Goal: Task Accomplishment & Management: Manage account settings

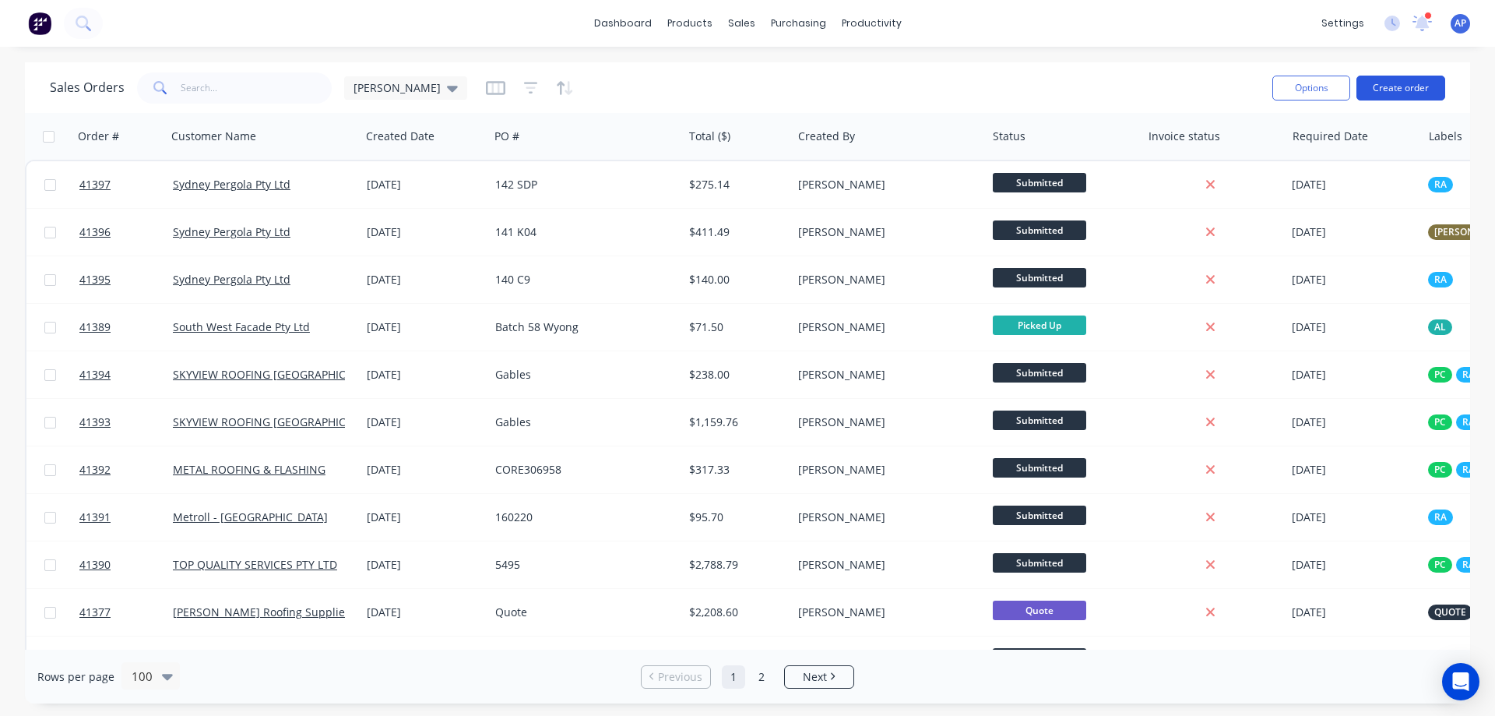
click at [1423, 86] on button "Create order" at bounding box center [1400, 88] width 89 height 25
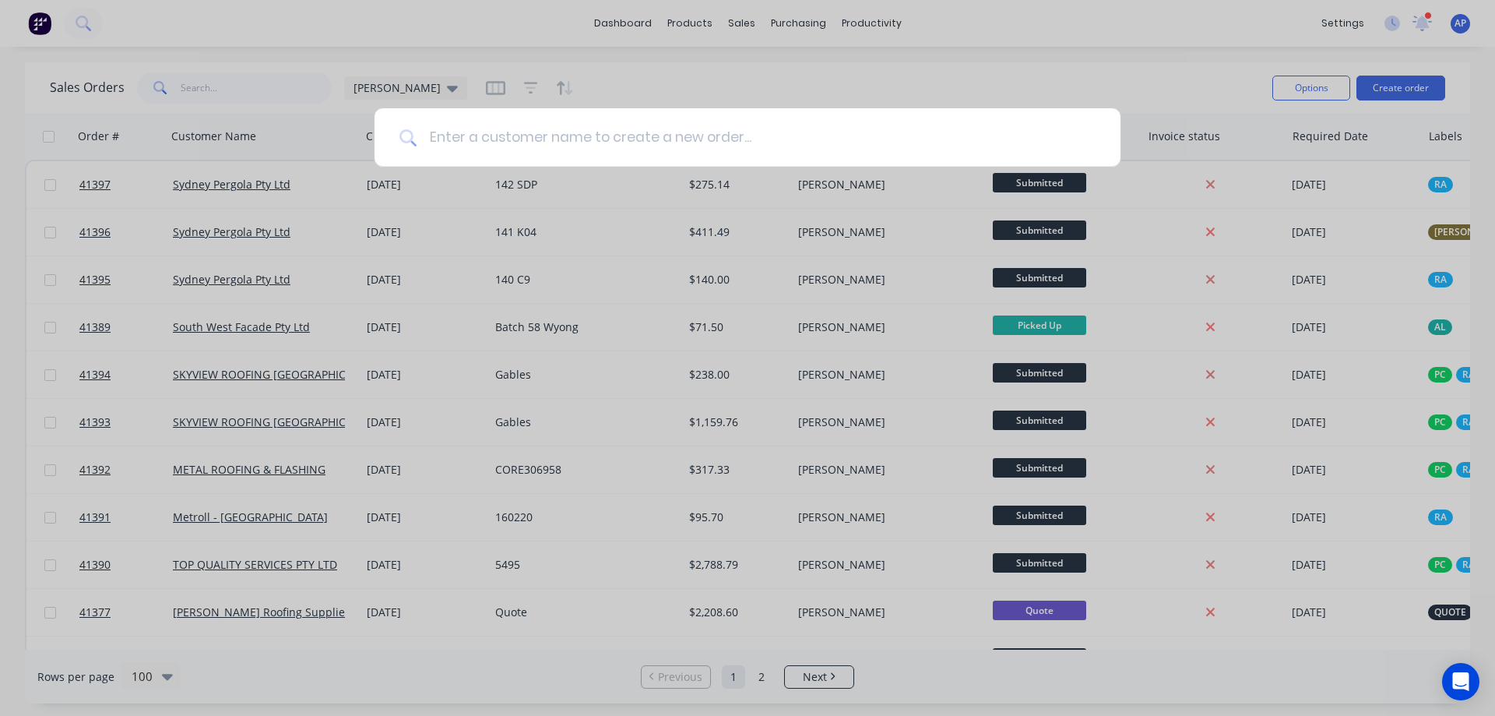
click at [574, 147] on input at bounding box center [756, 137] width 679 height 58
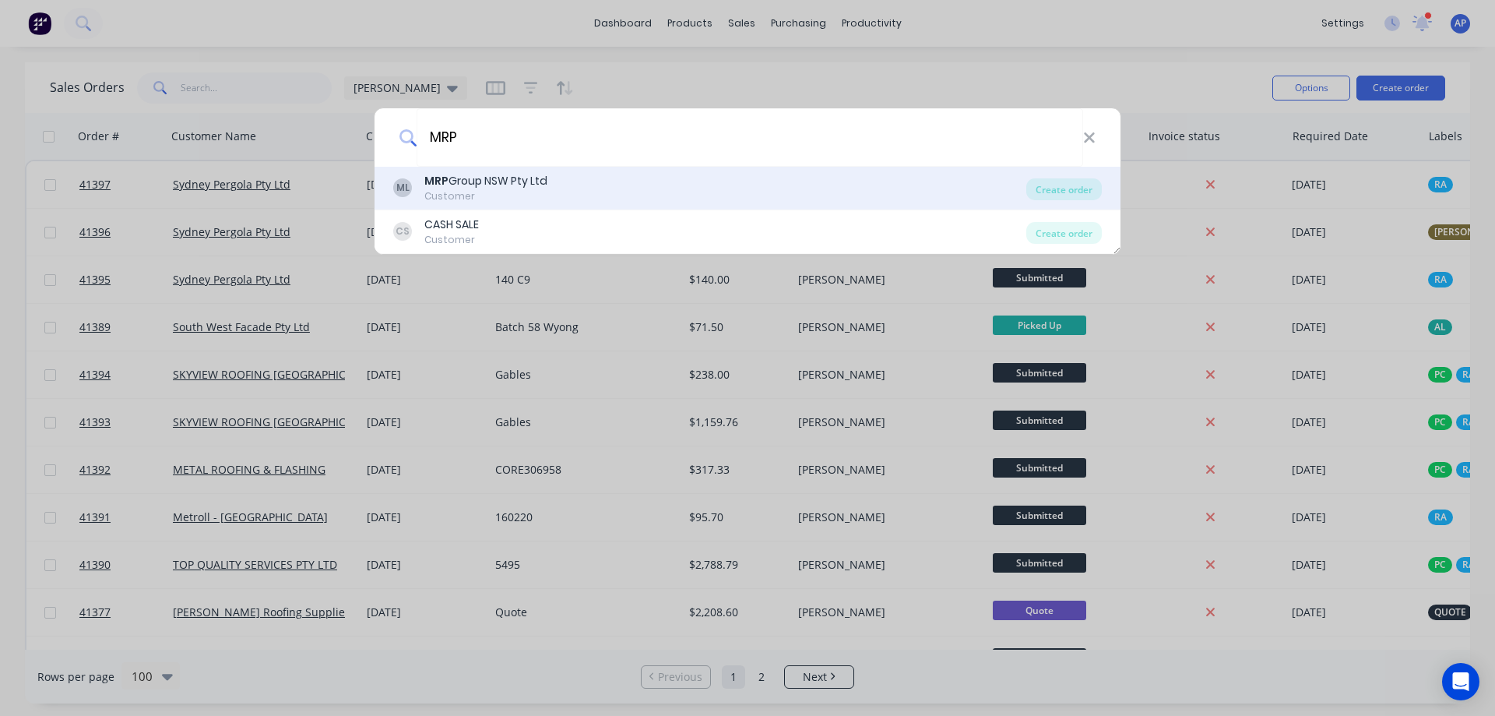
type input "MRP"
click at [503, 180] on div "MRP Group NSW Pty Ltd" at bounding box center [485, 181] width 123 height 16
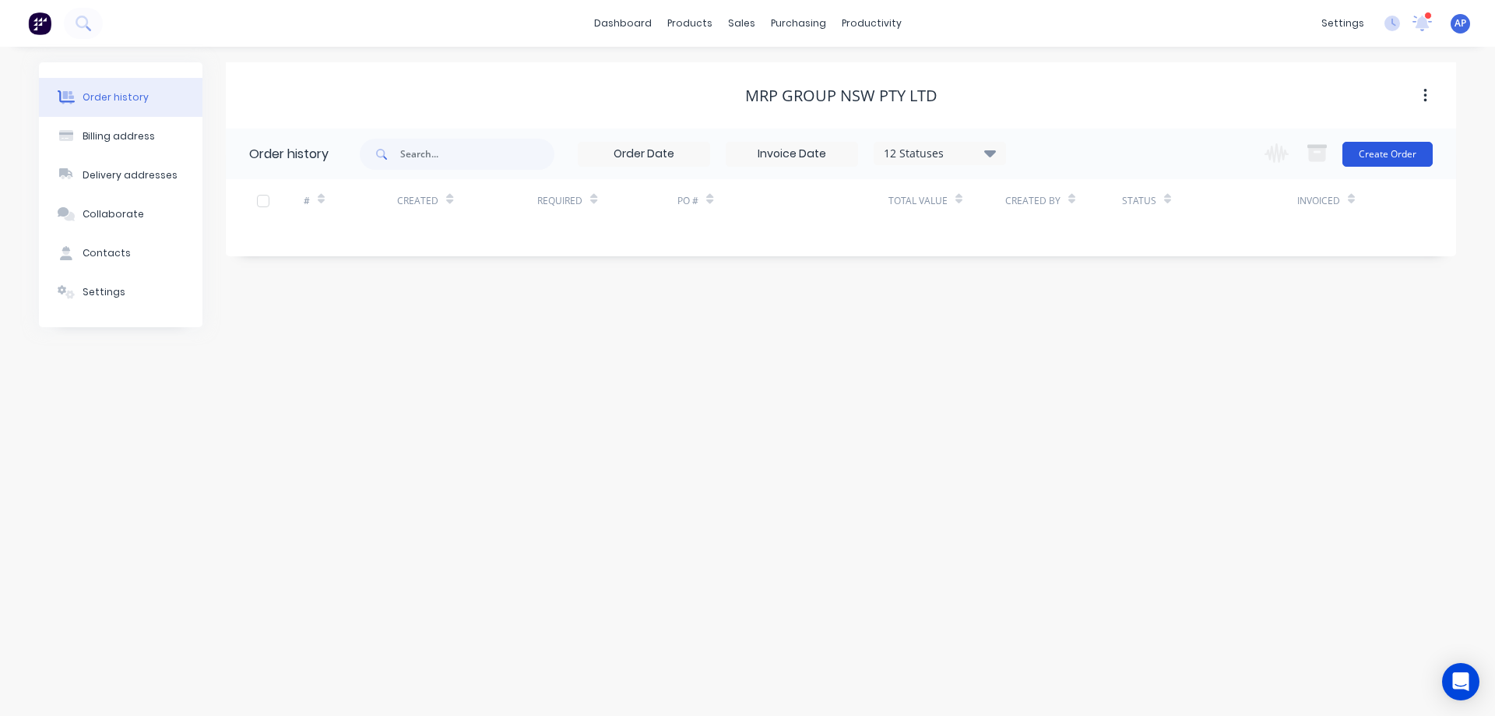
click at [1375, 152] on button "Create Order" at bounding box center [1387, 154] width 90 height 25
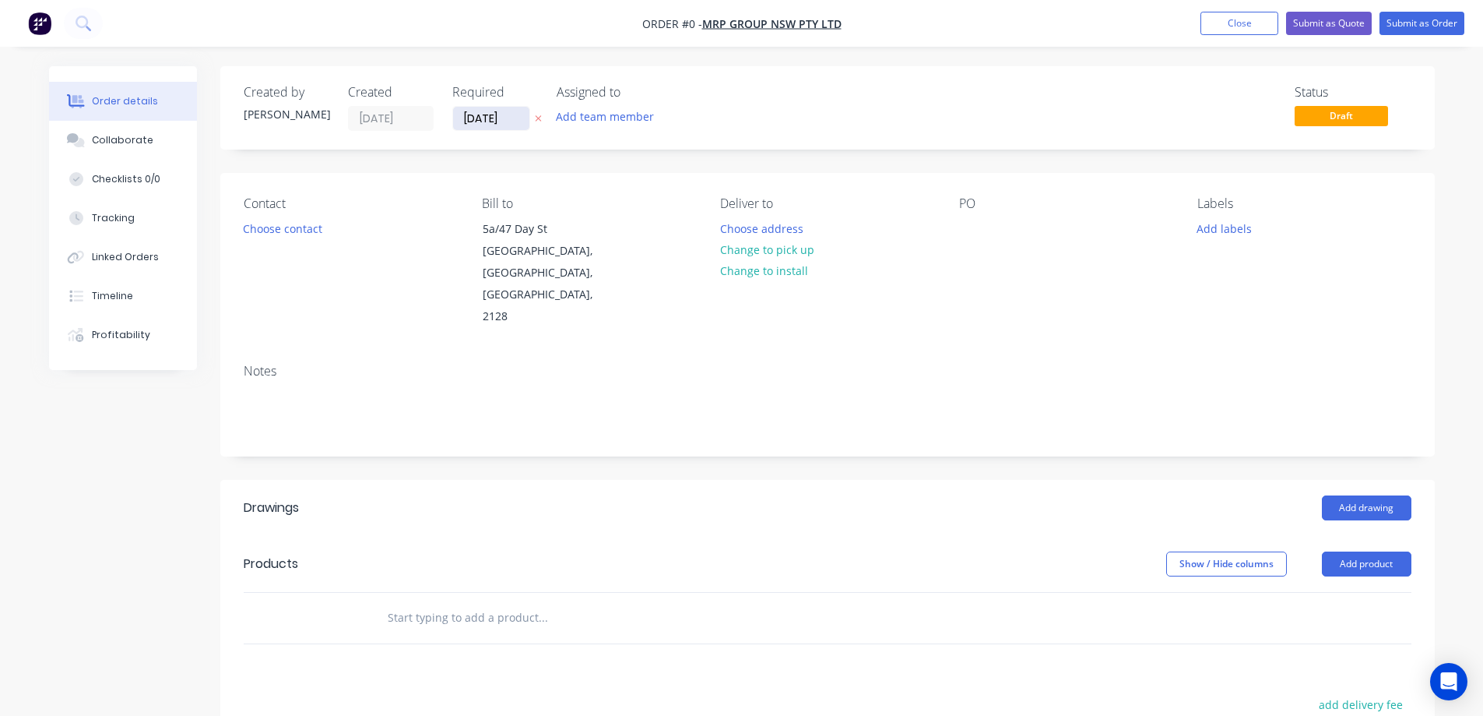
click at [476, 118] on input "28/08/25" at bounding box center [491, 118] width 76 height 23
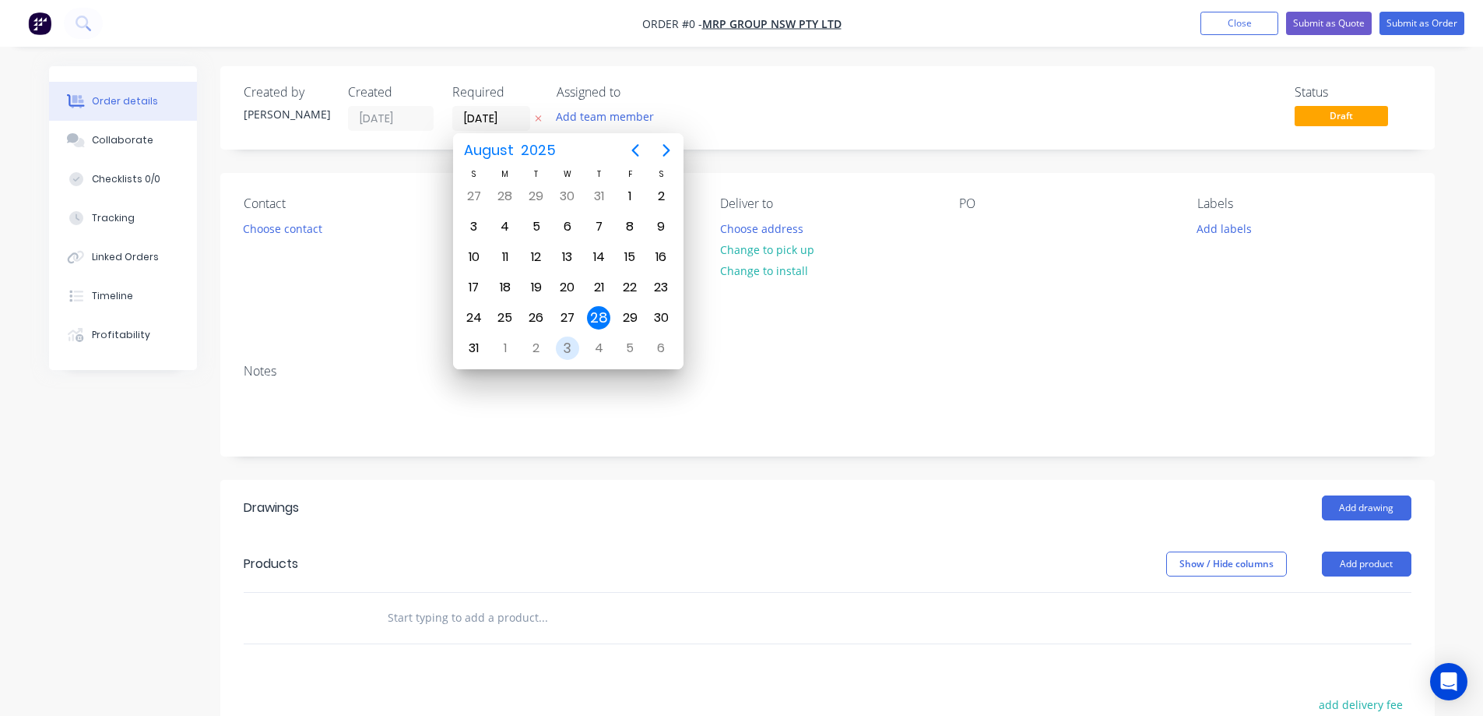
click at [568, 345] on div "3" at bounding box center [567, 347] width 23 height 23
type input "03/09/25"
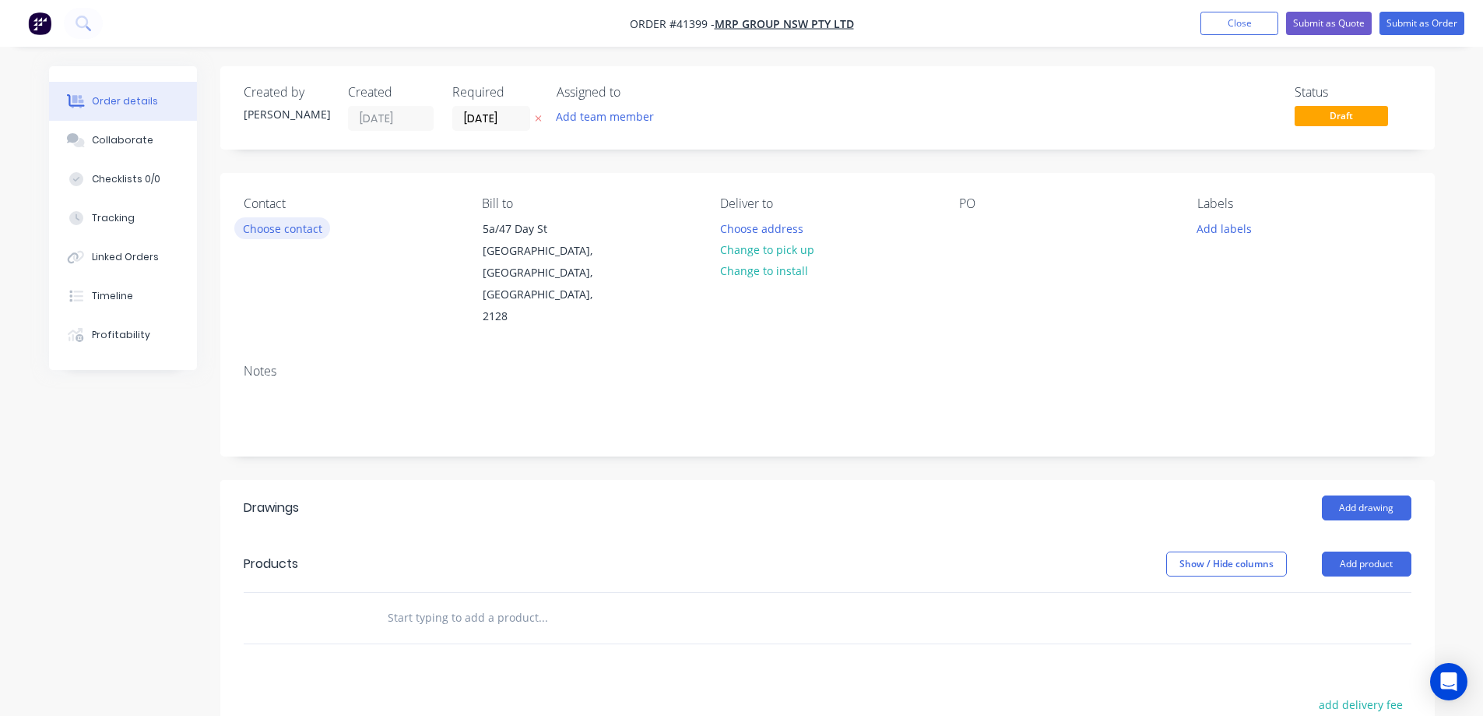
click at [313, 230] on button "Choose contact" at bounding box center [282, 227] width 96 height 21
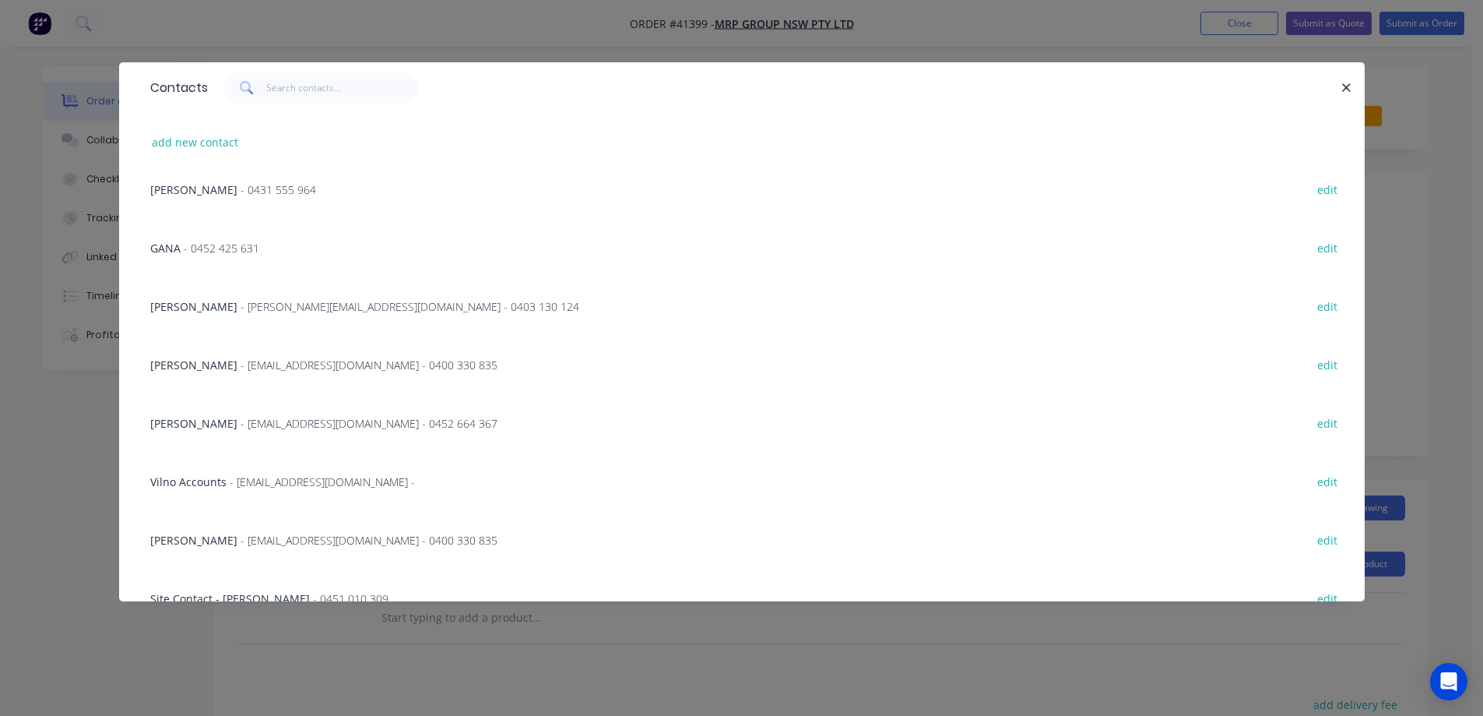
scroll to position [213, 0]
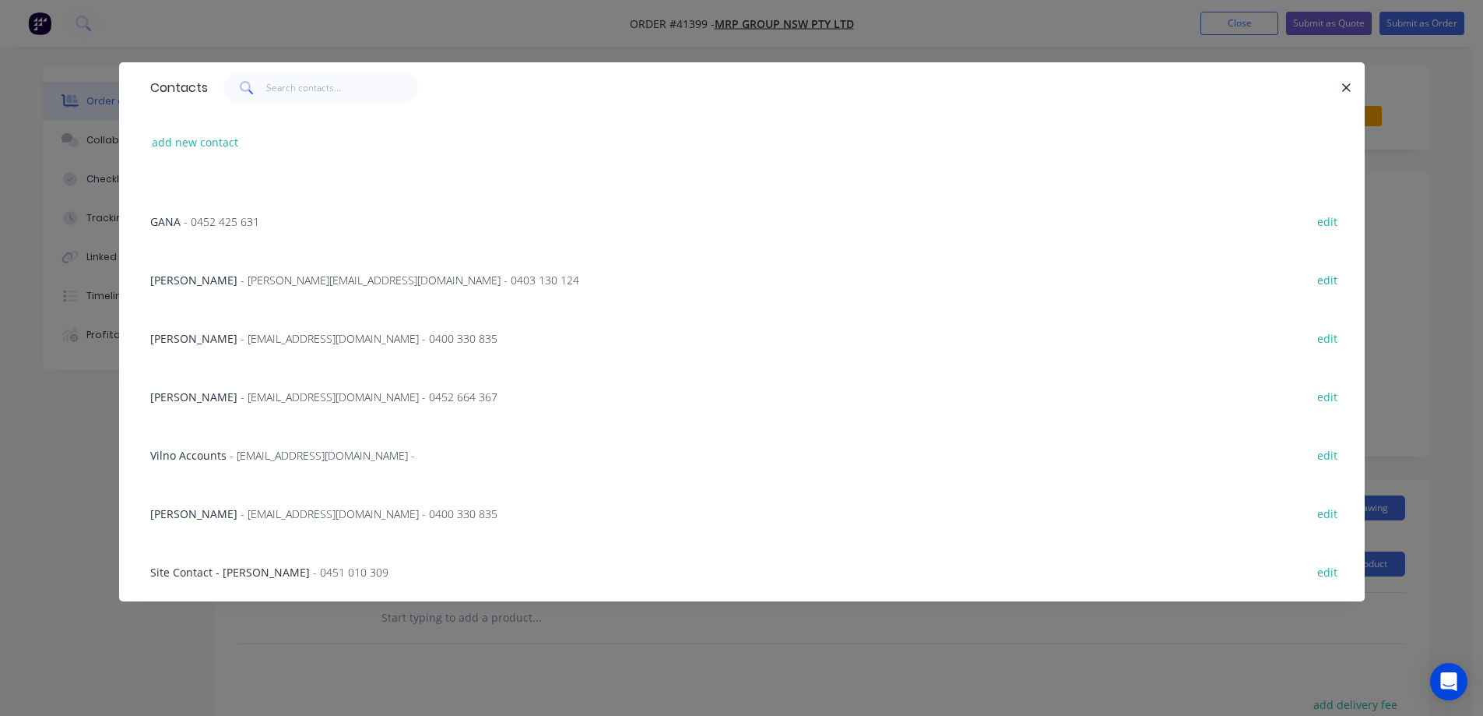
click at [290, 517] on span "- ela@mrpgroupnsw.com.au - 0400 330 835" at bounding box center [369, 513] width 257 height 15
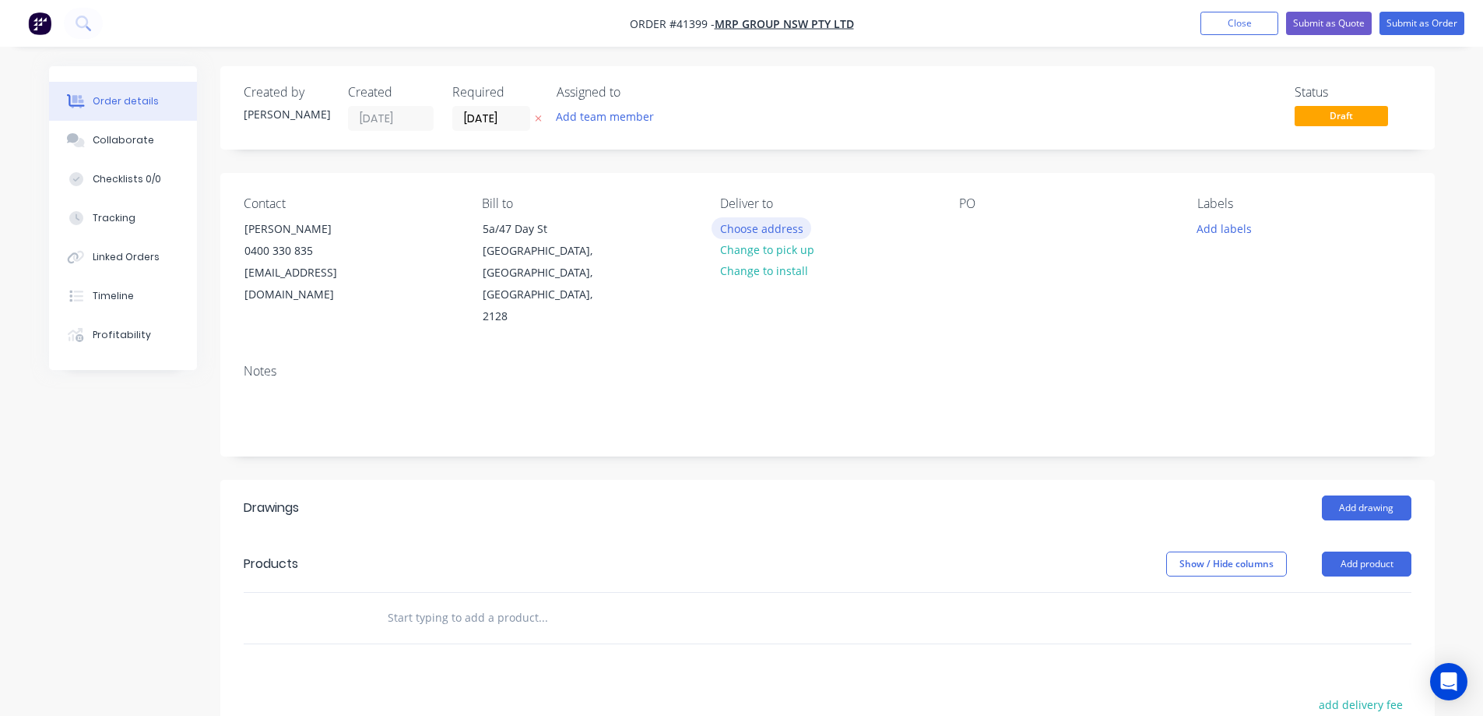
click at [741, 223] on button "Choose address" at bounding box center [762, 227] width 100 height 21
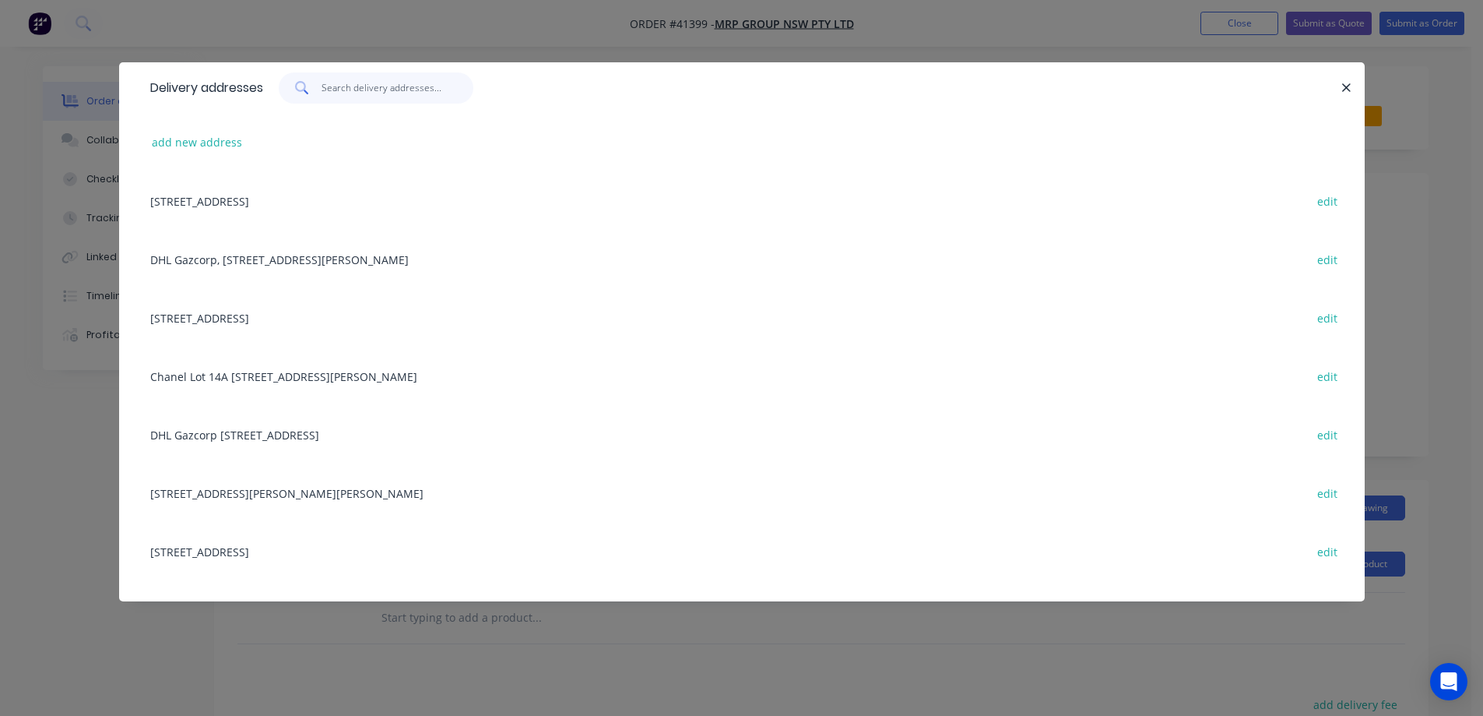
click at [373, 84] on input "text" at bounding box center [398, 87] width 152 height 31
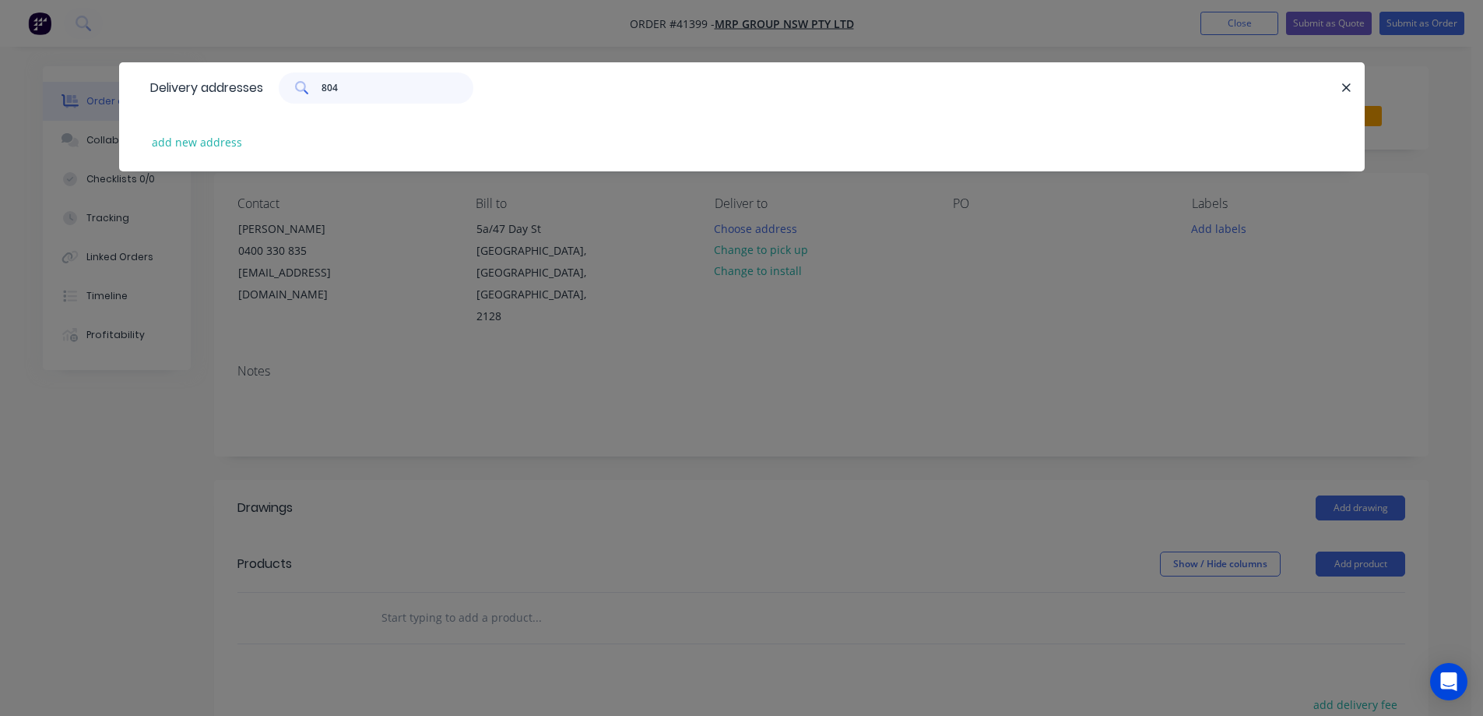
type input "804"
click at [204, 143] on button "add new address" at bounding box center [197, 142] width 107 height 21
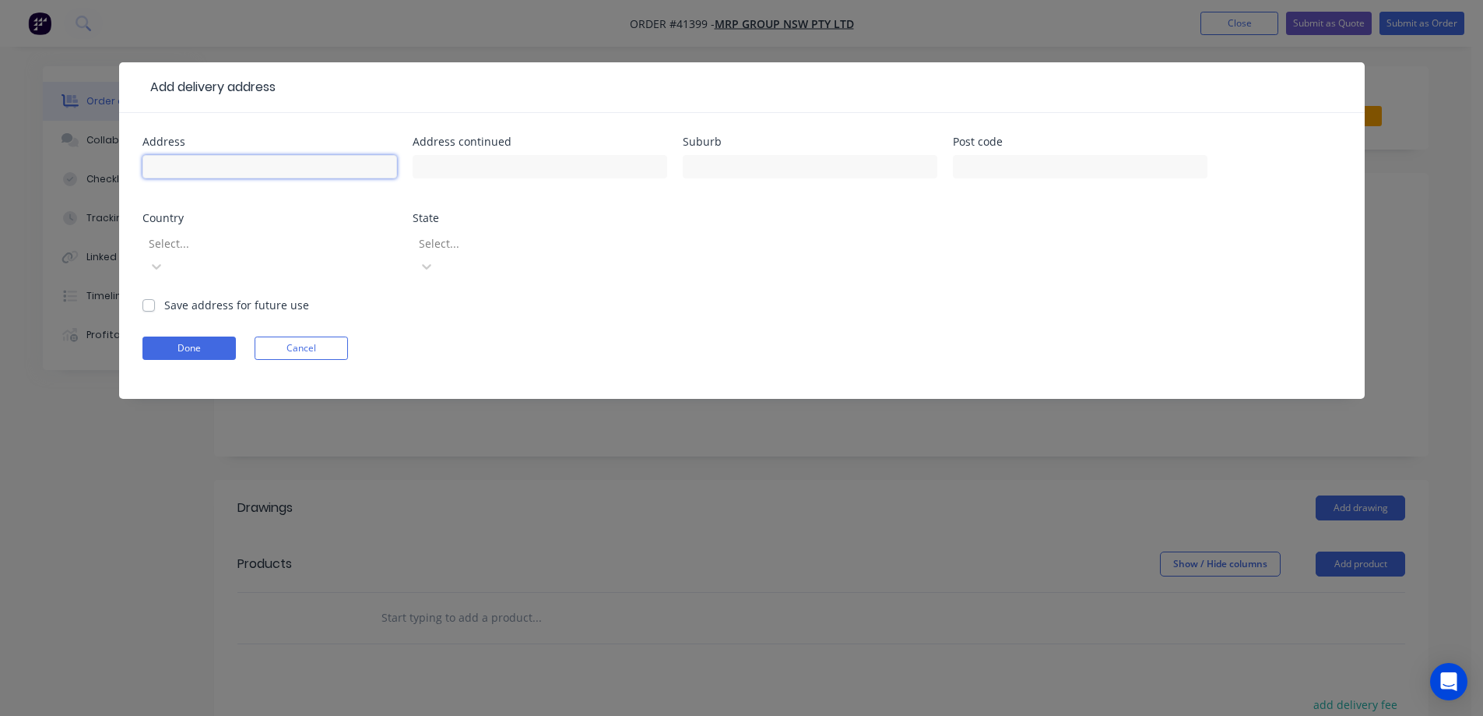
click at [236, 161] on input "text" at bounding box center [269, 166] width 255 height 23
paste input "804 Mamre Rd"
type input "804 Mamre Rd"
click at [713, 174] on input "text" at bounding box center [810, 166] width 255 height 23
type input "EASTERN CREEK"
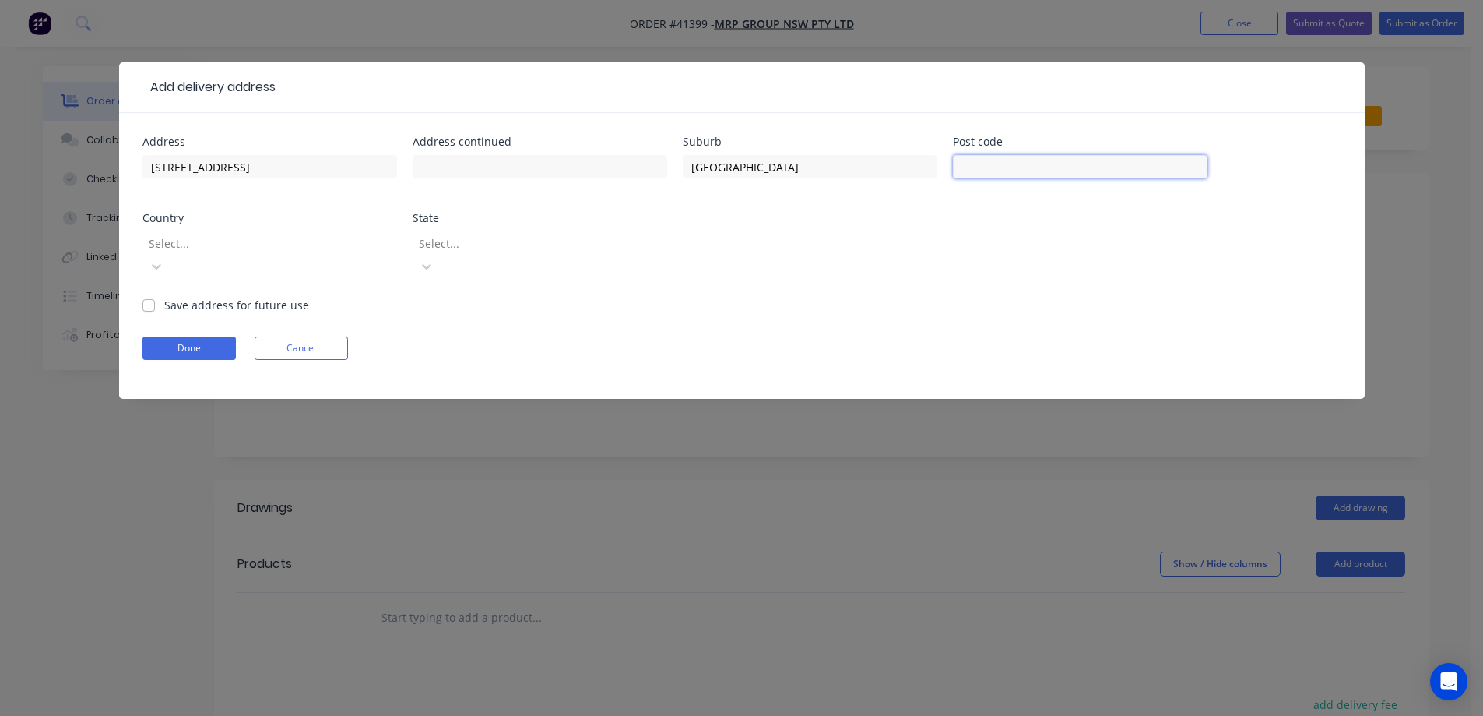
click at [993, 170] on input "text" at bounding box center [1080, 166] width 255 height 23
type input "2178"
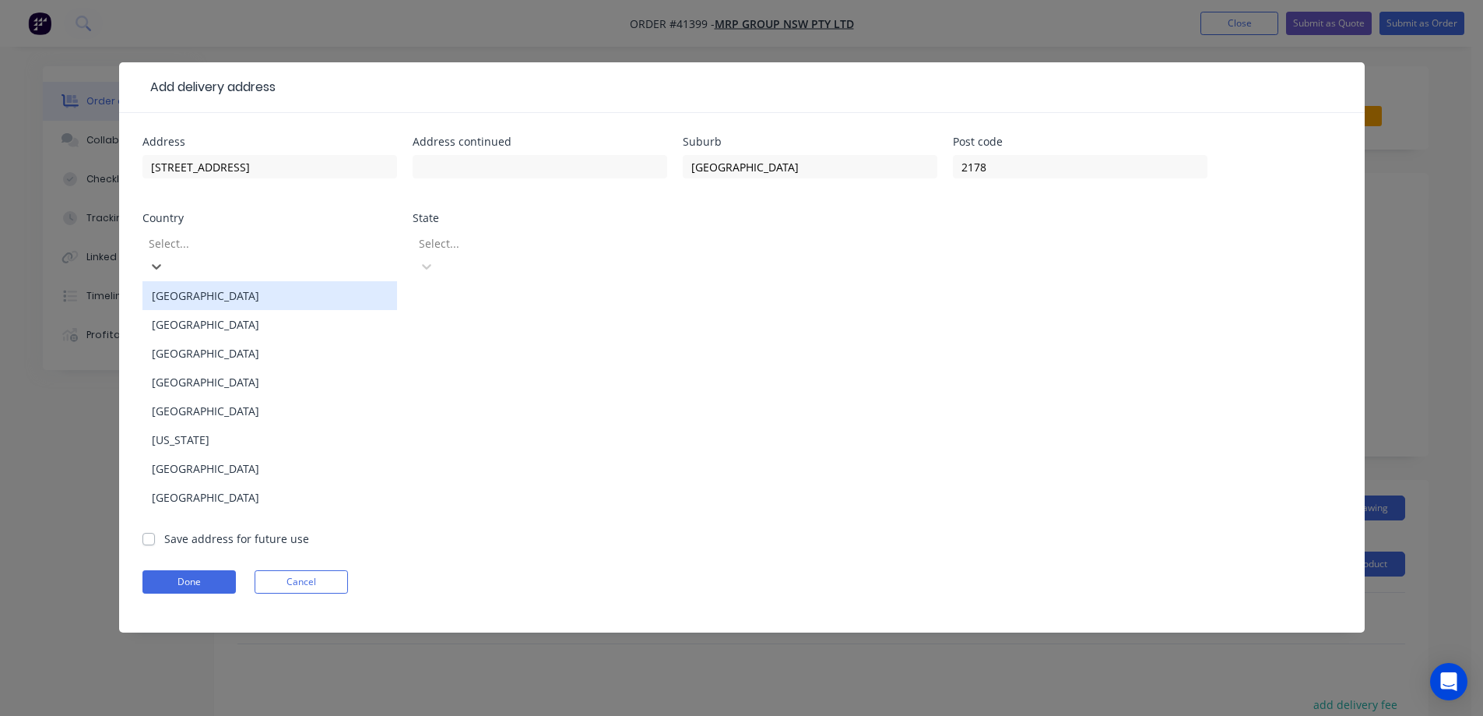
click at [299, 241] on div at bounding box center [259, 243] width 224 height 19
click at [218, 281] on div "Australia" at bounding box center [269, 295] width 255 height 29
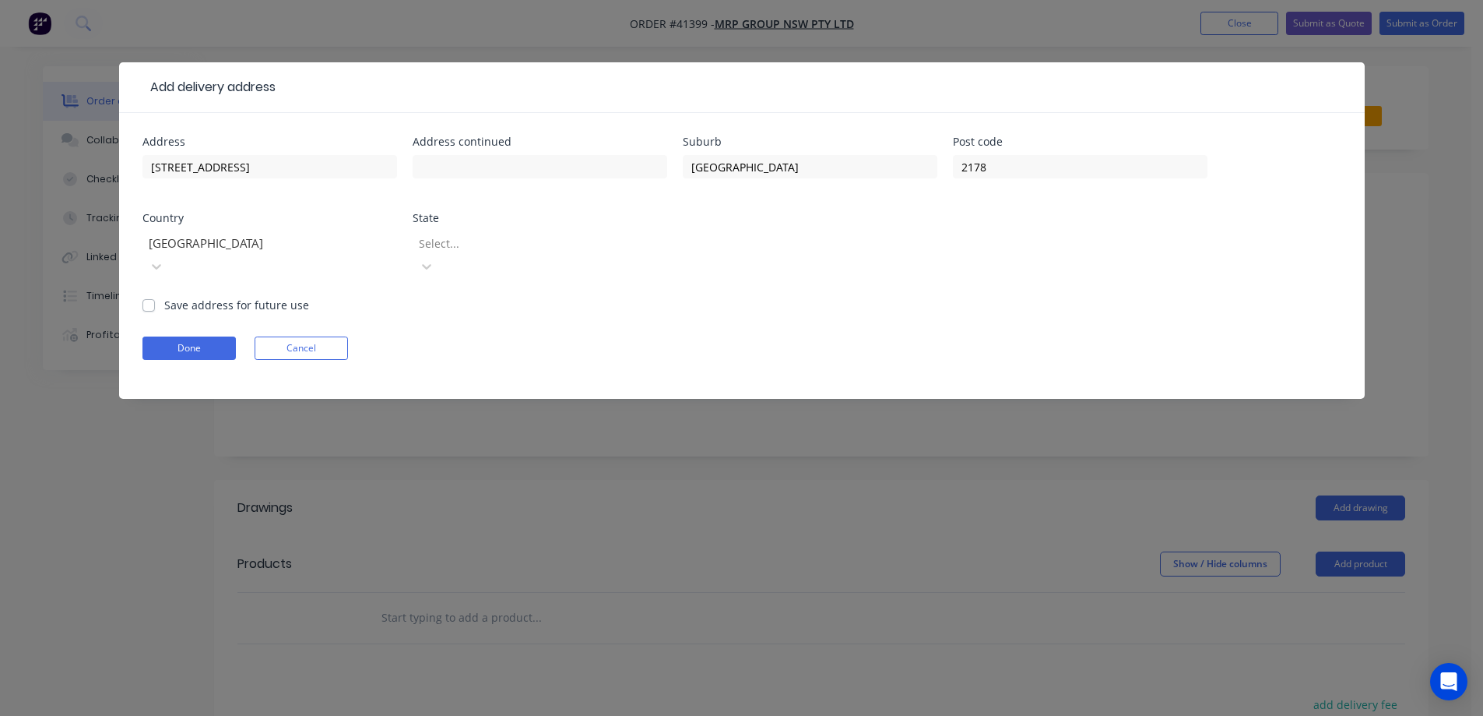
click at [454, 240] on div at bounding box center [529, 243] width 224 height 19
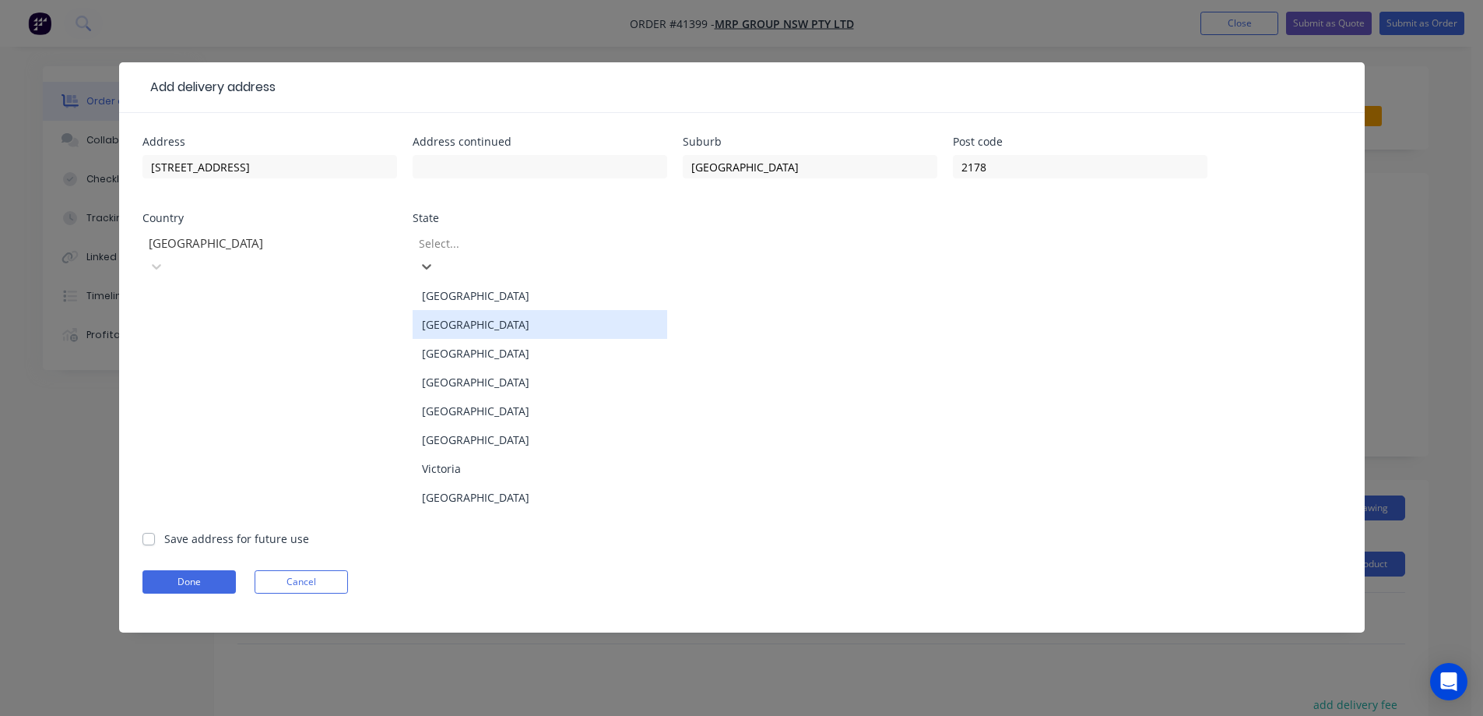
click at [454, 310] on div "New South Wales" at bounding box center [540, 324] width 255 height 29
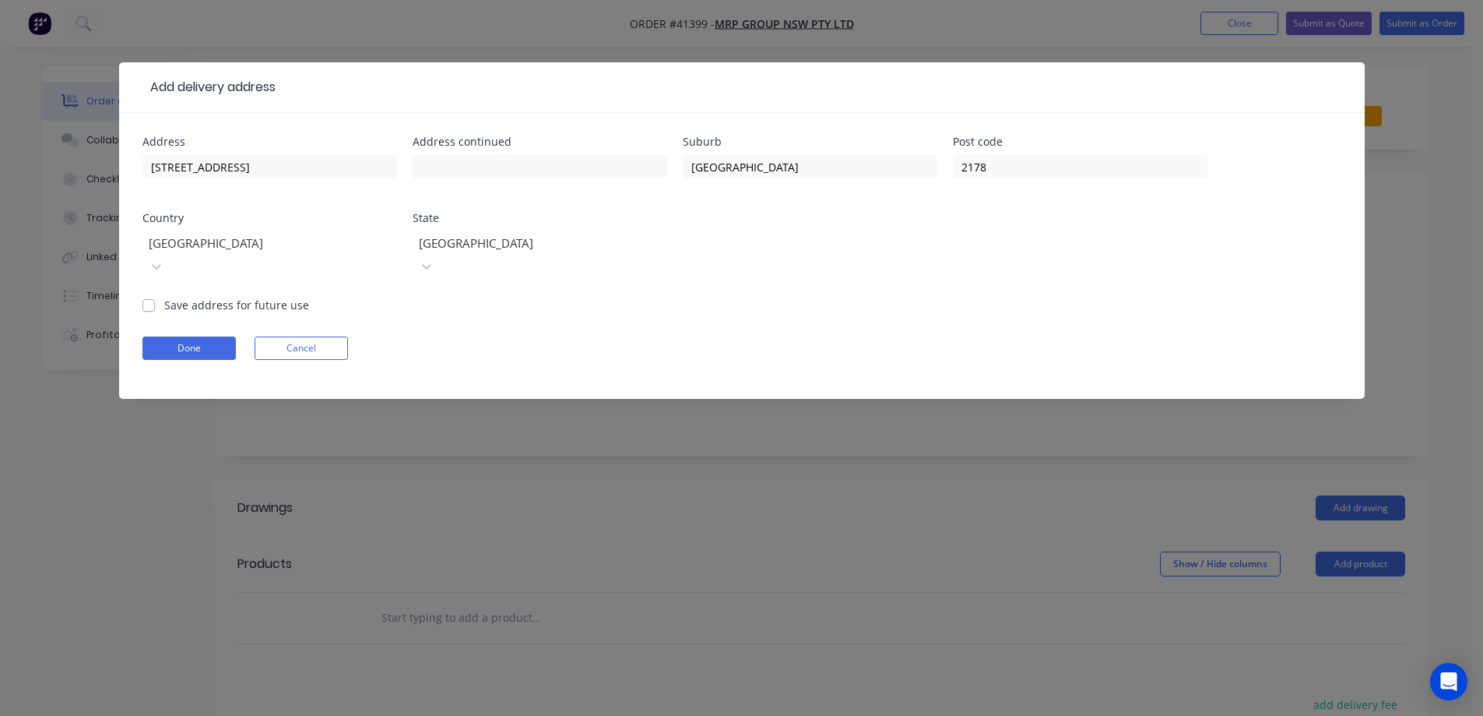
drag, startPoint x: 146, startPoint y: 280, endPoint x: 161, endPoint y: 325, distance: 46.8
click at [164, 297] on label "Save address for future use" at bounding box center [236, 305] width 145 height 16
click at [147, 297] on input "Save address for future use" at bounding box center [148, 304] width 12 height 15
checkbox input "true"
click at [169, 336] on button "Done" at bounding box center [188, 347] width 93 height 23
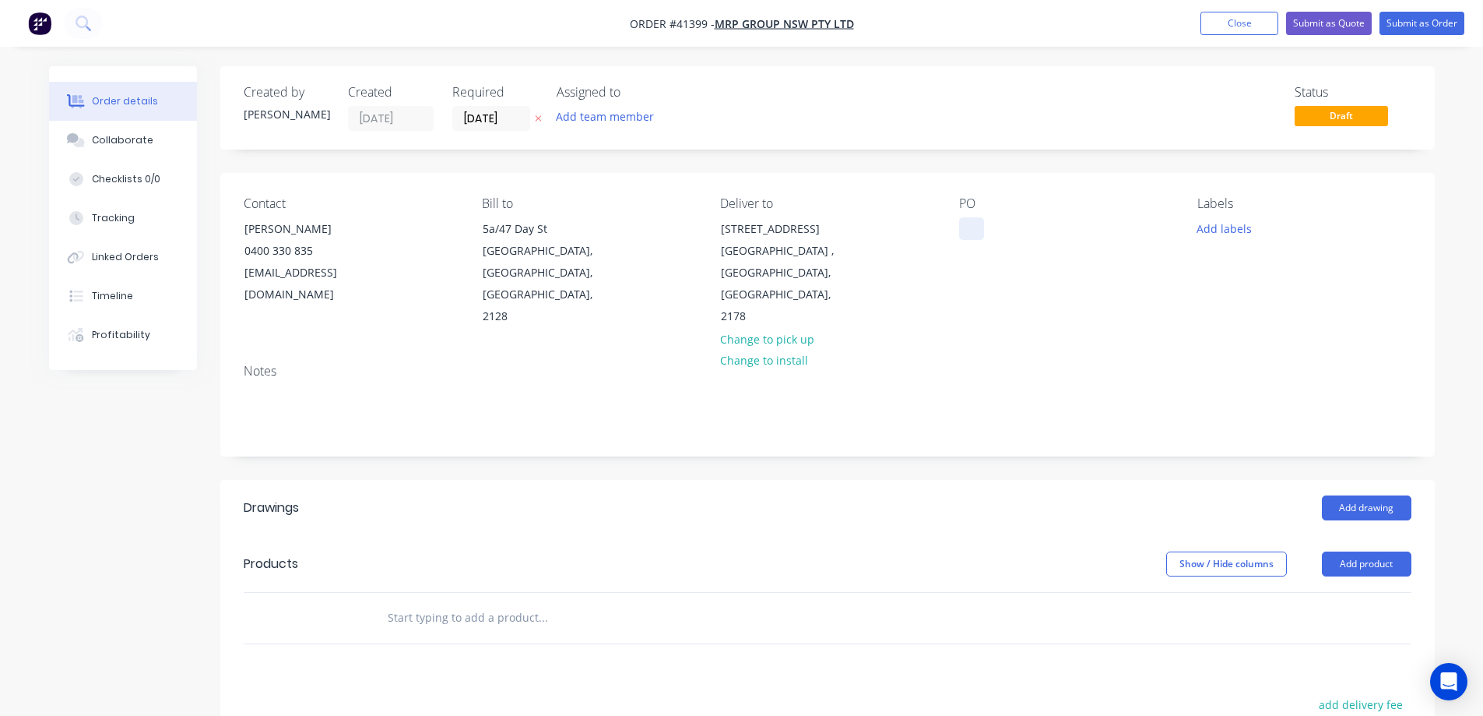
click at [966, 230] on div at bounding box center [971, 228] width 25 height 23
click at [969, 216] on div "PO" at bounding box center [1065, 262] width 213 height 132
click at [976, 238] on div at bounding box center [971, 228] width 25 height 23
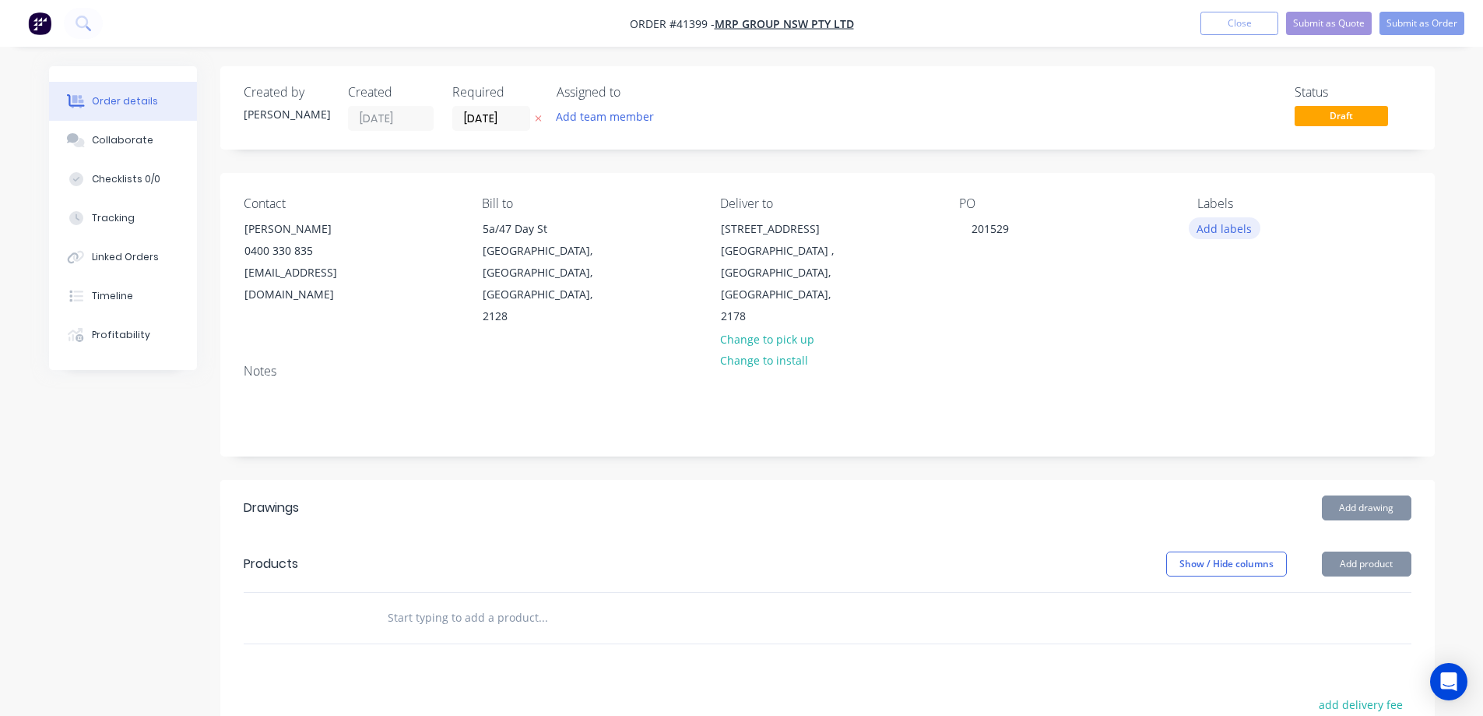
click at [1237, 224] on button "Add labels" at bounding box center [1225, 227] width 72 height 21
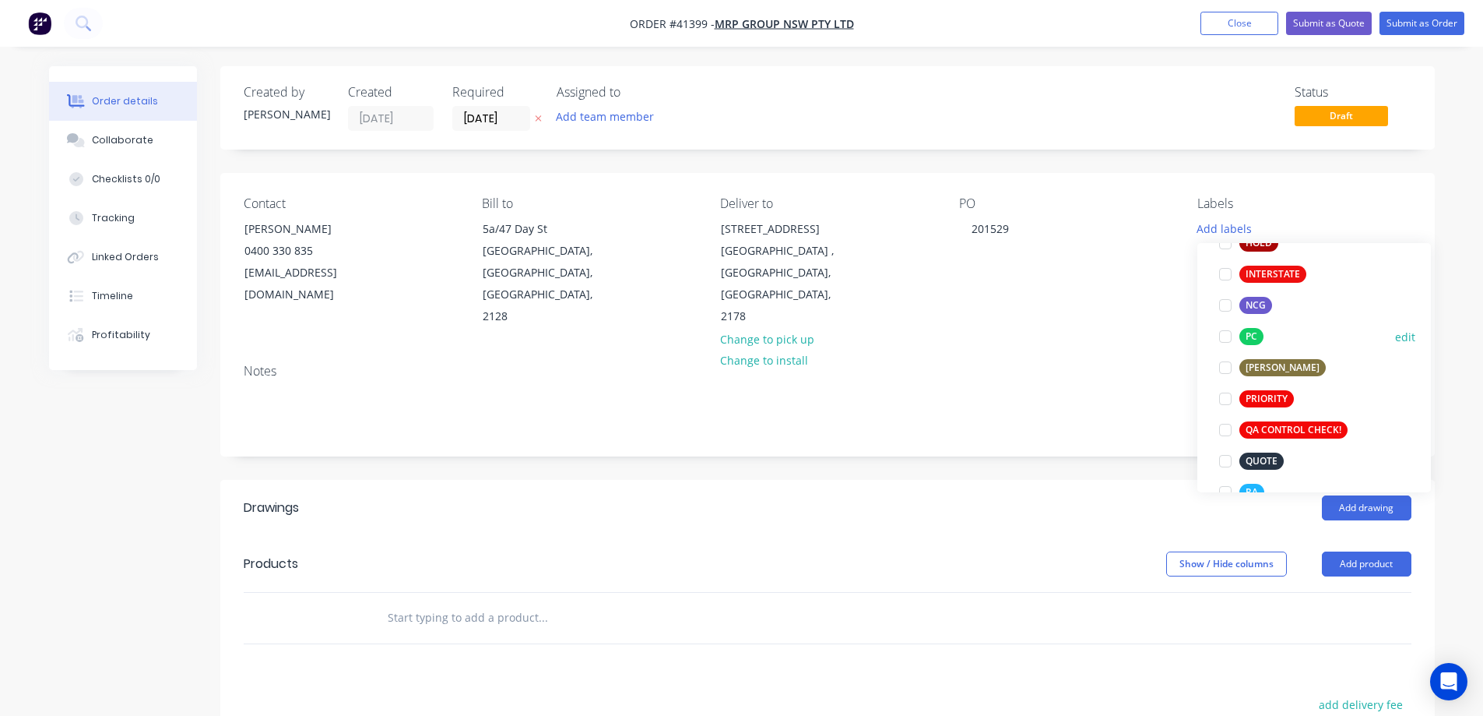
scroll to position [389, 0]
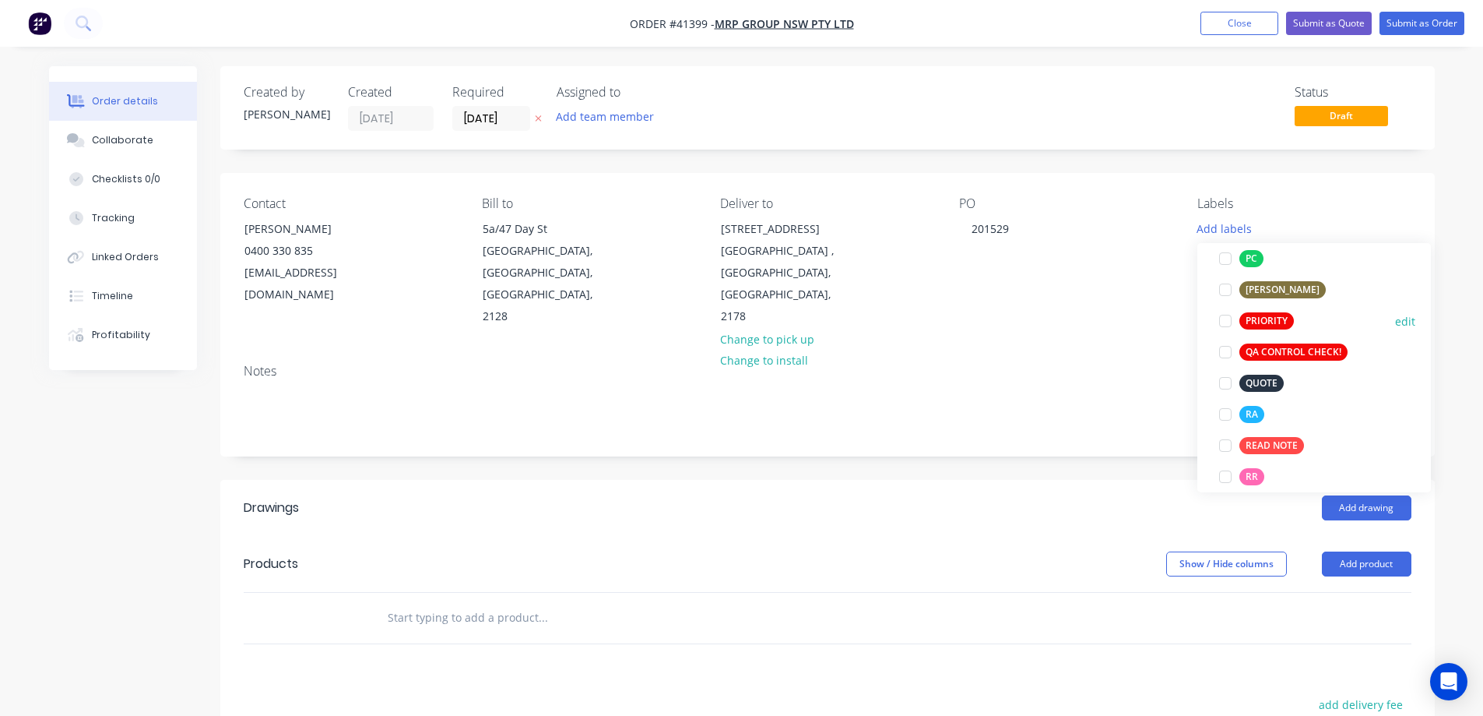
click at [1226, 322] on div at bounding box center [1225, 320] width 31 height 31
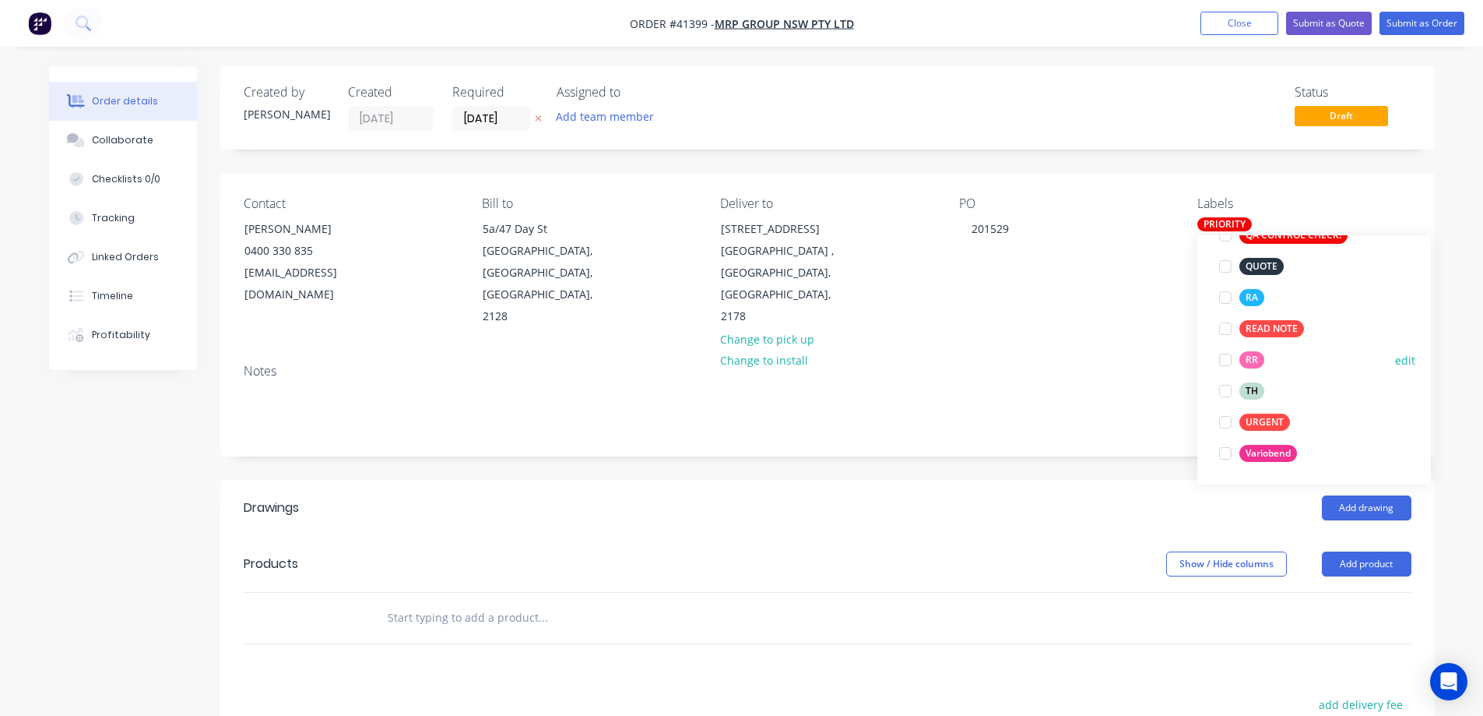
click at [1225, 358] on div at bounding box center [1225, 359] width 31 height 31
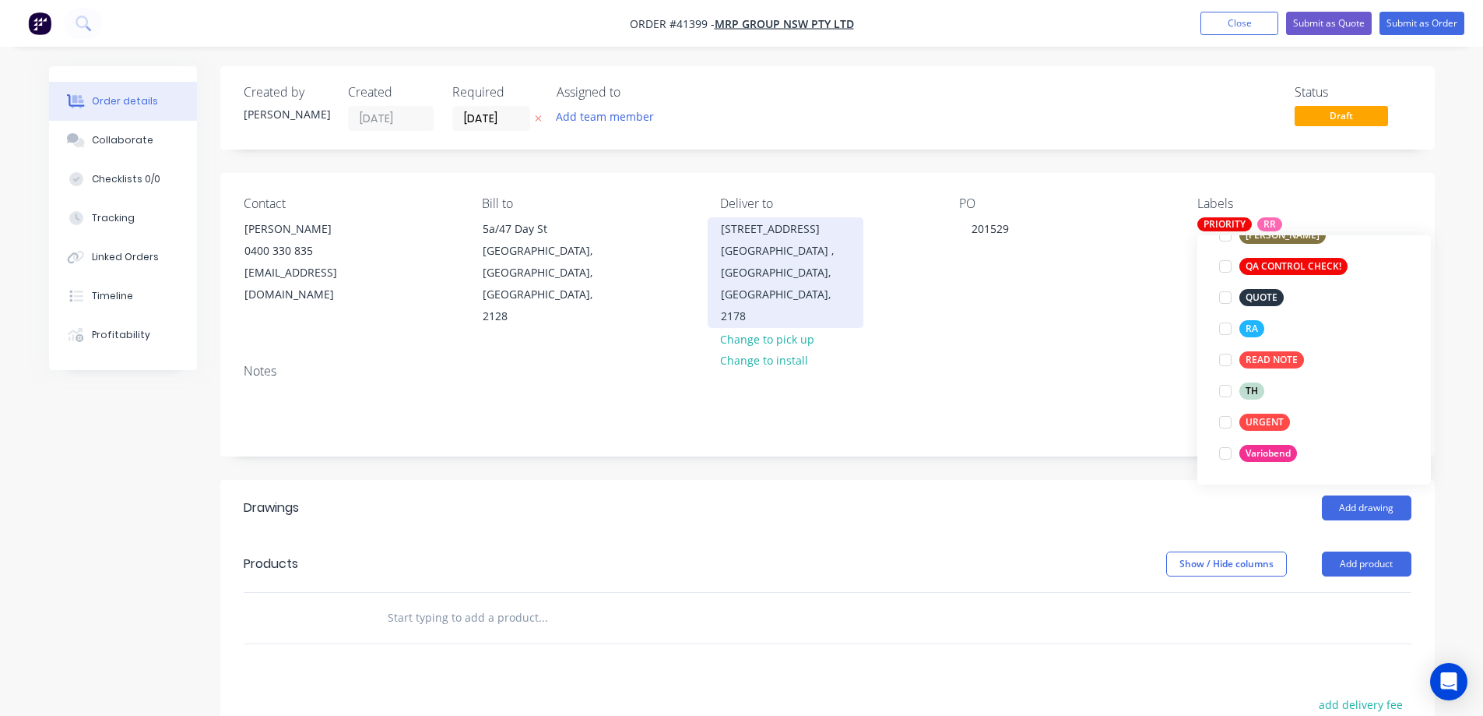
scroll to position [31, 0]
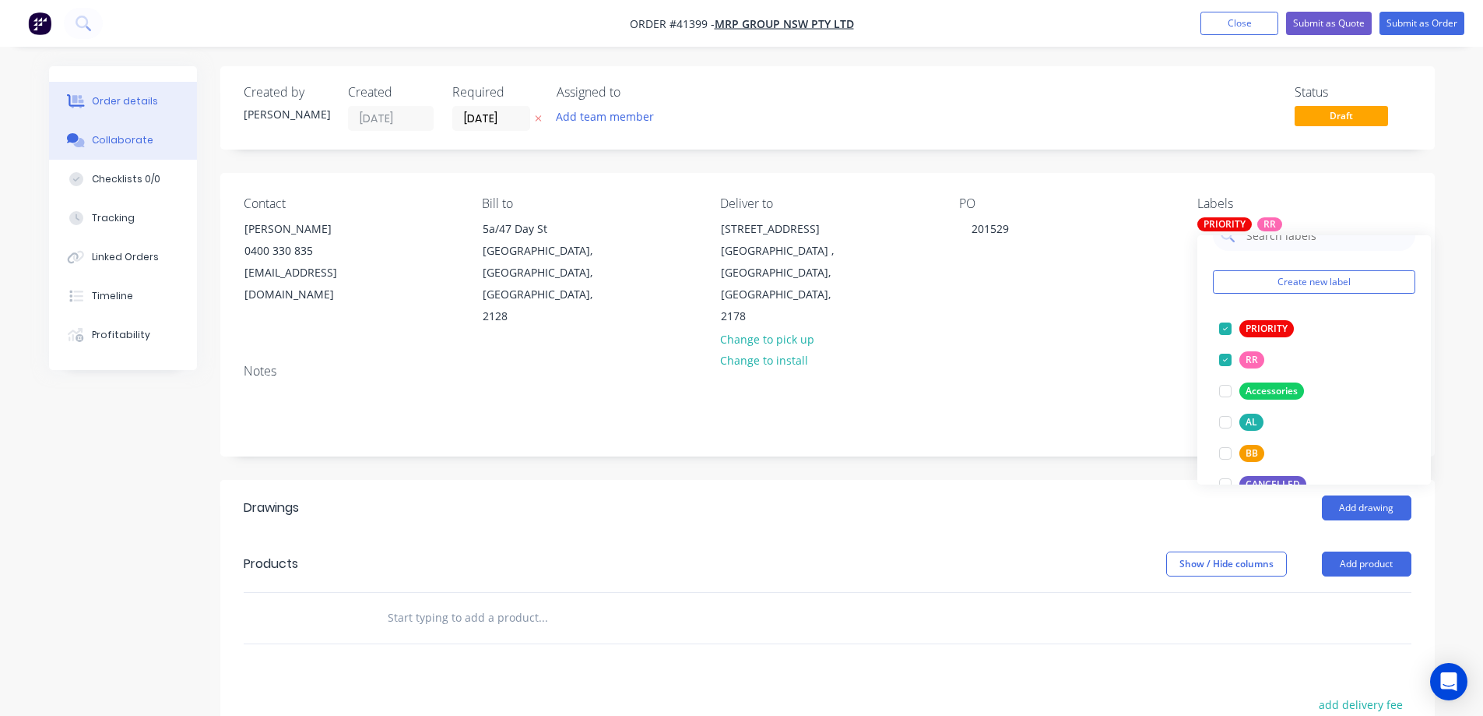
click at [154, 146] on button "Collaborate" at bounding box center [123, 140] width 148 height 39
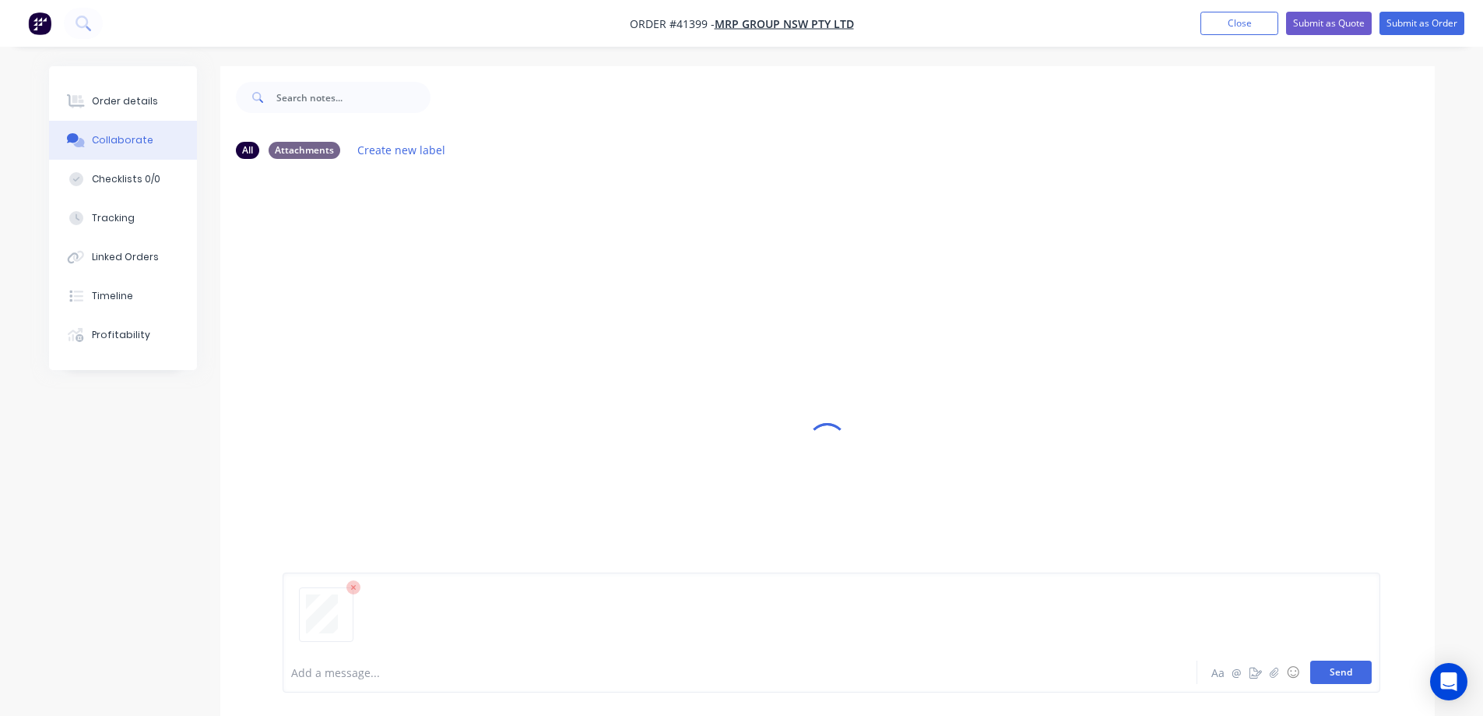
click at [1325, 670] on button "Send" at bounding box center [1342, 671] width 62 height 23
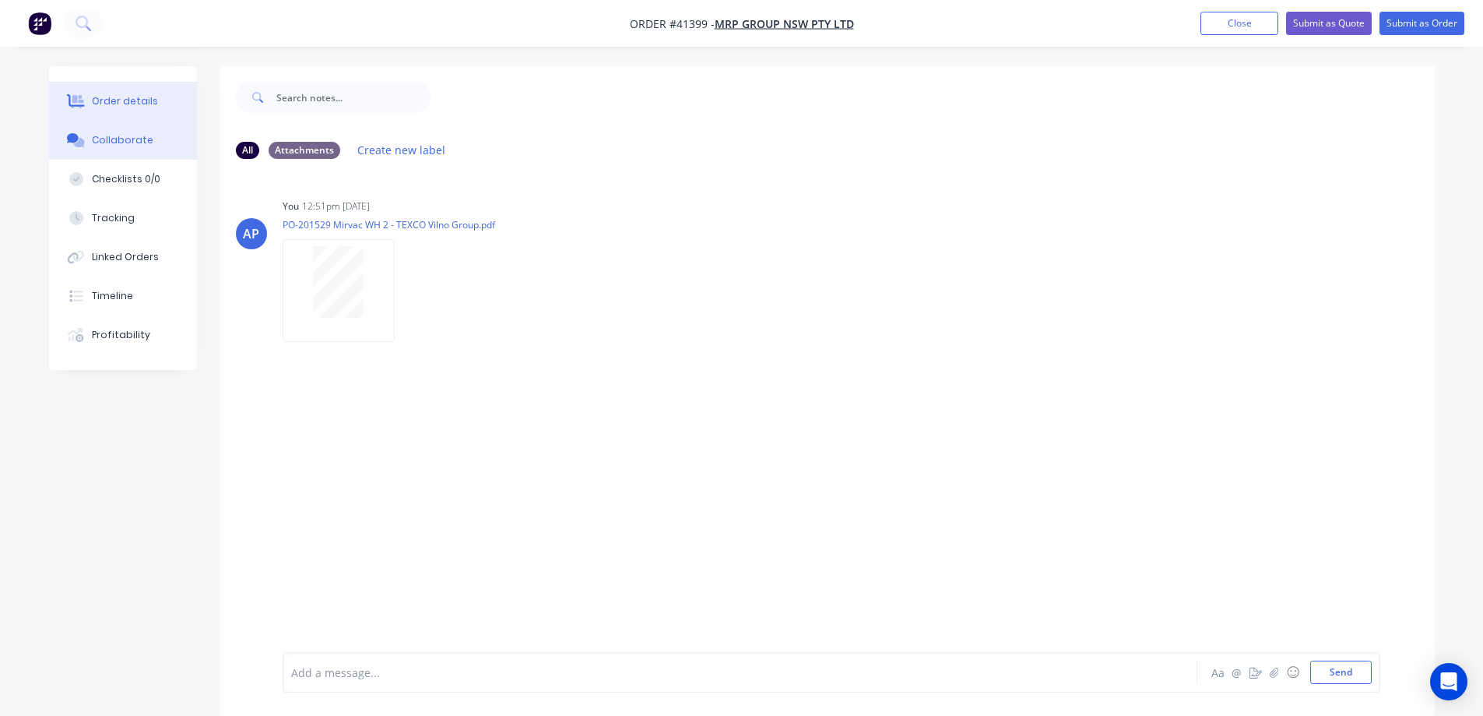
click at [150, 100] on div "Order details" at bounding box center [125, 101] width 66 height 14
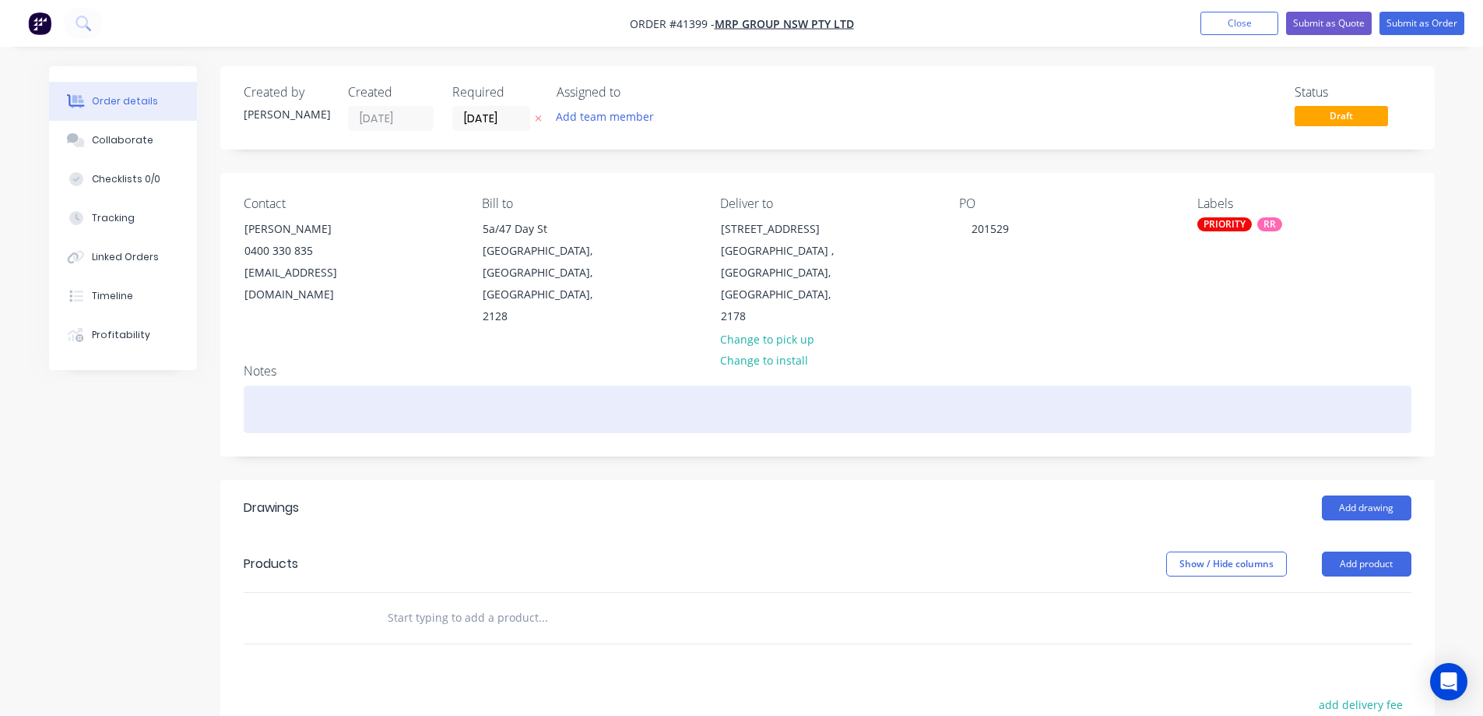
click at [294, 391] on div at bounding box center [828, 408] width 1168 height 47
click at [482, 389] on div "***Site contact Jim Zeneli 0431 555 964***7 : 00am please ****" at bounding box center [828, 408] width 1168 height 47
click at [623, 394] on div "***Site contact Jim Zeneli 0431 555 964*** 7: 00am please ****" at bounding box center [828, 408] width 1168 height 47
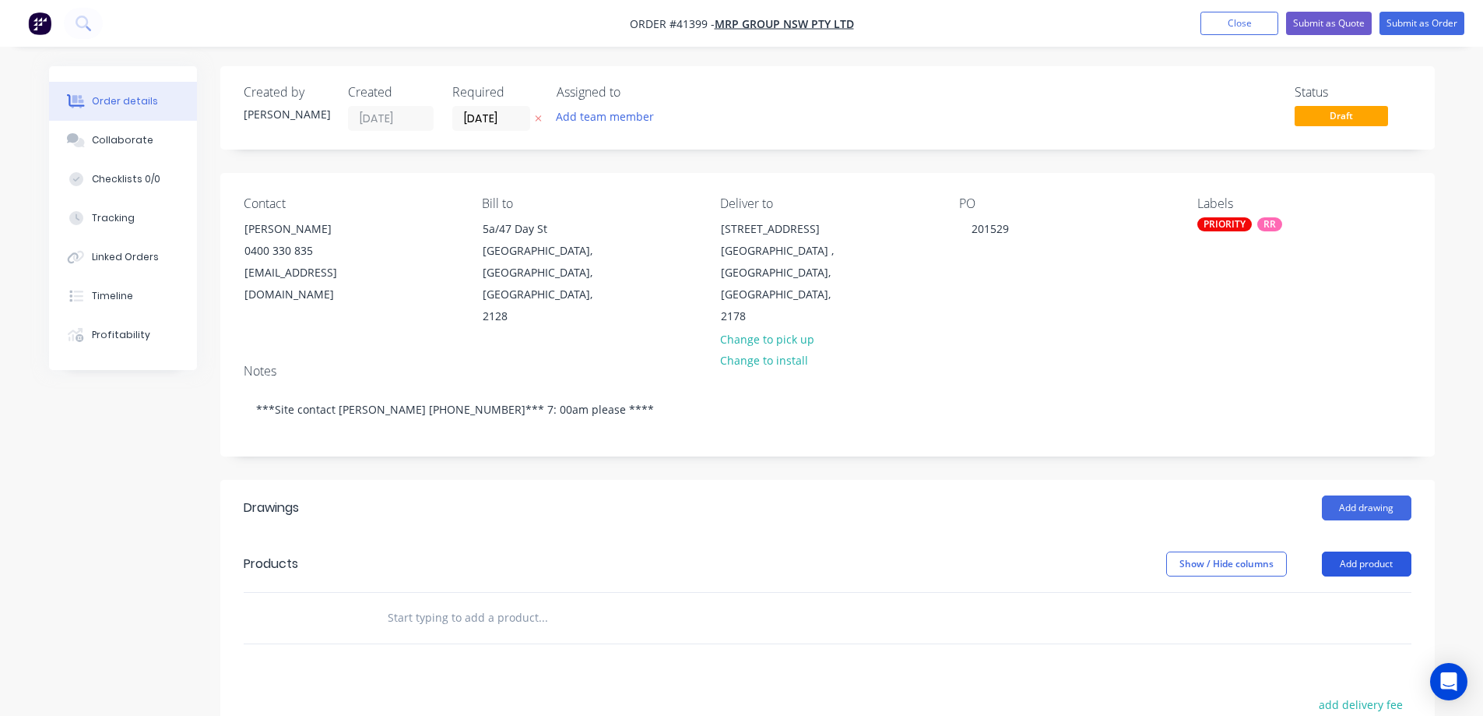
click at [1353, 551] on button "Add product" at bounding box center [1367, 563] width 90 height 25
click at [1332, 592] on div "Product catalogue" at bounding box center [1338, 603] width 120 height 23
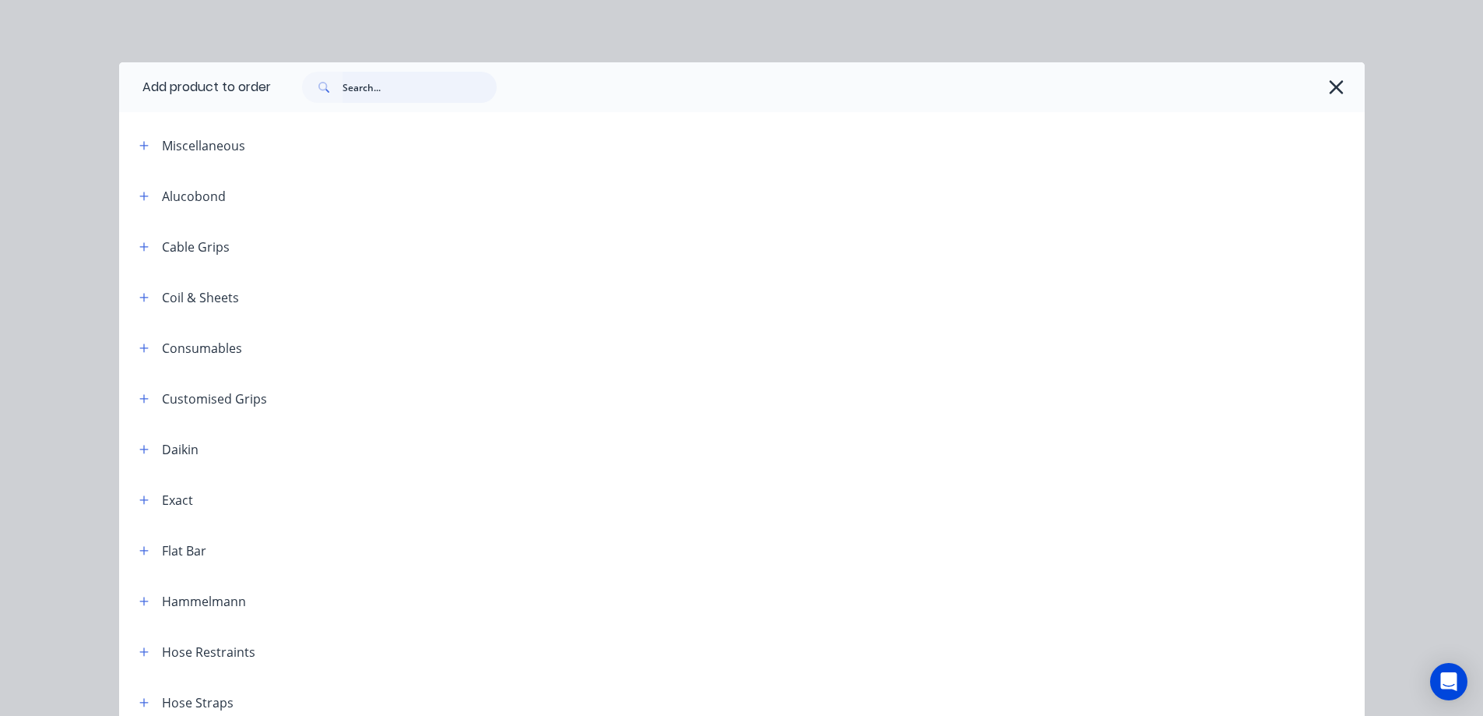
click at [373, 83] on input "text" at bounding box center [420, 87] width 154 height 31
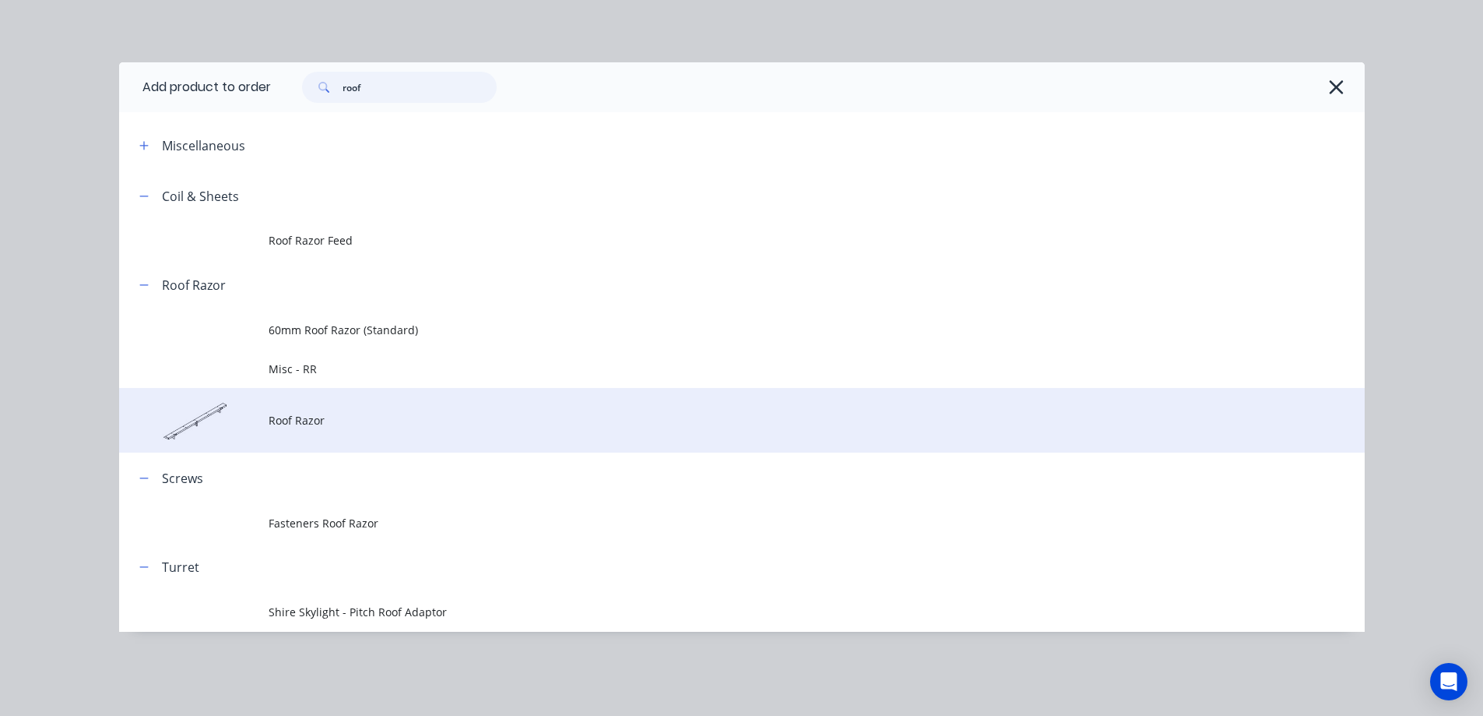
type input "roof"
click at [308, 417] on span "Roof Razor" at bounding box center [707, 420] width 877 height 16
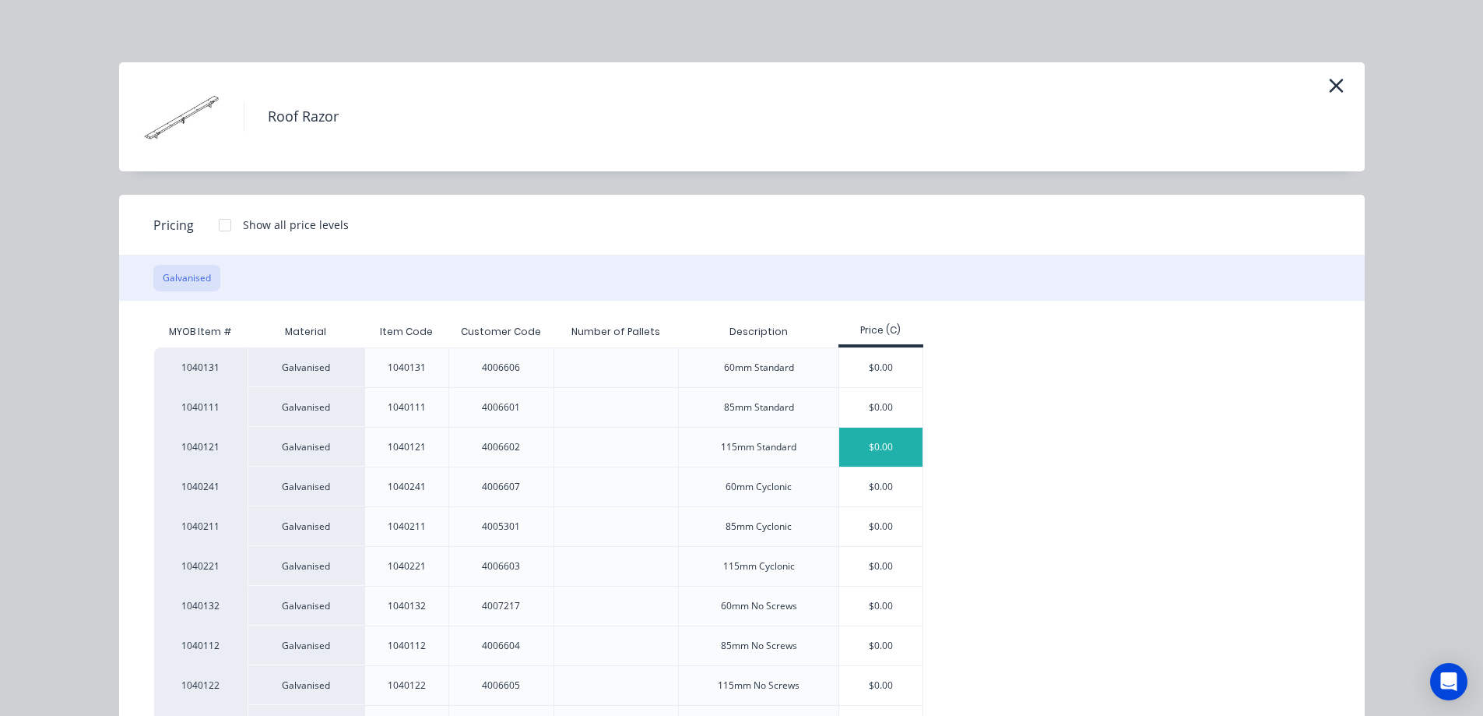
click at [853, 448] on div "$0.00" at bounding box center [880, 446] width 83 height 39
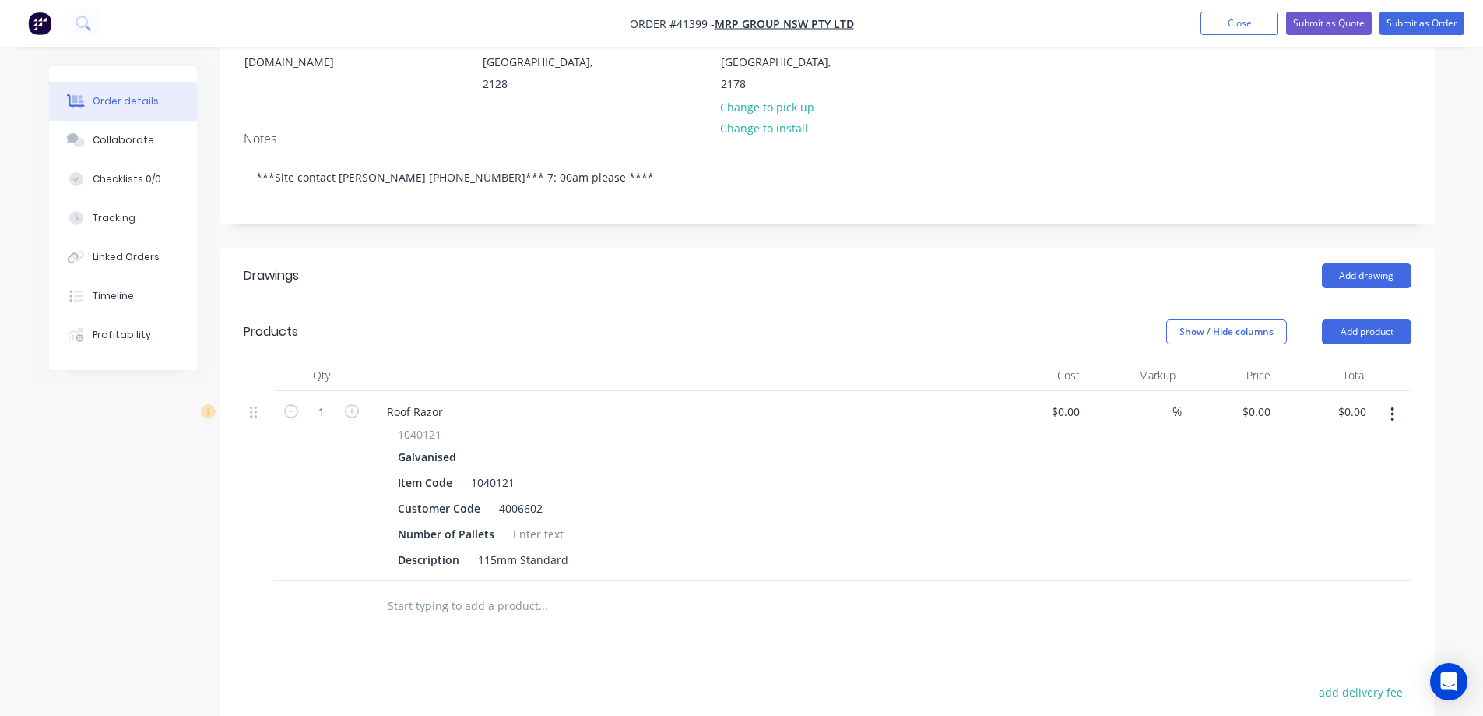
scroll to position [234, 0]
click at [331, 399] on input "1" at bounding box center [321, 410] width 40 height 23
type input "1350"
drag, startPoint x: 477, startPoint y: 400, endPoint x: 494, endPoint y: 489, distance: 90.4
click at [477, 401] on div "Roof Razor 1040121 Galvanised Item Code 1040121 Customer Code 4006602 Number of…" at bounding box center [679, 484] width 623 height 190
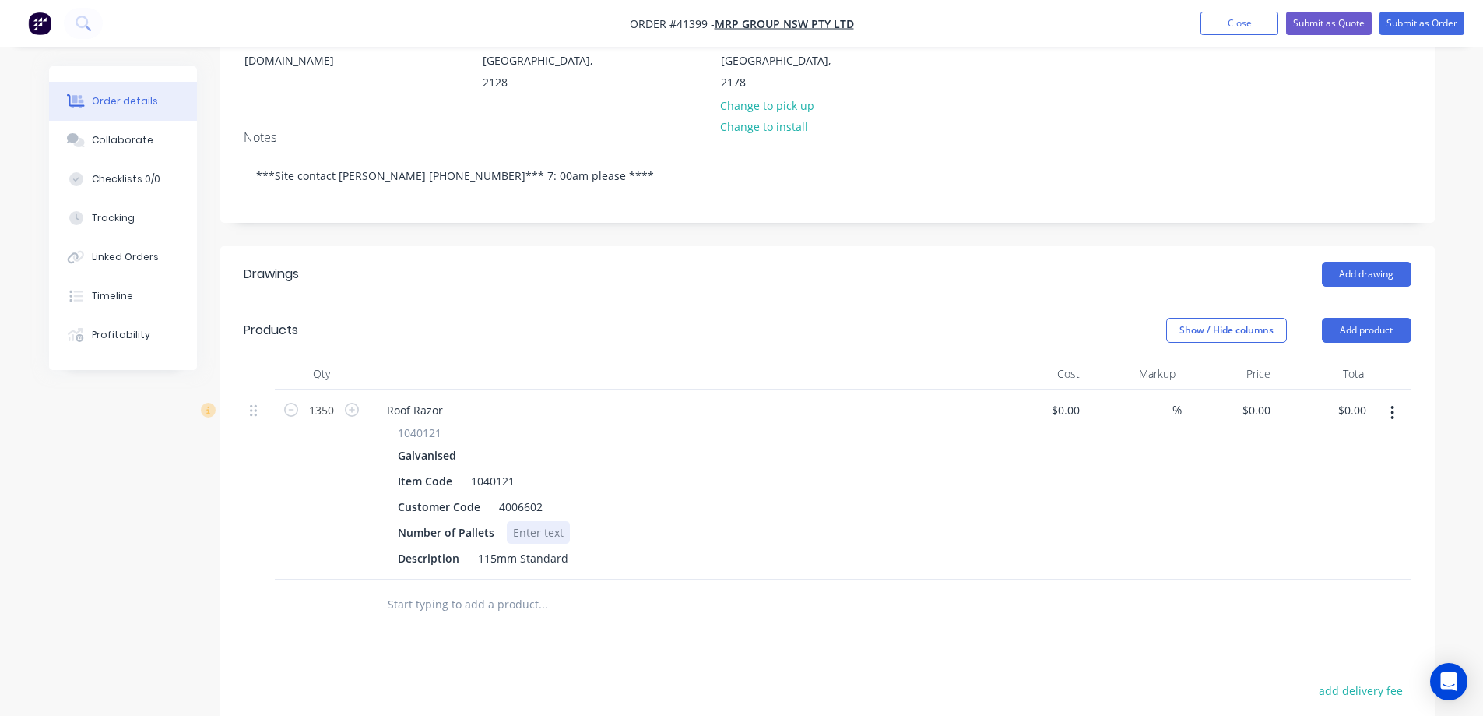
click at [518, 521] on div at bounding box center [538, 532] width 63 height 23
click at [987, 430] on div "Roof Razor 1040121 Galvanised Item Code 1040121 Customer Code 4006602 Number of…" at bounding box center [679, 484] width 623 height 190
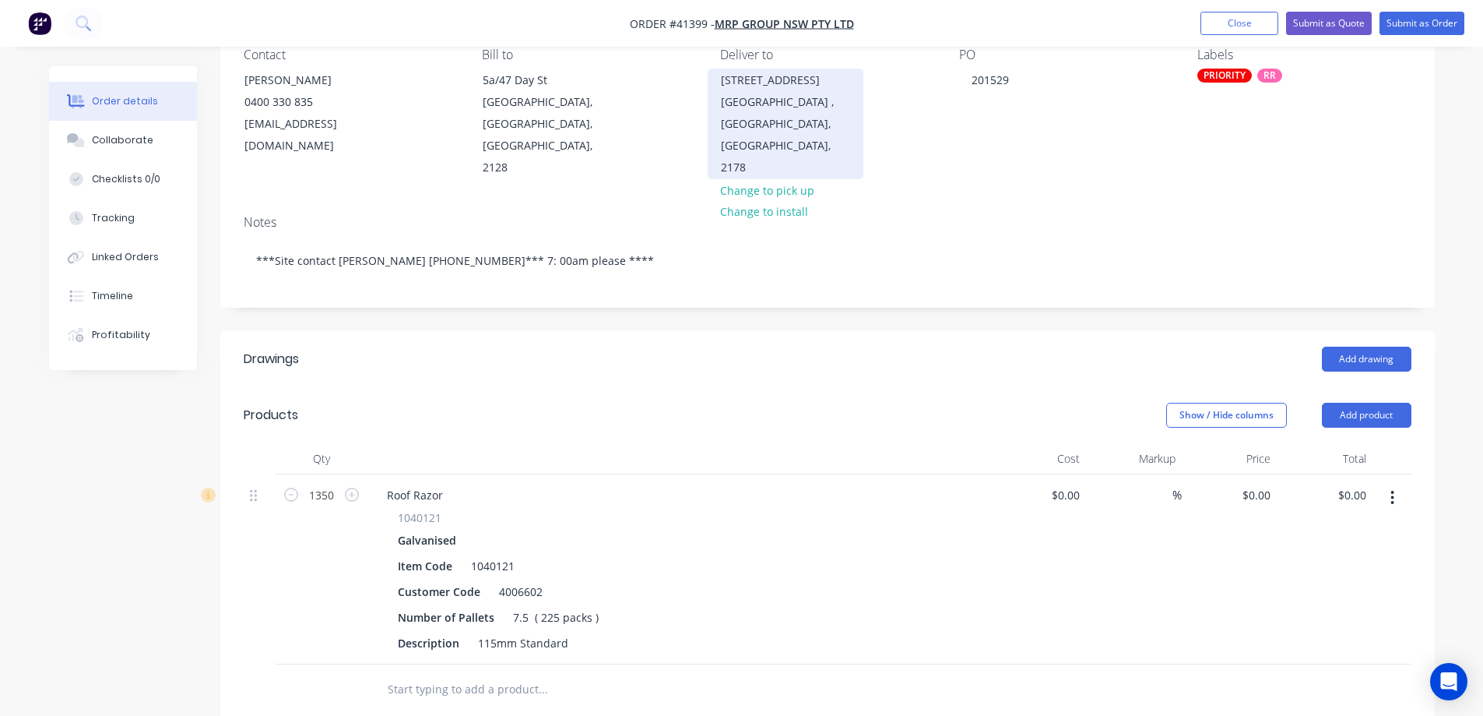
scroll to position [0, 0]
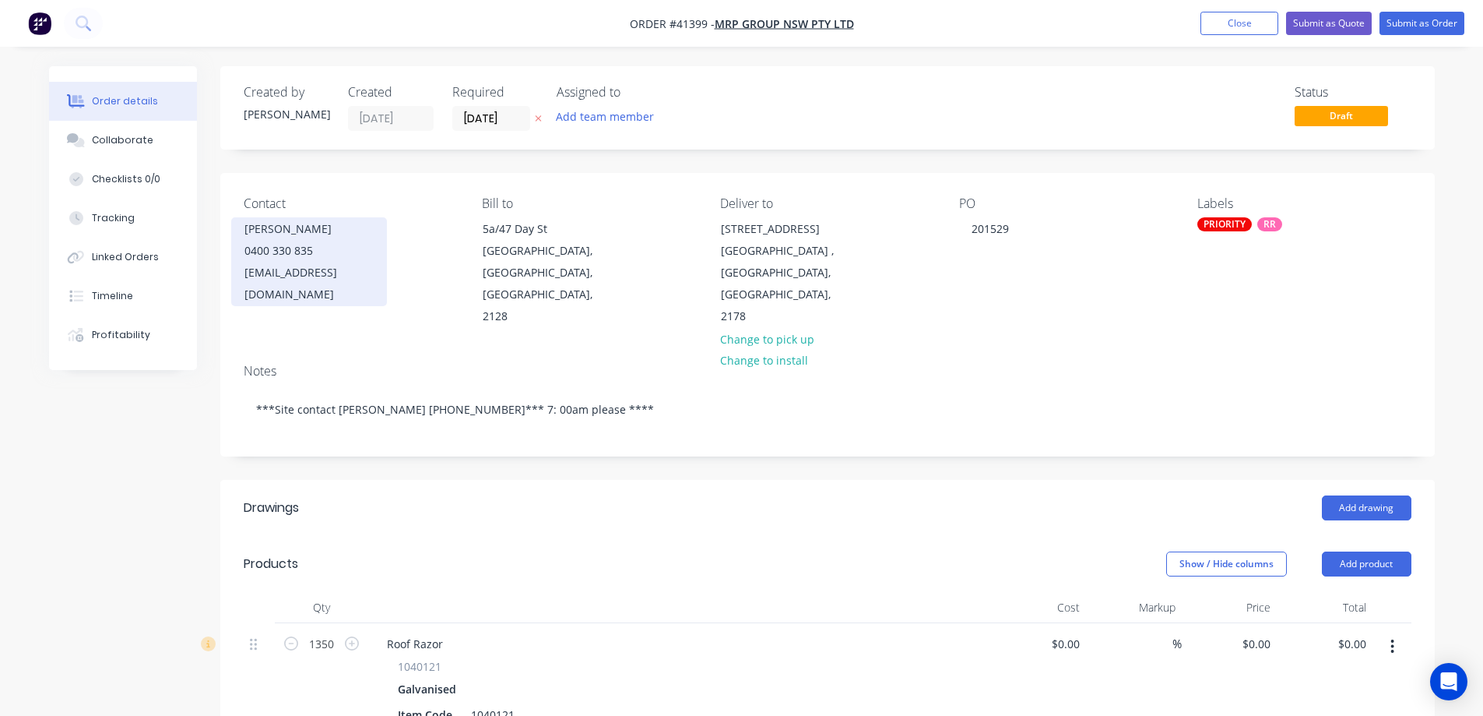
click at [285, 261] on div "0400 330 835" at bounding box center [309, 251] width 129 height 22
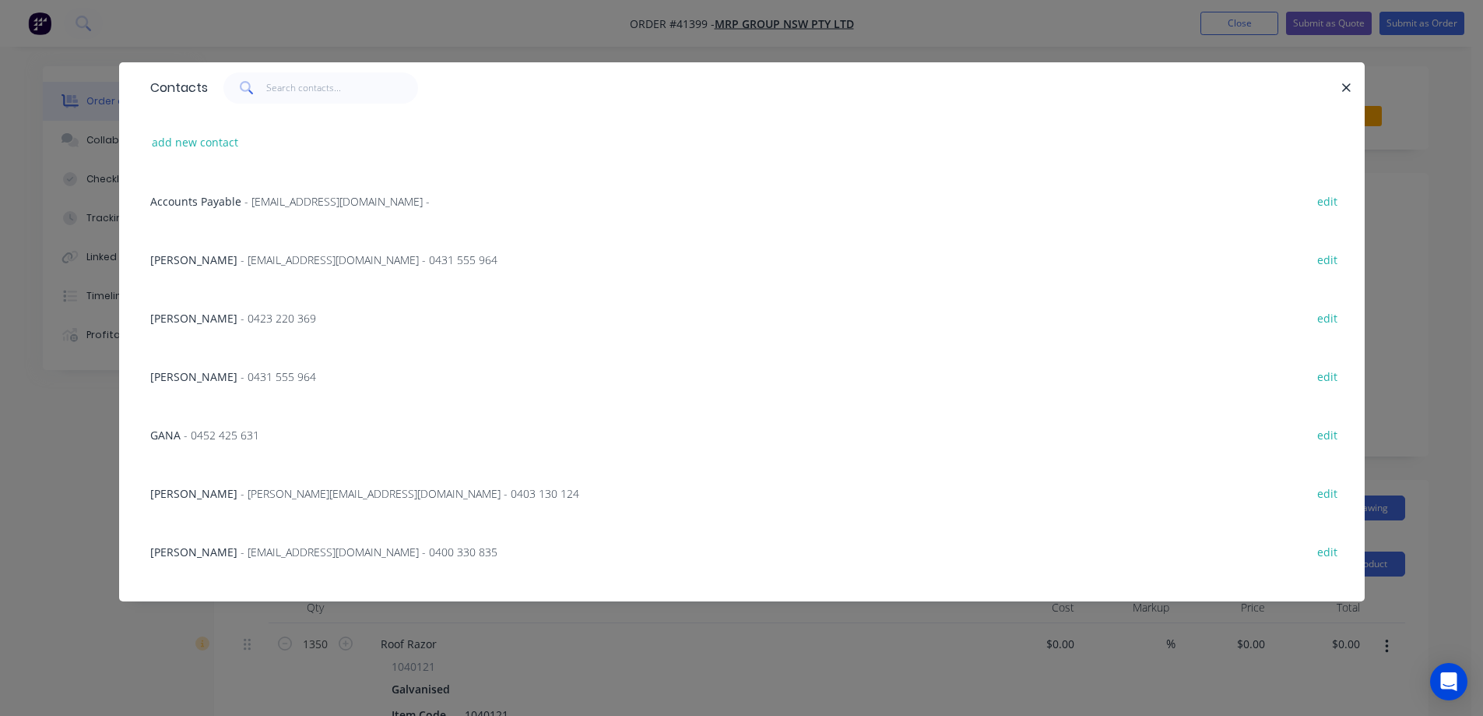
click at [241, 375] on span "- 0431 555 964" at bounding box center [279, 376] width 76 height 15
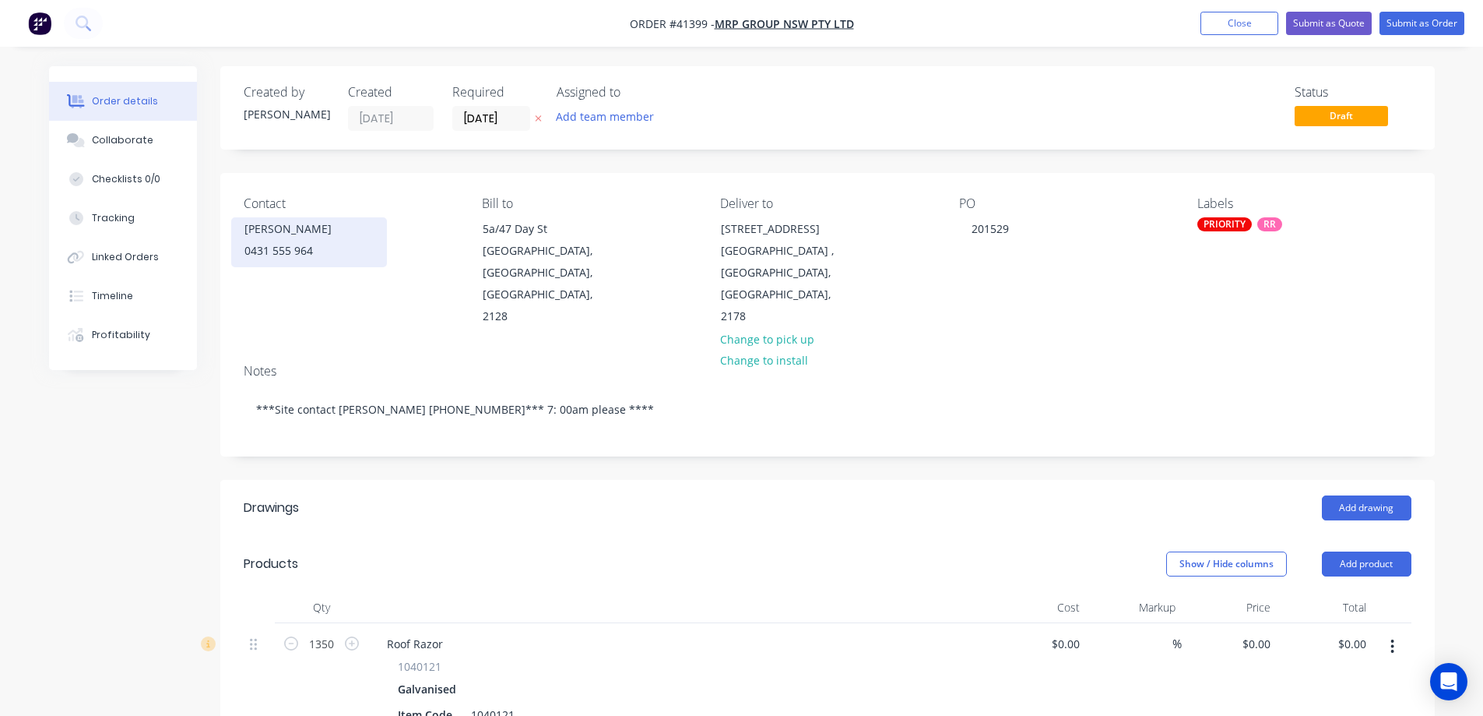
click at [283, 247] on div "0431 555 964" at bounding box center [309, 251] width 129 height 22
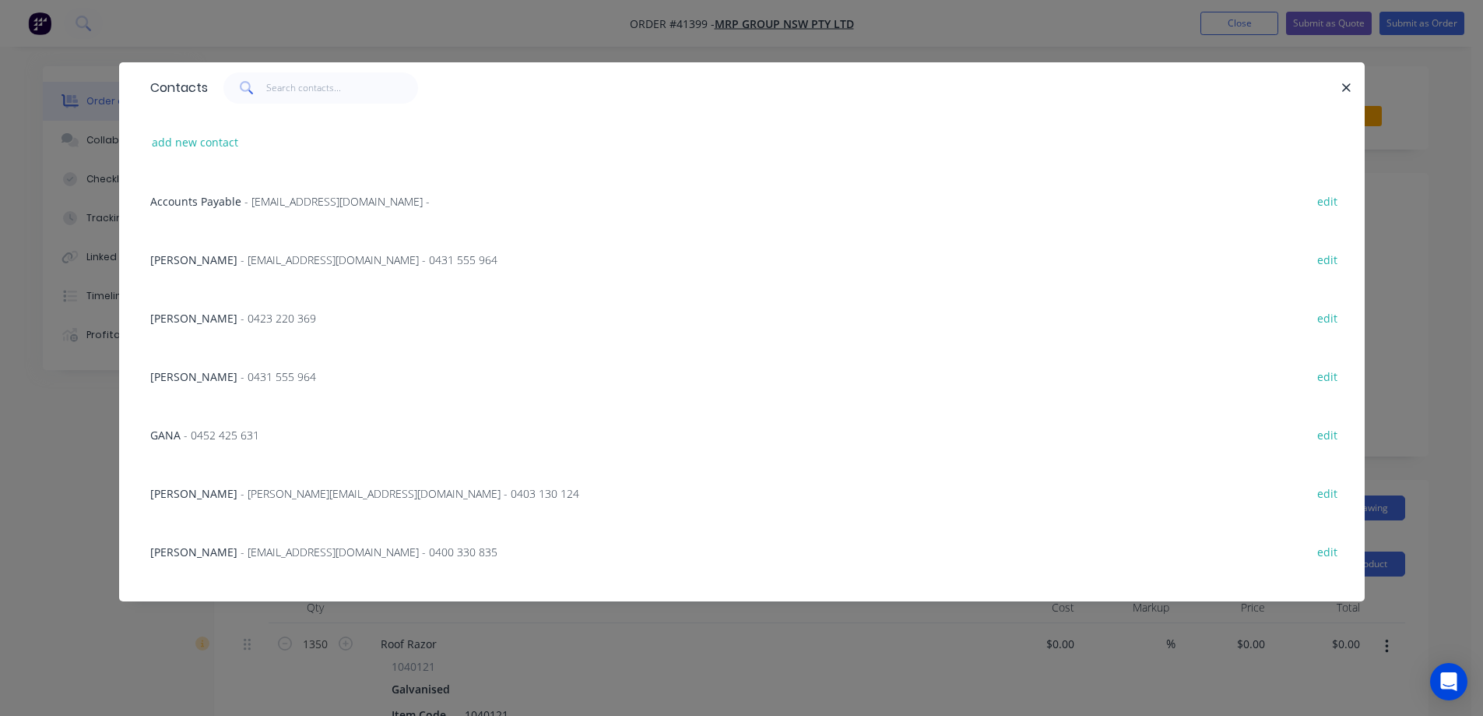
click at [1346, 86] on icon "button" at bounding box center [1347, 88] width 10 height 14
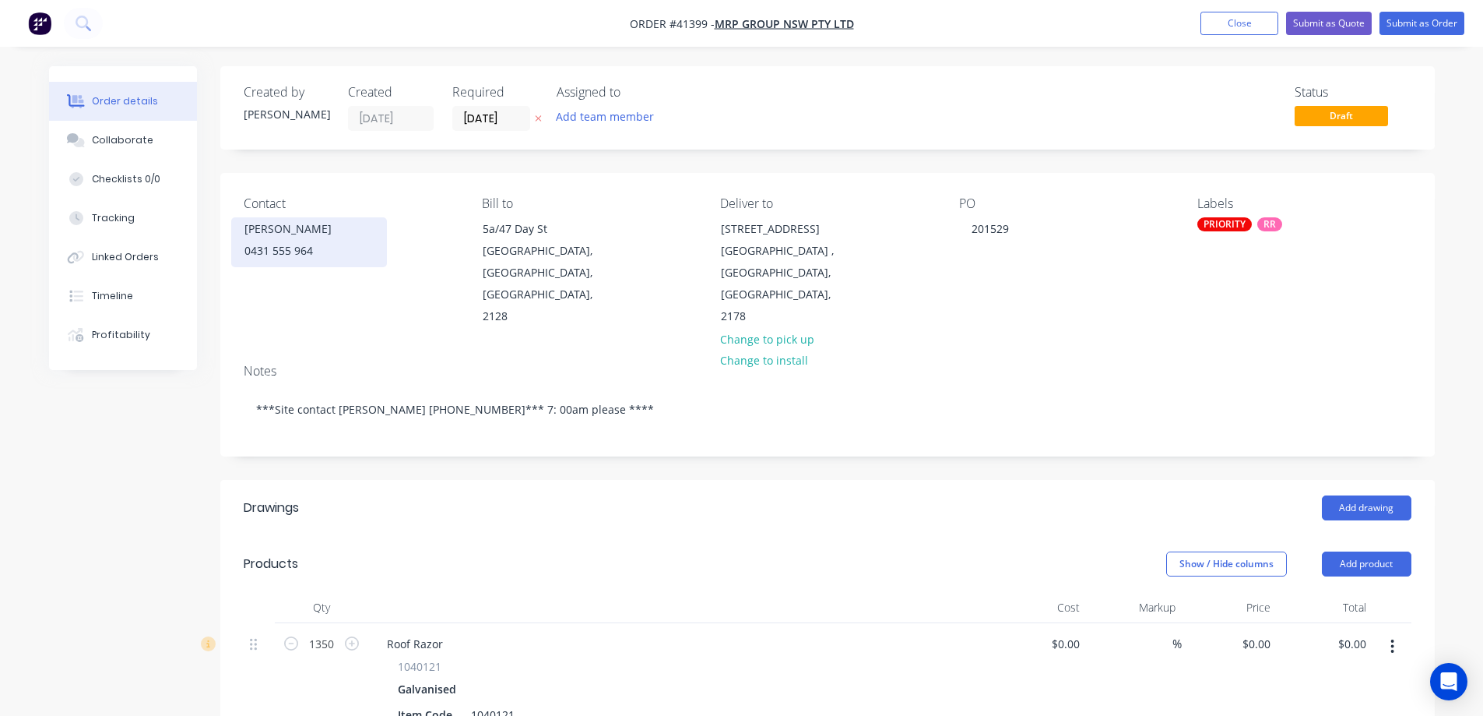
click at [262, 252] on div "0431 555 964" at bounding box center [309, 251] width 129 height 22
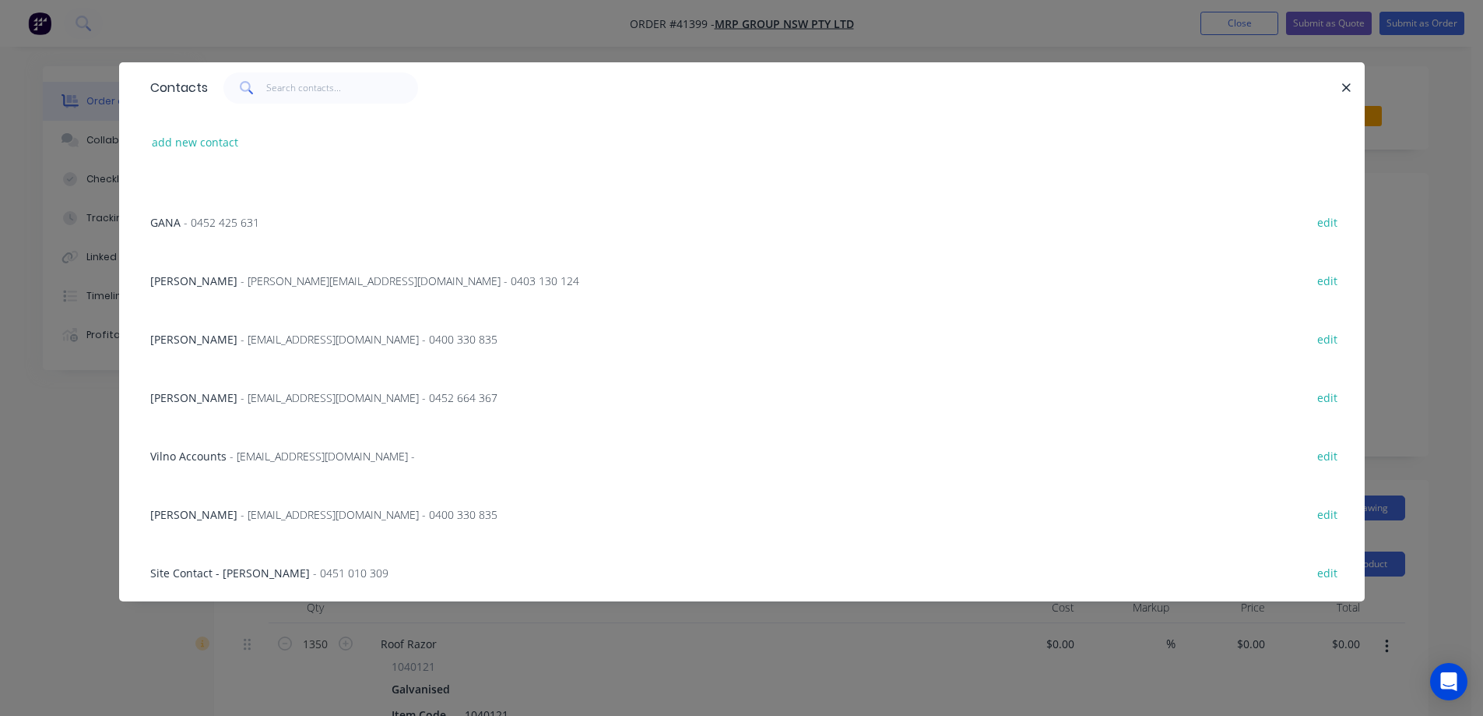
scroll to position [213, 0]
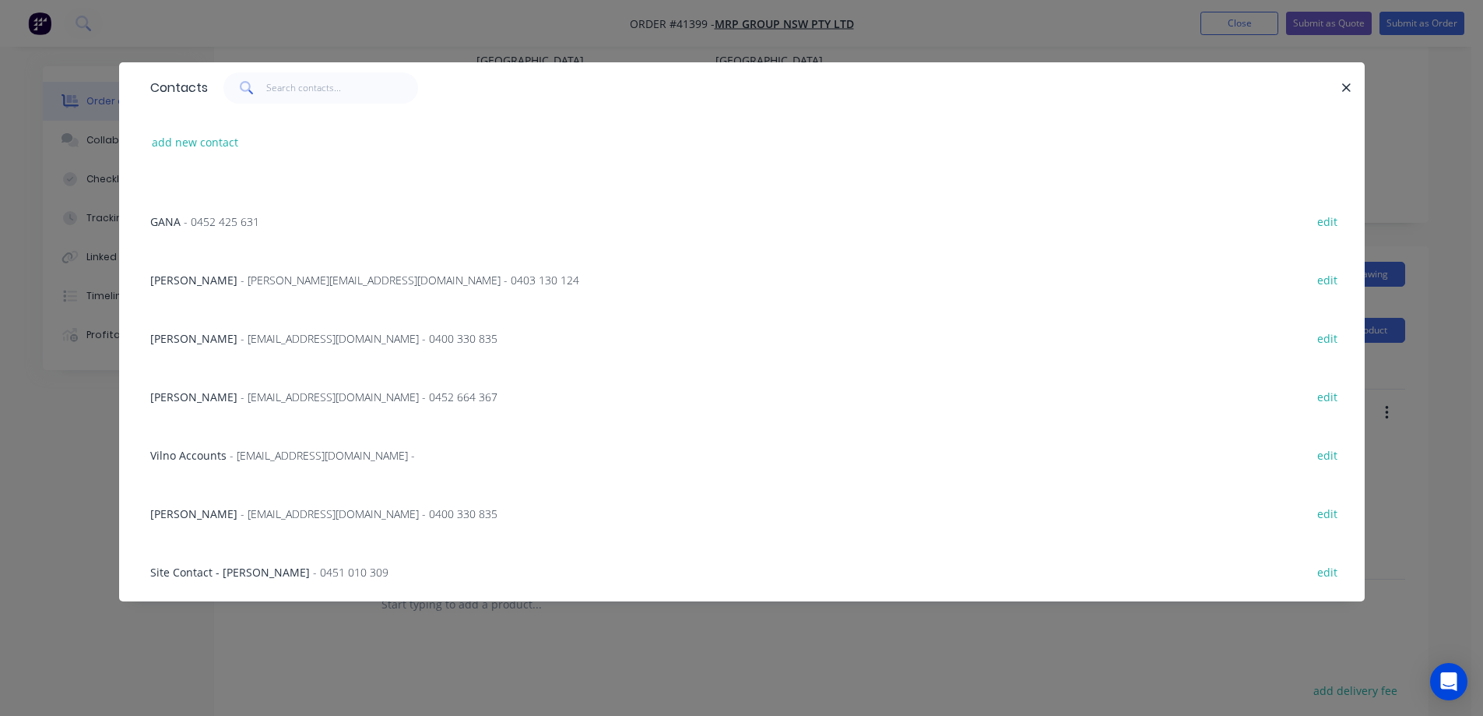
click at [241, 512] on span "- ela@mrpgroupnsw.com.au - 0400 330 835" at bounding box center [369, 513] width 257 height 15
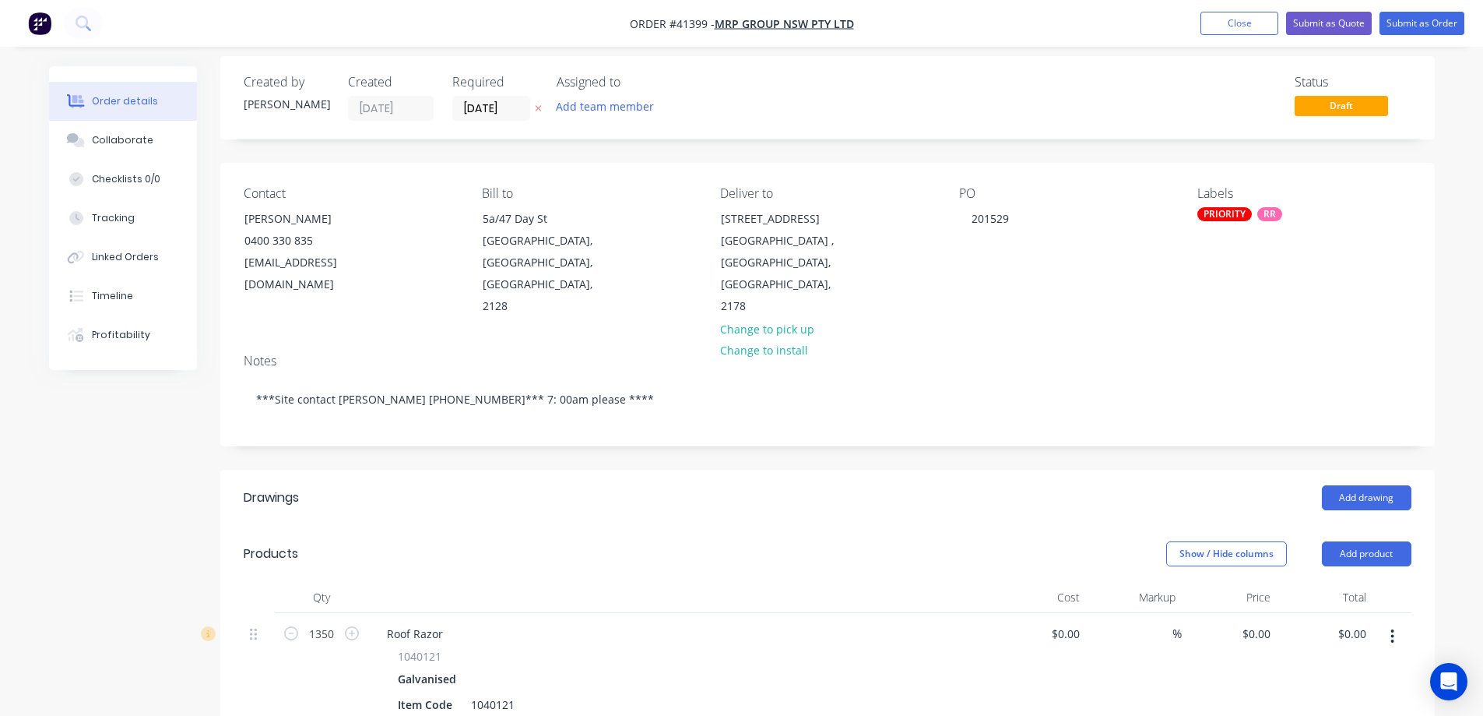
scroll to position [156, 0]
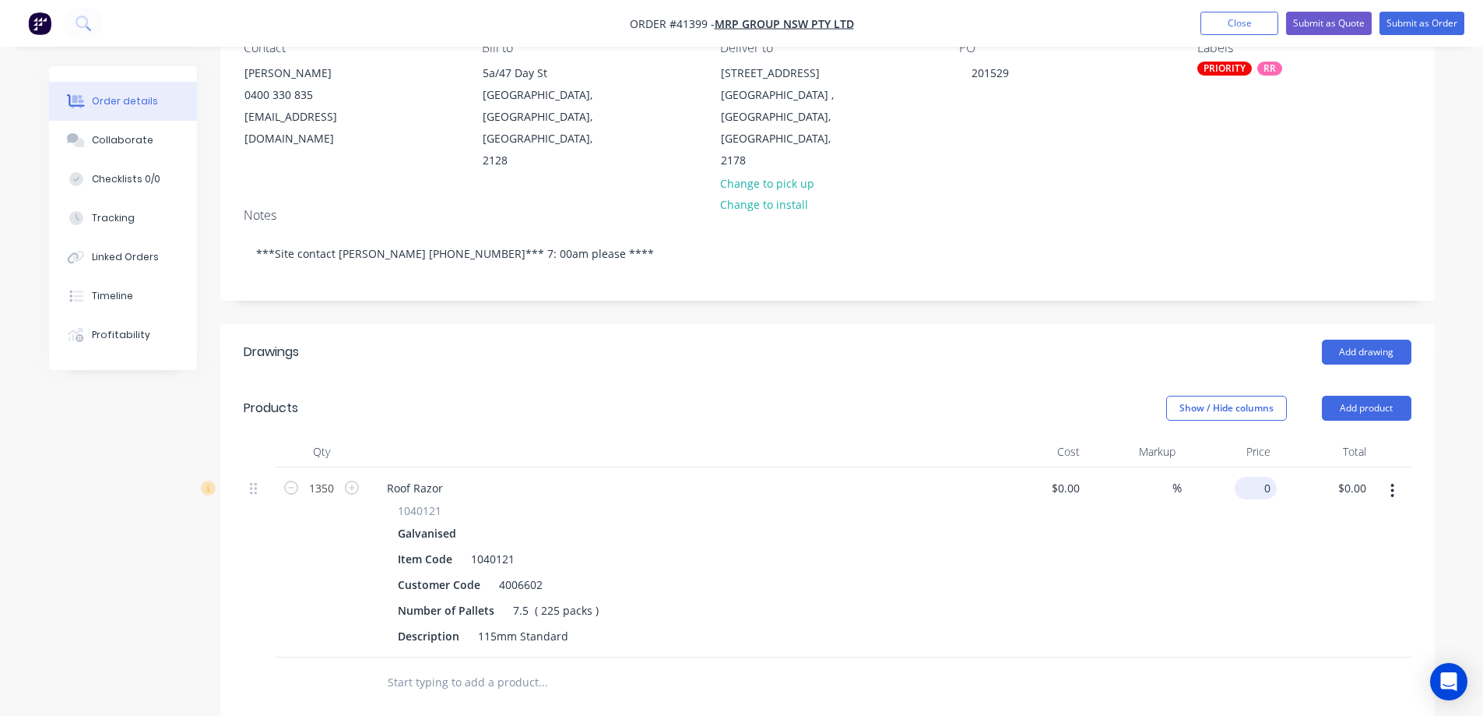
click at [1266, 477] on input "0" at bounding box center [1259, 488] width 36 height 23
type input "$7.65"
type input "$10,327.50"
click at [1258, 508] on div "$7.65 7.65" at bounding box center [1230, 562] width 96 height 190
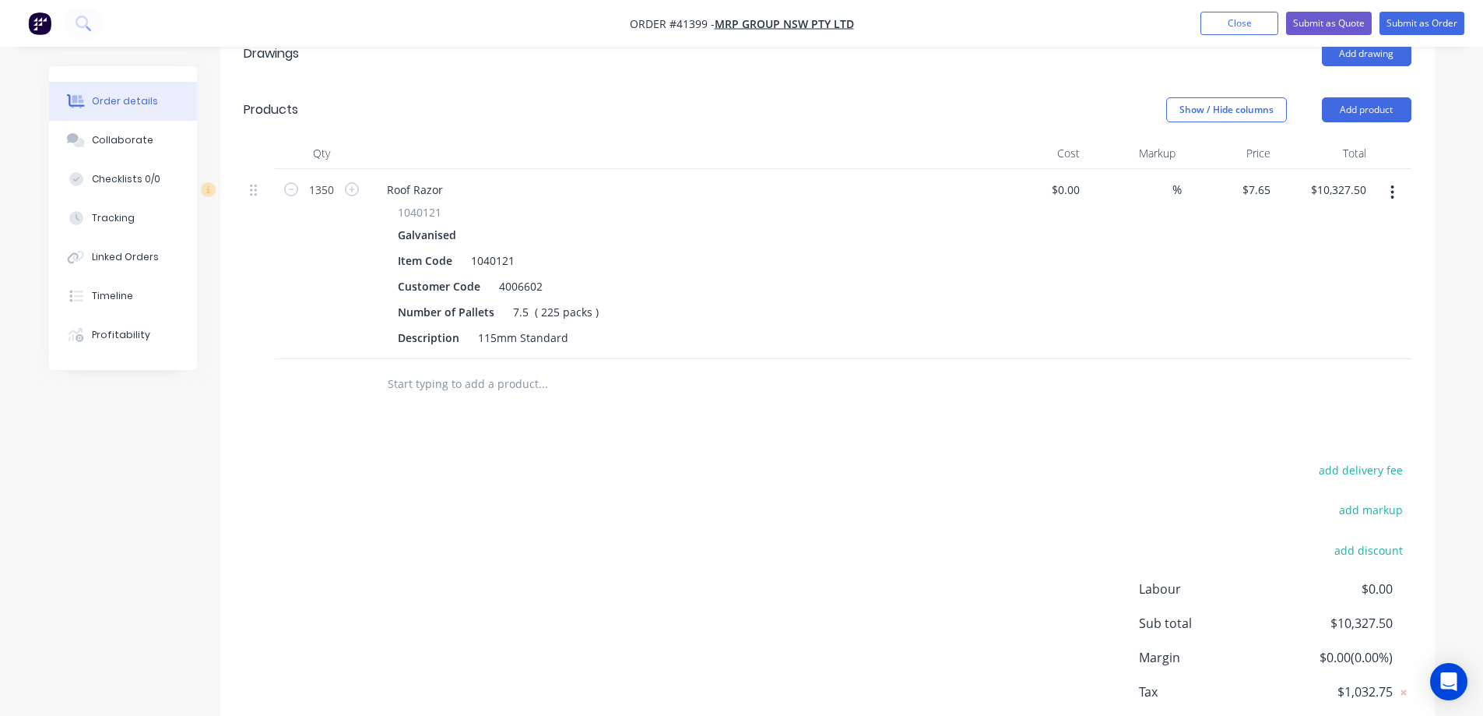
scroll to position [467, 0]
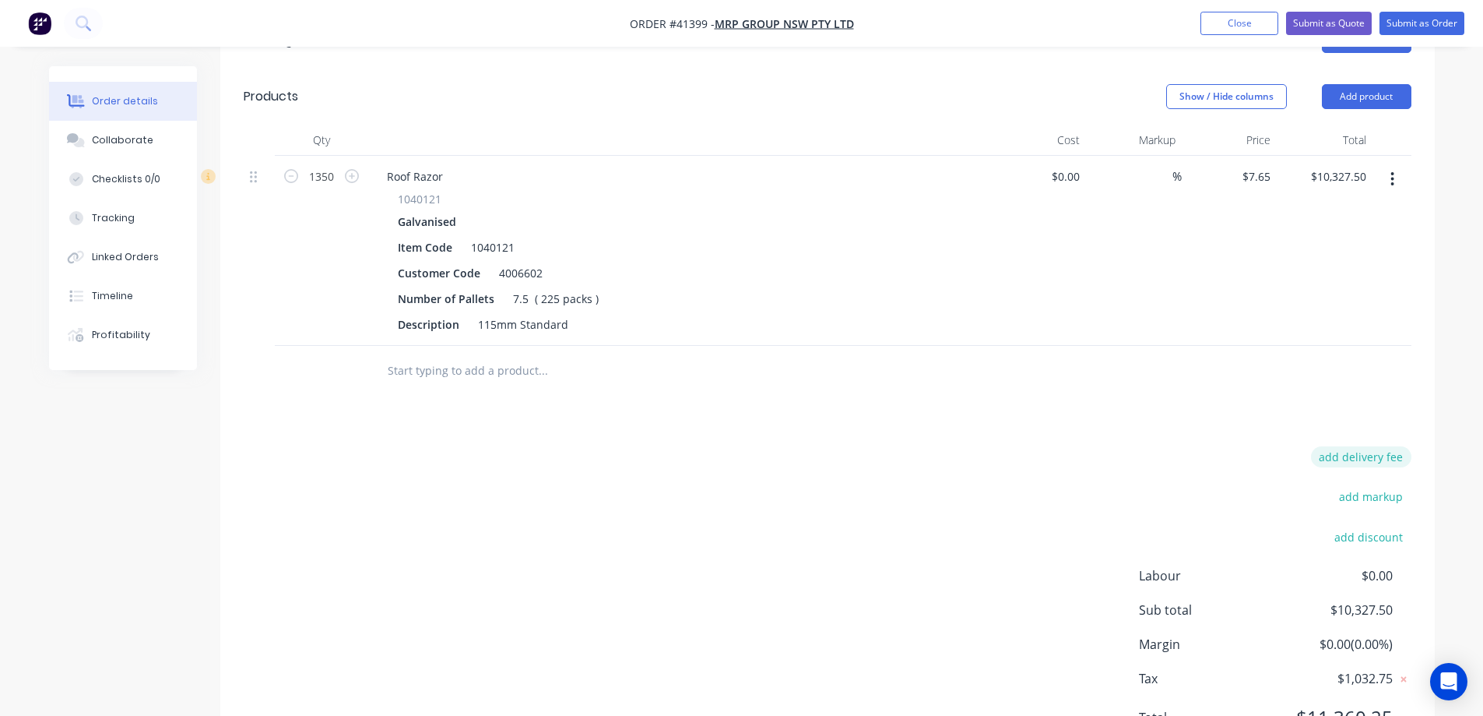
click at [1335, 446] on button "add delivery fee" at bounding box center [1361, 456] width 100 height 21
type input "290"
click input "submit" at bounding box center [0, 0] width 0 height 0
click at [931, 446] on div "Delivery fee $290.00 add markup add discount Labour $0.00 Sub total $10,617.50 …" at bounding box center [828, 592] width 1168 height 293
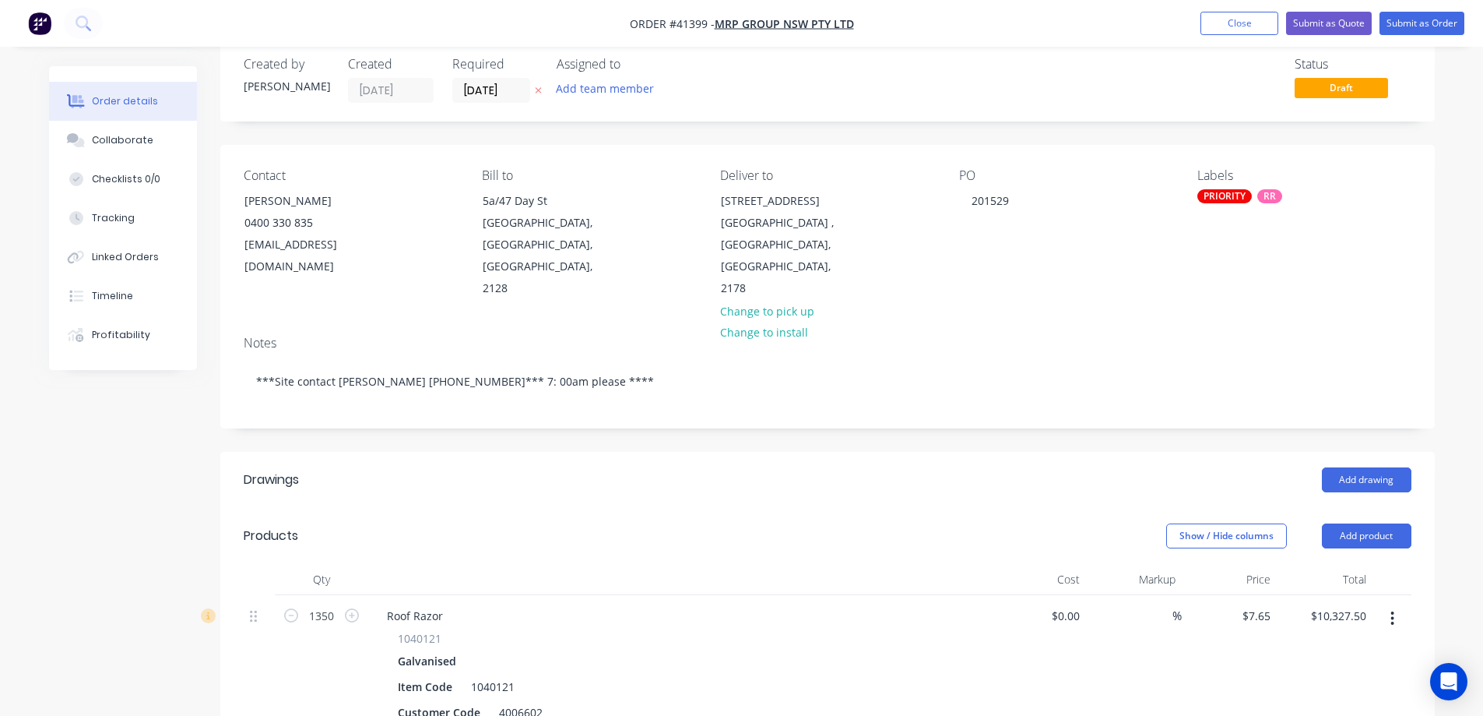
scroll to position [0, 0]
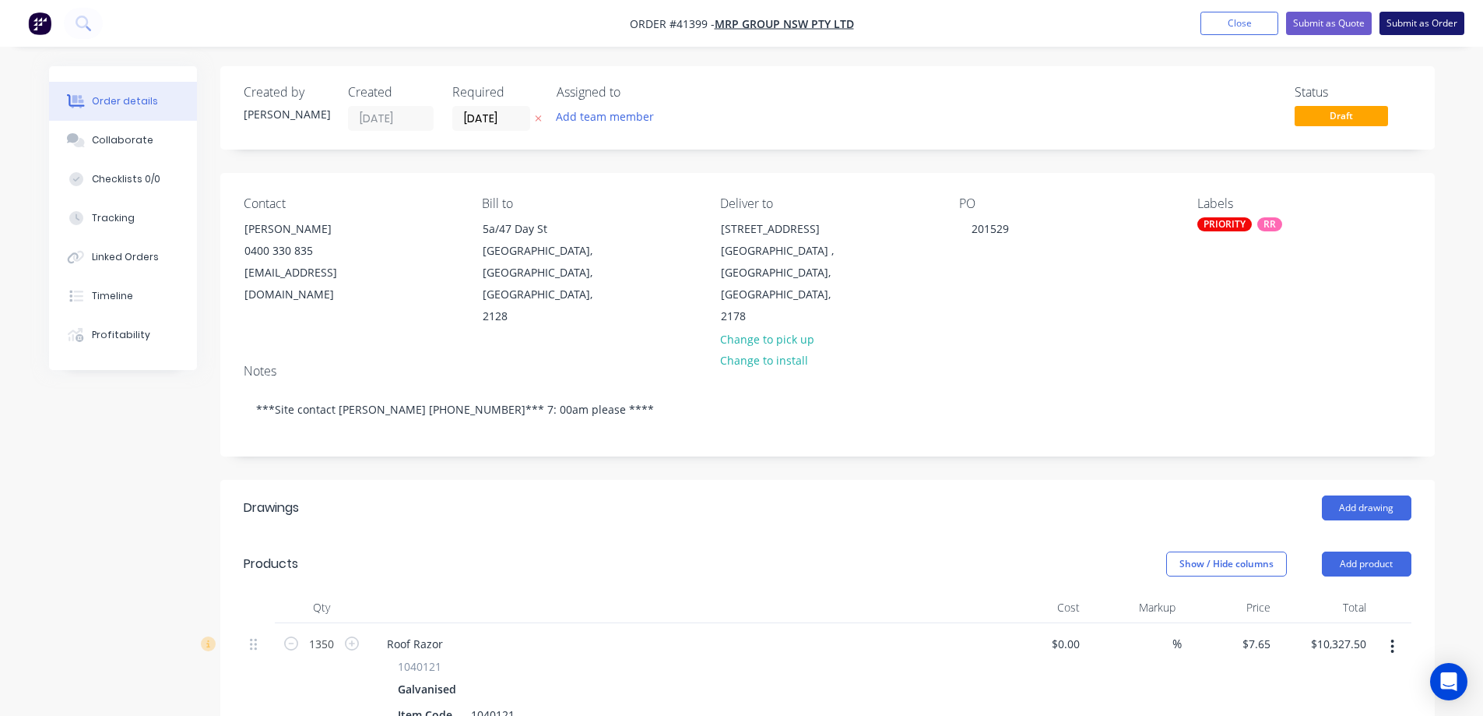
click at [1409, 22] on button "Submit as Order" at bounding box center [1422, 23] width 85 height 23
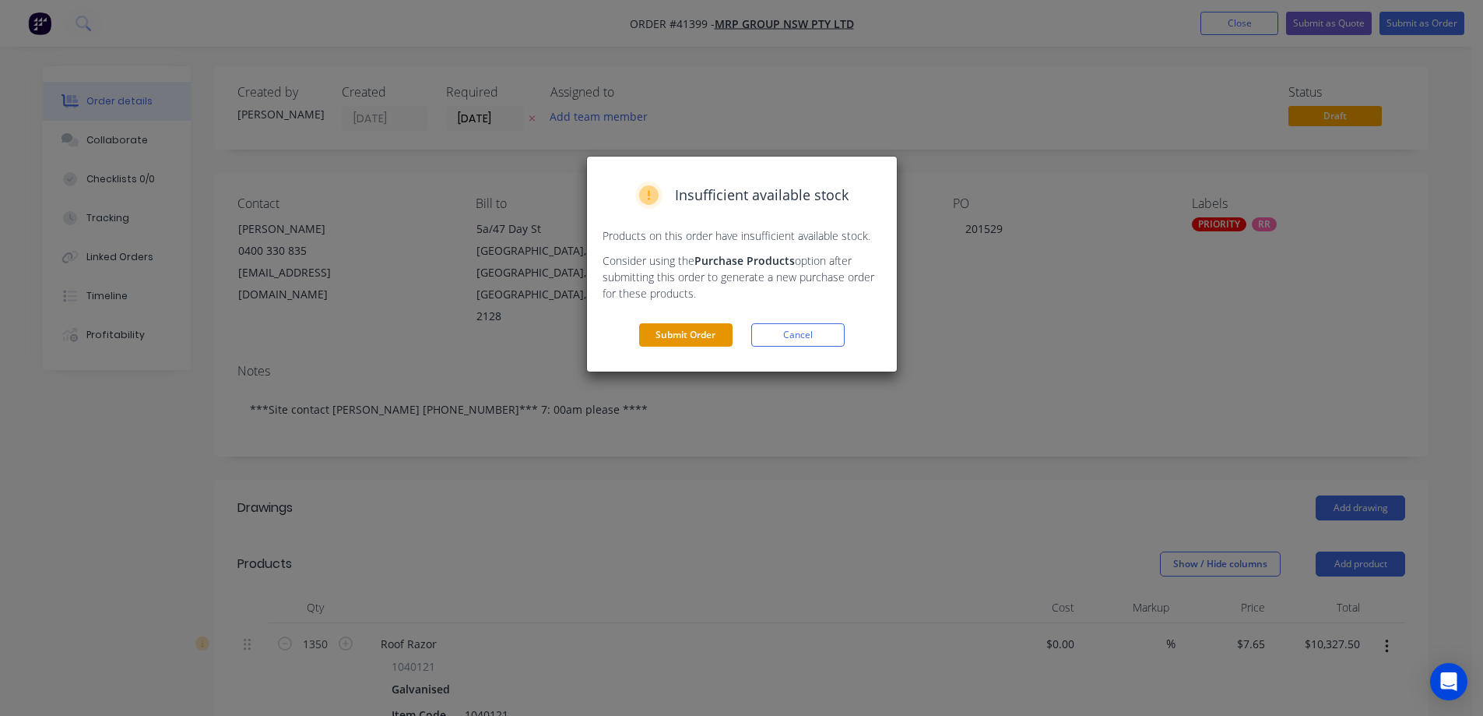
click at [723, 336] on button "Submit Order" at bounding box center [685, 334] width 93 height 23
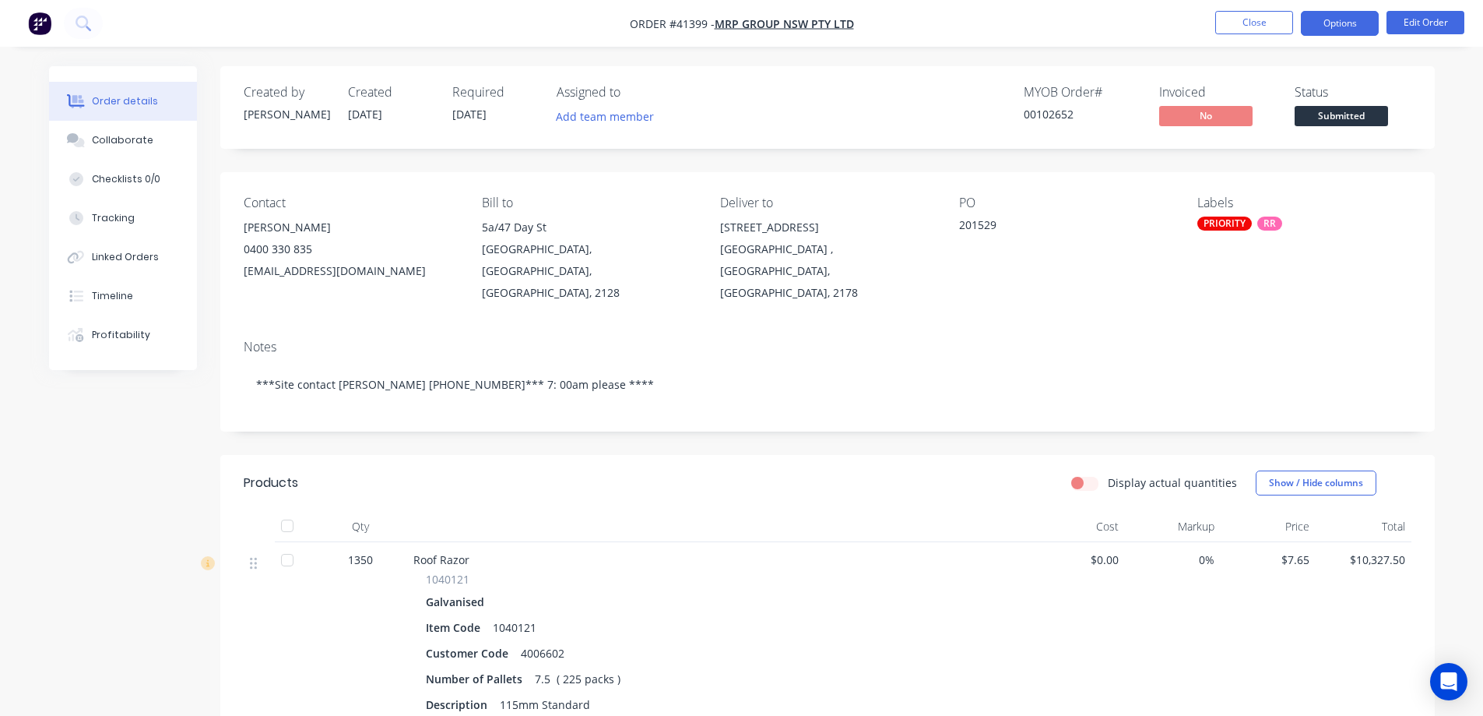
click at [1315, 20] on button "Options" at bounding box center [1340, 23] width 78 height 25
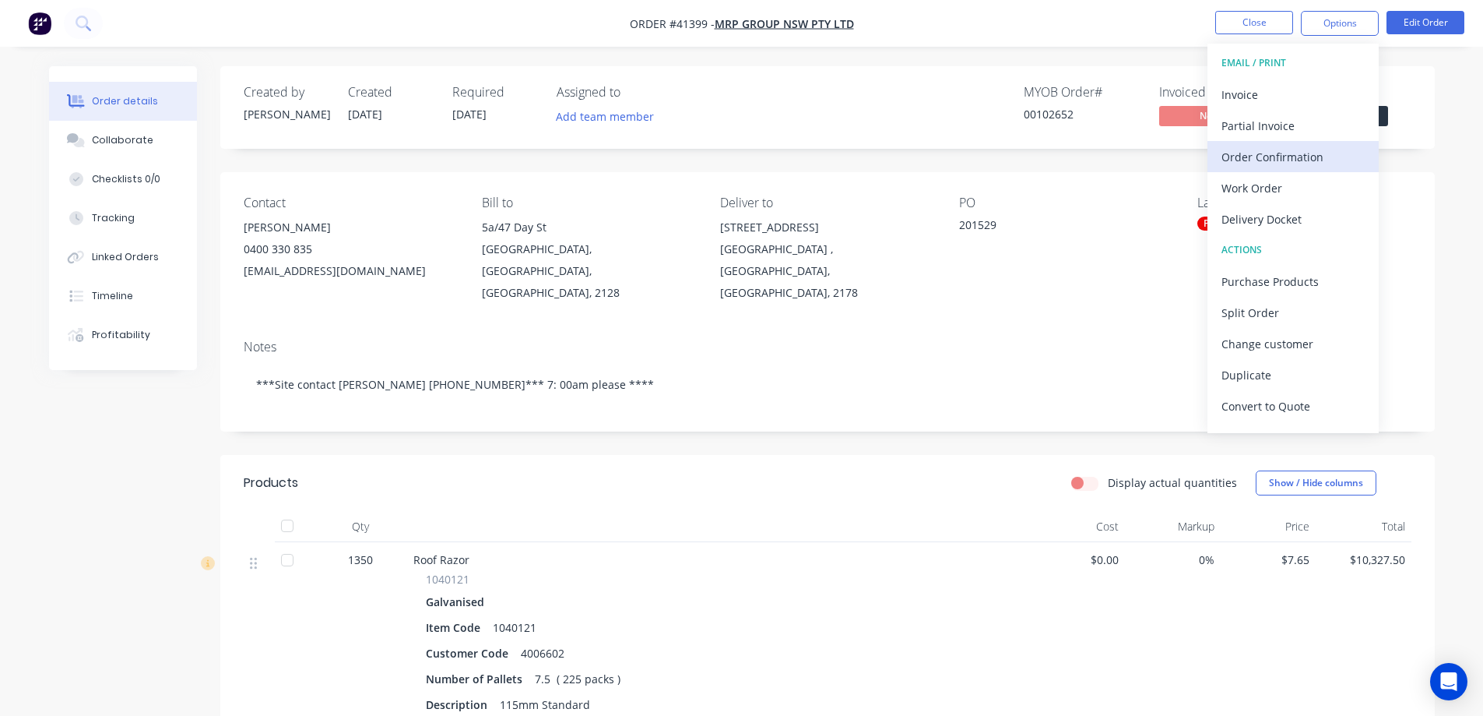
click at [1265, 159] on div "Order Confirmation" at bounding box center [1293, 157] width 143 height 23
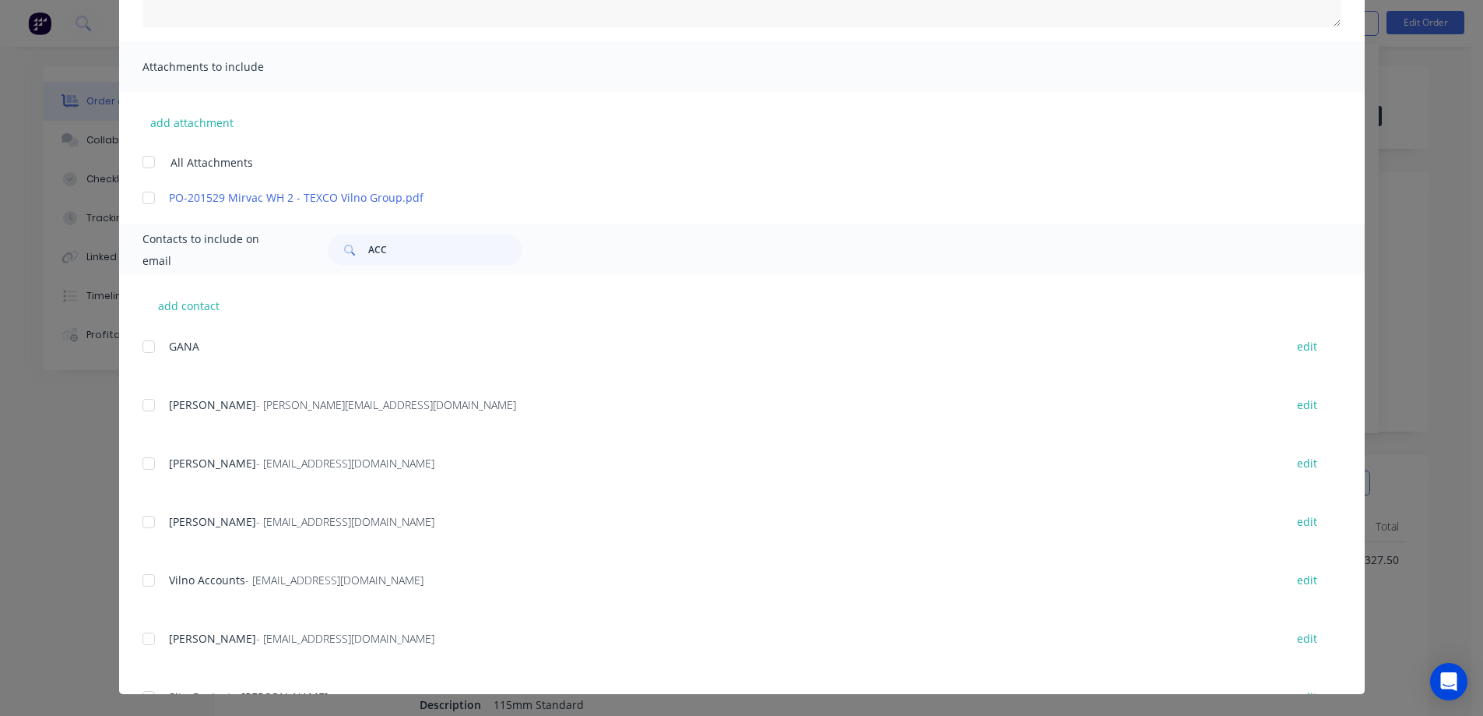
scroll to position [284, 0]
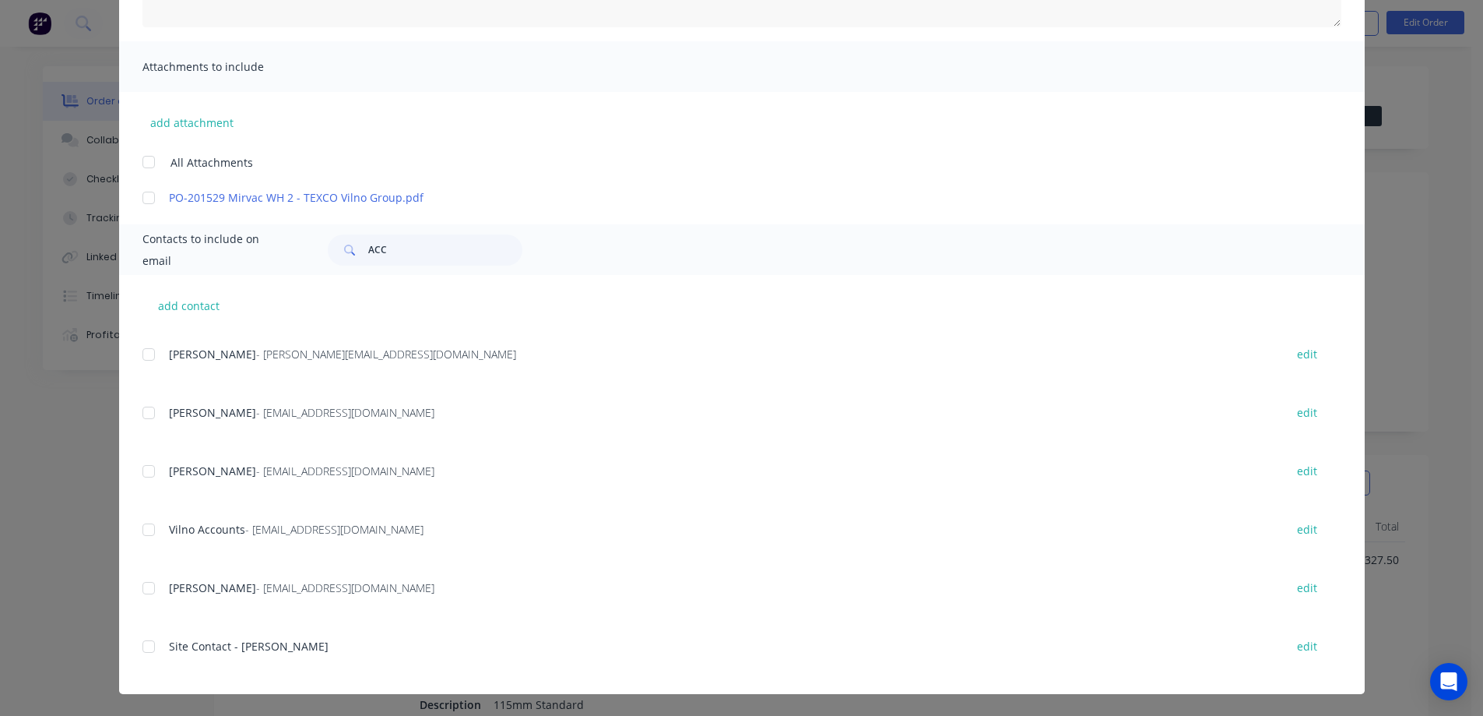
click at [144, 589] on div at bounding box center [148, 587] width 31 height 31
click at [147, 413] on div at bounding box center [148, 412] width 31 height 31
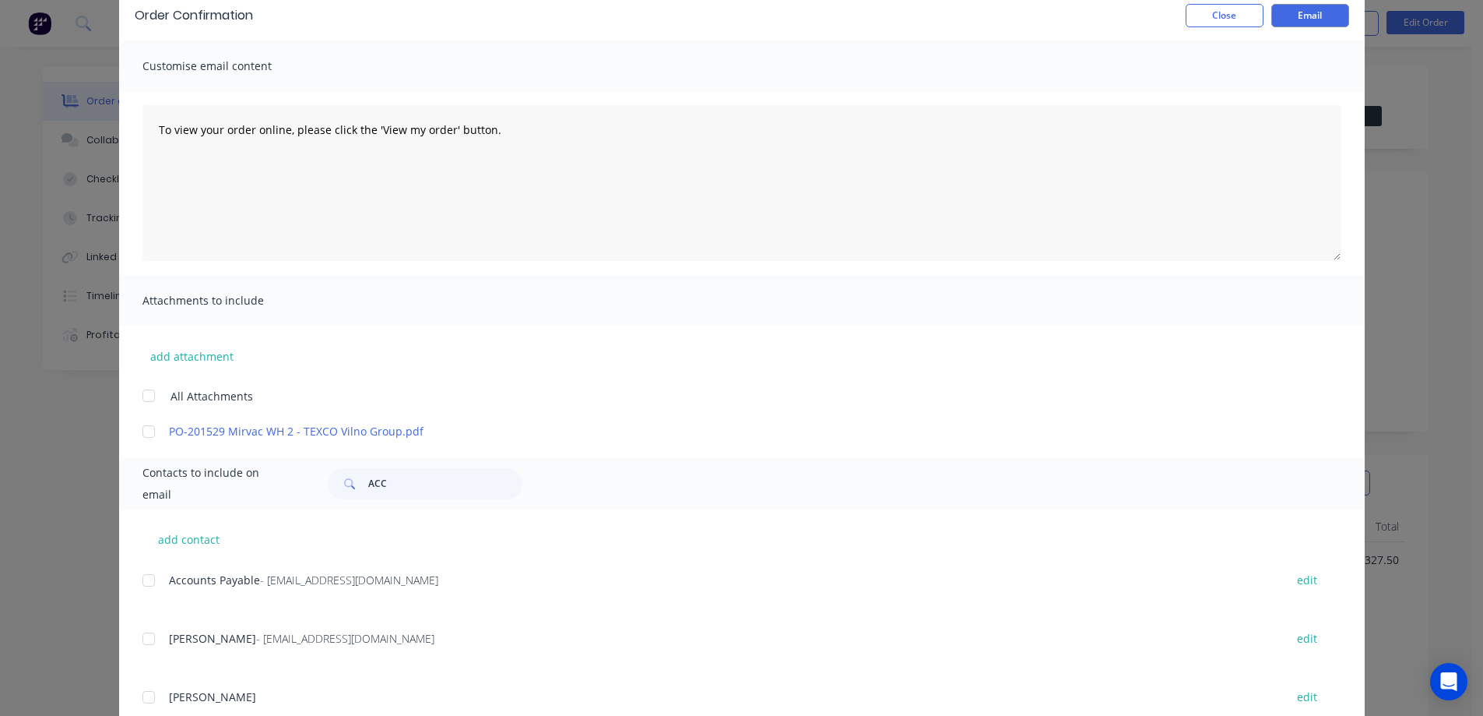
scroll to position [0, 0]
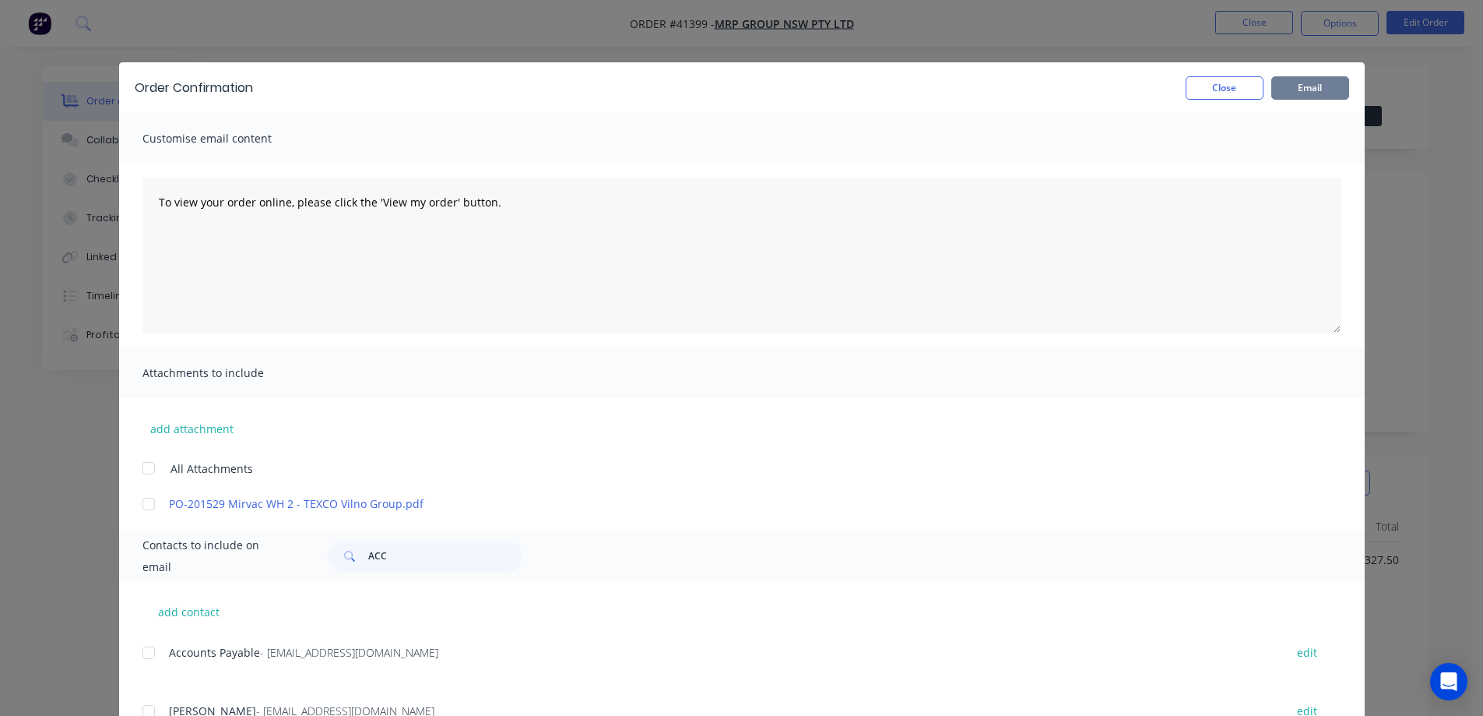
click at [1323, 84] on button "Email" at bounding box center [1311, 87] width 78 height 23
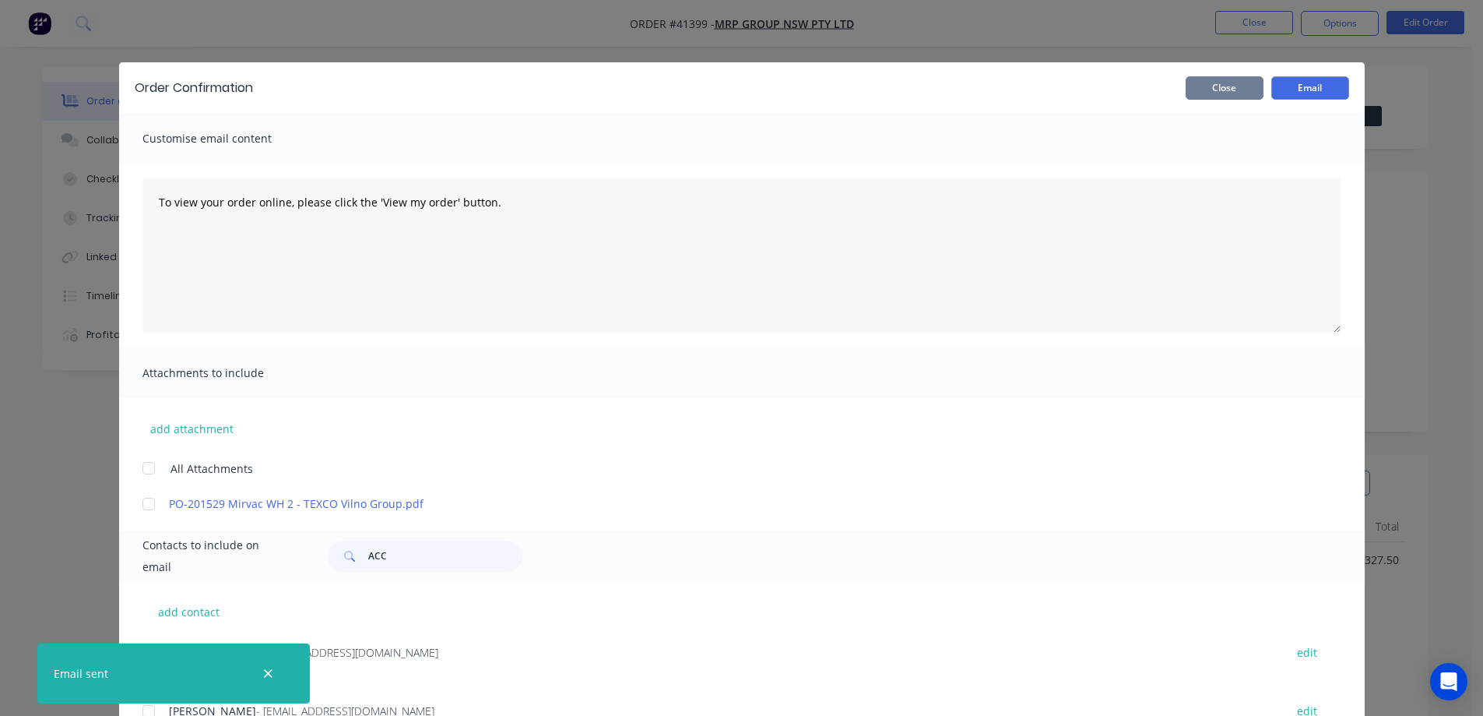
click at [1245, 84] on button "Close" at bounding box center [1225, 87] width 78 height 23
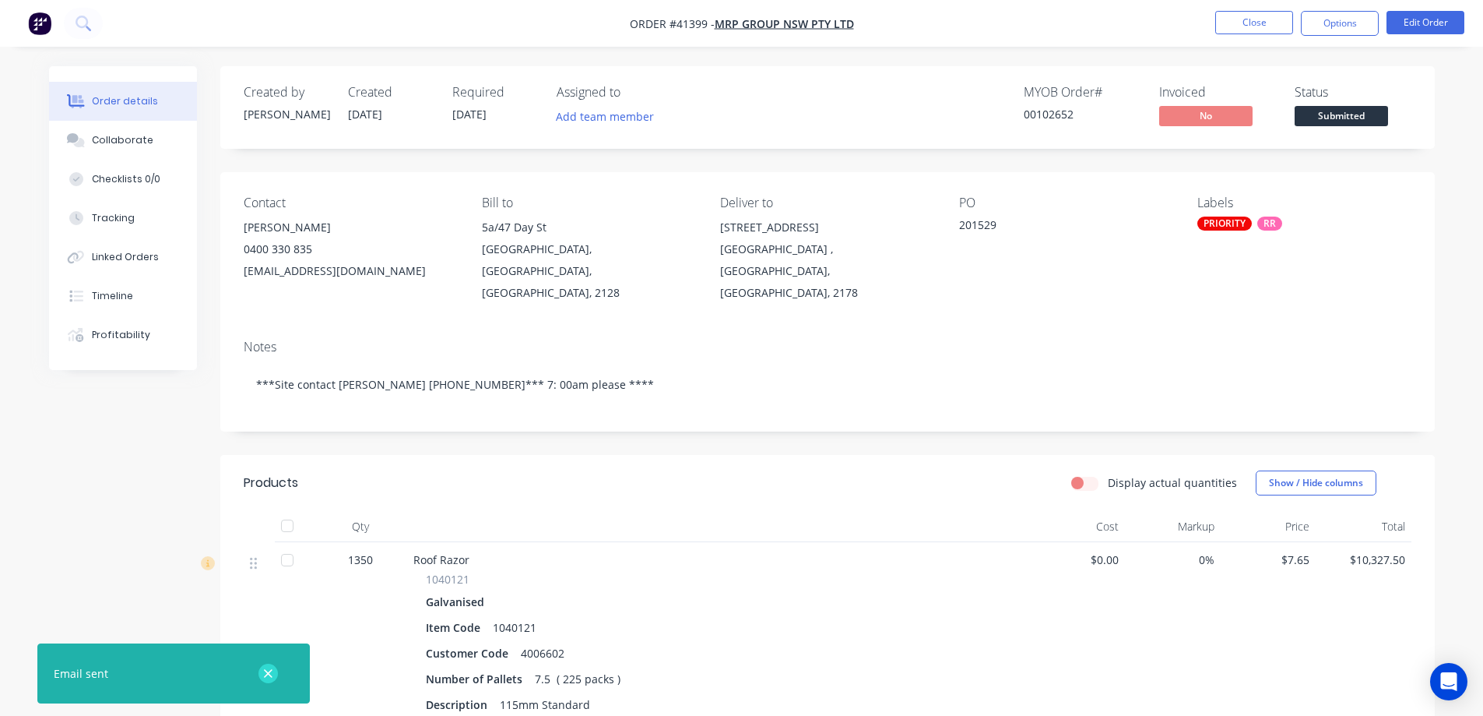
drag, startPoint x: 266, startPoint y: 676, endPoint x: 305, endPoint y: 651, distance: 46.9
click at [266, 675] on icon "button" at bounding box center [268, 673] width 9 height 9
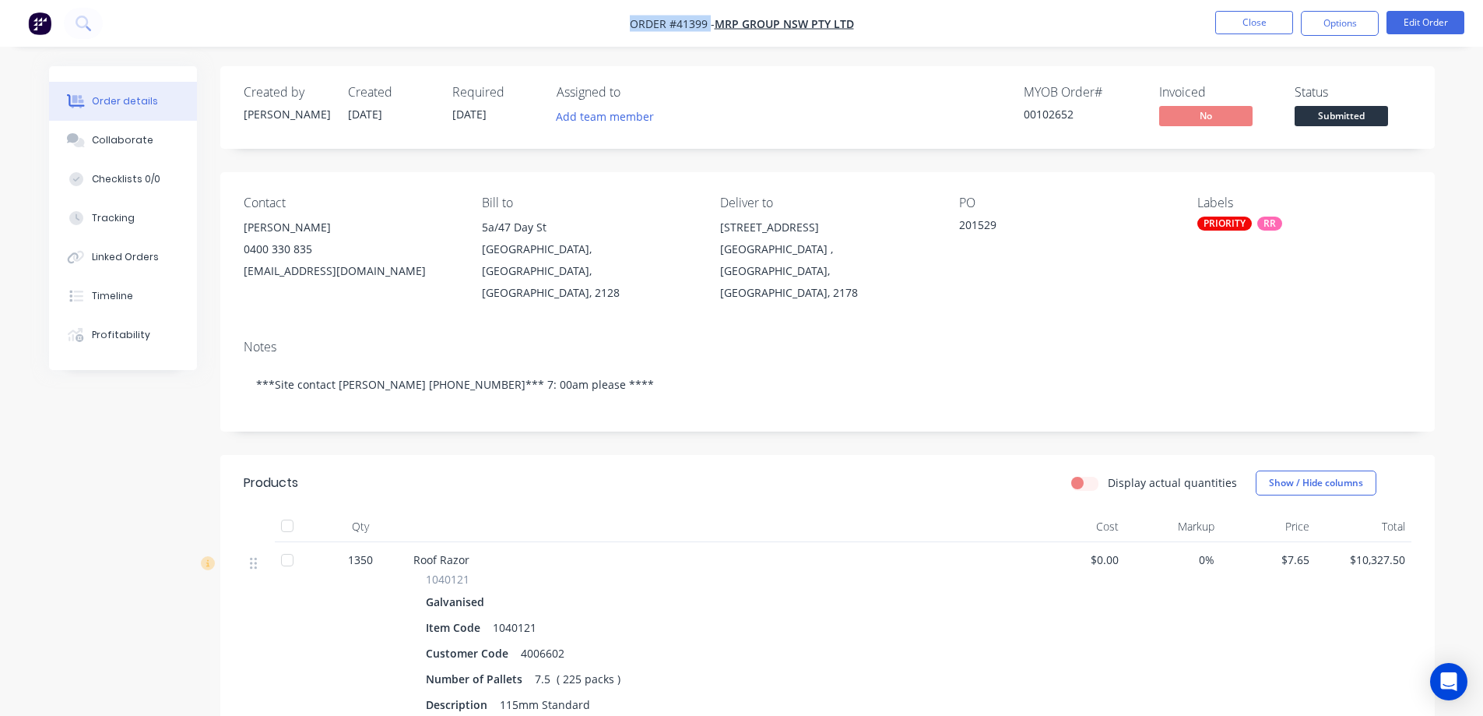
drag, startPoint x: 625, startPoint y: 25, endPoint x: 709, endPoint y: 29, distance: 83.4
click at [709, 29] on nav "Order #41399 - MRP Group NSW Pty Ltd Close Options Edit Order" at bounding box center [741, 23] width 1483 height 47
copy span "Order #41399"
click at [1071, 257] on div "PO 201529" at bounding box center [1065, 249] width 213 height 108
click at [1314, 19] on button "Options" at bounding box center [1340, 23] width 78 height 25
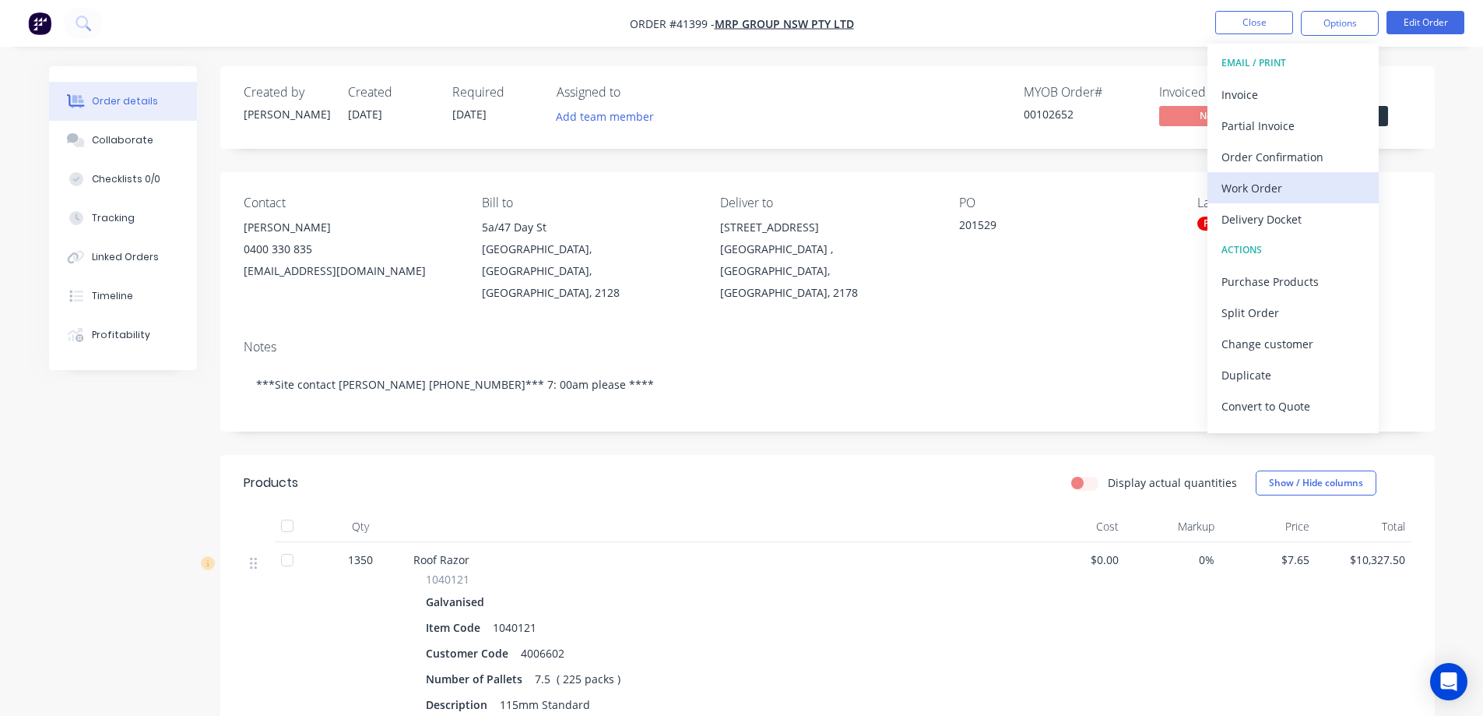
click at [1241, 192] on div "Work Order" at bounding box center [1293, 188] width 143 height 23
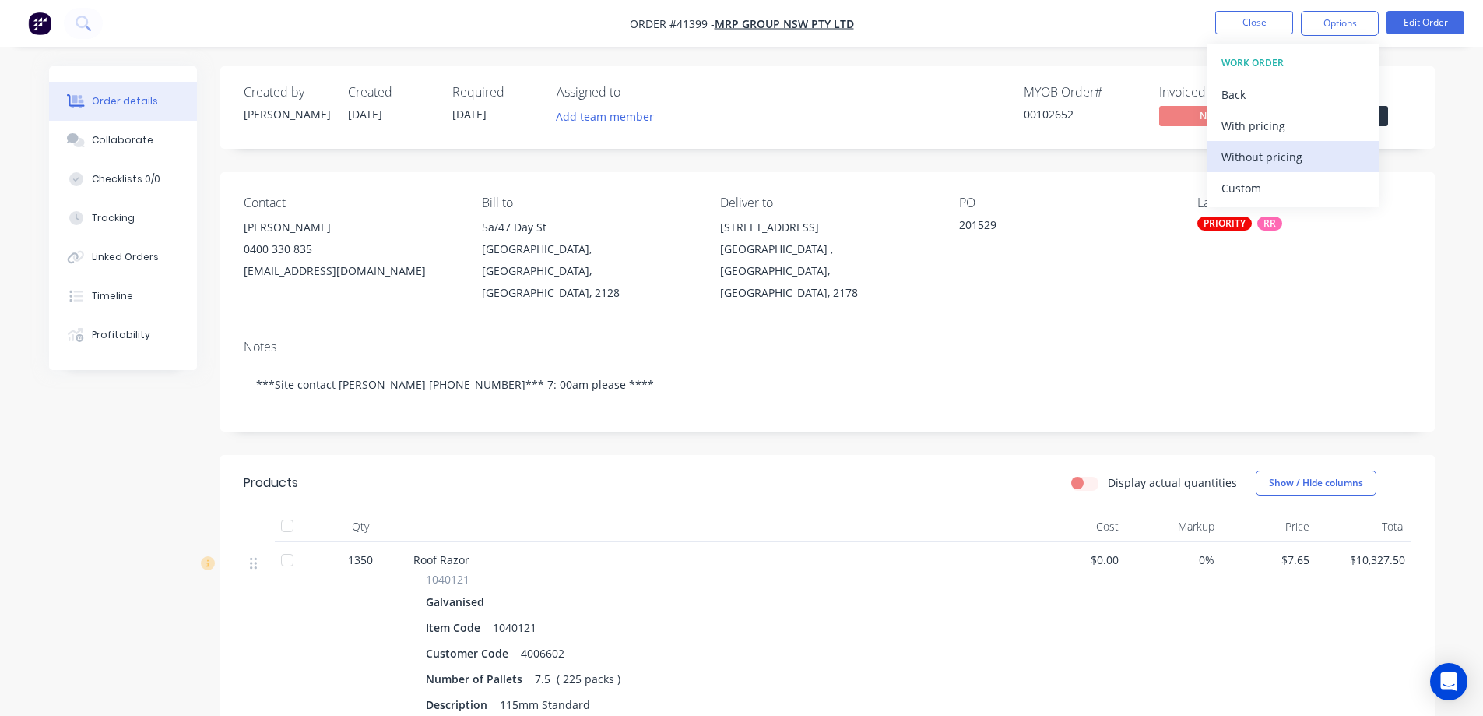
click at [1295, 161] on div "Without pricing" at bounding box center [1293, 157] width 143 height 23
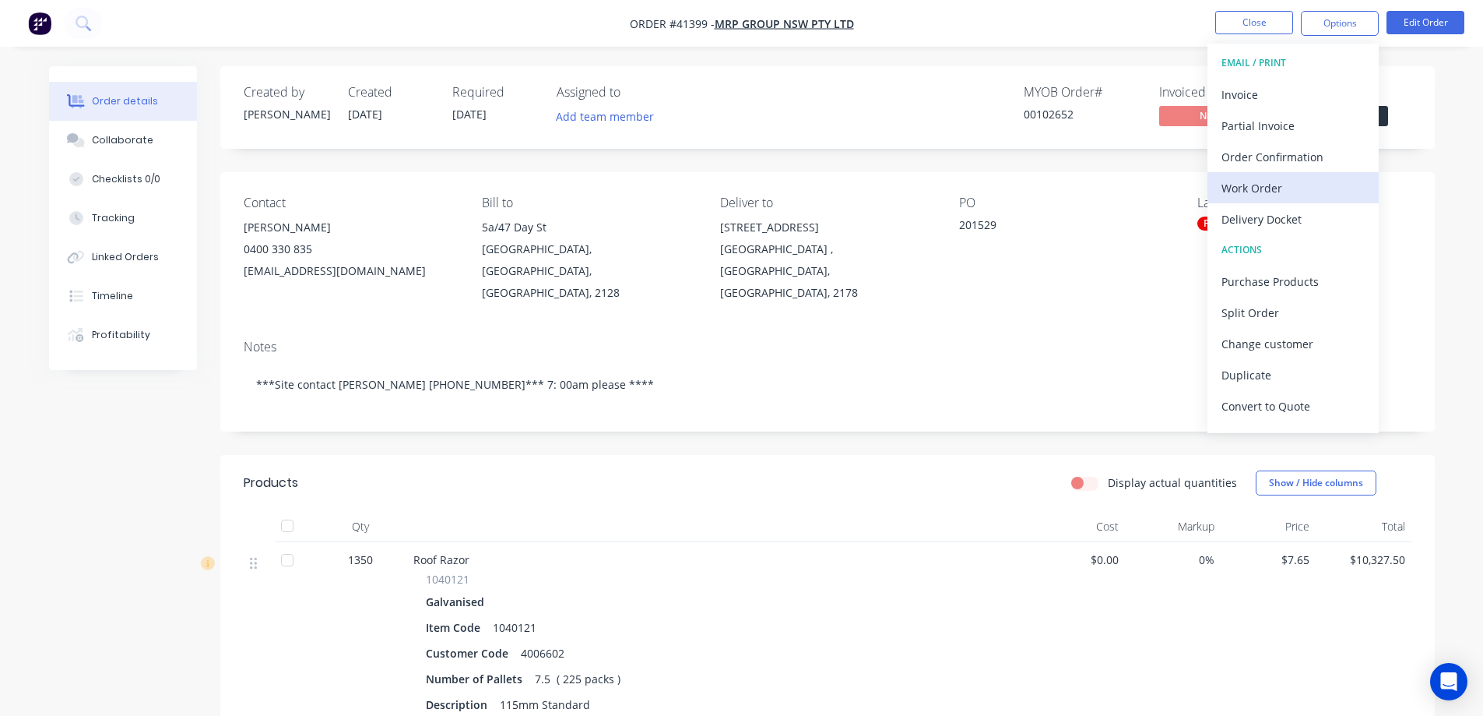
click at [1240, 185] on div "Work Order" at bounding box center [1293, 188] width 143 height 23
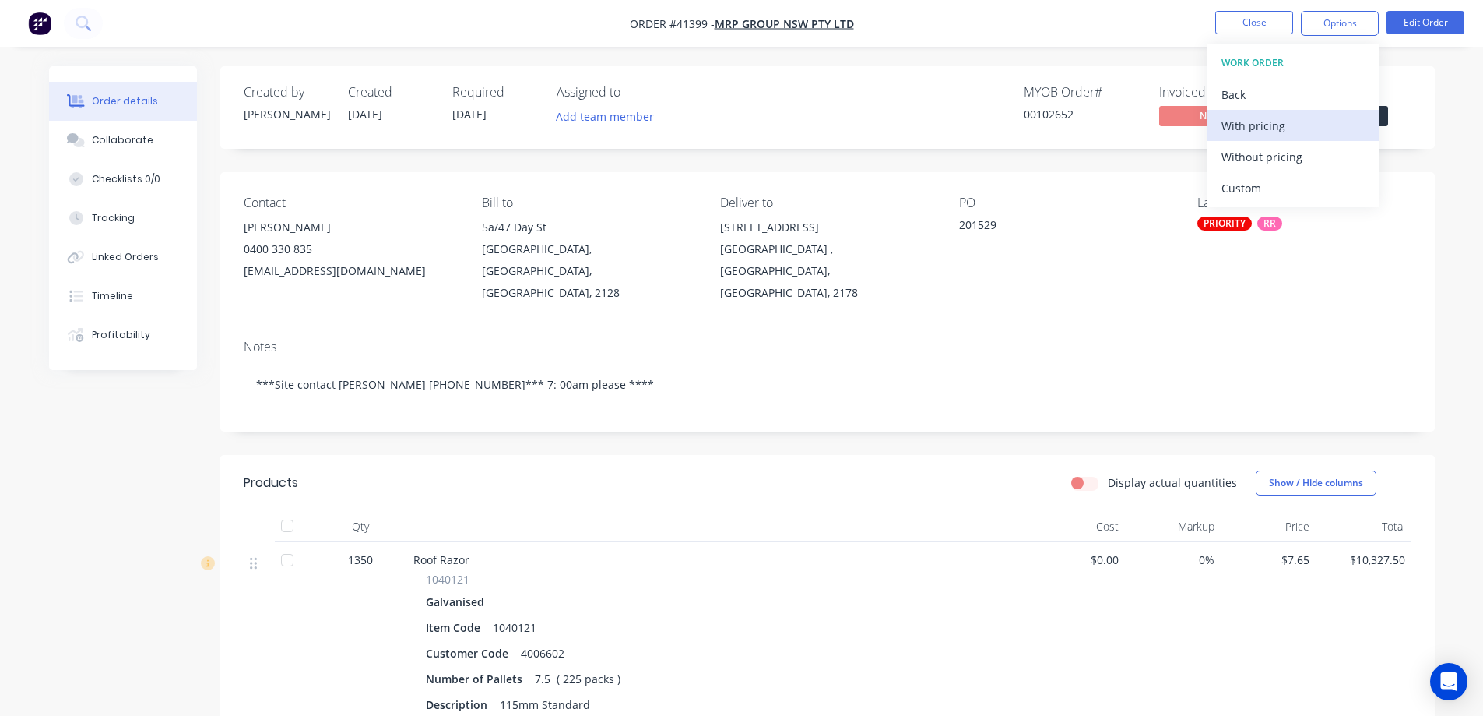
click at [1246, 124] on div "With pricing" at bounding box center [1293, 125] width 143 height 23
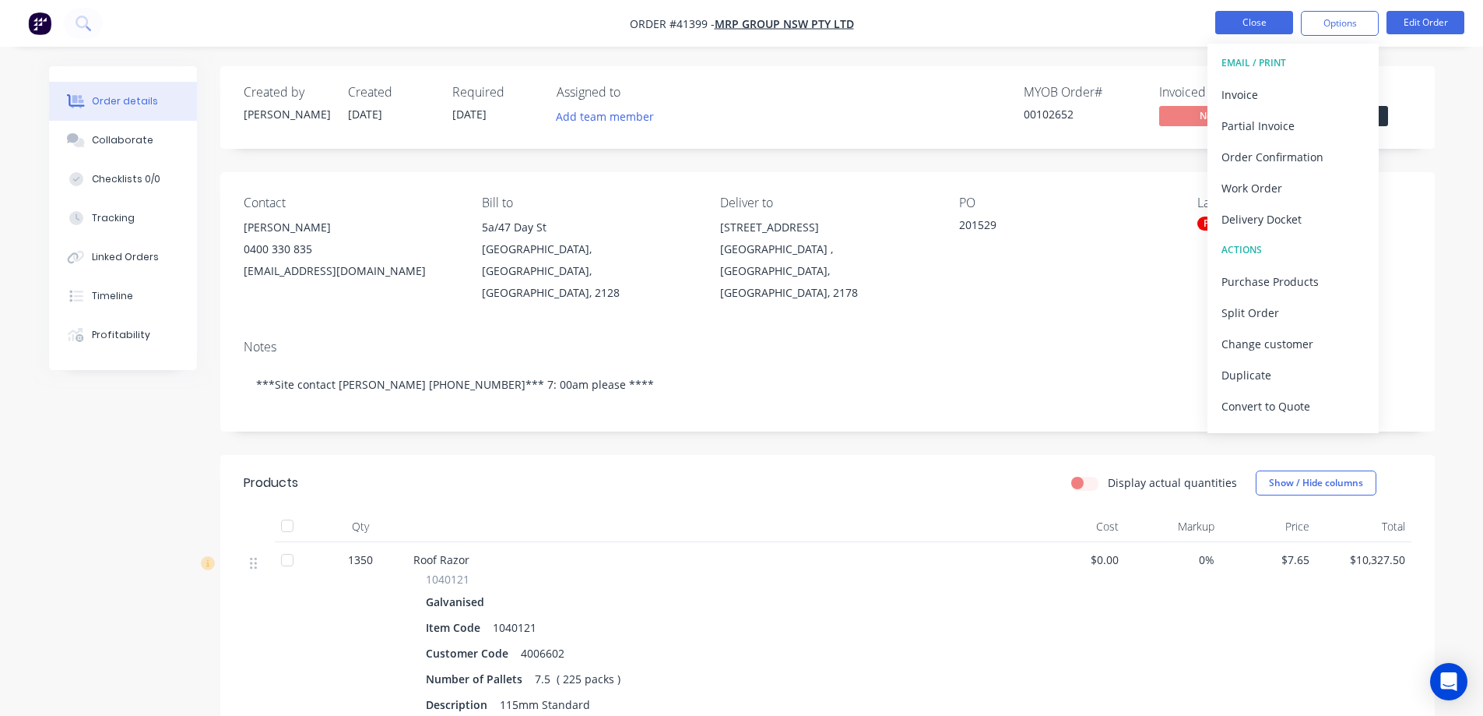
click at [1229, 17] on button "Close" at bounding box center [1255, 22] width 78 height 23
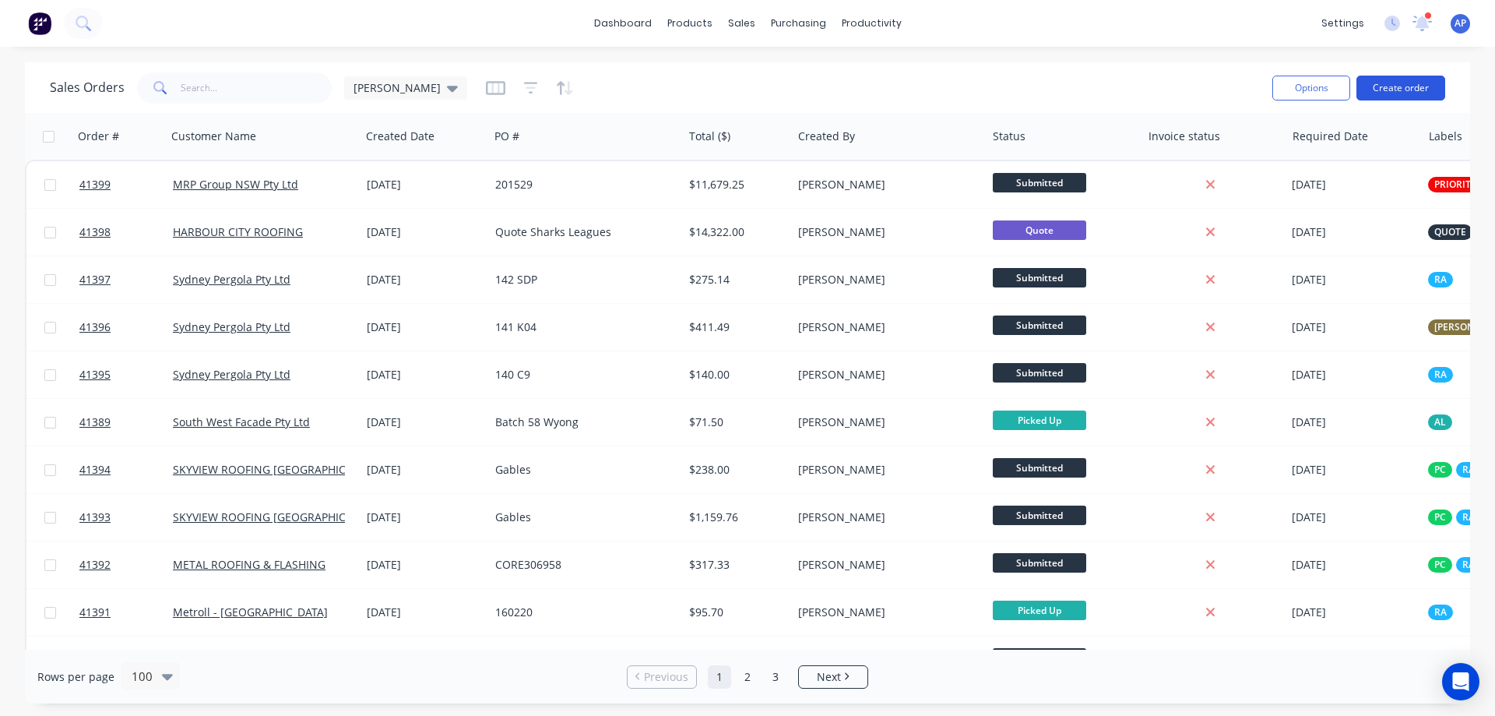
click at [1376, 85] on button "Create order" at bounding box center [1400, 88] width 89 height 25
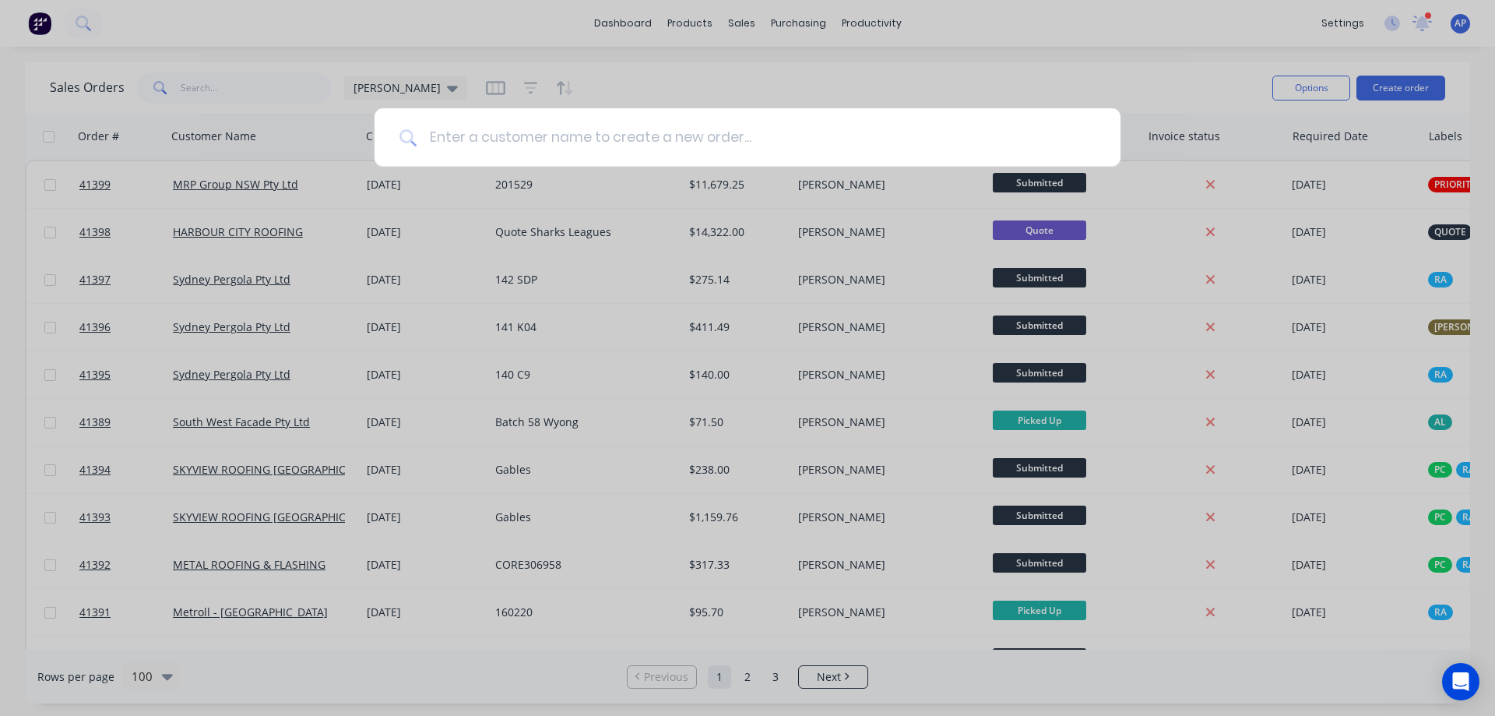
click at [486, 144] on input at bounding box center [756, 137] width 679 height 58
type input "STRAMIT"
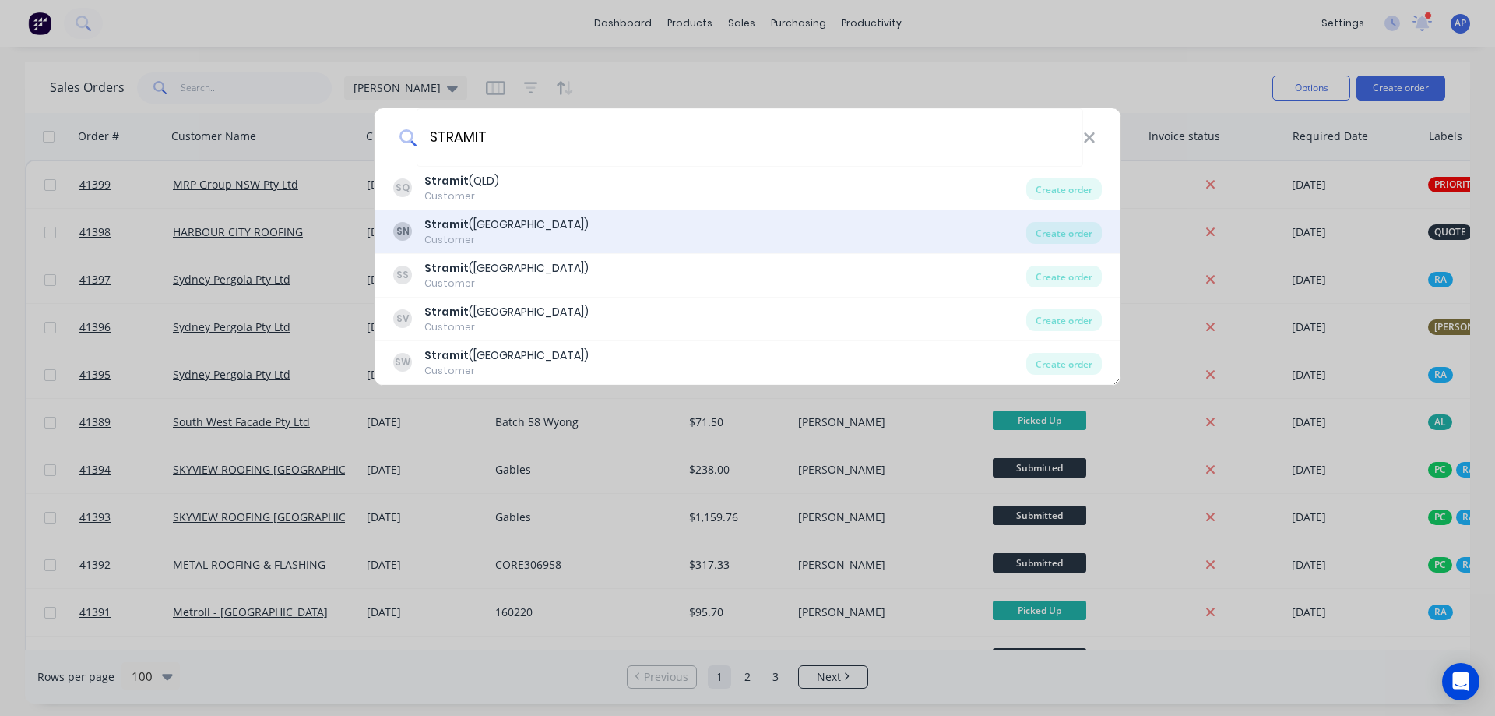
click at [508, 219] on div "SN Stramit (NSW) Customer" at bounding box center [709, 231] width 633 height 30
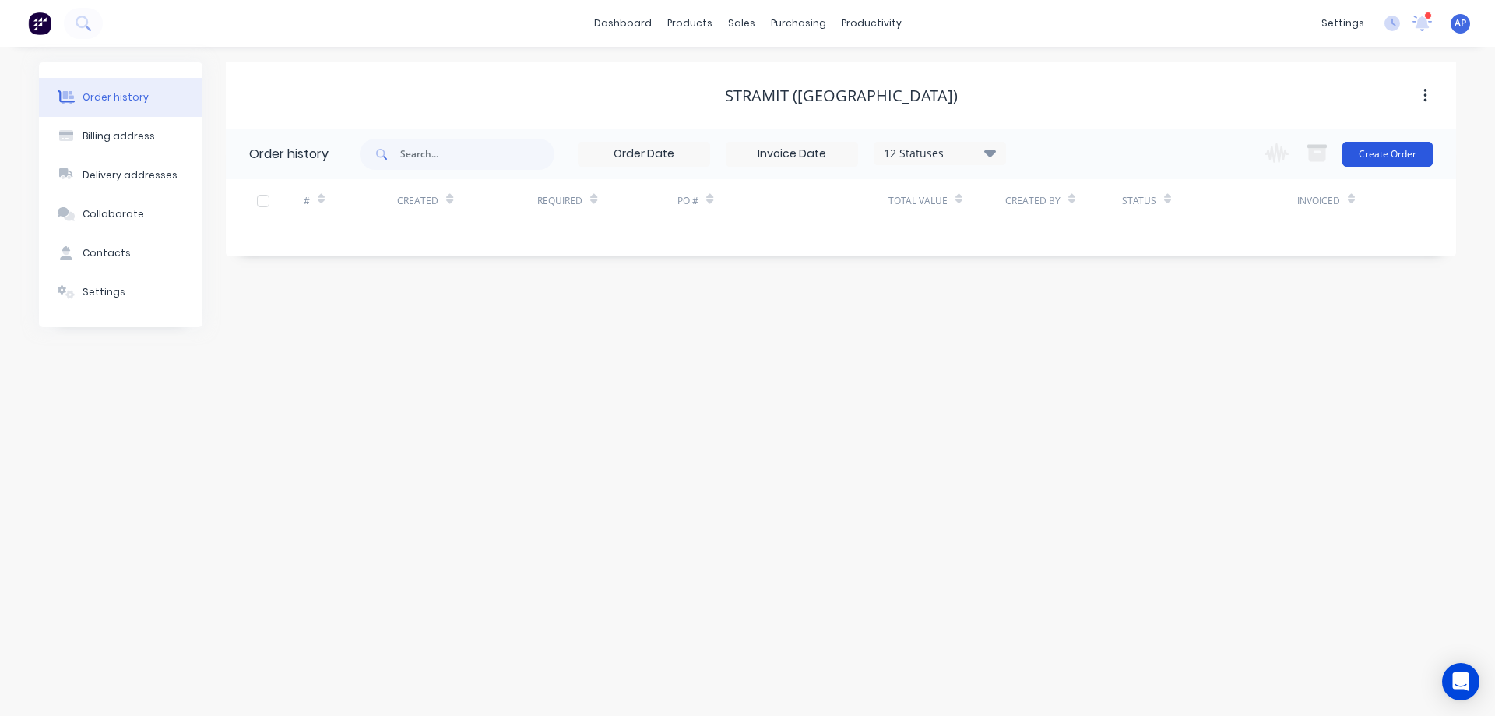
click at [1393, 155] on button "Create Order" at bounding box center [1387, 154] width 90 height 25
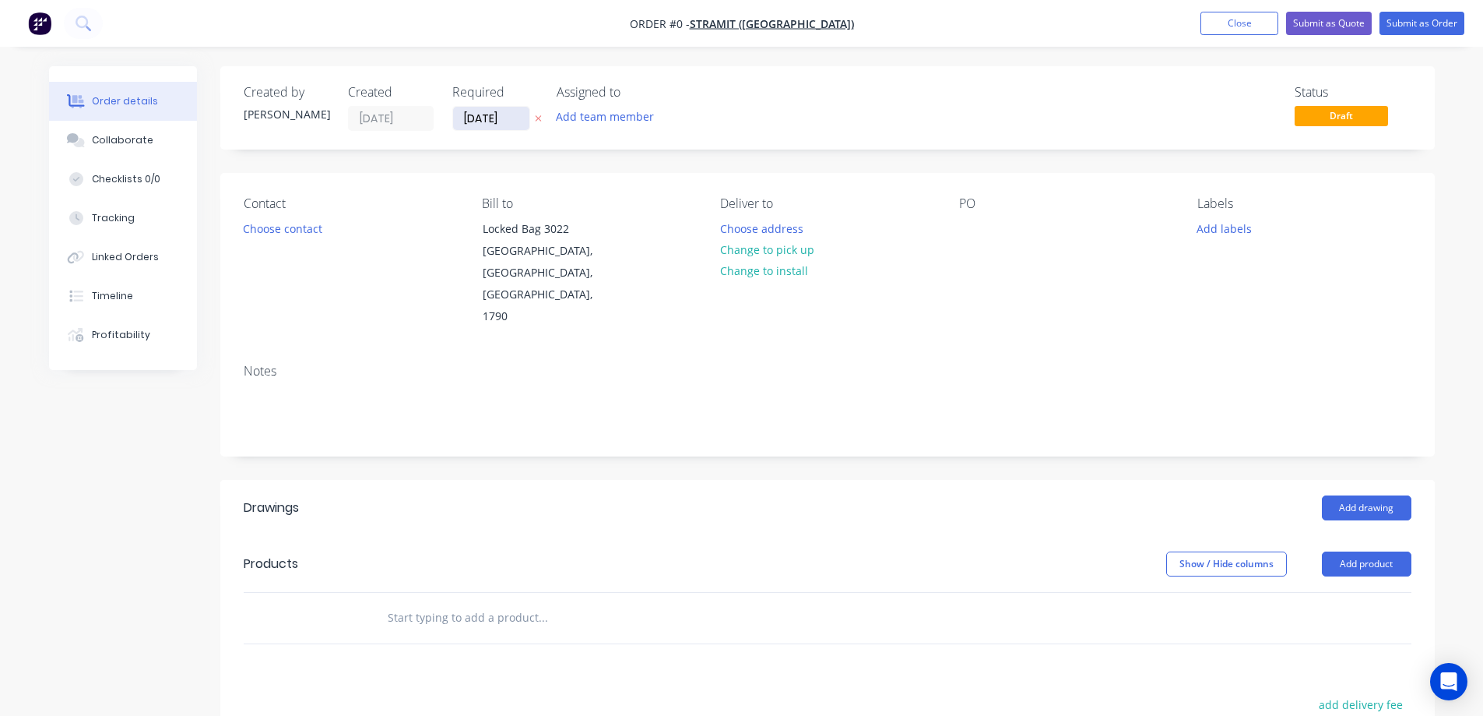
click at [480, 115] on input "[DATE]" at bounding box center [491, 118] width 76 height 23
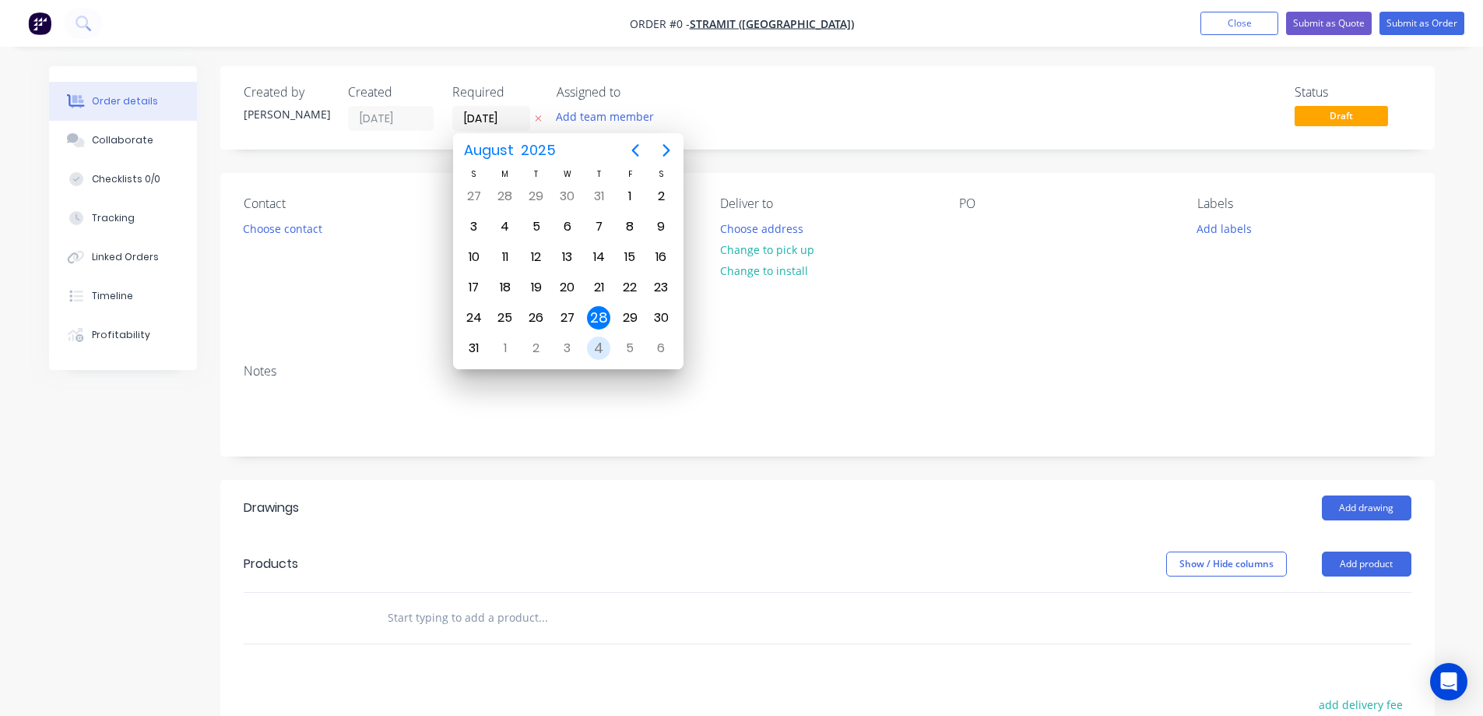
click at [595, 348] on div "4" at bounding box center [598, 347] width 23 height 23
type input "04/09/25"
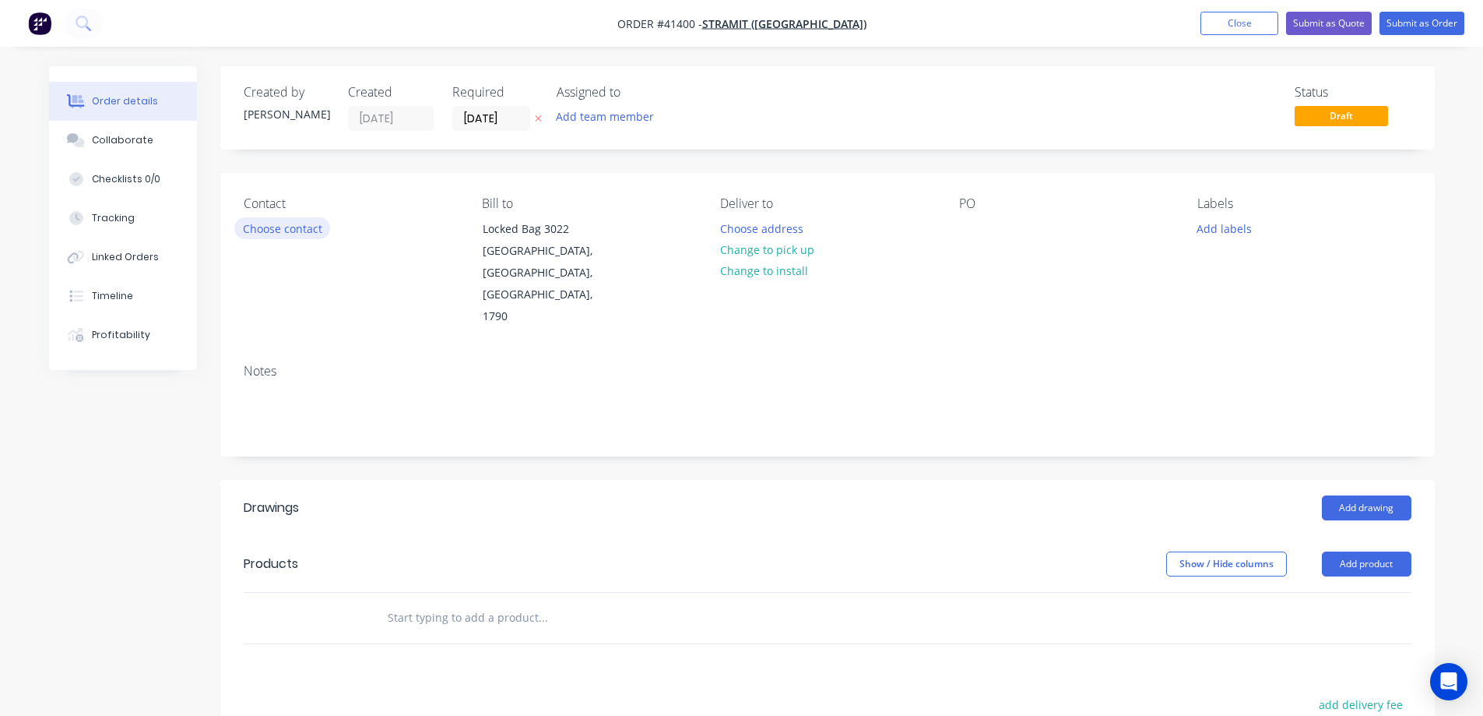
click at [316, 230] on button "Choose contact" at bounding box center [282, 227] width 96 height 21
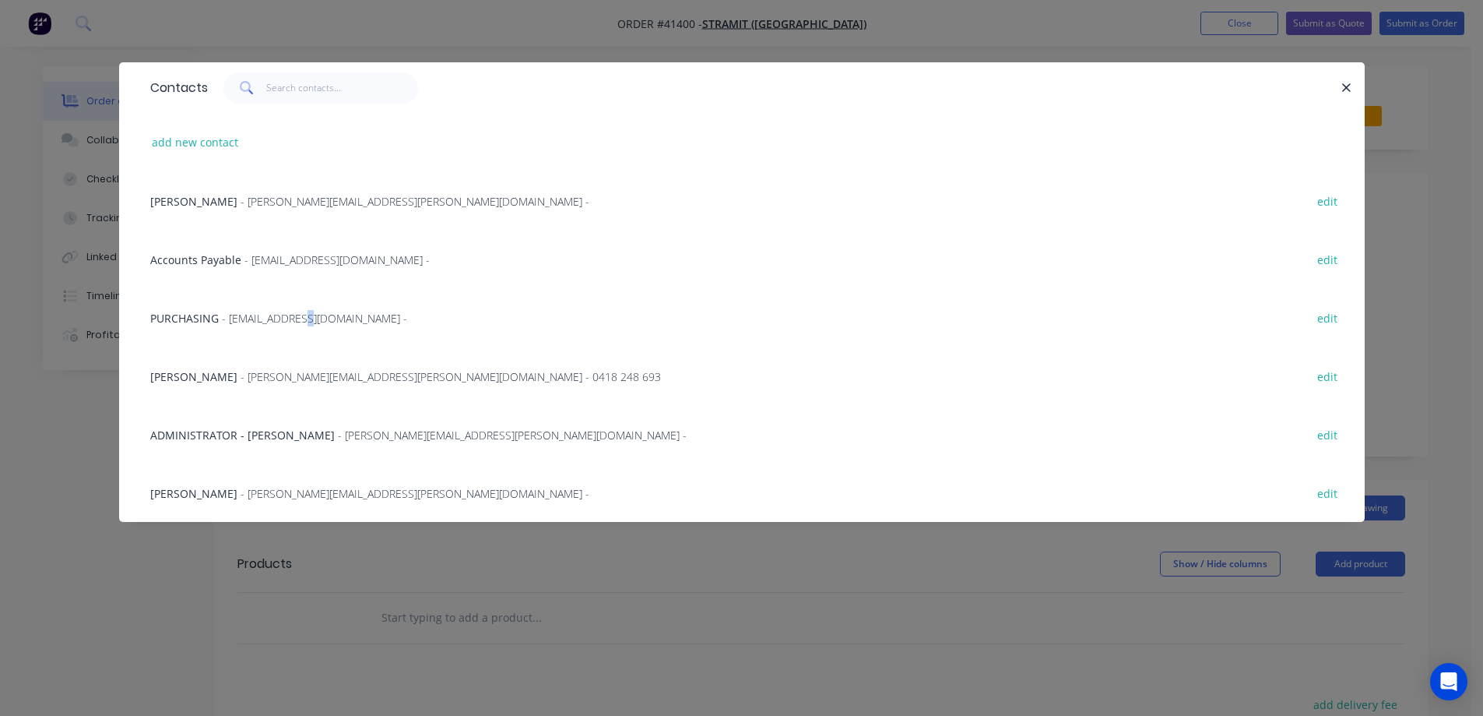
click at [300, 312] on span "- Ers.purchasing@stramit.com.au -" at bounding box center [314, 318] width 185 height 15
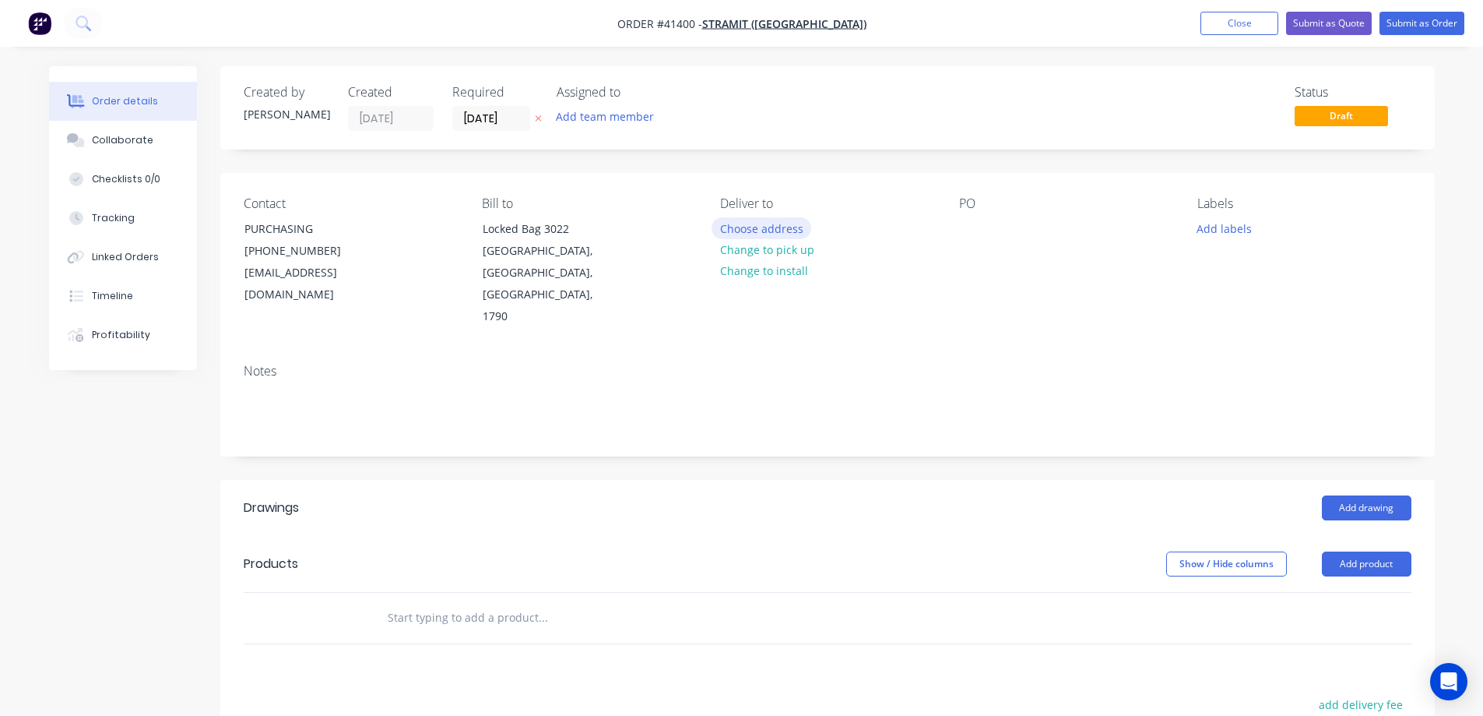
click at [754, 222] on button "Choose address" at bounding box center [762, 227] width 100 height 21
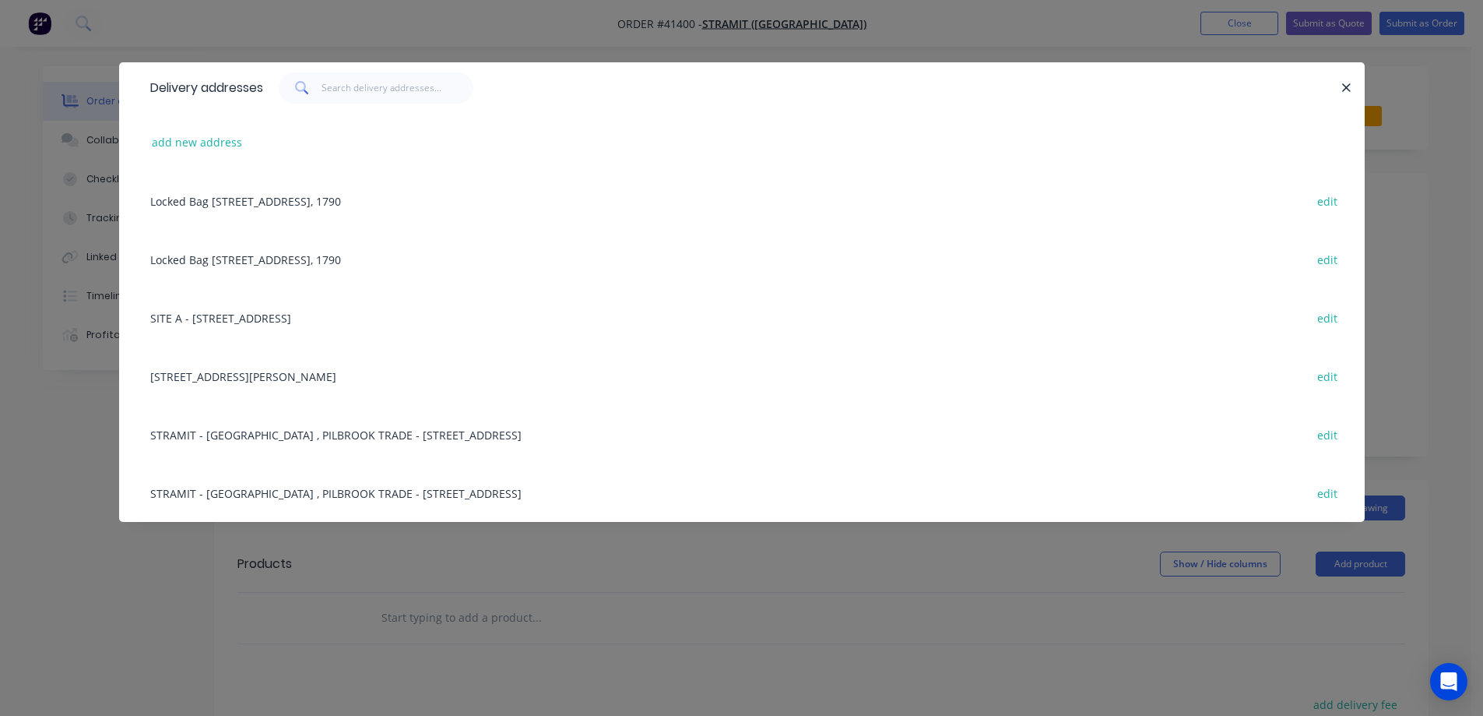
click at [361, 318] on div "SITE A - 33-83 QUARRY RD , ERSKINE PARK , New South Wales, Australia, 2759 edit" at bounding box center [741, 317] width 1199 height 58
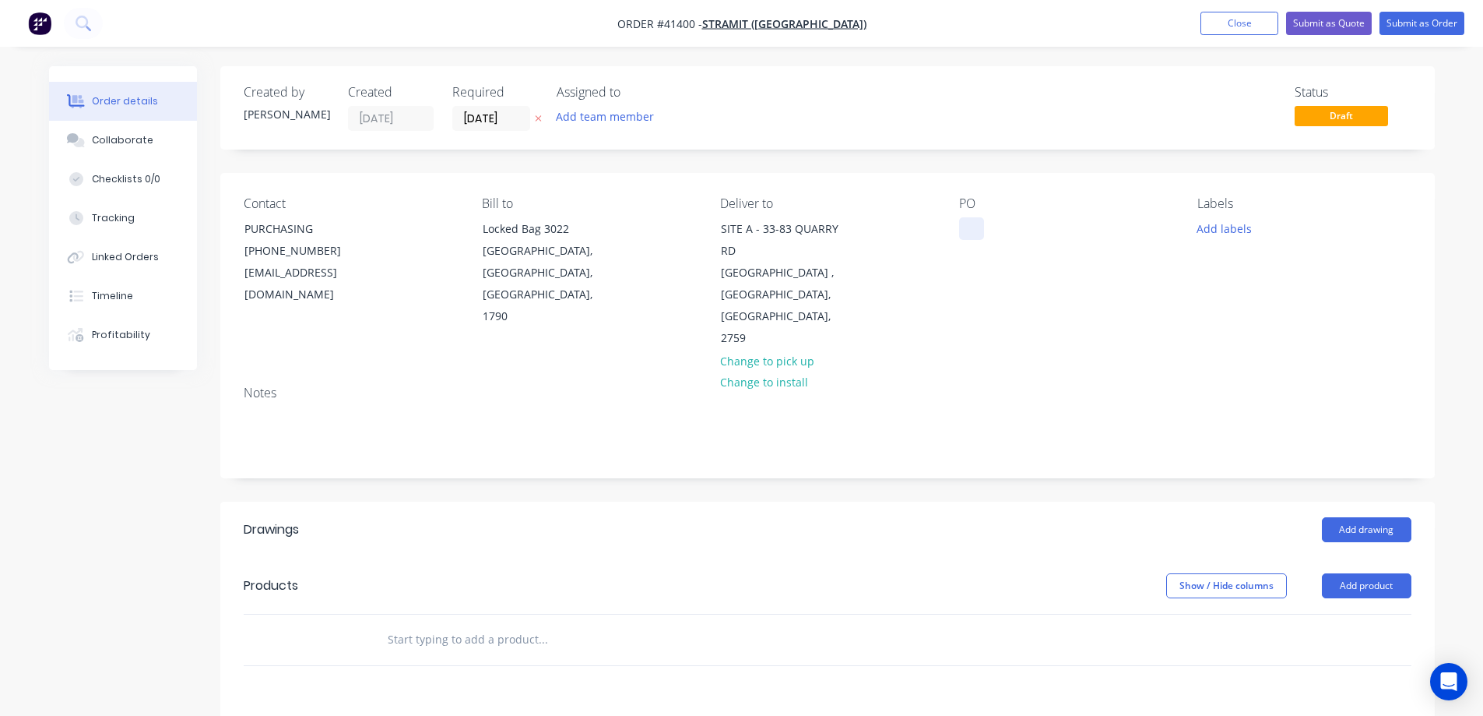
click at [969, 227] on div at bounding box center [971, 228] width 25 height 23
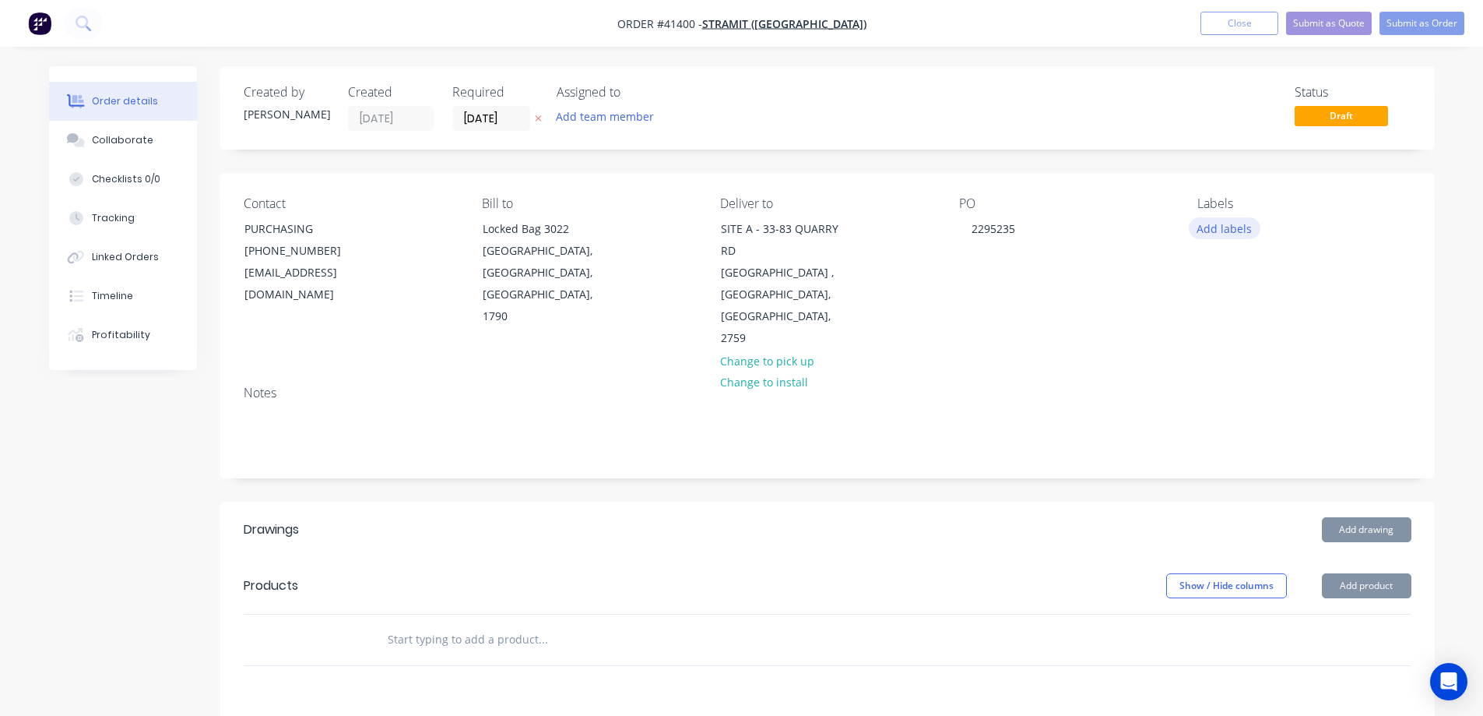
click at [1204, 227] on button "Add labels" at bounding box center [1225, 227] width 72 height 21
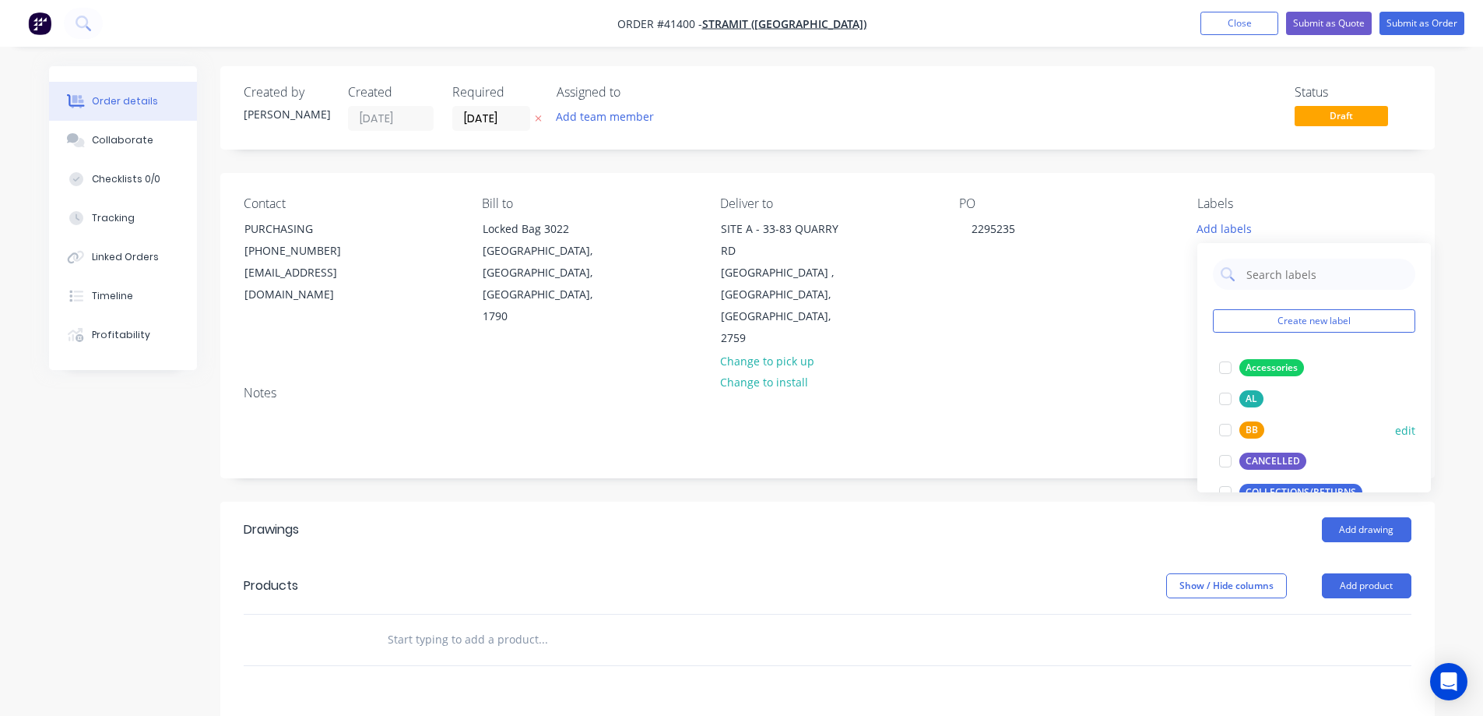
click at [1229, 428] on div at bounding box center [1225, 429] width 31 height 31
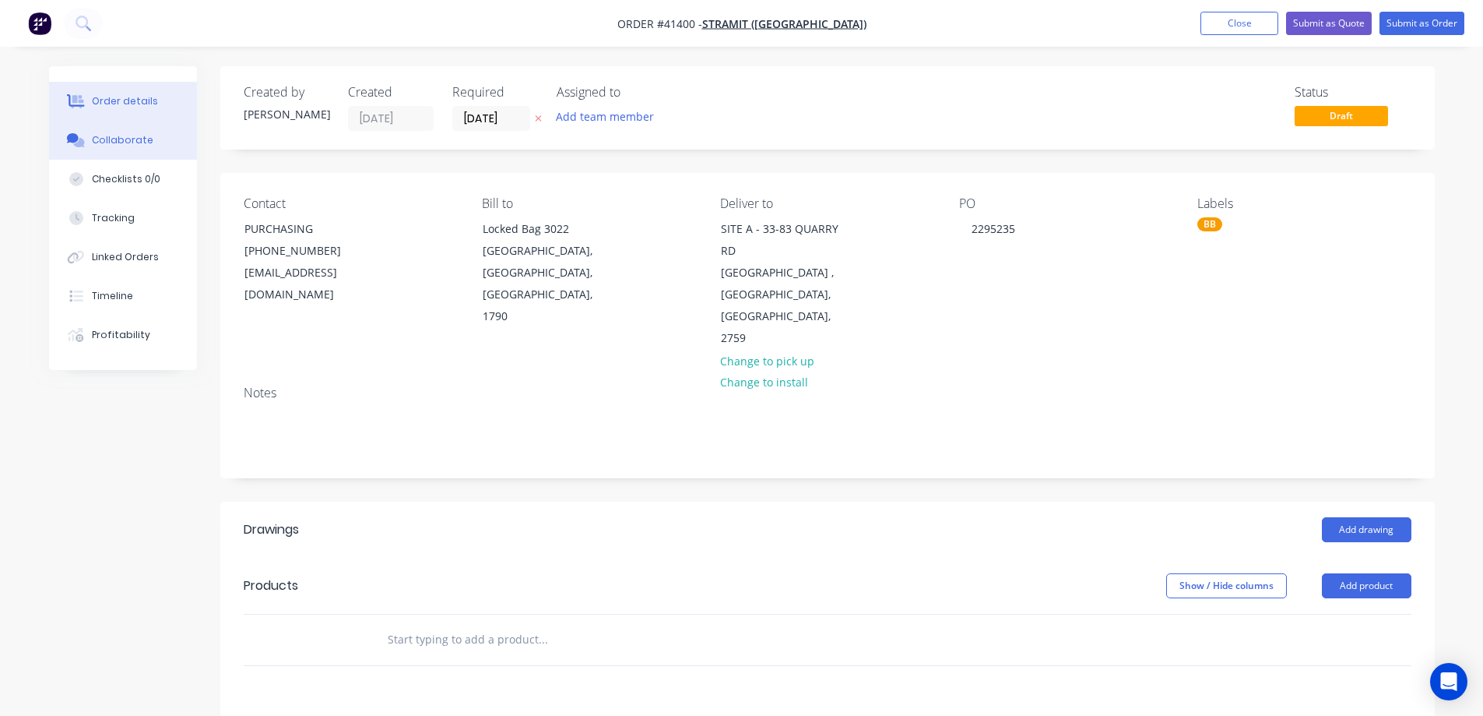
click at [158, 144] on button "Collaborate" at bounding box center [123, 140] width 148 height 39
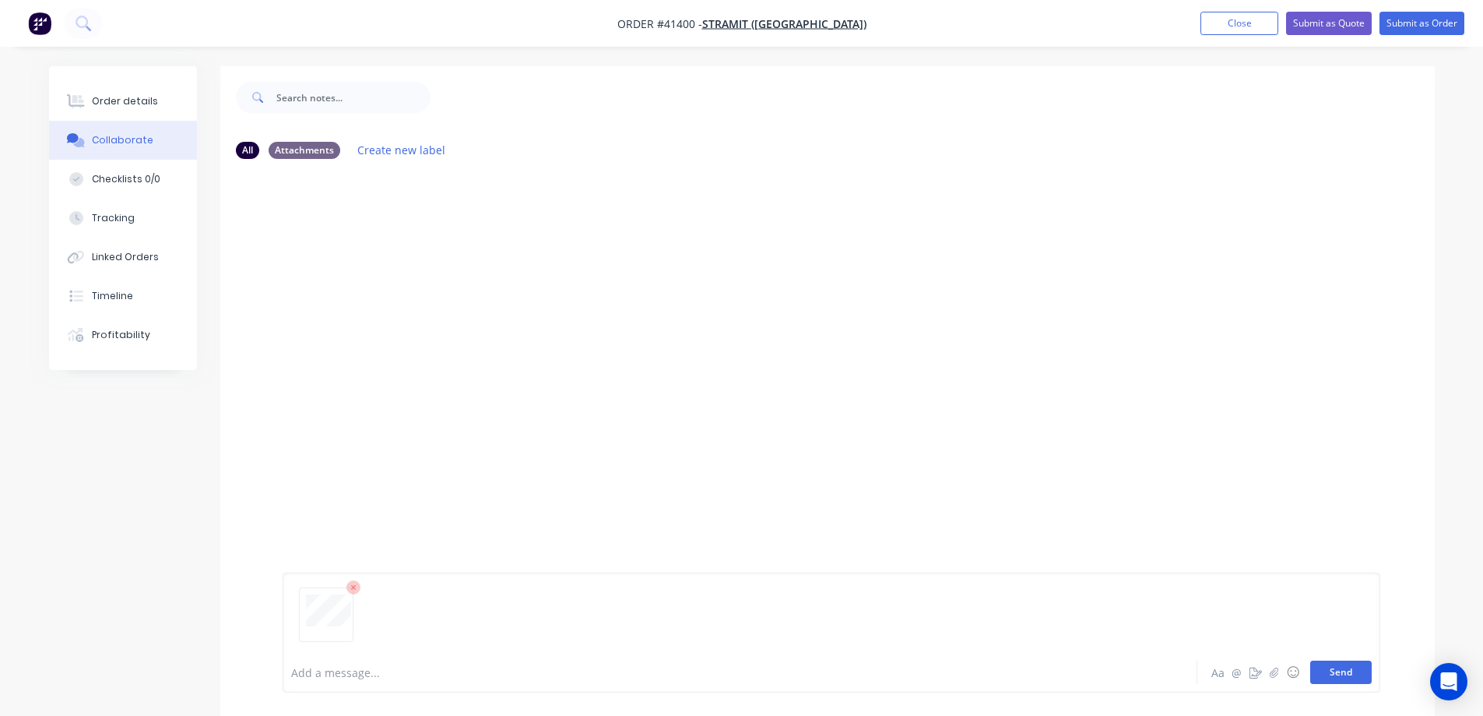
click at [1317, 667] on button "Send" at bounding box center [1342, 671] width 62 height 23
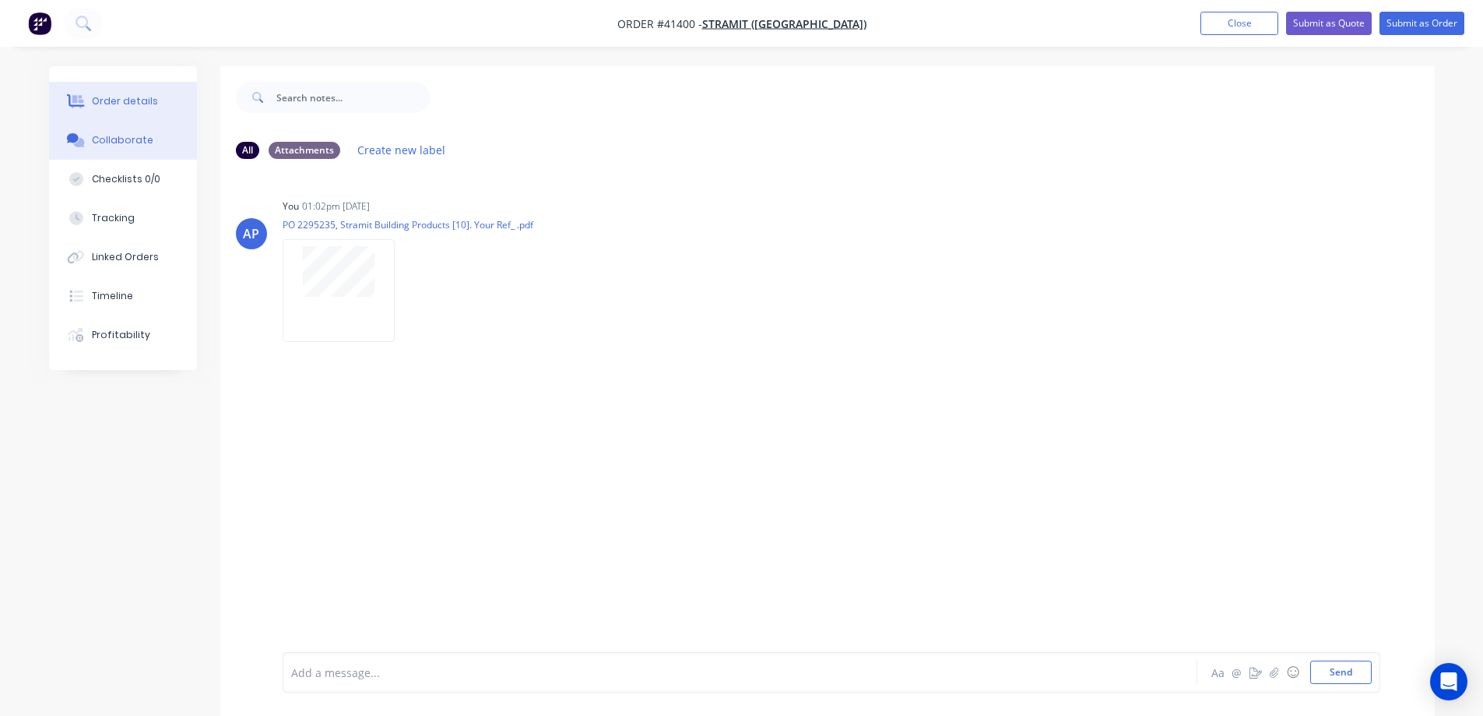
click at [111, 100] on div "Order details" at bounding box center [125, 101] width 66 height 14
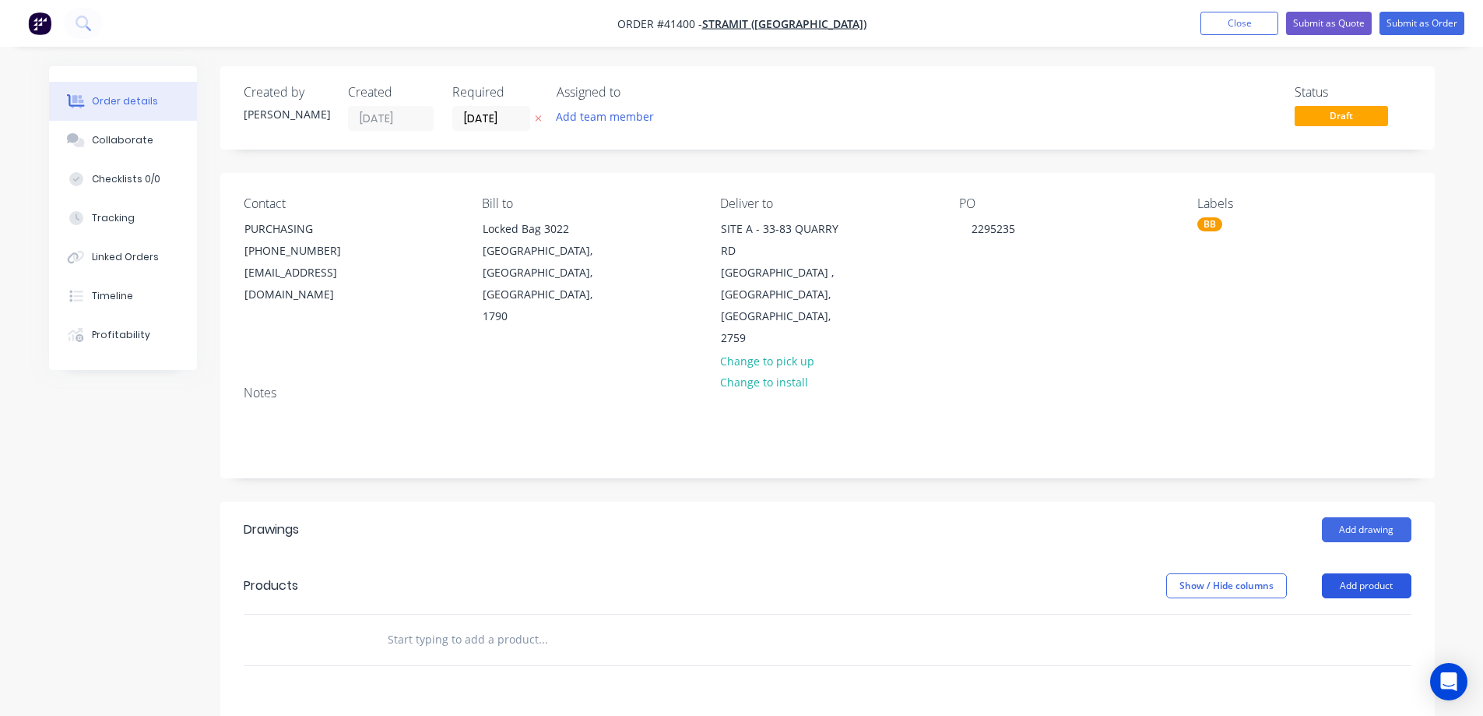
click at [1342, 573] on button "Add product" at bounding box center [1367, 585] width 90 height 25
click at [1337, 614] on div "Product catalogue" at bounding box center [1338, 625] width 120 height 23
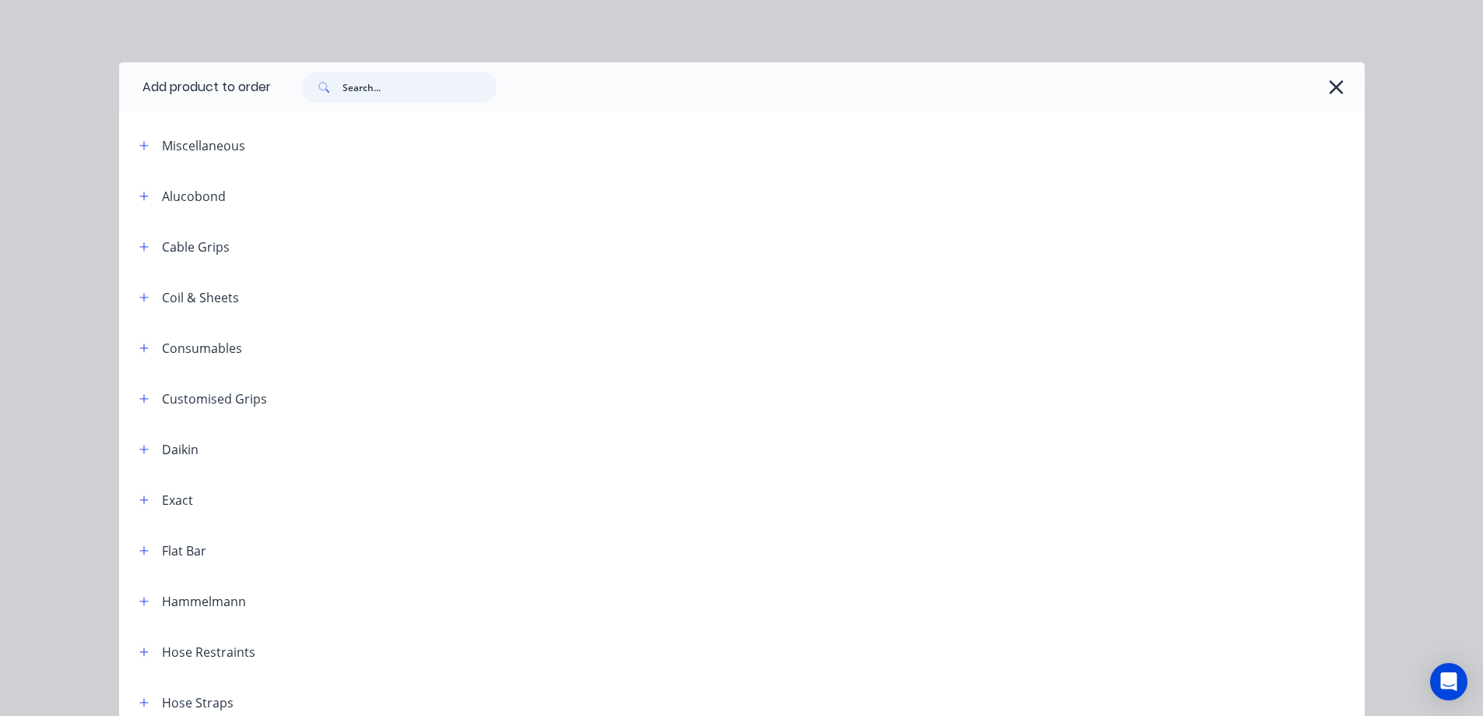
click at [363, 90] on input "text" at bounding box center [420, 87] width 154 height 31
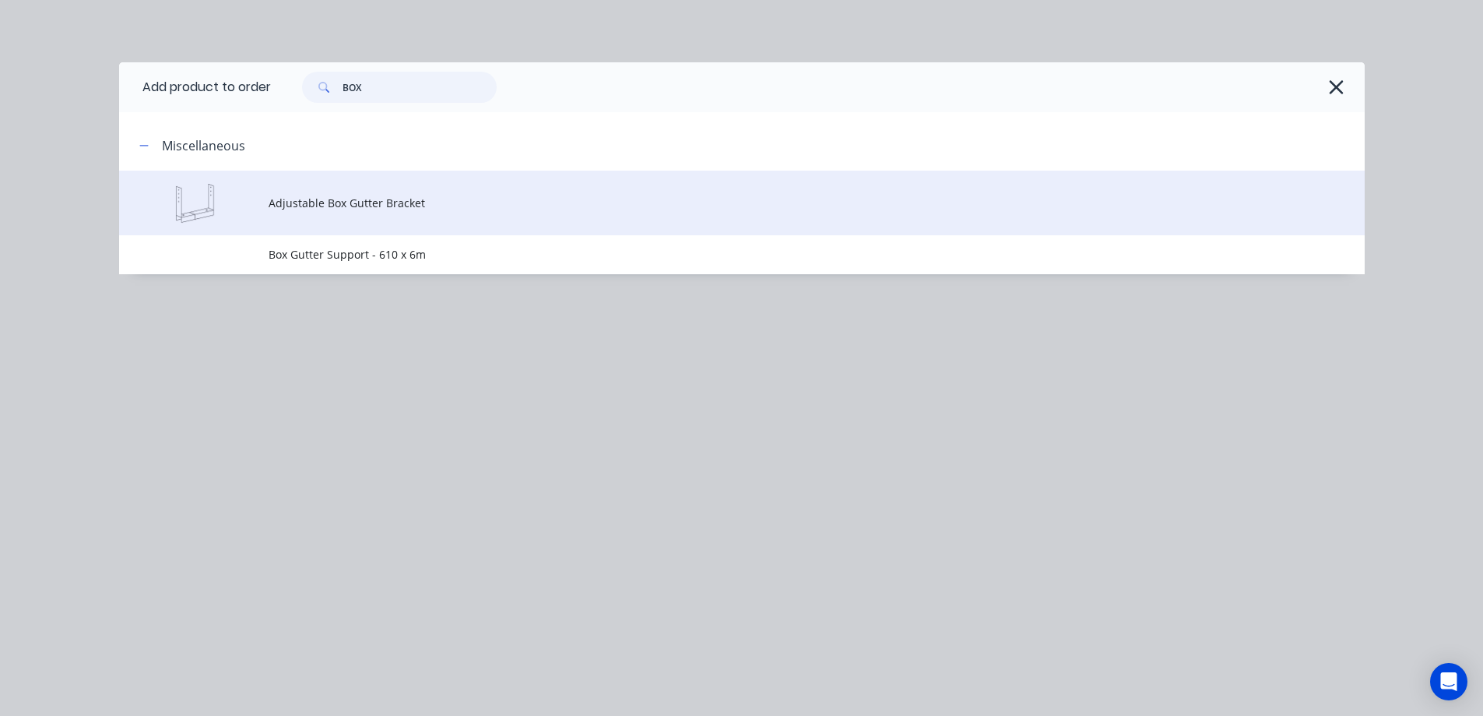
type input "BOX"
click at [382, 206] on span "Adjustable Box Gutter Bracket" at bounding box center [707, 203] width 877 height 16
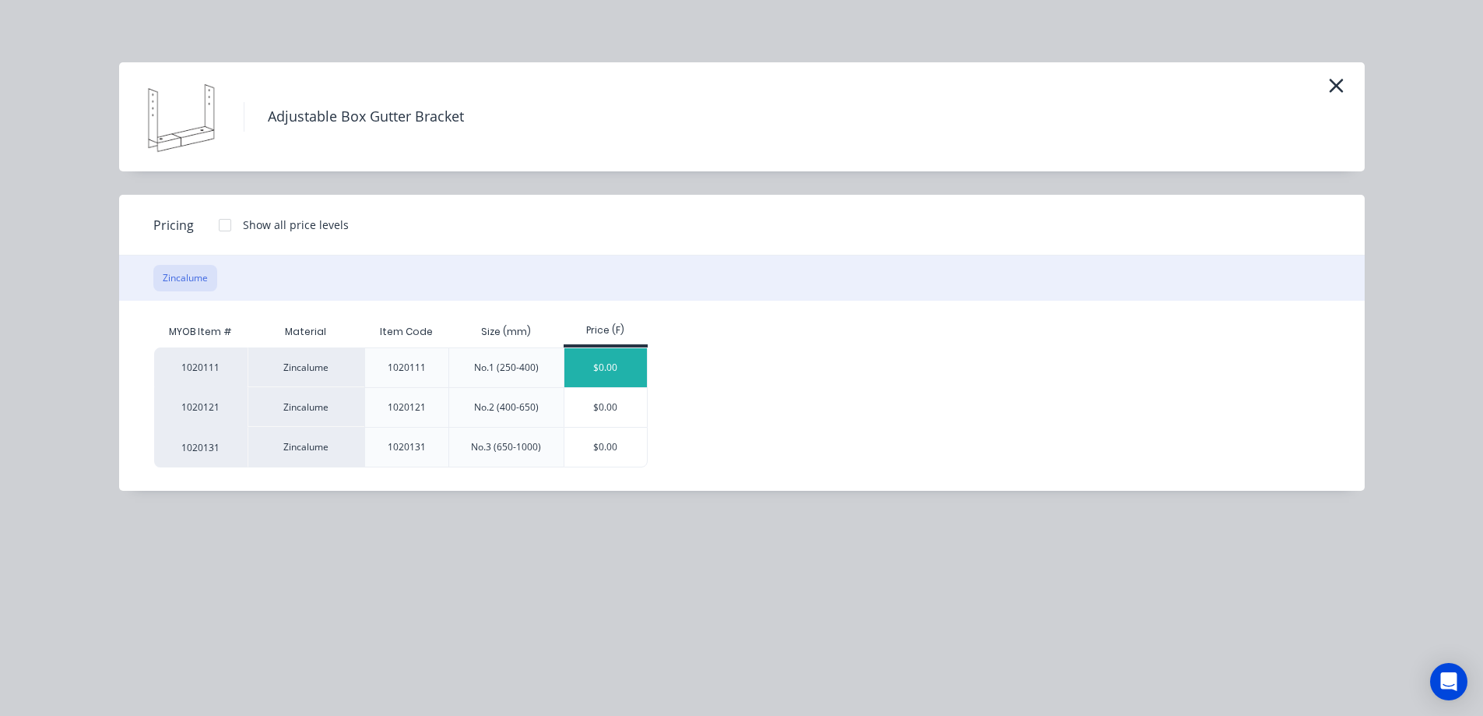
click at [584, 371] on div "$0.00" at bounding box center [606, 367] width 83 height 39
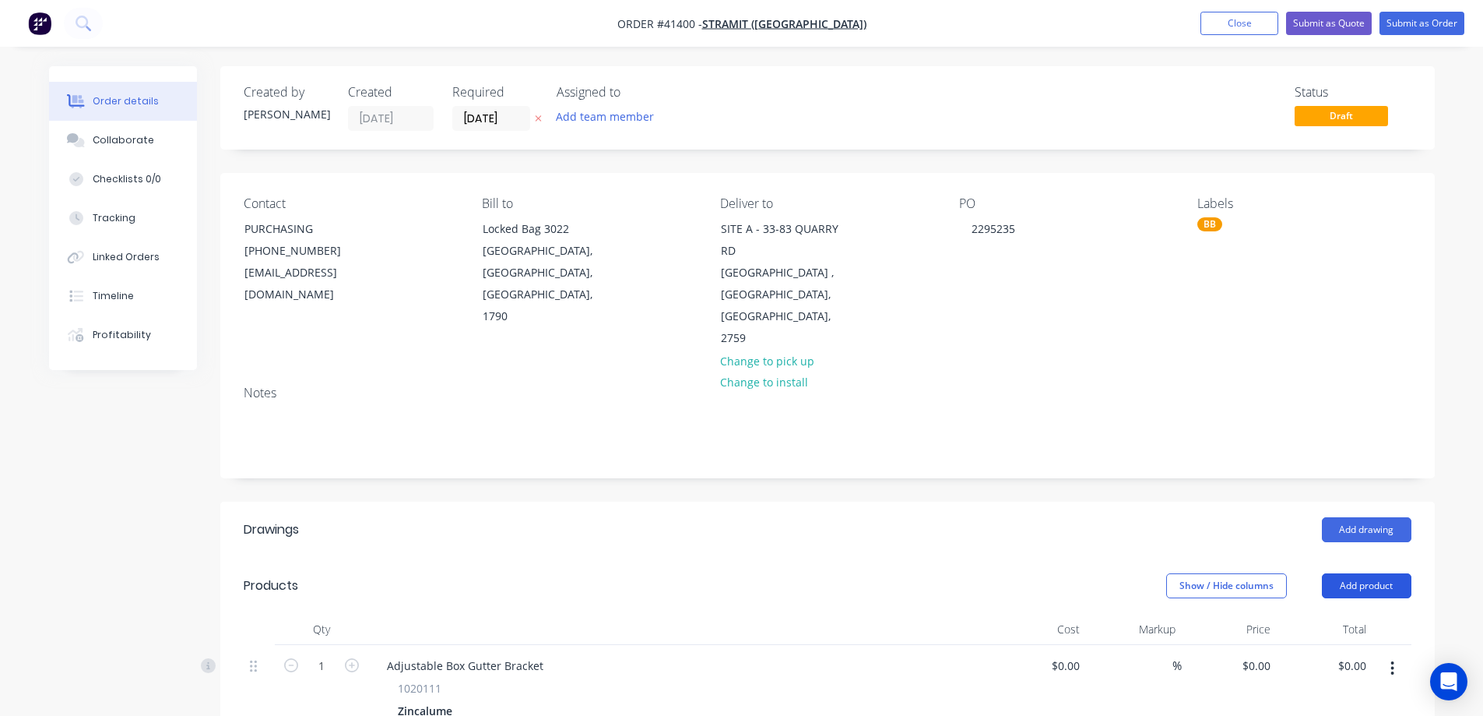
drag, startPoint x: 1363, startPoint y: 558, endPoint x: 1360, endPoint y: 572, distance: 13.6
click at [1364, 573] on button "Add product" at bounding box center [1367, 585] width 90 height 25
click at [1346, 614] on div "Product catalogue" at bounding box center [1338, 625] width 120 height 23
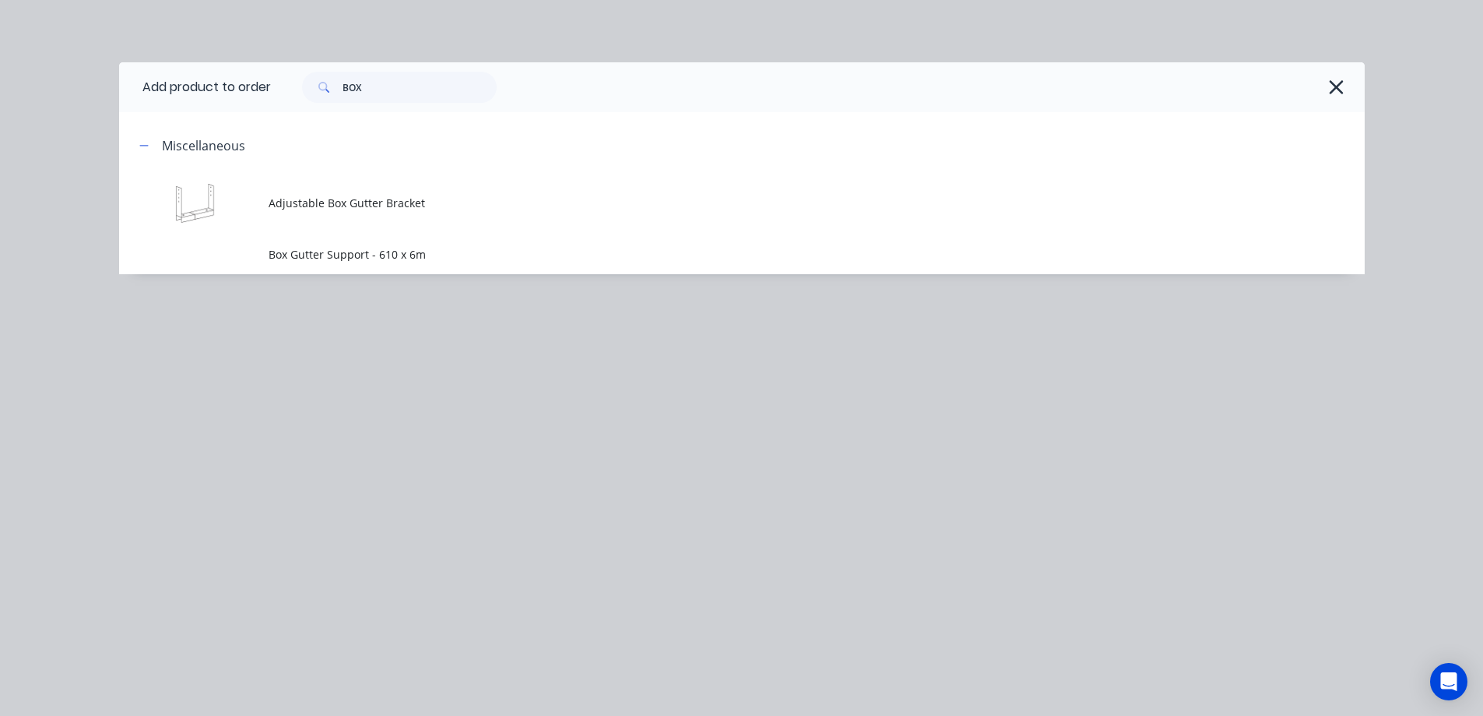
click at [439, 209] on span "Adjustable Box Gutter Bracket" at bounding box center [707, 203] width 877 height 16
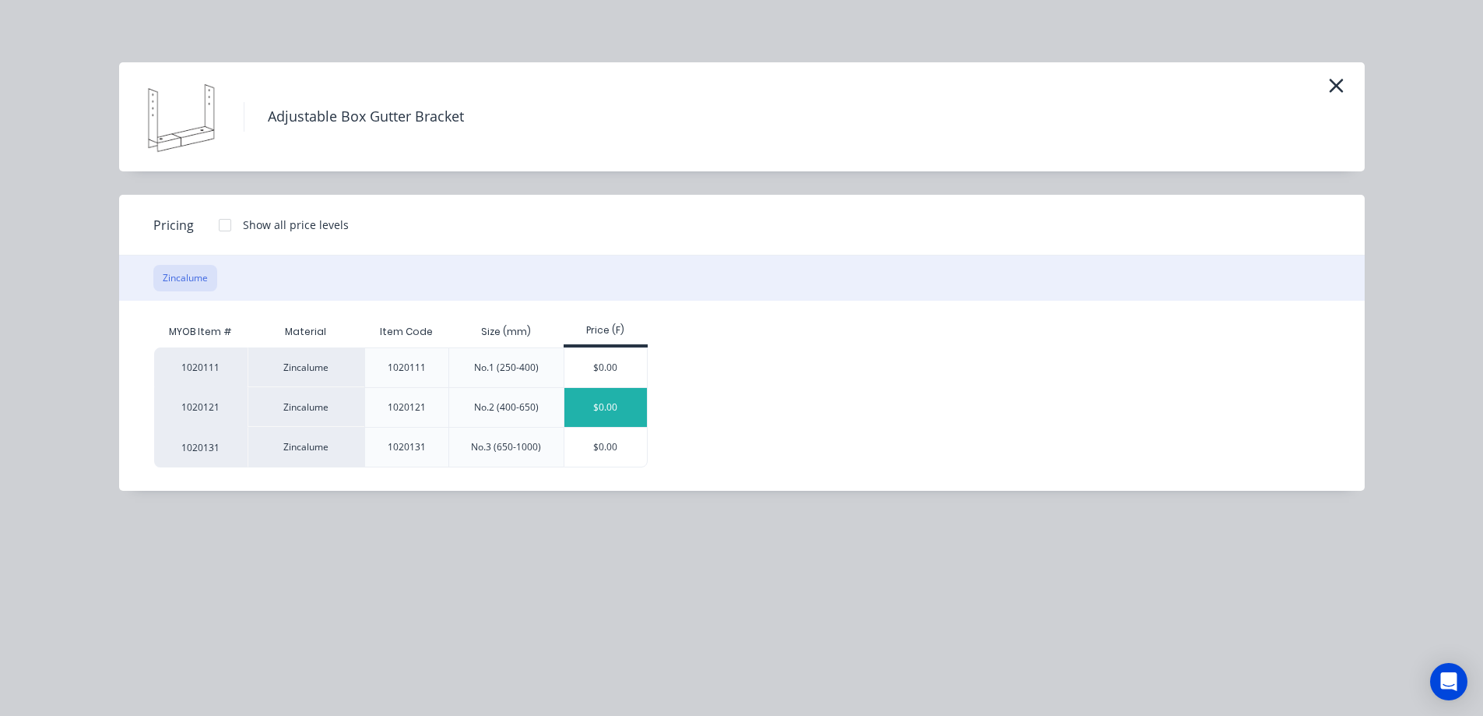
click at [586, 410] on div "$0.00" at bounding box center [606, 407] width 83 height 39
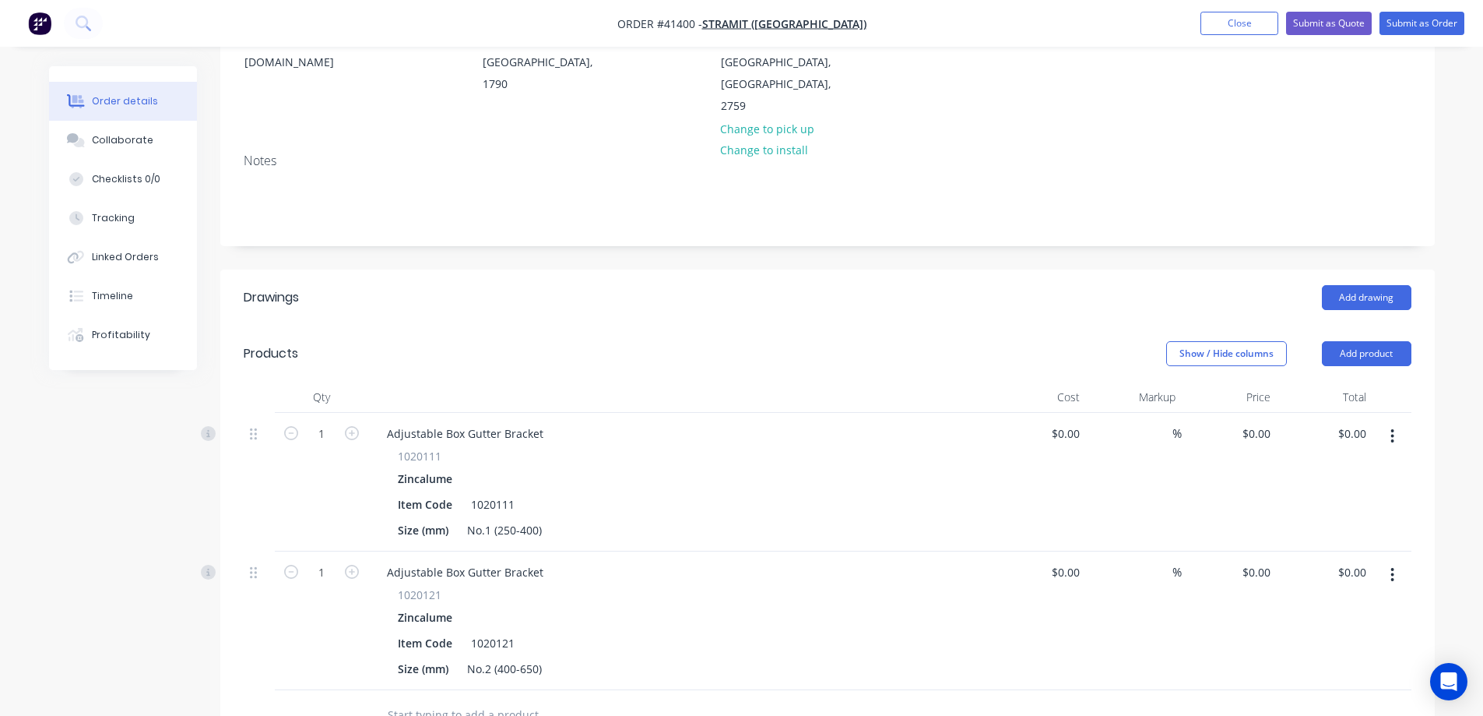
scroll to position [234, 0]
click at [325, 420] on input "1" at bounding box center [321, 431] width 40 height 23
type input "480"
click at [477, 340] on div "Products" at bounding box center [368, 352] width 248 height 25
click at [322, 444] on input "1" at bounding box center [321, 431] width 40 height 23
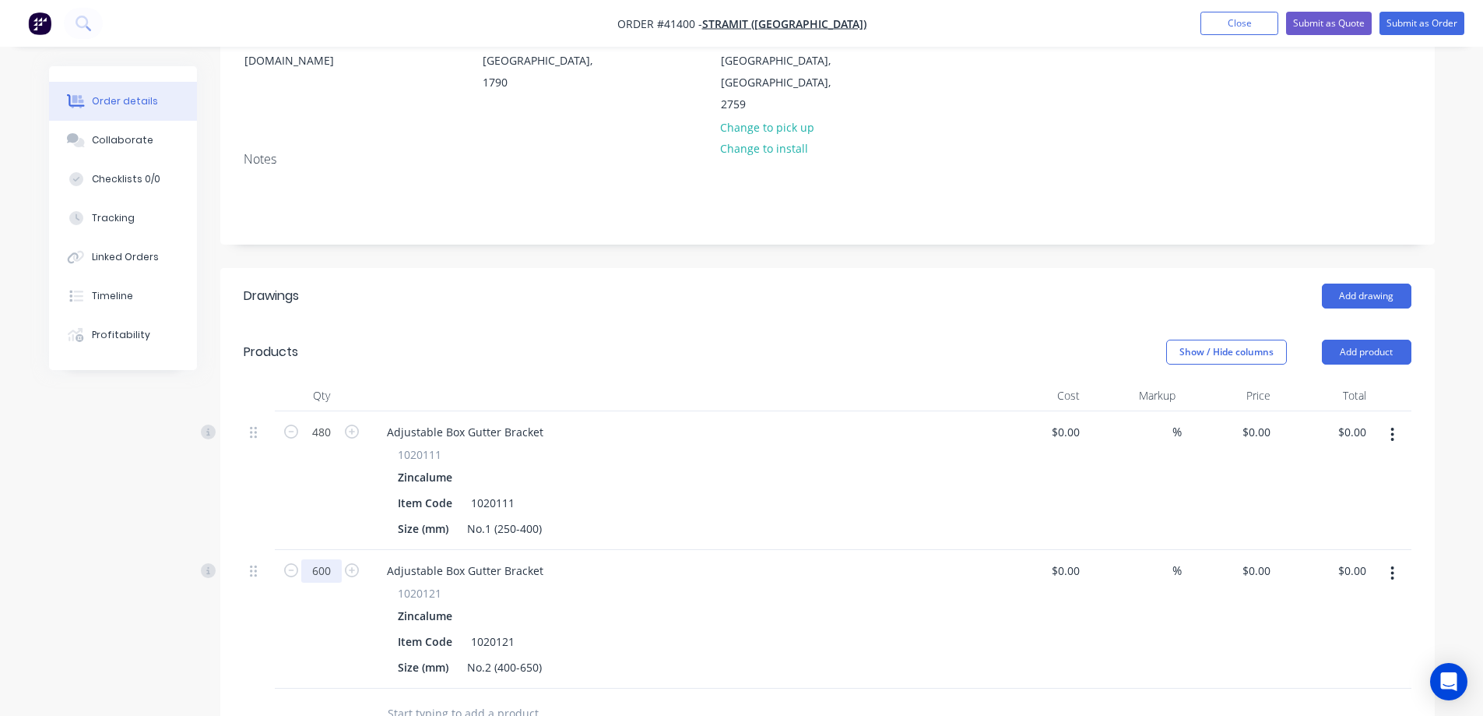
type input "600"
click at [628, 446] on div "1020111" at bounding box center [680, 454] width 564 height 16
click at [551, 420] on div "Adjustable Box Gutter Bracket" at bounding box center [465, 431] width 181 height 23
click at [545, 559] on div "Adjustable Box Gutter Bracket" at bounding box center [465, 570] width 181 height 23
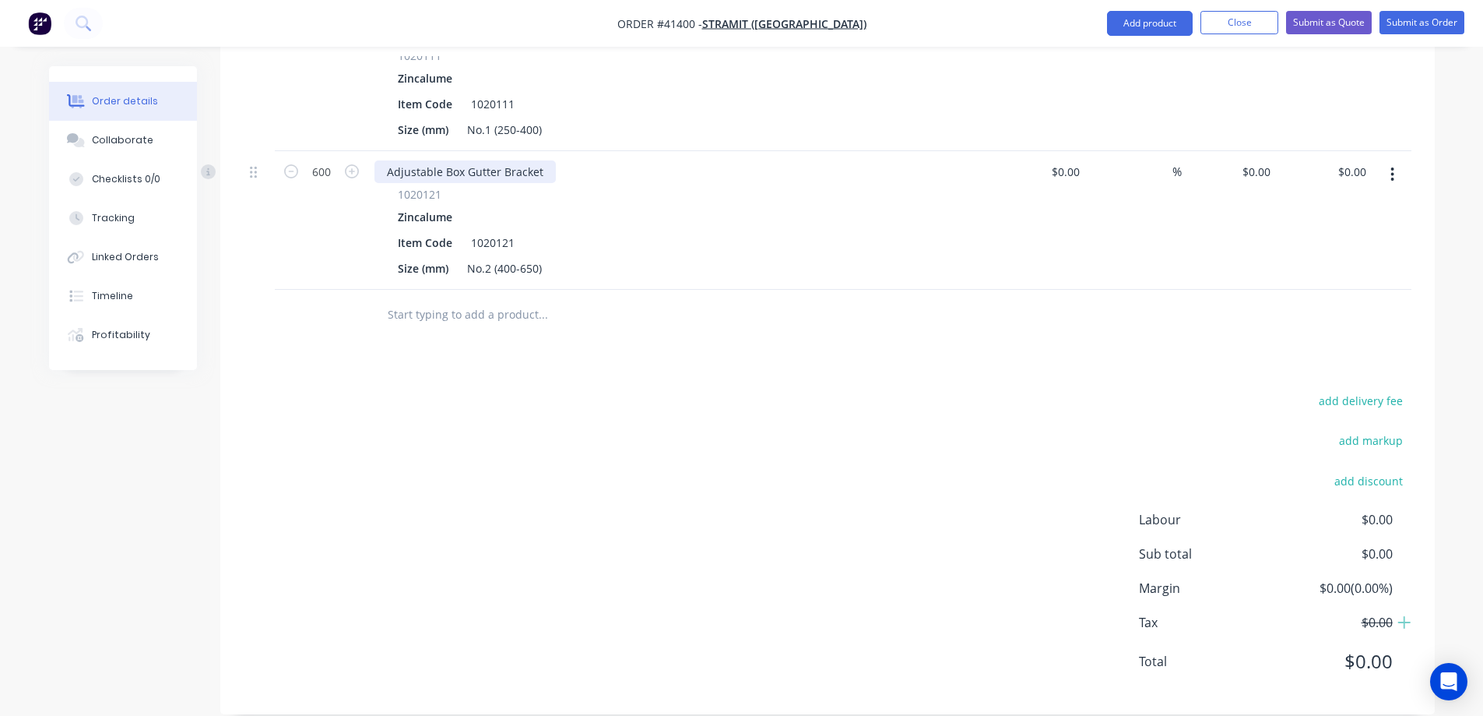
click at [544, 160] on div "Adjustable Box Gutter Bracket" at bounding box center [465, 171] width 181 height 23
click at [700, 231] on div "Item Code 1020121" at bounding box center [677, 242] width 570 height 23
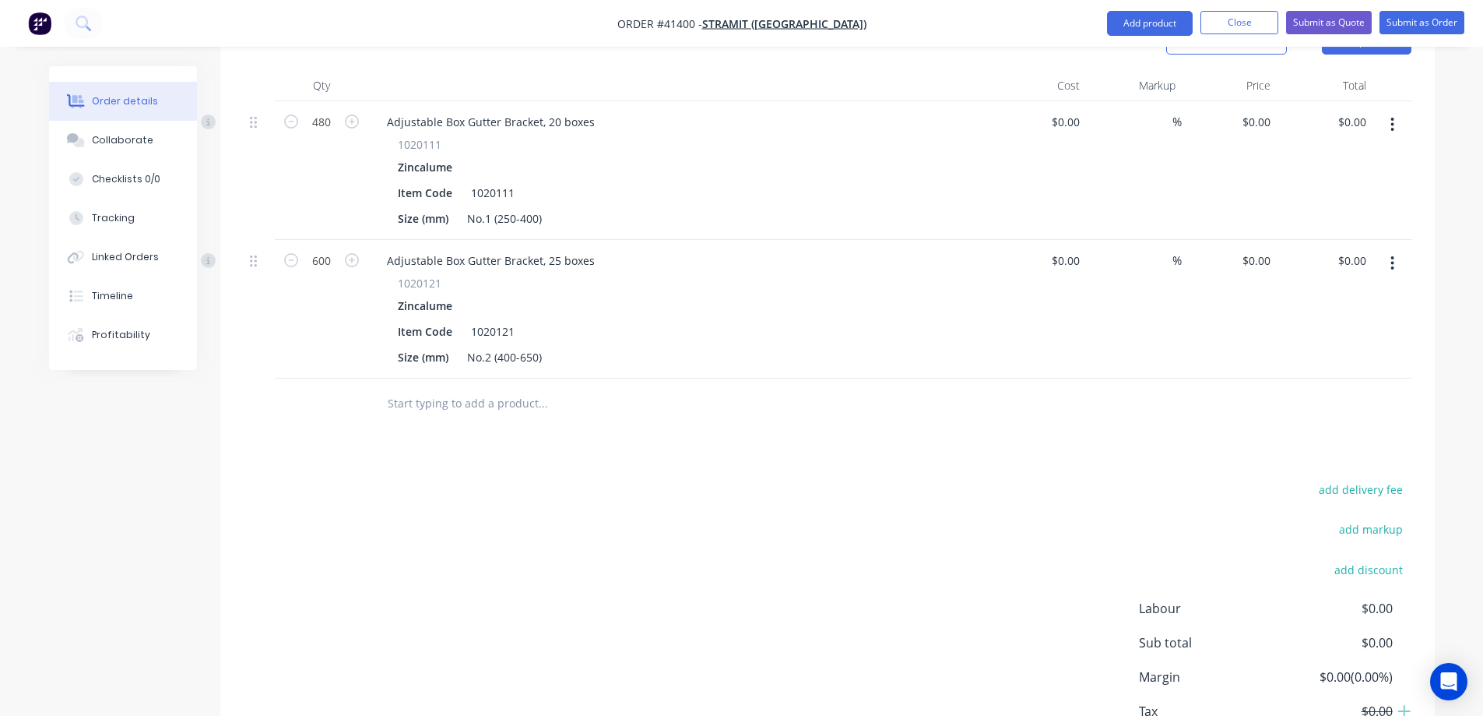
scroll to position [399, 0]
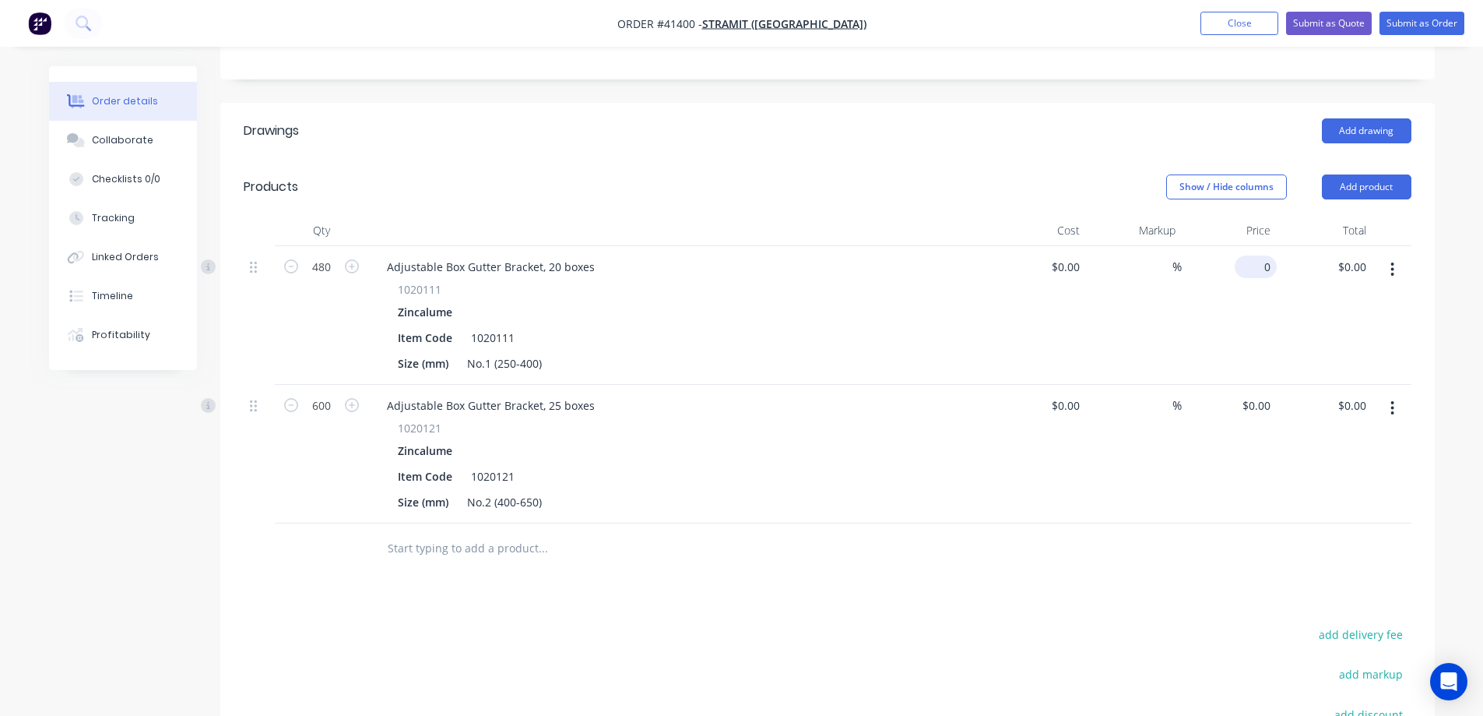
click at [1263, 255] on input "0" at bounding box center [1259, 266] width 36 height 23
type input "$3.33"
type input "$1,598.40"
click at [1265, 394] on input "0" at bounding box center [1259, 405] width 36 height 23
type input "$4.22"
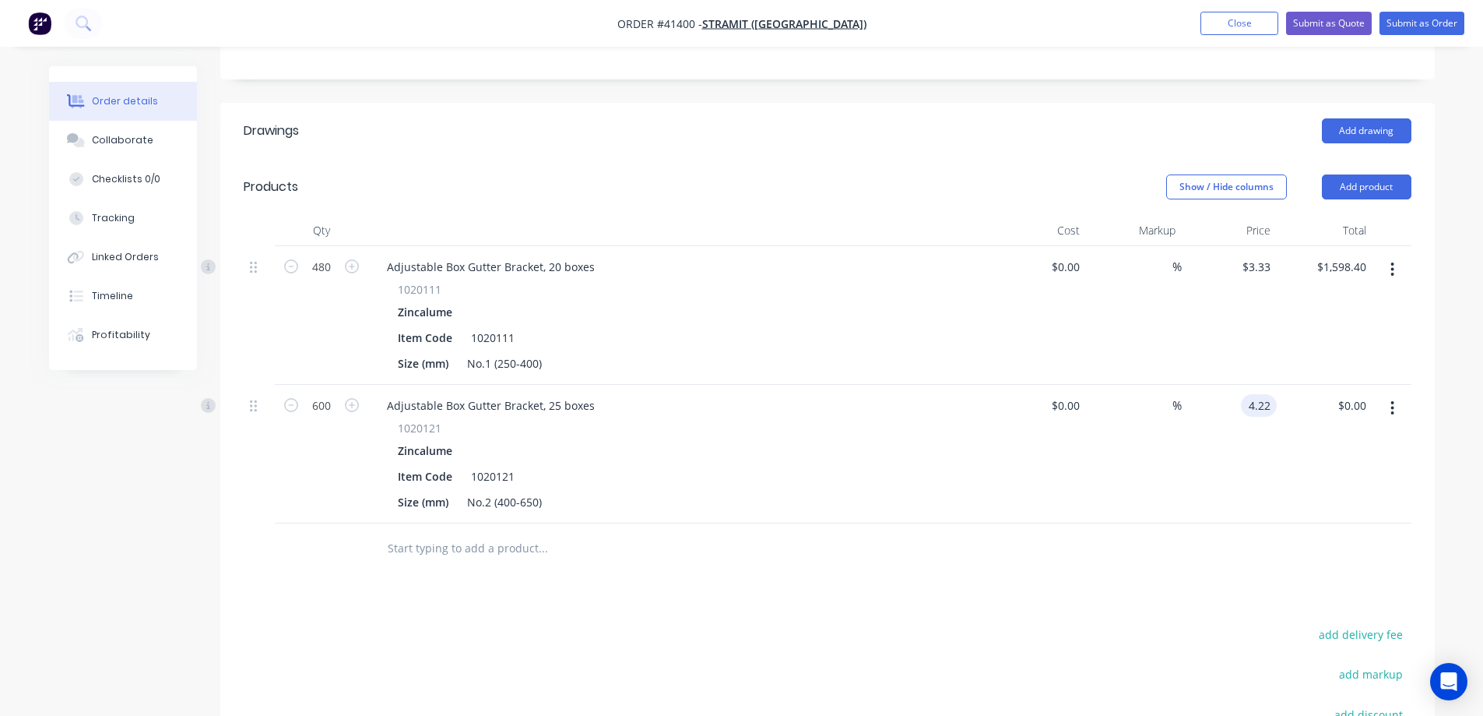
type input "$2,532.00"
click at [1258, 420] on div "$4.22 4.22" at bounding box center [1230, 454] width 96 height 139
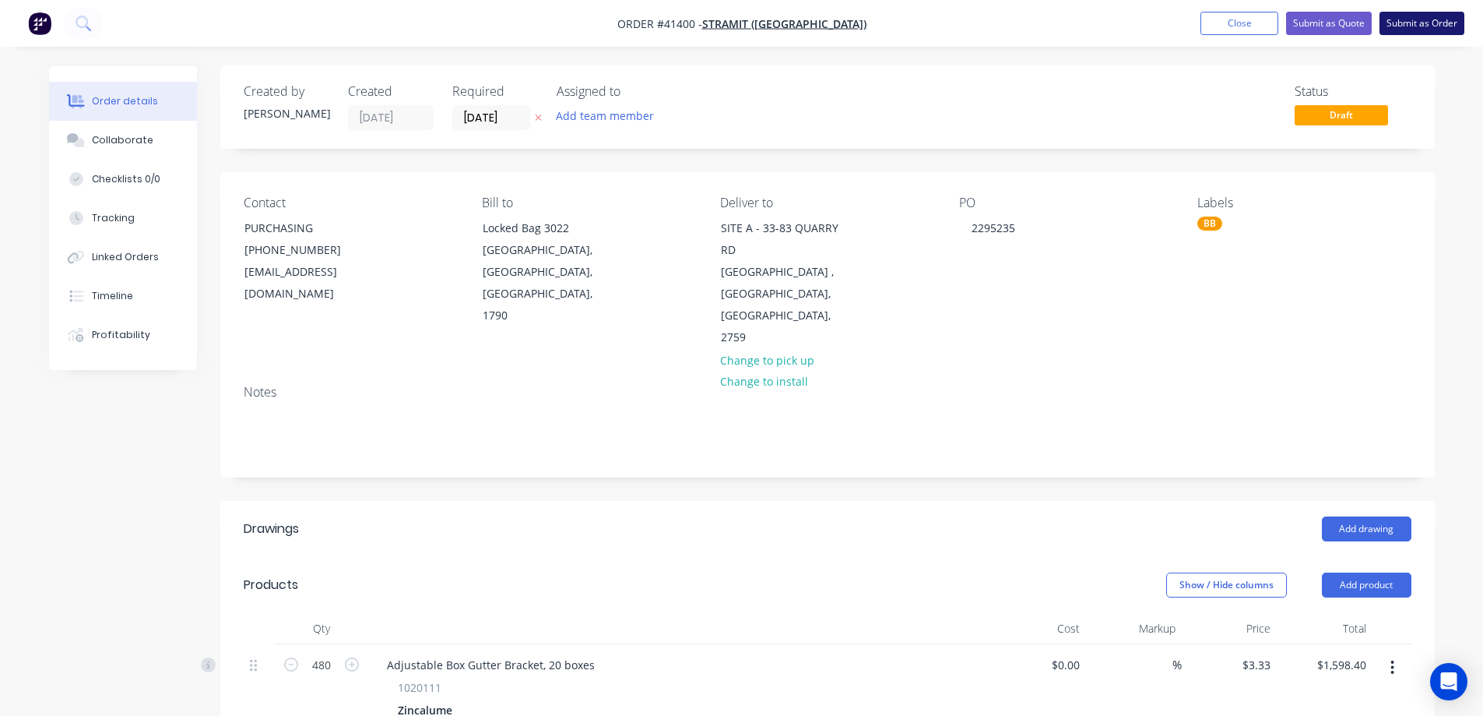
scroll to position [0, 0]
click at [1431, 21] on button "Submit as Order" at bounding box center [1422, 23] width 85 height 23
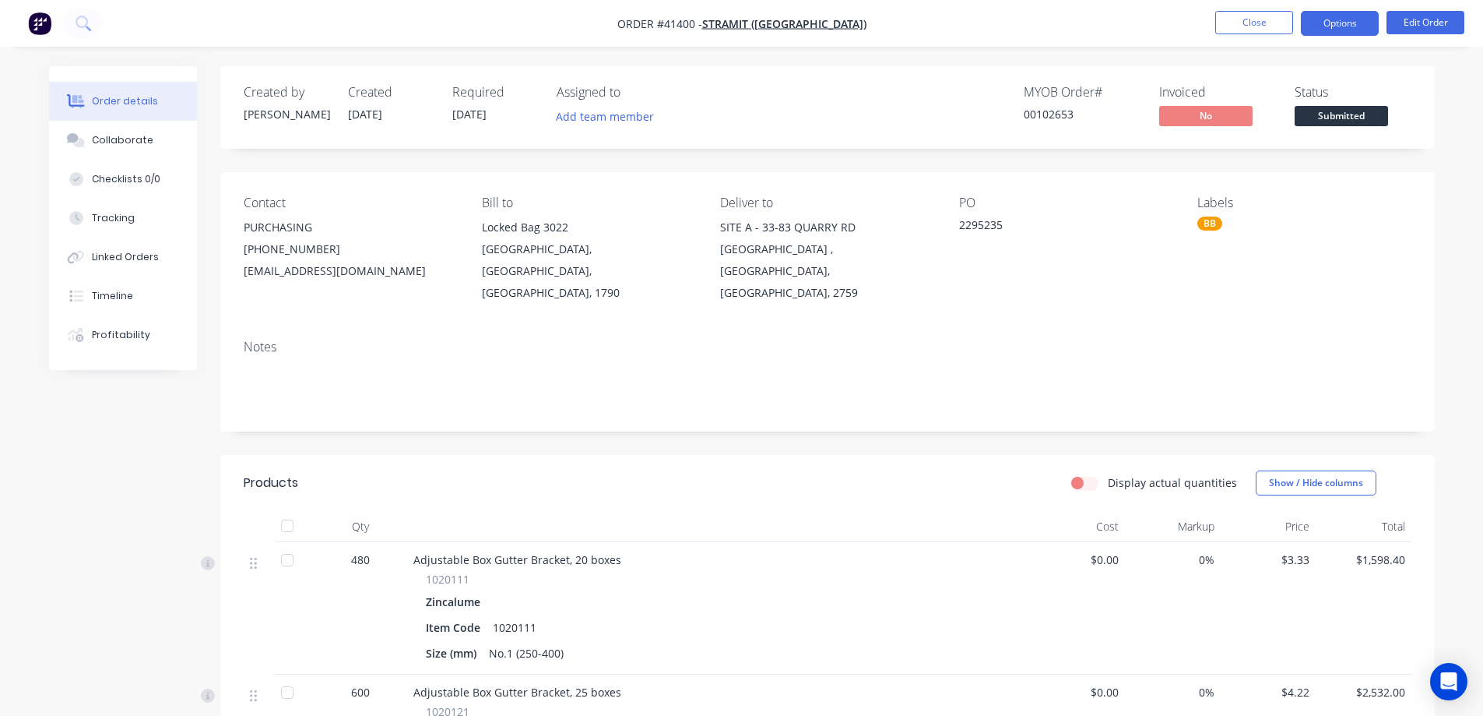
click at [1318, 19] on button "Options" at bounding box center [1340, 23] width 78 height 25
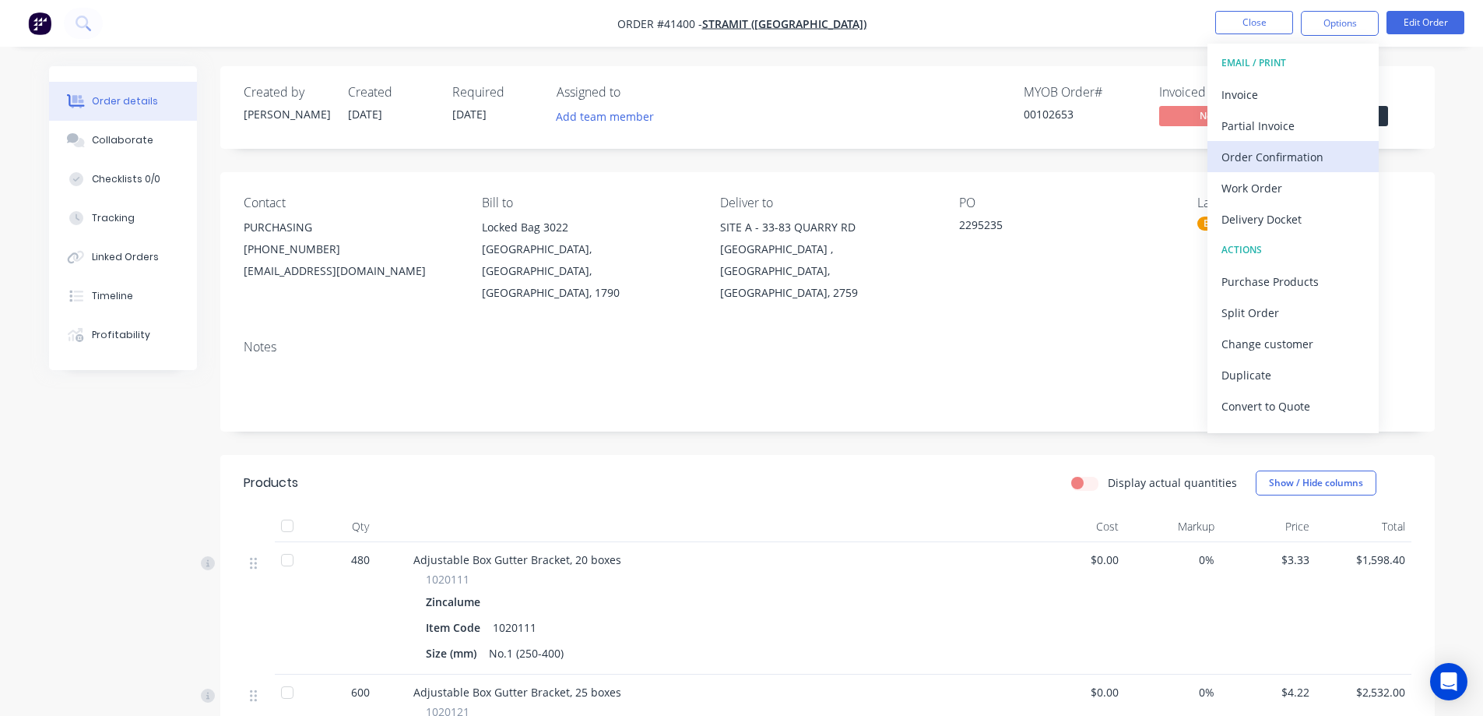
click at [1297, 152] on div "Order Confirmation" at bounding box center [1293, 157] width 143 height 23
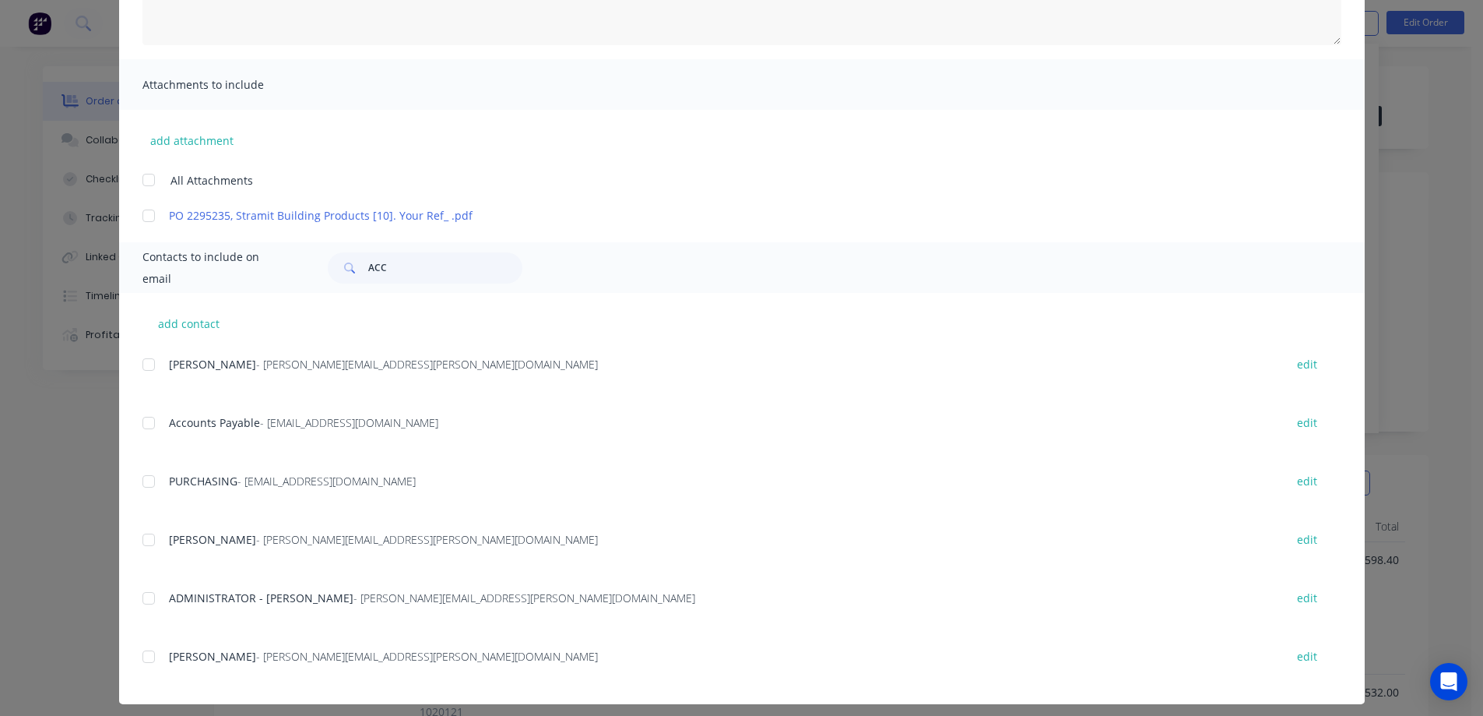
scroll to position [298, 0]
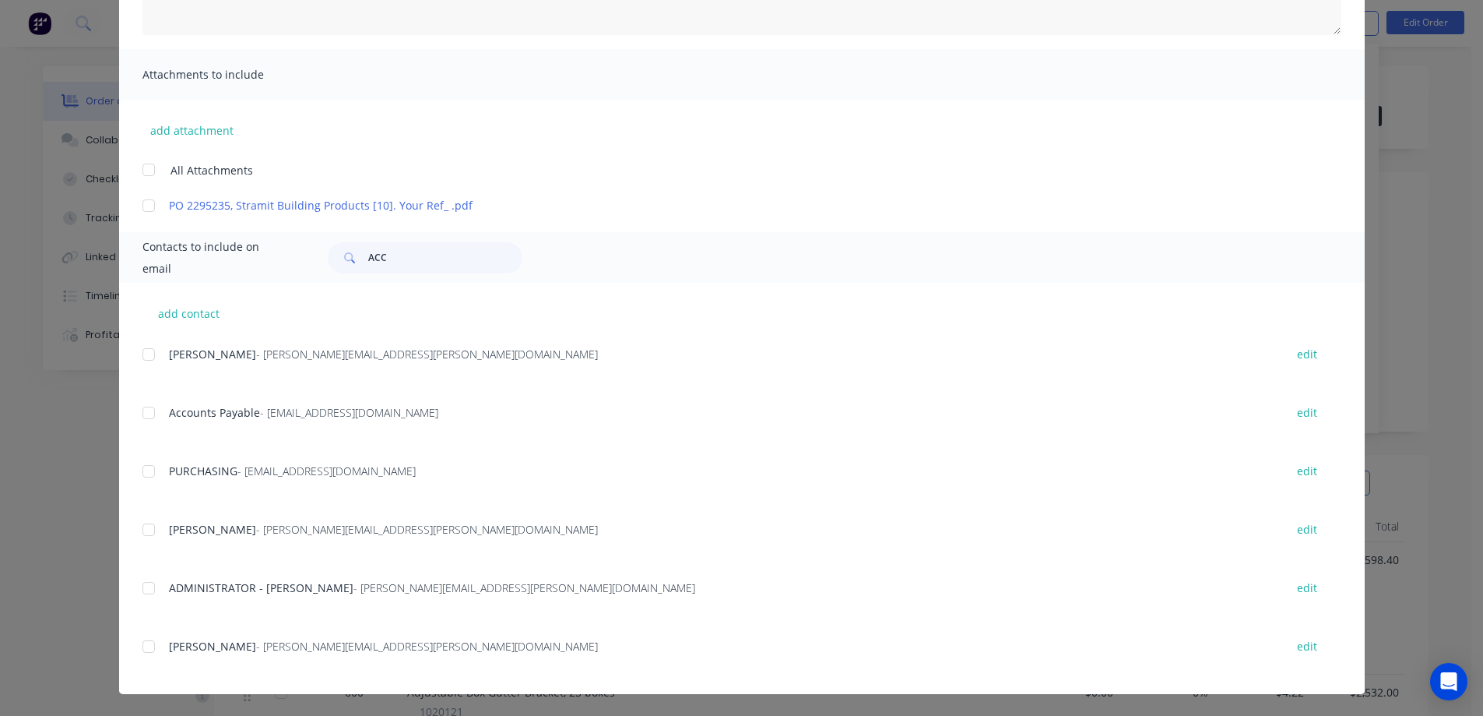
click at [145, 470] on div at bounding box center [148, 471] width 31 height 31
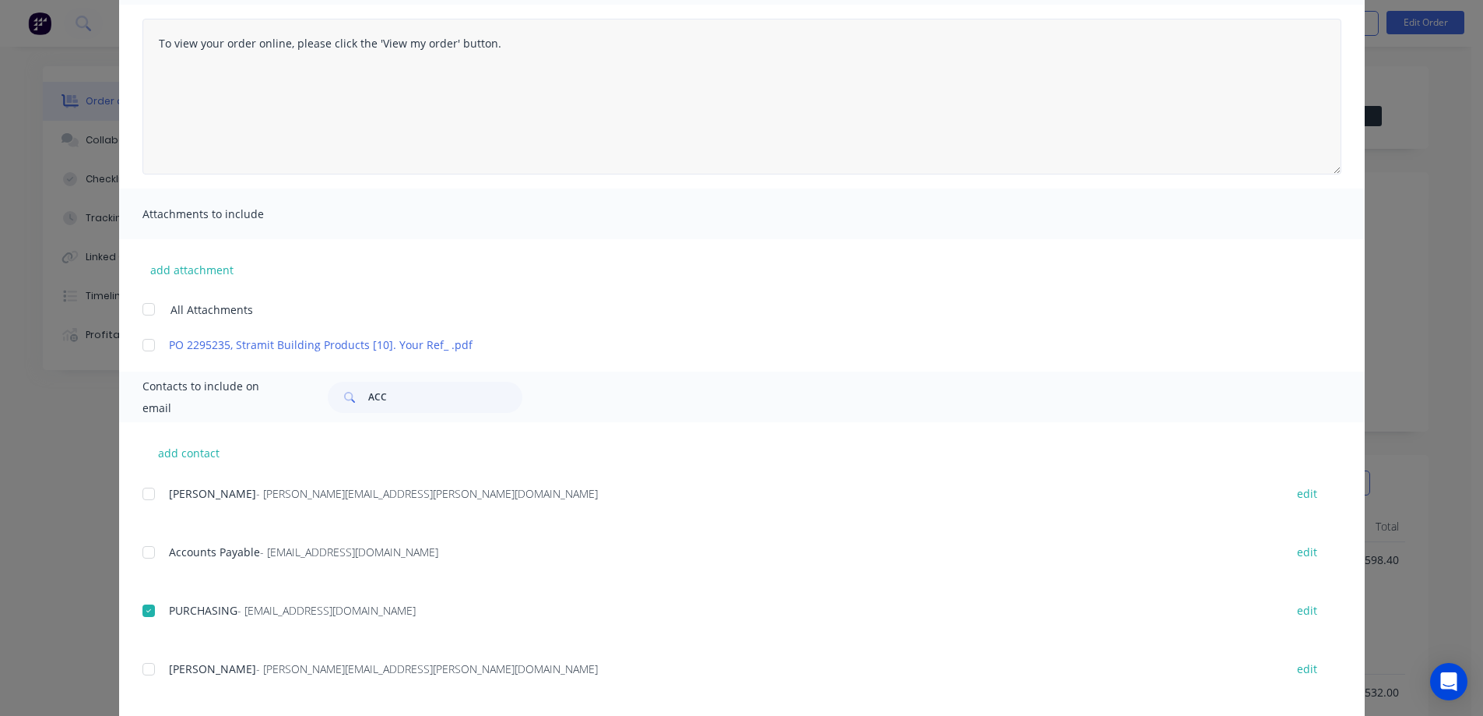
scroll to position [0, 0]
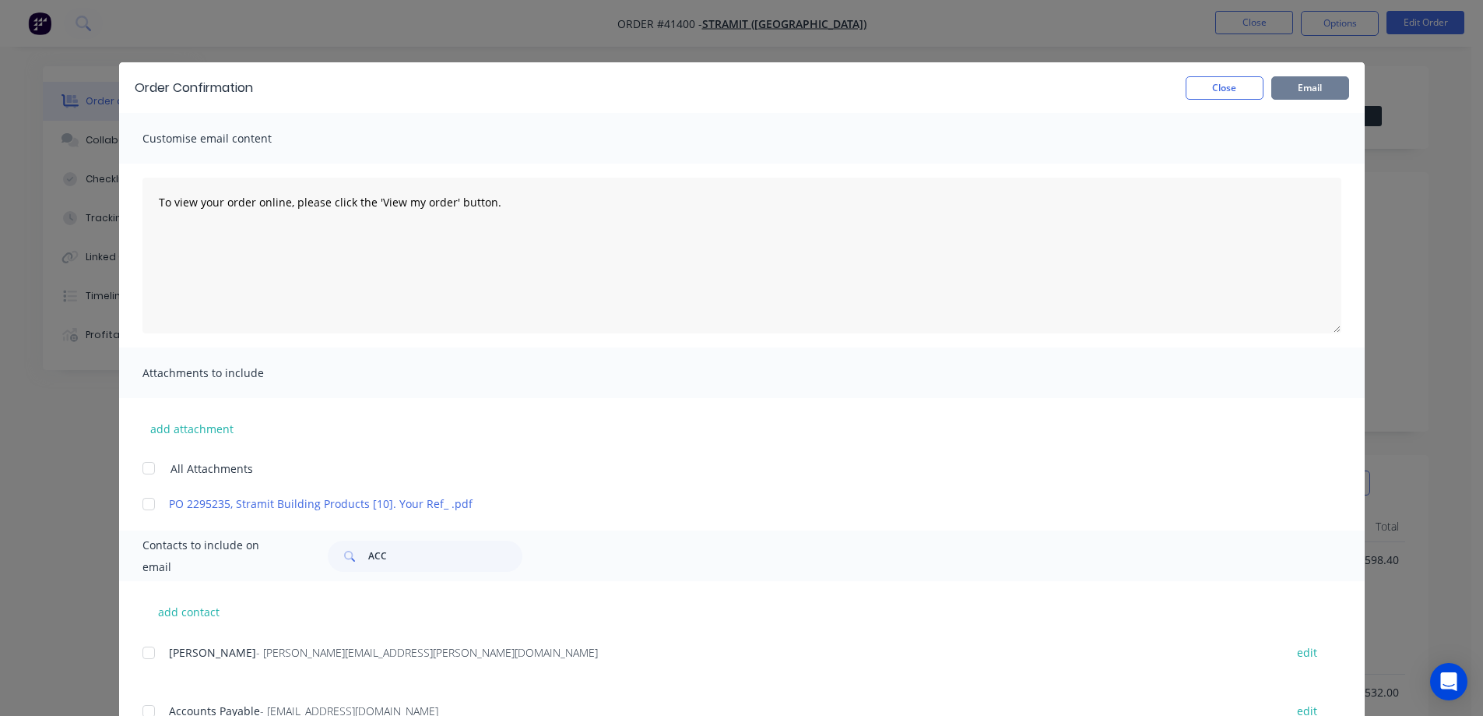
click at [1300, 82] on button "Email" at bounding box center [1311, 87] width 78 height 23
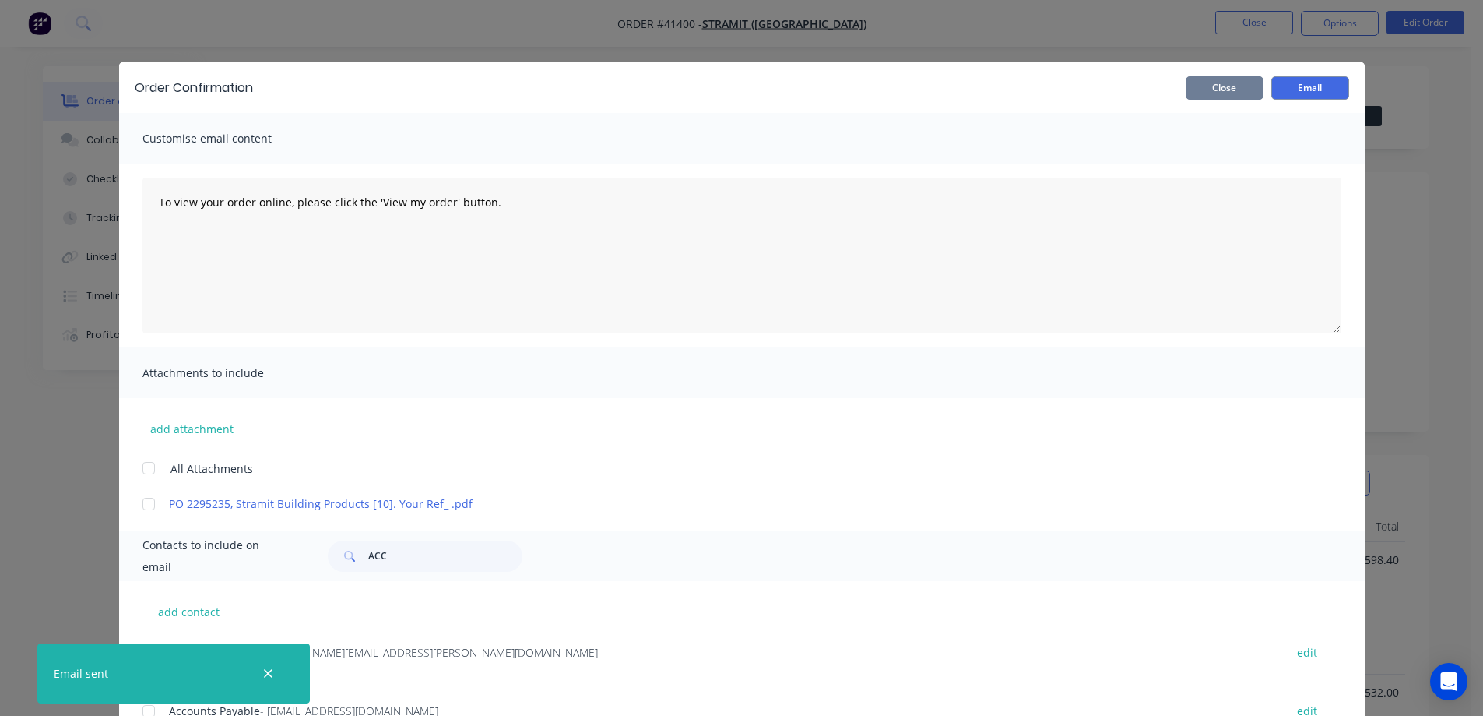
click at [1222, 87] on button "Close" at bounding box center [1225, 87] width 78 height 23
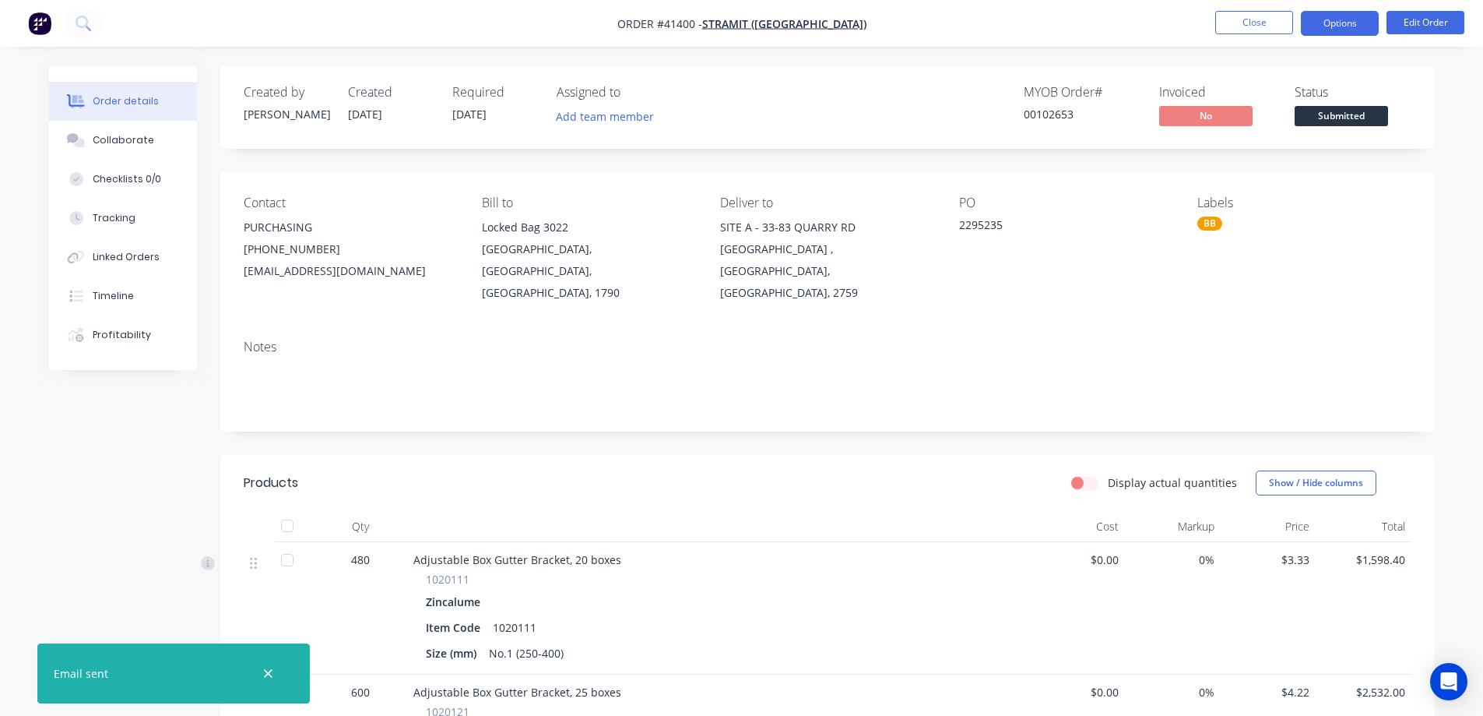
click at [1318, 24] on button "Options" at bounding box center [1340, 23] width 78 height 25
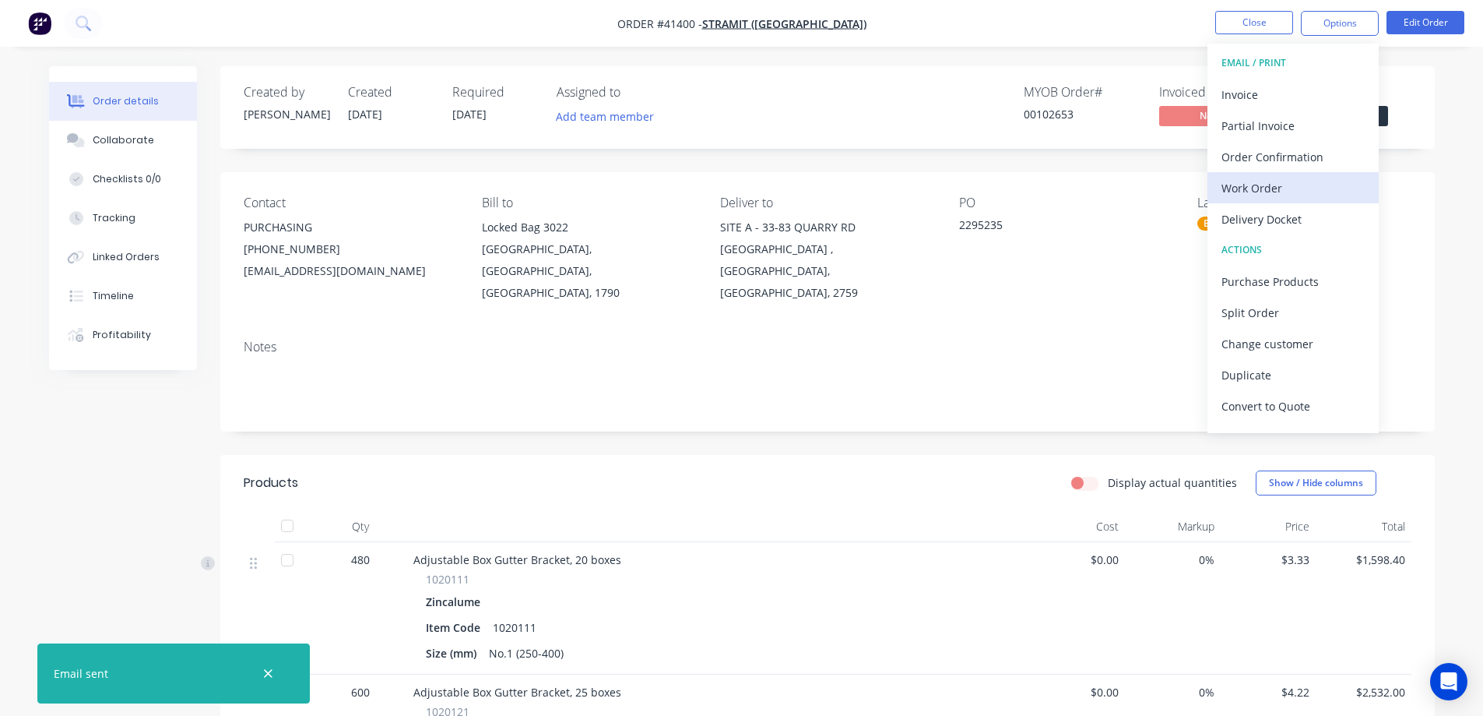
click at [1277, 185] on div "Work Order" at bounding box center [1293, 188] width 143 height 23
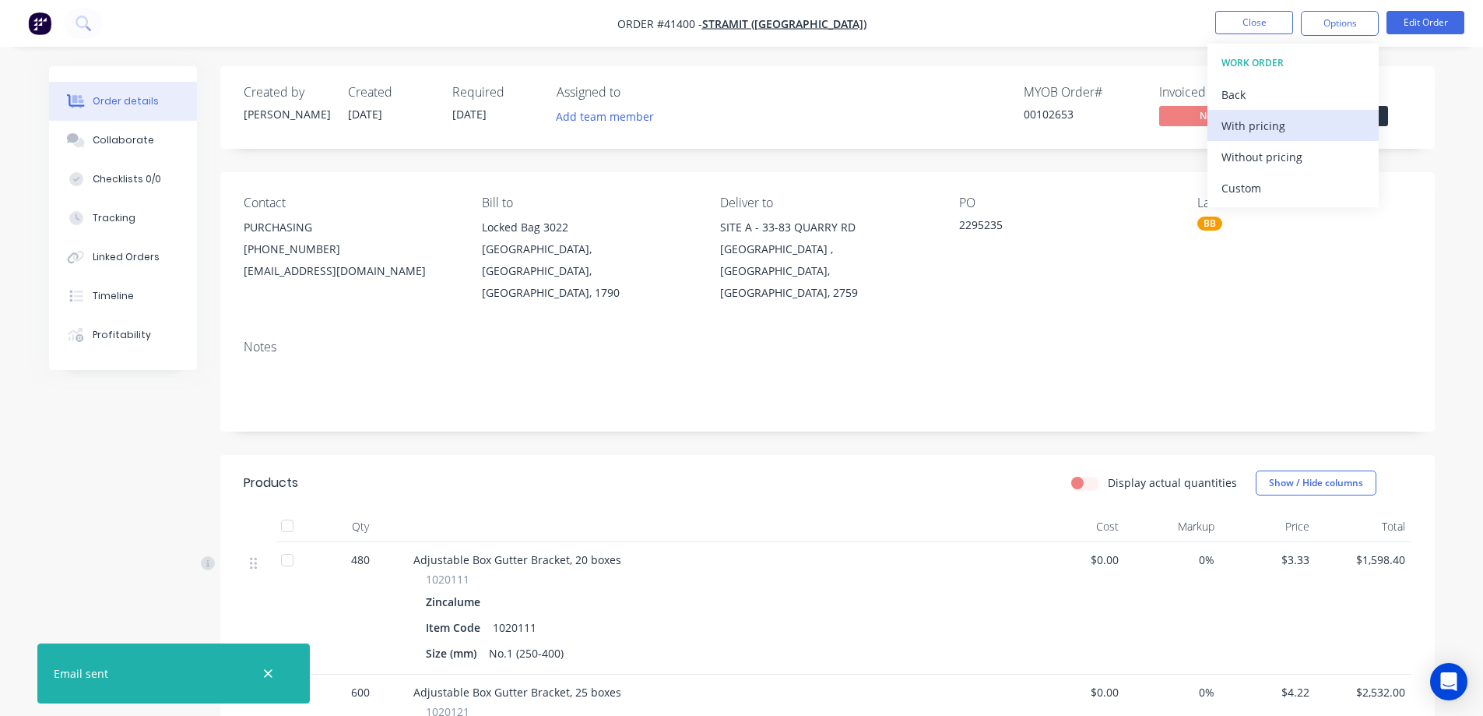
click at [1294, 130] on div "With pricing" at bounding box center [1293, 125] width 143 height 23
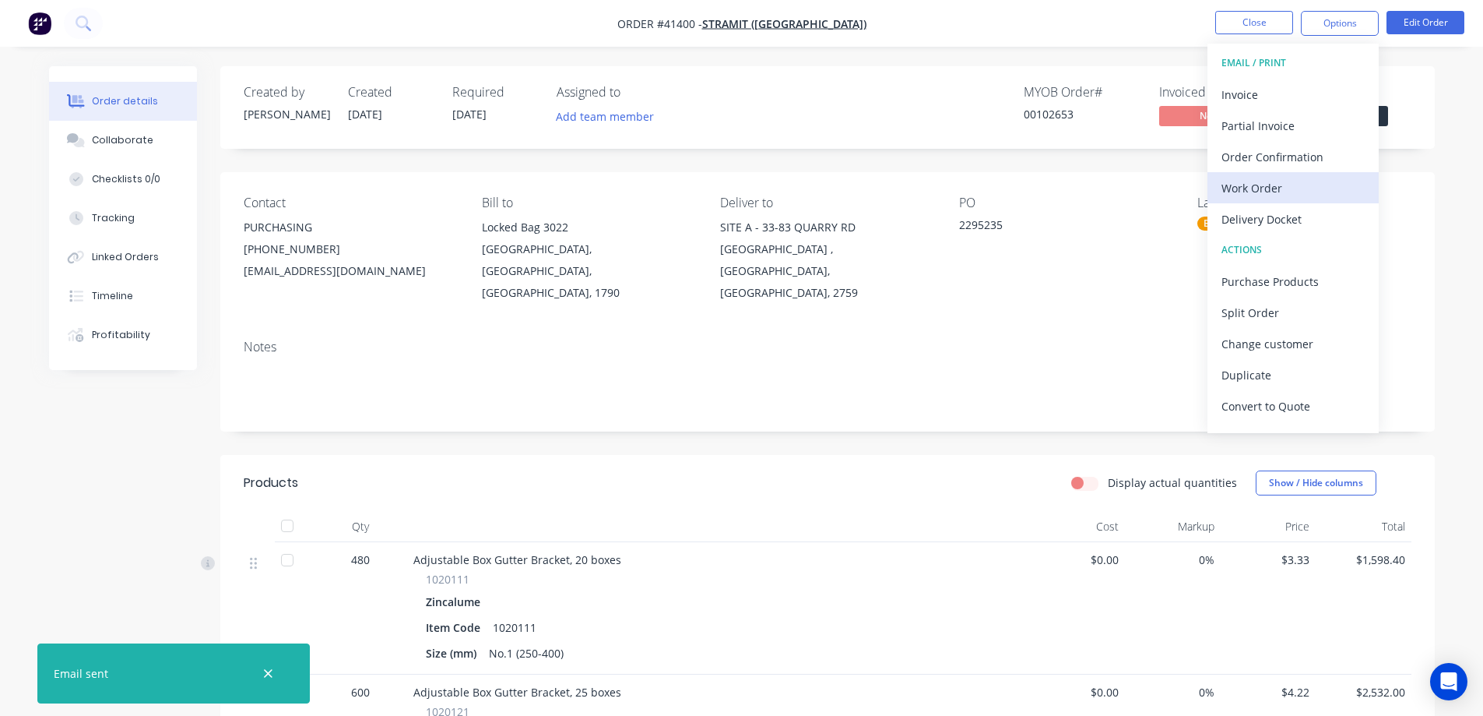
click at [1233, 190] on div "Work Order" at bounding box center [1293, 188] width 143 height 23
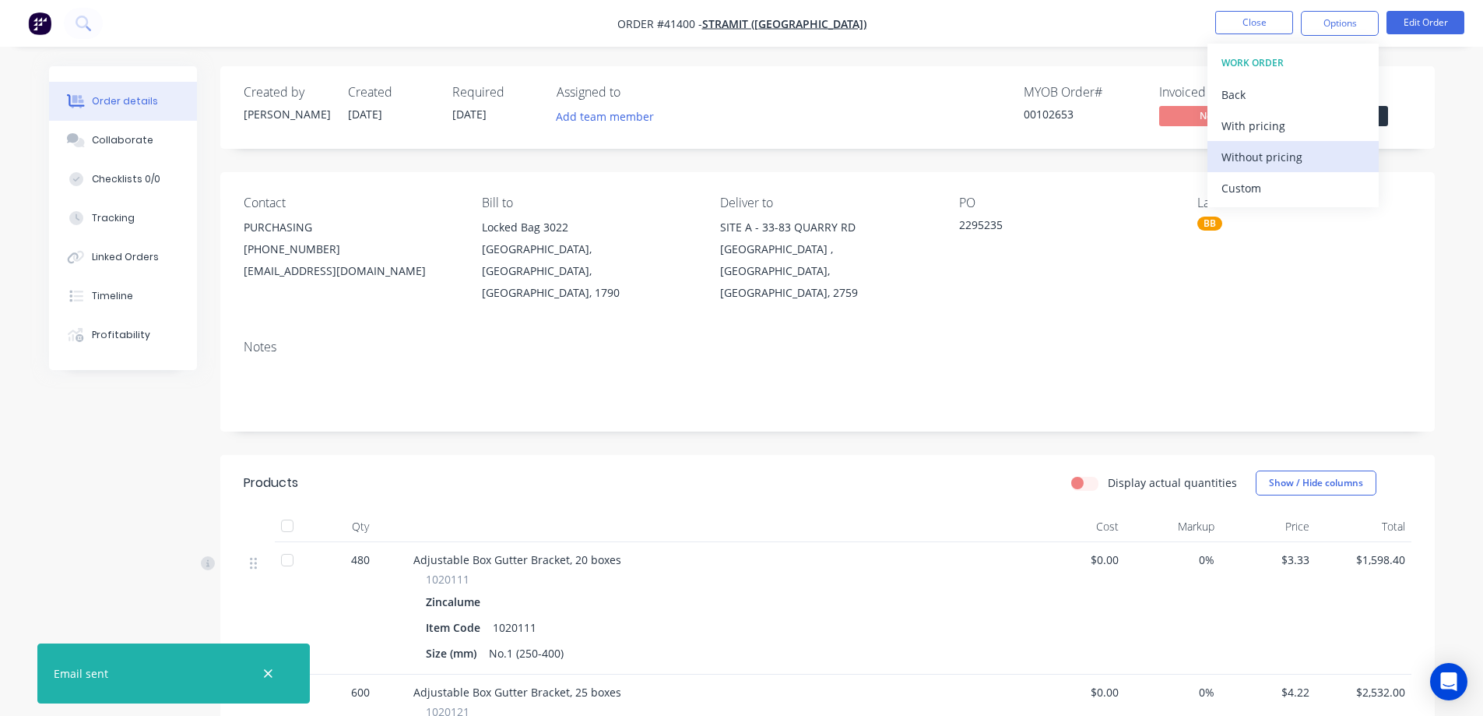
click at [1254, 157] on div "Without pricing" at bounding box center [1293, 157] width 143 height 23
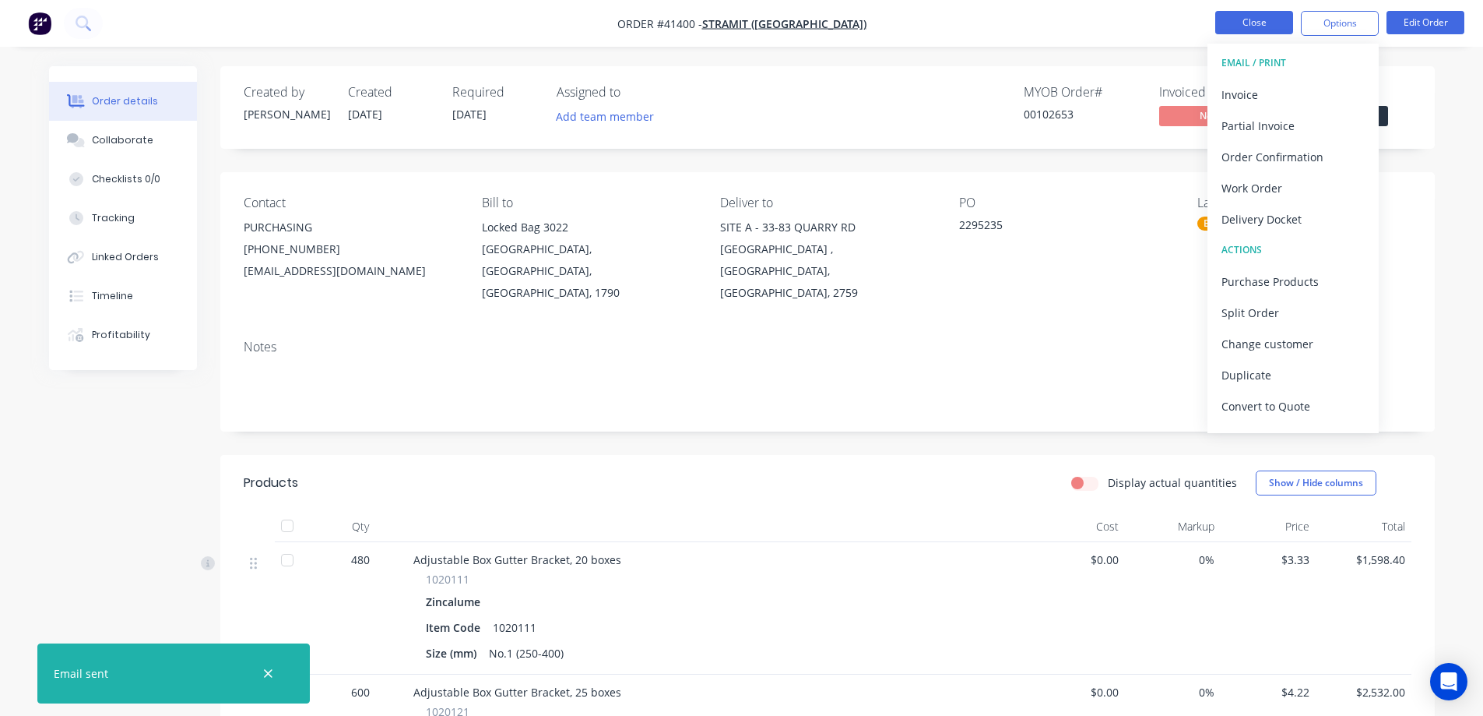
click at [1239, 16] on button "Close" at bounding box center [1255, 22] width 78 height 23
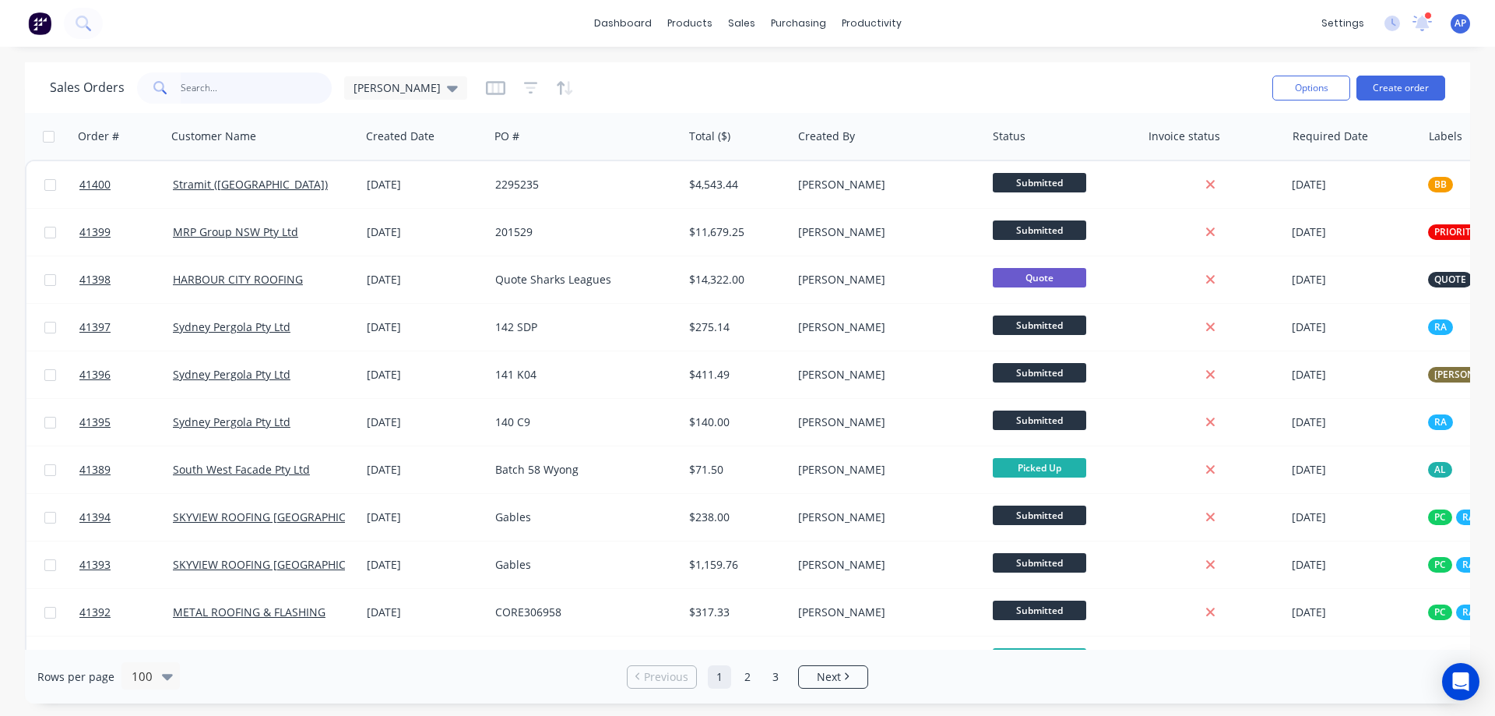
click at [264, 83] on input "text" at bounding box center [257, 87] width 152 height 31
type input "41331"
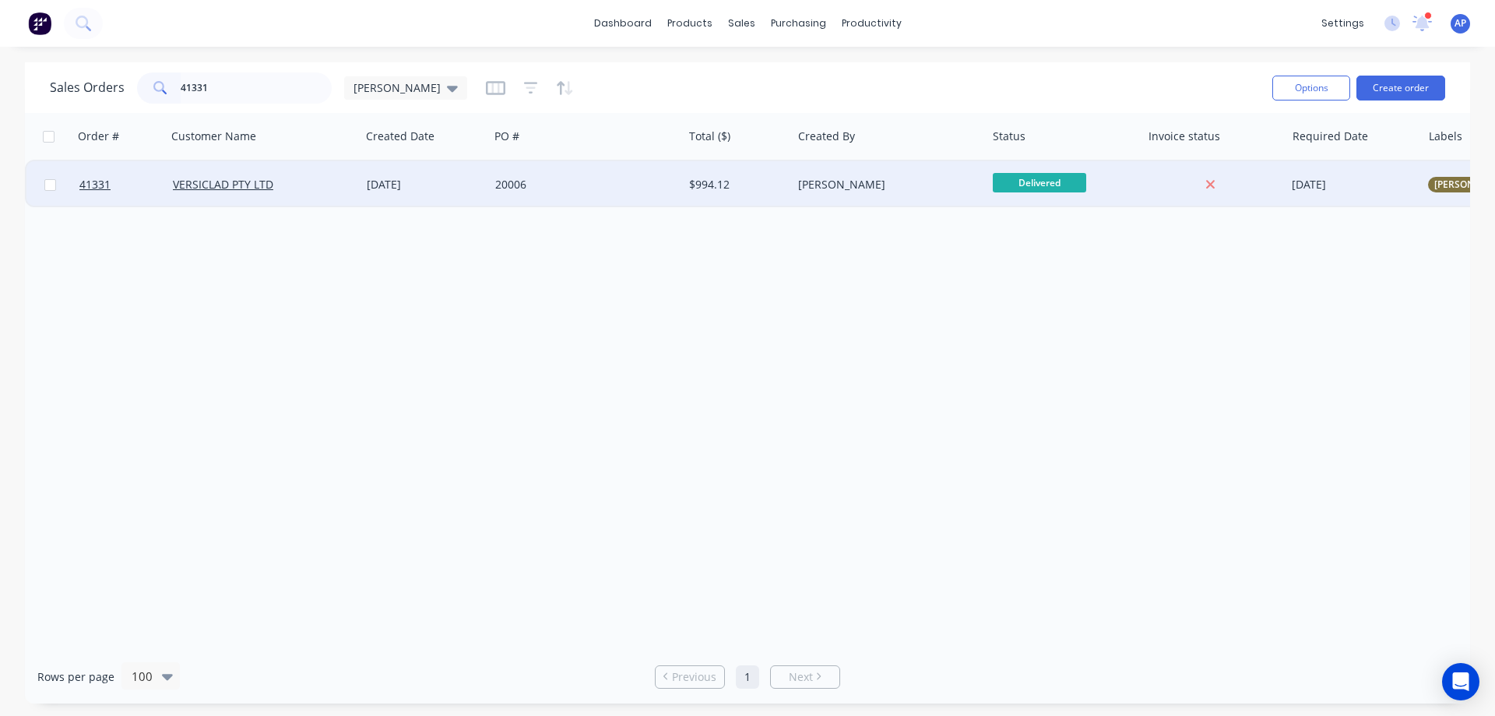
click at [612, 188] on div "20006" at bounding box center [581, 185] width 173 height 16
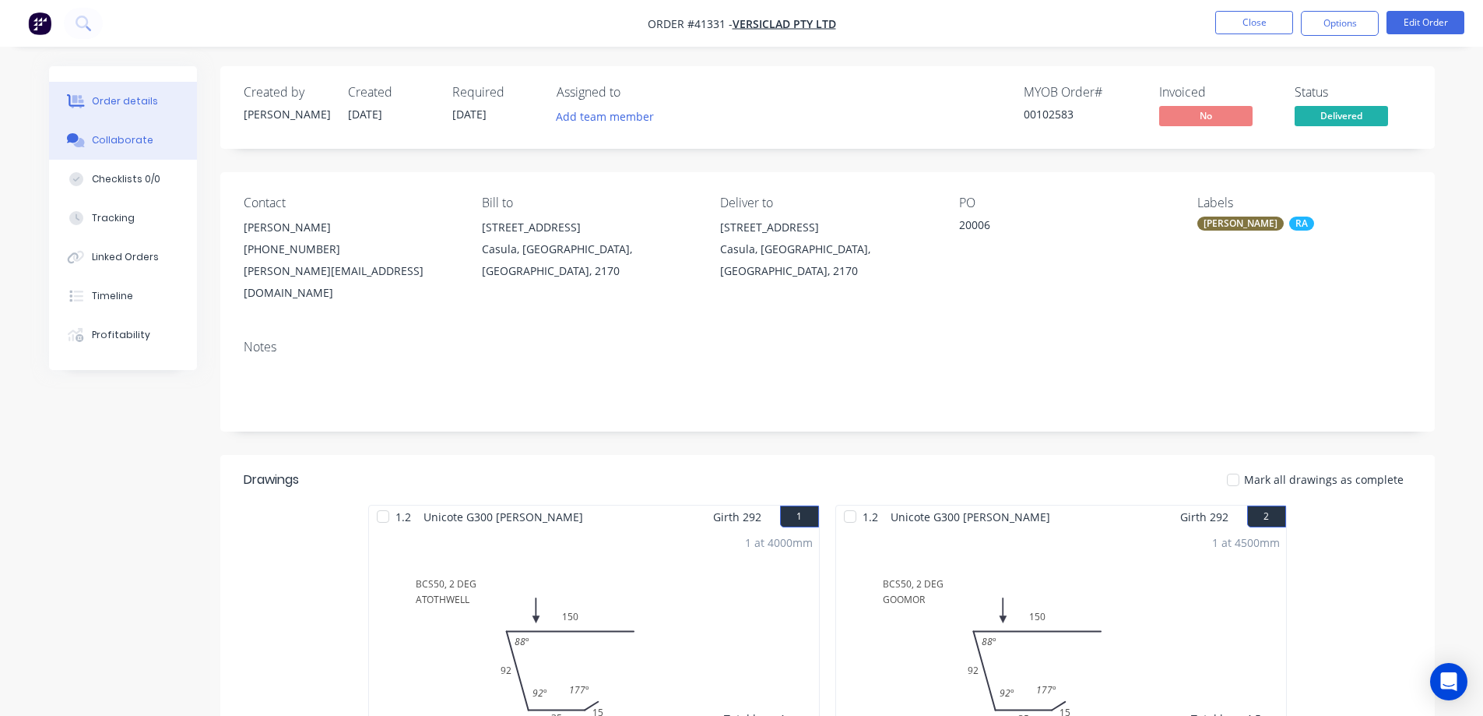
click at [146, 137] on div "Collaborate" at bounding box center [123, 140] width 62 height 14
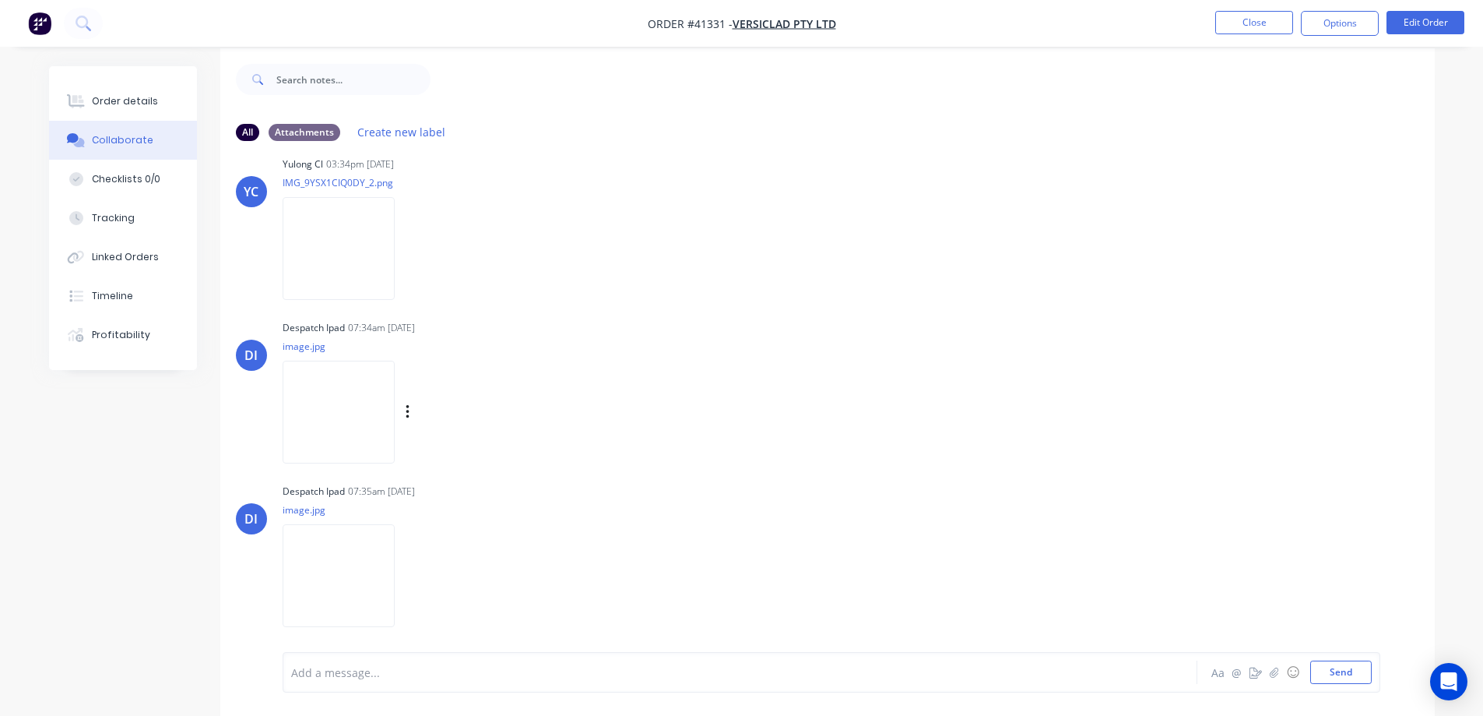
scroll to position [23, 0]
click at [336, 389] on img at bounding box center [339, 406] width 112 height 102
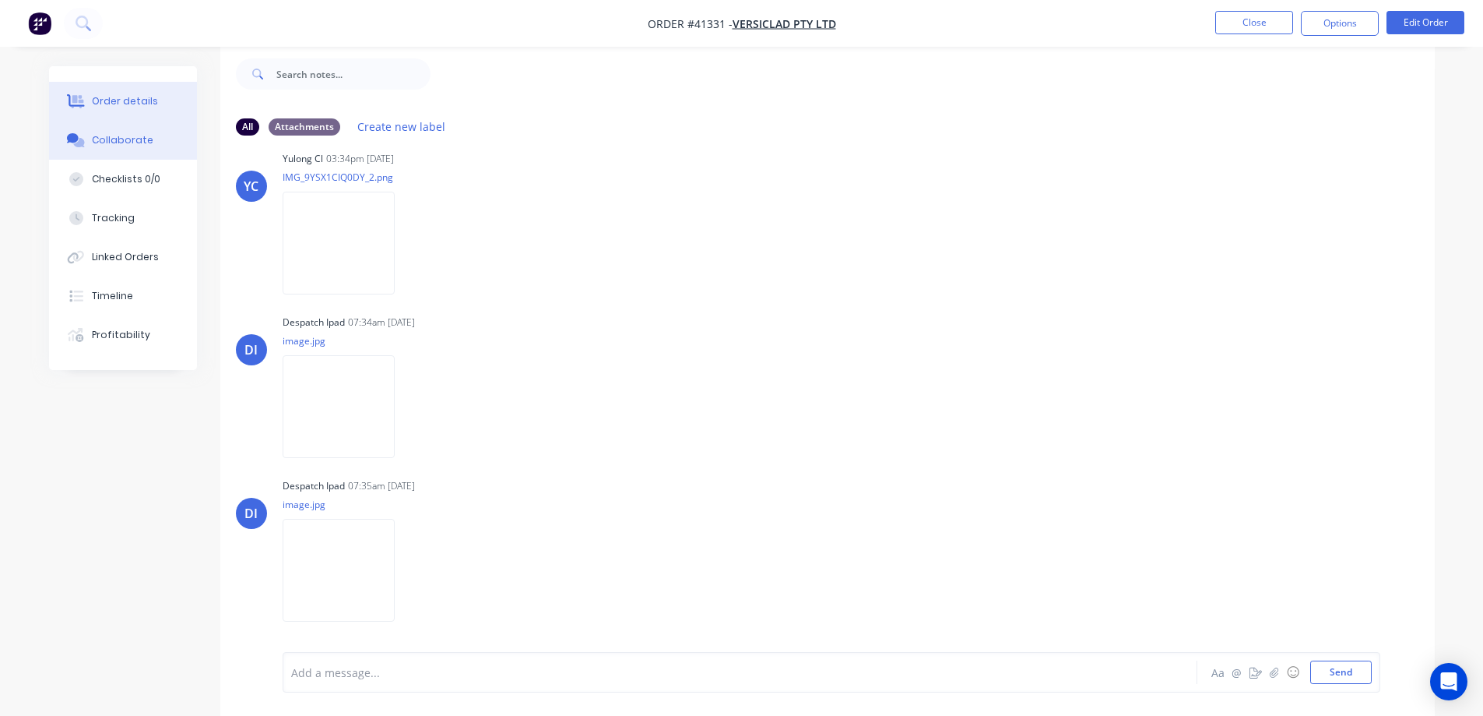
click at [148, 108] on button "Order details" at bounding box center [123, 101] width 148 height 39
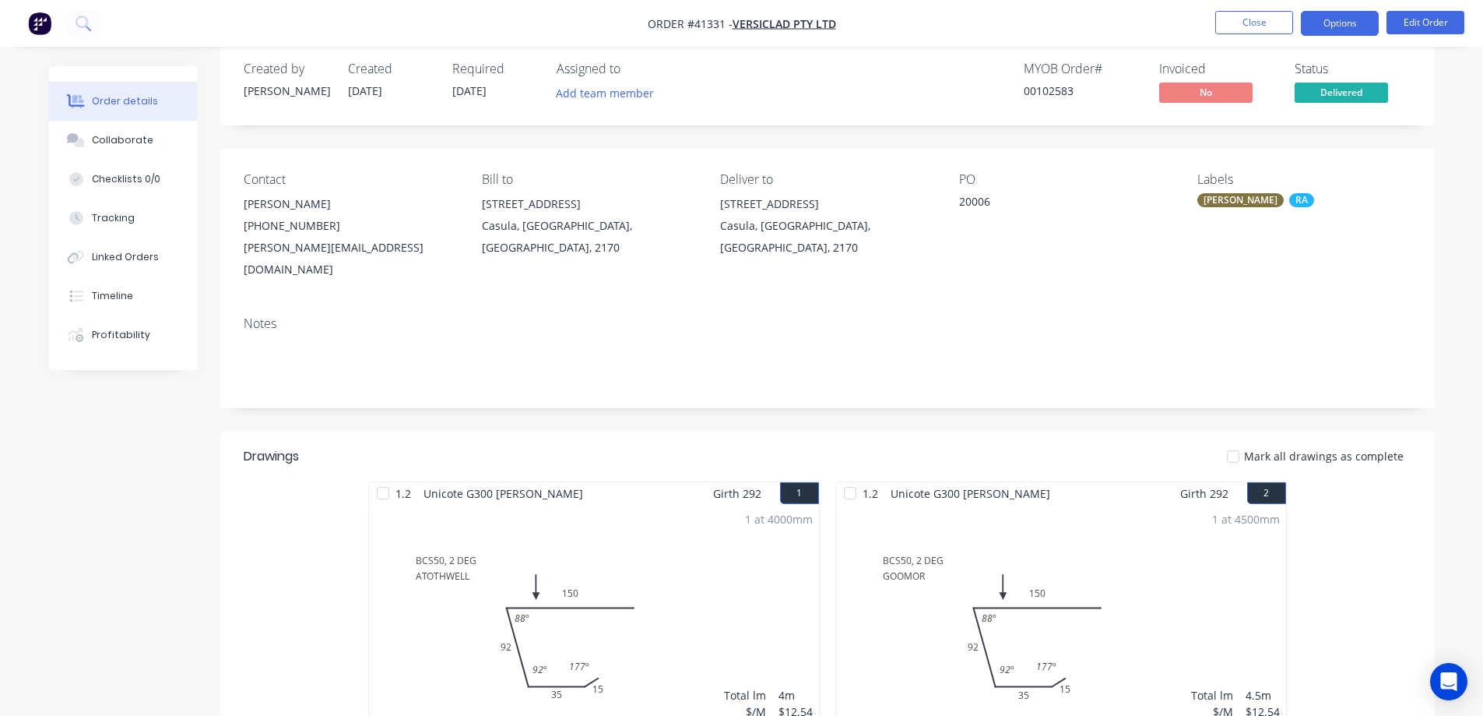
click at [1311, 17] on button "Options" at bounding box center [1340, 23] width 78 height 25
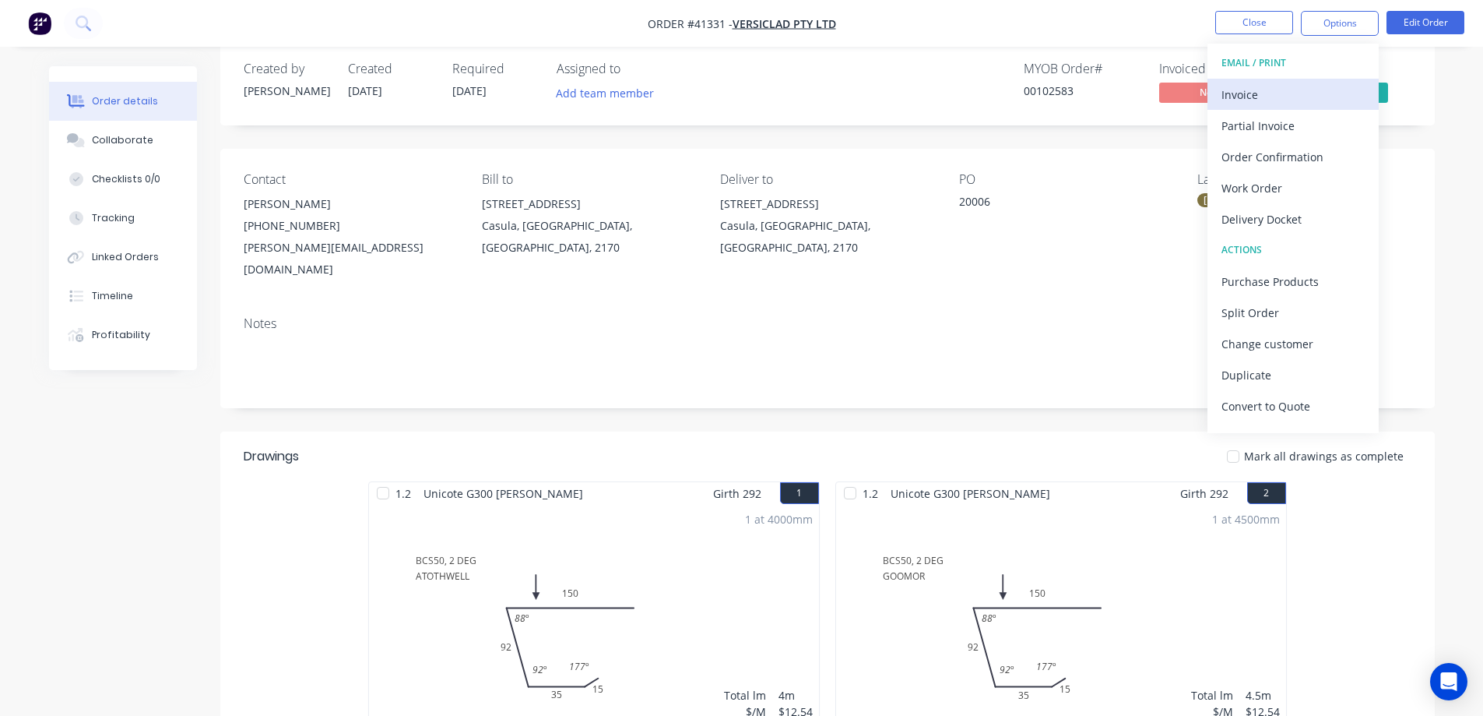
click at [1267, 88] on div "Invoice" at bounding box center [1293, 94] width 143 height 23
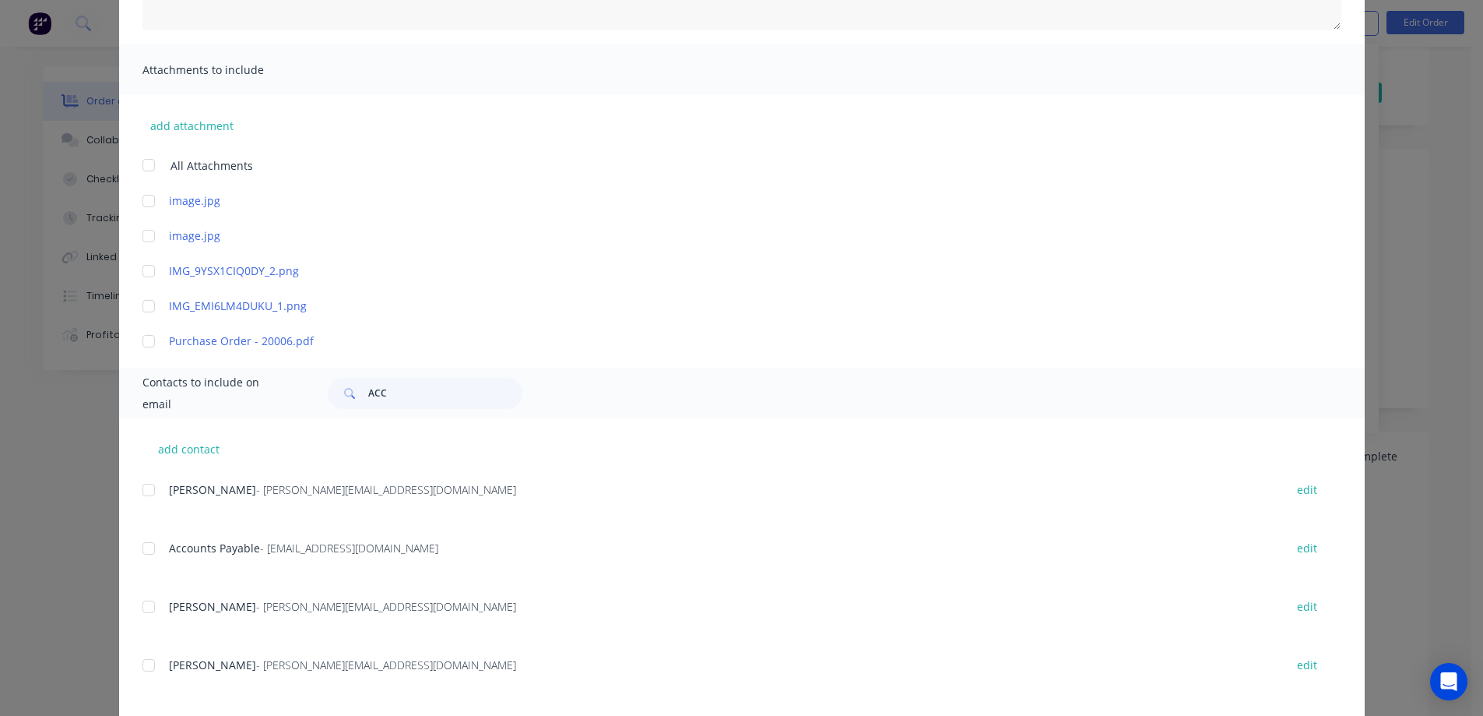
scroll to position [311, 0]
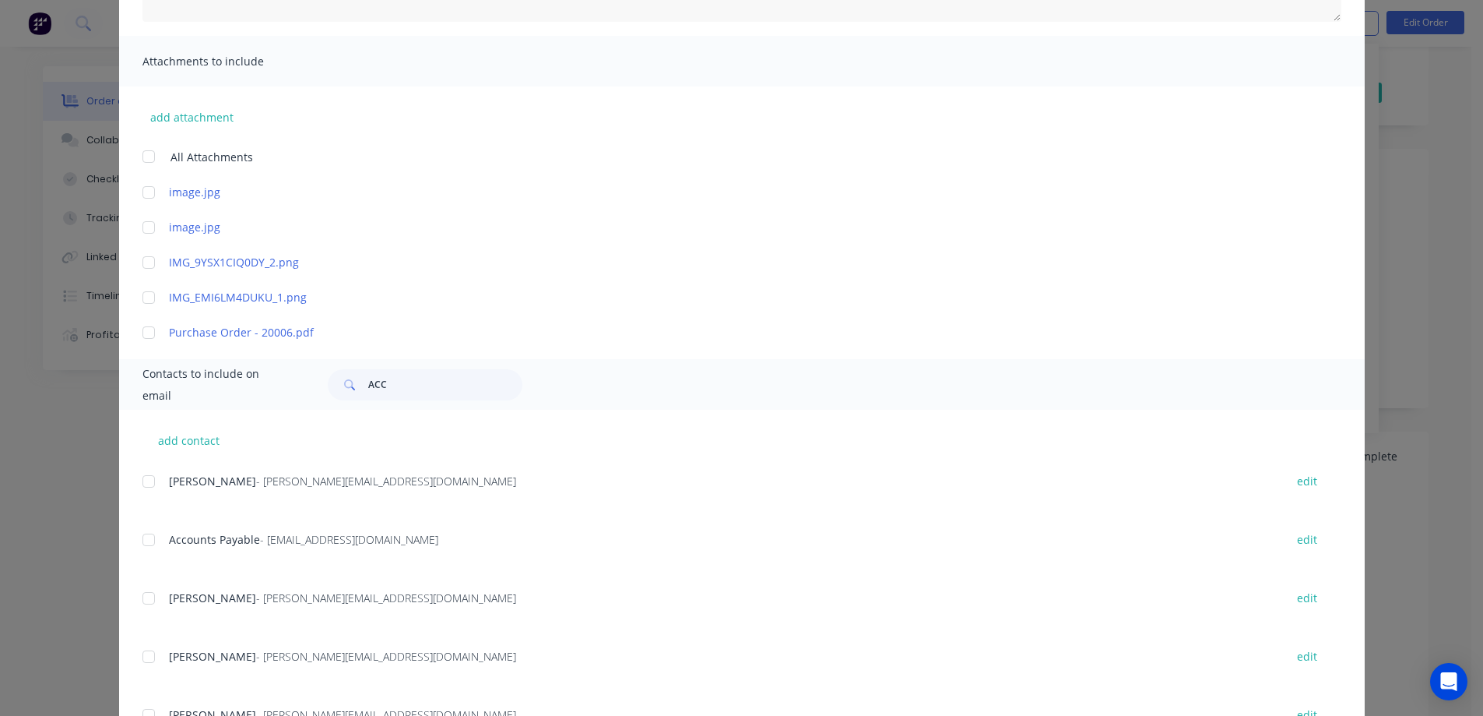
click at [144, 538] on div at bounding box center [148, 539] width 31 height 31
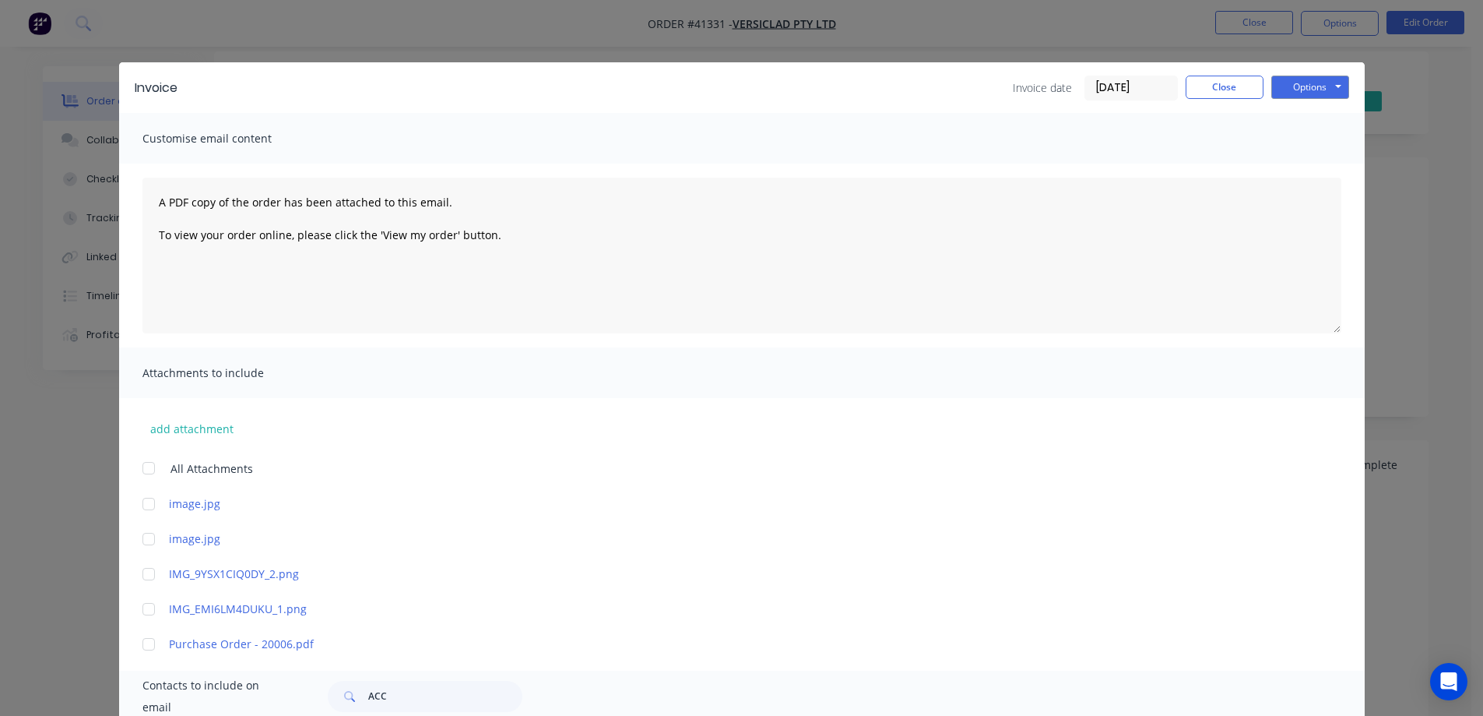
scroll to position [0, 0]
click at [1281, 86] on button "Options" at bounding box center [1311, 87] width 78 height 23
click at [1307, 170] on button "Email" at bounding box center [1322, 166] width 100 height 26
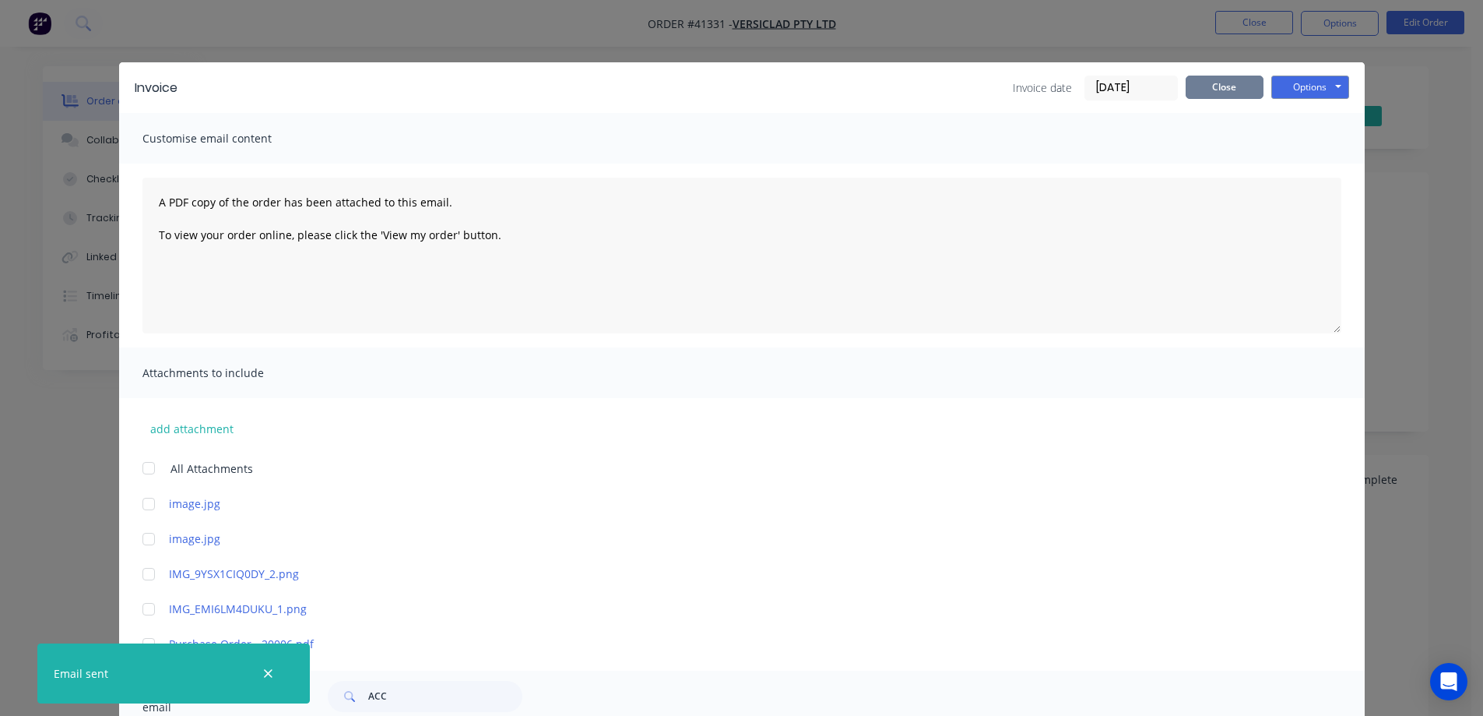
click at [1196, 85] on button "Close" at bounding box center [1225, 87] width 78 height 23
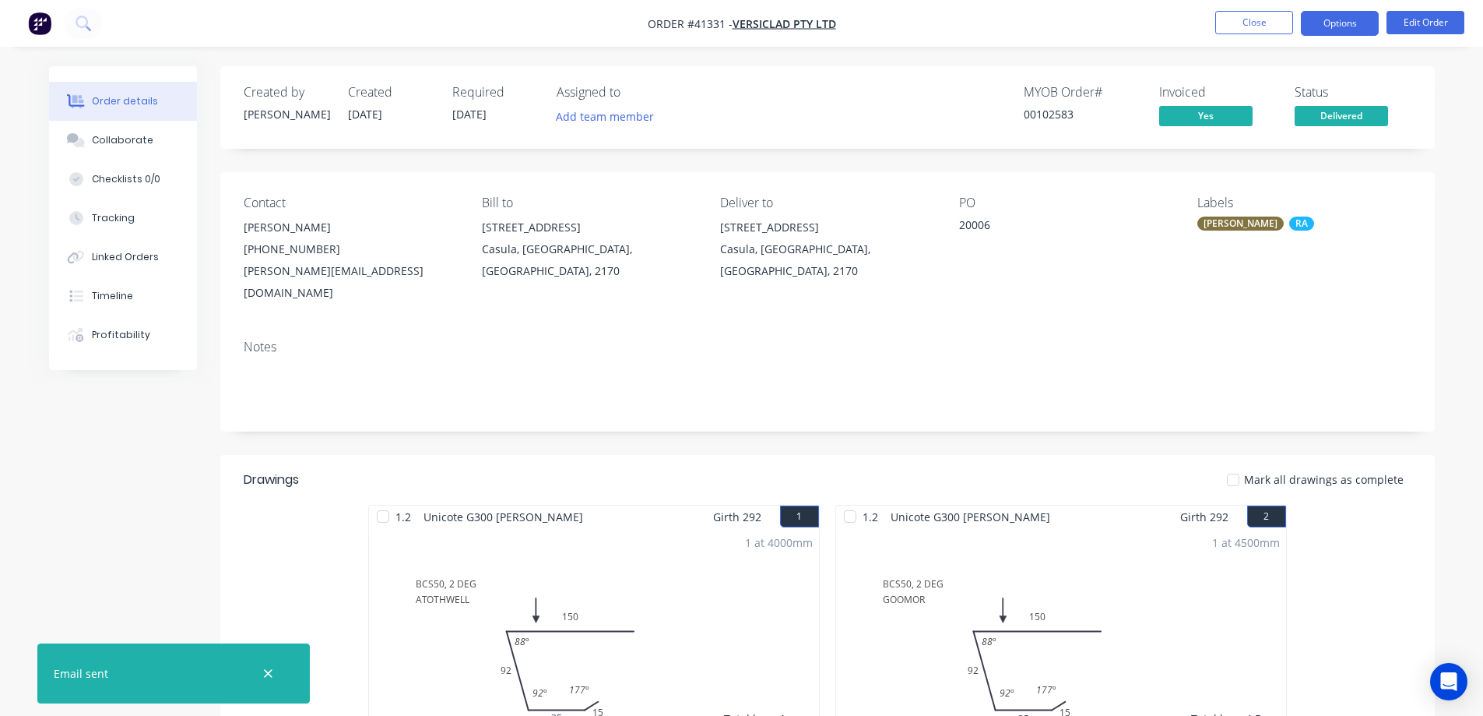
click at [1328, 21] on button "Options" at bounding box center [1340, 23] width 78 height 25
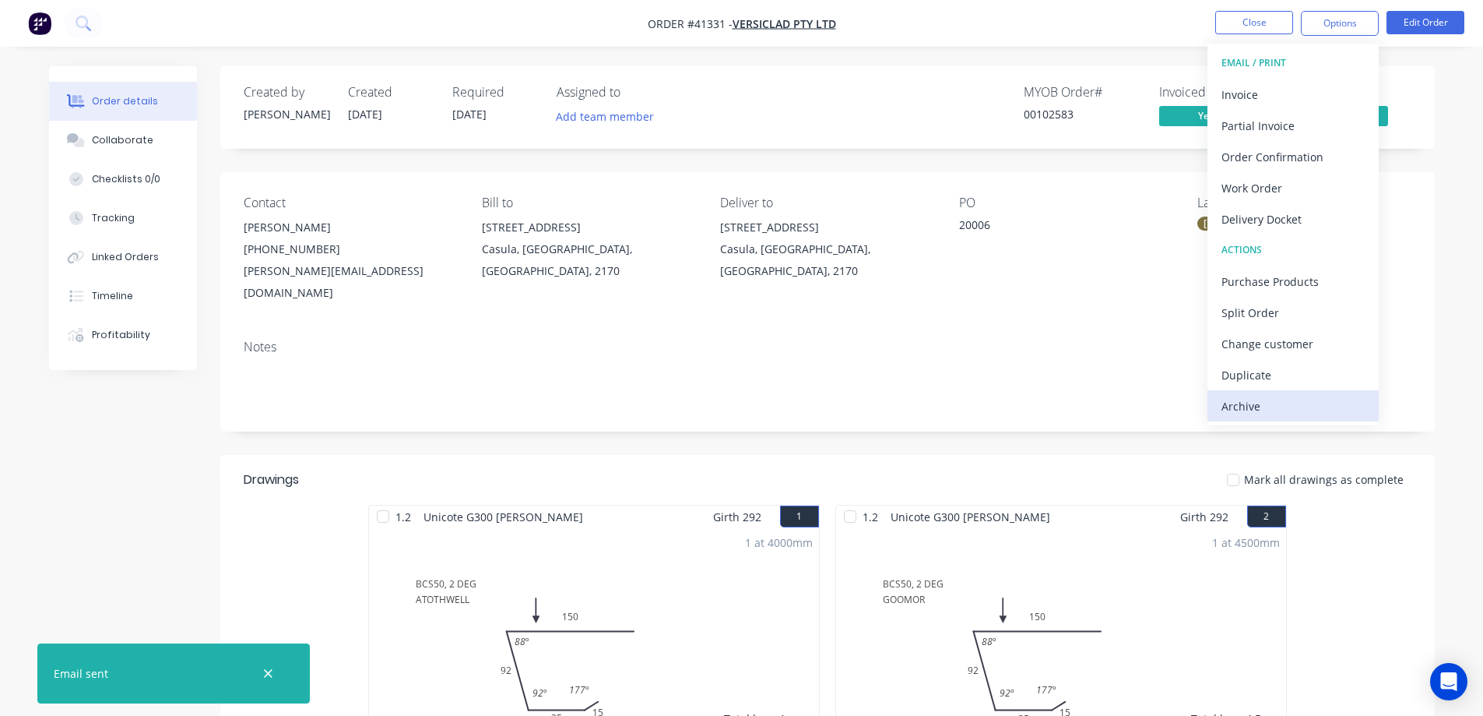
click at [1270, 401] on div "Archive" at bounding box center [1293, 406] width 143 height 23
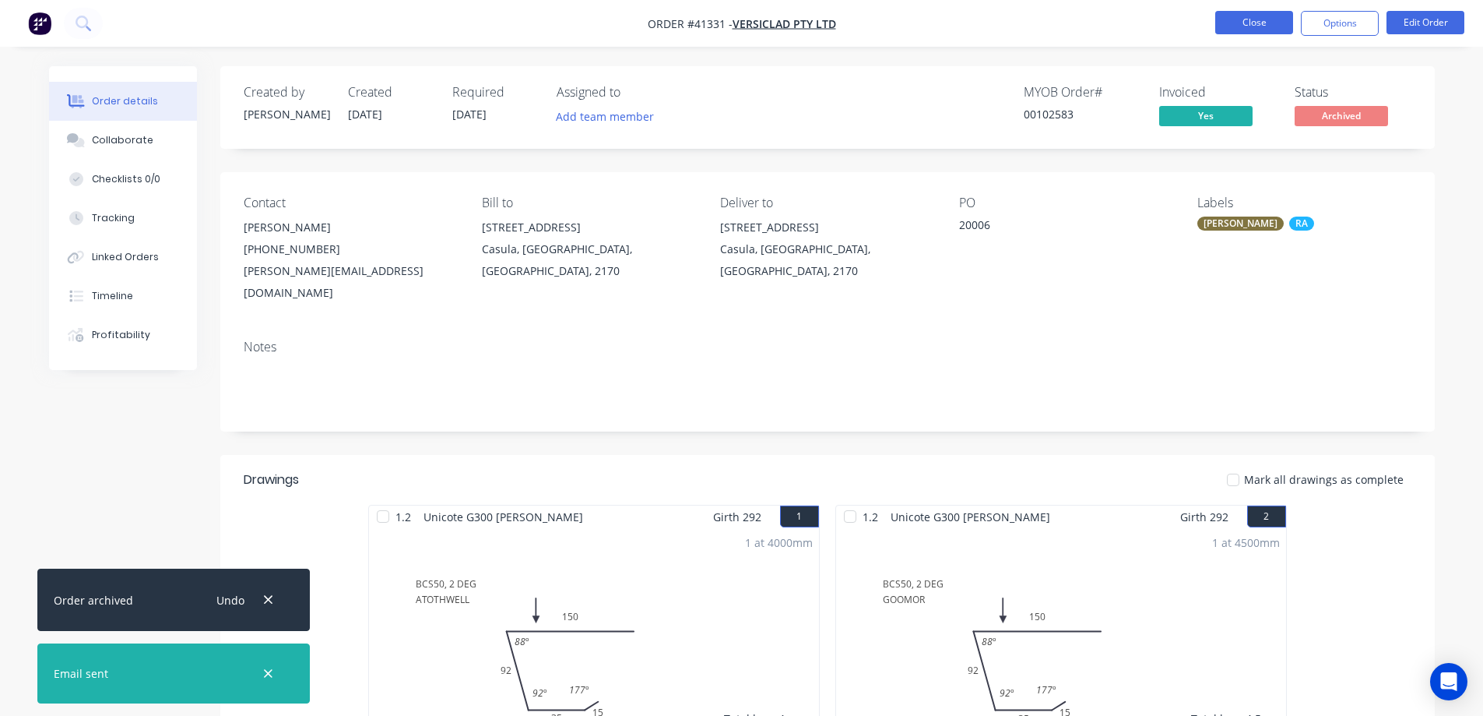
click at [1233, 16] on button "Close" at bounding box center [1255, 22] width 78 height 23
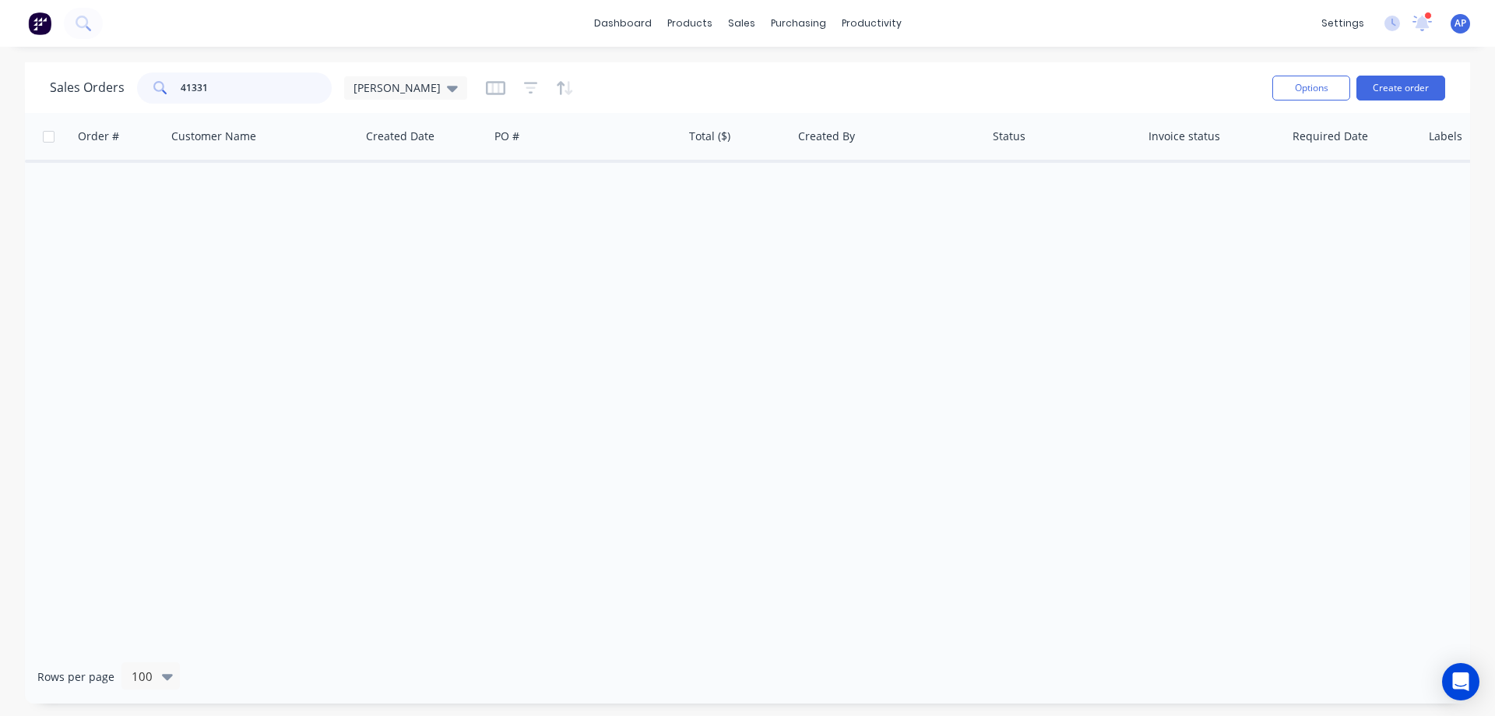
drag, startPoint x: 194, startPoint y: 92, endPoint x: 181, endPoint y: 93, distance: 13.3
click at [181, 93] on input "41331" at bounding box center [257, 87] width 152 height 31
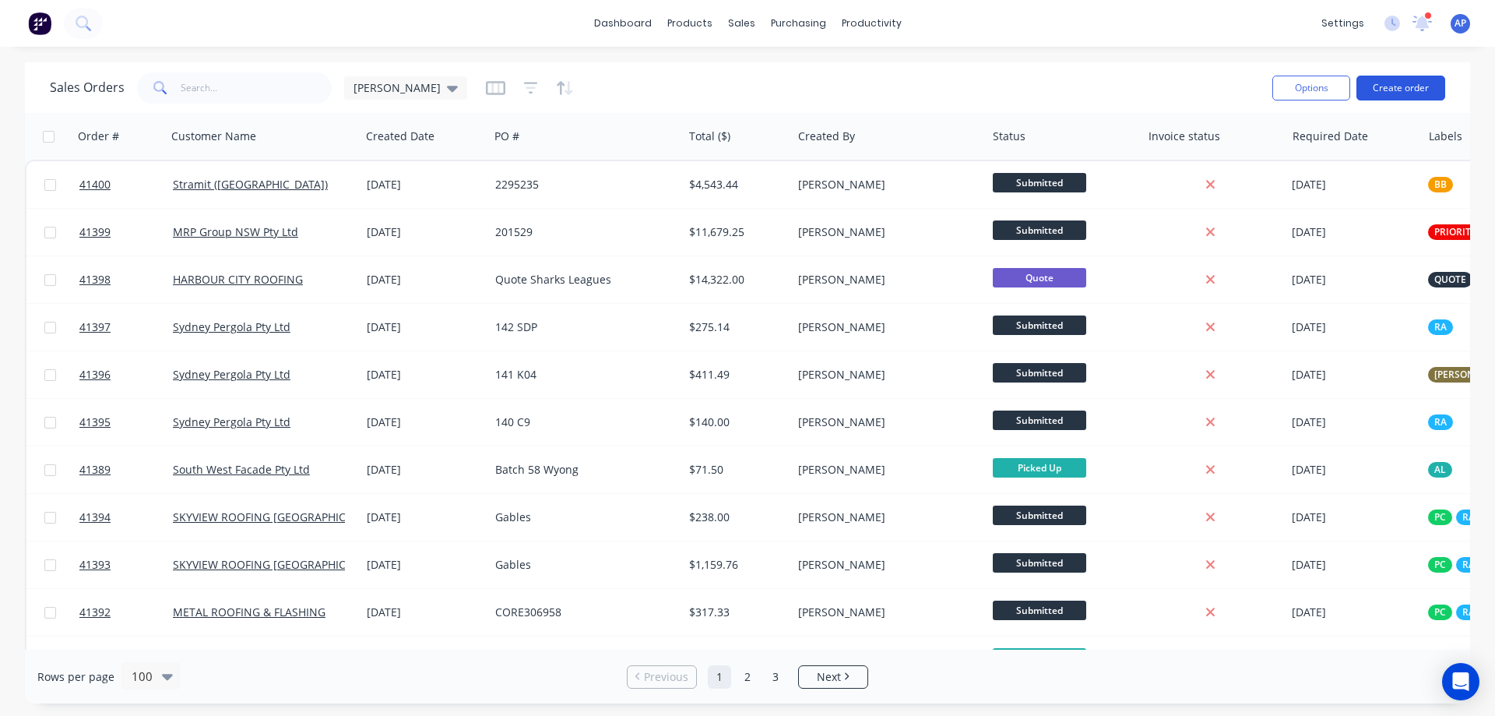
click at [1380, 89] on button "Create order" at bounding box center [1400, 88] width 89 height 25
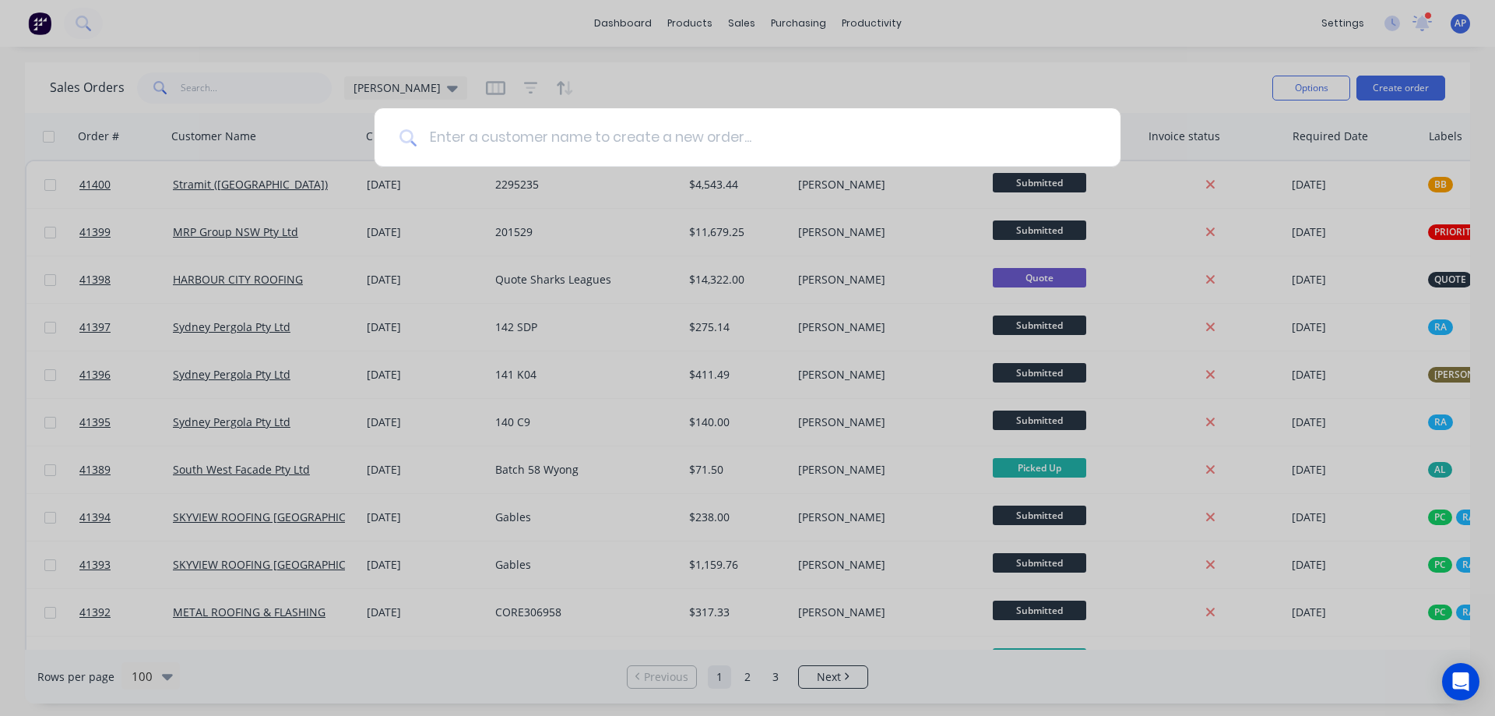
click at [605, 153] on input at bounding box center [756, 137] width 679 height 58
type input "mdc"
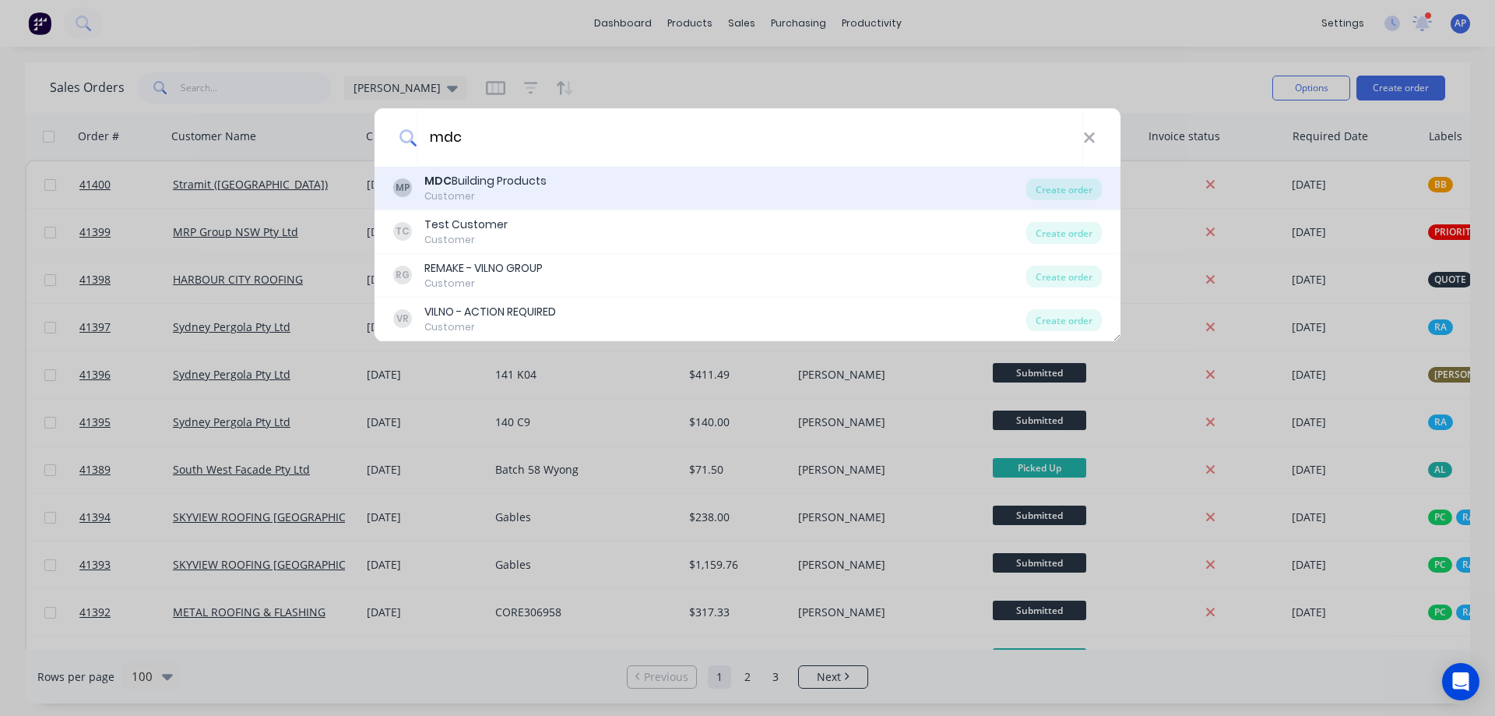
click at [499, 181] on div "MDC Building Products" at bounding box center [485, 181] width 122 height 16
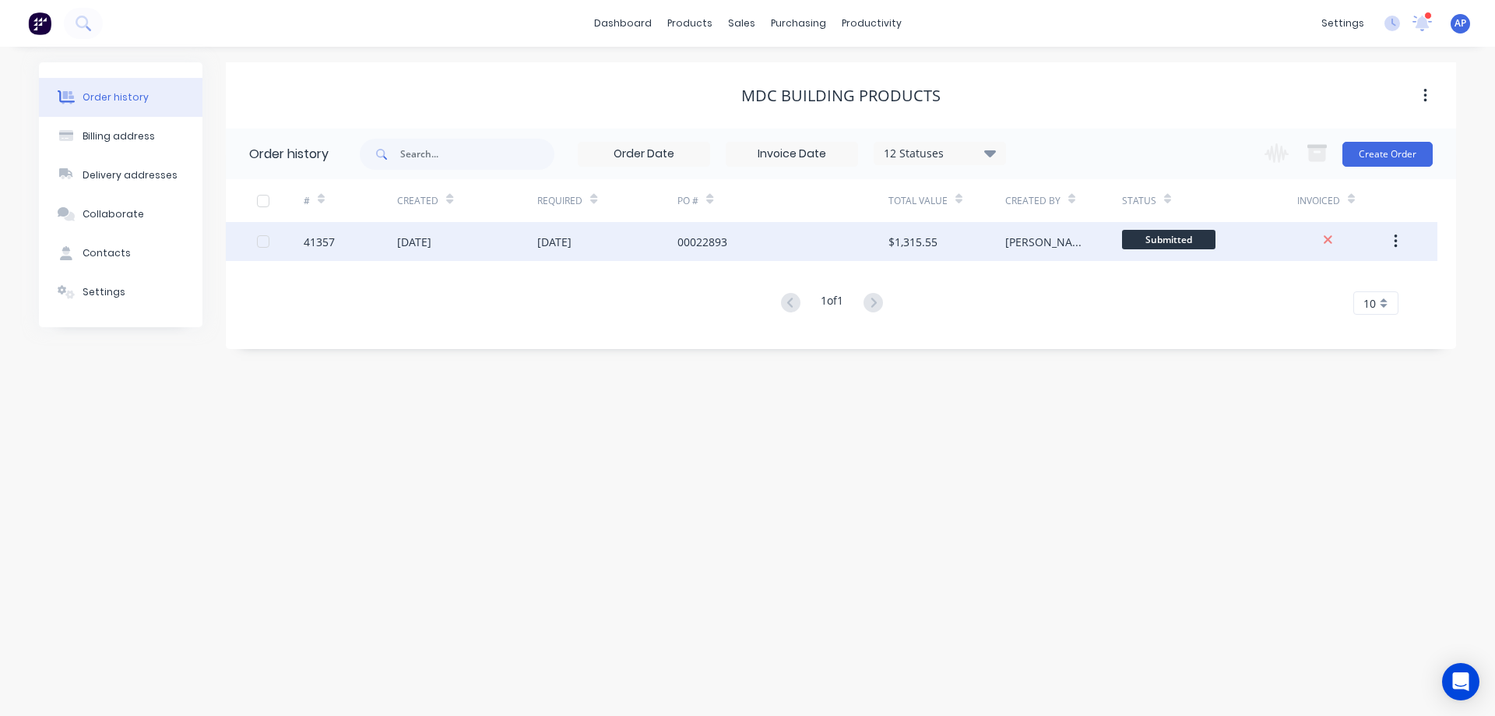
click at [821, 251] on div "00022893" at bounding box center [782, 241] width 210 height 39
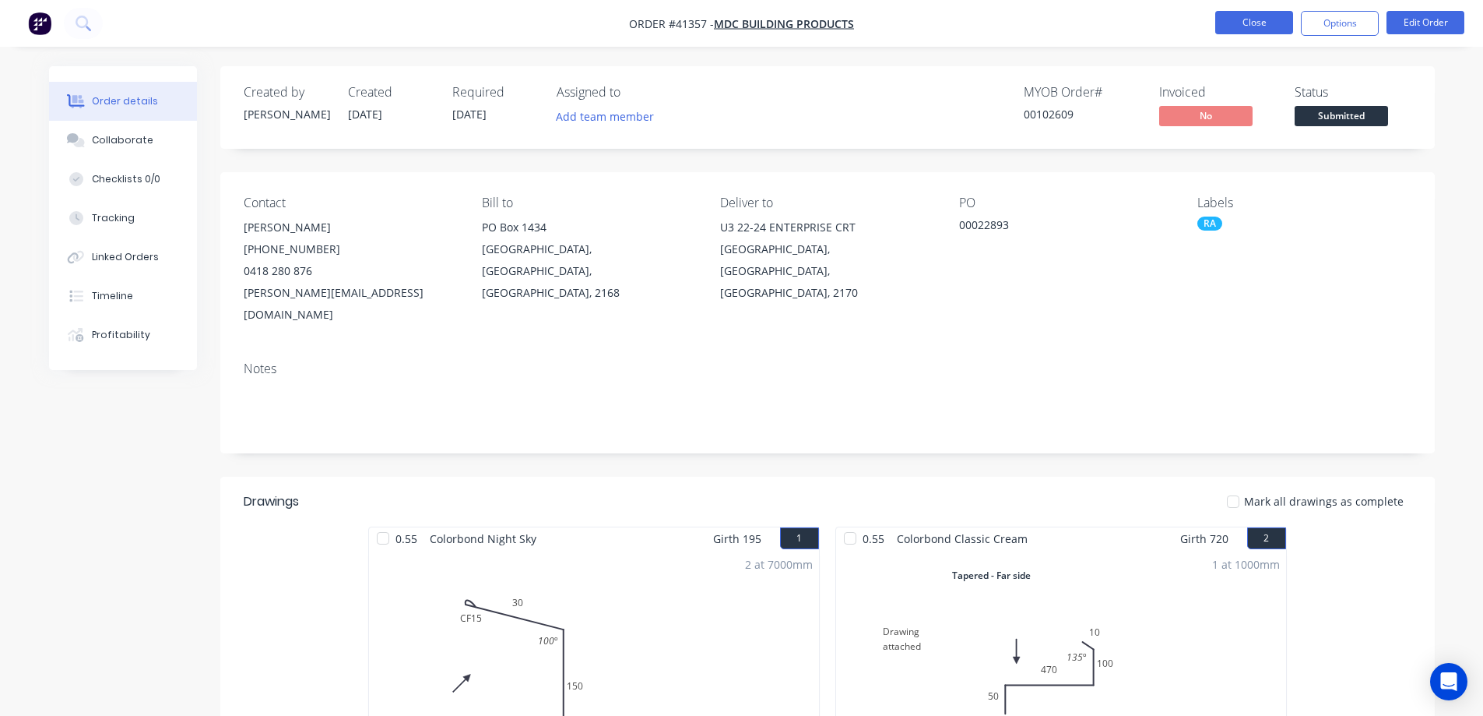
click at [1230, 23] on button "Close" at bounding box center [1255, 22] width 78 height 23
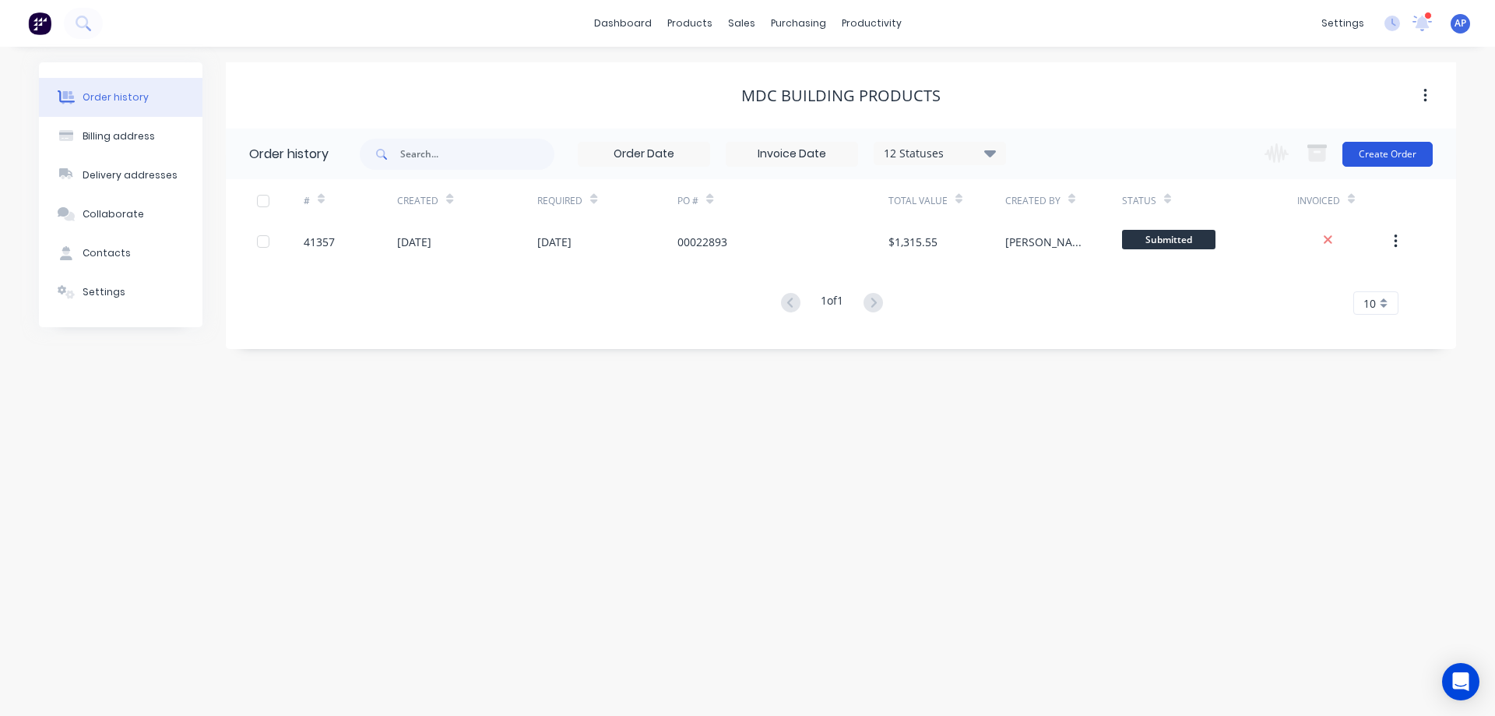
click at [1385, 154] on button "Create Order" at bounding box center [1387, 154] width 90 height 25
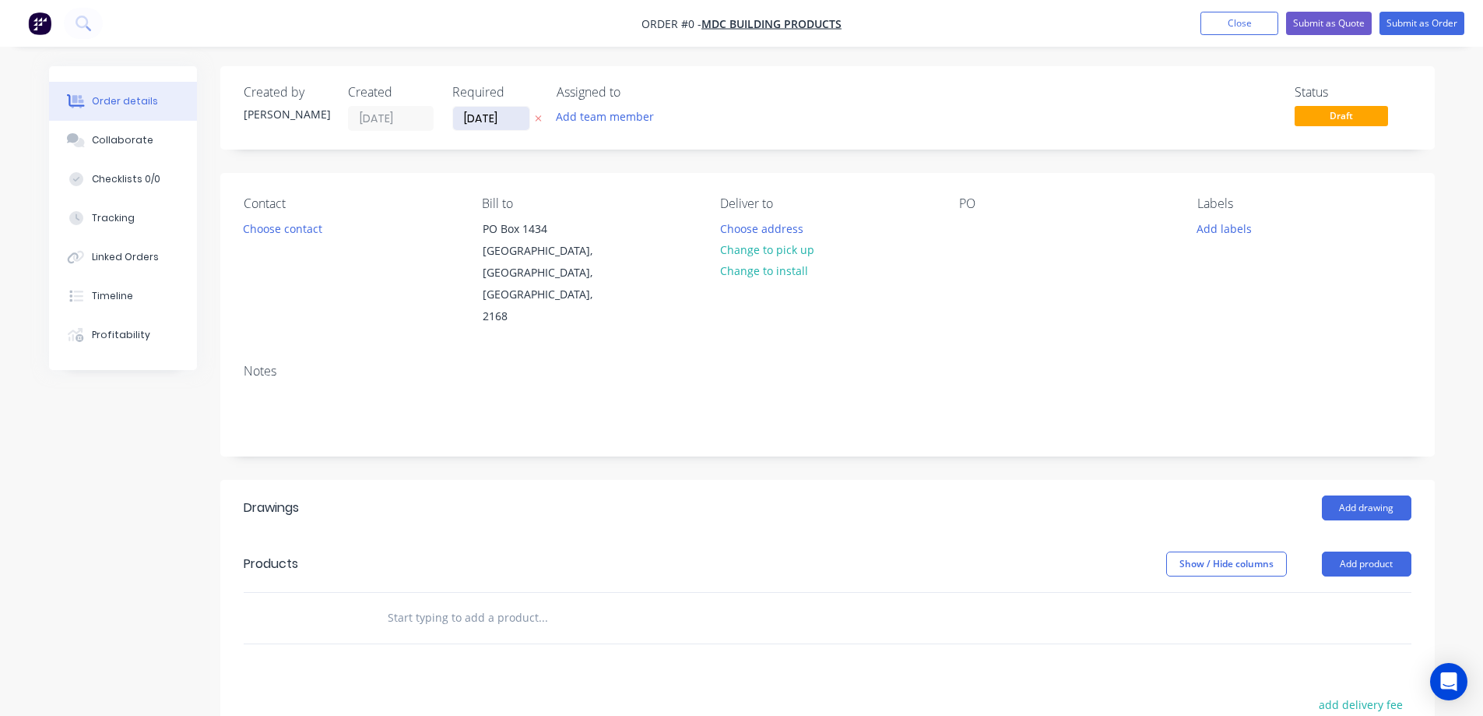
click at [485, 125] on input "[DATE]" at bounding box center [491, 118] width 76 height 23
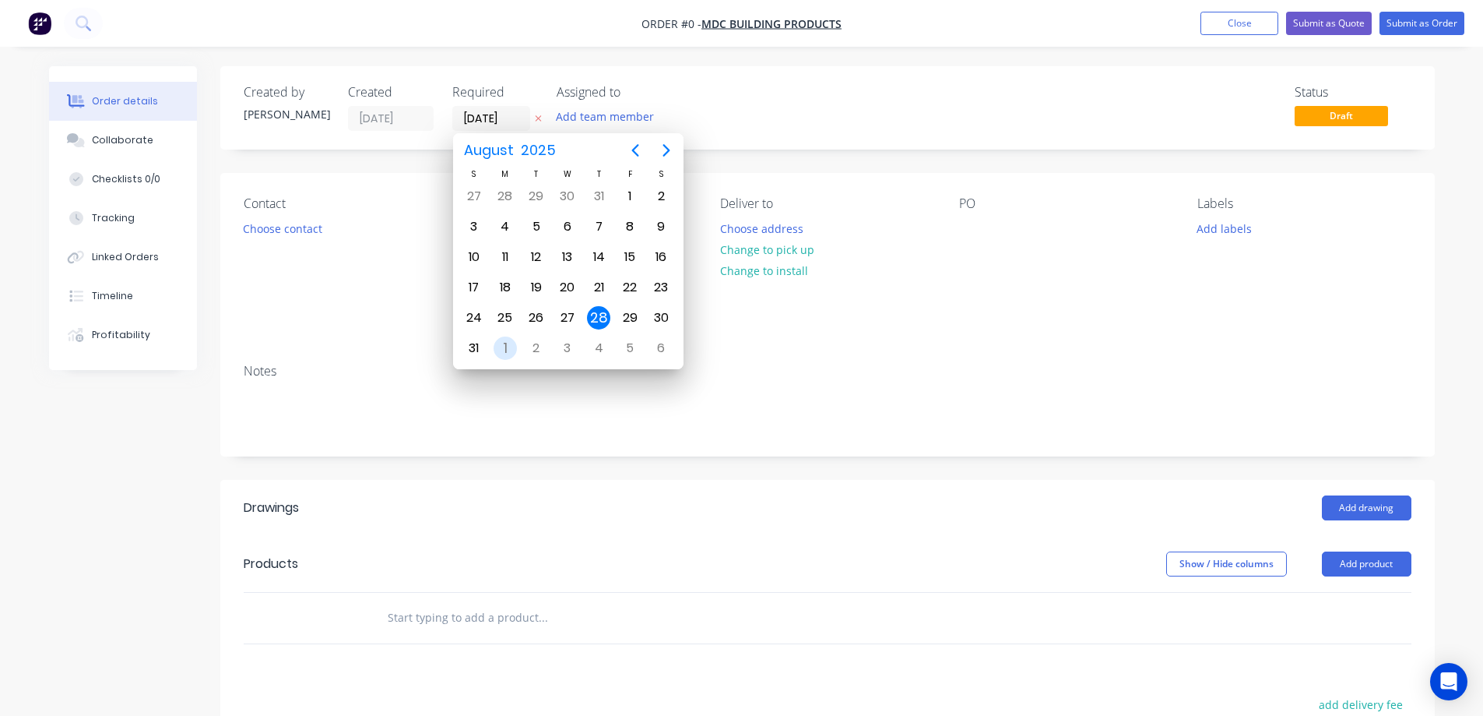
click at [501, 343] on div "1" at bounding box center [505, 347] width 23 height 23
type input "[DATE]"
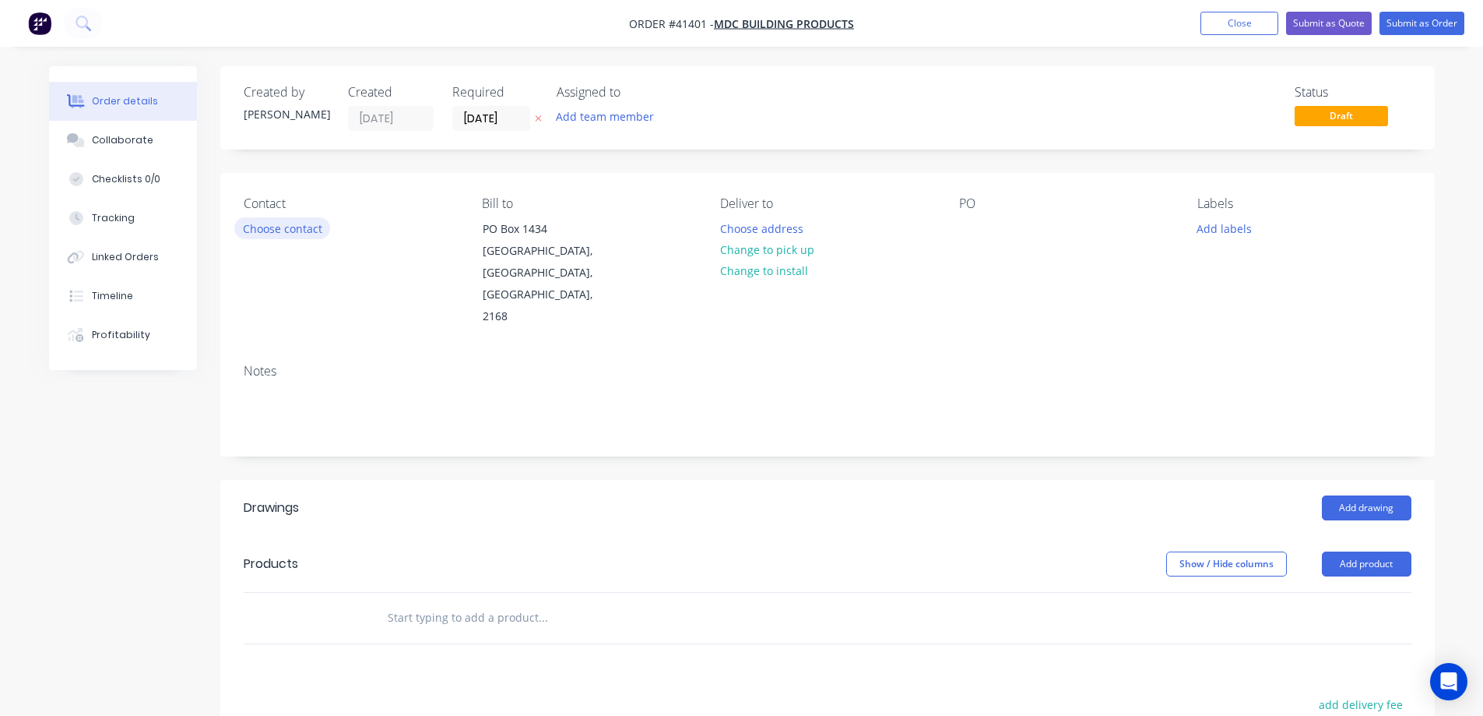
click at [312, 224] on button "Choose contact" at bounding box center [282, 227] width 96 height 21
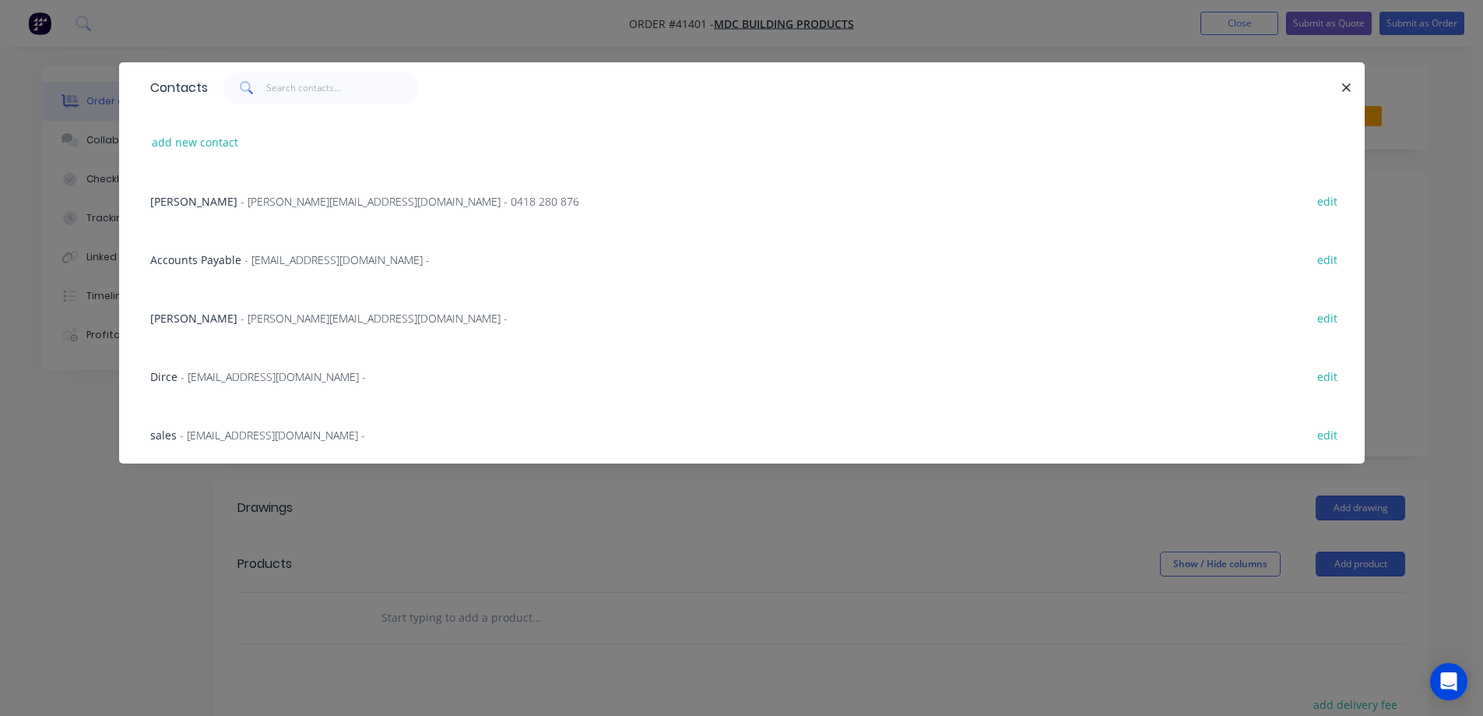
click at [298, 199] on span "- michael@mdcbuild.com - 0418 280 876" at bounding box center [410, 201] width 339 height 15
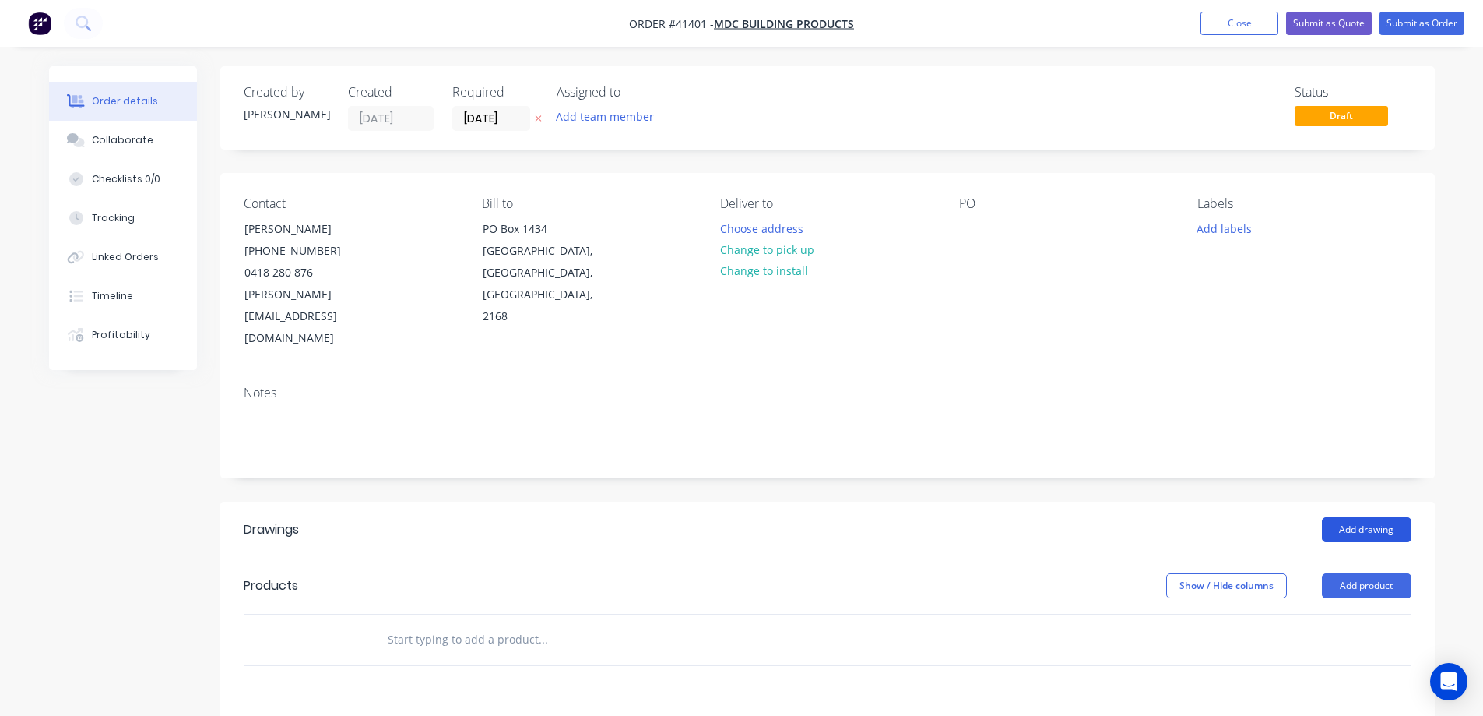
click at [1384, 517] on button "Add drawing" at bounding box center [1367, 529] width 90 height 25
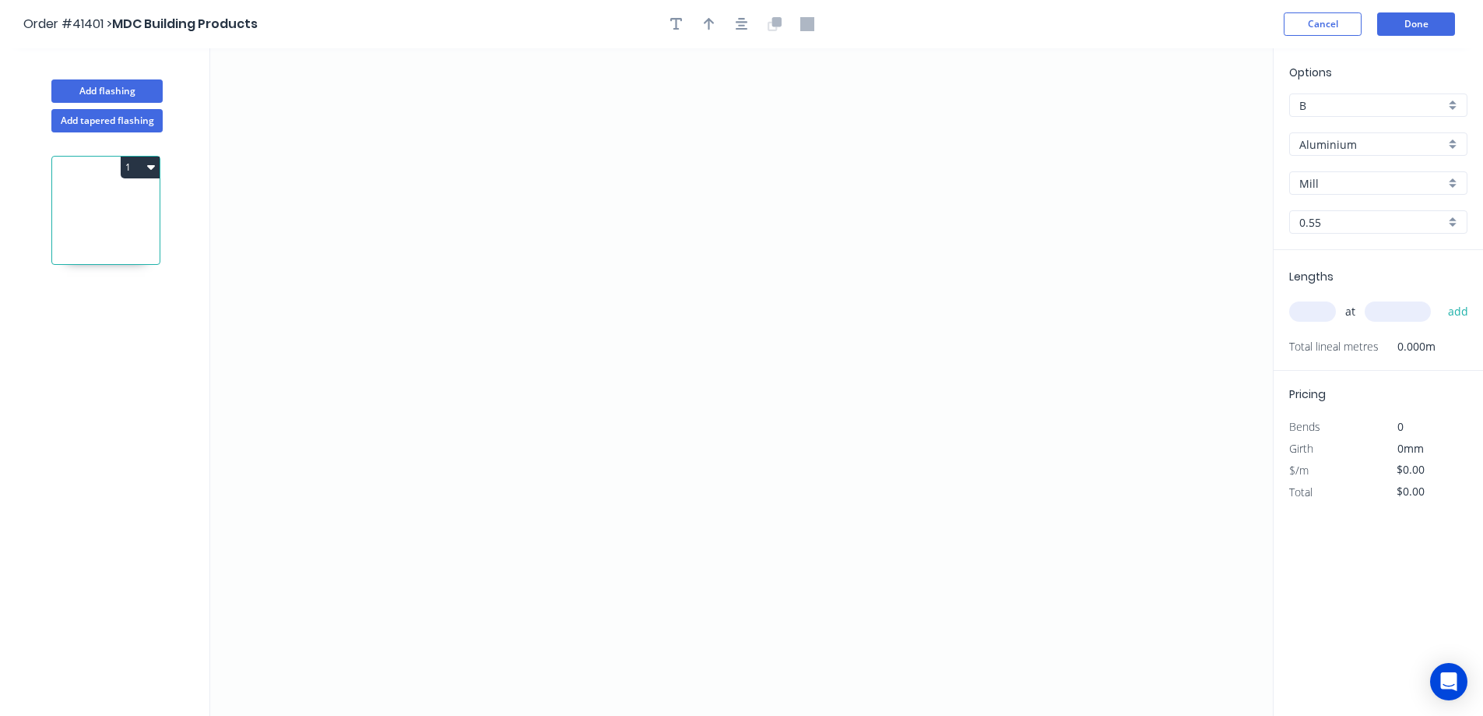
click at [1453, 138] on div "Aluminium" at bounding box center [1378, 143] width 178 height 23
click at [1355, 232] on div "Galvanised" at bounding box center [1378, 236] width 177 height 27
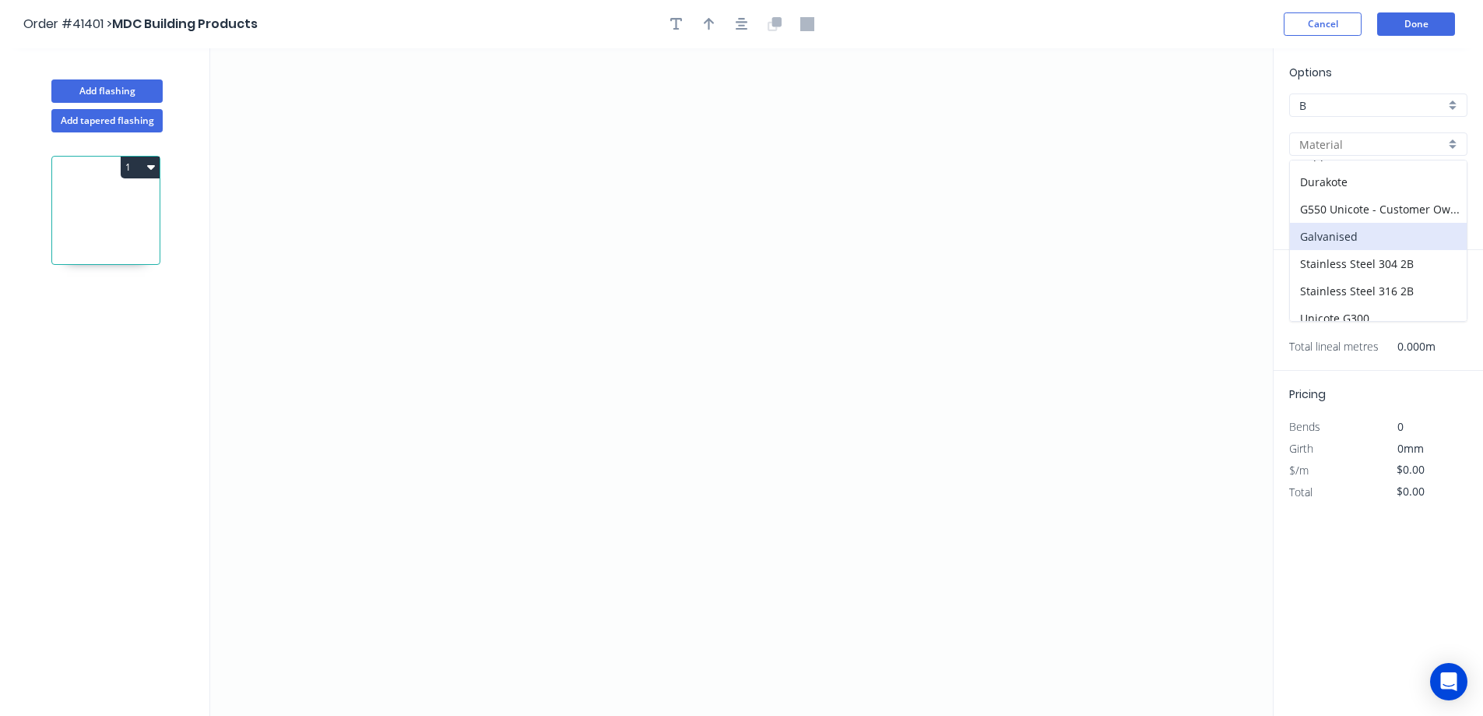
type input "Galvanised"
type input "PC - Custom"
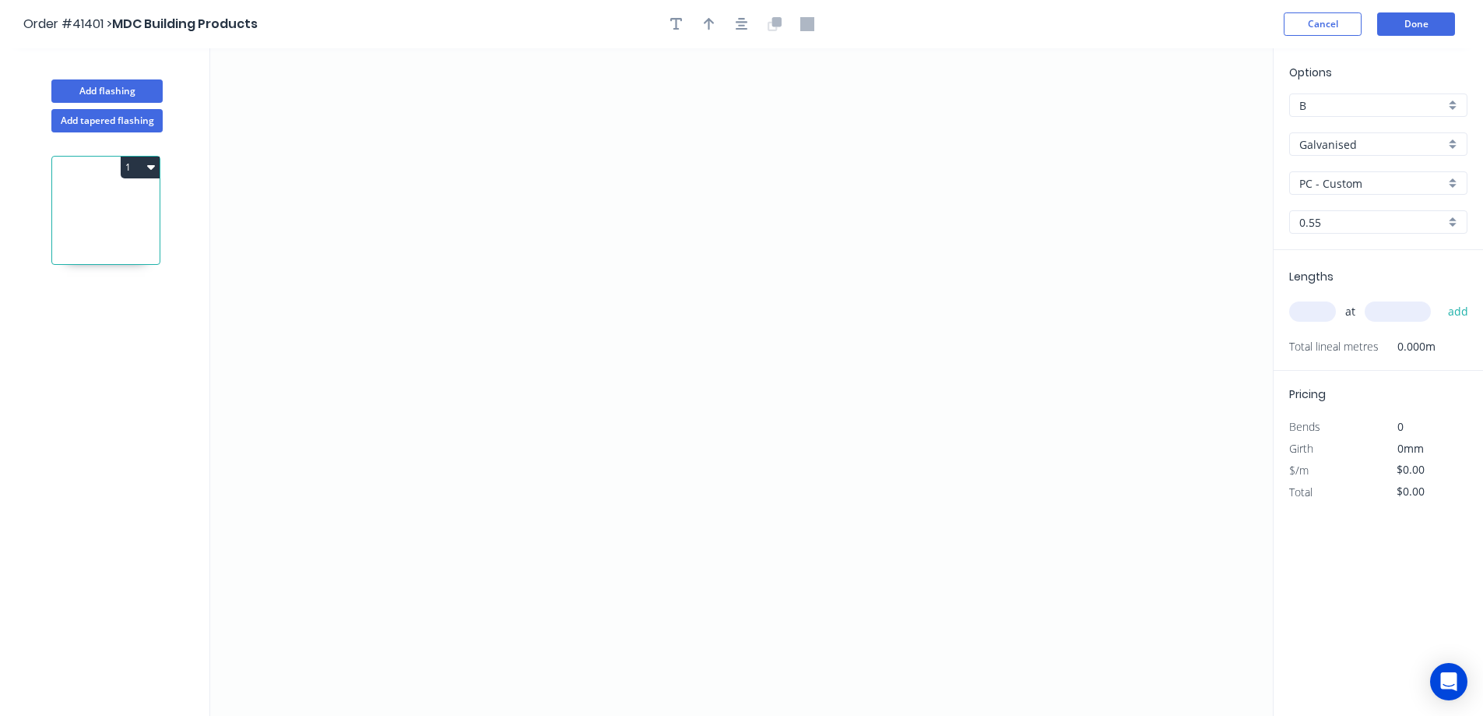
click at [1453, 180] on div "PC - Custom" at bounding box center [1378, 182] width 178 height 23
click at [1348, 262] on div "Standard" at bounding box center [1378, 267] width 177 height 27
type input "Standard"
click at [1460, 224] on div "0.55" at bounding box center [1378, 221] width 178 height 23
click at [1349, 333] on div "1.5" at bounding box center [1378, 333] width 177 height 27
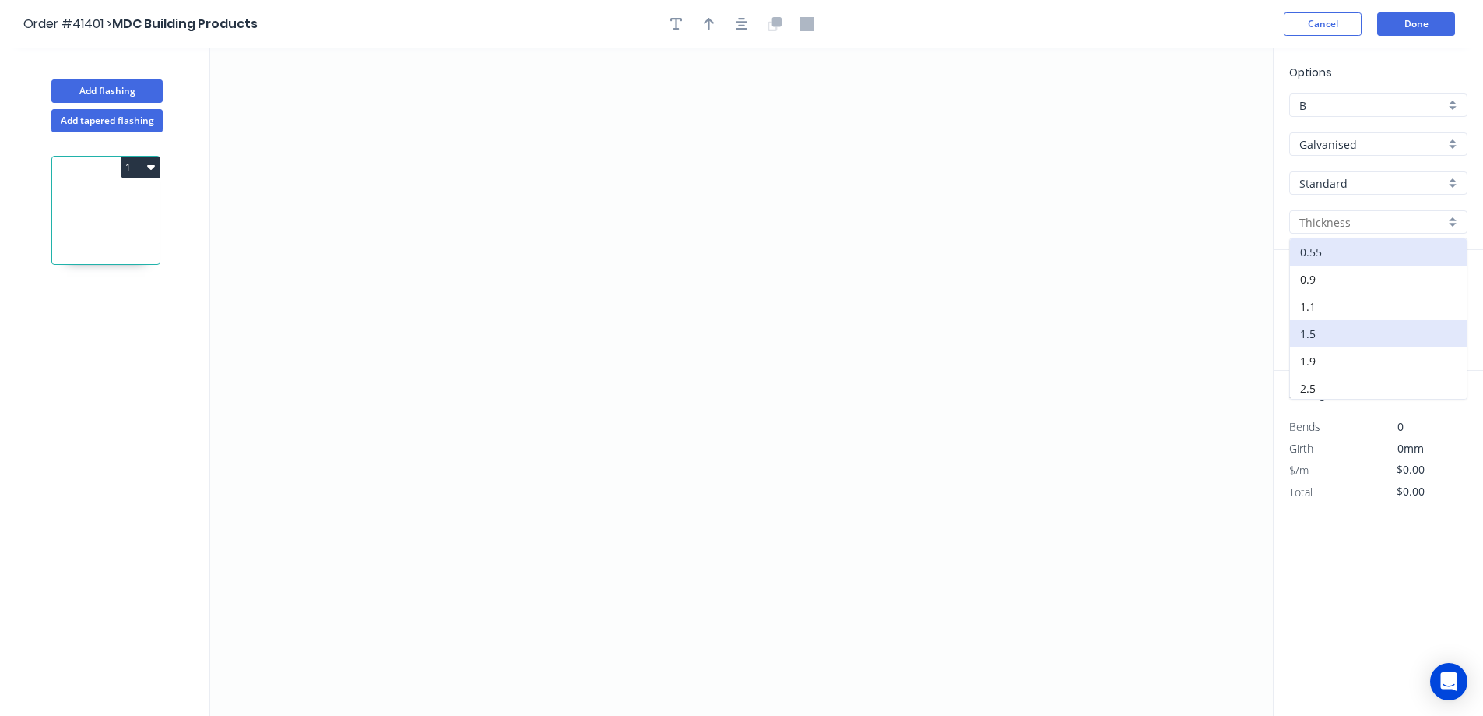
type input "1.5"
click at [1313, 308] on input "text" at bounding box center [1312, 311] width 47 height 20
type input "20"
type input "300"
click at [1441, 298] on button "add" at bounding box center [1459, 311] width 37 height 26
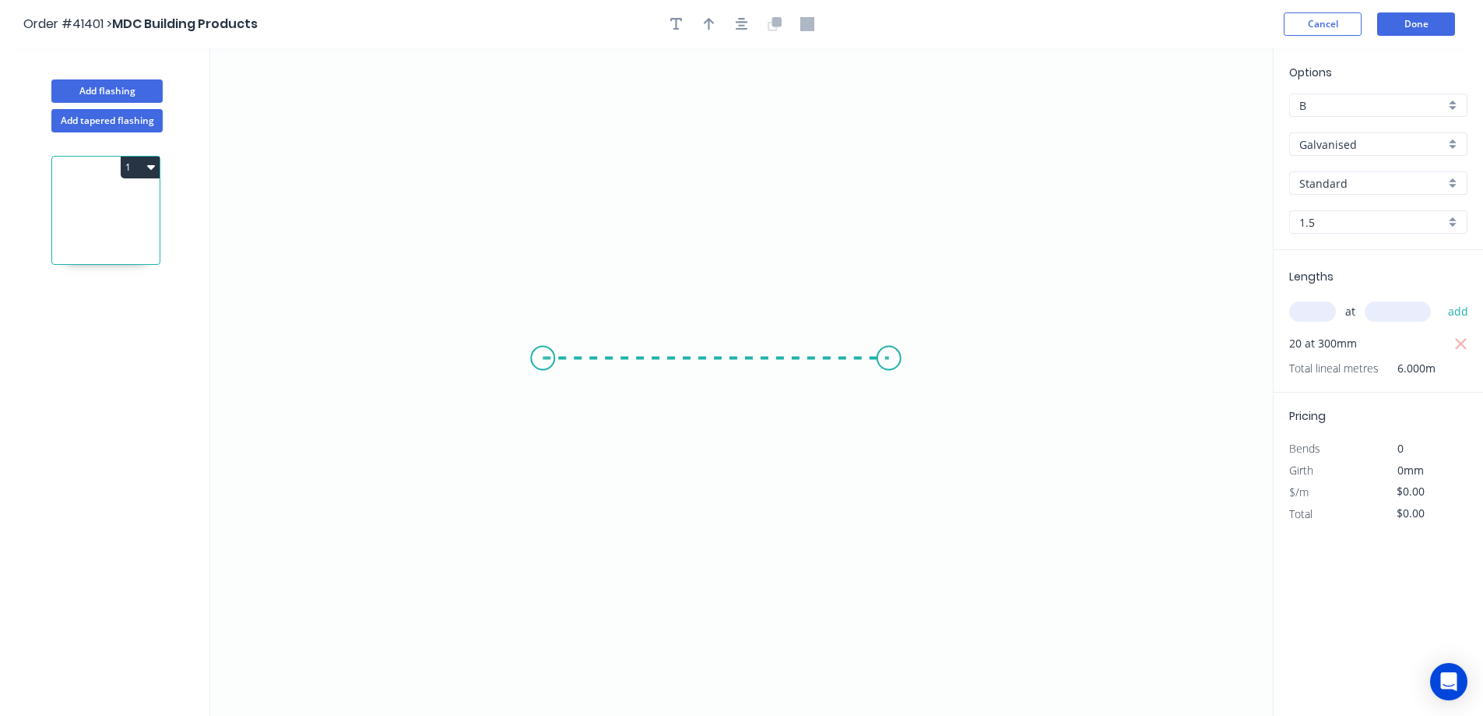
drag, startPoint x: 543, startPoint y: 358, endPoint x: 889, endPoint y: 355, distance: 346.5
click at [889, 355] on icon "0" at bounding box center [741, 381] width 1063 height 667
click at [889, 355] on circle at bounding box center [889, 358] width 23 height 23
click at [714, 369] on tspan "?" at bounding box center [716, 374] width 8 height 26
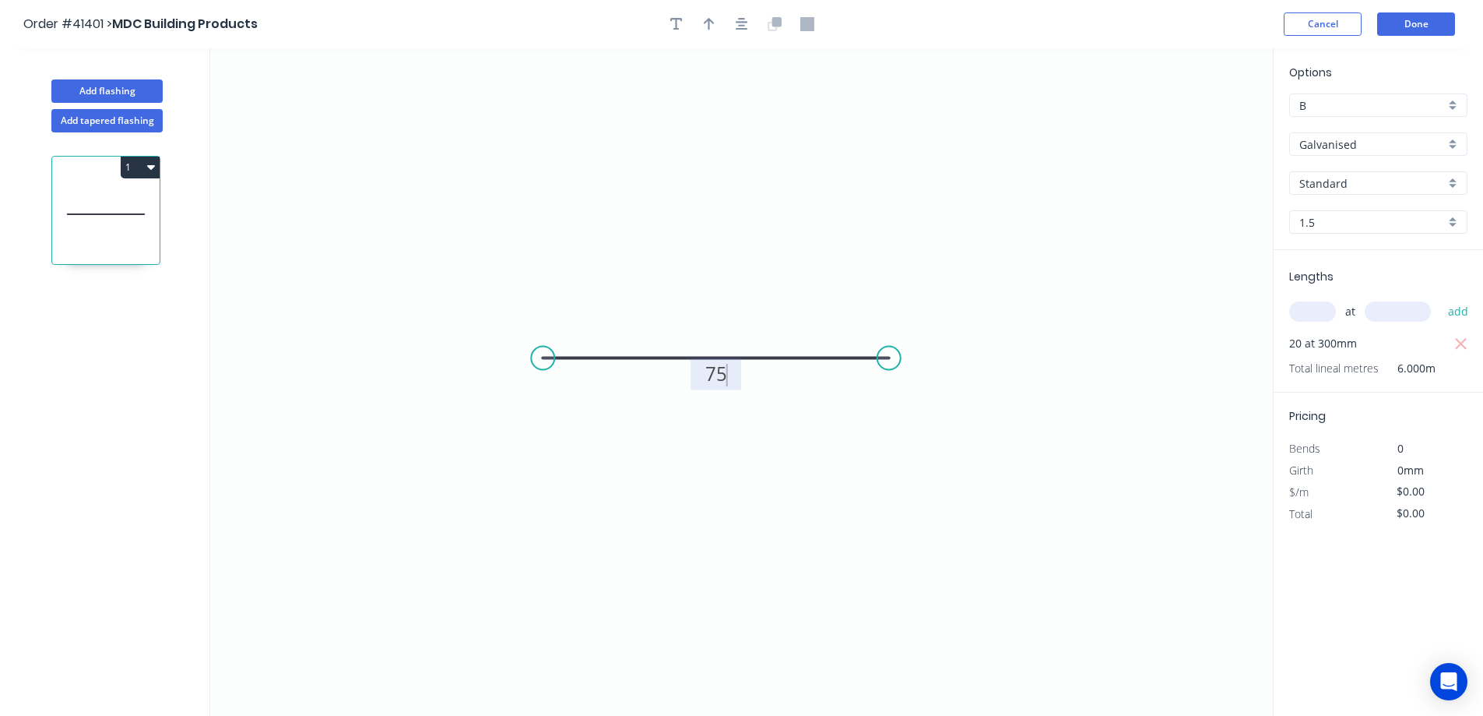
click at [892, 310] on icon "0 75" at bounding box center [741, 381] width 1063 height 667
type input "$9.86"
type input "$197.20"
click at [1410, 23] on button "Done" at bounding box center [1416, 23] width 78 height 23
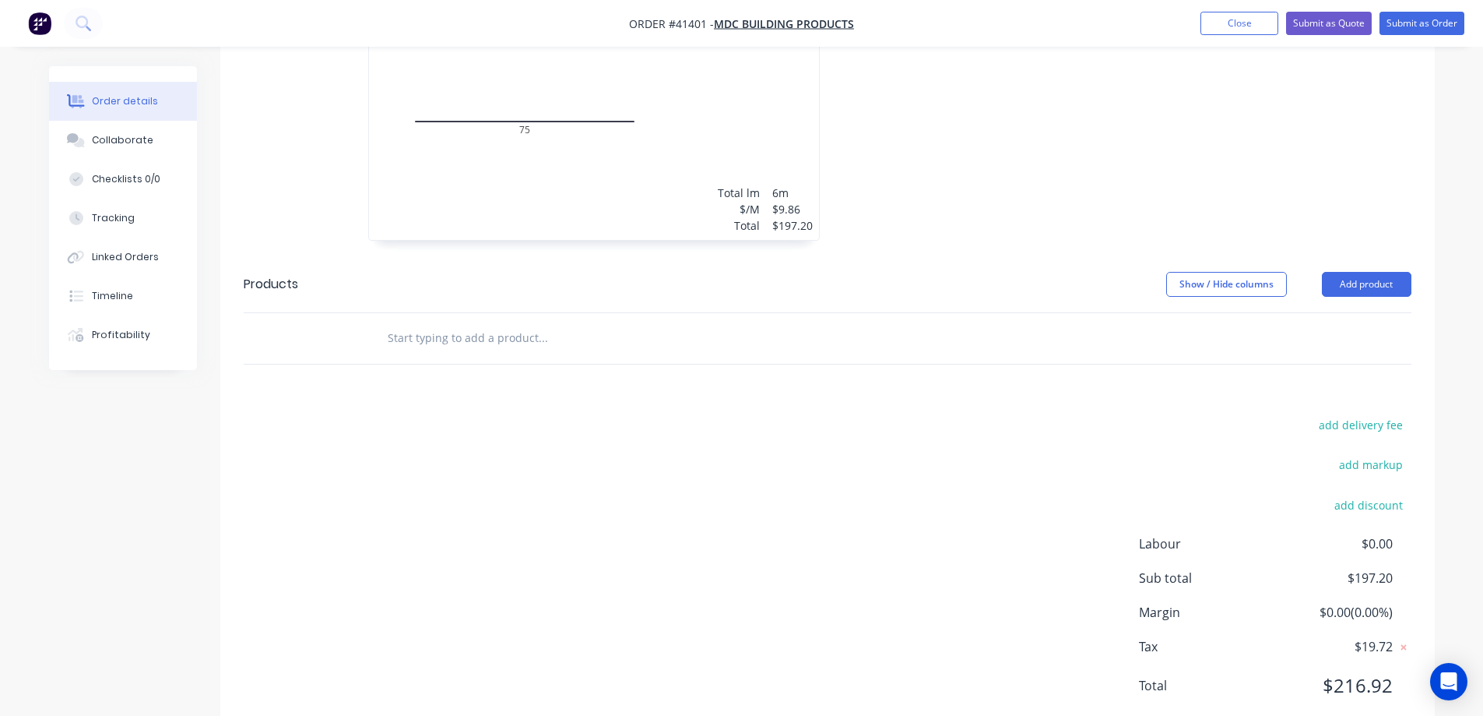
scroll to position [581, 0]
click at [1356, 412] on button "add delivery fee" at bounding box center [1361, 422] width 100 height 21
type input "25"
click input "submit" at bounding box center [0, 0] width 0 height 0
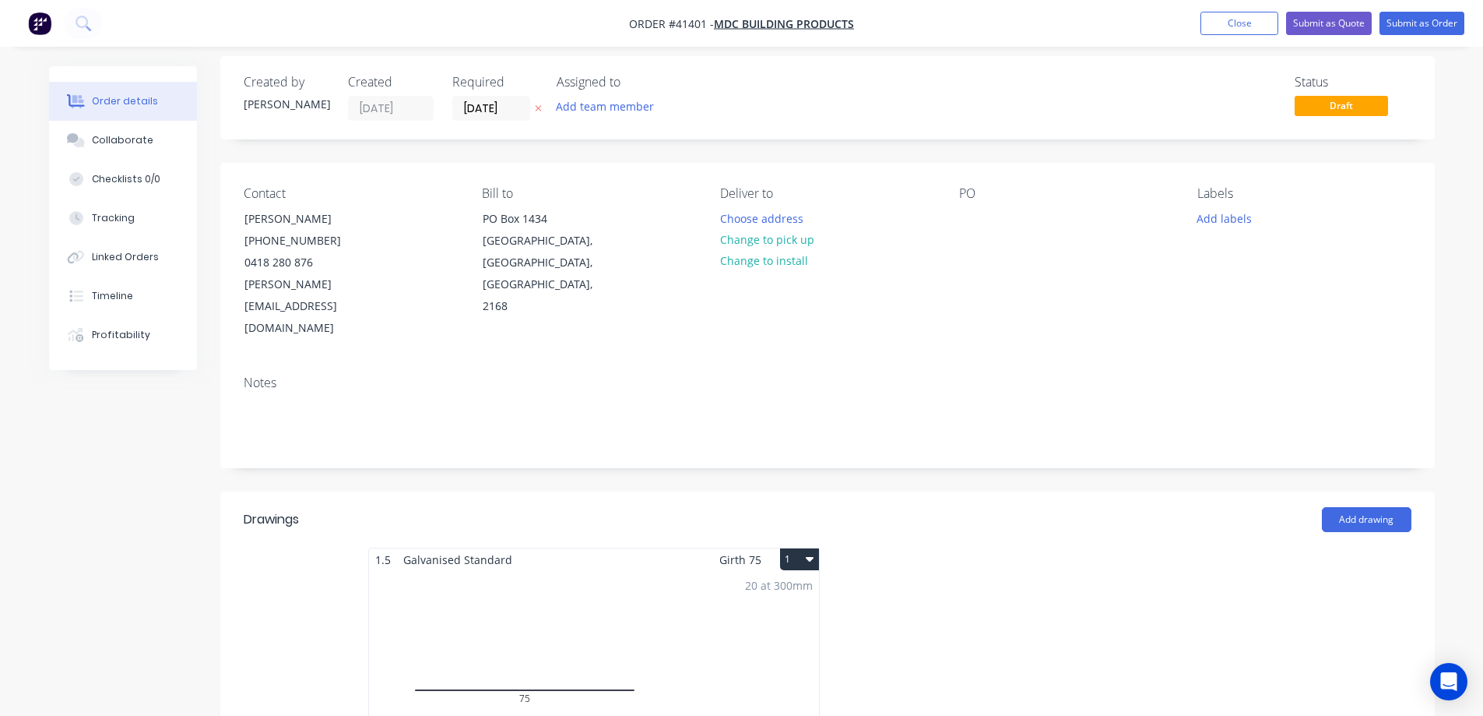
scroll to position [0, 0]
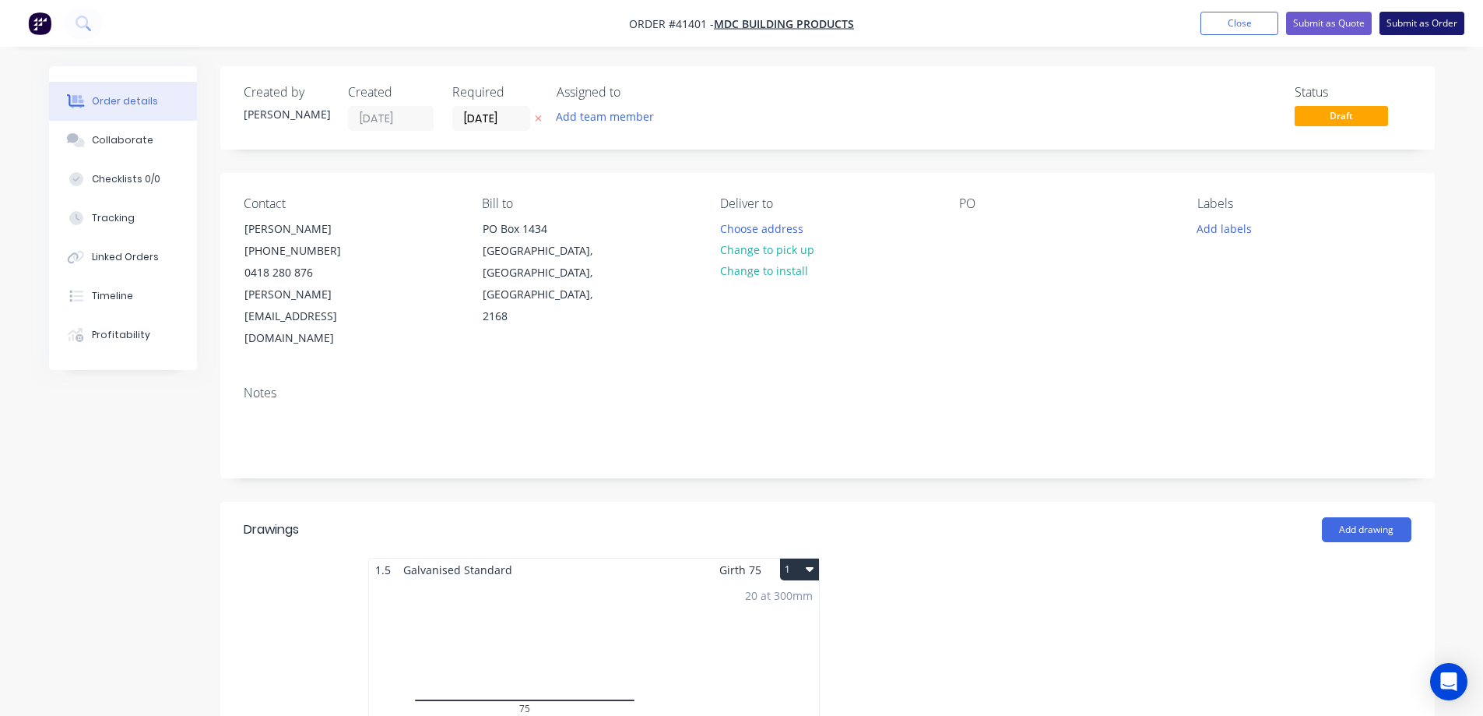
click at [1405, 25] on button "Submit as Order" at bounding box center [1422, 23] width 85 height 23
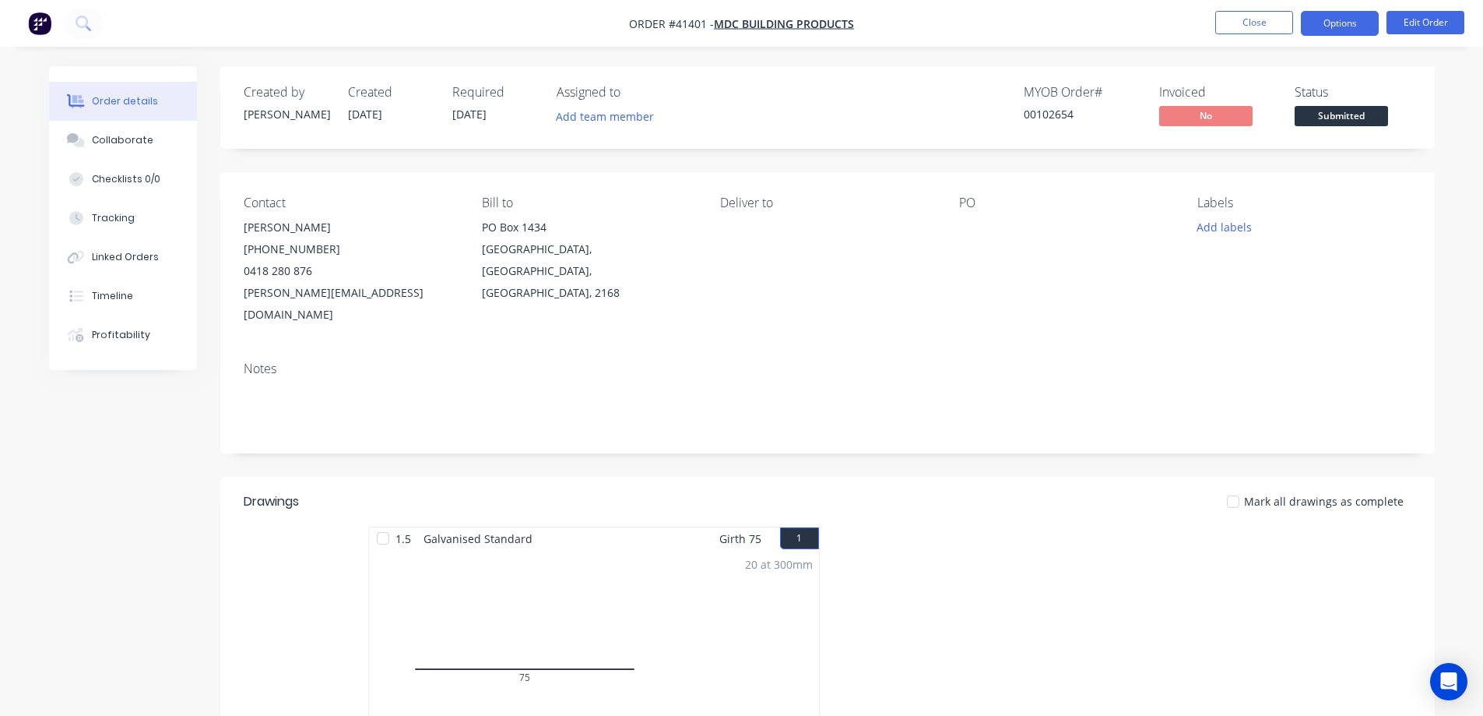
click at [1326, 29] on button "Options" at bounding box center [1340, 23] width 78 height 25
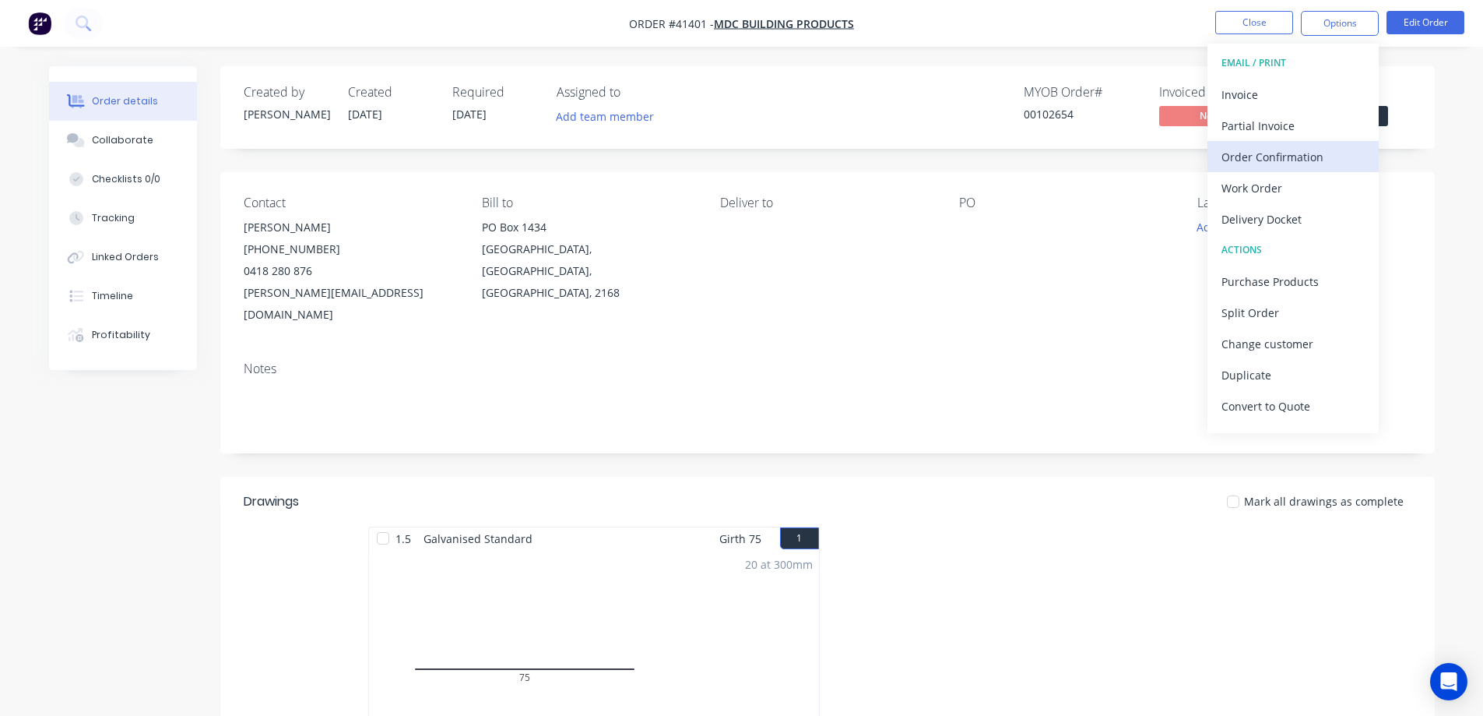
click at [1323, 149] on div "Order Confirmation" at bounding box center [1293, 157] width 143 height 23
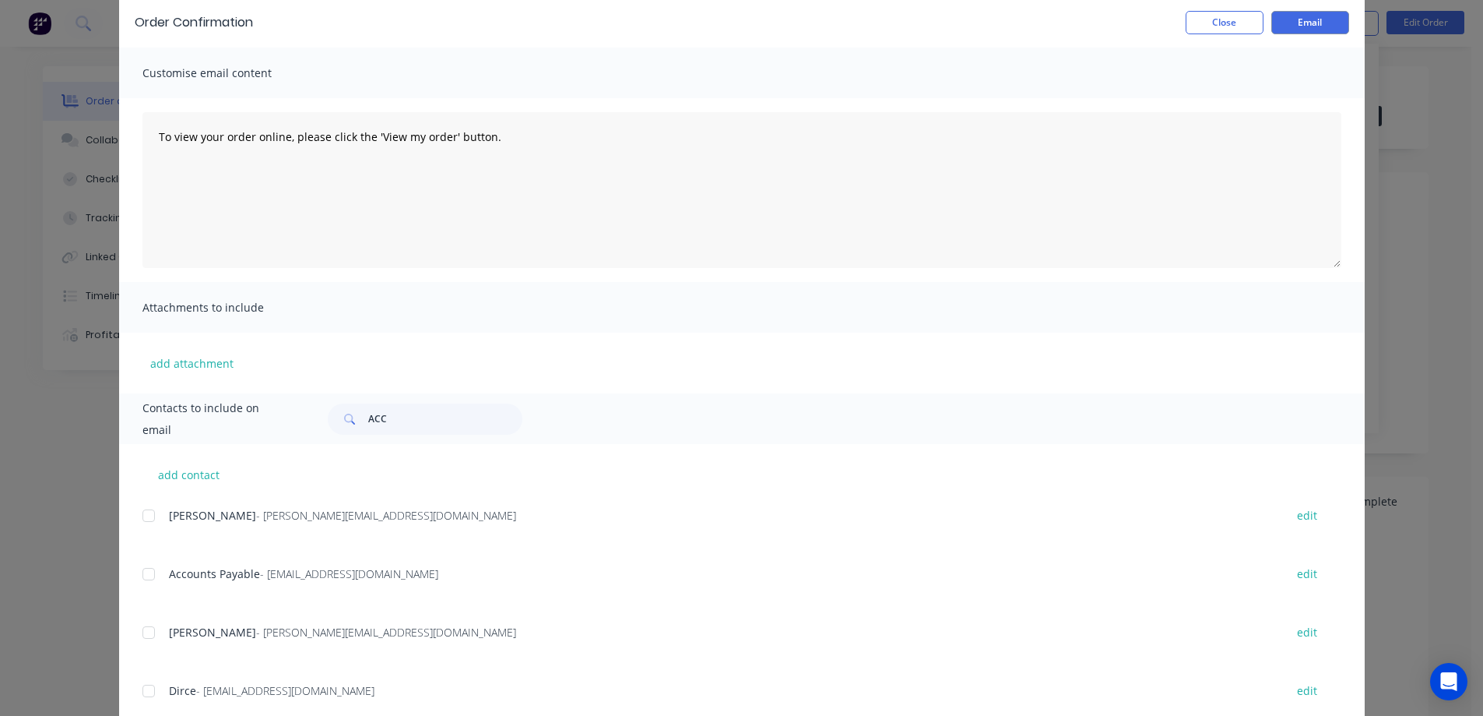
scroll to position [168, 0]
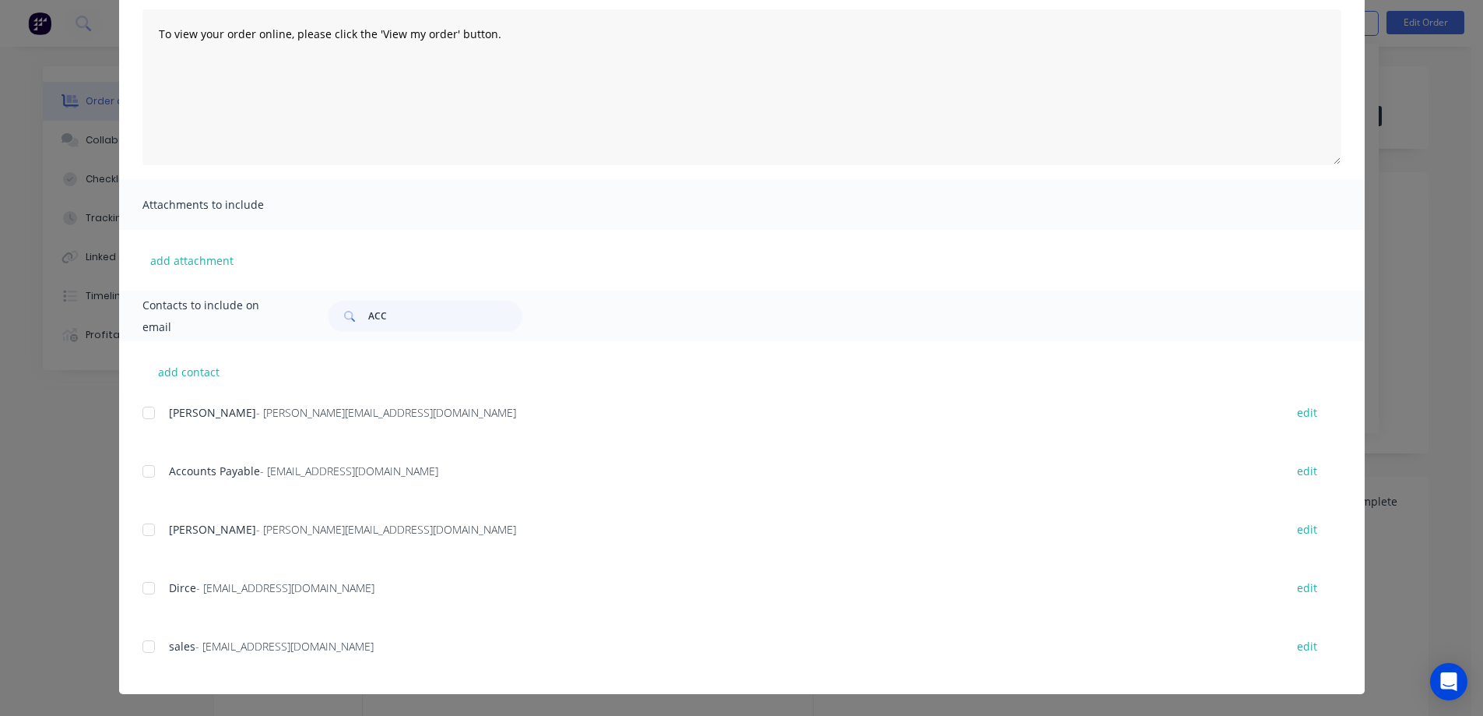
click at [146, 414] on div at bounding box center [148, 412] width 31 height 31
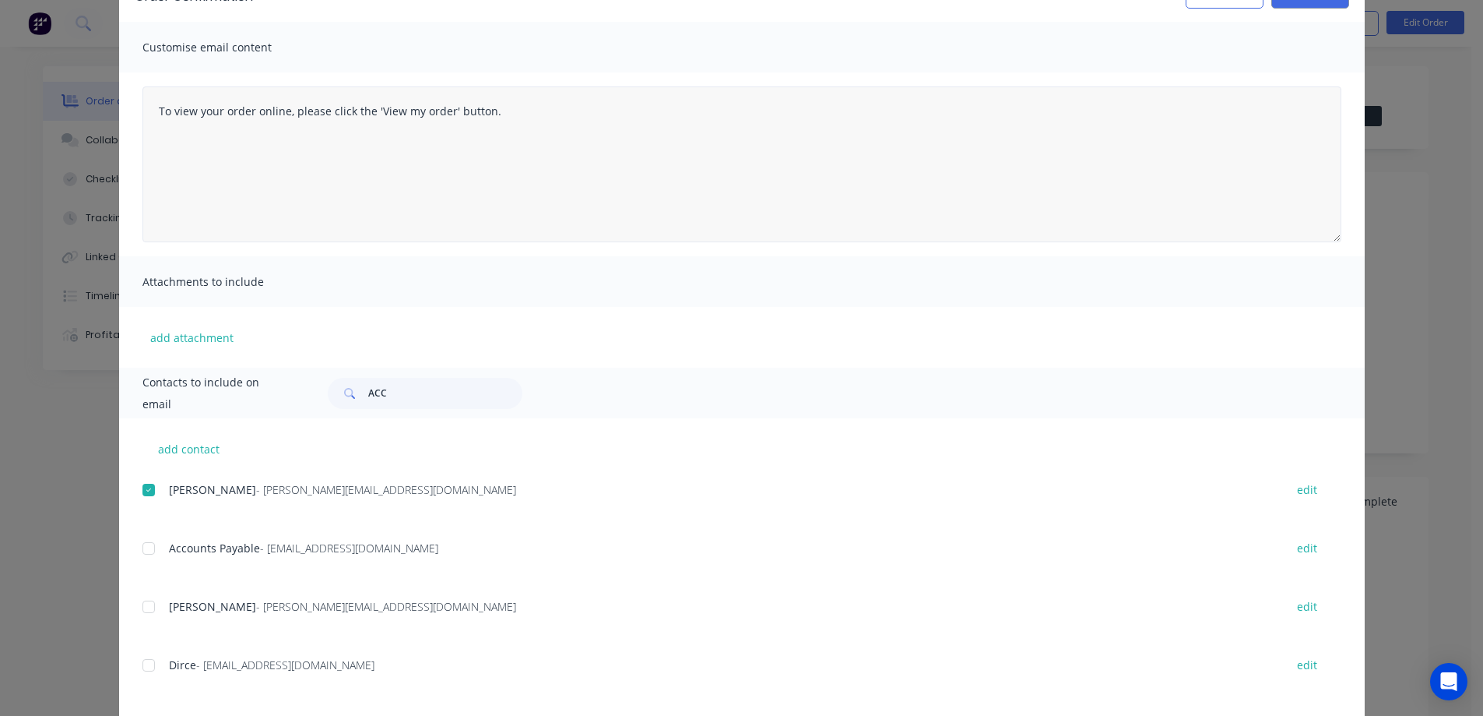
scroll to position [0, 0]
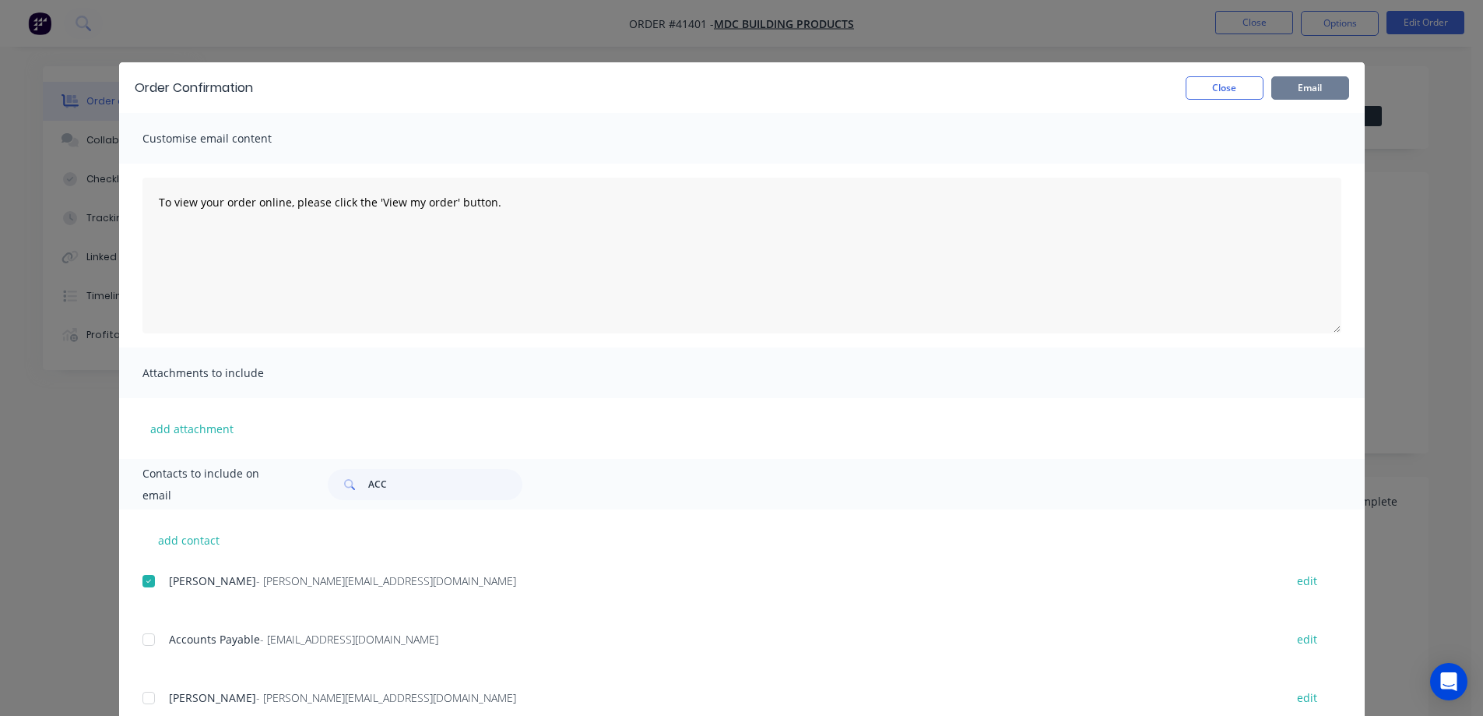
click at [1302, 88] on button "Email" at bounding box center [1311, 87] width 78 height 23
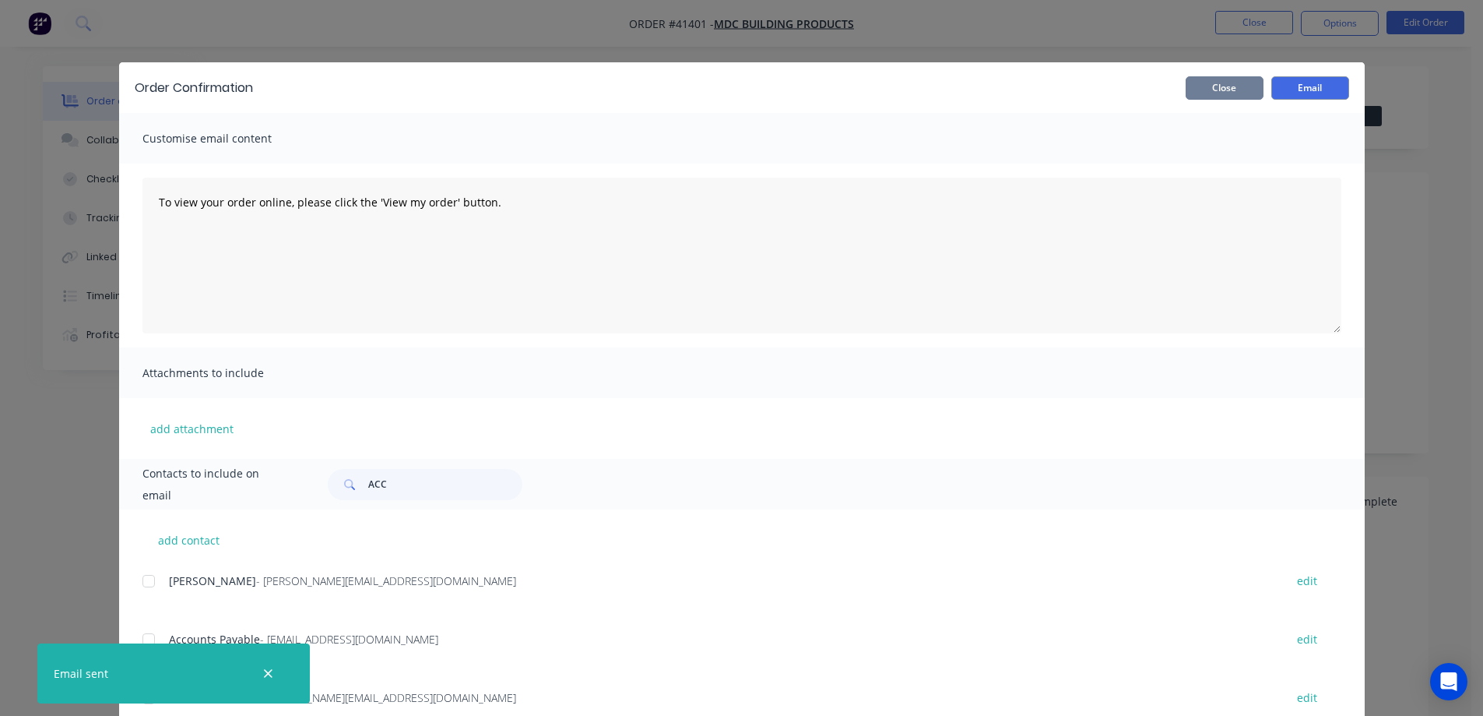
click at [1238, 89] on button "Close" at bounding box center [1225, 87] width 78 height 23
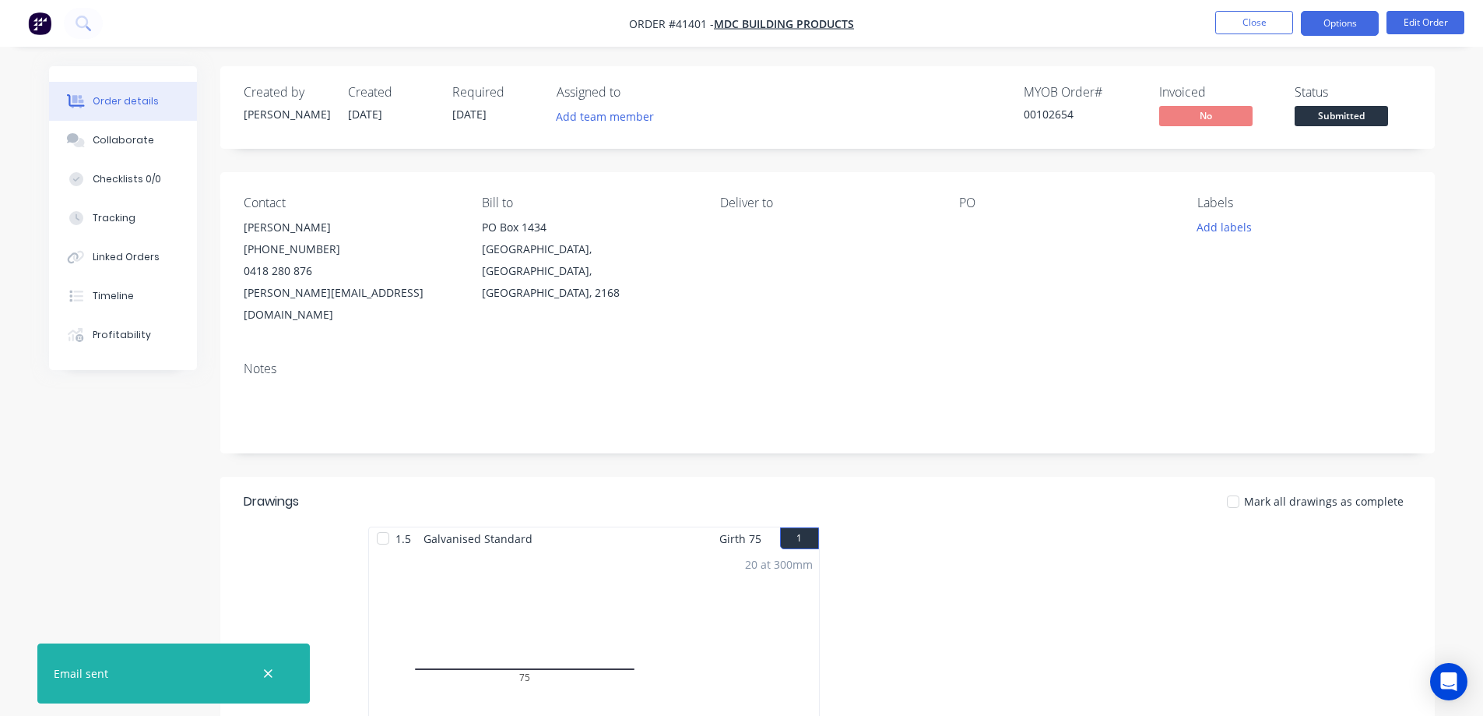
click at [1318, 30] on button "Options" at bounding box center [1340, 23] width 78 height 25
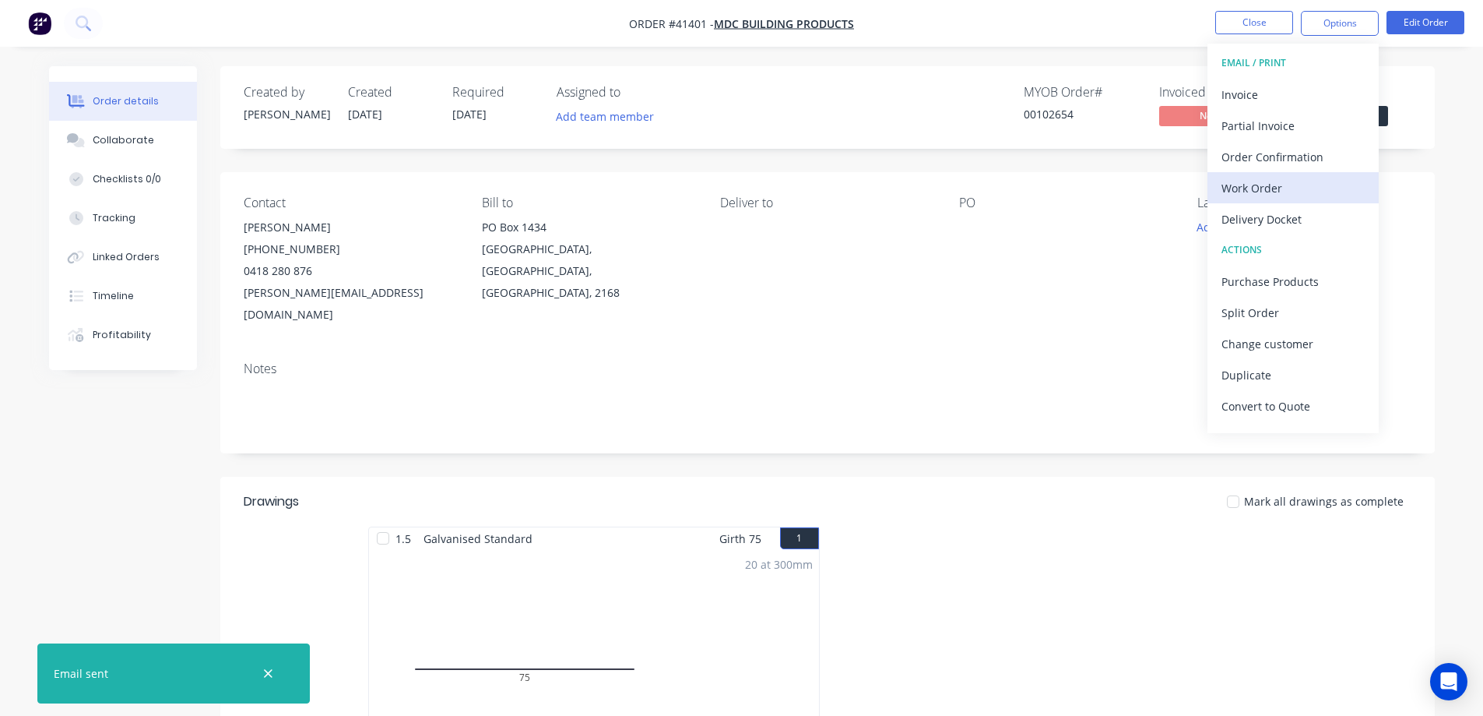
click at [1278, 182] on div "Work Order" at bounding box center [1293, 188] width 143 height 23
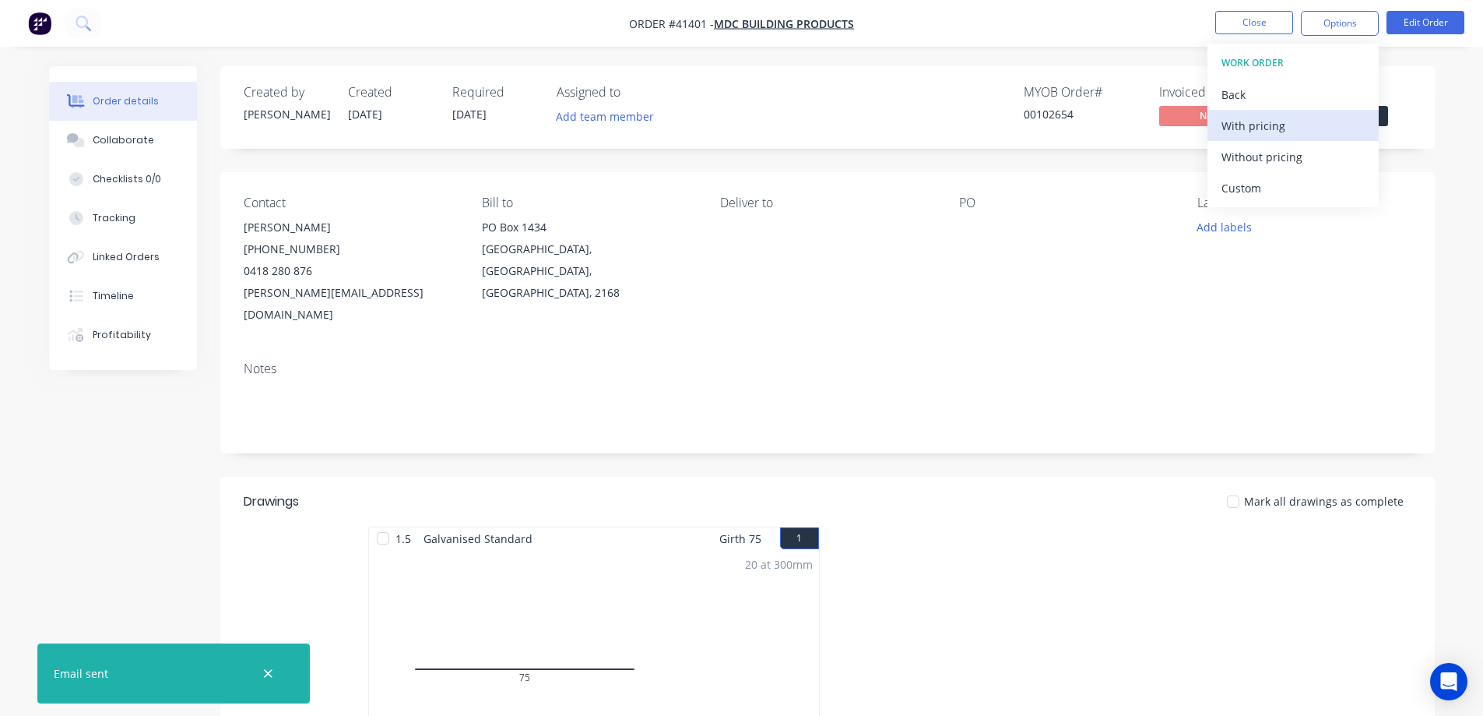
click at [1283, 126] on div "With pricing" at bounding box center [1293, 125] width 143 height 23
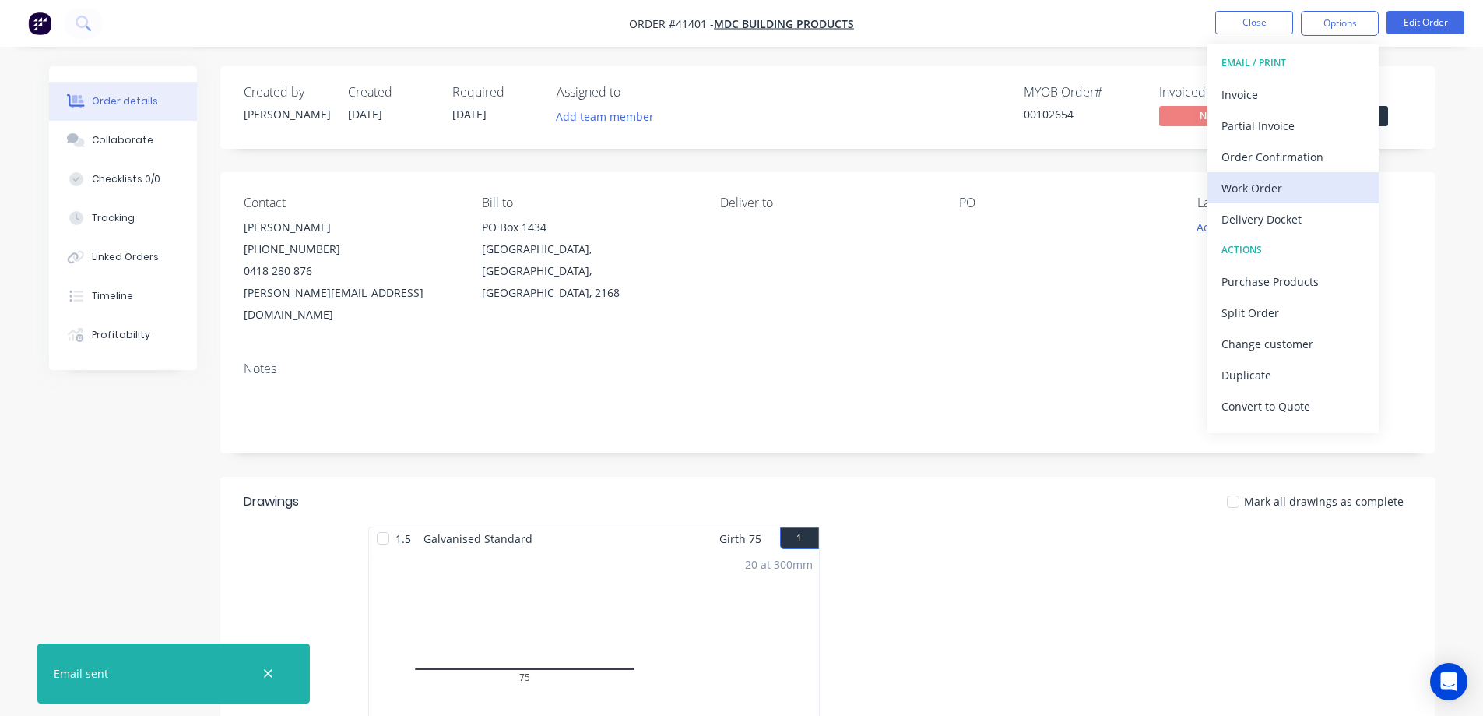
click at [1244, 186] on div "Work Order" at bounding box center [1293, 188] width 143 height 23
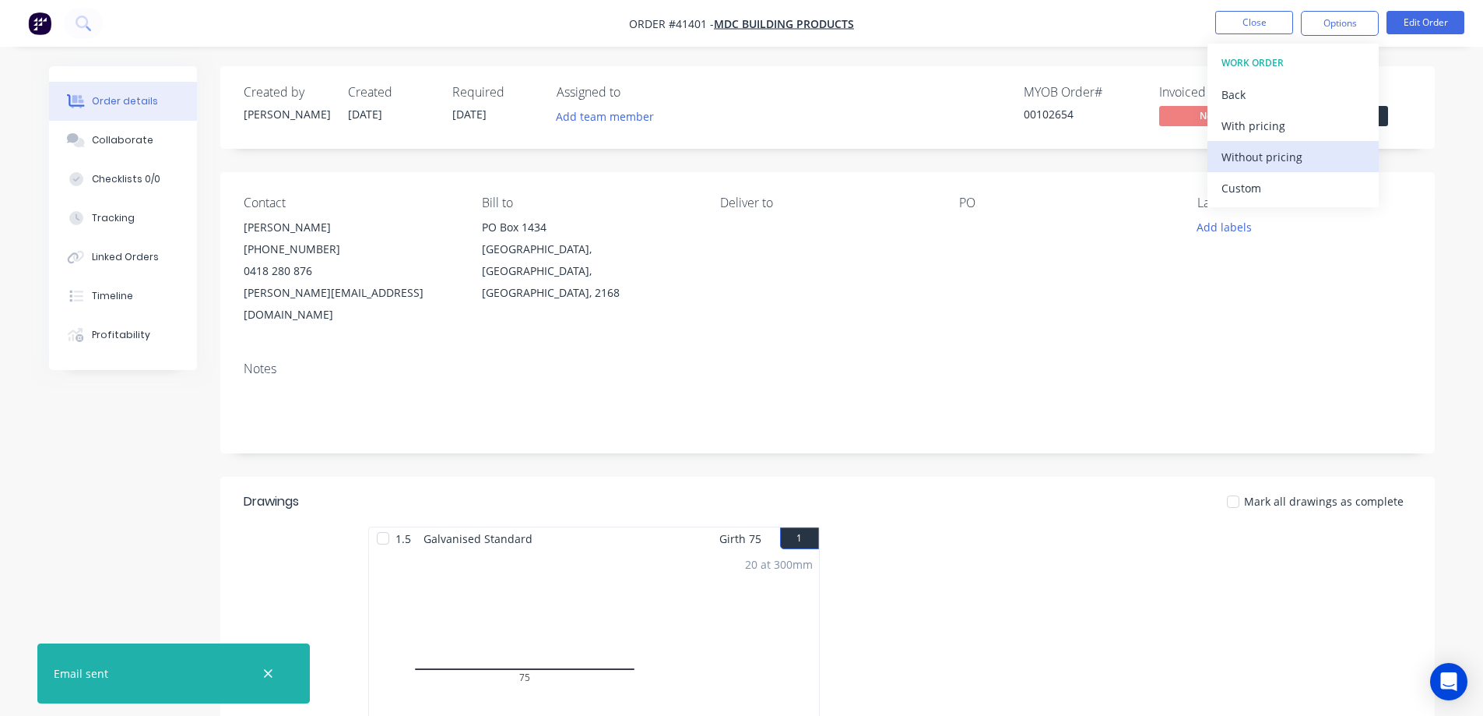
click at [1268, 157] on div "Without pricing" at bounding box center [1293, 157] width 143 height 23
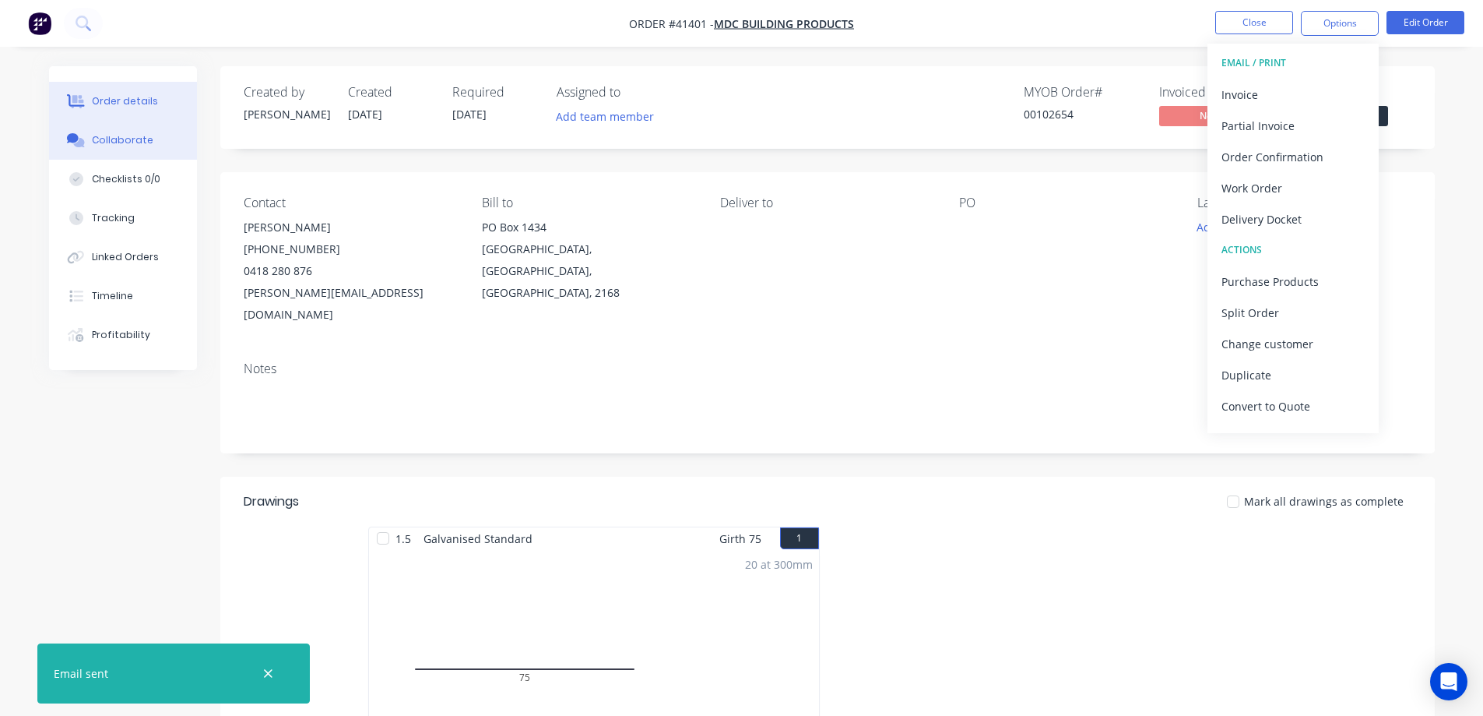
click at [153, 139] on button "Collaborate" at bounding box center [123, 140] width 148 height 39
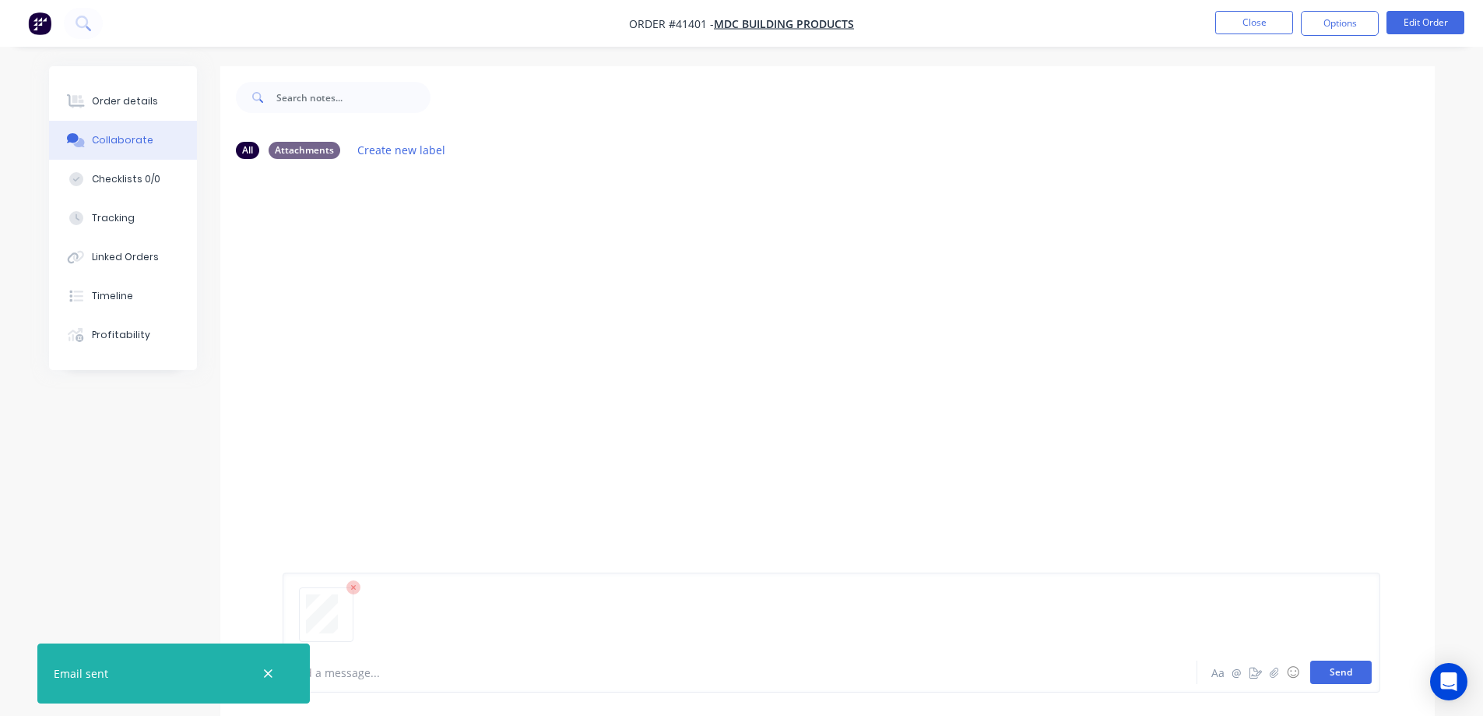
click at [1360, 675] on button "Send" at bounding box center [1342, 671] width 62 height 23
click at [273, 674] on icon "button" at bounding box center [268, 674] width 10 height 14
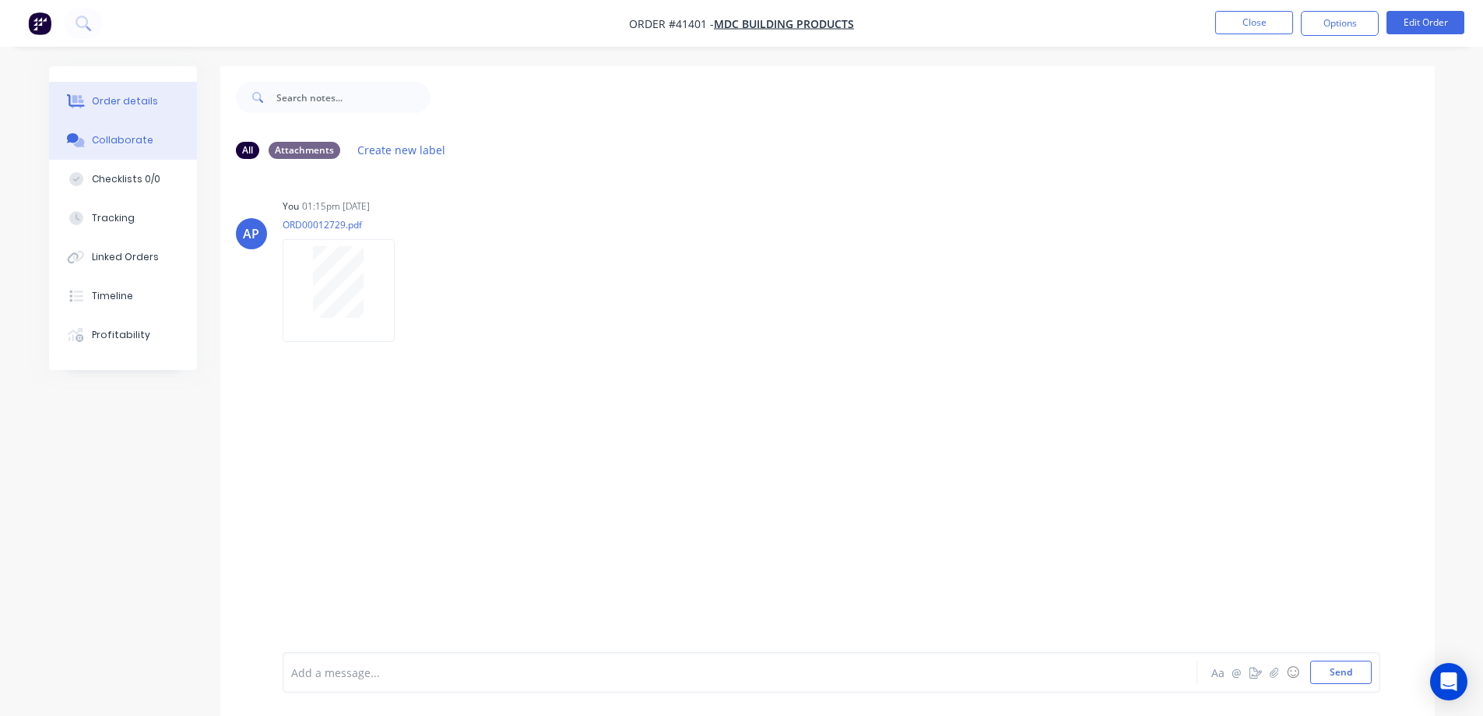
click at [111, 97] on div "Order details" at bounding box center [125, 101] width 66 height 14
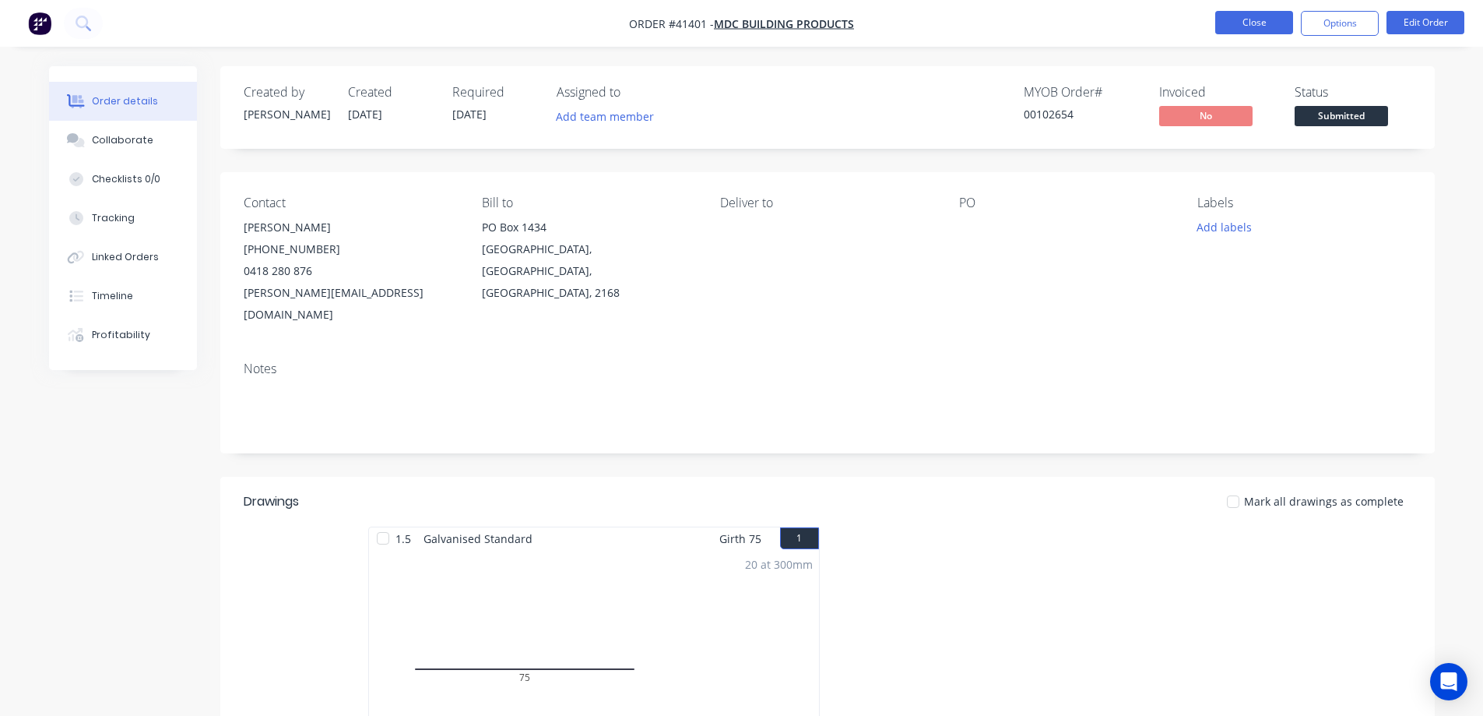
click at [1231, 20] on button "Close" at bounding box center [1255, 22] width 78 height 23
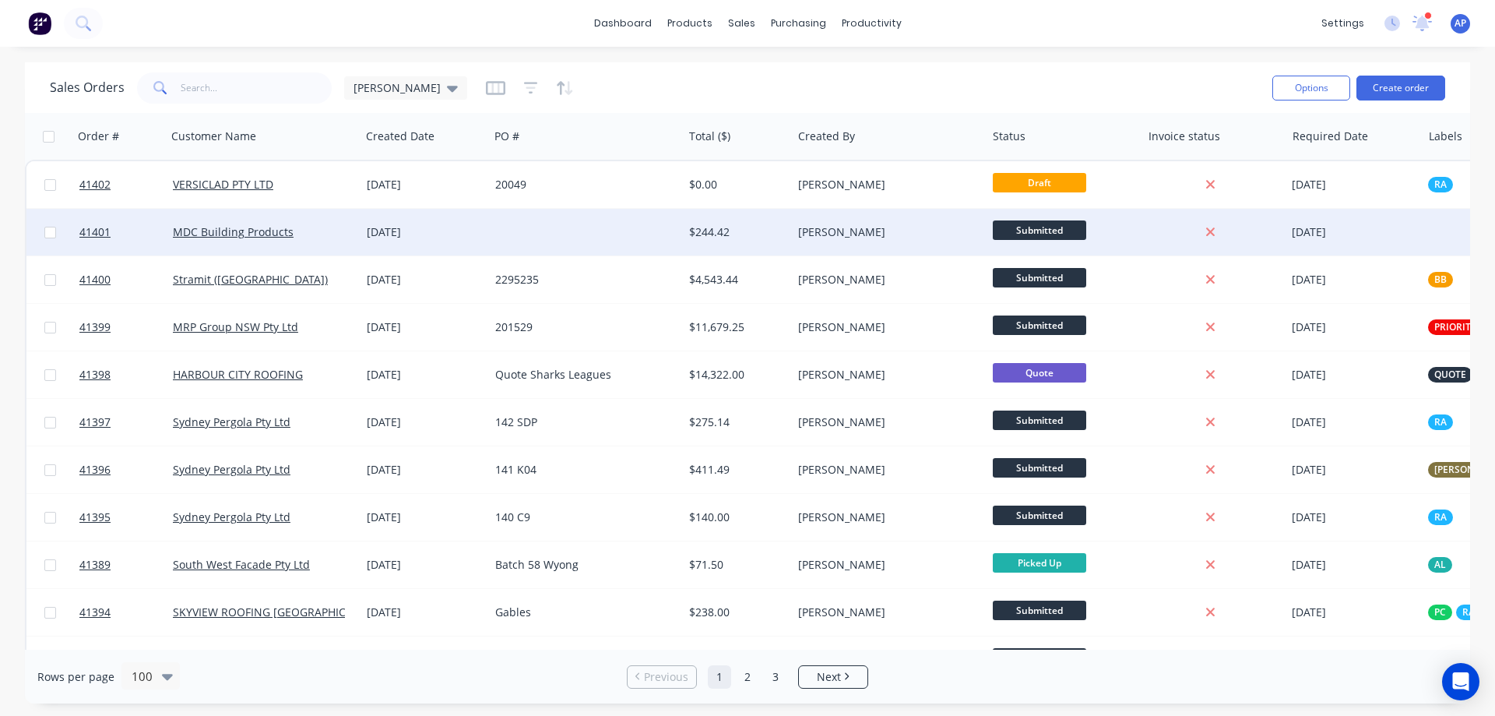
click at [502, 237] on div at bounding box center [586, 232] width 194 height 47
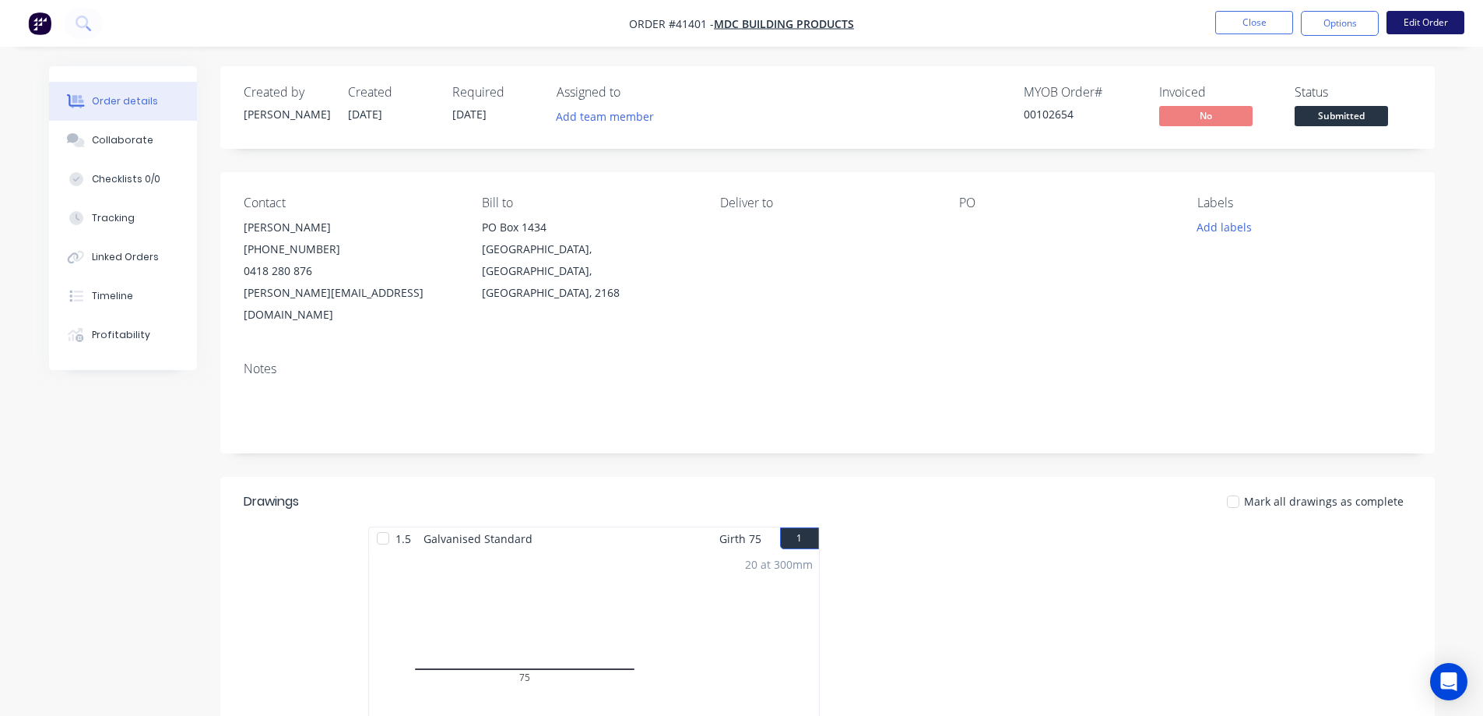
click at [1409, 25] on button "Edit Order" at bounding box center [1426, 22] width 78 height 23
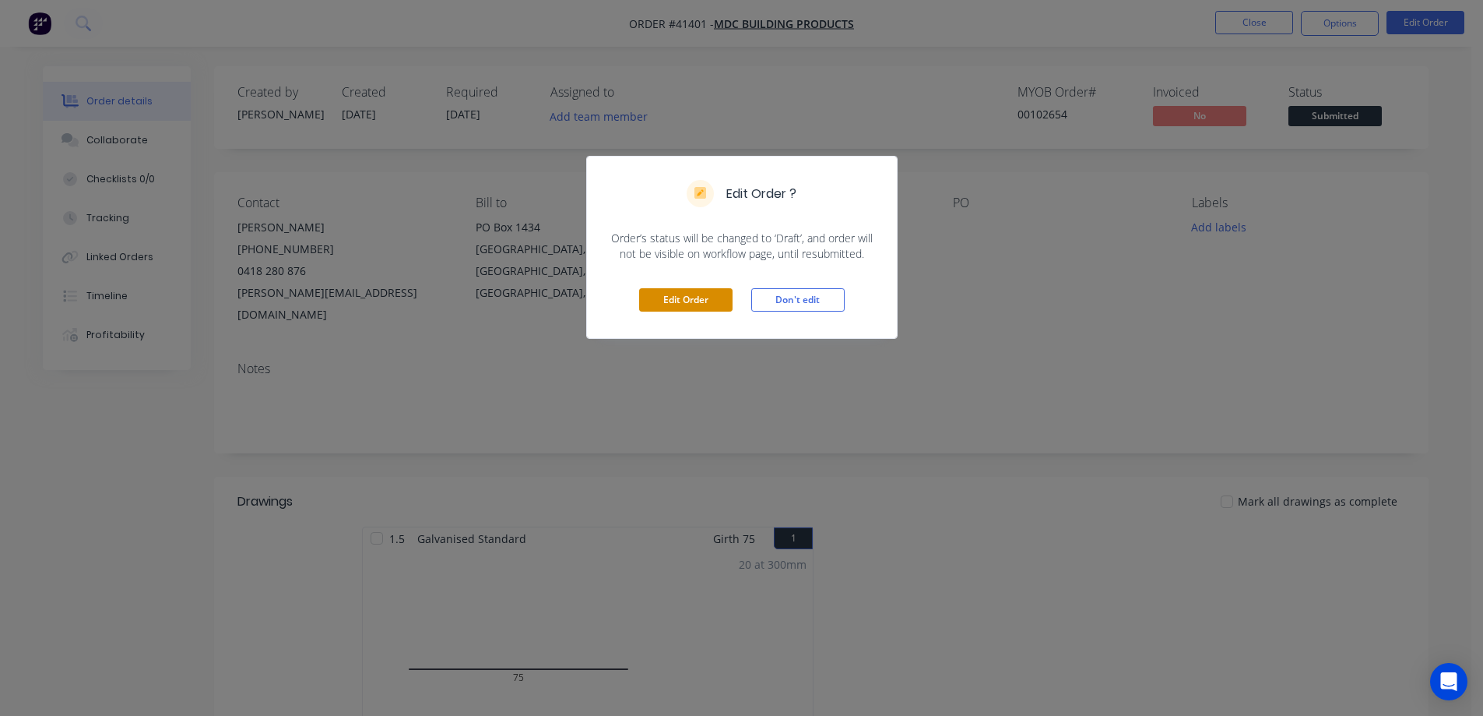
click at [713, 298] on button "Edit Order" at bounding box center [685, 299] width 93 height 23
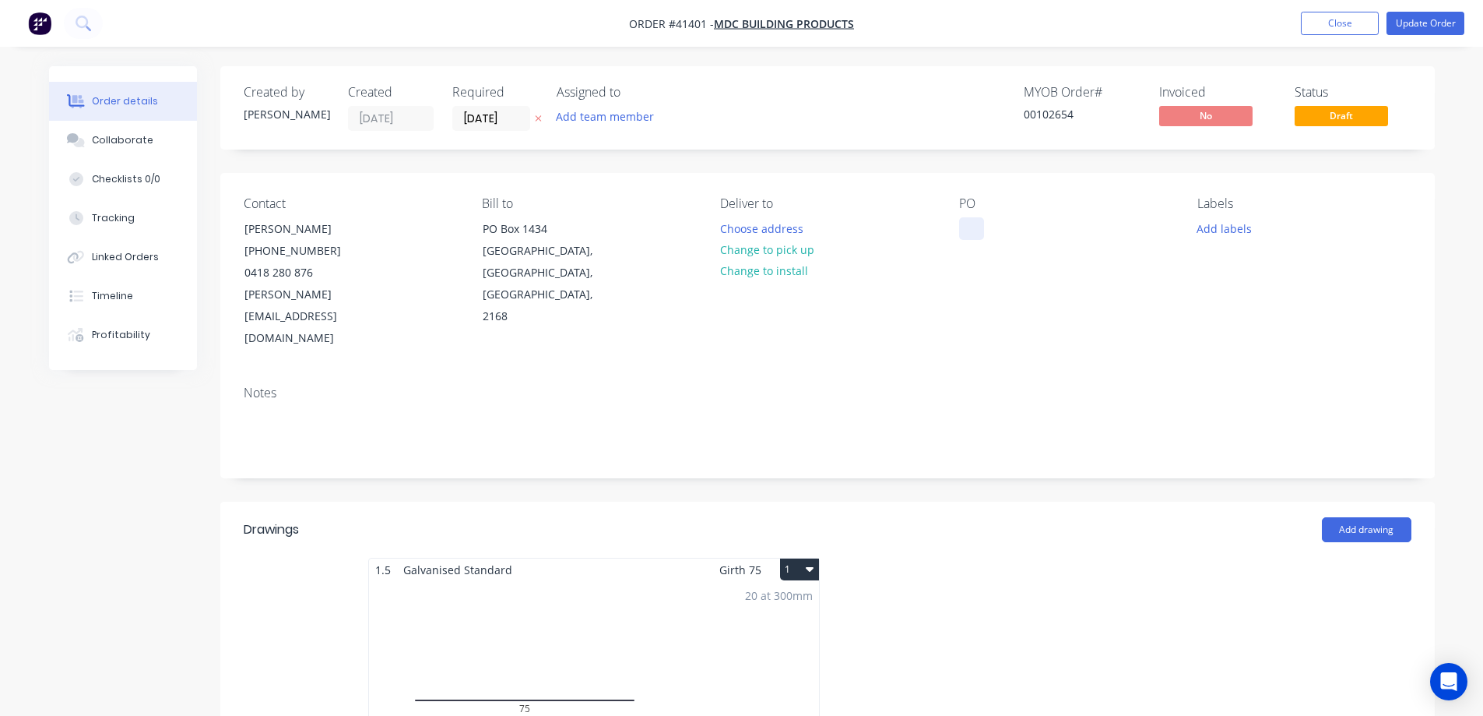
click at [980, 229] on div at bounding box center [971, 228] width 25 height 23
click at [732, 222] on button "Choose address" at bounding box center [762, 227] width 100 height 21
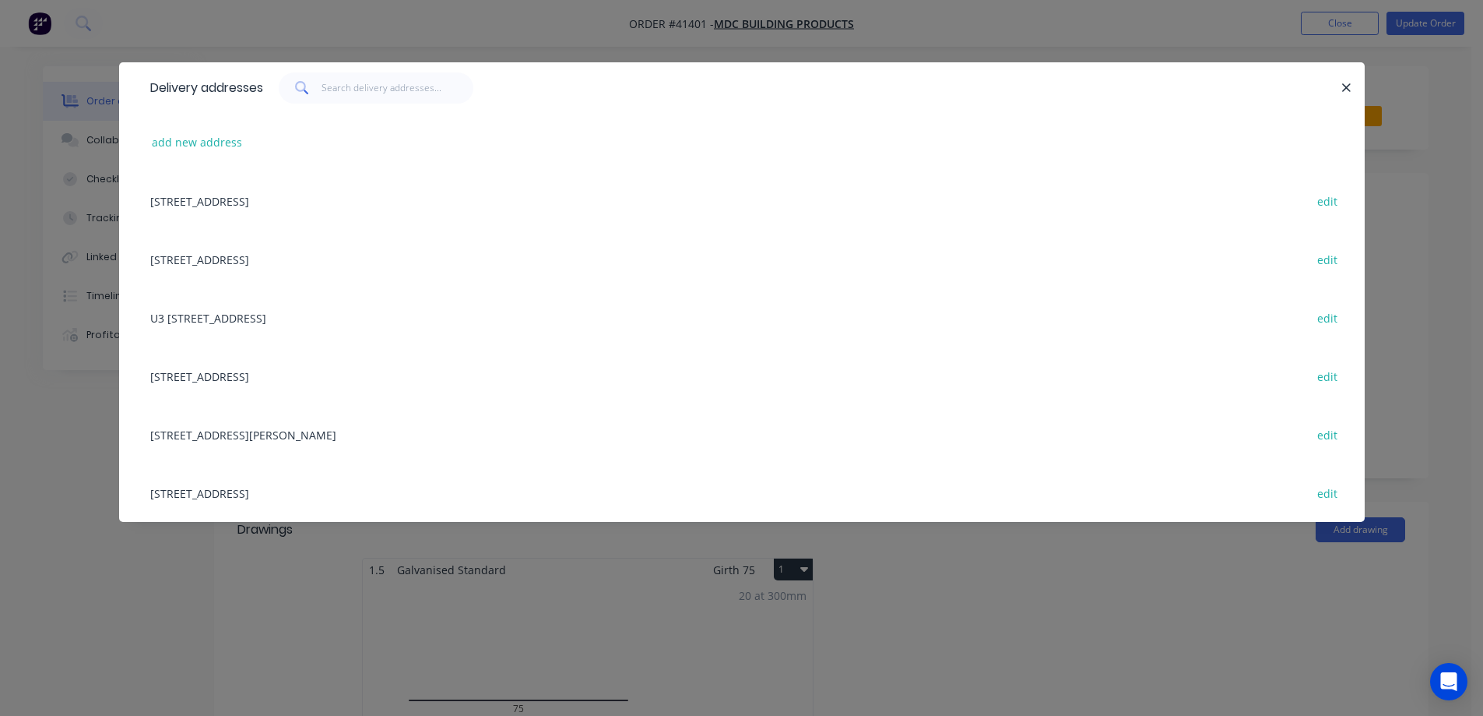
click at [335, 316] on div "U3 22-24 ENTERPRISE CRT, PRESTONS, New South Wales, Australia, 2170 edit" at bounding box center [741, 317] width 1199 height 58
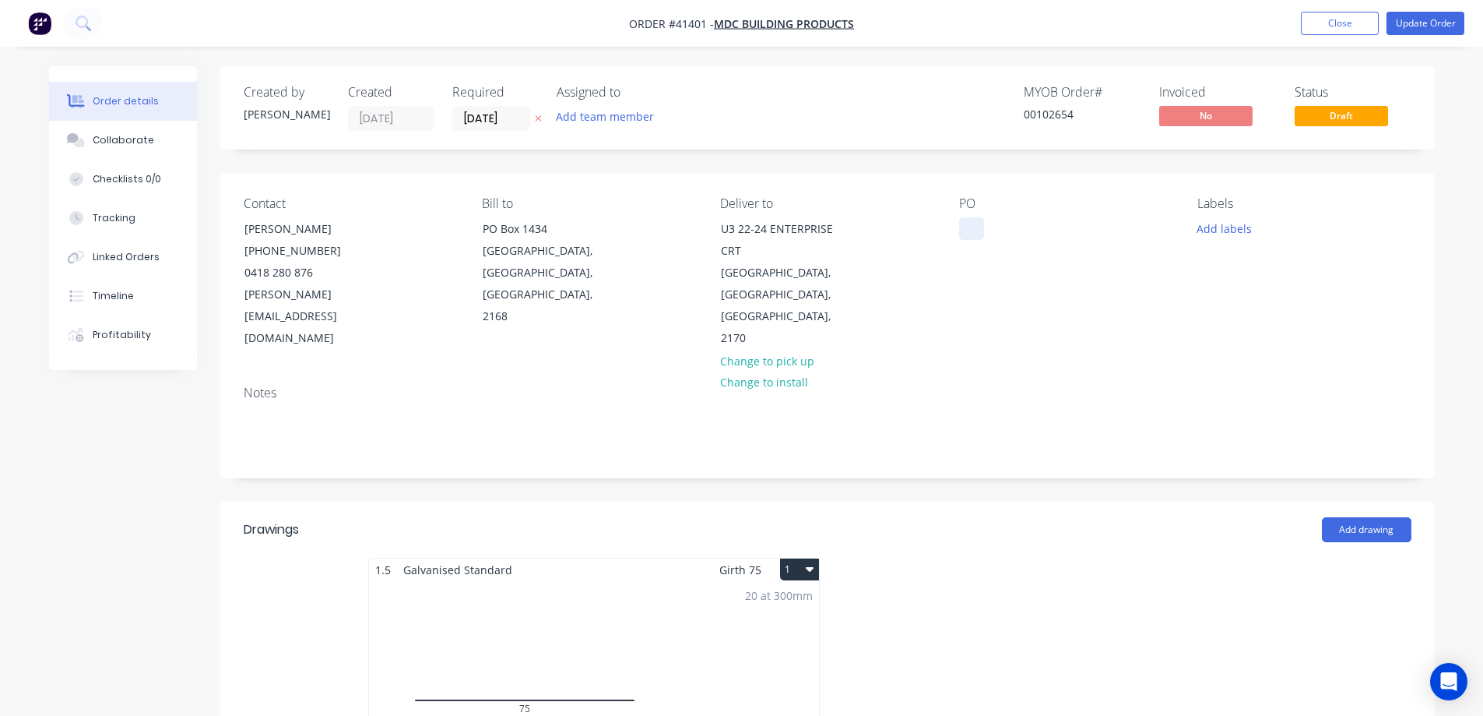
click at [967, 218] on div at bounding box center [971, 228] width 25 height 23
click at [977, 230] on div at bounding box center [971, 228] width 25 height 23
click at [1227, 224] on button "Add labels" at bounding box center [1225, 227] width 72 height 21
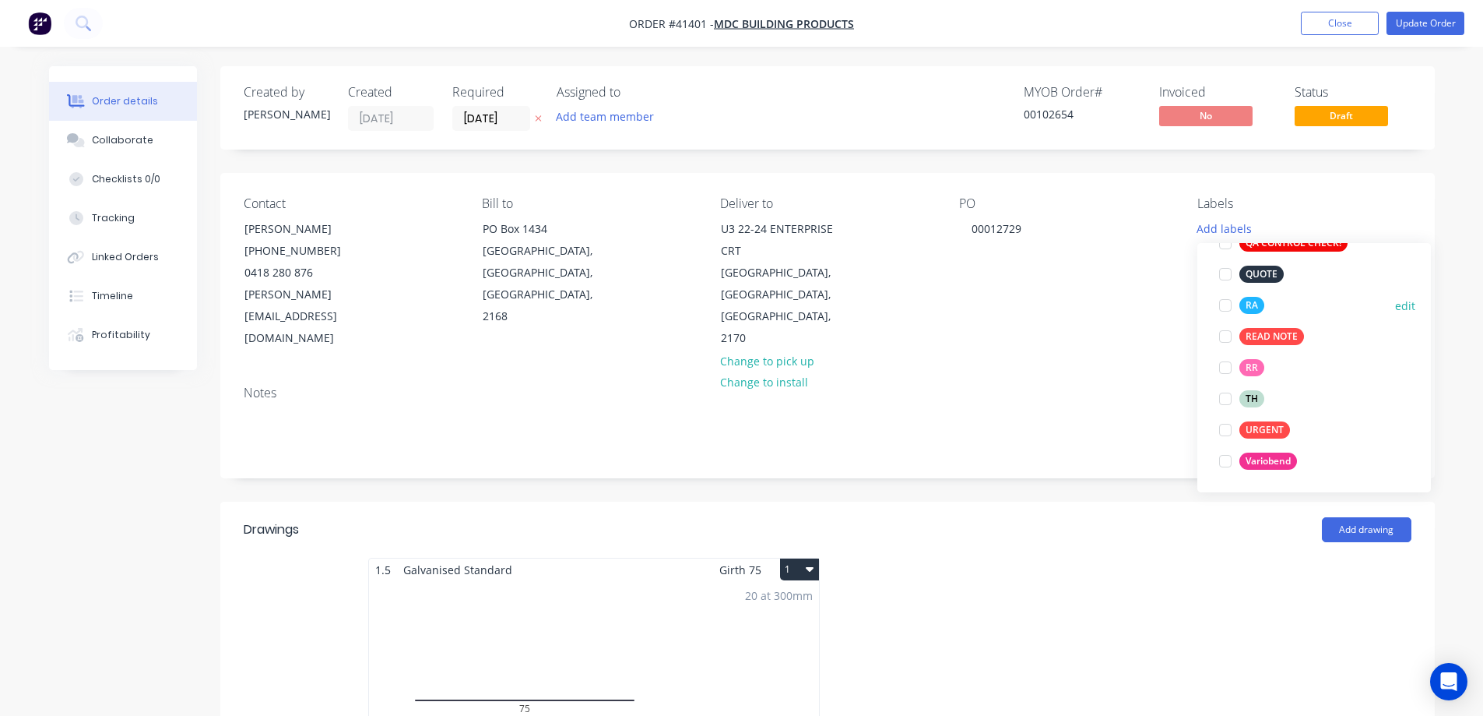
click at [1231, 305] on div at bounding box center [1225, 305] width 31 height 31
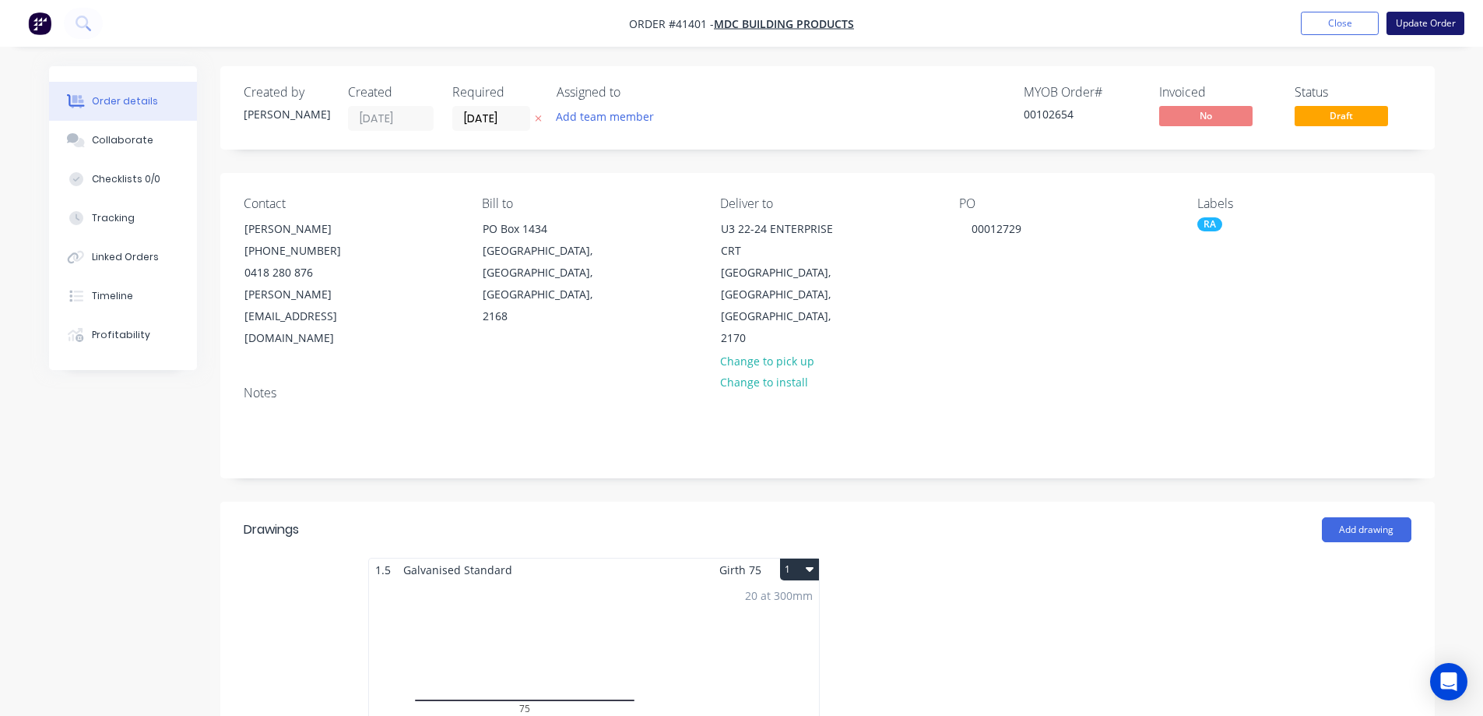
click at [1406, 22] on button "Update Order" at bounding box center [1426, 23] width 78 height 23
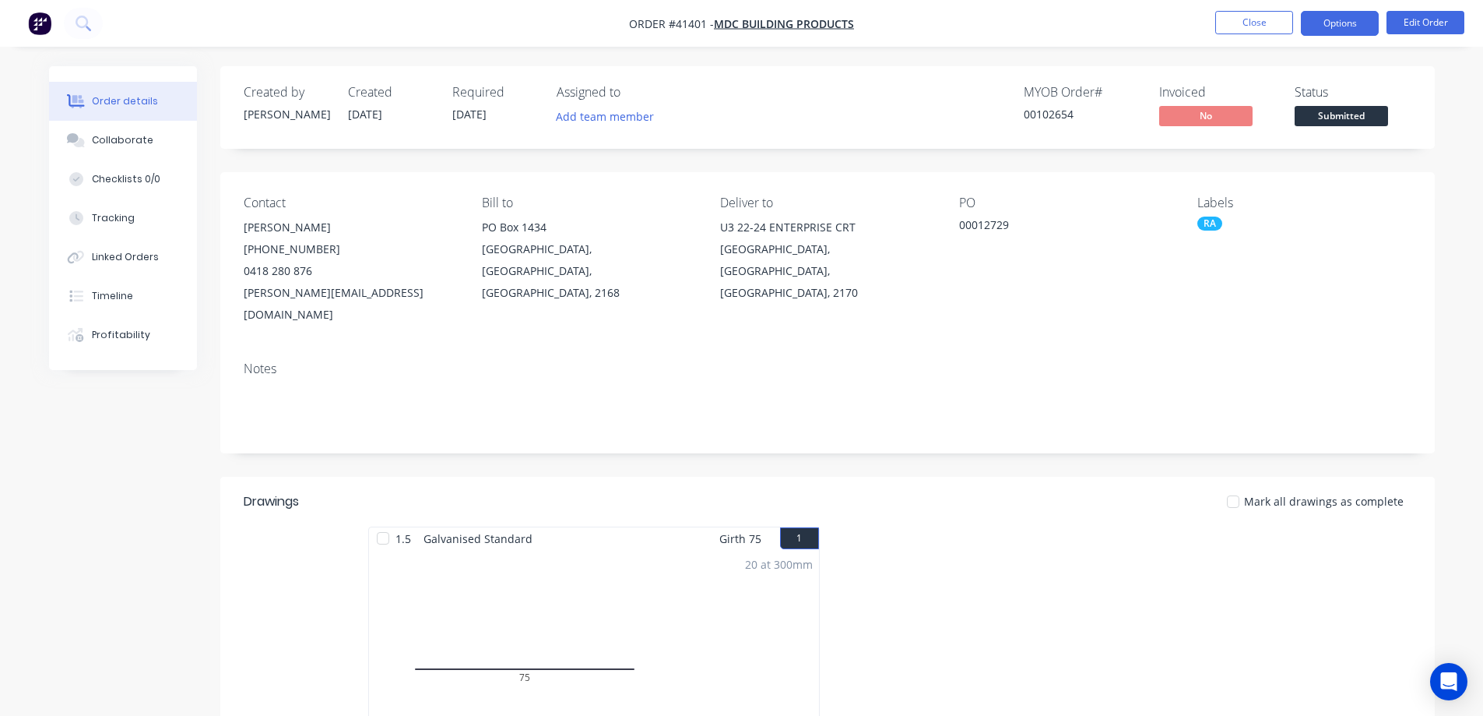
click at [1322, 19] on button "Options" at bounding box center [1340, 23] width 78 height 25
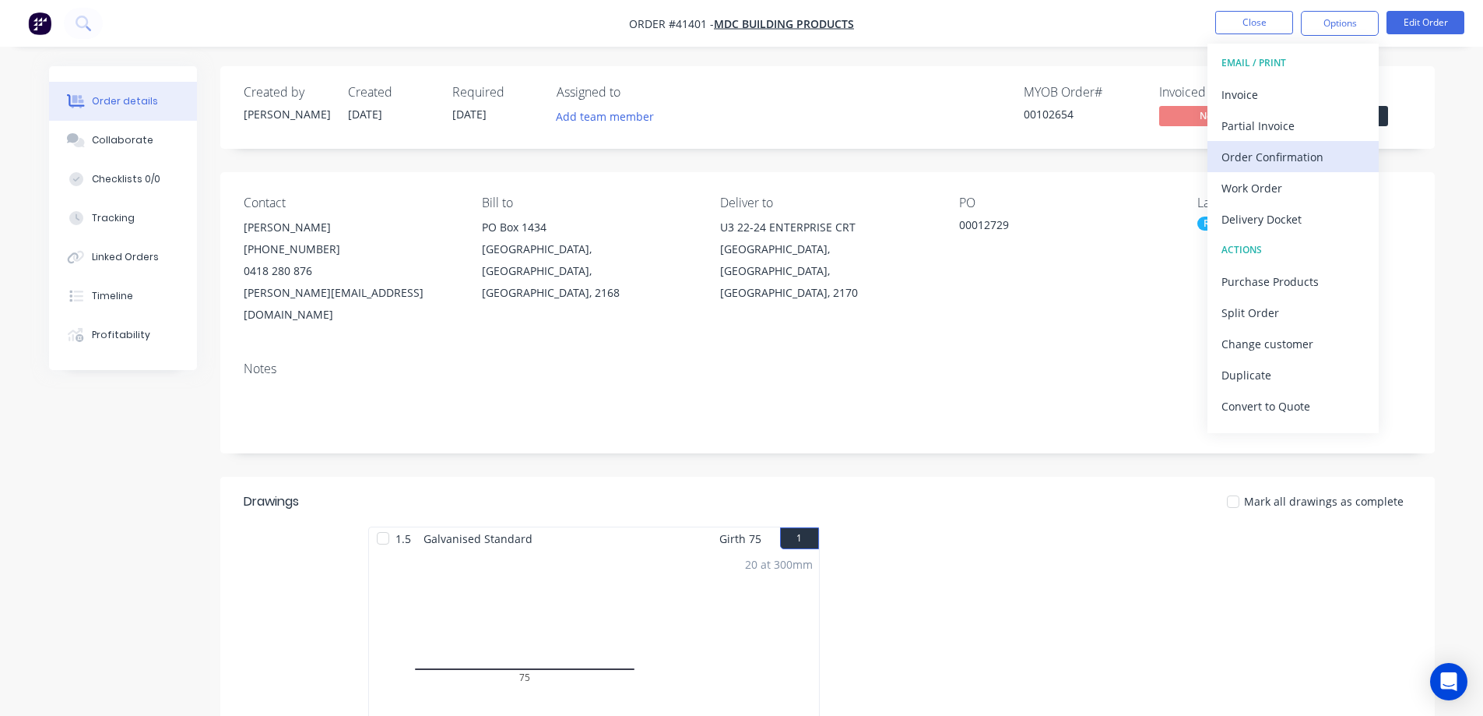
click at [1320, 159] on div "Order Confirmation" at bounding box center [1293, 157] width 143 height 23
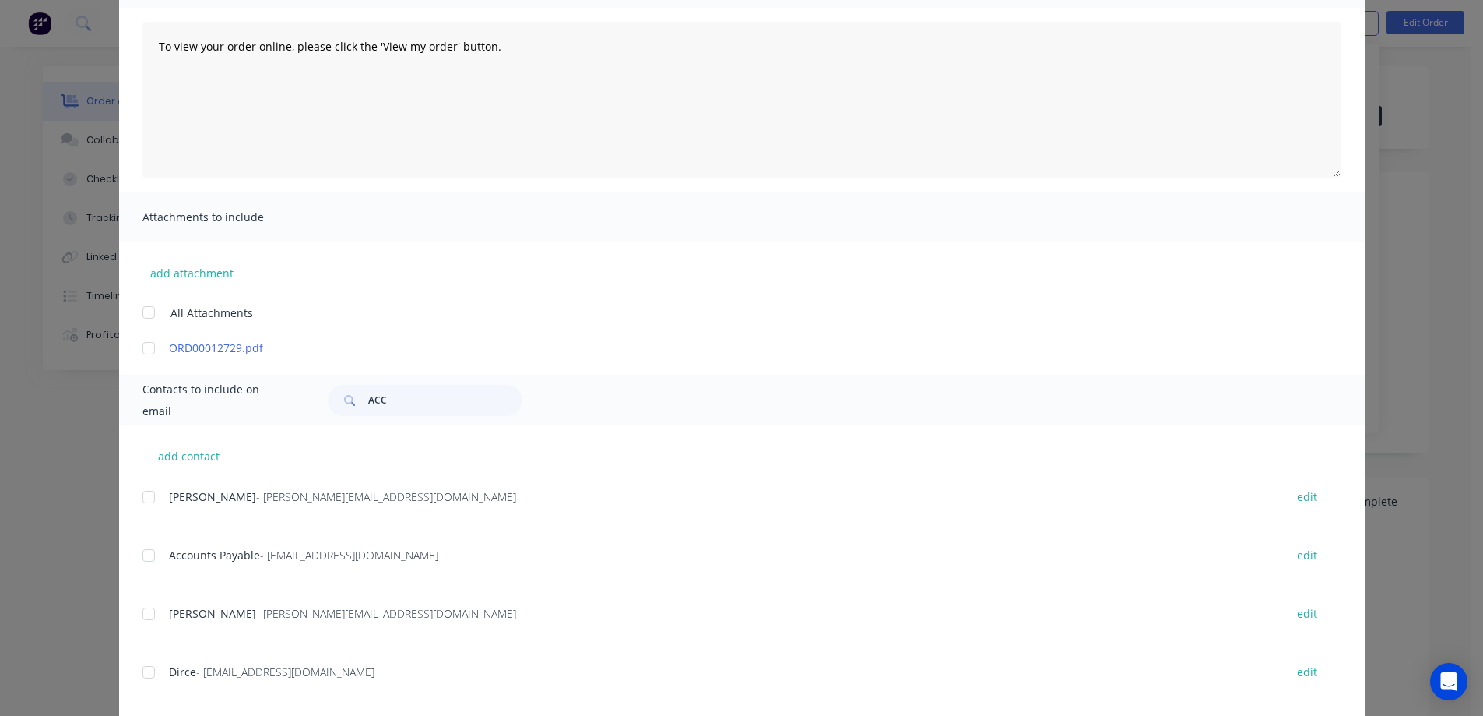
drag, startPoint x: 145, startPoint y: 495, endPoint x: 216, endPoint y: 489, distance: 71.1
click at [147, 493] on div at bounding box center [148, 496] width 31 height 31
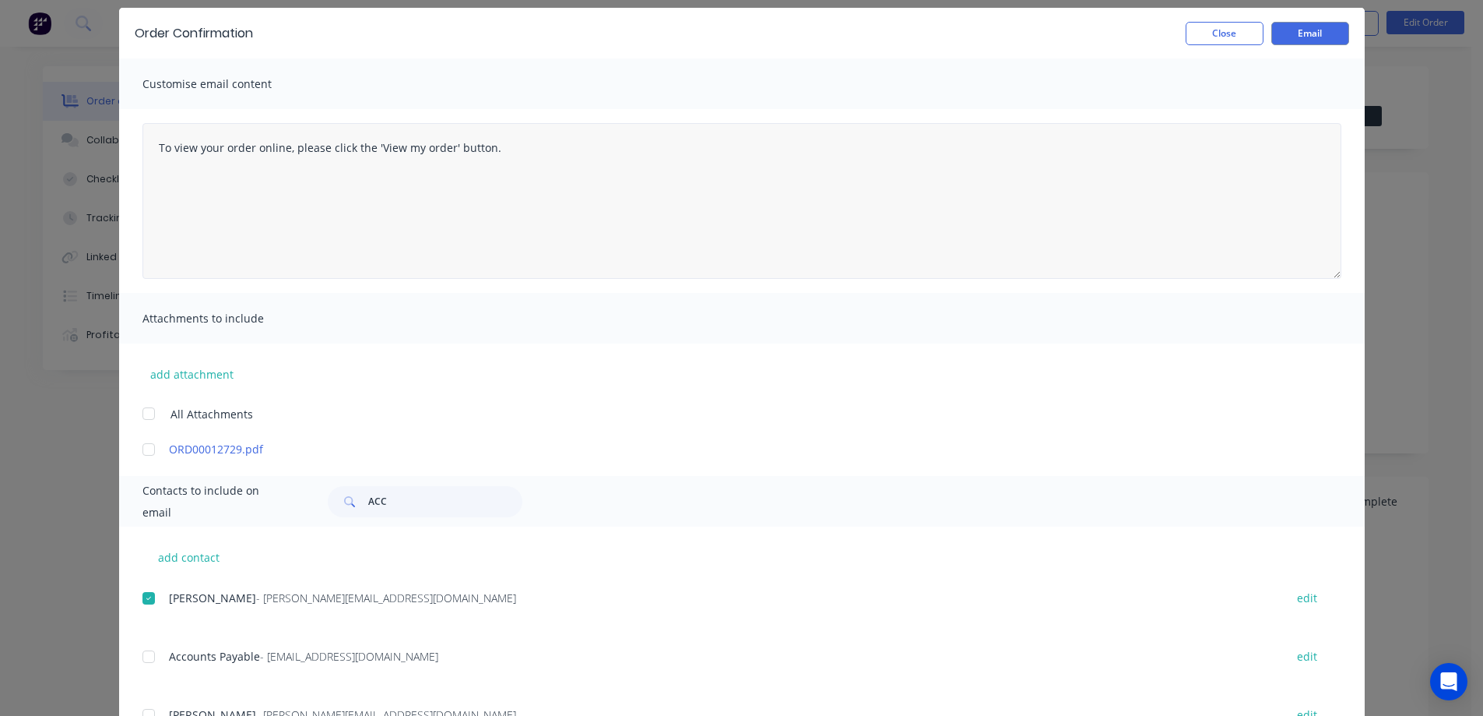
scroll to position [0, 0]
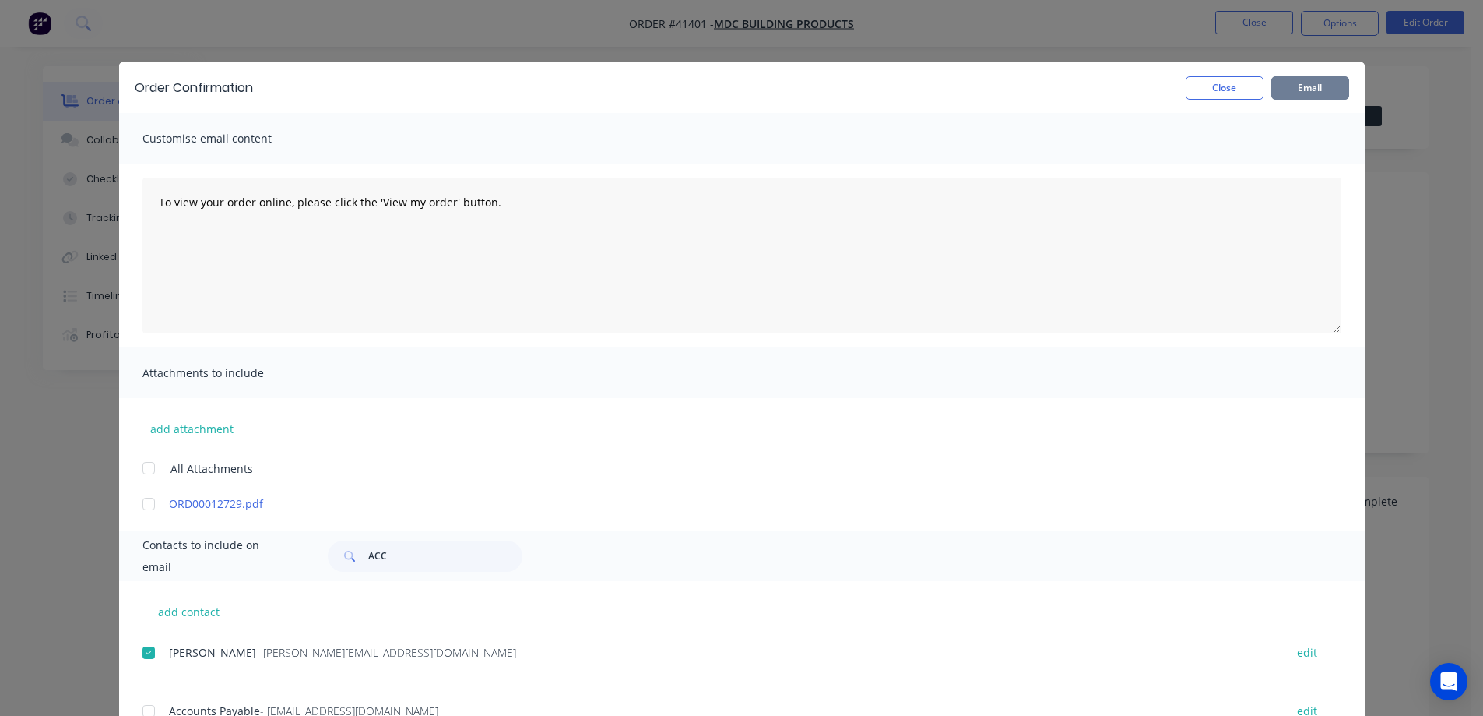
click at [1298, 86] on button "Email" at bounding box center [1311, 87] width 78 height 23
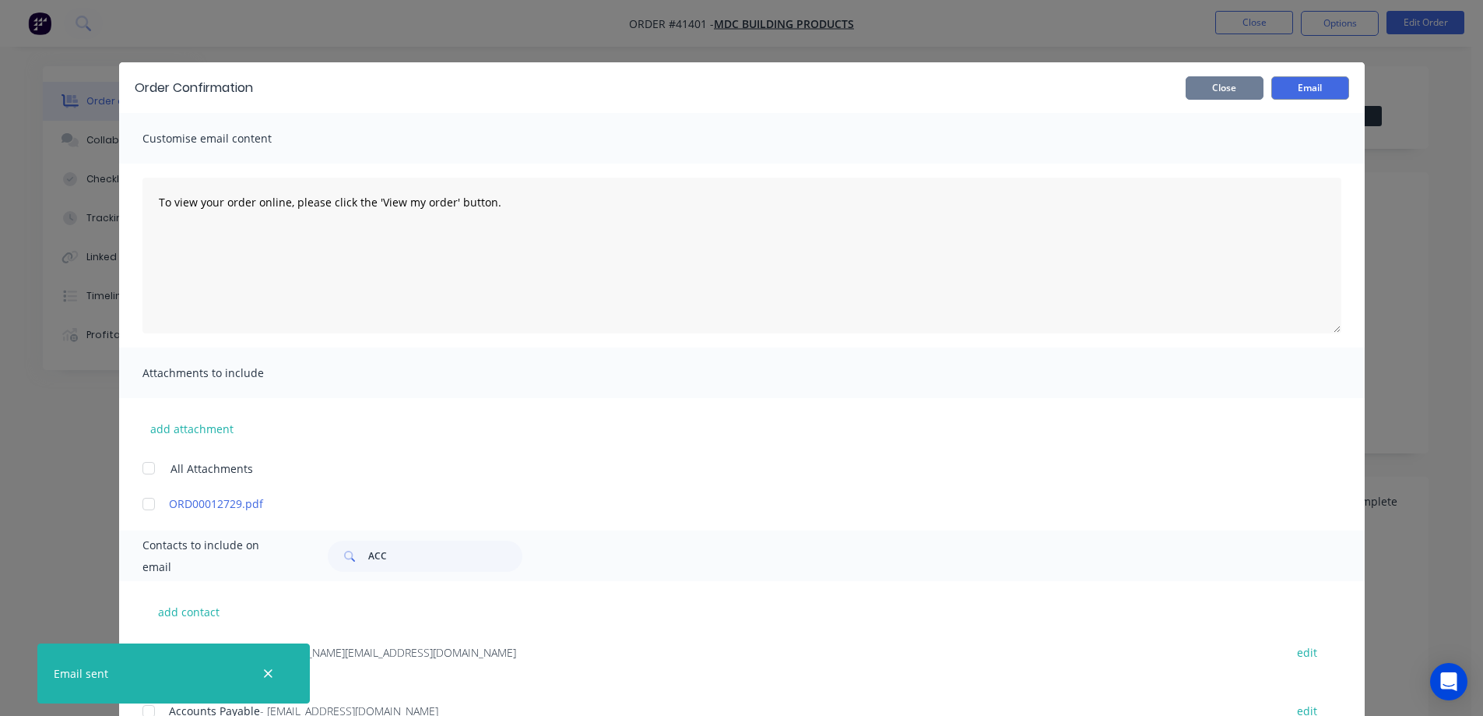
click at [1247, 89] on button "Close" at bounding box center [1225, 87] width 78 height 23
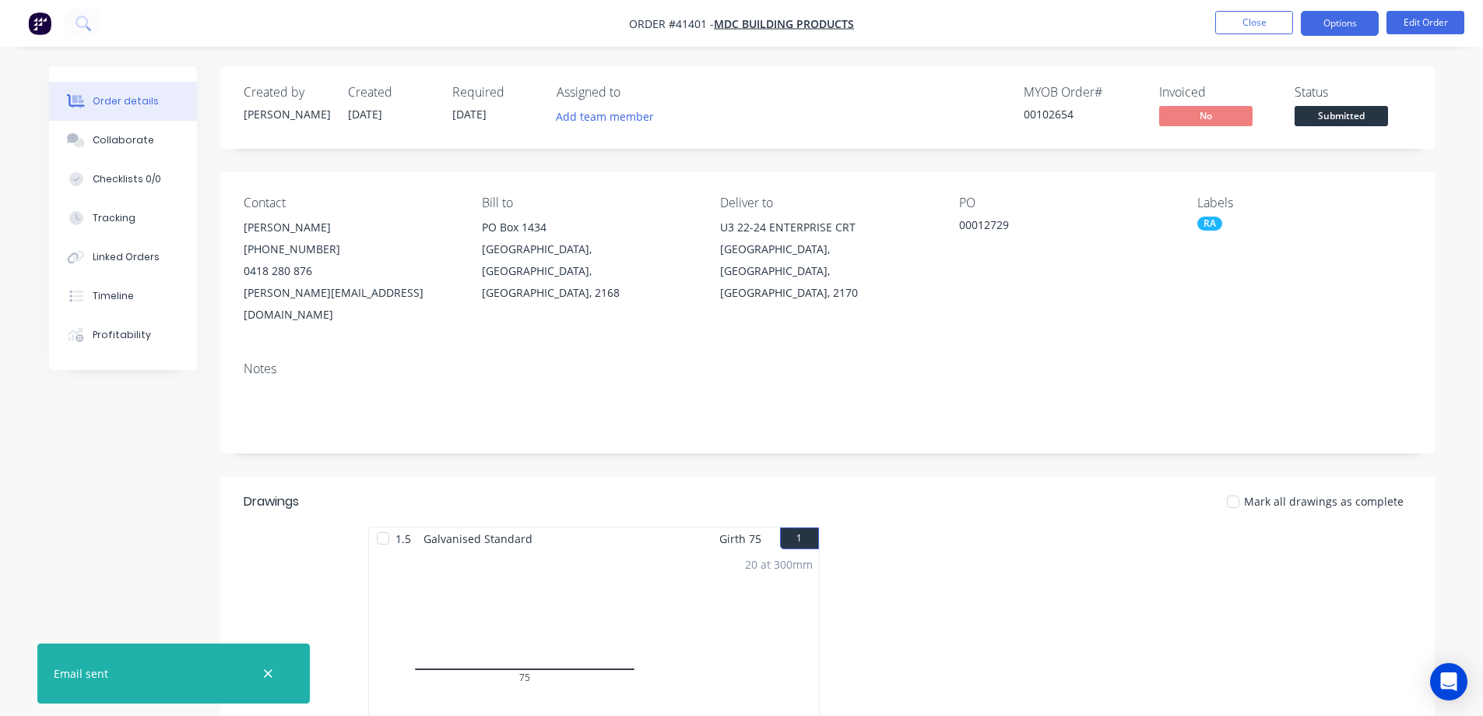
click at [1311, 21] on button "Options" at bounding box center [1340, 23] width 78 height 25
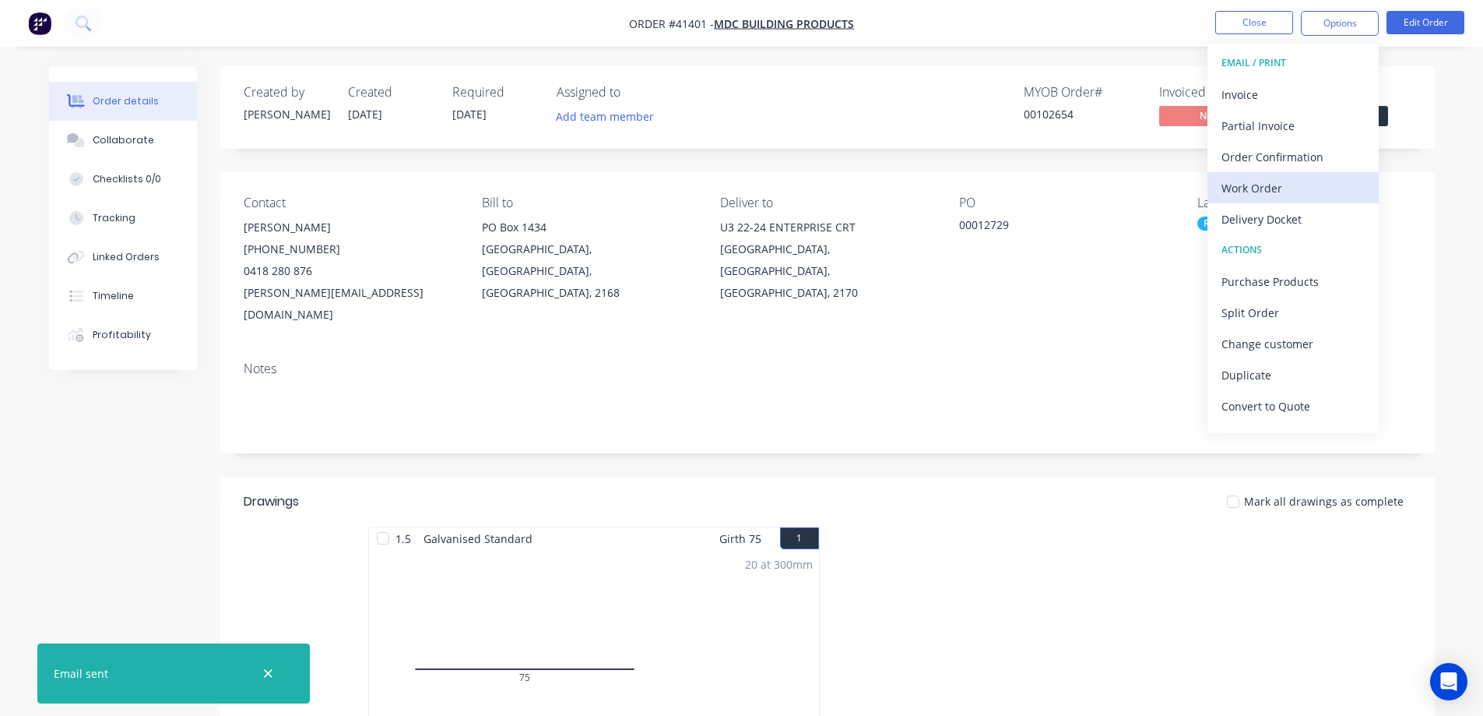
click at [1268, 186] on div "Work Order" at bounding box center [1293, 188] width 143 height 23
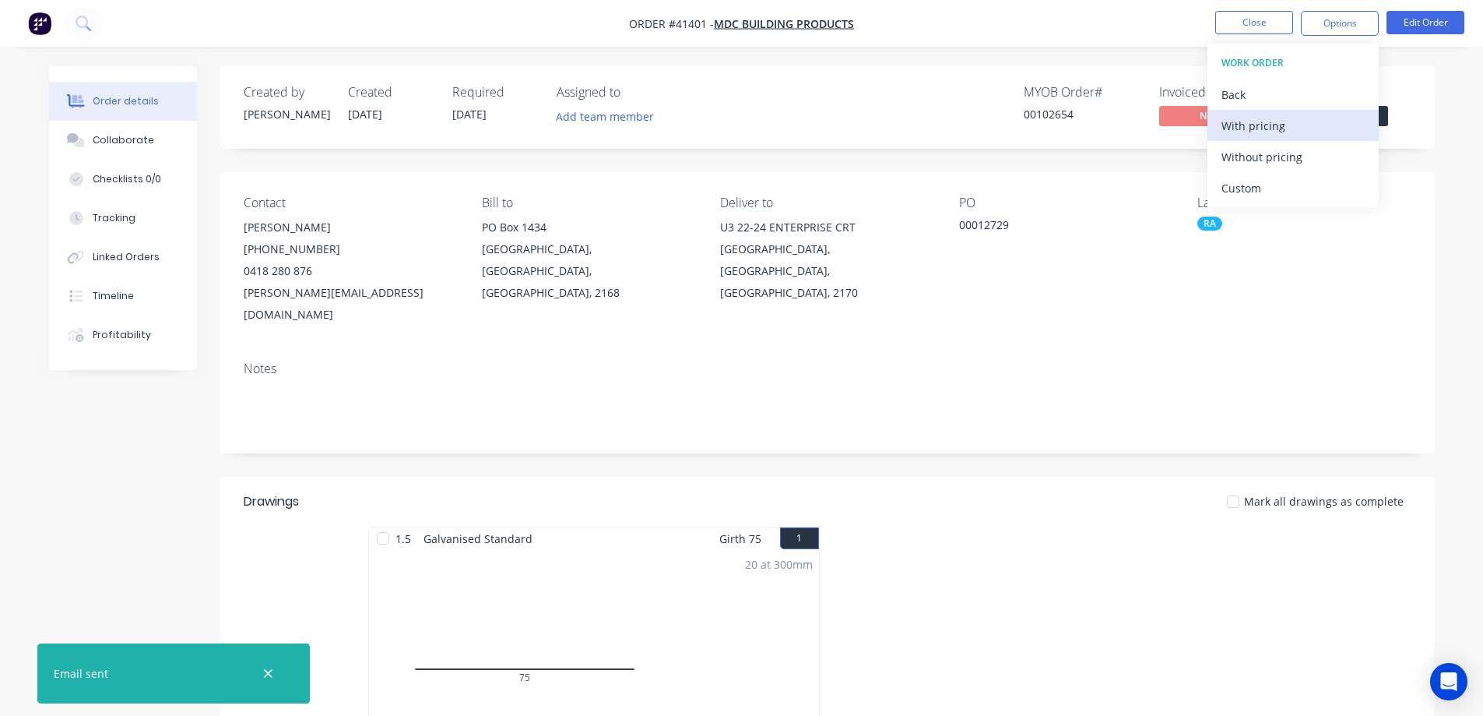
click at [1281, 123] on div "With pricing" at bounding box center [1293, 125] width 143 height 23
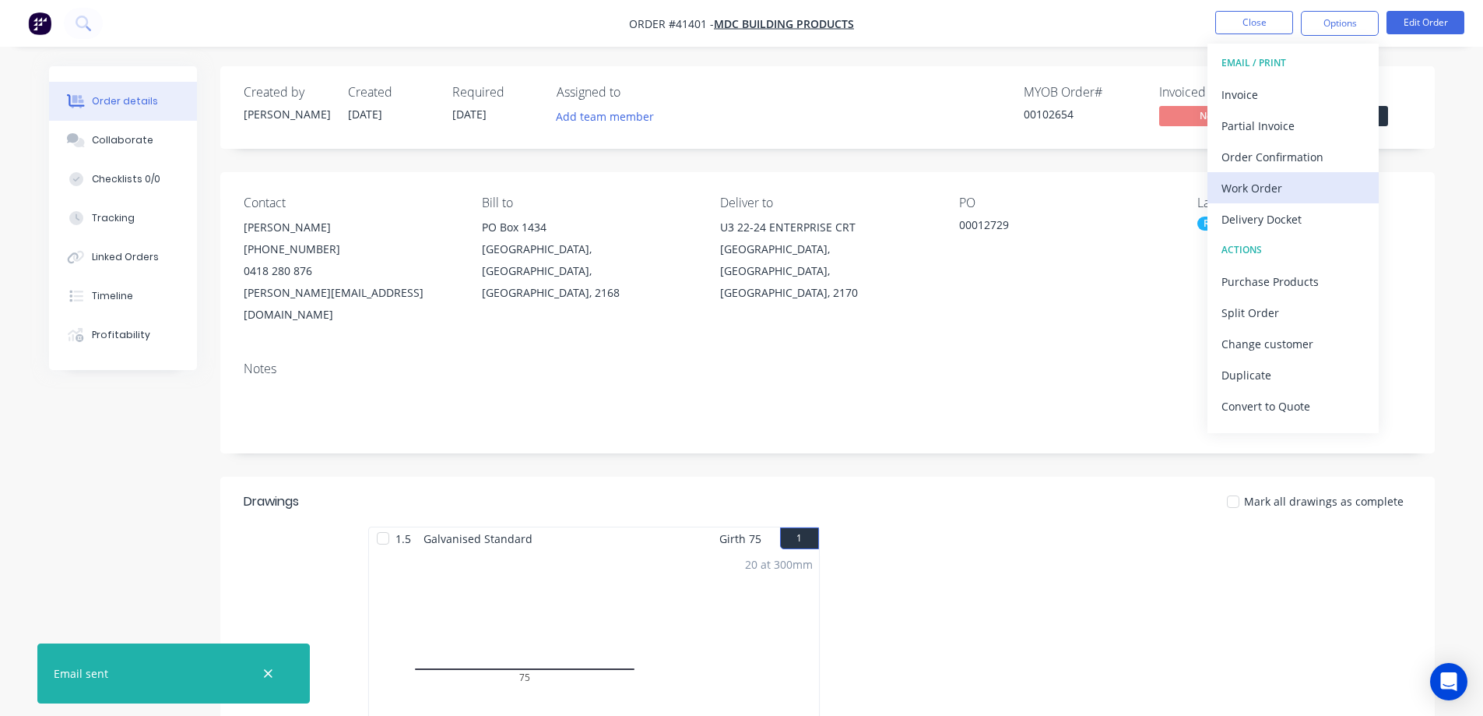
click at [1247, 190] on div "Work Order" at bounding box center [1293, 188] width 143 height 23
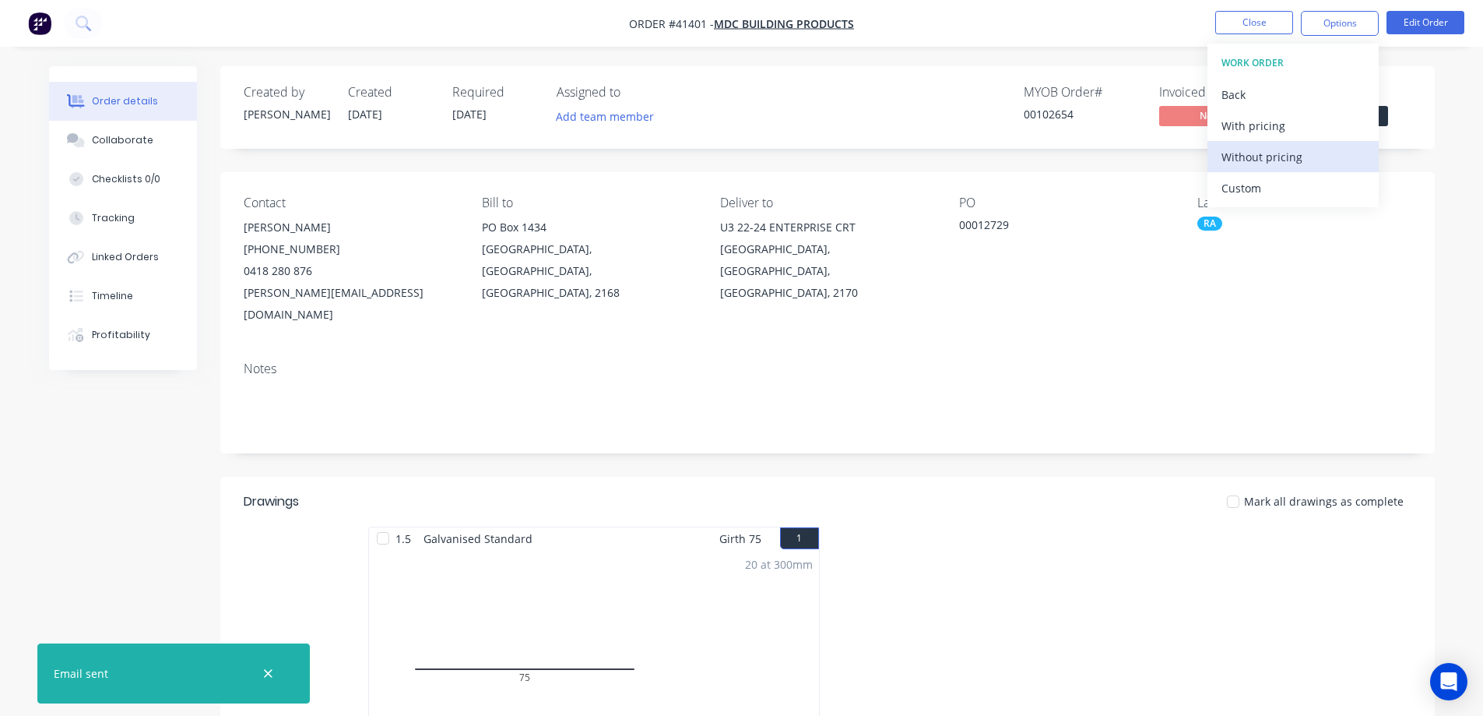
click at [1268, 148] on div "Without pricing" at bounding box center [1293, 157] width 143 height 23
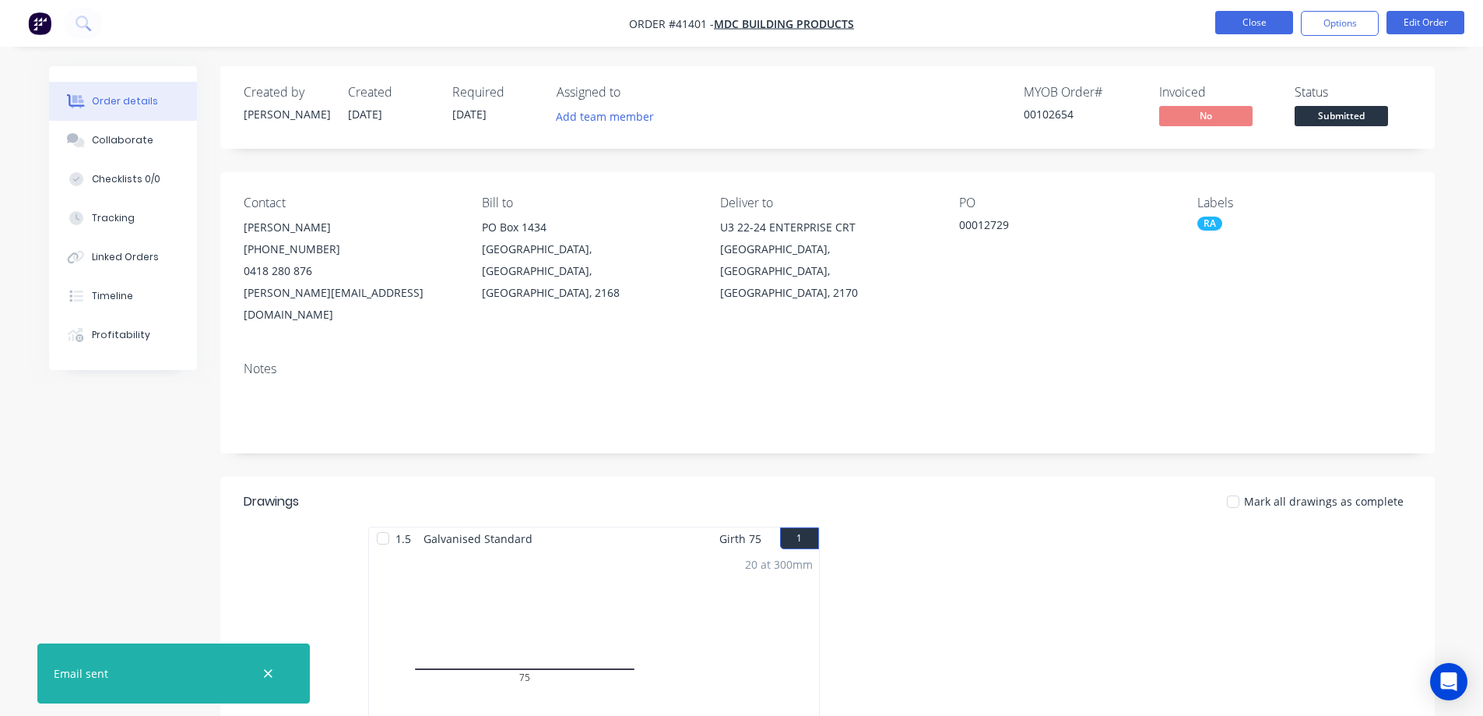
click at [1251, 26] on button "Close" at bounding box center [1255, 22] width 78 height 23
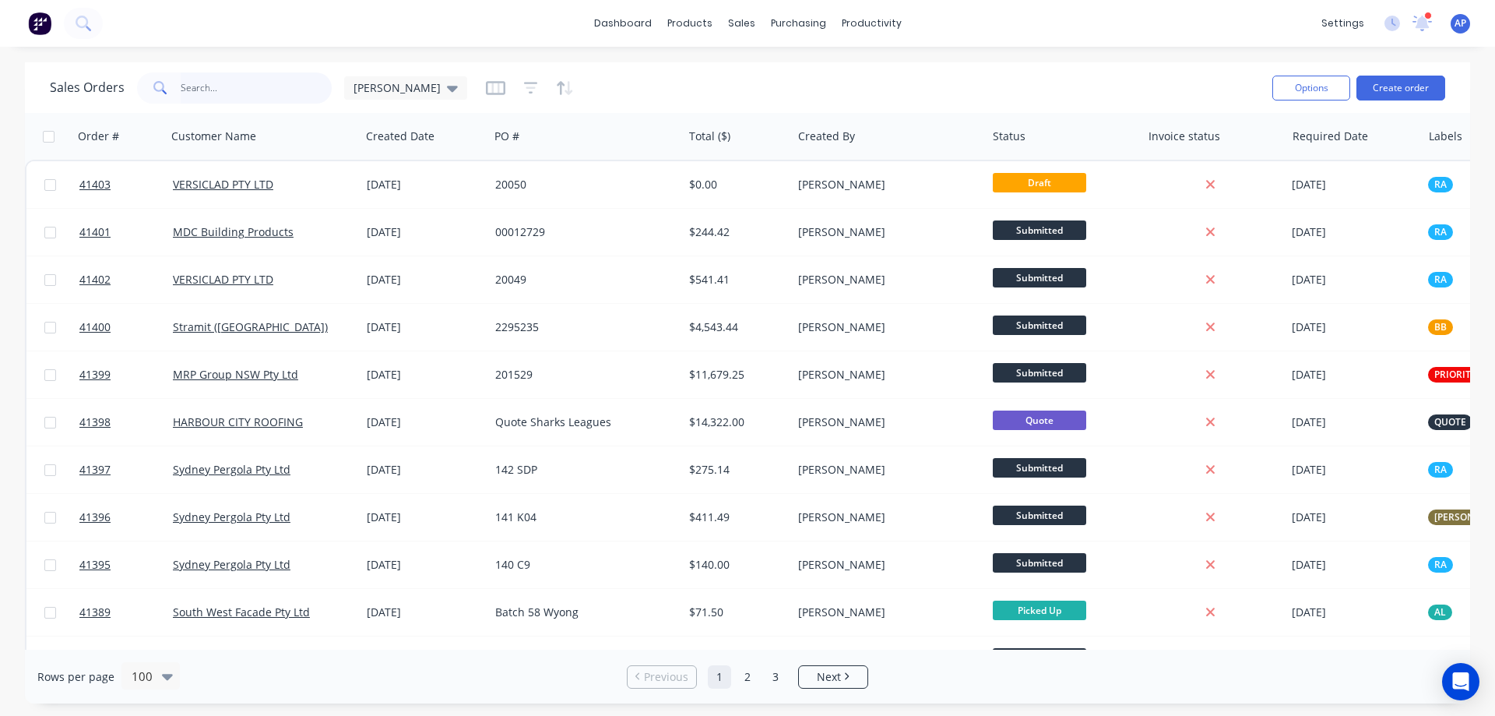
click at [235, 89] on input "text" at bounding box center [257, 87] width 152 height 31
type input "41307"
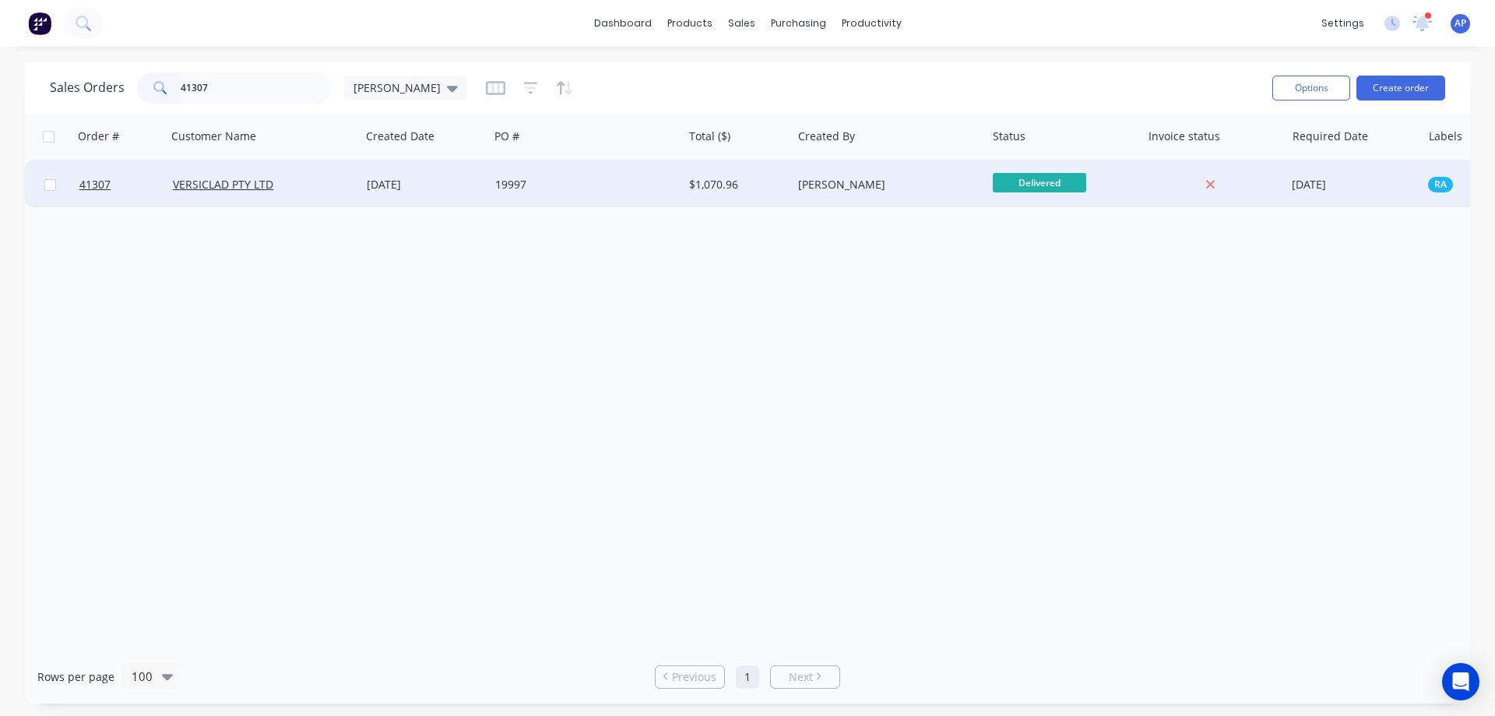
click at [550, 189] on div "19997" at bounding box center [581, 185] width 173 height 16
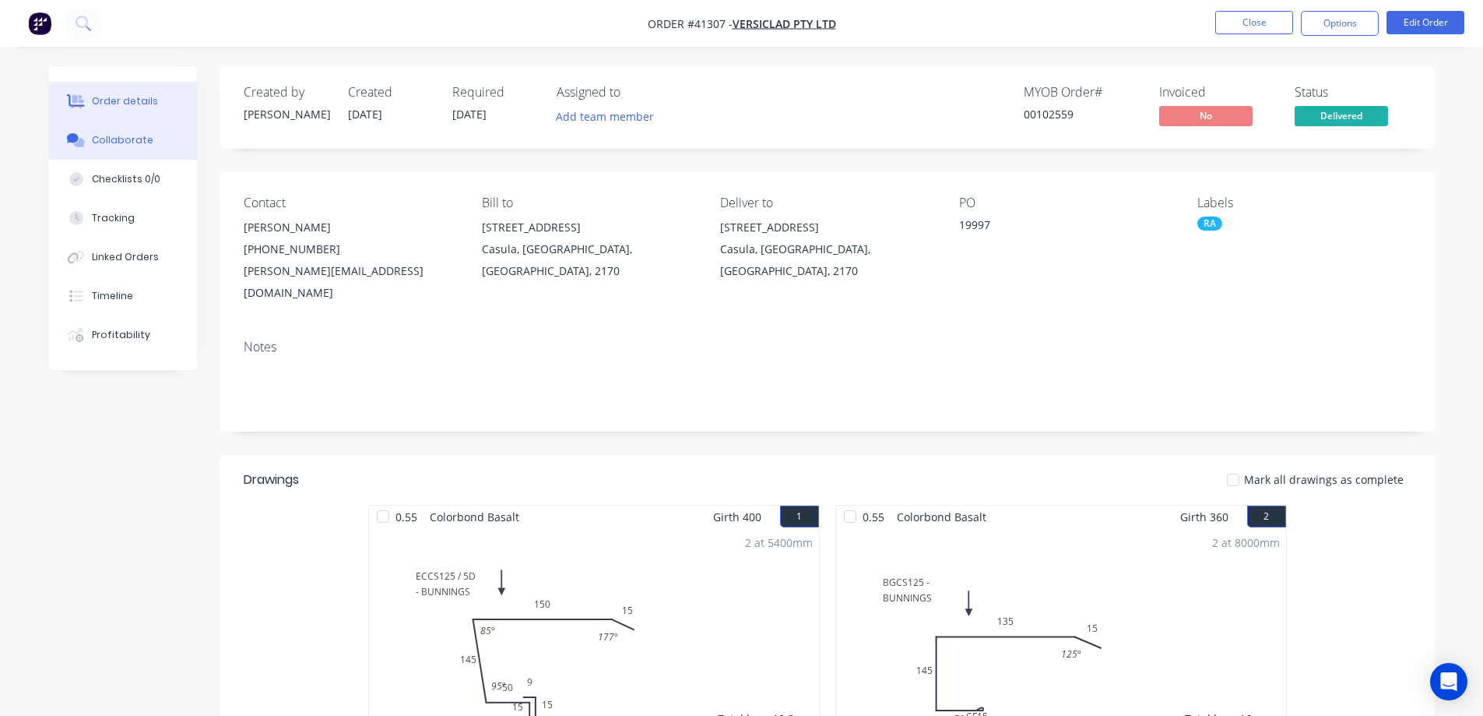
click at [111, 139] on div "Collaborate" at bounding box center [123, 140] width 62 height 14
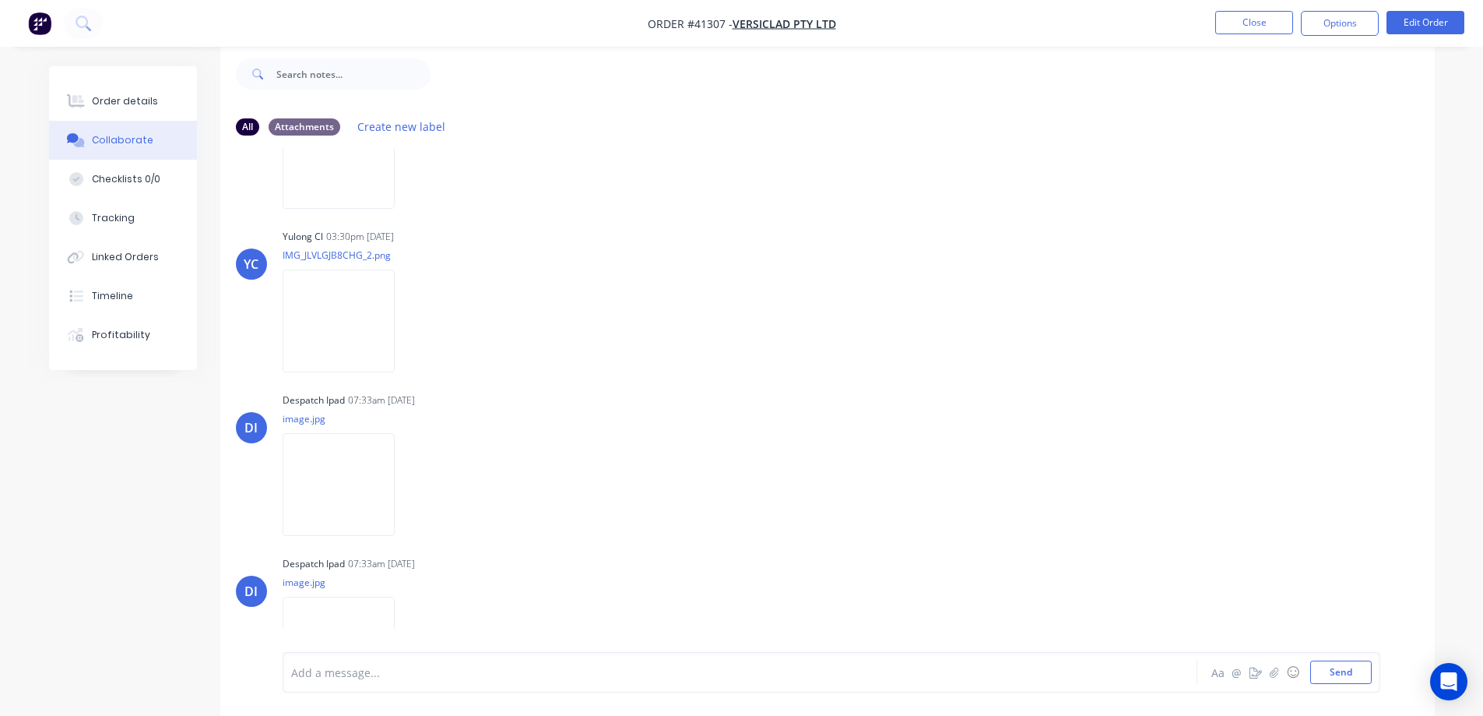
scroll to position [515, 0]
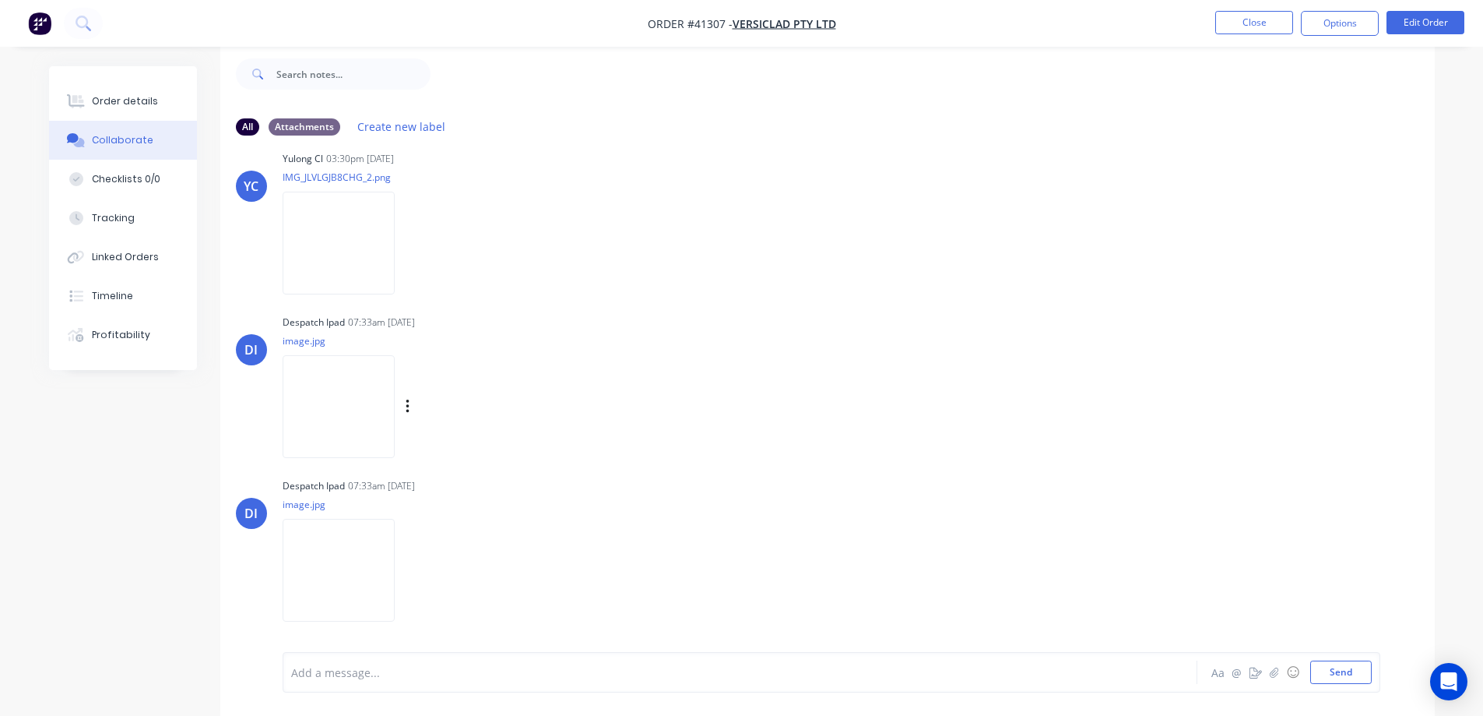
click at [337, 406] on img at bounding box center [339, 406] width 112 height 102
click at [151, 97] on div "Order details" at bounding box center [125, 101] width 66 height 14
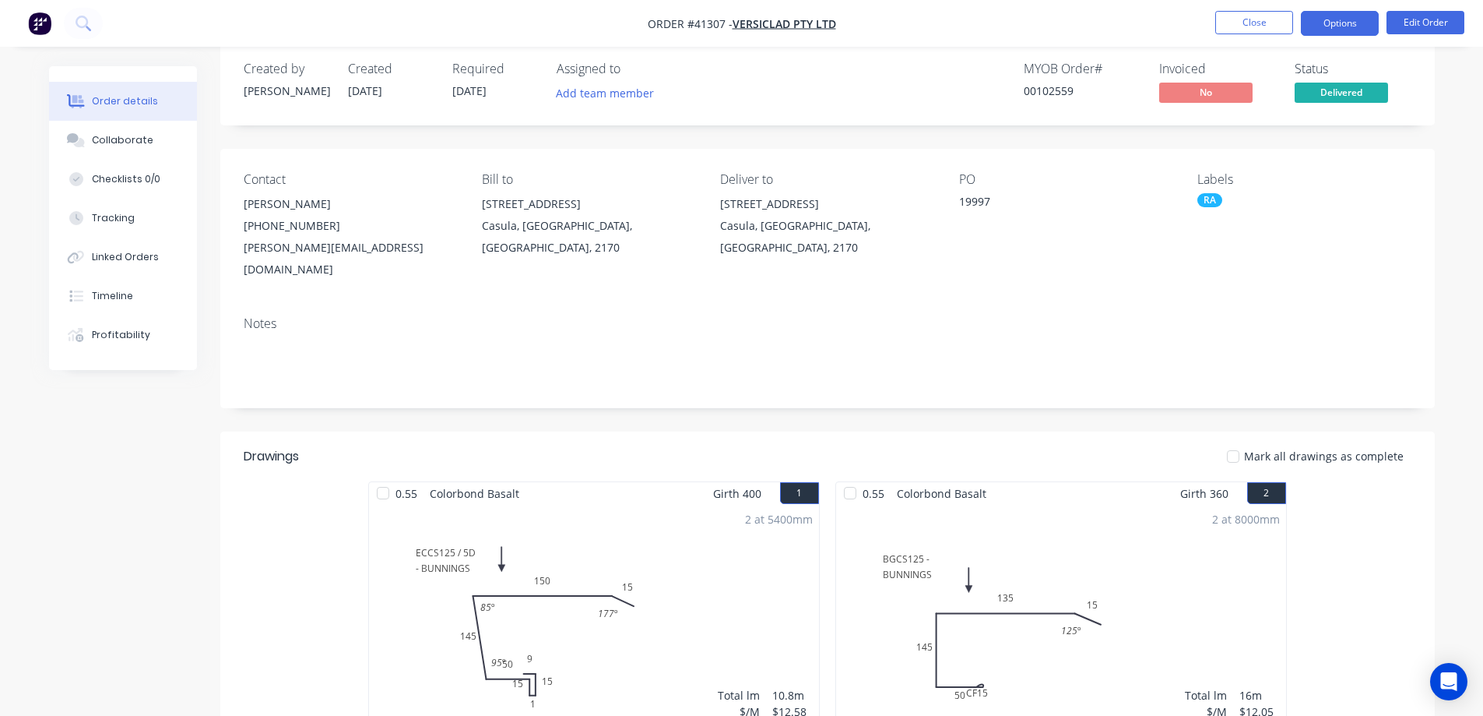
click at [1321, 22] on button "Options" at bounding box center [1340, 23] width 78 height 25
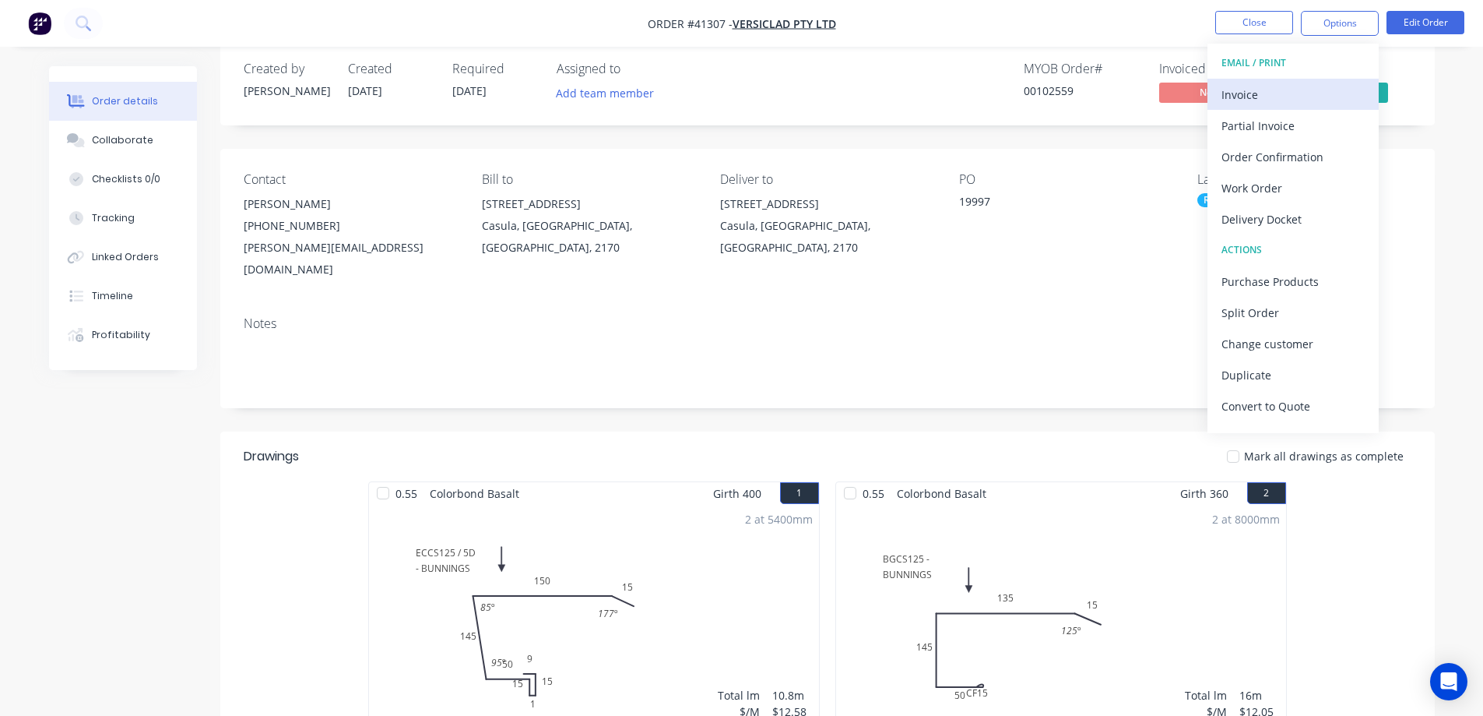
click at [1279, 93] on div "Invoice" at bounding box center [1293, 94] width 143 height 23
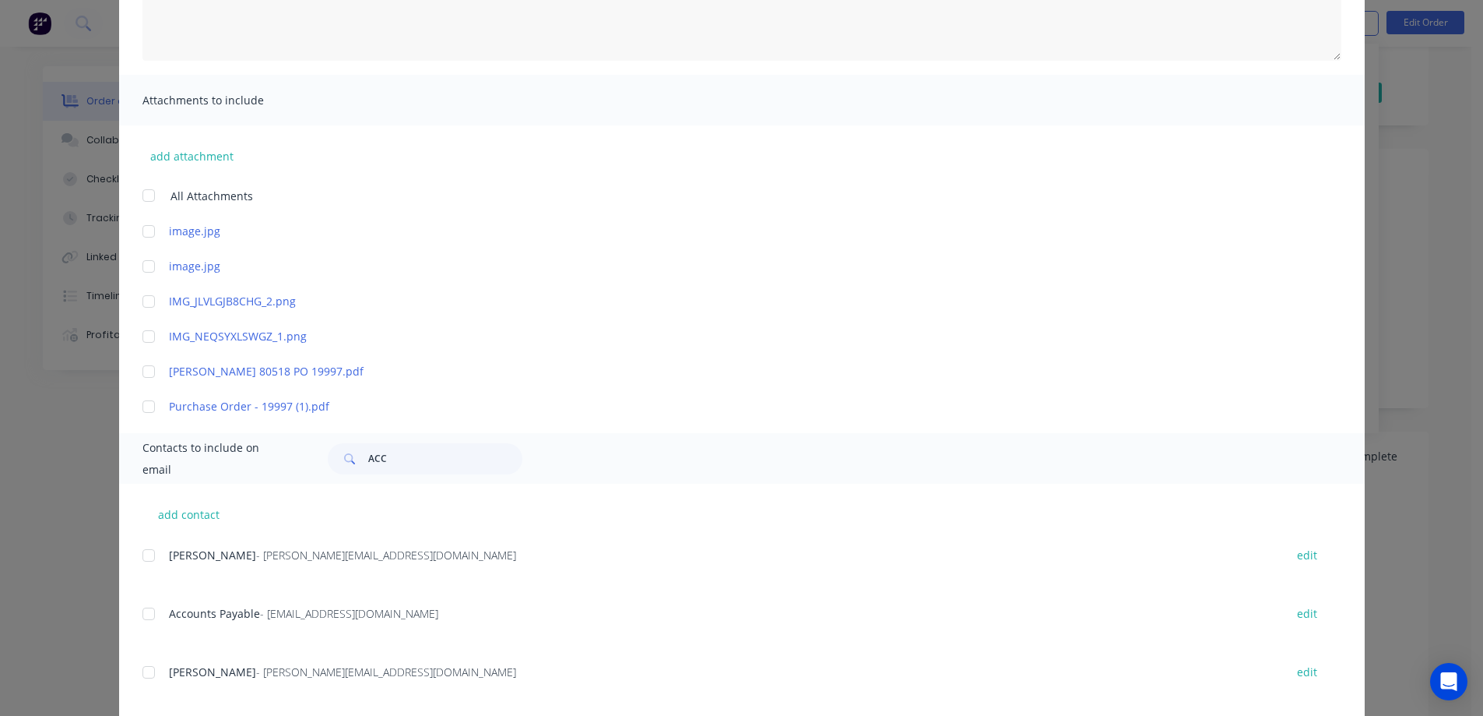
scroll to position [311, 0]
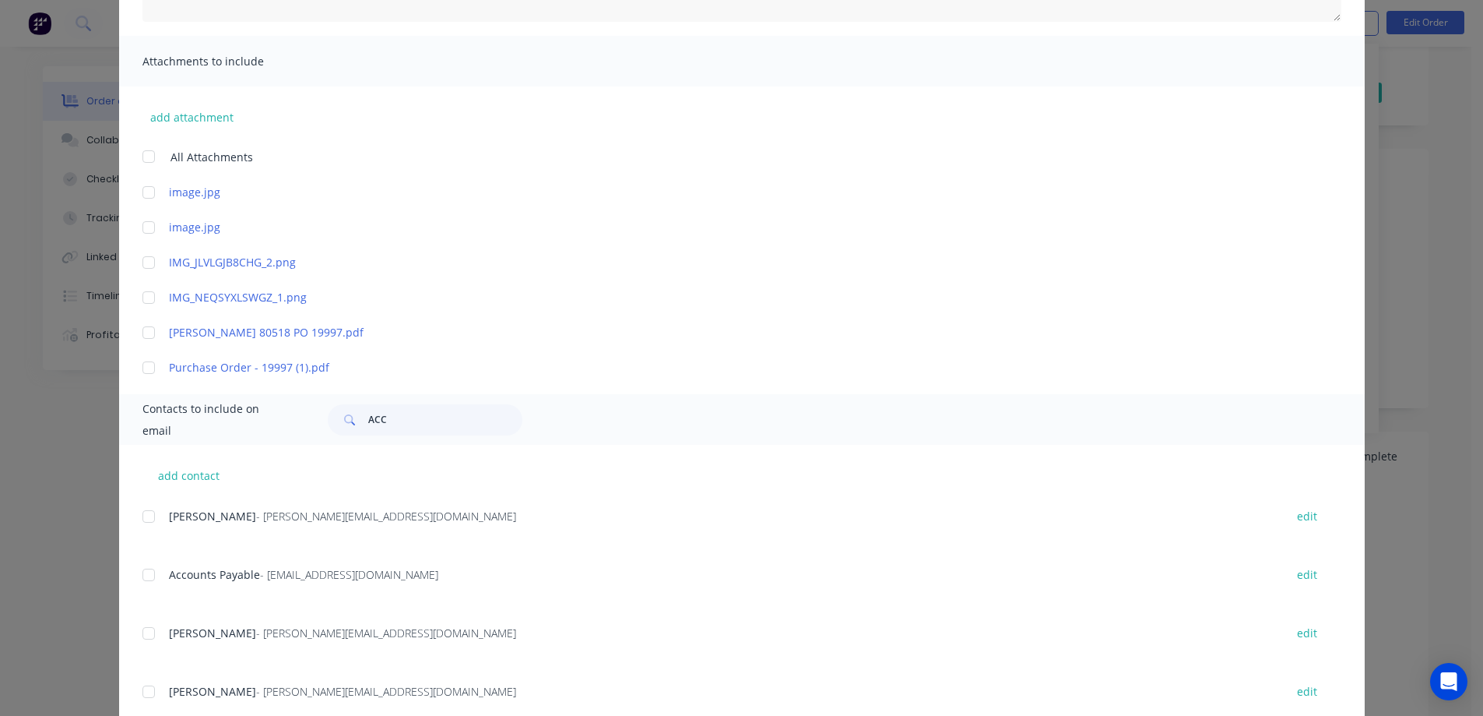
click at [143, 575] on div at bounding box center [148, 574] width 31 height 31
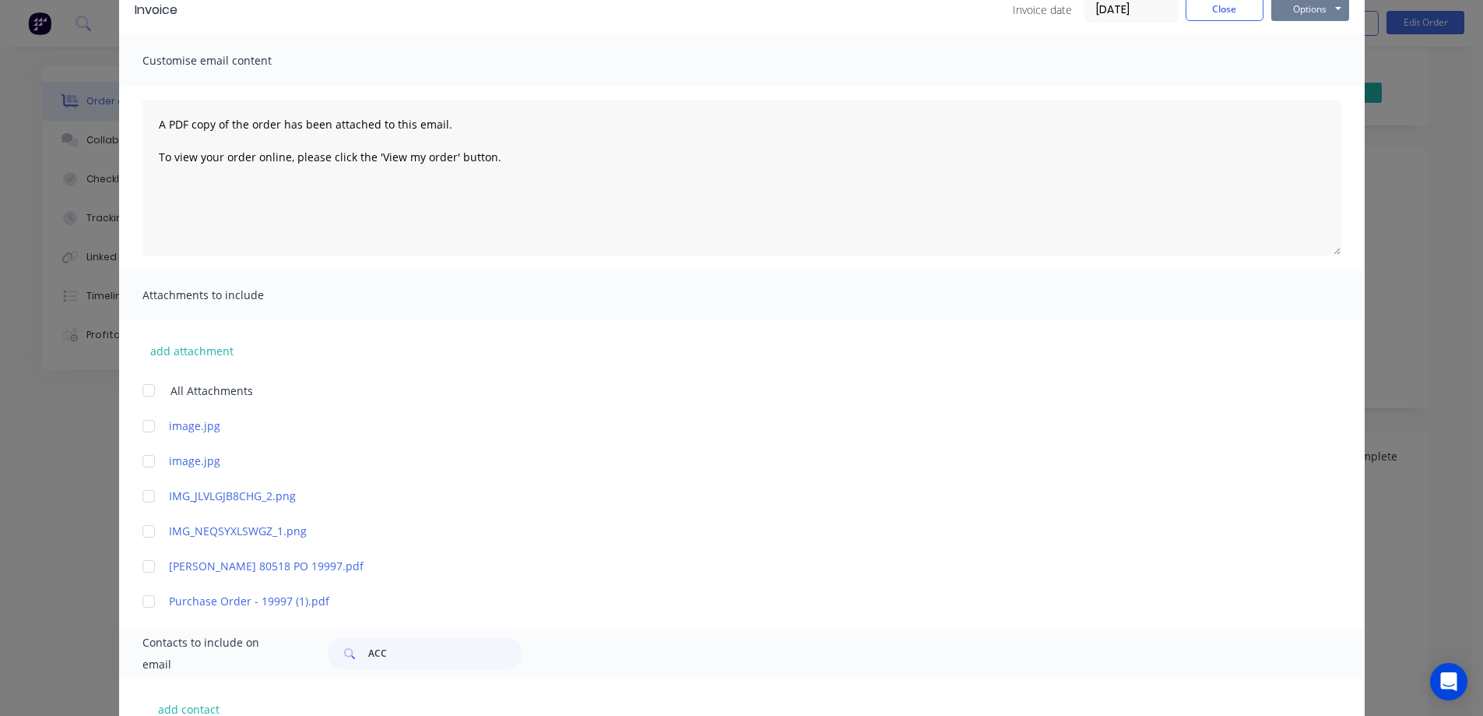
scroll to position [0, 0]
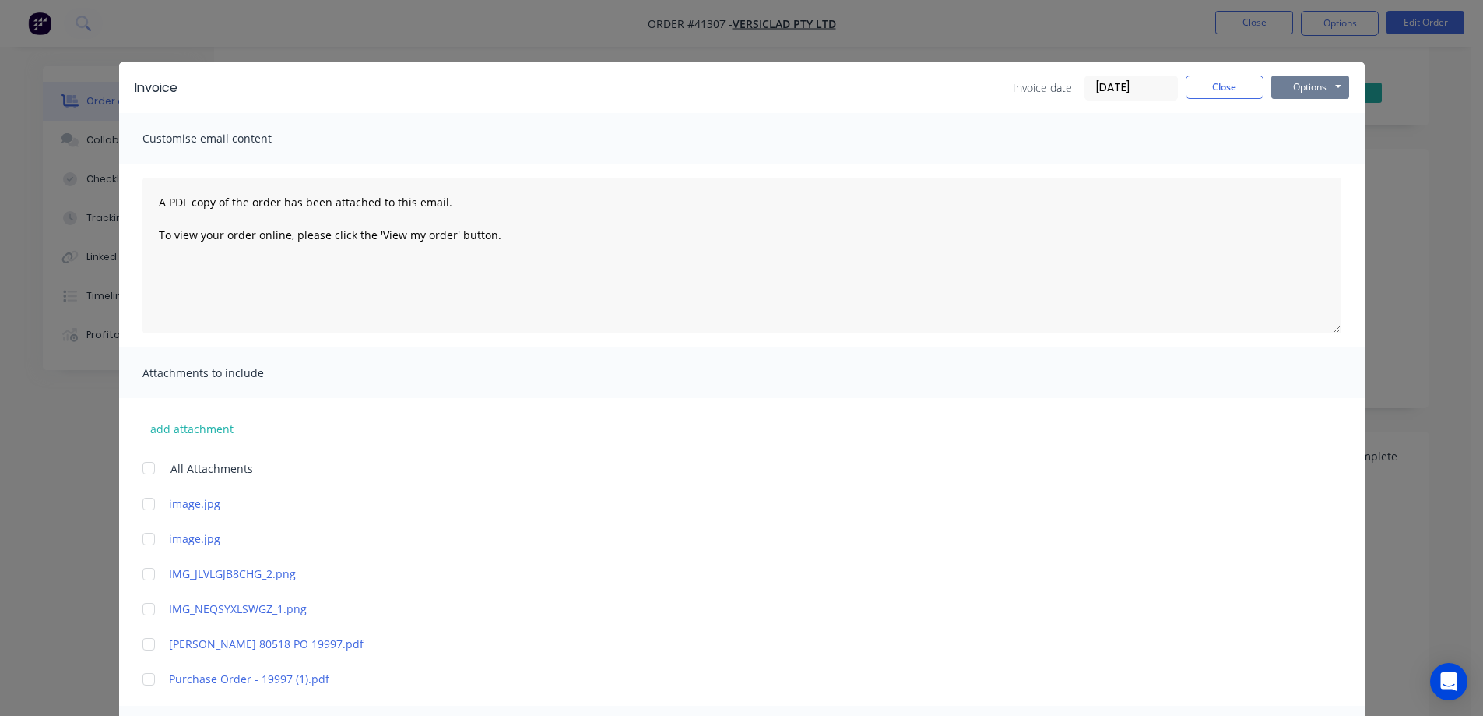
click at [1285, 83] on button "Options" at bounding box center [1311, 87] width 78 height 23
click at [1320, 164] on button "Email" at bounding box center [1322, 166] width 100 height 26
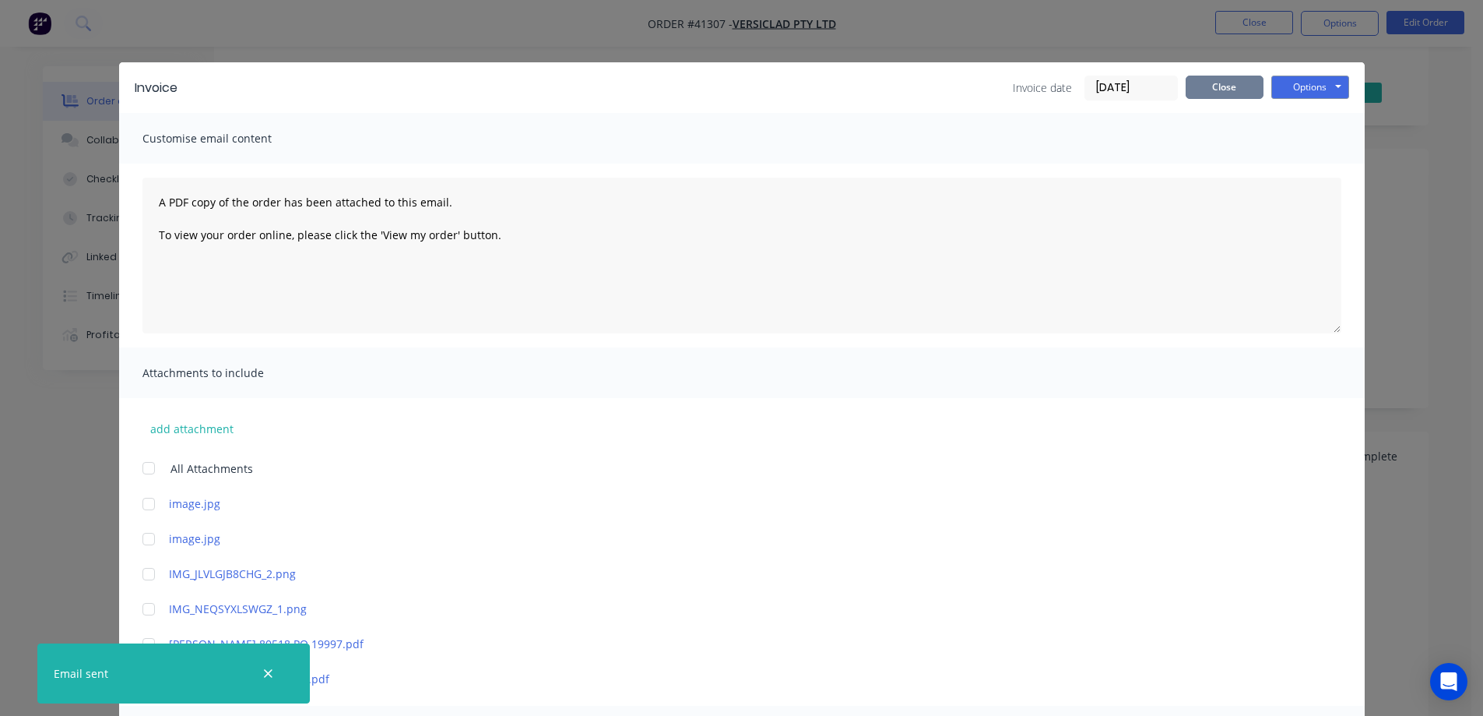
click at [1193, 85] on button "Close" at bounding box center [1225, 87] width 78 height 23
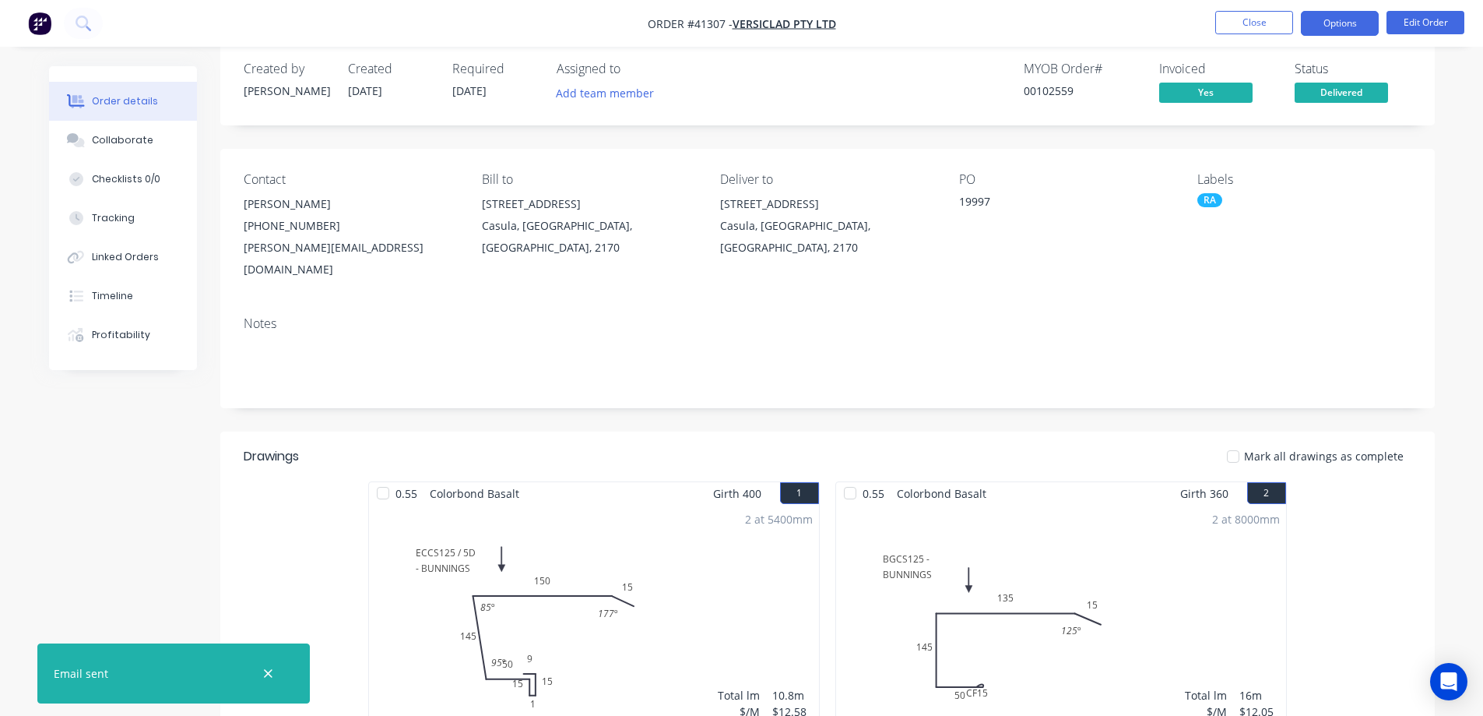
drag, startPoint x: 1314, startPoint y: 23, endPoint x: 1323, endPoint y: 15, distance: 12.1
click at [1315, 23] on button "Options" at bounding box center [1340, 23] width 78 height 25
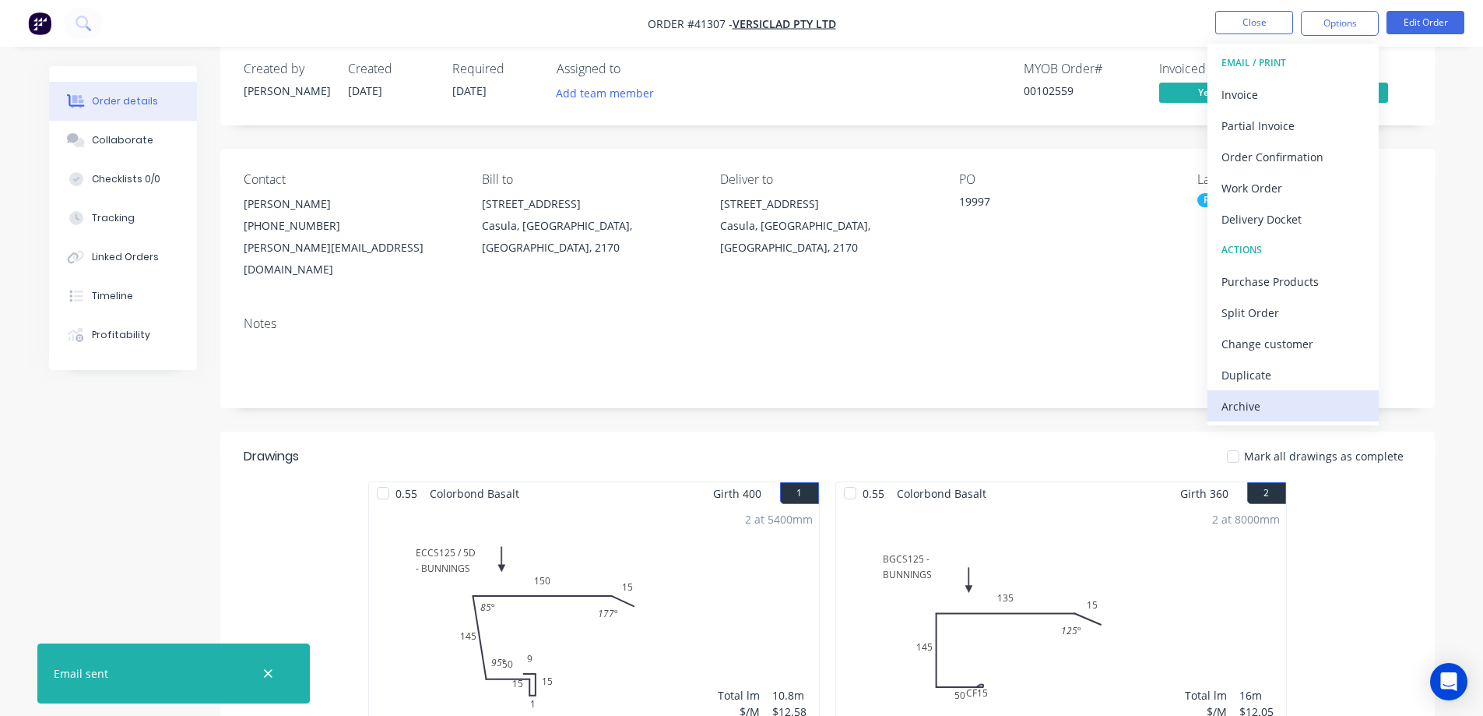
click at [1271, 403] on div "Archive" at bounding box center [1293, 406] width 143 height 23
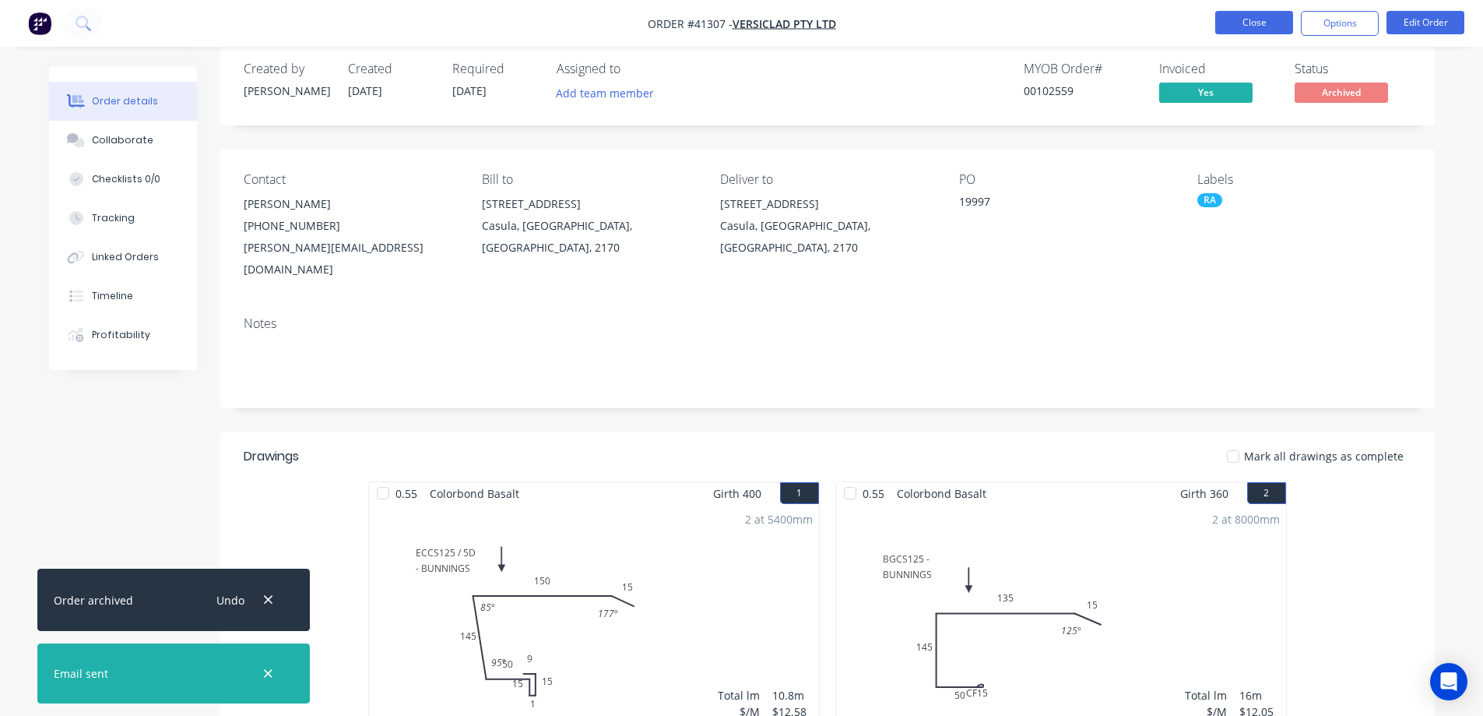
click at [1244, 22] on button "Close" at bounding box center [1255, 22] width 78 height 23
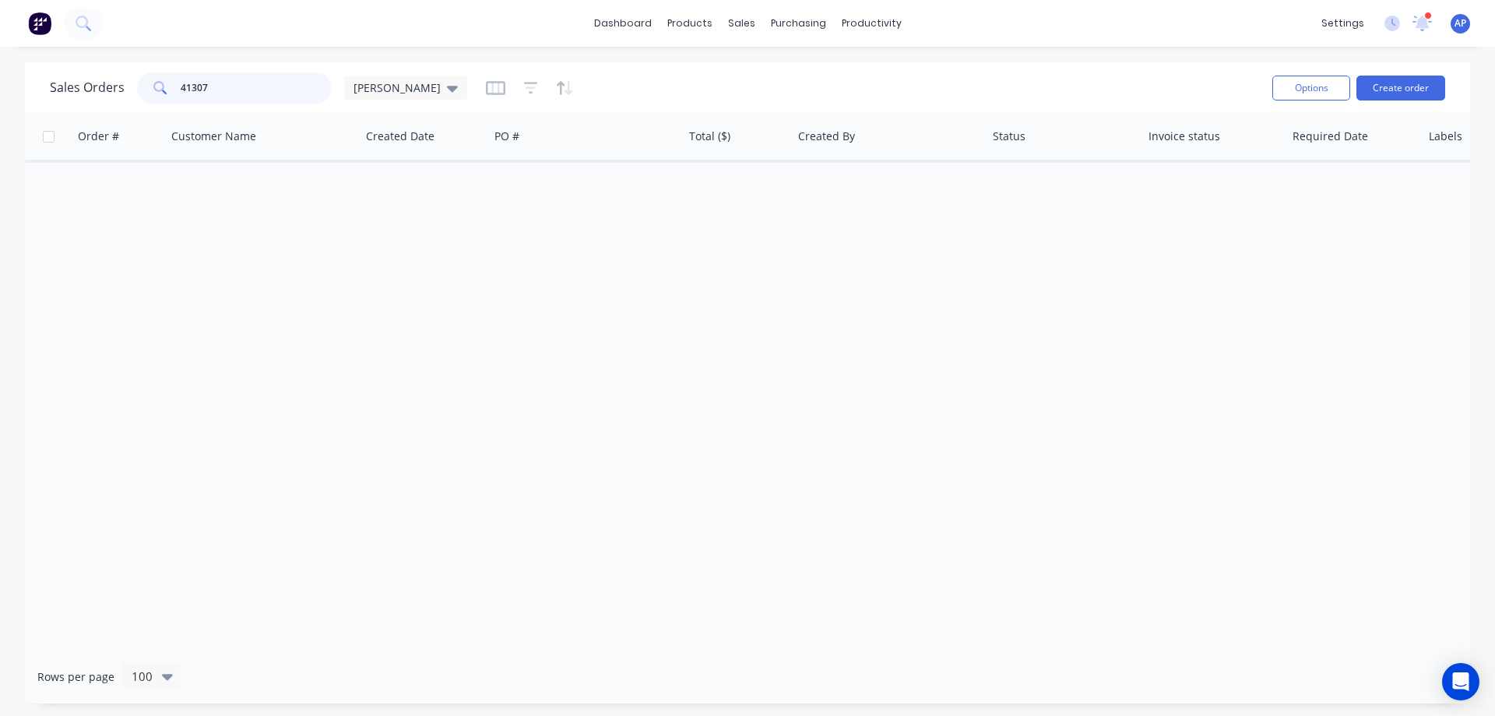
drag, startPoint x: 224, startPoint y: 88, endPoint x: 157, endPoint y: 90, distance: 67.8
click at [157, 90] on div "41307" at bounding box center [234, 87] width 195 height 31
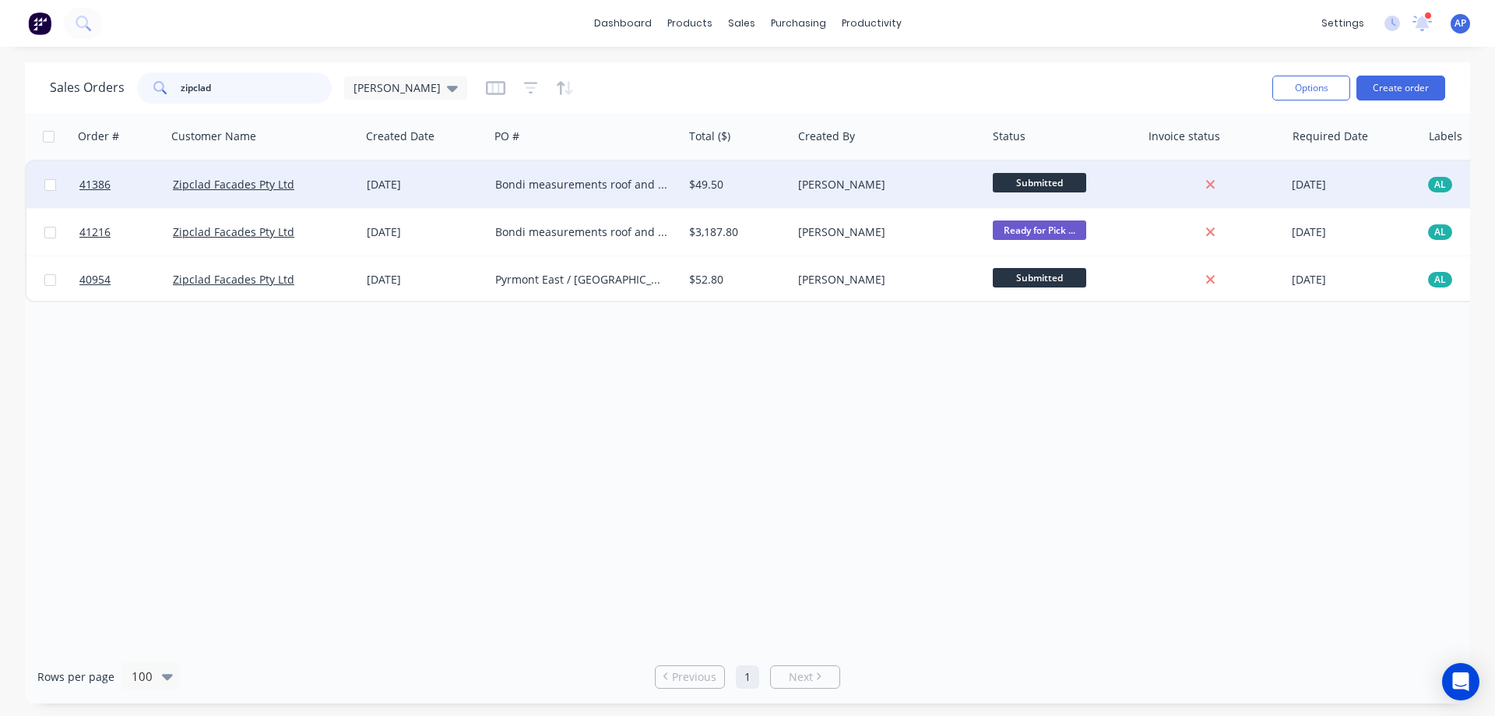
type input "zipclad"
click at [324, 191] on div "Zipclad Facades Pty Ltd" at bounding box center [259, 185] width 173 height 16
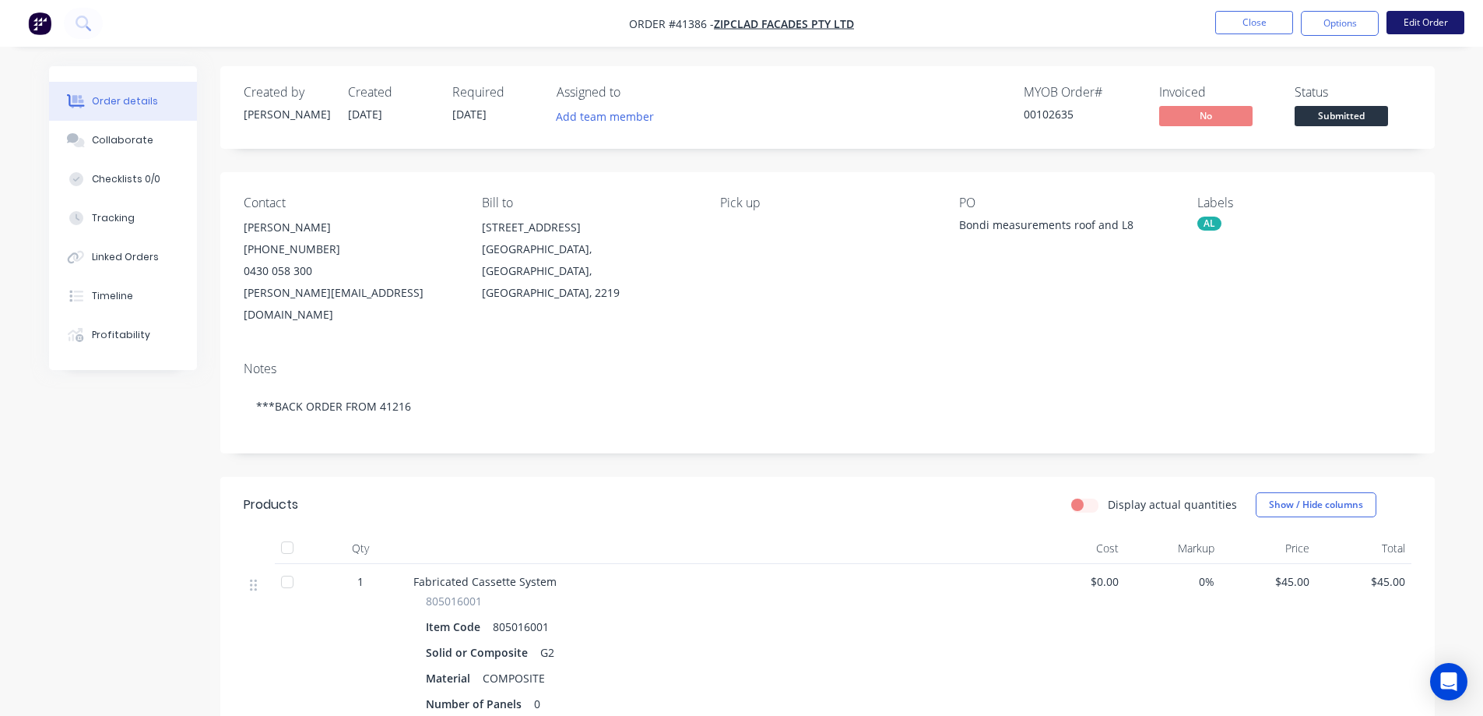
click at [1404, 22] on button "Edit Order" at bounding box center [1426, 22] width 78 height 23
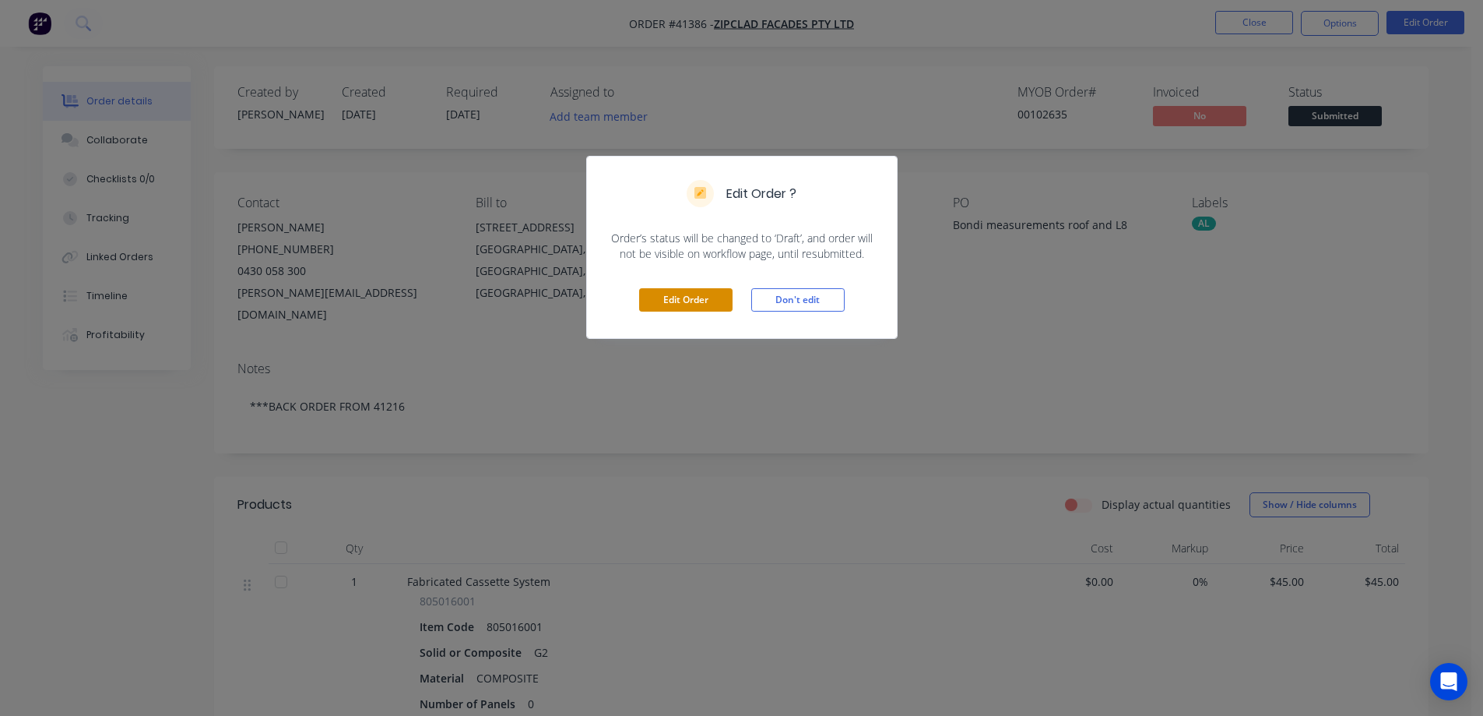
click at [685, 305] on button "Edit Order" at bounding box center [685, 299] width 93 height 23
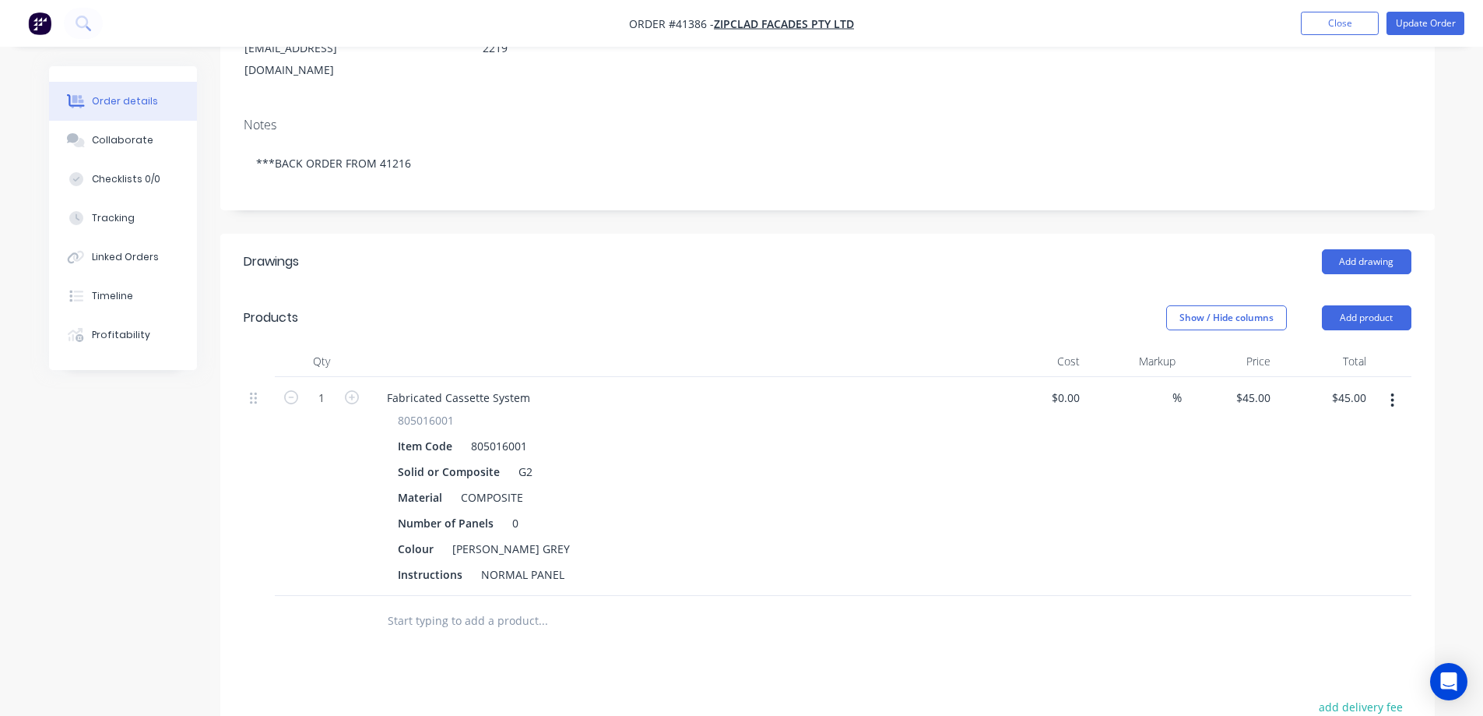
scroll to position [311, 0]
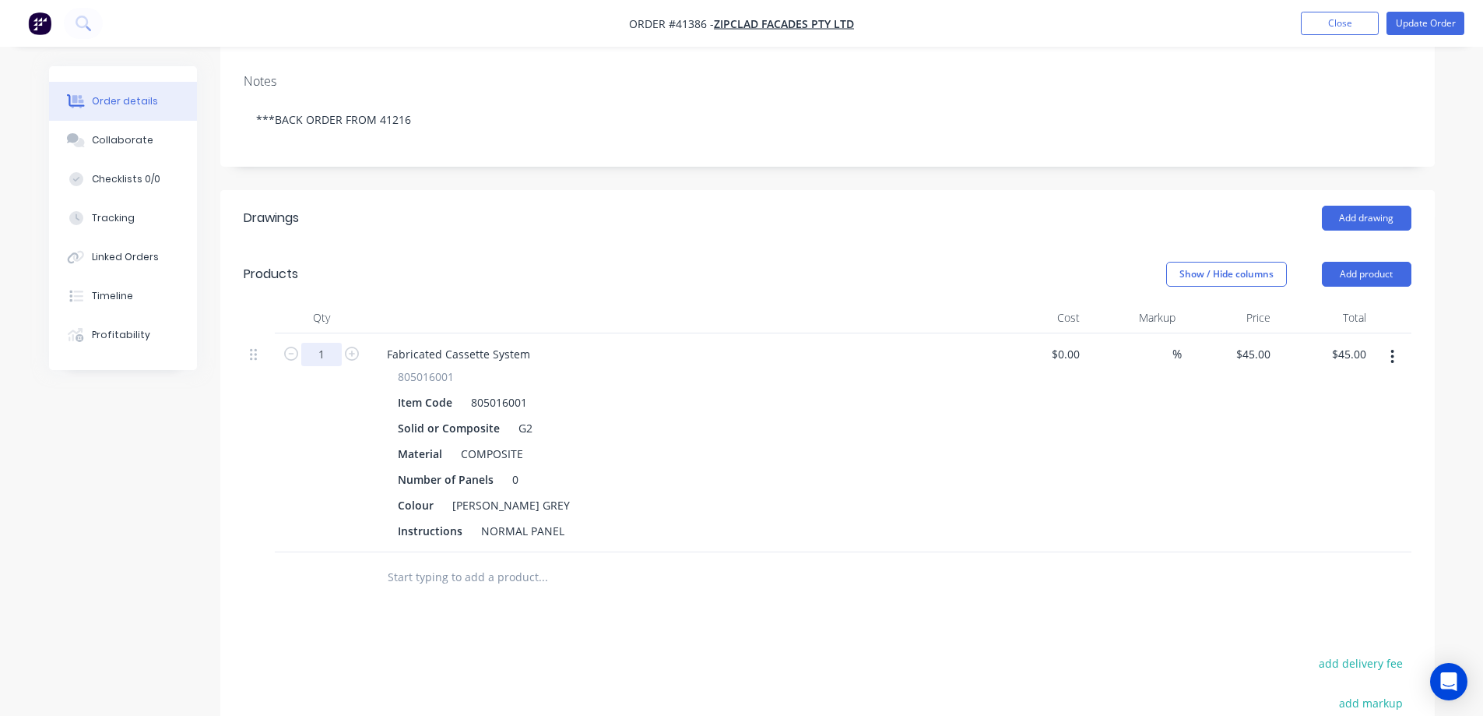
click at [324, 343] on input "1" at bounding box center [321, 354] width 40 height 23
type input "61.22"
type input "$2,754.90"
click at [365, 302] on div "Qty" at bounding box center [321, 317] width 93 height 31
drag, startPoint x: 525, startPoint y: 439, endPoint x: 508, endPoint y: 442, distance: 16.5
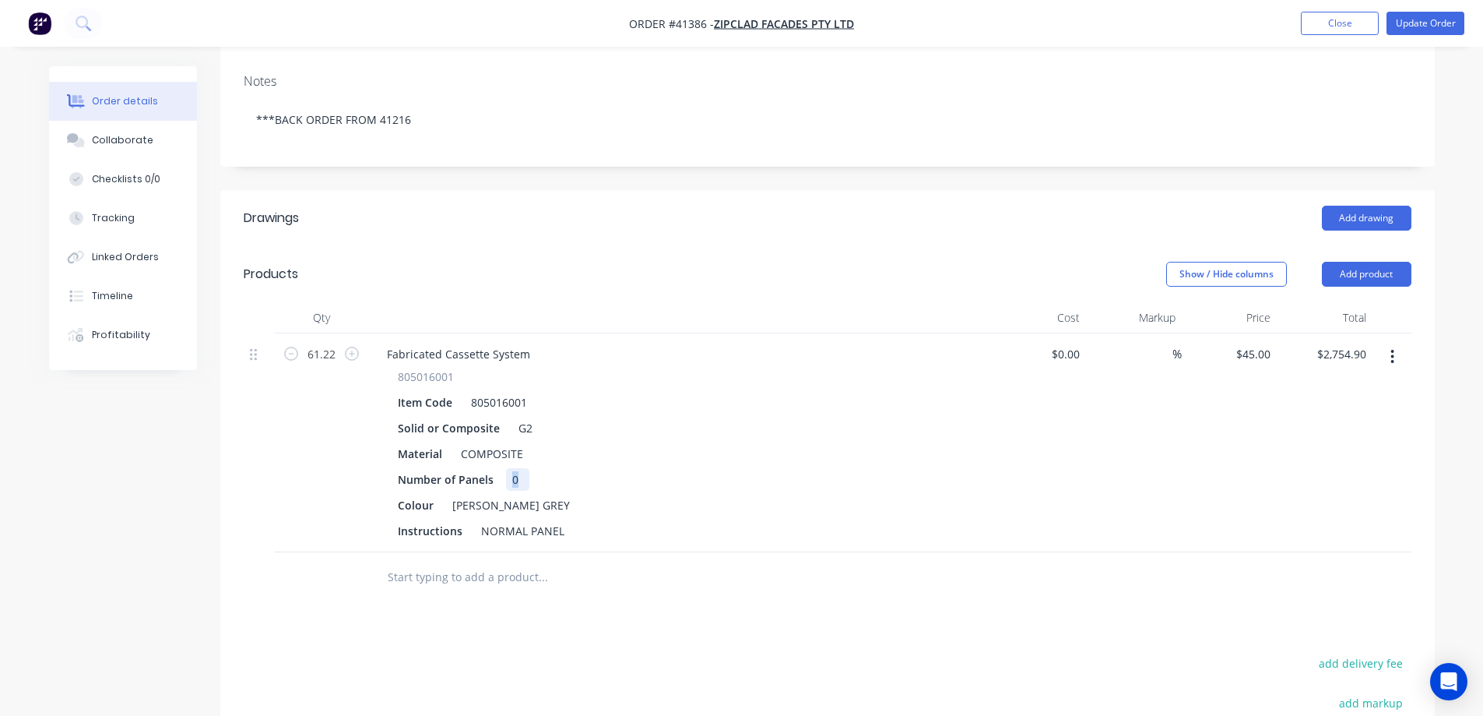
click at [508, 468] on div "0" at bounding box center [517, 479] width 23 height 23
click at [646, 442] on div "Material COMPOSITE" at bounding box center [677, 453] width 570 height 23
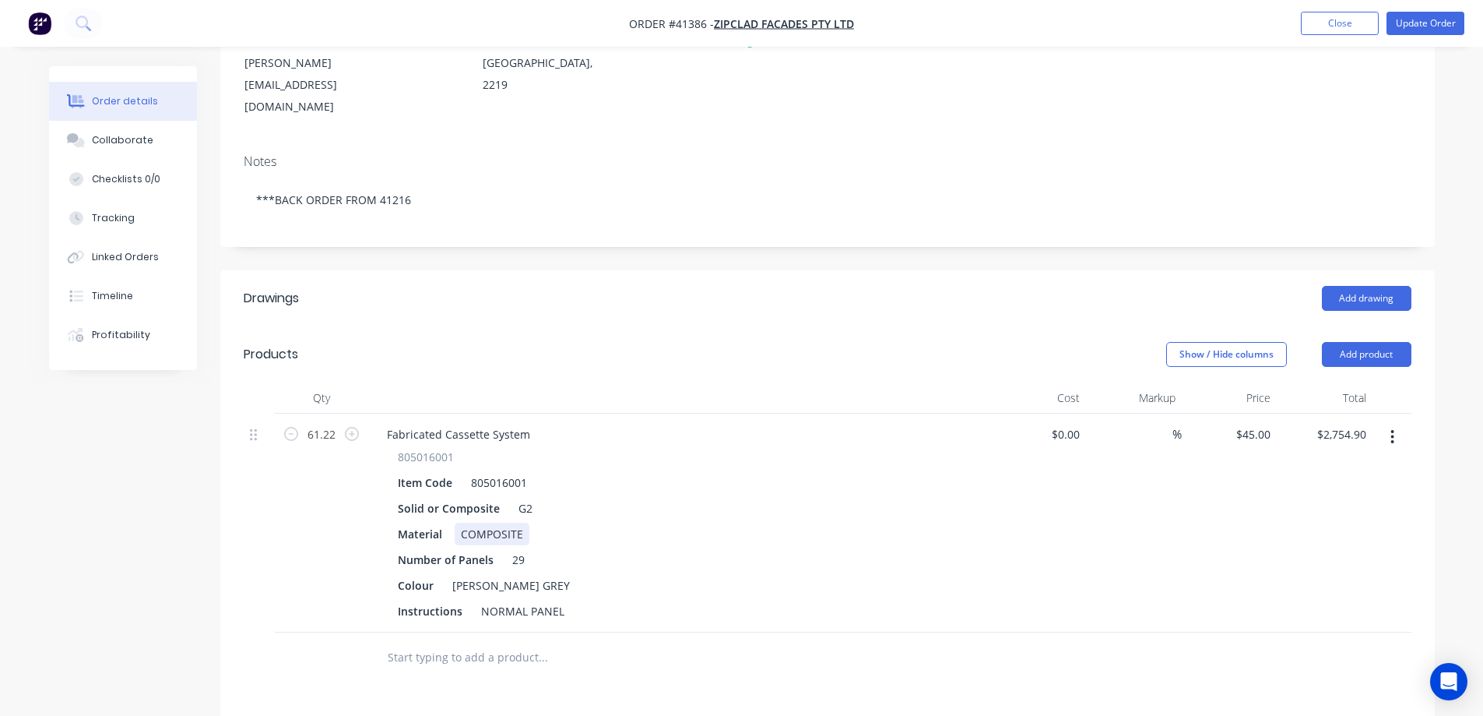
scroll to position [0, 0]
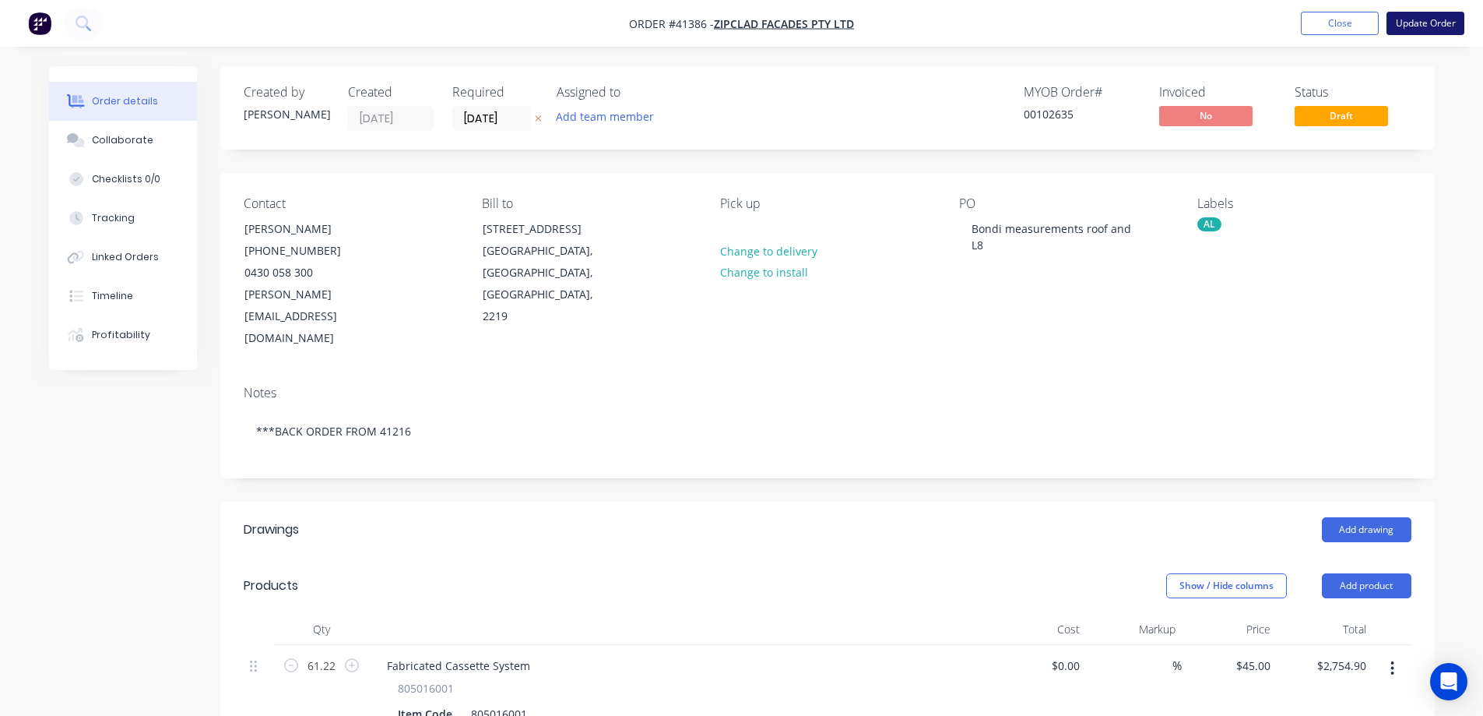
click at [1420, 28] on button "Update Order" at bounding box center [1426, 23] width 78 height 23
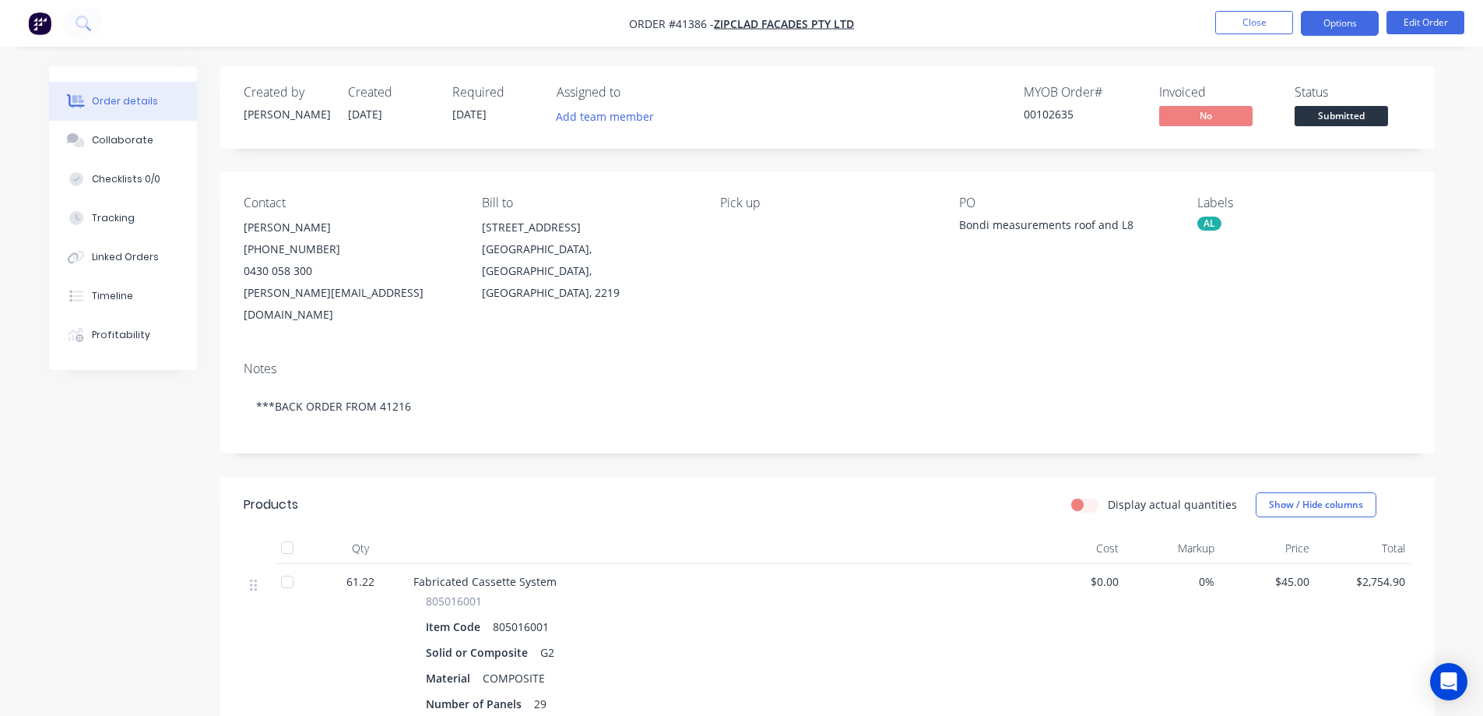
drag, startPoint x: 1314, startPoint y: 24, endPoint x: 1318, endPoint y: 16, distance: 9.1
click at [1314, 21] on button "Options" at bounding box center [1340, 23] width 78 height 25
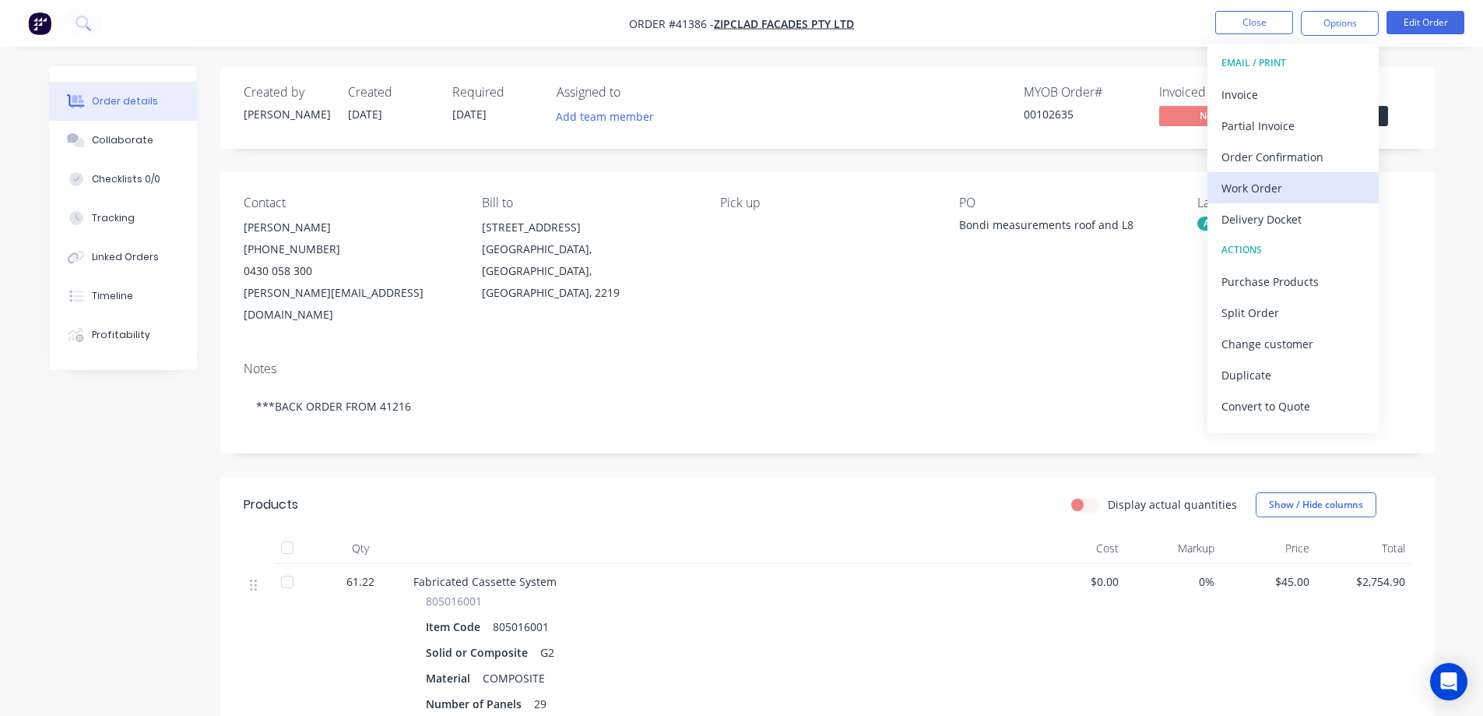
click at [1281, 185] on div "Work Order" at bounding box center [1293, 188] width 143 height 23
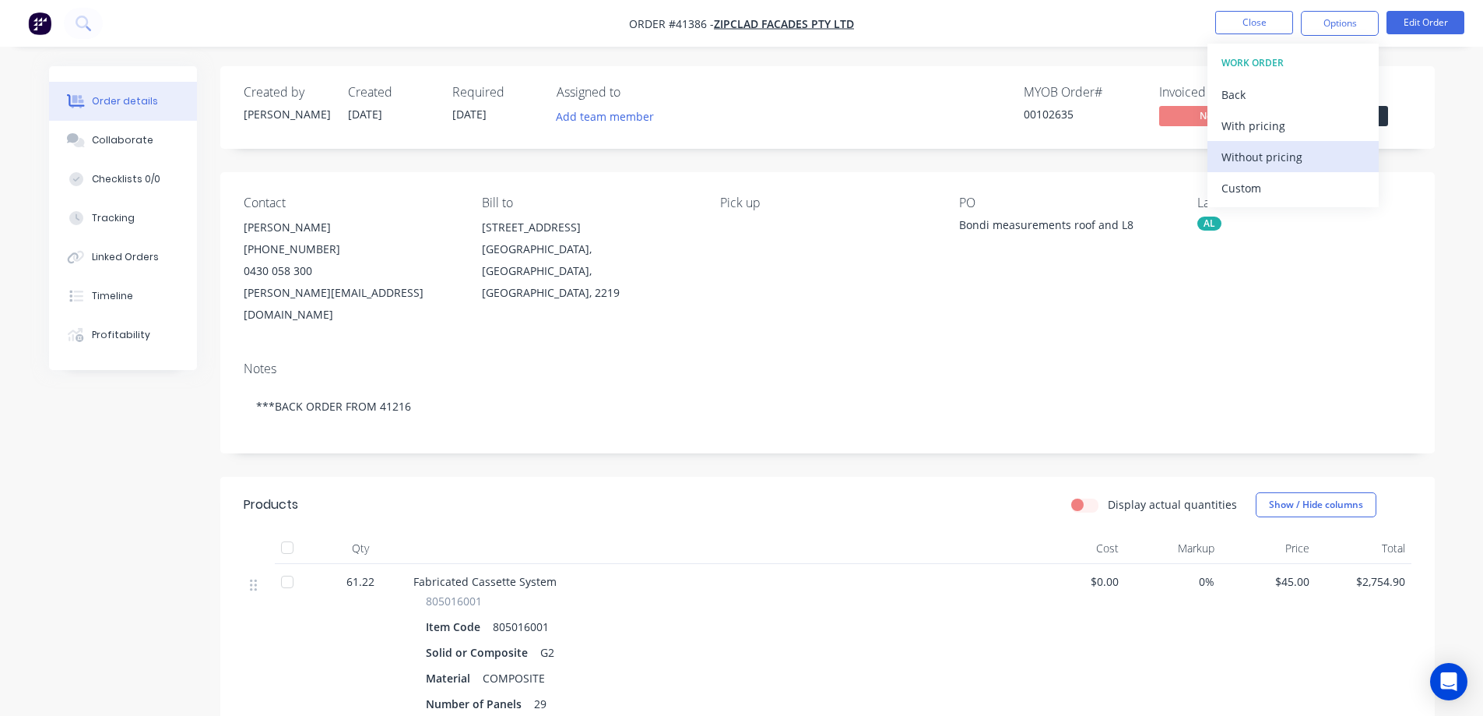
click at [1303, 153] on div "Without pricing" at bounding box center [1293, 157] width 143 height 23
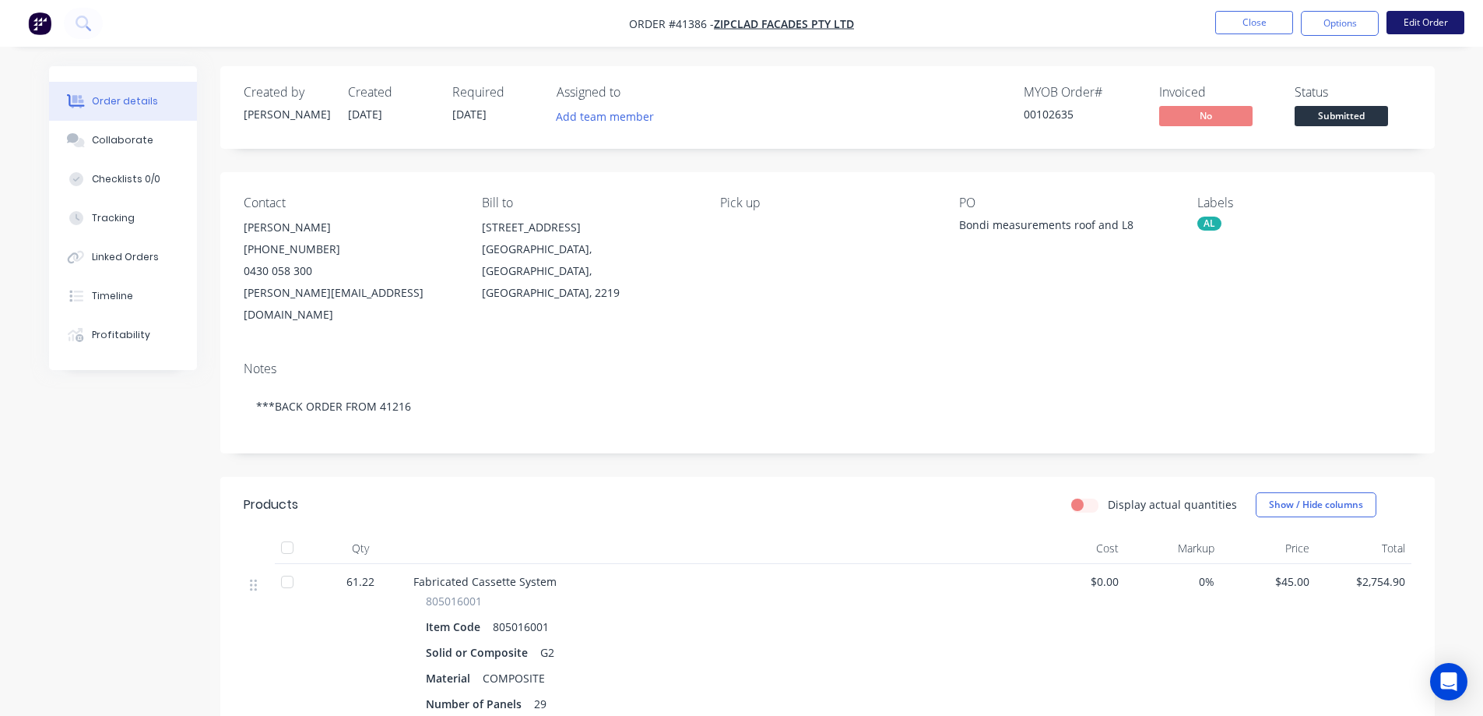
click at [1413, 22] on button "Edit Order" at bounding box center [1426, 22] width 78 height 23
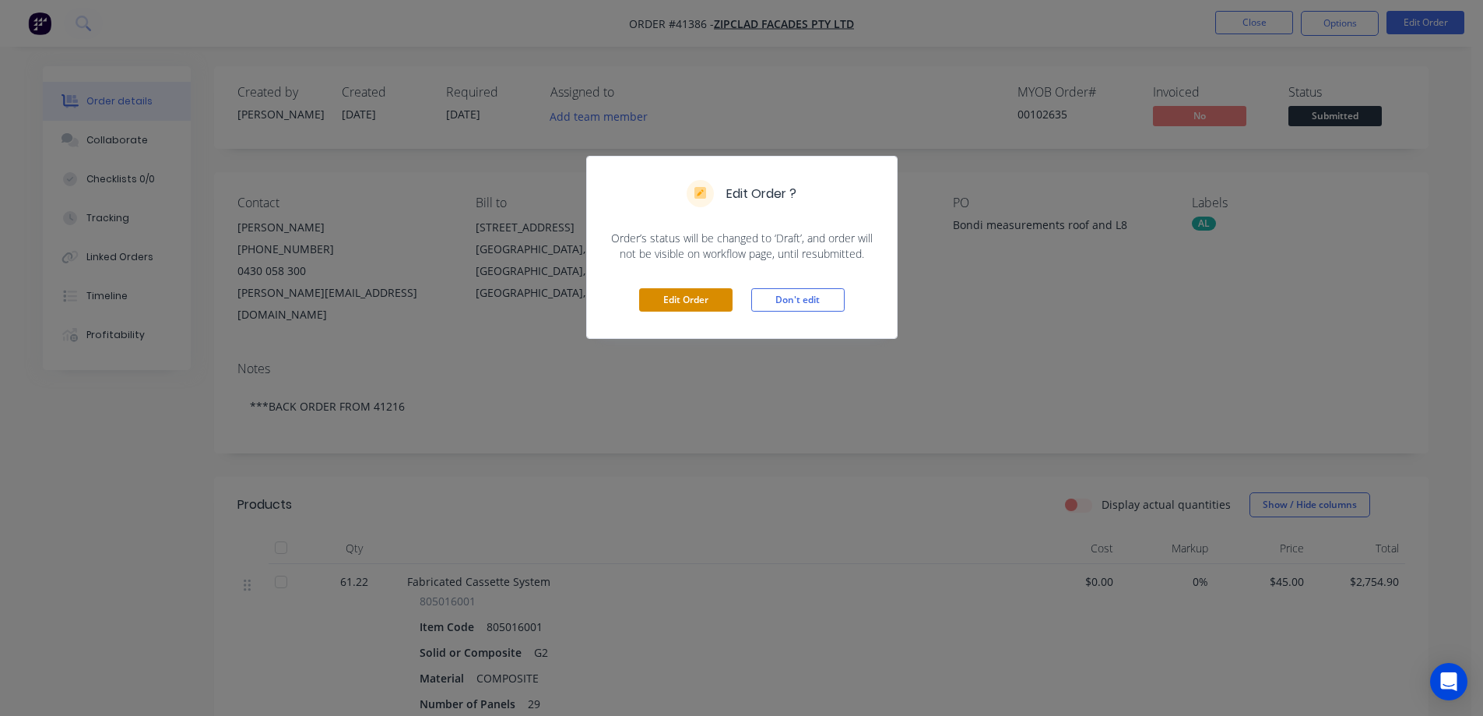
click at [716, 297] on button "Edit Order" at bounding box center [685, 299] width 93 height 23
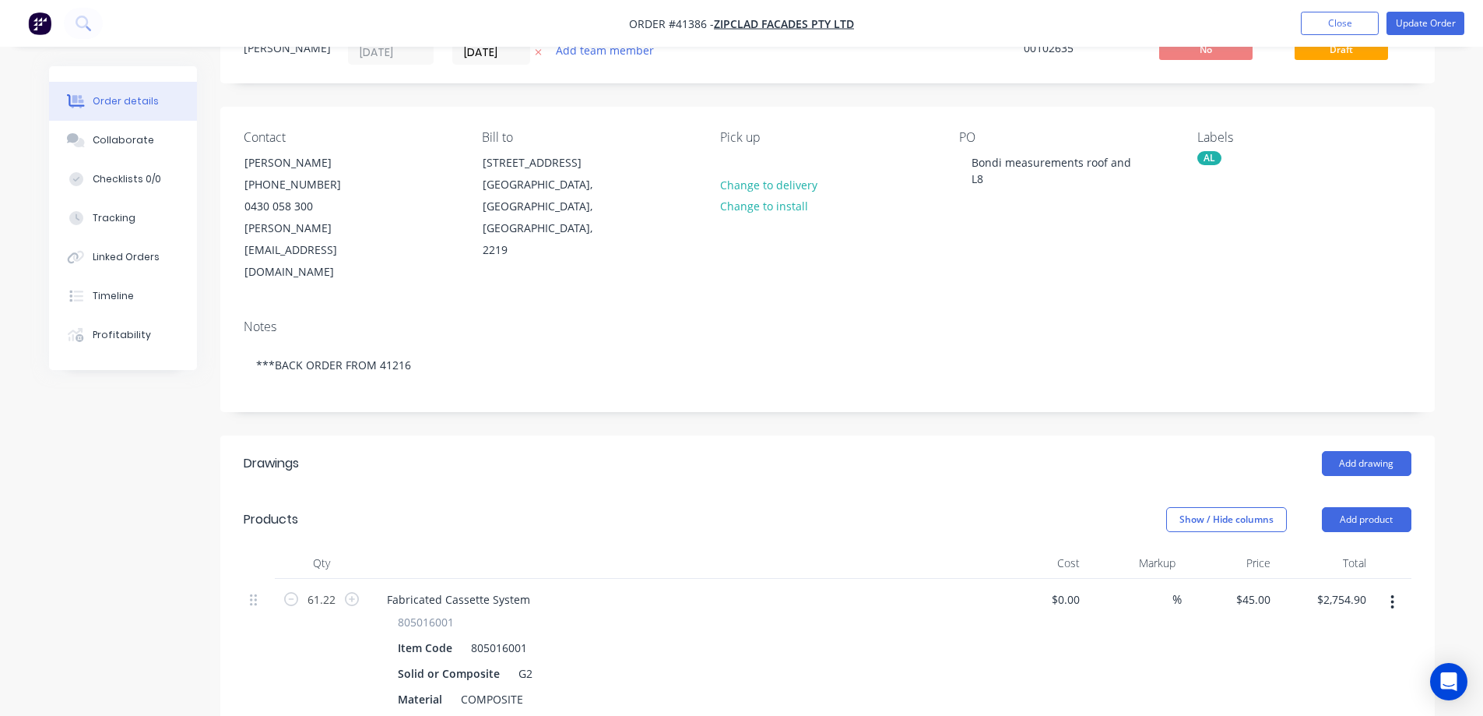
scroll to position [156, 0]
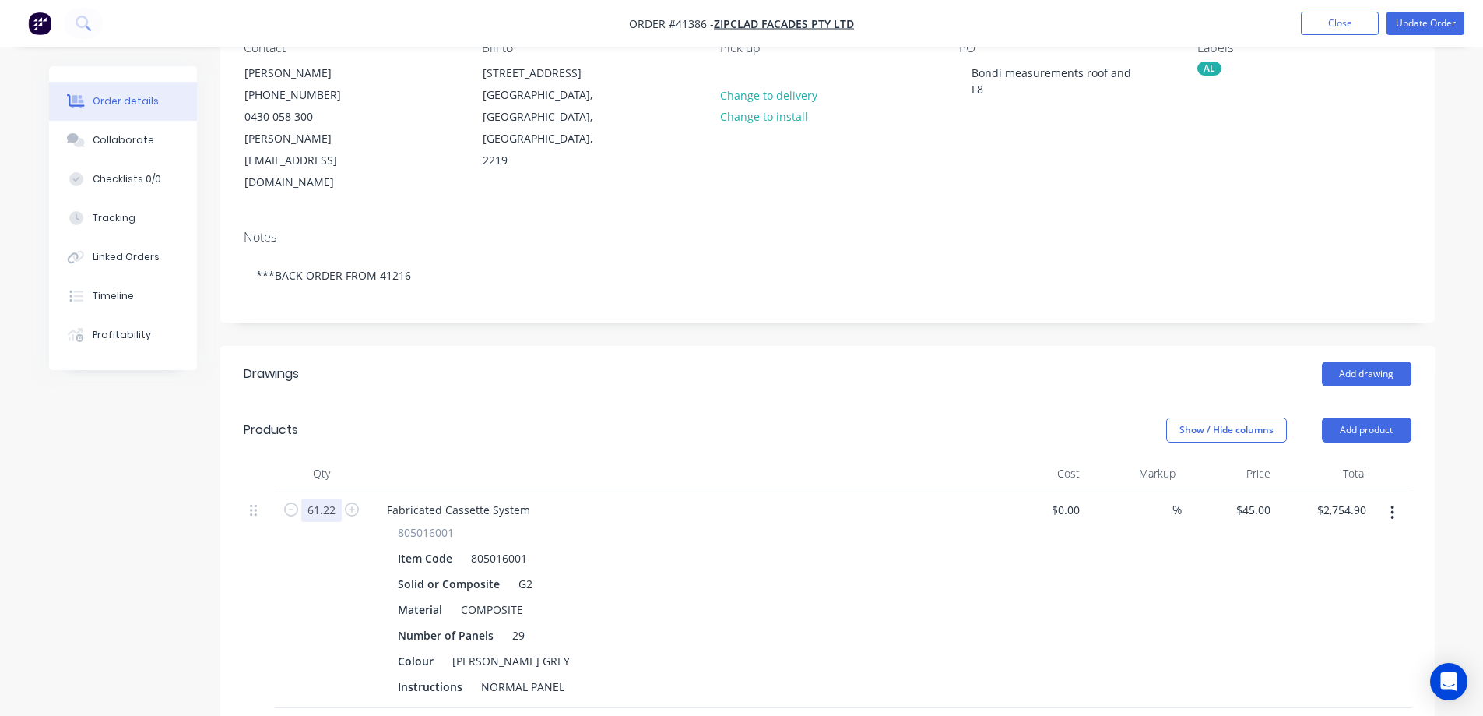
click at [329, 498] on input "61.22" at bounding box center [321, 509] width 40 height 23
type input "62.41"
type input "$2,808.45"
click at [371, 458] on div at bounding box center [679, 473] width 623 height 31
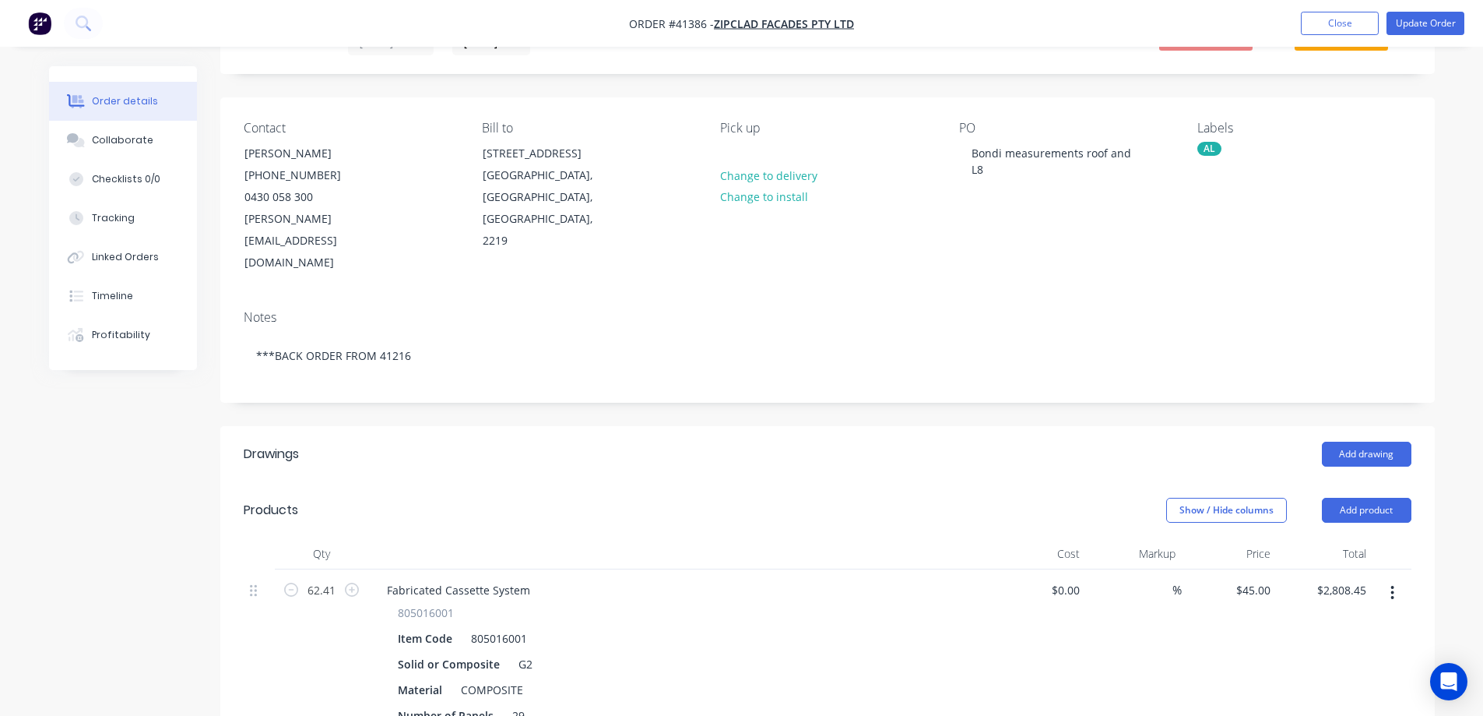
scroll to position [0, 0]
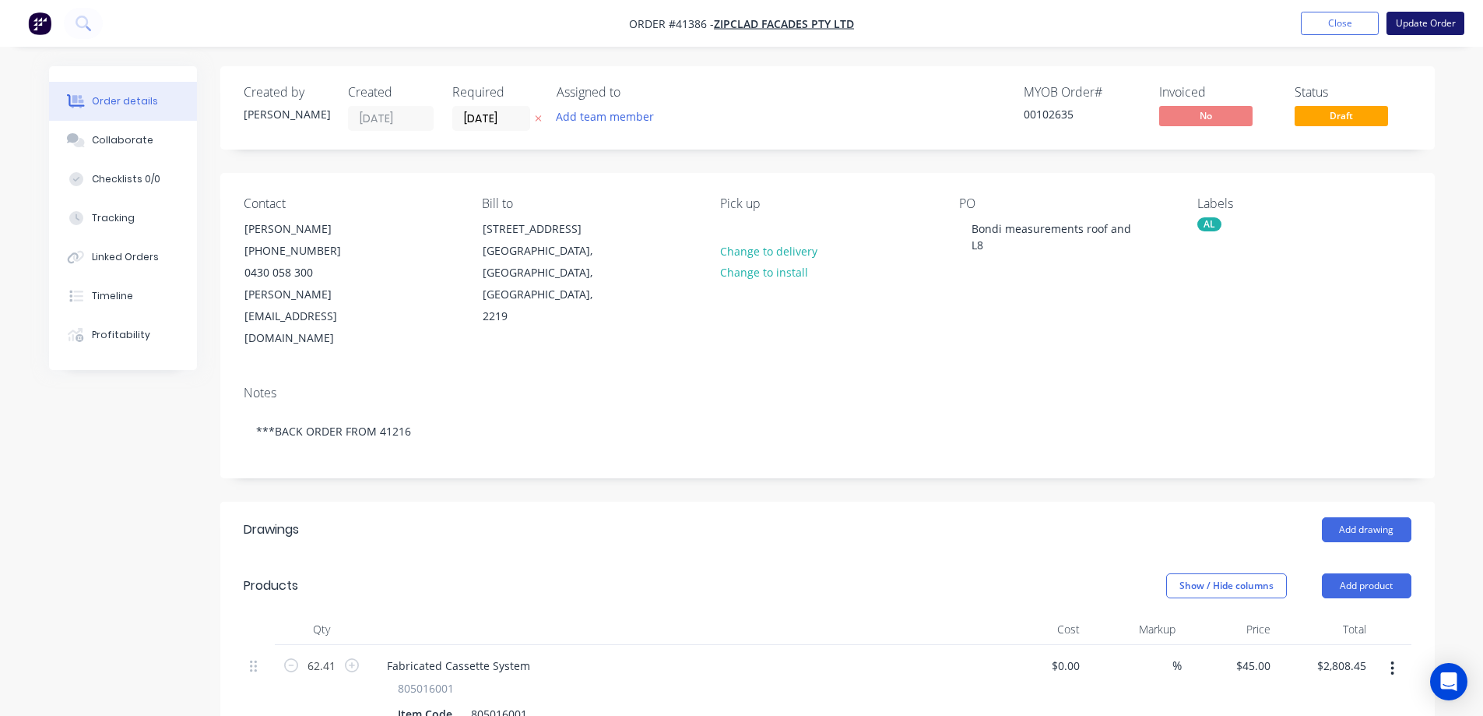
click at [1416, 23] on button "Update Order" at bounding box center [1426, 23] width 78 height 23
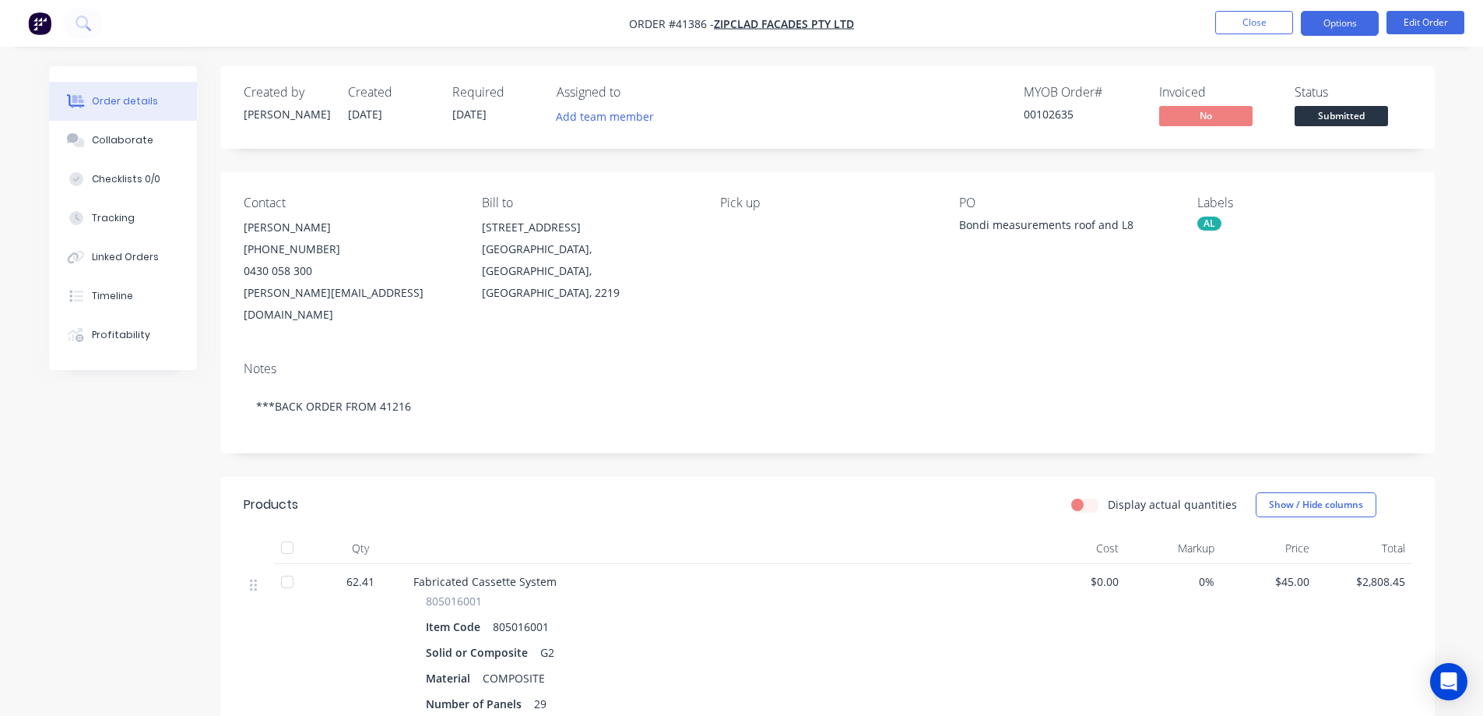
click at [1318, 21] on button "Options" at bounding box center [1340, 23] width 78 height 25
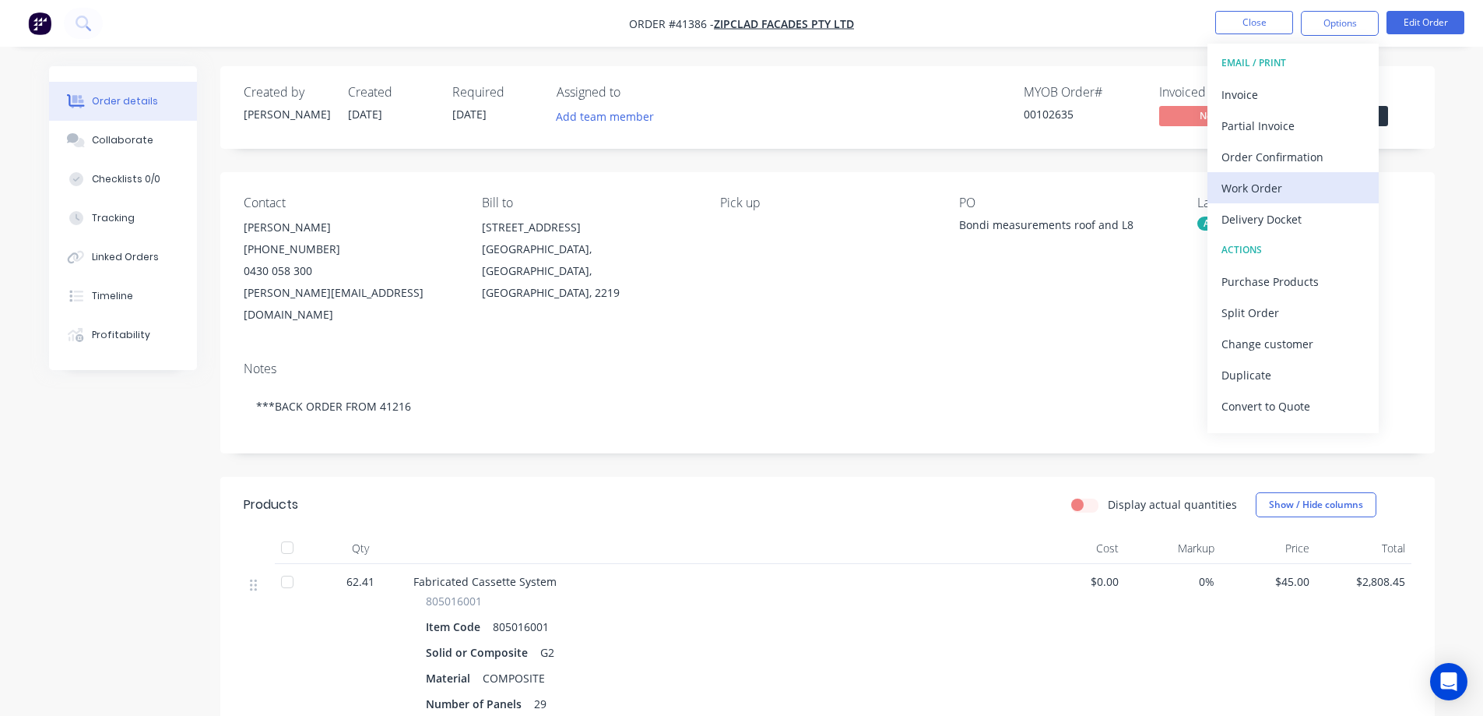
click at [1271, 185] on div "Work Order" at bounding box center [1293, 188] width 143 height 23
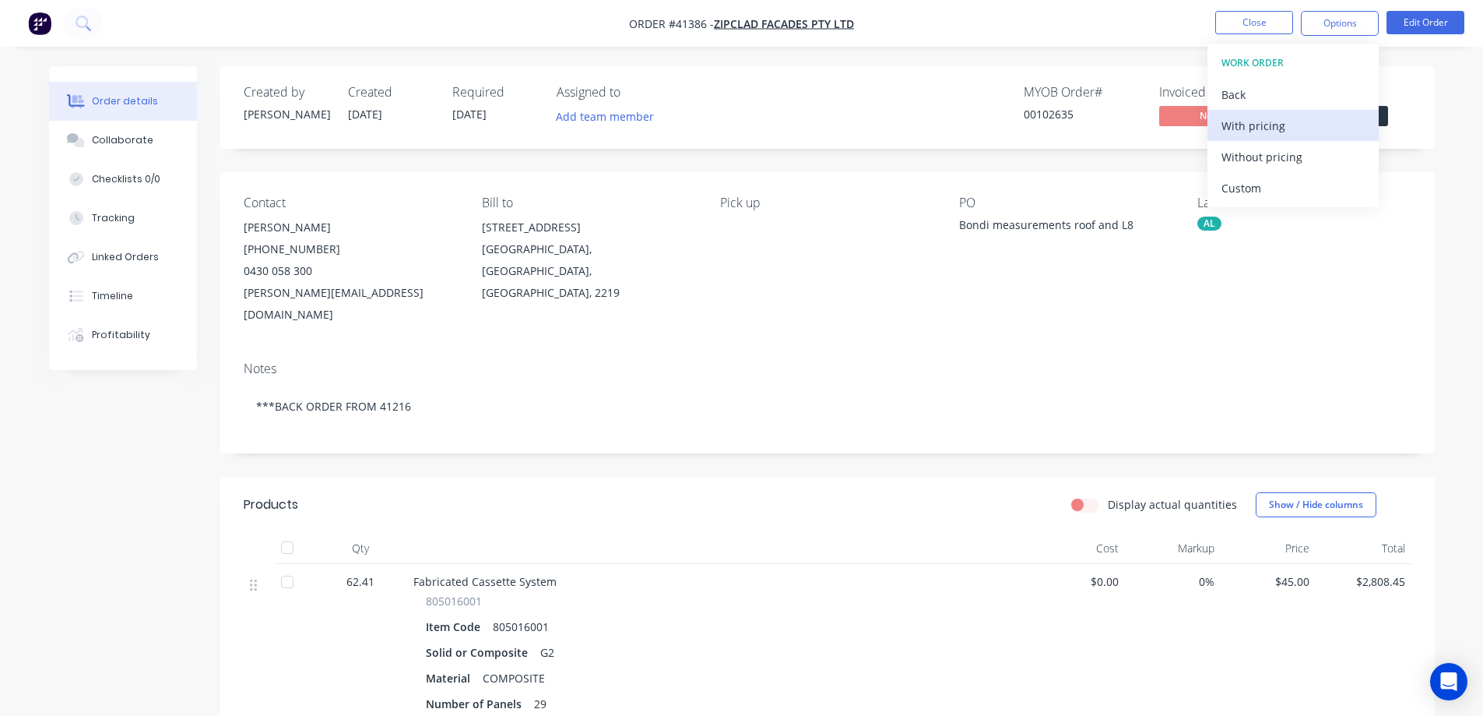
click at [1285, 124] on div "With pricing" at bounding box center [1293, 125] width 143 height 23
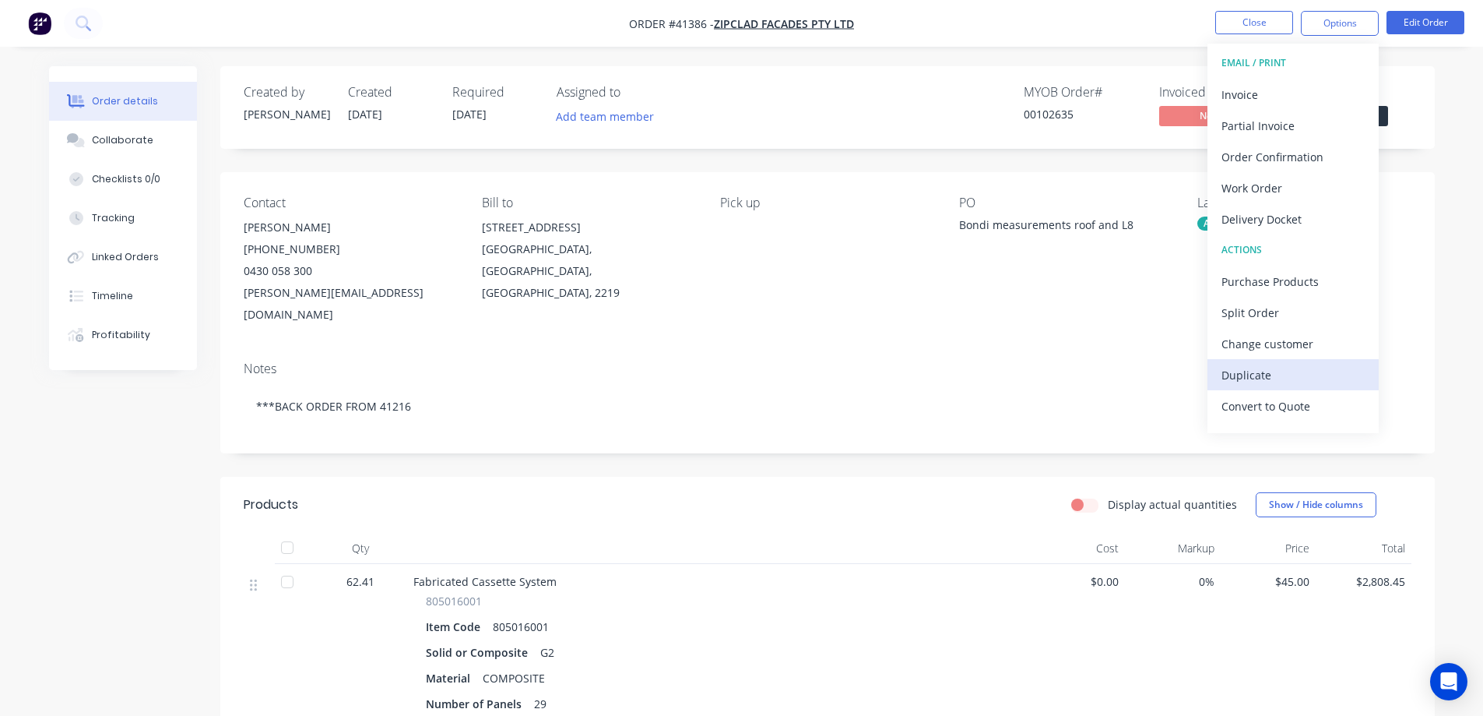
click at [1250, 375] on div "Duplicate" at bounding box center [1293, 375] width 143 height 23
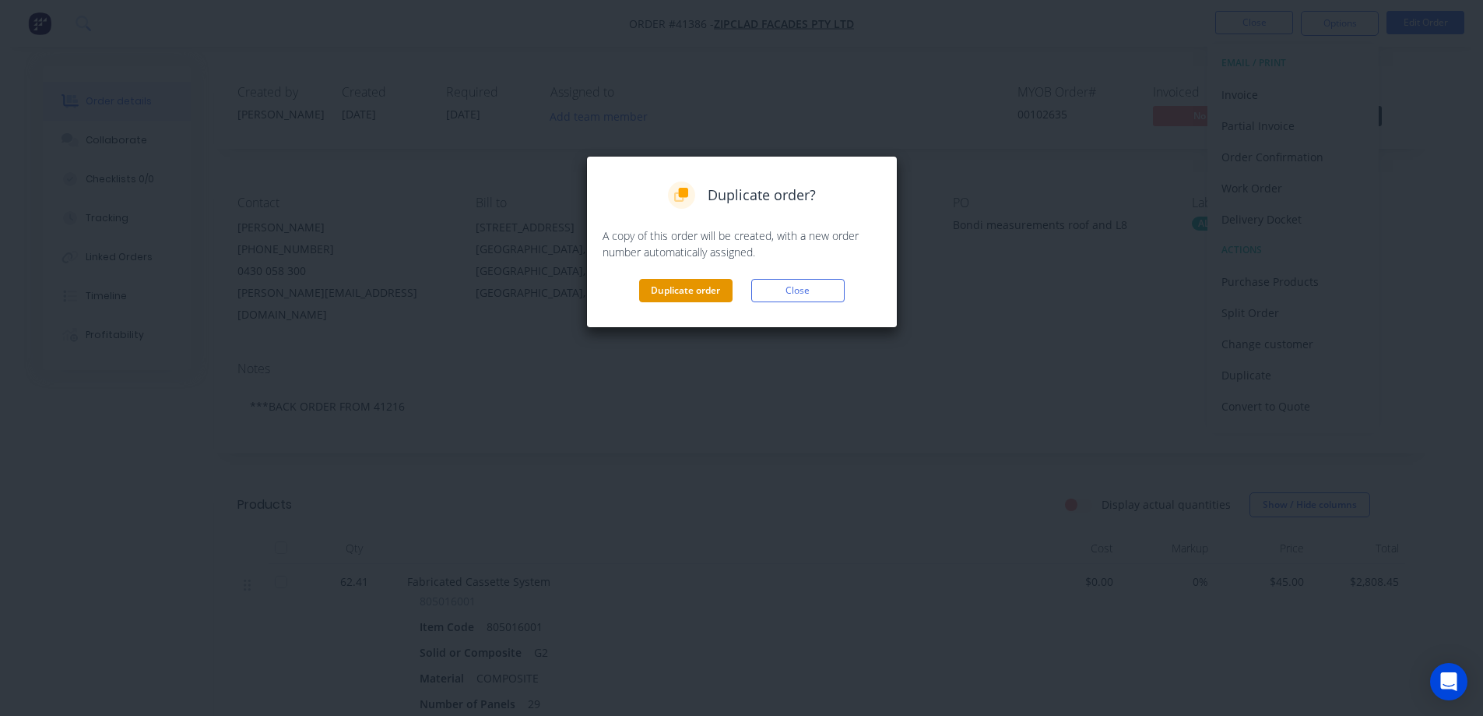
click at [698, 283] on button "Duplicate order" at bounding box center [685, 290] width 93 height 23
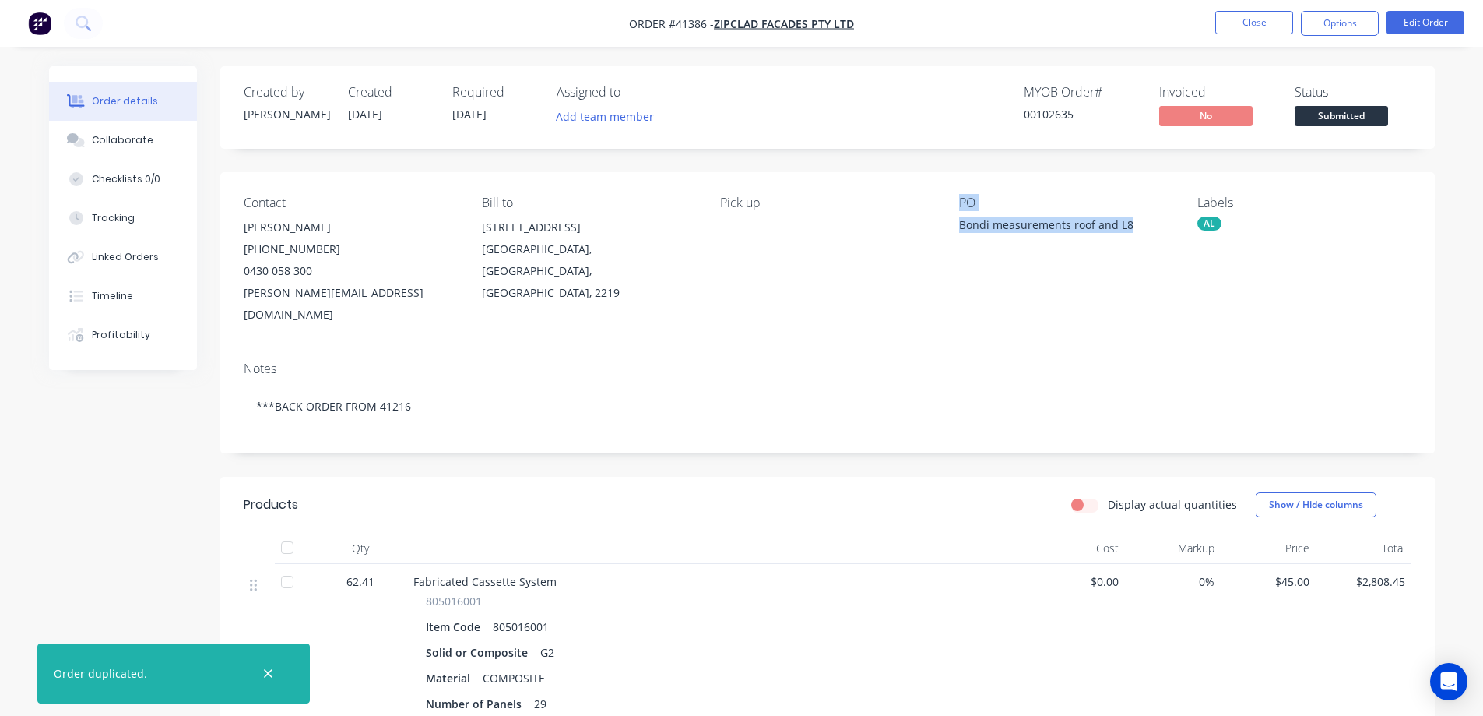
drag, startPoint x: 1131, startPoint y: 224, endPoint x: 944, endPoint y: 223, distance: 186.9
click at [944, 223] on div "Contact Kristian Milosevski (02) 9319 4390 0430 058 300 kristian@zipclad.com.au…" at bounding box center [827, 260] width 1215 height 177
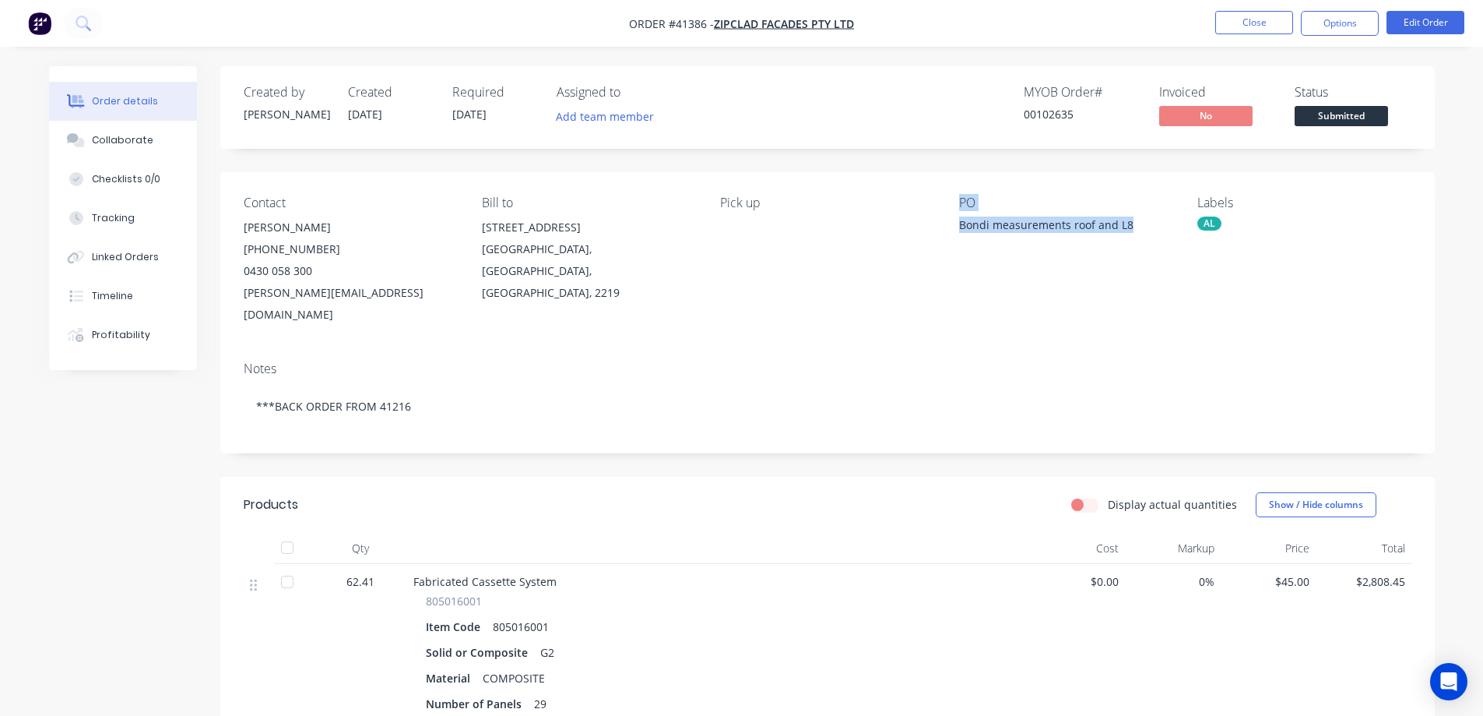
drag, startPoint x: 1004, startPoint y: 280, endPoint x: 1027, endPoint y: 262, distance: 29.3
click at [1004, 281] on div "PO Bondi measurements roof and L8" at bounding box center [1065, 260] width 213 height 130
click at [1139, 273] on div "PO Bondi measurements roof and L8" at bounding box center [1065, 260] width 213 height 130
click at [1168, 361] on div "Notes" at bounding box center [828, 368] width 1168 height 15
drag, startPoint x: 1125, startPoint y: 225, endPoint x: 954, endPoint y: 233, distance: 171.5
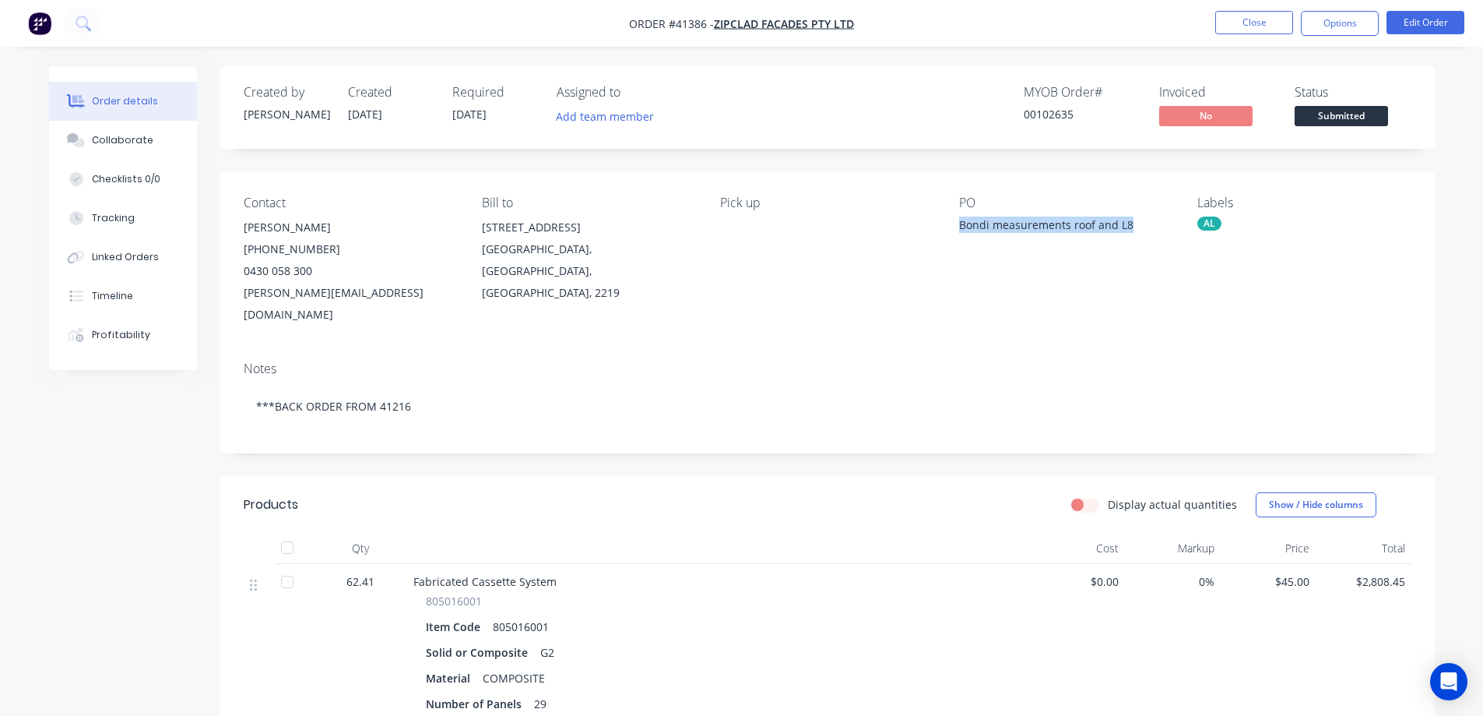
click at [954, 233] on div "Contact Kristian Milosevski (02) 9319 4390 0430 058 300 kristian@zipclad.com.au…" at bounding box center [827, 260] width 1215 height 177
copy div "Bondi measurements roof and L8"
click at [1228, 20] on button "Close" at bounding box center [1255, 22] width 78 height 23
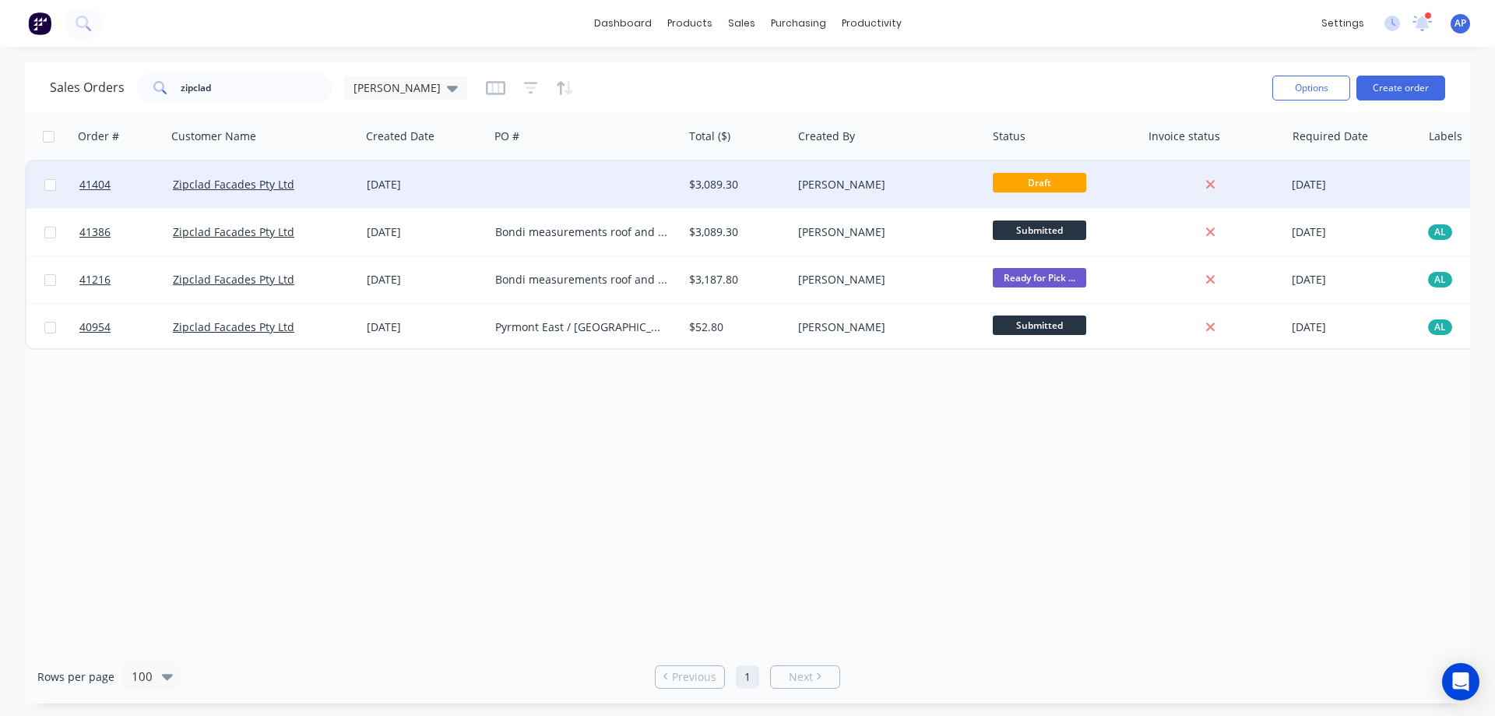
click at [465, 190] on div "[DATE]" at bounding box center [425, 185] width 116 height 16
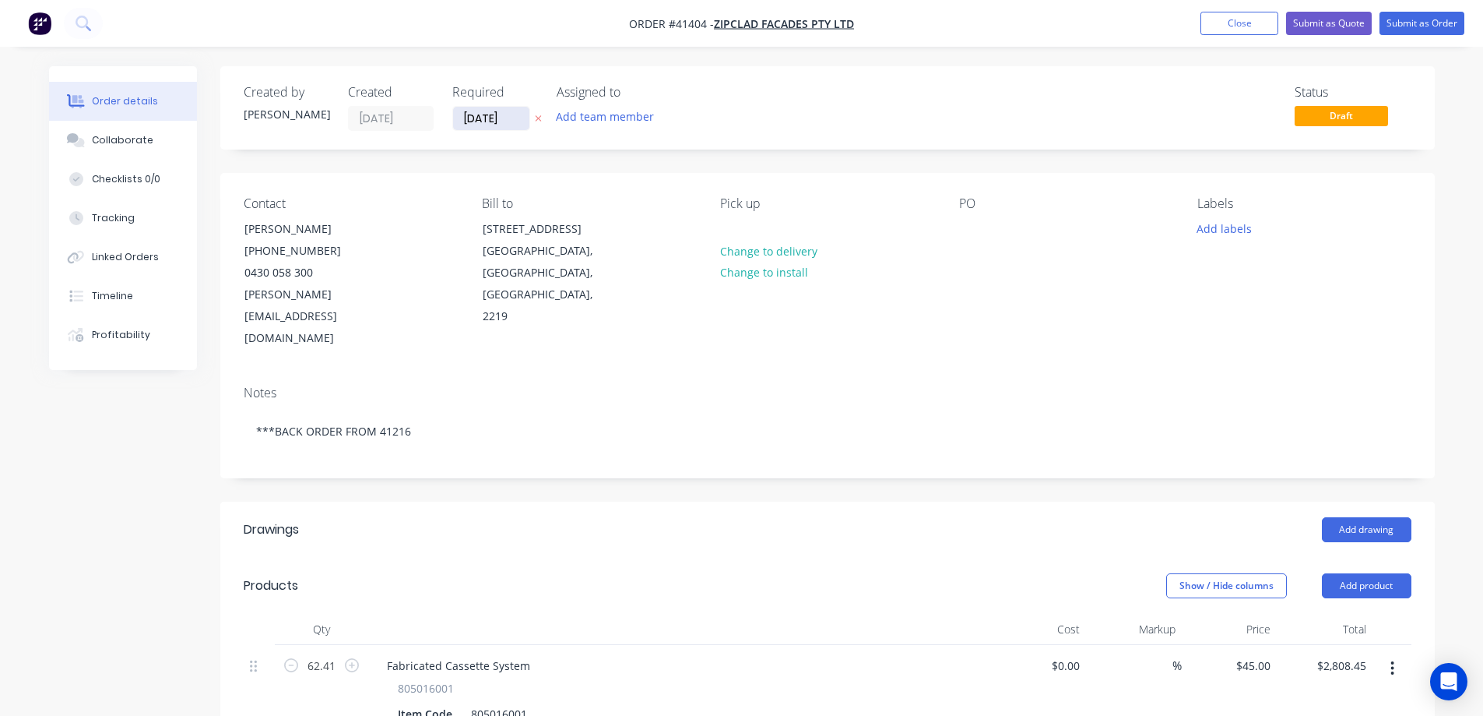
click at [496, 120] on input "[DATE]" at bounding box center [491, 118] width 76 height 23
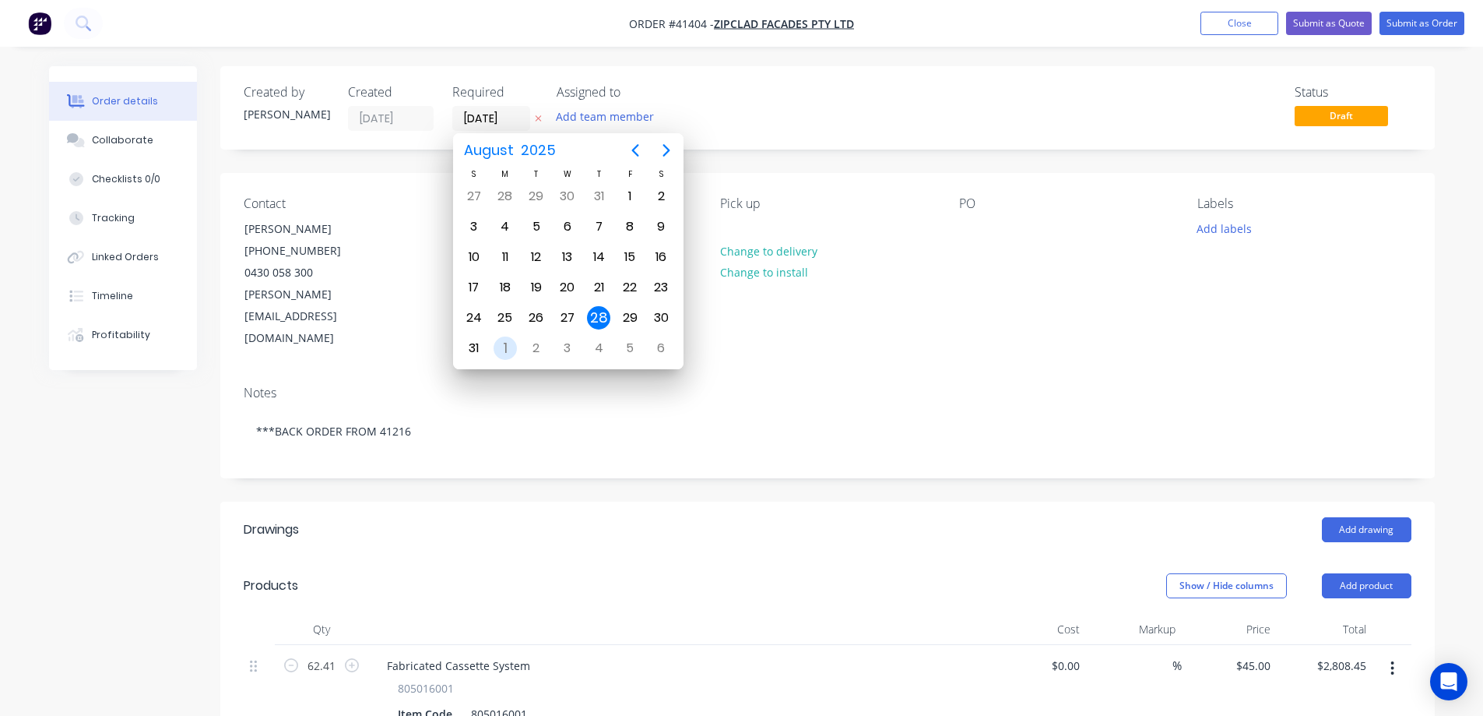
click at [507, 343] on div "1" at bounding box center [505, 347] width 23 height 23
type input "01/09/25"
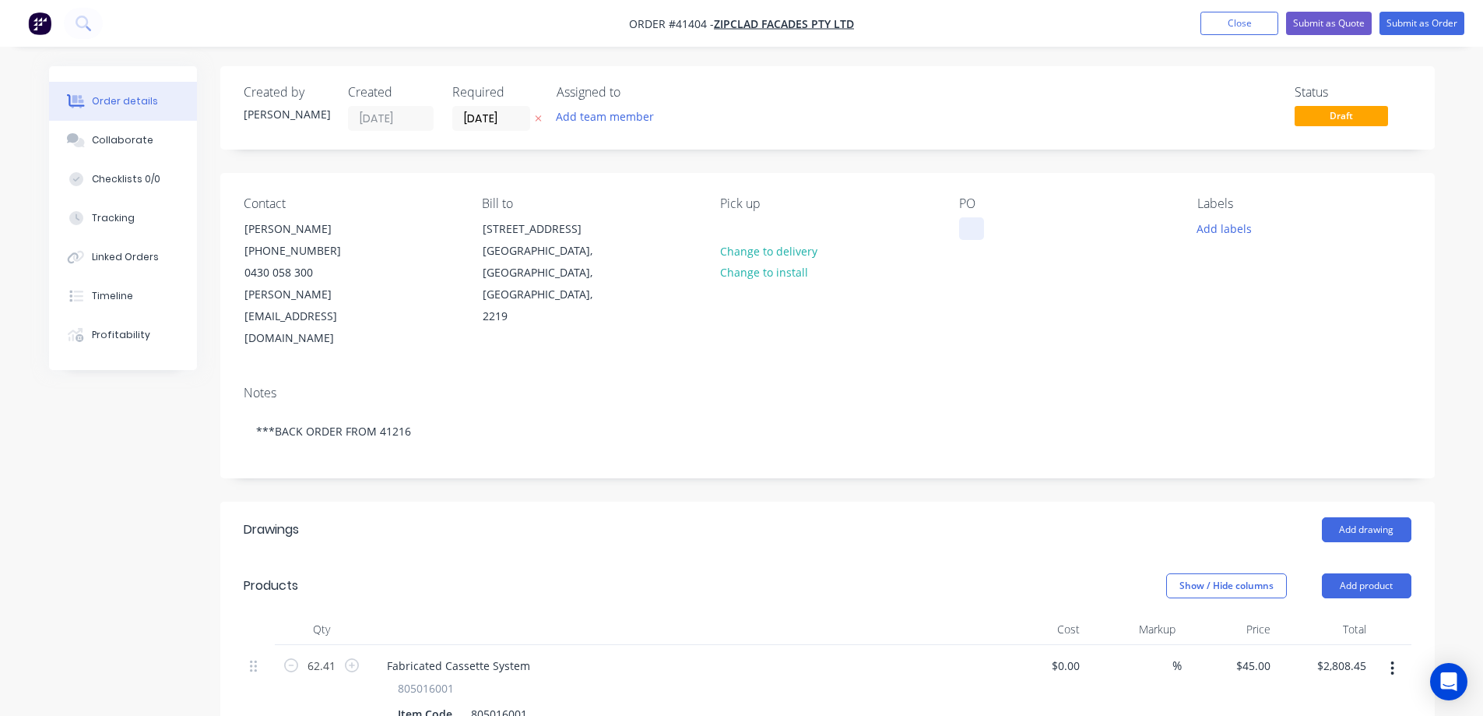
click at [974, 226] on div at bounding box center [971, 228] width 25 height 23
paste div
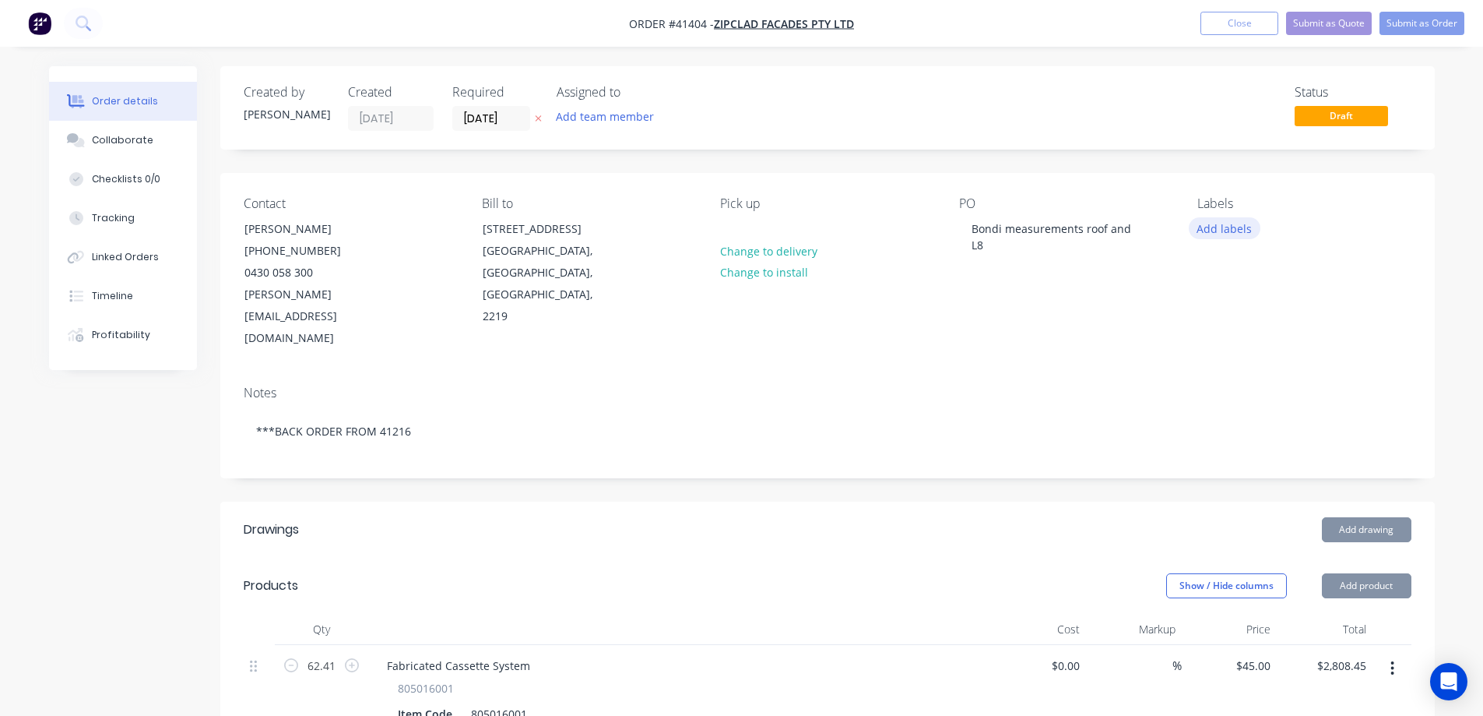
click at [1205, 230] on button "Add labels" at bounding box center [1225, 227] width 72 height 21
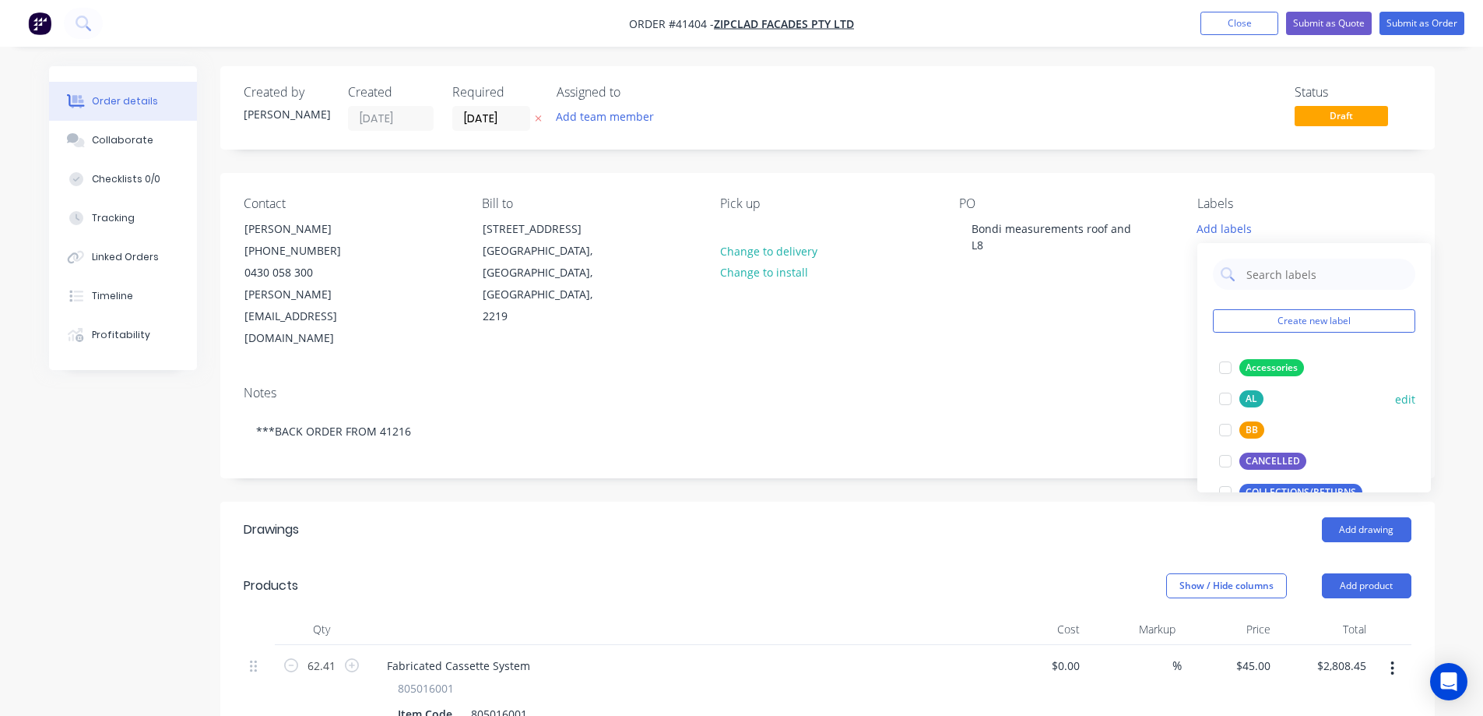
click at [1223, 395] on div at bounding box center [1225, 398] width 31 height 31
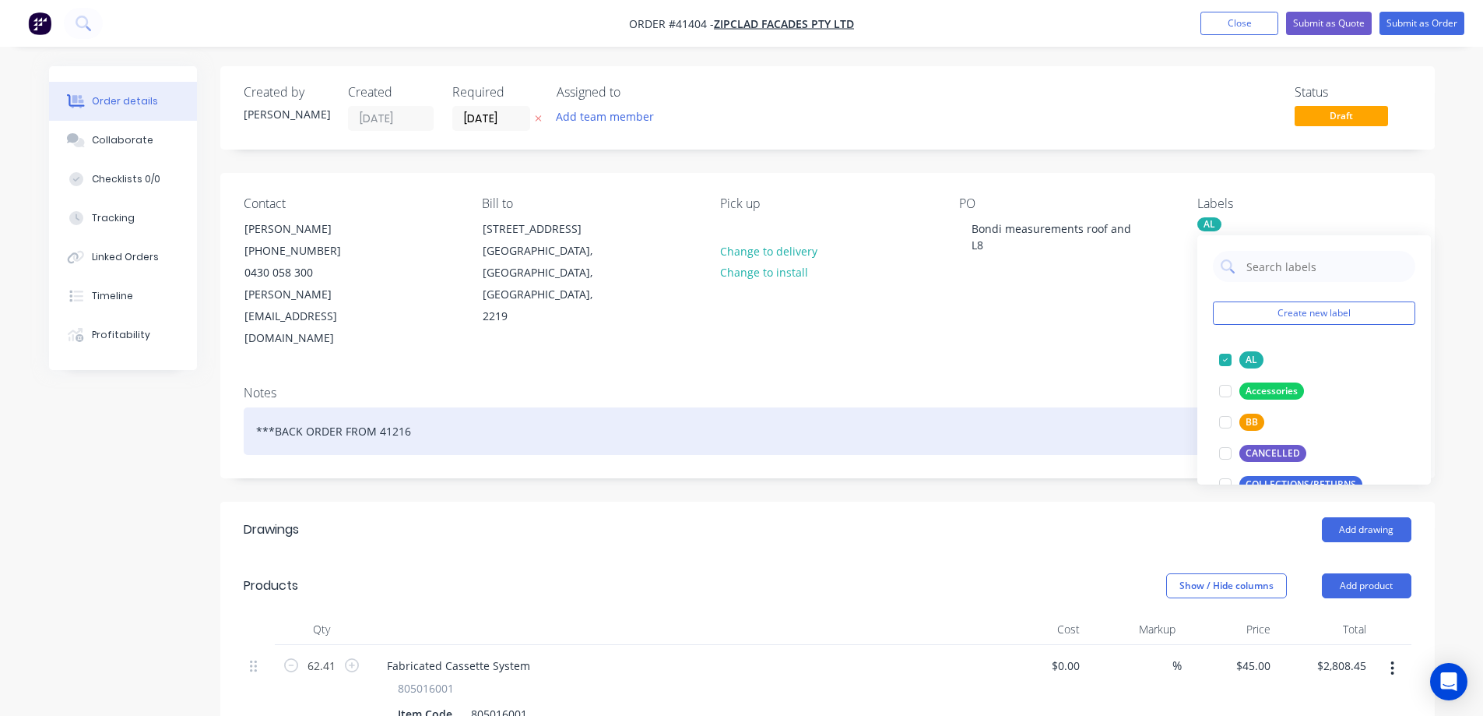
click at [413, 407] on div "***BACK ORDER FROM 41216" at bounding box center [828, 430] width 1168 height 47
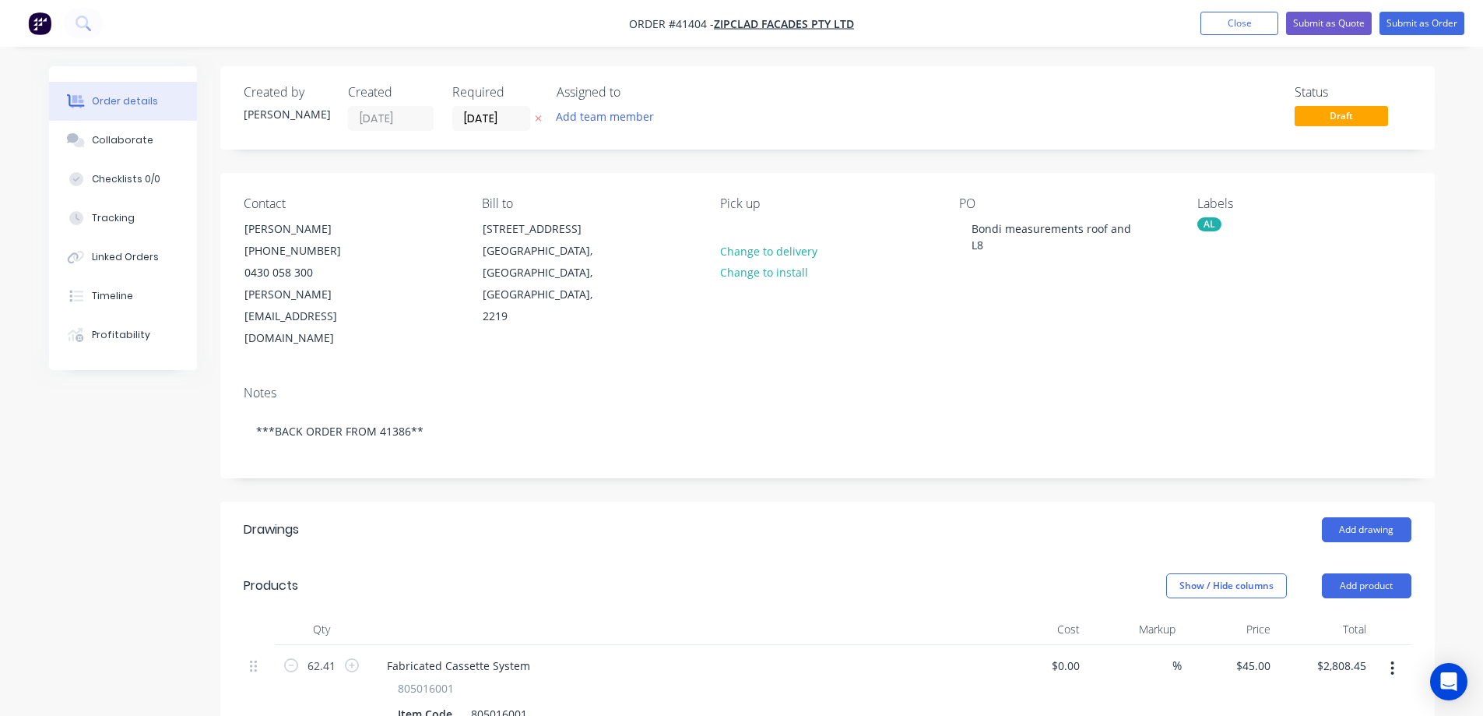
click at [385, 517] on div "Drawings" at bounding box center [368, 529] width 248 height 25
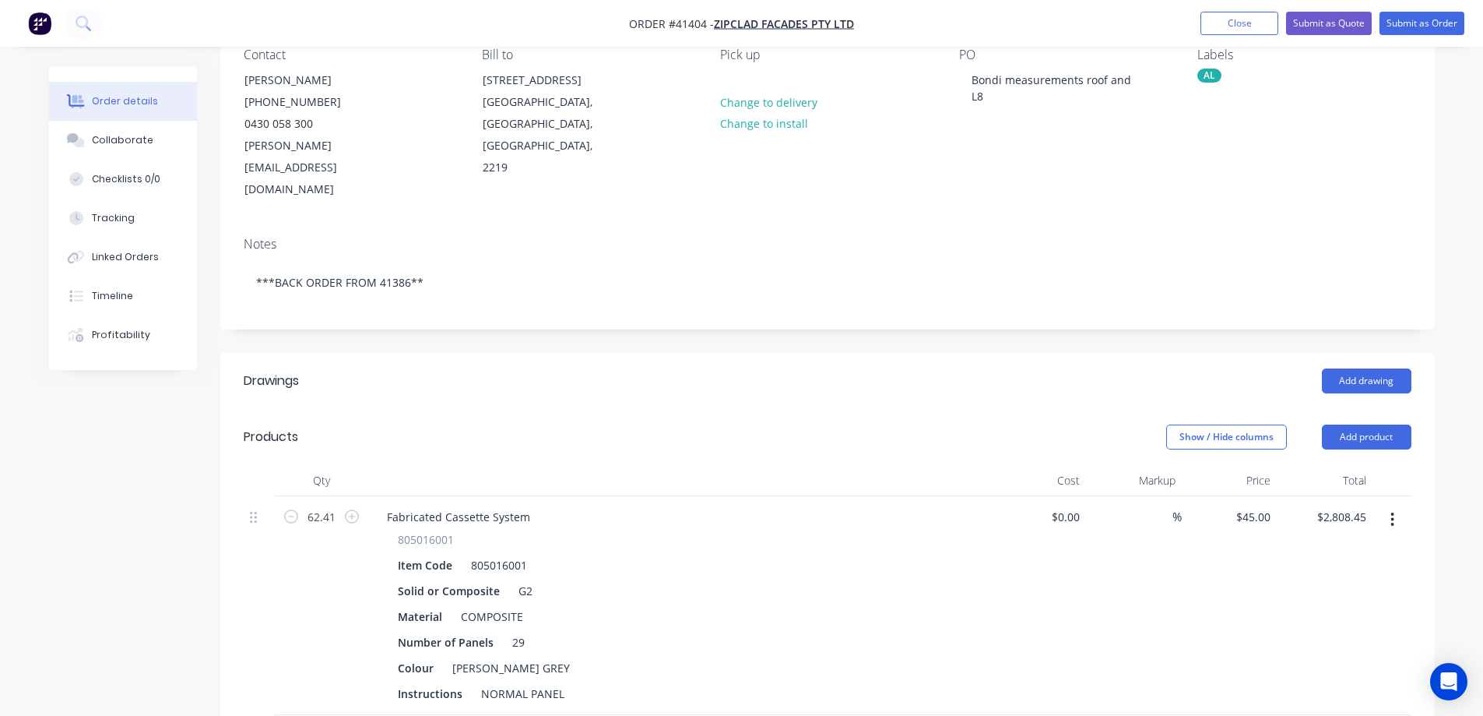
scroll to position [156, 0]
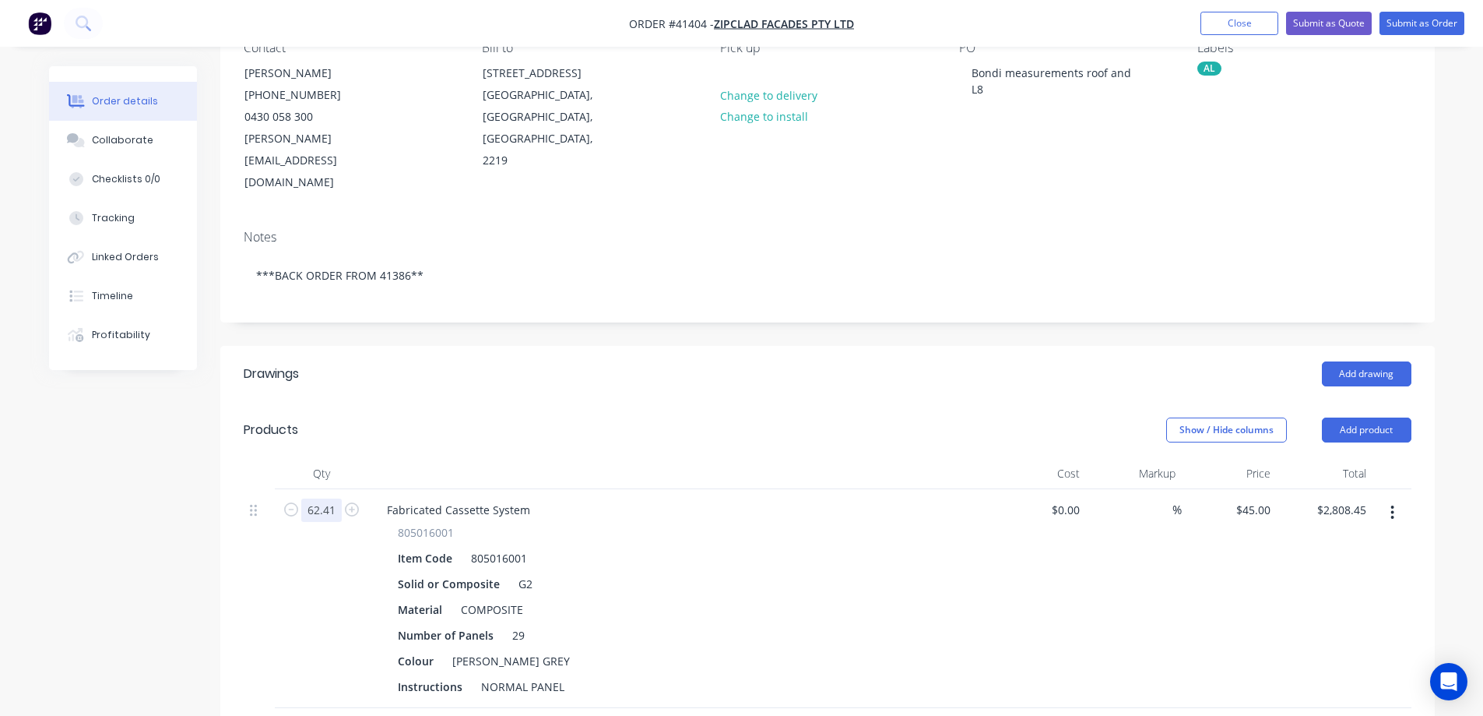
click at [327, 498] on input "62.41" at bounding box center [321, 509] width 40 height 23
type input "1"
type input "$45.00"
click at [657, 417] on div "Show / Hide columns Add product" at bounding box center [951, 429] width 920 height 25
drag, startPoint x: 523, startPoint y: 593, endPoint x: 492, endPoint y: 599, distance: 31.6
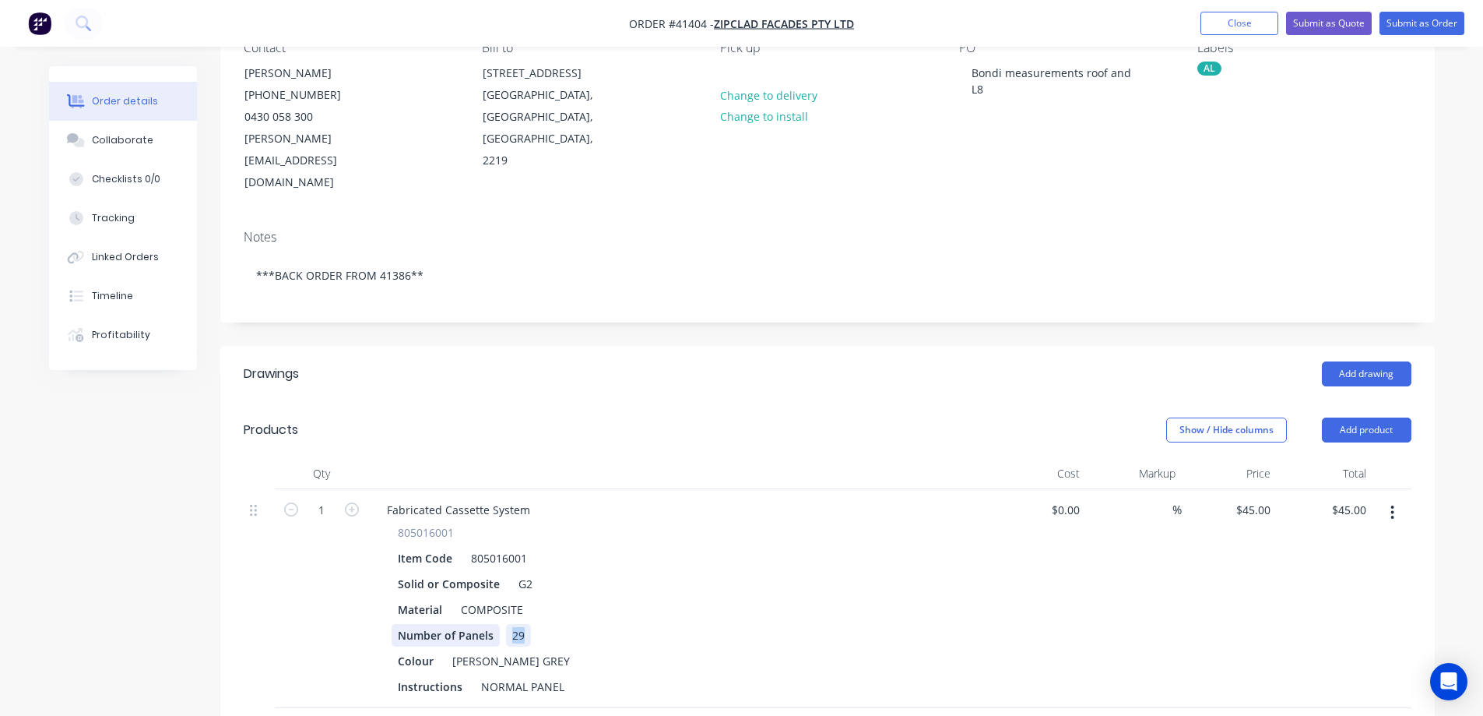
click at [492, 624] on div "Number of Panels 29" at bounding box center [677, 635] width 570 height 23
click at [653, 598] on div "Material COMPOSITE" at bounding box center [677, 609] width 570 height 23
click at [722, 598] on div "Material COMPOSITE" at bounding box center [677, 609] width 570 height 23
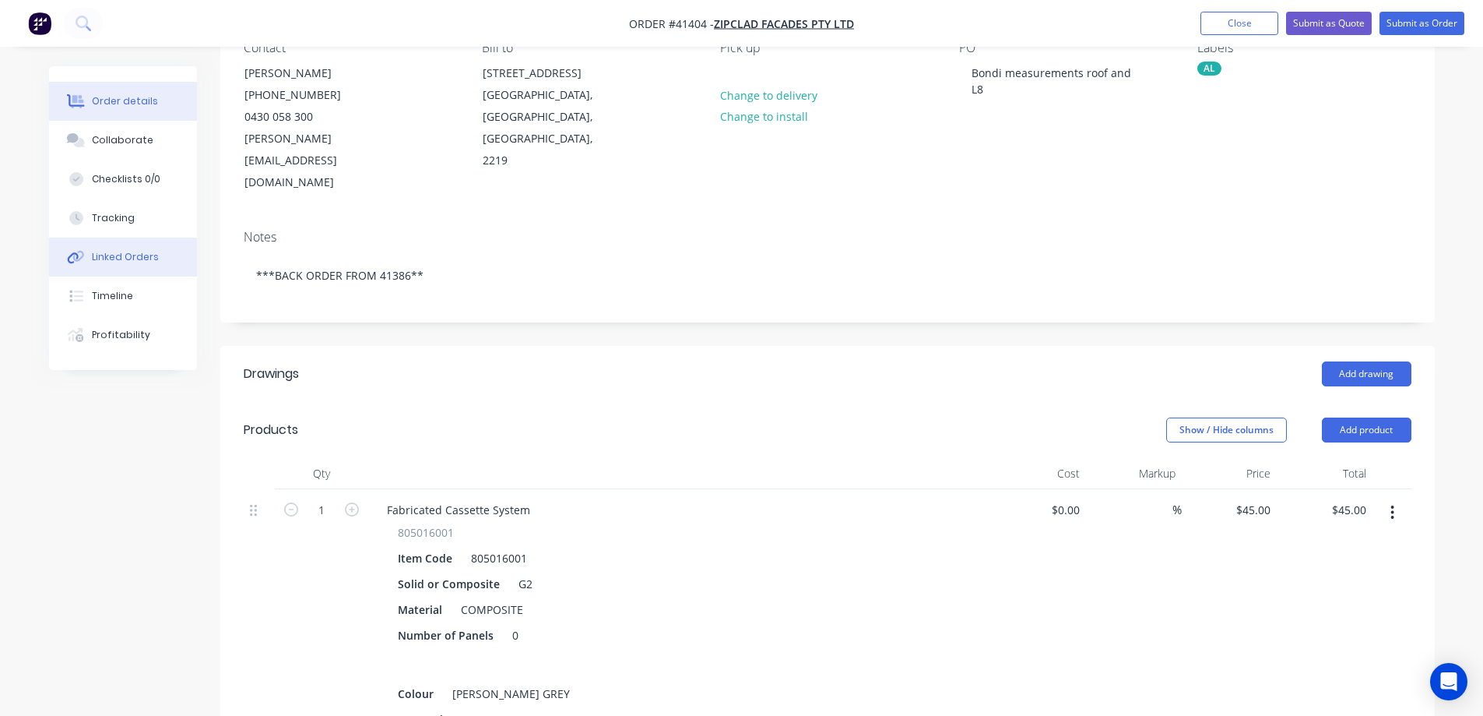
click at [139, 257] on div "Linked Orders" at bounding box center [125, 257] width 67 height 14
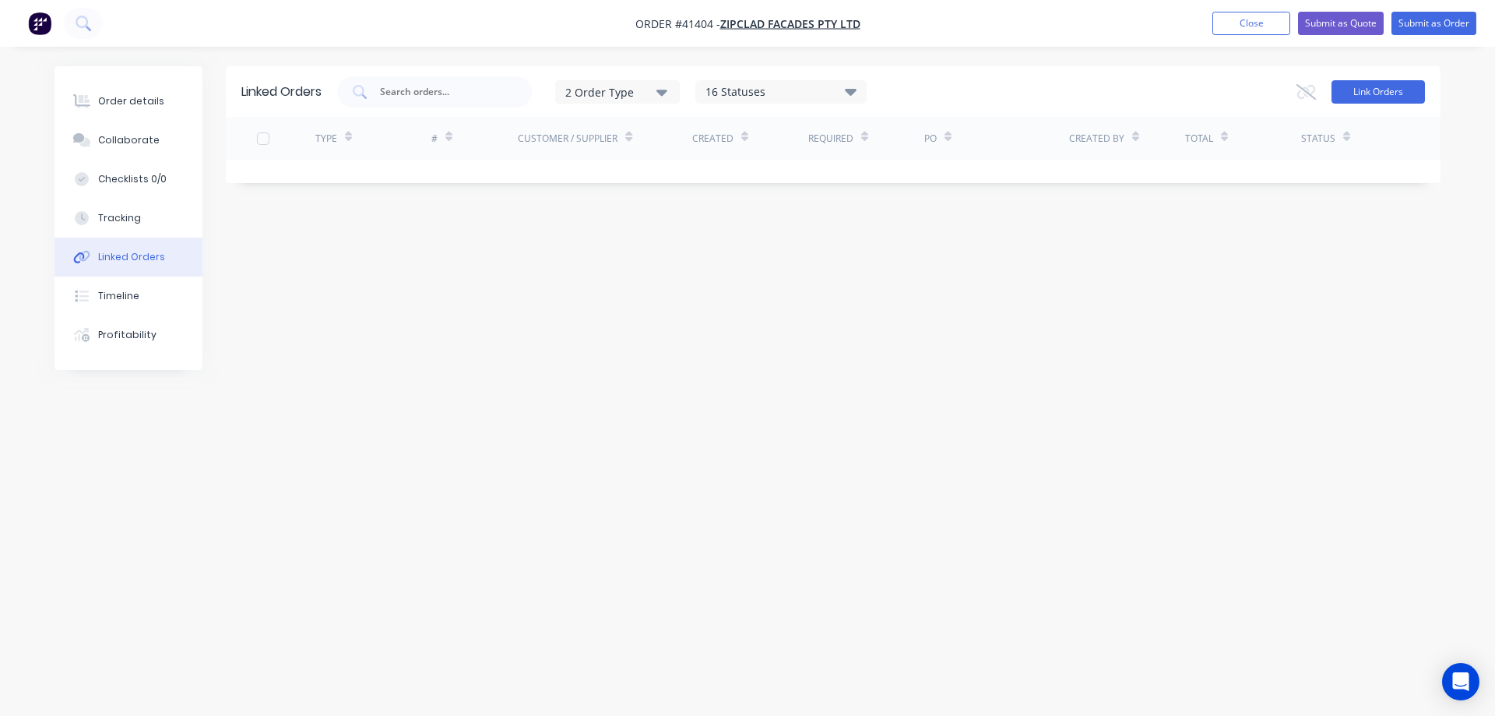
click at [1365, 90] on button "Link Orders" at bounding box center [1378, 91] width 93 height 23
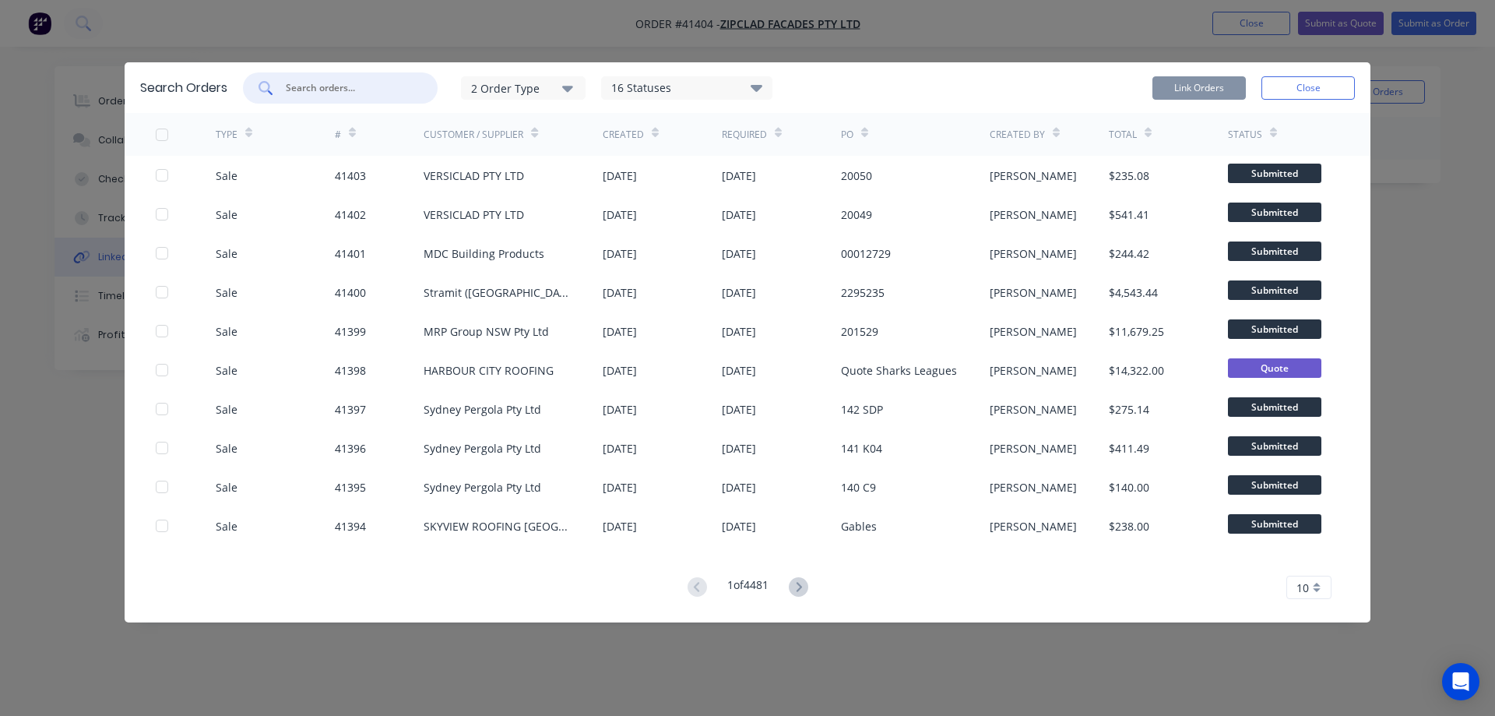
click at [343, 87] on input "text" at bounding box center [348, 88] width 129 height 16
type input "41386"
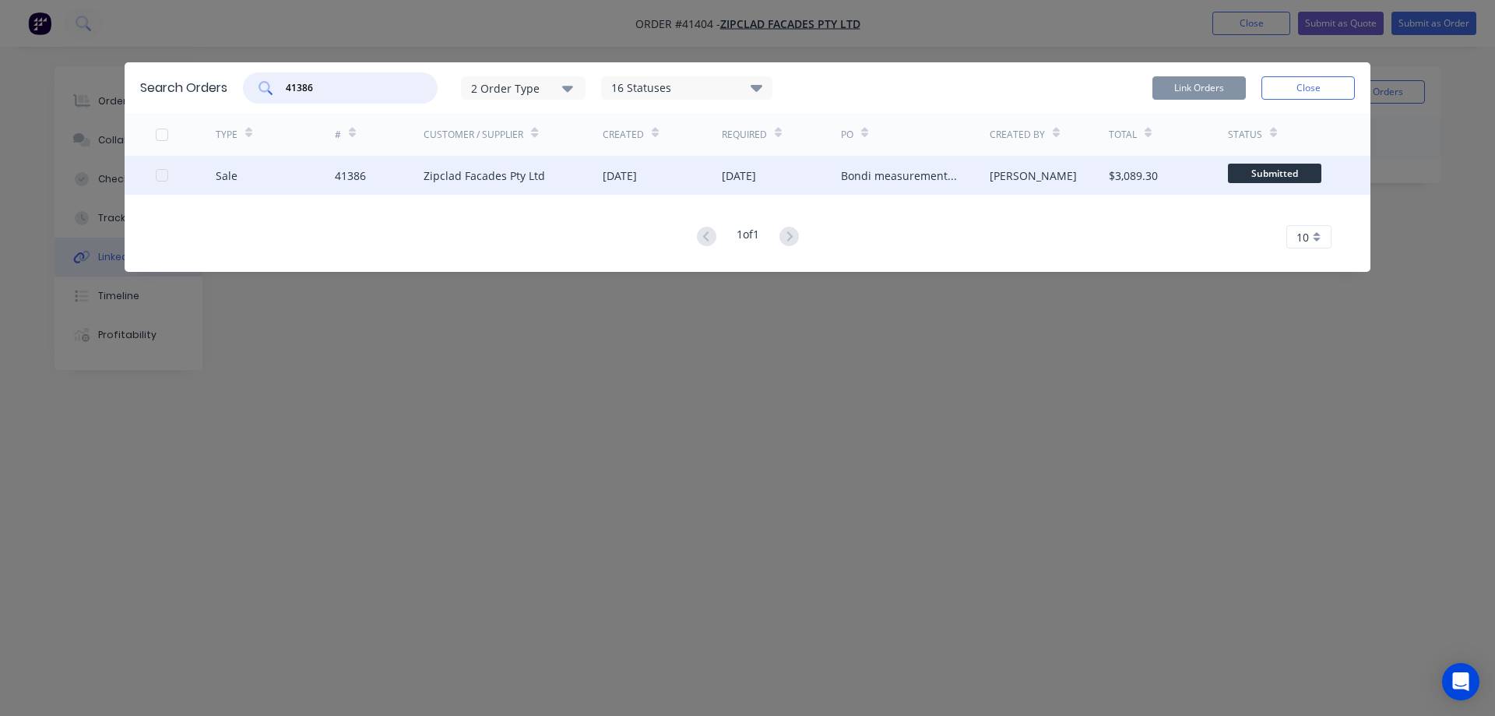
click at [162, 171] on div at bounding box center [161, 175] width 31 height 31
click at [1184, 85] on button "Link Orders" at bounding box center [1198, 87] width 93 height 23
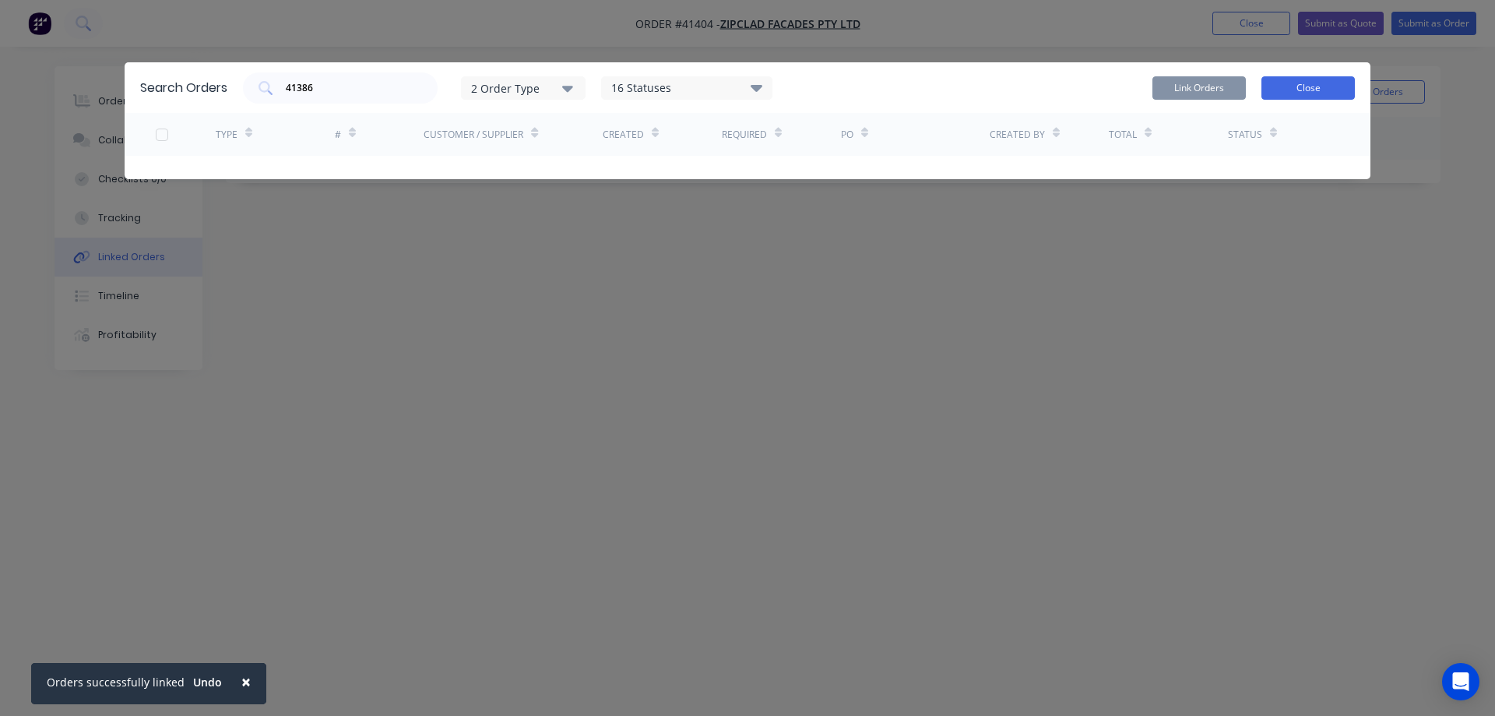
click at [1307, 86] on button "Close" at bounding box center [1307, 87] width 93 height 23
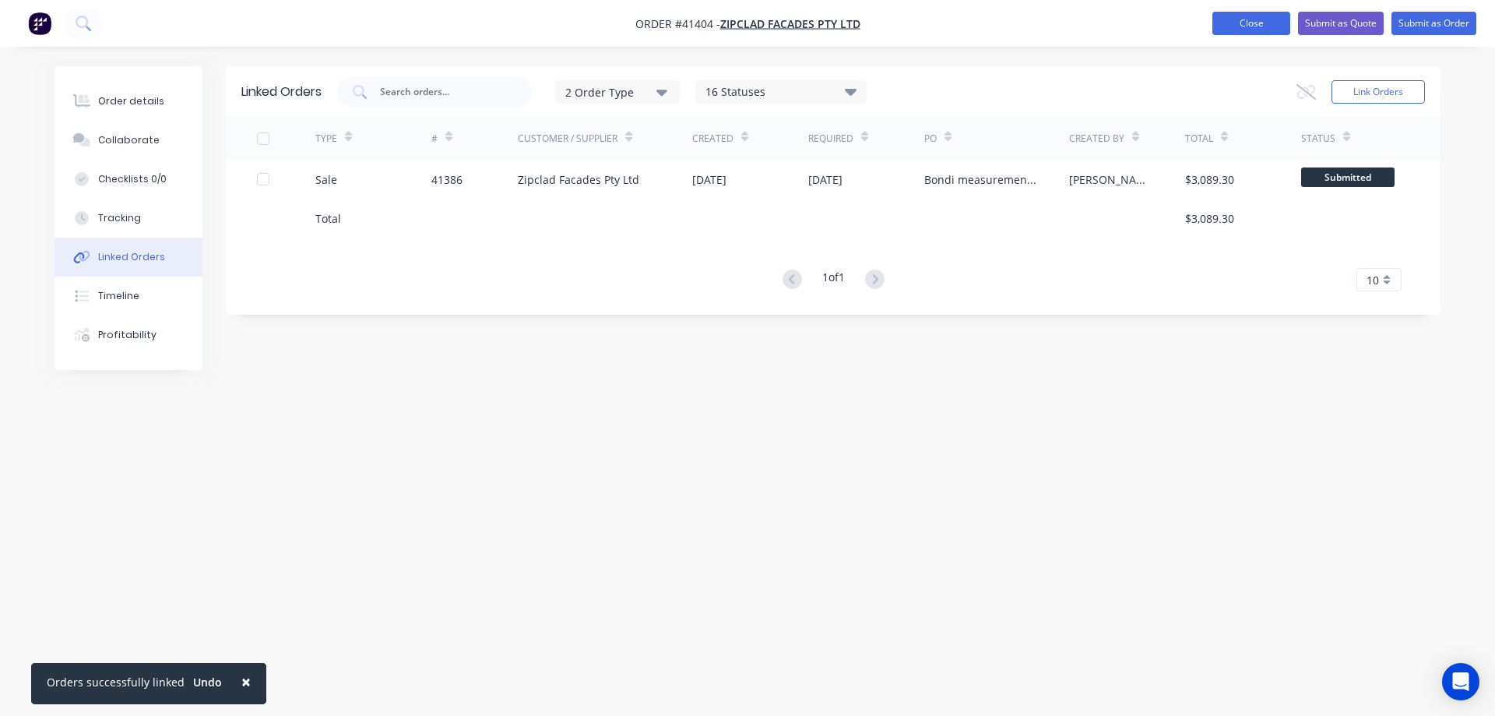
click at [1251, 24] on button "Close" at bounding box center [1251, 23] width 78 height 23
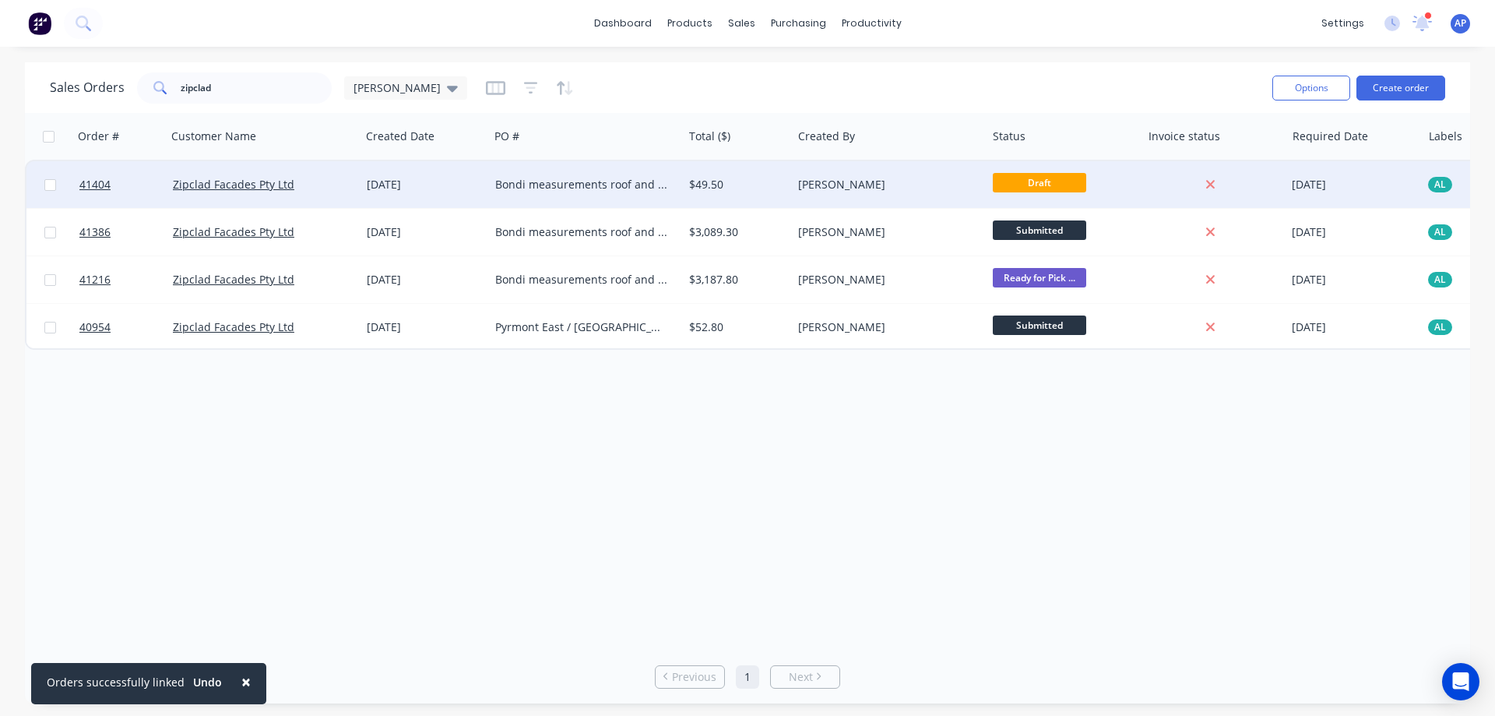
click at [449, 182] on div "[DATE]" at bounding box center [425, 185] width 116 height 16
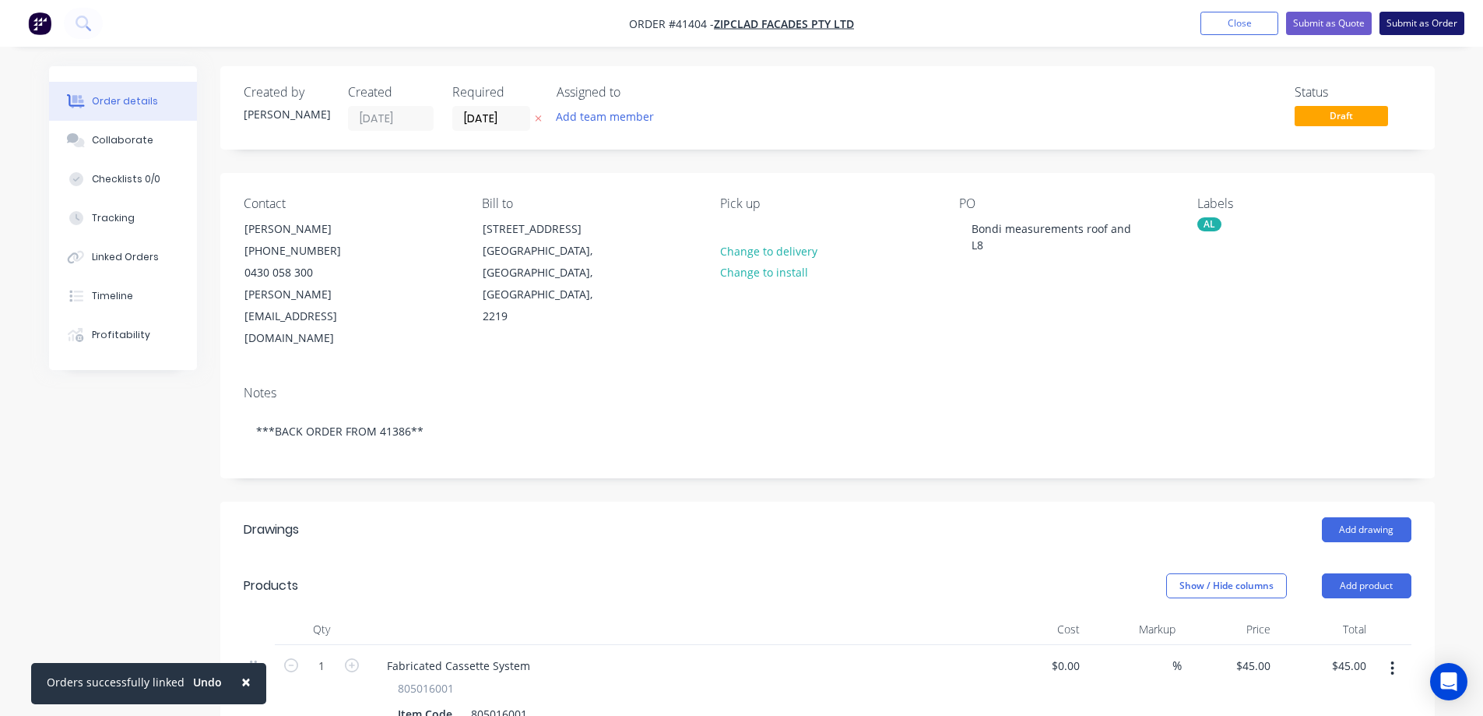
click at [1416, 21] on button "Submit as Order" at bounding box center [1422, 23] width 85 height 23
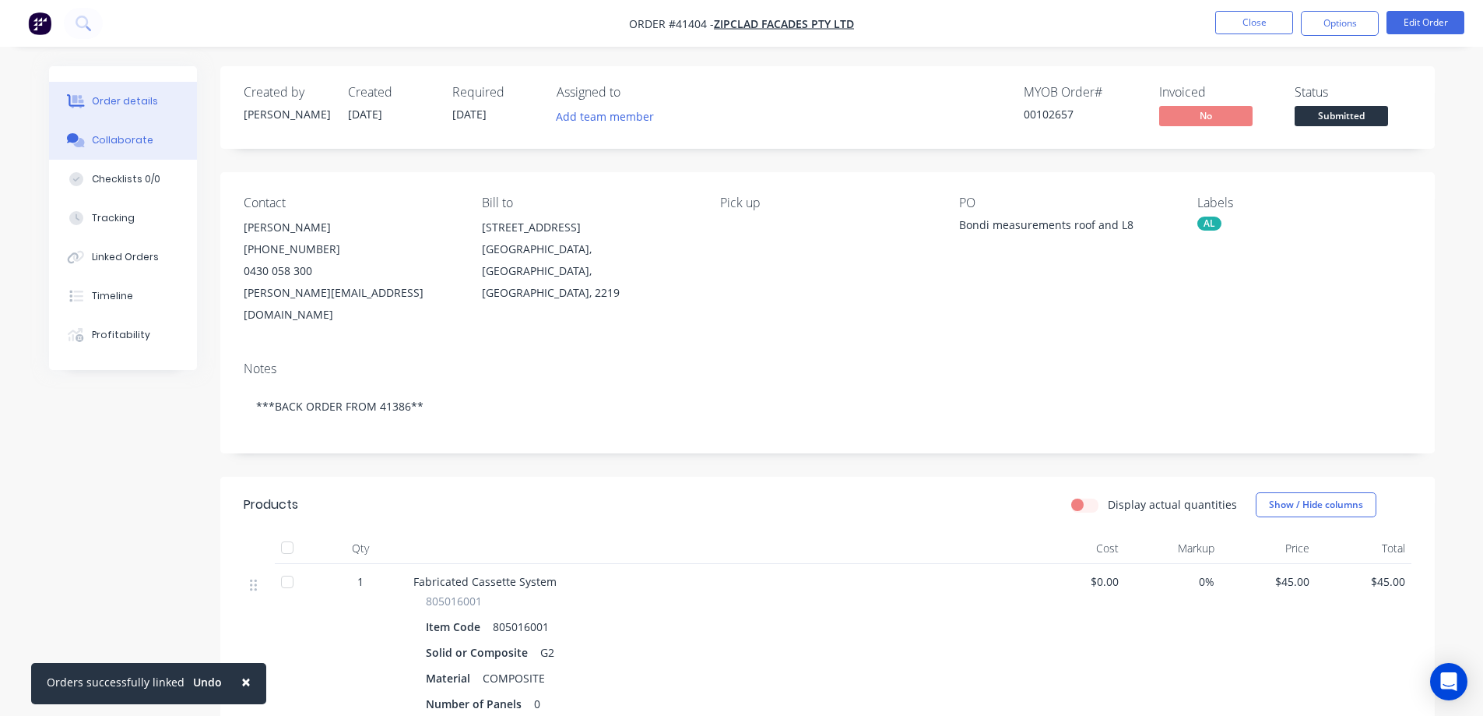
click at [135, 136] on div "Collaborate" at bounding box center [123, 140] width 62 height 14
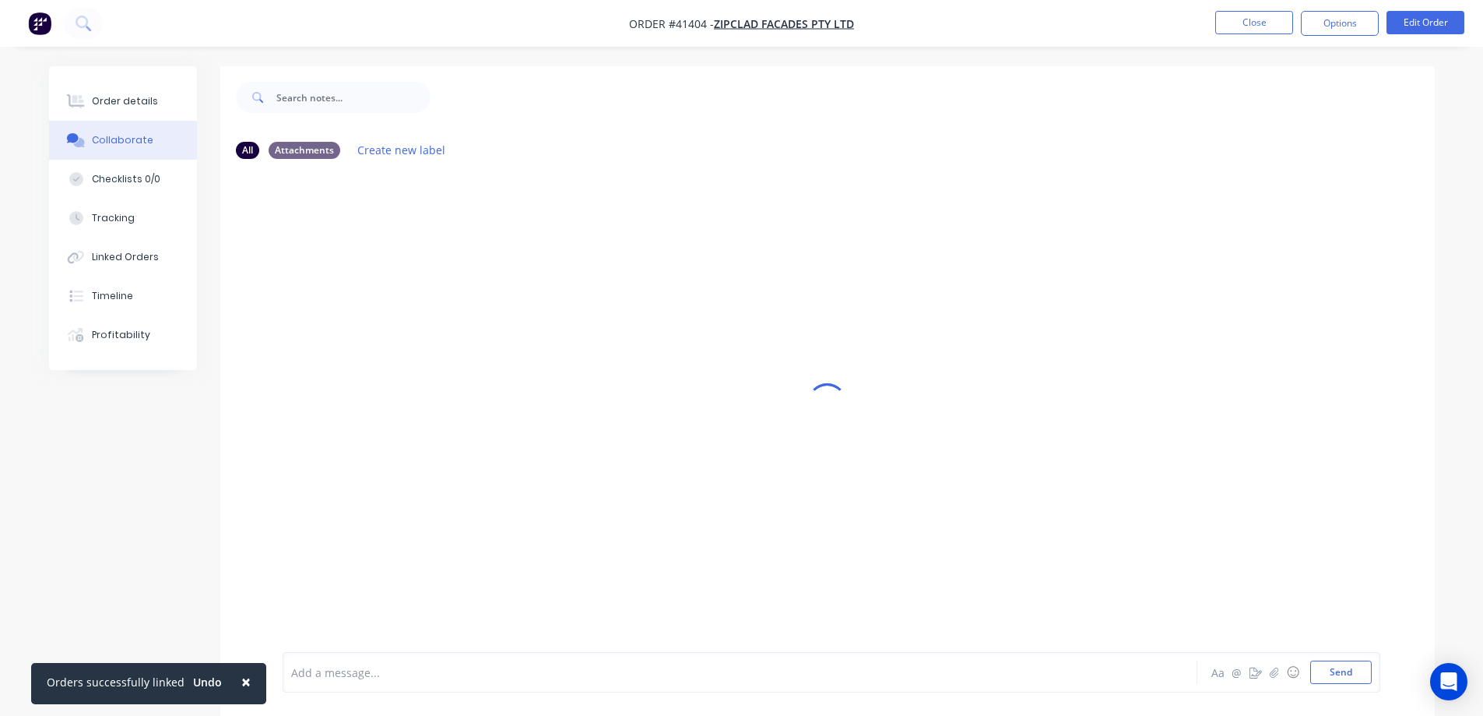
click at [452, 677] on div at bounding box center [697, 672] width 810 height 16
click at [1348, 678] on button "Send" at bounding box center [1342, 671] width 62 height 23
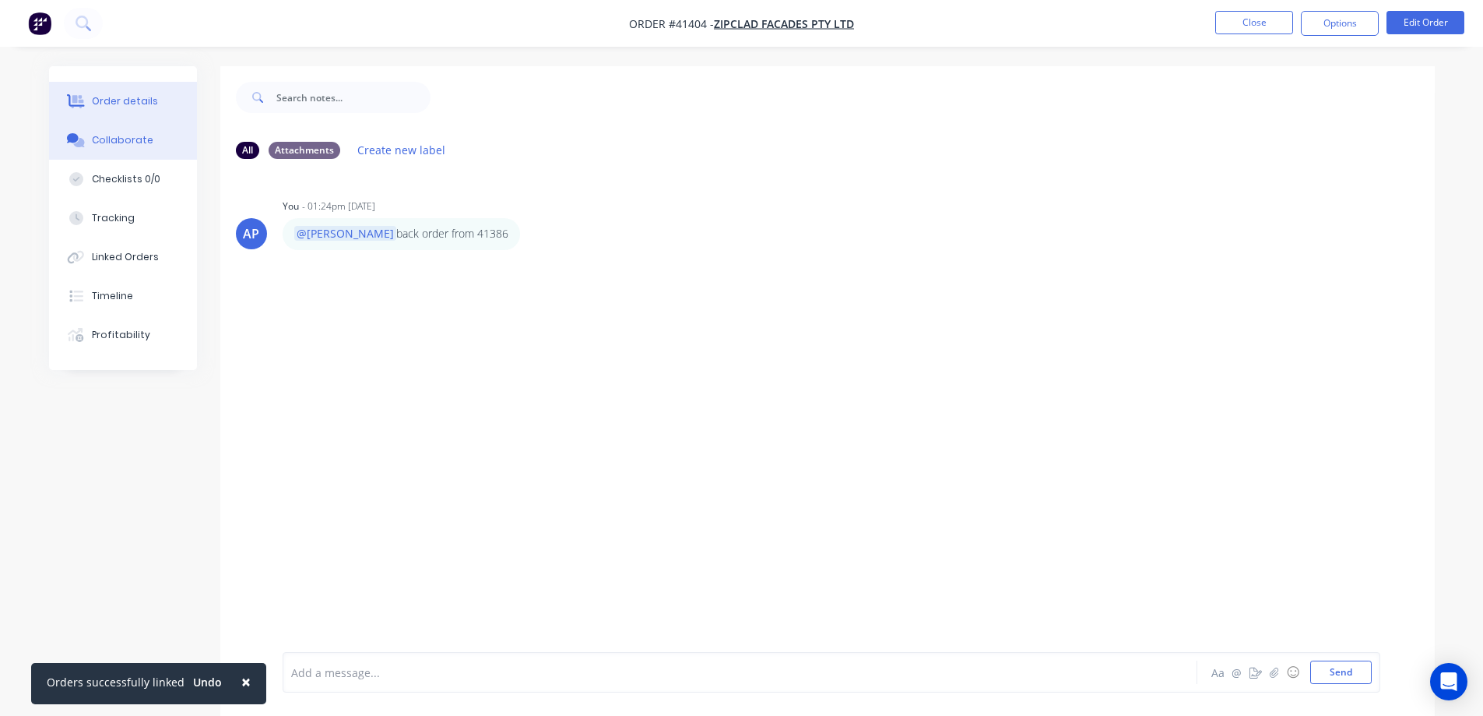
click at [157, 102] on button "Order details" at bounding box center [123, 101] width 148 height 39
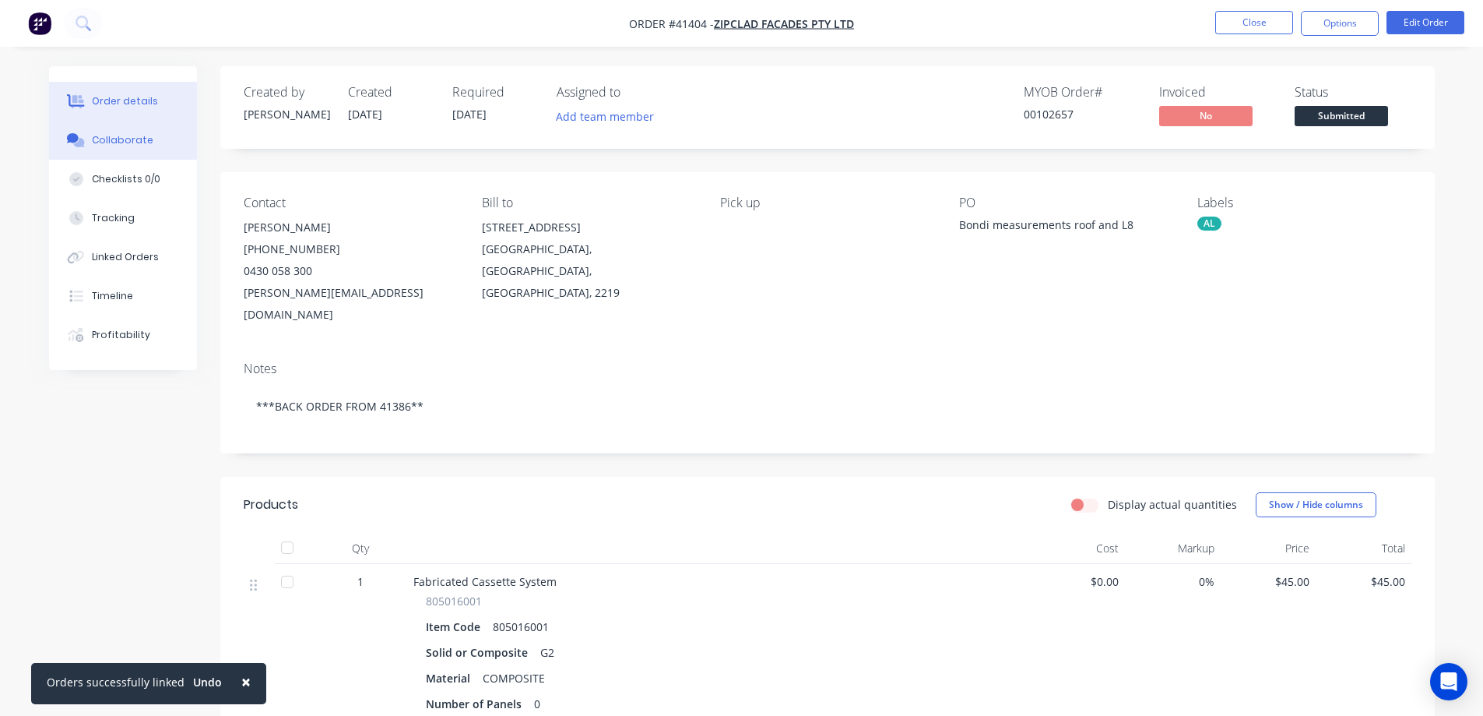
click at [132, 142] on div "Collaborate" at bounding box center [123, 140] width 62 height 14
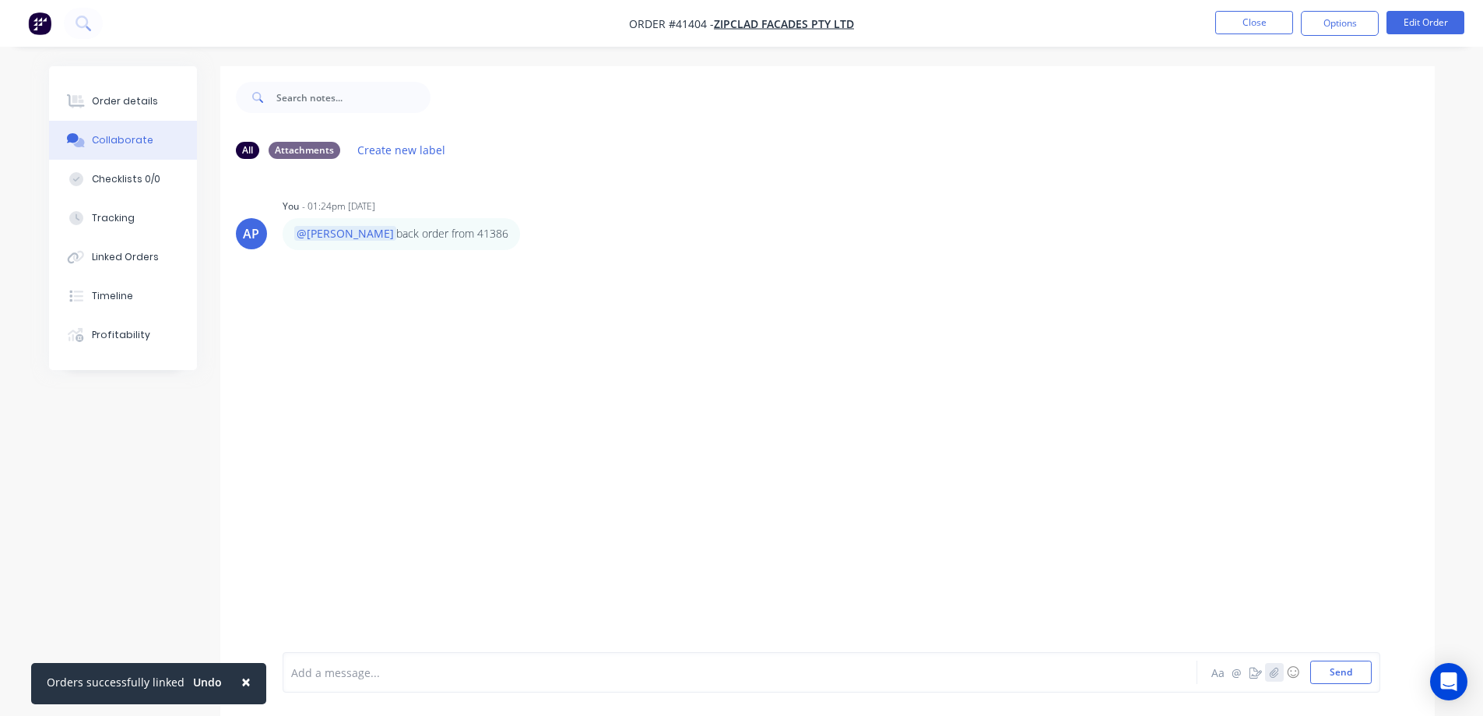
click at [1271, 670] on icon "button" at bounding box center [1273, 672] width 9 height 11
click at [1325, 670] on button "Send" at bounding box center [1342, 671] width 62 height 23
click at [113, 95] on div "Order details" at bounding box center [125, 101] width 66 height 14
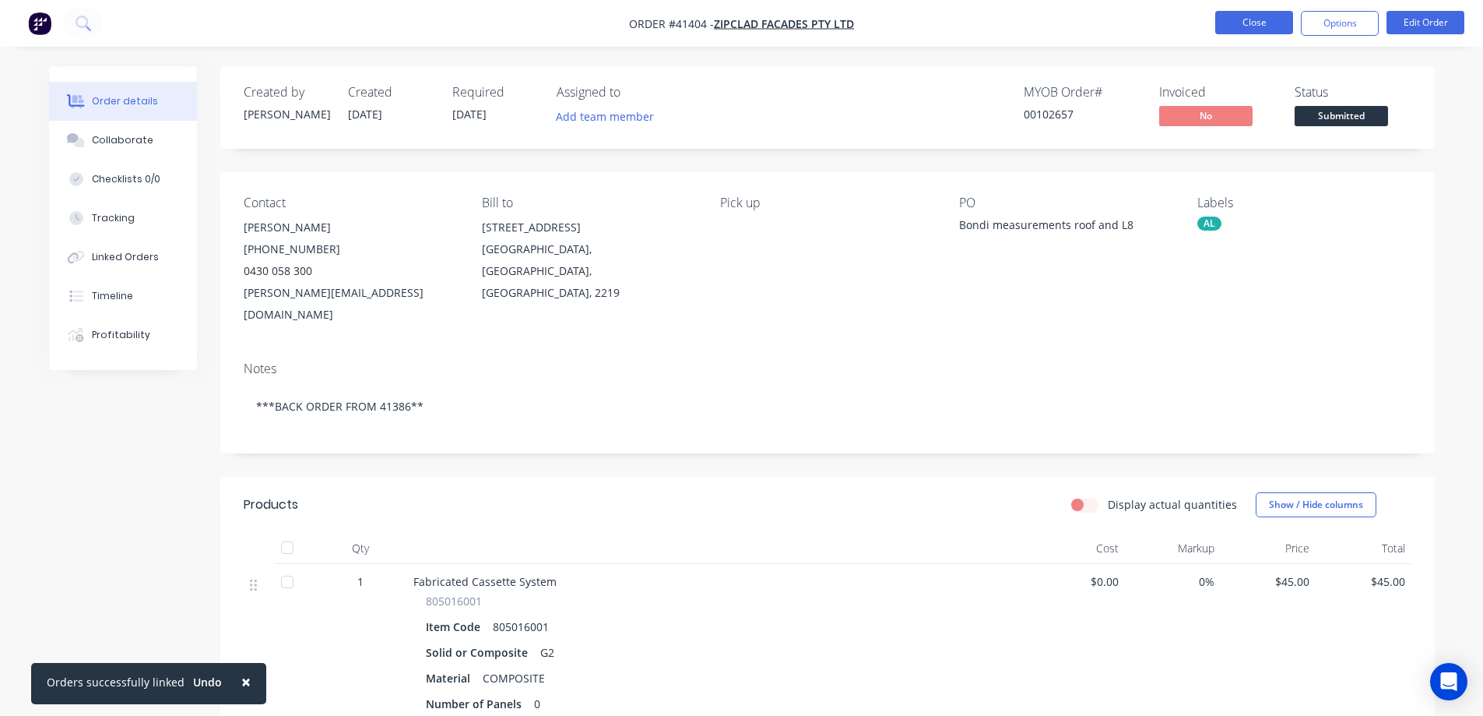
click at [1246, 18] on button "Close" at bounding box center [1255, 22] width 78 height 23
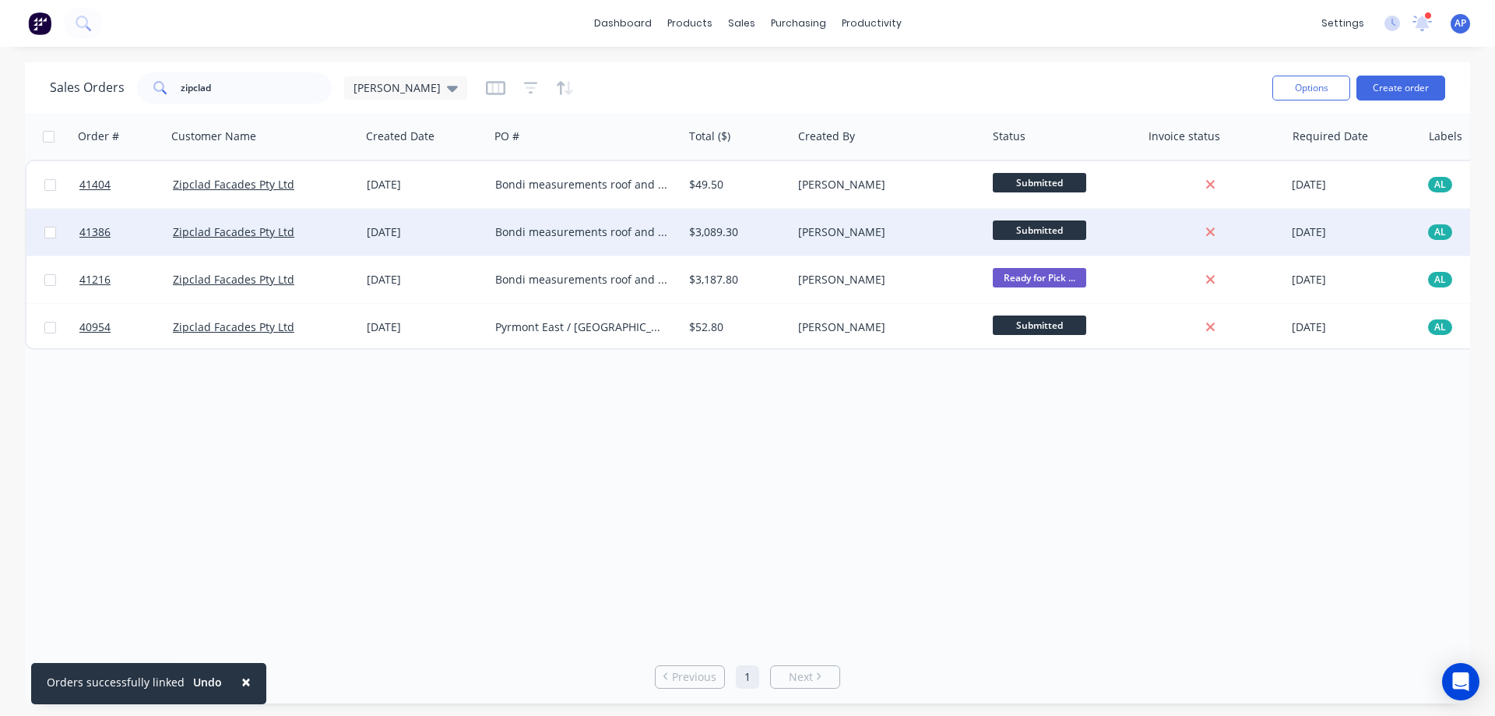
click at [452, 233] on div "[DATE]" at bounding box center [425, 232] width 116 height 16
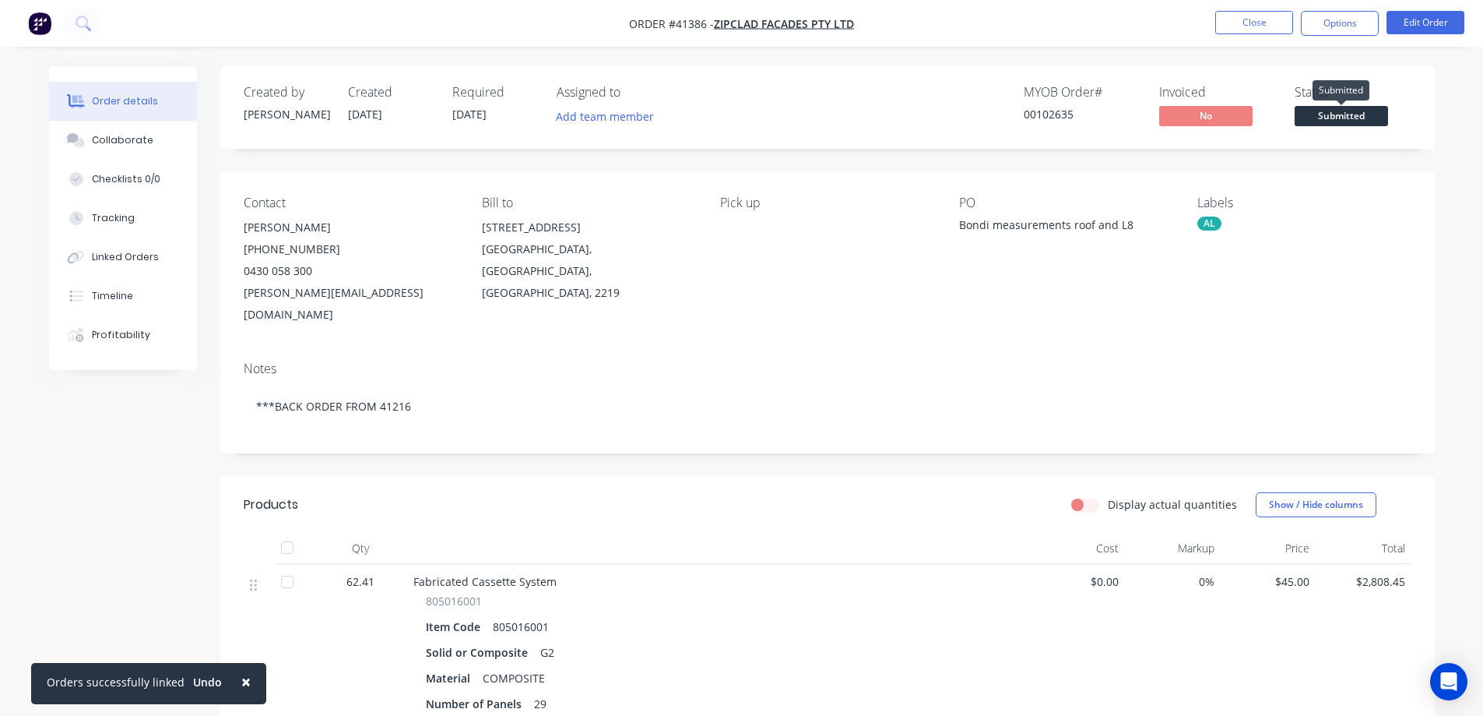
click at [1318, 113] on span "Submitted" at bounding box center [1341, 115] width 93 height 19
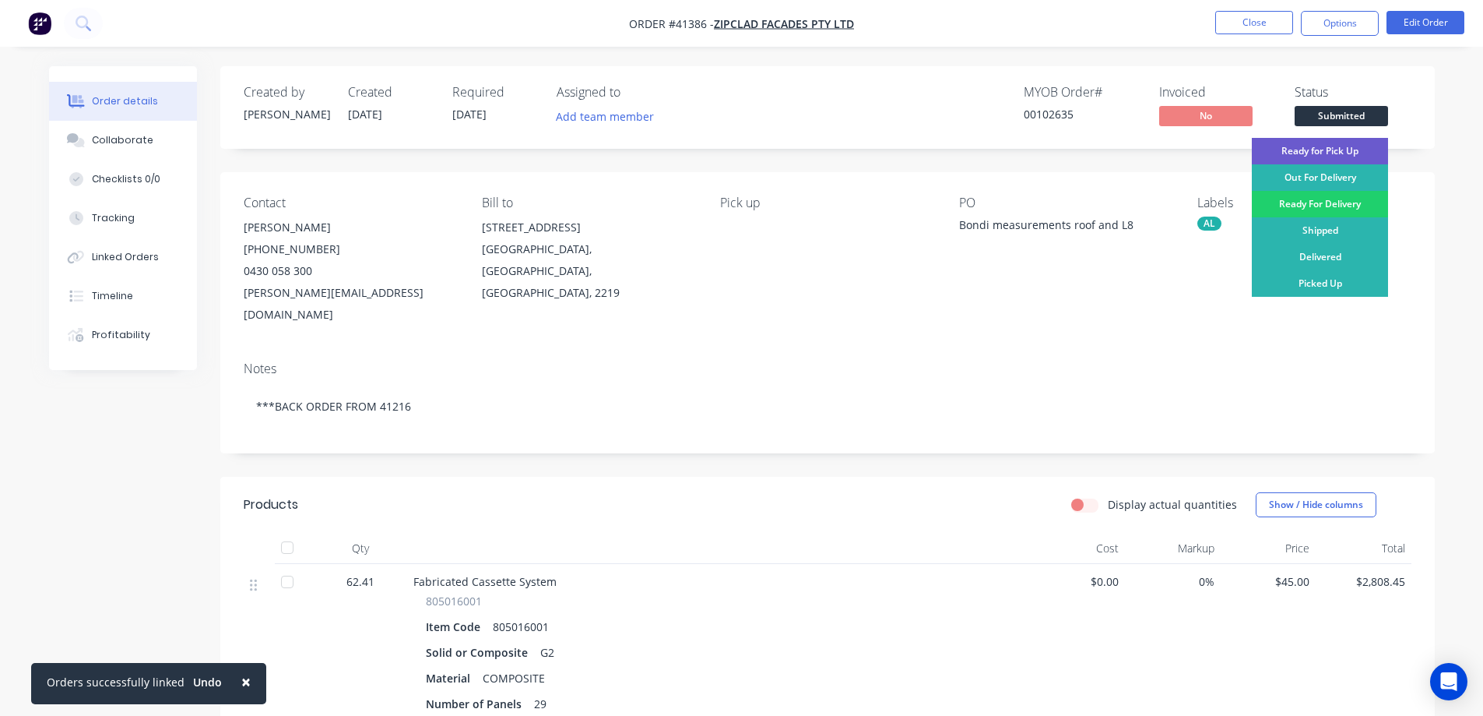
click at [1300, 150] on div "Ready for Pick Up" at bounding box center [1320, 151] width 136 height 26
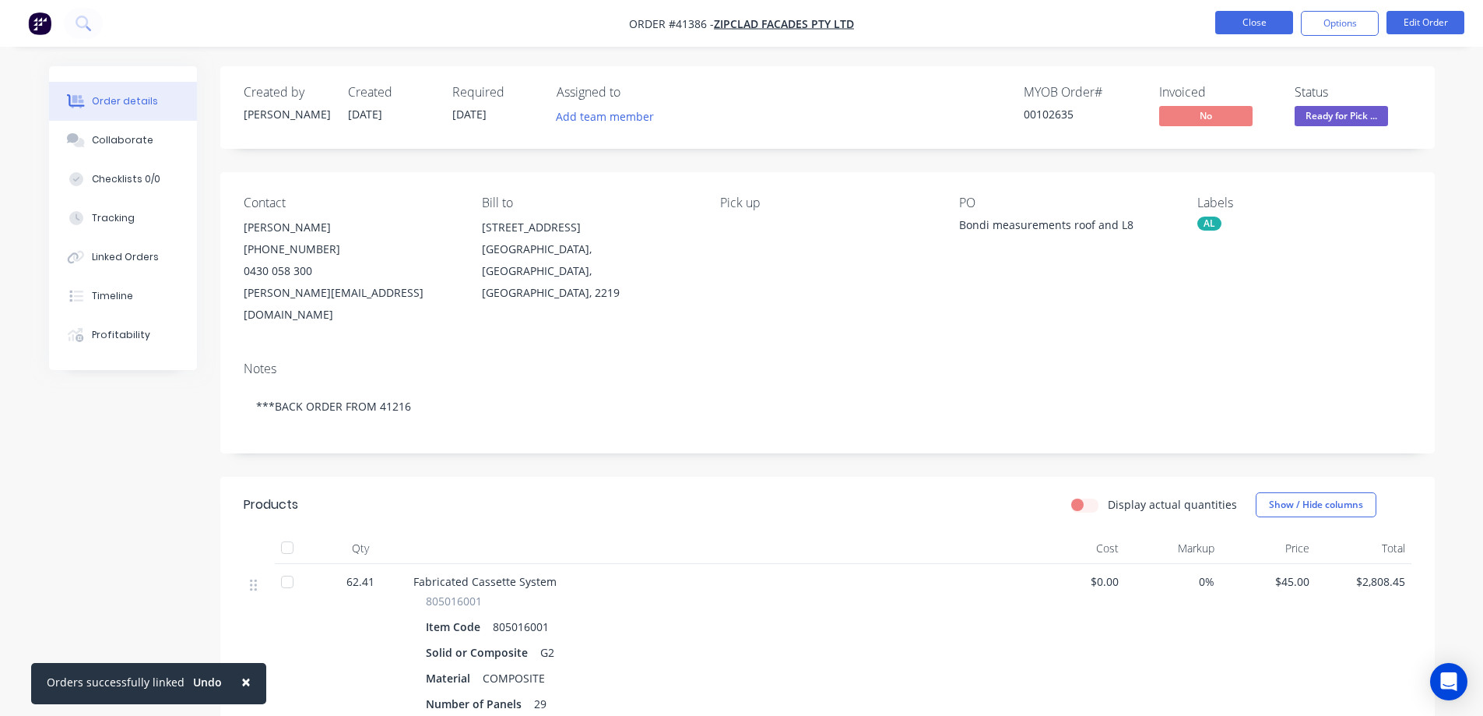
click at [1240, 23] on button "Close" at bounding box center [1255, 22] width 78 height 23
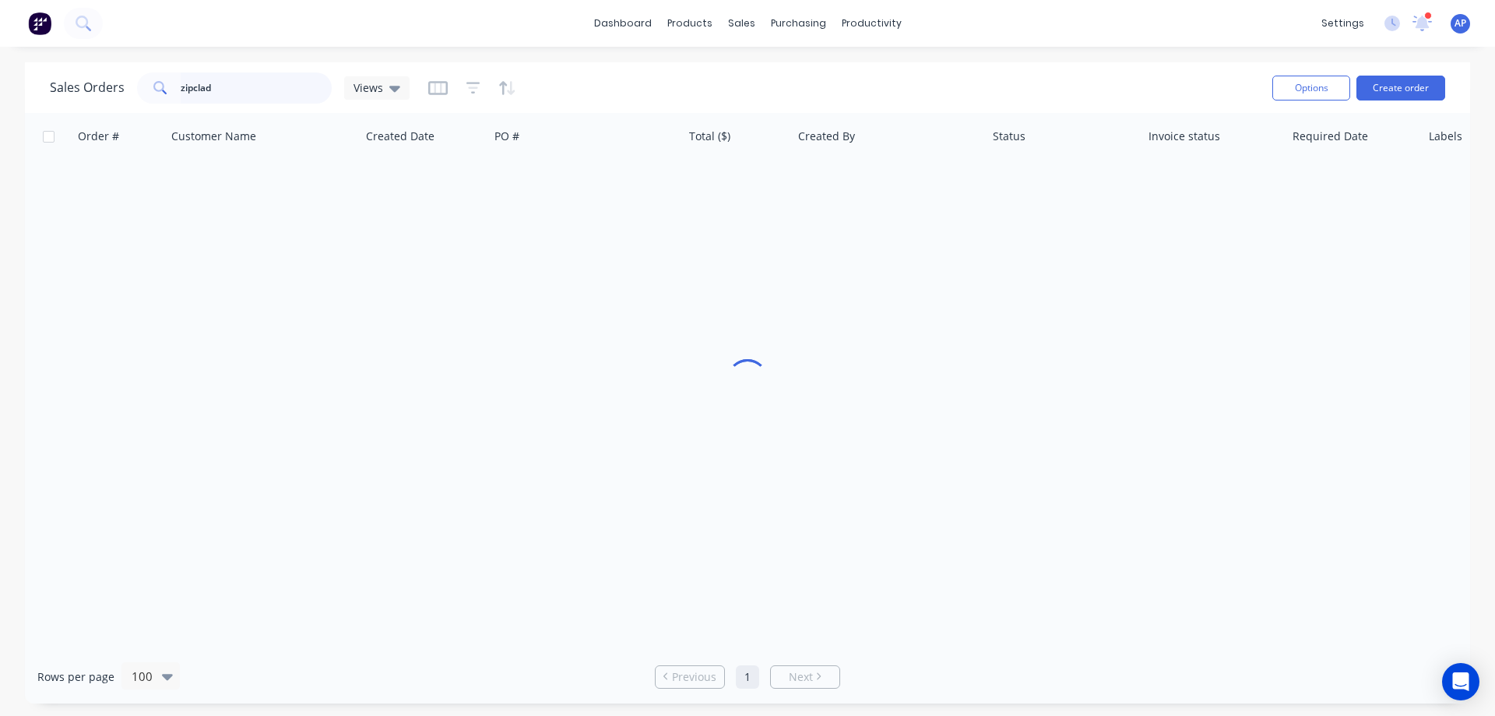
click at [159, 95] on div "zipclad" at bounding box center [234, 87] width 195 height 31
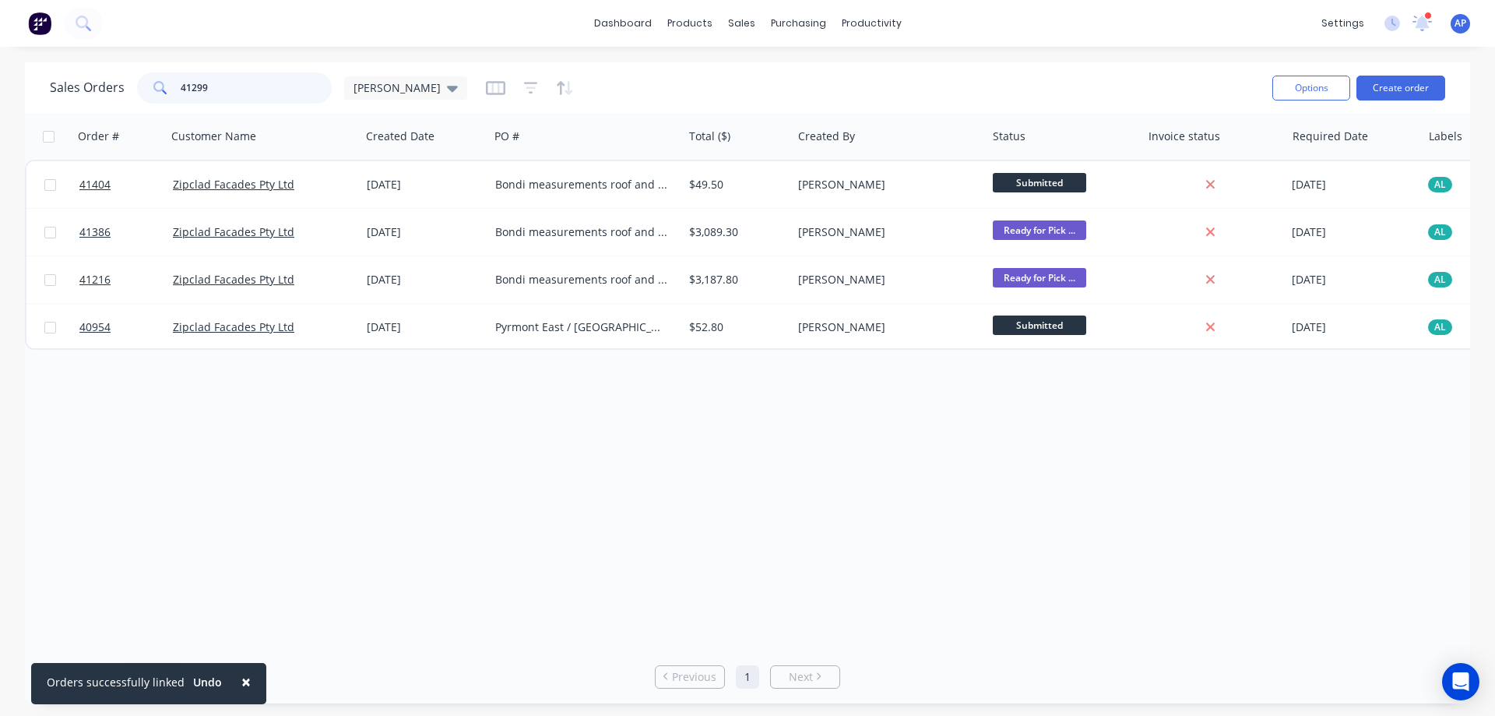
type input "41299"
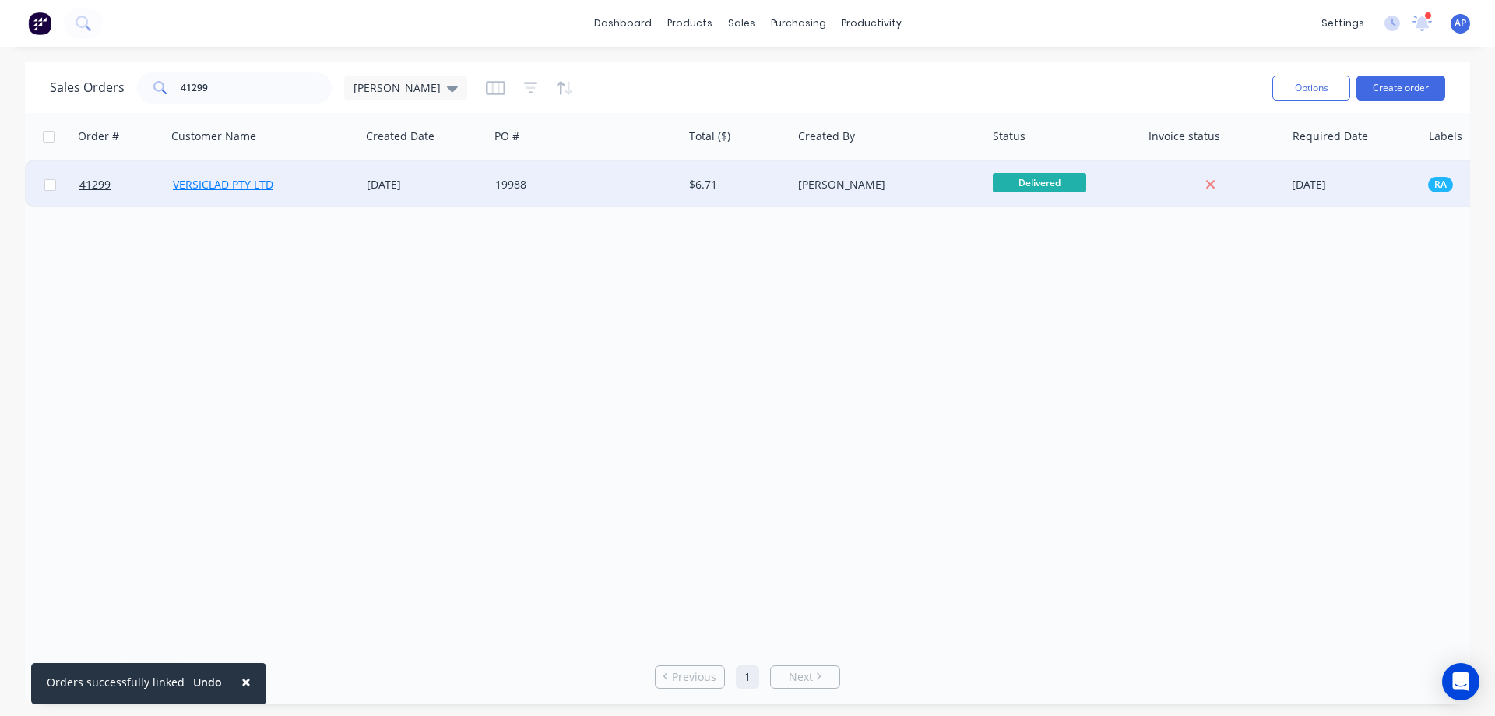
click at [188, 187] on link "VERSICLAD PTY LTD" at bounding box center [223, 184] width 100 height 15
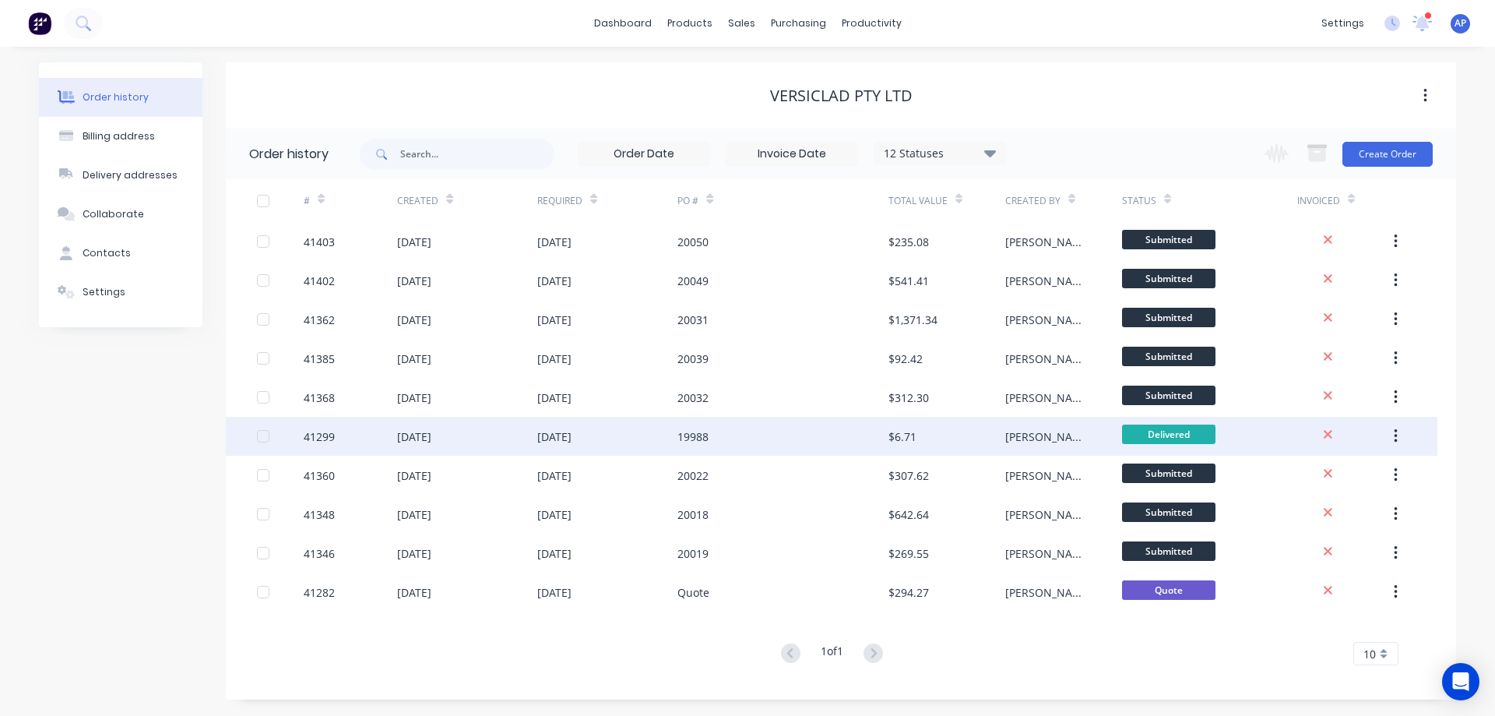
click at [334, 435] on div "41299" at bounding box center [319, 436] width 31 height 16
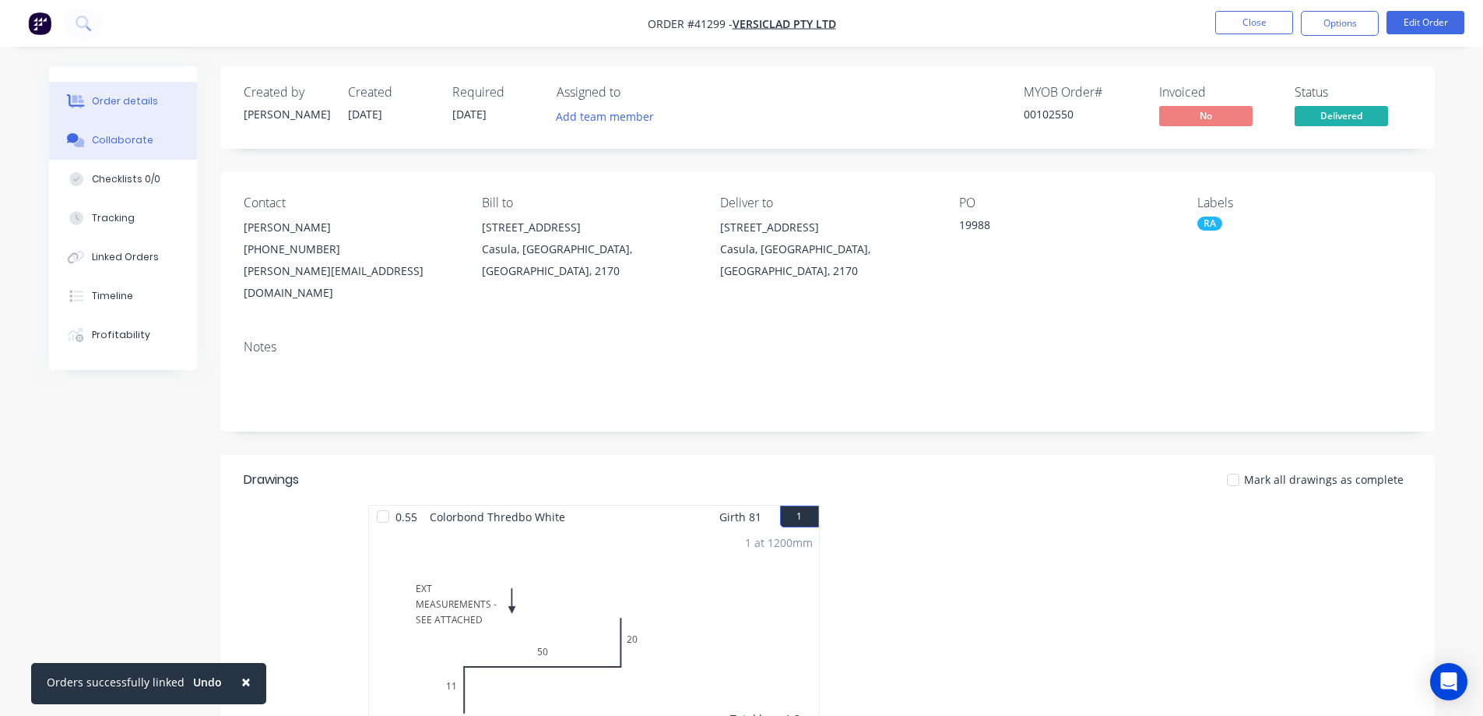
click at [141, 135] on div "Collaborate" at bounding box center [123, 140] width 62 height 14
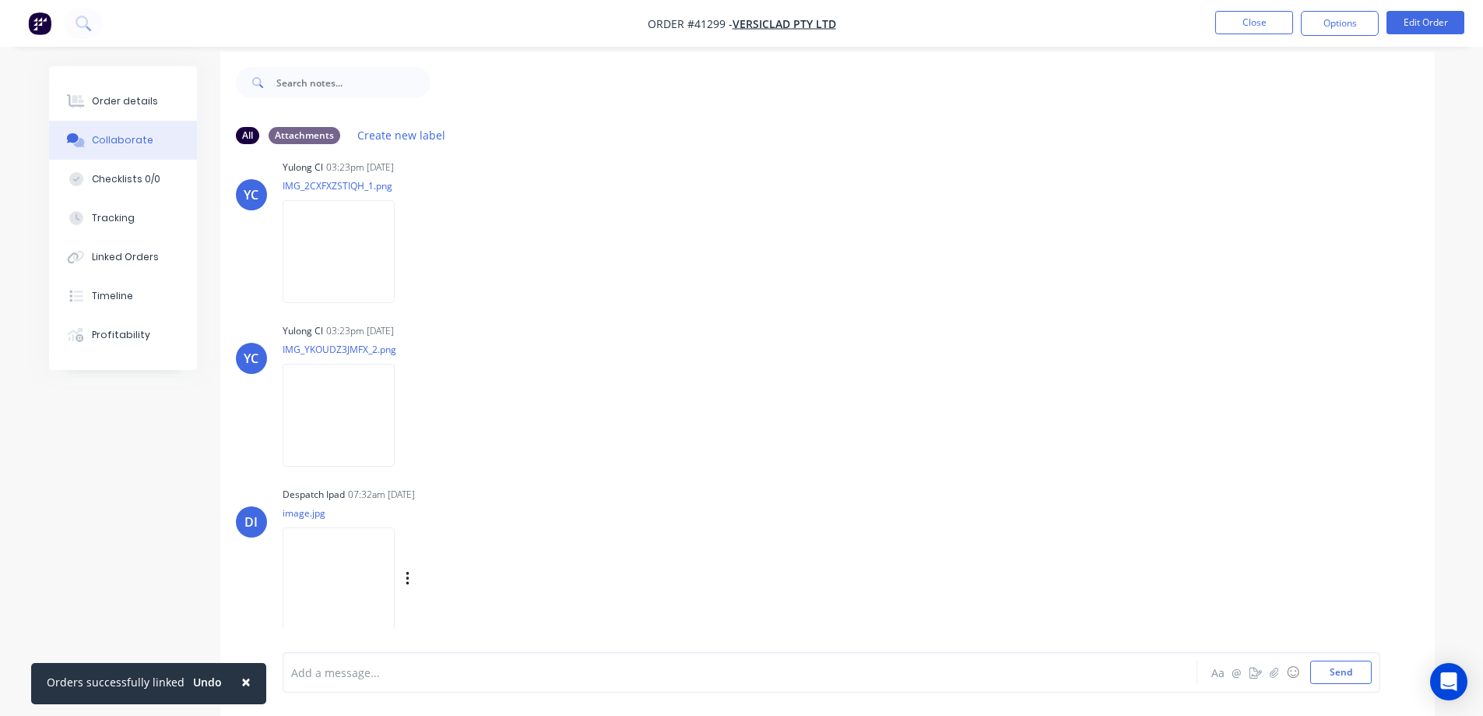
scroll to position [23, 0]
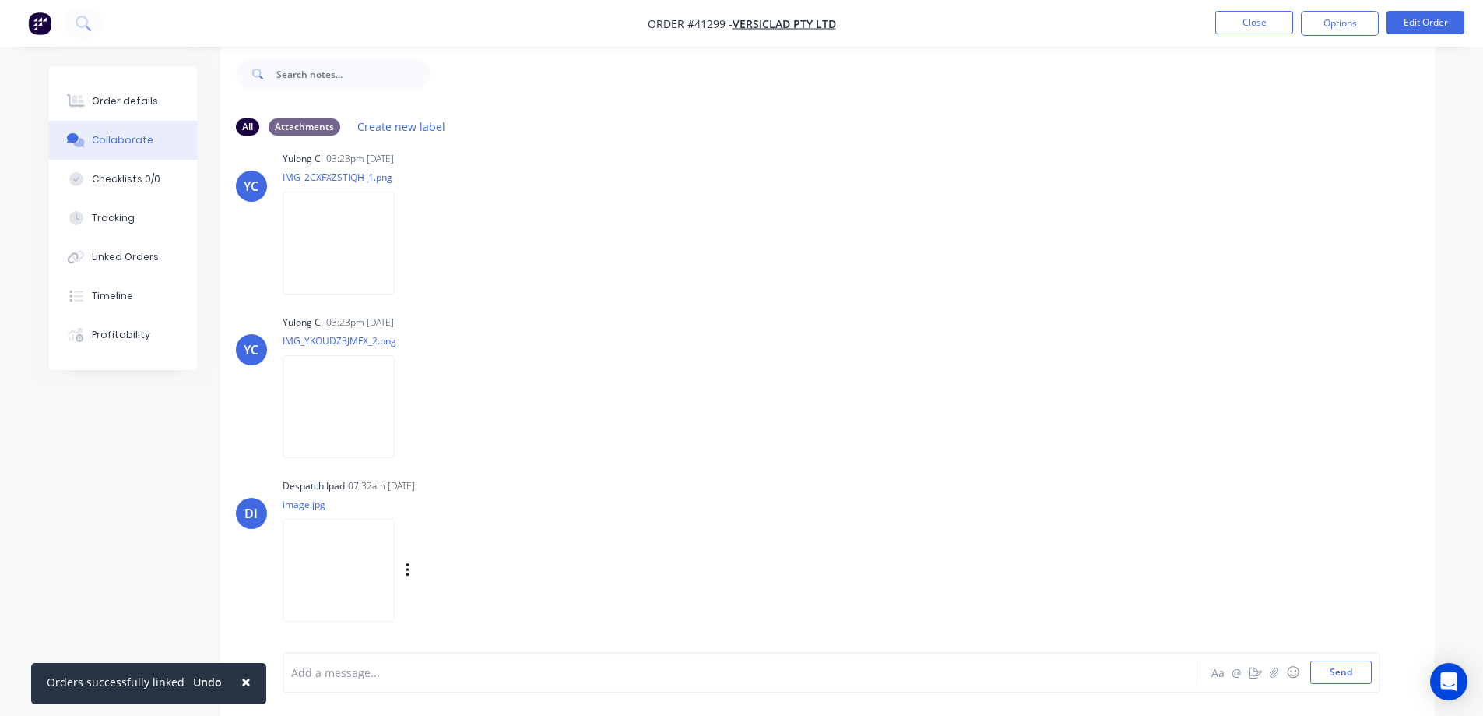
click at [360, 544] on img at bounding box center [339, 570] width 112 height 102
click at [128, 97] on div "Order details" at bounding box center [125, 101] width 66 height 14
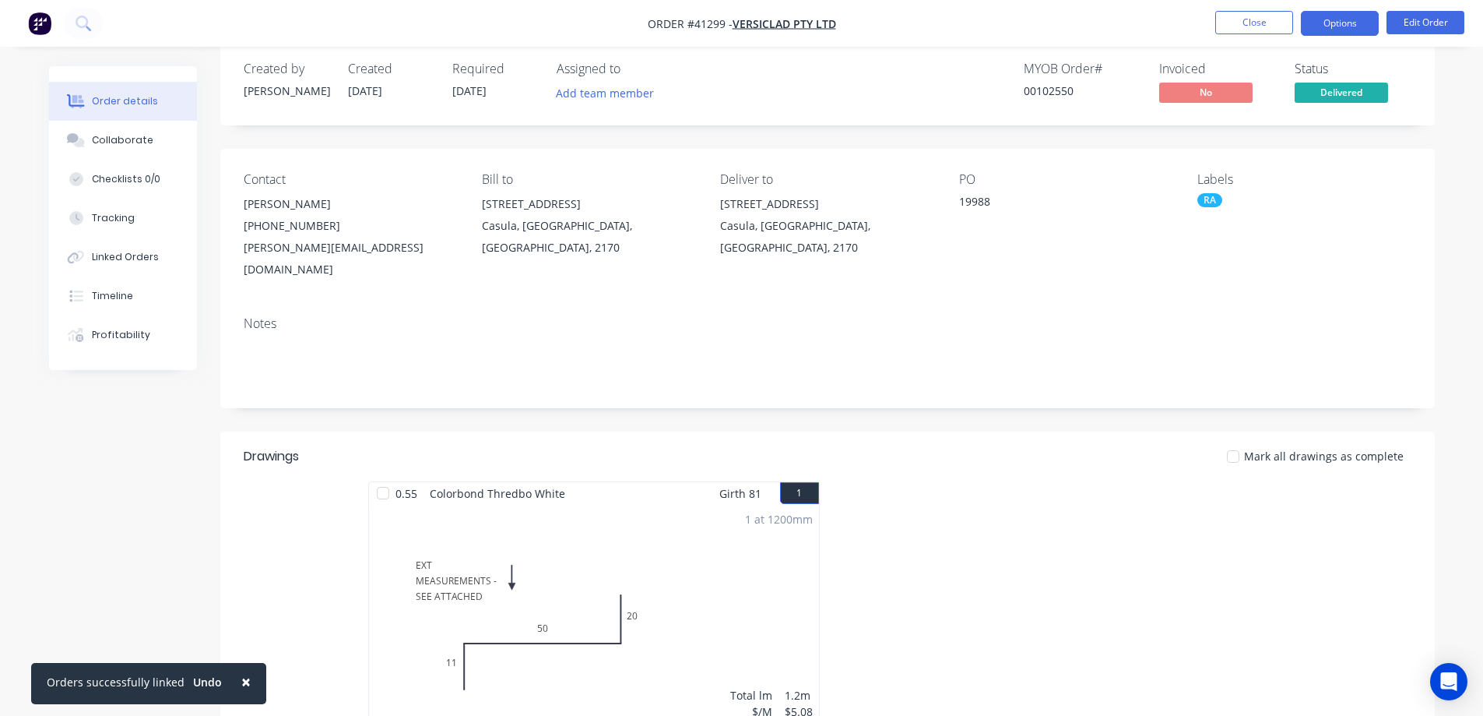
click at [1322, 21] on button "Options" at bounding box center [1340, 23] width 78 height 25
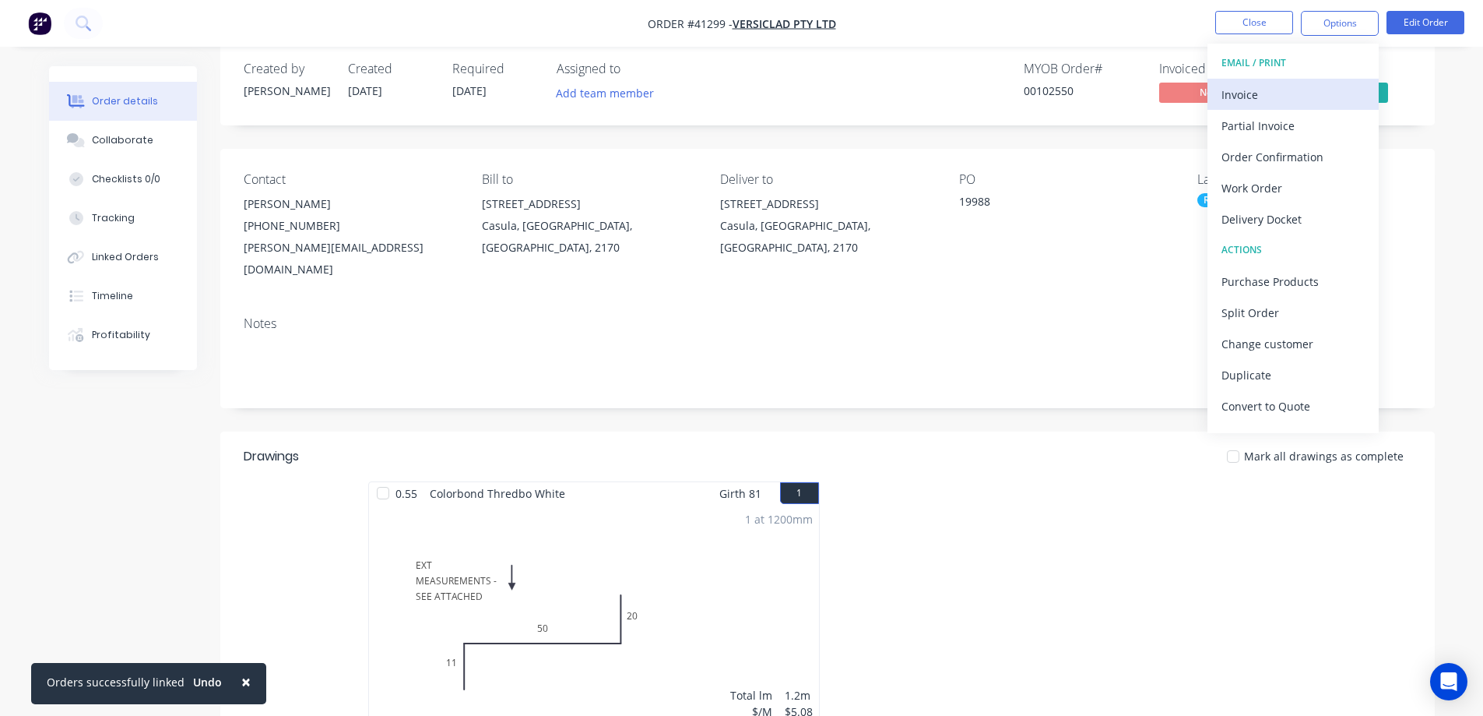
click at [1275, 87] on div "Invoice" at bounding box center [1293, 94] width 143 height 23
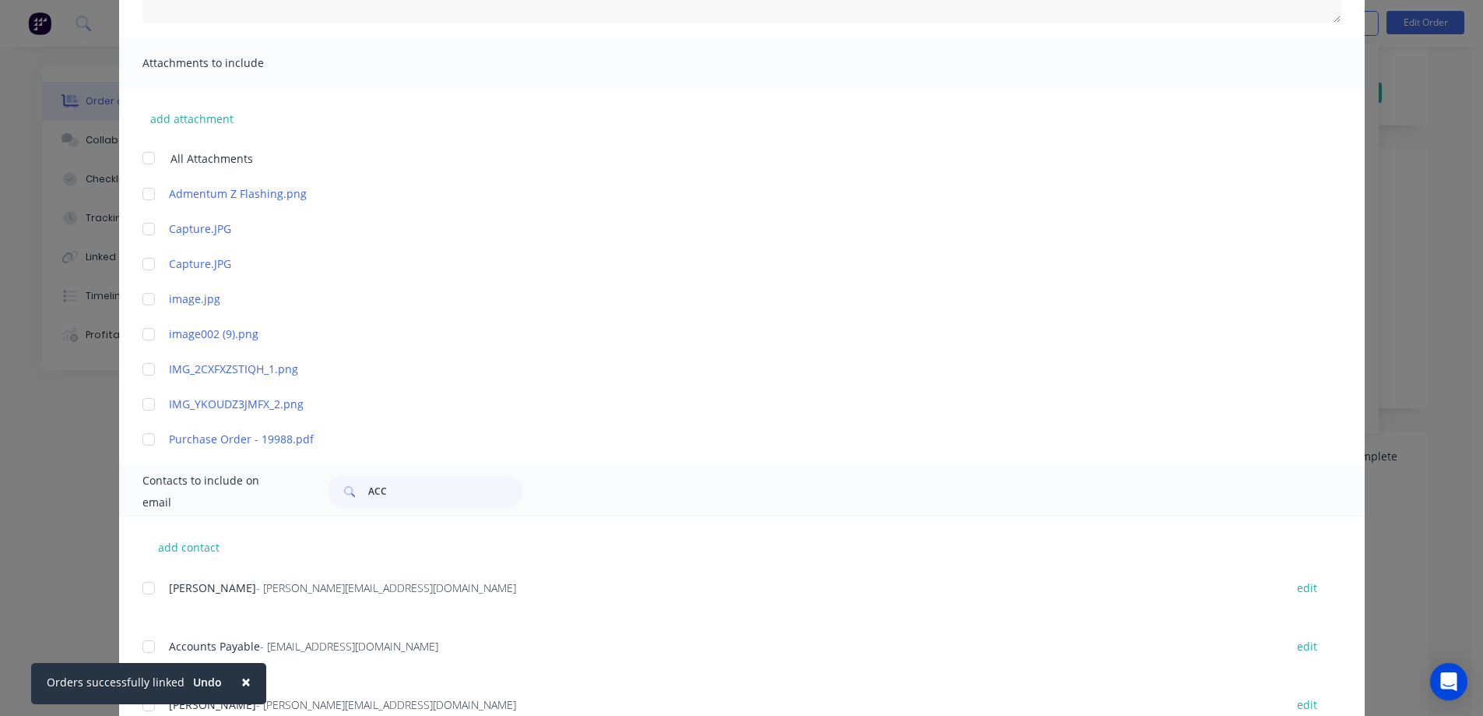
scroll to position [311, 0]
click at [146, 645] on div at bounding box center [148, 644] width 31 height 31
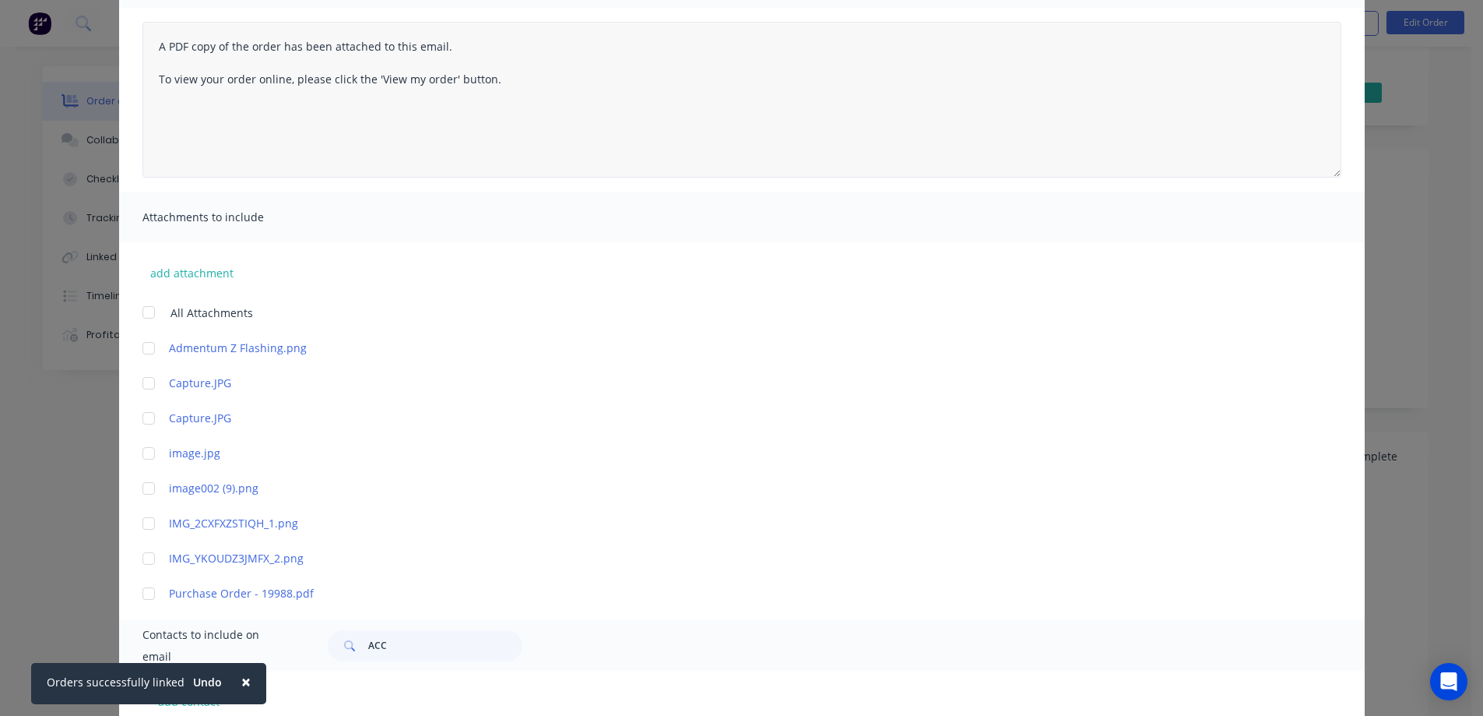
scroll to position [0, 0]
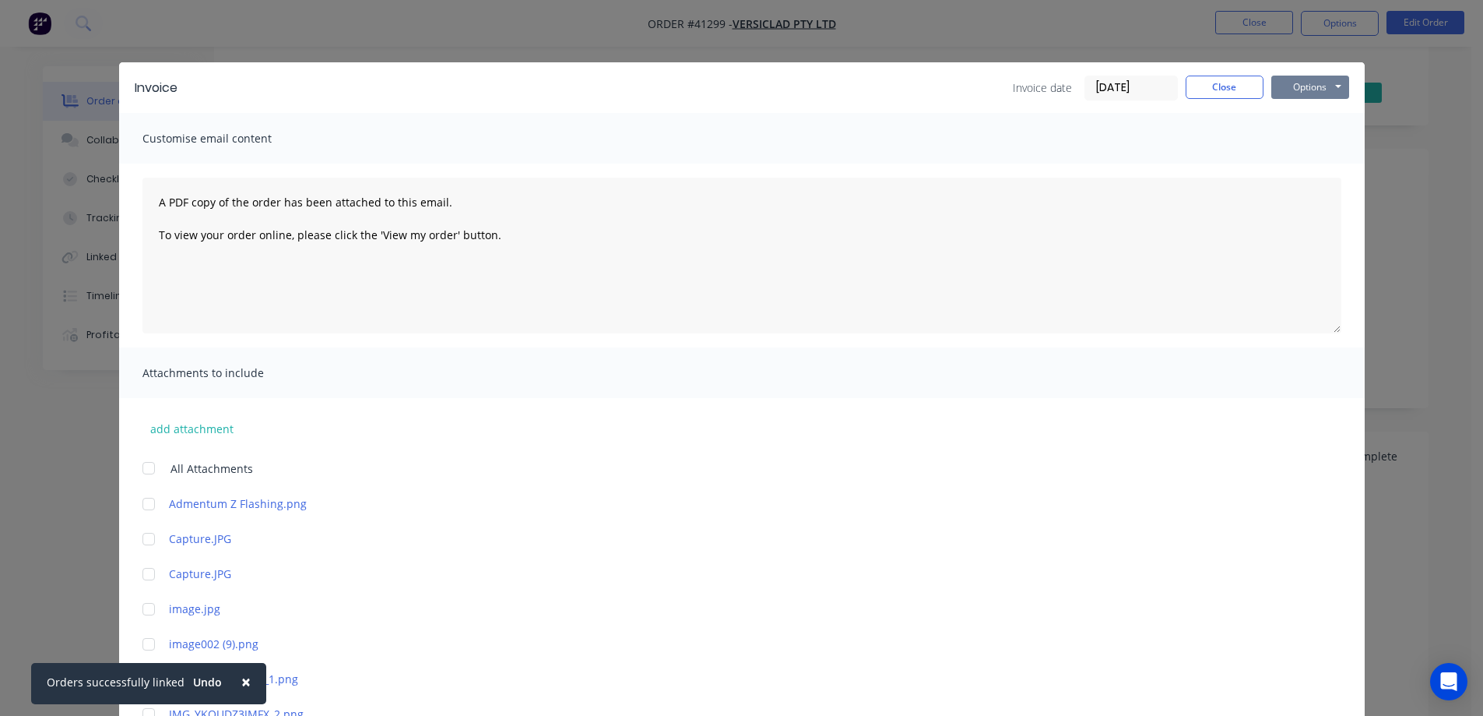
click at [1315, 84] on button "Options" at bounding box center [1311, 87] width 78 height 23
click at [1325, 157] on button "Email" at bounding box center [1322, 166] width 100 height 26
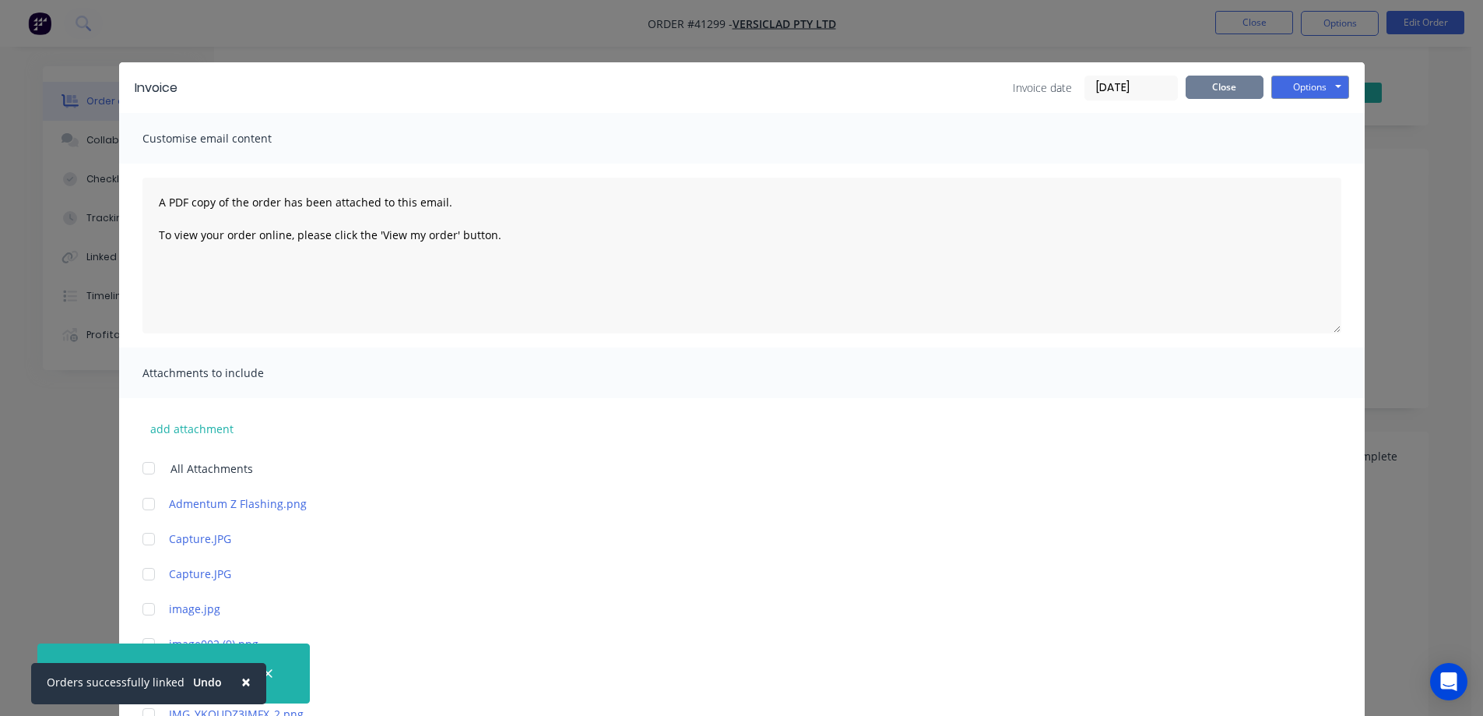
click at [1220, 90] on button "Close" at bounding box center [1225, 87] width 78 height 23
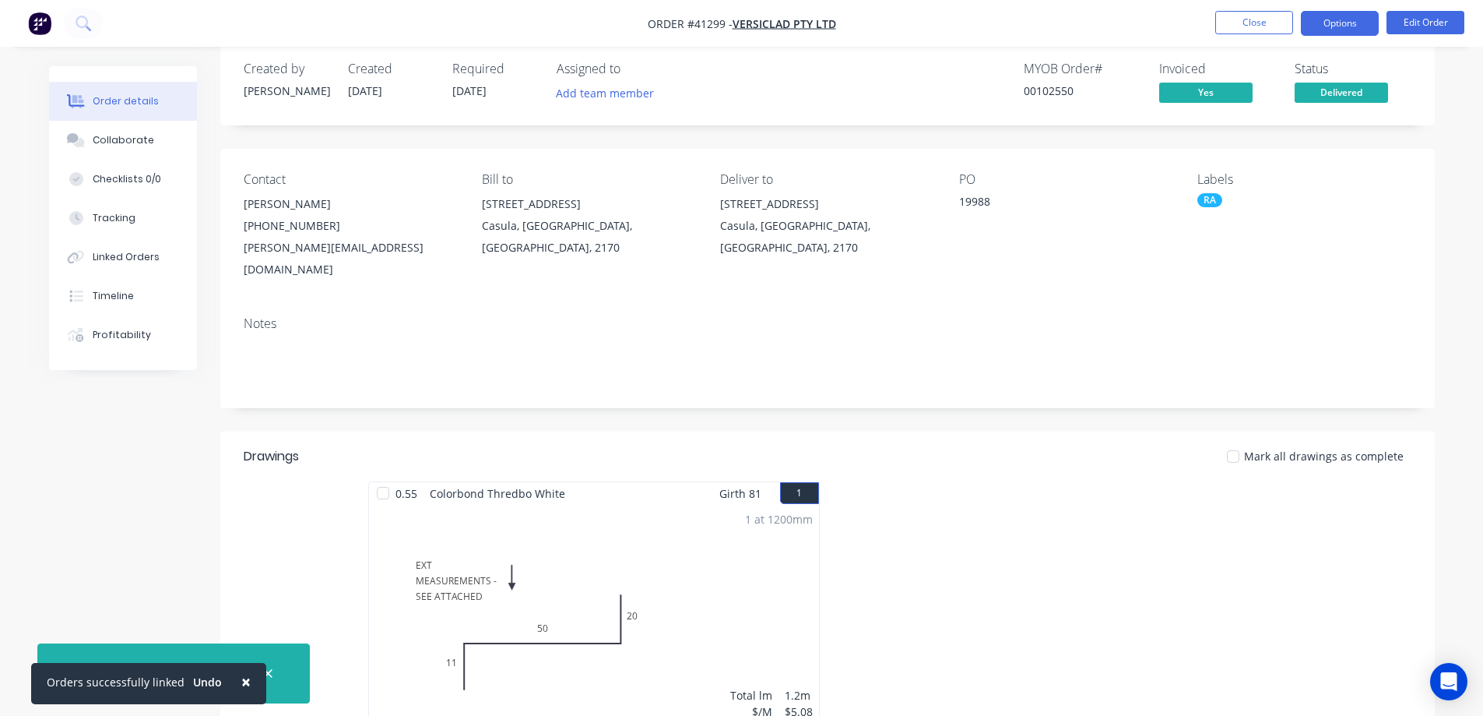
click at [1315, 13] on button "Options" at bounding box center [1340, 23] width 78 height 25
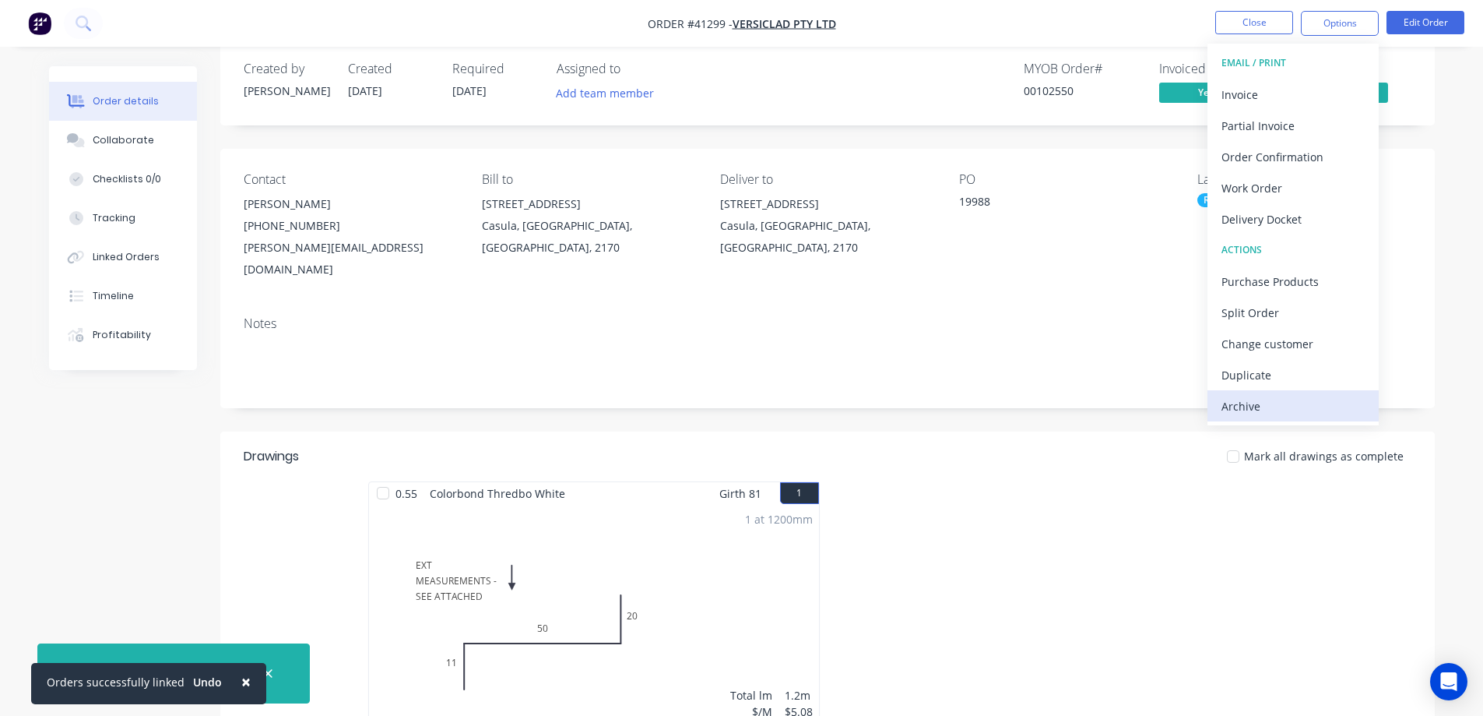
click at [1279, 405] on div "Archive" at bounding box center [1293, 406] width 143 height 23
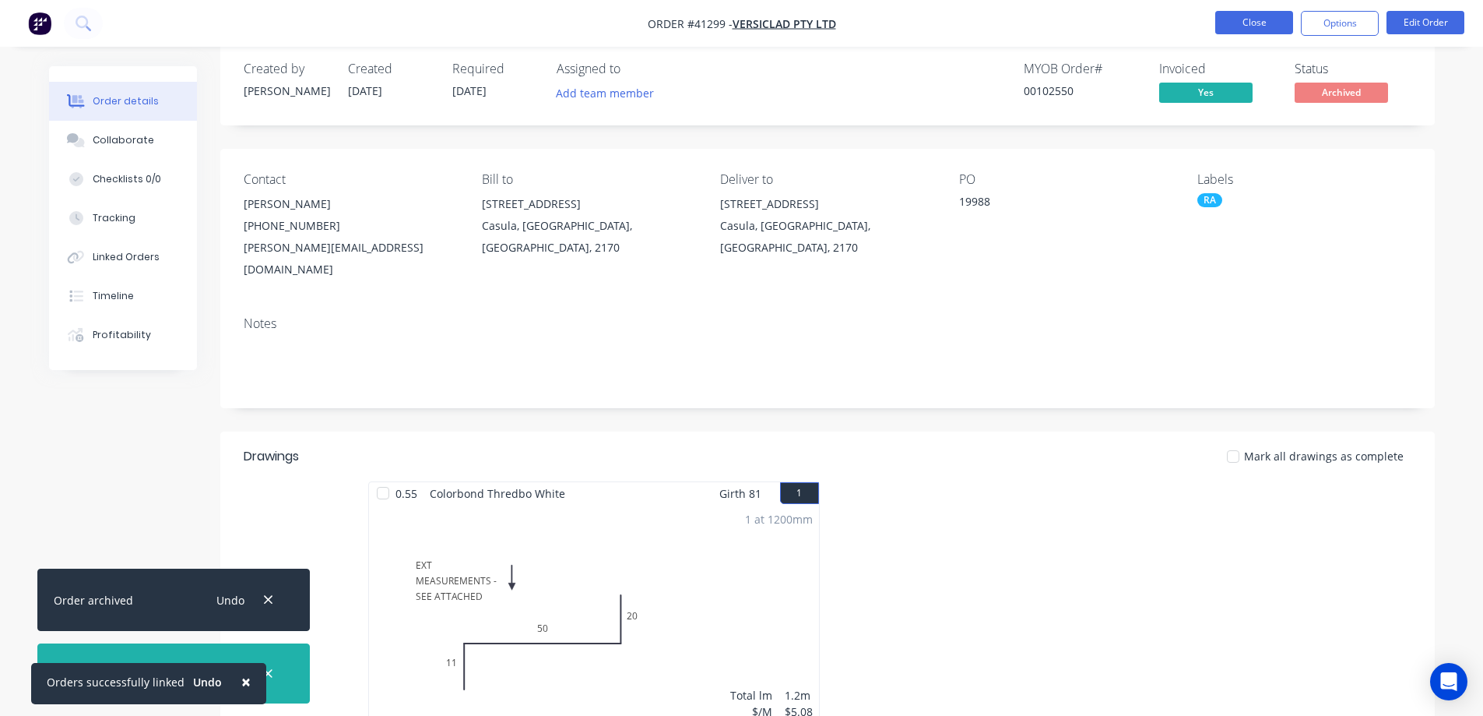
click at [1254, 23] on button "Close" at bounding box center [1255, 22] width 78 height 23
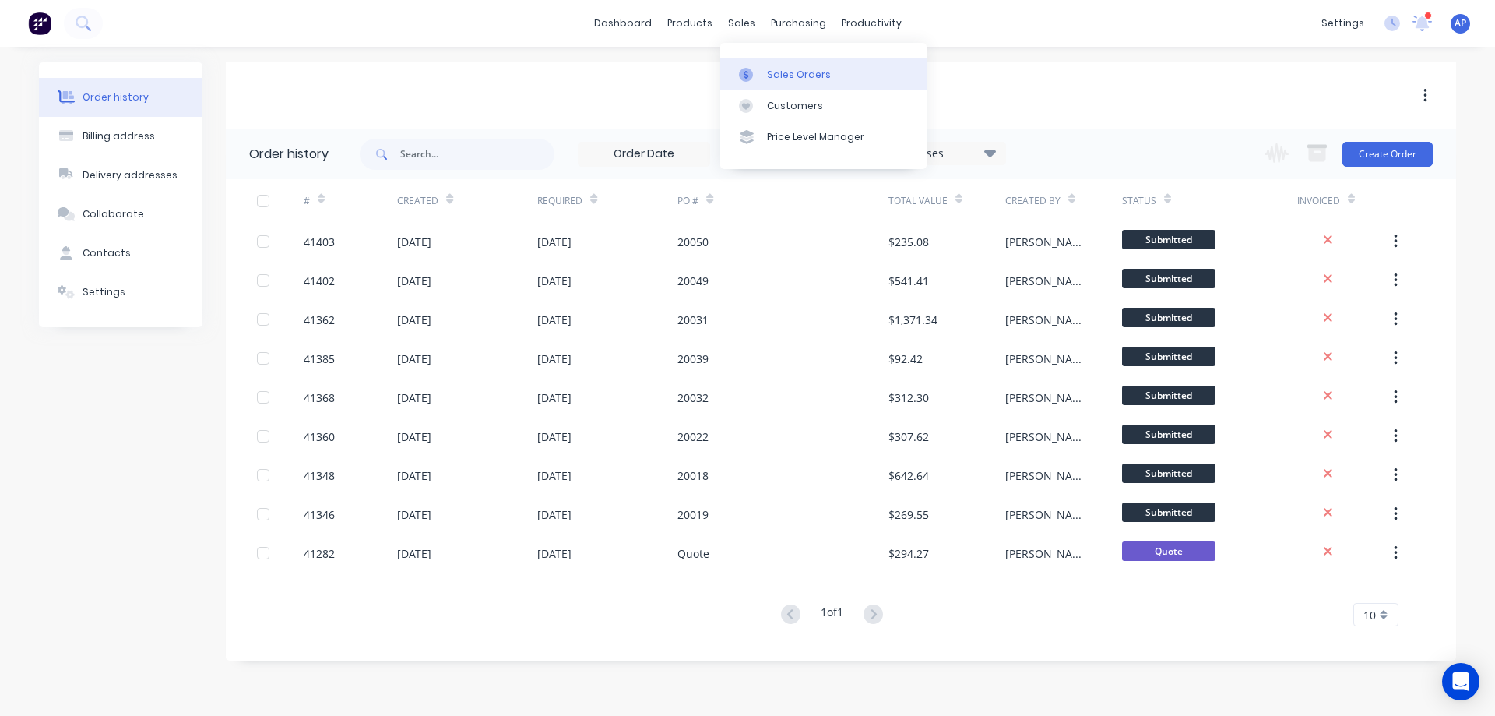
click at [780, 76] on div "Sales Orders" at bounding box center [799, 75] width 64 height 14
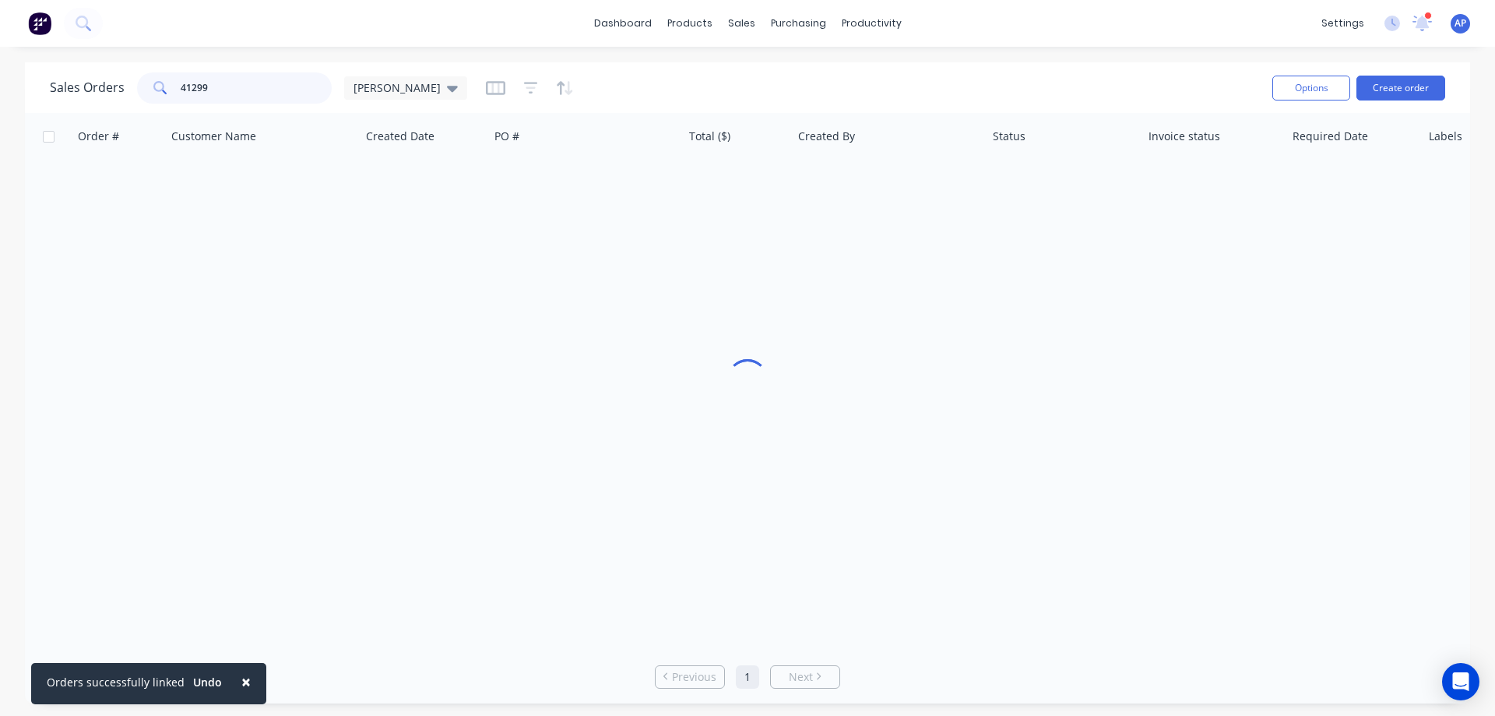
drag, startPoint x: 221, startPoint y: 94, endPoint x: 156, endPoint y: 93, distance: 65.4
click at [156, 93] on div "41299" at bounding box center [234, 87] width 195 height 31
type input "41349"
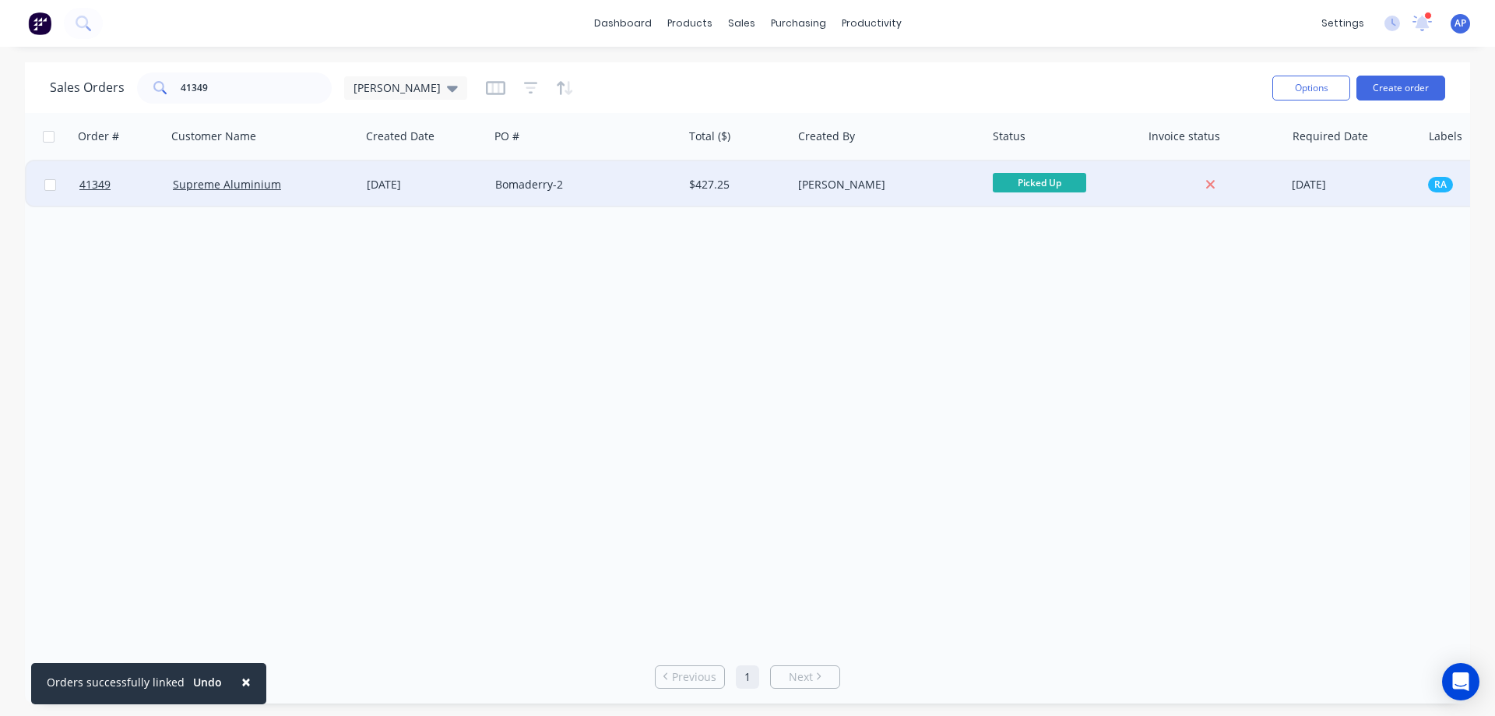
click at [533, 184] on div "Bomaderry-2" at bounding box center [581, 185] width 173 height 16
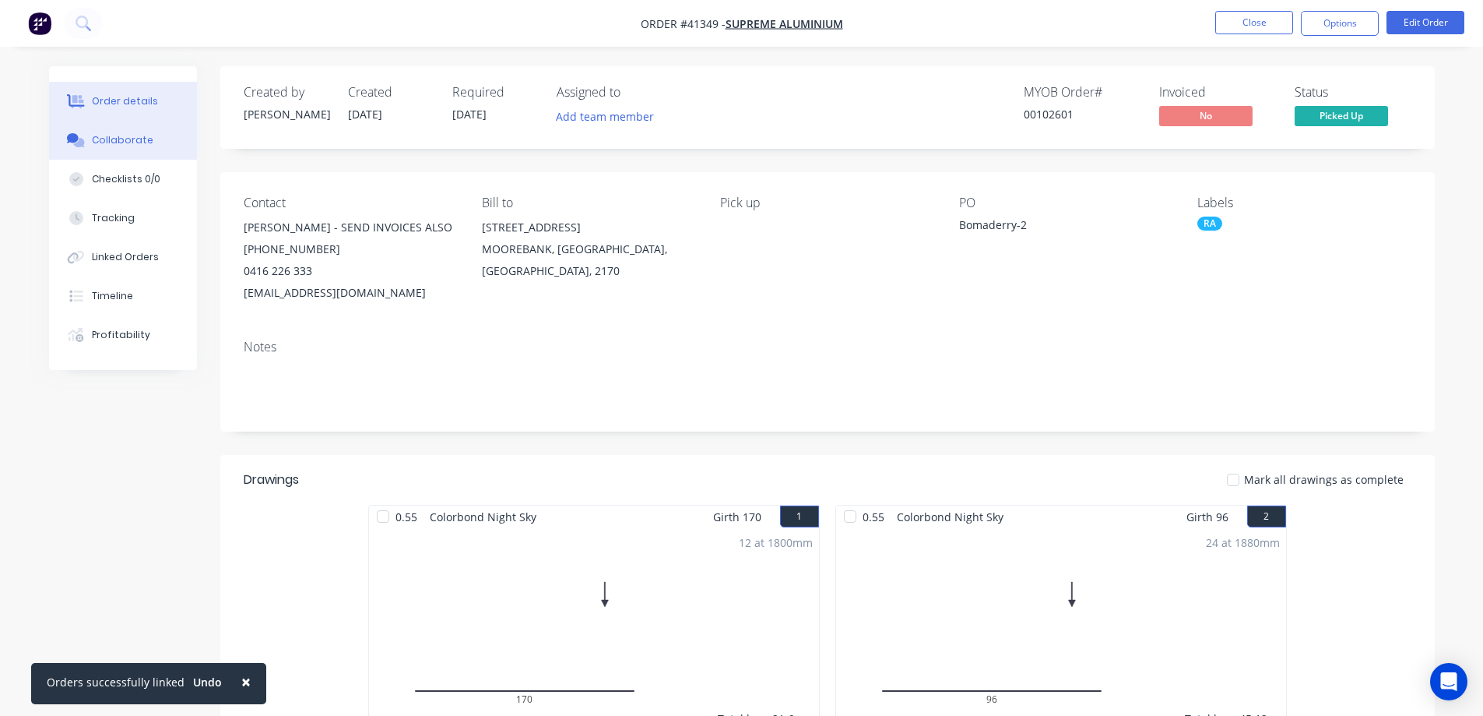
click at [133, 141] on div "Collaborate" at bounding box center [123, 140] width 62 height 14
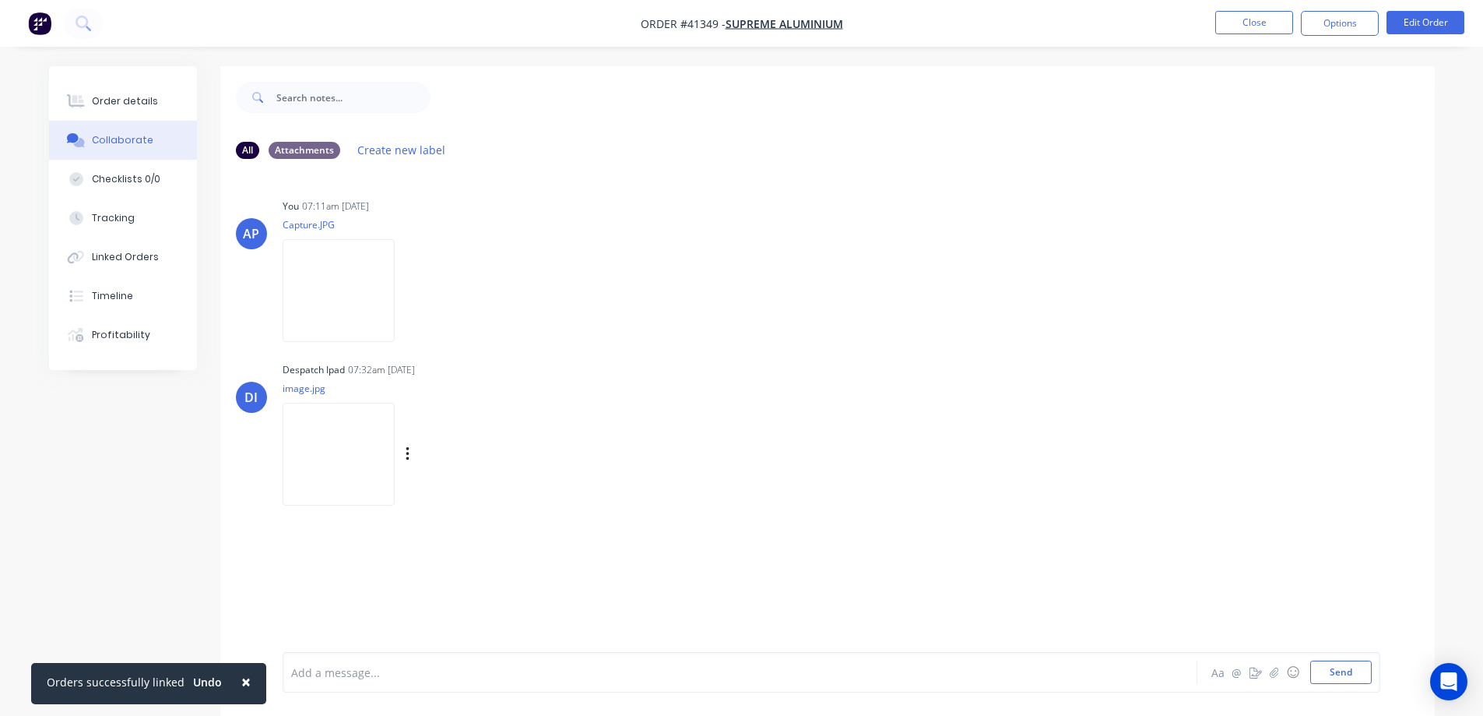
click at [367, 445] on img at bounding box center [339, 454] width 112 height 102
click at [139, 107] on div "Order details" at bounding box center [125, 101] width 66 height 14
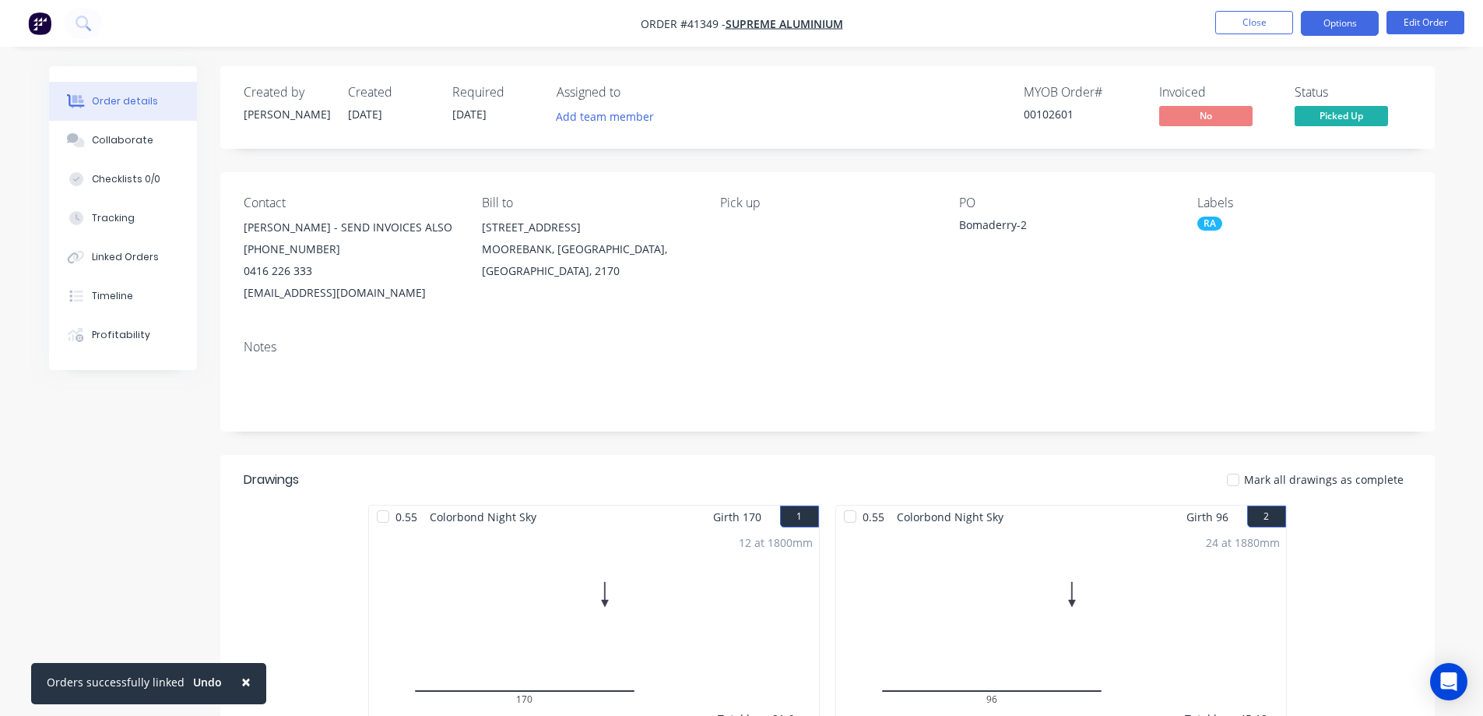
click at [1319, 20] on button "Options" at bounding box center [1340, 23] width 78 height 25
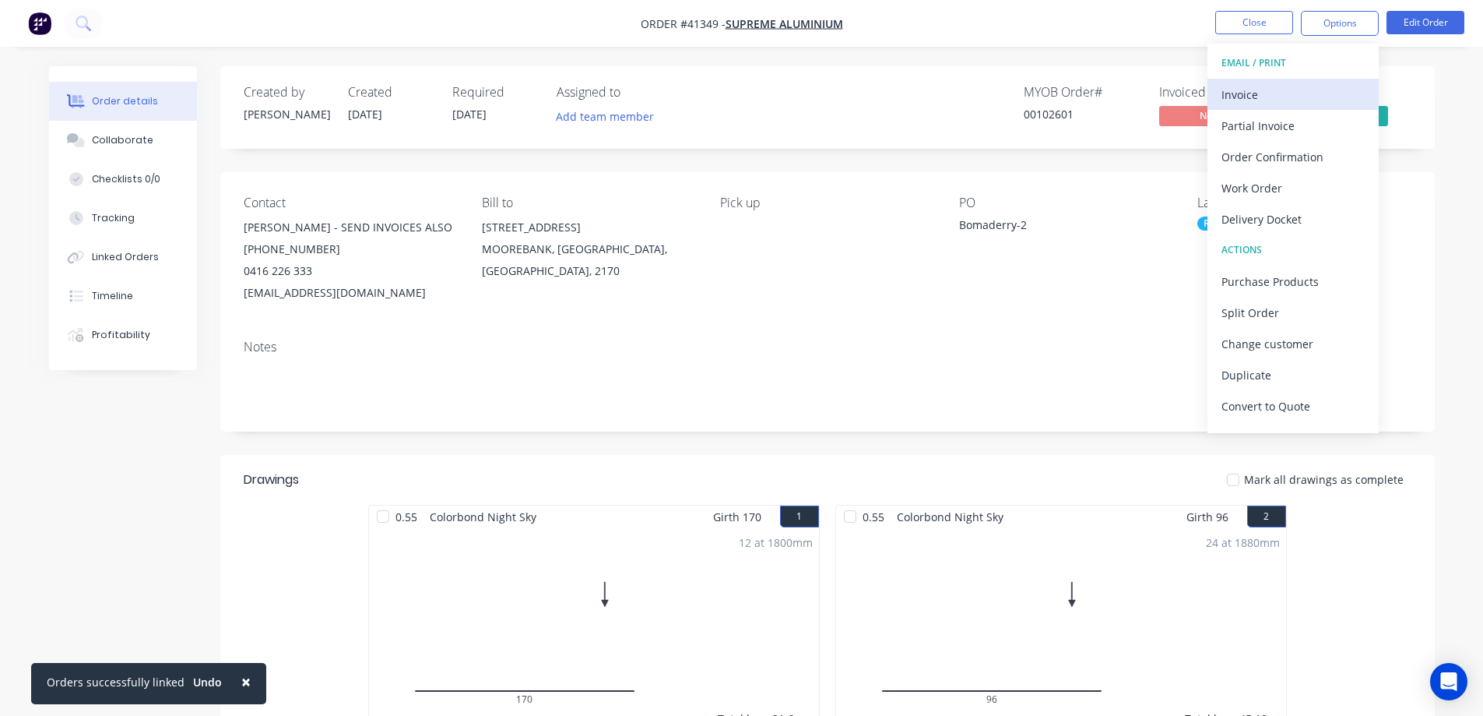
click at [1254, 86] on div "Invoice" at bounding box center [1293, 94] width 143 height 23
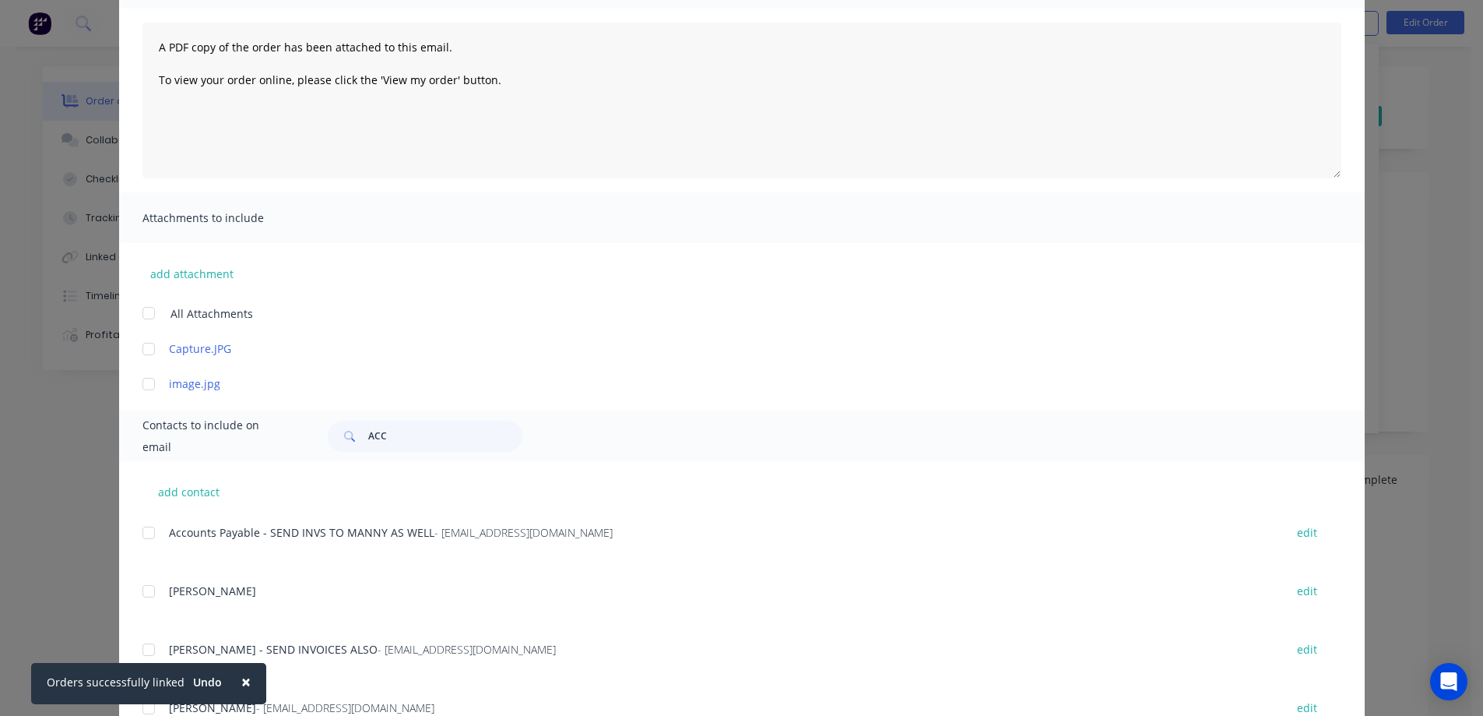
scroll to position [156, 0]
click at [241, 679] on span "×" at bounding box center [245, 681] width 9 height 22
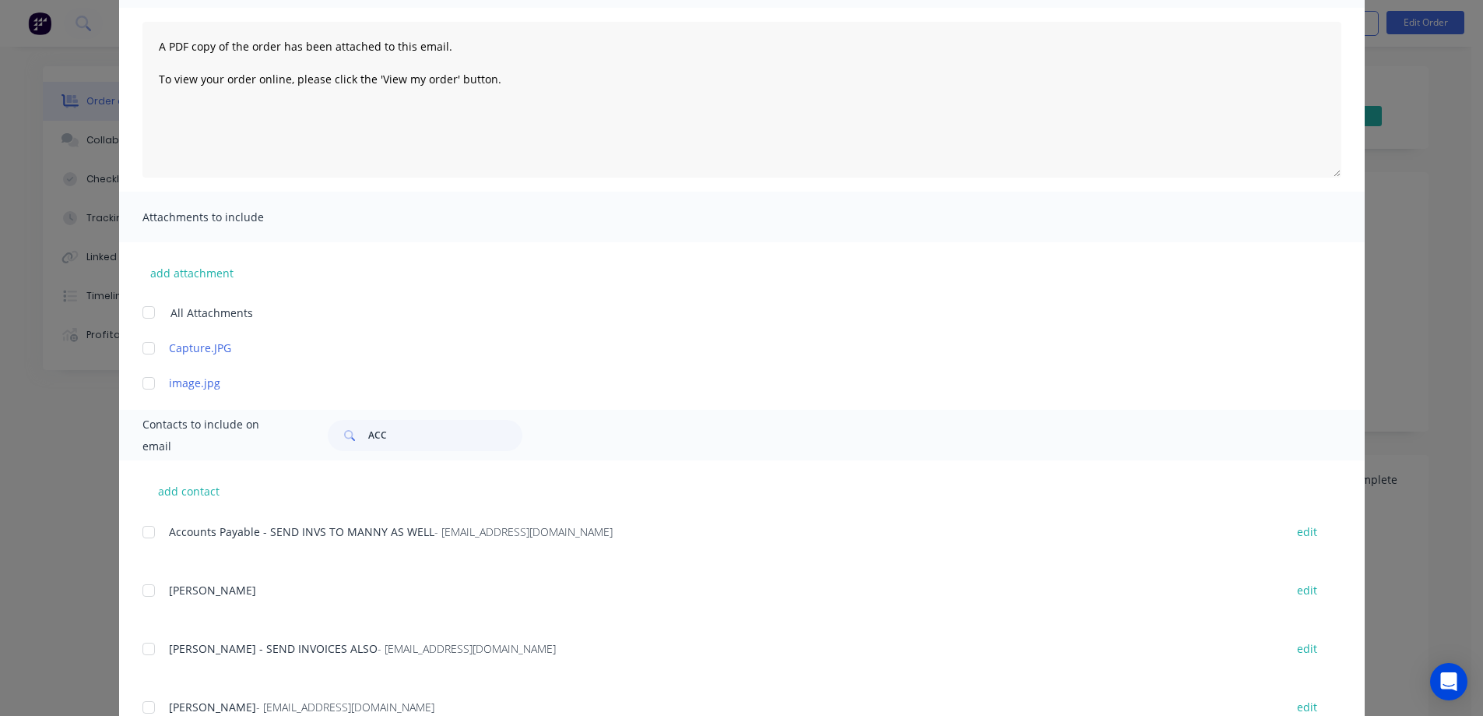
click at [142, 531] on div at bounding box center [148, 531] width 31 height 31
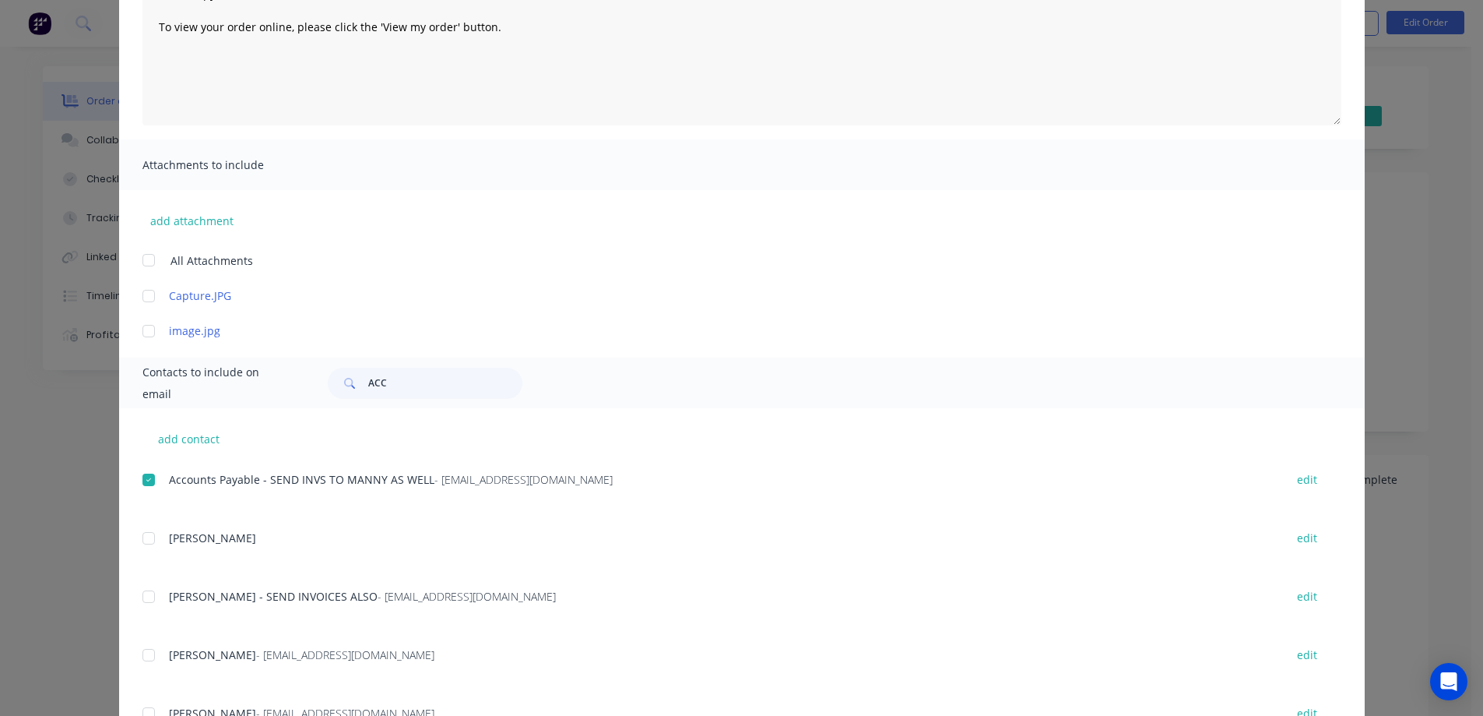
scroll to position [234, 0]
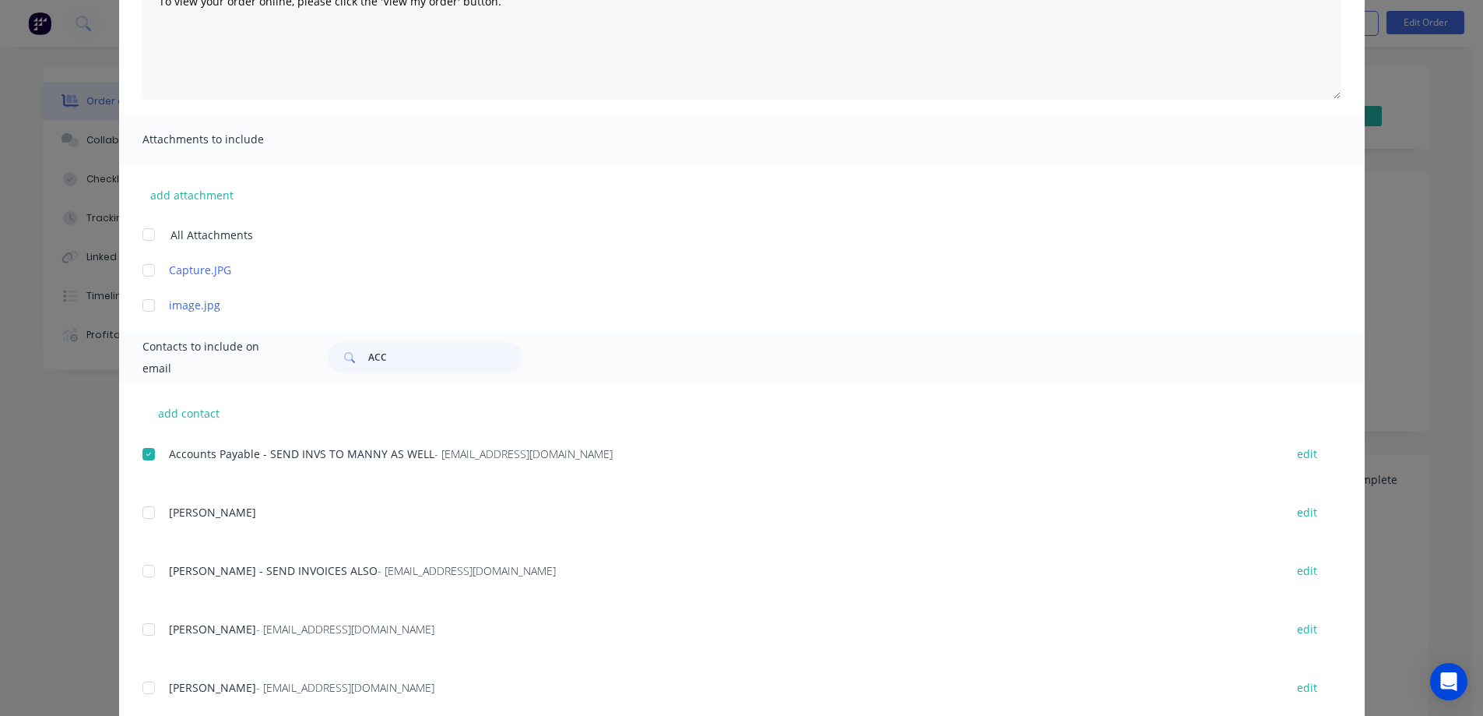
click at [143, 572] on div at bounding box center [148, 570] width 31 height 31
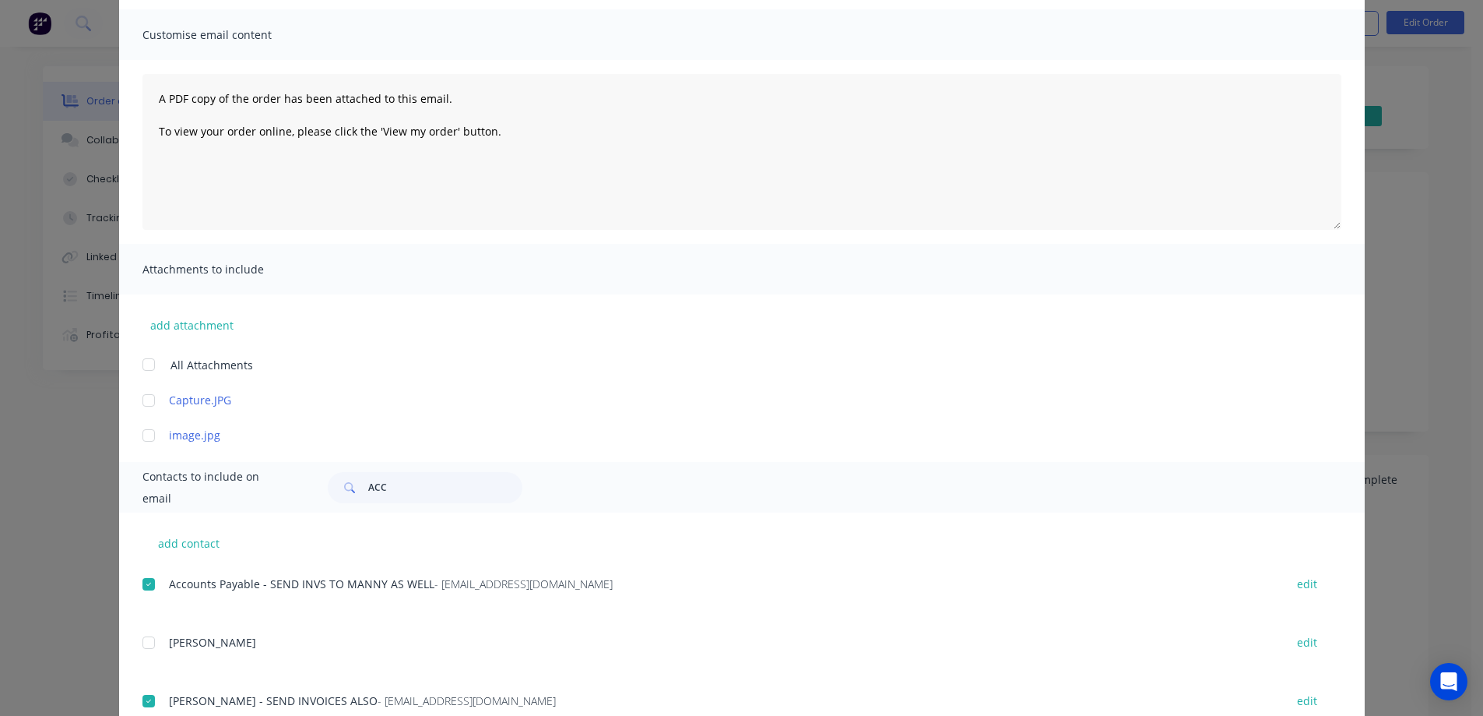
scroll to position [0, 0]
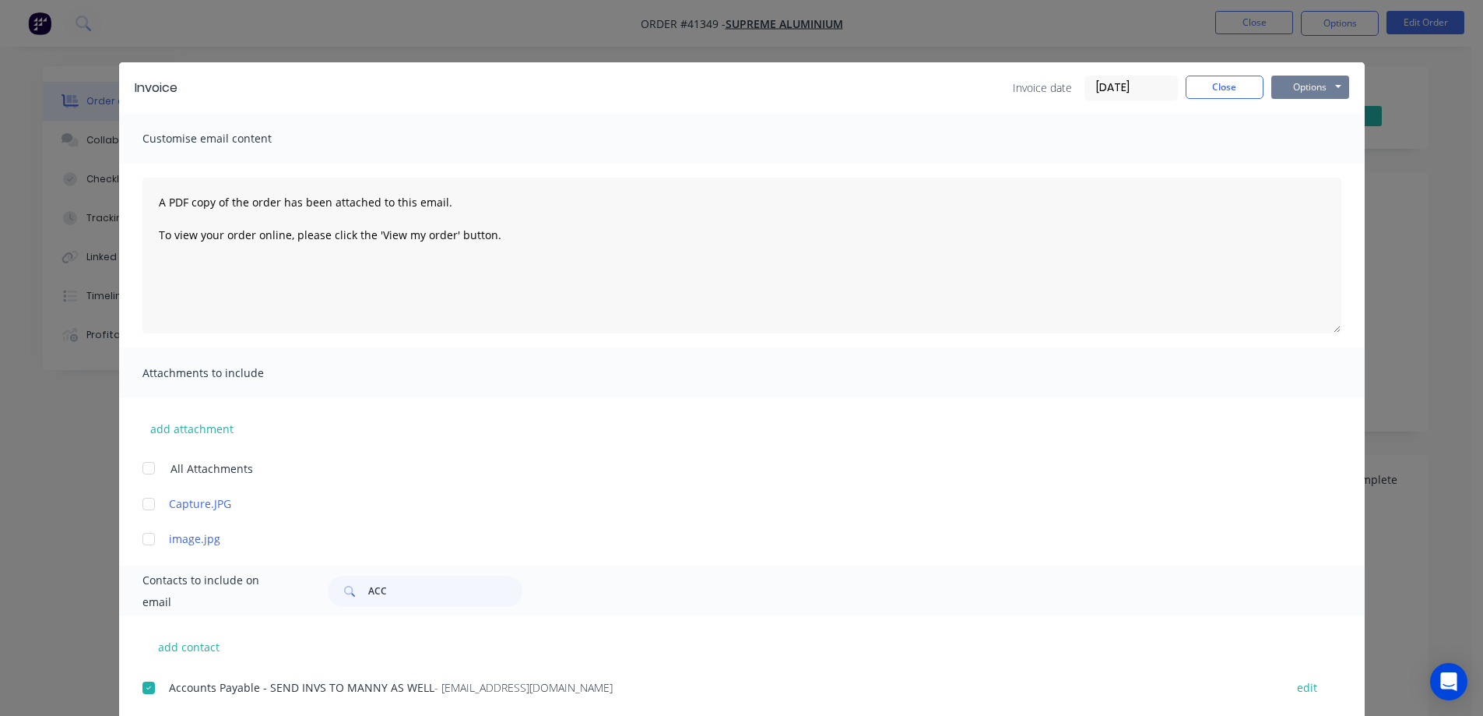
click at [1291, 89] on button "Options" at bounding box center [1311, 87] width 78 height 23
click at [1301, 167] on button "Email" at bounding box center [1322, 166] width 100 height 26
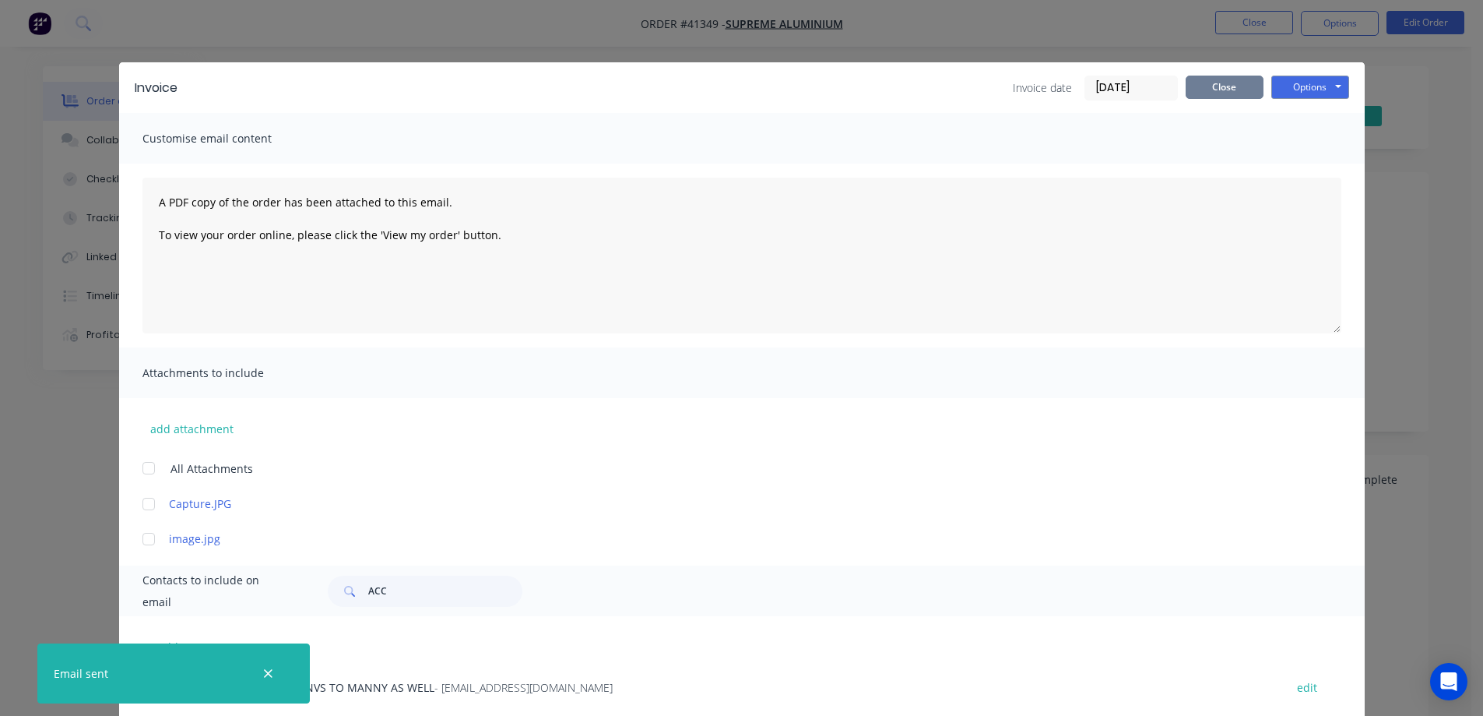
click at [1193, 92] on button "Close" at bounding box center [1225, 87] width 78 height 23
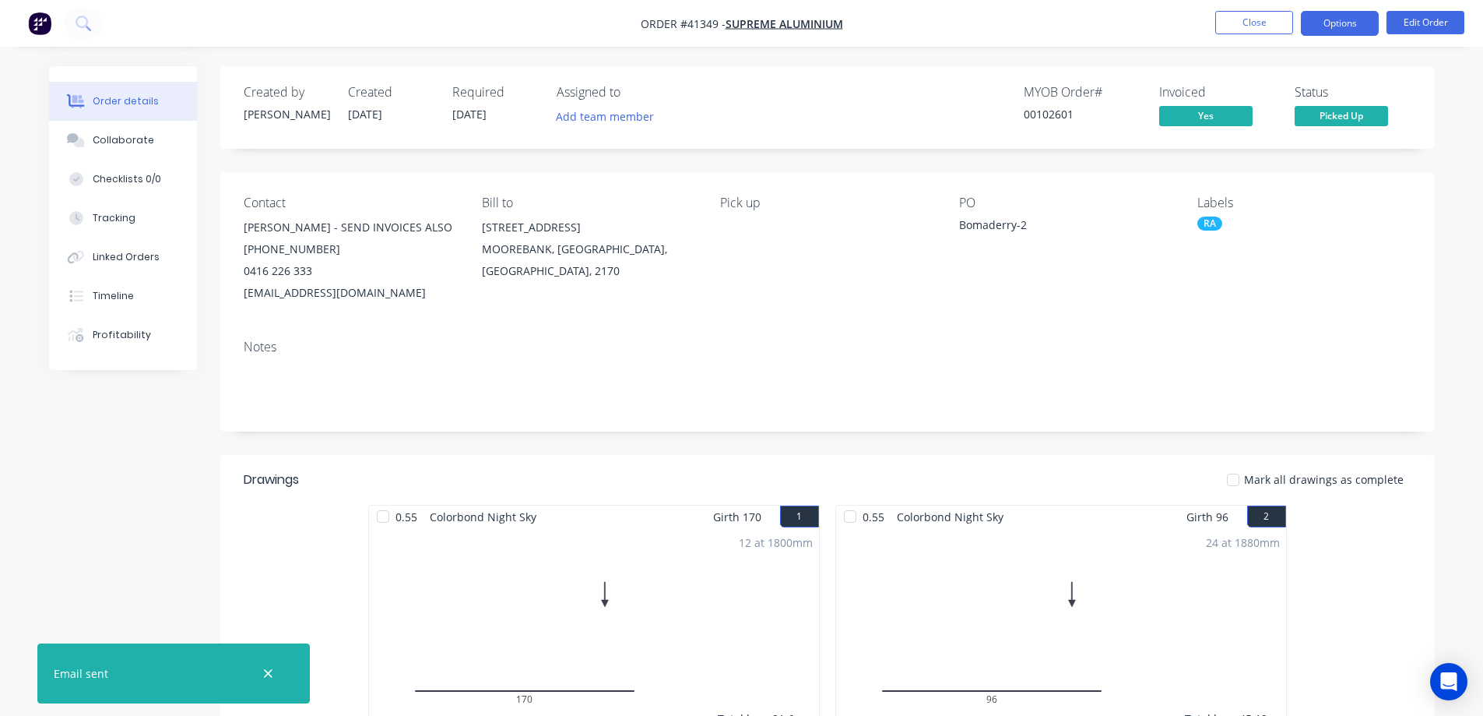
click at [1318, 21] on button "Options" at bounding box center [1340, 23] width 78 height 25
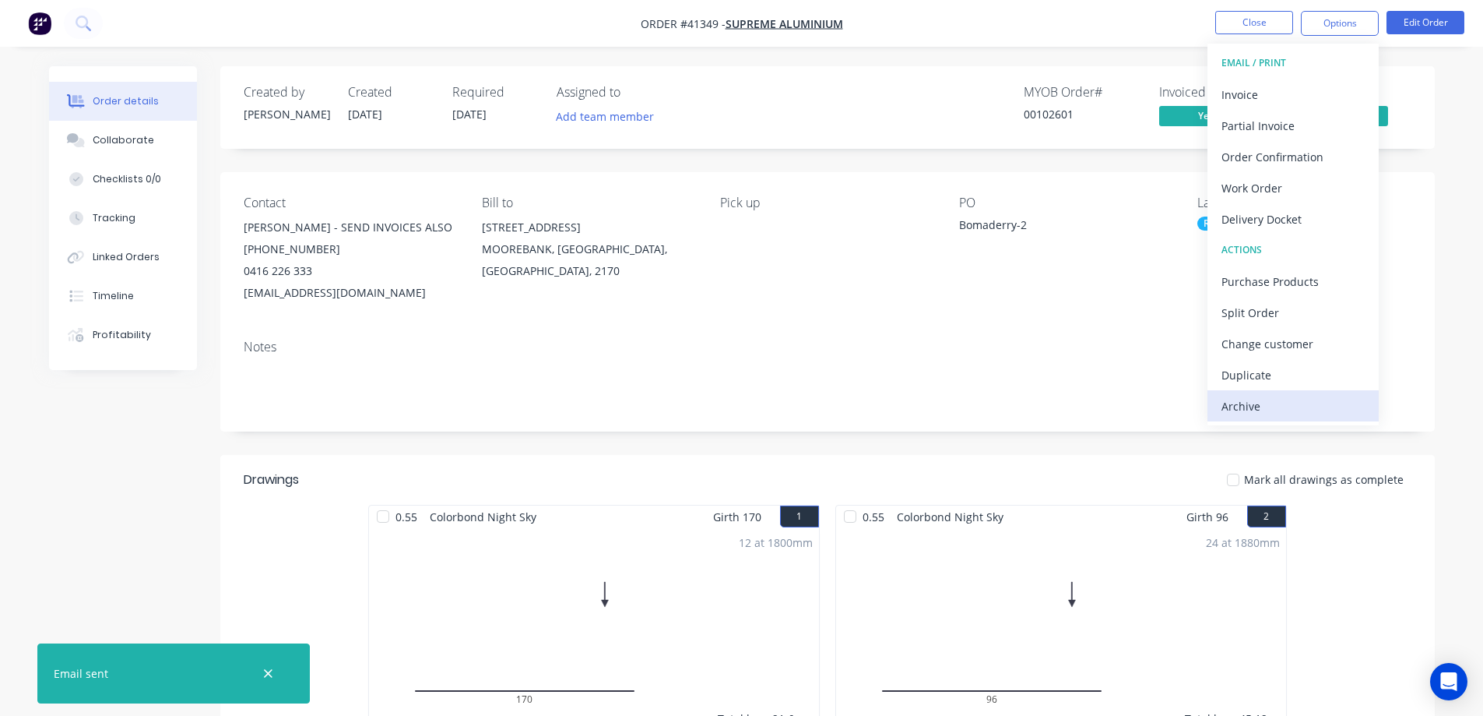
click at [1280, 400] on div "Archive" at bounding box center [1293, 406] width 143 height 23
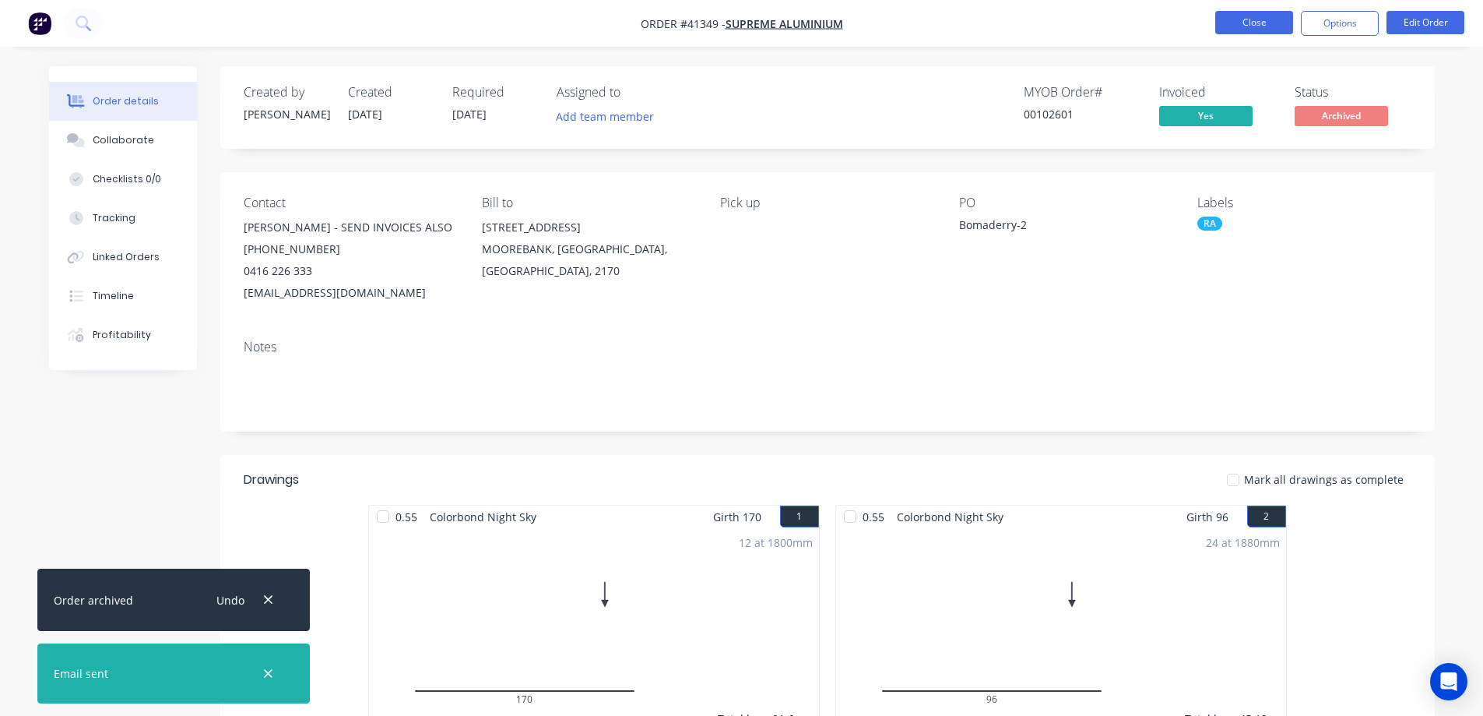
click at [1250, 17] on button "Close" at bounding box center [1255, 22] width 78 height 23
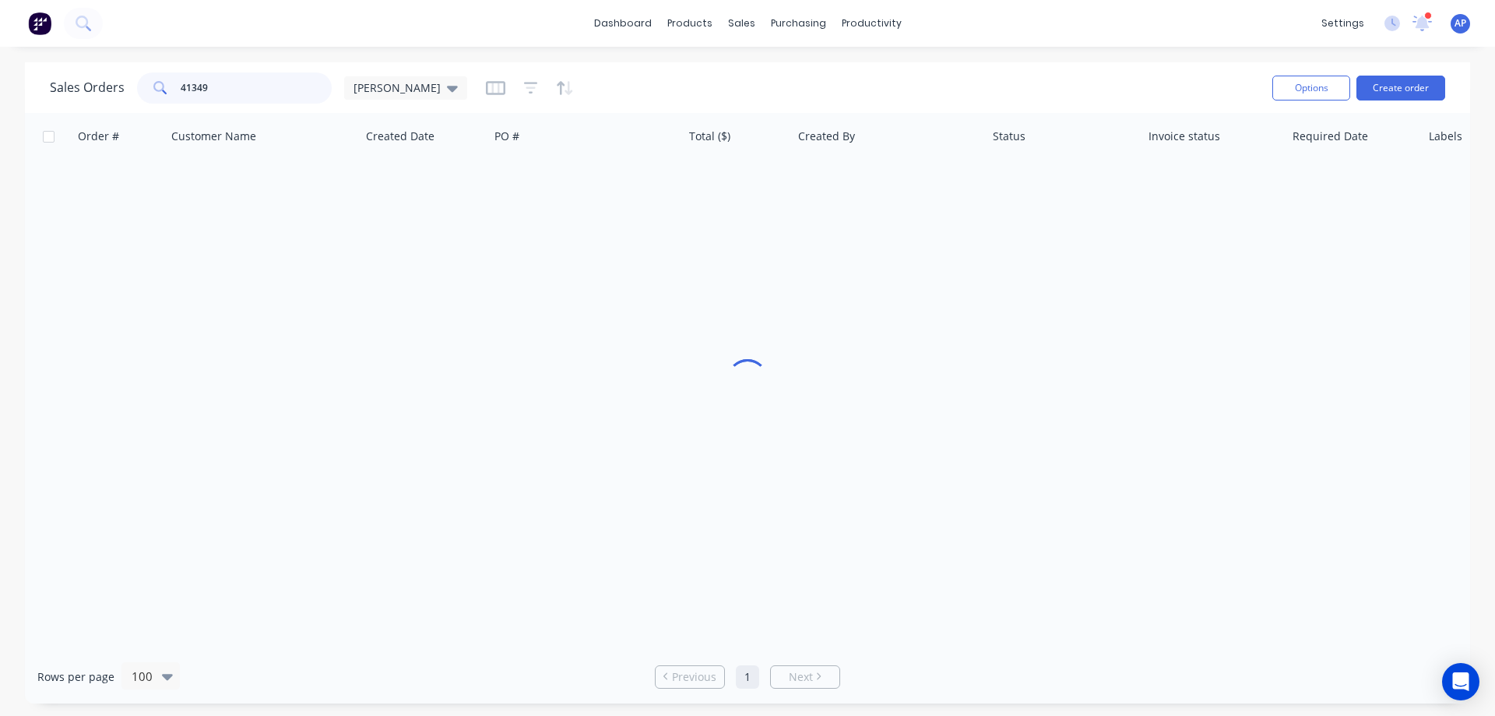
click at [157, 91] on div "41349" at bounding box center [234, 87] width 195 height 31
type input "41321"
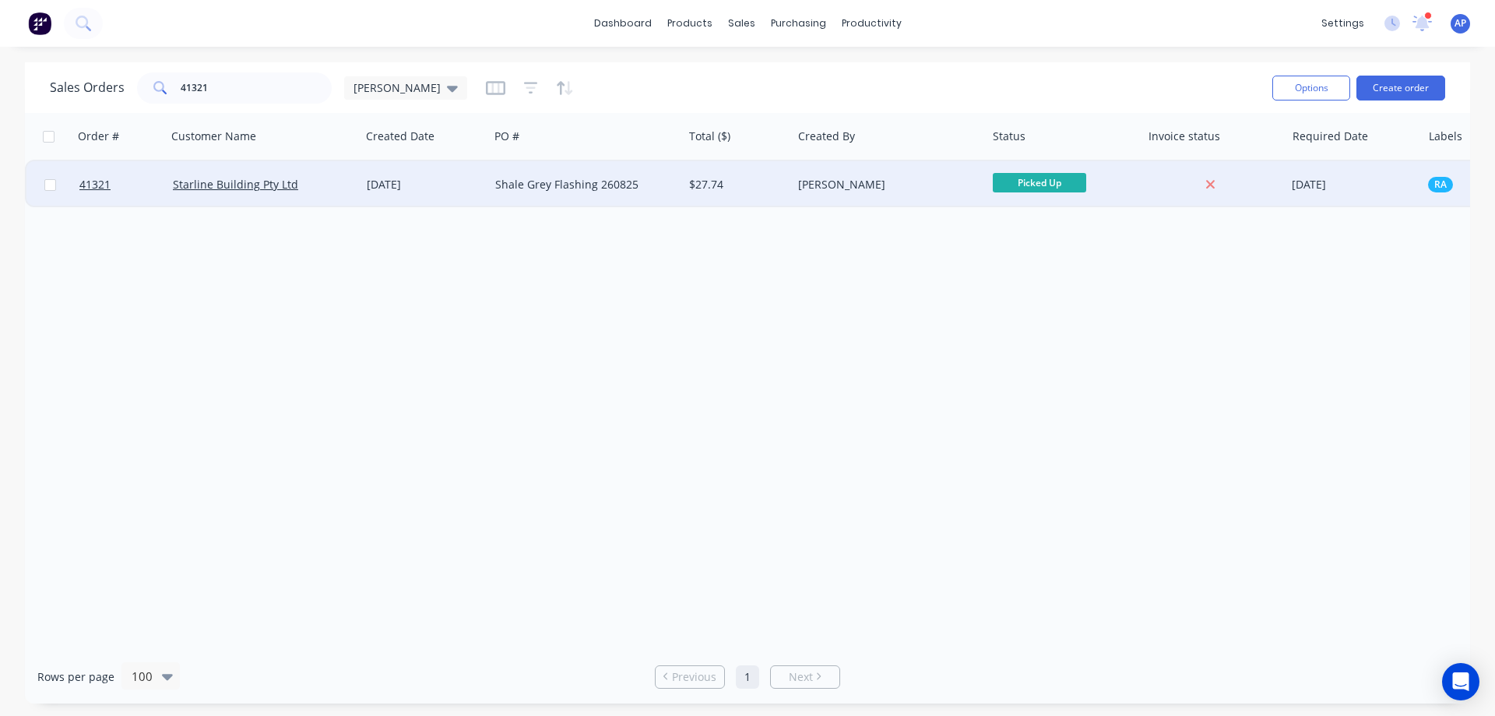
click at [79, 187] on div at bounding box center [119, 184] width 93 height 47
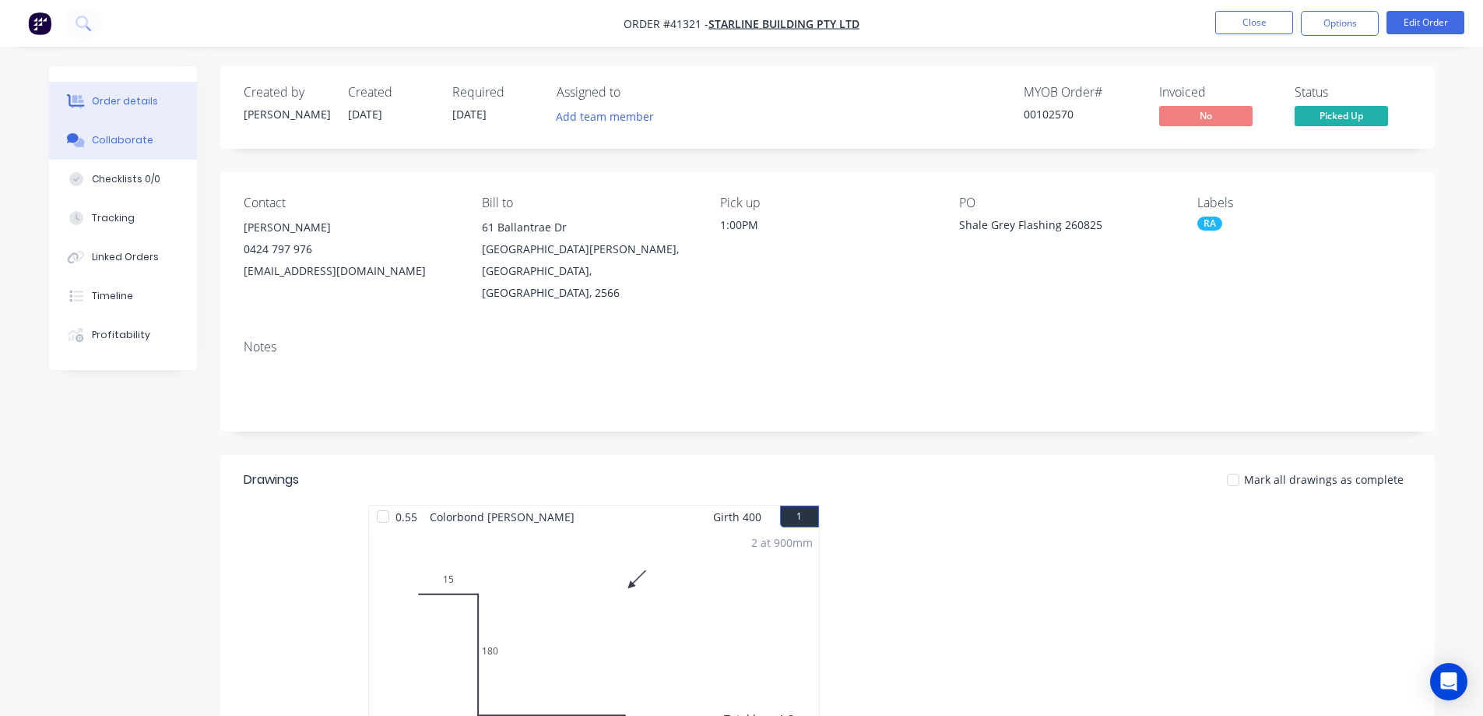
click at [128, 134] on div "Collaborate" at bounding box center [123, 140] width 62 height 14
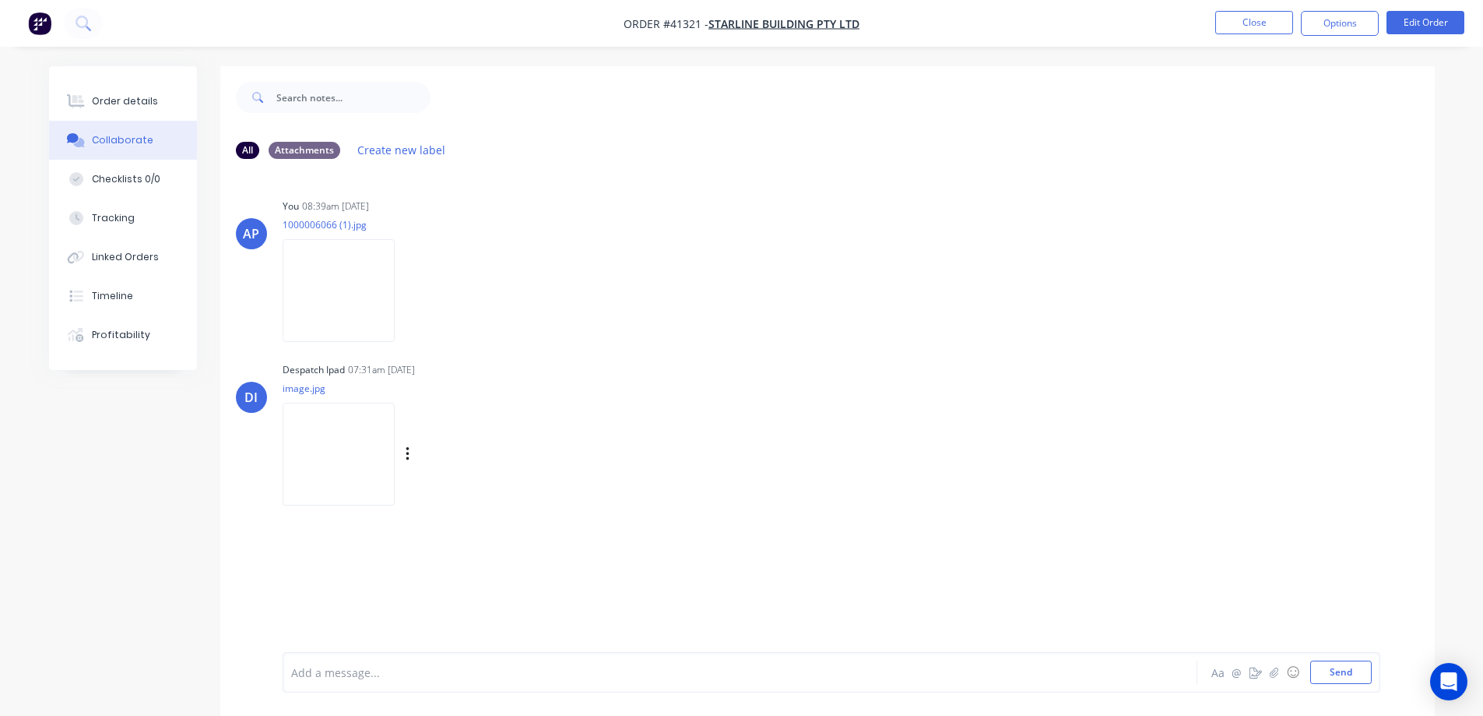
click at [347, 452] on img at bounding box center [339, 454] width 112 height 102
click at [142, 106] on div "Order details" at bounding box center [125, 101] width 66 height 14
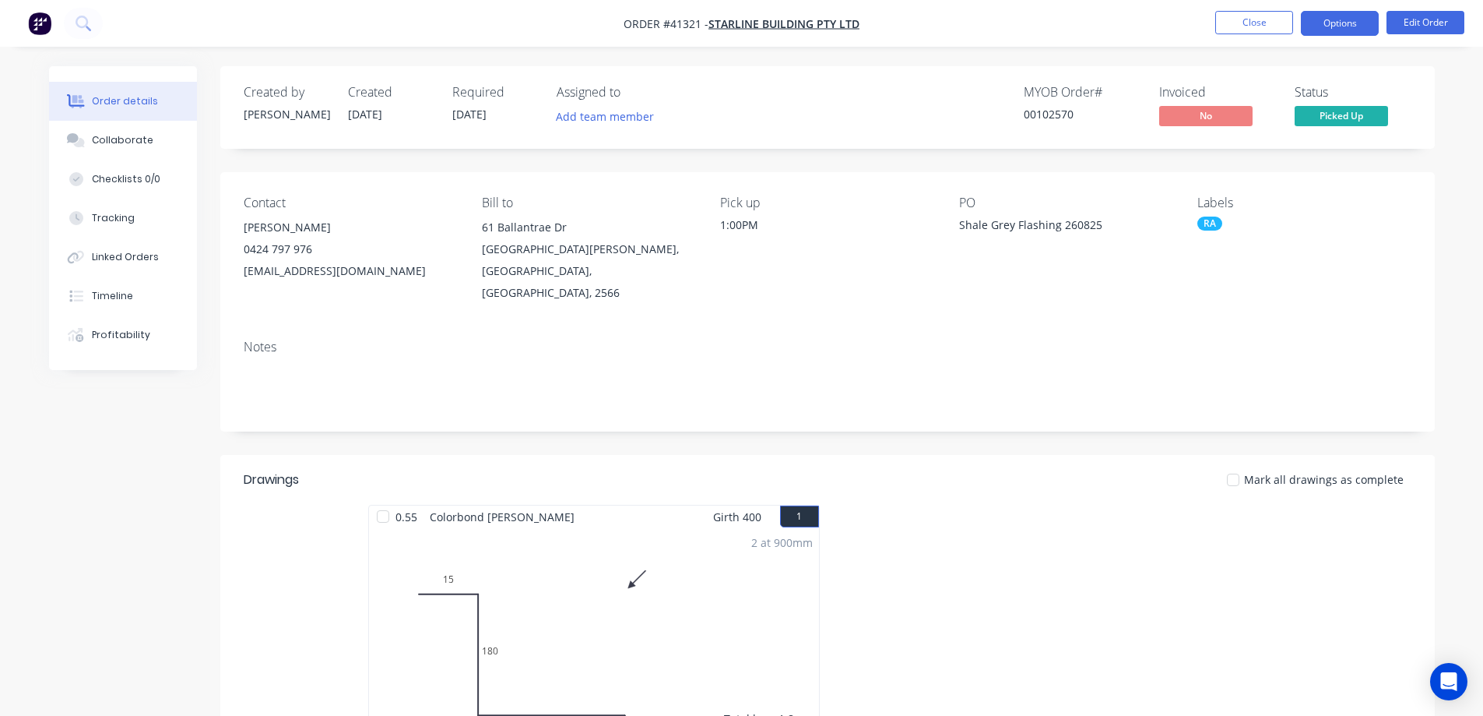
click at [1326, 22] on button "Options" at bounding box center [1340, 23] width 78 height 25
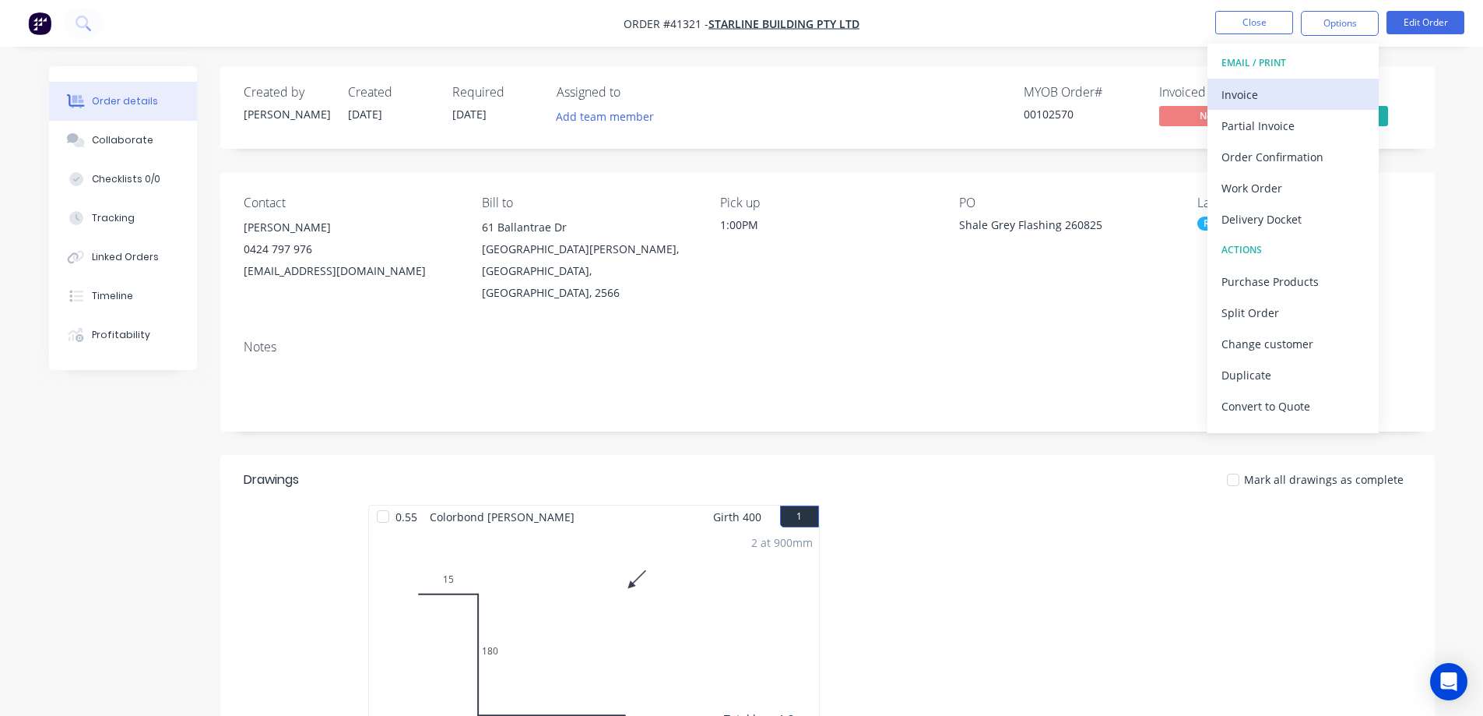
click at [1283, 93] on div "Invoice" at bounding box center [1293, 94] width 143 height 23
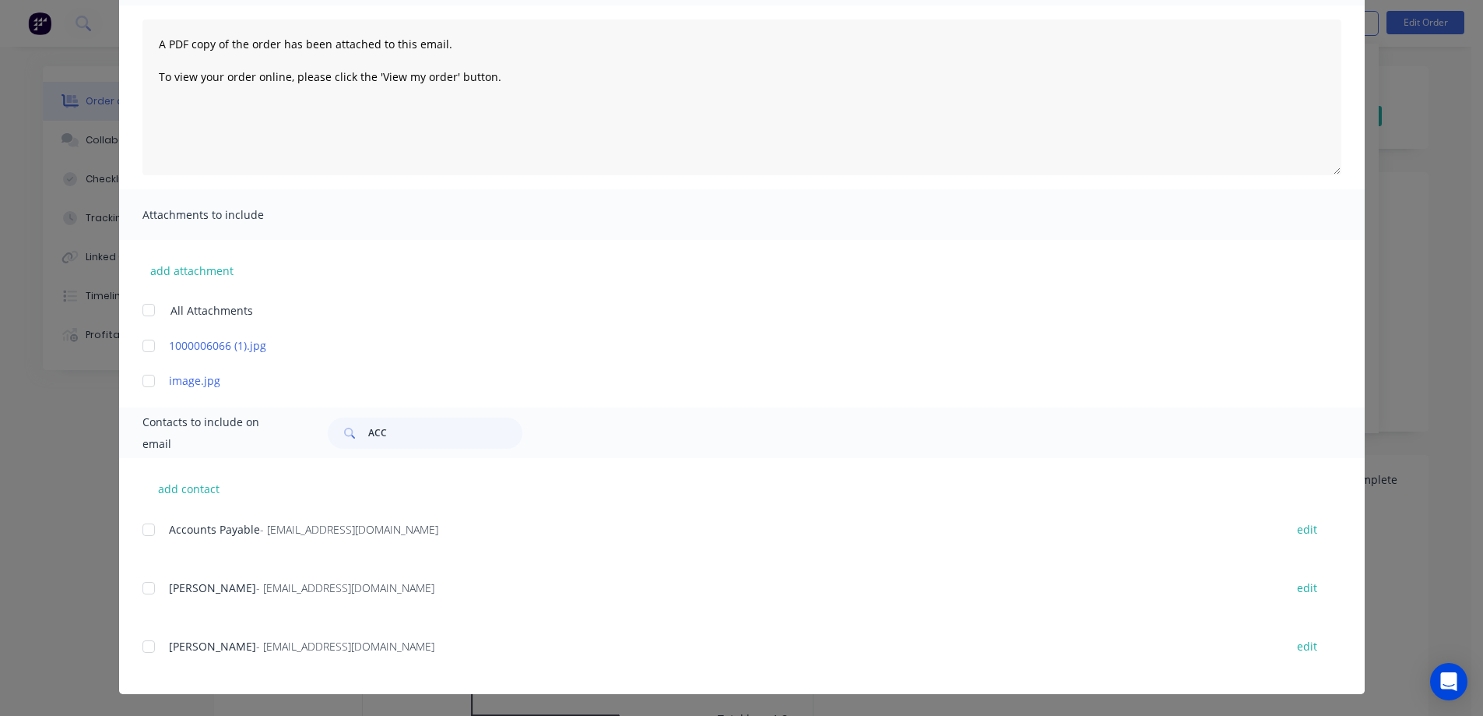
scroll to position [78, 0]
click at [142, 526] on div at bounding box center [148, 529] width 31 height 31
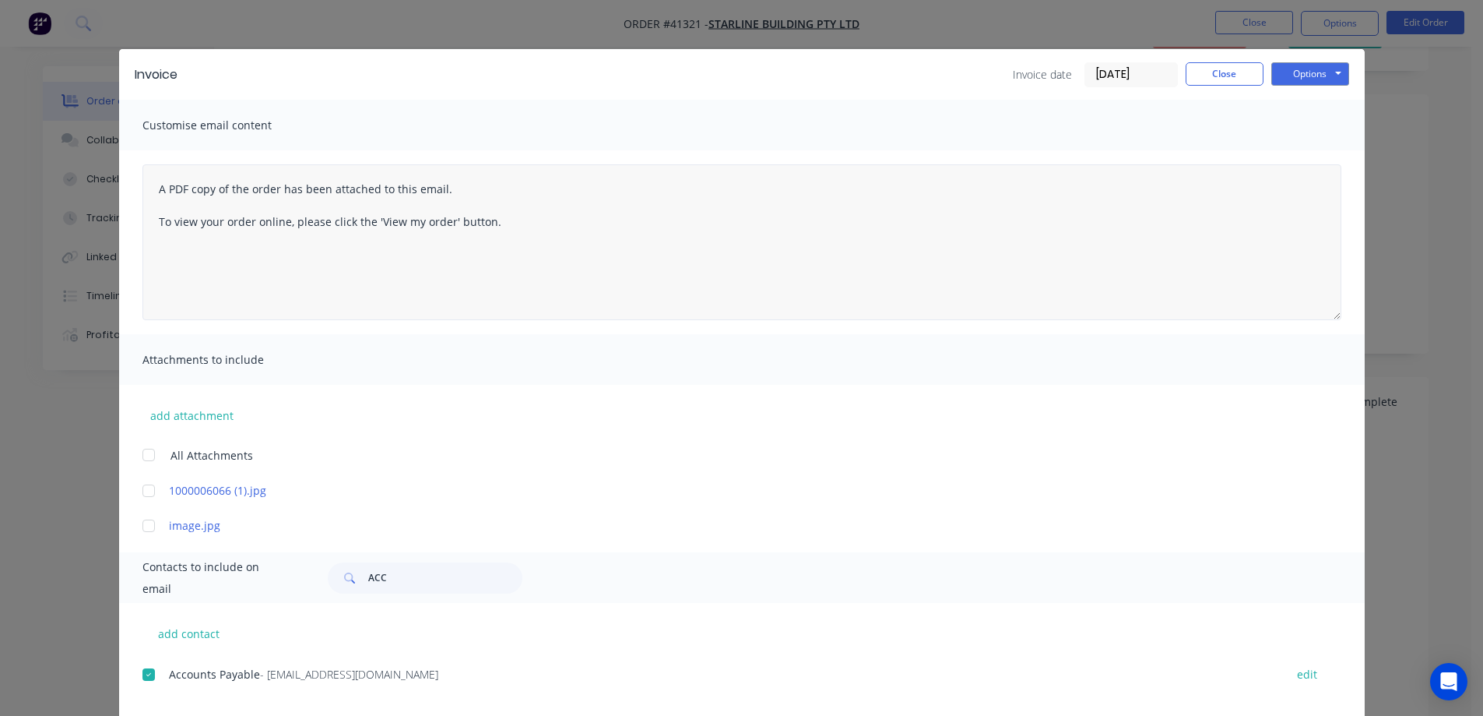
scroll to position [0, 0]
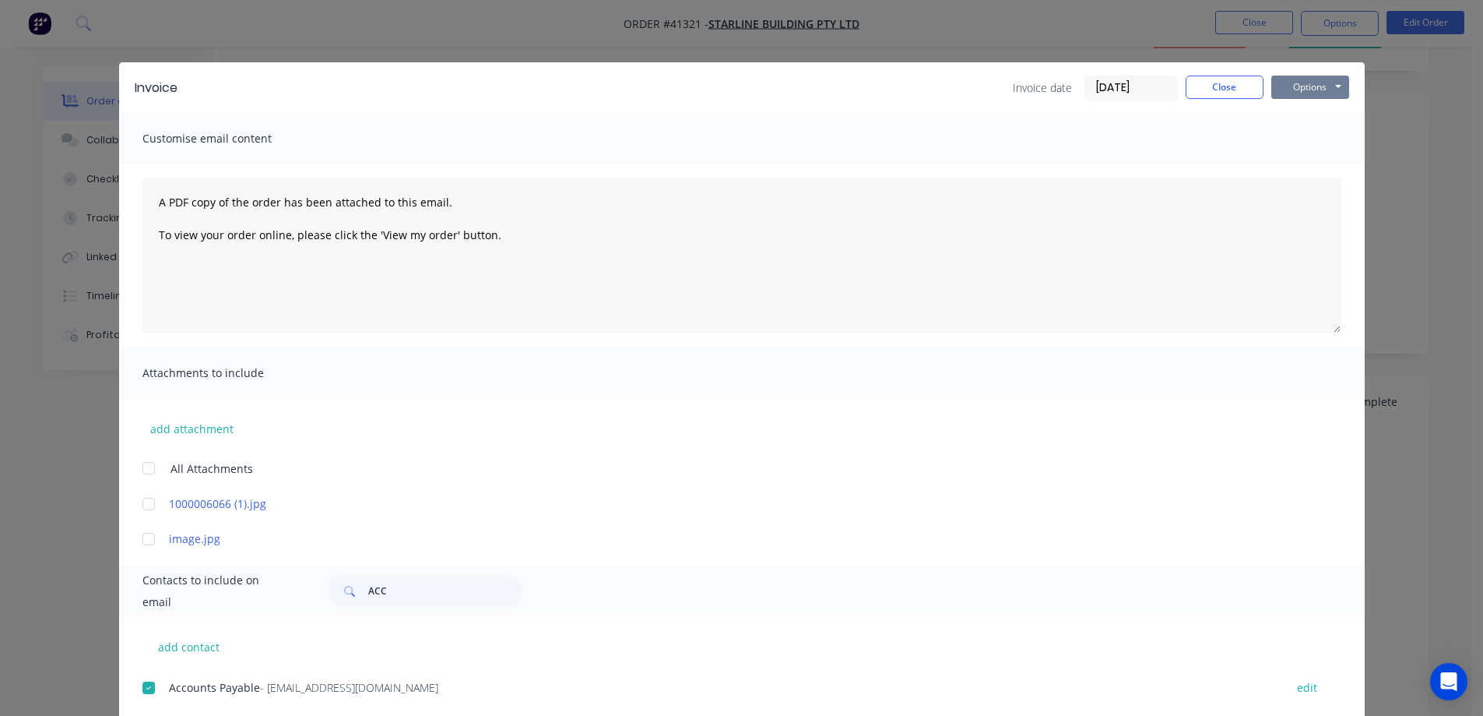
click at [1293, 81] on button "Options" at bounding box center [1311, 87] width 78 height 23
click at [1322, 167] on button "Email" at bounding box center [1322, 166] width 100 height 26
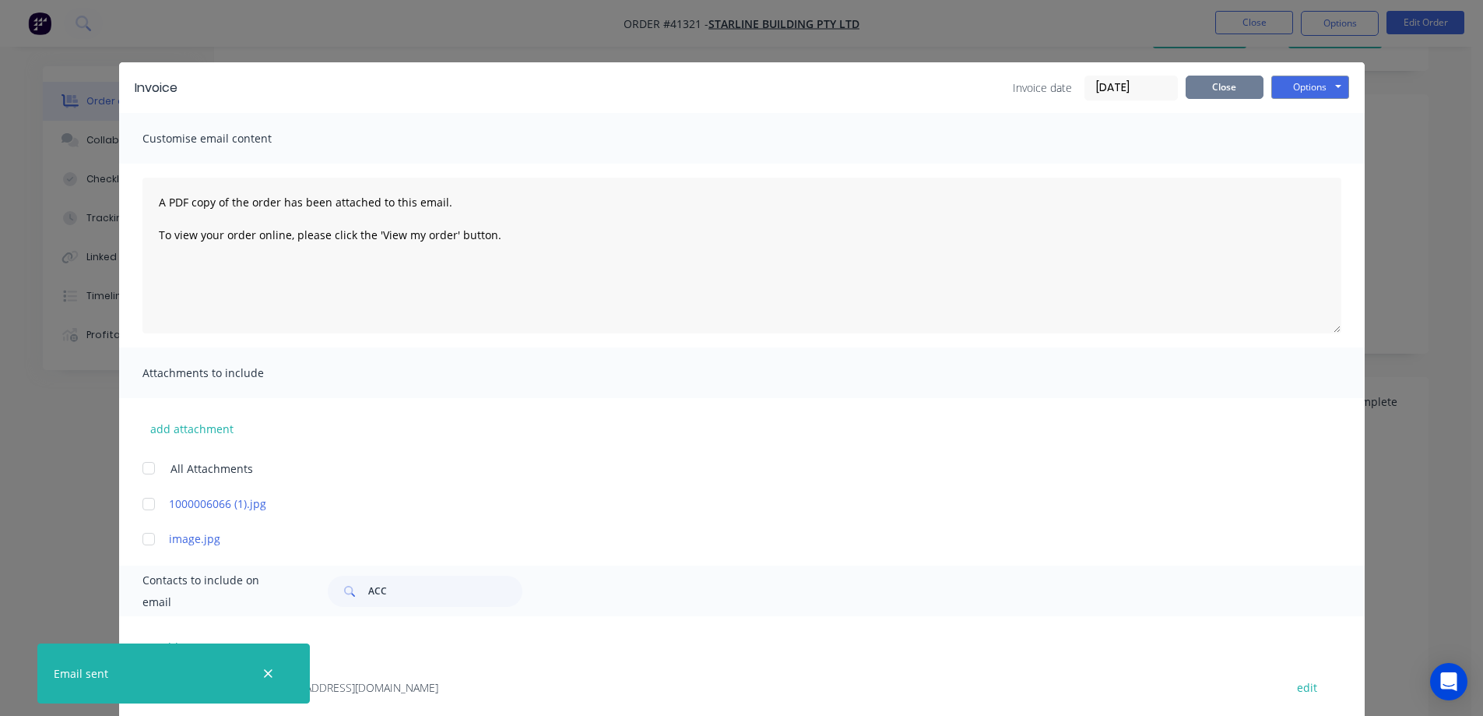
click at [1237, 92] on button "Close" at bounding box center [1225, 87] width 78 height 23
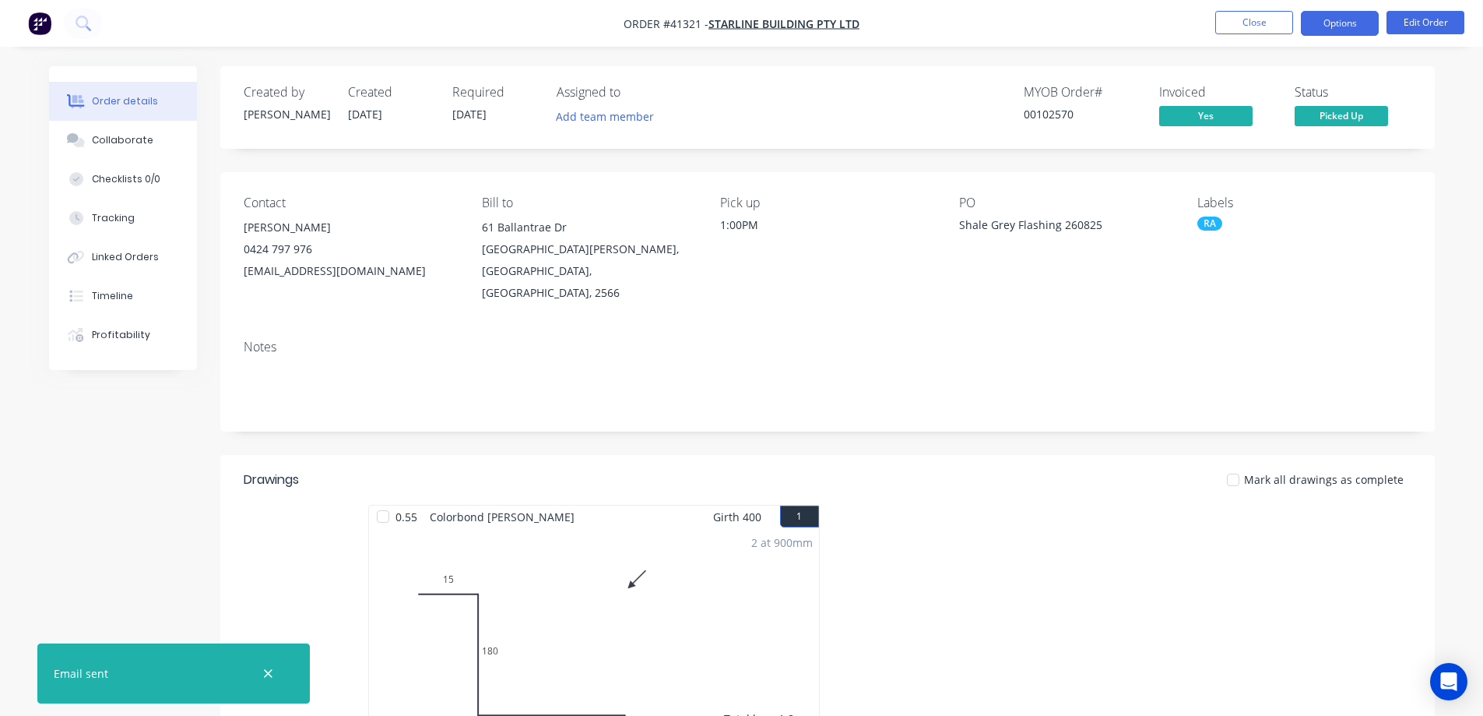
click at [1324, 19] on button "Options" at bounding box center [1340, 23] width 78 height 25
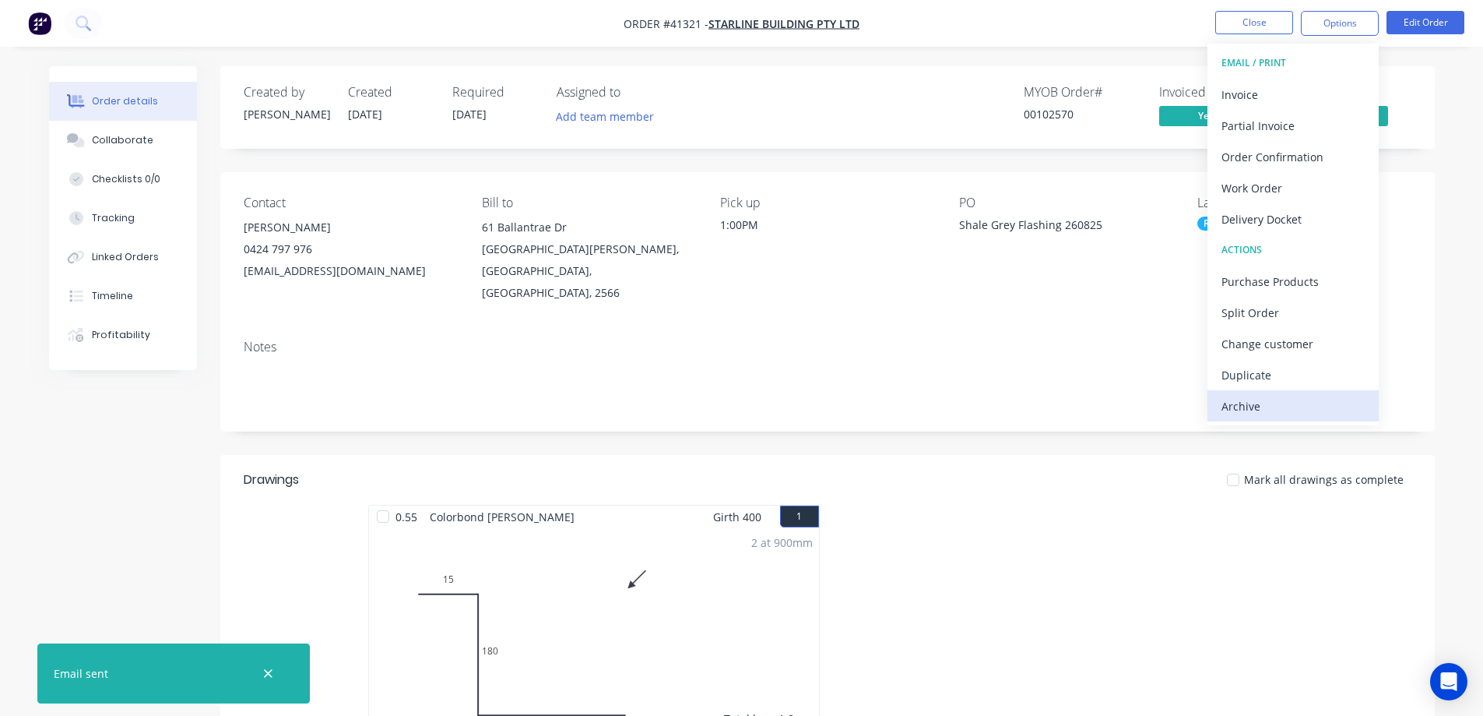
click at [1262, 406] on div "Archive" at bounding box center [1293, 406] width 143 height 23
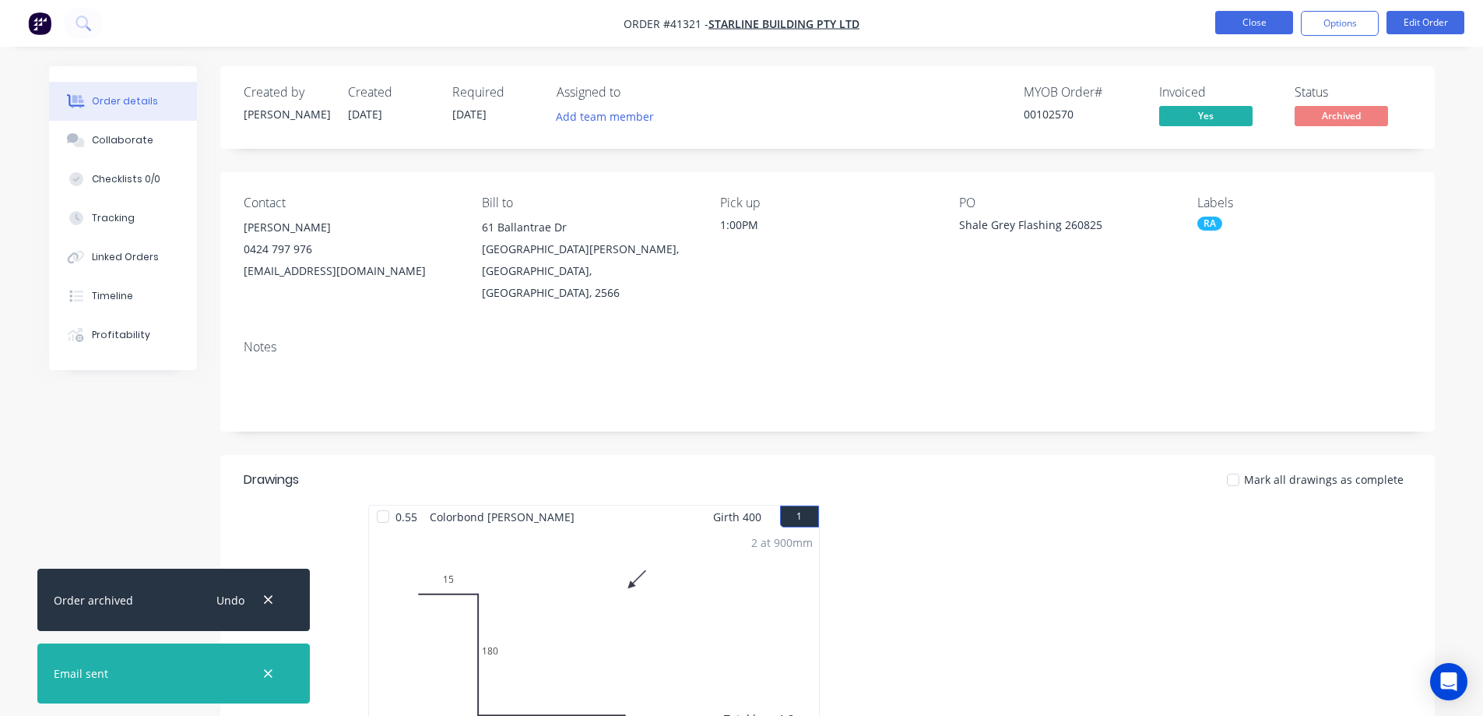
click at [1225, 20] on button "Close" at bounding box center [1255, 22] width 78 height 23
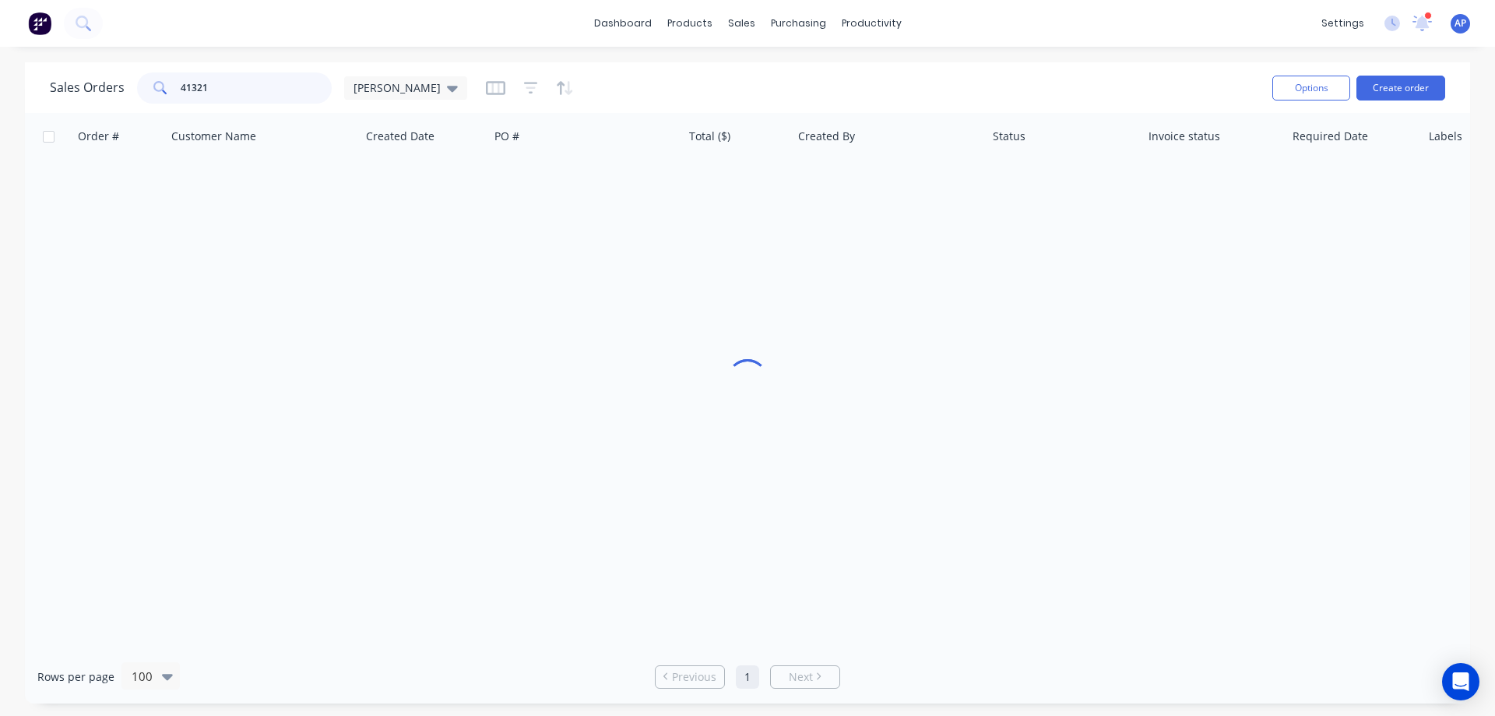
drag, startPoint x: 170, startPoint y: 91, endPoint x: 150, endPoint y: 90, distance: 20.3
click at [150, 90] on div "41321" at bounding box center [234, 87] width 195 height 31
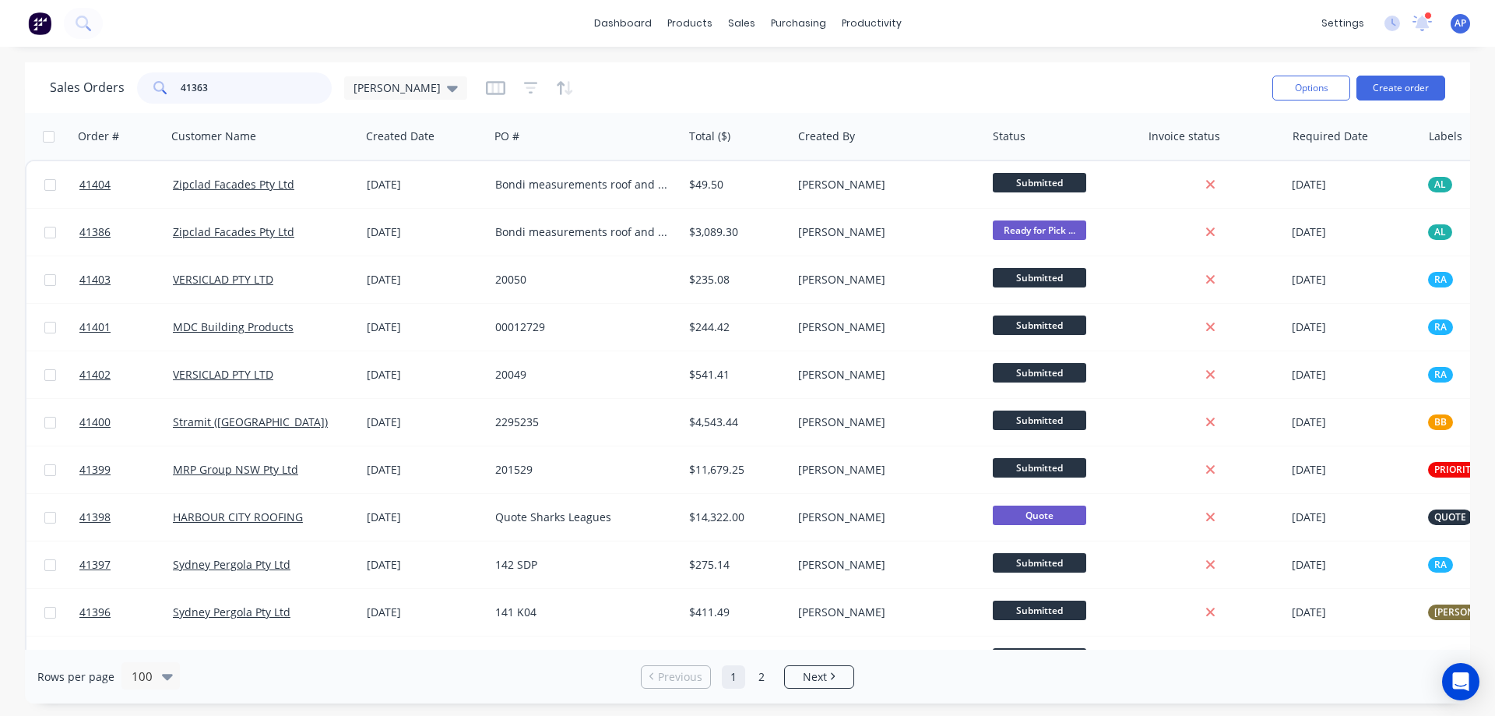
type input "41363"
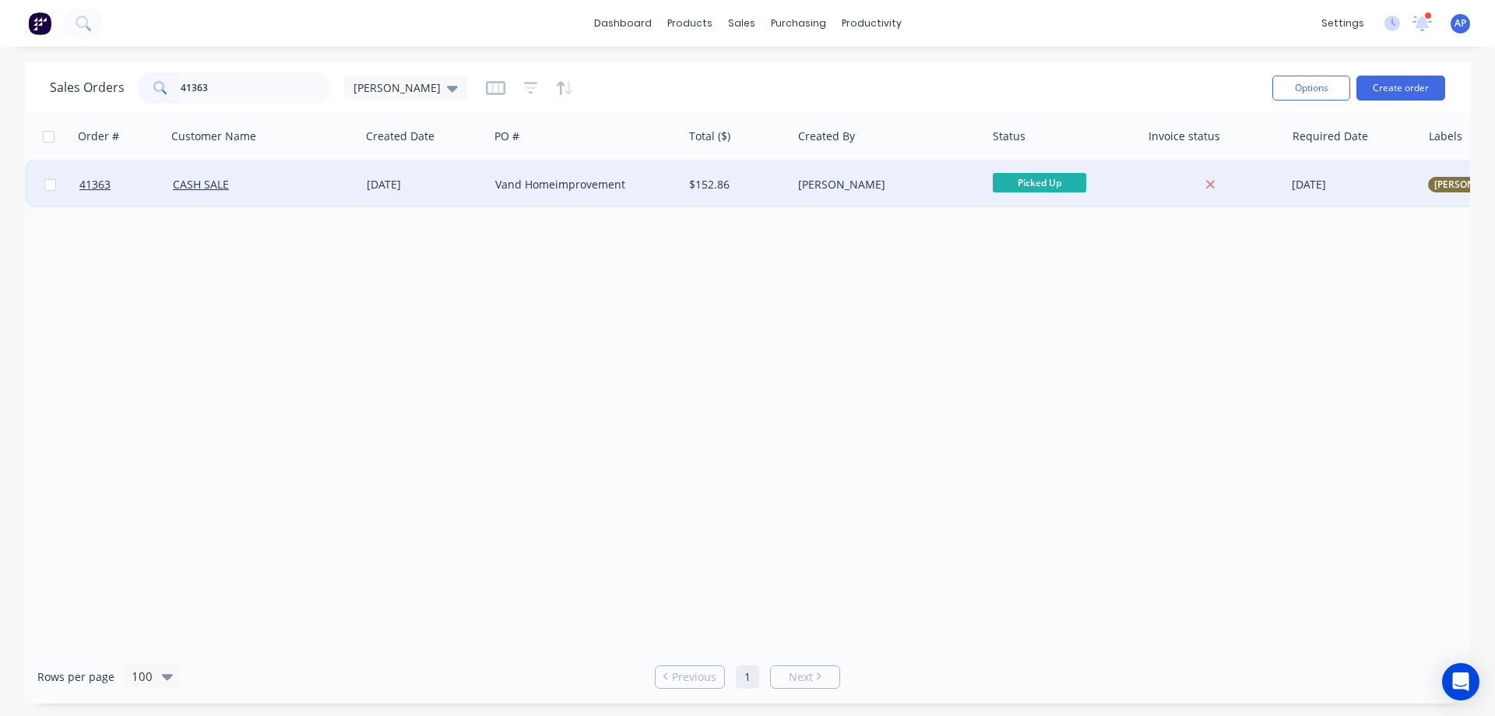
click at [288, 187] on div "CASH SALE" at bounding box center [259, 185] width 173 height 16
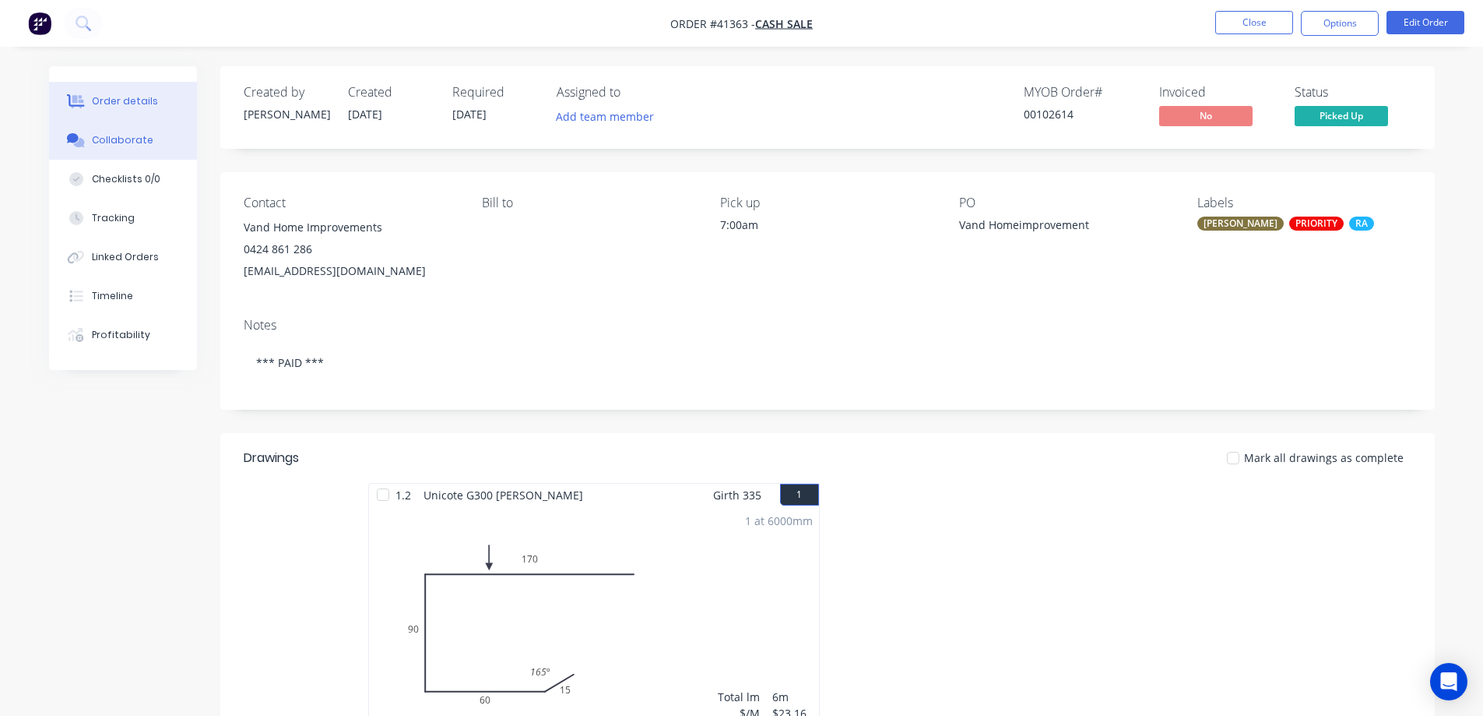
click at [129, 135] on div "Collaborate" at bounding box center [123, 140] width 62 height 14
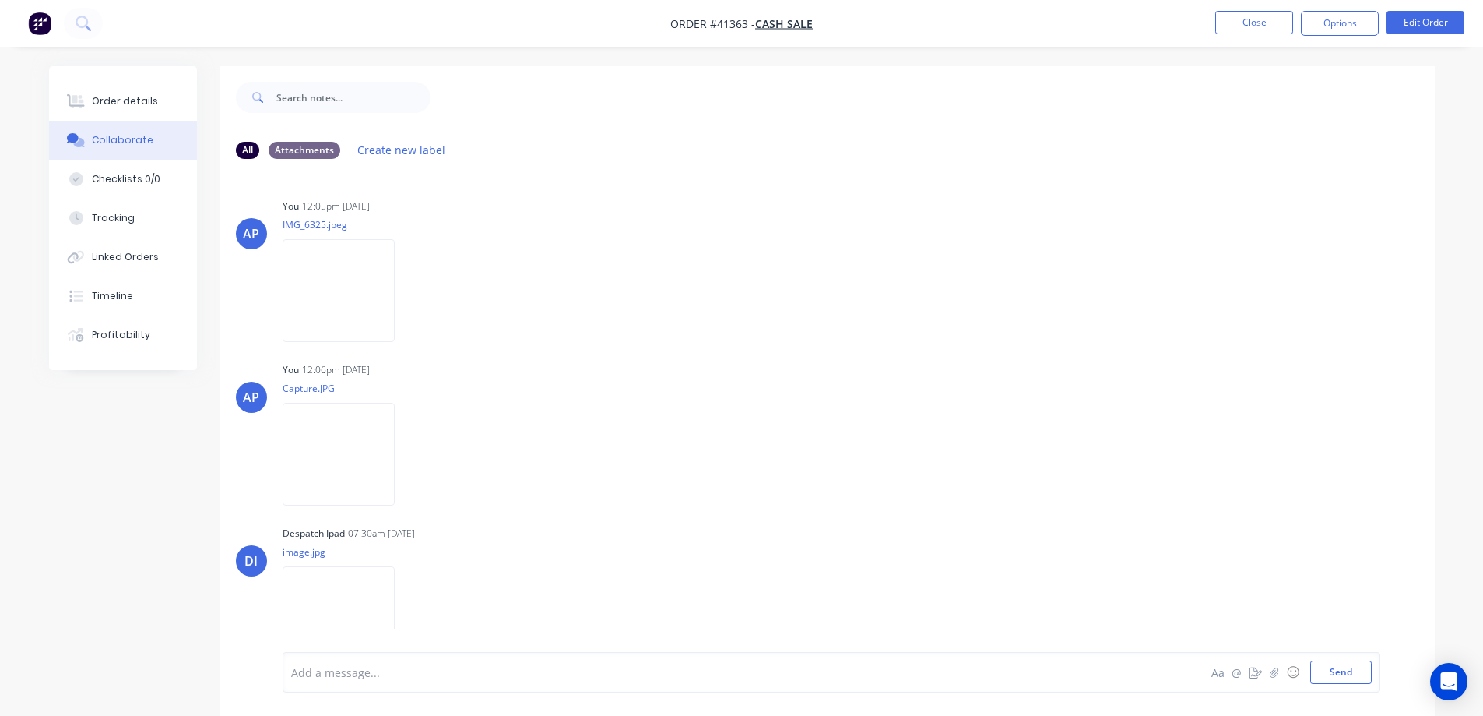
scroll to position [24, 0]
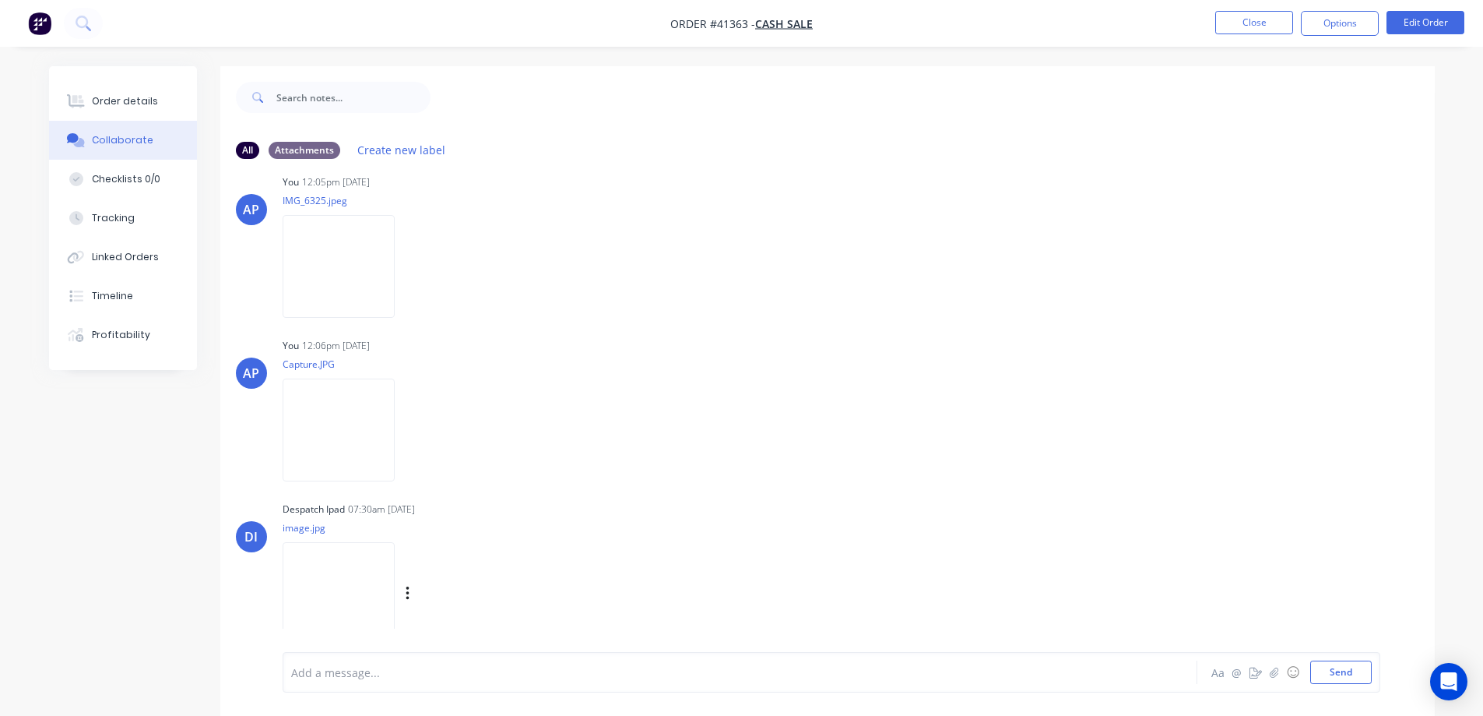
click at [356, 579] on img at bounding box center [339, 593] width 112 height 102
click at [143, 104] on div "Order details" at bounding box center [125, 101] width 66 height 14
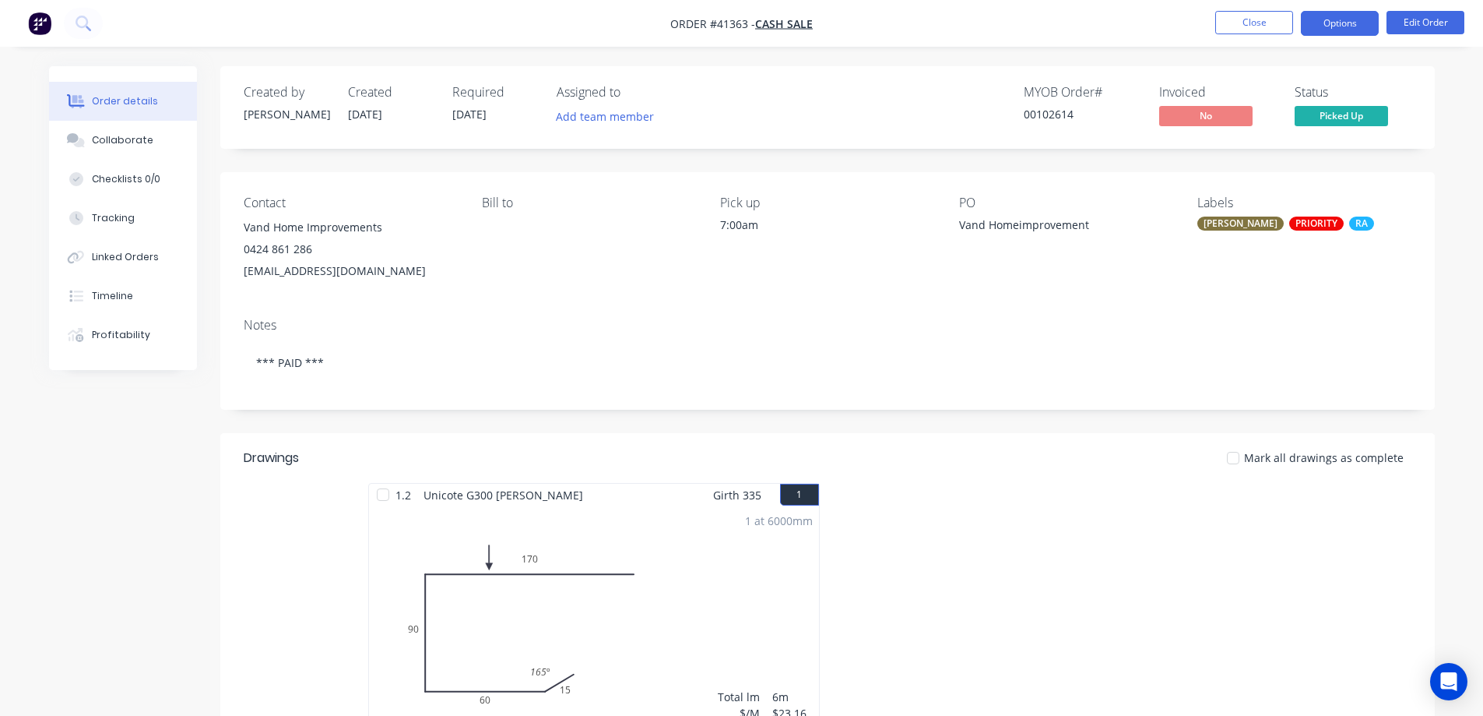
click at [1339, 19] on button "Options" at bounding box center [1340, 23] width 78 height 25
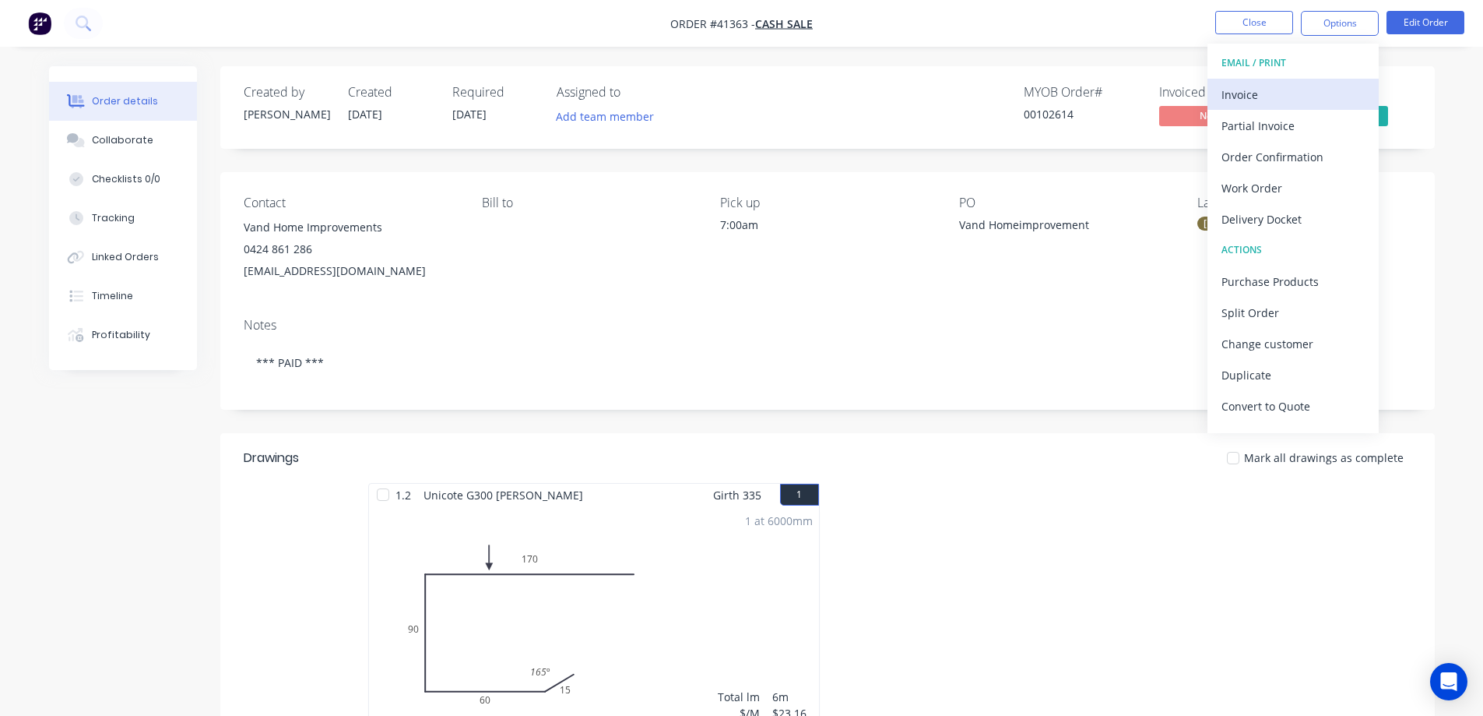
click at [1254, 93] on div "Invoice" at bounding box center [1293, 94] width 143 height 23
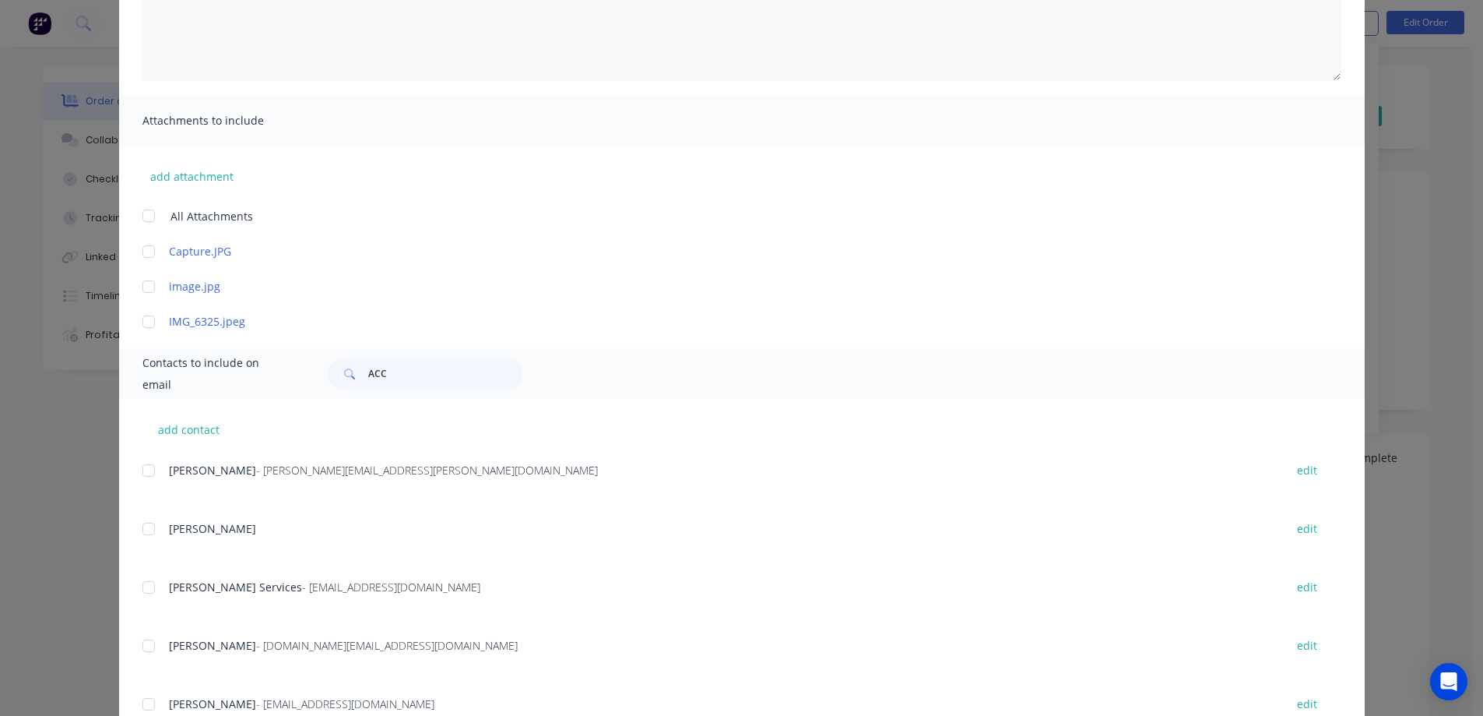
scroll to position [311, 0]
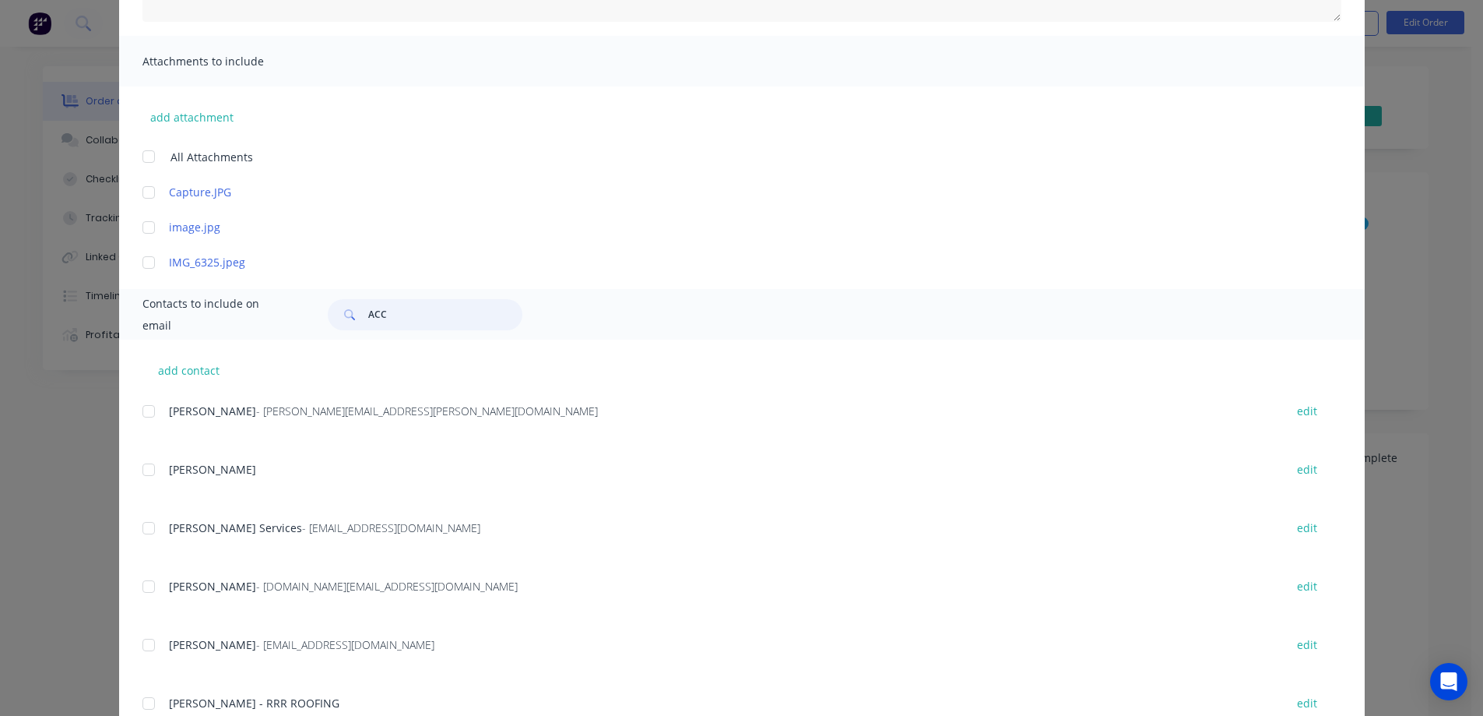
click at [392, 319] on input "ACC" at bounding box center [445, 314] width 154 height 31
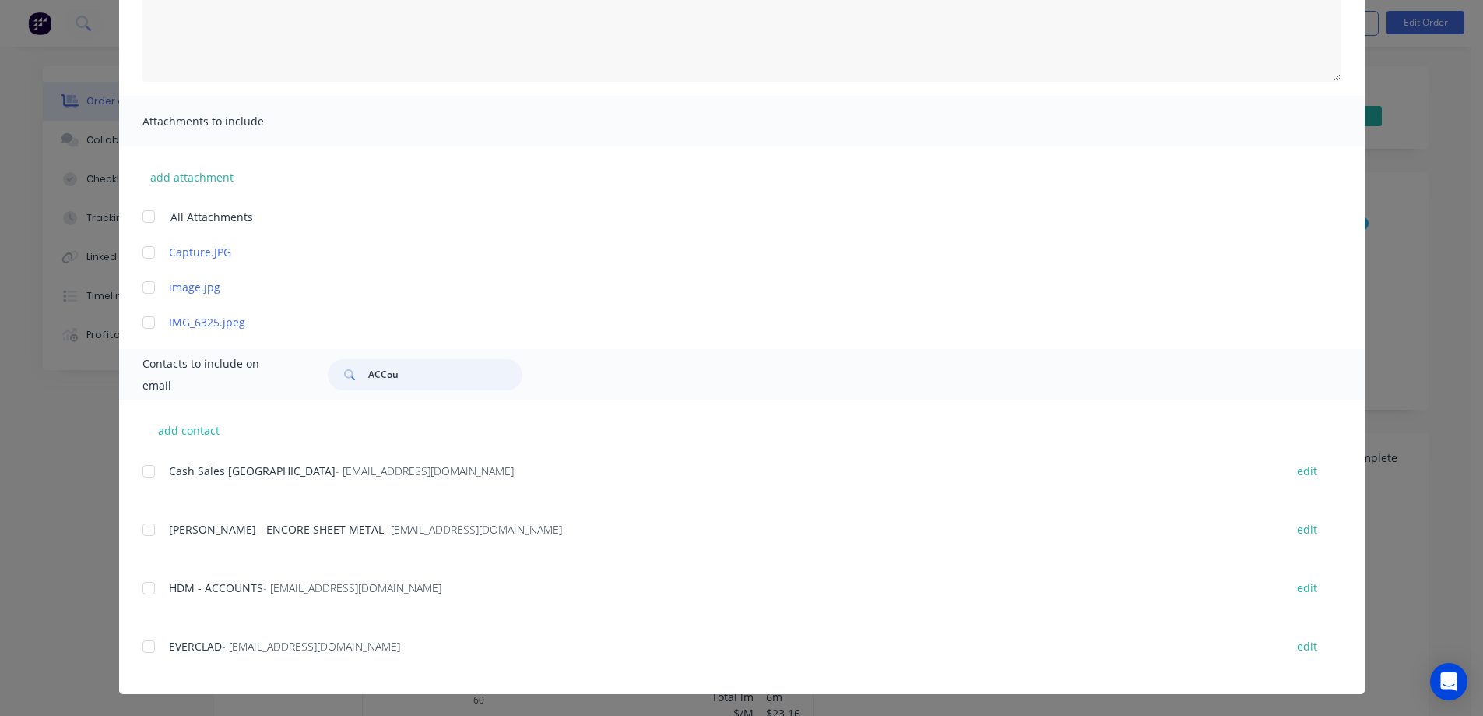
click at [144, 470] on div at bounding box center [148, 471] width 31 height 31
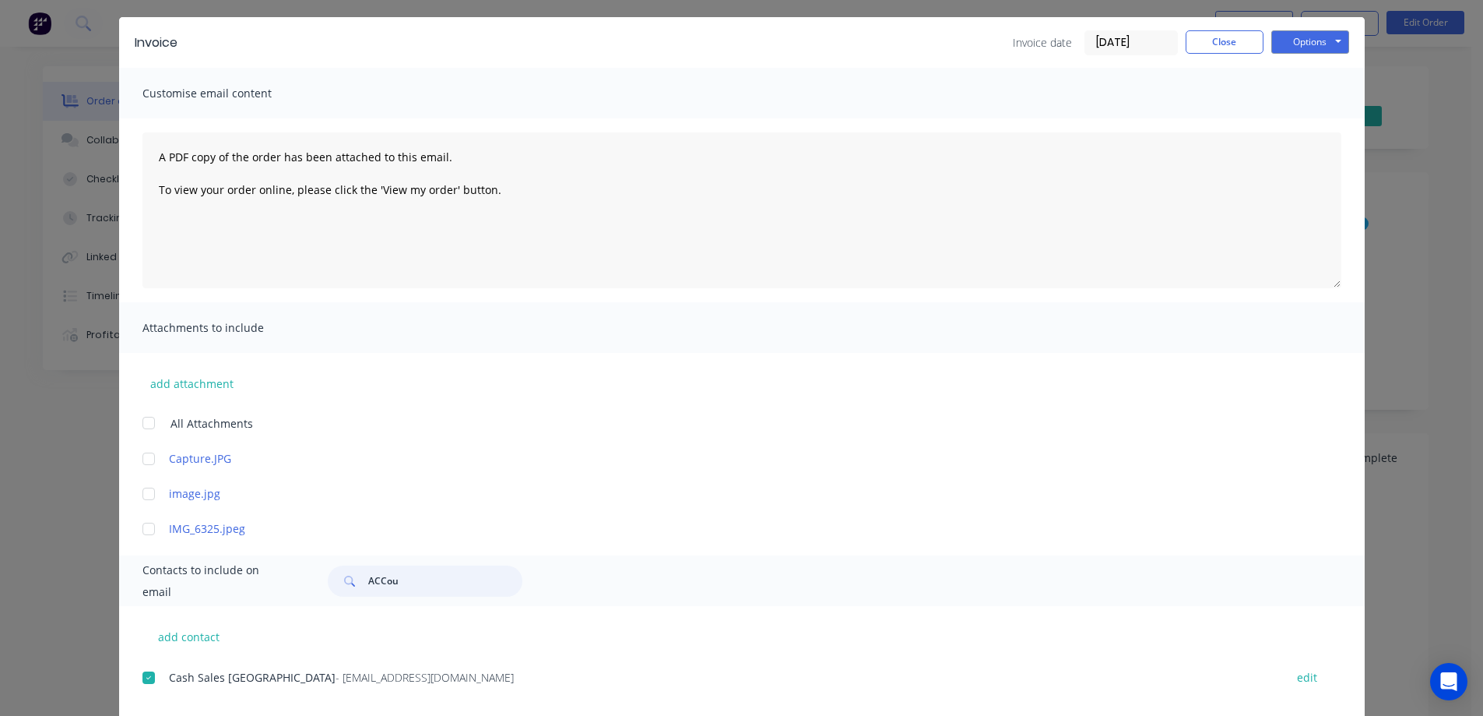
scroll to position [18, 0]
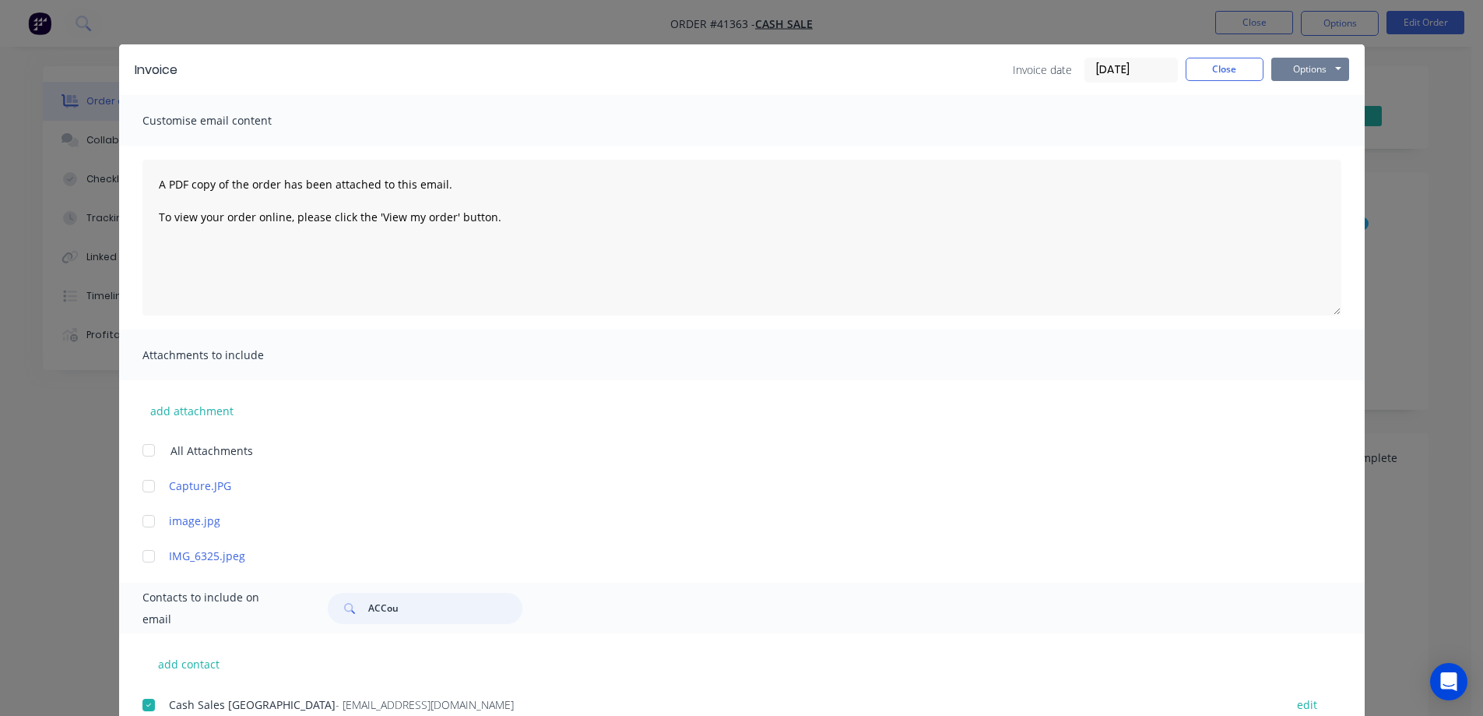
type input "ACCou"
click at [1307, 63] on button "Options" at bounding box center [1311, 69] width 78 height 23
click at [1324, 144] on button "Email" at bounding box center [1322, 148] width 100 height 26
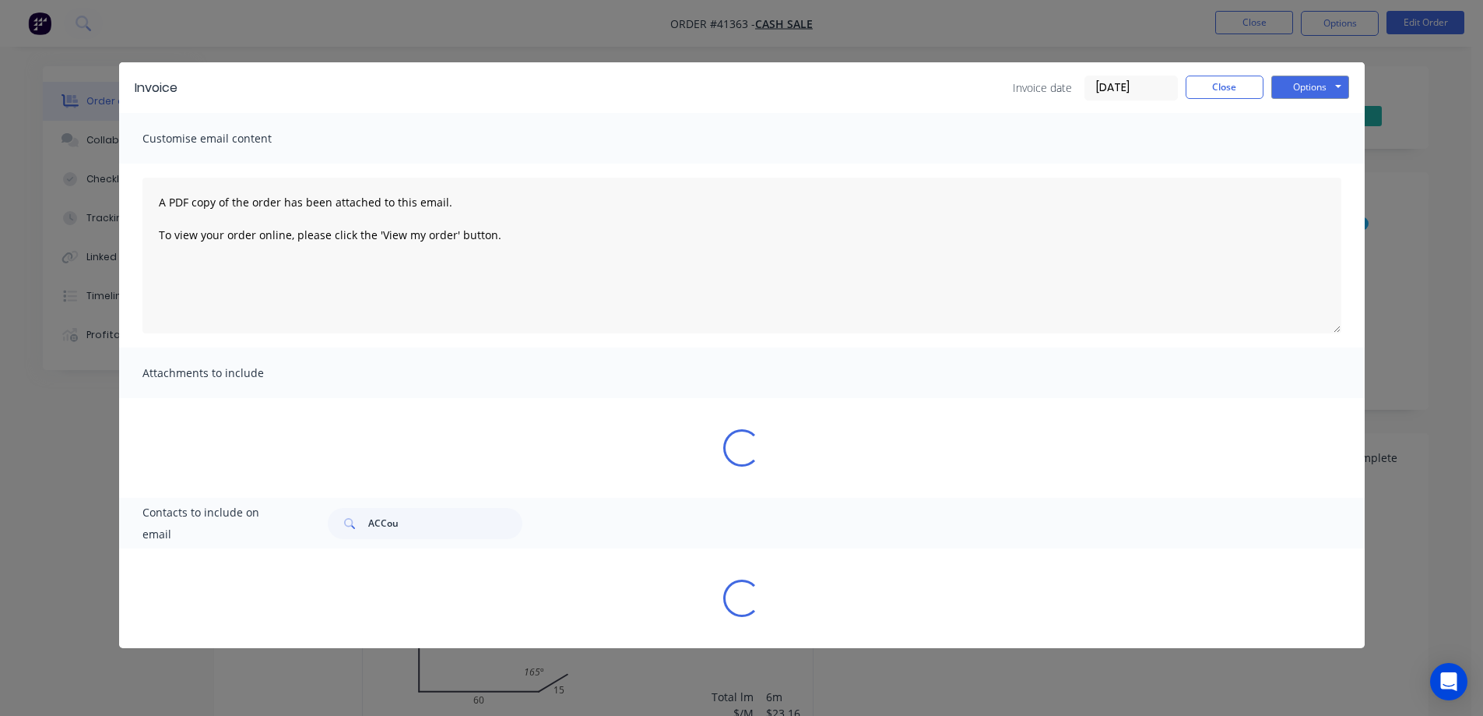
scroll to position [0, 0]
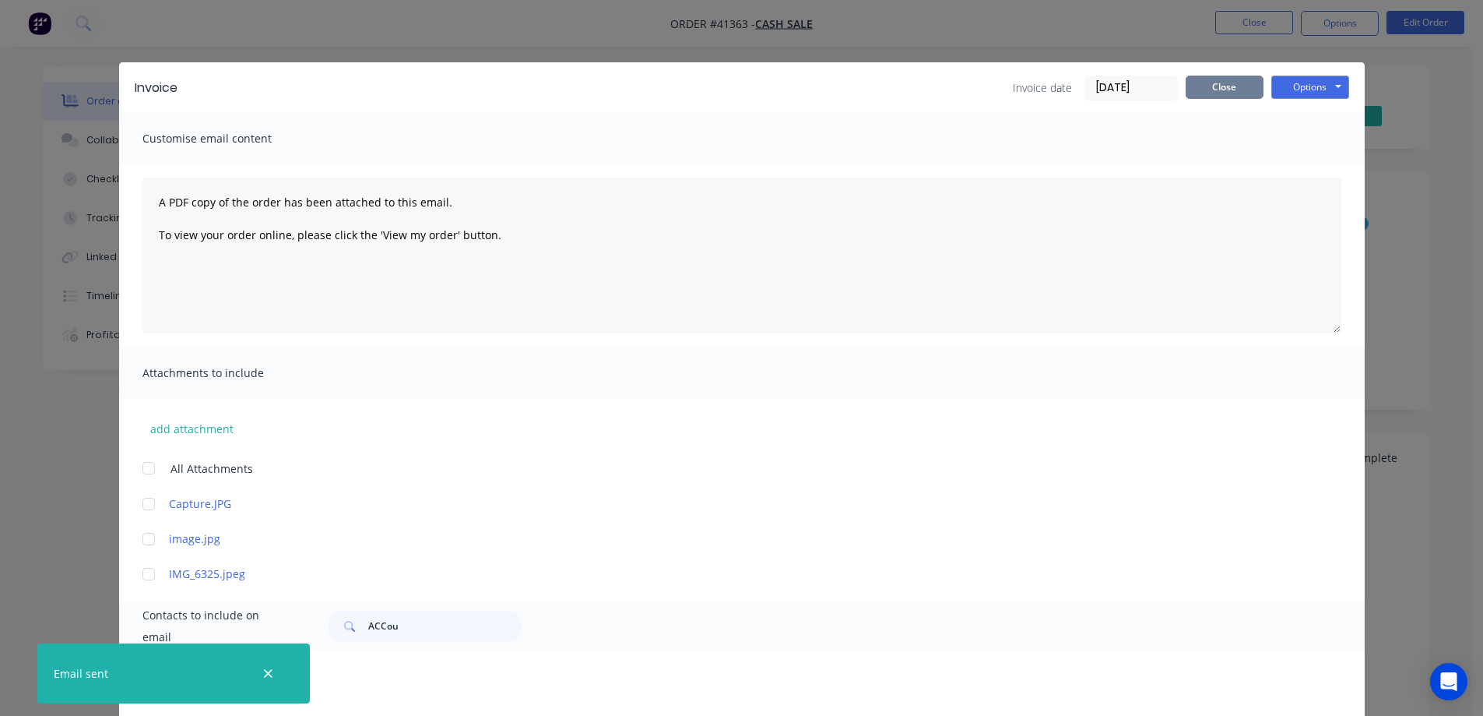
click at [1225, 85] on button "Close" at bounding box center [1225, 87] width 78 height 23
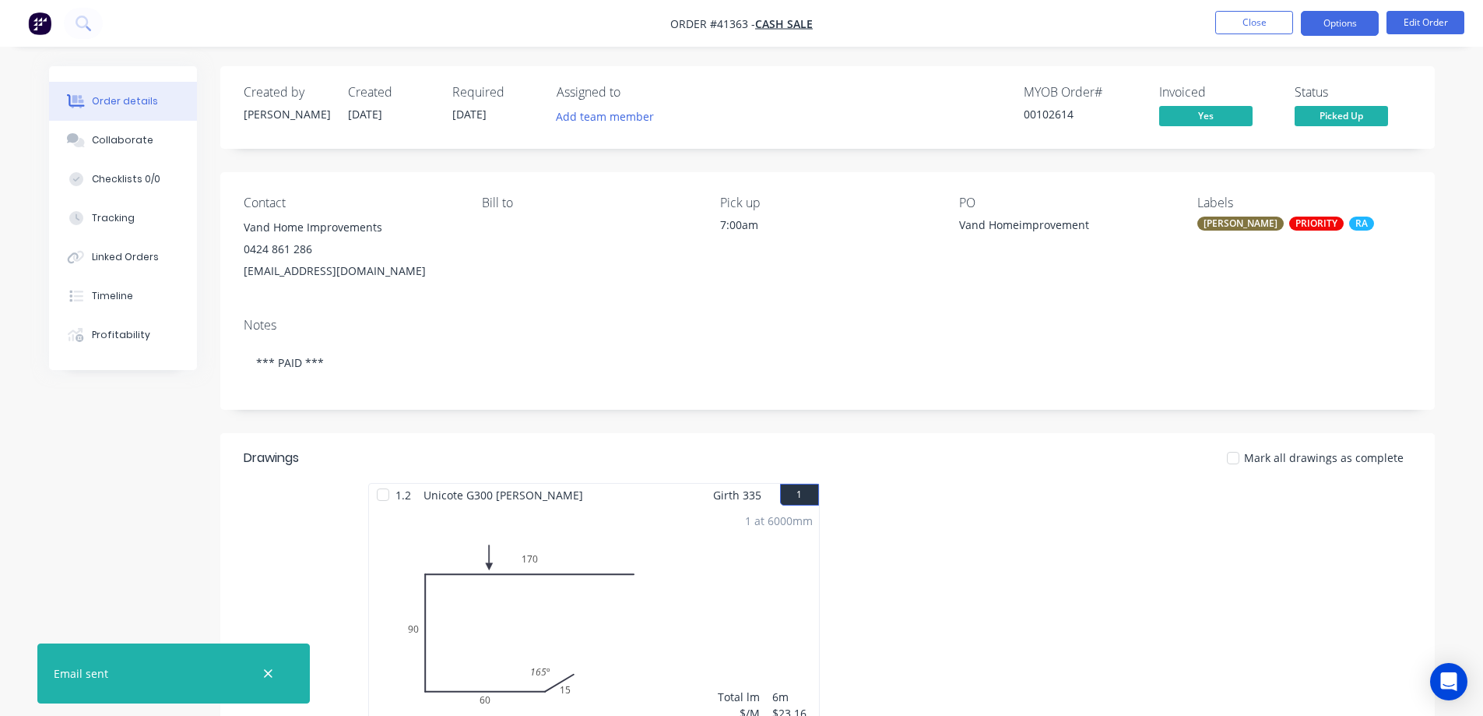
click at [1322, 19] on button "Options" at bounding box center [1340, 23] width 78 height 25
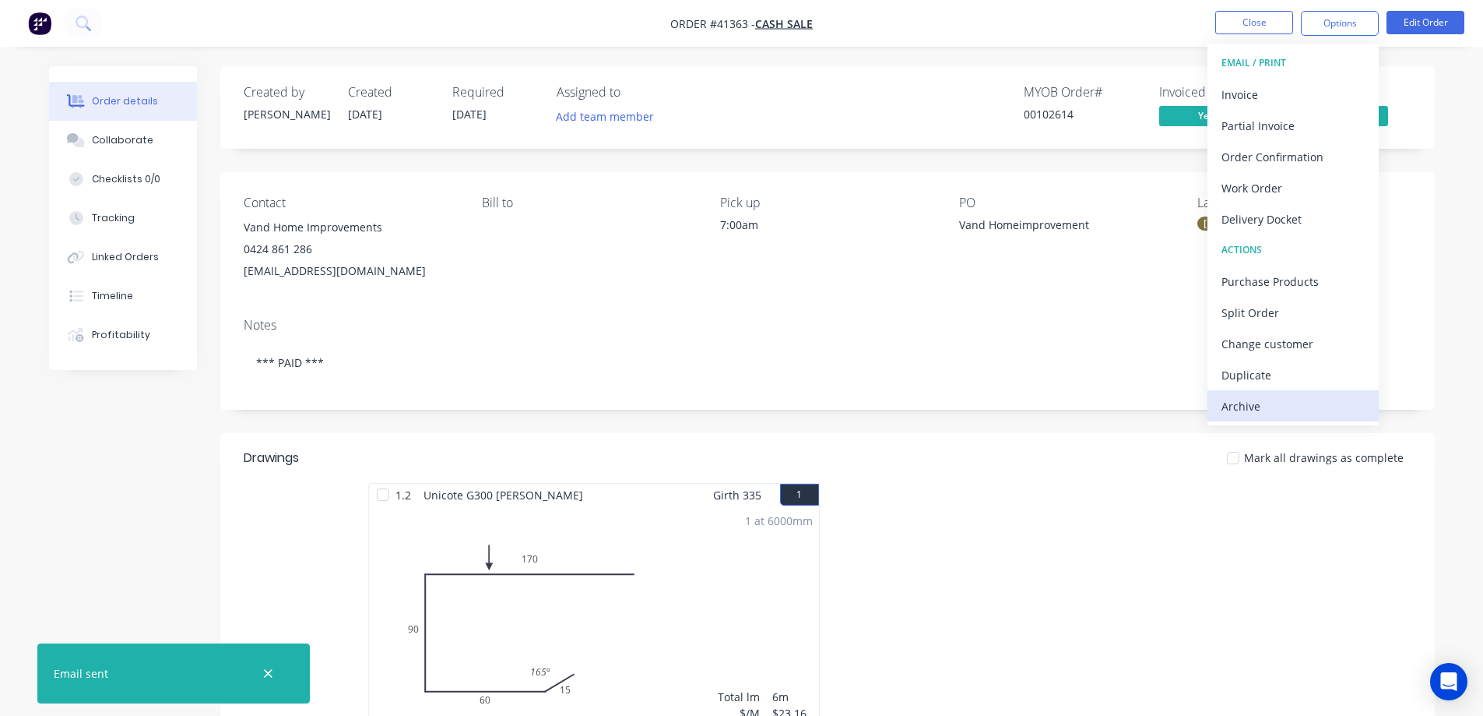
click at [1266, 406] on div "Archive" at bounding box center [1293, 406] width 143 height 23
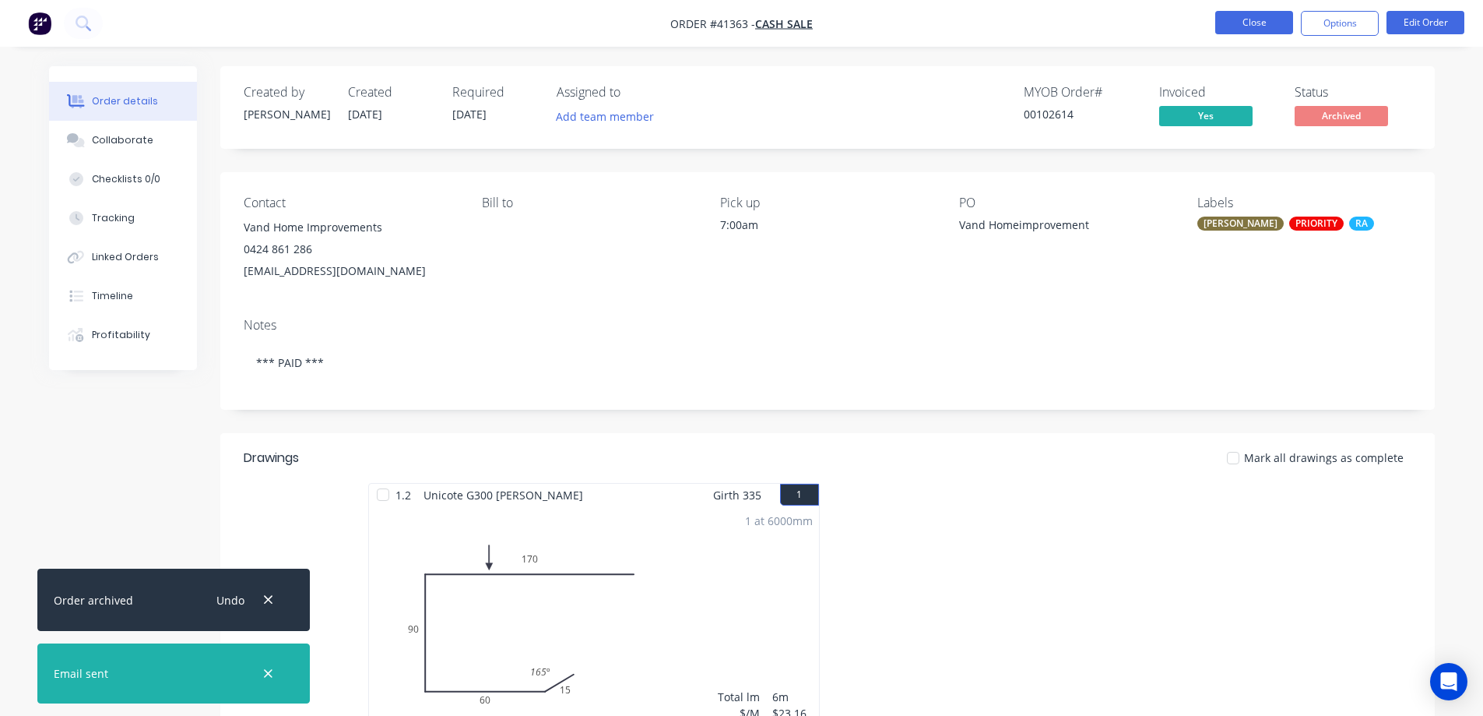
click at [1244, 26] on button "Close" at bounding box center [1255, 22] width 78 height 23
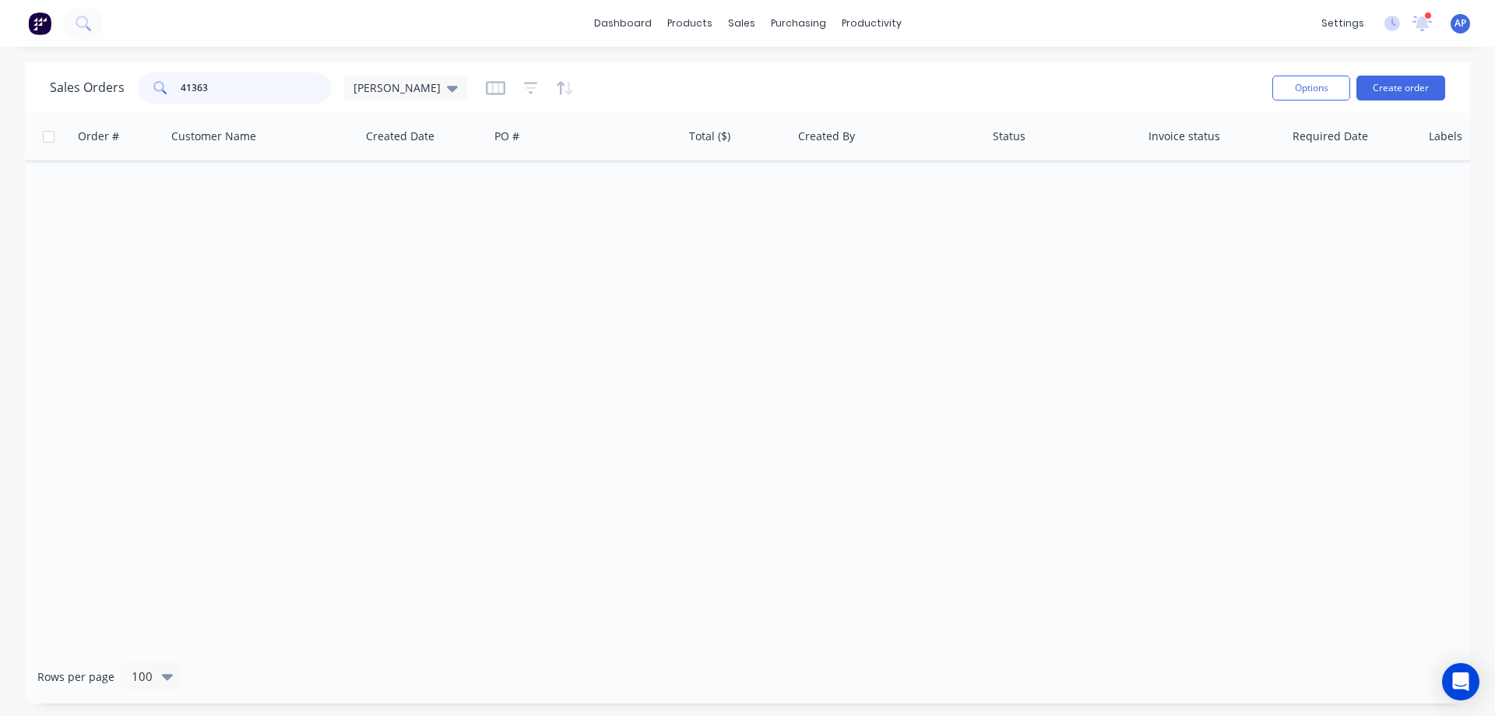
drag, startPoint x: 235, startPoint y: 94, endPoint x: 160, endPoint y: 90, distance: 75.7
click at [160, 90] on div "41363" at bounding box center [234, 87] width 195 height 31
type input "41313"
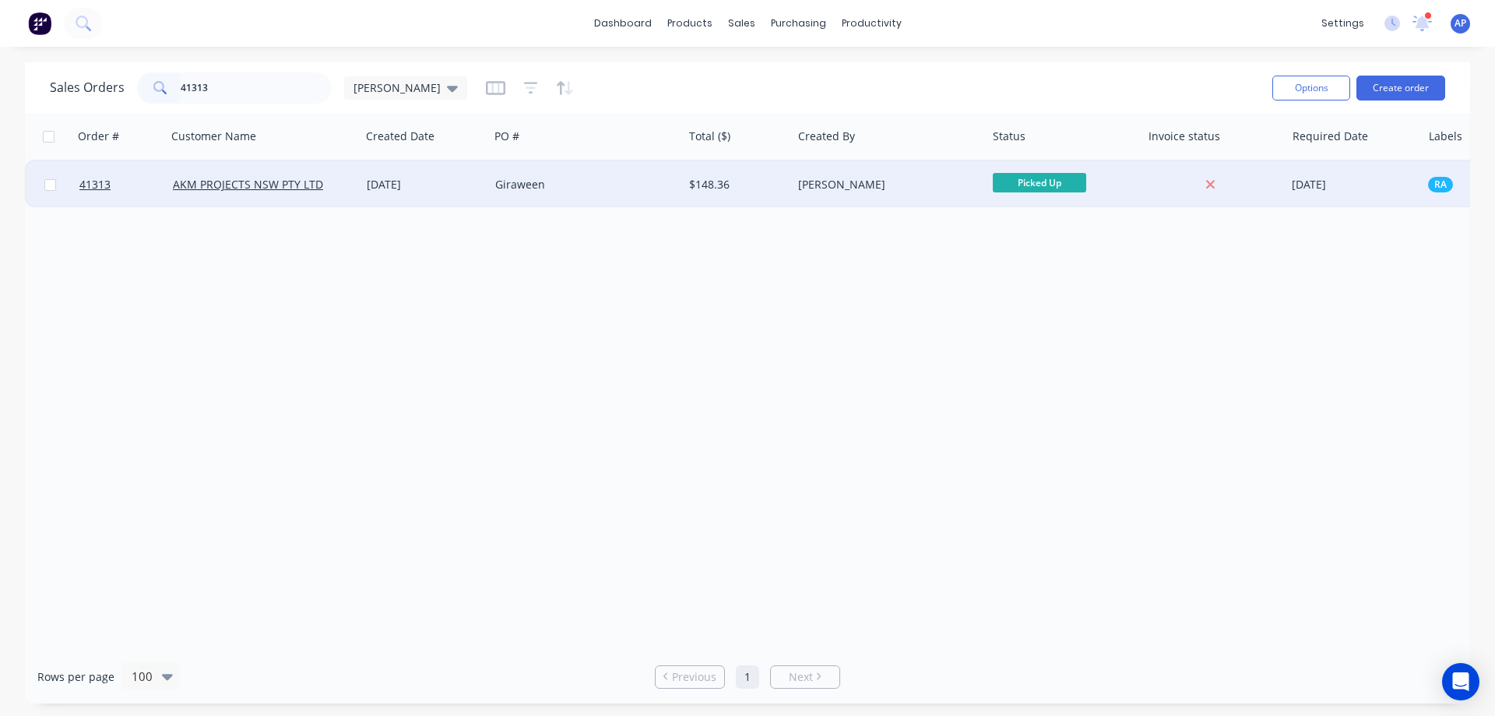
click at [569, 188] on div "Giraween" at bounding box center [581, 185] width 173 height 16
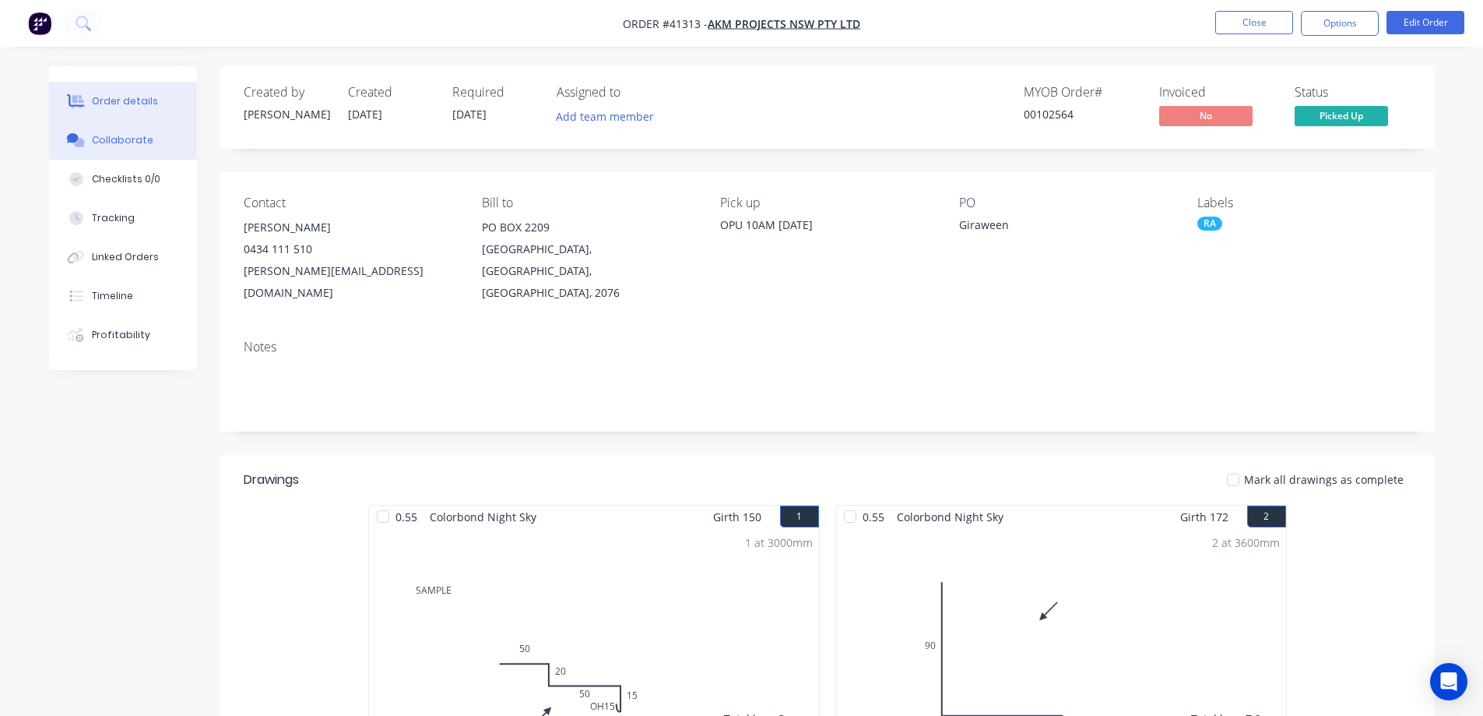
click at [152, 144] on button "Collaborate" at bounding box center [123, 140] width 148 height 39
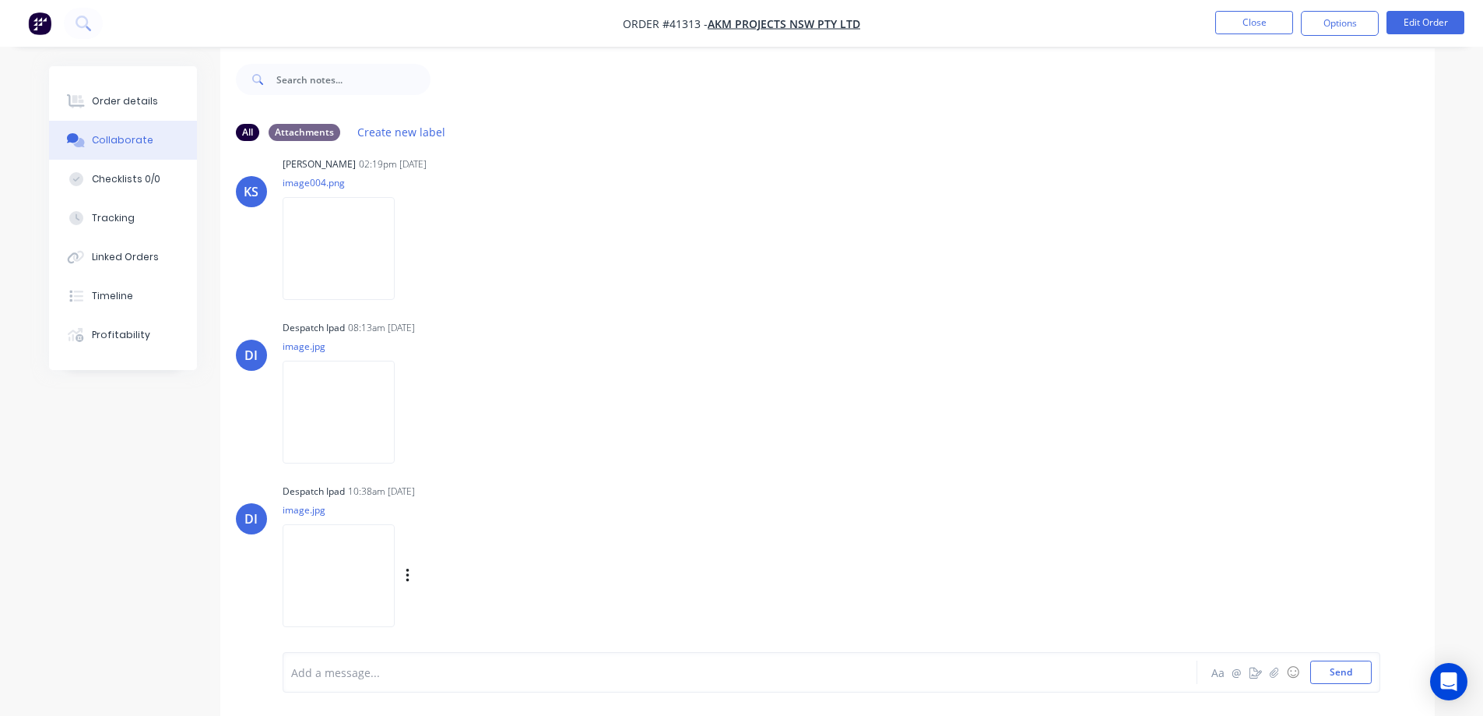
scroll to position [23, 0]
click at [365, 555] on img at bounding box center [339, 570] width 112 height 102
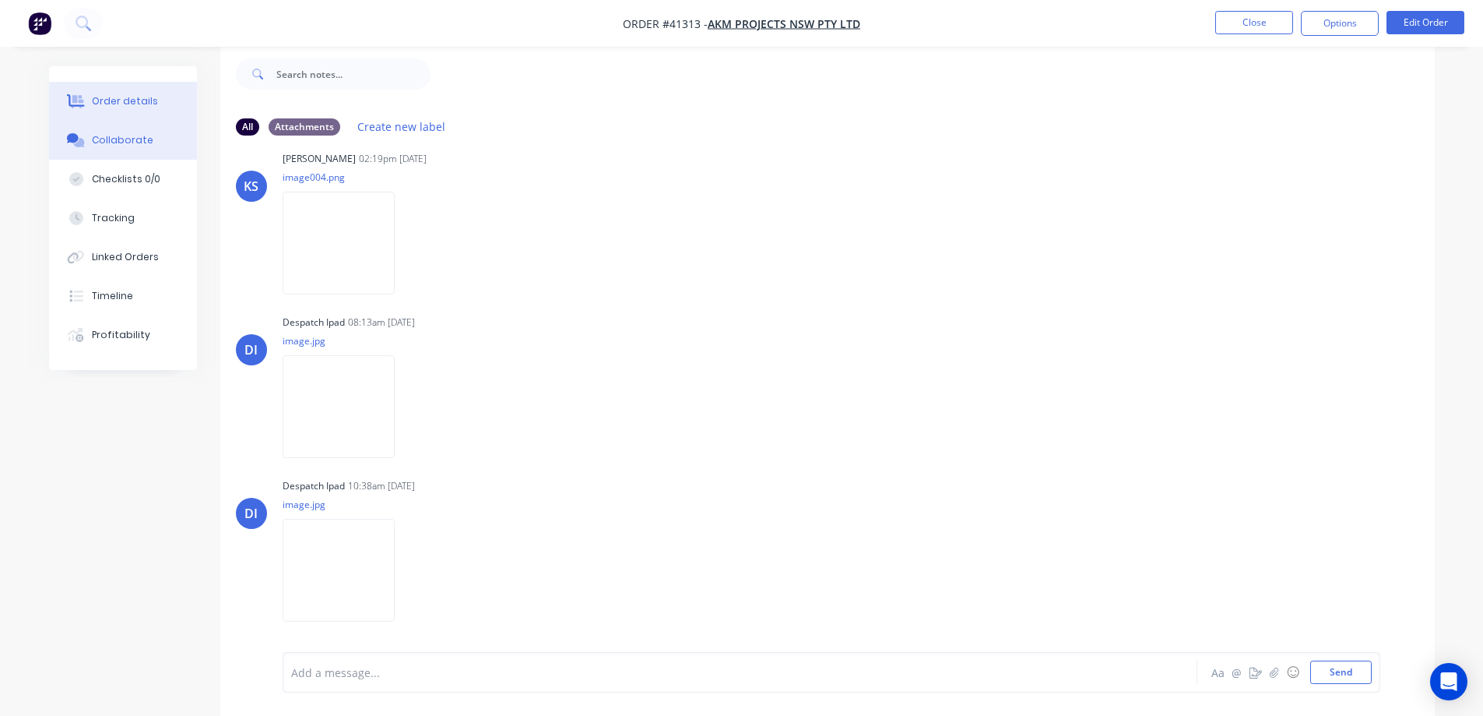
click at [153, 104] on button "Order details" at bounding box center [123, 101] width 148 height 39
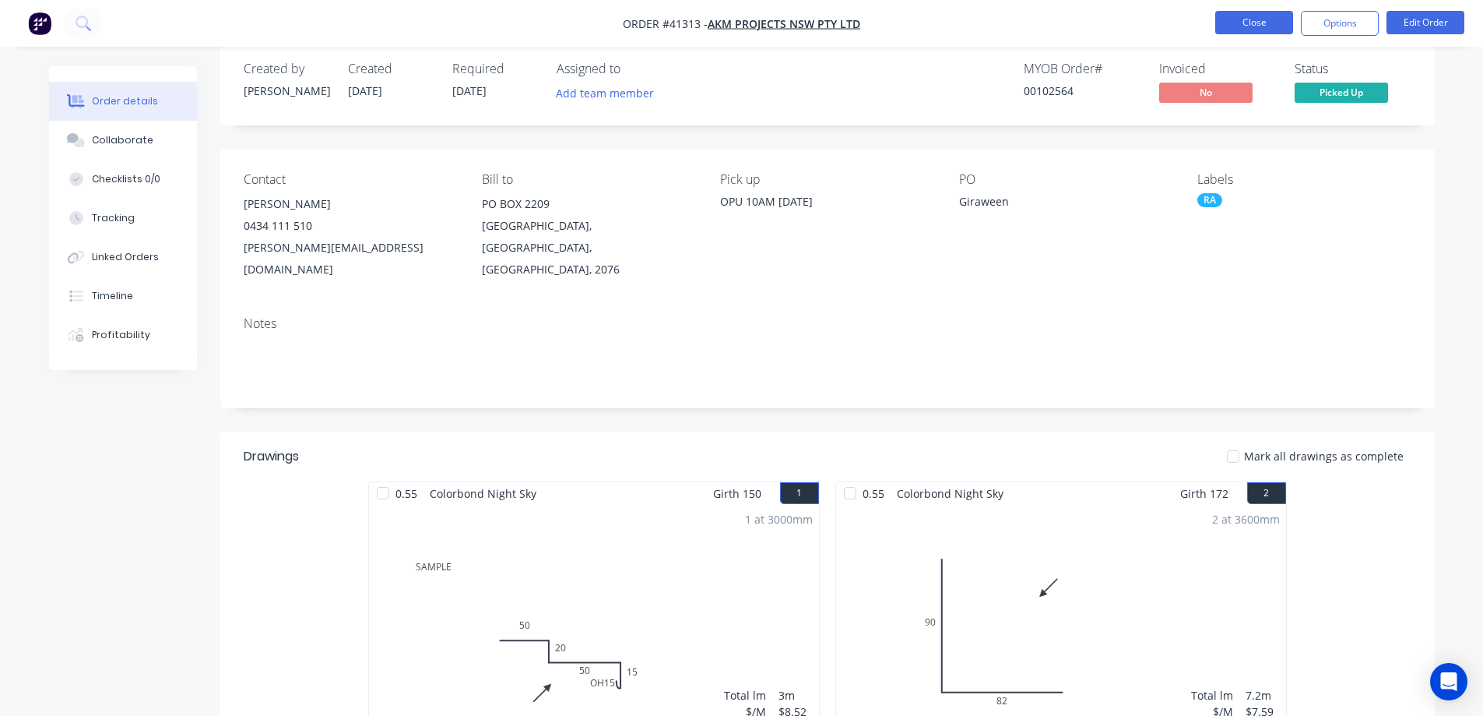
click at [1226, 23] on button "Close" at bounding box center [1255, 22] width 78 height 23
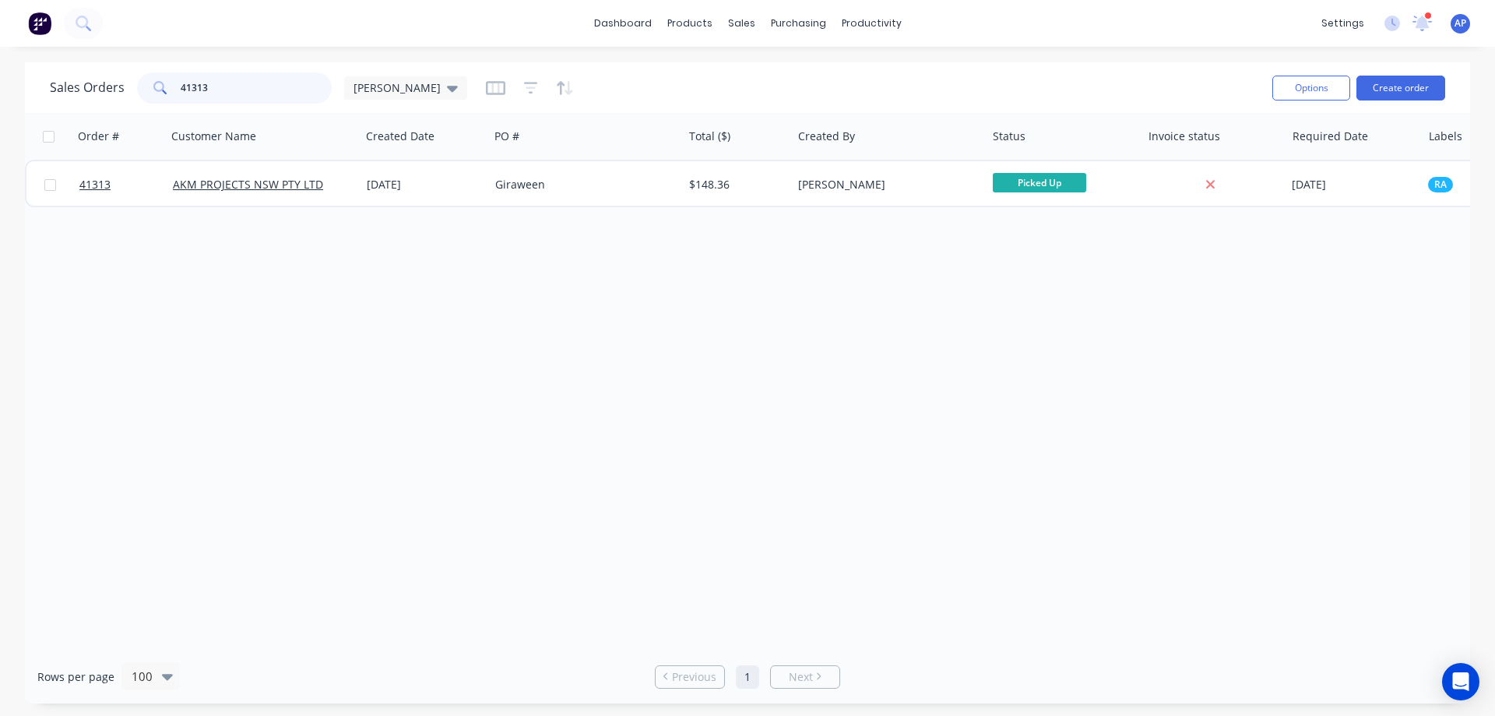
drag, startPoint x: 221, startPoint y: 90, endPoint x: 167, endPoint y: 92, distance: 54.6
click at [167, 92] on div "41313" at bounding box center [234, 87] width 195 height 31
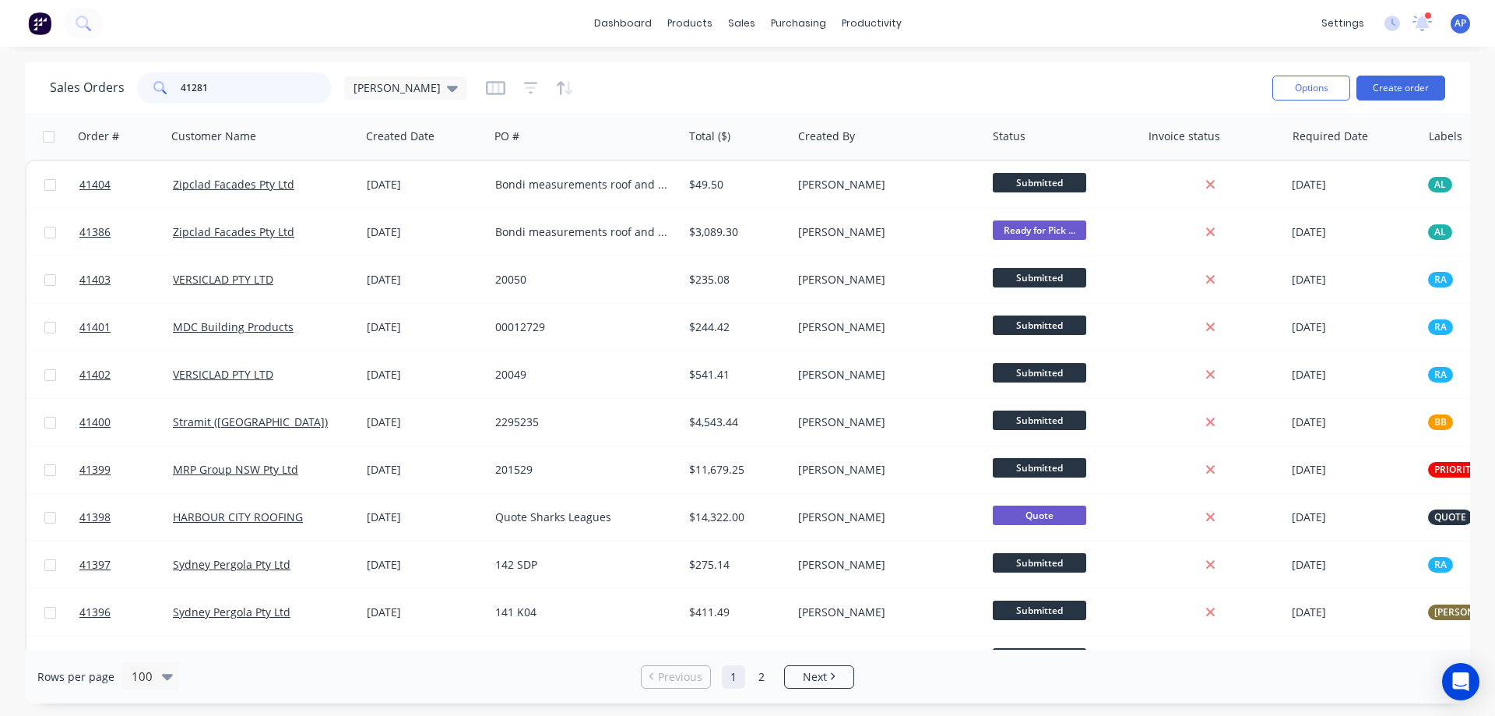
type input "41281"
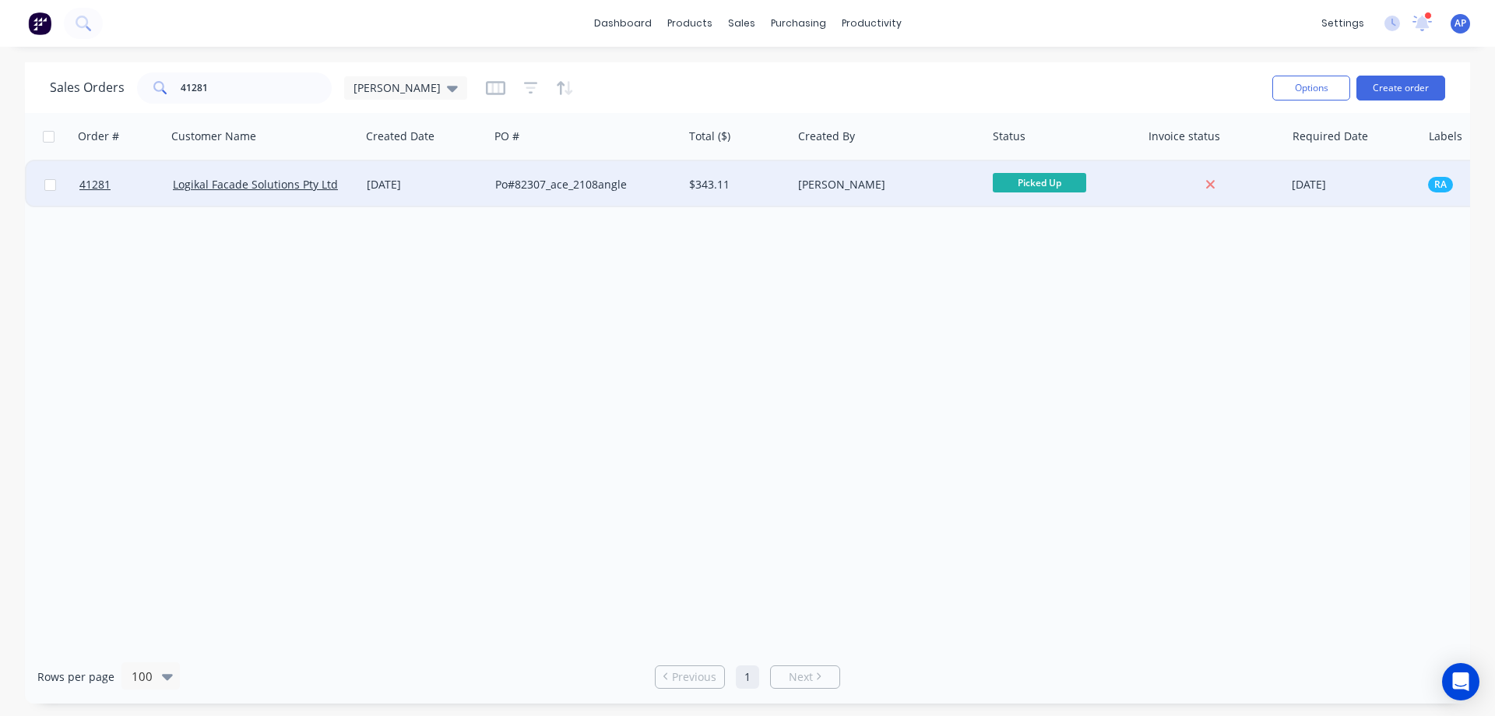
click at [660, 188] on div "Po#82307_ace_2108angle" at bounding box center [581, 185] width 173 height 16
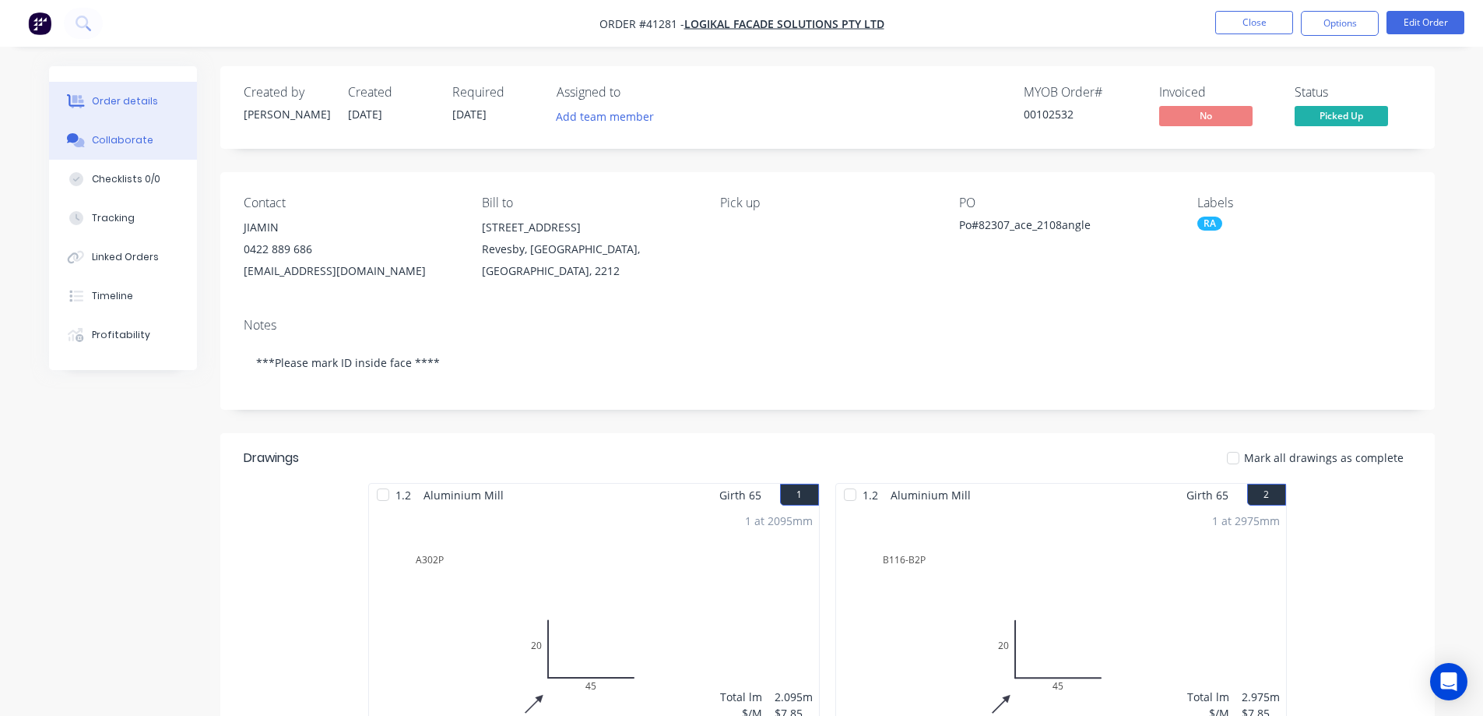
click at [152, 138] on button "Collaborate" at bounding box center [123, 140] width 148 height 39
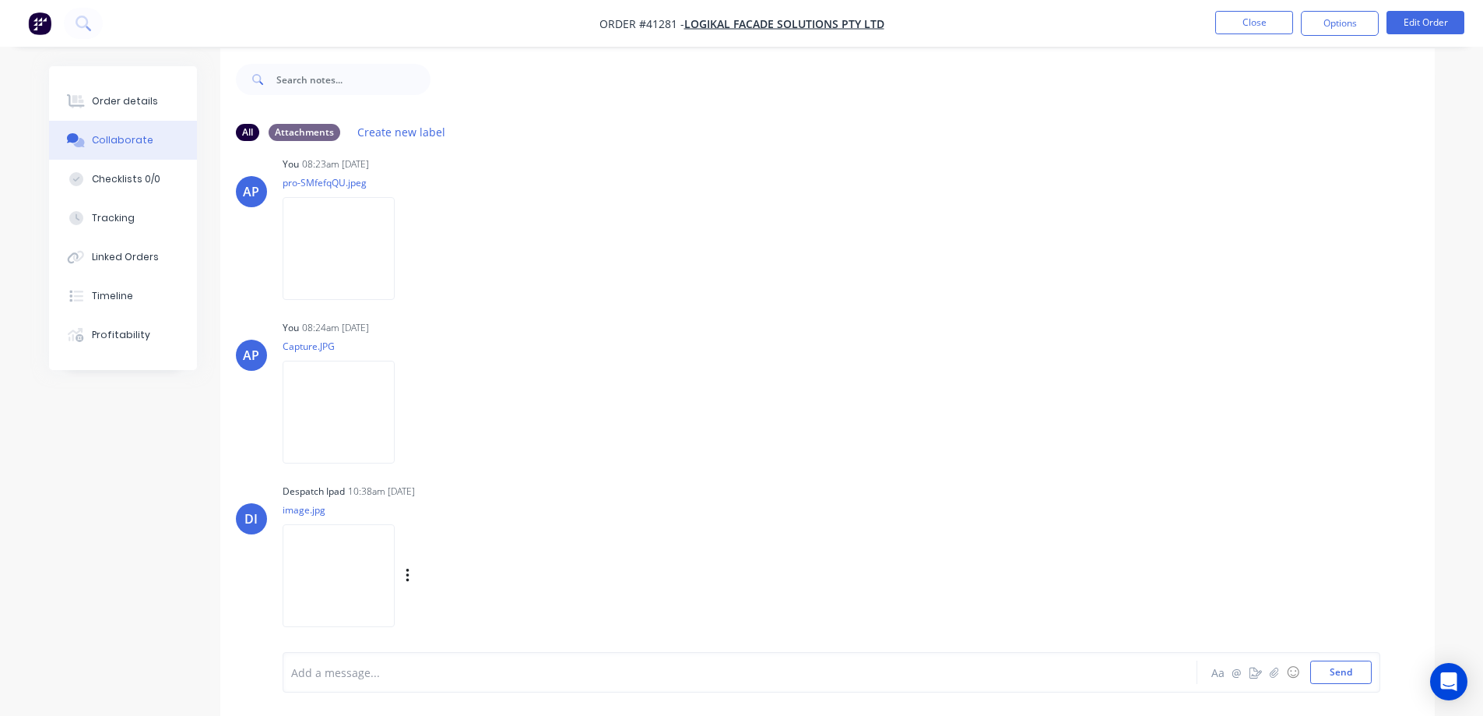
scroll to position [23, 0]
click at [351, 559] on img at bounding box center [339, 570] width 112 height 102
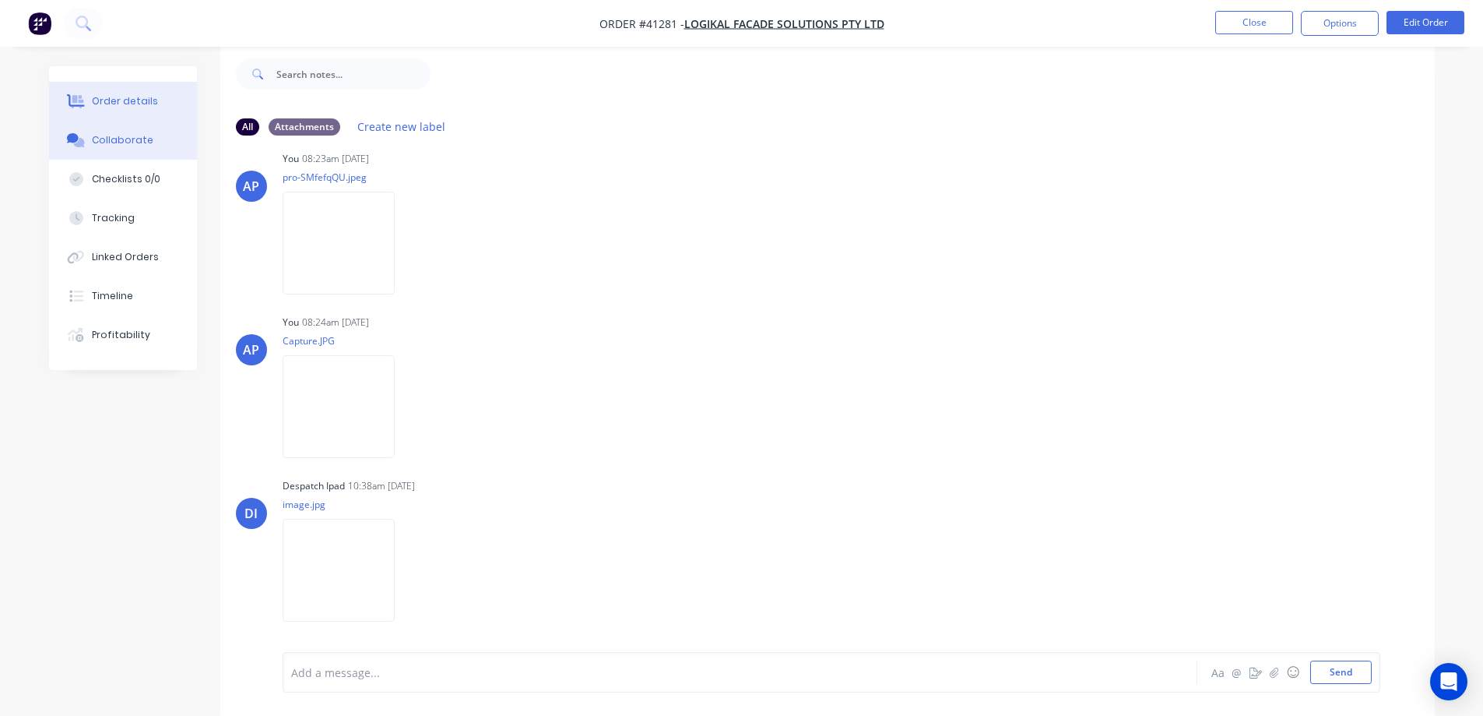
click at [111, 100] on div "Order details" at bounding box center [125, 101] width 66 height 14
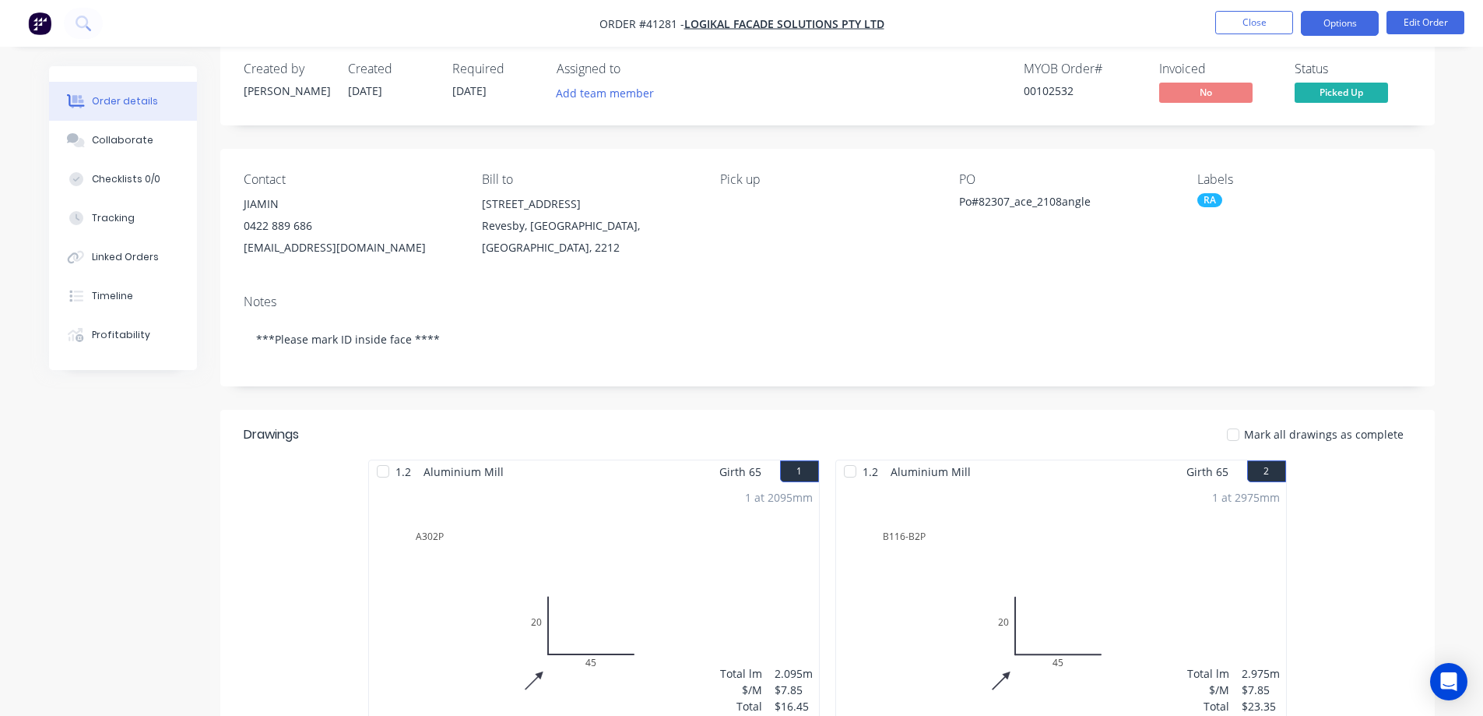
click at [1322, 21] on button "Options" at bounding box center [1340, 23] width 78 height 25
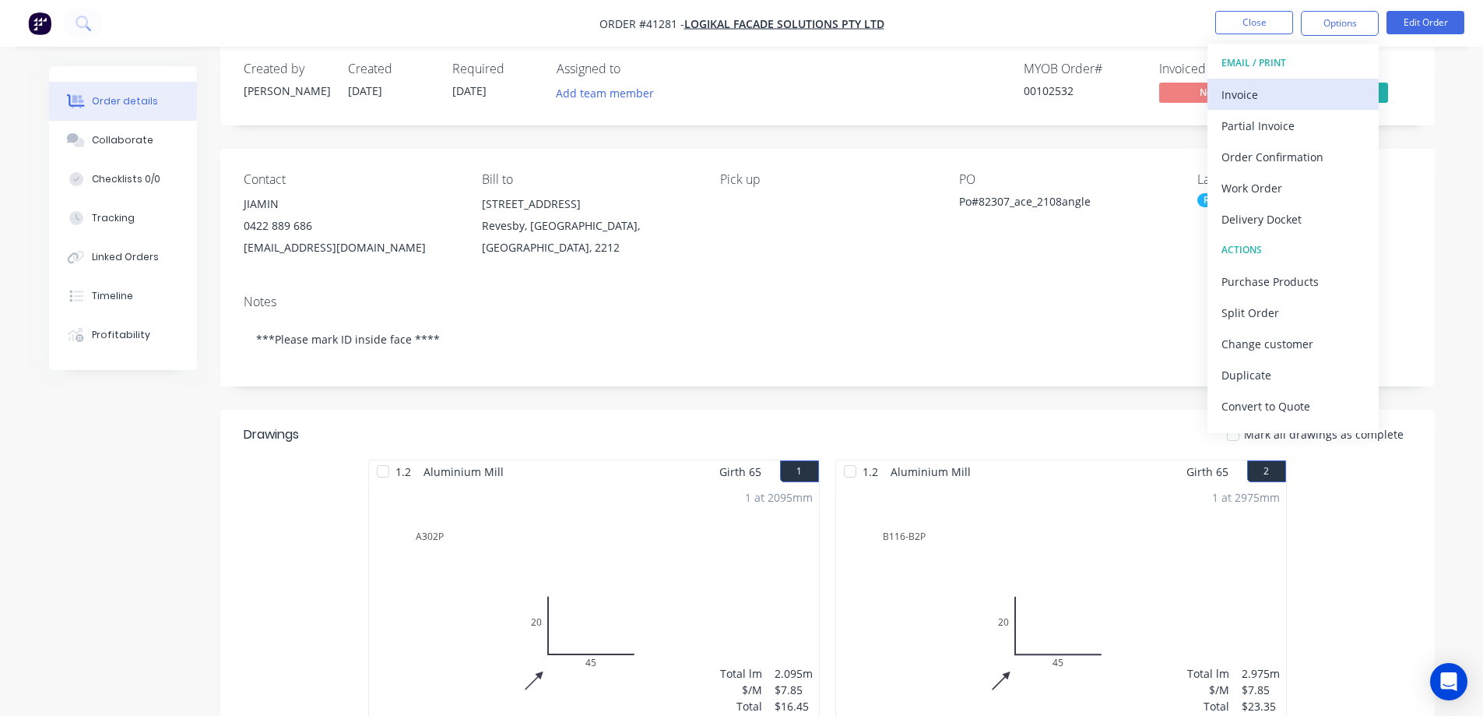
click at [1269, 90] on div "Invoice" at bounding box center [1293, 94] width 143 height 23
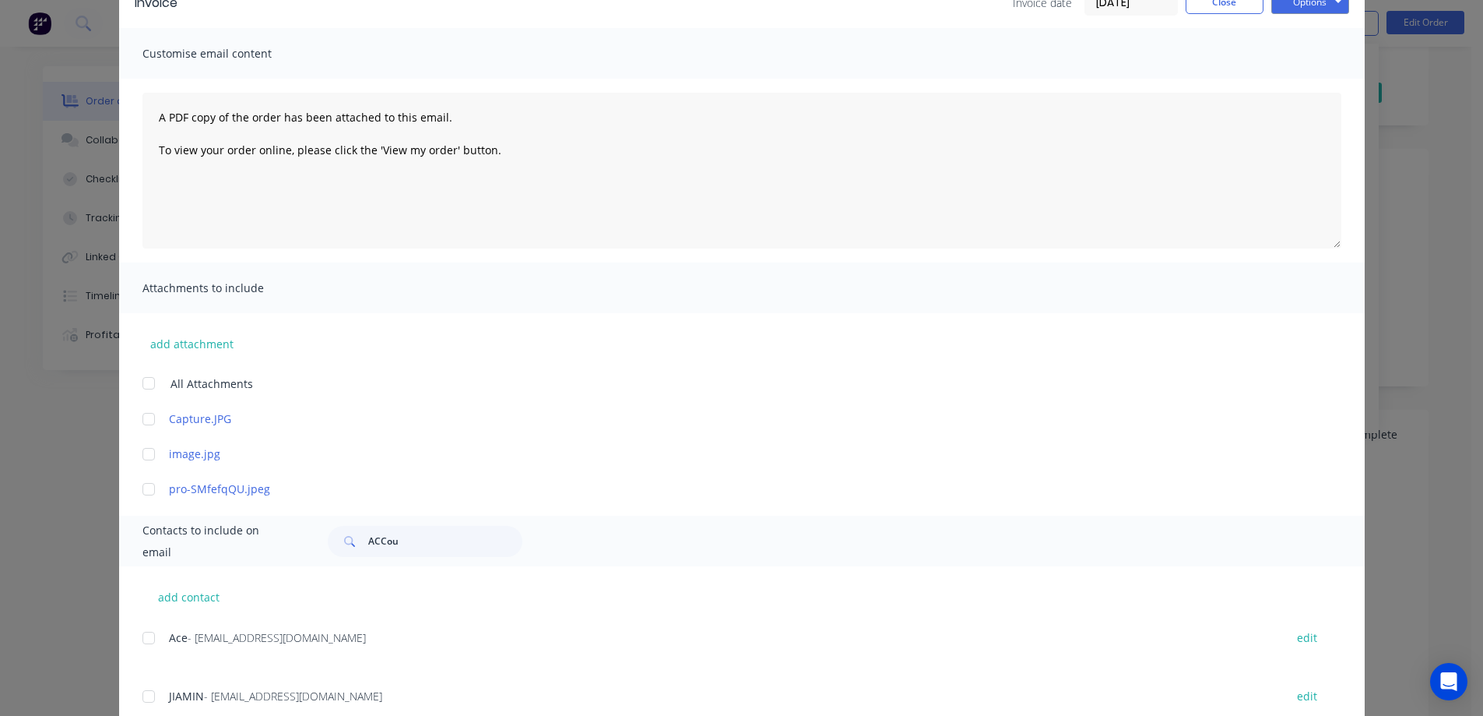
scroll to position [234, 0]
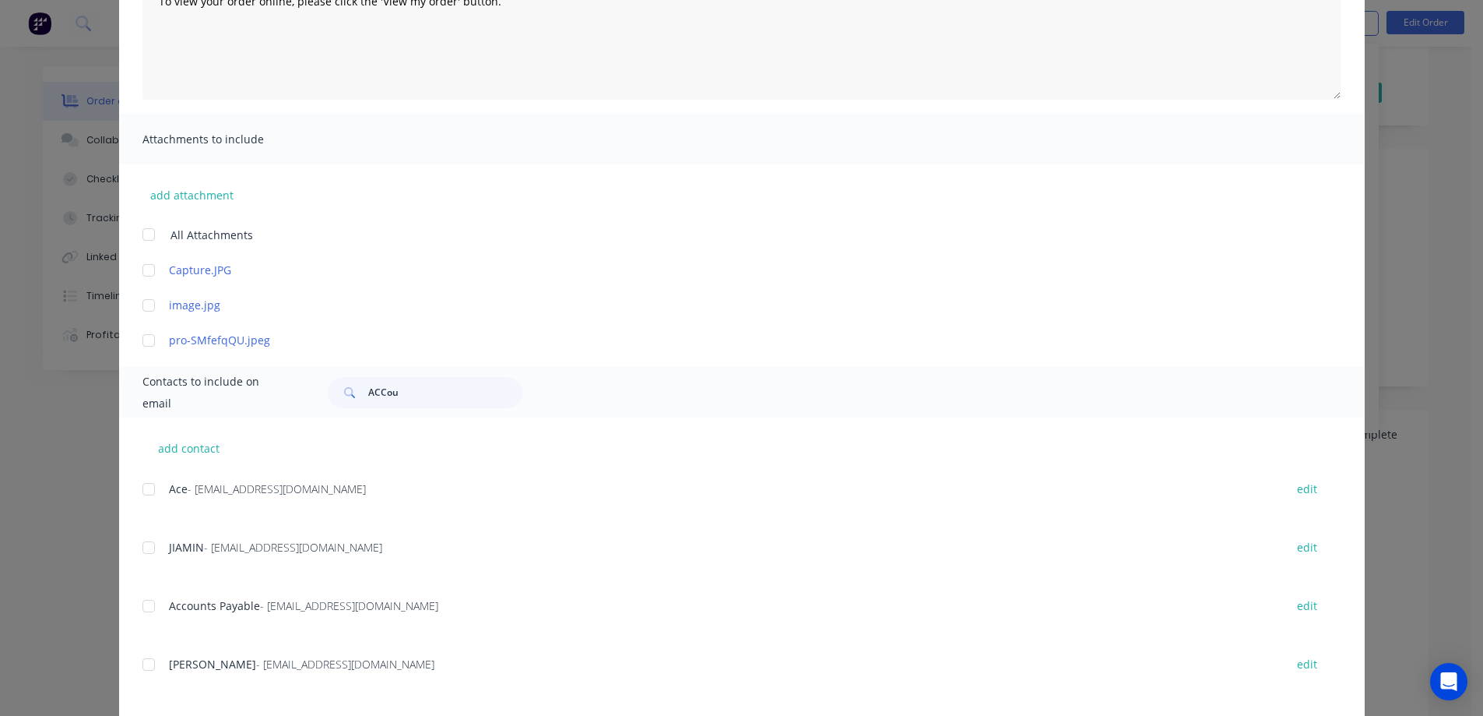
click at [143, 605] on div at bounding box center [148, 605] width 31 height 31
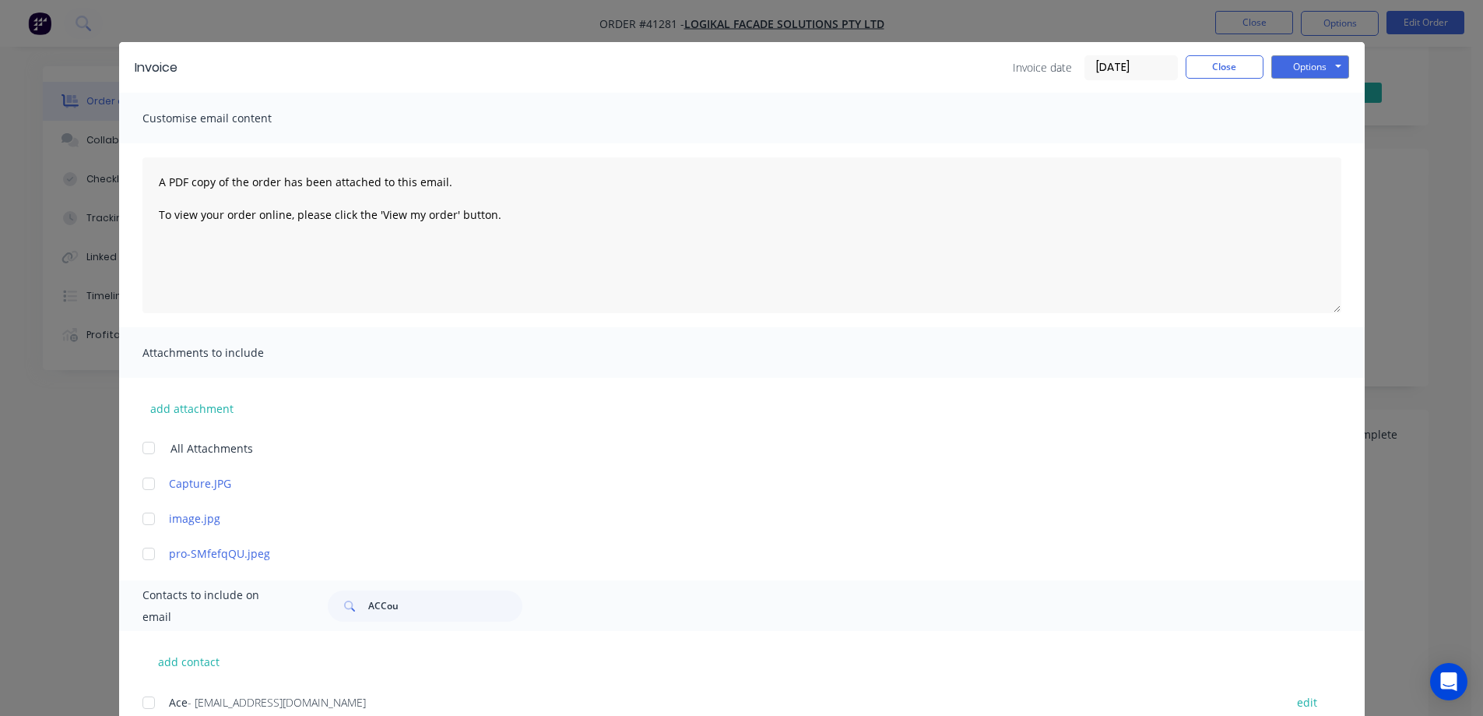
scroll to position [0, 0]
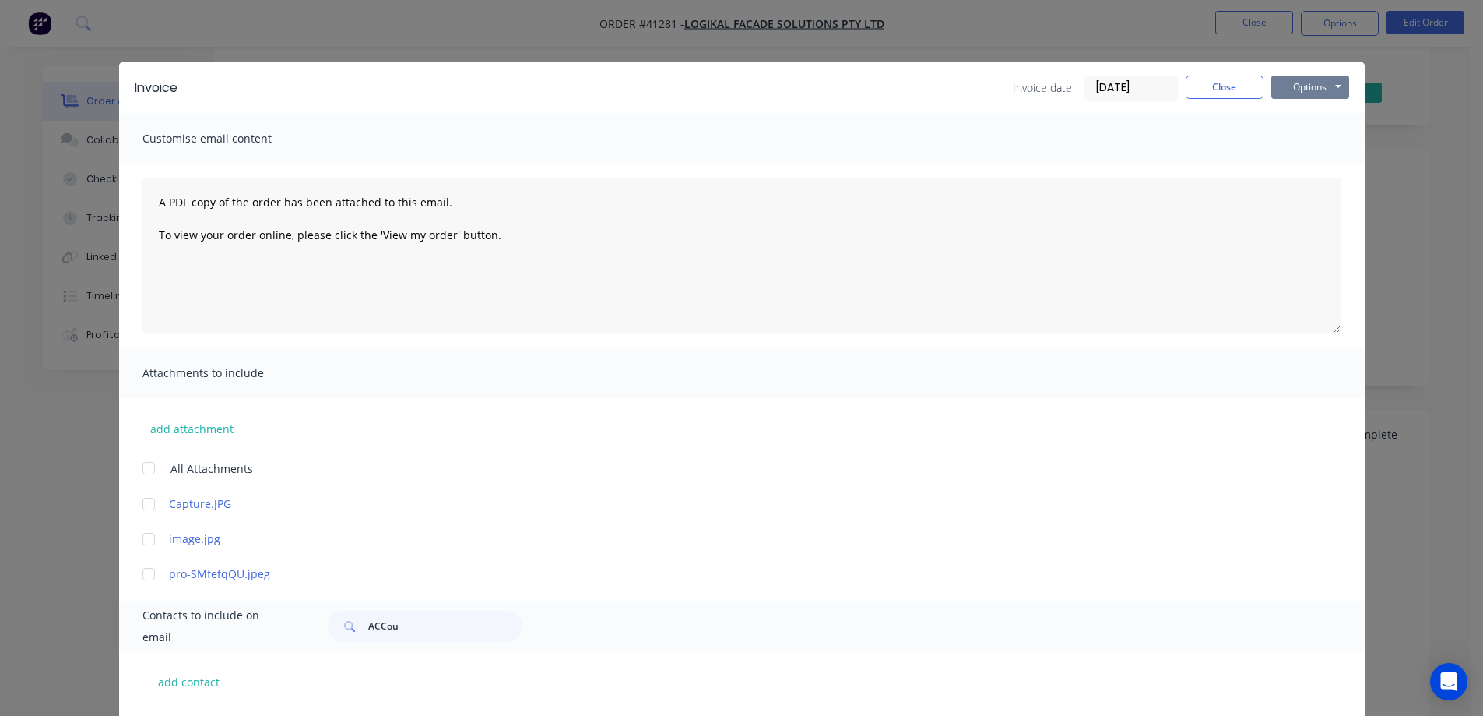
click at [1286, 82] on button "Options" at bounding box center [1311, 87] width 78 height 23
click at [1307, 160] on button "Email" at bounding box center [1322, 166] width 100 height 26
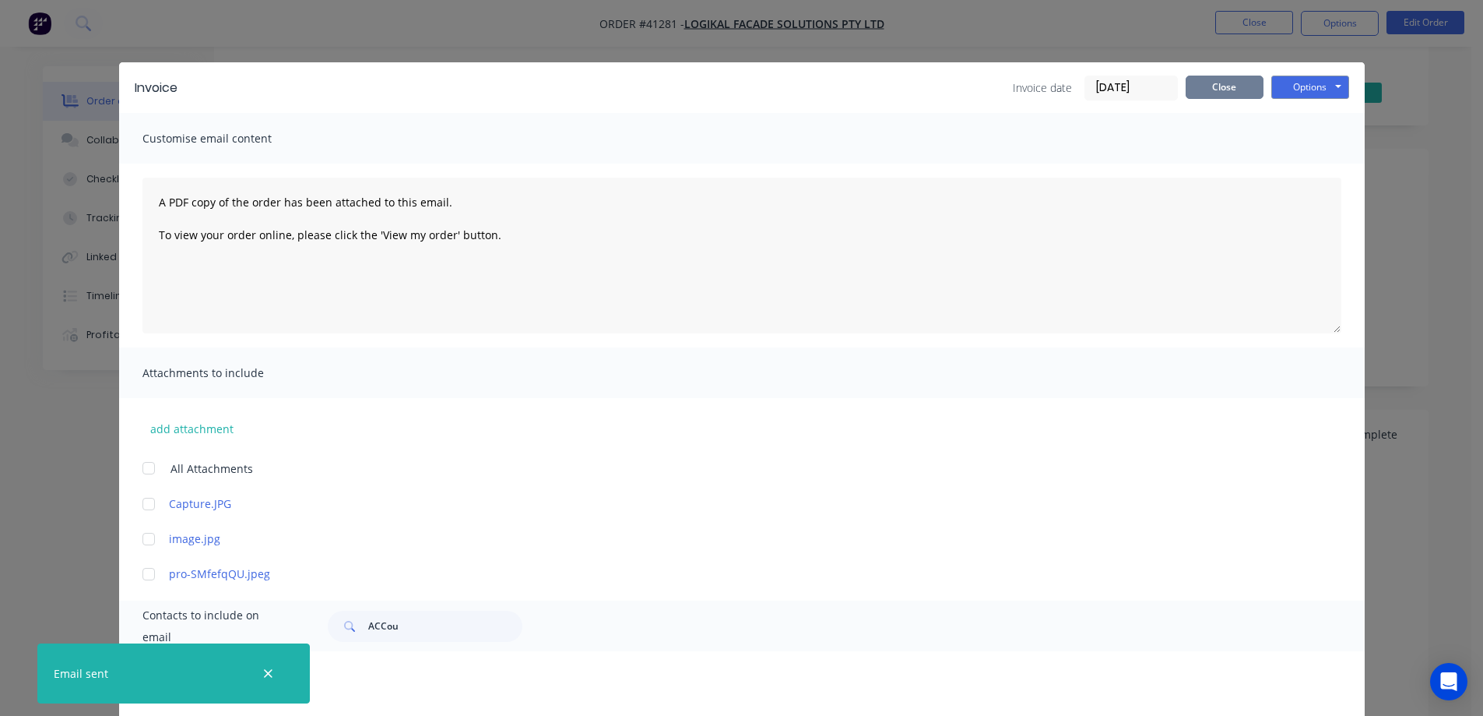
click at [1191, 88] on button "Close" at bounding box center [1225, 87] width 78 height 23
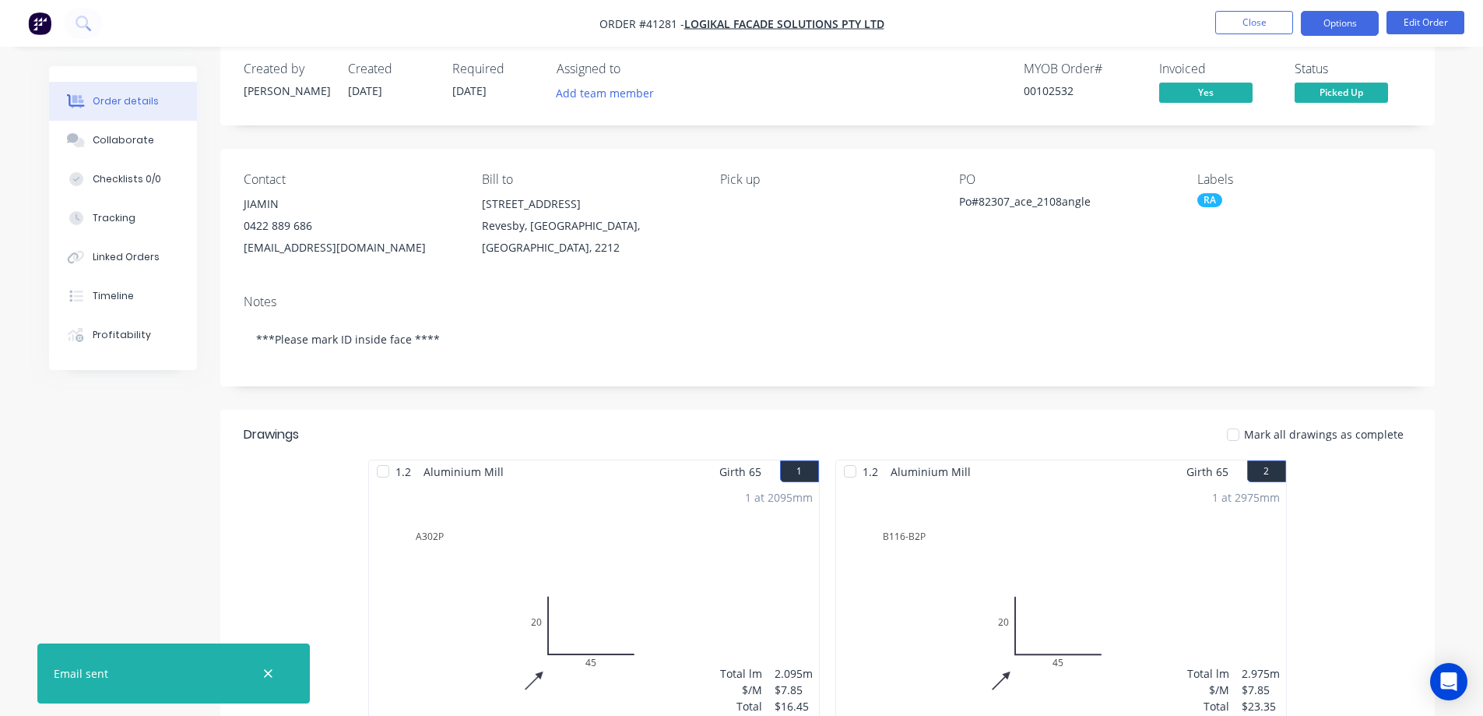
click at [1327, 24] on button "Options" at bounding box center [1340, 23] width 78 height 25
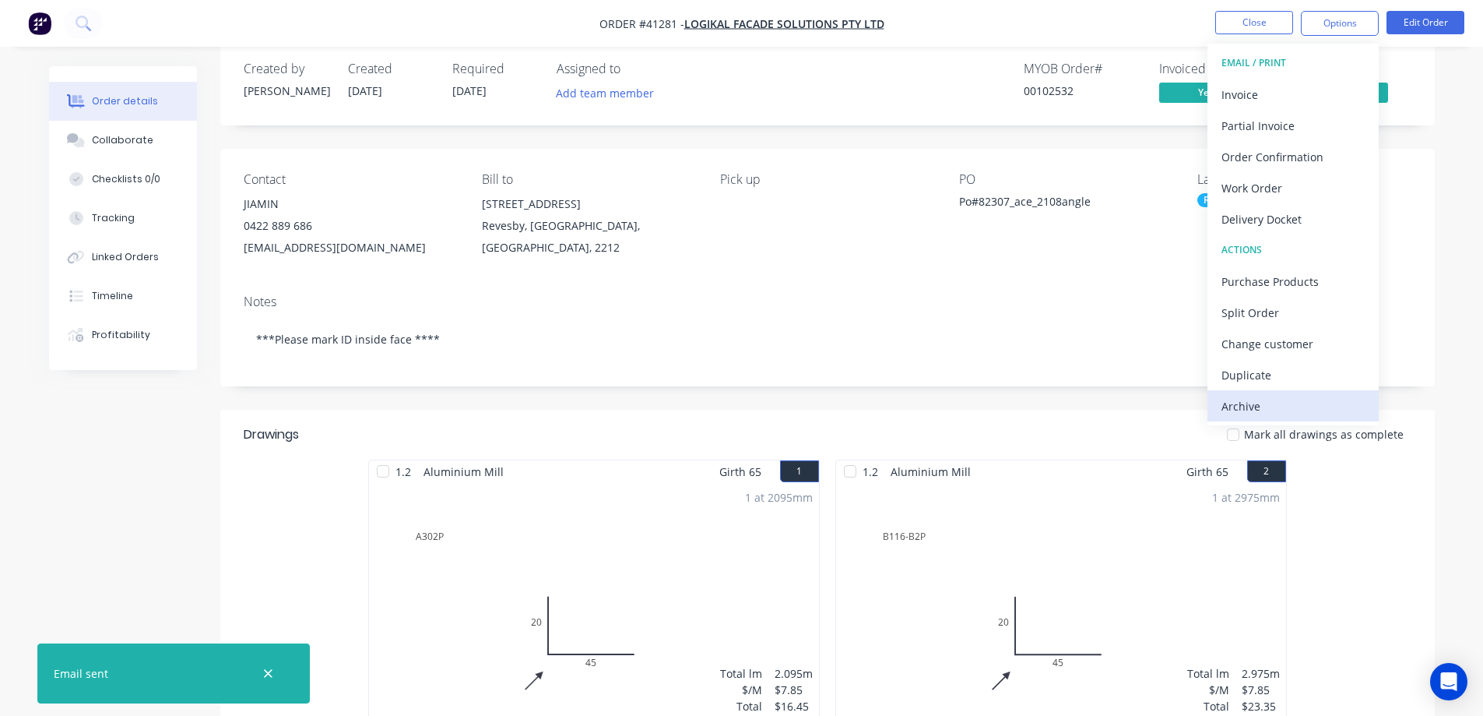
click at [1265, 408] on div "Archive" at bounding box center [1293, 406] width 143 height 23
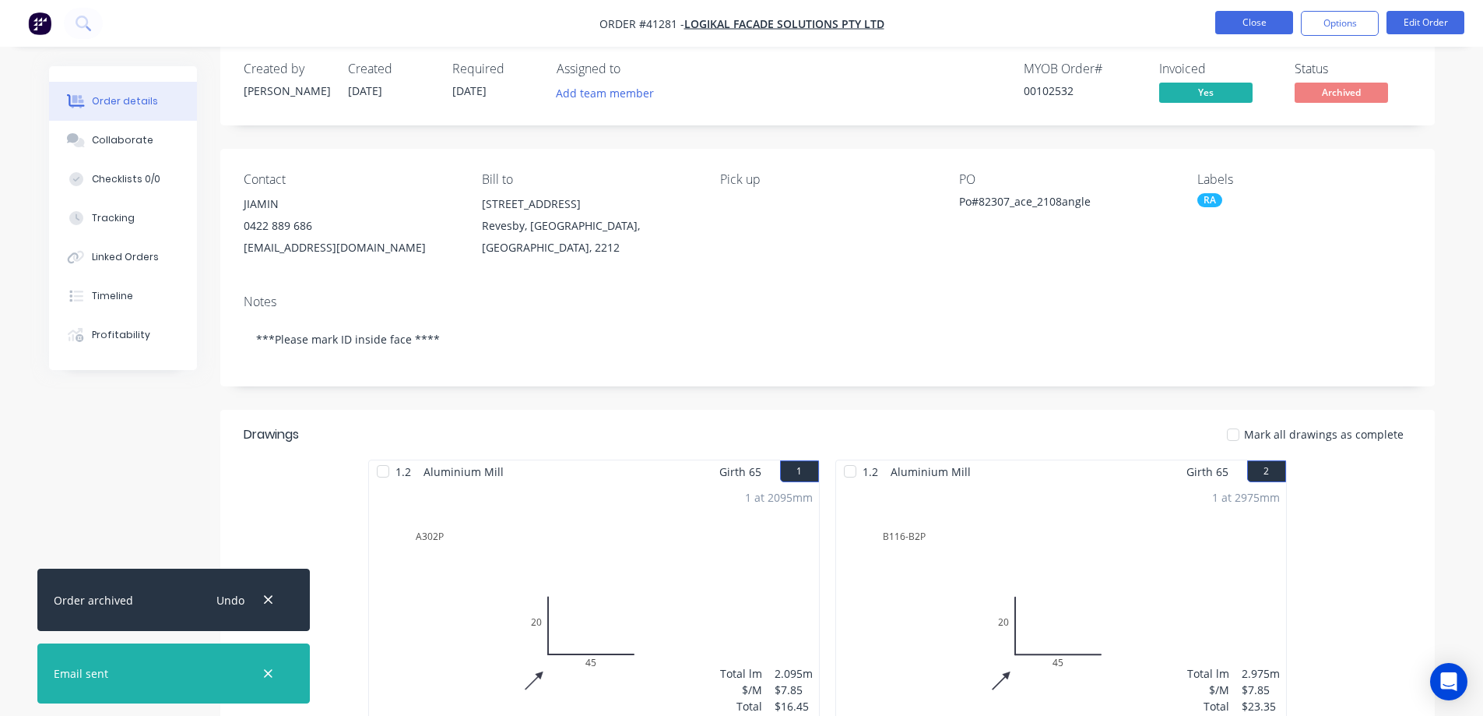
click at [1259, 25] on button "Close" at bounding box center [1255, 22] width 78 height 23
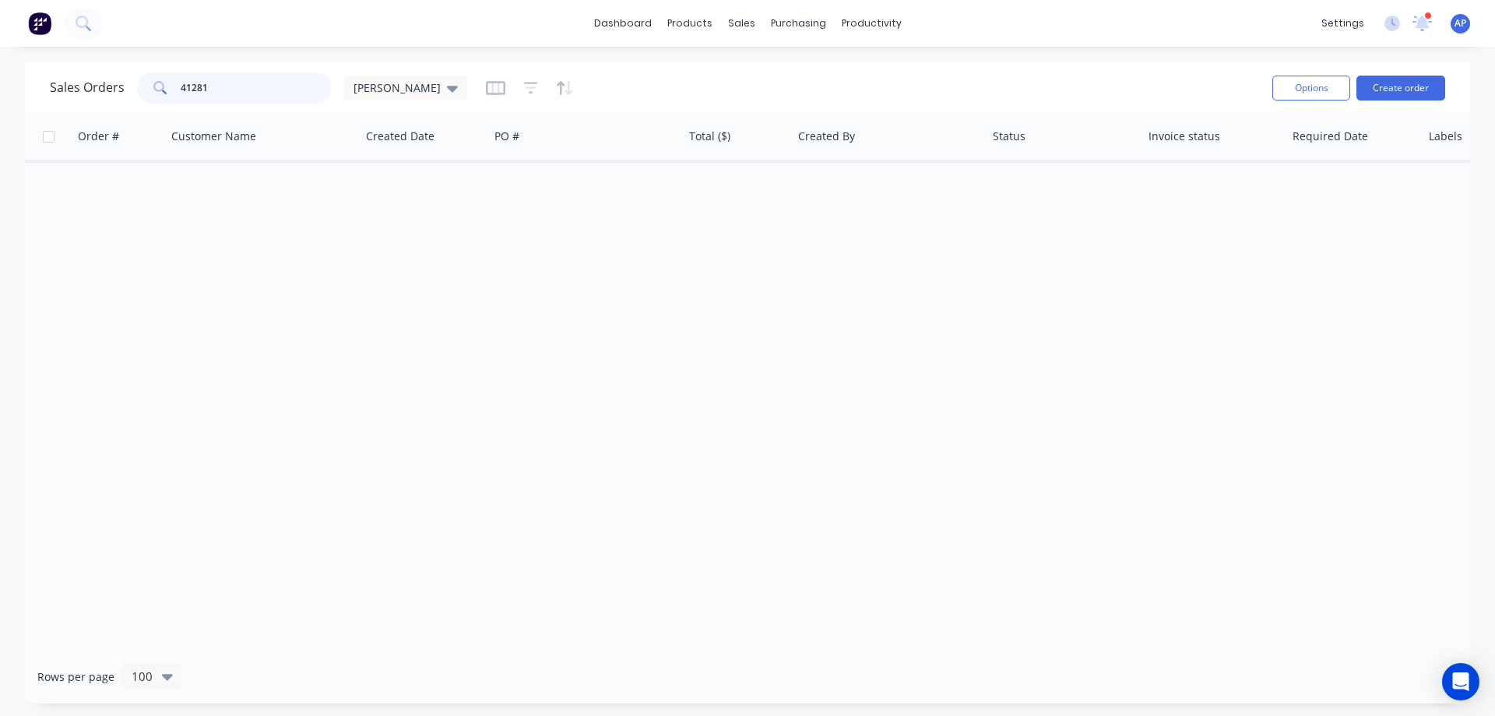
drag, startPoint x: 227, startPoint y: 87, endPoint x: 165, endPoint y: 96, distance: 62.1
click at [165, 96] on div "41281" at bounding box center [234, 87] width 195 height 31
type input "41287"
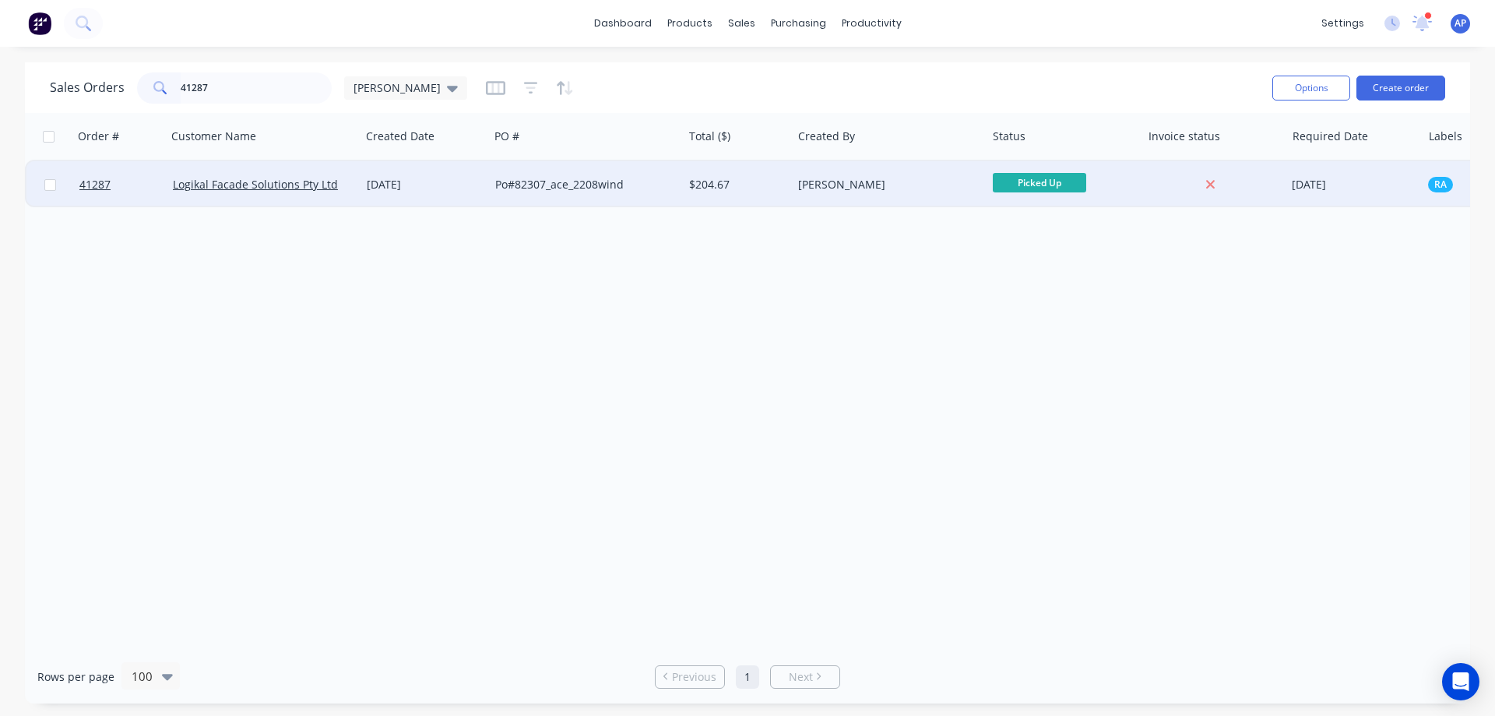
click at [439, 181] on div "22 Aug 2025" at bounding box center [425, 185] width 116 height 16
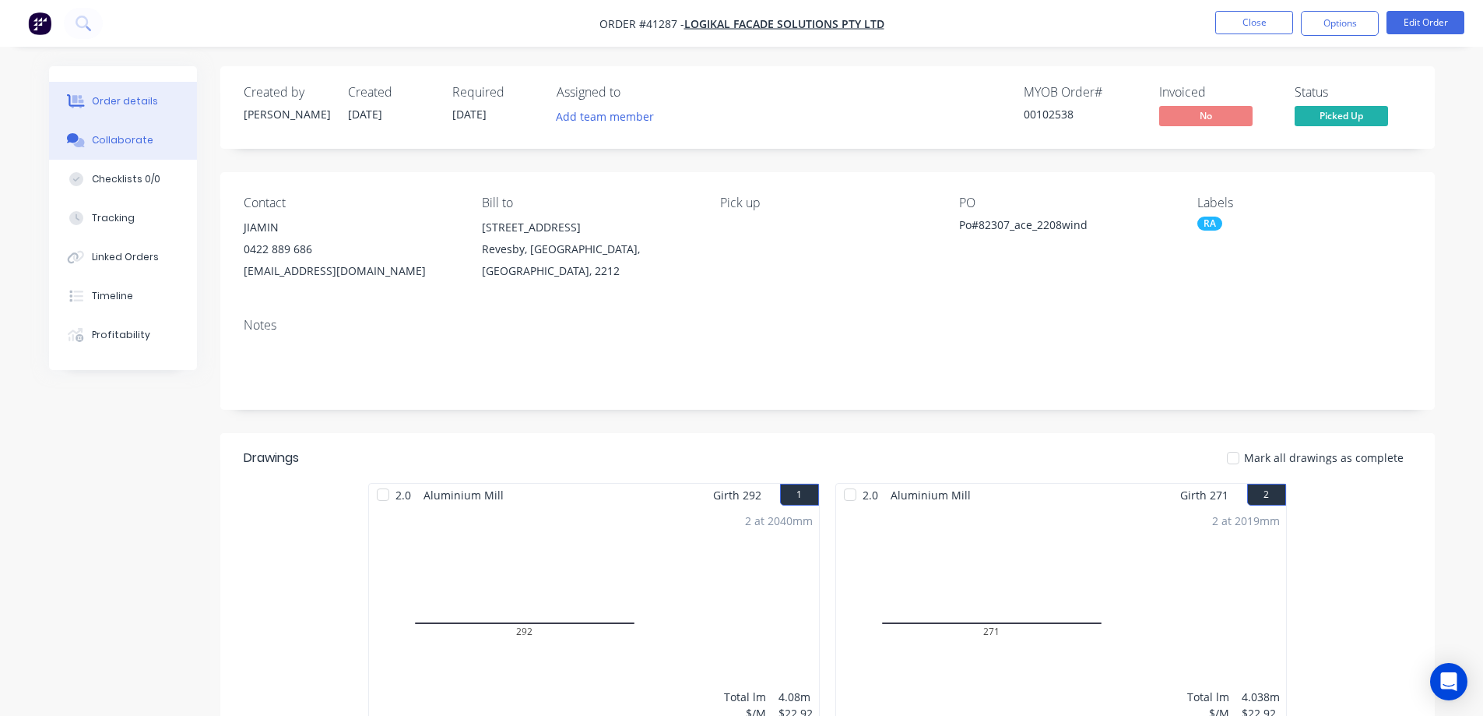
click at [133, 132] on button "Collaborate" at bounding box center [123, 140] width 148 height 39
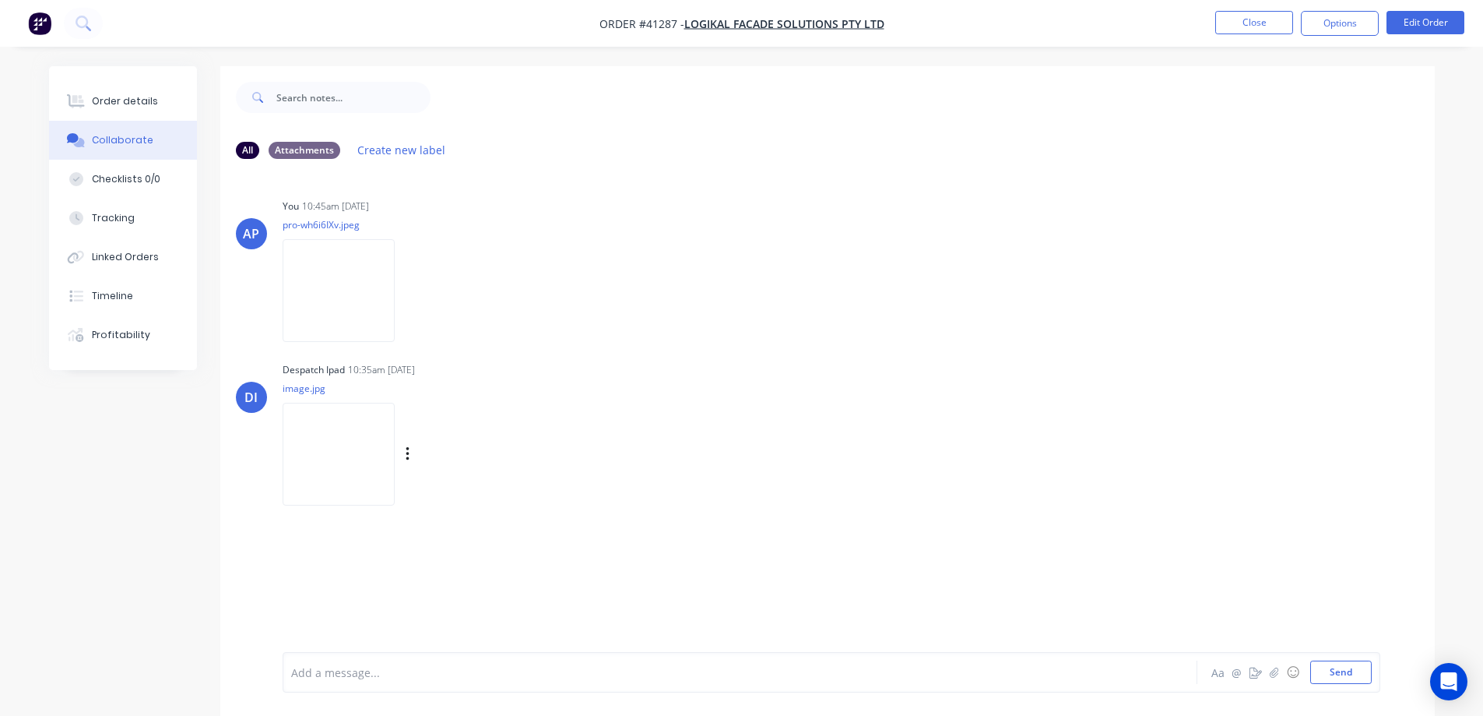
click at [359, 463] on img at bounding box center [339, 454] width 112 height 102
click at [153, 103] on button "Order details" at bounding box center [123, 101] width 148 height 39
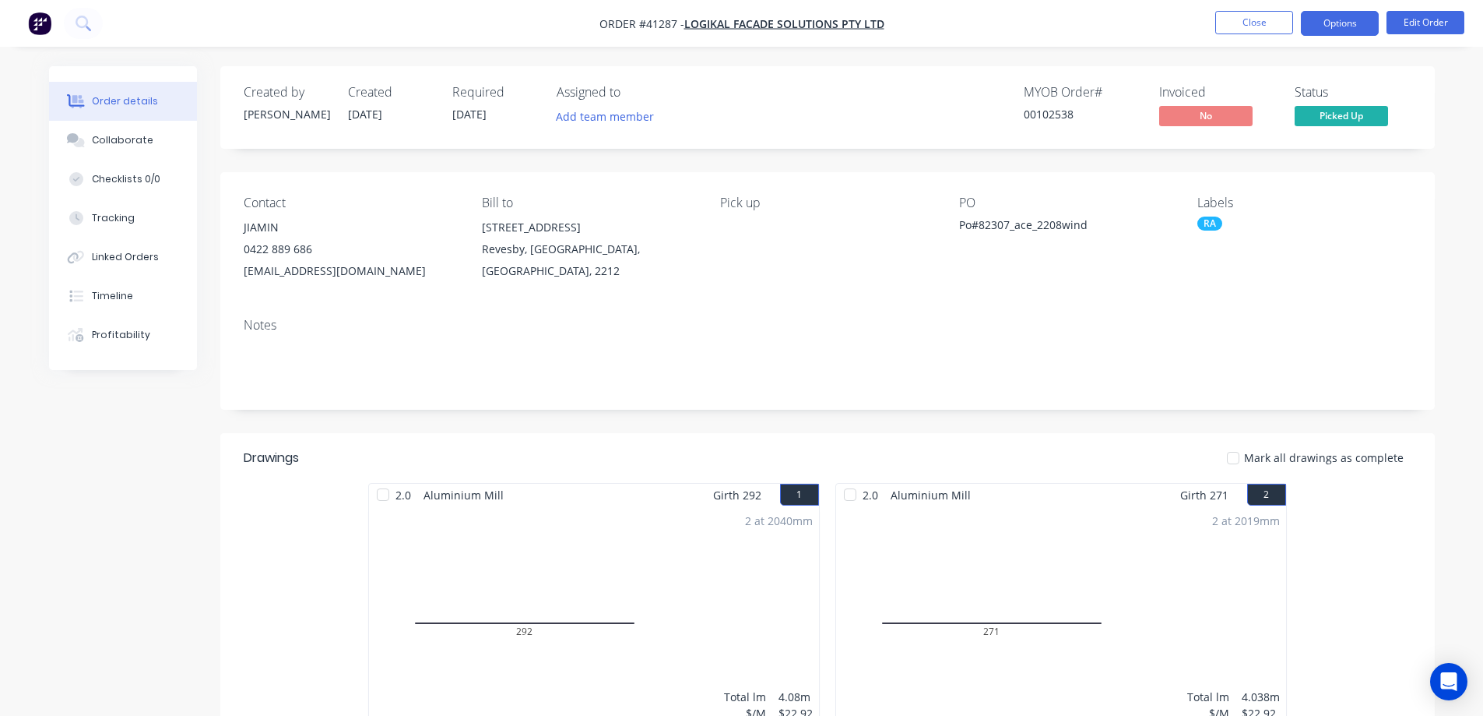
click at [1315, 17] on button "Options" at bounding box center [1340, 23] width 78 height 25
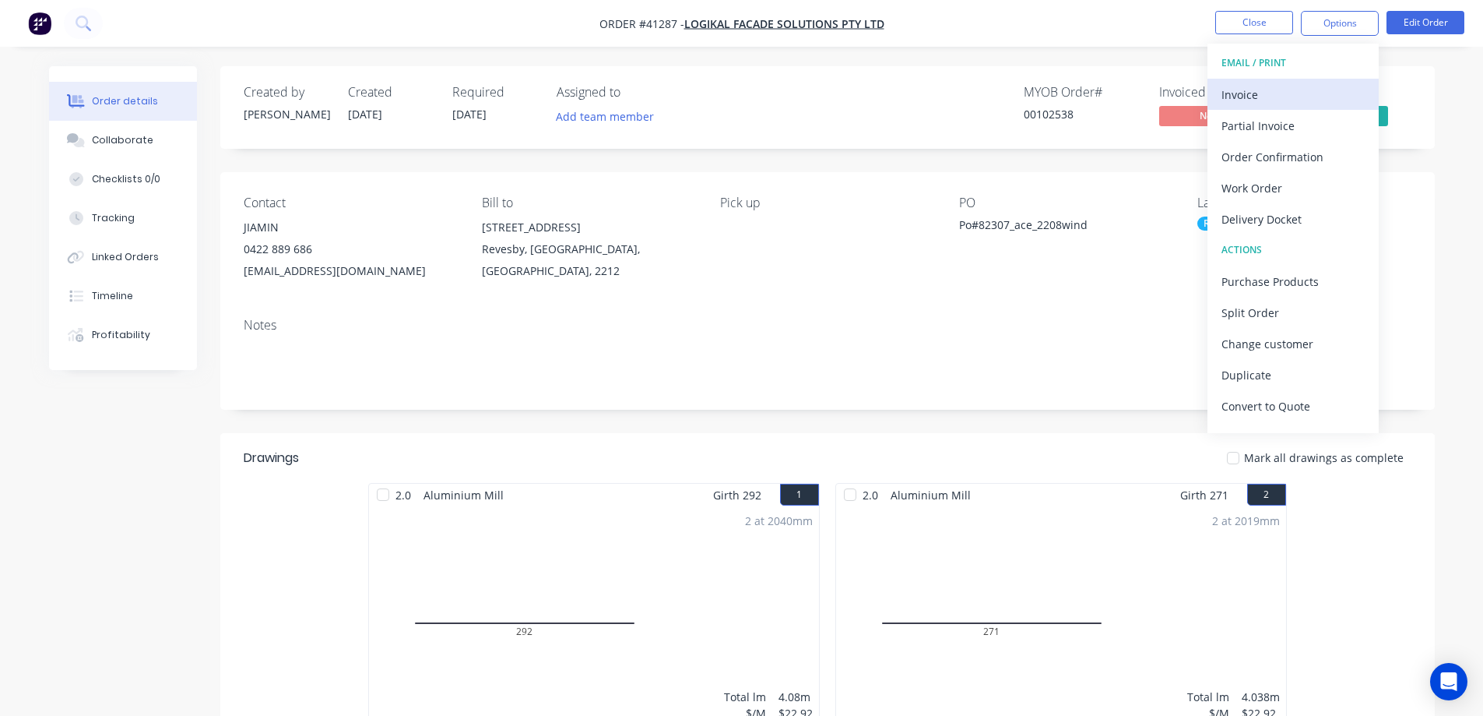
click at [1268, 93] on div "Invoice" at bounding box center [1293, 94] width 143 height 23
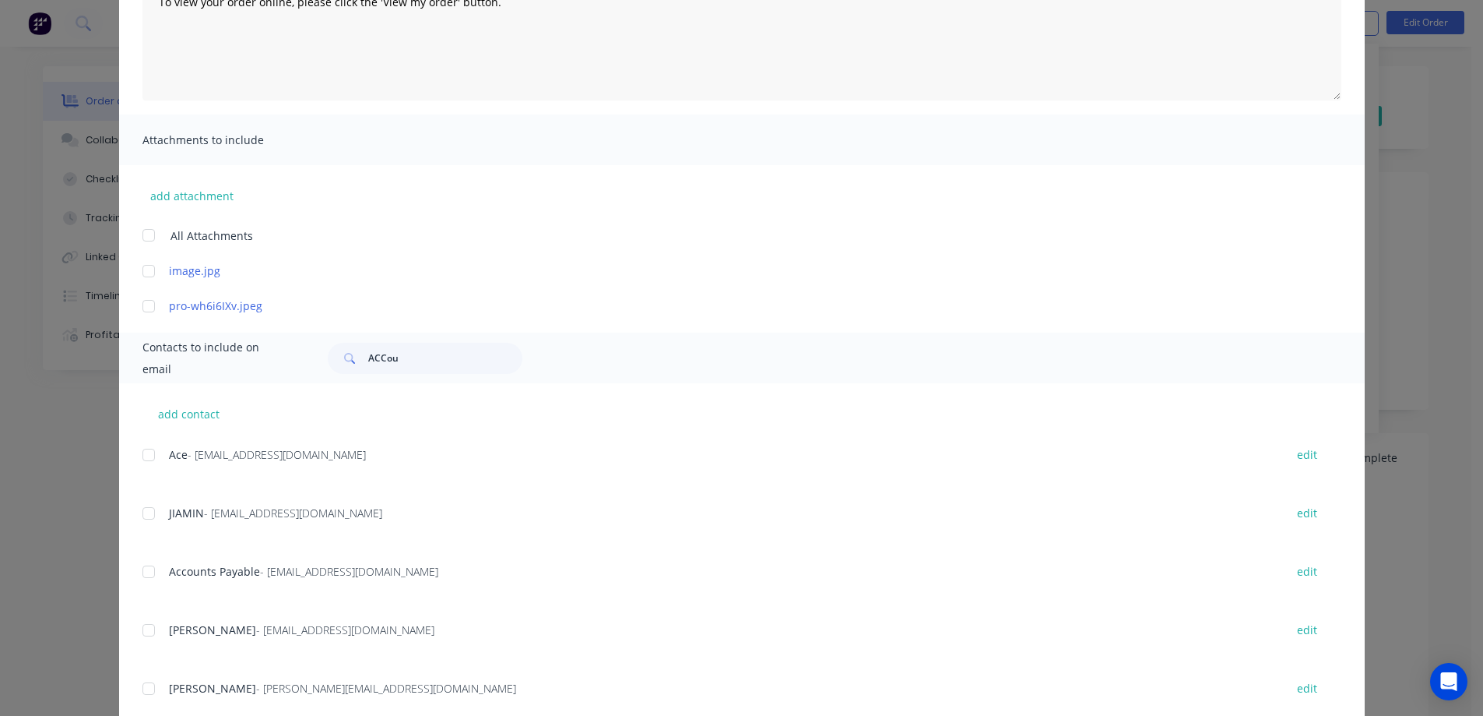
scroll to position [234, 0]
click at [144, 568] on div at bounding box center [148, 570] width 31 height 31
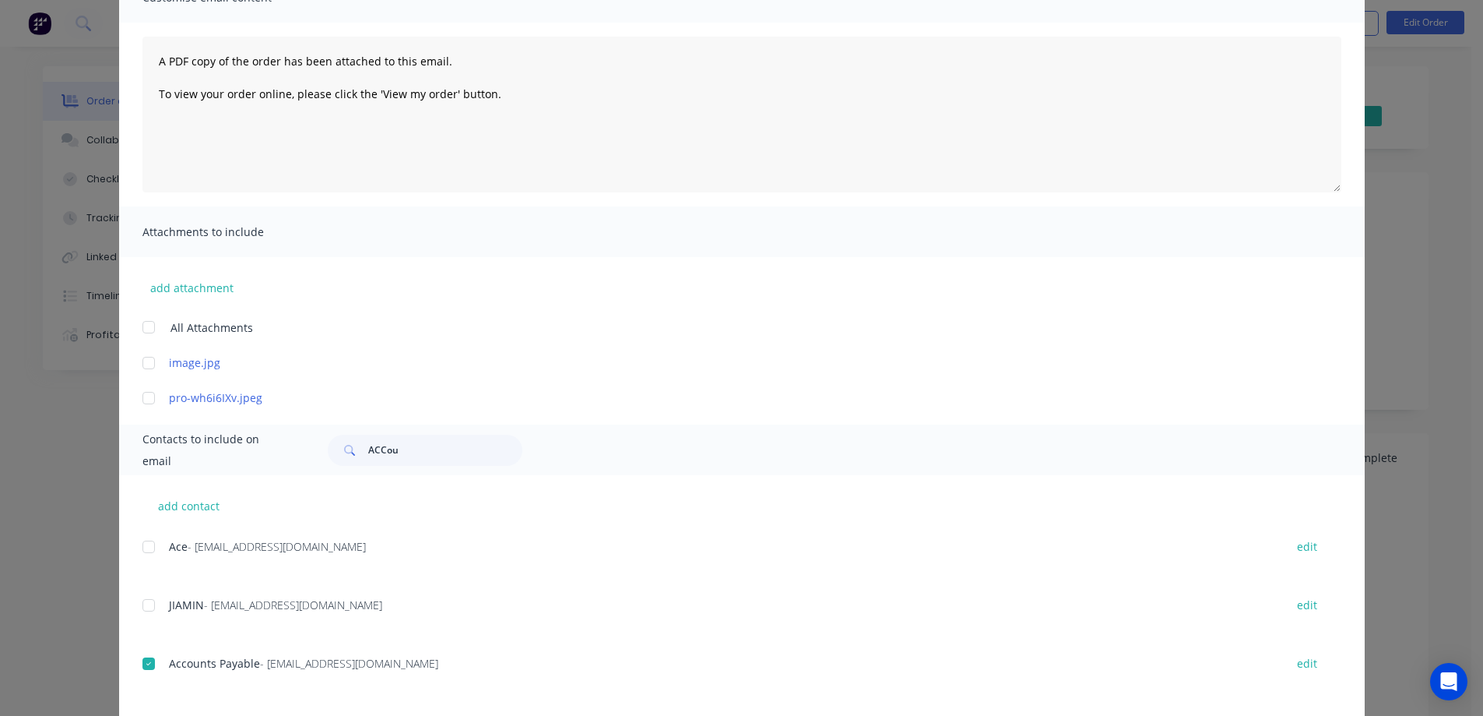
scroll to position [0, 0]
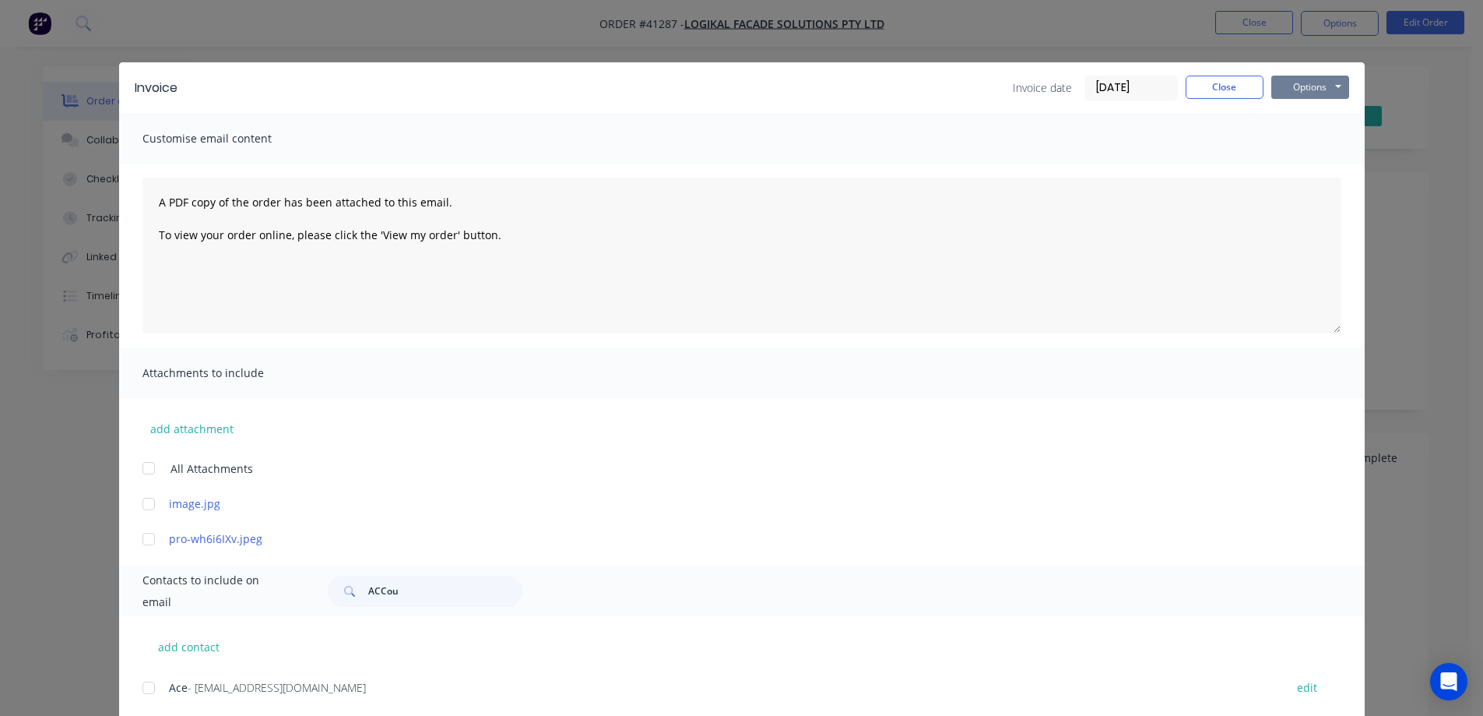
click at [1286, 82] on button "Options" at bounding box center [1311, 87] width 78 height 23
click at [1300, 161] on button "Email" at bounding box center [1322, 166] width 100 height 26
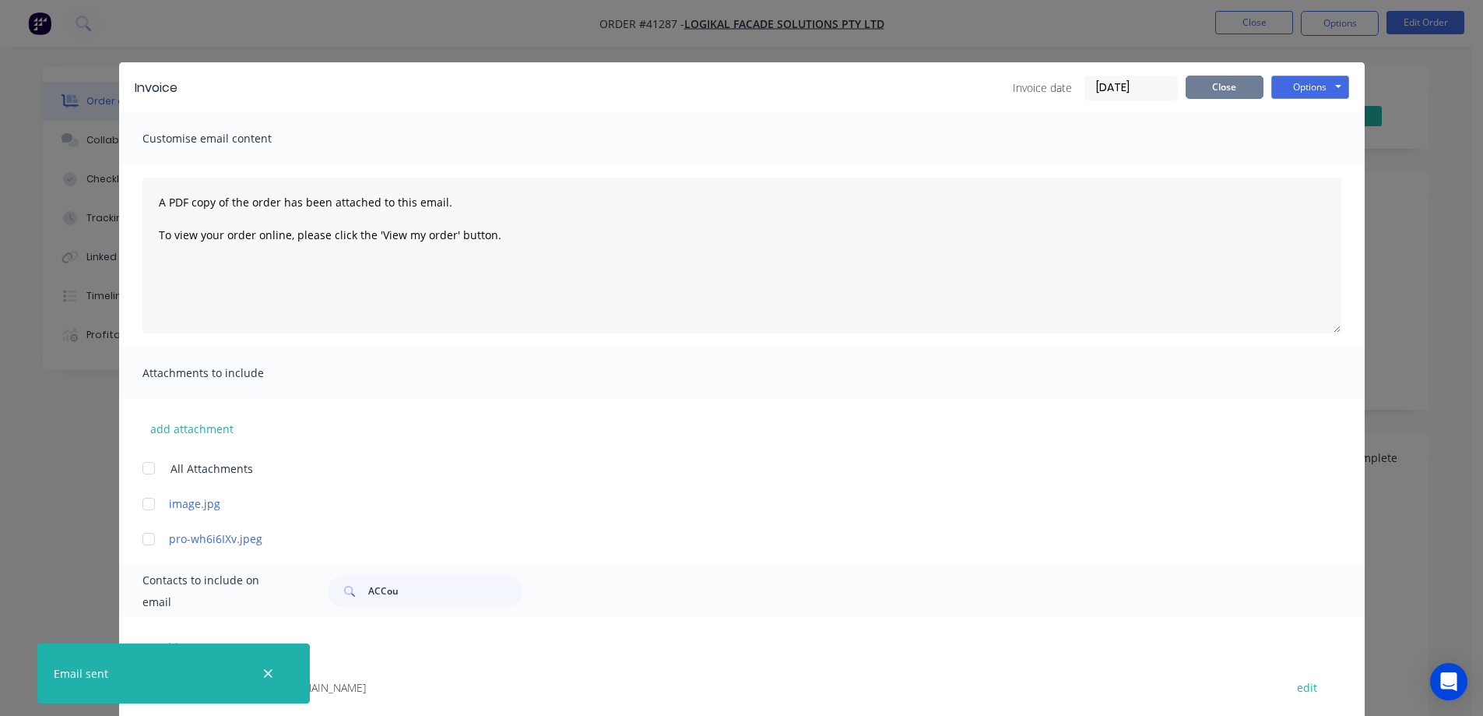
click at [1243, 85] on button "Close" at bounding box center [1225, 87] width 78 height 23
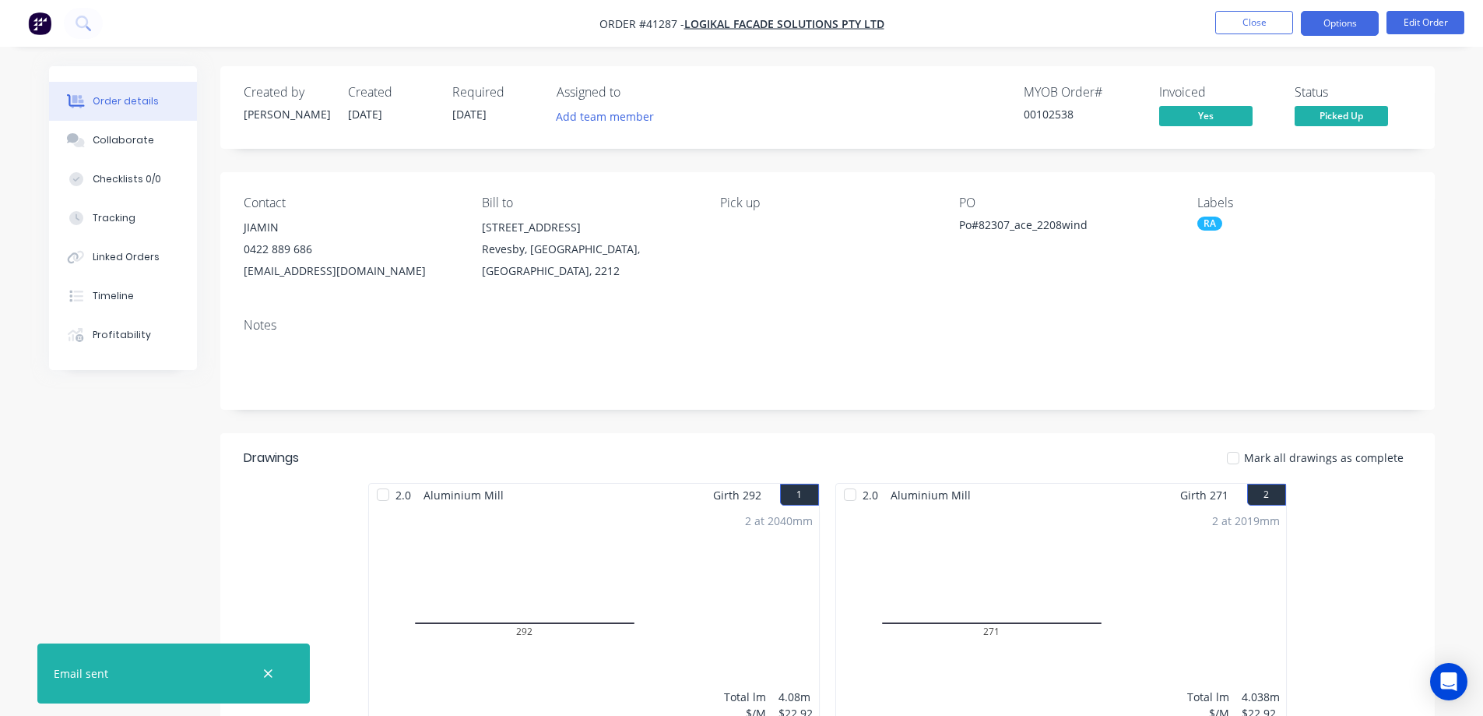
click at [1315, 19] on button "Options" at bounding box center [1340, 23] width 78 height 25
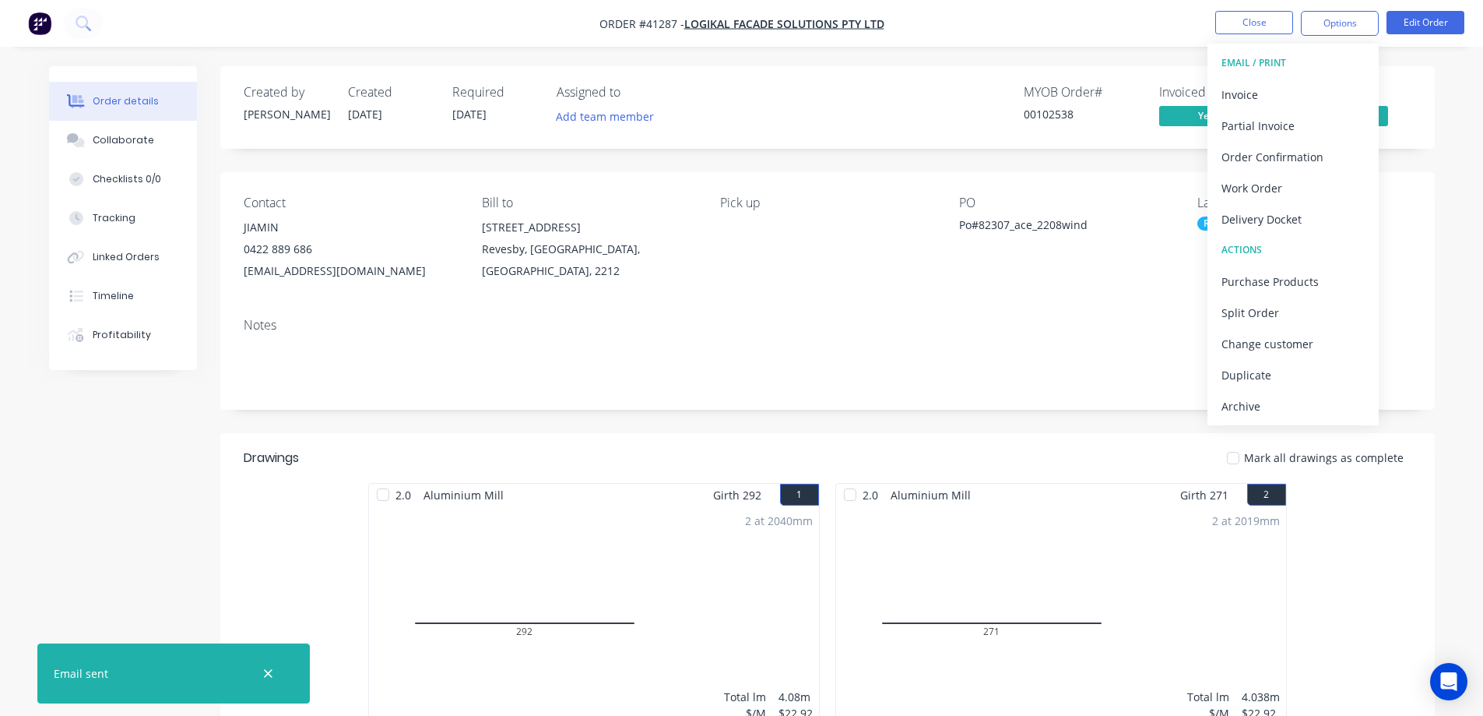
click at [1265, 398] on div "Archive" at bounding box center [1293, 406] width 143 height 23
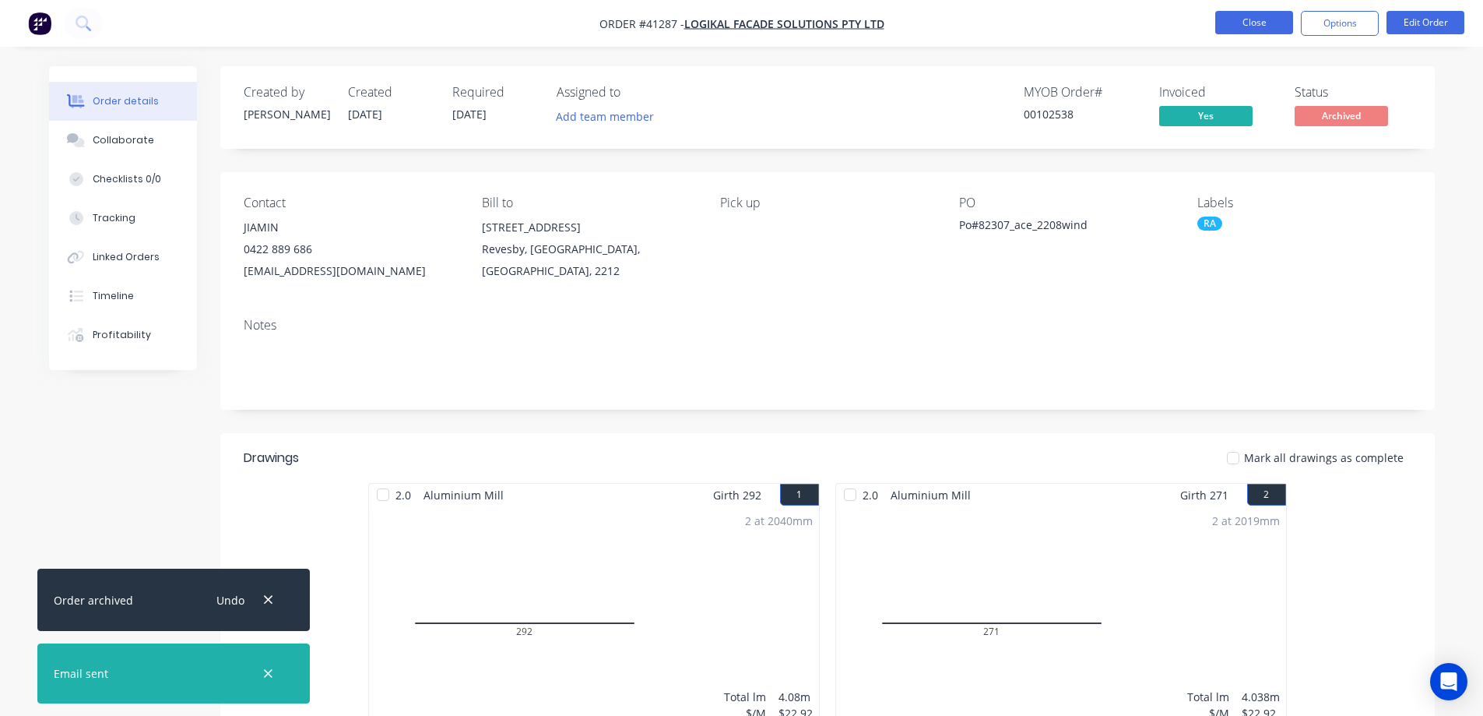
click at [1259, 25] on button "Close" at bounding box center [1255, 22] width 78 height 23
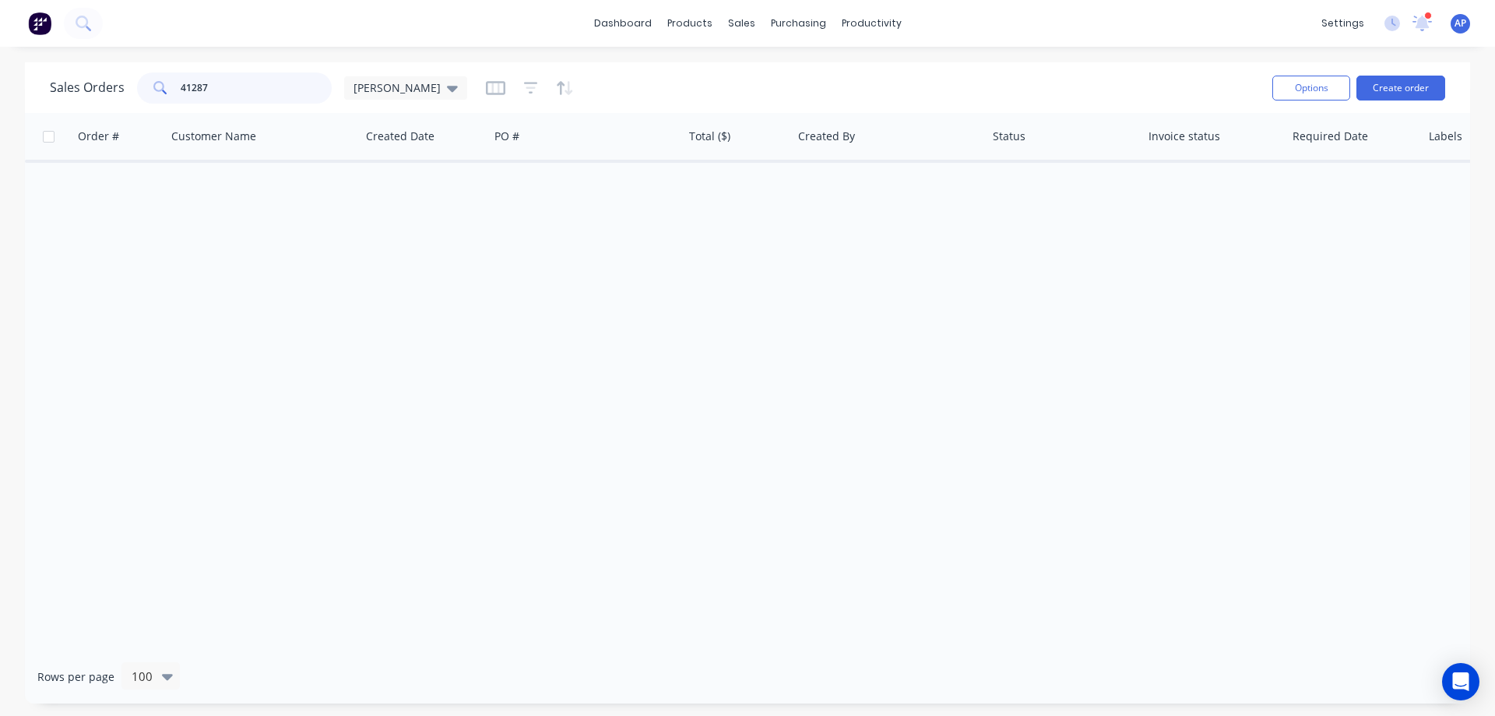
drag, startPoint x: 175, startPoint y: 96, endPoint x: 164, endPoint y: 98, distance: 11.1
click at [164, 98] on div "41287" at bounding box center [234, 87] width 195 height 31
type input "41342"
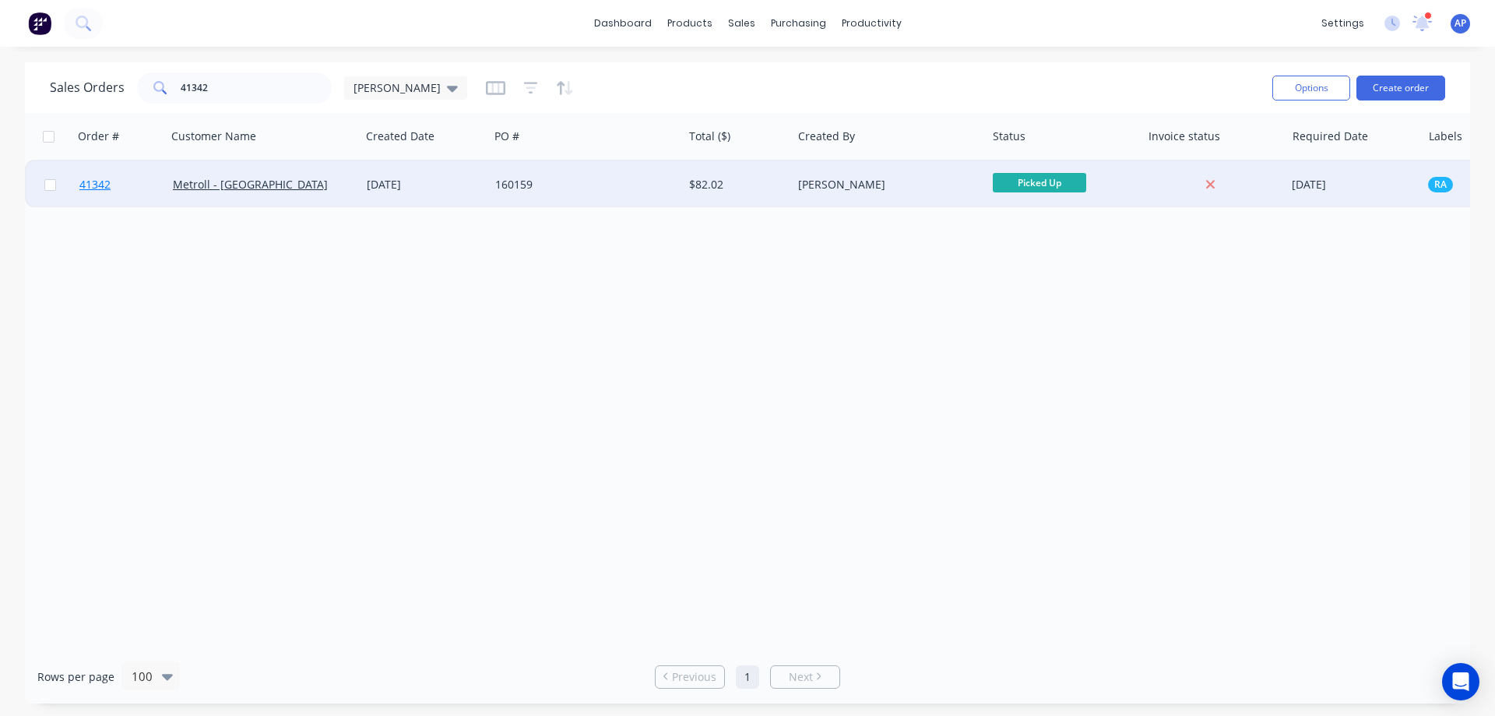
click at [93, 188] on span "41342" at bounding box center [94, 185] width 31 height 16
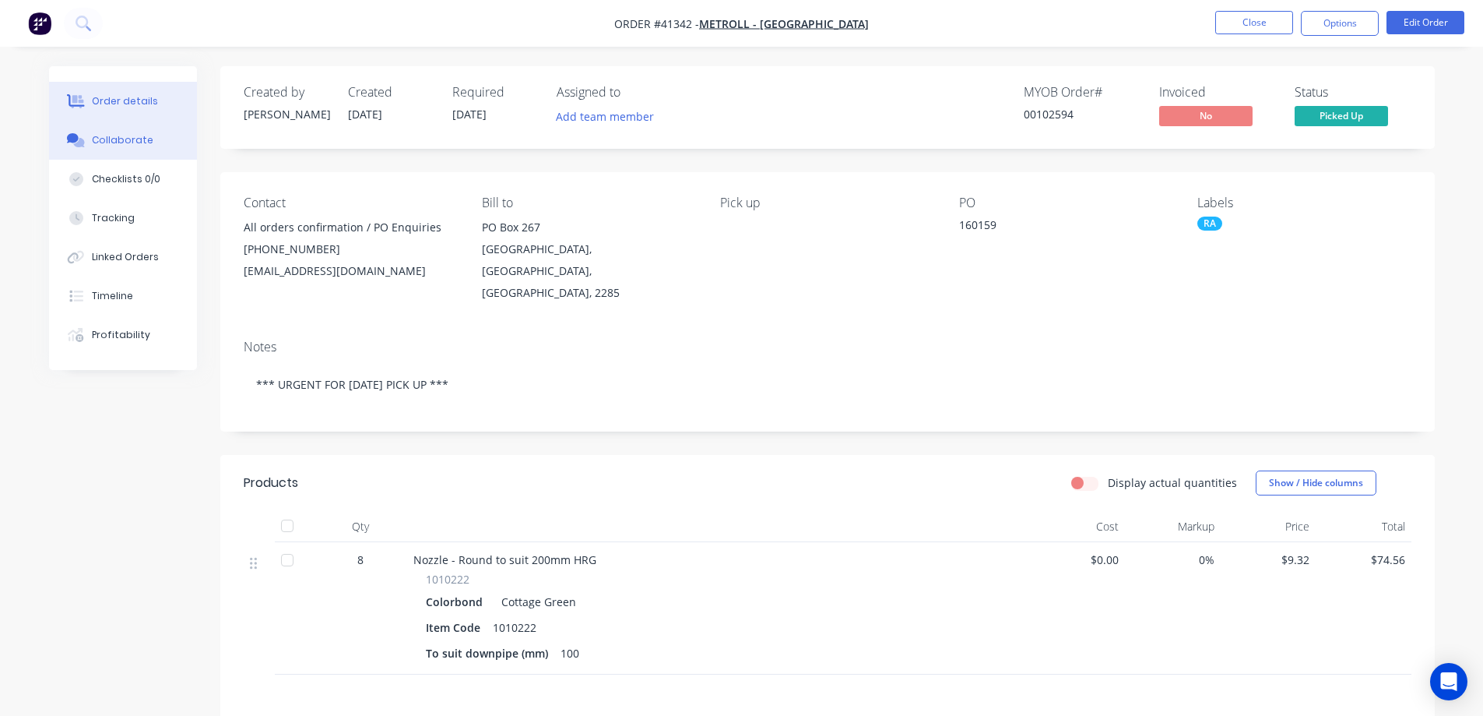
click at [140, 143] on div "Collaborate" at bounding box center [123, 140] width 62 height 14
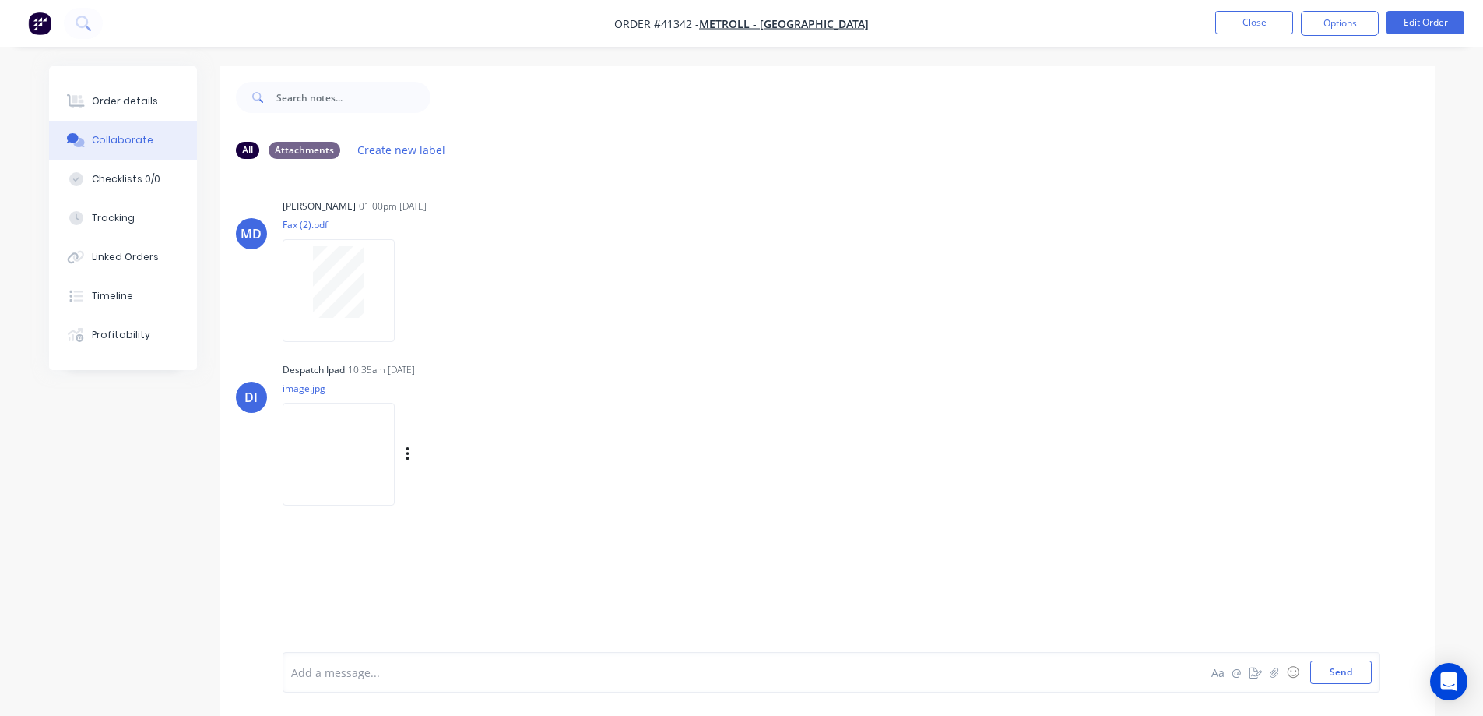
click at [361, 446] on img at bounding box center [339, 454] width 112 height 102
click at [121, 99] on div "Order details" at bounding box center [125, 101] width 66 height 14
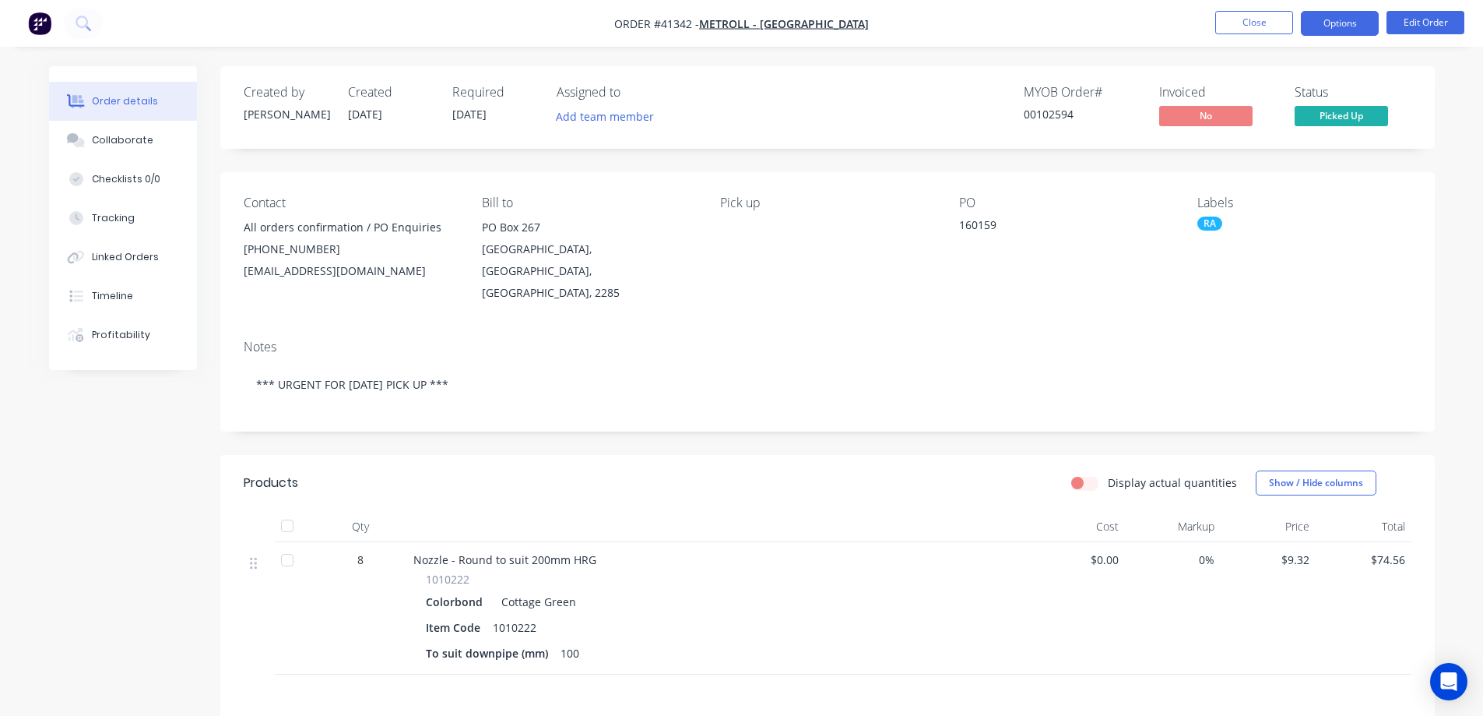
click at [1327, 16] on button "Options" at bounding box center [1340, 23] width 78 height 25
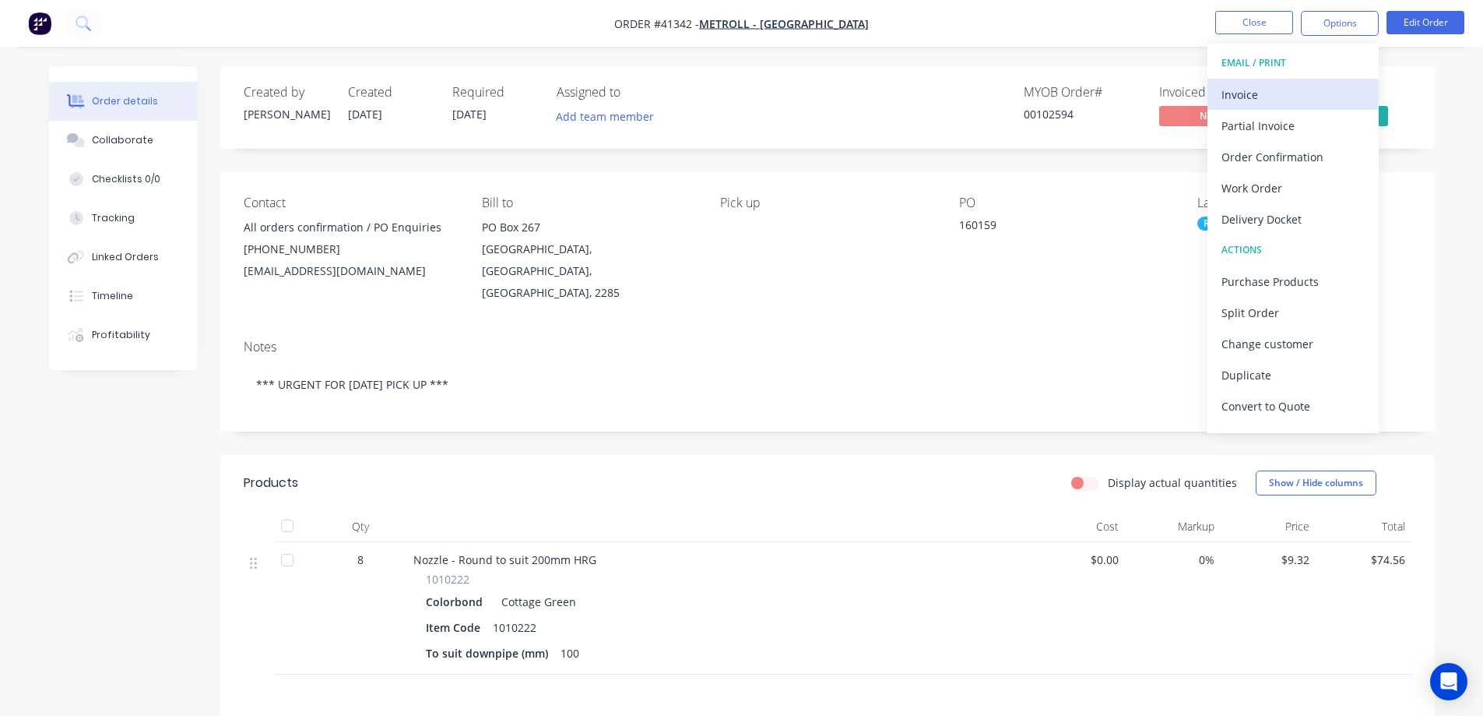
click at [1258, 93] on div "Invoice" at bounding box center [1293, 94] width 143 height 23
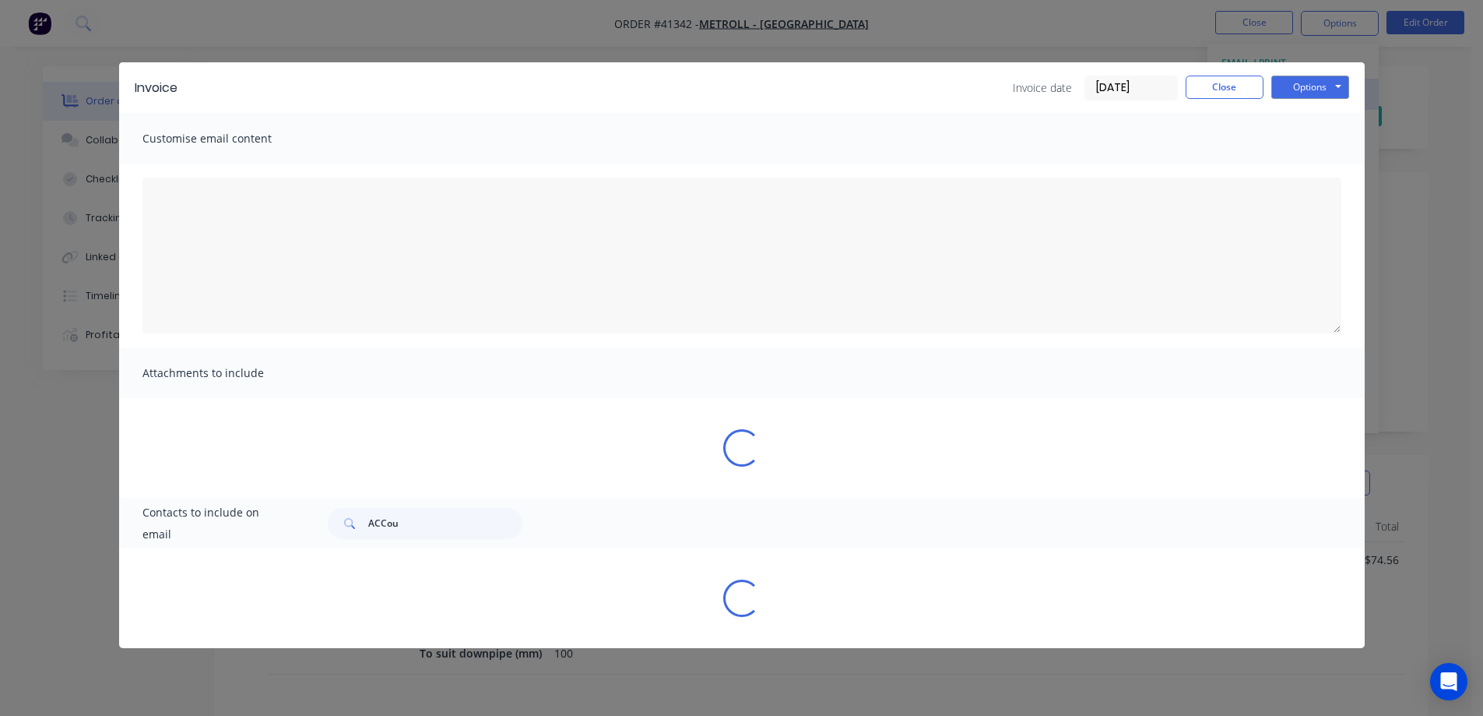
type textarea "A PDF copy of the order has been attached to this email. To view your order onl…"
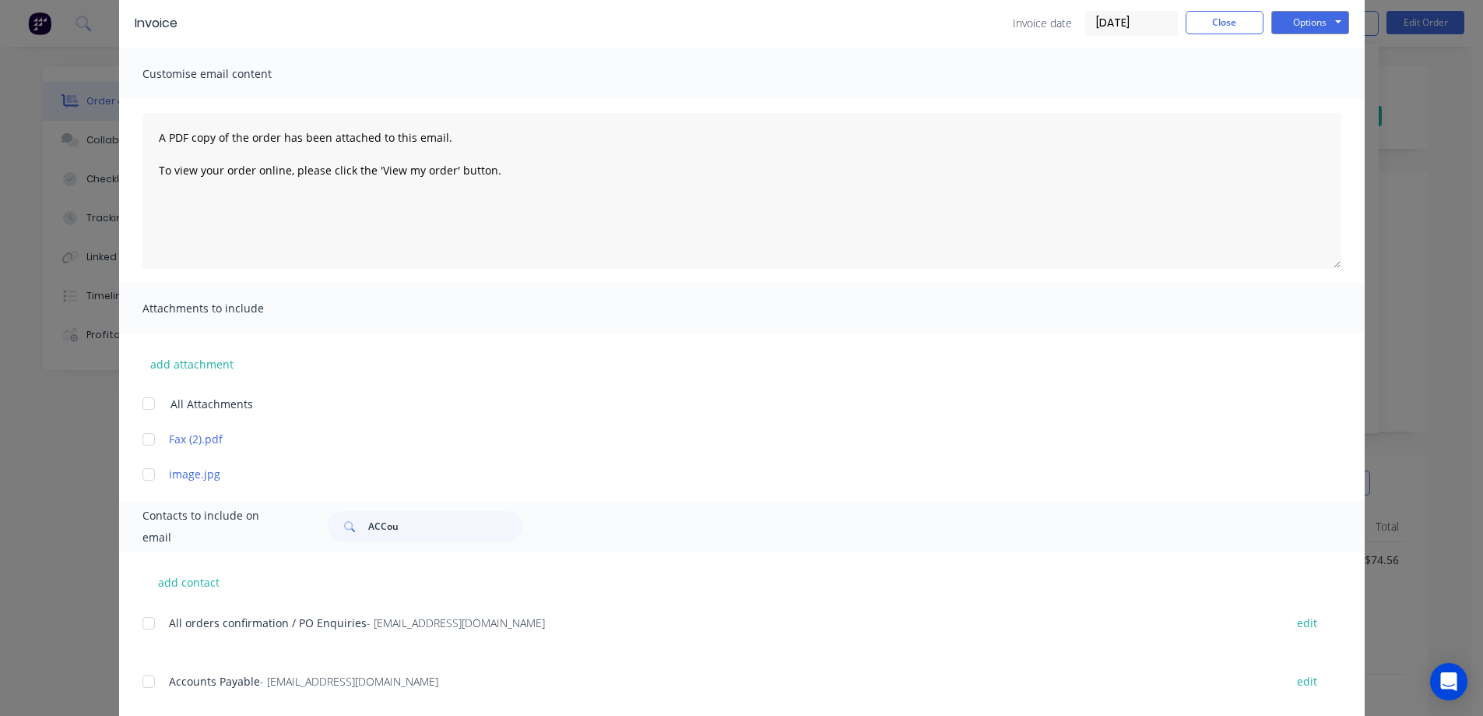
scroll to position [234, 0]
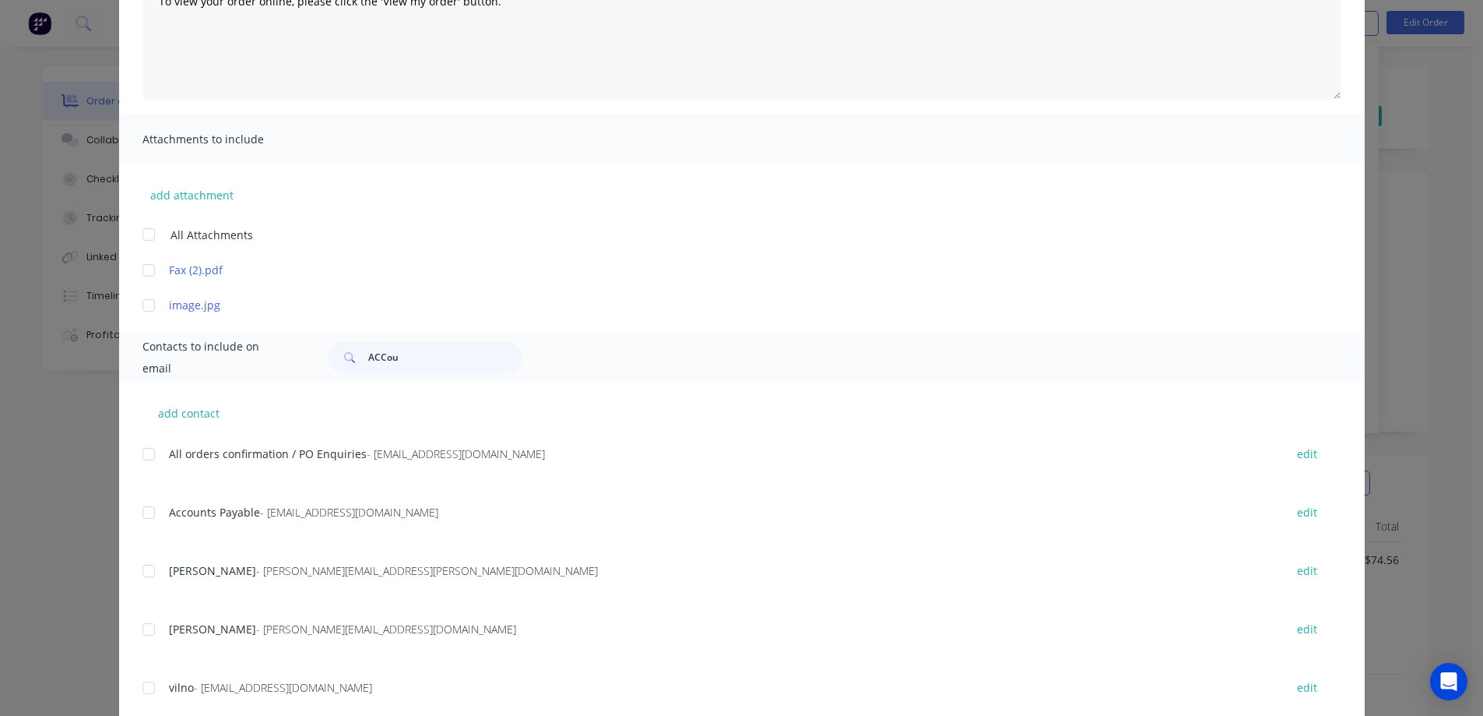
click at [146, 512] on div at bounding box center [148, 512] width 31 height 31
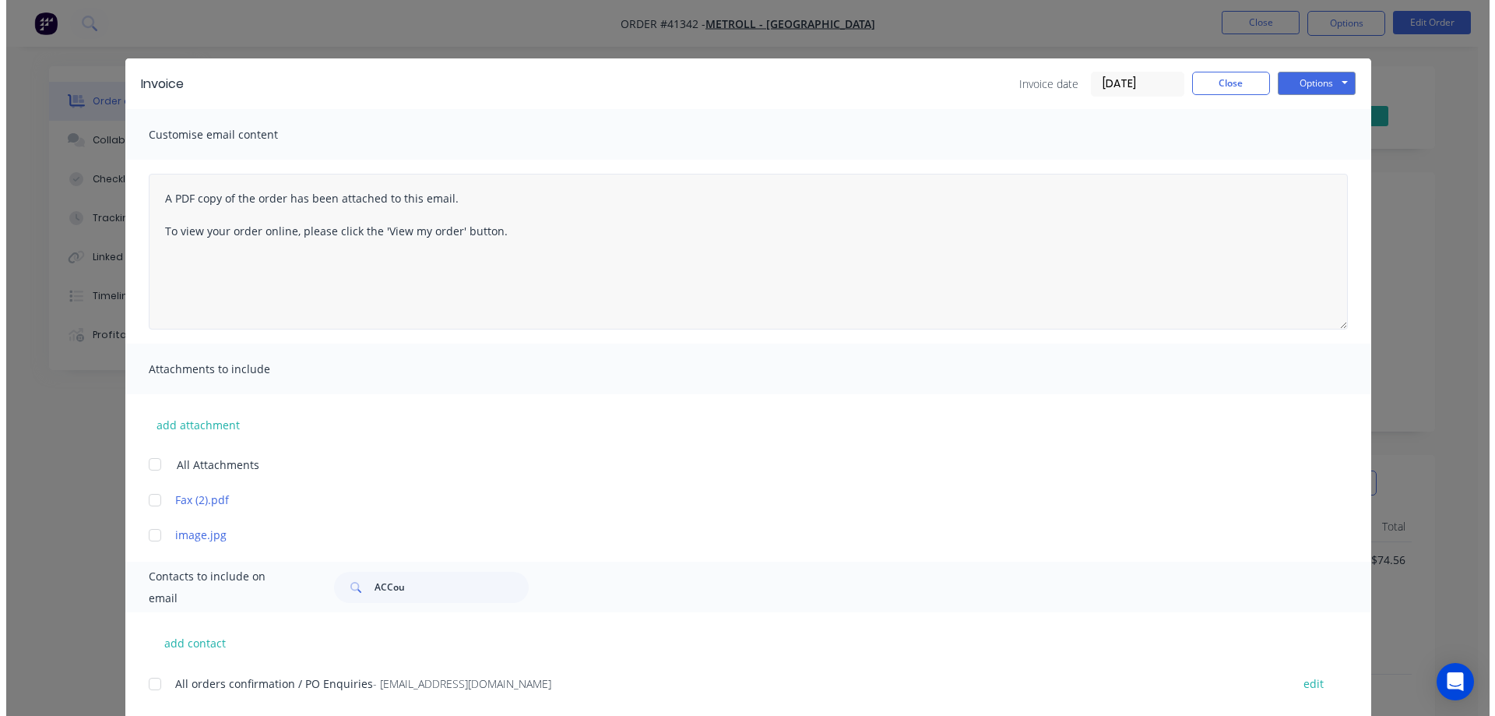
scroll to position [0, 0]
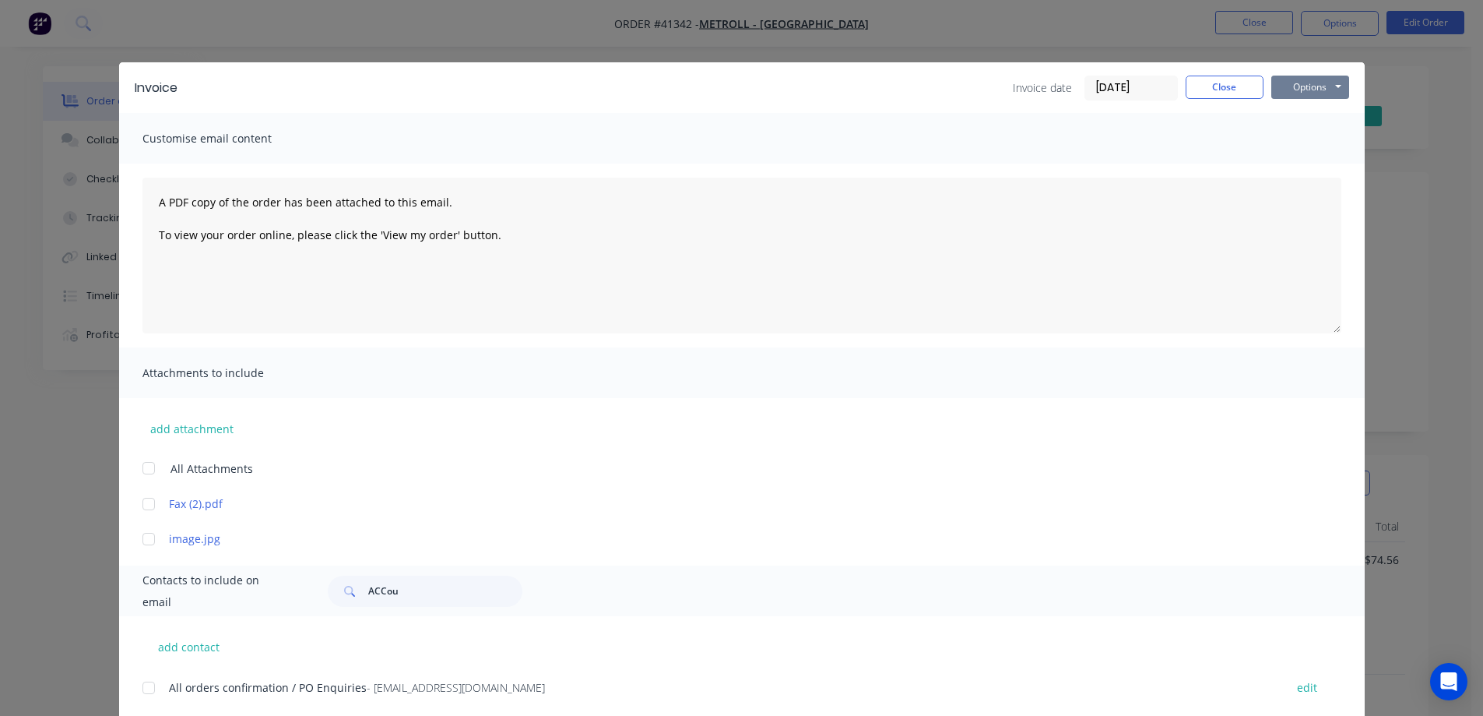
click at [1294, 80] on button "Options" at bounding box center [1311, 87] width 78 height 23
click at [1309, 164] on button "Email" at bounding box center [1322, 166] width 100 height 26
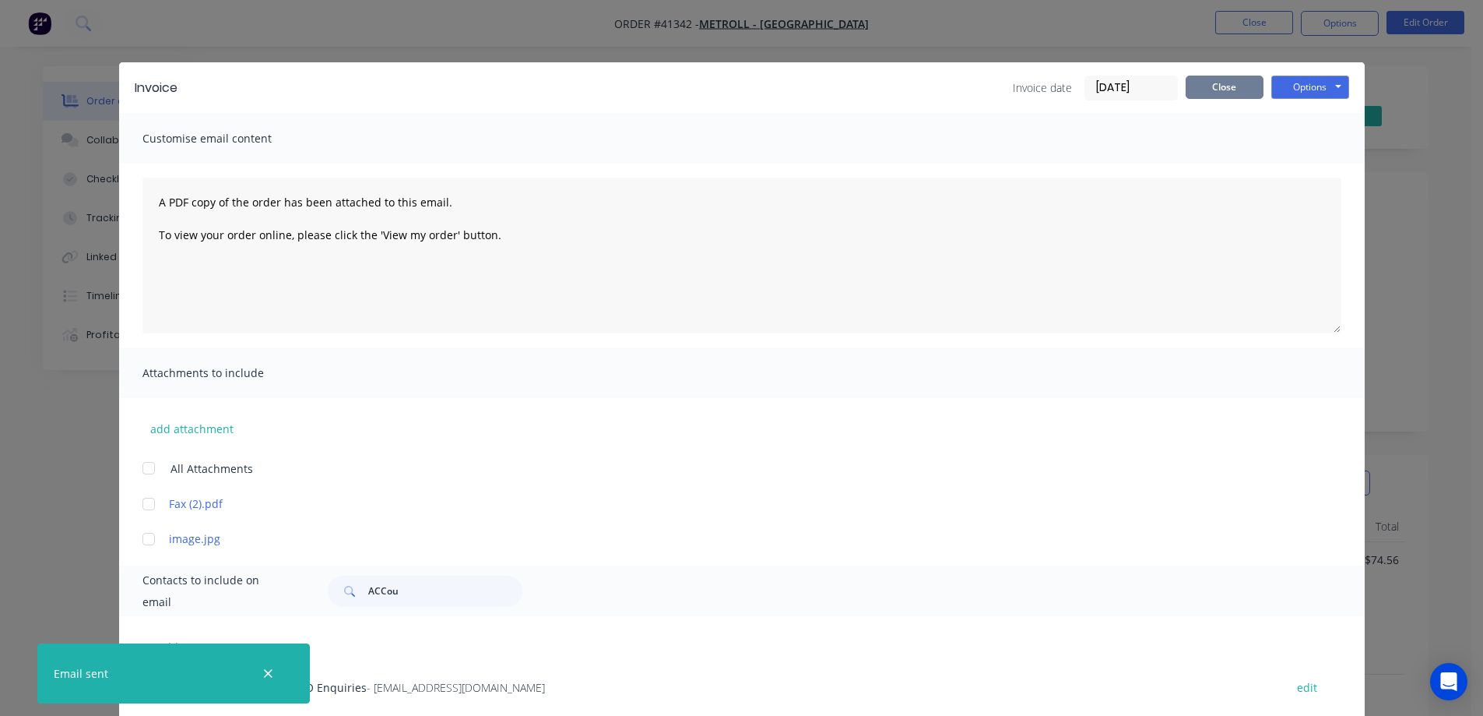
click at [1233, 82] on button "Close" at bounding box center [1225, 87] width 78 height 23
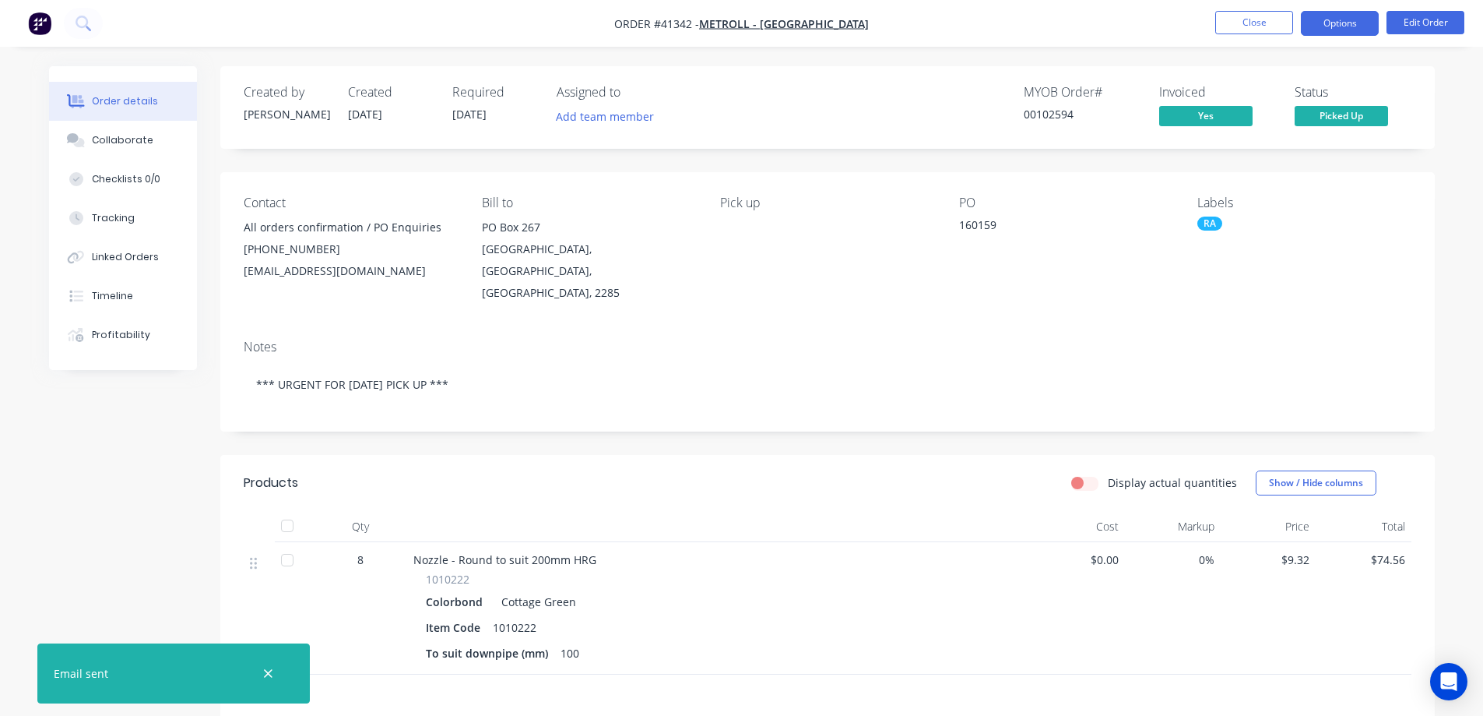
click at [1329, 24] on button "Options" at bounding box center [1340, 23] width 78 height 25
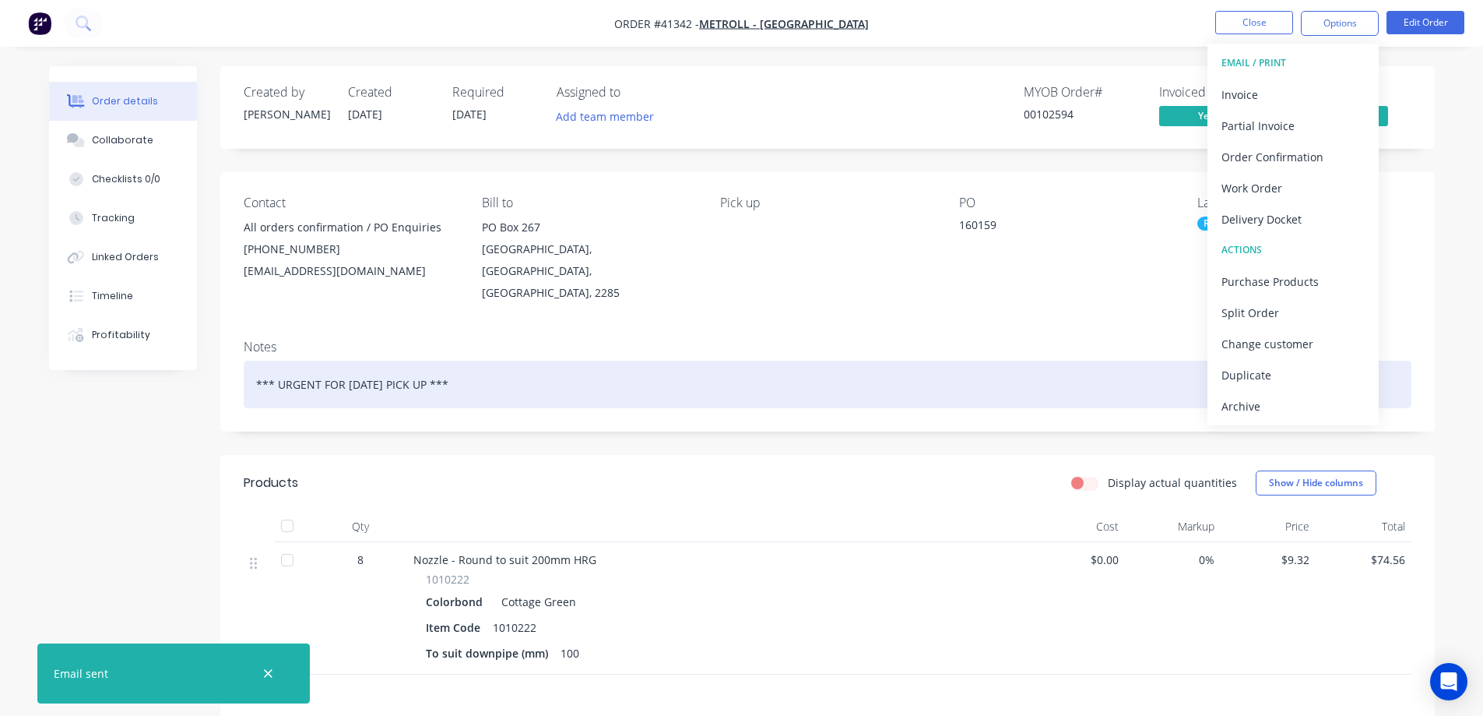
drag, startPoint x: 1263, startPoint y: 410, endPoint x: 1269, endPoint y: 364, distance: 47.1
click at [1263, 407] on div "Archive" at bounding box center [1293, 406] width 143 height 23
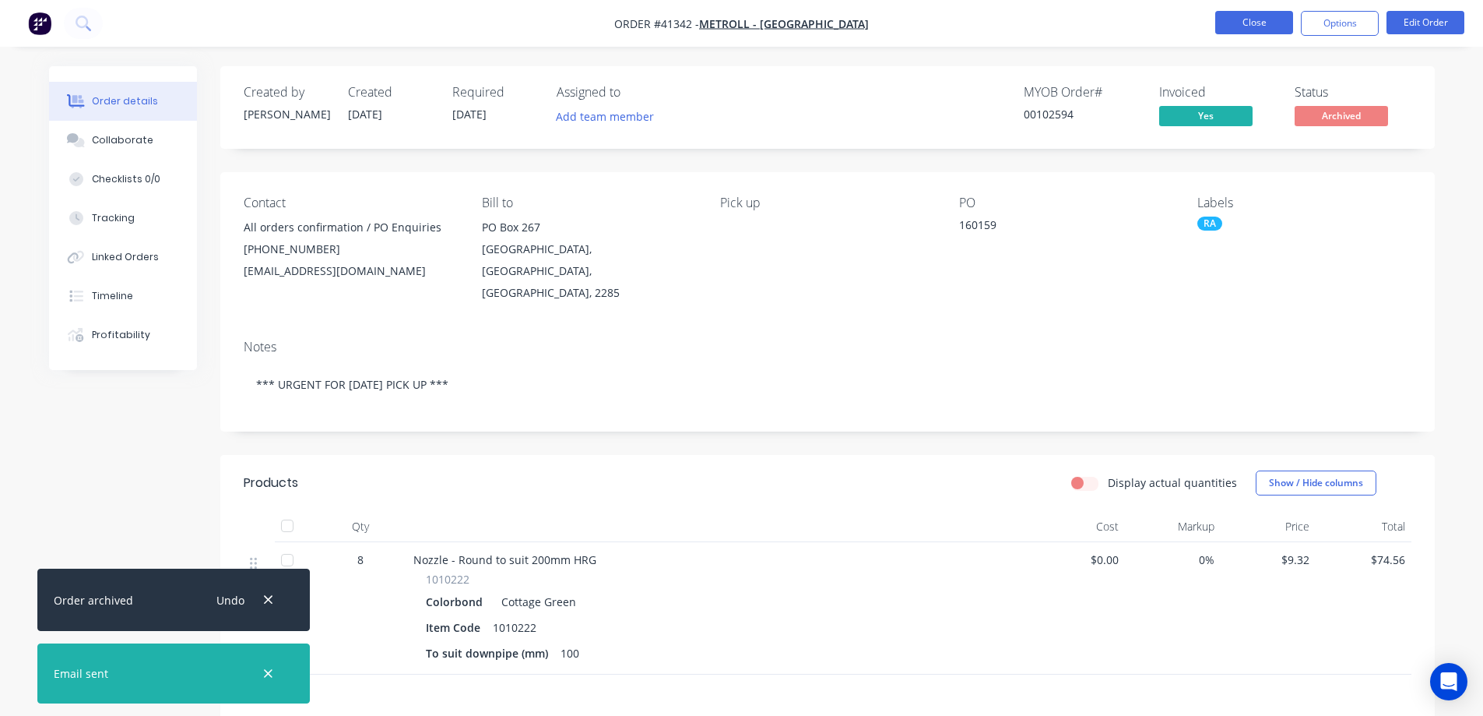
click at [1257, 21] on button "Close" at bounding box center [1255, 22] width 78 height 23
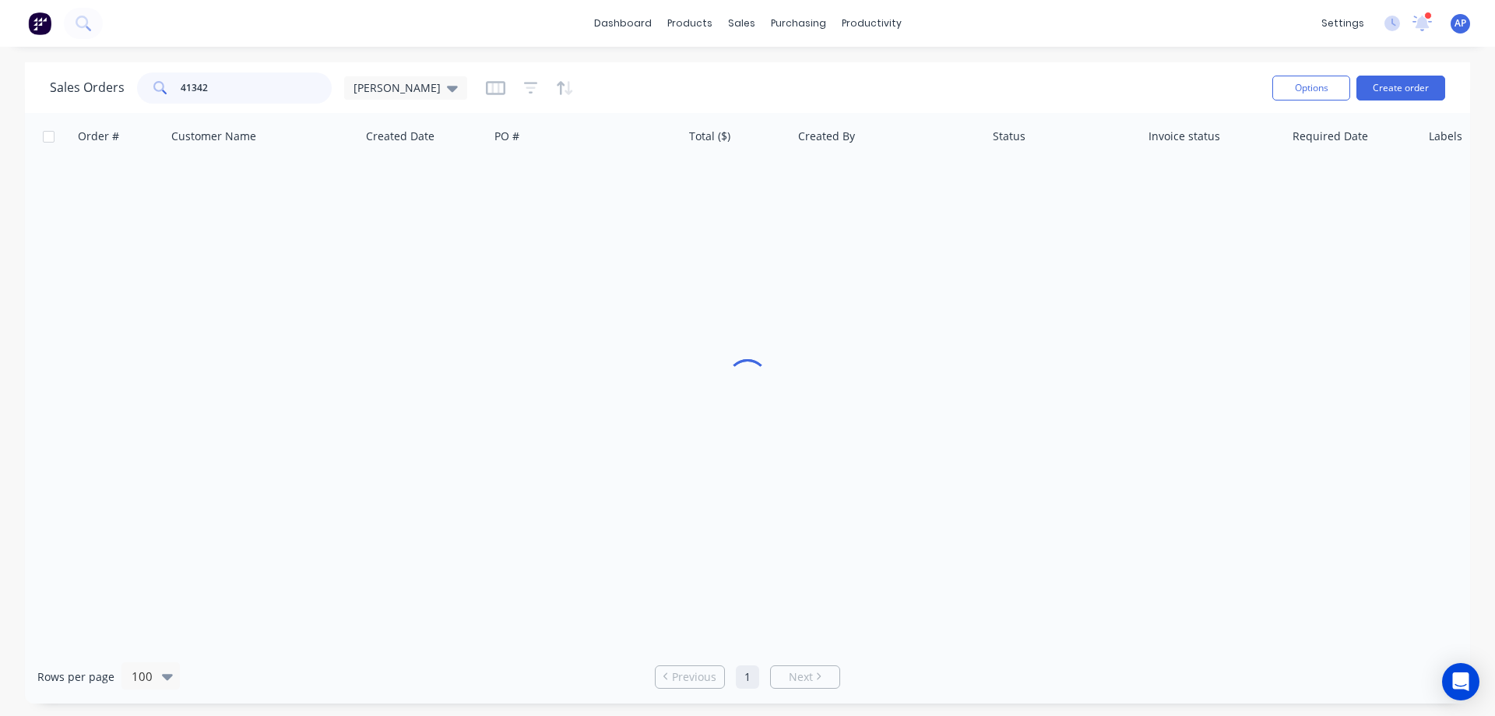
click at [170, 96] on div "41342" at bounding box center [234, 87] width 195 height 31
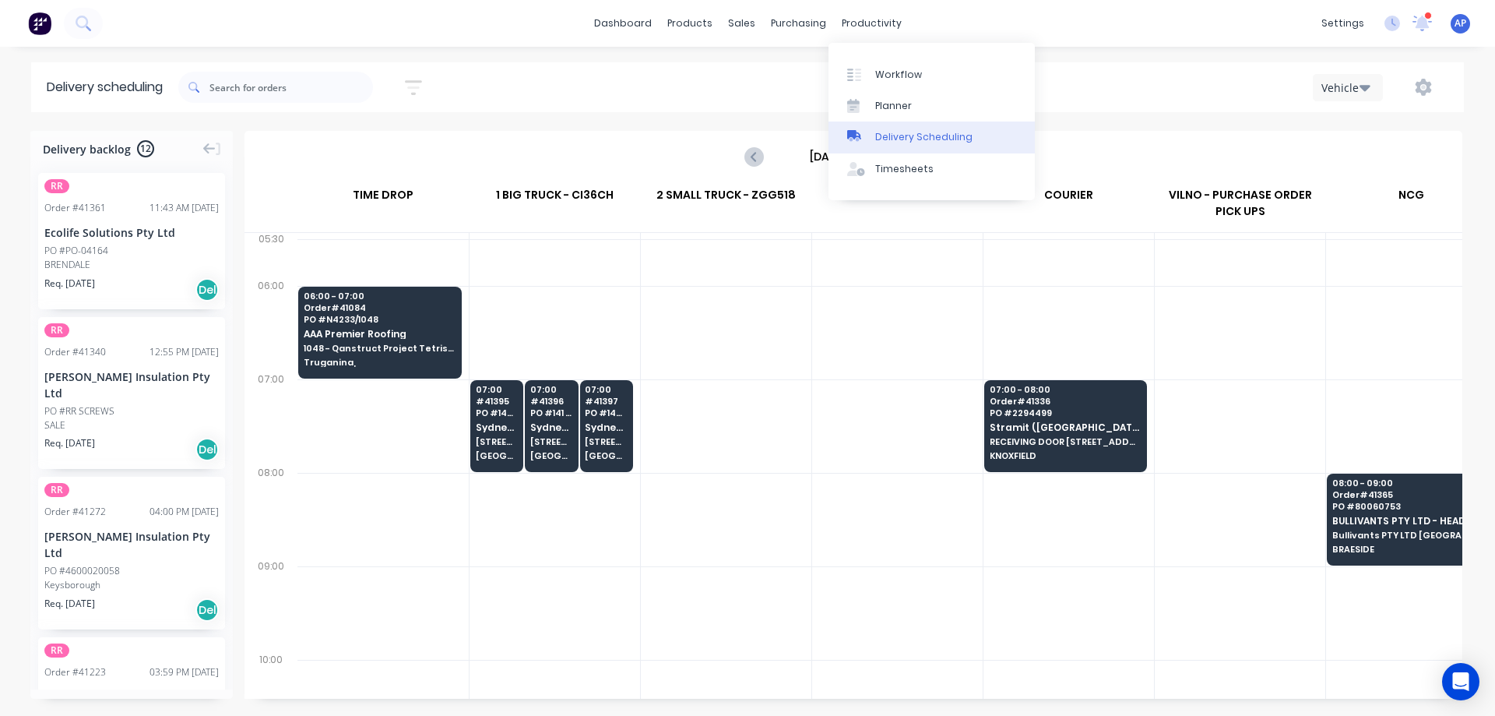
click at [928, 135] on div "Delivery Scheduling" at bounding box center [923, 137] width 97 height 14
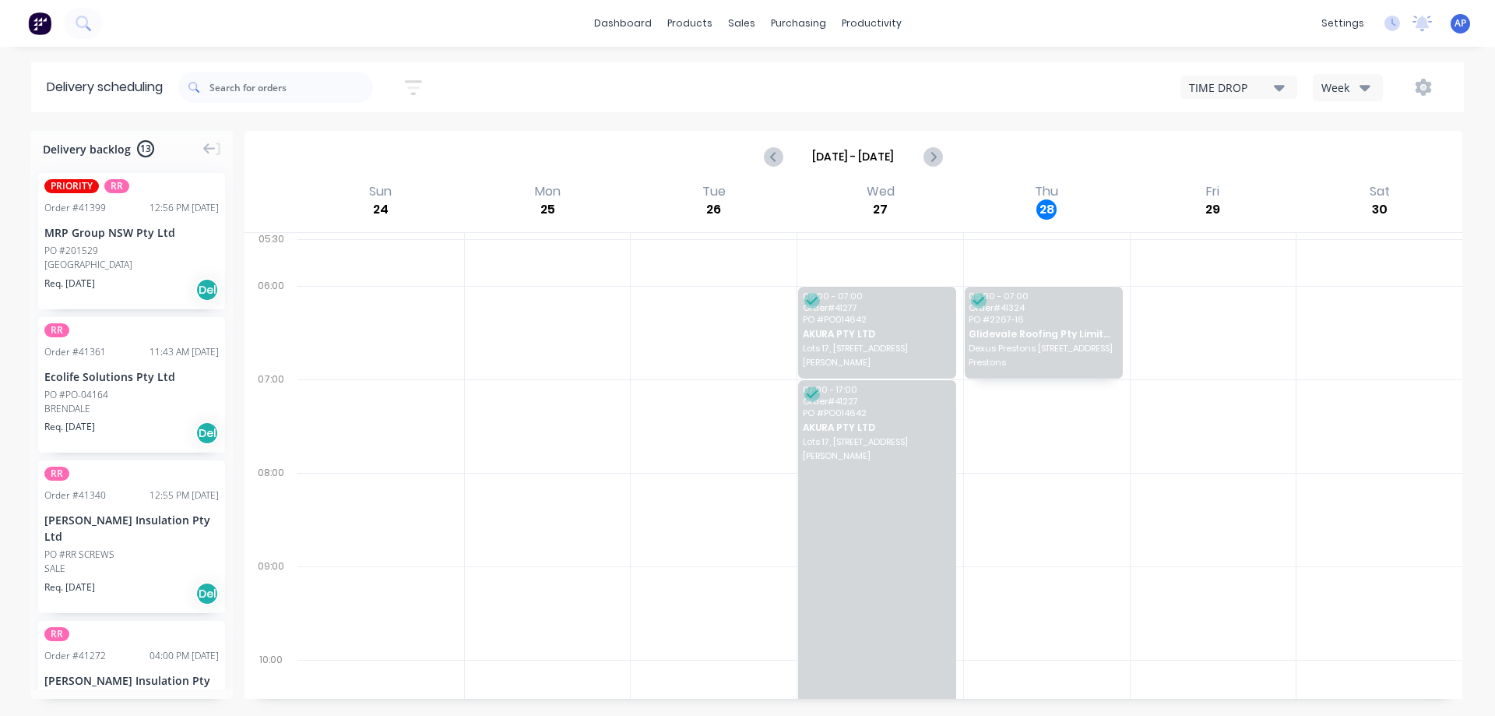
click at [1364, 83] on icon "button" at bounding box center [1365, 87] width 11 height 17
click at [1366, 155] on div "Vehicle" at bounding box center [1391, 159] width 154 height 31
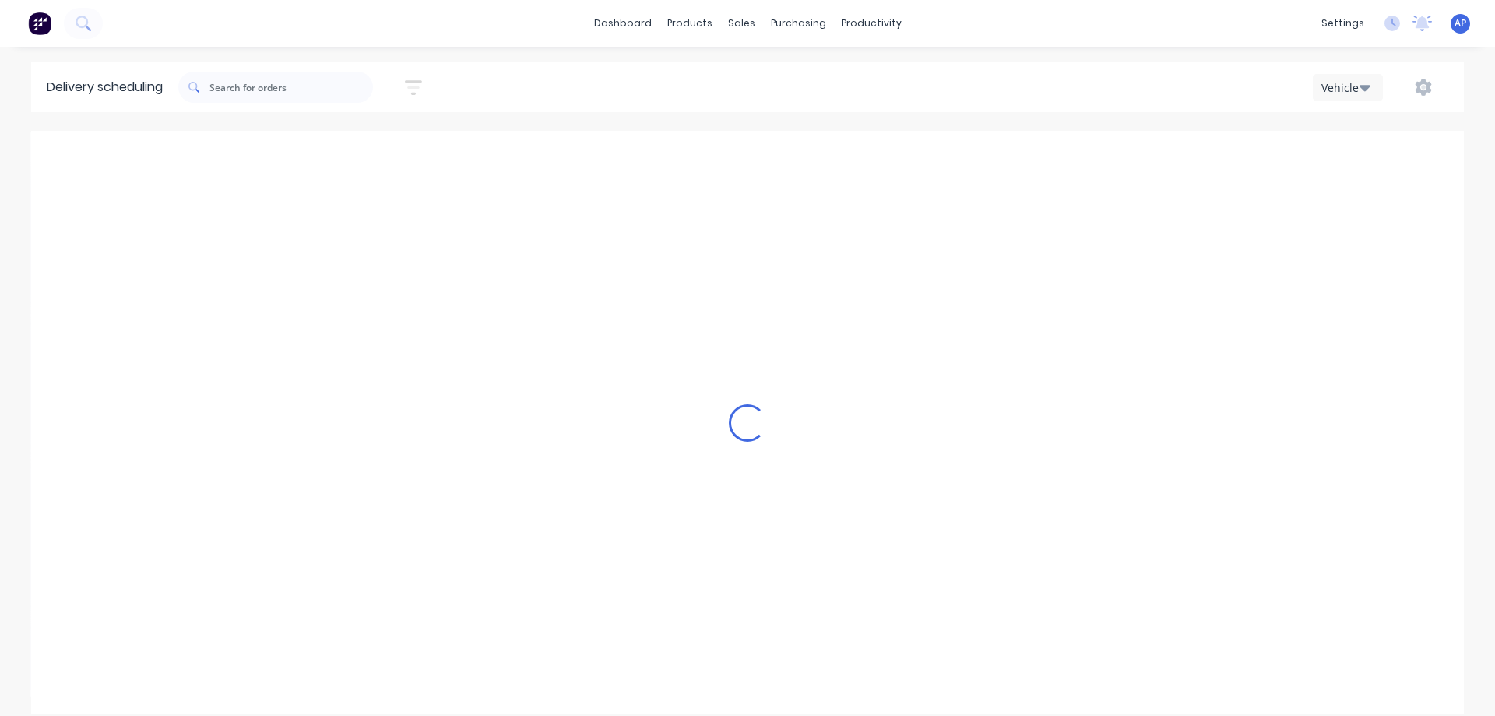
scroll to position [0, 1]
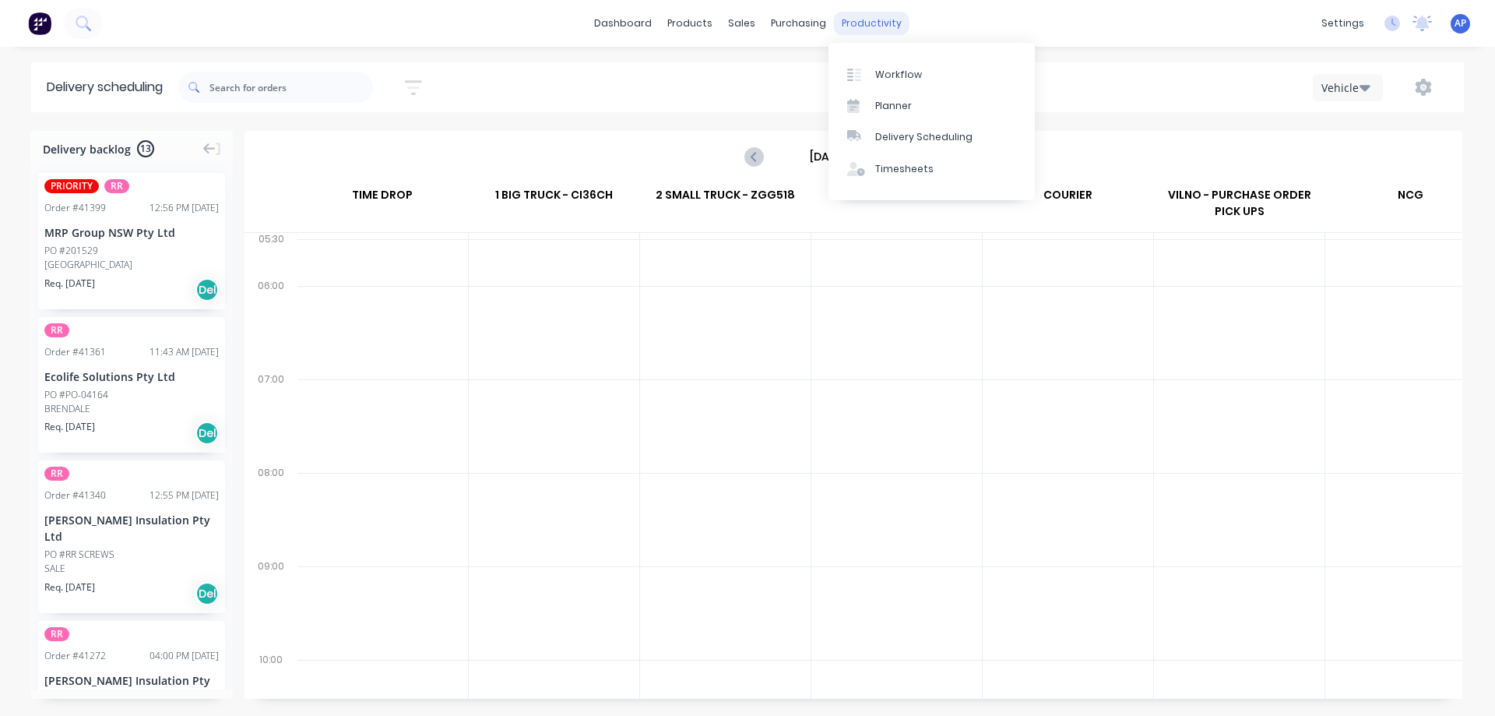
click at [868, 22] on div "productivity" at bounding box center [872, 23] width 76 height 23
click at [942, 128] on link "Delivery Scheduling" at bounding box center [932, 136] width 206 height 31
click at [864, 157] on input "Sunday - 24/08/25" at bounding box center [853, 156] width 154 height 23
click at [859, 22] on div "productivity" at bounding box center [872, 23] width 76 height 23
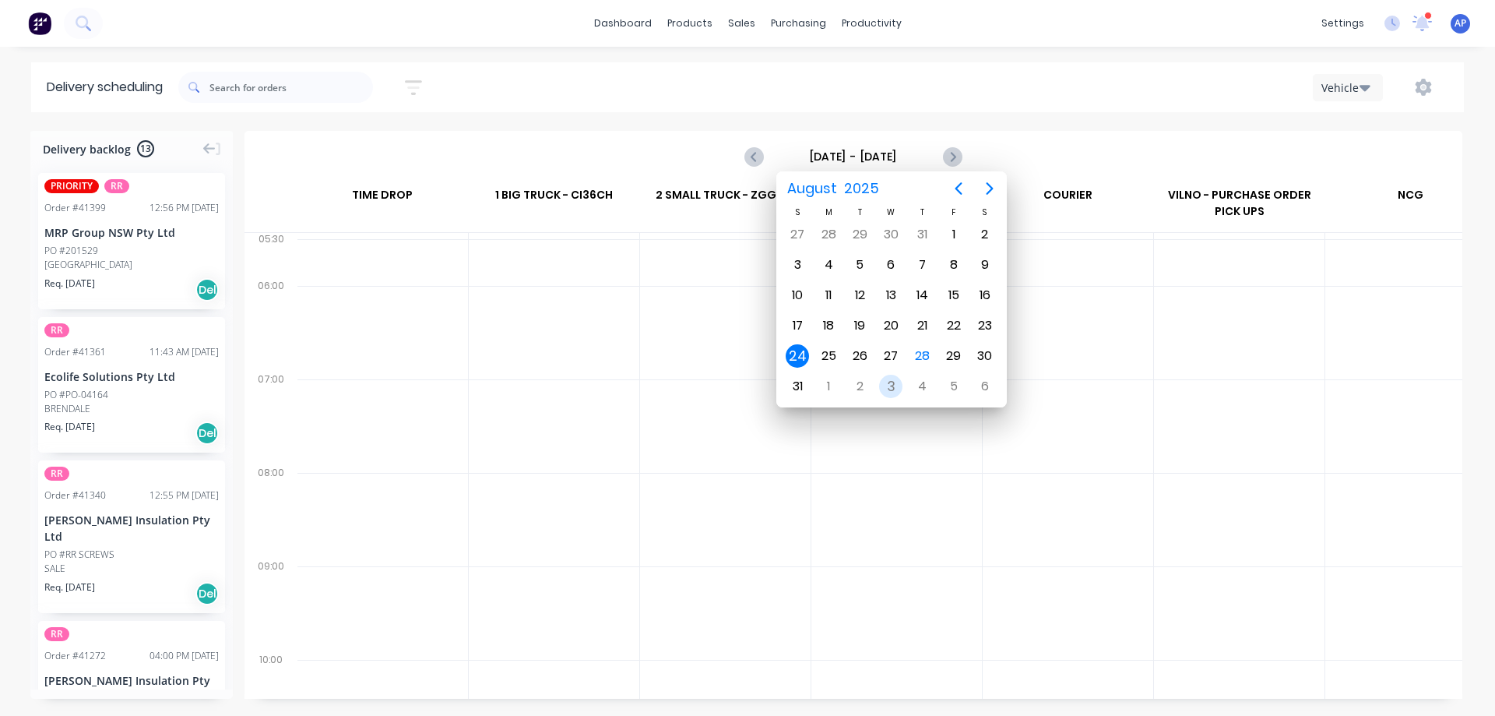
click at [890, 387] on div "3" at bounding box center [890, 386] width 23 height 23
type input "Wednesday - 03/09/25"
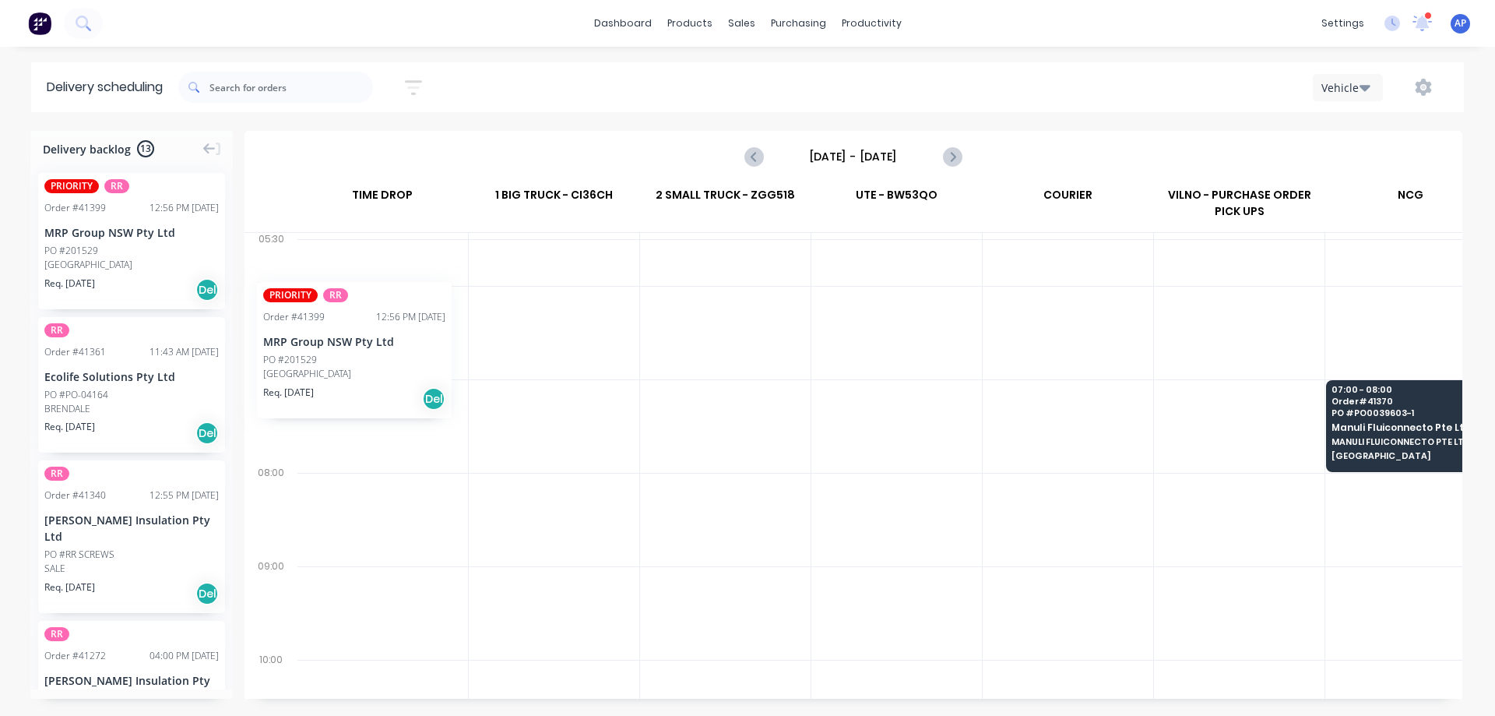
scroll to position [0, 0]
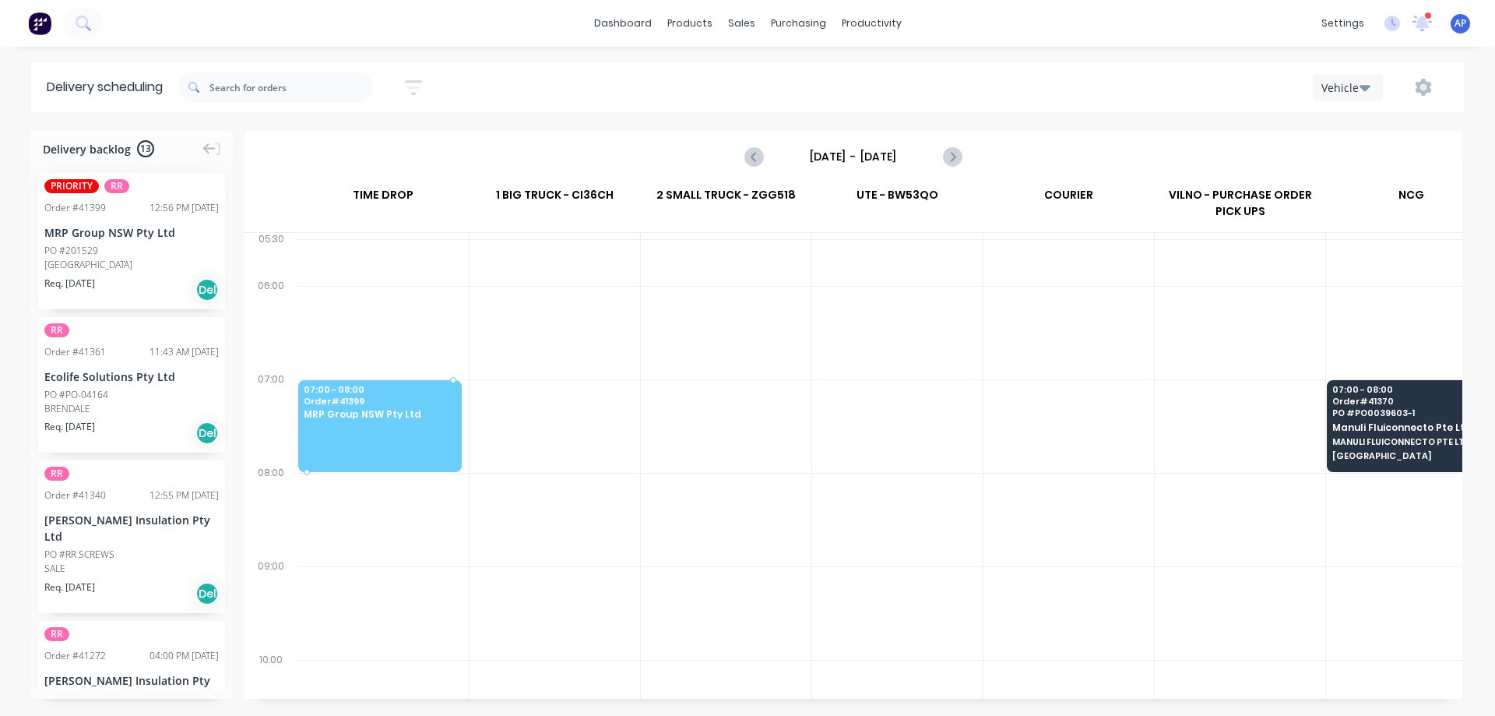
drag, startPoint x: 122, startPoint y: 241, endPoint x: 354, endPoint y: 410, distance: 286.6
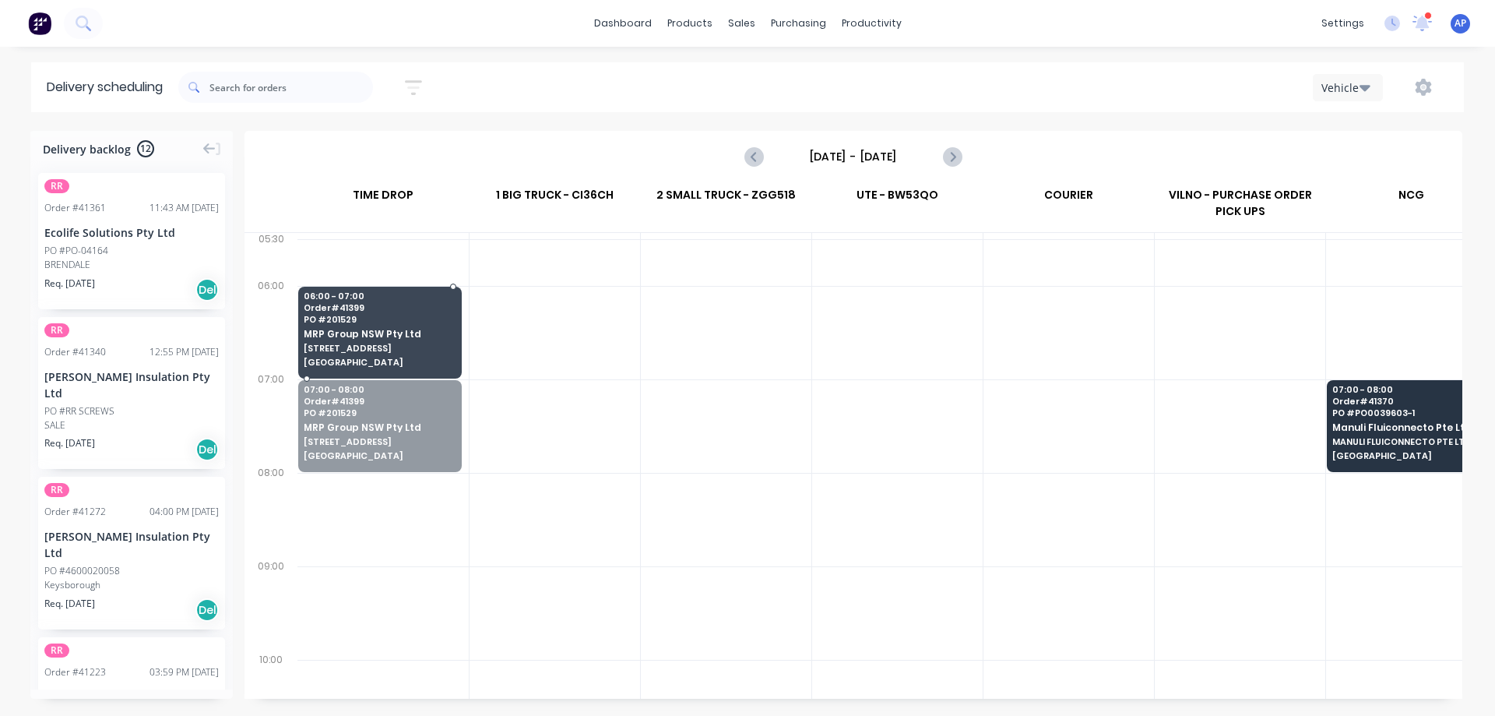
drag, startPoint x: 361, startPoint y: 410, endPoint x: 481, endPoint y: 449, distance: 126.8
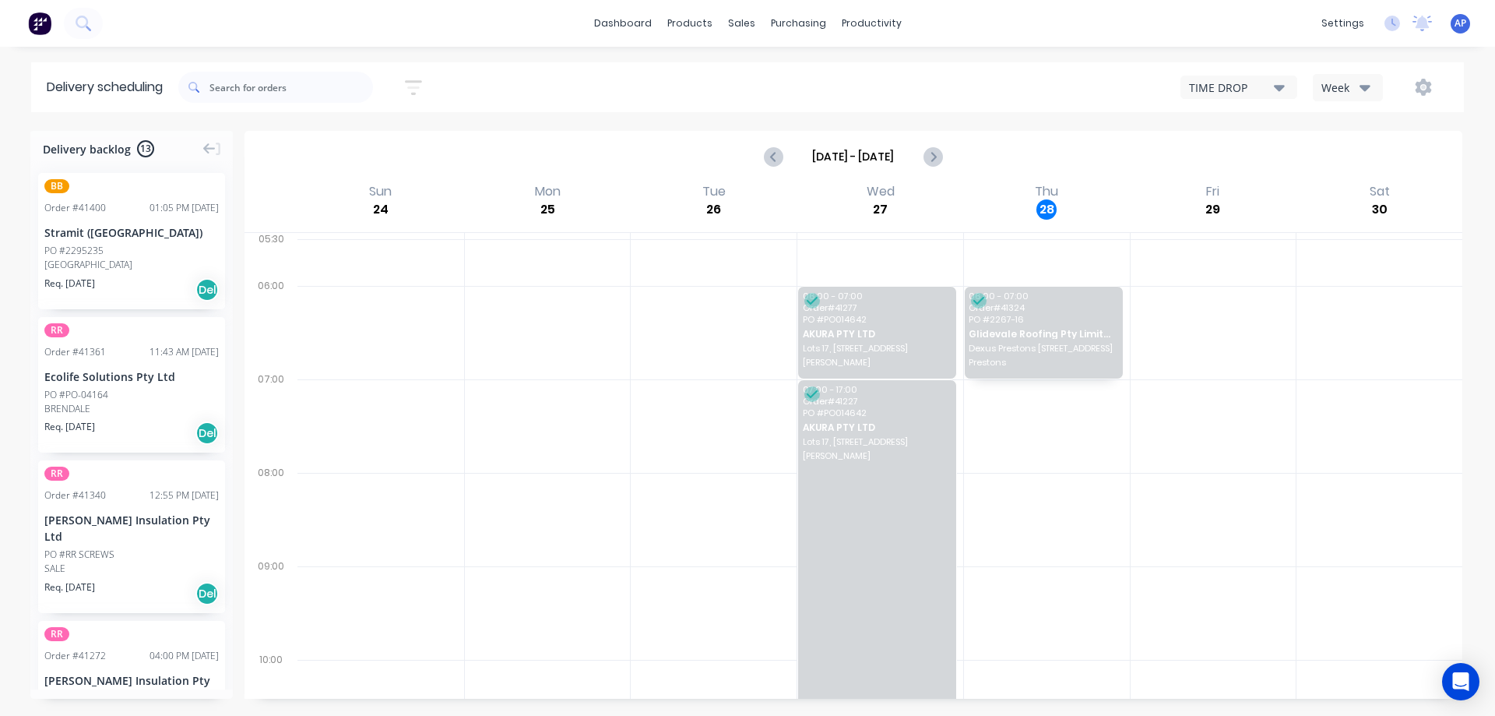
click at [1361, 81] on icon "button" at bounding box center [1365, 87] width 11 height 17
click at [1374, 155] on div "Vehicle" at bounding box center [1391, 159] width 154 height 31
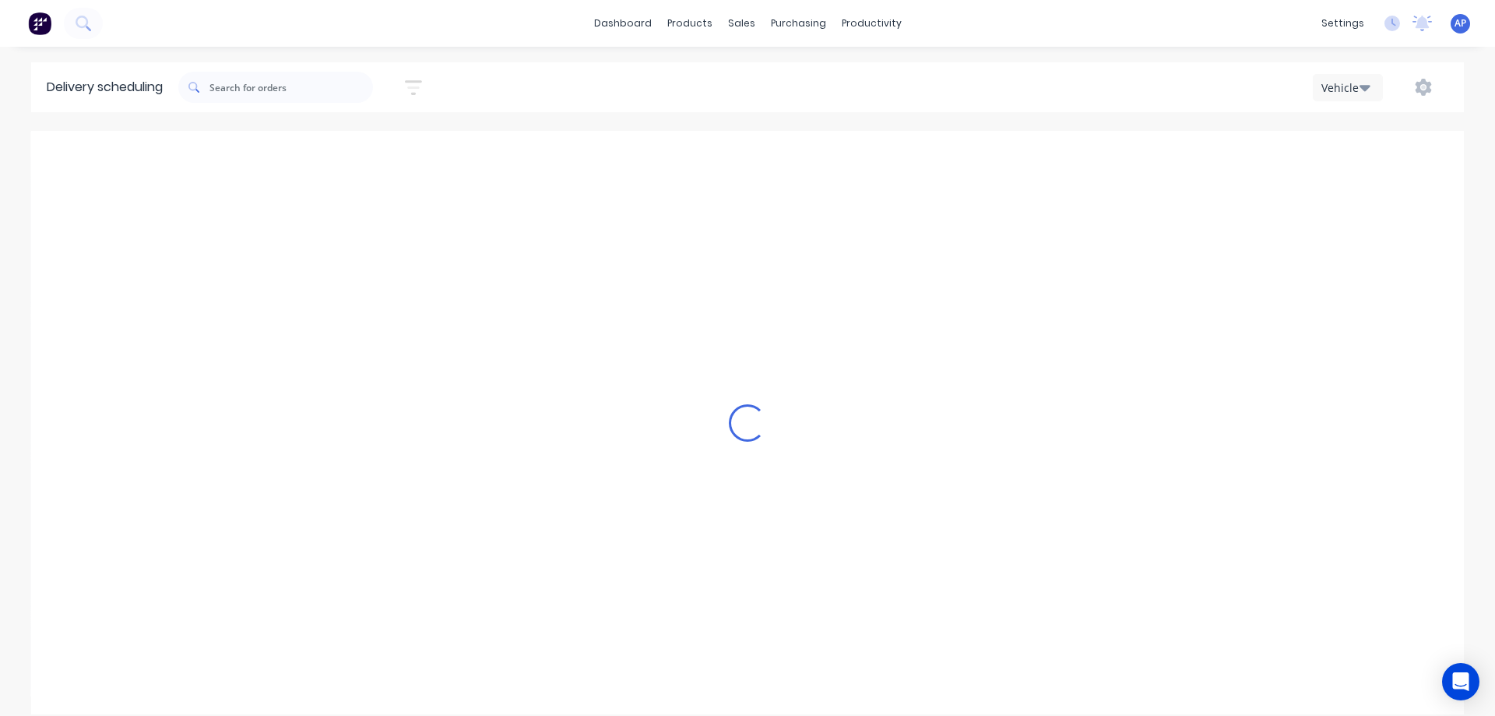
scroll to position [0, 1]
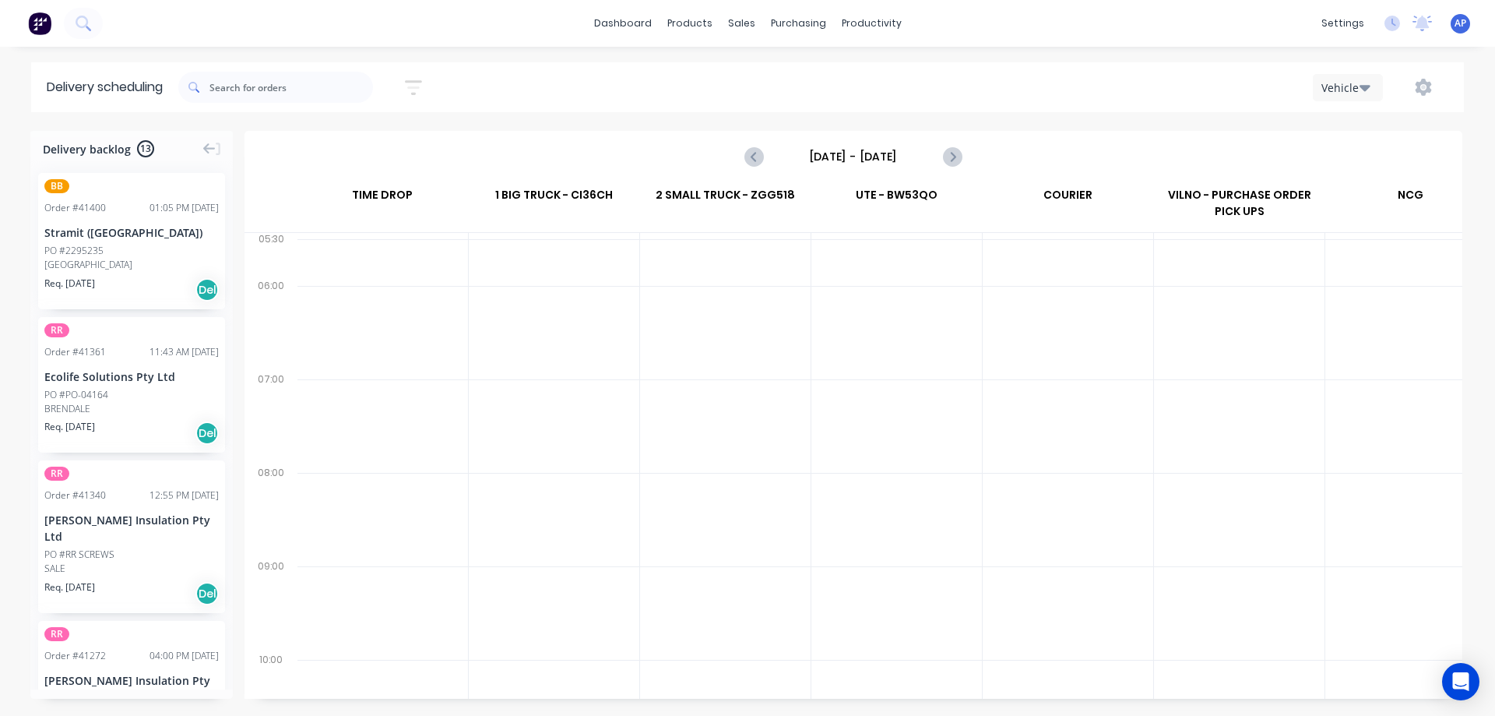
click at [829, 160] on input "Sunday - 24/08/25" at bounding box center [853, 156] width 154 height 23
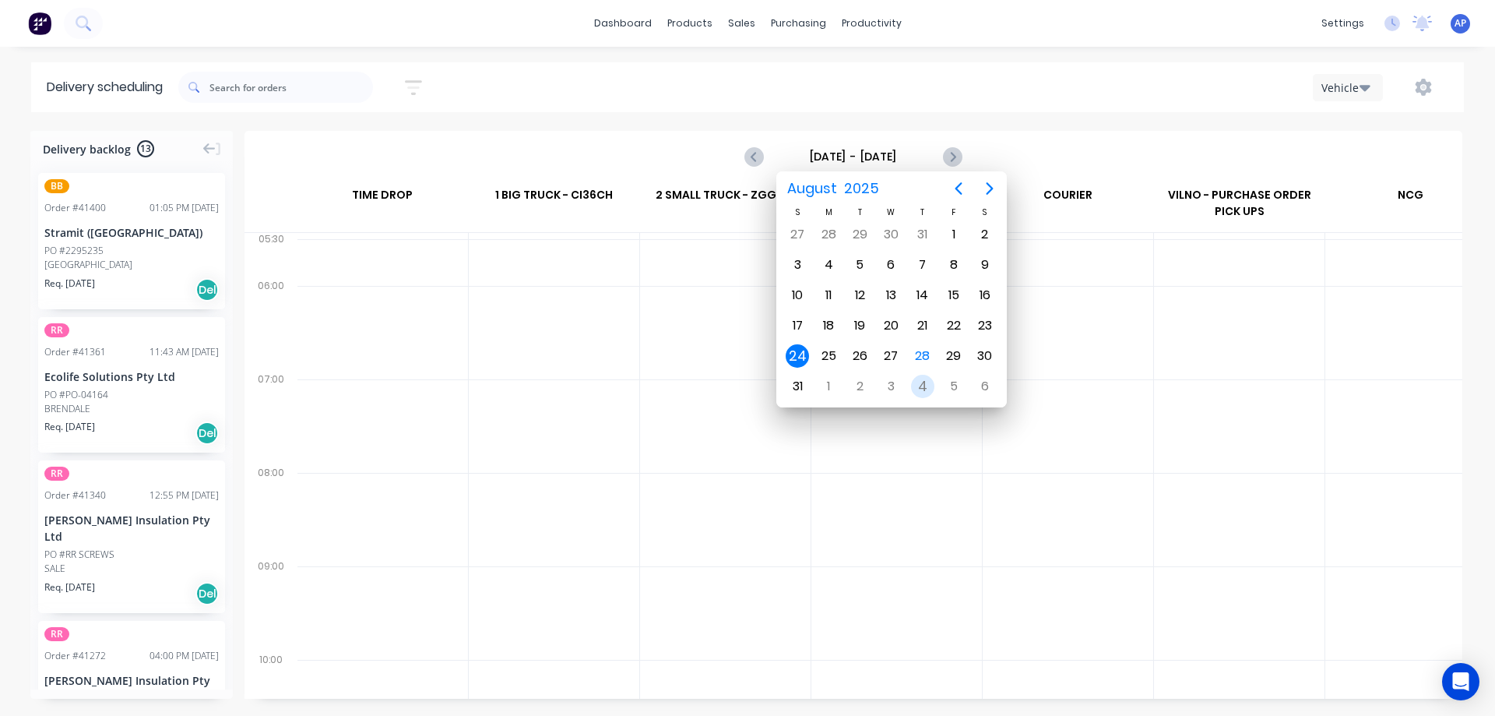
click at [916, 385] on div "4" at bounding box center [922, 386] width 23 height 23
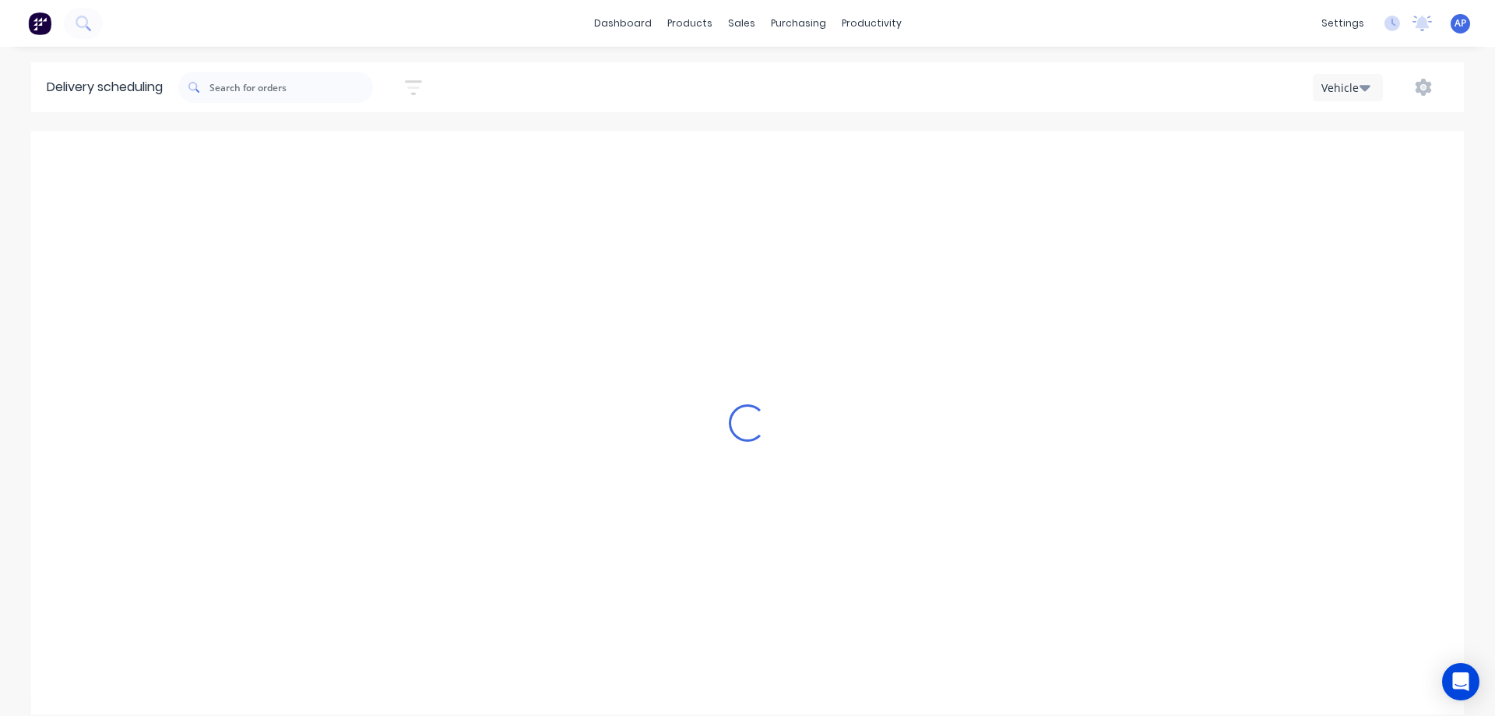
type input "Thursday - 04/09/25"
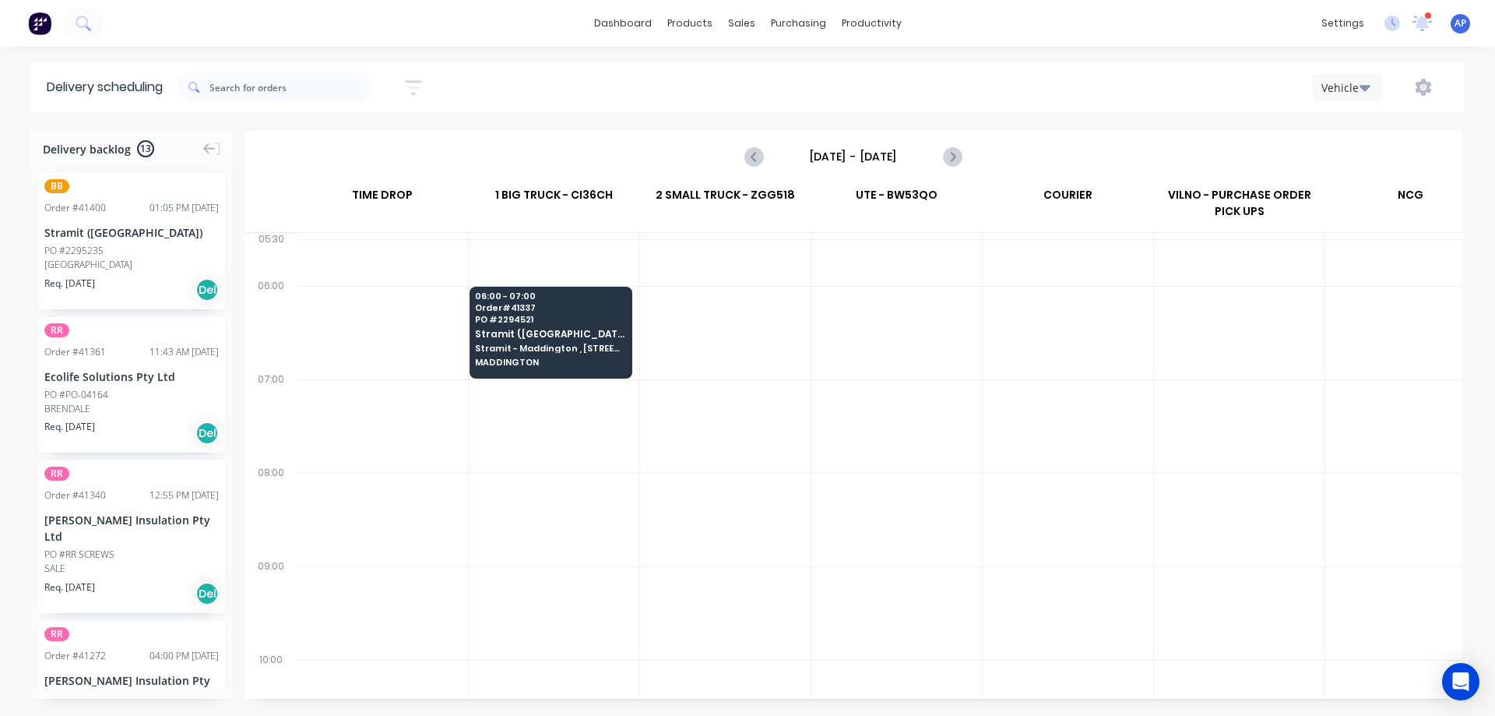
drag, startPoint x: 369, startPoint y: 338, endPoint x: 322, endPoint y: 347, distance: 47.5
click at [449, 397] on div "Delivery backlog 13 BB Order # 41400 01:05 PM 28/08/25 Stramit (NSW) PO #229523…" at bounding box center [747, 422] width 1495 height 583
drag, startPoint x: 100, startPoint y: 238, endPoint x: 529, endPoint y: 335, distance: 439.0
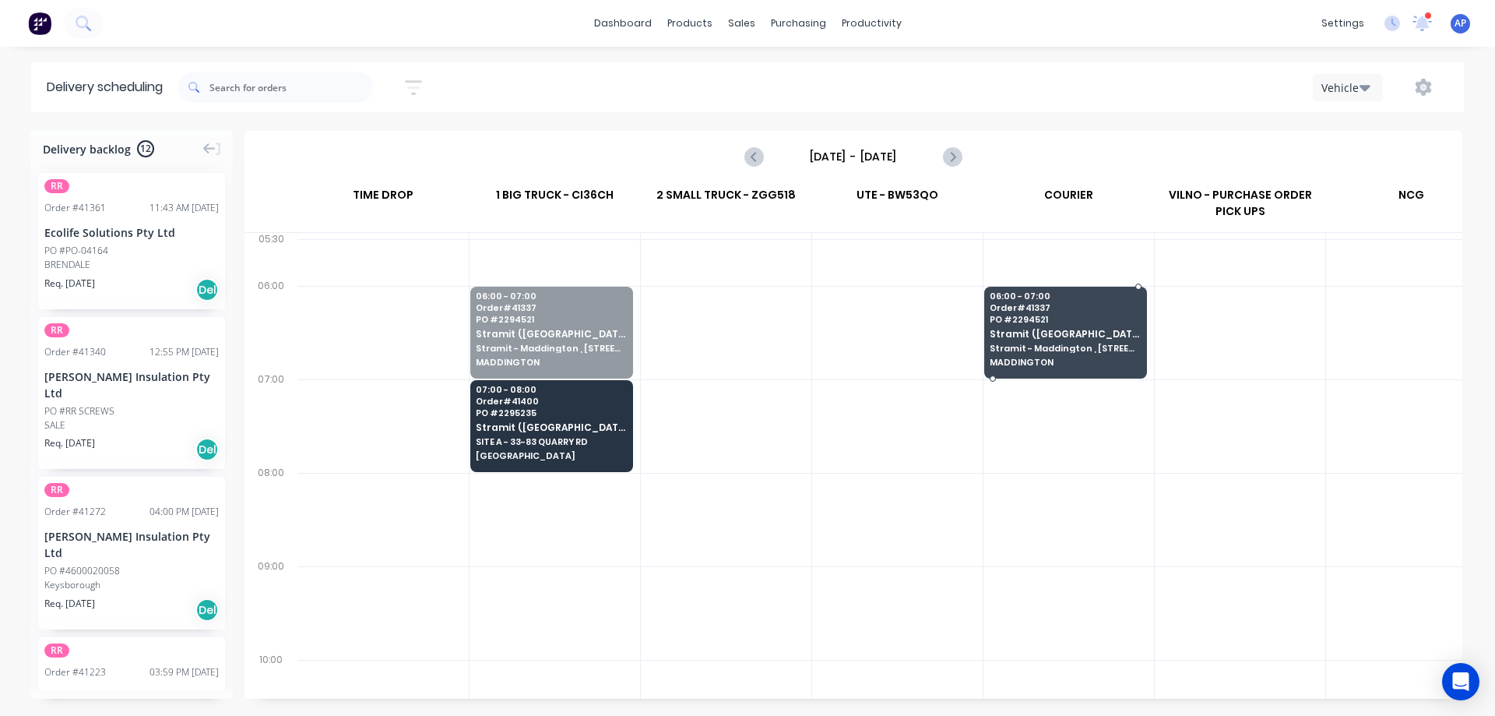
drag, startPoint x: 545, startPoint y: 328, endPoint x: 1034, endPoint y: 347, distance: 489.4
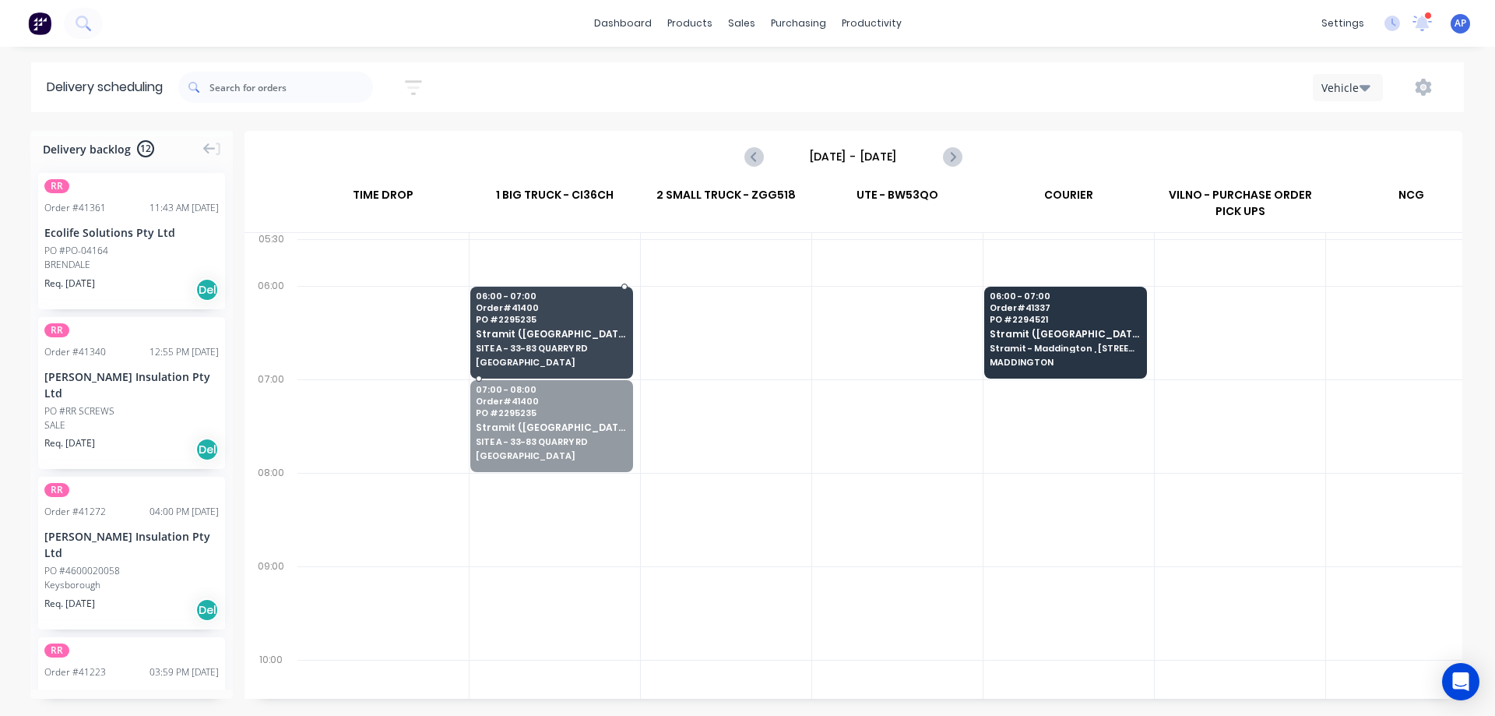
drag, startPoint x: 541, startPoint y: 414, endPoint x: 551, endPoint y: 340, distance: 74.7
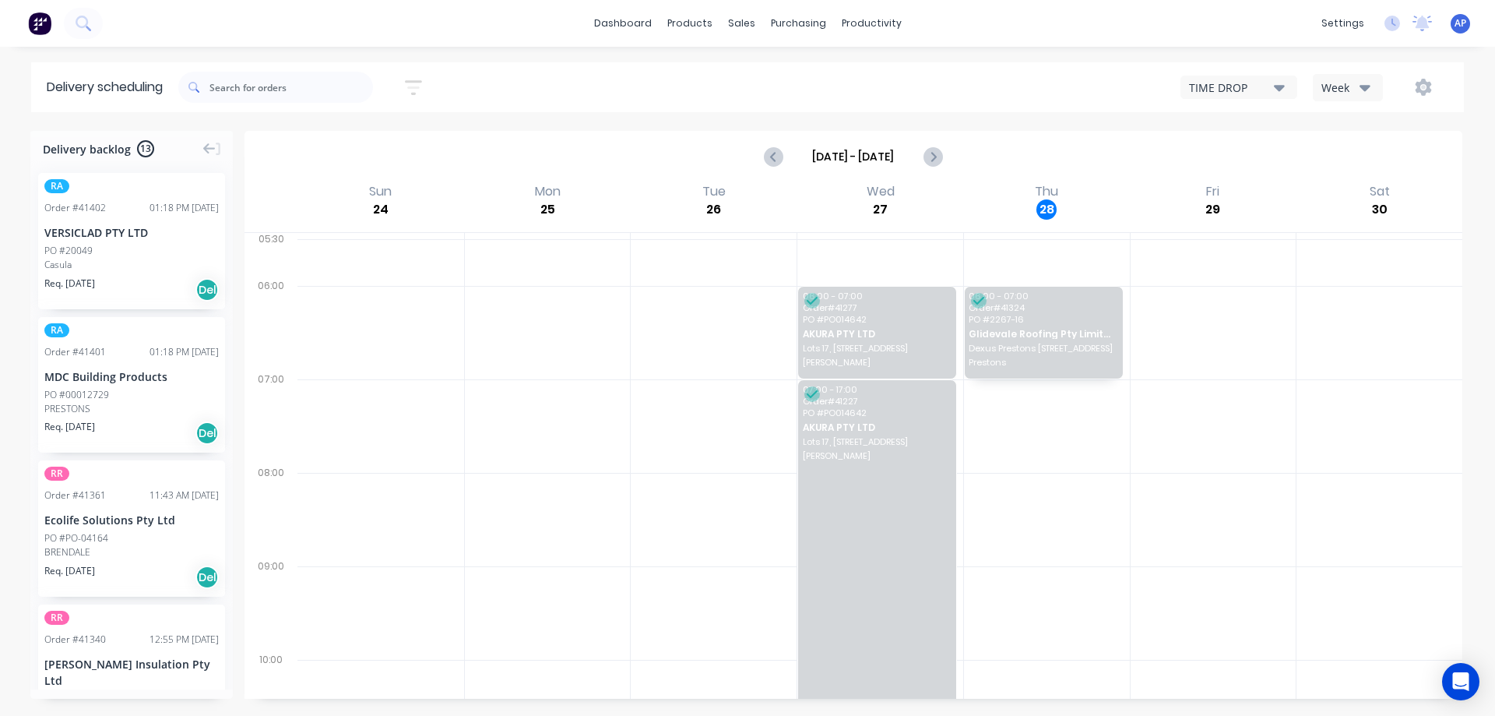
click at [1370, 86] on icon "button" at bounding box center [1365, 88] width 11 height 6
click at [1372, 157] on div "Vehicle" at bounding box center [1391, 159] width 154 height 31
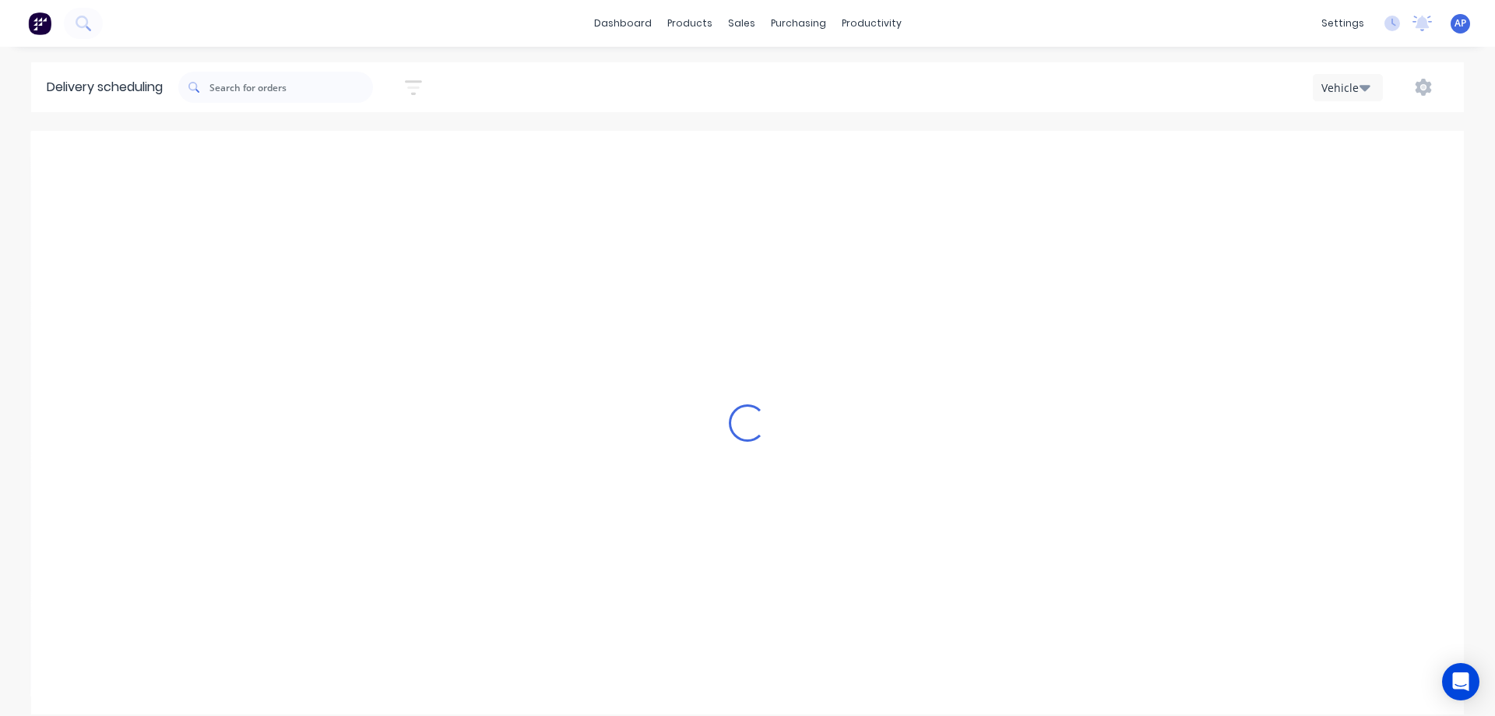
scroll to position [0, 1]
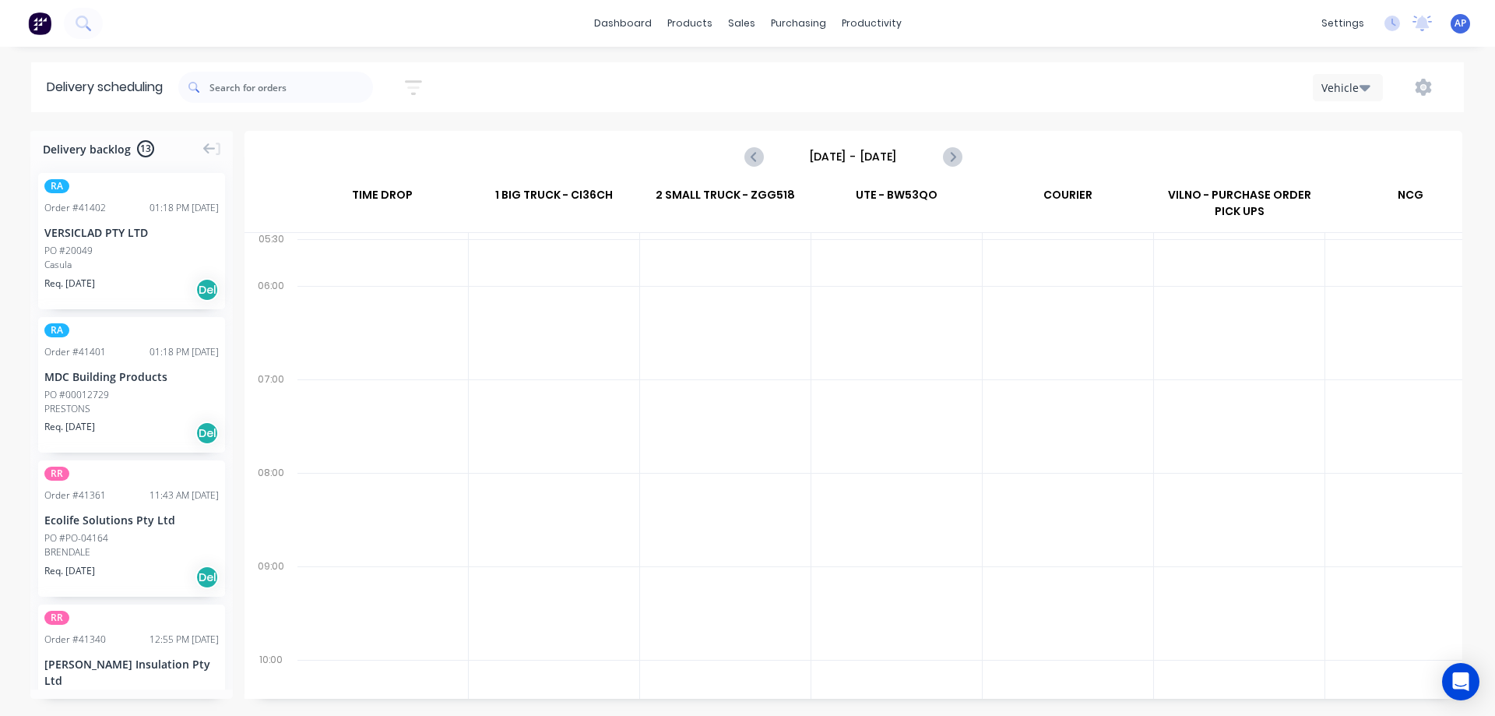
click at [851, 152] on input "[DATE] - [DATE]" at bounding box center [853, 156] width 154 height 23
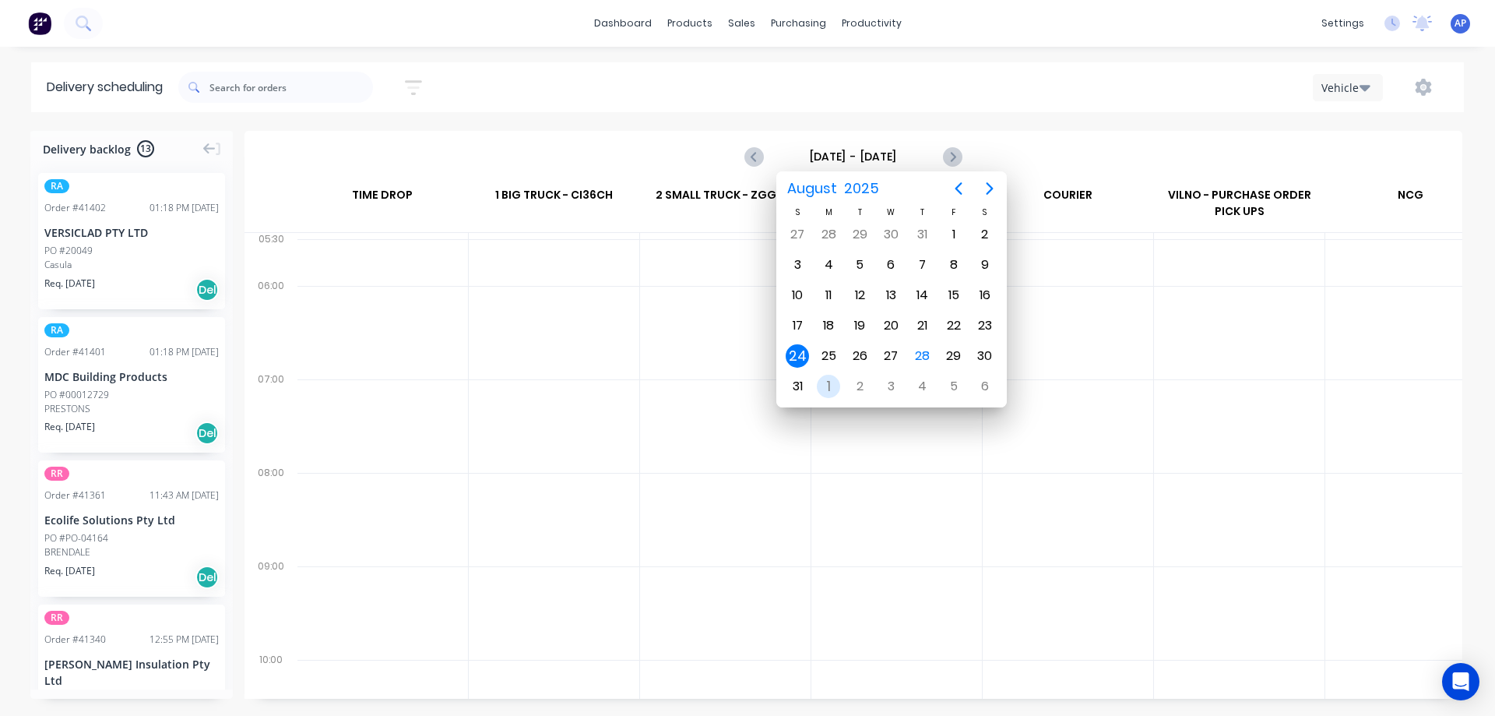
click at [827, 385] on div "1" at bounding box center [828, 386] width 23 height 23
type input "[DATE] - [DATE]"
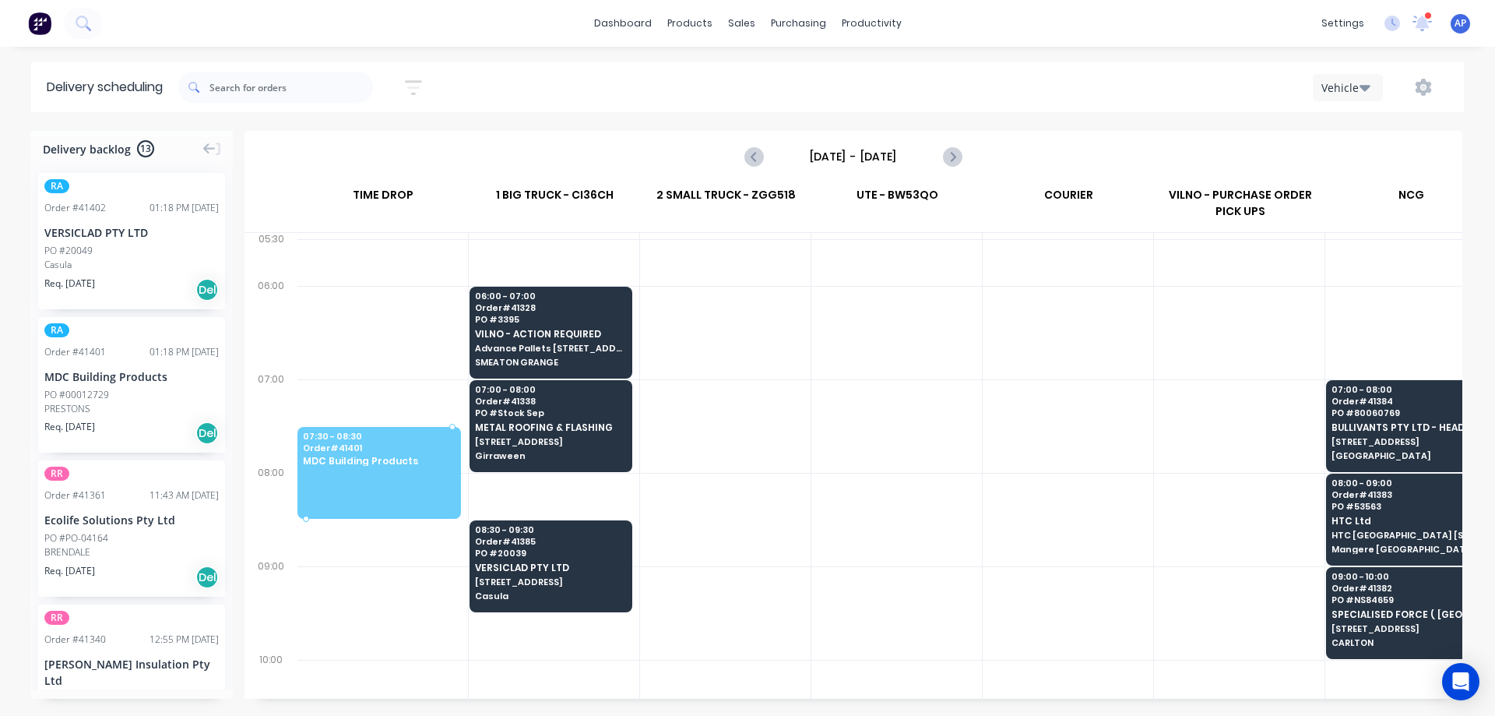
scroll to position [0, 0]
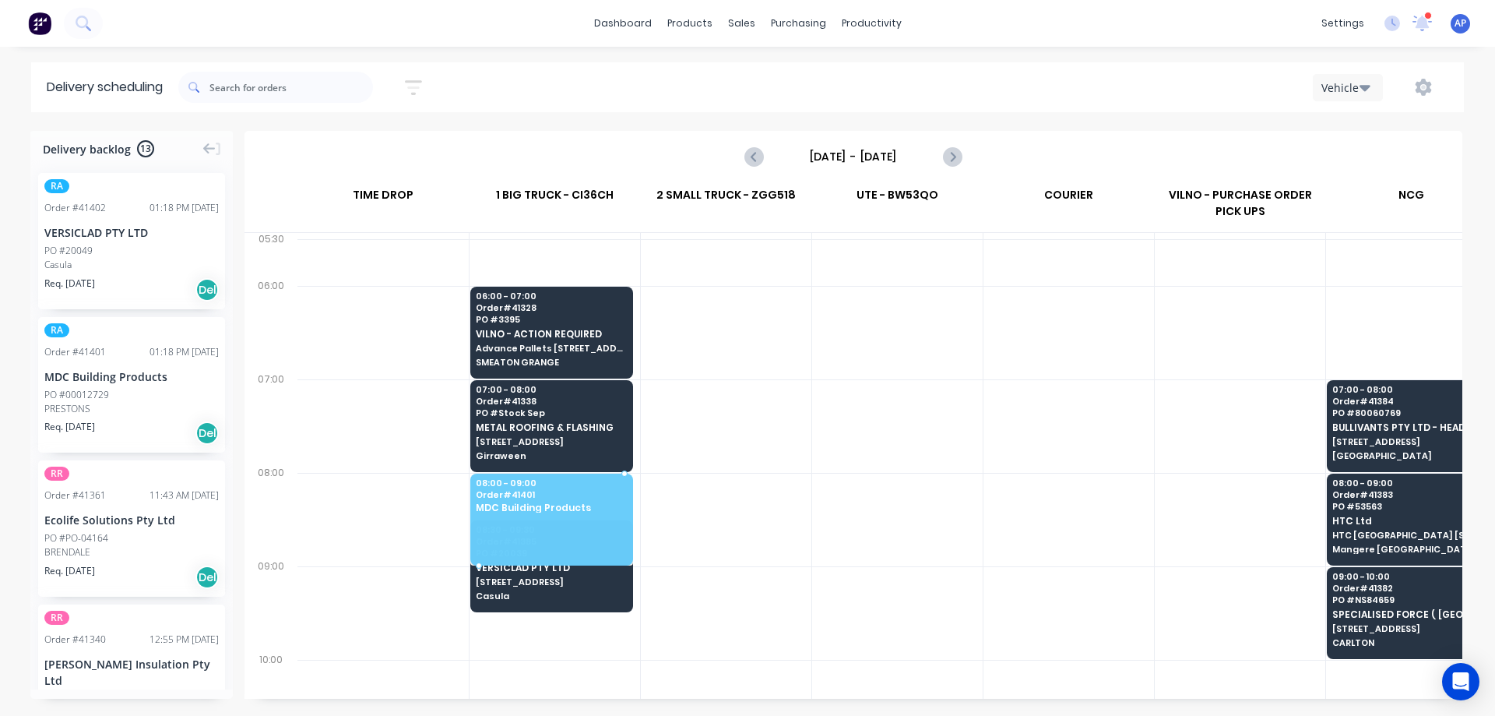
drag, startPoint x: 115, startPoint y: 396, endPoint x: 512, endPoint y: 488, distance: 406.9
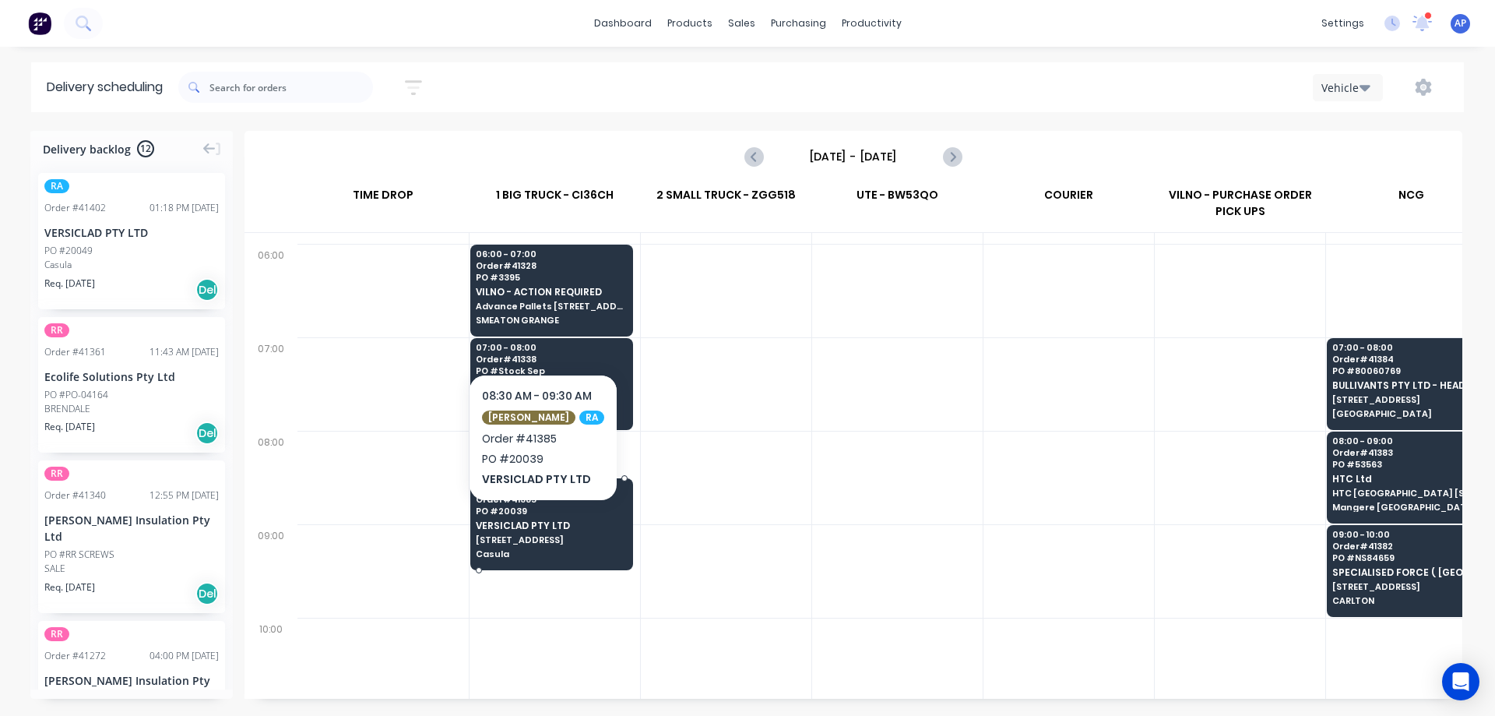
scroll to position [78, 0]
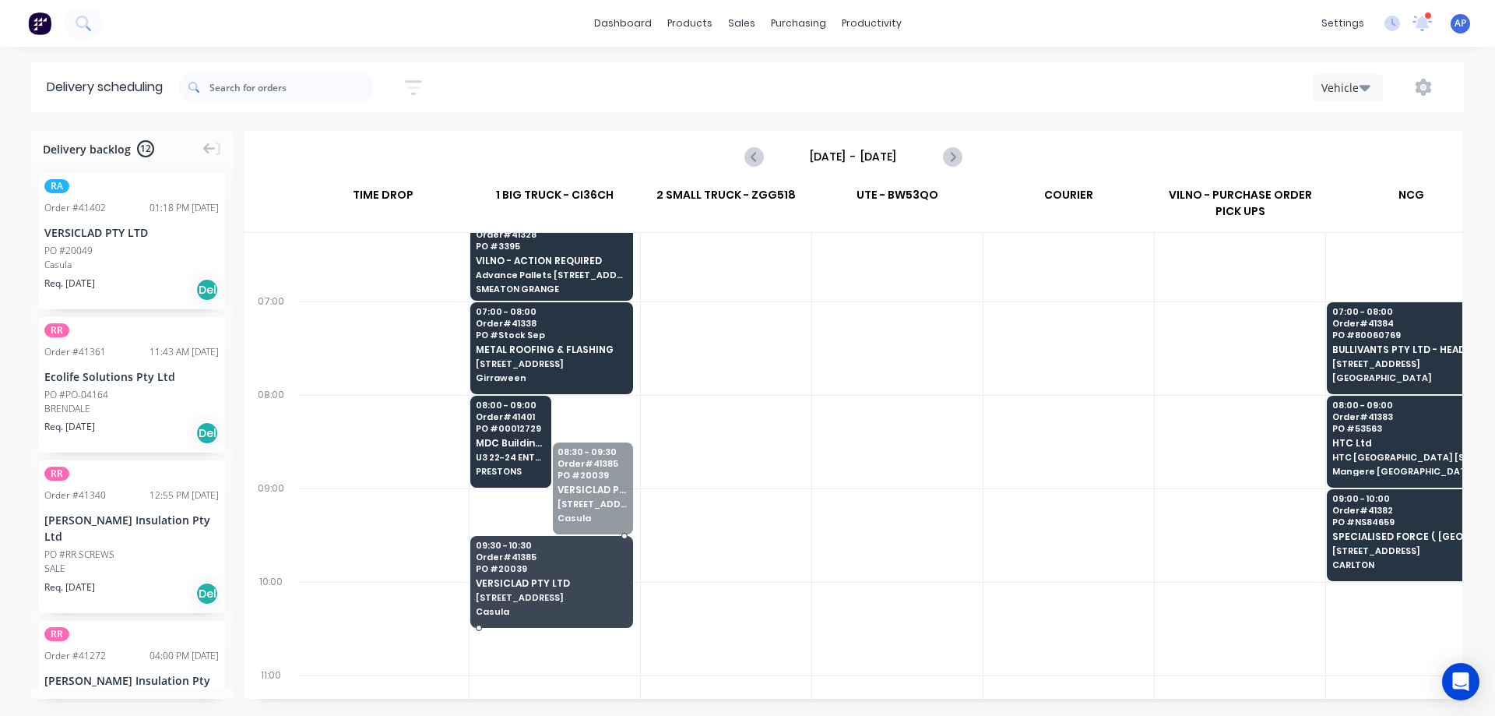
drag, startPoint x: 582, startPoint y: 515, endPoint x: 554, endPoint y: 611, distance: 99.8
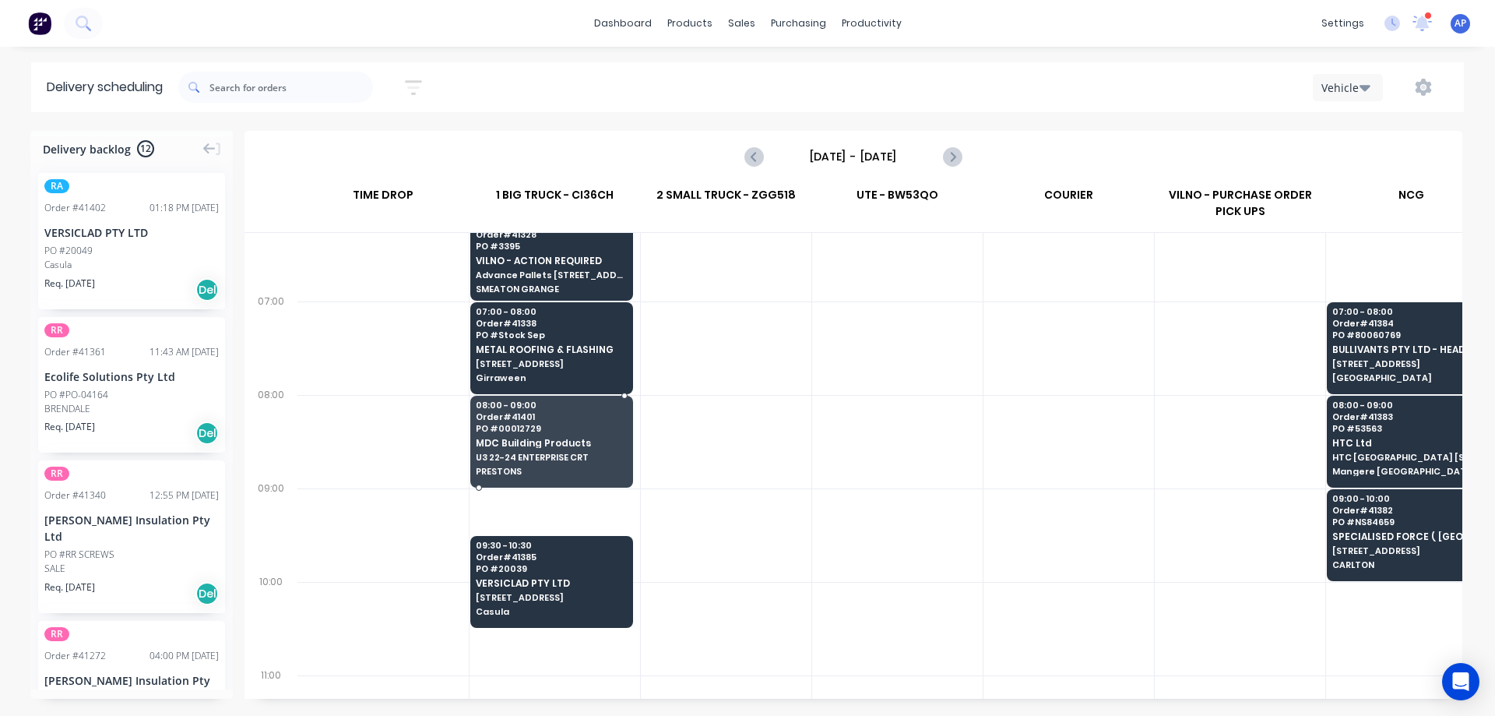
drag, startPoint x: 536, startPoint y: 464, endPoint x: 537, endPoint y: 484, distance: 19.5
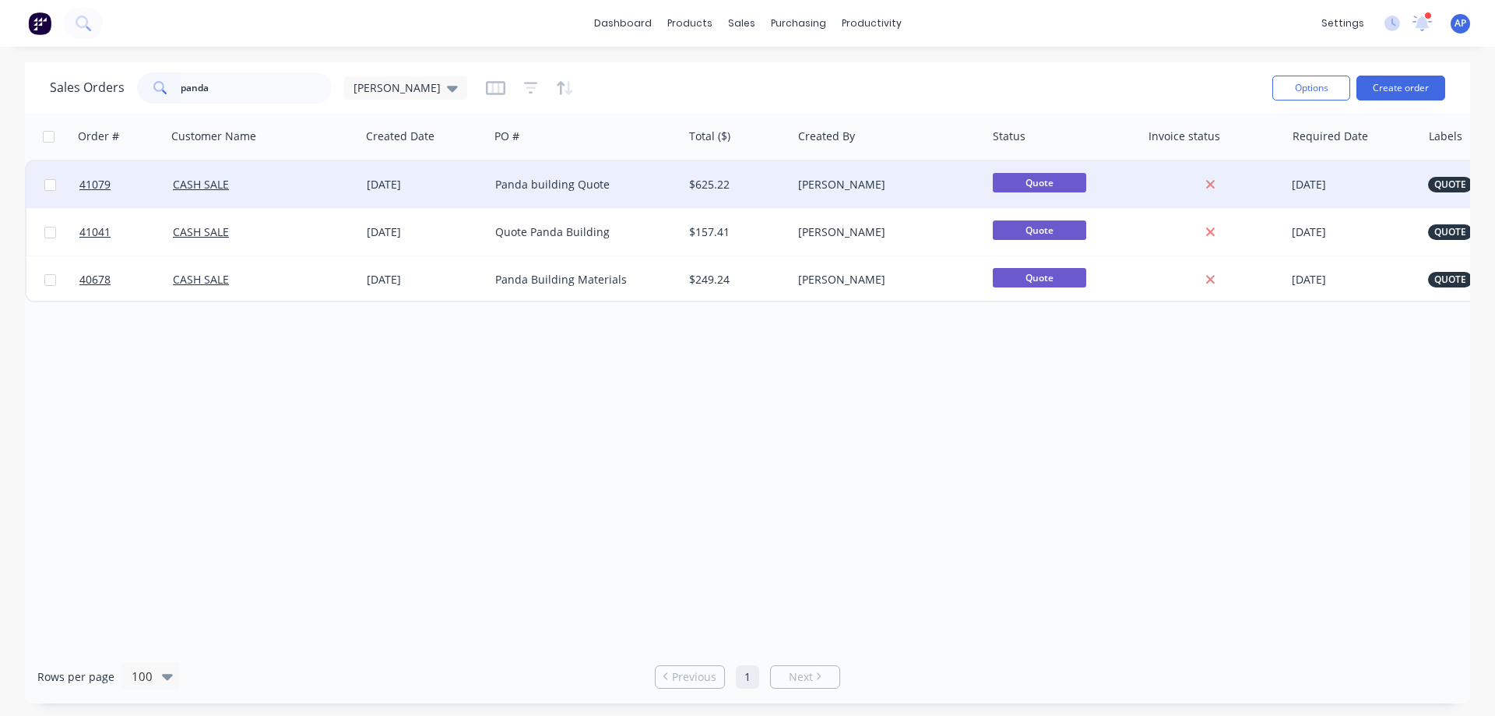
type input "panda"
click at [266, 185] on div "CASH SALE" at bounding box center [259, 185] width 173 height 16
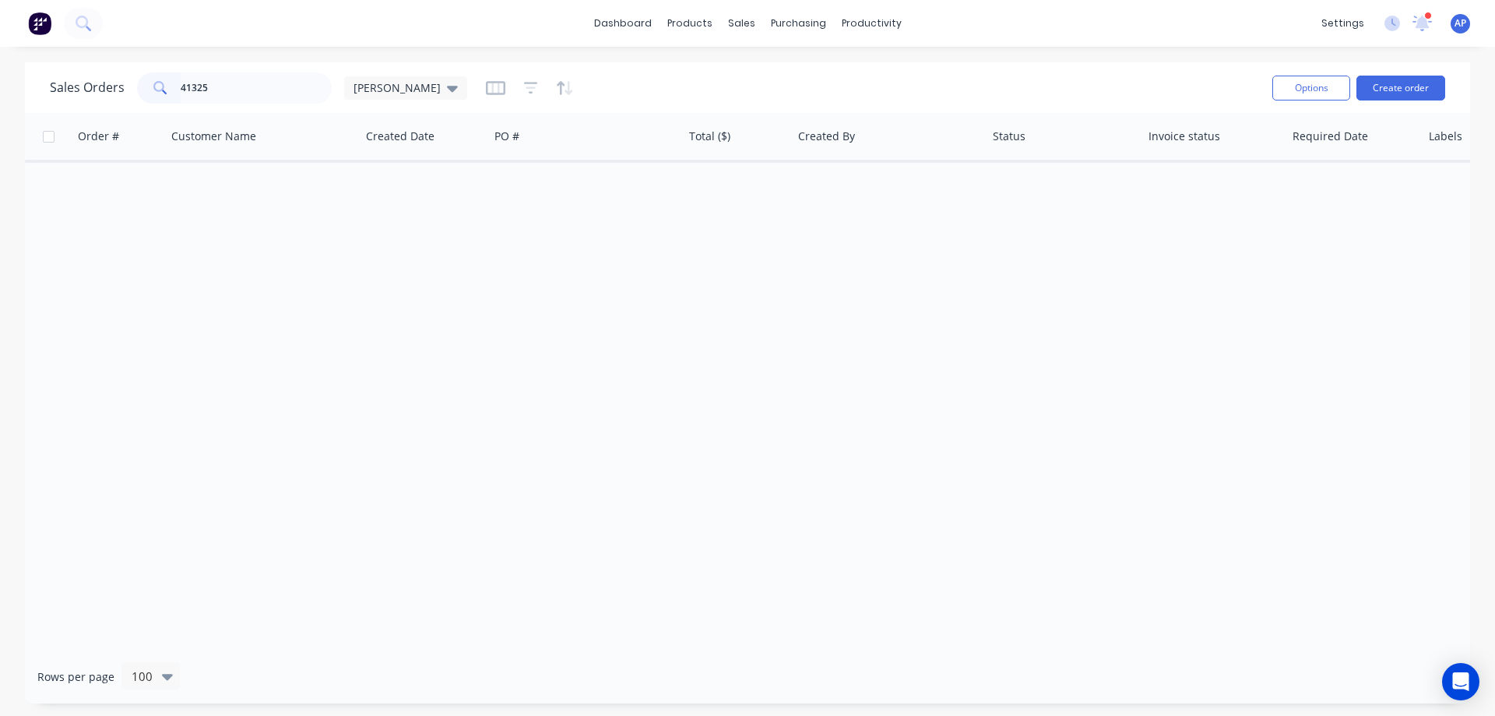
type input "41325"
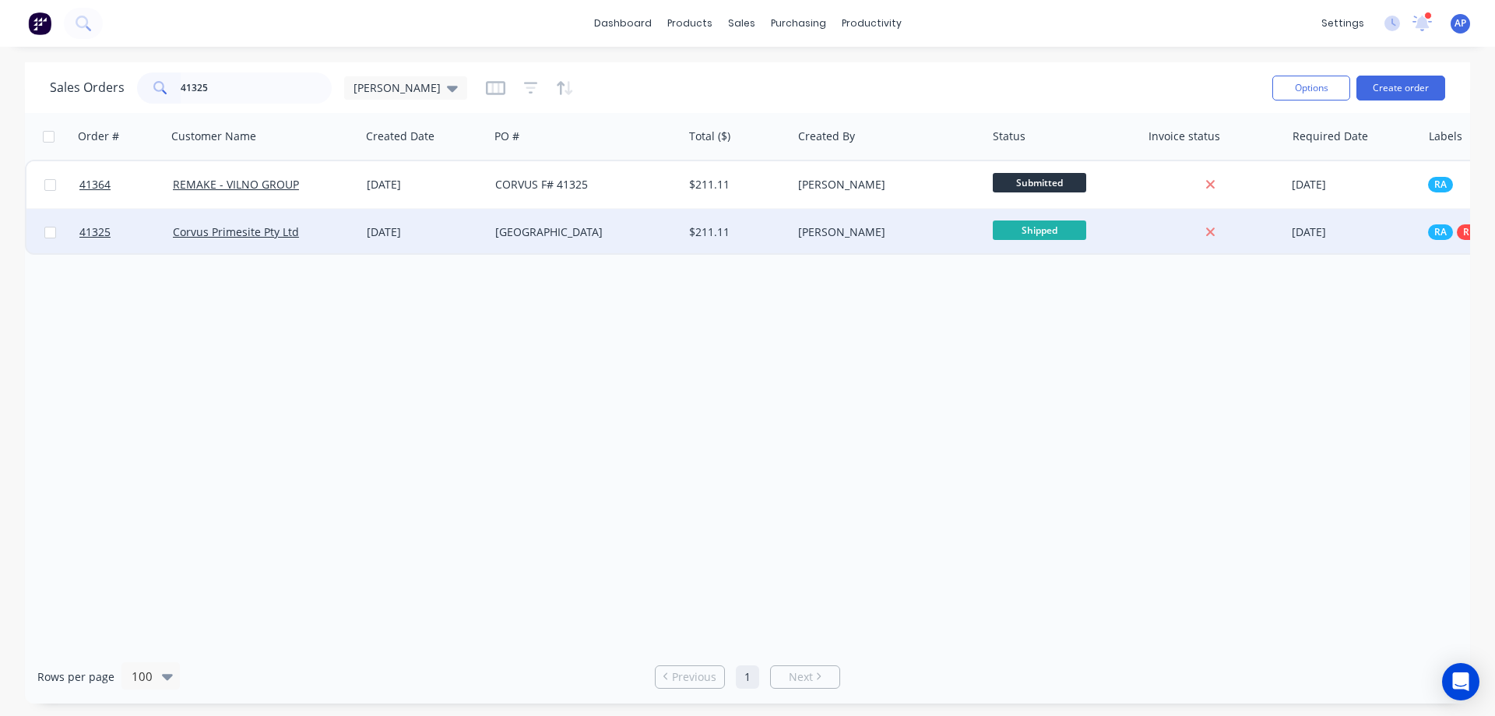
click at [321, 238] on div "Corvus Primesite Pty Ltd" at bounding box center [259, 232] width 173 height 16
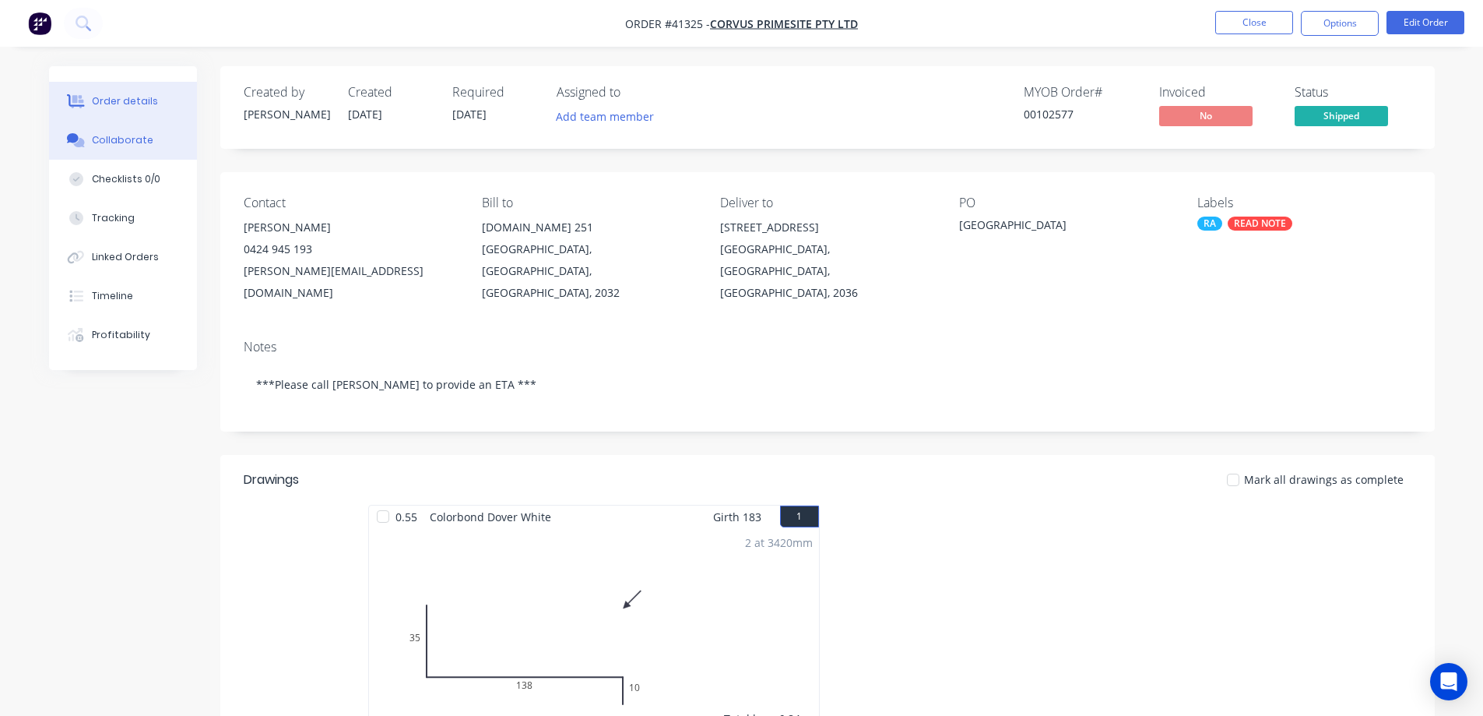
click at [155, 136] on button "Collaborate" at bounding box center [123, 140] width 148 height 39
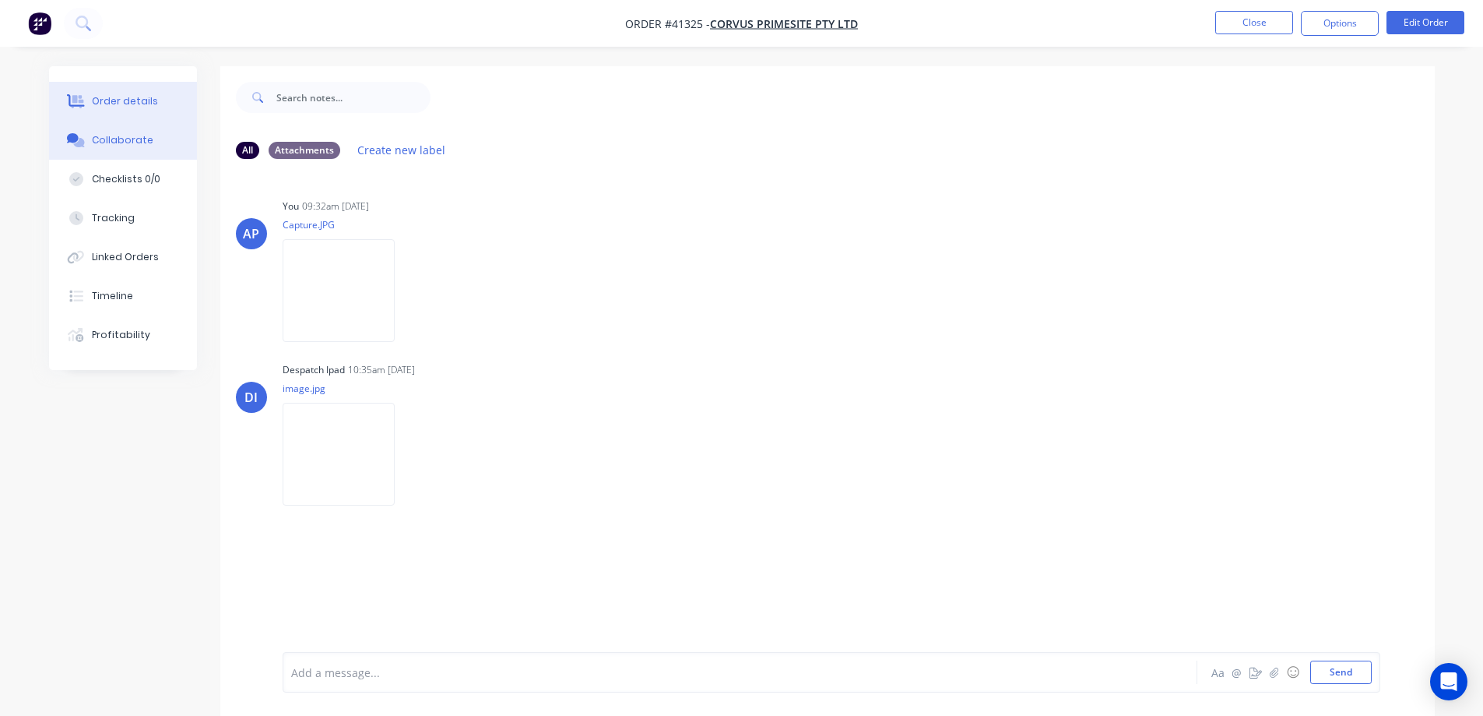
click at [160, 101] on button "Order details" at bounding box center [123, 101] width 148 height 39
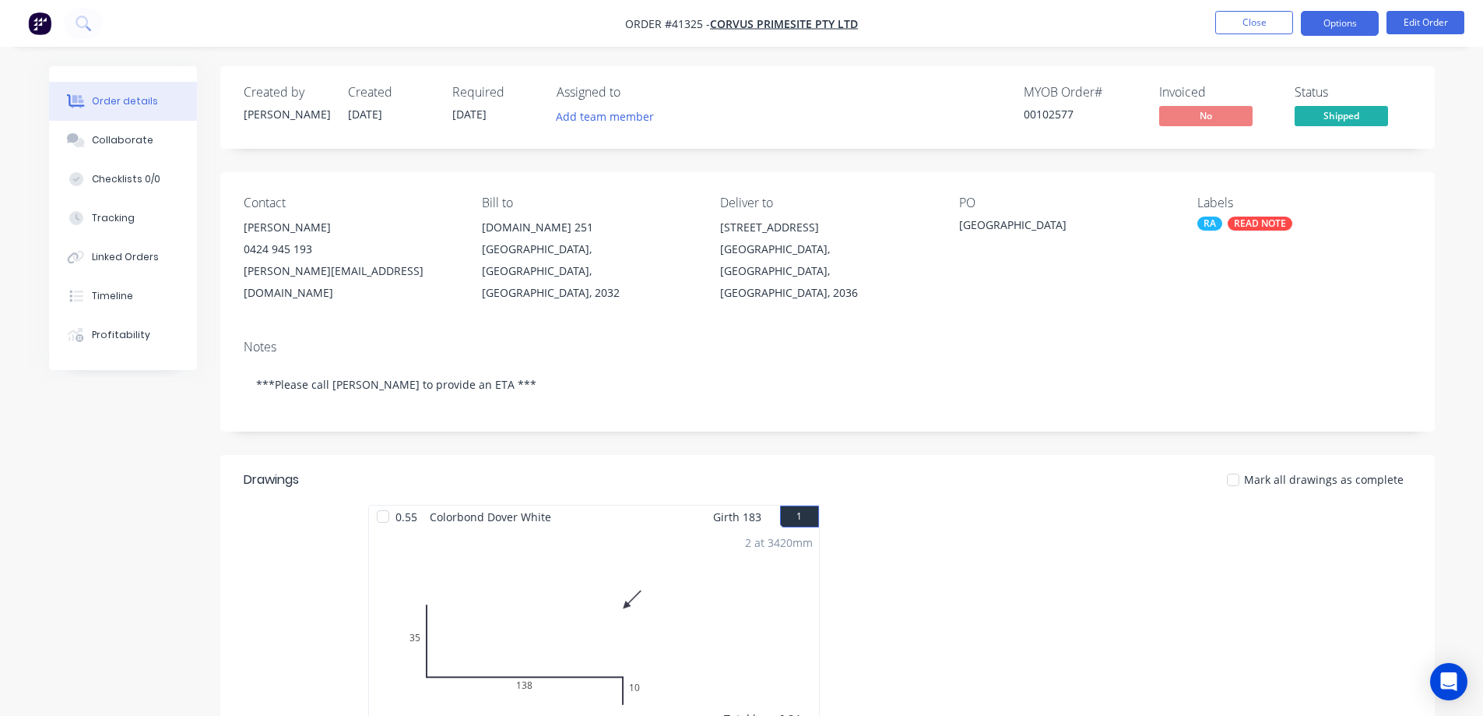
click at [1309, 21] on button "Options" at bounding box center [1340, 23] width 78 height 25
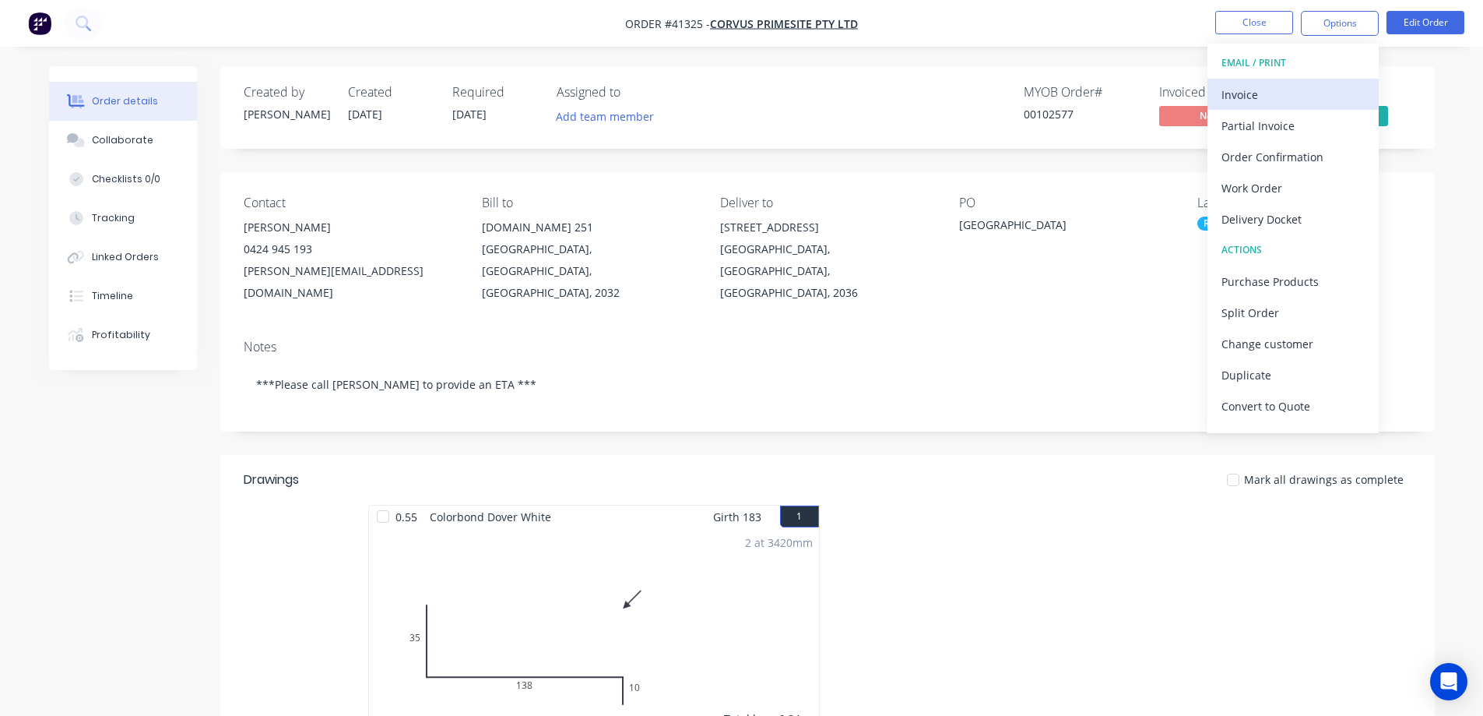
click at [1237, 93] on div "Invoice" at bounding box center [1293, 94] width 143 height 23
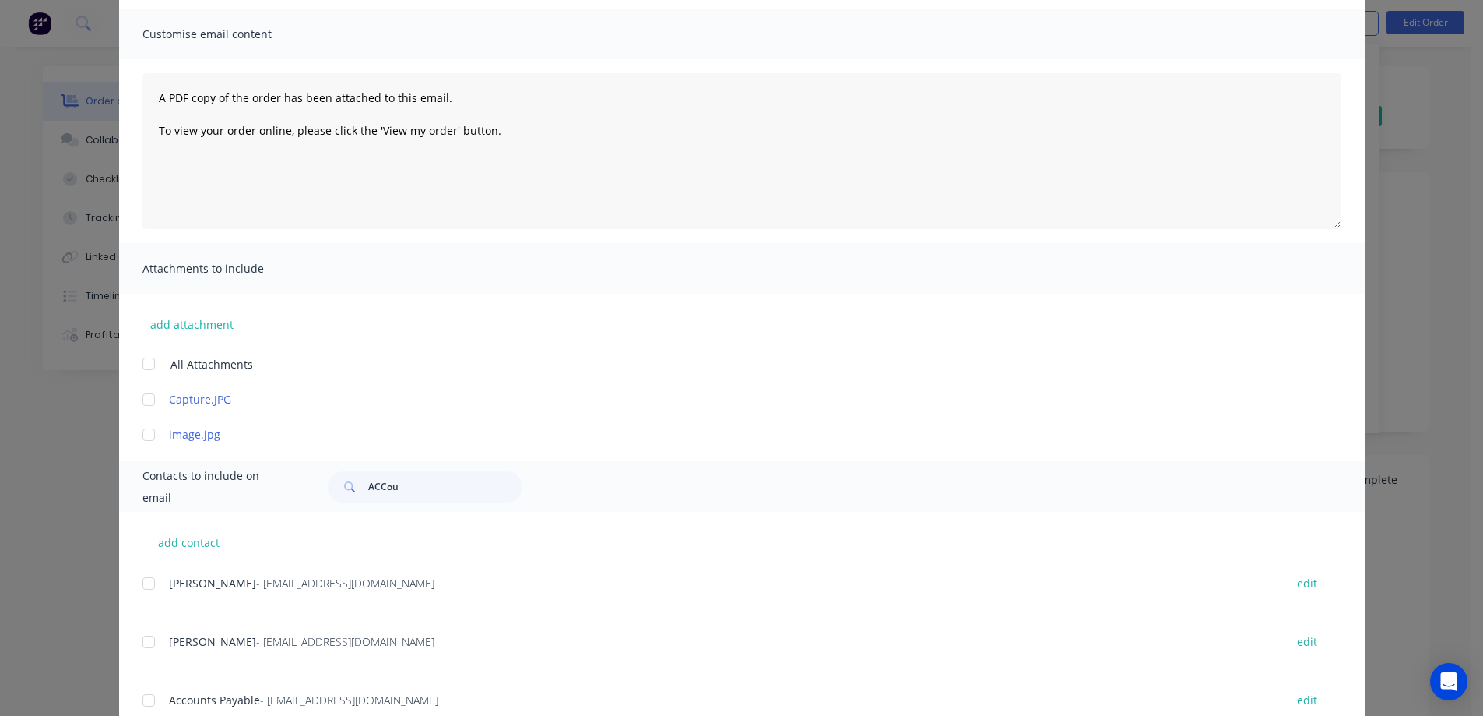
scroll to position [311, 0]
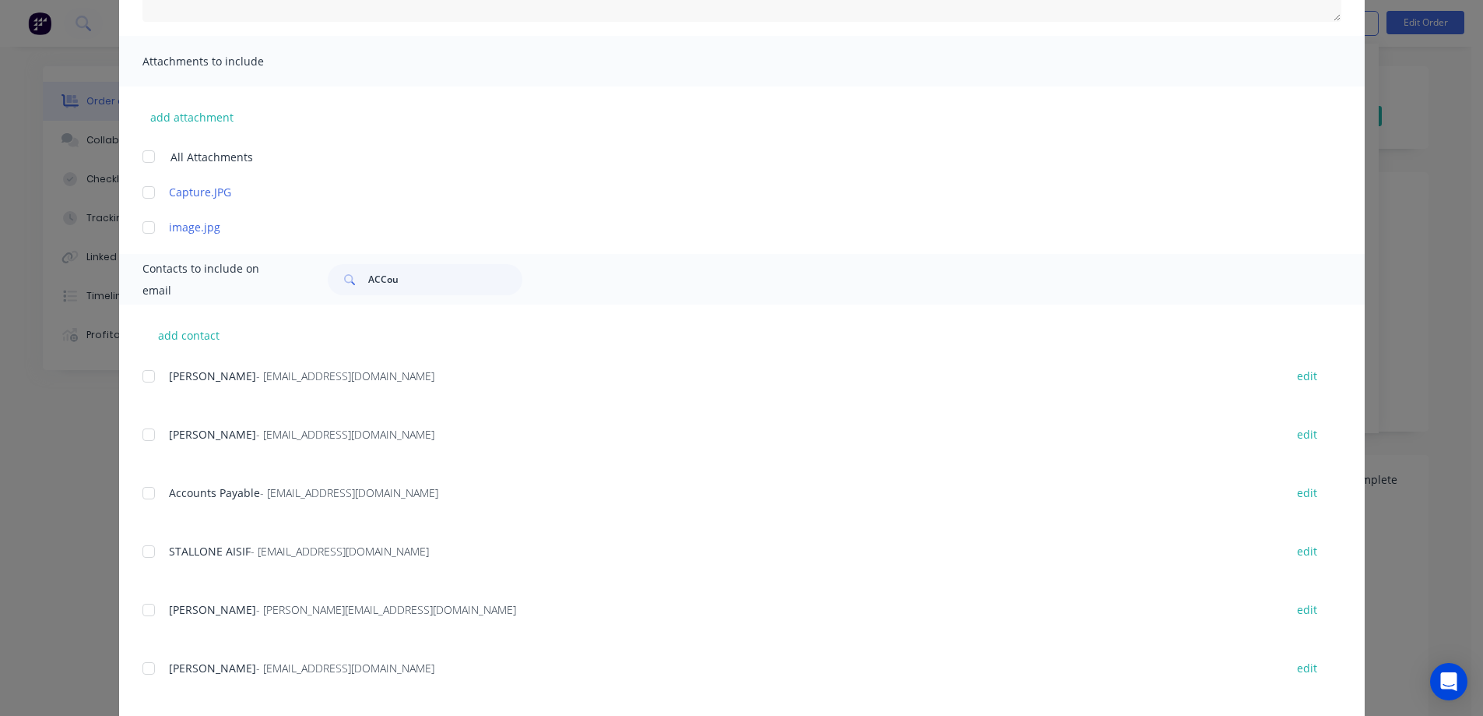
click at [142, 490] on div at bounding box center [148, 492] width 31 height 31
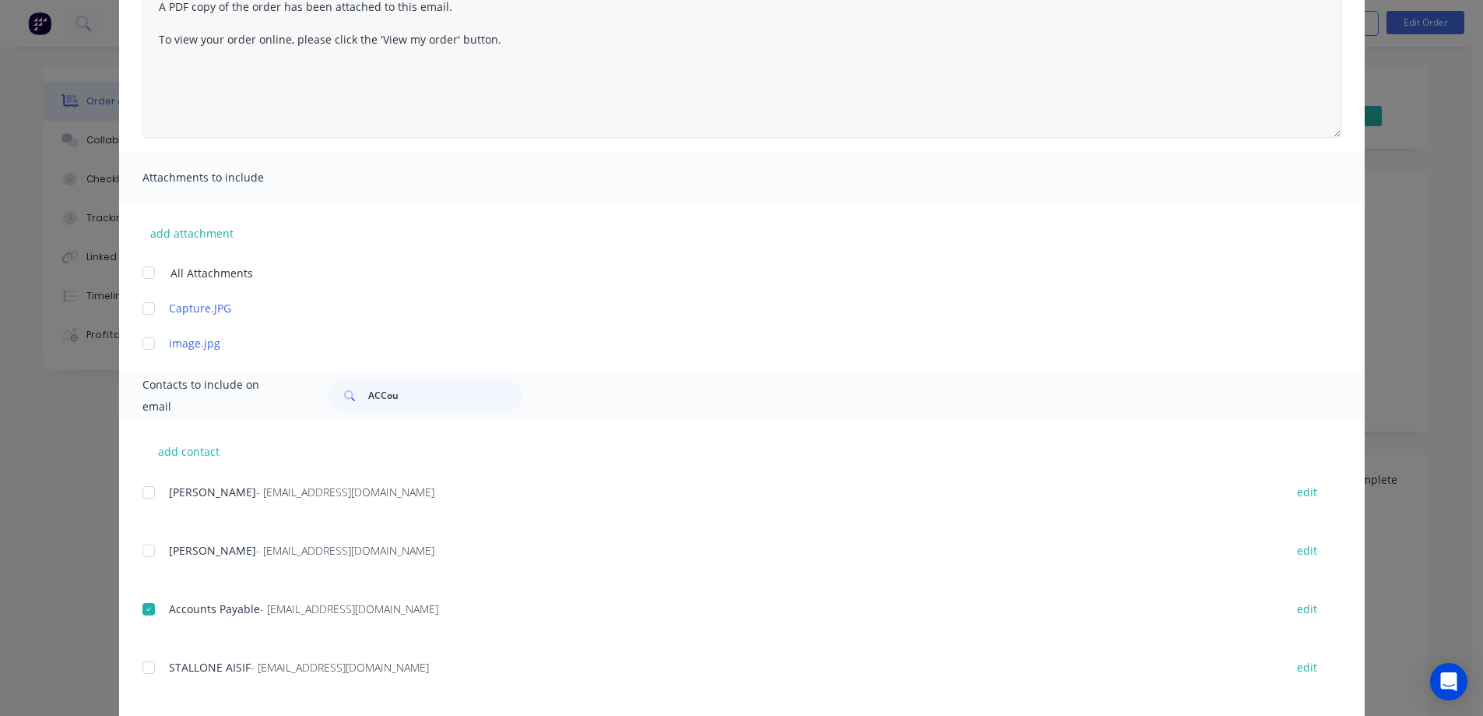
scroll to position [0, 0]
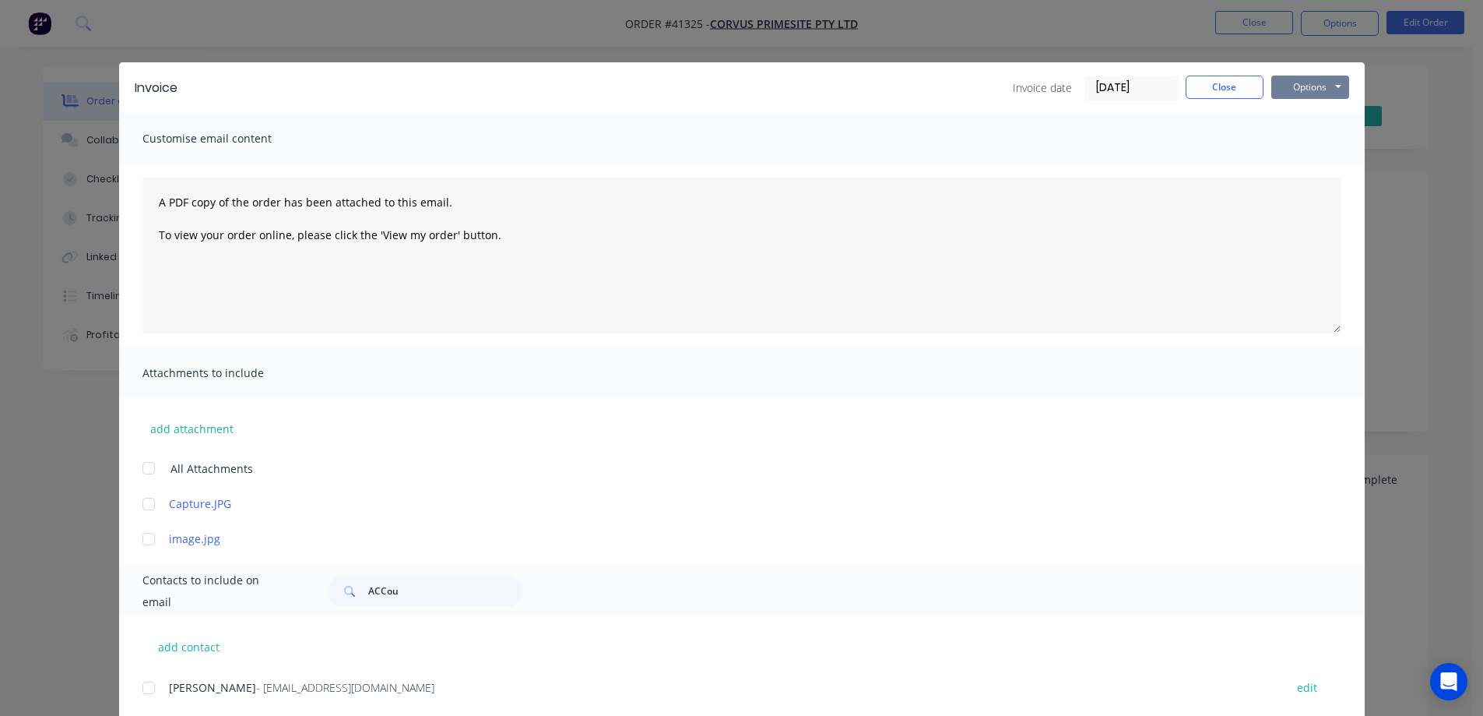
click at [1307, 86] on button "Options" at bounding box center [1311, 87] width 78 height 23
click at [1320, 163] on button "Email" at bounding box center [1322, 166] width 100 height 26
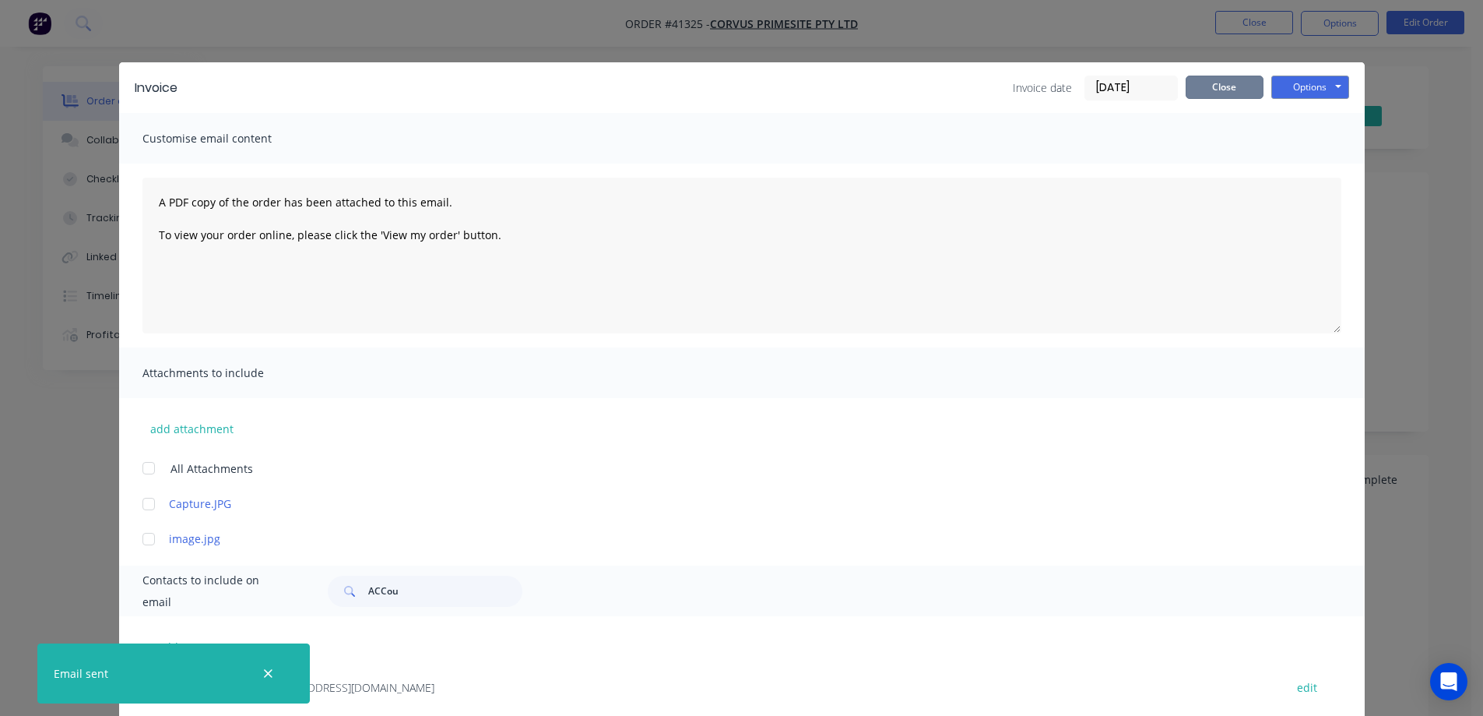
click at [1196, 87] on button "Close" at bounding box center [1225, 87] width 78 height 23
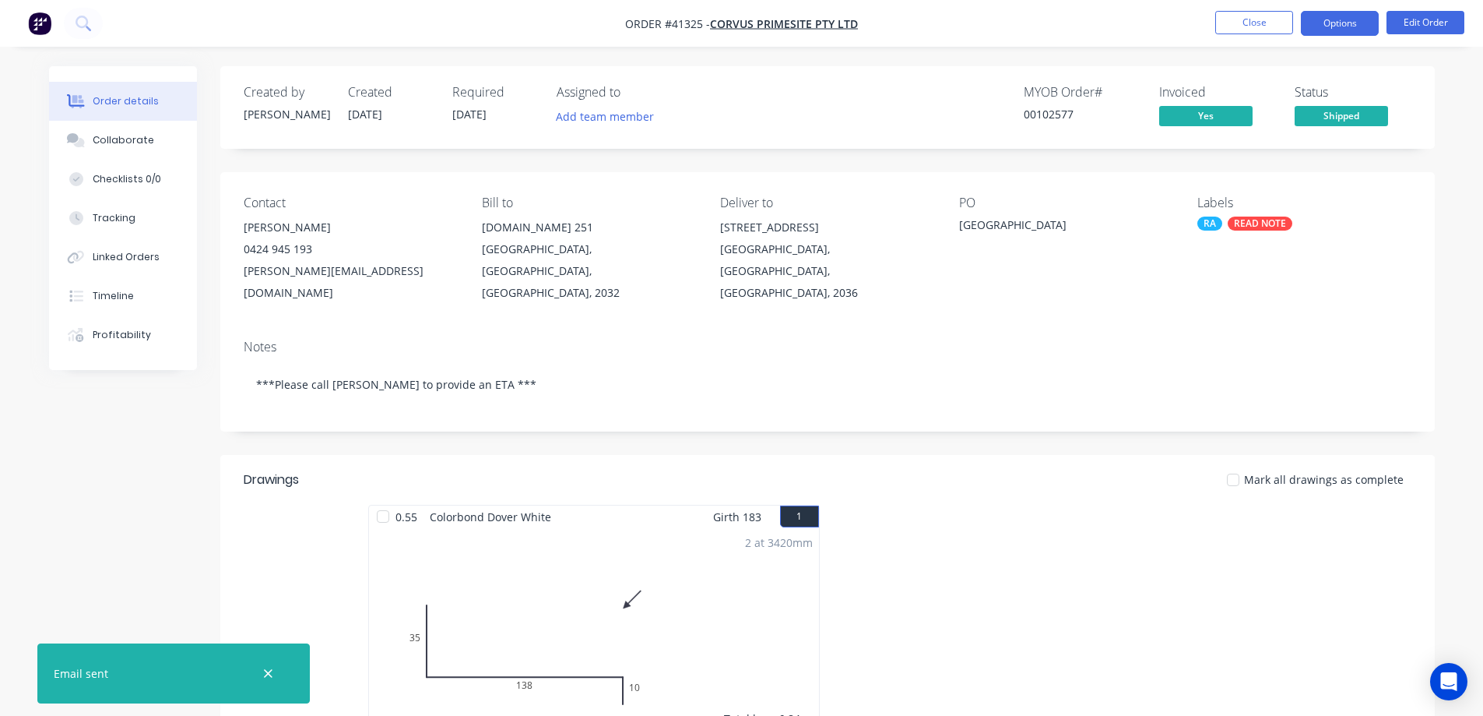
drag, startPoint x: 1316, startPoint y: 20, endPoint x: 1324, endPoint y: 30, distance: 12.2
click at [1317, 20] on button "Options" at bounding box center [1340, 23] width 78 height 25
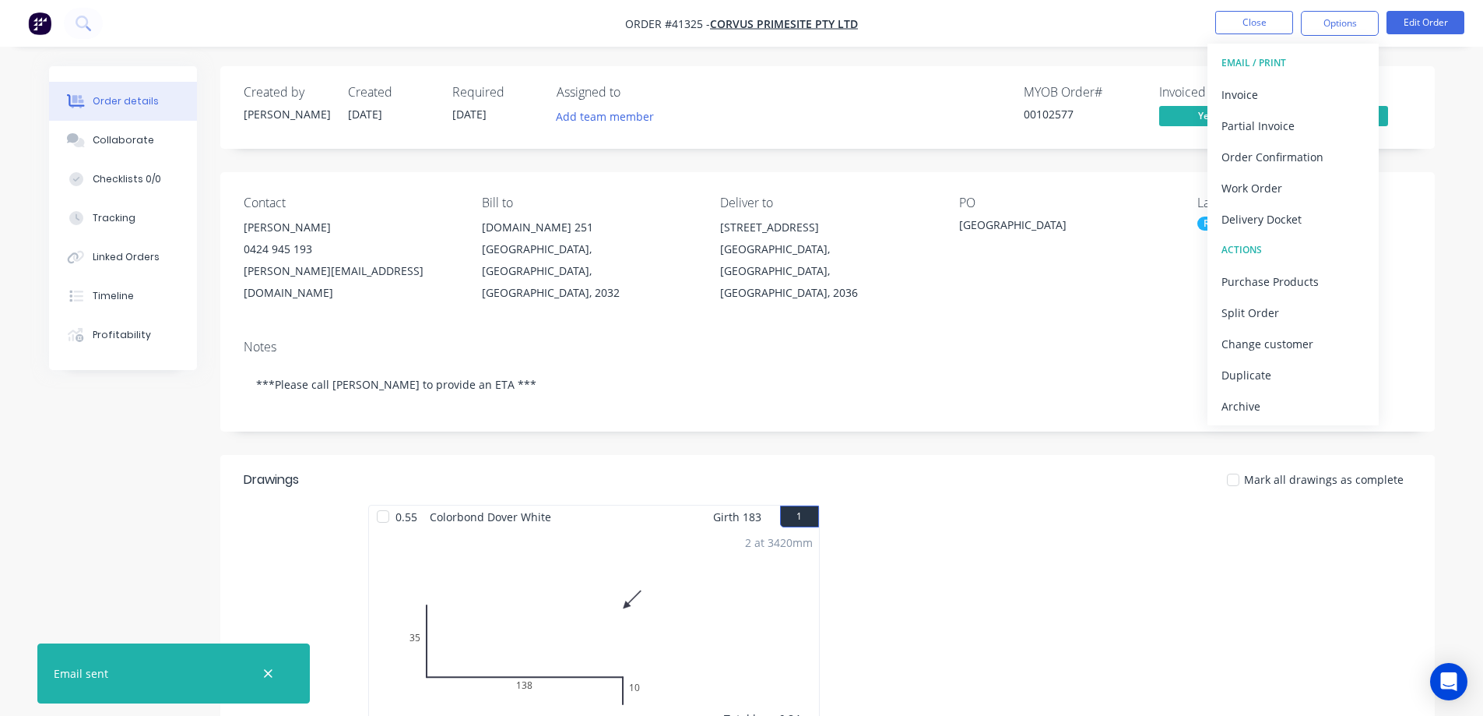
click at [1268, 403] on div "Archive" at bounding box center [1293, 406] width 143 height 23
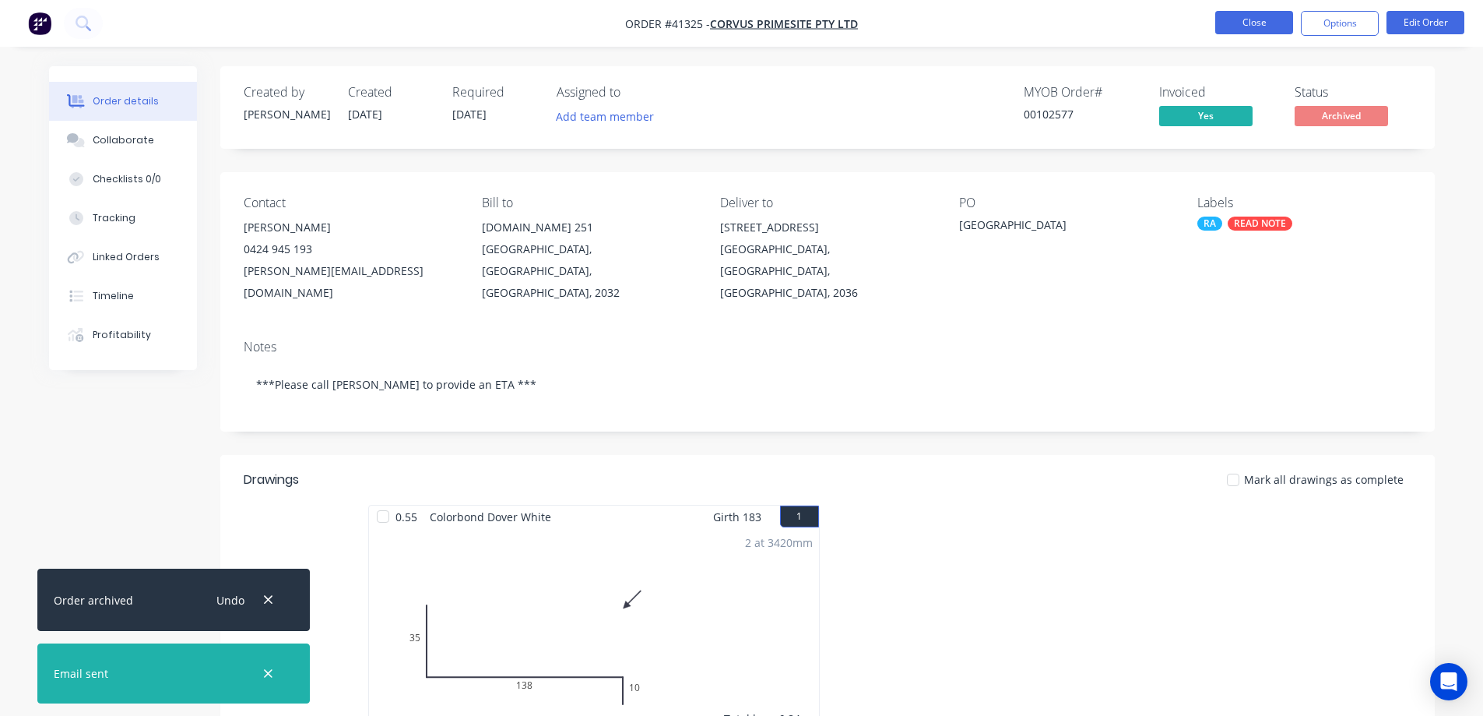
click at [1258, 24] on button "Close" at bounding box center [1255, 22] width 78 height 23
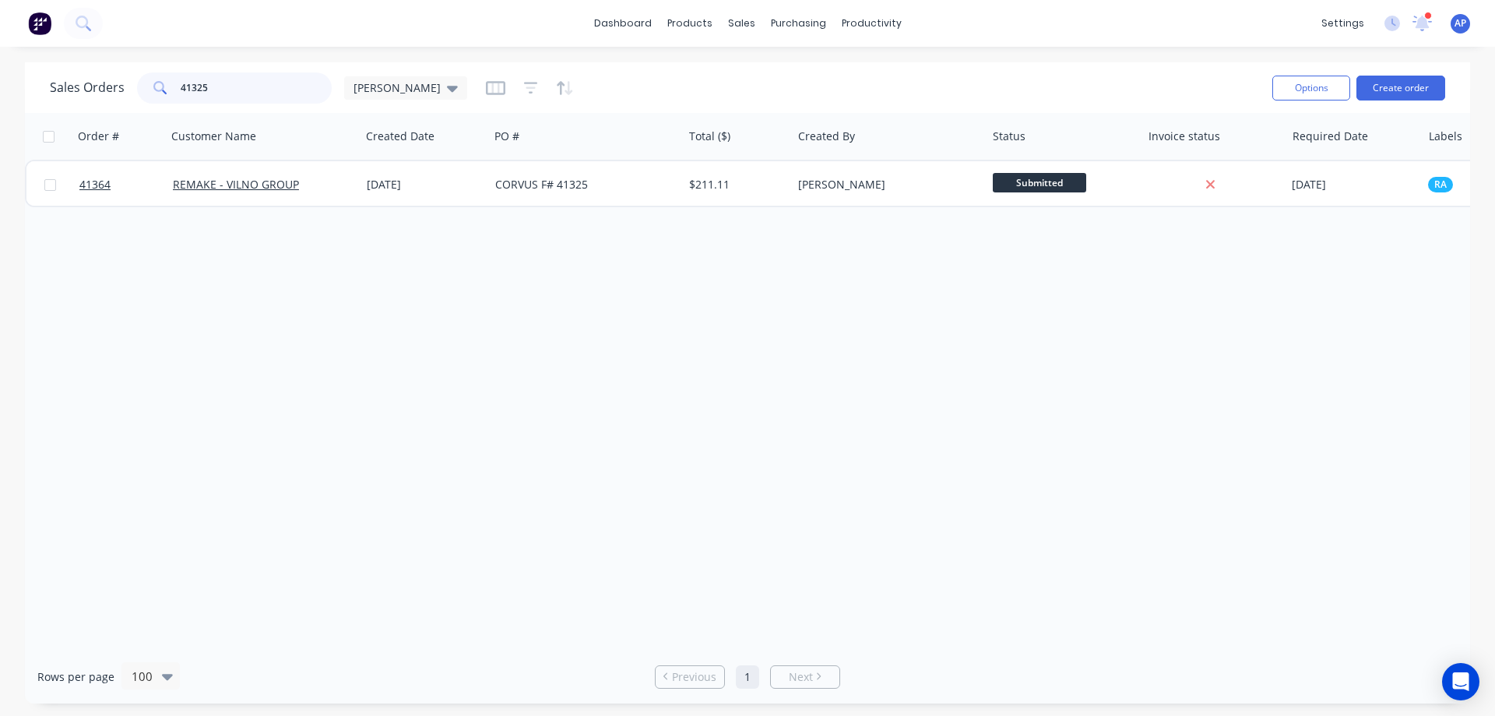
drag, startPoint x: 224, startPoint y: 90, endPoint x: 183, endPoint y: 93, distance: 41.3
click at [183, 93] on input "41325" at bounding box center [257, 87] width 152 height 31
type input "4"
type input "41276"
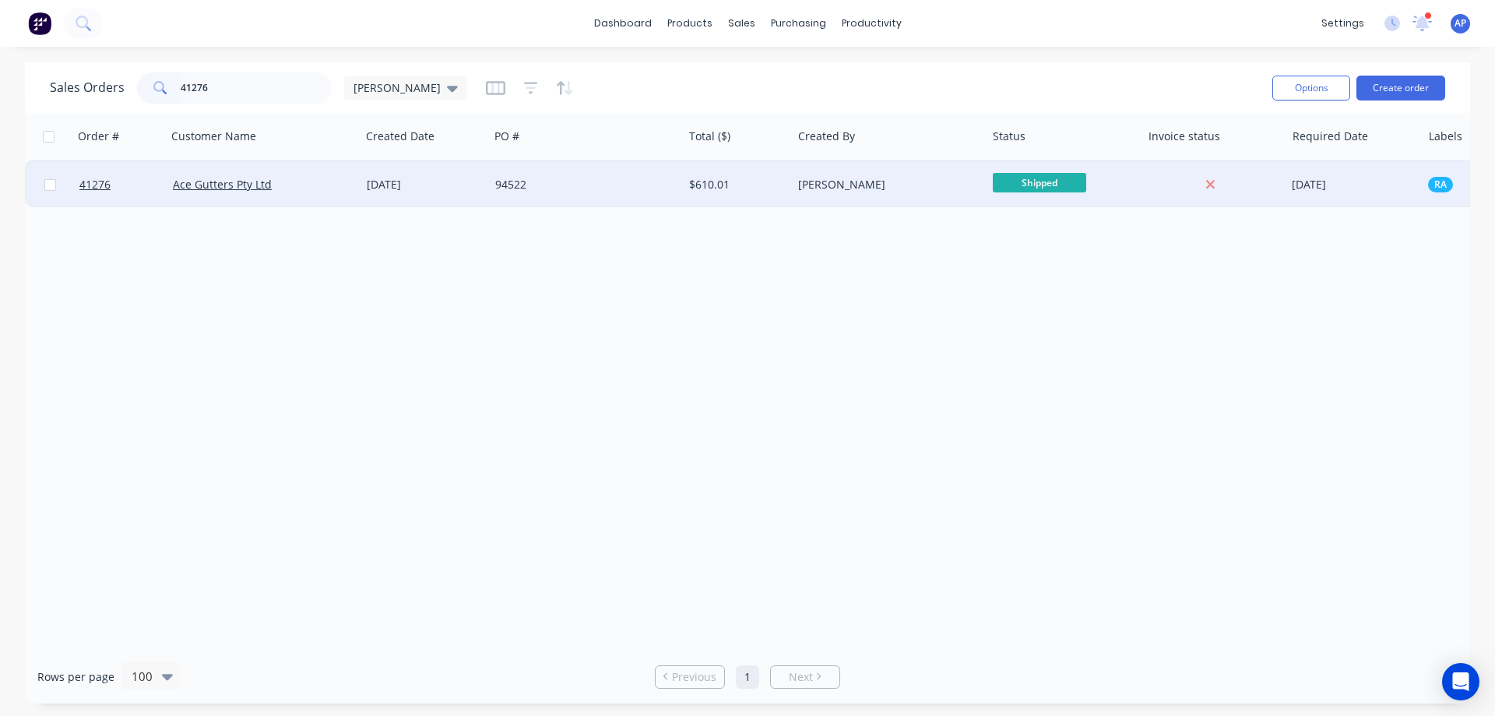
click at [605, 193] on div "94522" at bounding box center [586, 184] width 194 height 47
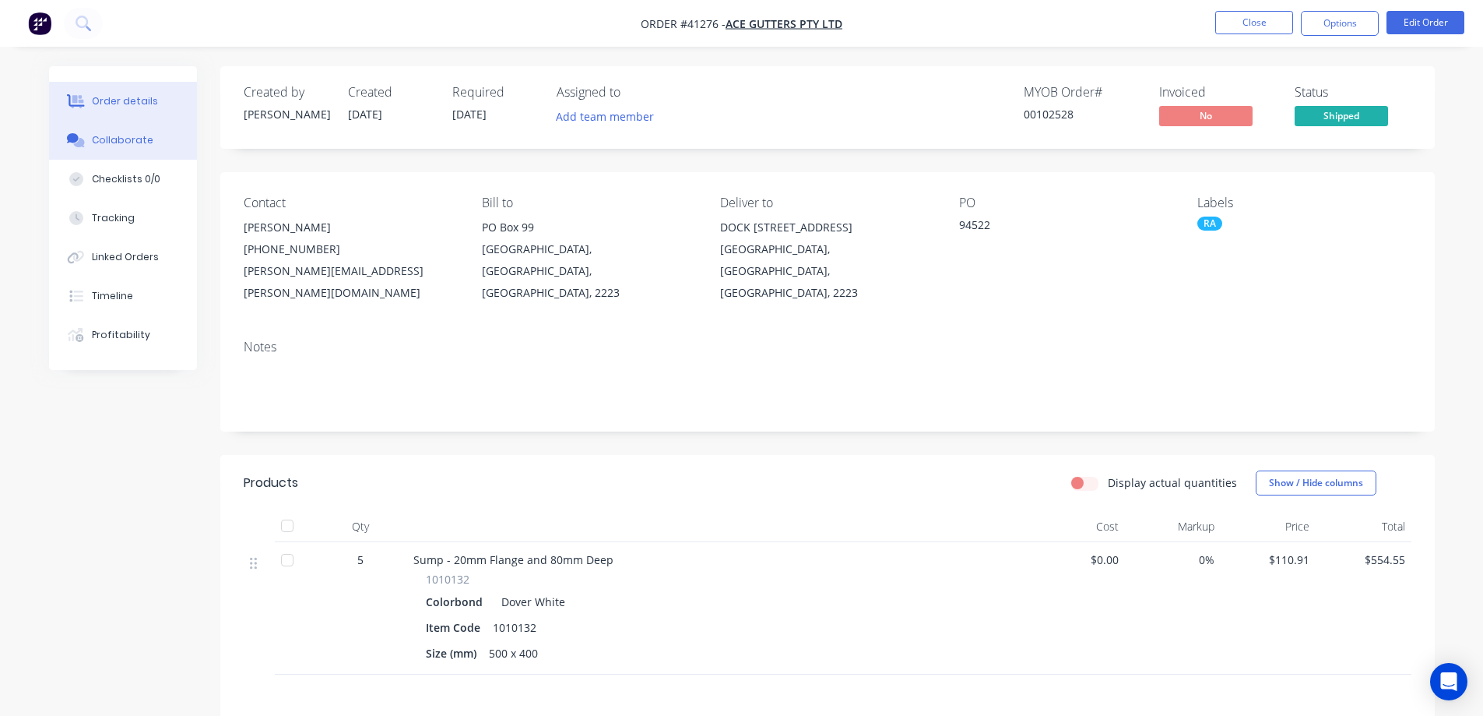
click at [135, 133] on div "Collaborate" at bounding box center [123, 140] width 62 height 14
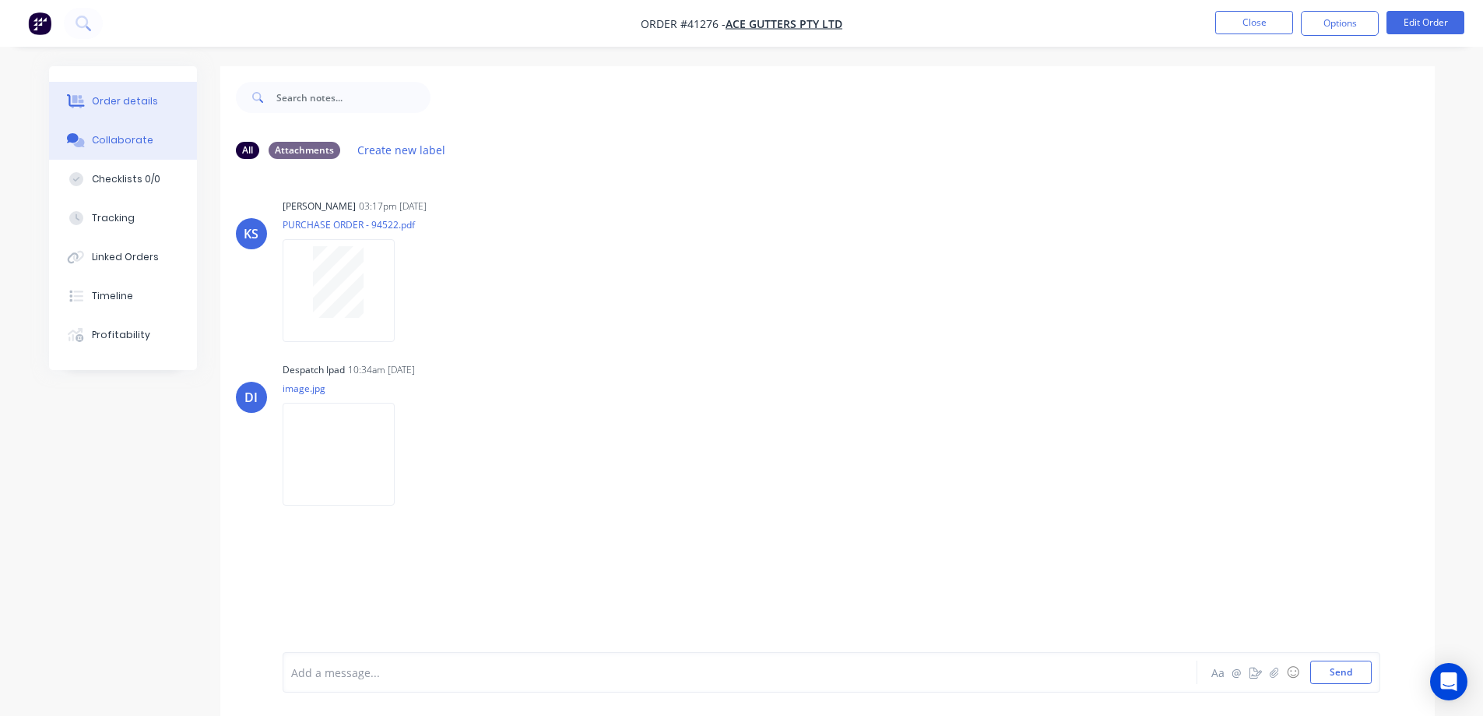
click at [125, 105] on div "Order details" at bounding box center [125, 101] width 66 height 14
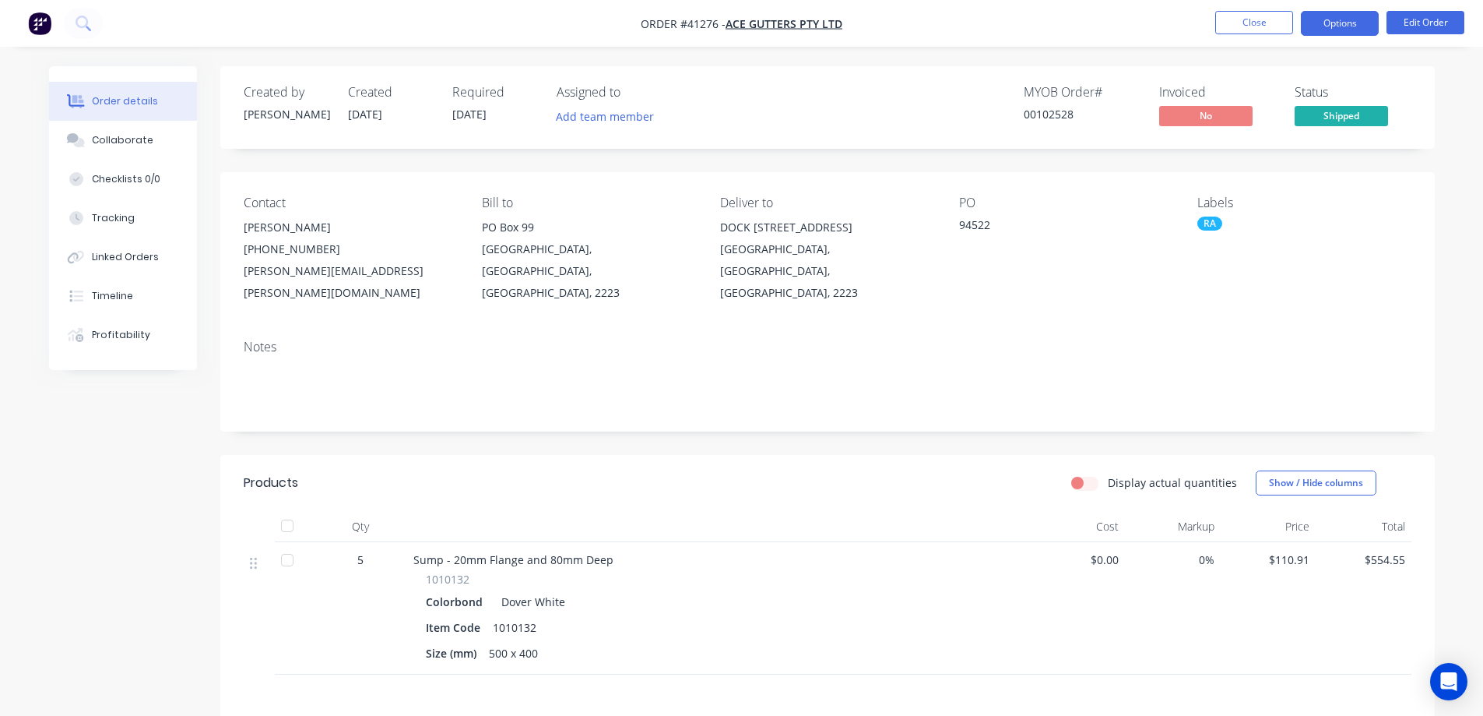
click at [1321, 26] on button "Options" at bounding box center [1340, 23] width 78 height 25
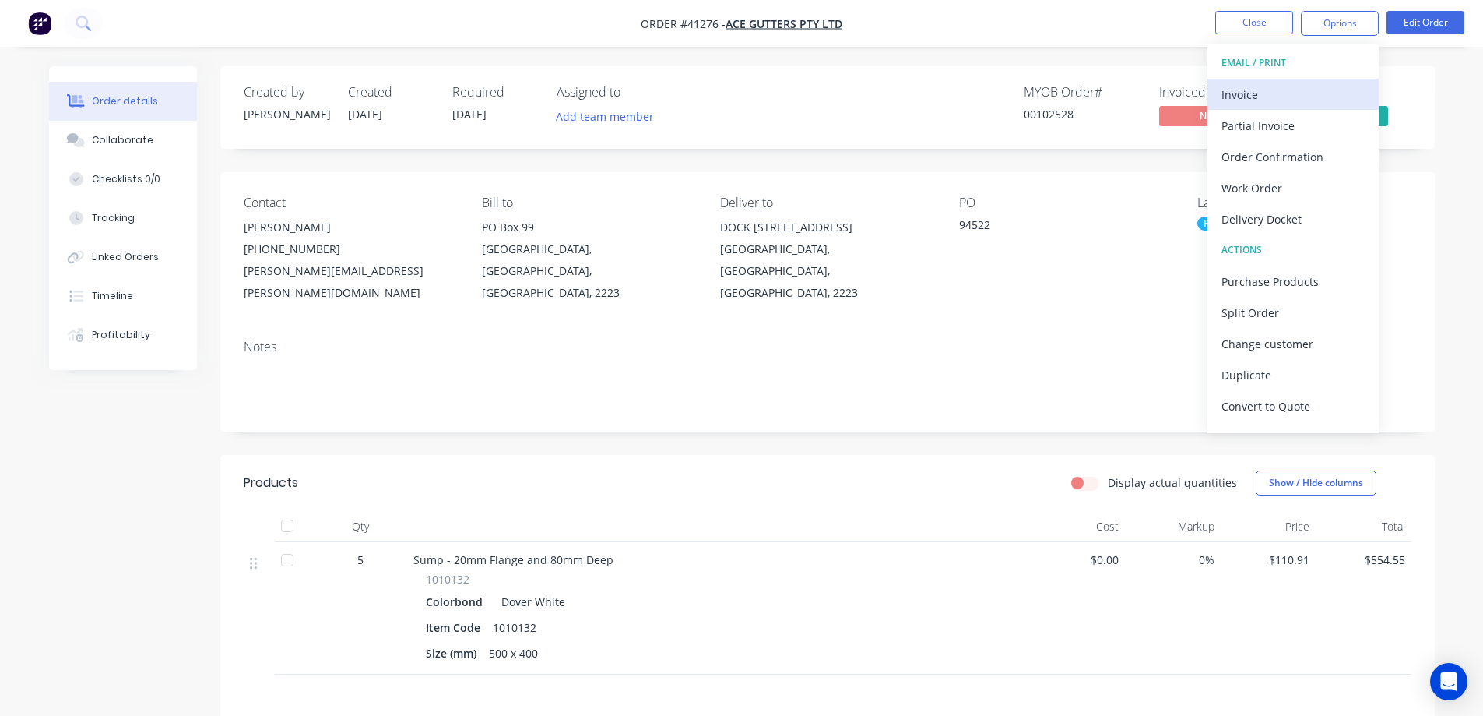
click at [1288, 93] on div "Invoice" at bounding box center [1293, 94] width 143 height 23
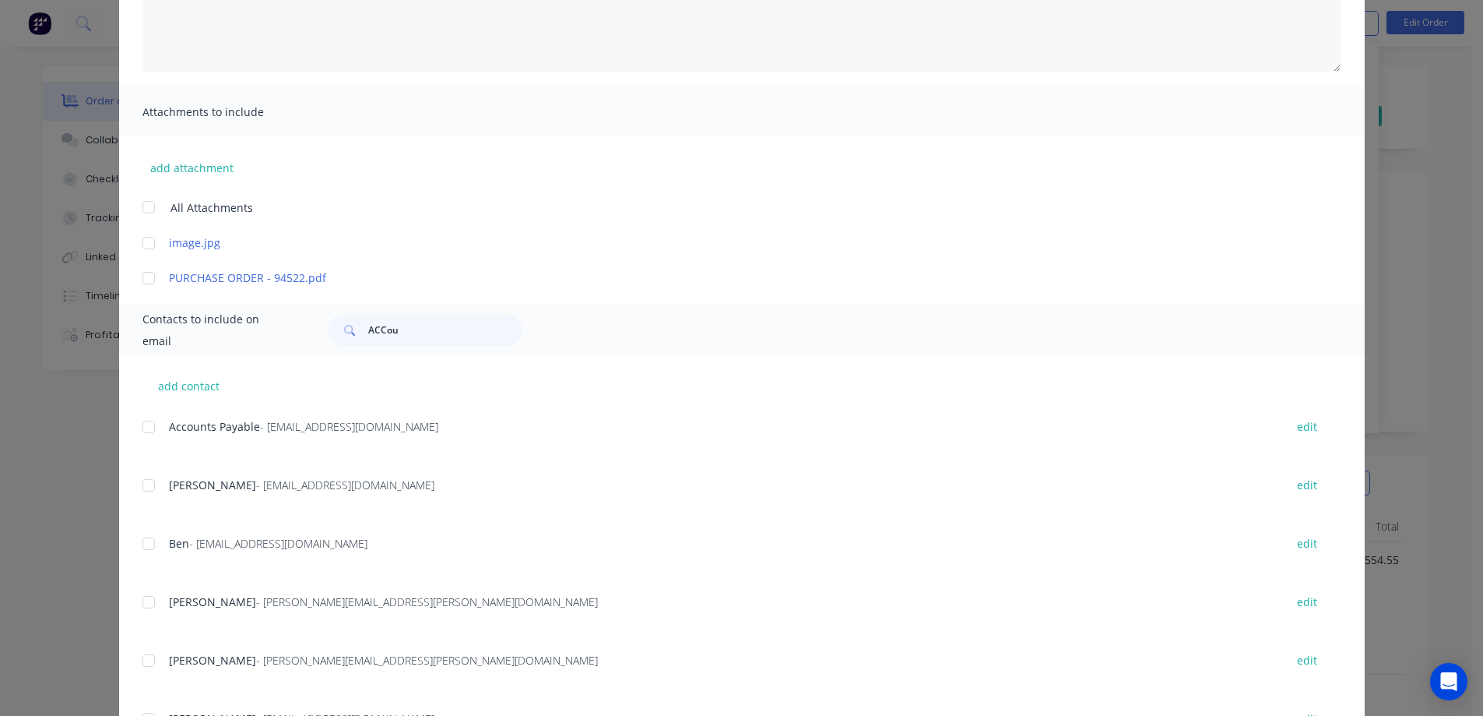
scroll to position [311, 0]
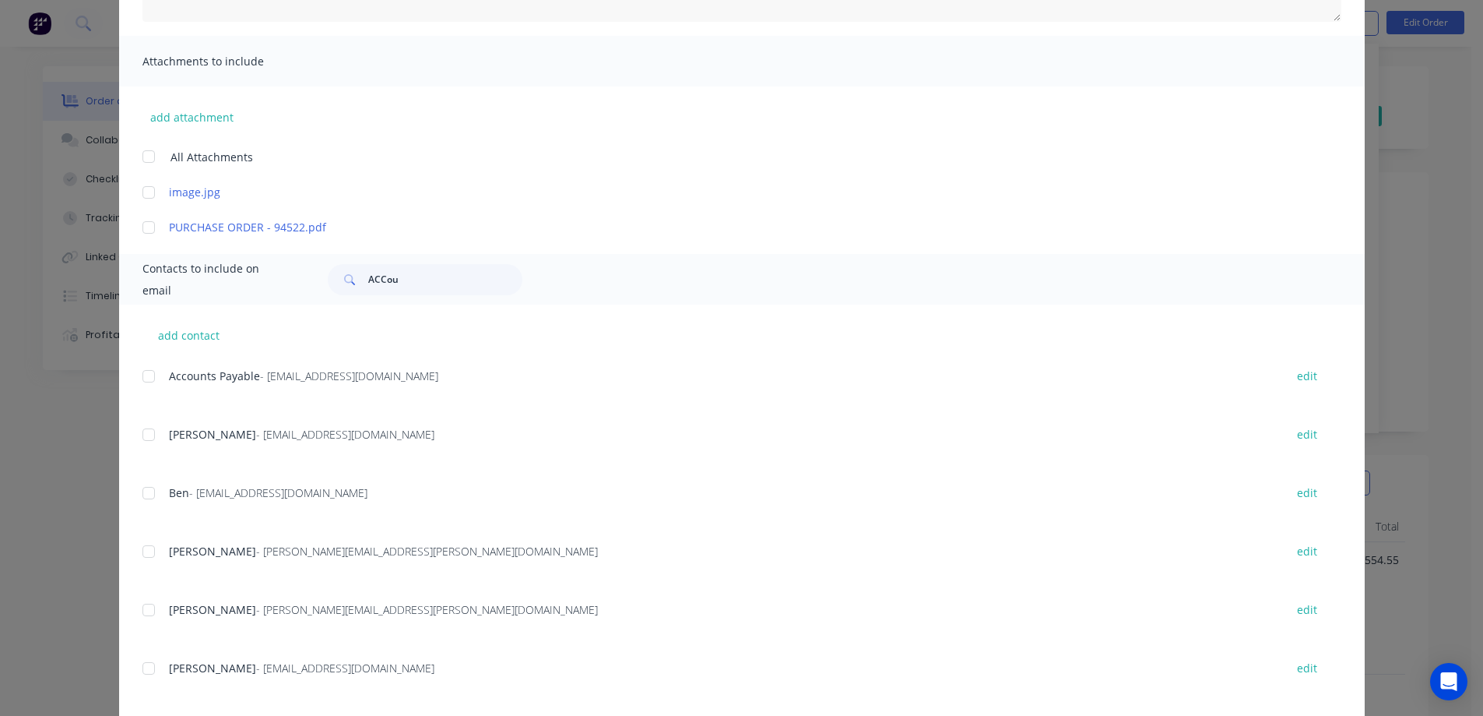
click at [142, 375] on div at bounding box center [148, 376] width 31 height 31
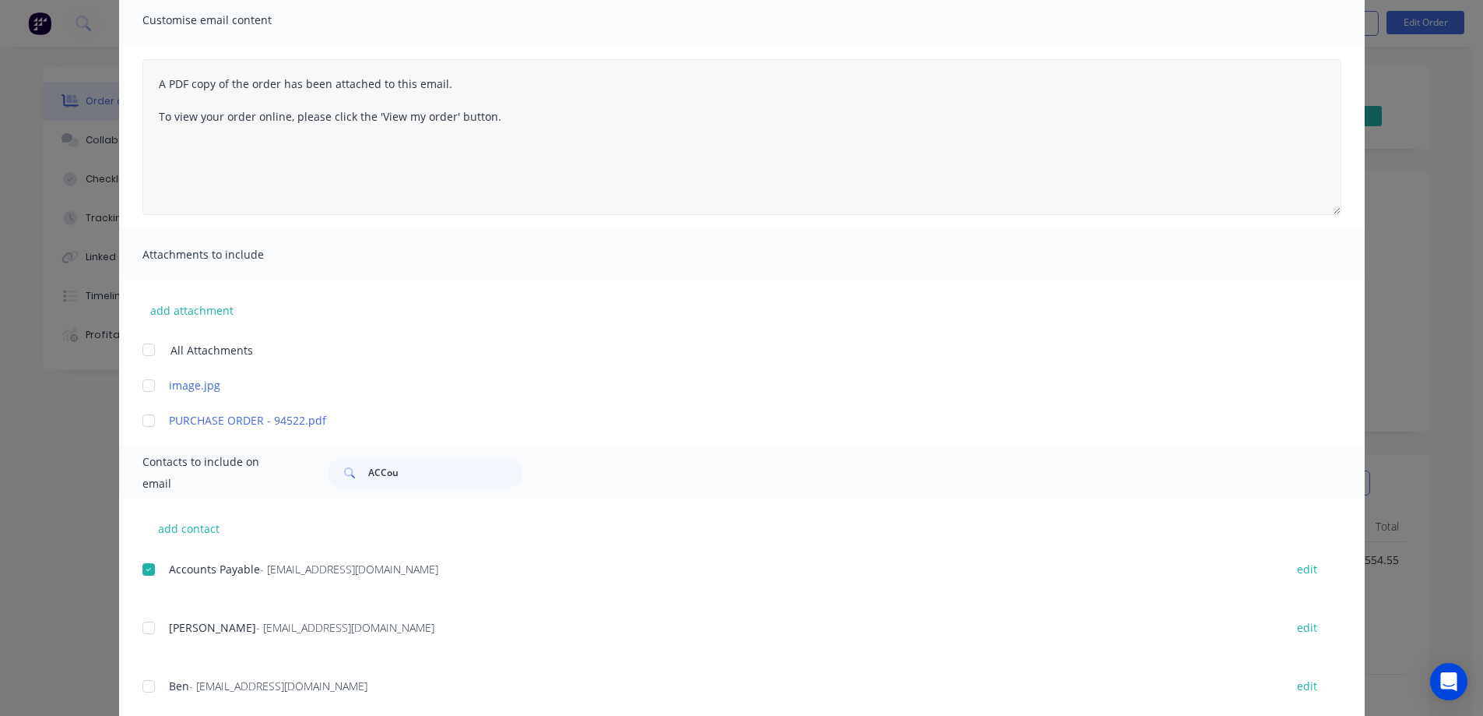
scroll to position [0, 0]
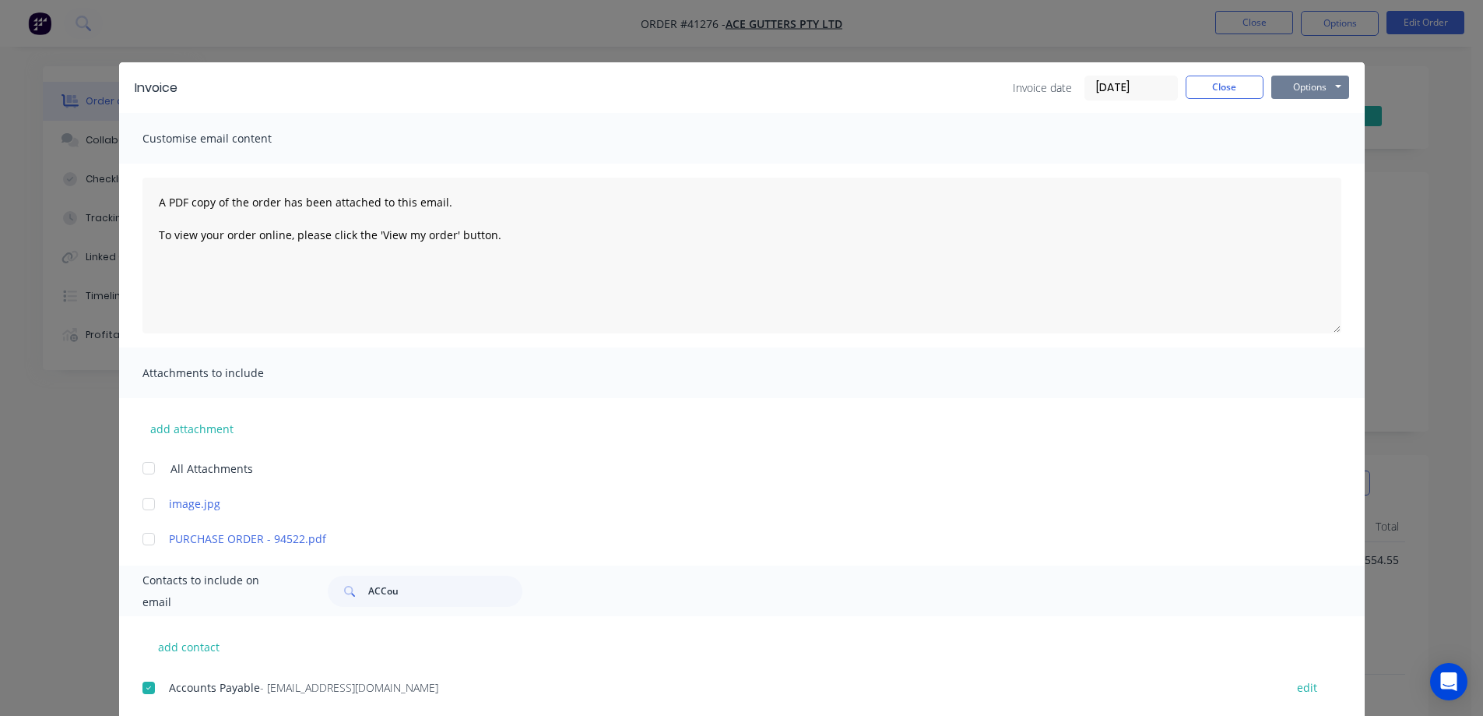
click at [1305, 84] on button "Options" at bounding box center [1311, 87] width 78 height 23
click at [1322, 162] on button "Email" at bounding box center [1322, 166] width 100 height 26
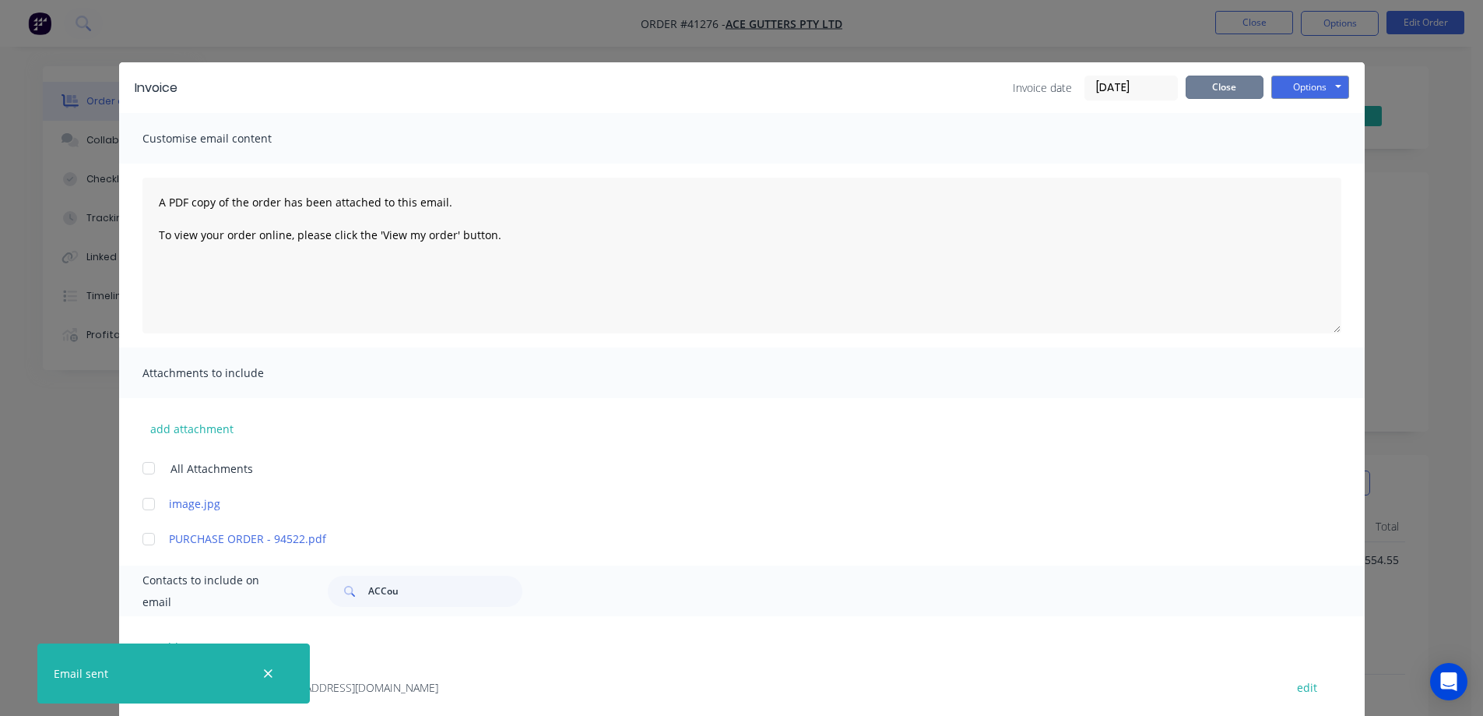
click at [1236, 84] on button "Close" at bounding box center [1225, 87] width 78 height 23
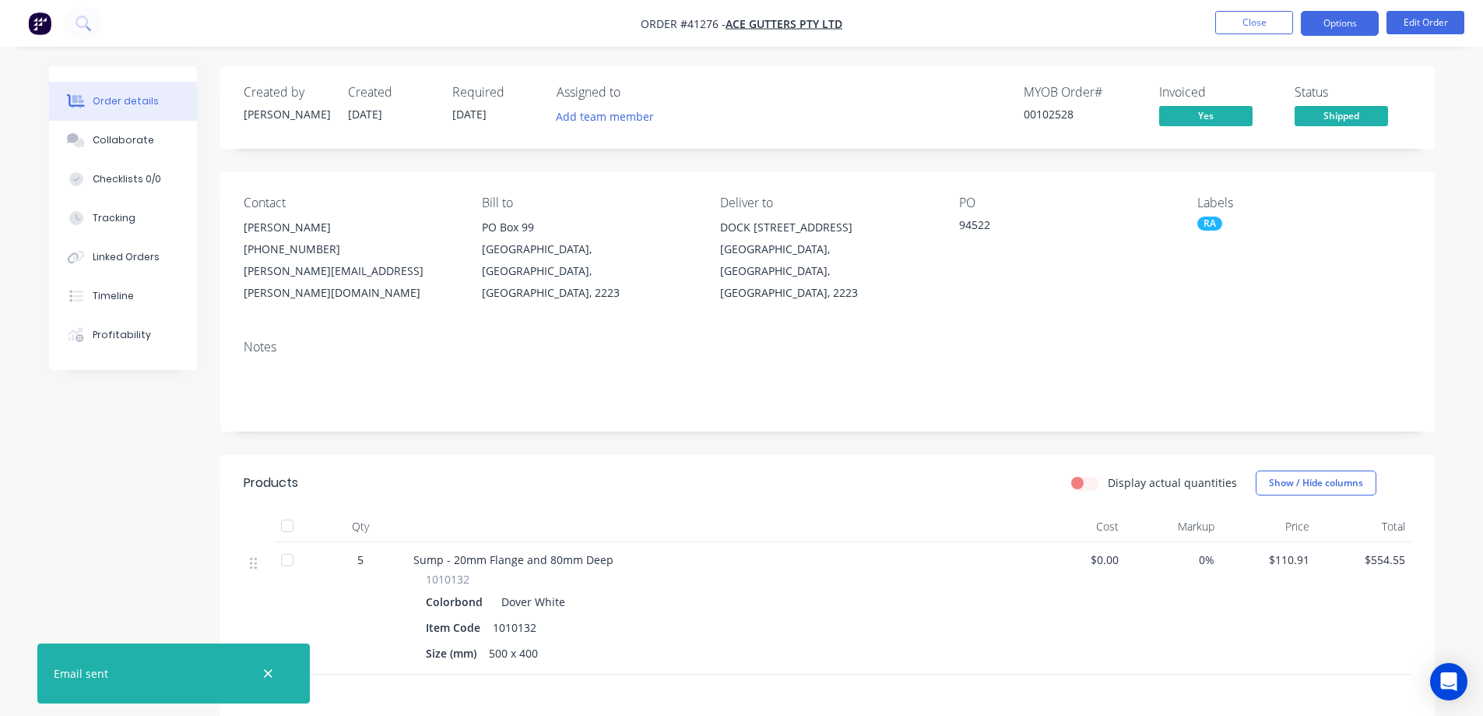
click at [1341, 22] on button "Options" at bounding box center [1340, 23] width 78 height 25
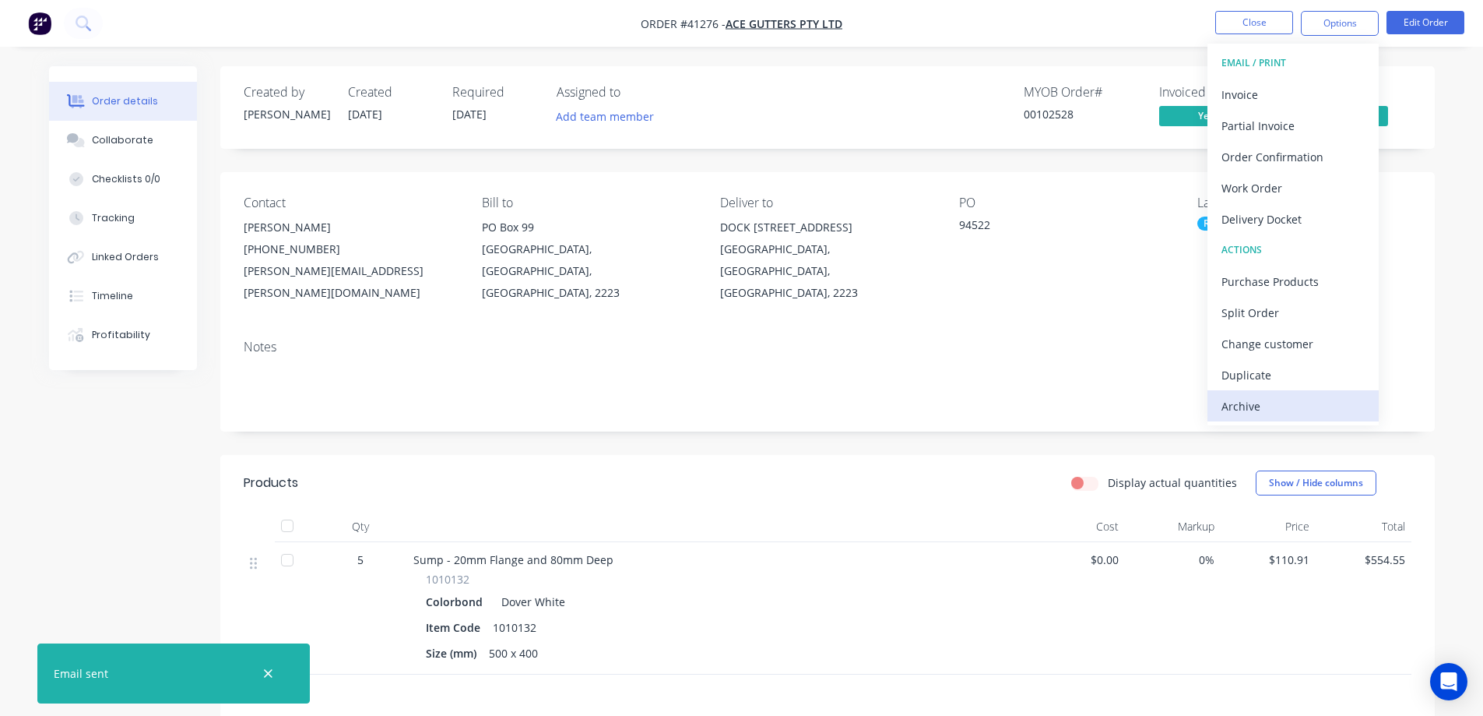
click at [1274, 403] on div "Archive" at bounding box center [1293, 406] width 143 height 23
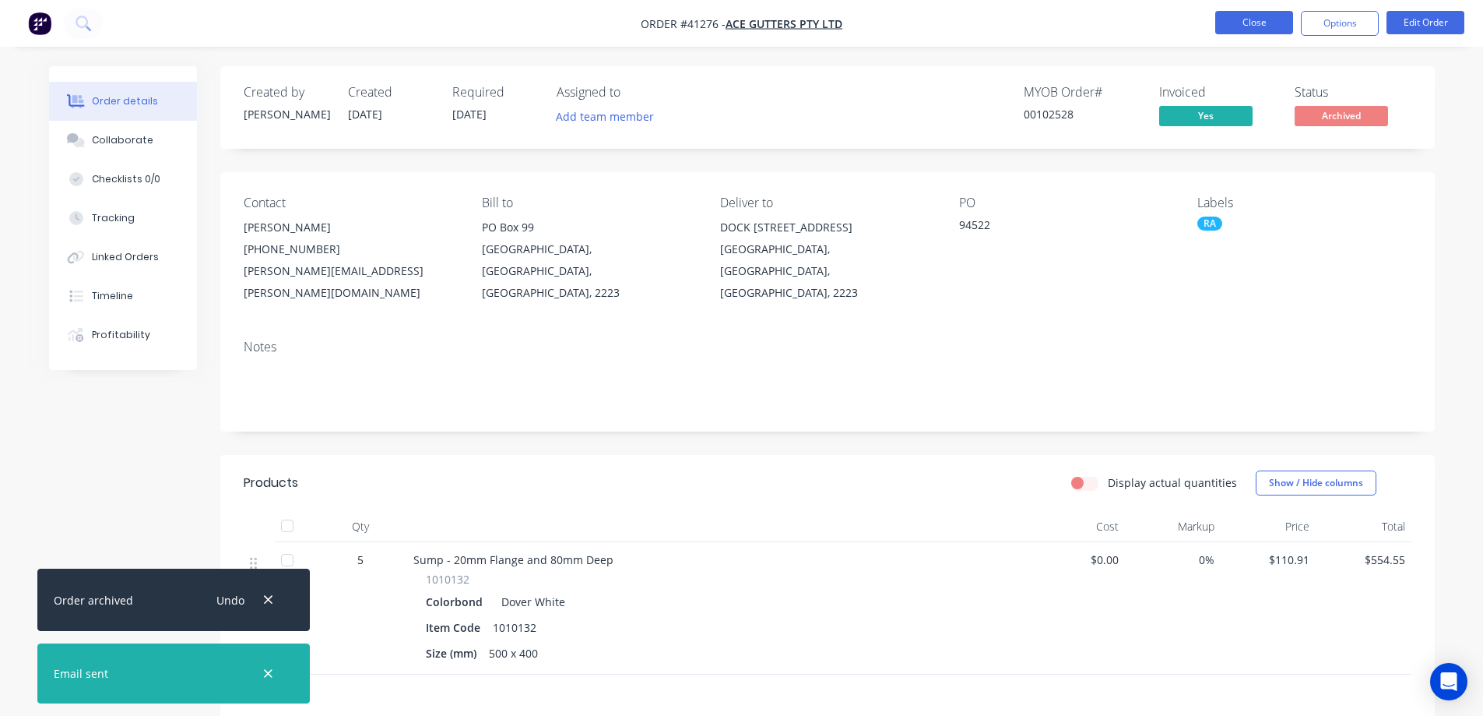
click at [1268, 22] on button "Close" at bounding box center [1255, 22] width 78 height 23
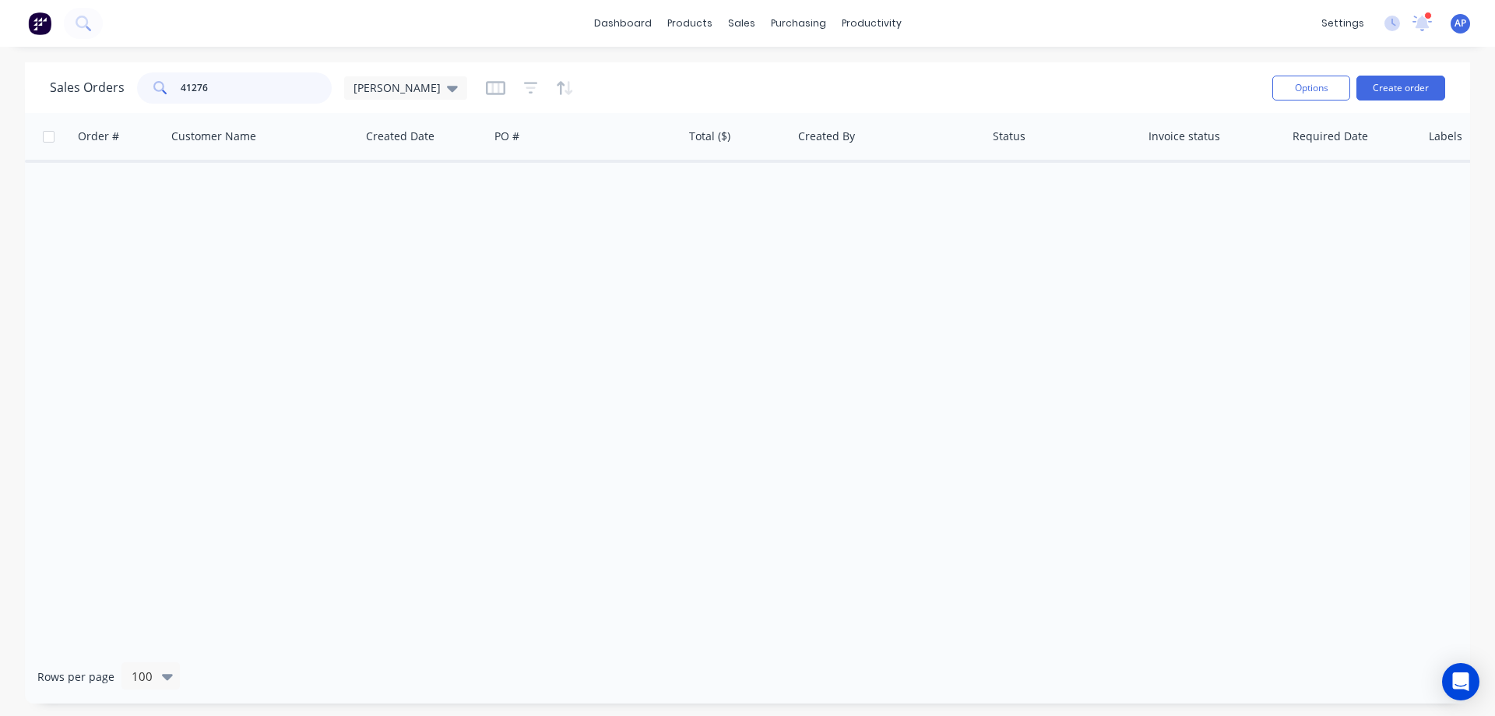
drag, startPoint x: 259, startPoint y: 88, endPoint x: 158, endPoint y: 100, distance: 101.2
click at [158, 100] on div "41276" at bounding box center [234, 87] width 195 height 31
type input "41402"
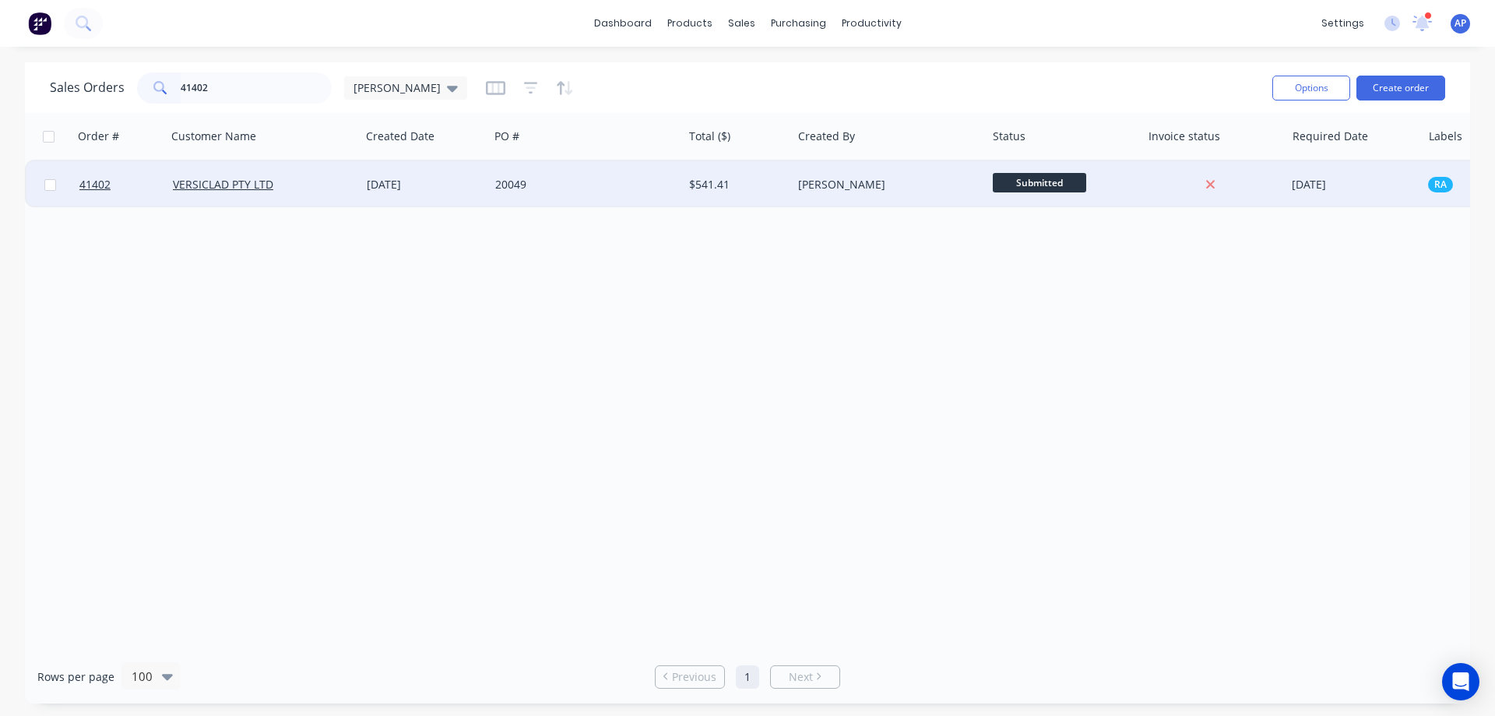
click at [660, 185] on div "20049" at bounding box center [581, 185] width 173 height 16
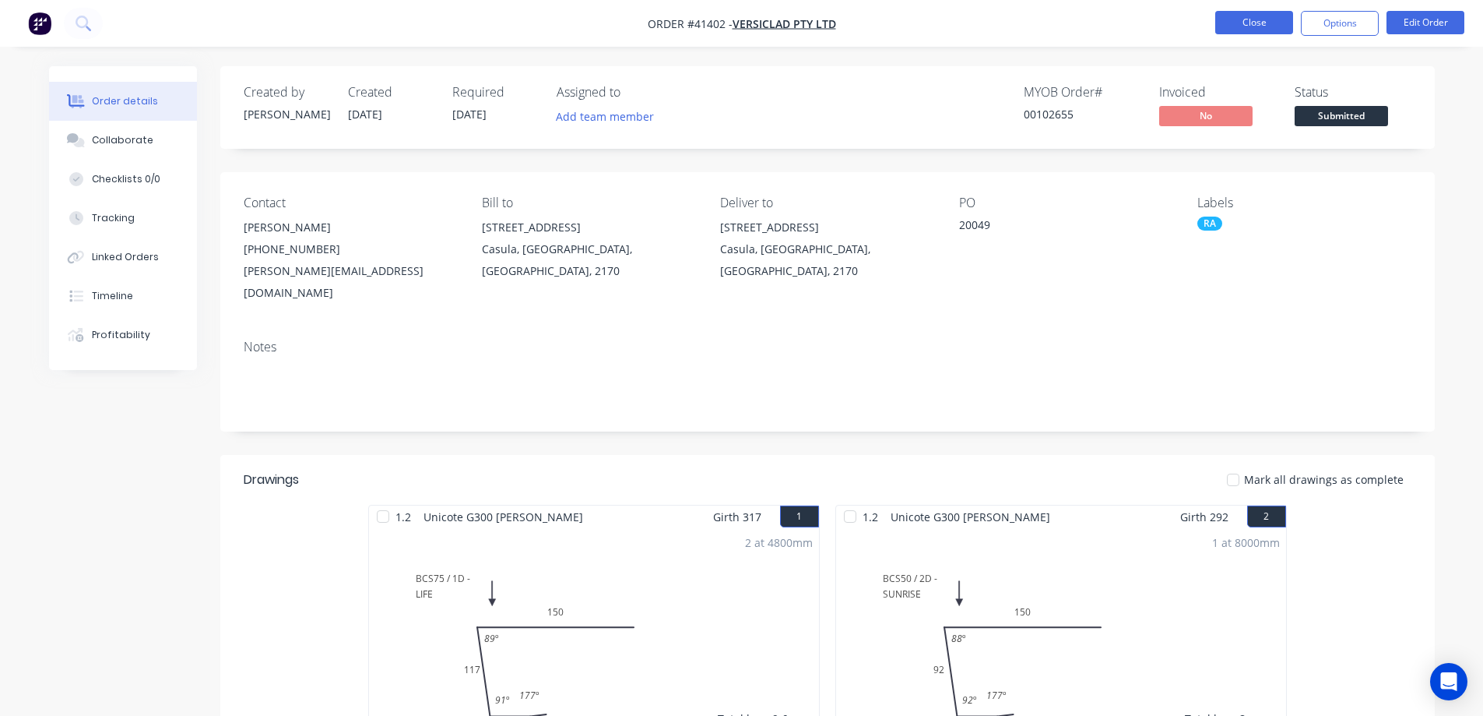
click at [1237, 25] on button "Close" at bounding box center [1255, 22] width 78 height 23
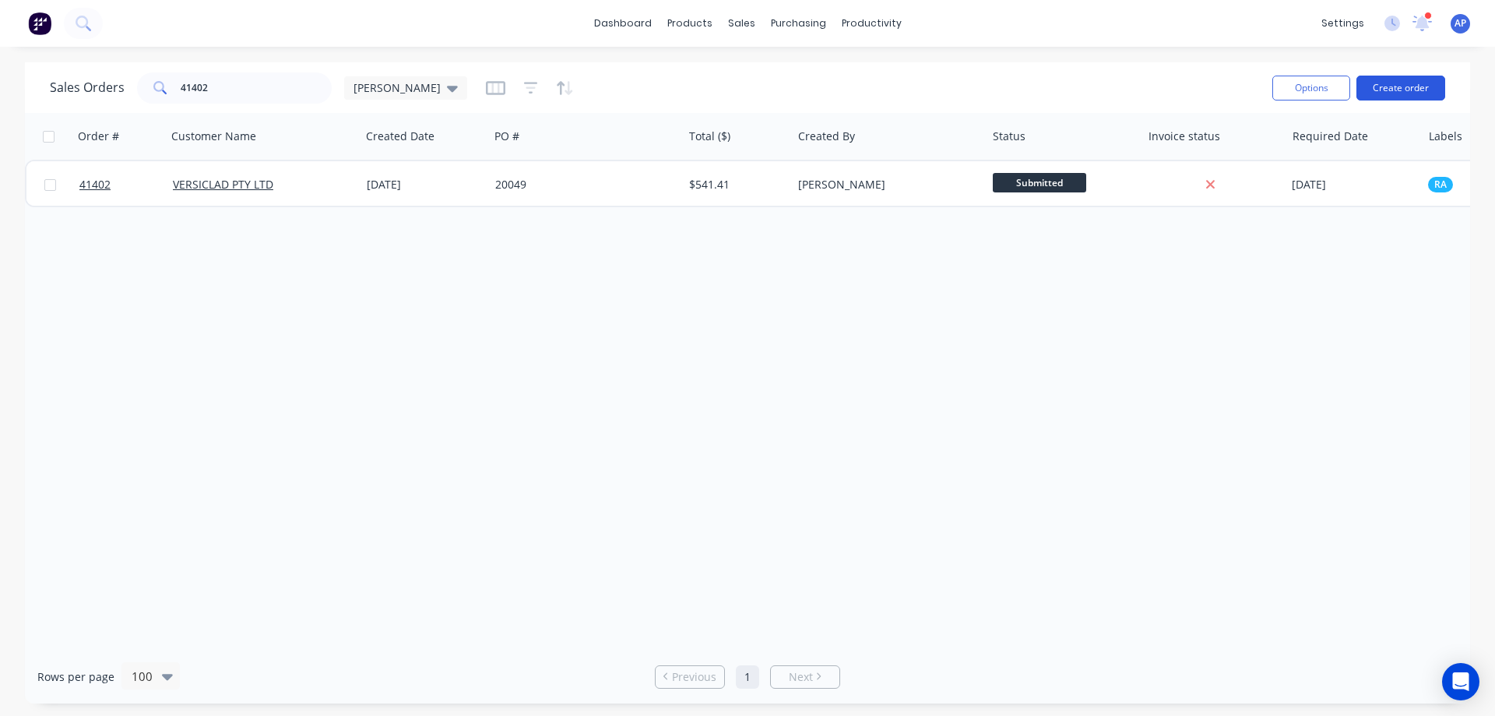
click at [1386, 86] on button "Create order" at bounding box center [1400, 88] width 89 height 25
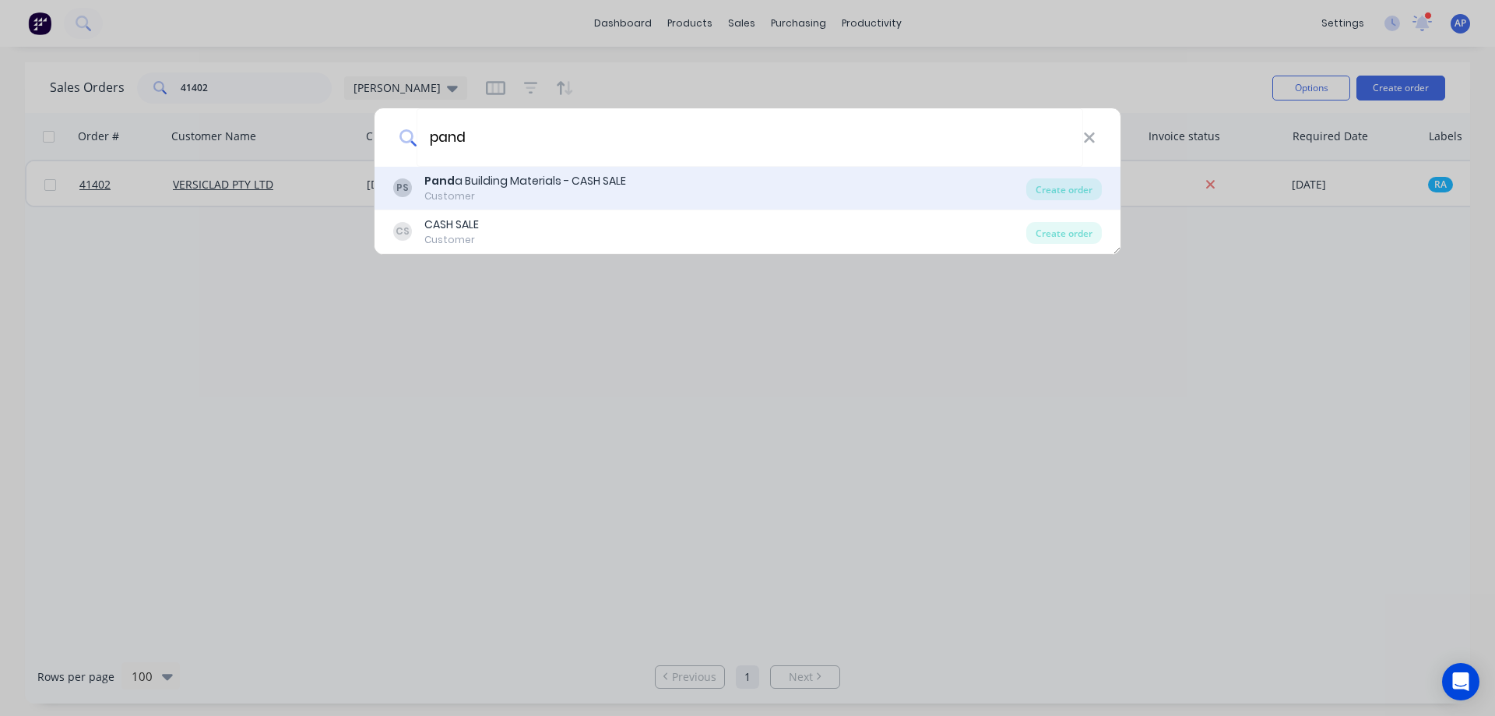
type input "pand"
click at [500, 180] on div "Pand a Building Materials - CASH SALE" at bounding box center [525, 181] width 202 height 16
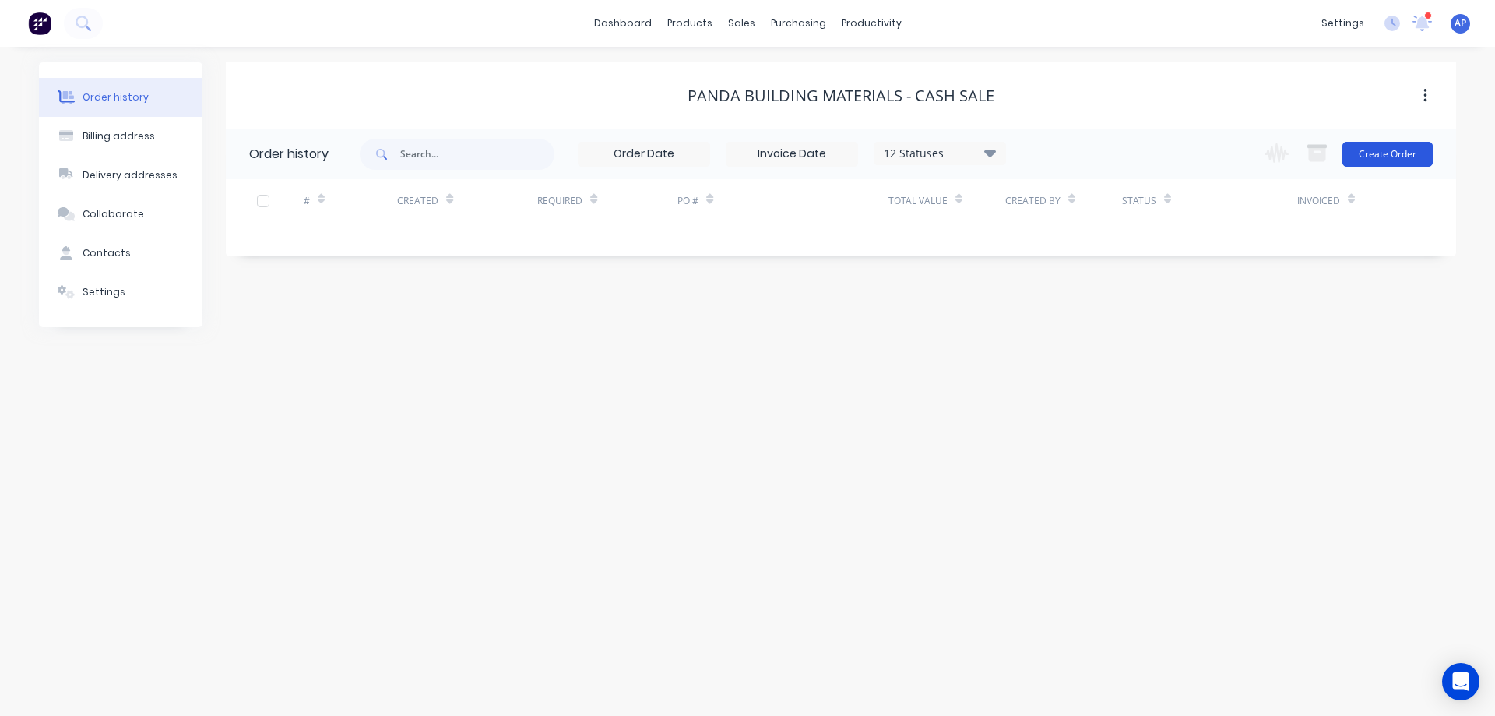
click at [1380, 151] on button "Create Order" at bounding box center [1387, 154] width 90 height 25
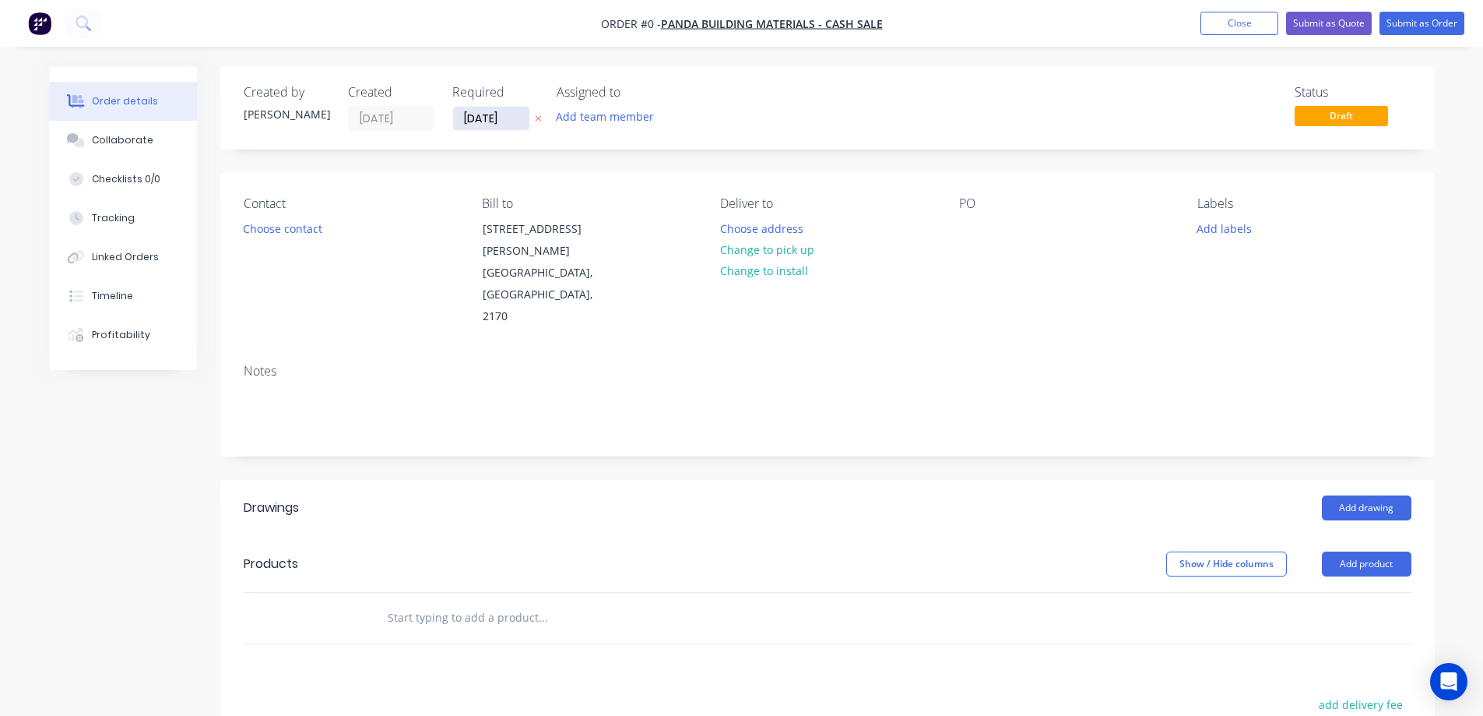
click at [493, 115] on input "[DATE]" at bounding box center [491, 118] width 76 height 23
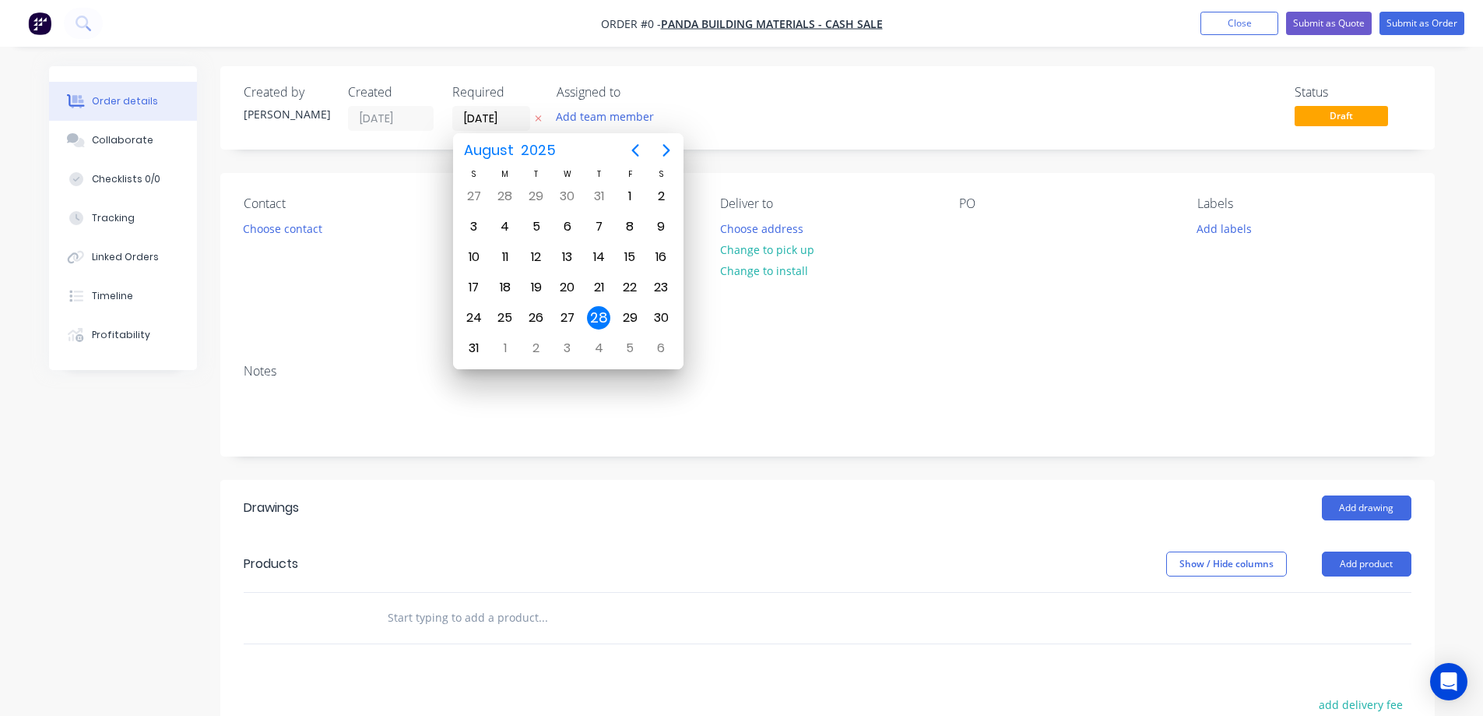
drag, startPoint x: 603, startPoint y: 319, endPoint x: 531, endPoint y: 304, distance: 73.1
click at [602, 319] on div "28" at bounding box center [598, 317] width 23 height 23
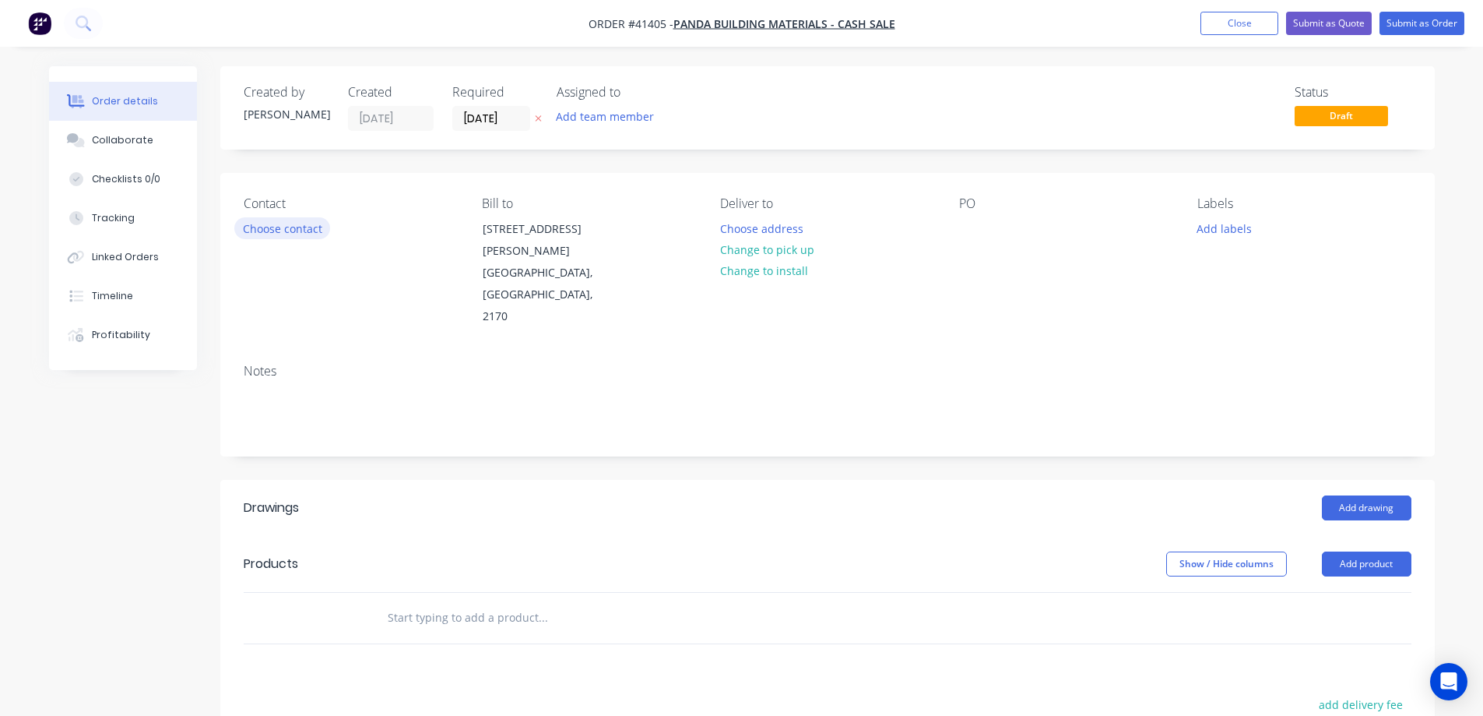
click at [306, 235] on button "Choose contact" at bounding box center [282, 227] width 96 height 21
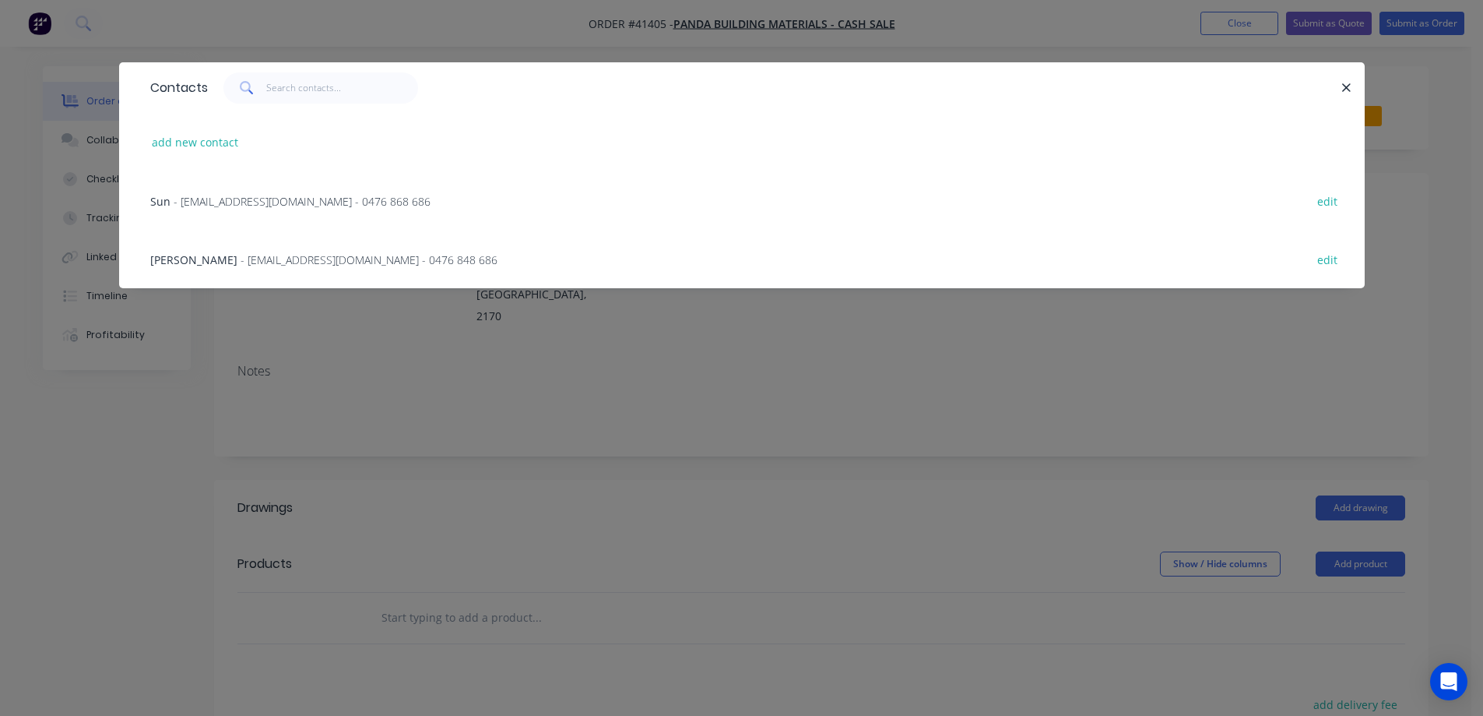
click at [261, 199] on span "- Pandabuildingmaterials@outlook.com.au - 0476 868 686" at bounding box center [302, 201] width 257 height 15
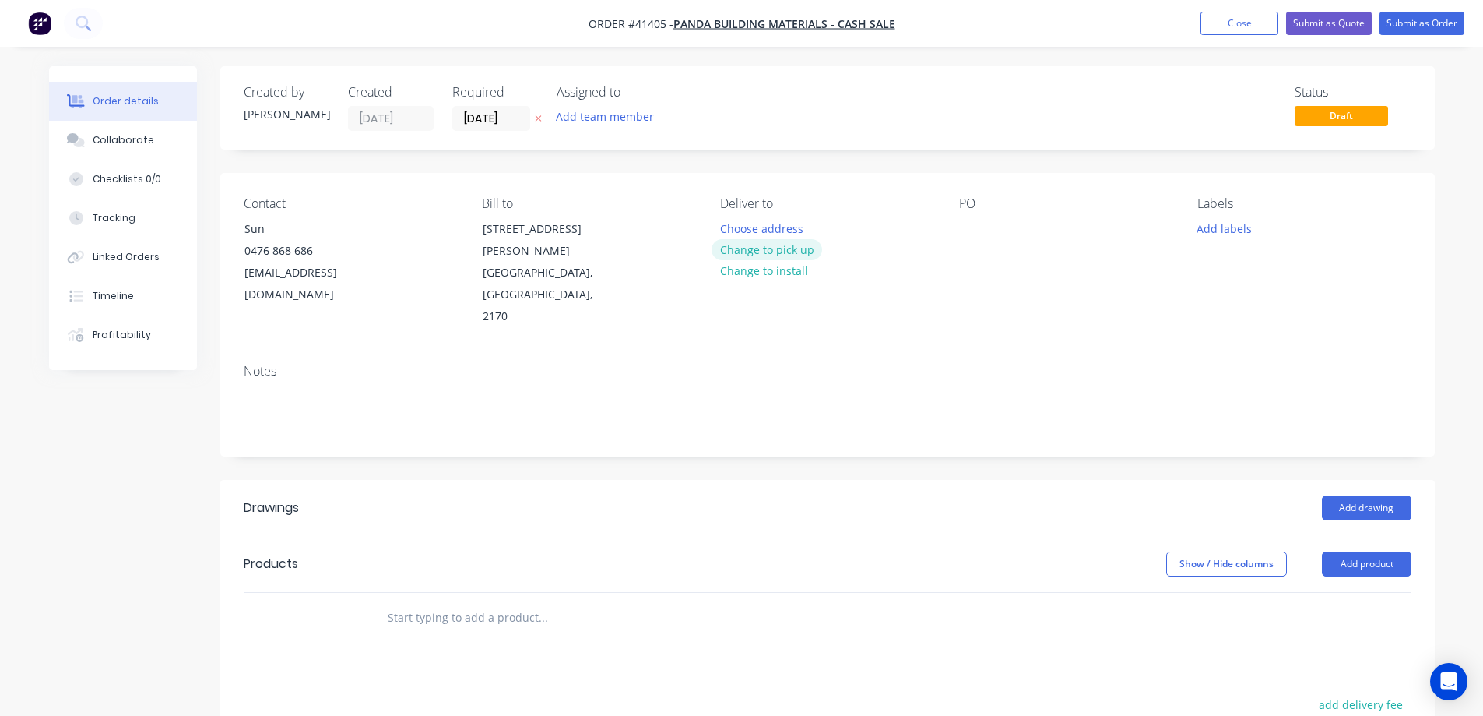
click at [792, 252] on button "Change to pick up" at bounding box center [767, 249] width 111 height 21
click at [977, 224] on div at bounding box center [971, 228] width 25 height 23
click at [1208, 227] on button "Add labels" at bounding box center [1225, 227] width 72 height 21
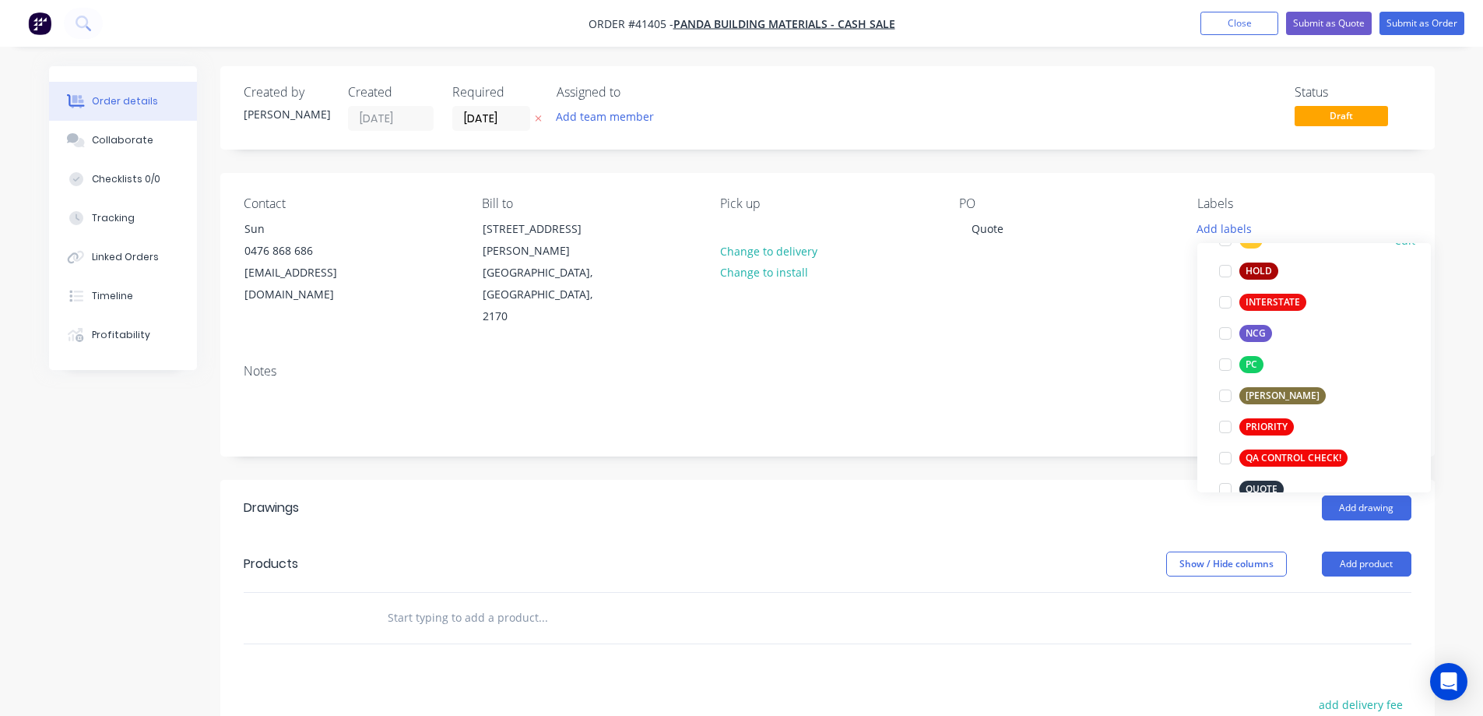
scroll to position [311, 0]
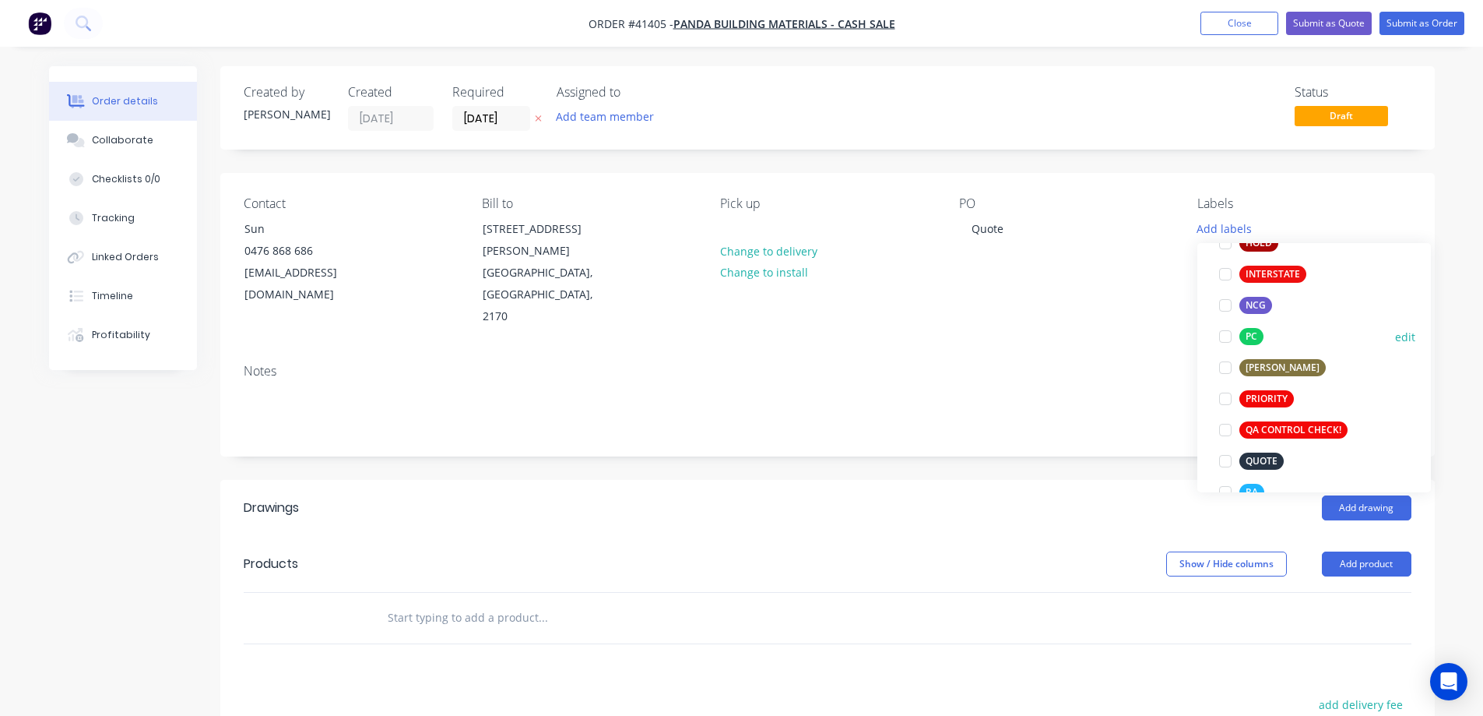
click at [1227, 336] on div at bounding box center [1225, 336] width 31 height 31
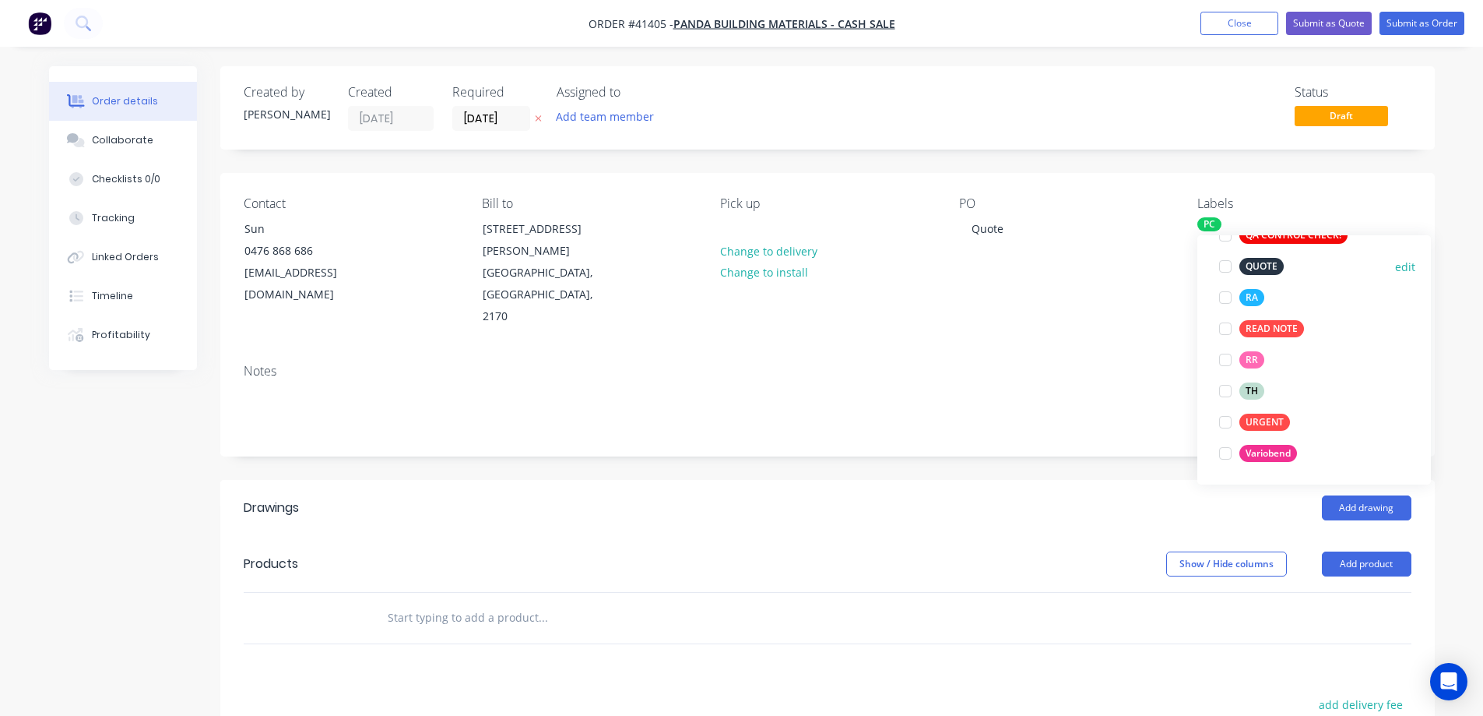
click at [1228, 263] on div at bounding box center [1225, 266] width 31 height 31
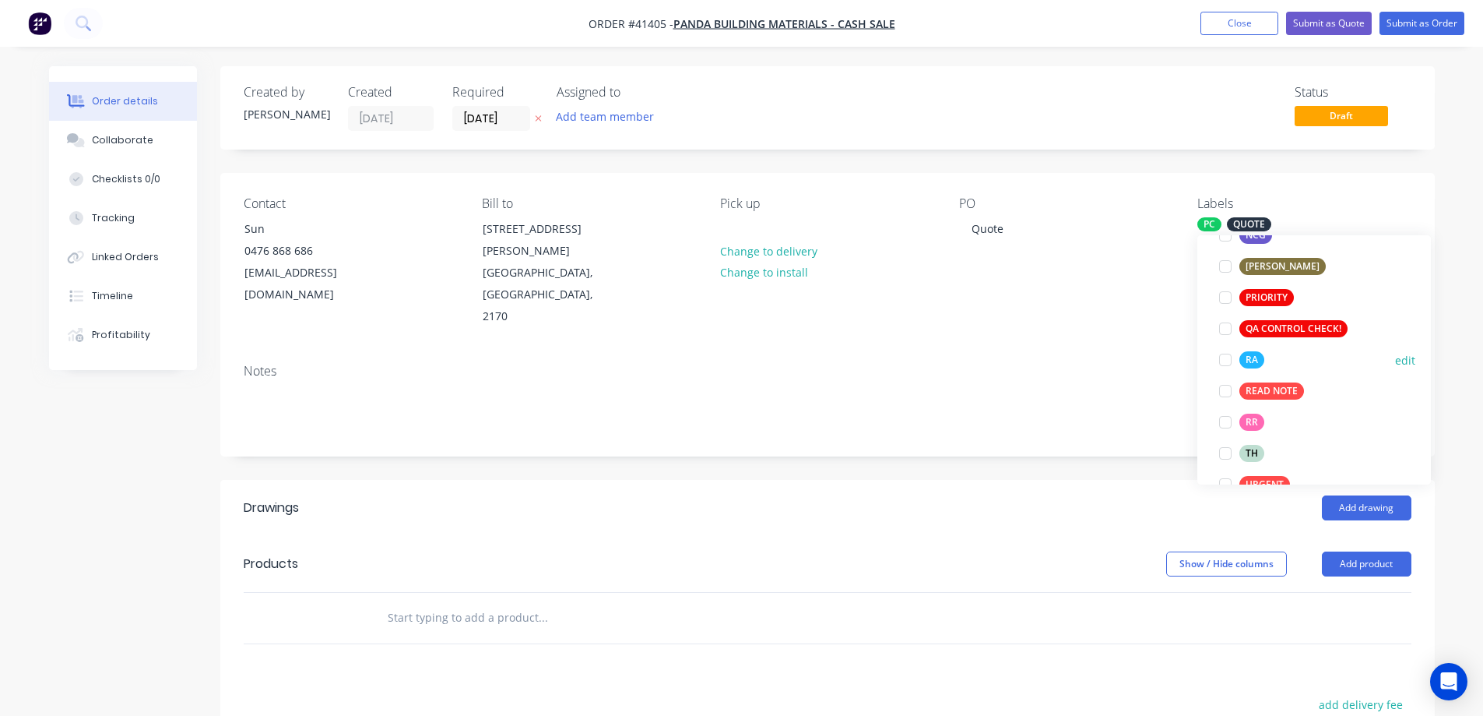
drag, startPoint x: 1229, startPoint y: 359, endPoint x: 1217, endPoint y: 353, distance: 13.2
click at [1228, 359] on div at bounding box center [1225, 359] width 31 height 31
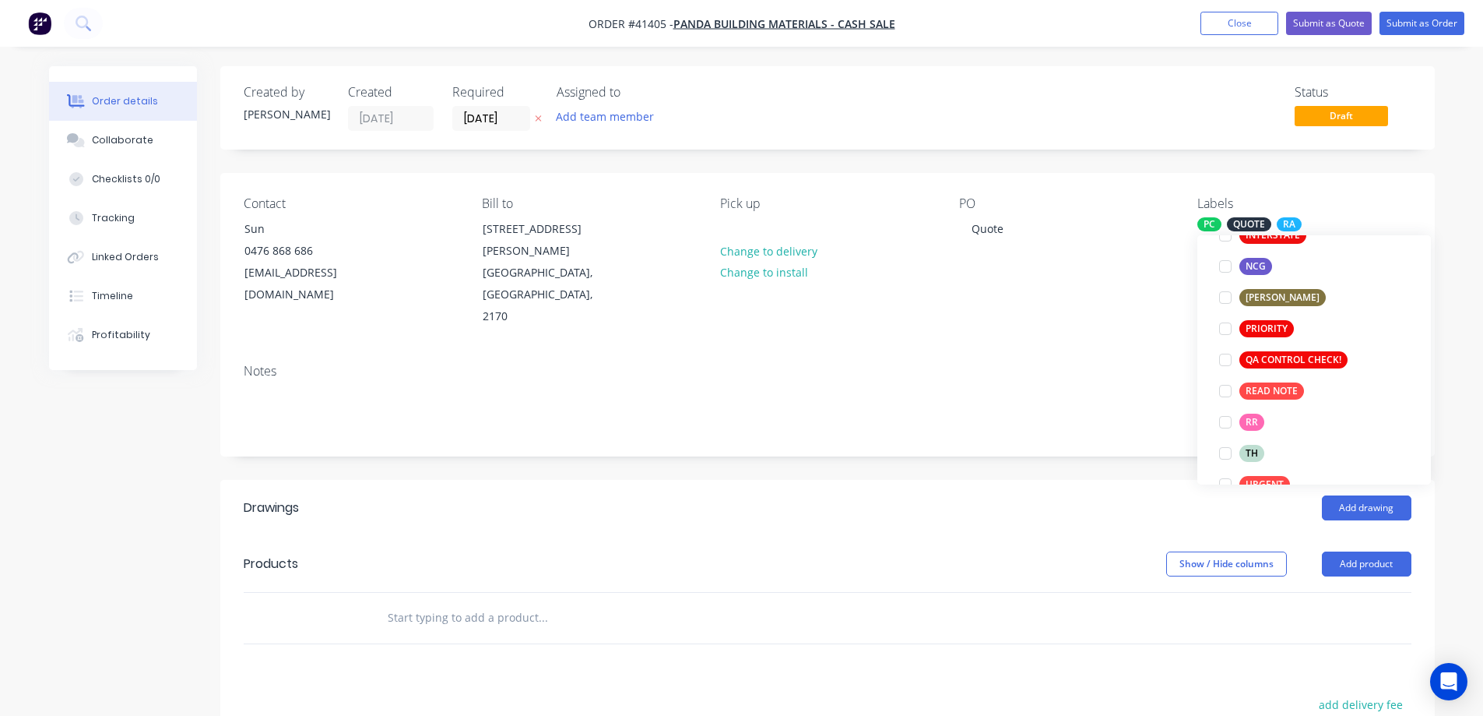
scroll to position [62, 0]
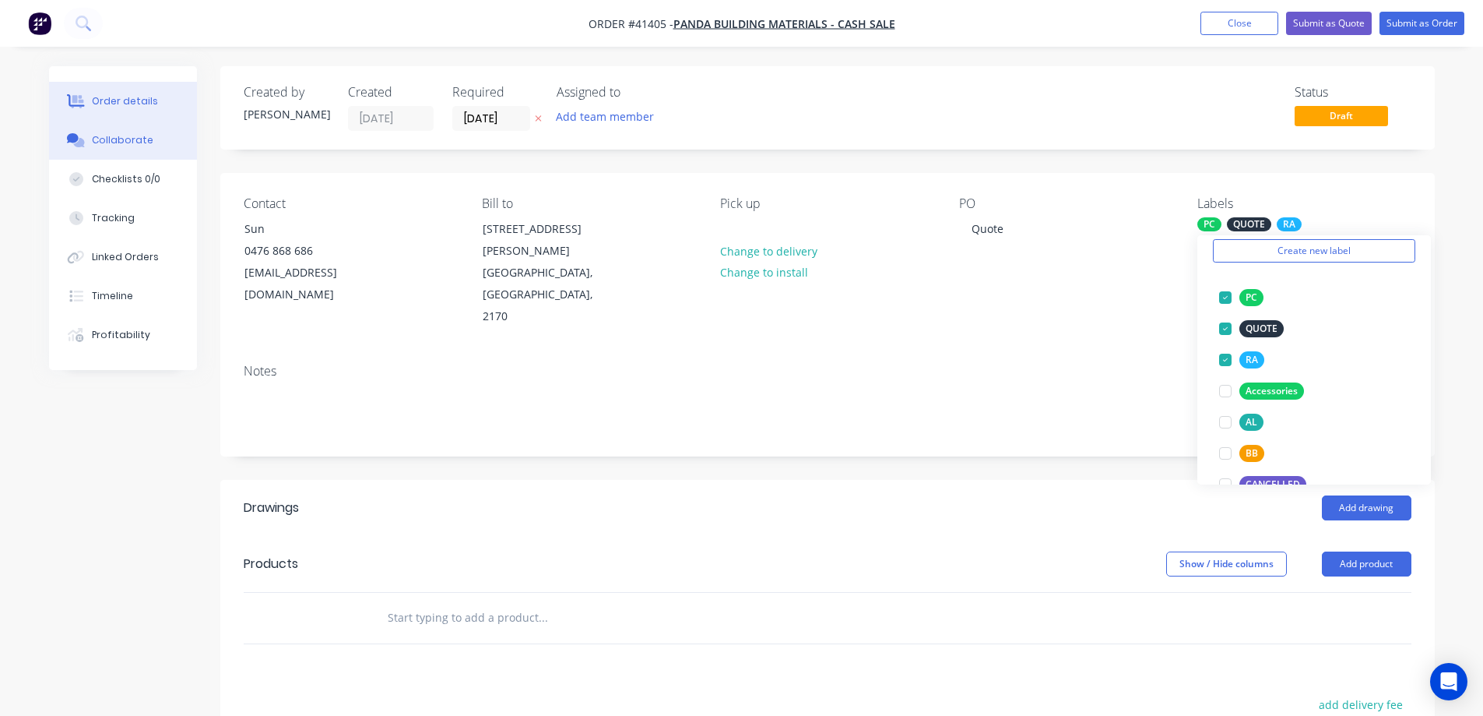
click at [148, 142] on button "Collaborate" at bounding box center [123, 140] width 148 height 39
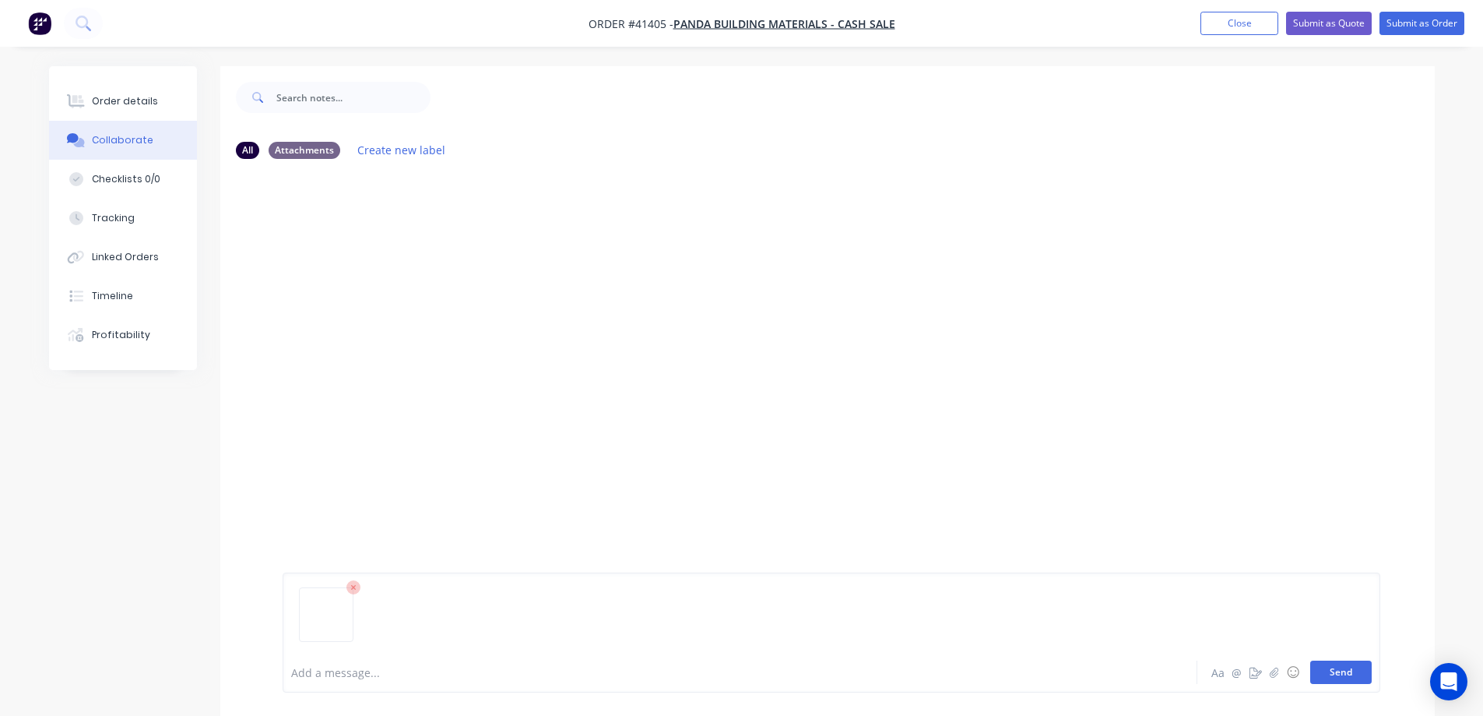
click at [1350, 674] on button "Send" at bounding box center [1342, 671] width 62 height 23
click at [1336, 666] on button "Send" at bounding box center [1342, 671] width 62 height 23
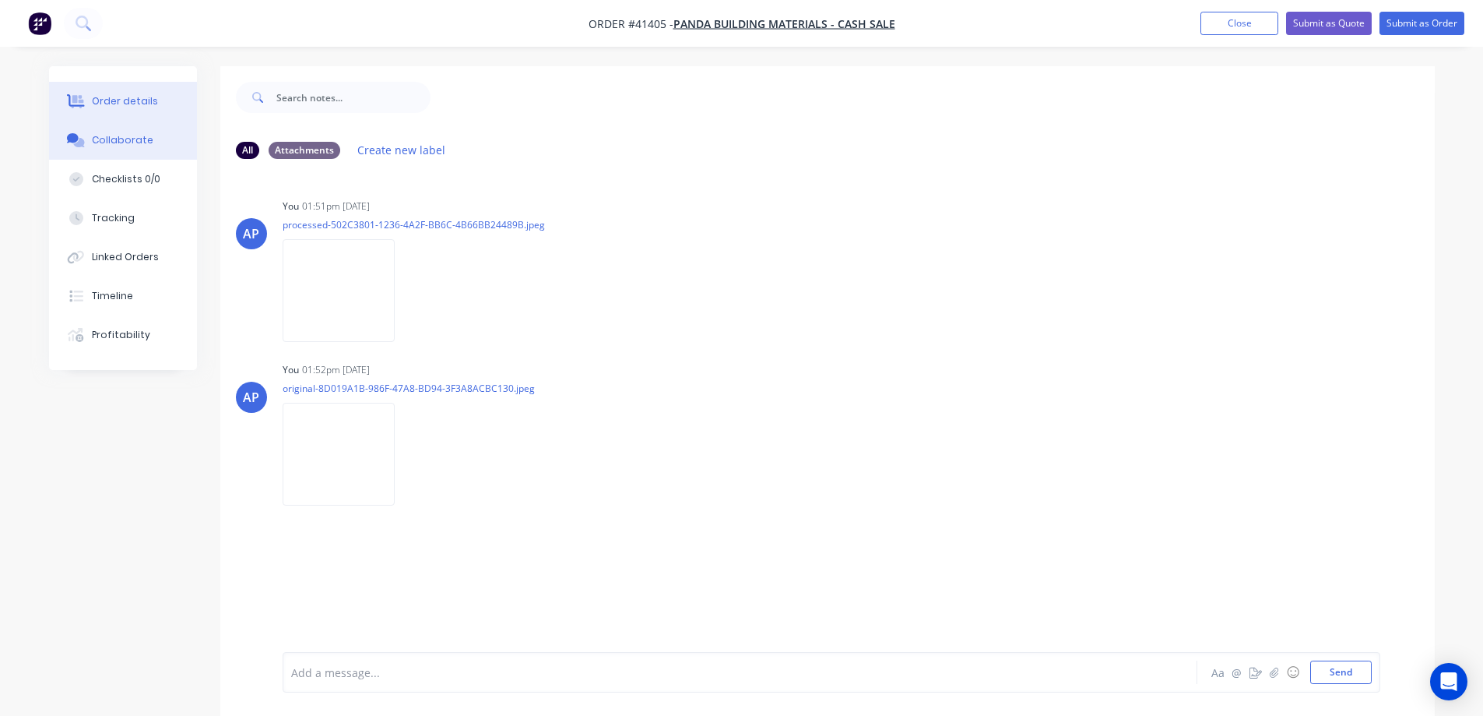
click at [150, 107] on div "Order details" at bounding box center [125, 101] width 66 height 14
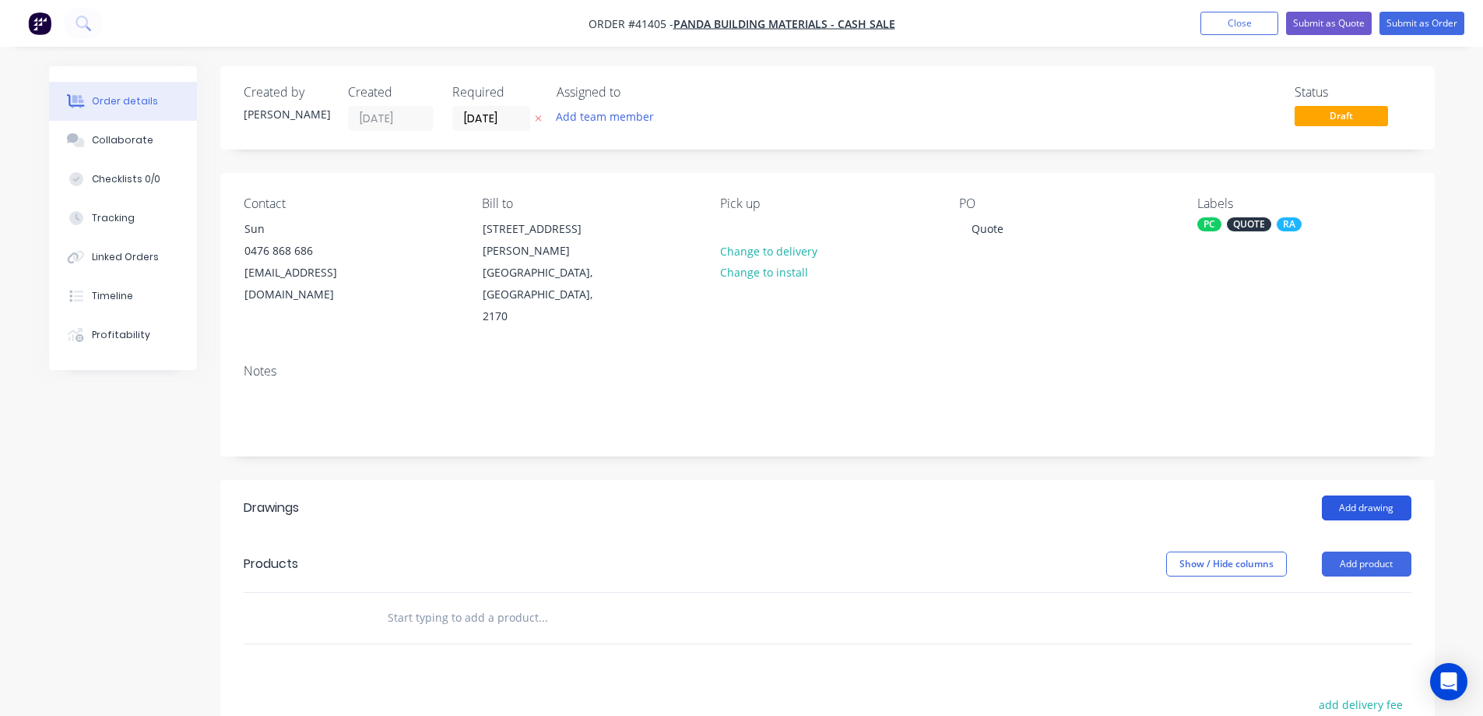
click at [1347, 495] on button "Add drawing" at bounding box center [1367, 507] width 90 height 25
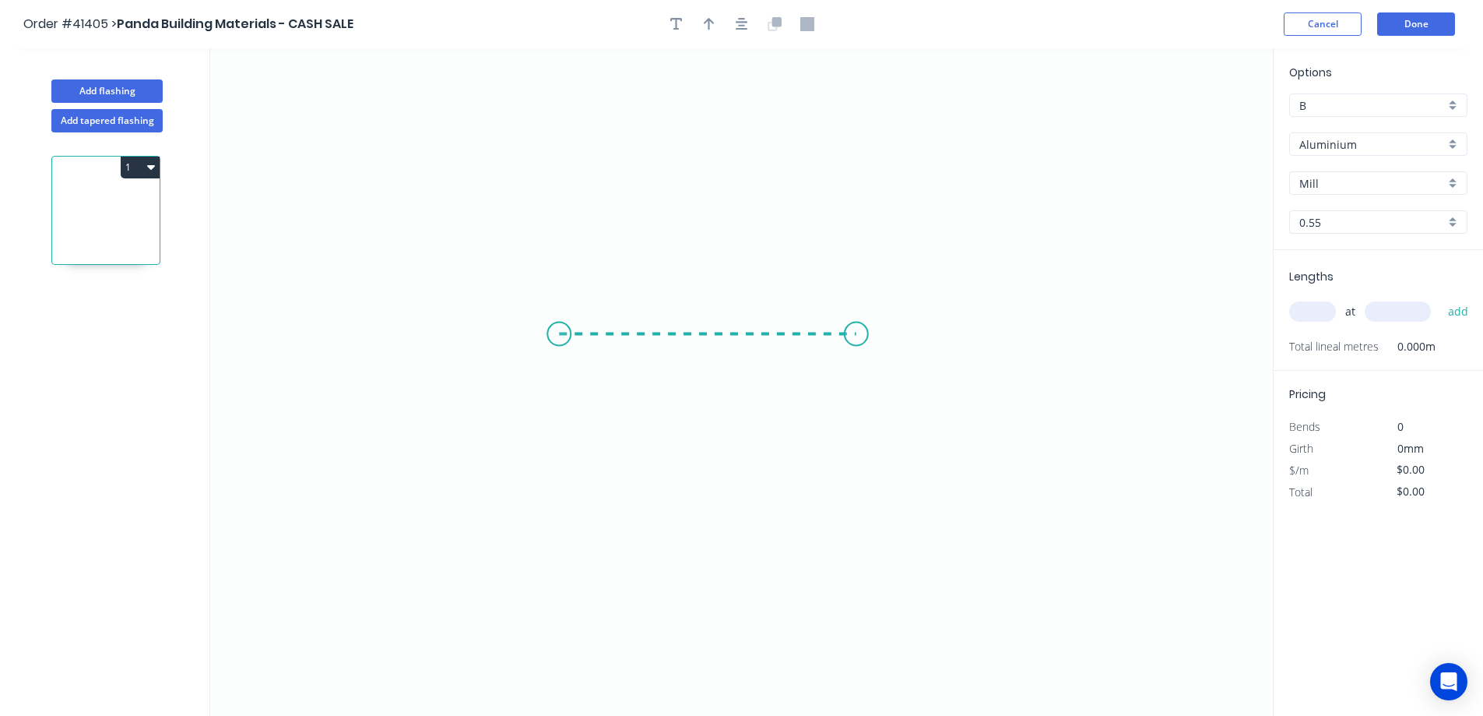
drag, startPoint x: 559, startPoint y: 334, endPoint x: 862, endPoint y: 339, distance: 302.9
click at [862, 339] on icon "0" at bounding box center [741, 381] width 1063 height 667
click at [862, 338] on circle at bounding box center [861, 333] width 23 height 23
click at [712, 346] on tspan "?" at bounding box center [711, 349] width 8 height 26
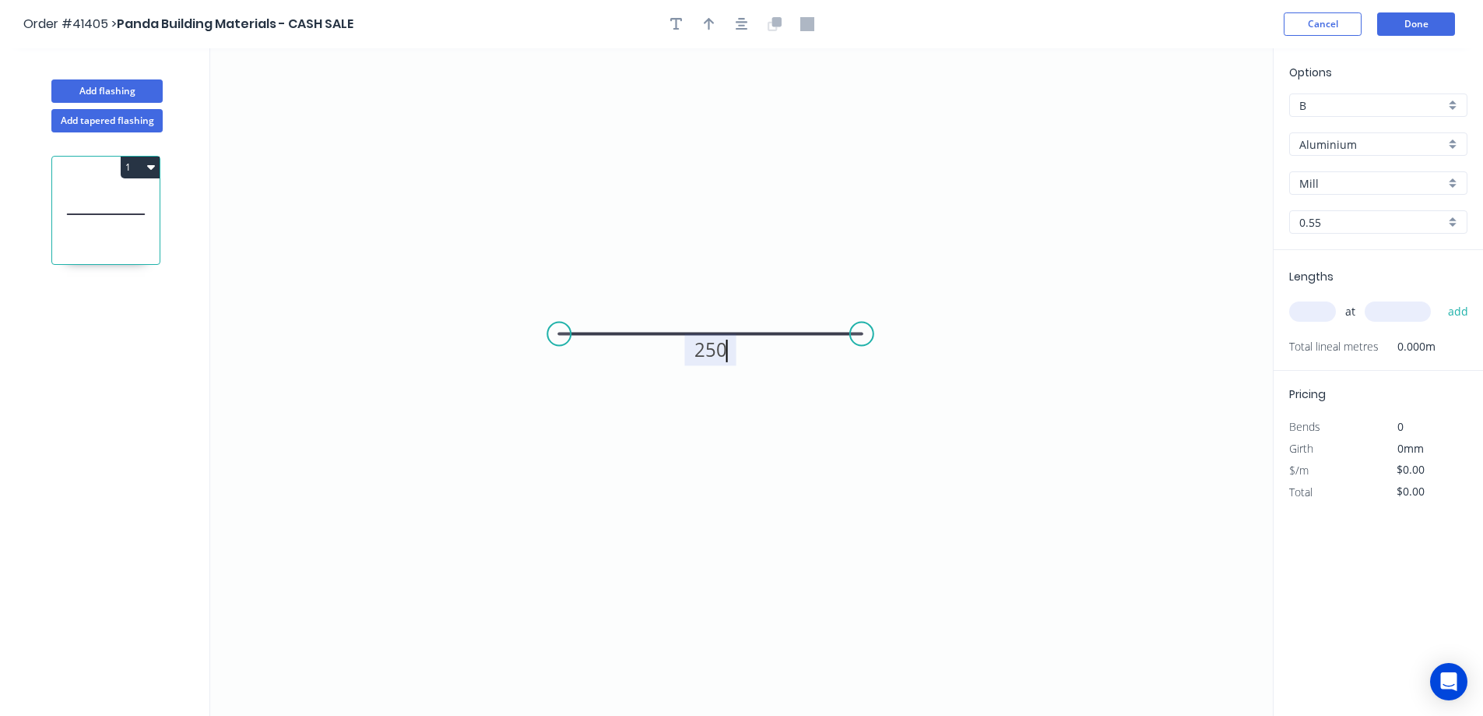
click at [745, 304] on icon "0 250" at bounding box center [741, 381] width 1063 height 667
type input "$8.51"
click at [1445, 142] on div "Aluminium" at bounding box center [1378, 143] width 178 height 23
click at [1355, 169] on div "Aluminium" at bounding box center [1378, 173] width 177 height 27
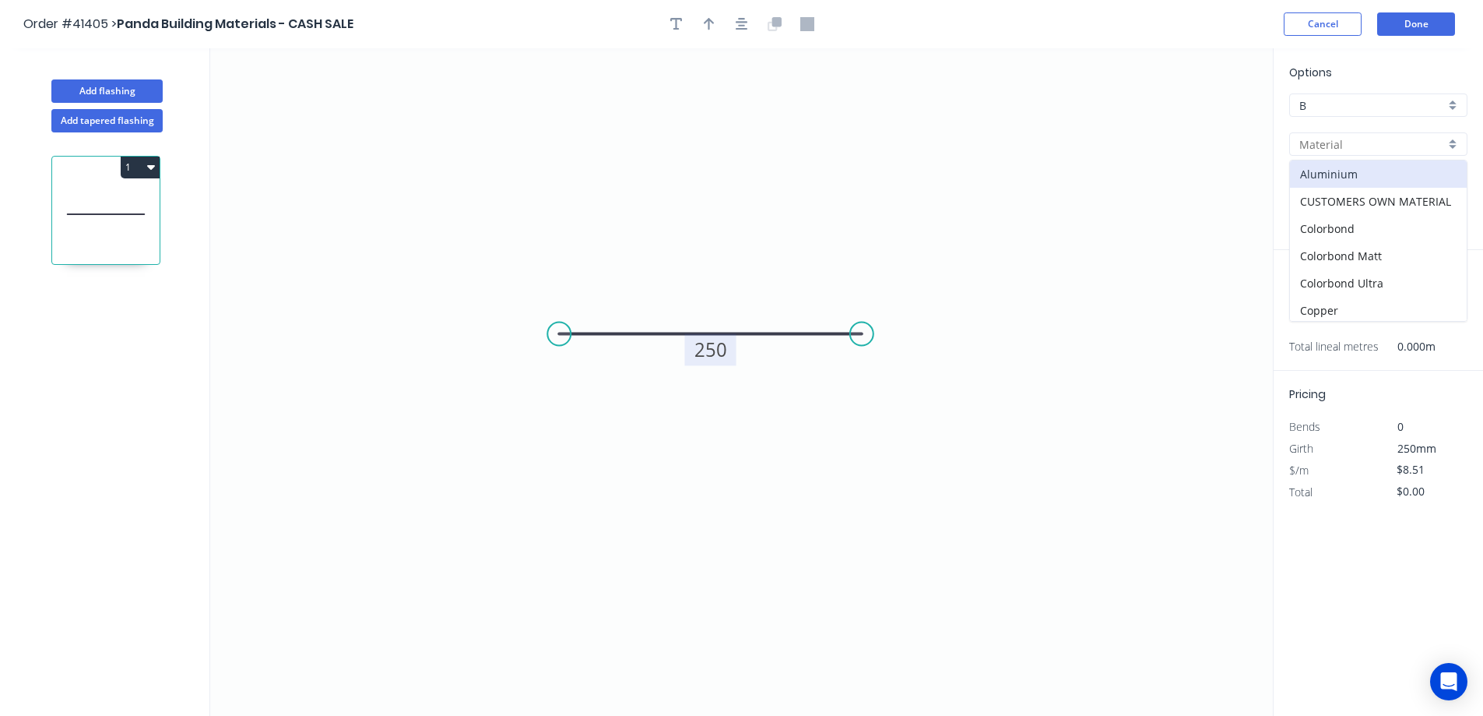
type input "Aluminium"
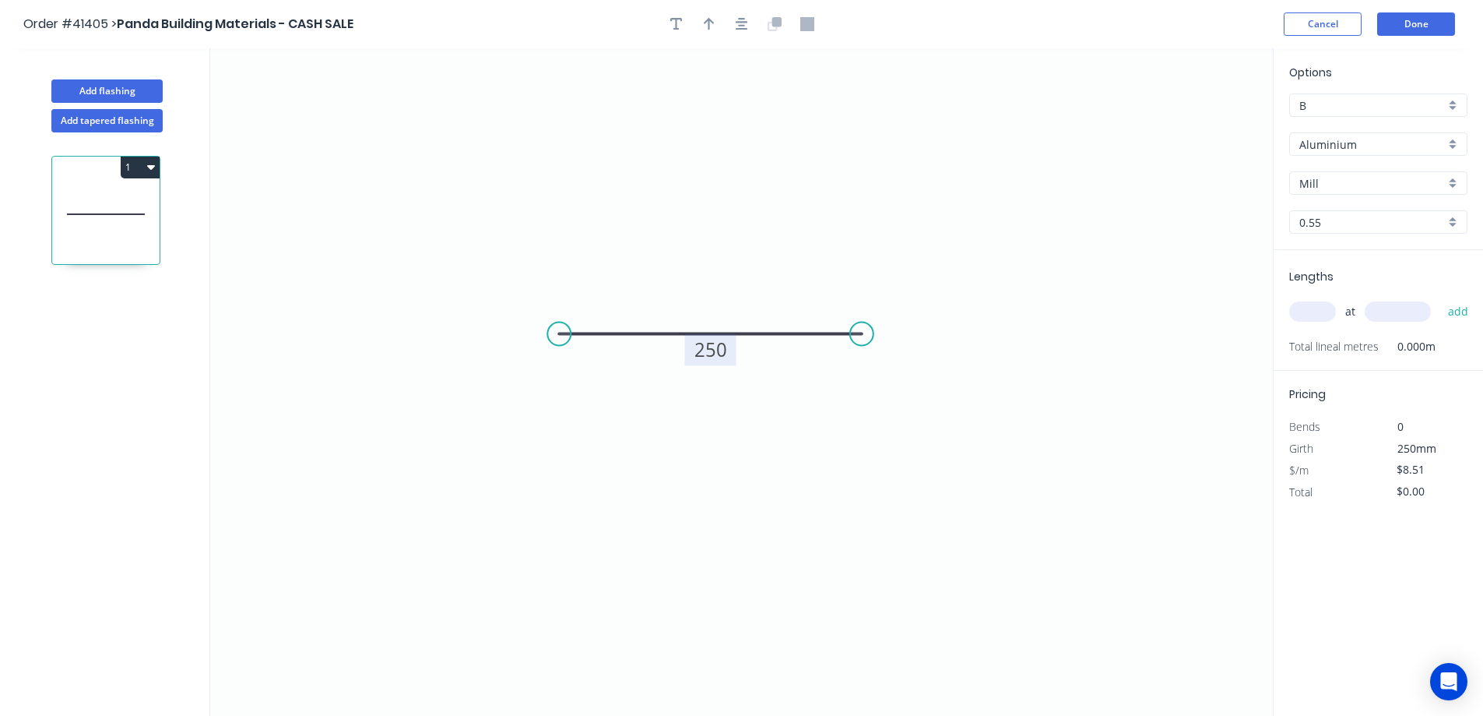
click at [1452, 178] on div "Mill" at bounding box center [1378, 182] width 178 height 23
click at [1362, 277] on div "PC - Monument" at bounding box center [1378, 282] width 177 height 27
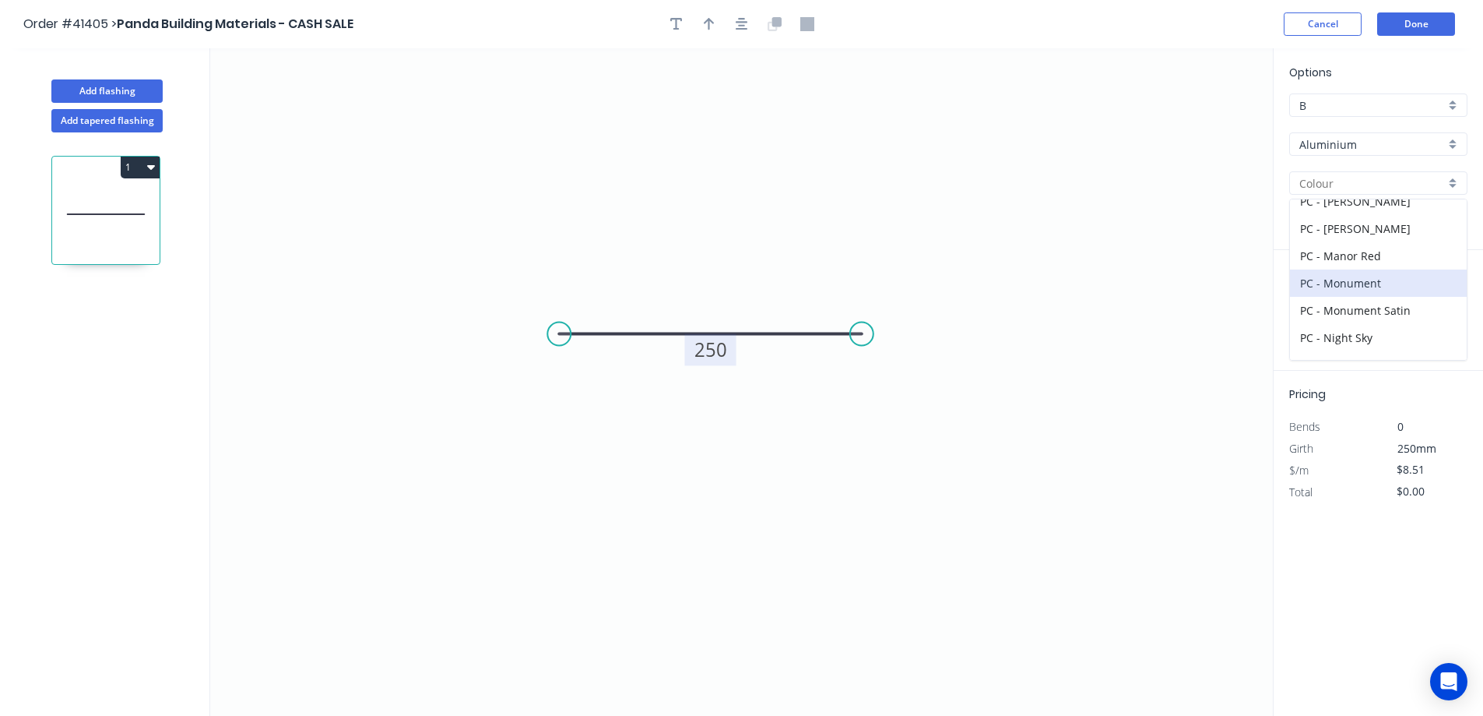
type input "PC - Monument"
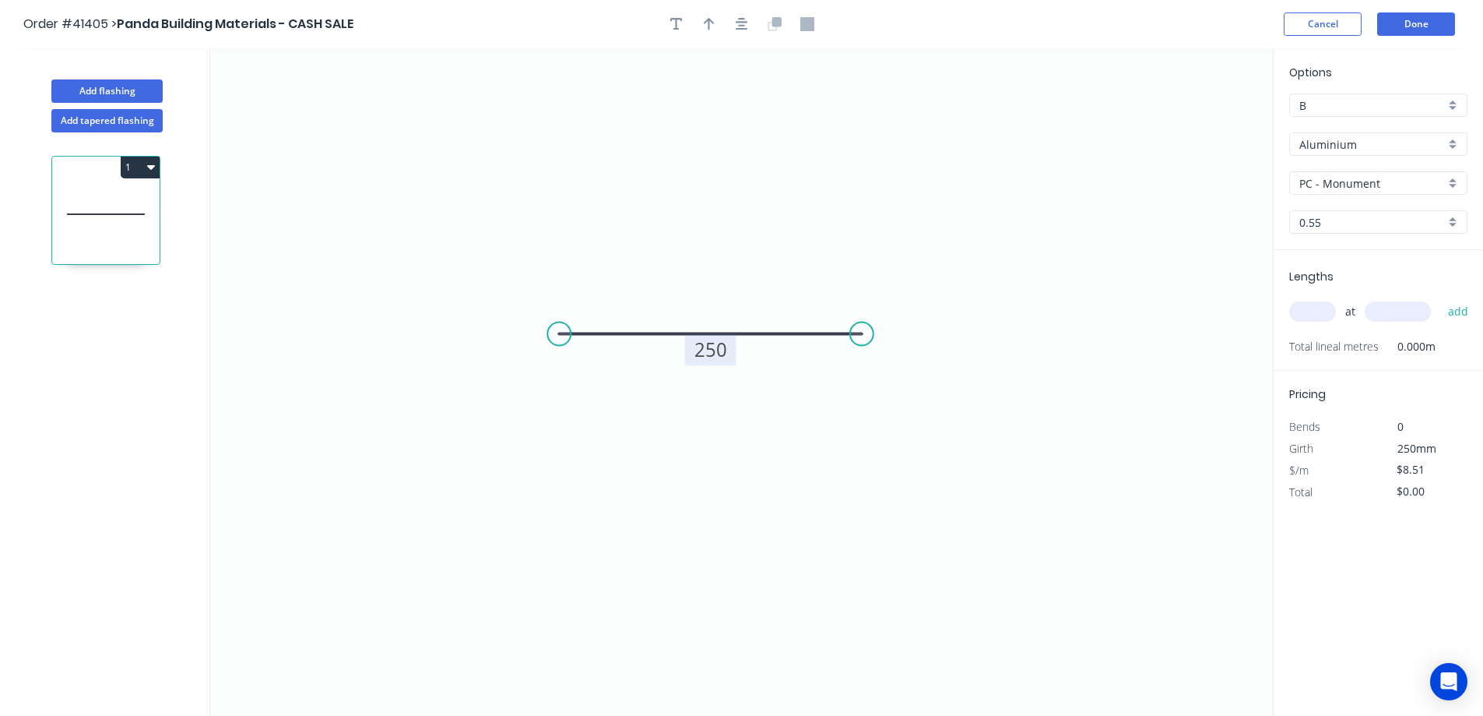
click at [1325, 315] on input "text" at bounding box center [1312, 311] width 47 height 20
type input "2"
type input "2600"
click at [1441, 298] on button "add" at bounding box center [1459, 311] width 37 height 26
type input "$44.25"
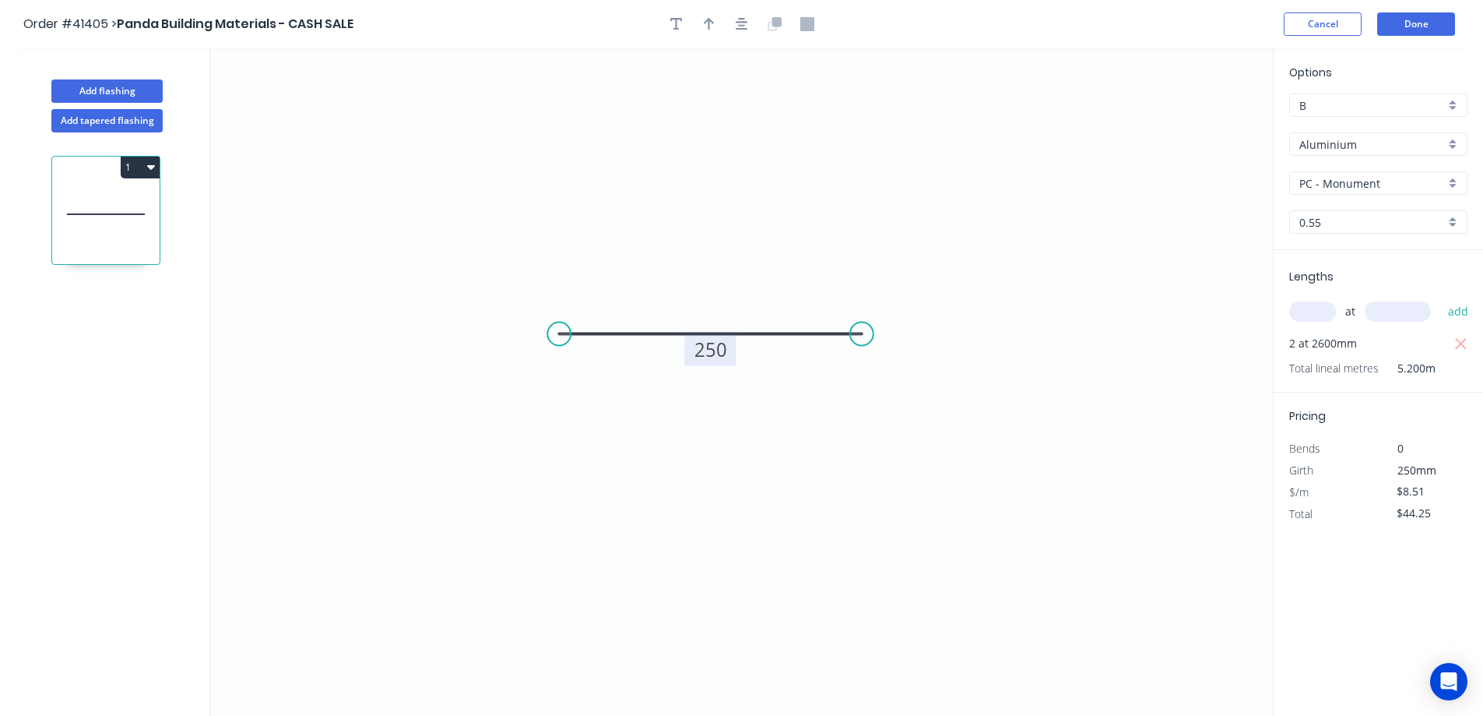
drag, startPoint x: 684, startPoint y: 25, endPoint x: 660, endPoint y: 26, distance: 24.9
click at [684, 24] on button "button" at bounding box center [676, 23] width 23 height 23
click at [311, 97] on textarea at bounding box center [311, 110] width 126 height 58
type textarea "p"
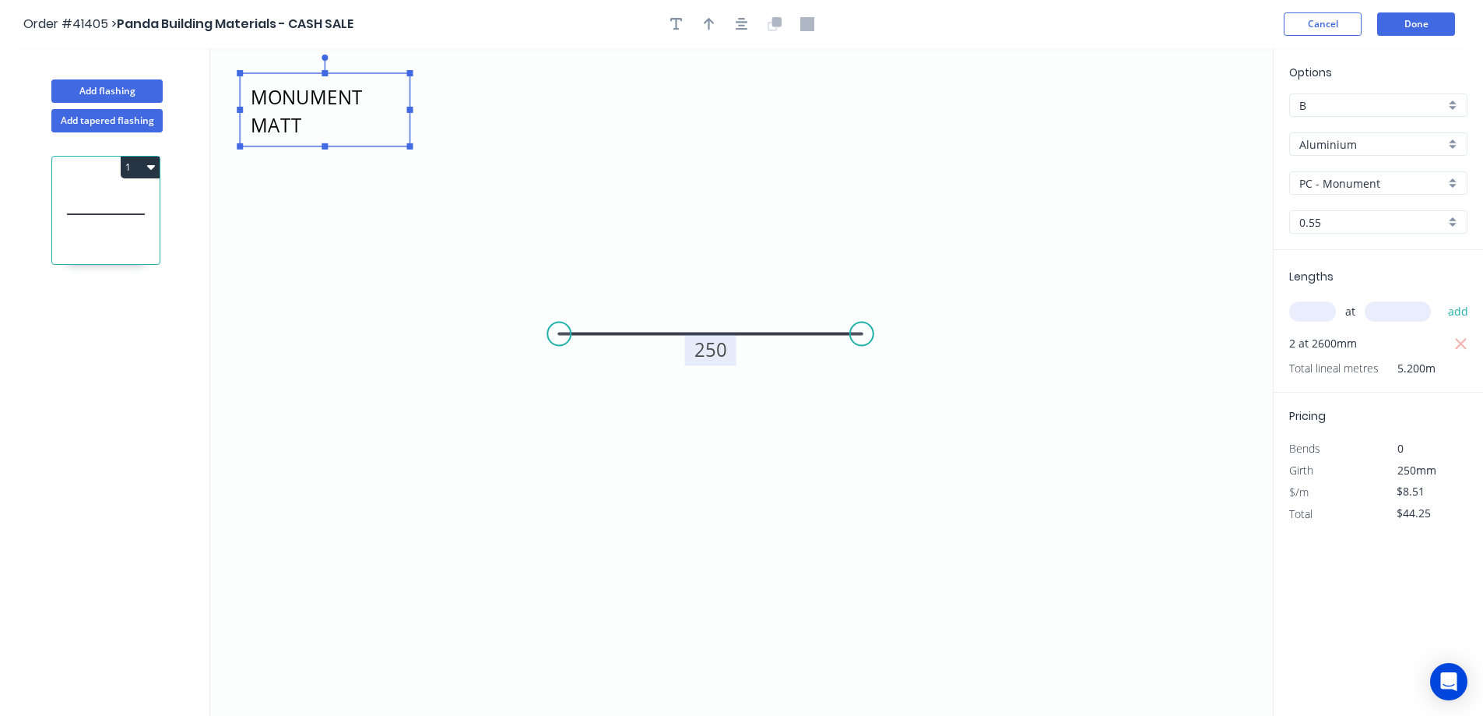
drag, startPoint x: 382, startPoint y: 107, endPoint x: 418, endPoint y: 109, distance: 36.7
click at [413, 108] on rect at bounding box center [410, 110] width 6 height 6
drag, startPoint x: 329, startPoint y: 147, endPoint x: 319, endPoint y: 183, distance: 37.2
click at [319, 183] on icon "PC IN MONUMENT MATT 250" at bounding box center [741, 381] width 1063 height 667
type textarea "PC IN MONUMENT MATT"
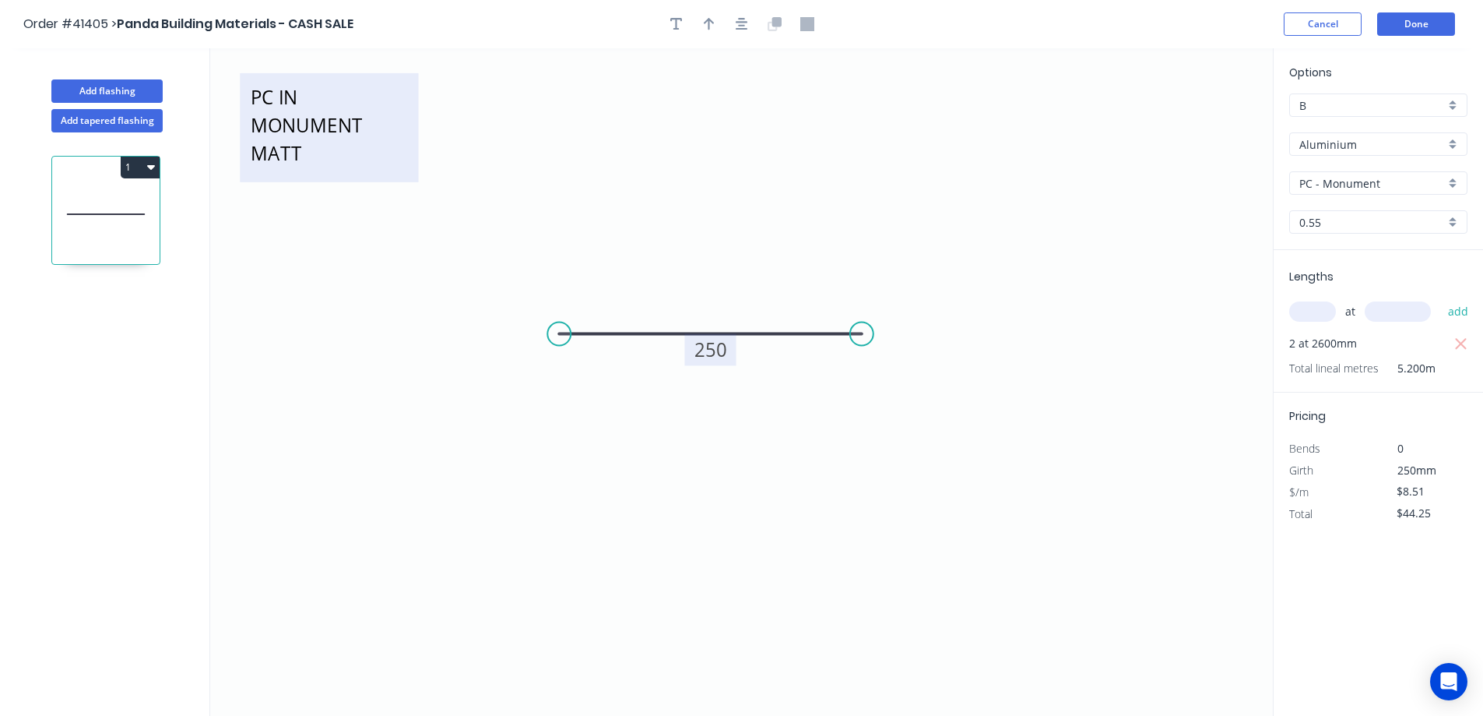
scroll to position [0, 0]
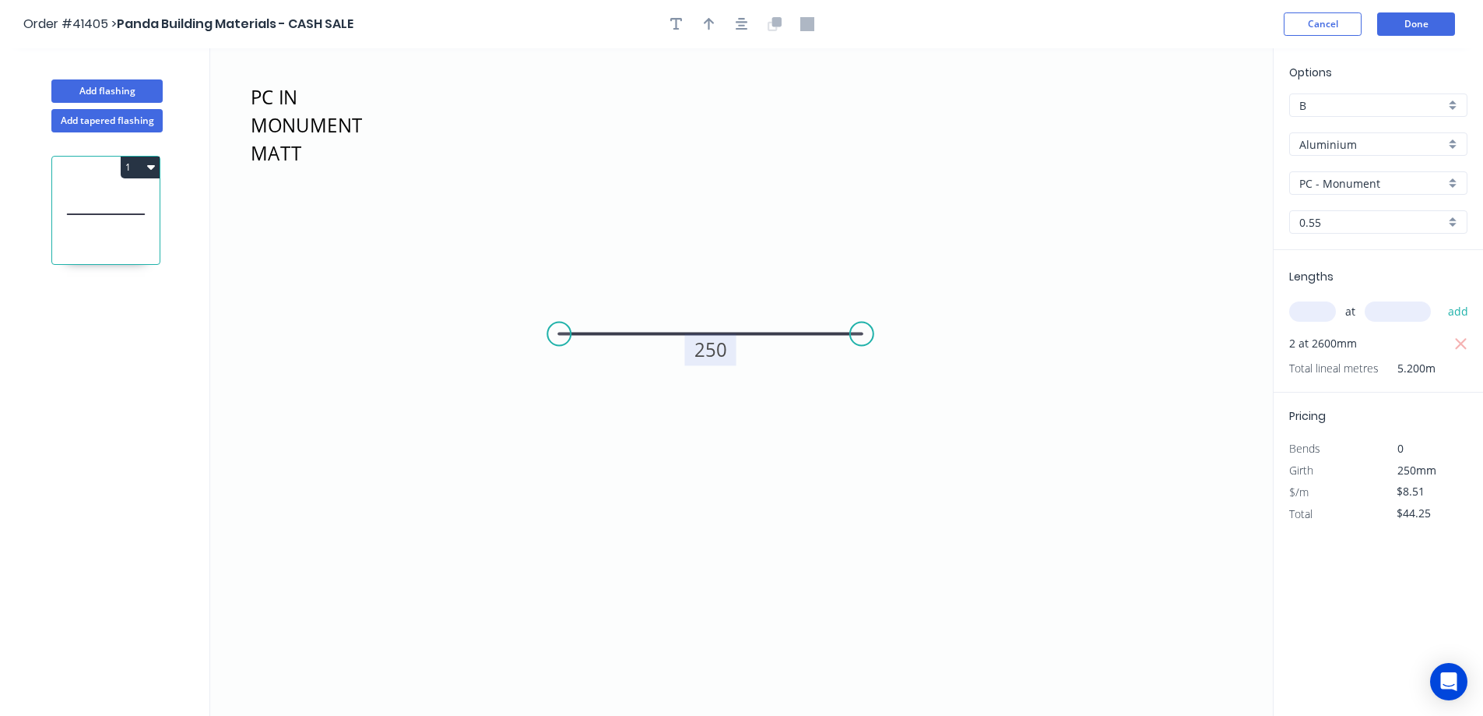
click at [447, 151] on icon "PC IN MONUMENT MATT 250" at bounding box center [741, 381] width 1063 height 667
click at [709, 26] on icon "button" at bounding box center [709, 24] width 11 height 12
drag, startPoint x: 1196, startPoint y: 127, endPoint x: 797, endPoint y: 235, distance: 413.9
click at [797, 235] on icon at bounding box center [797, 217] width 14 height 50
click at [145, 162] on button "1" at bounding box center [140, 168] width 39 height 22
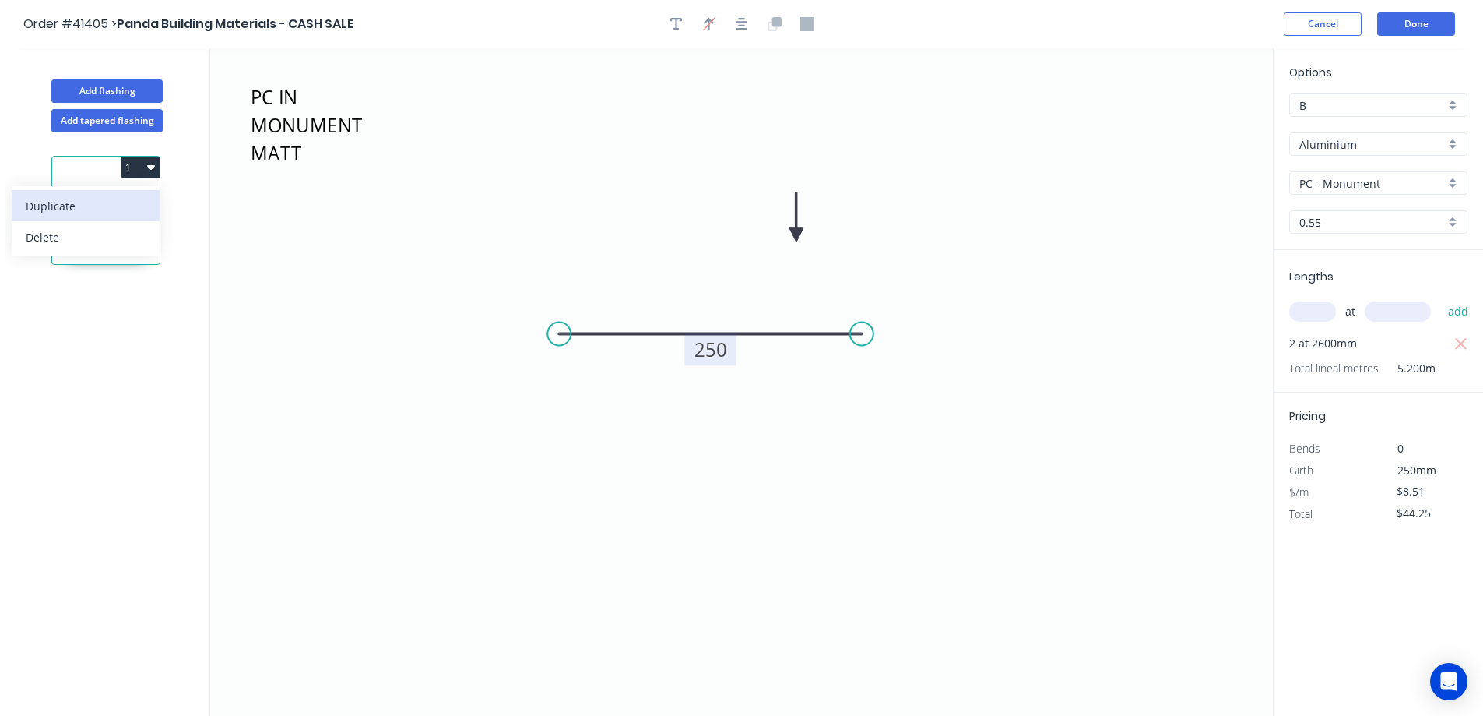
click at [117, 208] on div "Duplicate" at bounding box center [86, 206] width 120 height 23
type input "$0.00"
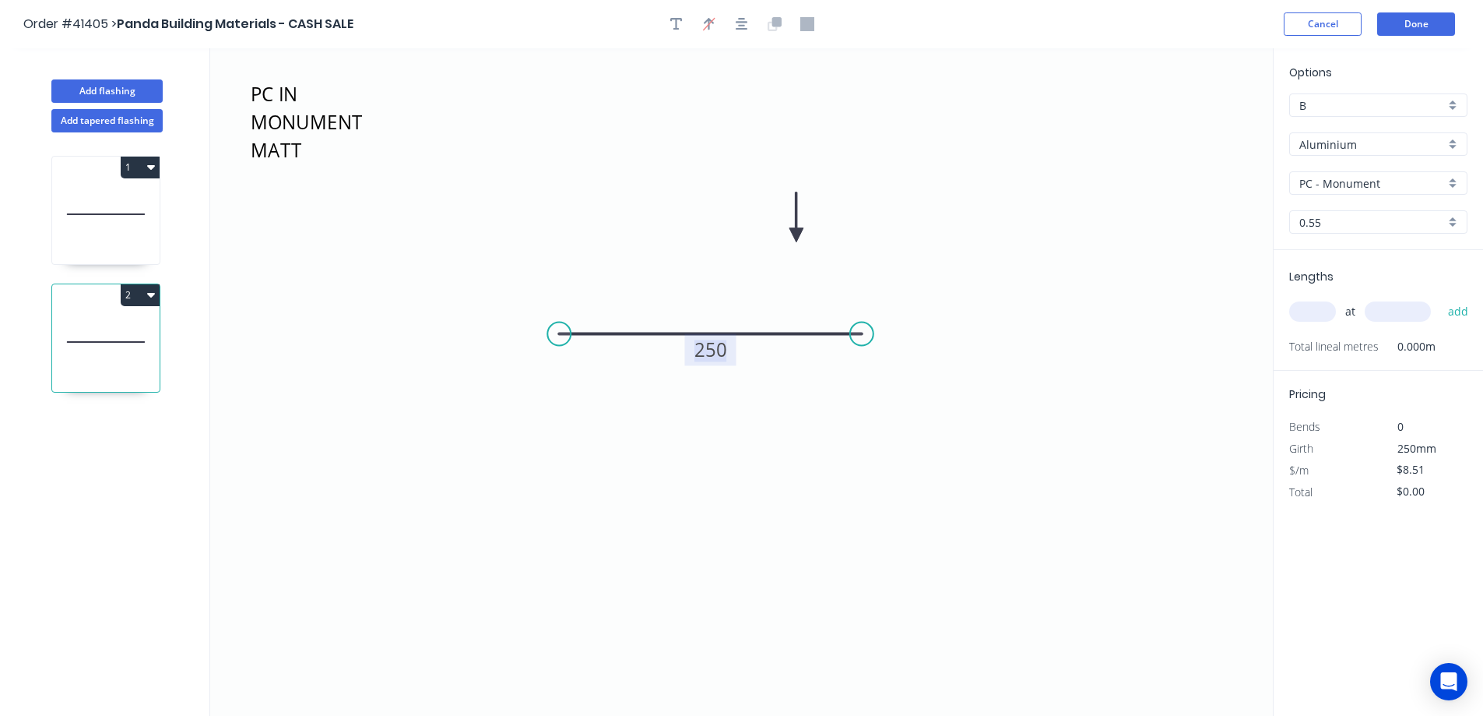
click at [706, 360] on tspan "250" at bounding box center [711, 349] width 33 height 26
click at [769, 427] on icon "PC IN MONUMENT MATT 220" at bounding box center [741, 381] width 1063 height 667
click at [1316, 308] on input "text" at bounding box center [1312, 311] width 47 height 20
type input "1"
type input "2600"
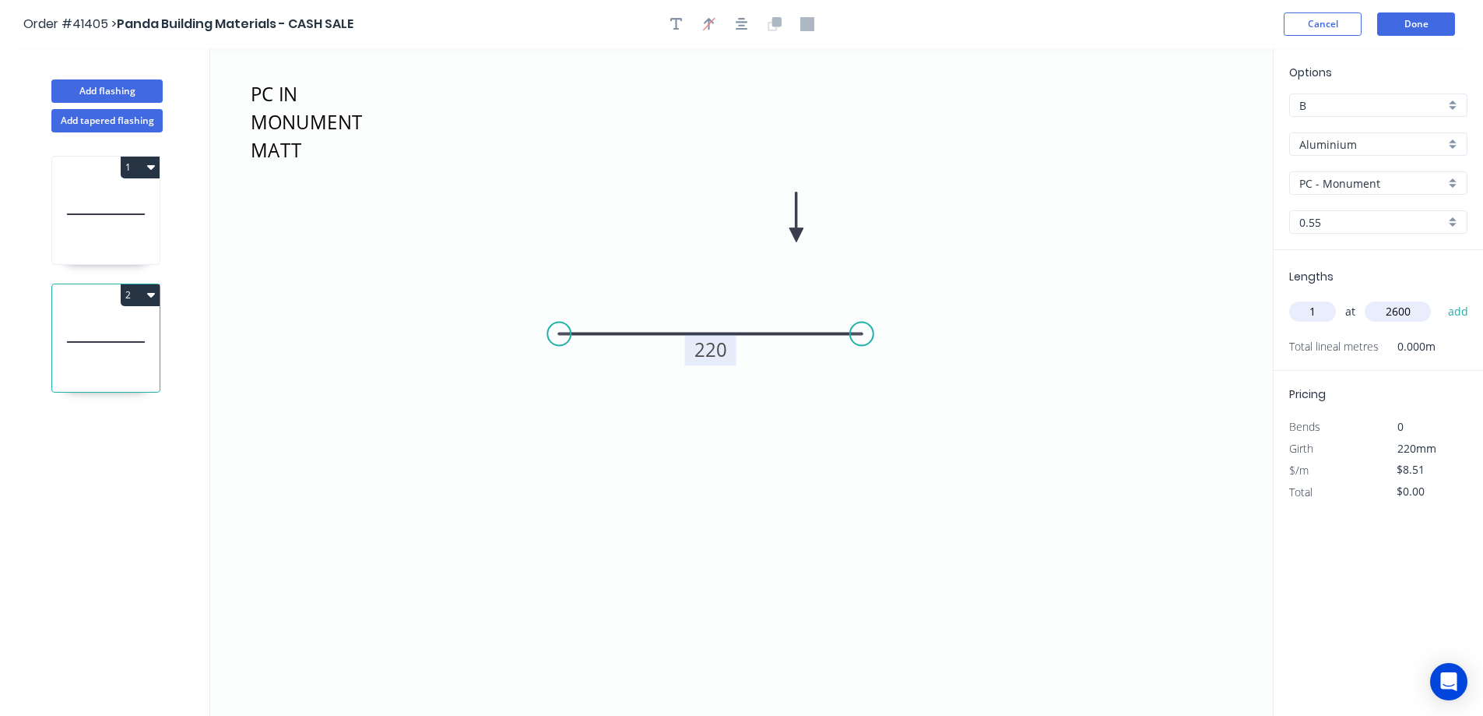
click at [1441, 298] on button "add" at bounding box center [1459, 311] width 37 height 26
click at [111, 226] on icon at bounding box center [105, 214] width 107 height 100
click at [122, 354] on icon at bounding box center [105, 342] width 107 height 100
click at [147, 299] on icon "button" at bounding box center [151, 294] width 8 height 12
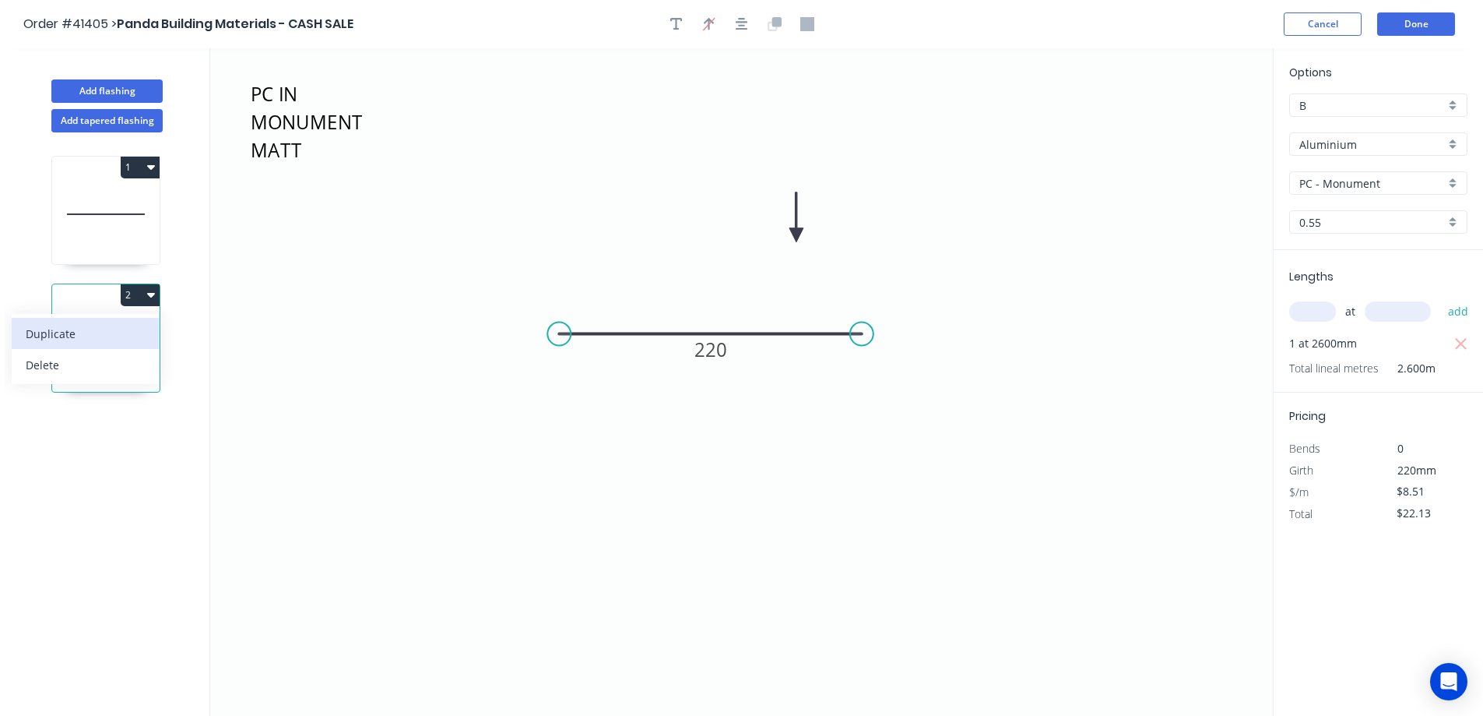
click at [135, 330] on div "Duplicate" at bounding box center [86, 333] width 120 height 23
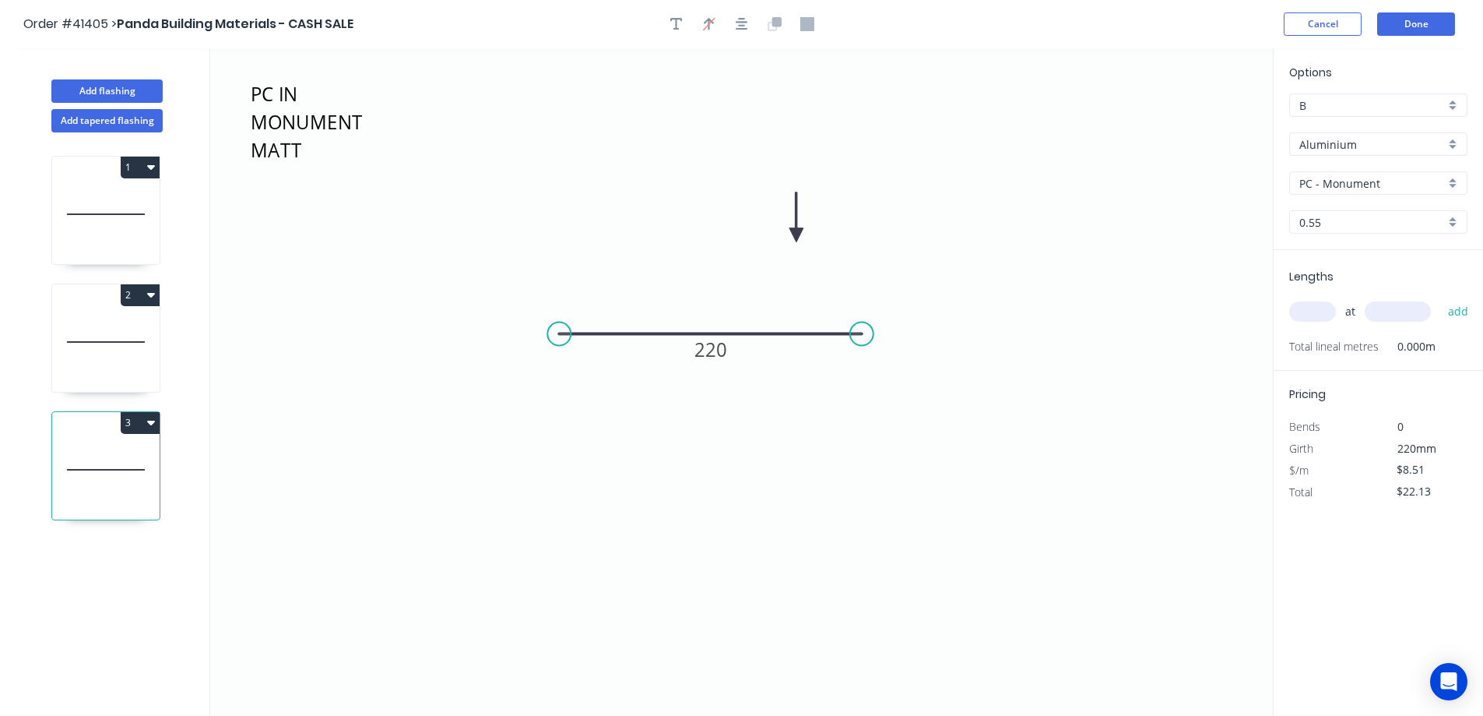
type input "$0.00"
click at [562, 336] on circle at bounding box center [558, 333] width 23 height 23
drag, startPoint x: 561, startPoint y: 336, endPoint x: 561, endPoint y: 136, distance: 199.3
click at [561, 136] on icon "PC IN MONUMENT MATT 220" at bounding box center [741, 381] width 1063 height 667
click at [561, 136] on circle at bounding box center [558, 136] width 23 height 23
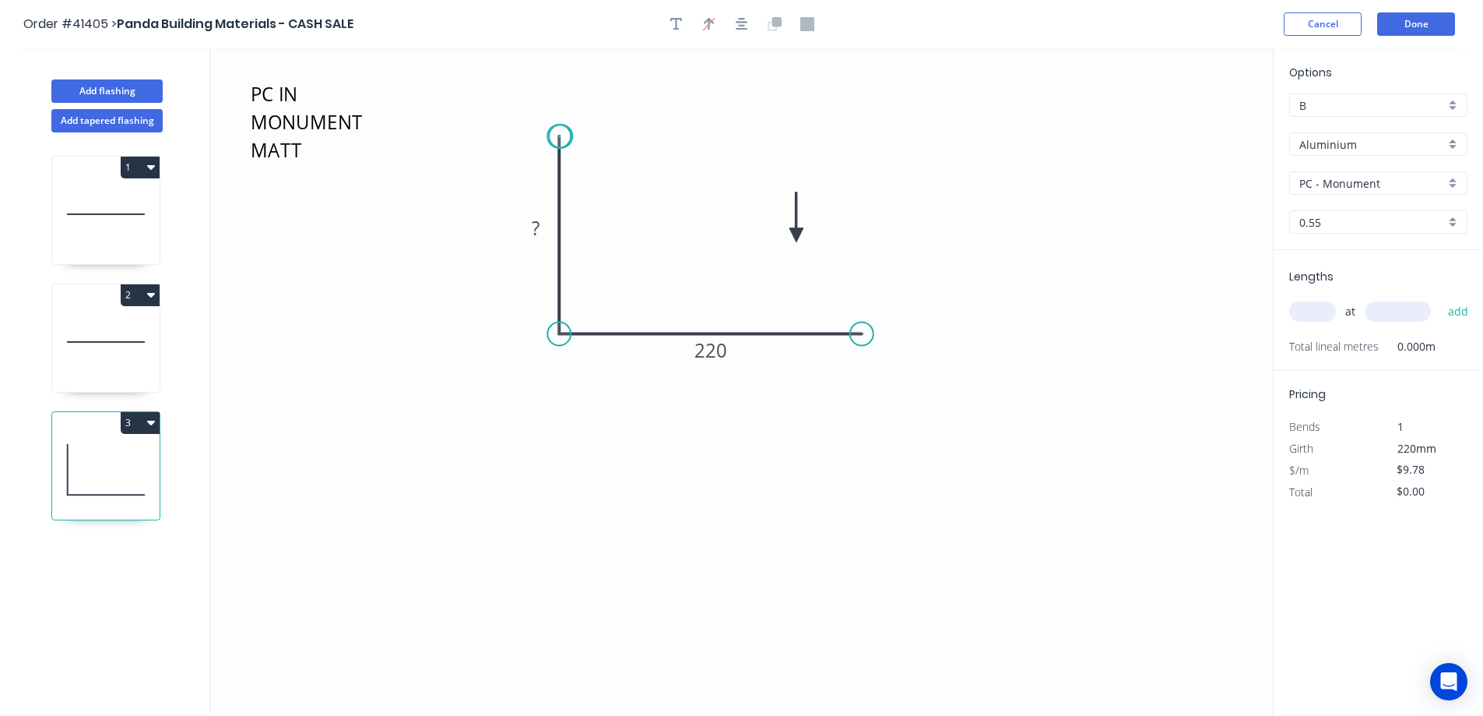
click at [561, 136] on circle at bounding box center [558, 136] width 23 height 23
drag, startPoint x: 814, startPoint y: 338, endPoint x: 795, endPoint y: 271, distance: 69.7
click at [767, 330] on circle at bounding box center [767, 333] width 23 height 23
drag, startPoint x: 797, startPoint y: 231, endPoint x: 743, endPoint y: 306, distance: 92.1
click at [579, 407] on icon "PC IN MONUMENT MATT ? 220" at bounding box center [741, 381] width 1063 height 667
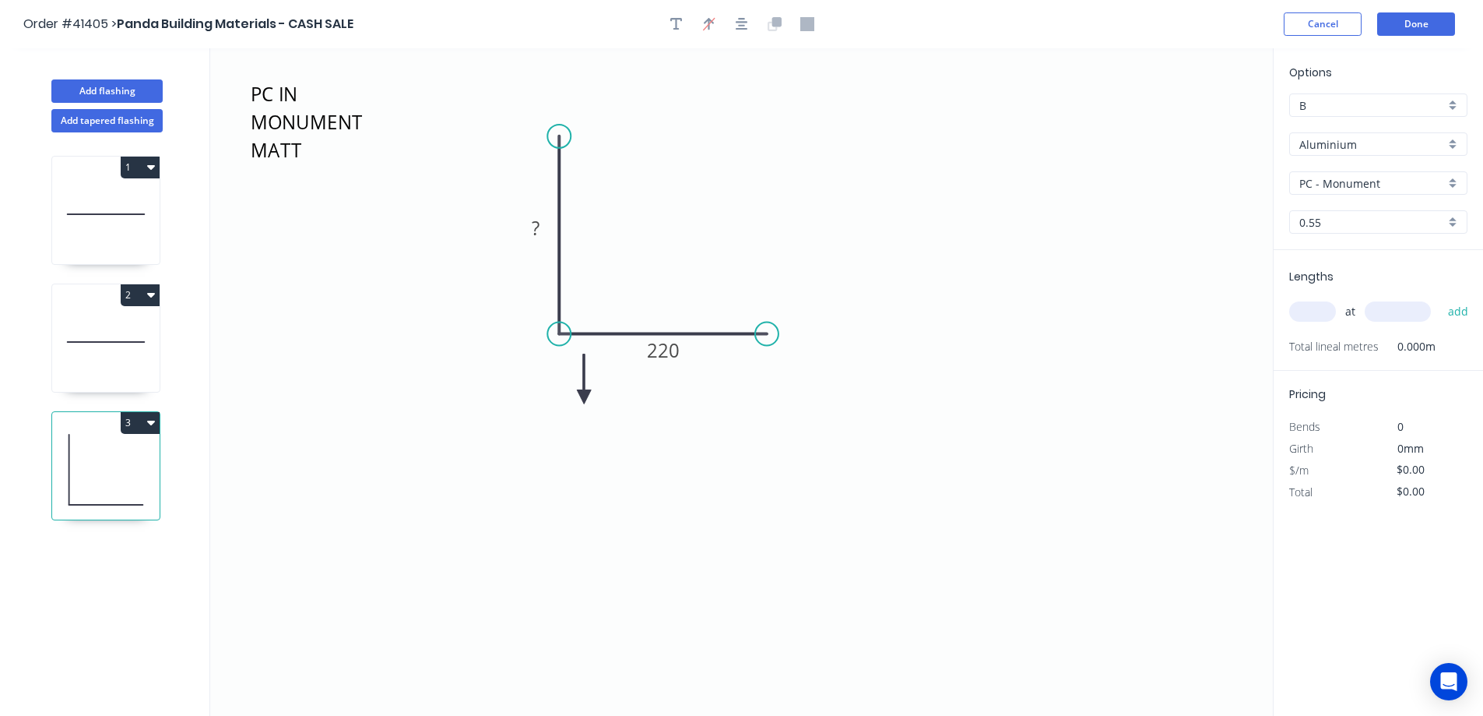
drag, startPoint x: 795, startPoint y: 235, endPoint x: 558, endPoint y: 389, distance: 282.7
click at [577, 389] on icon at bounding box center [584, 379] width 14 height 50
click at [558, 389] on icon at bounding box center [558, 371] width 14 height 50
click at [558, 389] on icon at bounding box center [576, 389] width 50 height 14
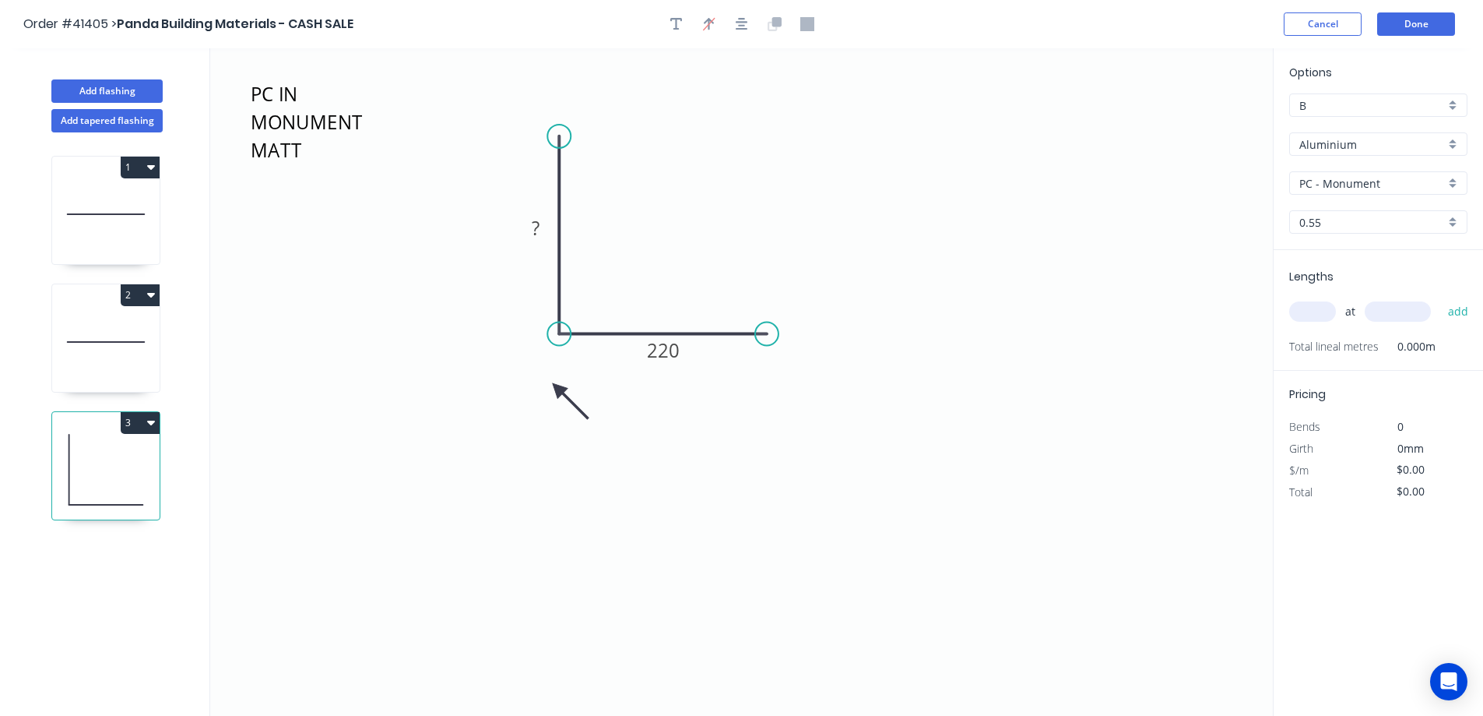
click at [558, 389] on icon at bounding box center [570, 400] width 45 height 45
drag, startPoint x: 558, startPoint y: 389, endPoint x: 543, endPoint y: 283, distance: 106.9
click at [536, 389] on icon at bounding box center [524, 401] width 45 height 45
click at [545, 230] on rect at bounding box center [535, 229] width 31 height 22
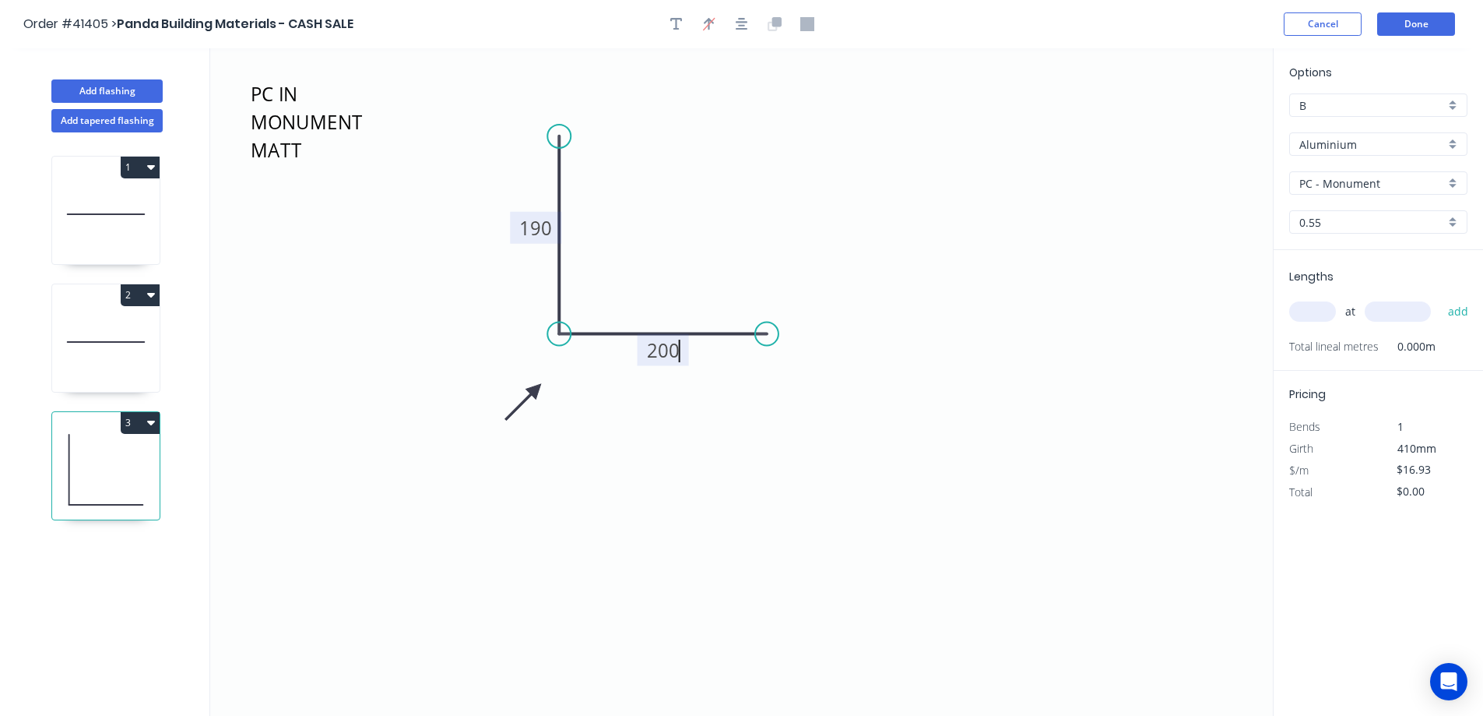
type input "$12.64"
drag, startPoint x: 760, startPoint y: 330, endPoint x: 827, endPoint y: 333, distance: 67.0
click at [827, 333] on circle at bounding box center [825, 333] width 23 height 23
click at [1309, 315] on input "text" at bounding box center [1312, 311] width 47 height 20
type input "1"
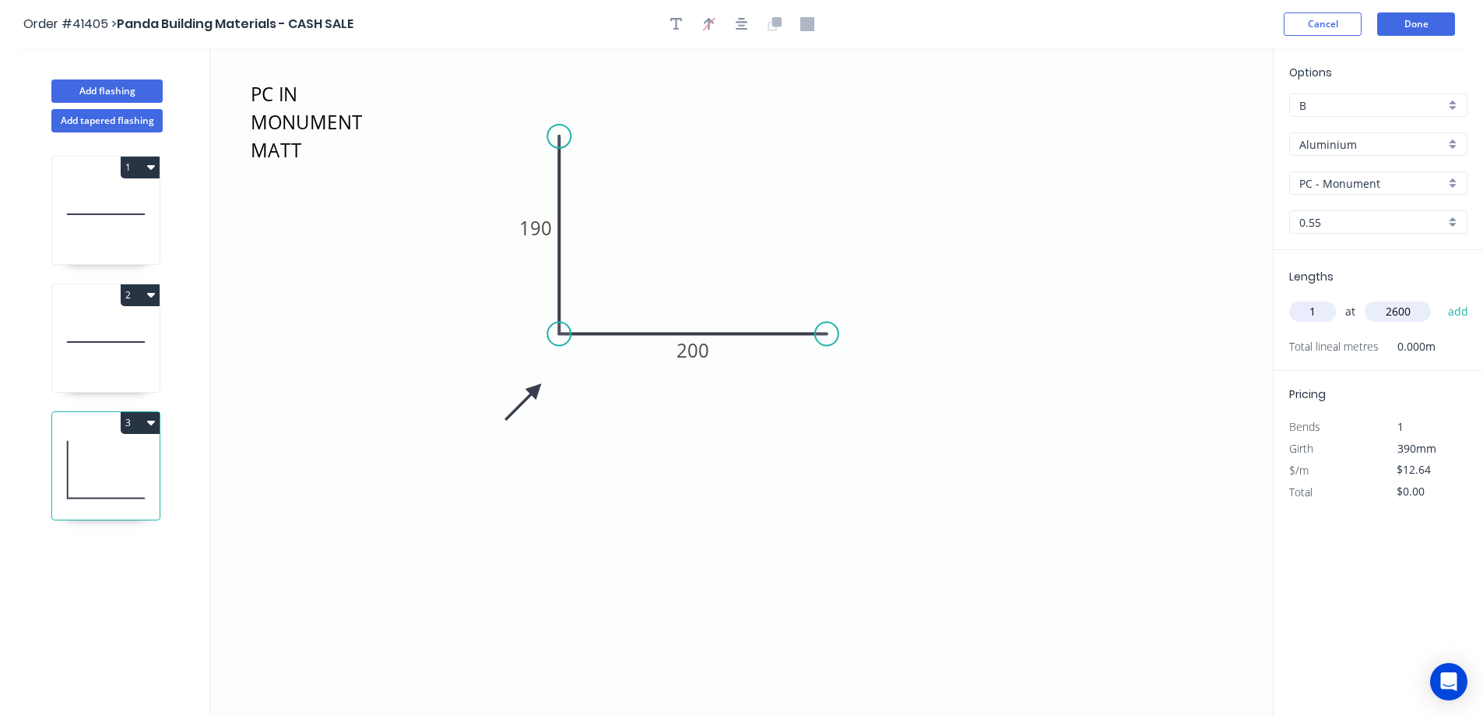
type input "2600"
click at [1441, 298] on button "add" at bounding box center [1459, 311] width 37 height 26
click at [153, 423] on icon "button" at bounding box center [151, 422] width 8 height 5
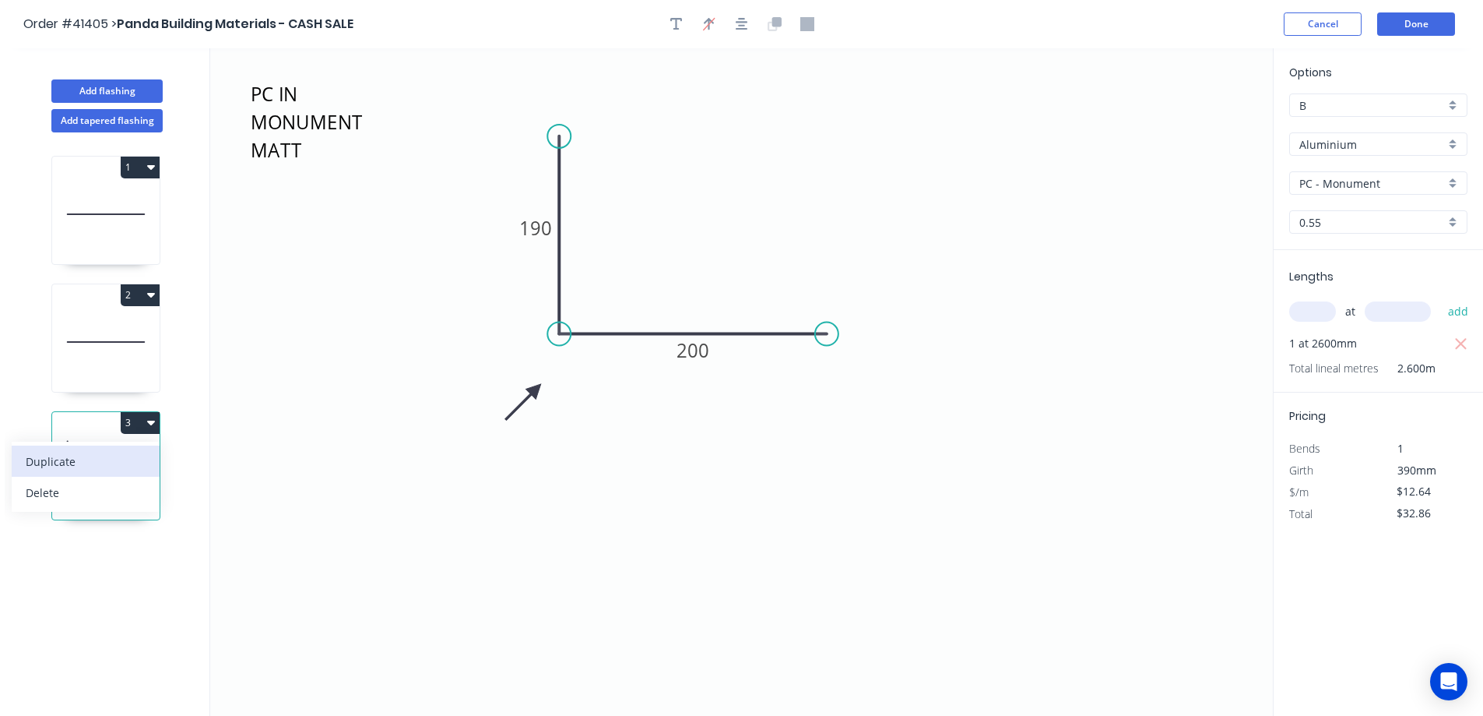
click at [153, 459] on button "Duplicate" at bounding box center [86, 460] width 148 height 31
type input "$0.00"
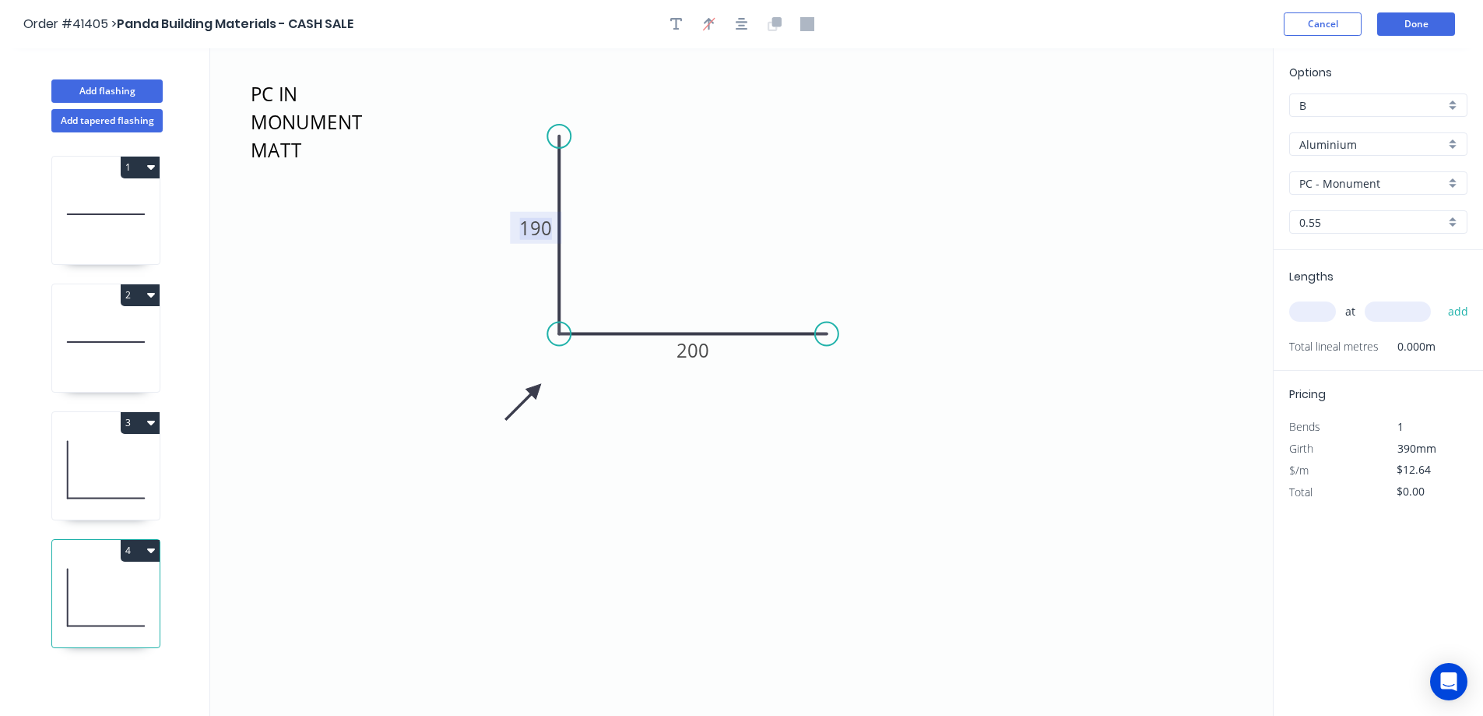
click at [538, 237] on tspan "190" at bounding box center [535, 228] width 33 height 26
drag, startPoint x: 688, startPoint y: 231, endPoint x: 721, endPoint y: 235, distance: 32.9
click at [691, 231] on icon "PC IN MONUMENT MATT 200 200" at bounding box center [741, 381] width 1063 height 667
click at [1302, 318] on input "text" at bounding box center [1312, 311] width 47 height 20
type input "1"
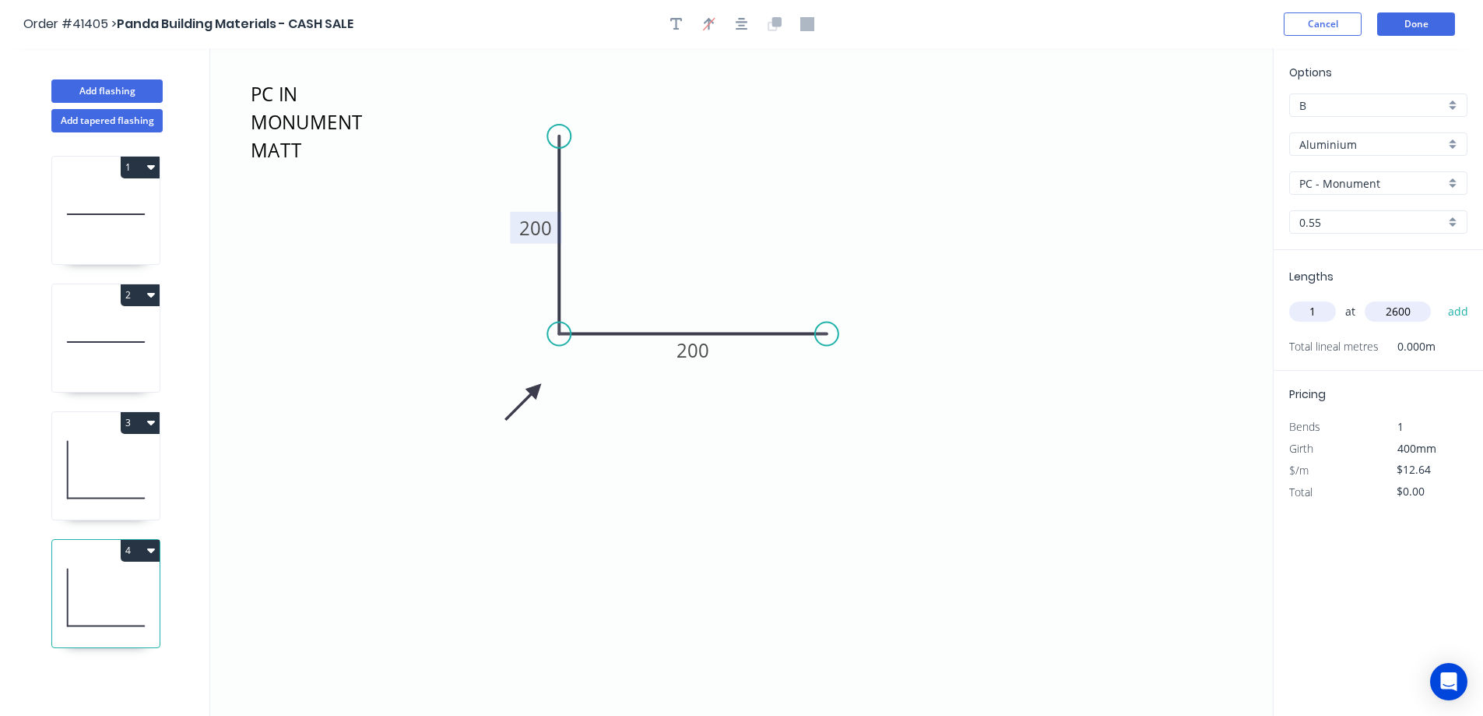
type input "2600"
click at [1441, 298] on button "add" at bounding box center [1459, 311] width 37 height 26
click at [149, 550] on icon "button" at bounding box center [151, 550] width 8 height 5
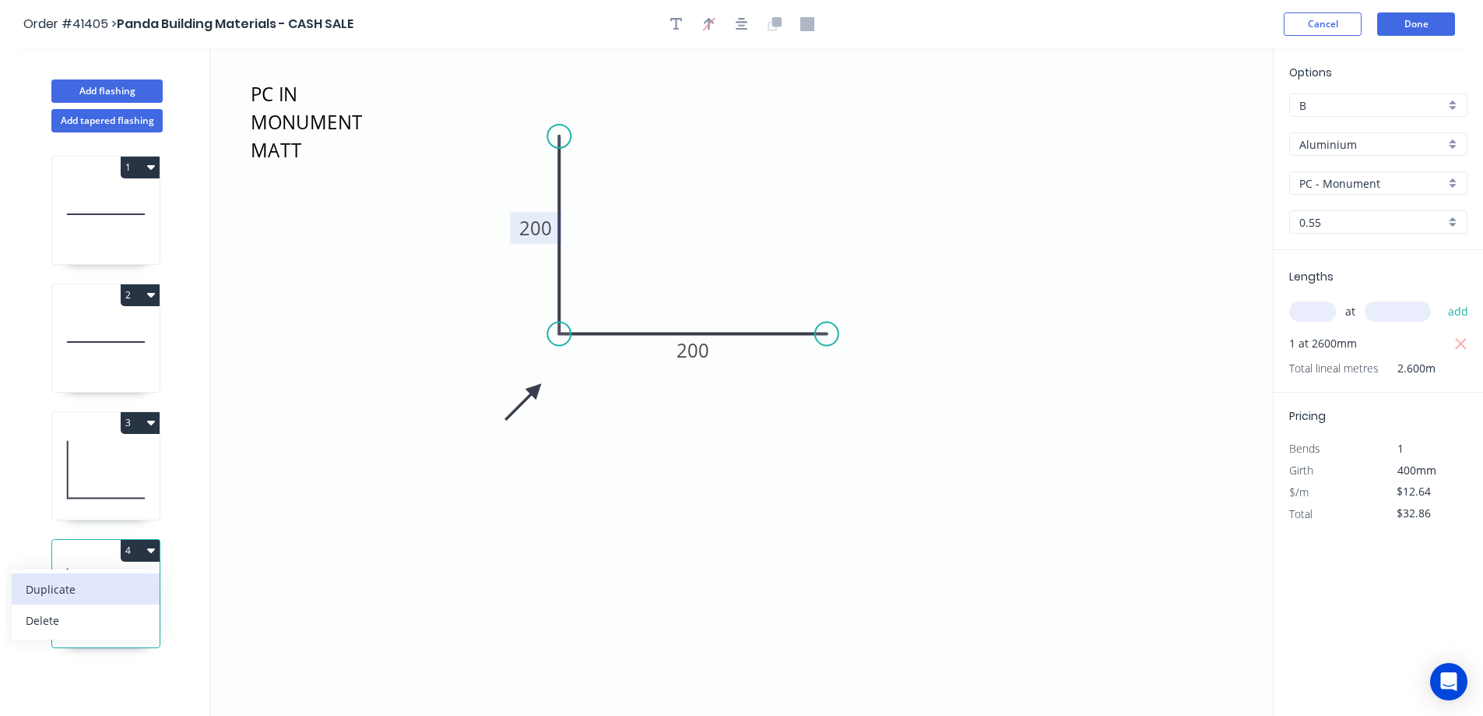
click at [136, 581] on div "Duplicate" at bounding box center [86, 589] width 120 height 23
type input "$0.00"
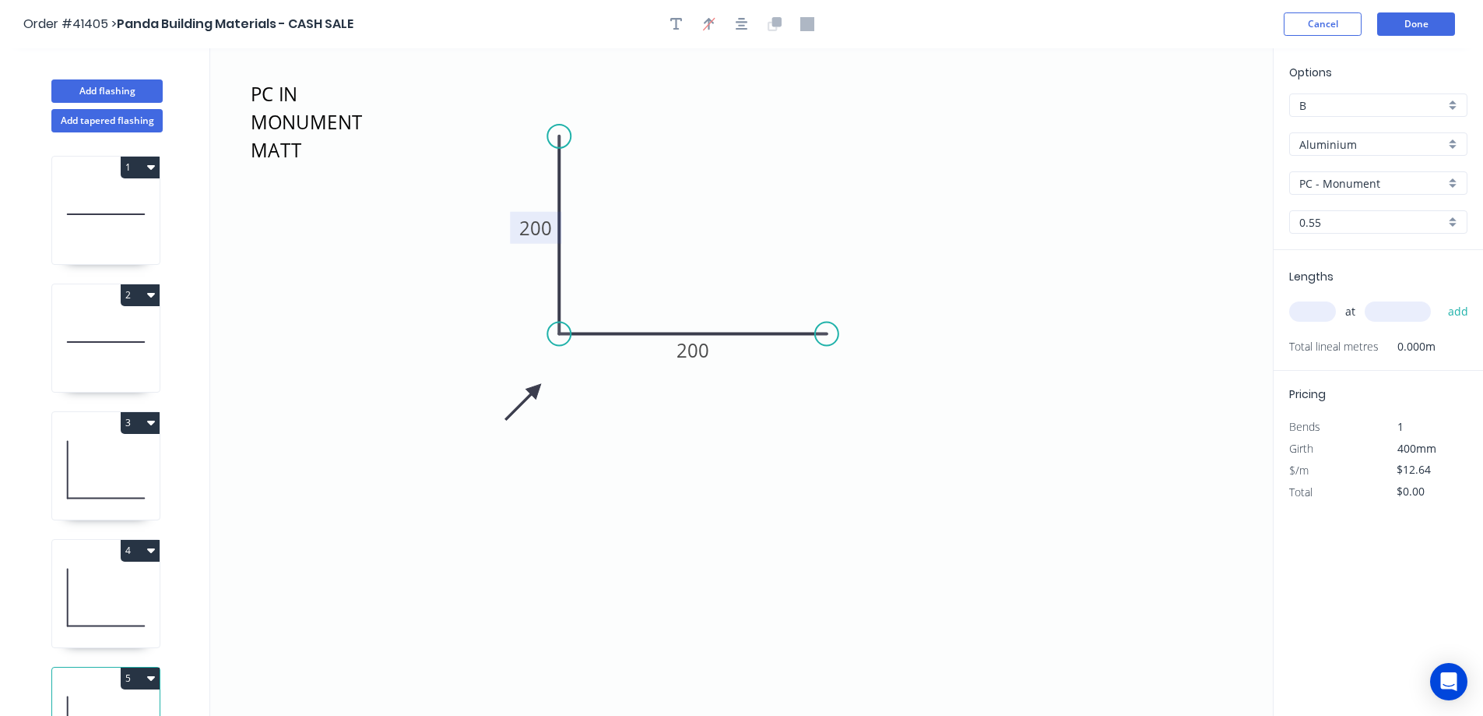
click at [531, 232] on tspan "200" at bounding box center [535, 228] width 33 height 26
click at [779, 186] on icon "PC IN MONUMENT MATT 190 200" at bounding box center [741, 381] width 1063 height 667
click at [691, 340] on tspan "200" at bounding box center [693, 350] width 33 height 26
drag, startPoint x: 786, startPoint y: 240, endPoint x: 796, endPoint y: 238, distance: 9.5
click at [787, 239] on icon "PC IN MONUMENT MATT 190 190" at bounding box center [741, 381] width 1063 height 667
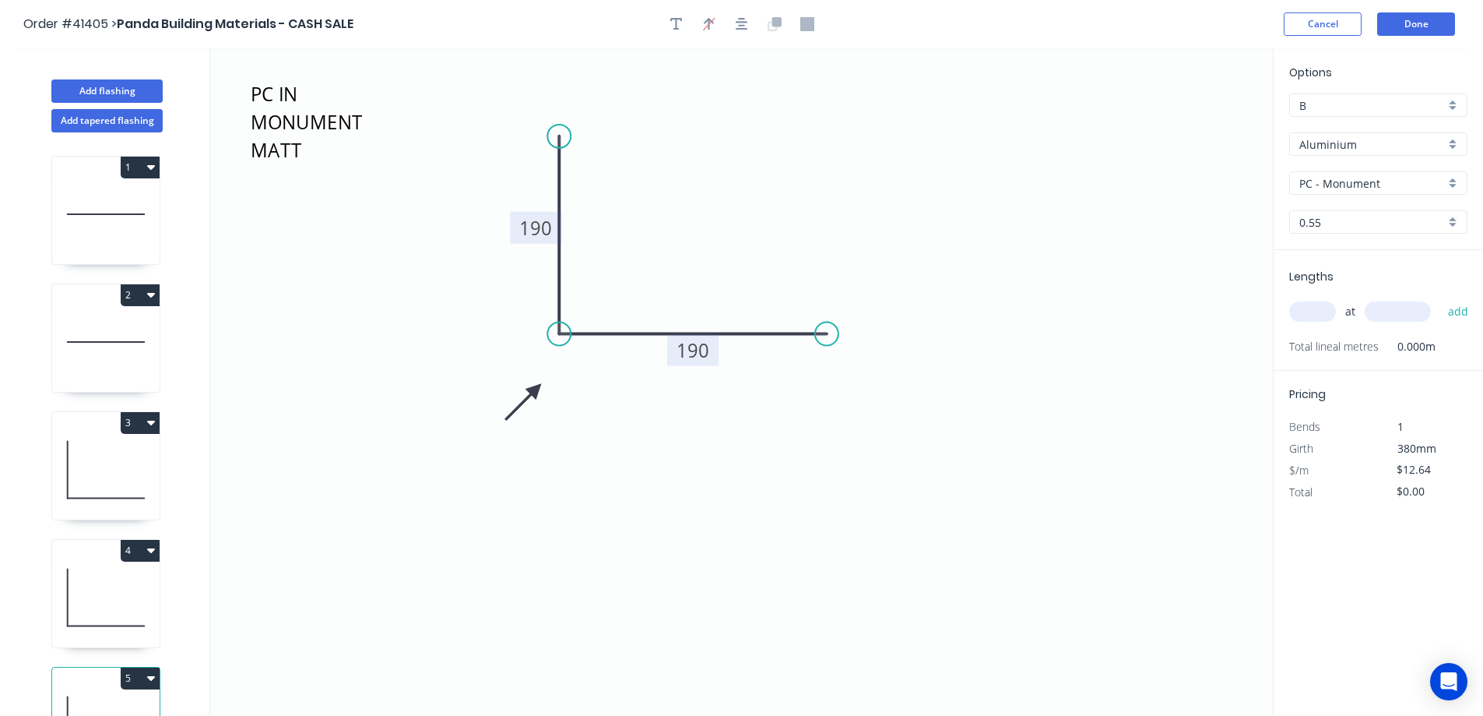
click at [1307, 308] on input "text" at bounding box center [1312, 311] width 47 height 20
type input "1"
type input "2600"
click at [1441, 298] on button "add" at bounding box center [1459, 311] width 37 height 26
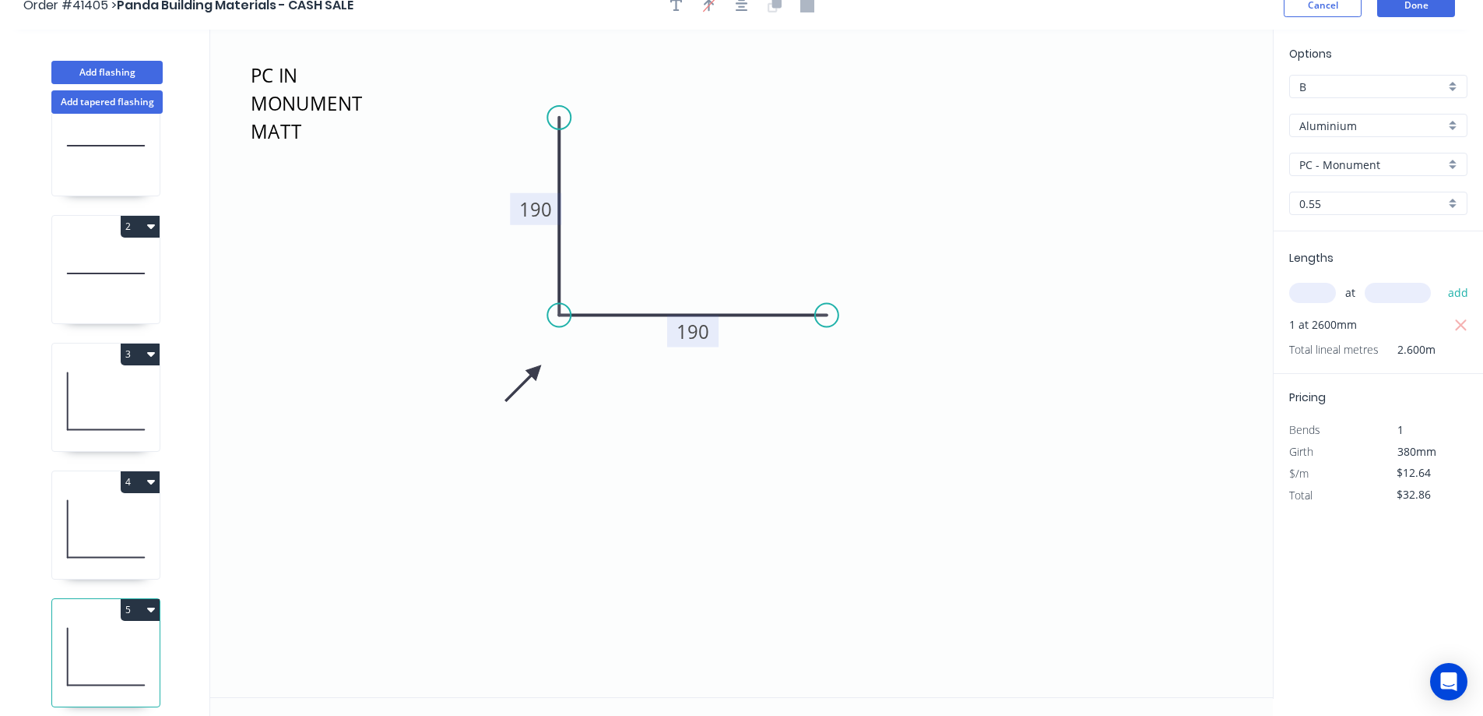
scroll to position [29, 0]
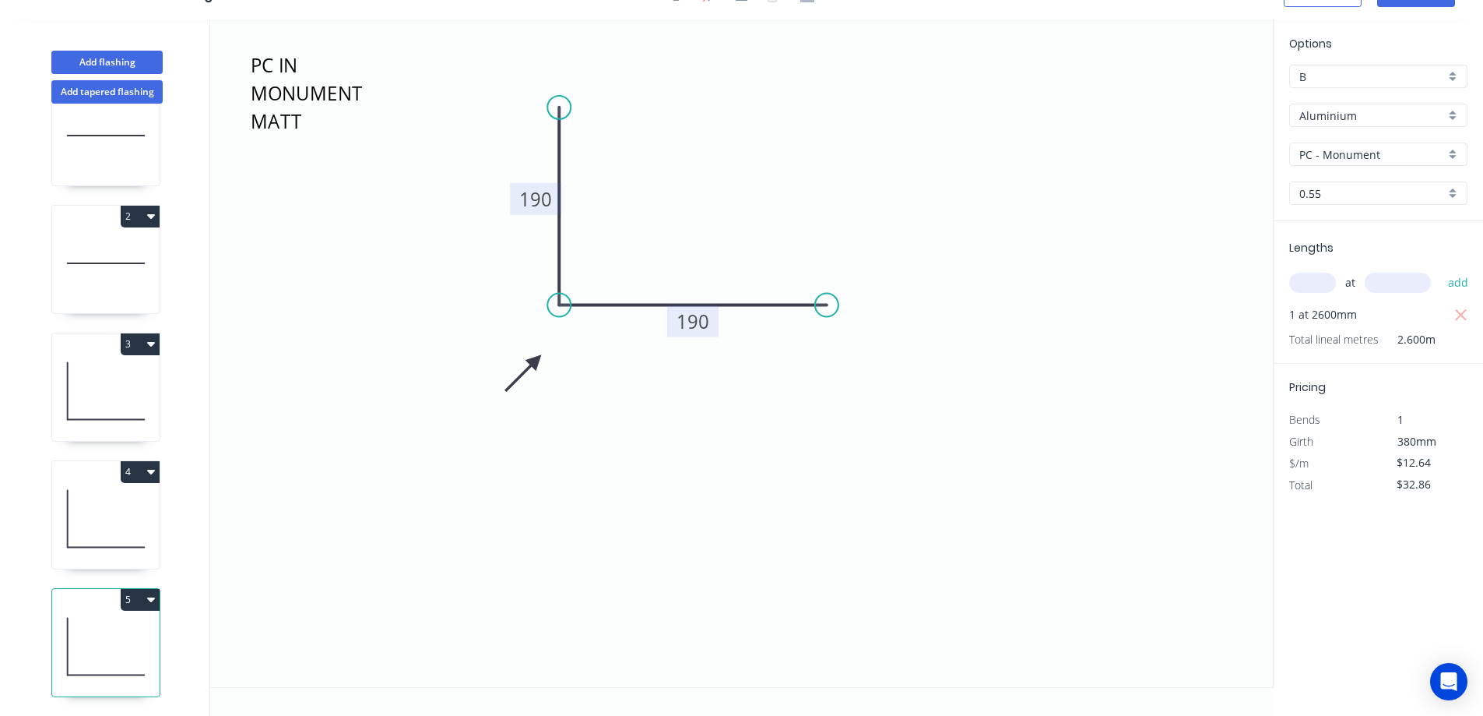
click at [150, 597] on icon "button" at bounding box center [151, 599] width 8 height 5
click at [111, 627] on div "Duplicate" at bounding box center [86, 638] width 120 height 23
type input "$0.00"
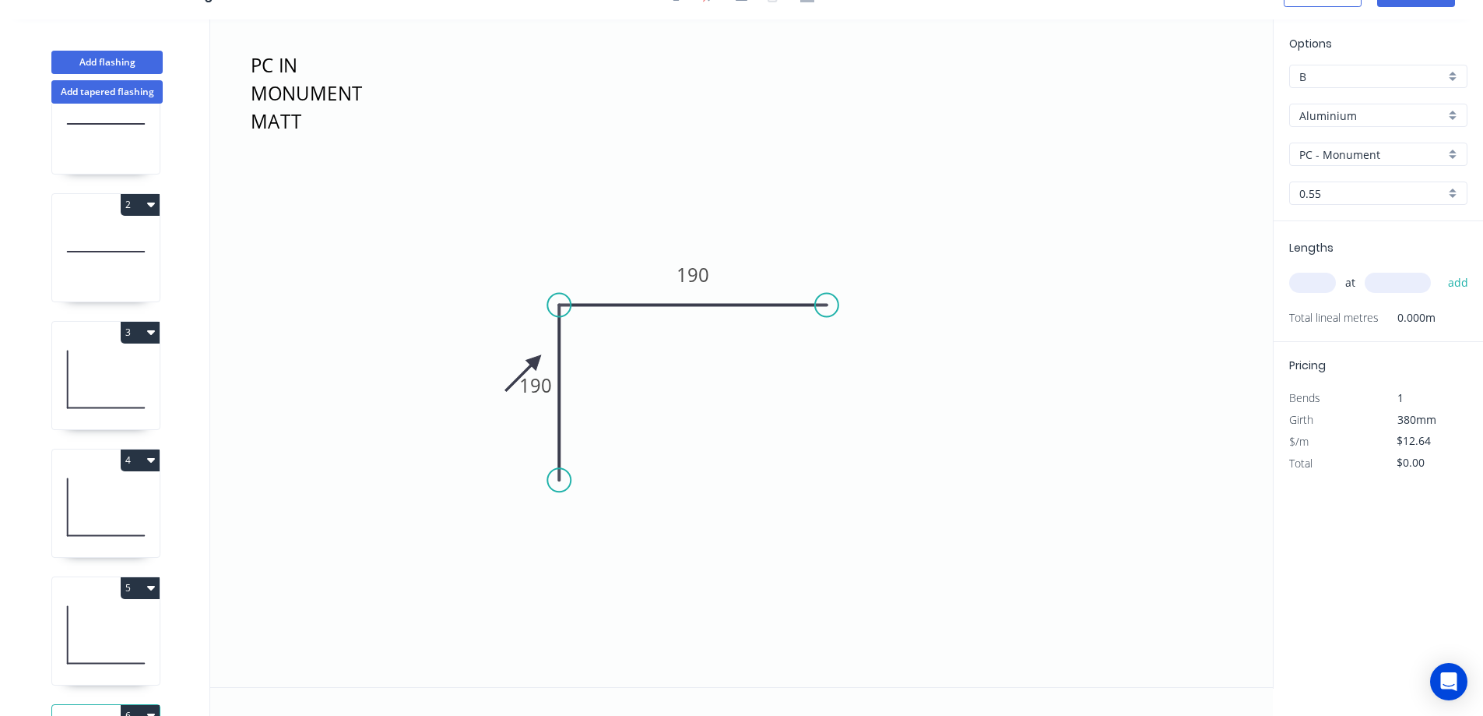
drag, startPoint x: 555, startPoint y: 107, endPoint x: 547, endPoint y: 447, distance: 339.6
click at [559, 478] on circle at bounding box center [558, 479] width 23 height 23
drag, startPoint x: 535, startPoint y: 362, endPoint x: 565, endPoint y: 208, distance: 157.1
click at [557, 208] on icon at bounding box center [534, 209] width 45 height 45
click at [565, 208] on icon at bounding box center [552, 220] width 45 height 45
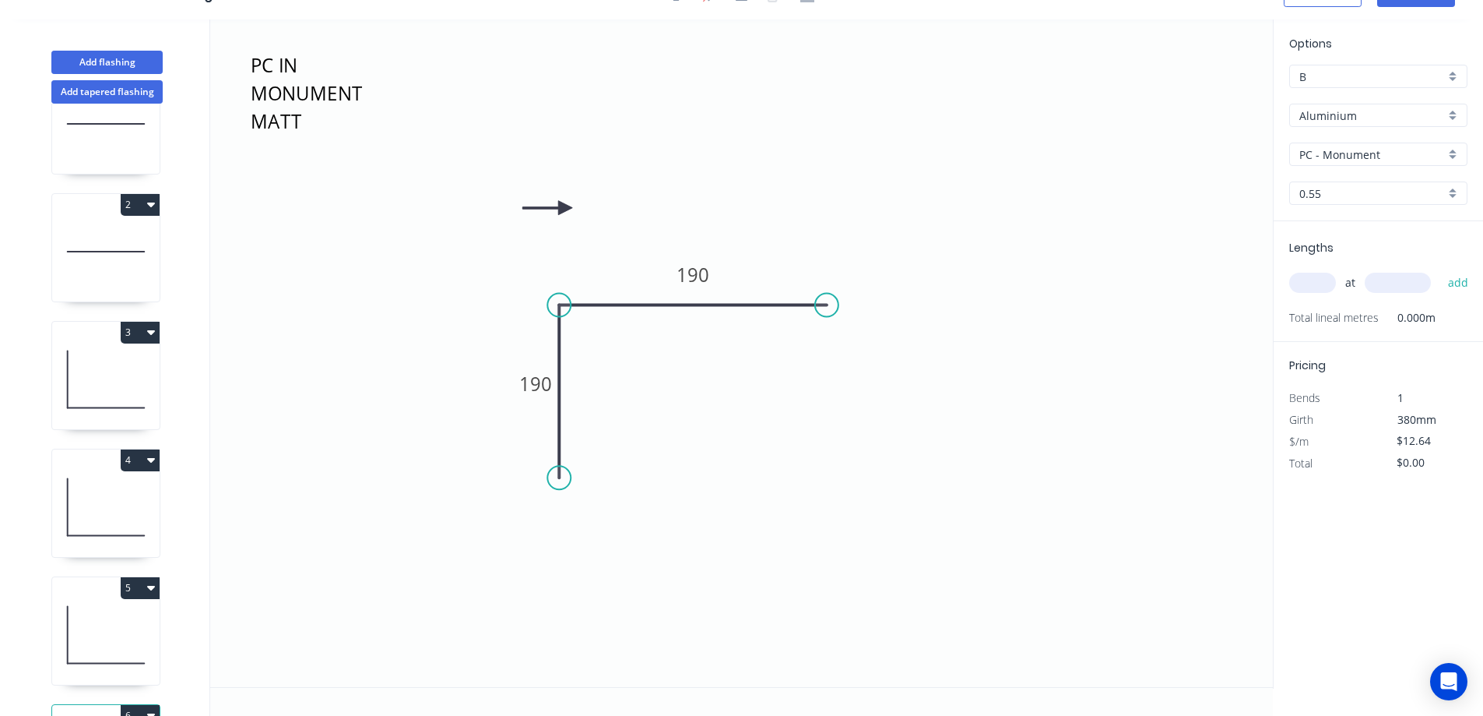
click at [565, 208] on icon at bounding box center [547, 208] width 50 height 14
click at [565, 208] on icon at bounding box center [552, 195] width 45 height 45
drag, startPoint x: 565, startPoint y: 208, endPoint x: 587, endPoint y: 244, distance: 41.9
click at [587, 243] on icon at bounding box center [582, 220] width 14 height 50
click at [825, 308] on circle at bounding box center [826, 305] width 23 height 23
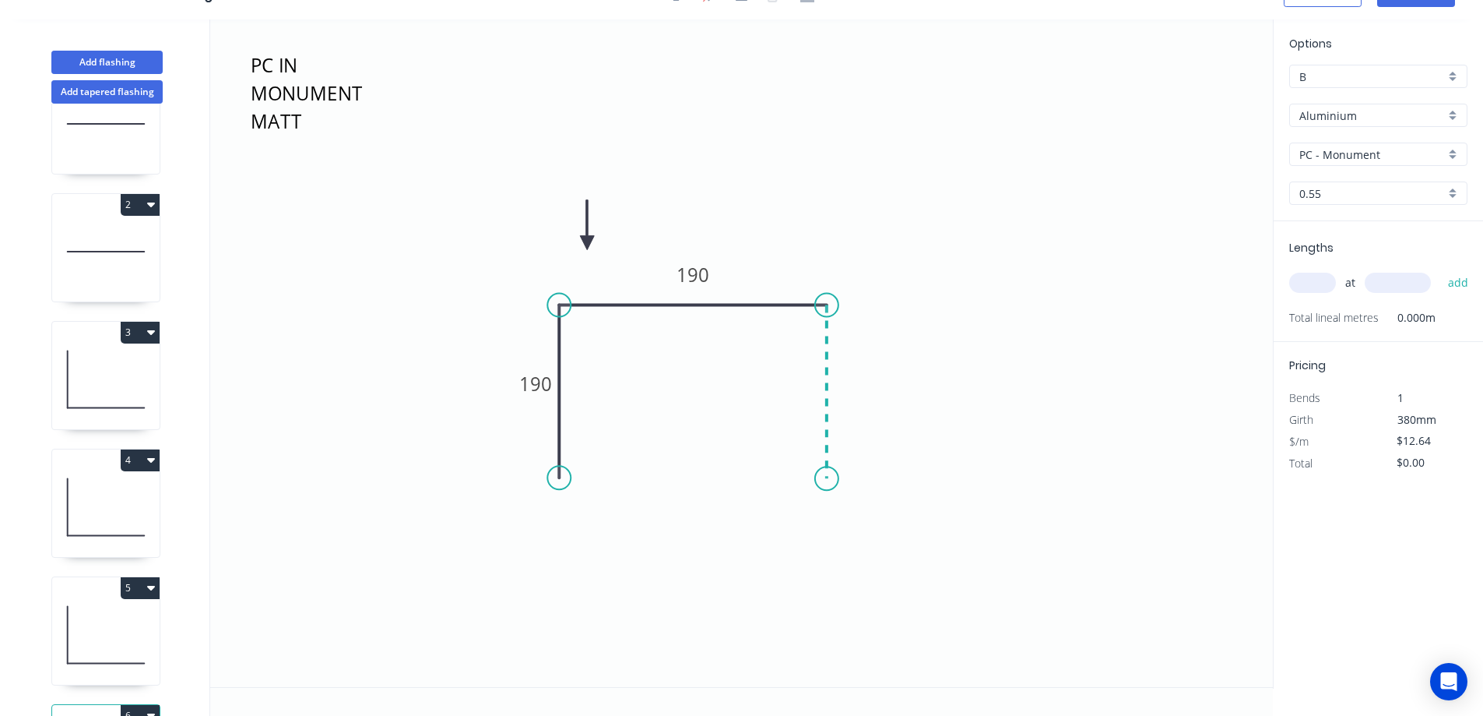
drag, startPoint x: 825, startPoint y: 308, endPoint x: 829, endPoint y: 479, distance: 171.4
click at [829, 479] on icon "PC IN MONUMENT MATT 190 190" at bounding box center [741, 352] width 1063 height 667
click at [829, 479] on circle at bounding box center [826, 477] width 23 height 23
drag, startPoint x: 829, startPoint y: 479, endPoint x: 878, endPoint y: 480, distance: 49.1
click at [878, 480] on icon "PC IN MONUMENT MATT 190 190 ?" at bounding box center [741, 352] width 1063 height 667
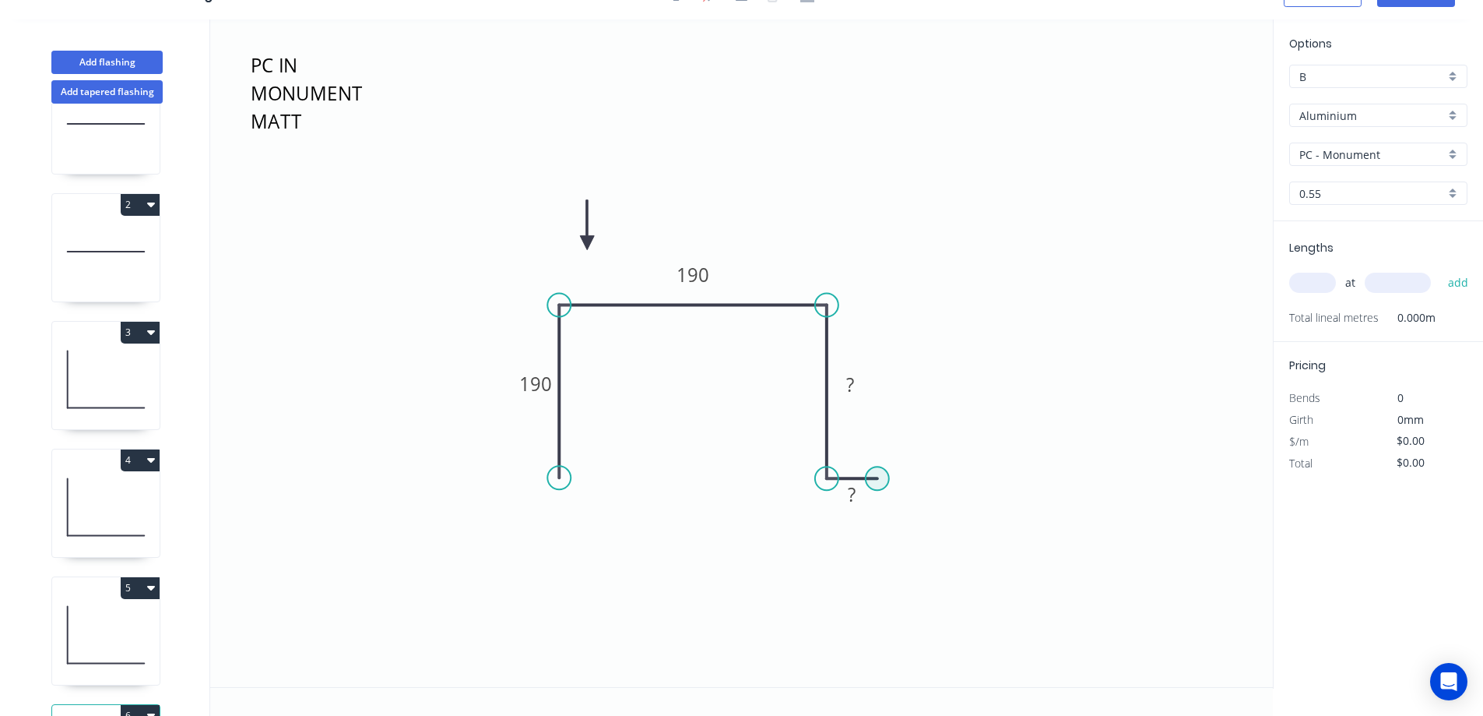
click at [878, 480] on circle at bounding box center [877, 477] width 23 height 23
click at [561, 477] on circle at bounding box center [558, 477] width 23 height 23
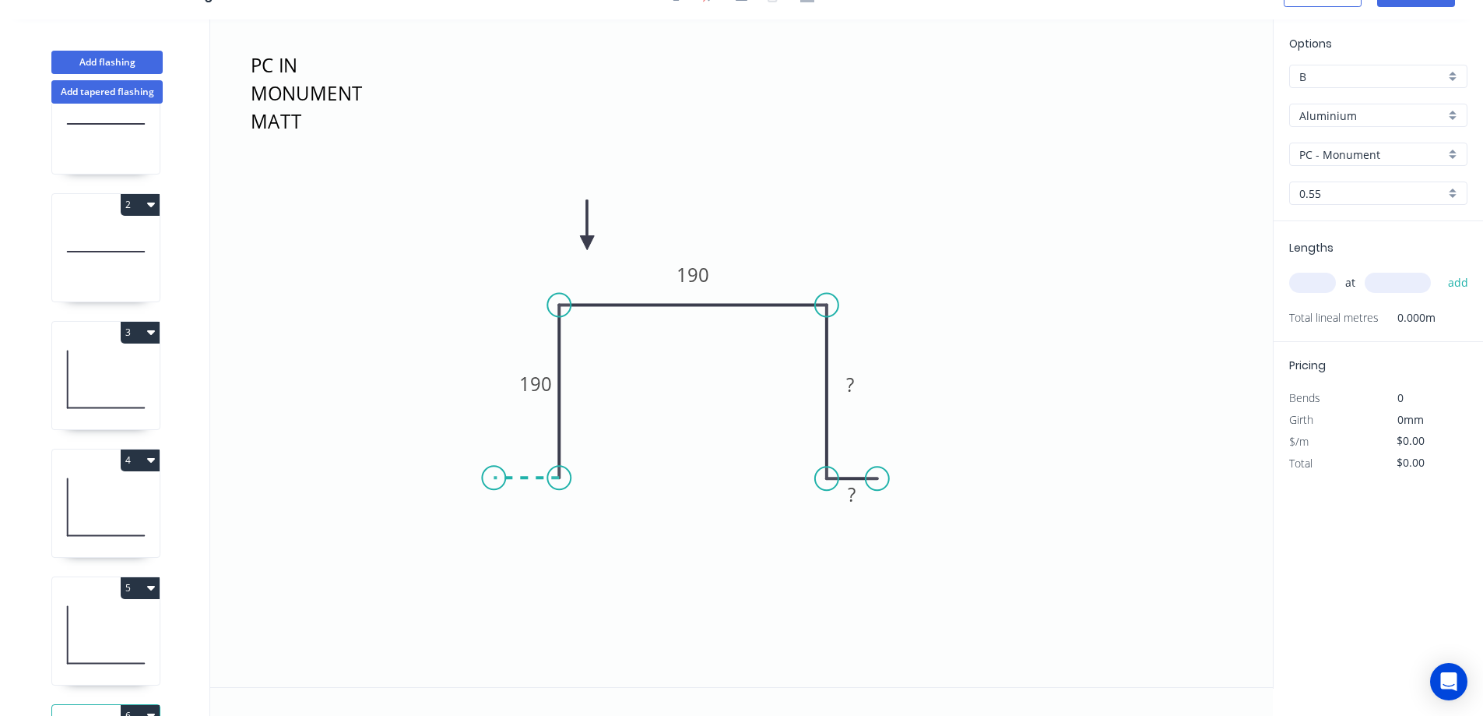
drag, startPoint x: 561, startPoint y: 477, endPoint x: 494, endPoint y: 477, distance: 67.7
click at [494, 477] on icon "PC IN MONUMENT MATT 190 190 ? ?" at bounding box center [741, 352] width 1063 height 667
click at [494, 477] on circle at bounding box center [493, 477] width 23 height 23
click at [560, 486] on circle at bounding box center [558, 484] width 23 height 23
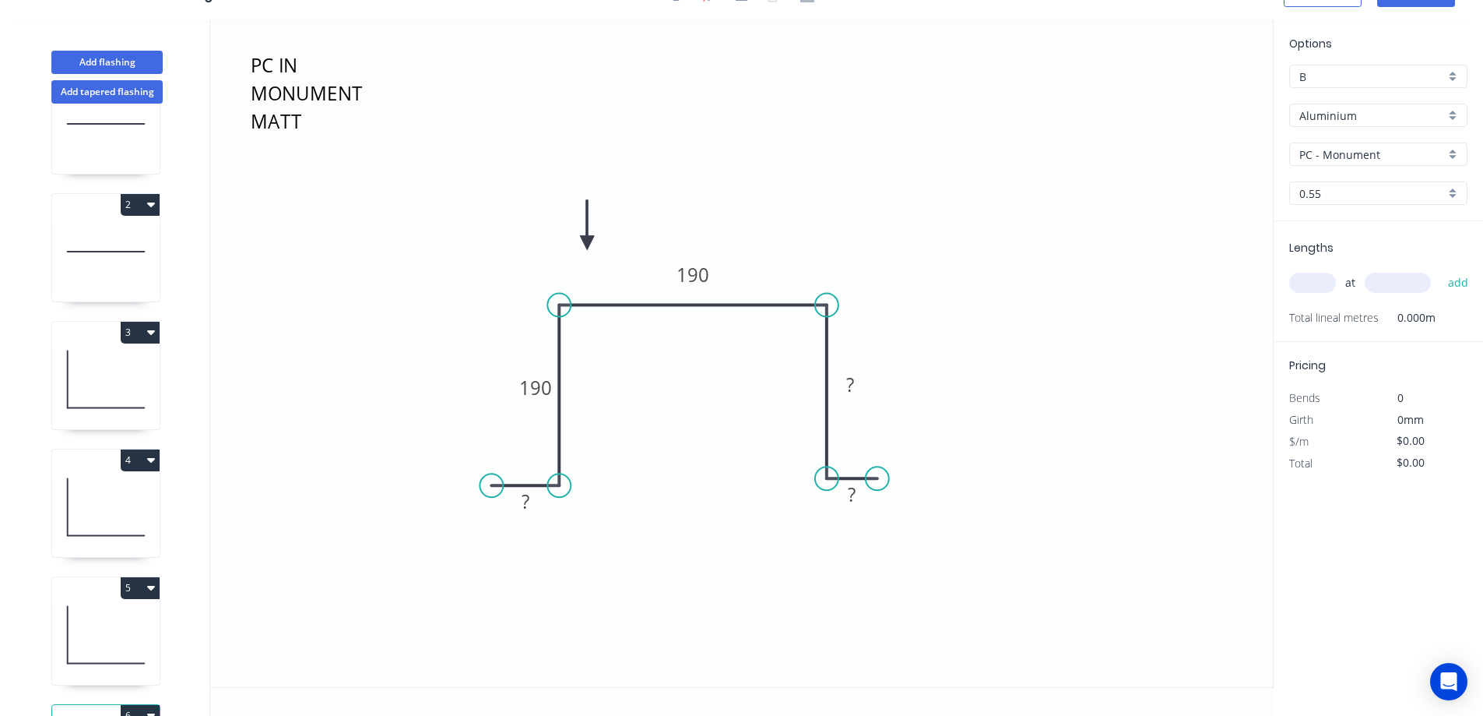
click at [491, 484] on circle at bounding box center [491, 484] width 23 height 23
click at [531, 501] on rect at bounding box center [525, 502] width 31 height 22
type input "$13.91"
click at [1303, 282] on input "text" at bounding box center [1312, 283] width 47 height 20
type input "3"
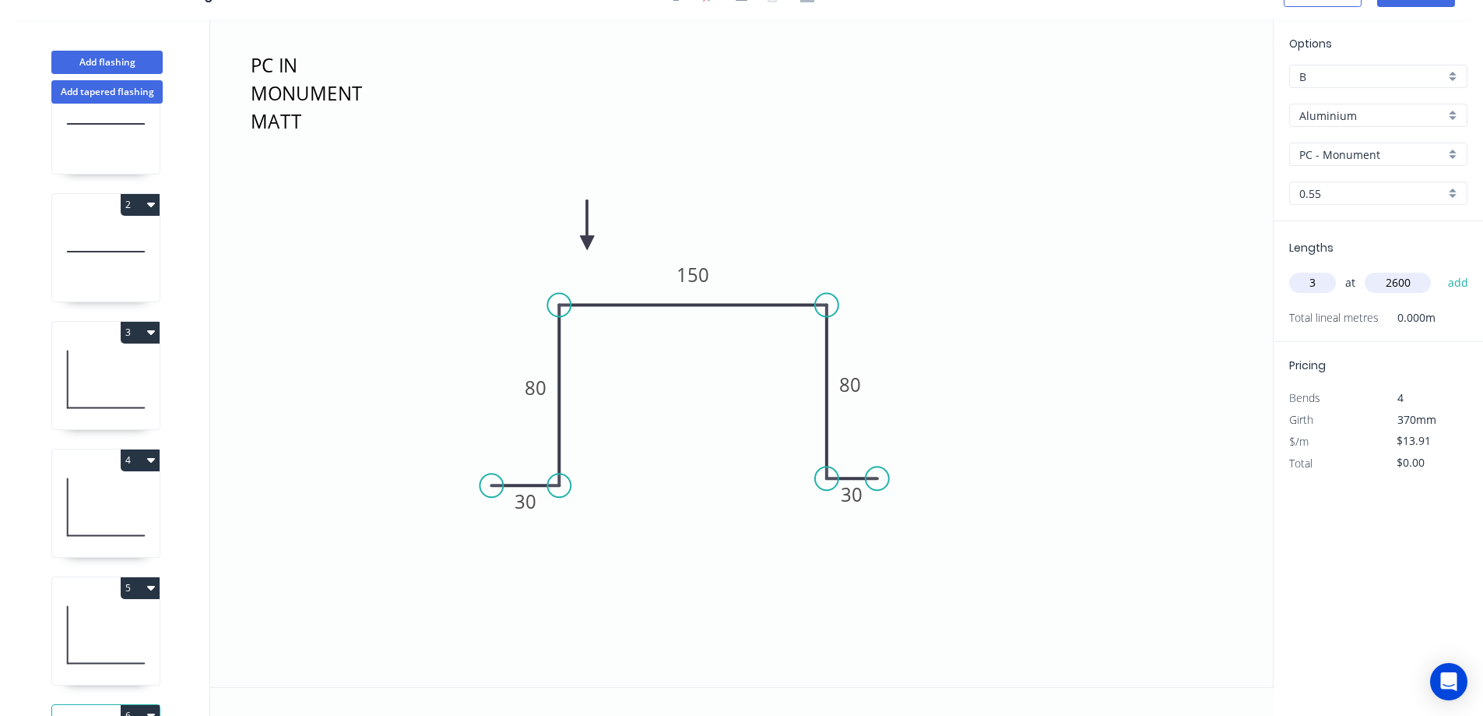
type input "2600"
click at [1441, 269] on button "add" at bounding box center [1459, 282] width 37 height 26
click at [147, 589] on icon "button" at bounding box center [151, 587] width 8 height 12
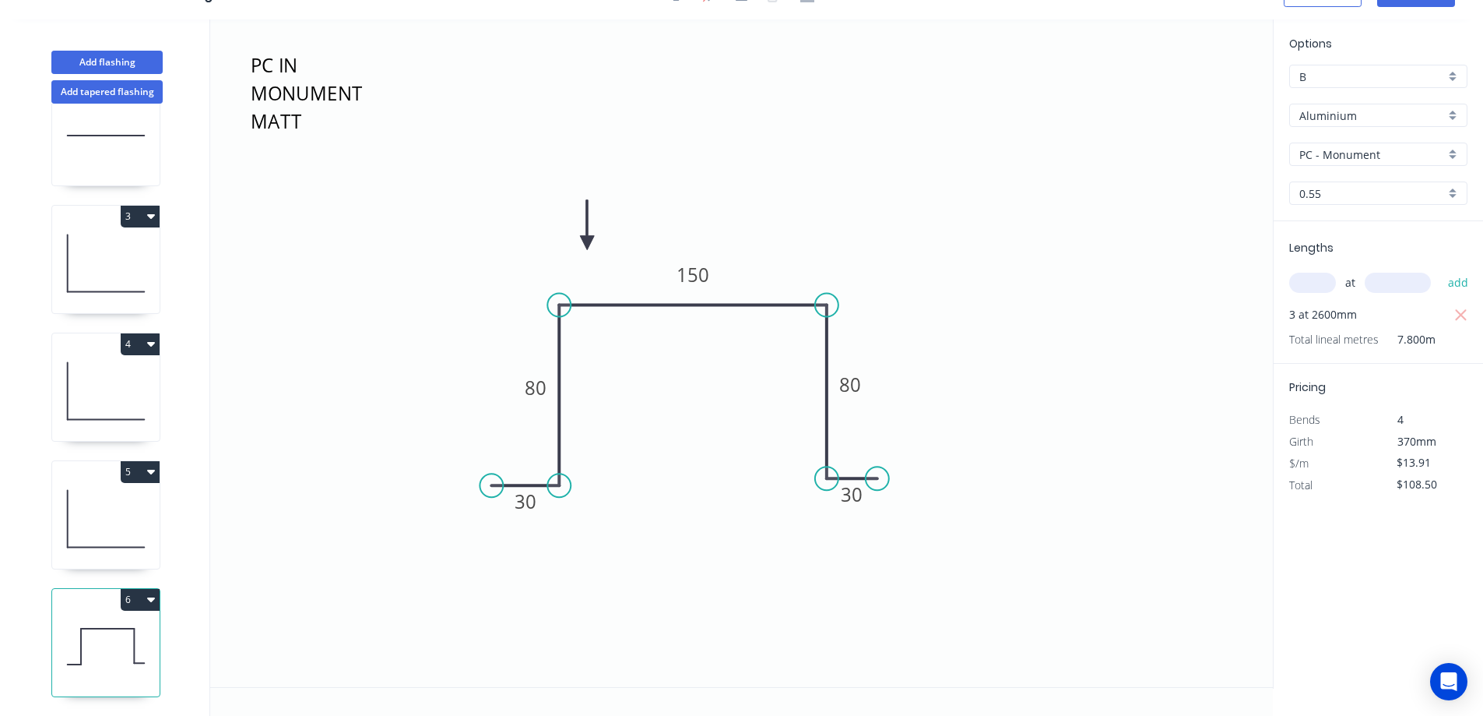
scroll to position [189, 0]
click at [148, 597] on icon "button" at bounding box center [151, 599] width 8 height 5
click at [141, 627] on div "Duplicate" at bounding box center [86, 638] width 120 height 23
type input "$0.00"
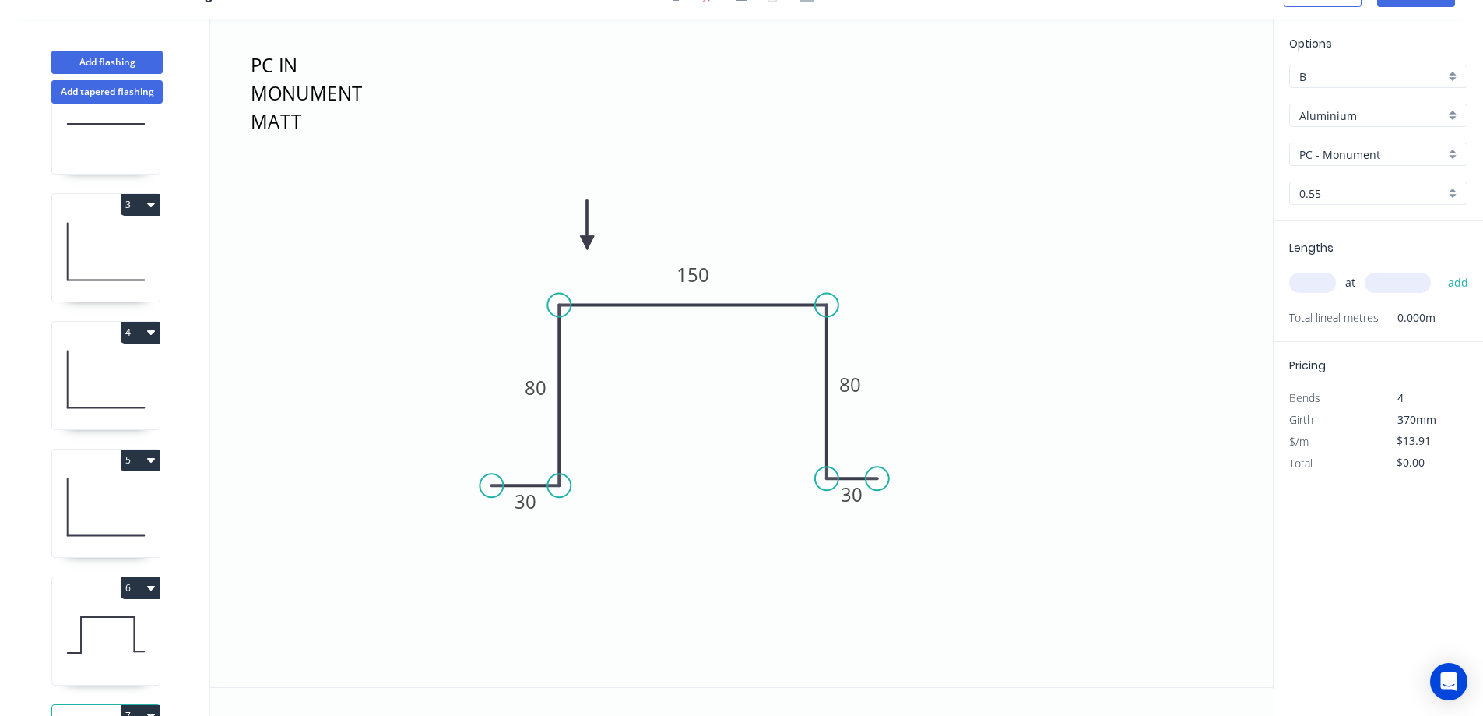
drag, startPoint x: 563, startPoint y: 505, endPoint x: 479, endPoint y: 491, distance: 85.4
click at [479, 491] on icon "PC IN MONUMENT MATT 30 80 150 80 30" at bounding box center [741, 352] width 1063 height 667
click at [533, 501] on div "Delete point" at bounding box center [572, 500] width 157 height 32
drag, startPoint x: 559, startPoint y: 480, endPoint x: 562, endPoint y: 163, distance: 316.9
click at [562, 163] on circle at bounding box center [558, 162] width 23 height 23
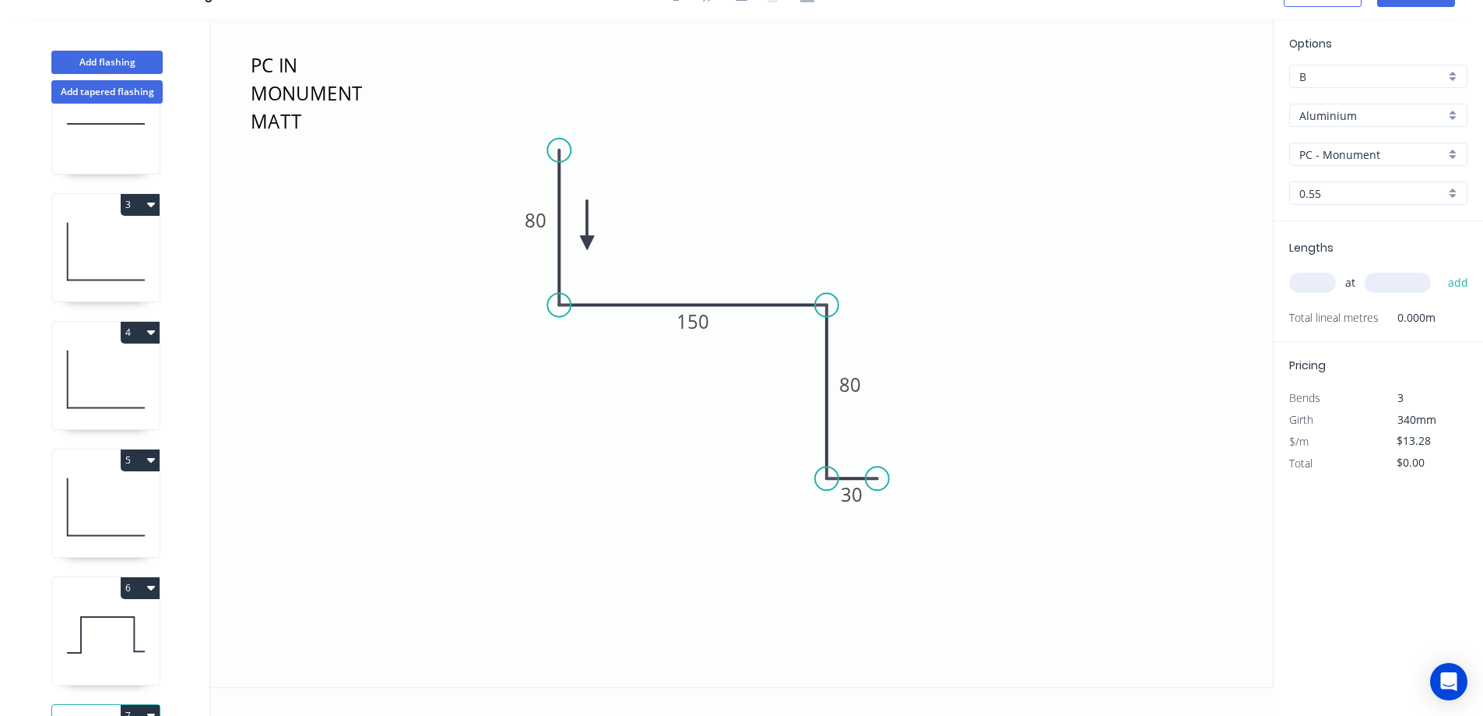
drag, startPoint x: 562, startPoint y: 163, endPoint x: 554, endPoint y: 150, distance: 15.1
click at [554, 150] on circle at bounding box center [558, 150] width 23 height 23
drag, startPoint x: 554, startPoint y: 150, endPoint x: 561, endPoint y: 200, distance: 50.3
click at [492, 153] on icon "PC IN MONUMENT MATT 80 150 80 30" at bounding box center [741, 352] width 1063 height 667
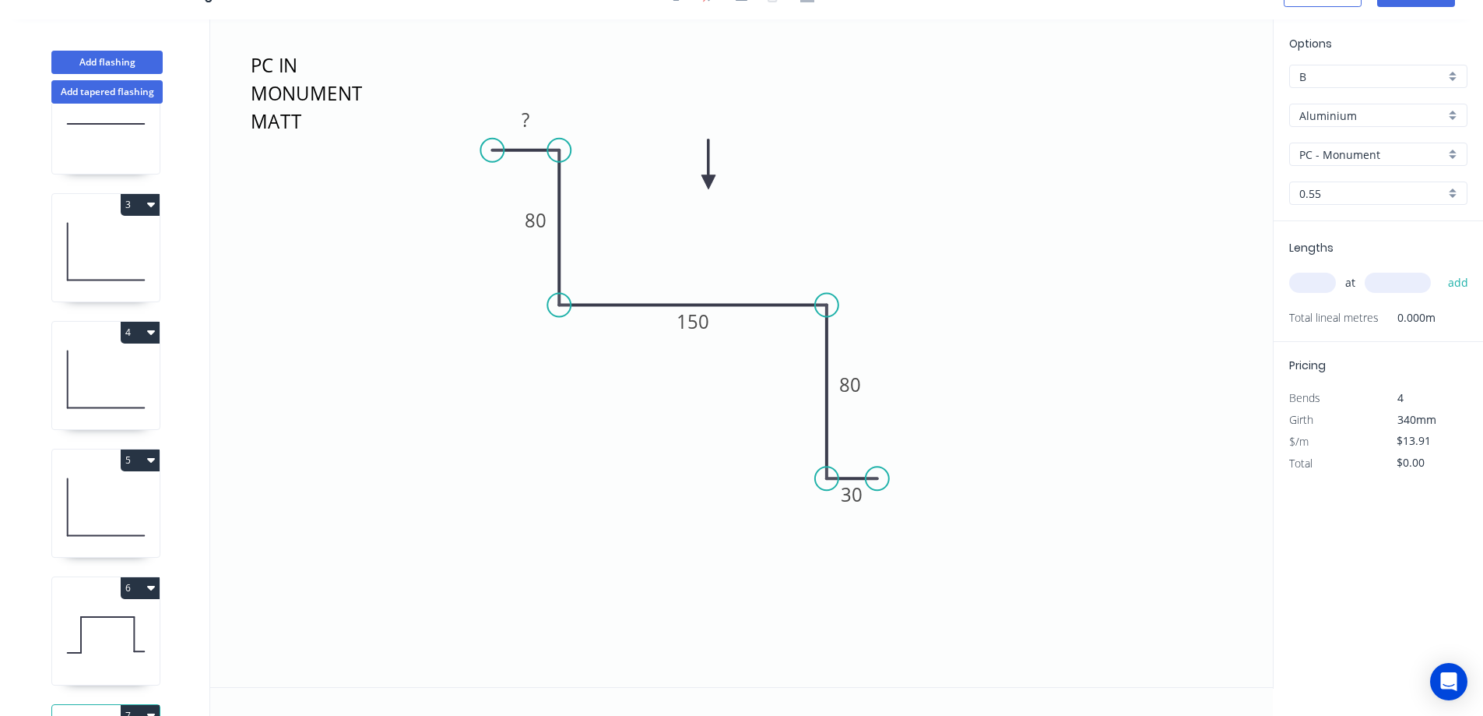
drag, startPoint x: 589, startPoint y: 237, endPoint x: 709, endPoint y: 182, distance: 131.7
click at [709, 182] on icon at bounding box center [709, 164] width 14 height 50
click at [708, 183] on icon at bounding box center [709, 164] width 14 height 50
click at [528, 124] on tspan "?" at bounding box center [526, 120] width 8 height 26
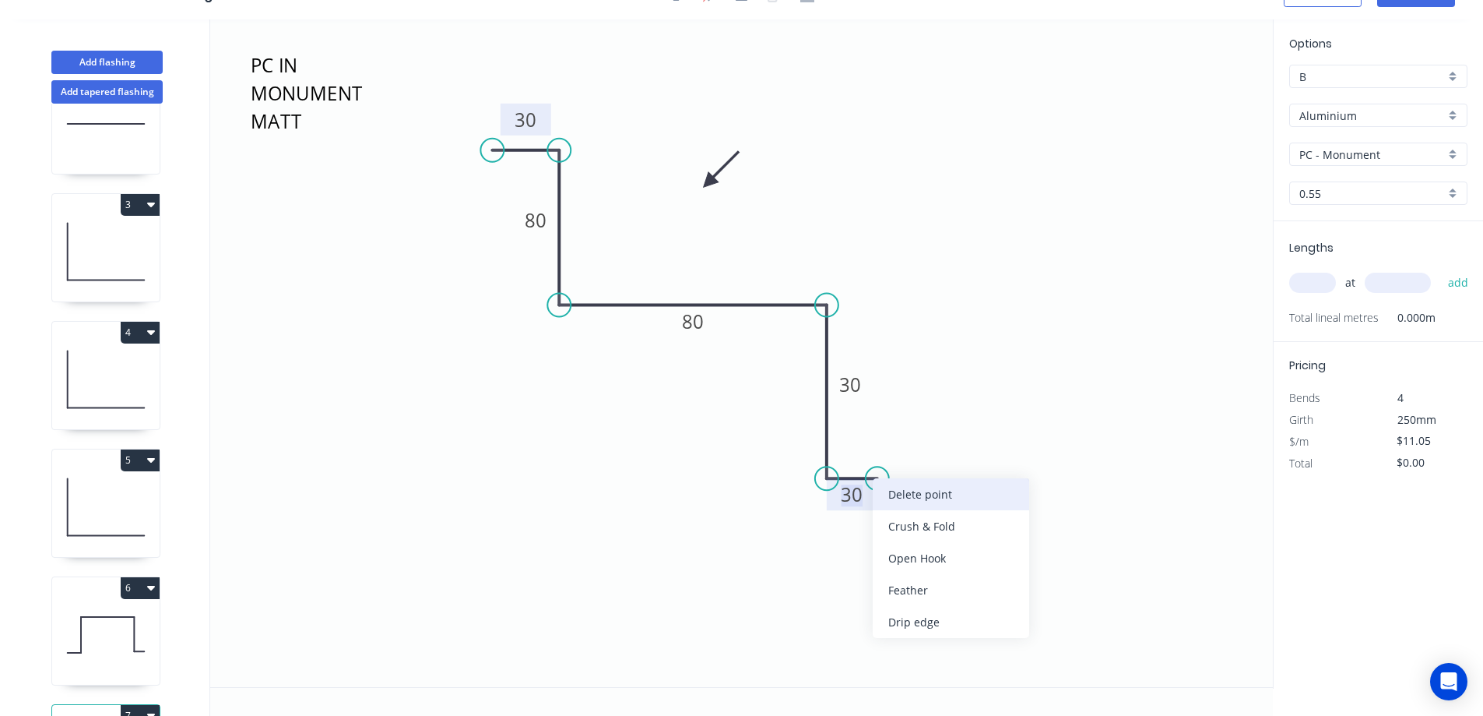
click at [903, 491] on div "Delete point" at bounding box center [951, 494] width 157 height 32
type input "$10.41"
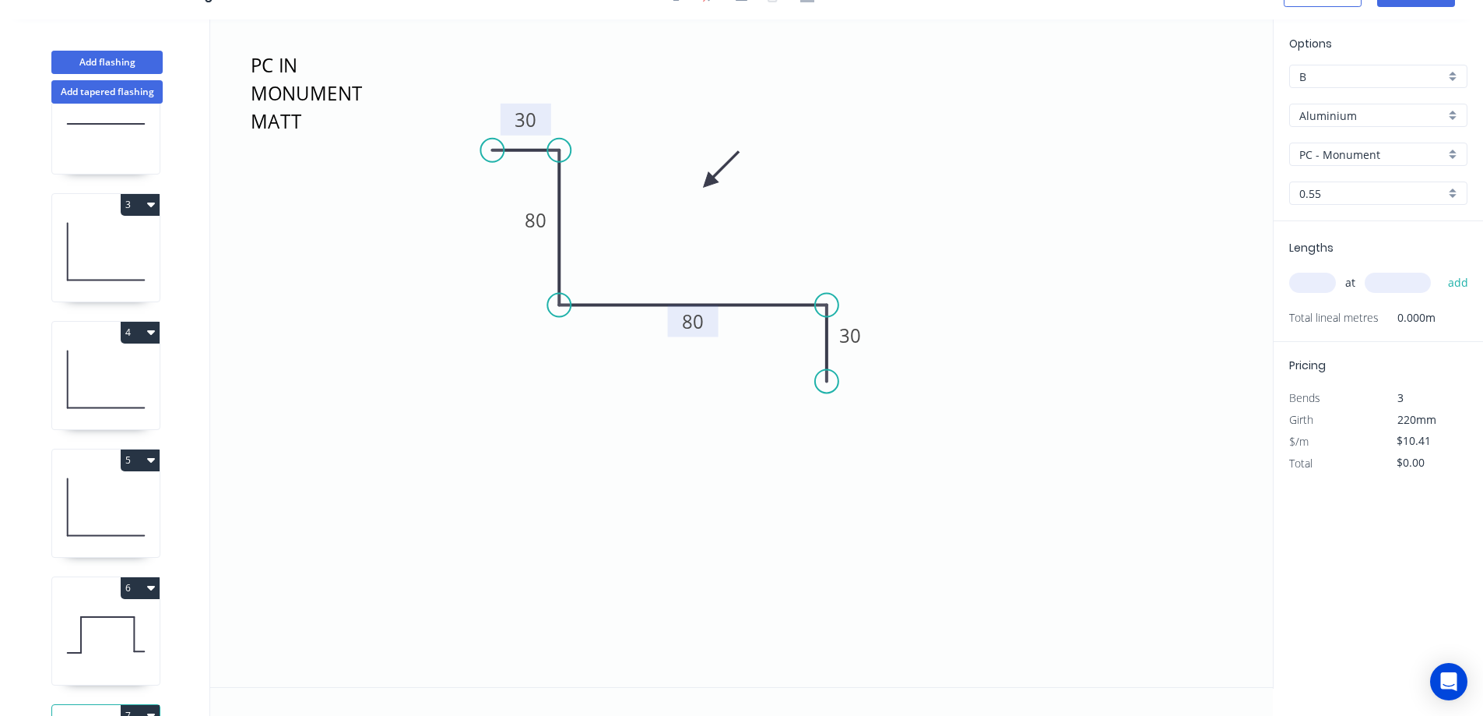
drag, startPoint x: 829, startPoint y: 476, endPoint x: 677, endPoint y: 331, distance: 209.8
click at [822, 381] on circle at bounding box center [826, 380] width 23 height 23
drag, startPoint x: 825, startPoint y: 374, endPoint x: 715, endPoint y: 325, distance: 120.7
click at [824, 358] on circle at bounding box center [826, 360] width 23 height 23
drag, startPoint x: 557, startPoint y: 303, endPoint x: 554, endPoint y: 338, distance: 35.2
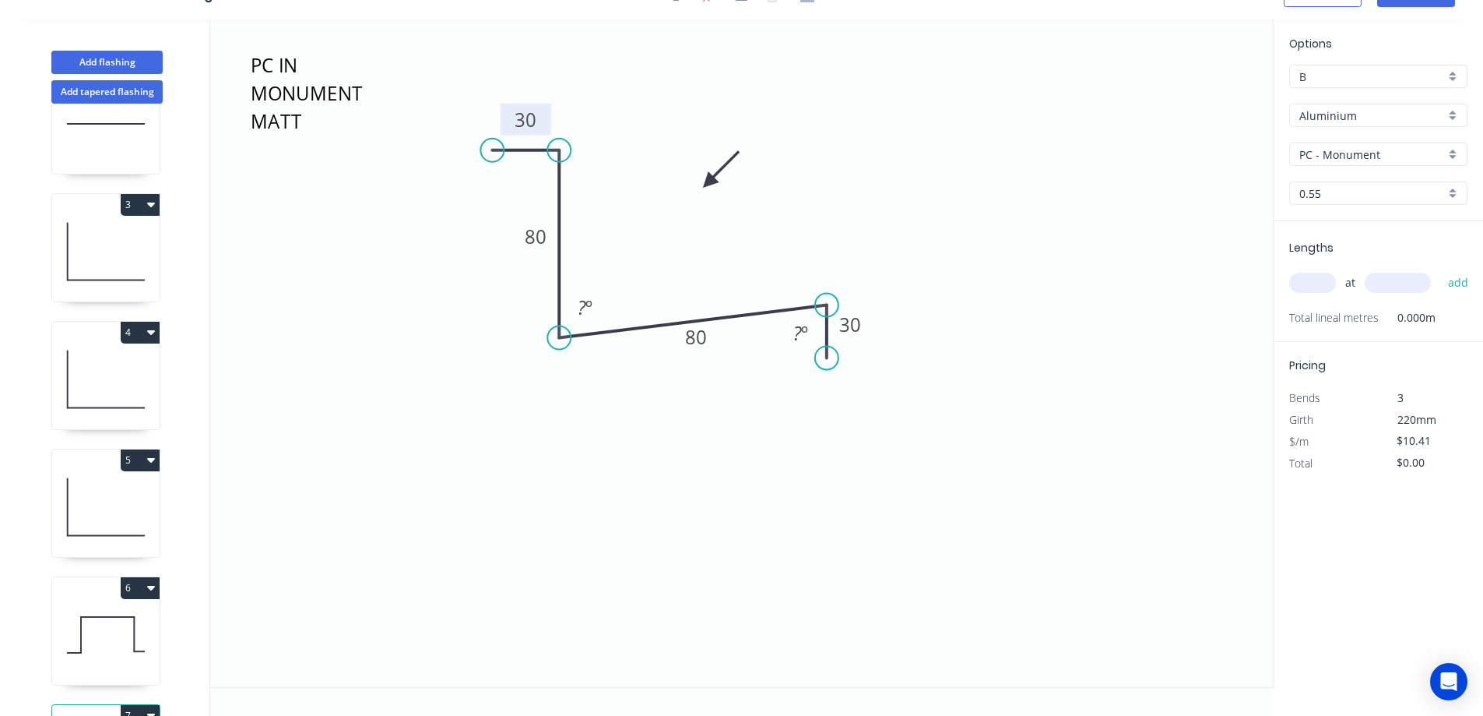
click at [554, 338] on circle at bounding box center [558, 337] width 23 height 23
drag, startPoint x: 825, startPoint y: 308, endPoint x: 830, endPoint y: 330, distance: 23.2
click at [830, 330] on circle at bounding box center [829, 337] width 23 height 23
click at [831, 377] on circle at bounding box center [829, 375] width 23 height 23
click at [1318, 287] on input "text" at bounding box center [1312, 283] width 47 height 20
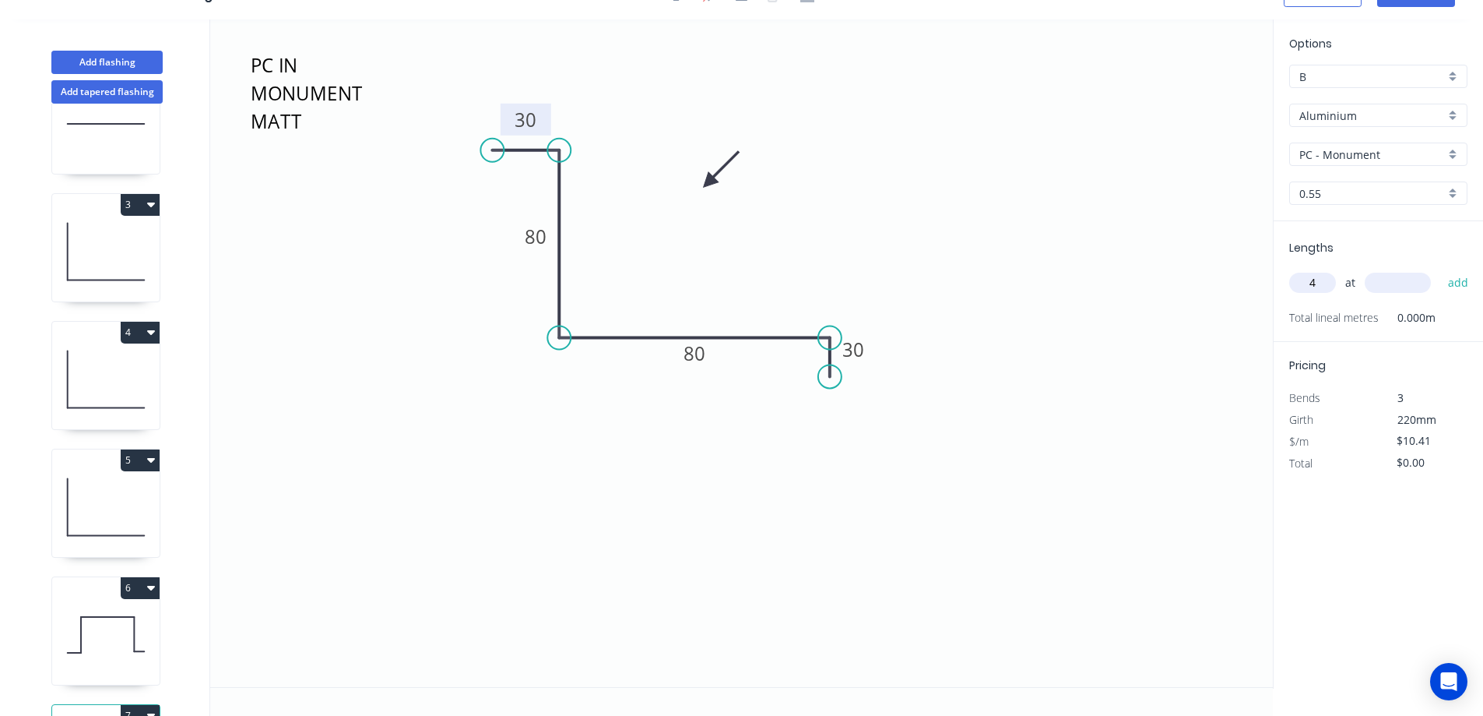
type input "4"
type input "2600"
click at [1441, 269] on button "add" at bounding box center [1459, 282] width 37 height 26
type input "$108.26"
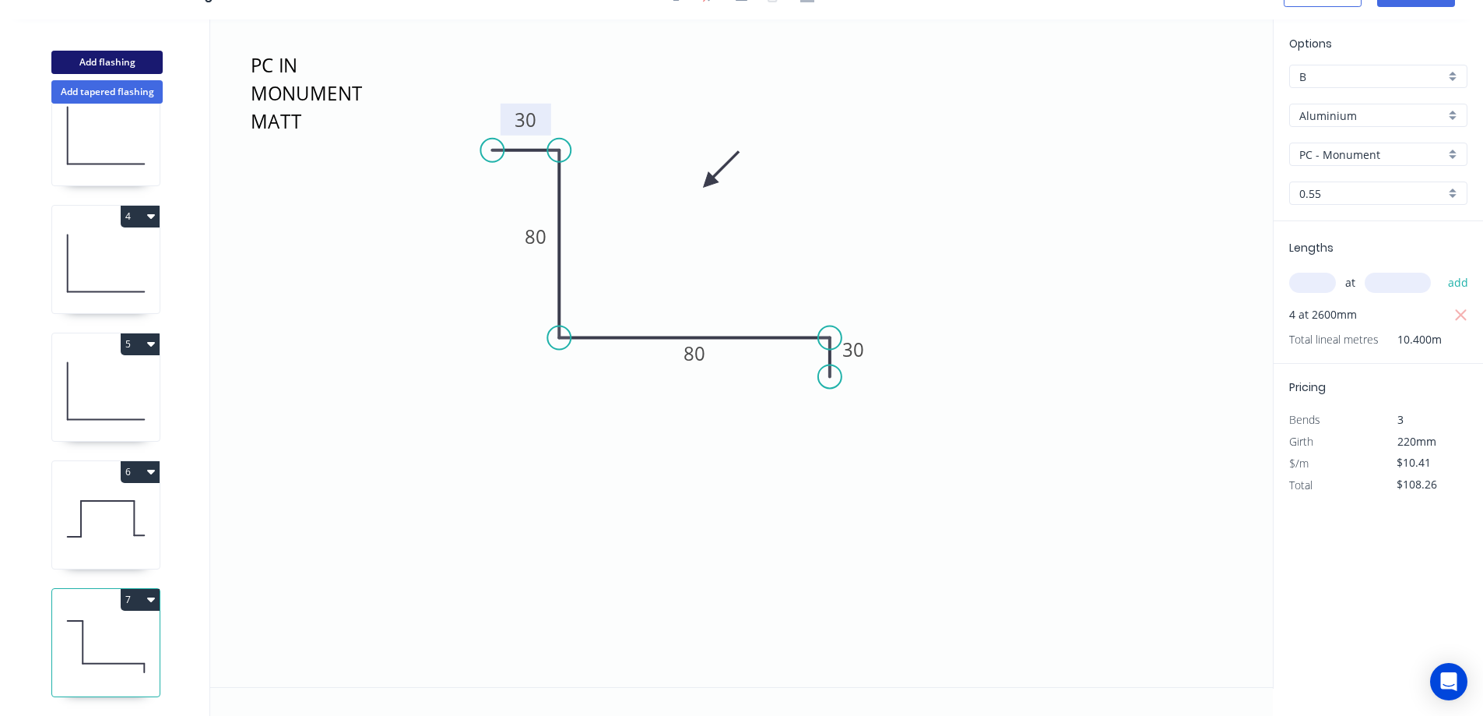
click at [142, 58] on button "Add flashing" at bounding box center [106, 62] width 111 height 23
type input "$0.00"
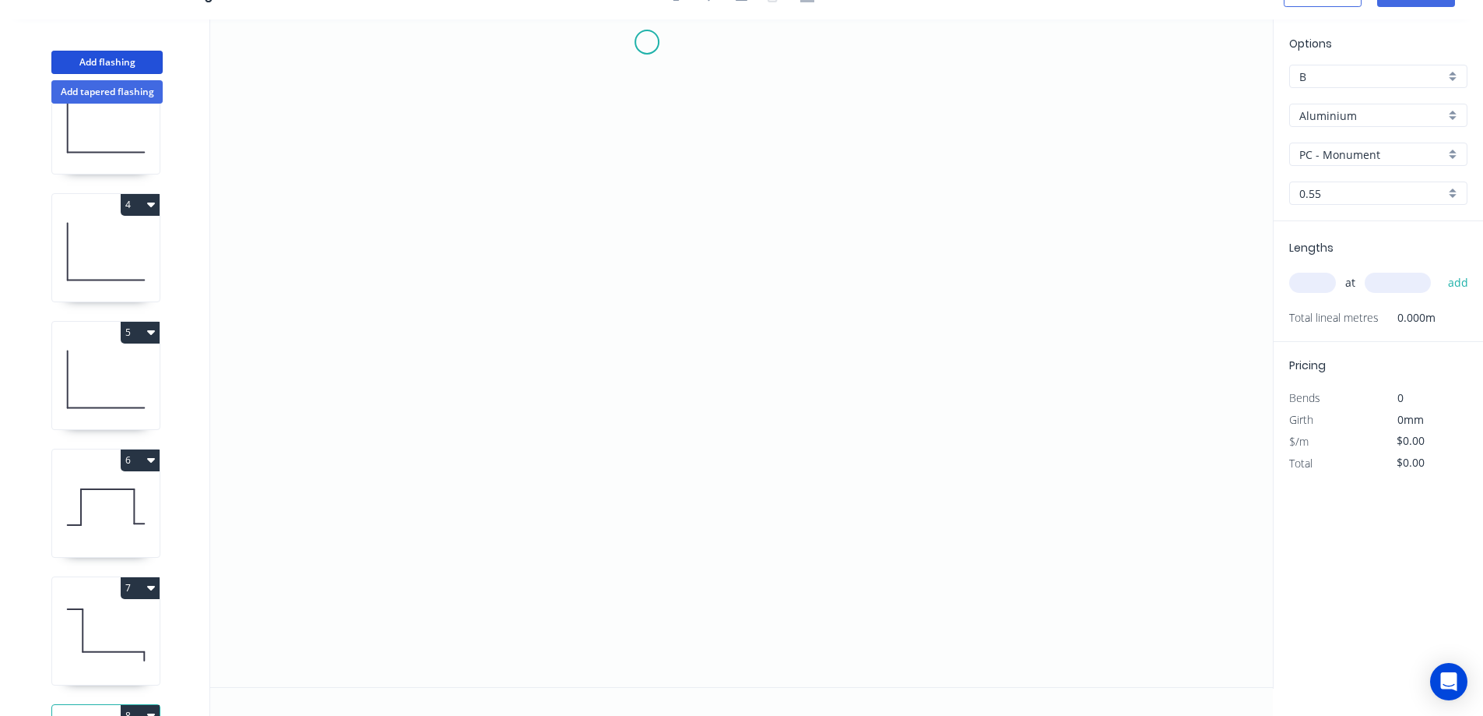
scroll to position [0, 0]
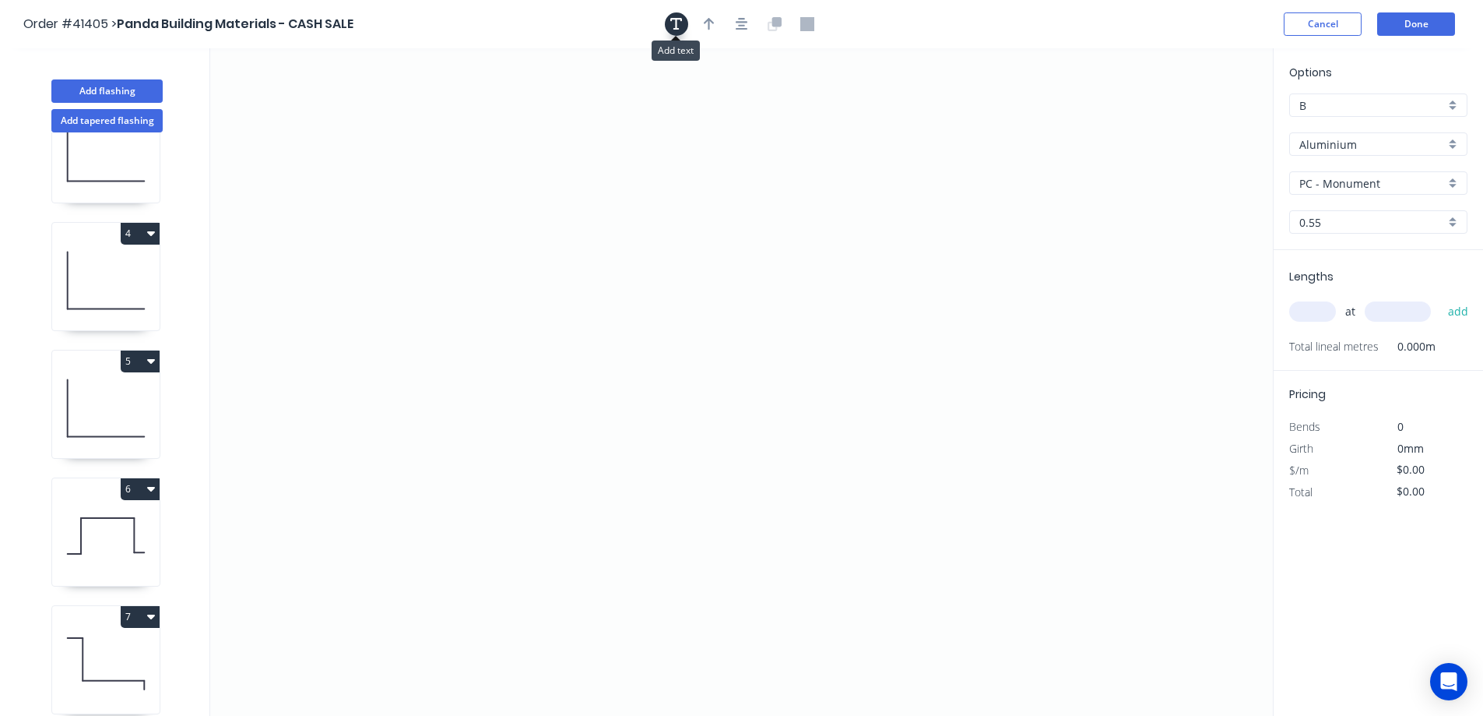
click at [679, 19] on icon "button" at bounding box center [676, 24] width 12 height 12
click at [350, 104] on textarea at bounding box center [311, 110] width 126 height 58
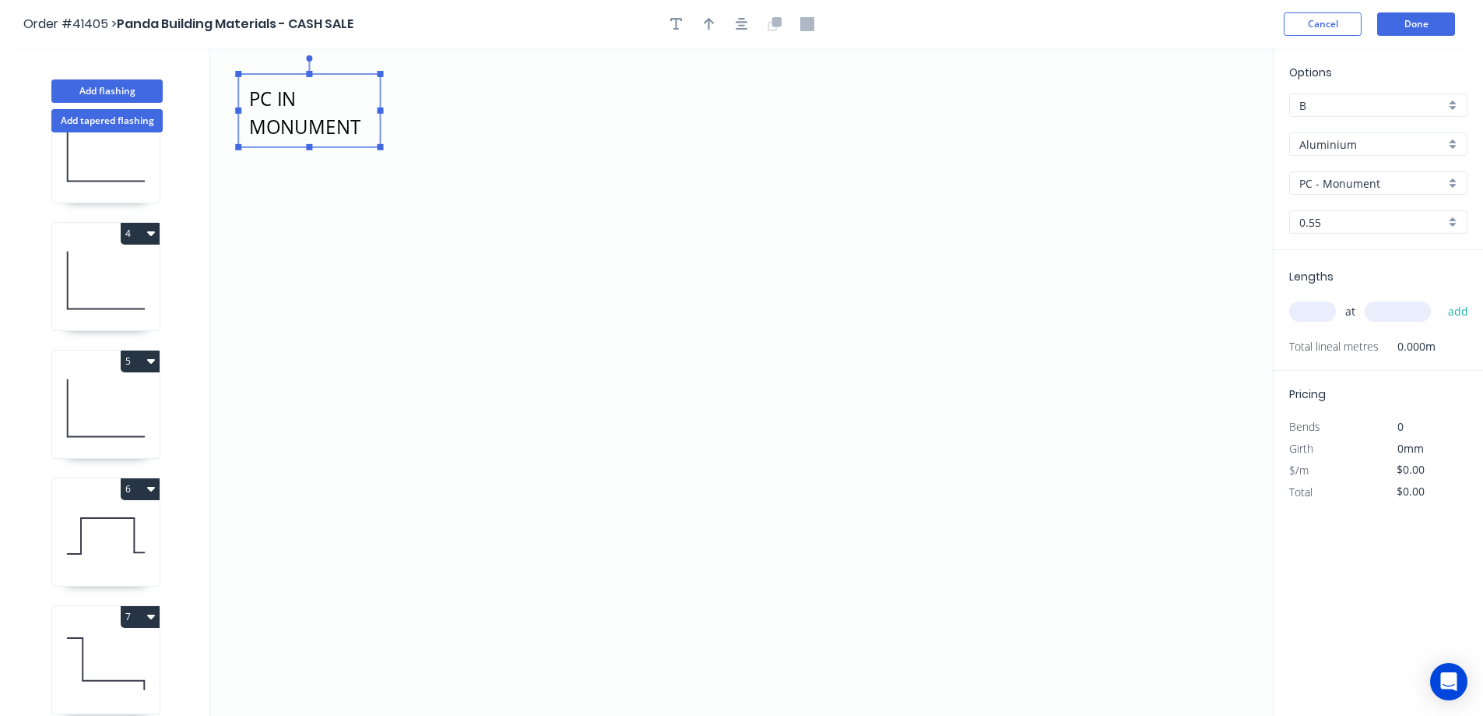
scroll to position [14, 0]
drag, startPoint x: 308, startPoint y: 146, endPoint x: 317, endPoint y: 200, distance: 54.4
click at [315, 198] on g at bounding box center [309, 128] width 148 height 146
type textarea "PC IN MONUMENT MATT"
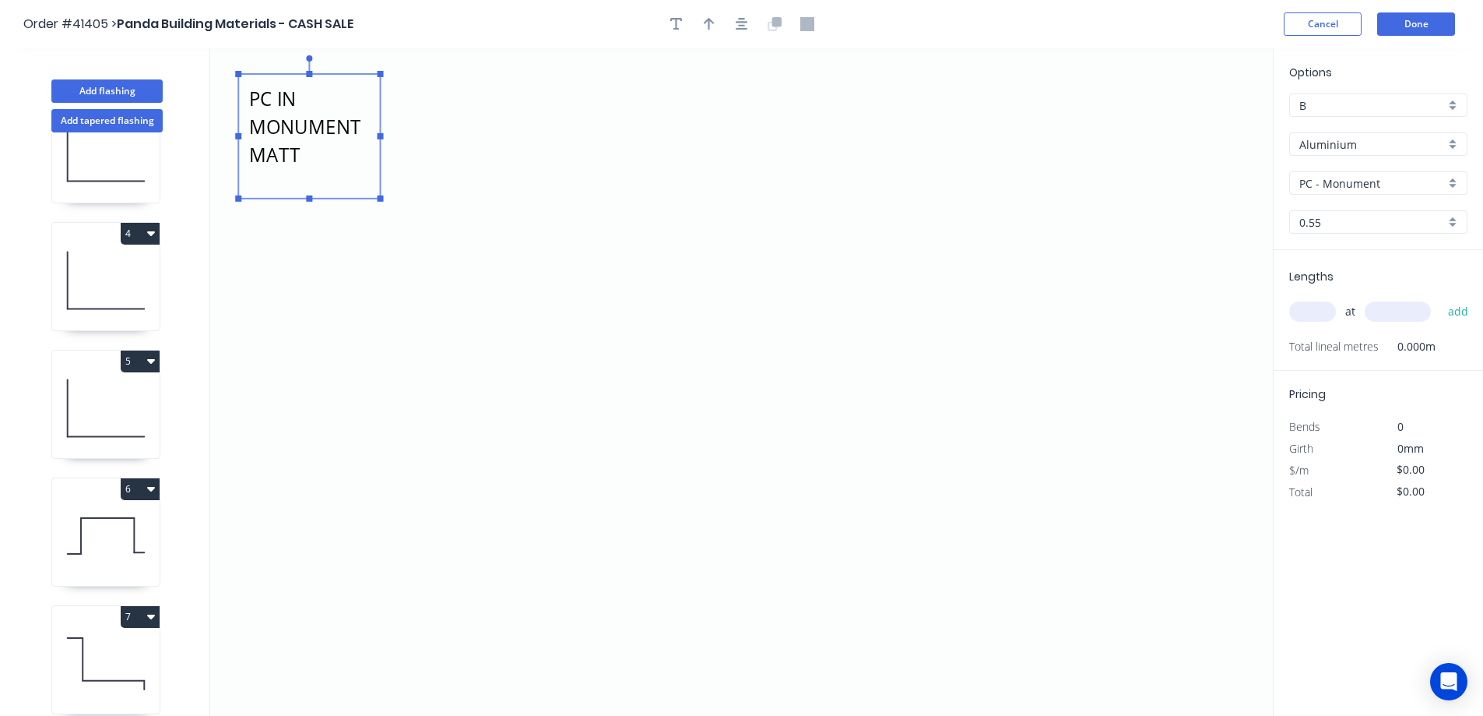
click at [1314, 311] on input "text" at bounding box center [1312, 311] width 47 height 20
type input "2"
type input "2600"
click at [1441, 298] on button "add" at bounding box center [1459, 311] width 37 height 26
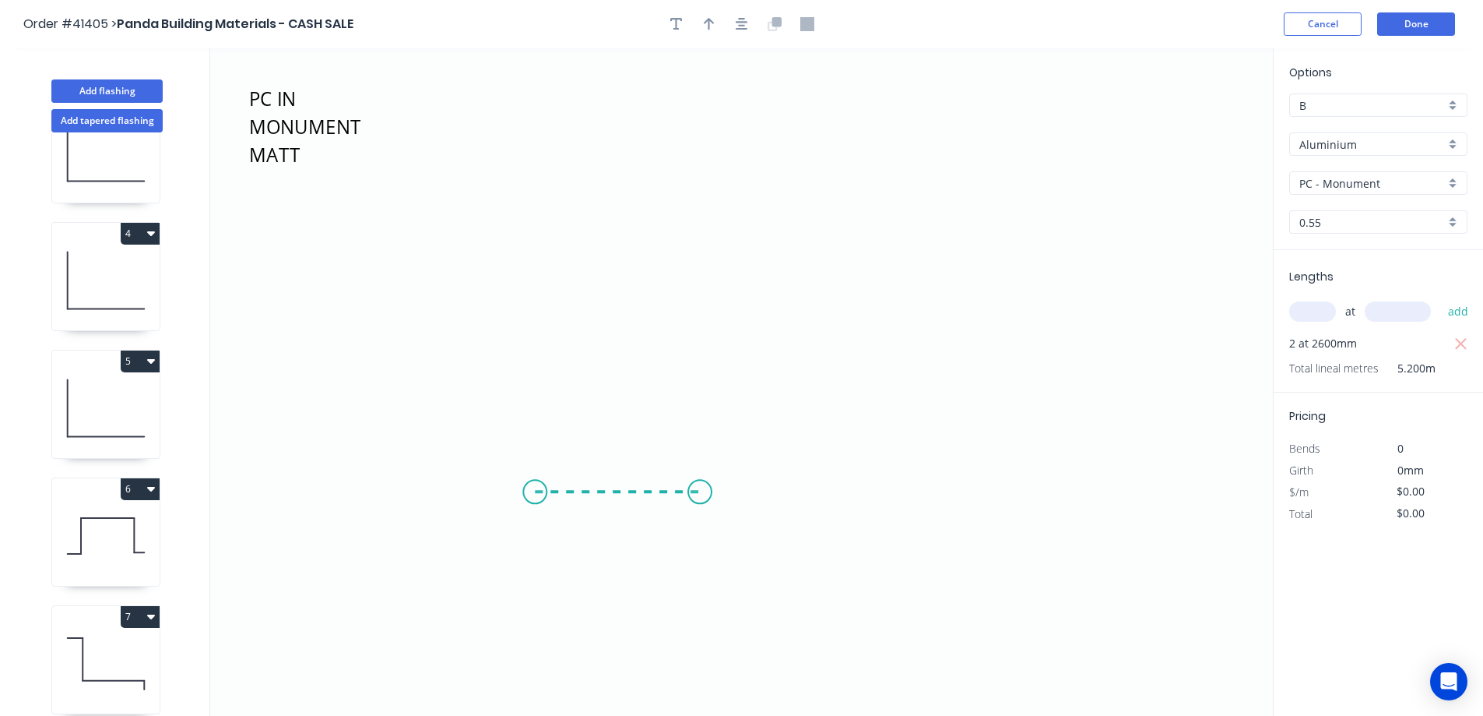
drag, startPoint x: 535, startPoint y: 492, endPoint x: 703, endPoint y: 487, distance: 168.3
click at [703, 487] on icon "PC IN MONUMENT MATT" at bounding box center [741, 381] width 1063 height 667
drag, startPoint x: 702, startPoint y: 474, endPoint x: 702, endPoint y: 306, distance: 168.2
click at [702, 306] on icon "PC IN MONUMENT MATT ?" at bounding box center [741, 381] width 1063 height 667
drag, startPoint x: 702, startPoint y: 306, endPoint x: 1125, endPoint y: 309, distance: 422.8
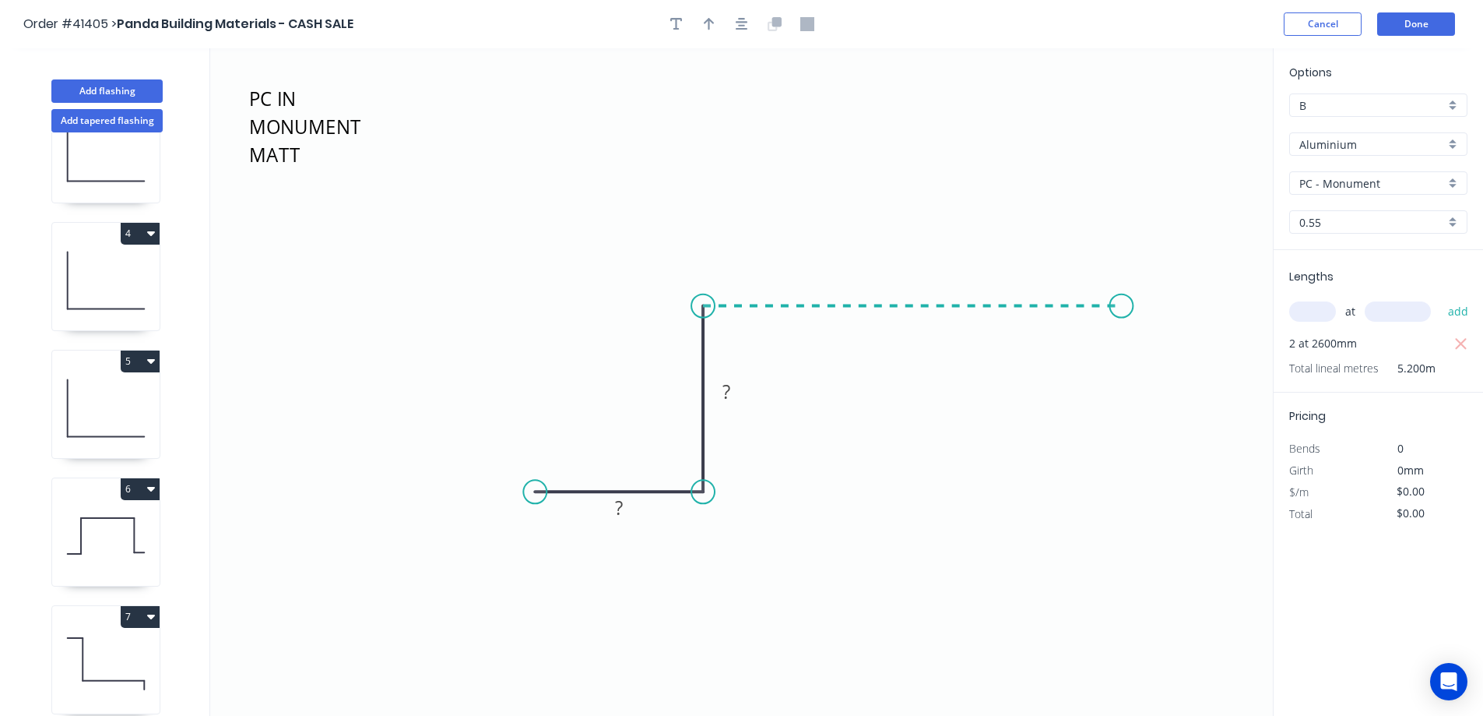
click at [1125, 309] on icon "PC IN MONUMENT MATT ? ?" at bounding box center [741, 381] width 1063 height 667
click at [1125, 309] on circle at bounding box center [1124, 305] width 23 height 23
click at [621, 503] on tspan "?" at bounding box center [619, 507] width 8 height 26
type input "$12.64"
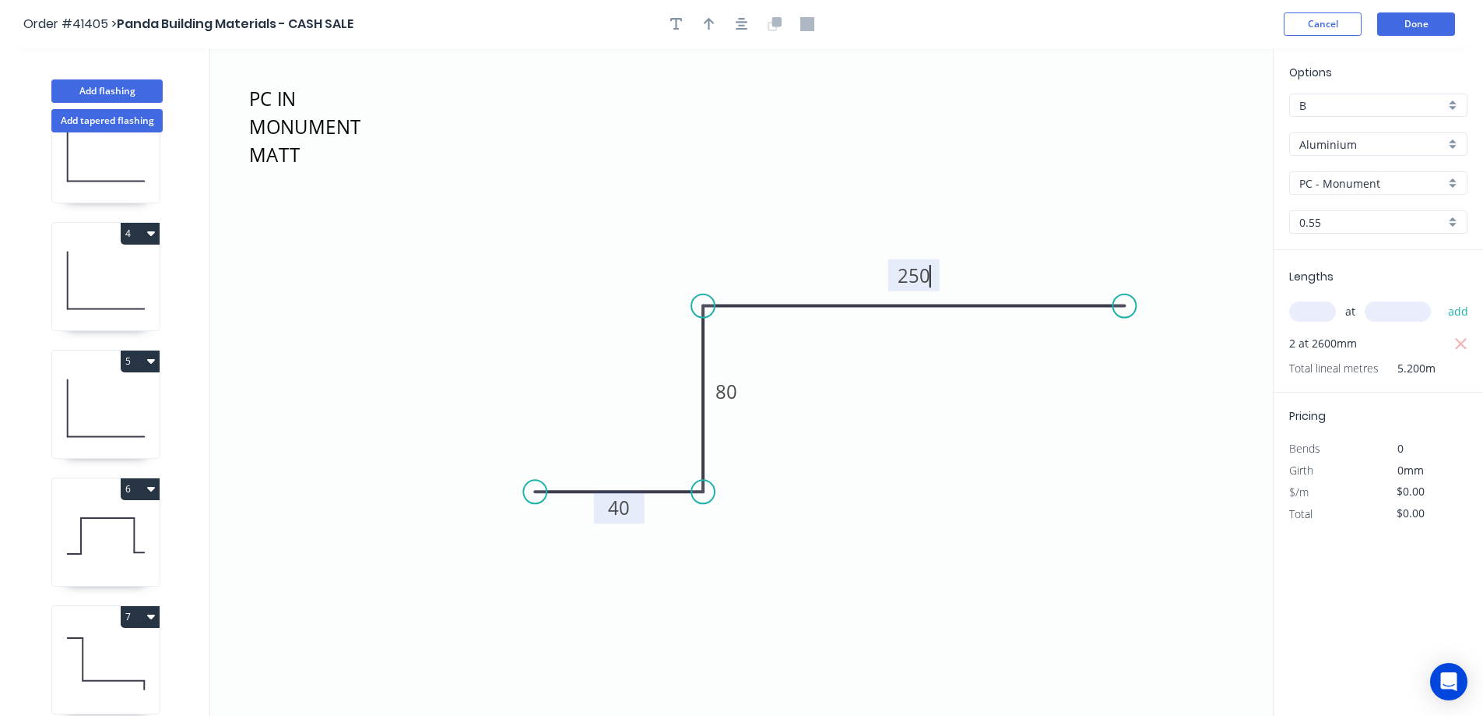
type input "$65.73"
drag, startPoint x: 705, startPoint y: 23, endPoint x: 976, endPoint y: 76, distance: 276.0
click at [708, 23] on icon "button" at bounding box center [709, 24] width 11 height 14
drag, startPoint x: 1193, startPoint y: 125, endPoint x: 825, endPoint y: 223, distance: 381.4
click at [829, 215] on icon at bounding box center [836, 190] width 14 height 50
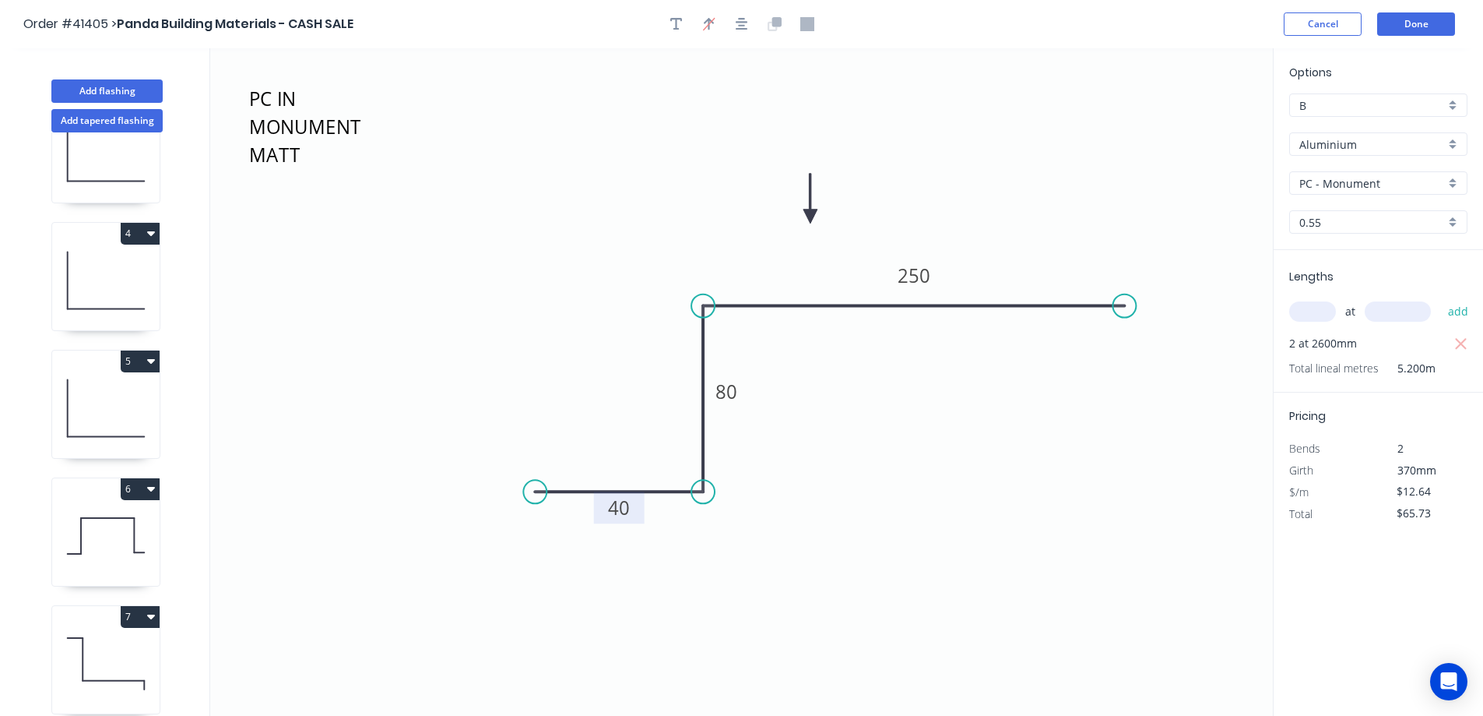
click at [928, 228] on icon "PC IN MONUMENT MATT 40 80 250" at bounding box center [741, 381] width 1063 height 667
click at [1420, 25] on button "Done" at bounding box center [1416, 23] width 78 height 23
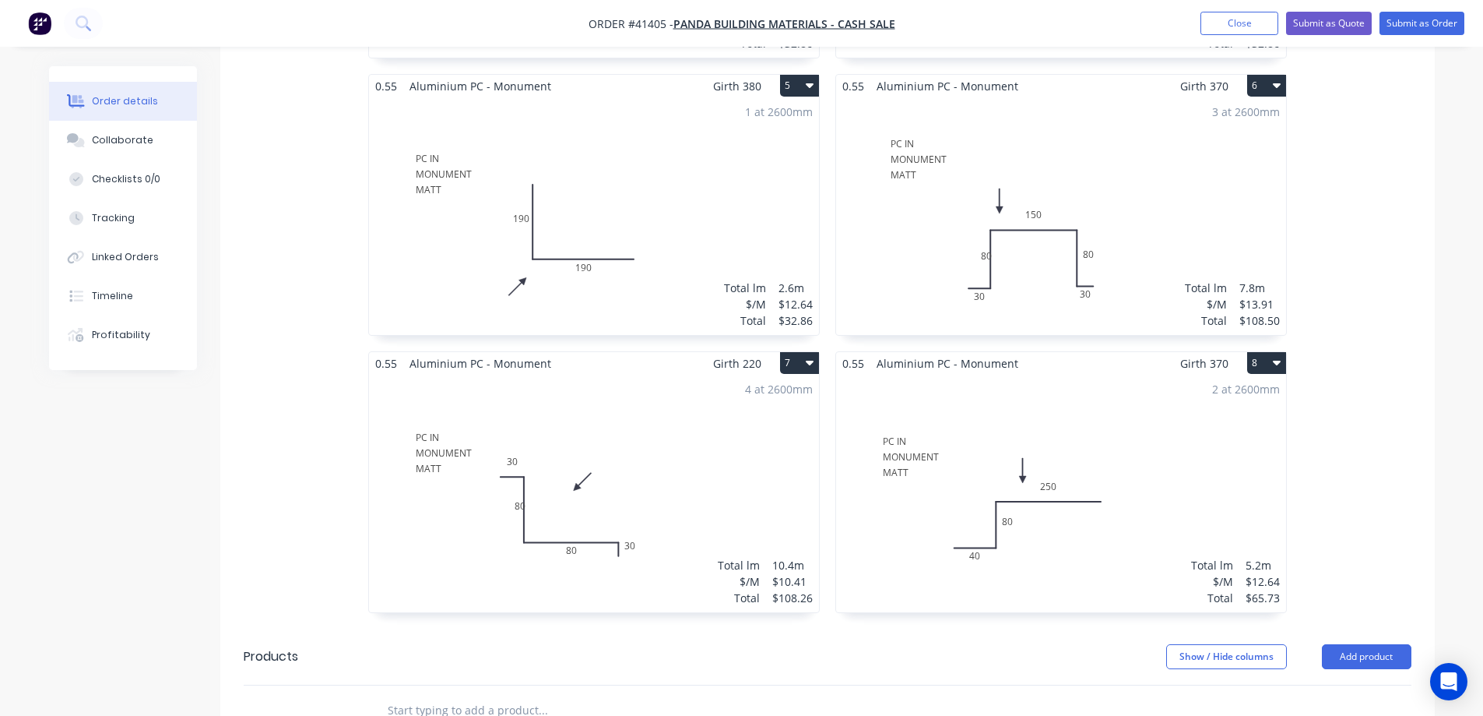
scroll to position [1168, 0]
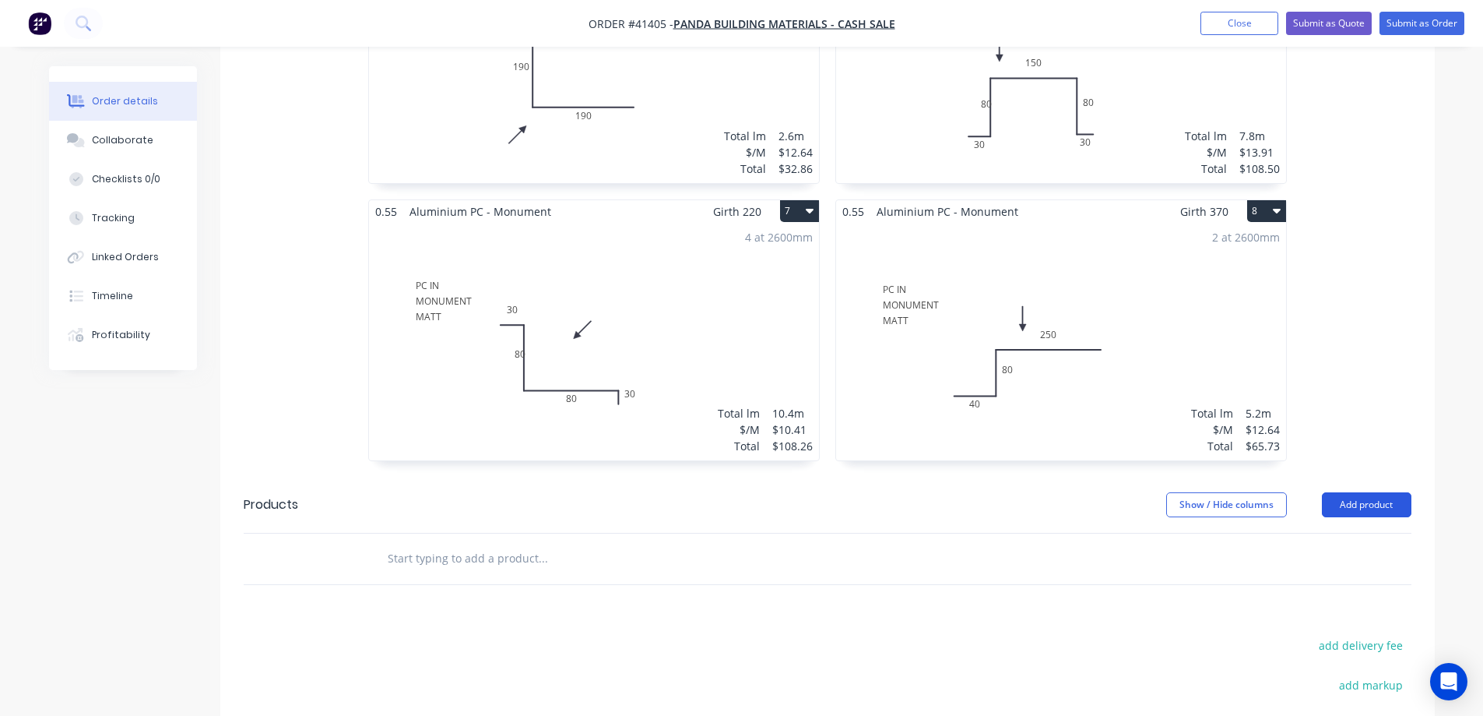
click at [1358, 492] on button "Add product" at bounding box center [1367, 504] width 90 height 25
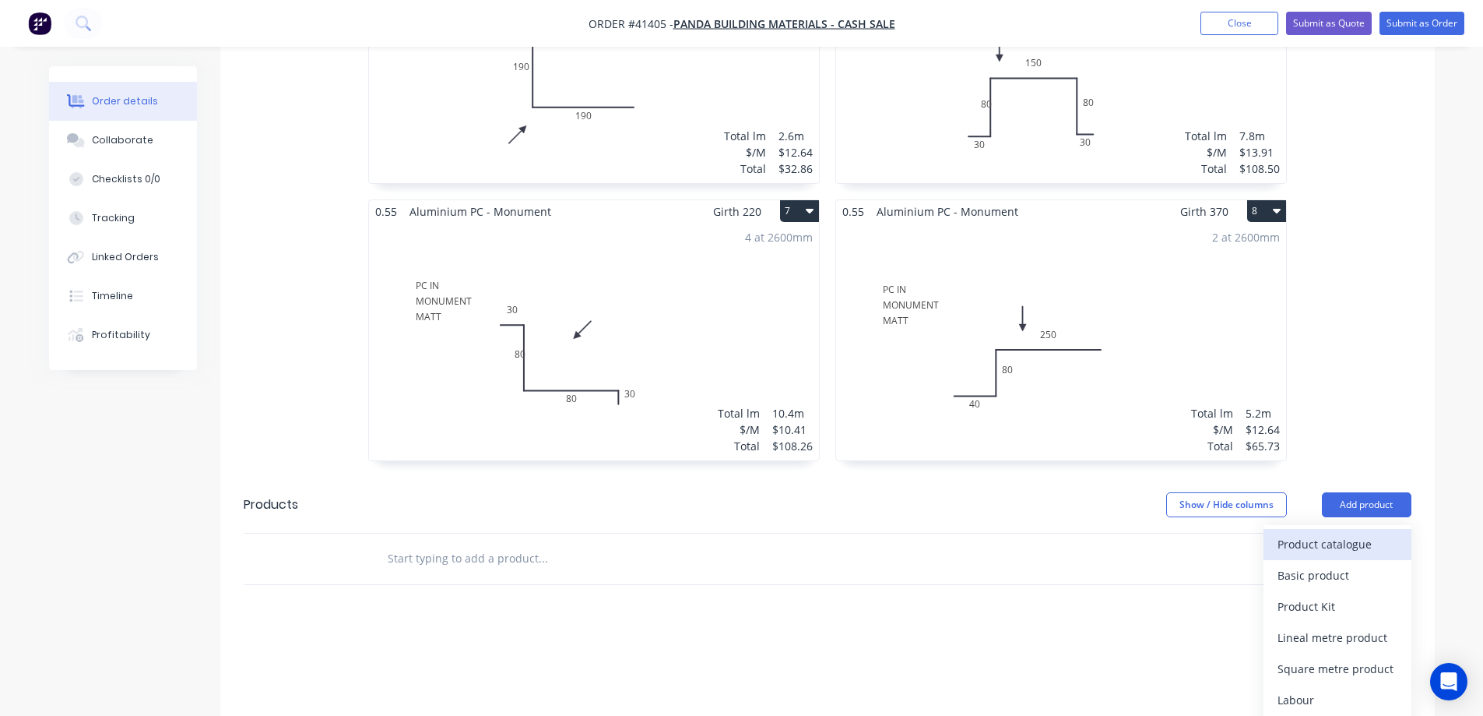
click at [1335, 533] on div "Product catalogue" at bounding box center [1338, 544] width 120 height 23
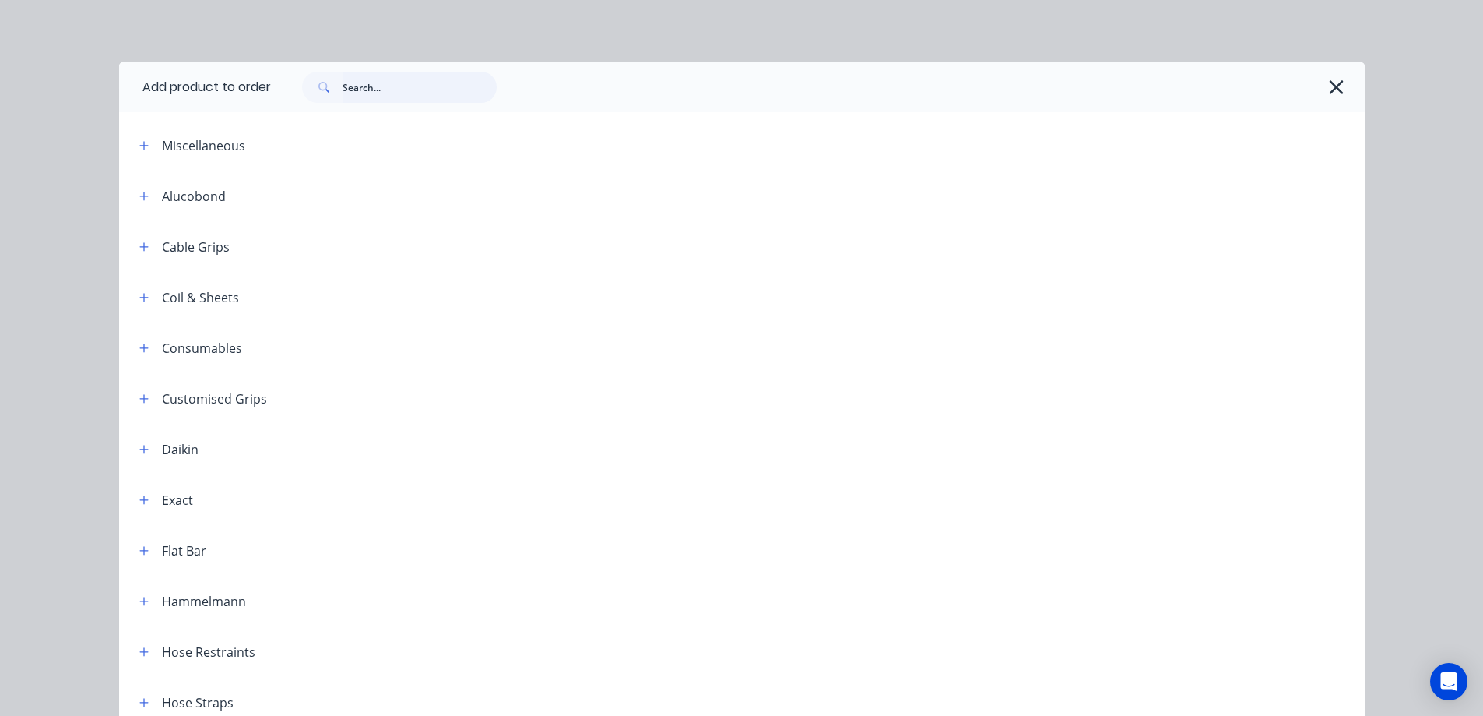
click at [400, 93] on input "text" at bounding box center [420, 87] width 154 height 31
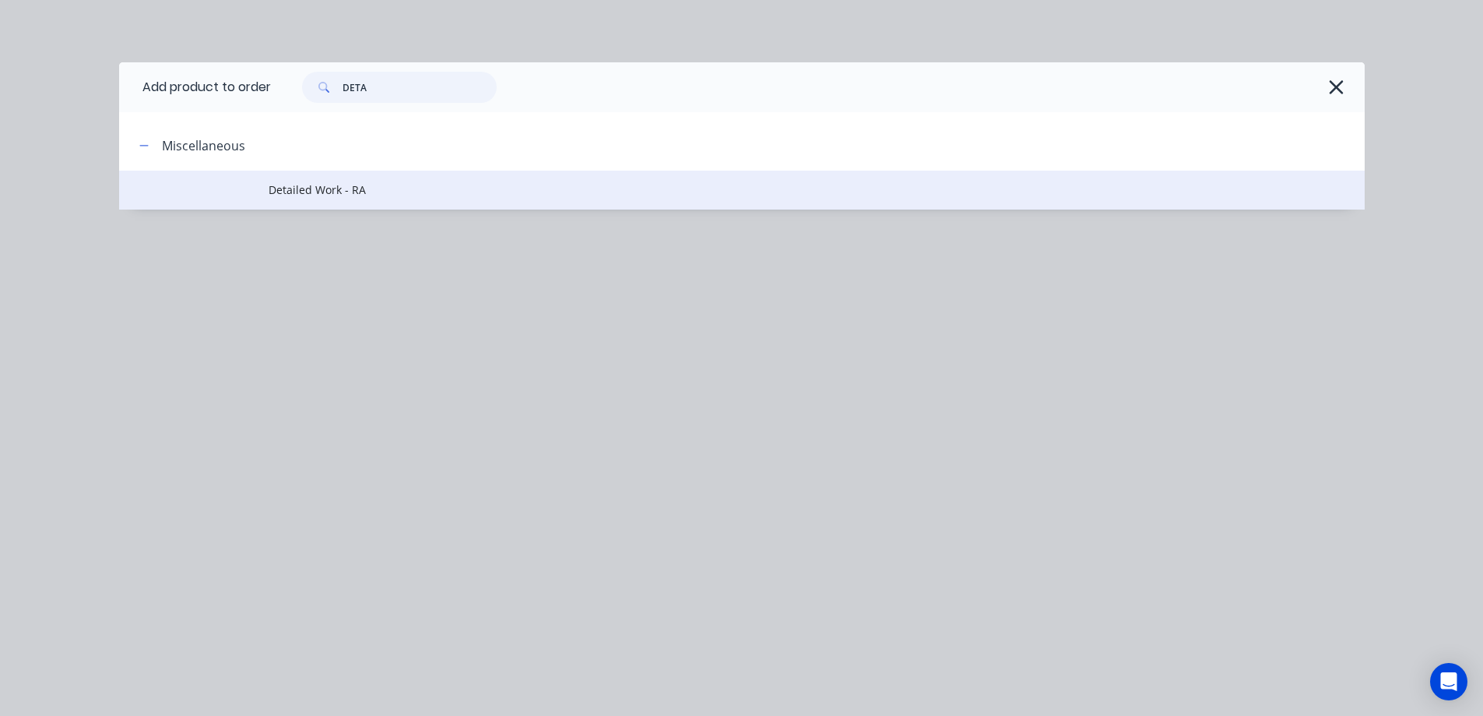
type input "DETA"
click at [352, 185] on span "Detailed Work - RA" at bounding box center [707, 189] width 877 height 16
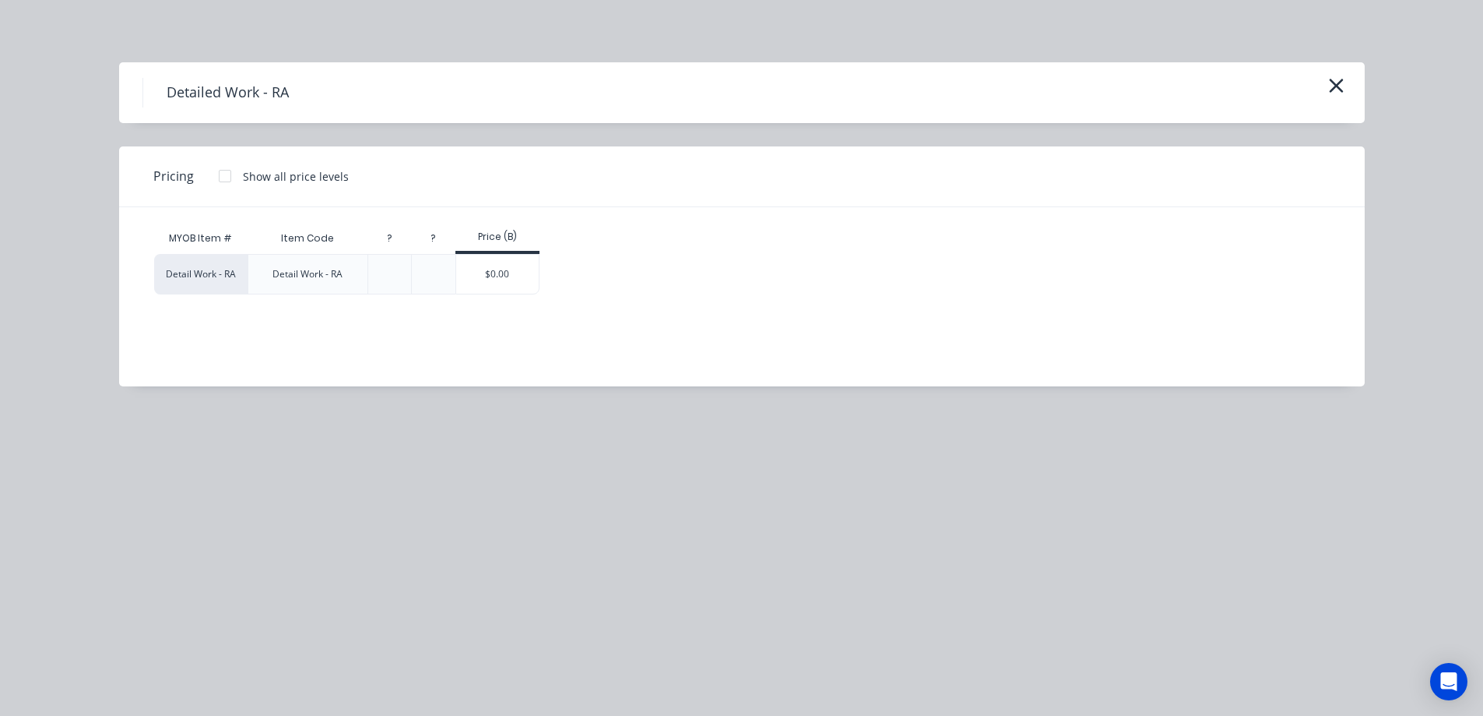
click at [224, 174] on div at bounding box center [224, 175] width 31 height 31
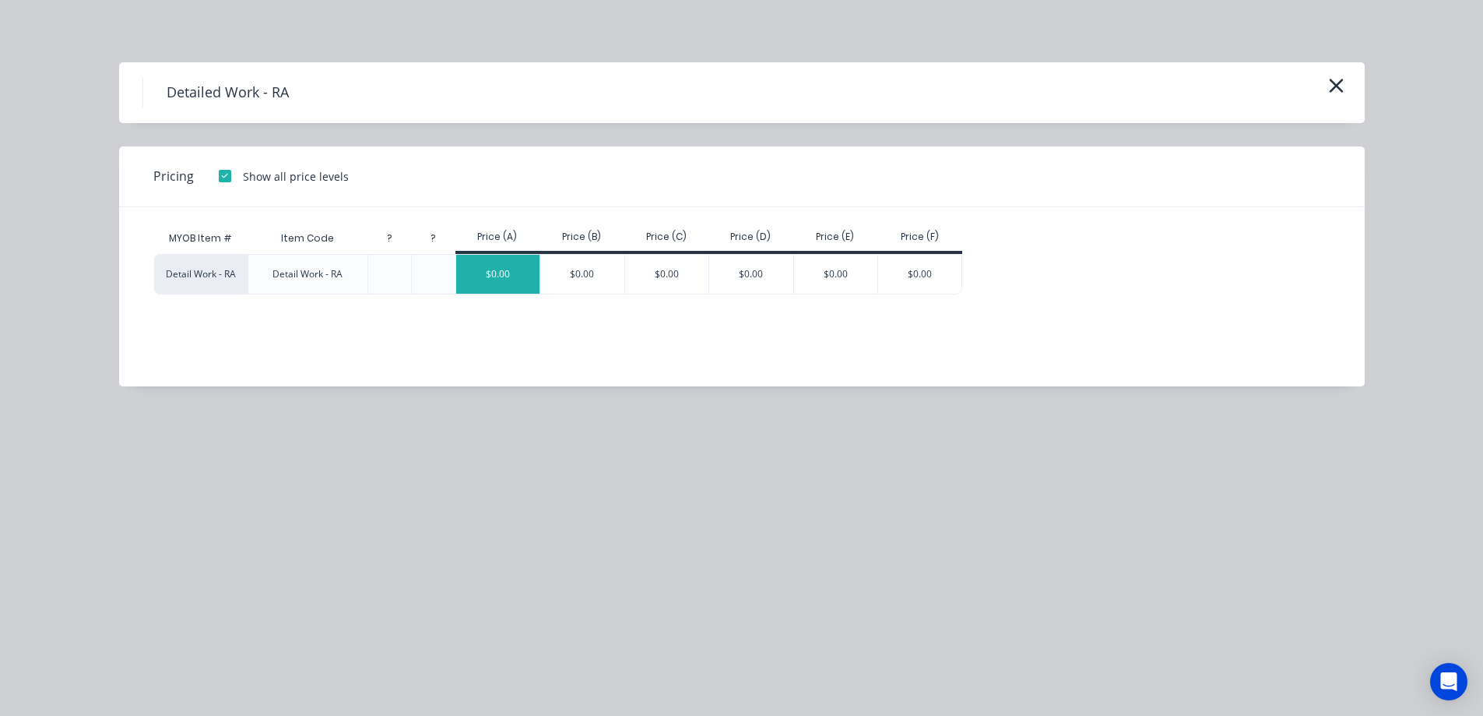
click at [504, 269] on div "$0.00" at bounding box center [498, 274] width 84 height 39
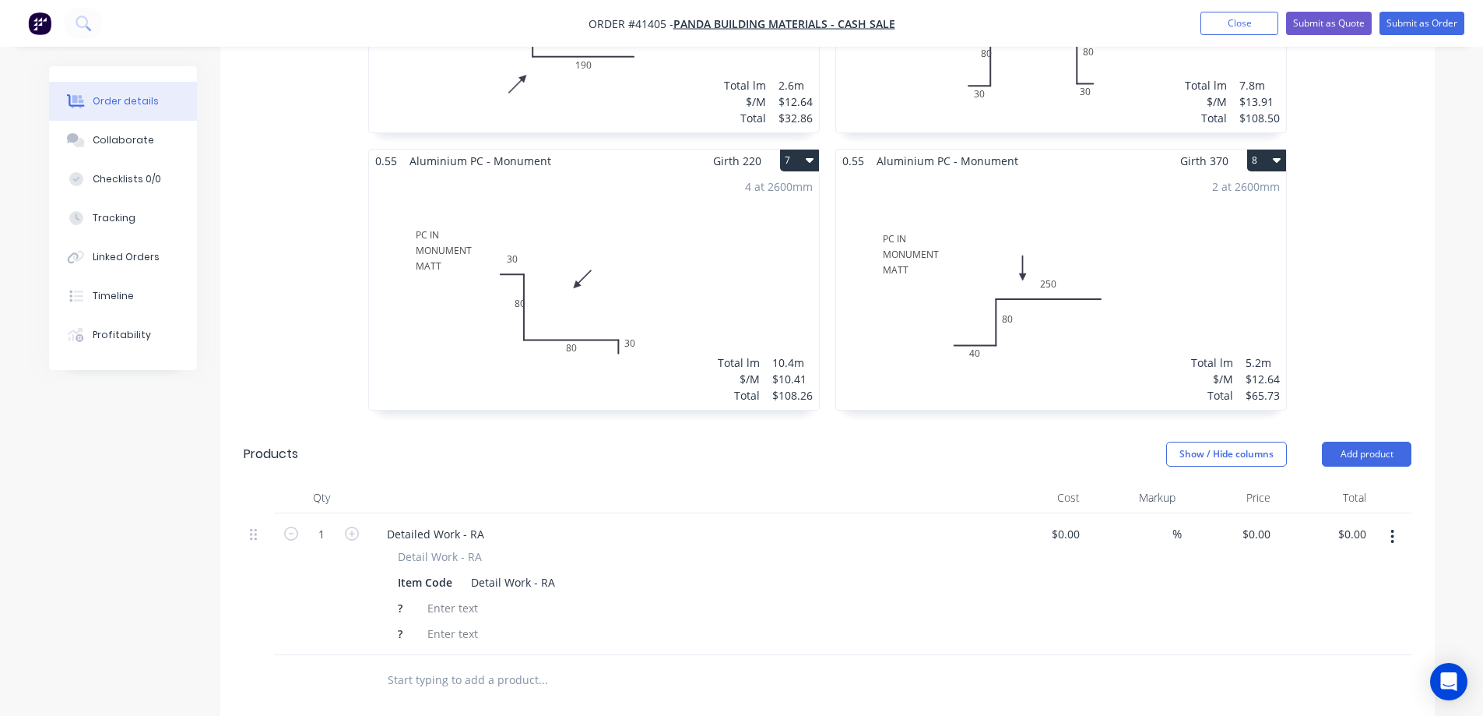
scroll to position [1246, 0]
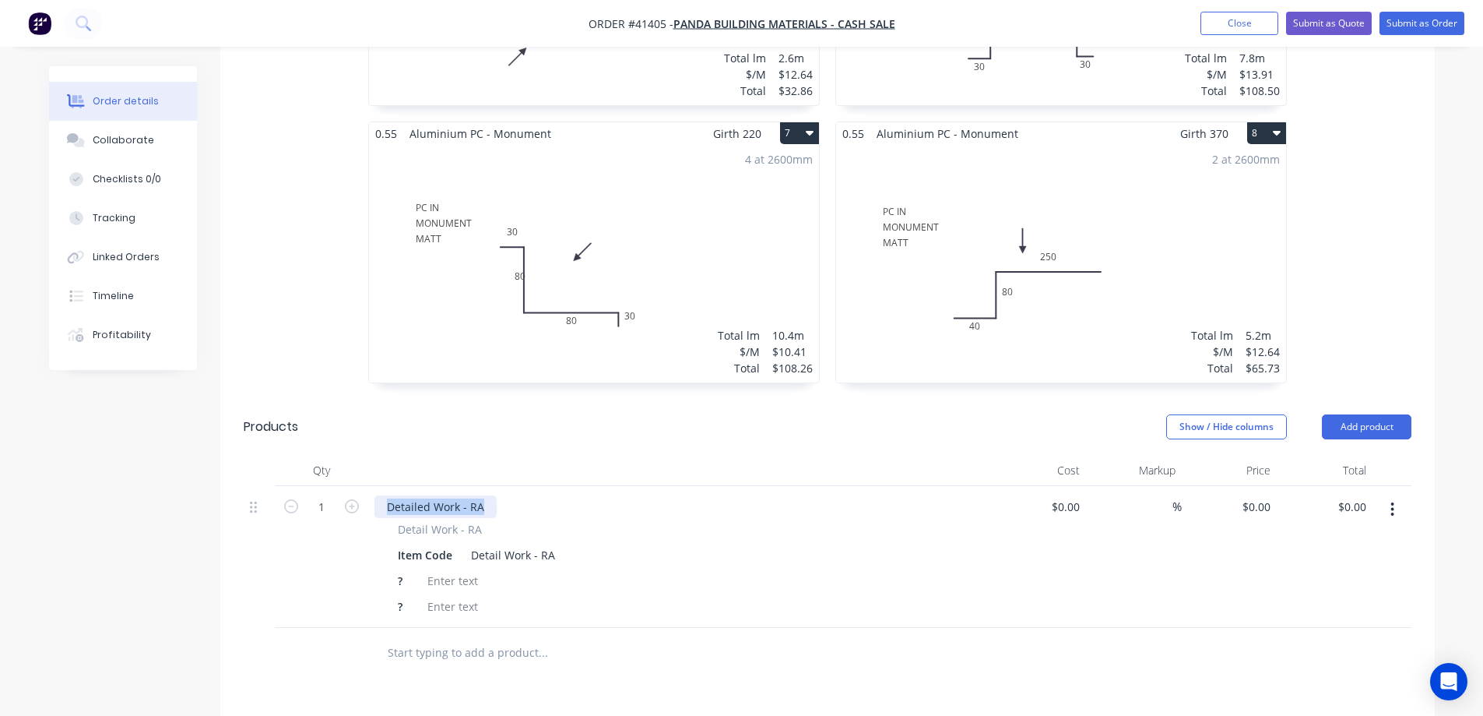
drag, startPoint x: 481, startPoint y: 486, endPoint x: 382, endPoint y: 483, distance: 98.9
click at [382, 495] on div "Detailed Work - RA" at bounding box center [436, 506] width 122 height 23
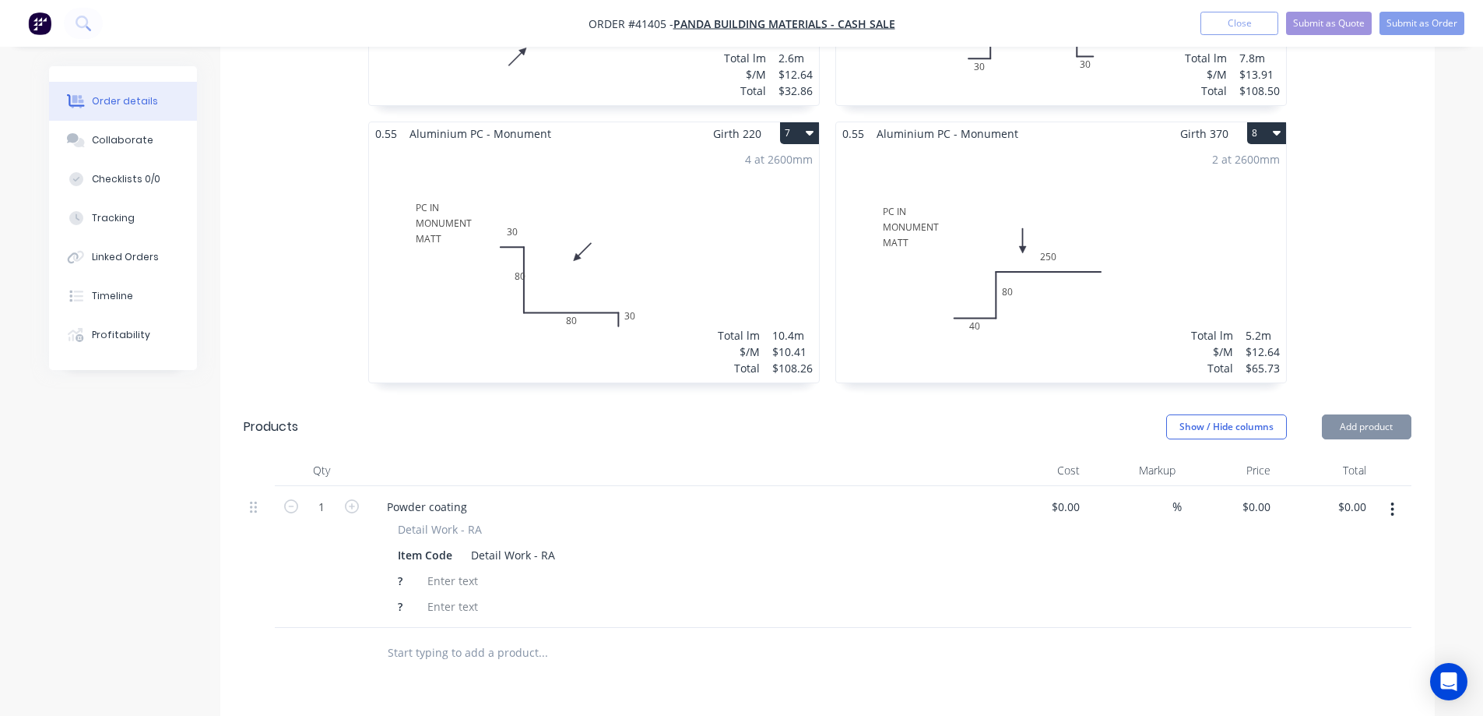
click at [401, 595] on div "?" at bounding box center [403, 606] width 23 height 23
click at [400, 595] on div "?" at bounding box center [403, 606] width 23 height 23
click at [406, 569] on div "?" at bounding box center [403, 580] width 23 height 23
drag, startPoint x: 452, startPoint y: 534, endPoint x: 391, endPoint y: 540, distance: 61.8
click at [392, 544] on div "Item Code" at bounding box center [425, 555] width 67 height 23
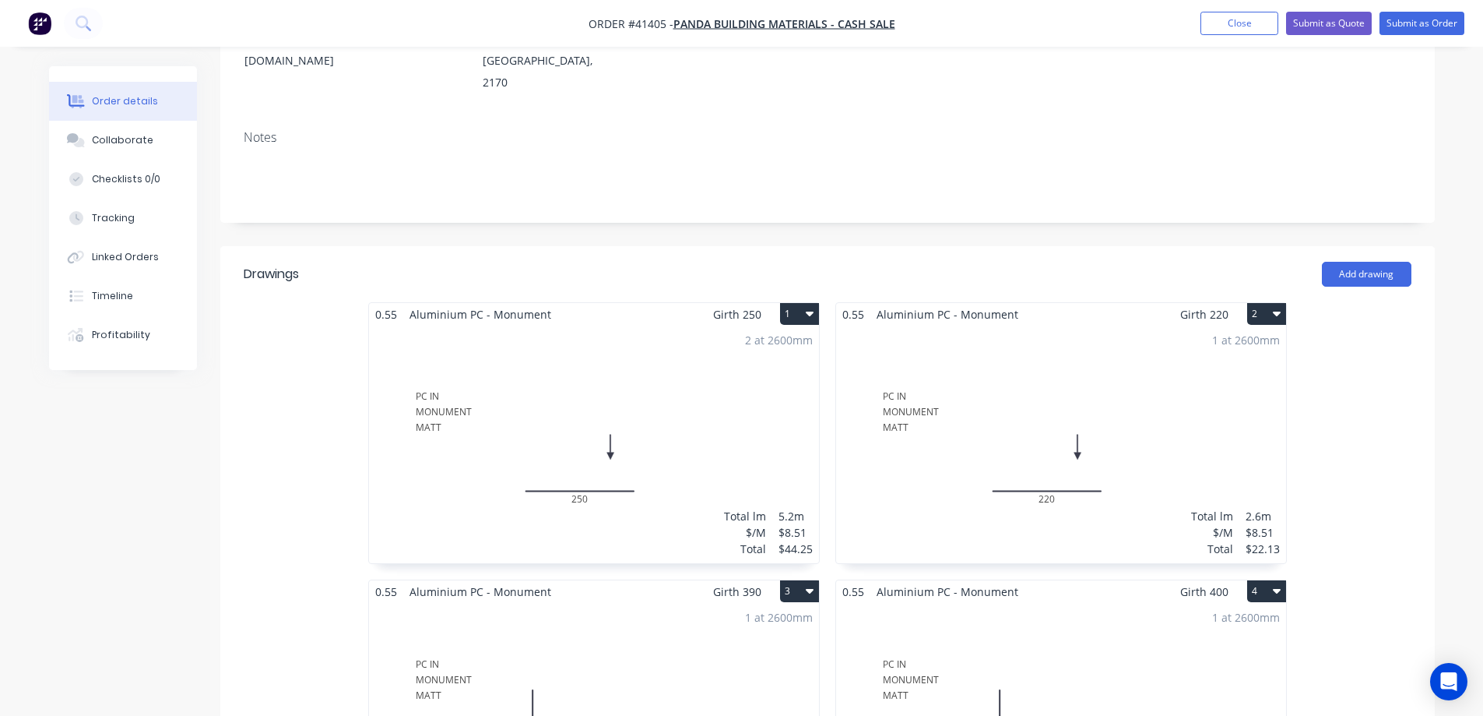
click at [442, 377] on div "2 at 2600mm Total lm $/M Total 5.2m $8.51 $44.25" at bounding box center [594, 443] width 450 height 237
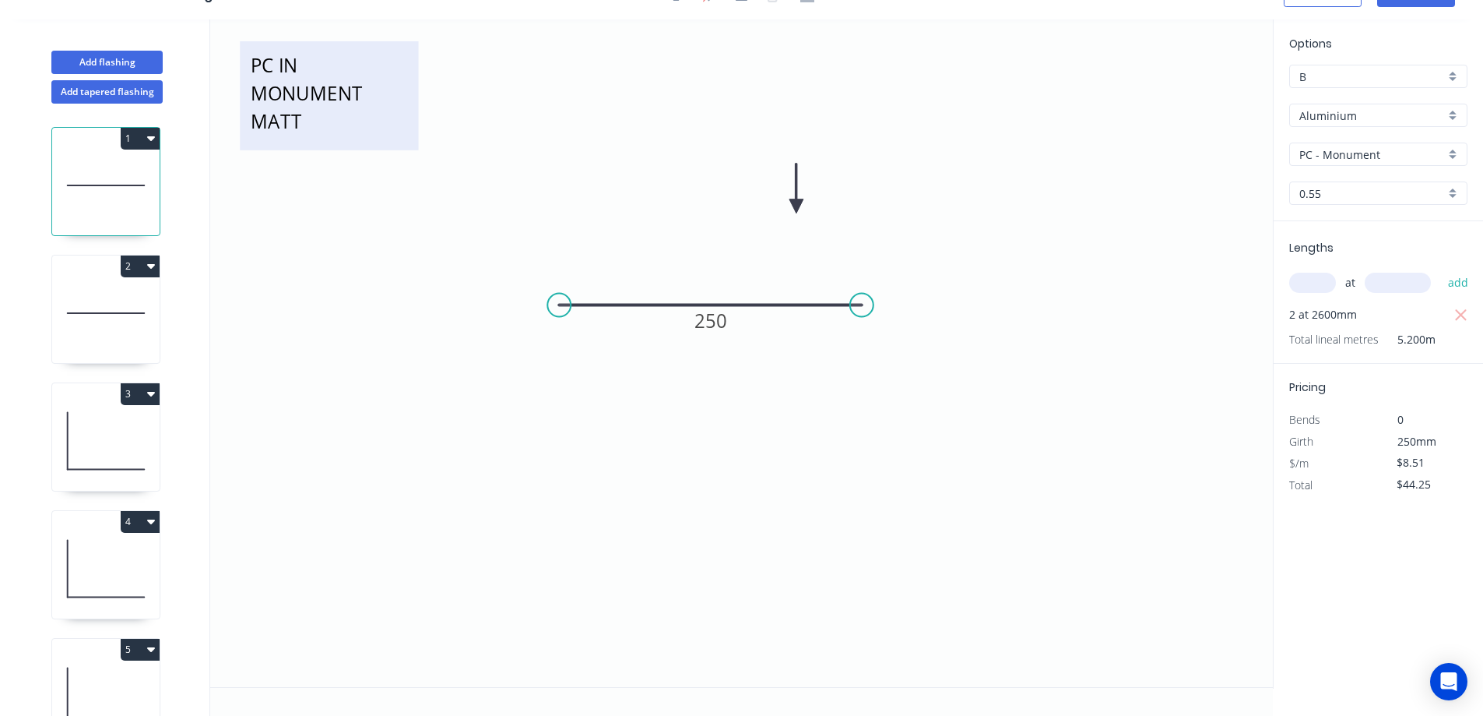
click at [320, 104] on textarea "PC IN MONUMENT MATT" at bounding box center [329, 95] width 163 height 93
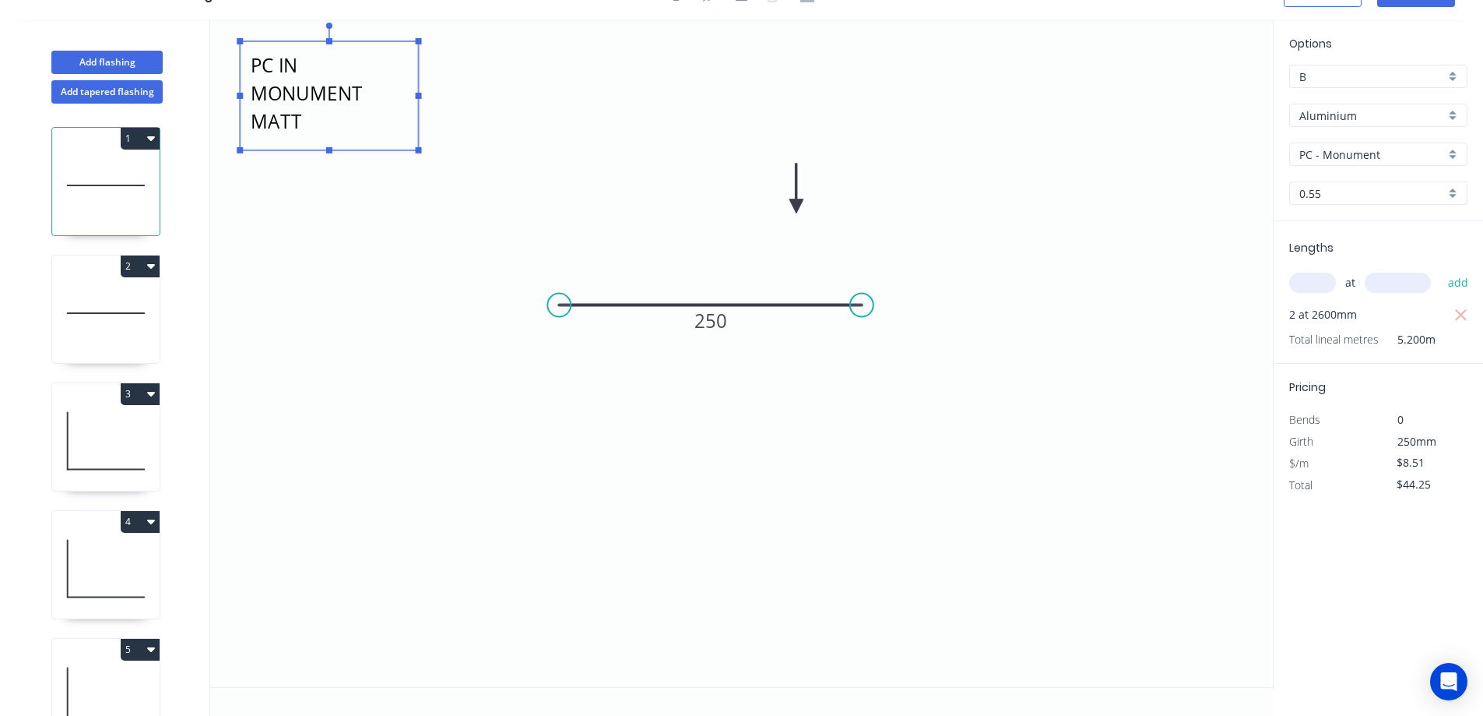
click at [310, 118] on textarea "PC IN MONUMENT MATT" at bounding box center [329, 95] width 163 height 93
drag, startPoint x: 299, startPoint y: 124, endPoint x: 248, endPoint y: 118, distance: 50.9
click at [248, 118] on textarea "PC IN MONUMENT MATT" at bounding box center [329, 95] width 163 height 93
click at [299, 62] on textarea "PC IN MONUMENT" at bounding box center [329, 95] width 163 height 93
click at [297, 68] on textarea "PC mMATT MONUMENT" at bounding box center [329, 95] width 163 height 93
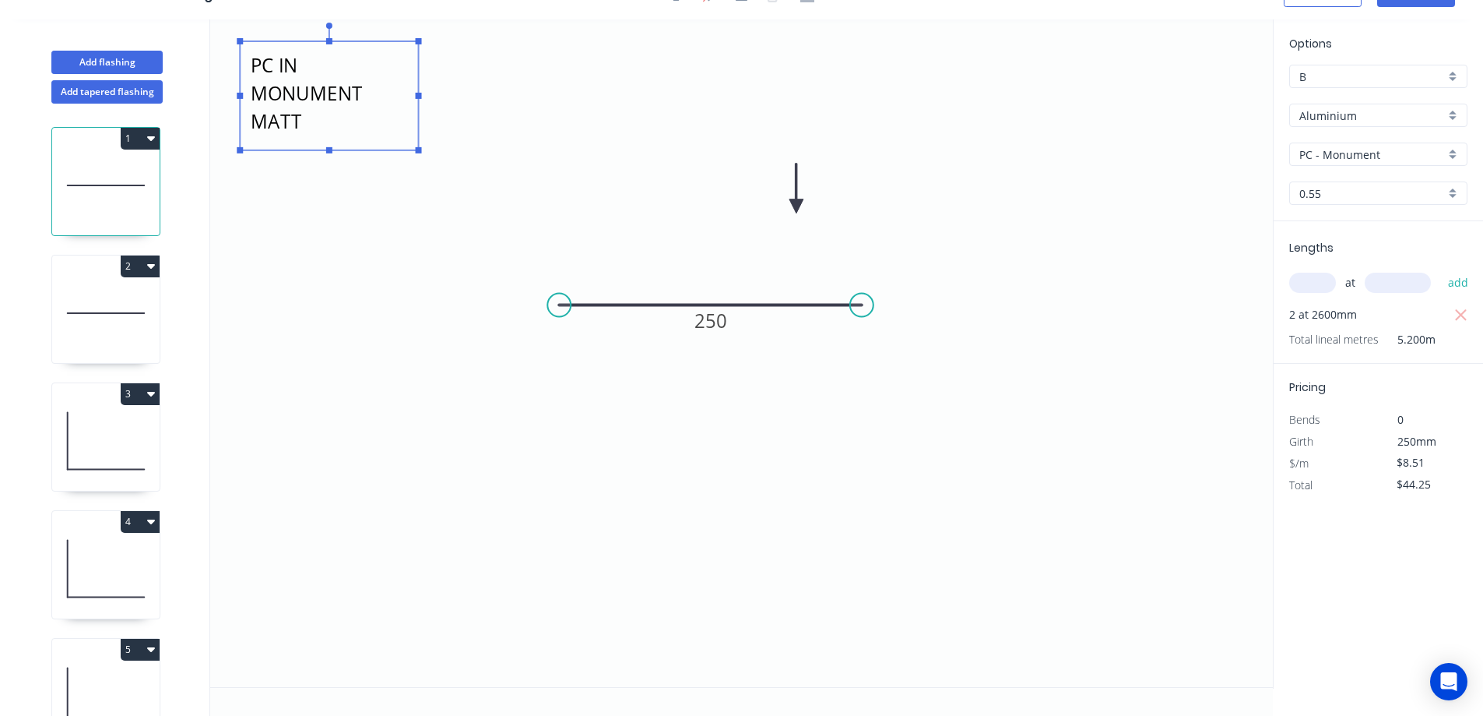
click at [361, 245] on icon "PC MATT MONUMENT 250" at bounding box center [741, 352] width 1063 height 667
type textarea "PC MATT MONUMENT"
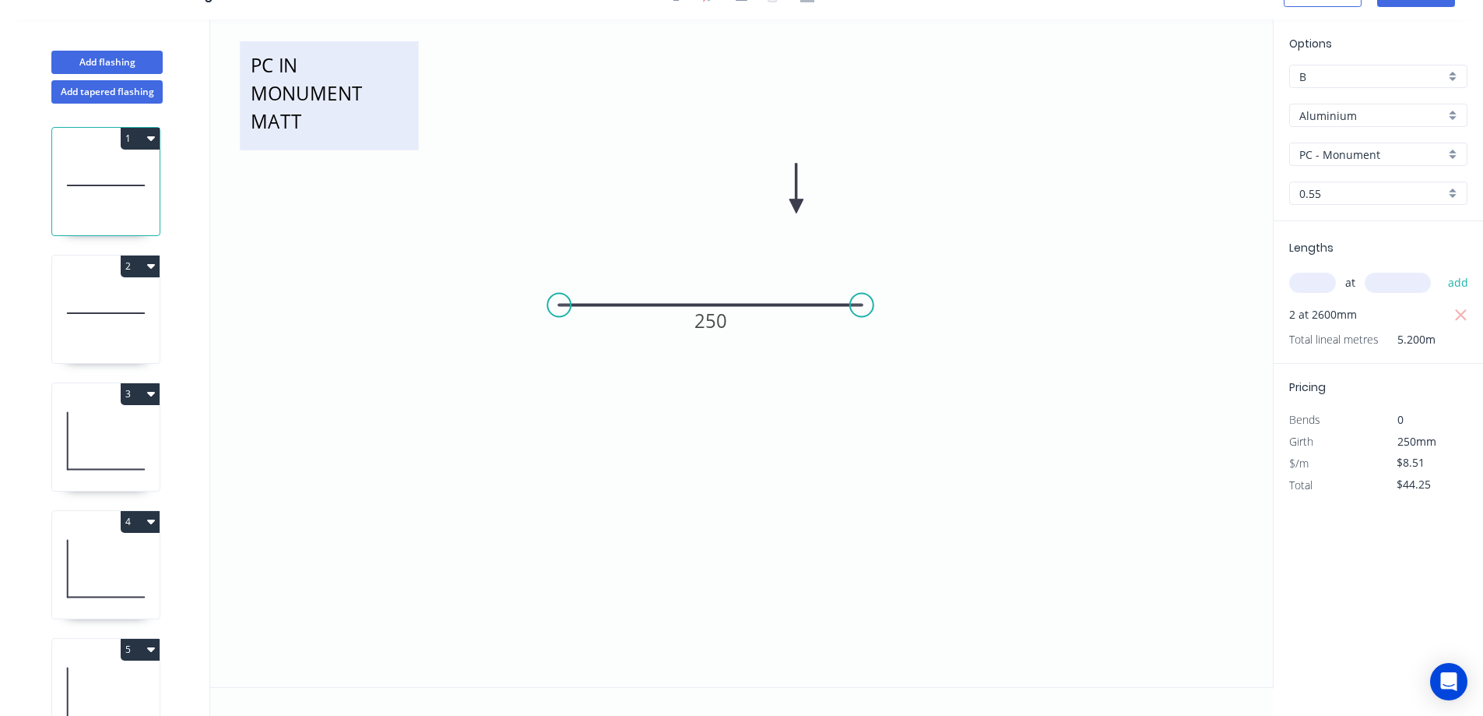
click at [320, 105] on textarea "PC MATT MONUMENT" at bounding box center [329, 95] width 163 height 93
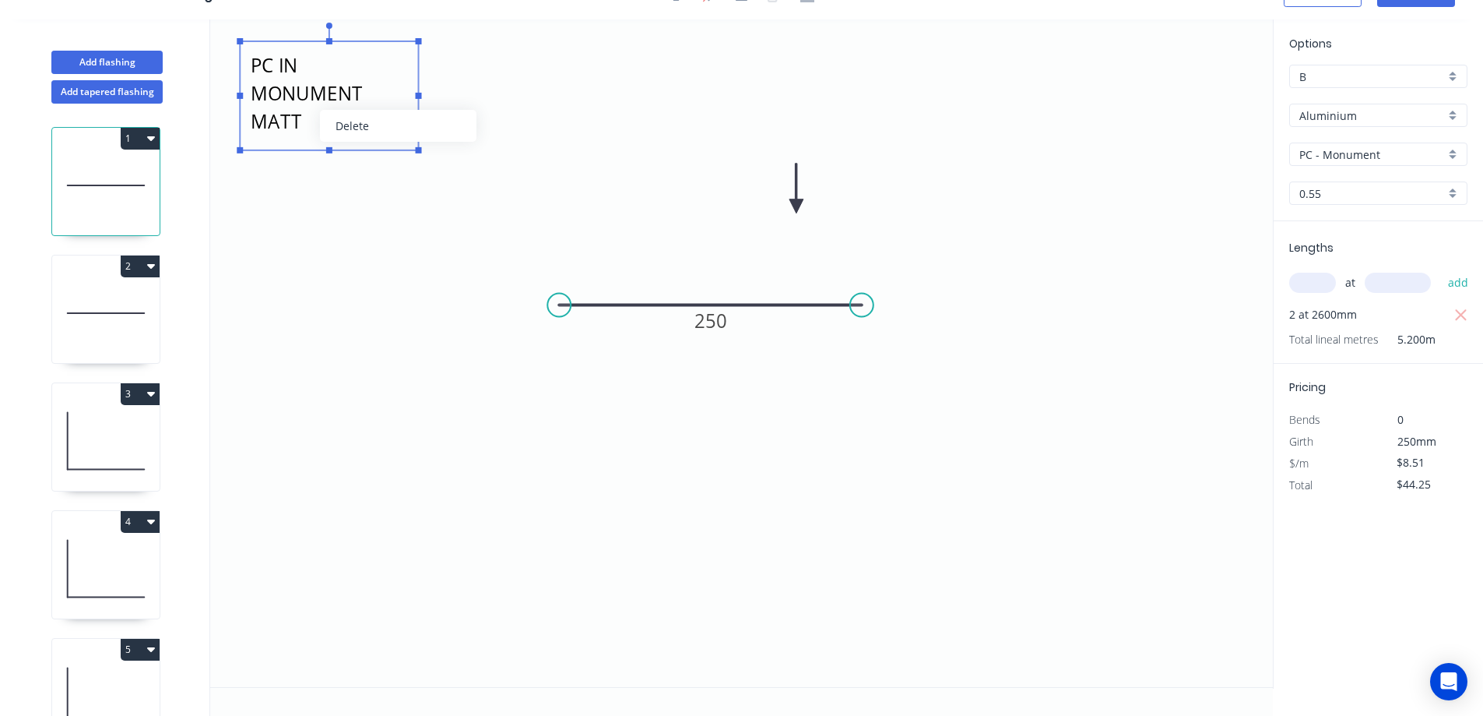
click at [291, 72] on textarea "PC MATT MONUMENT" at bounding box center [329, 95] width 163 height 93
click at [290, 137] on textarea "PC MATT MONUMENT" at bounding box center [329, 95] width 163 height 93
drag, startPoint x: 370, startPoint y: 97, endPoint x: 242, endPoint y: 60, distance: 133.1
click at [242, 60] on g "PC MATT MONUMENT" at bounding box center [329, 88] width 185 height 131
drag, startPoint x: 303, startPoint y: 192, endPoint x: 220, endPoint y: 214, distance: 86.1
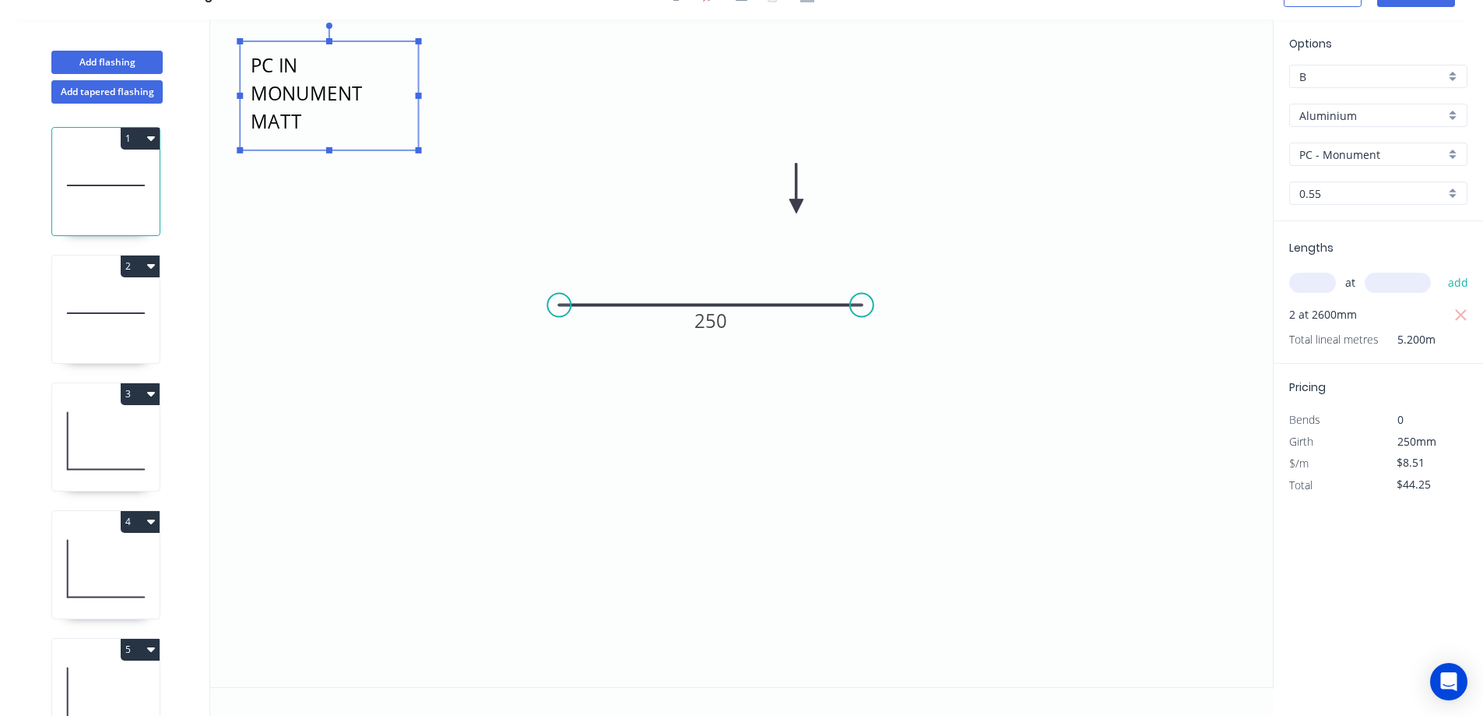
click at [304, 192] on icon "PC MATT MONUMENT 250" at bounding box center [741, 352] width 1063 height 667
click at [142, 292] on icon at bounding box center [105, 313] width 107 height 100
click at [131, 169] on icon at bounding box center [105, 185] width 107 height 100
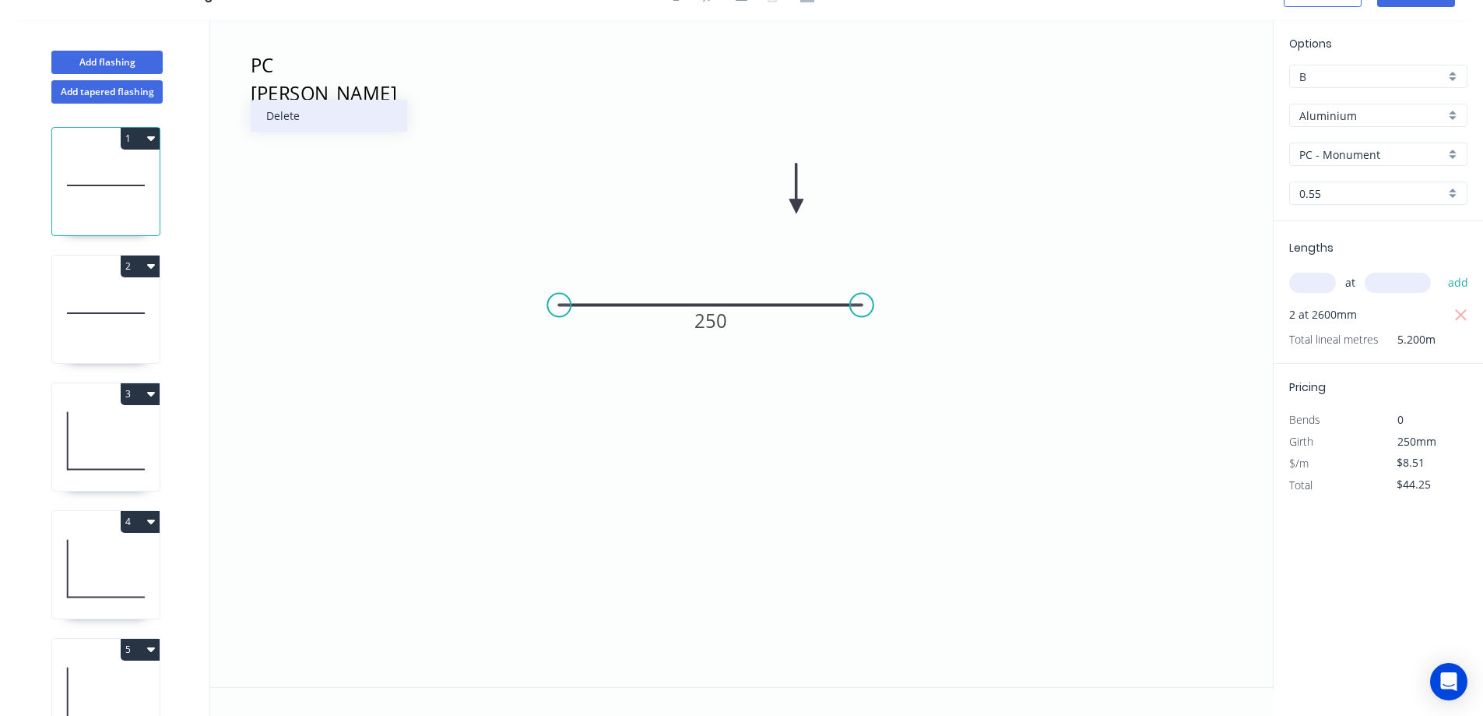
click at [290, 111] on div "Delete" at bounding box center [329, 116] width 157 height 32
click at [140, 296] on icon at bounding box center [105, 313] width 107 height 100
type input "$22.13"
click at [297, 110] on div "Delete" at bounding box center [357, 113] width 157 height 32
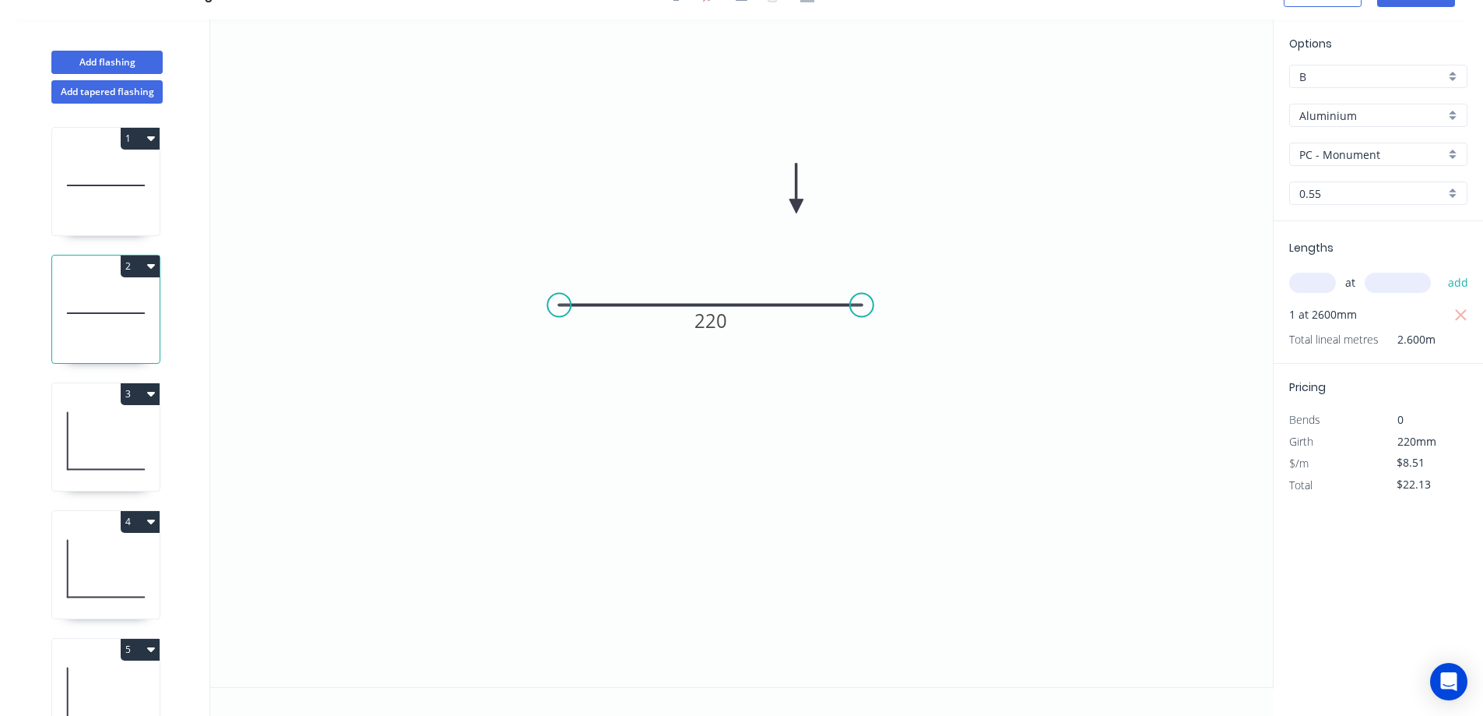
click at [138, 435] on icon at bounding box center [105, 441] width 107 height 100
type input "$12.64"
type input "$32.86"
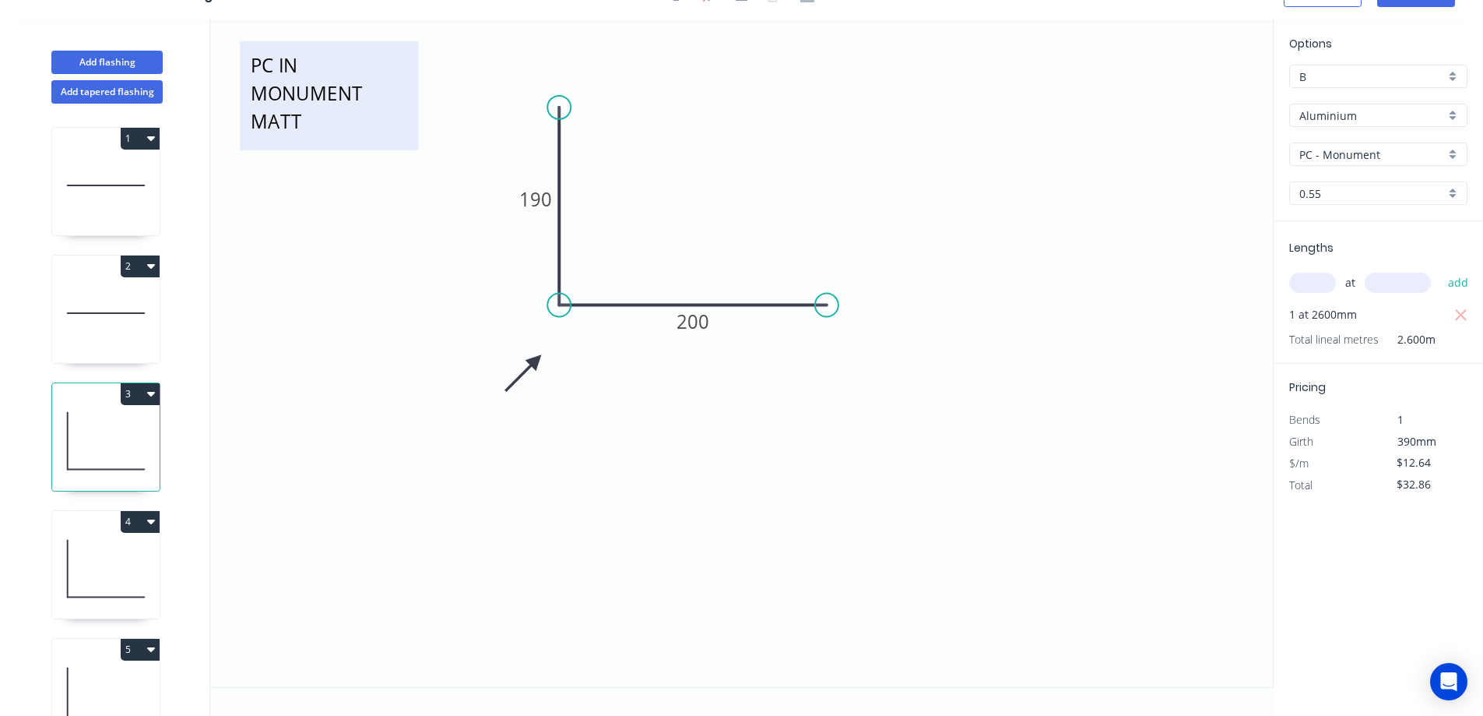
click at [303, 96] on textarea "PC IN MONUMENT MATT" at bounding box center [329, 95] width 163 height 93
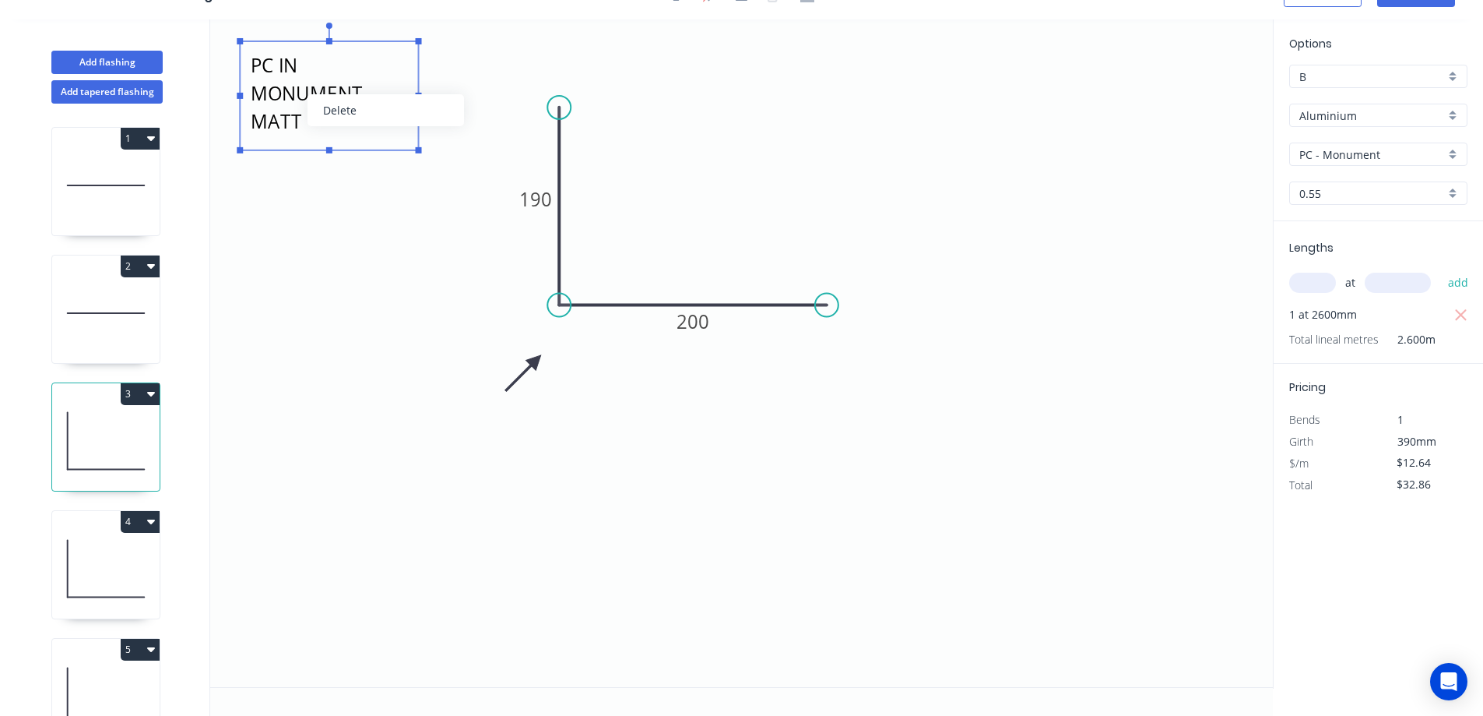
drag, startPoint x: 329, startPoint y: 108, endPoint x: 283, endPoint y: 201, distance: 103.1
click at [329, 107] on div "Delete" at bounding box center [386, 110] width 157 height 32
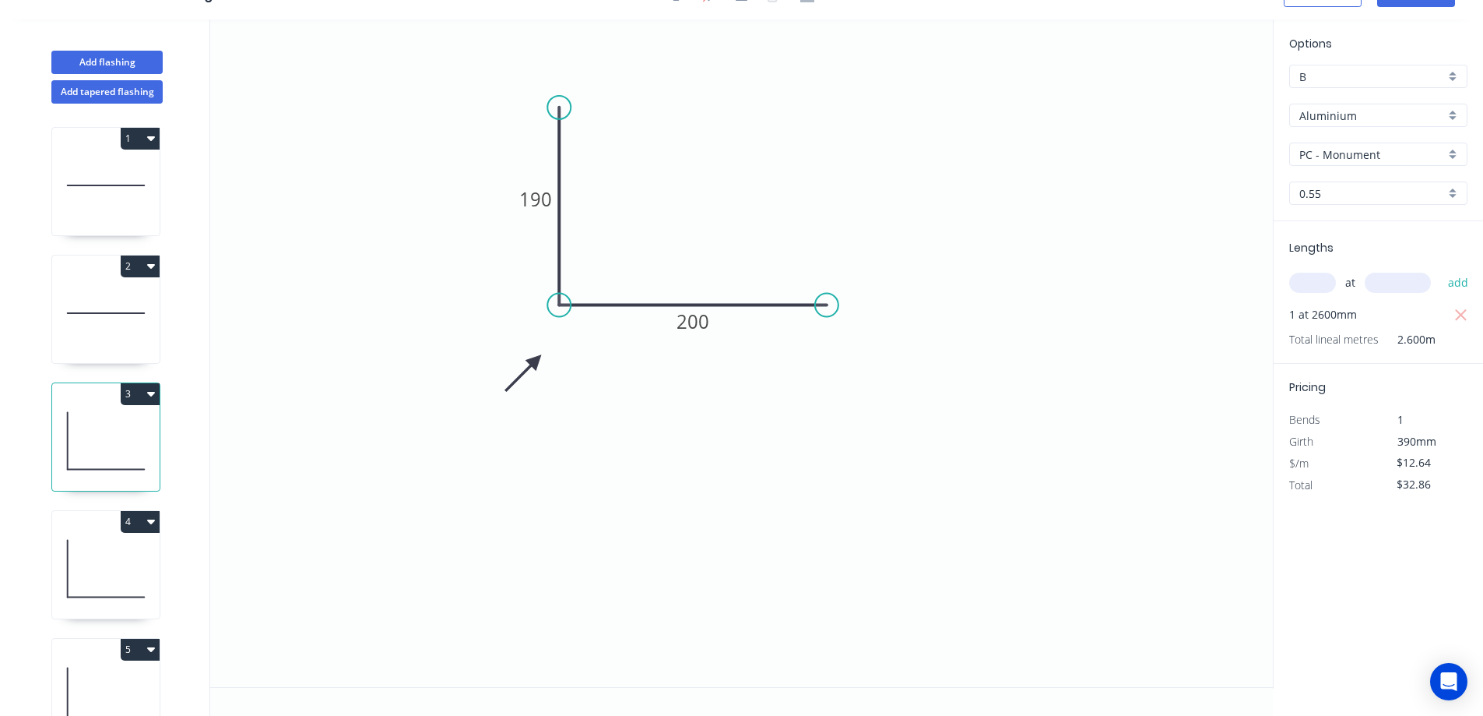
click at [140, 439] on icon at bounding box center [105, 441] width 107 height 100
click at [115, 553] on icon at bounding box center [105, 569] width 107 height 100
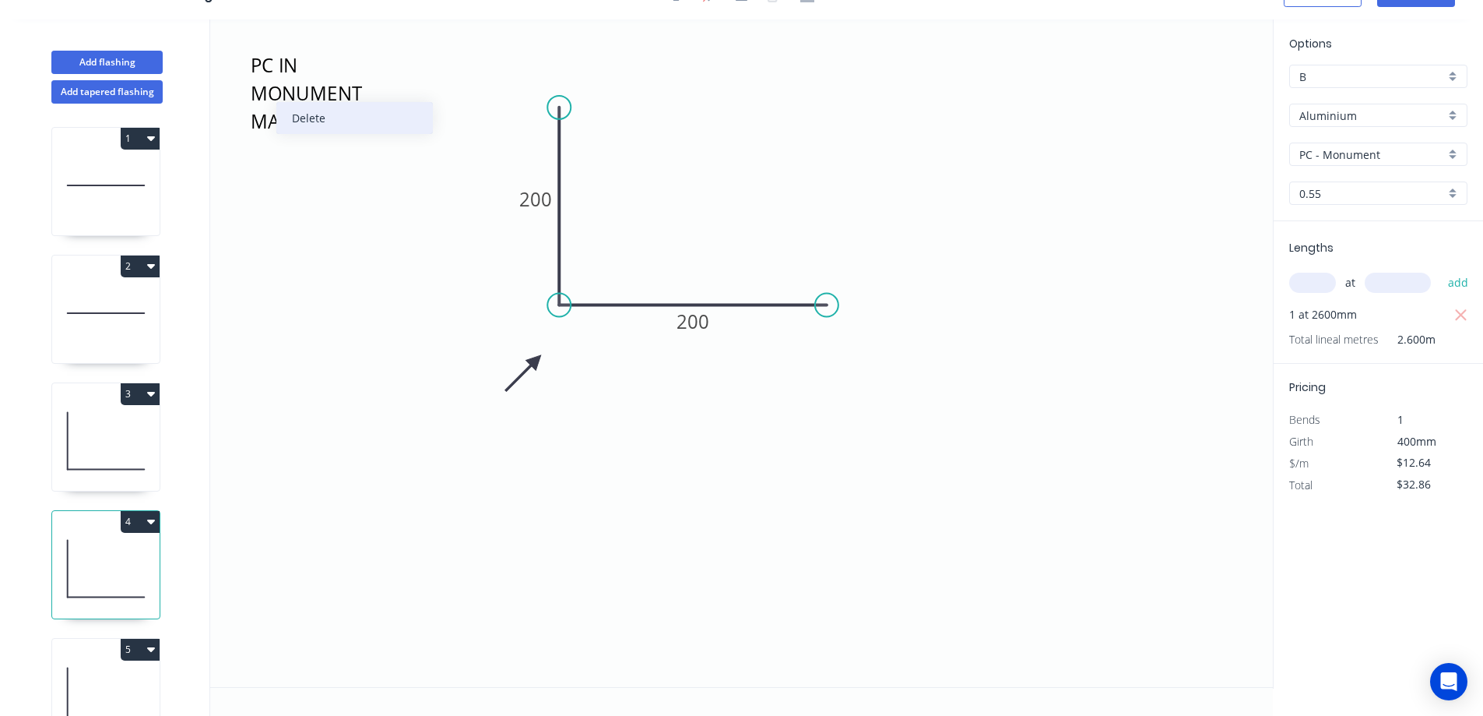
click at [298, 118] on div "Delete" at bounding box center [354, 118] width 157 height 32
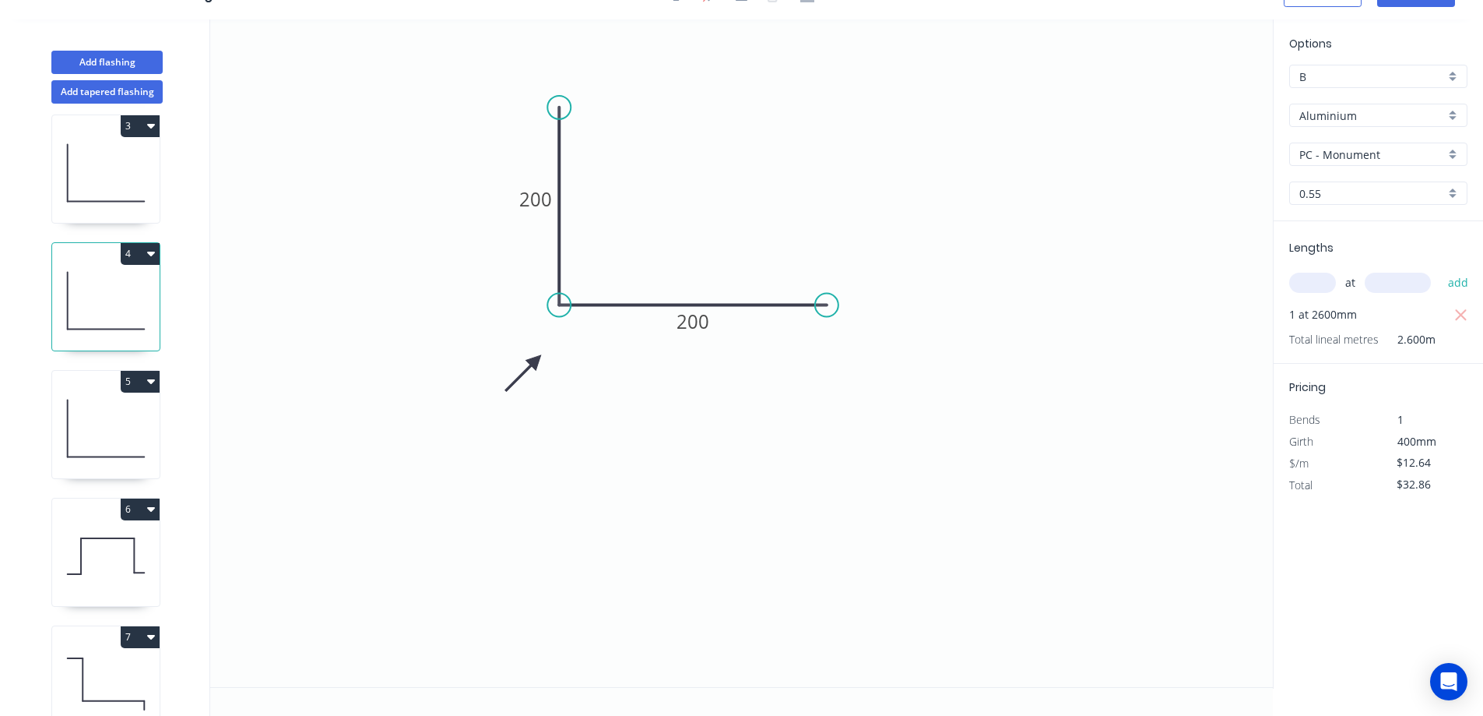
scroll to position [311, 0]
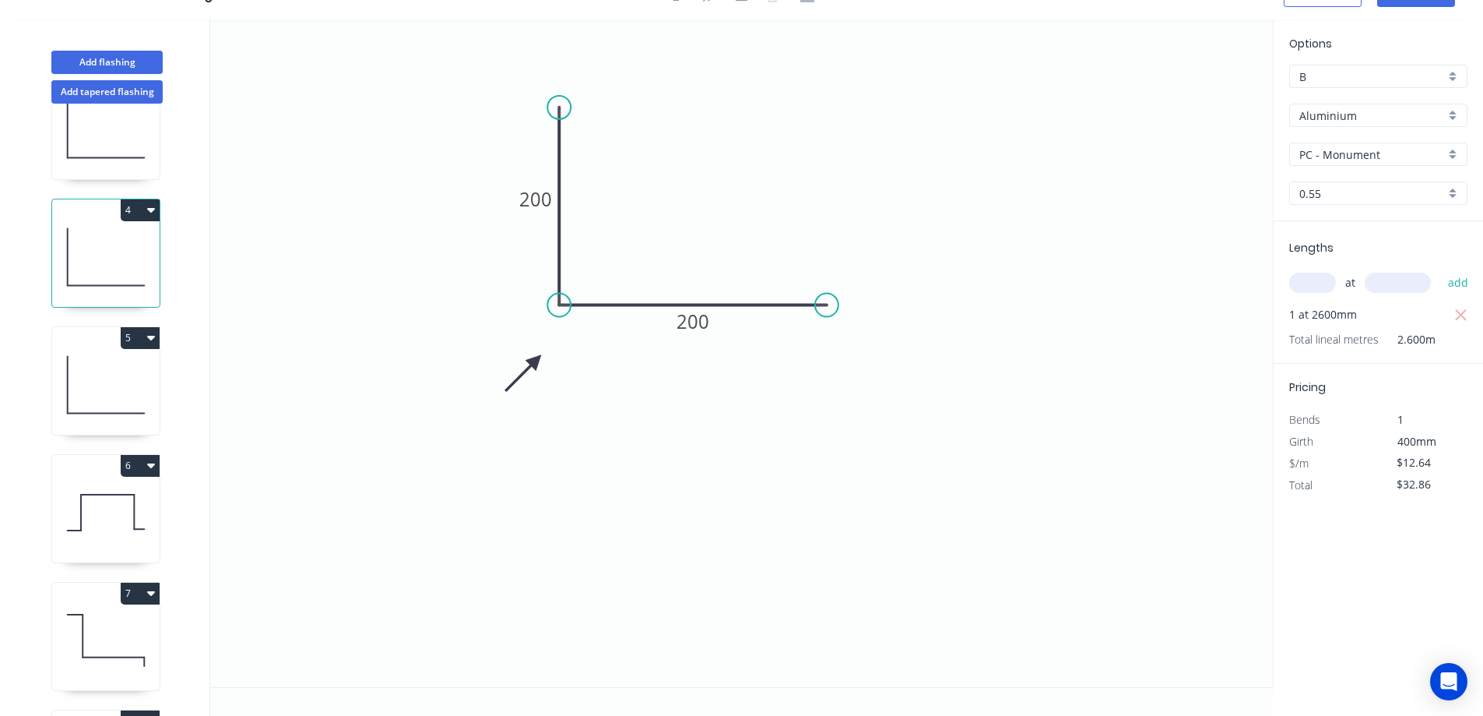
click at [94, 343] on div "5" at bounding box center [105, 338] width 107 height 22
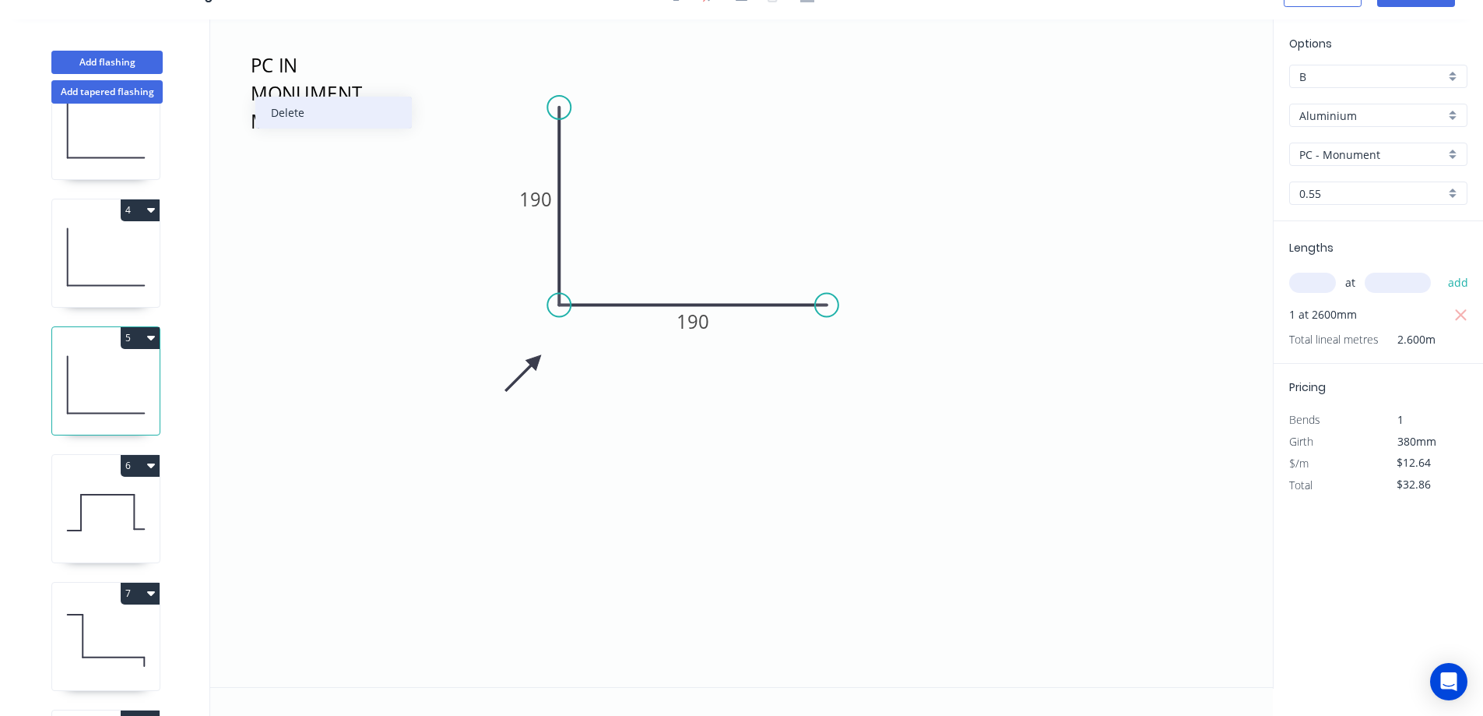
click at [294, 109] on div "Delete" at bounding box center [333, 113] width 157 height 32
click at [107, 471] on div "6" at bounding box center [105, 466] width 107 height 22
type input "$13.91"
type input "$108.50"
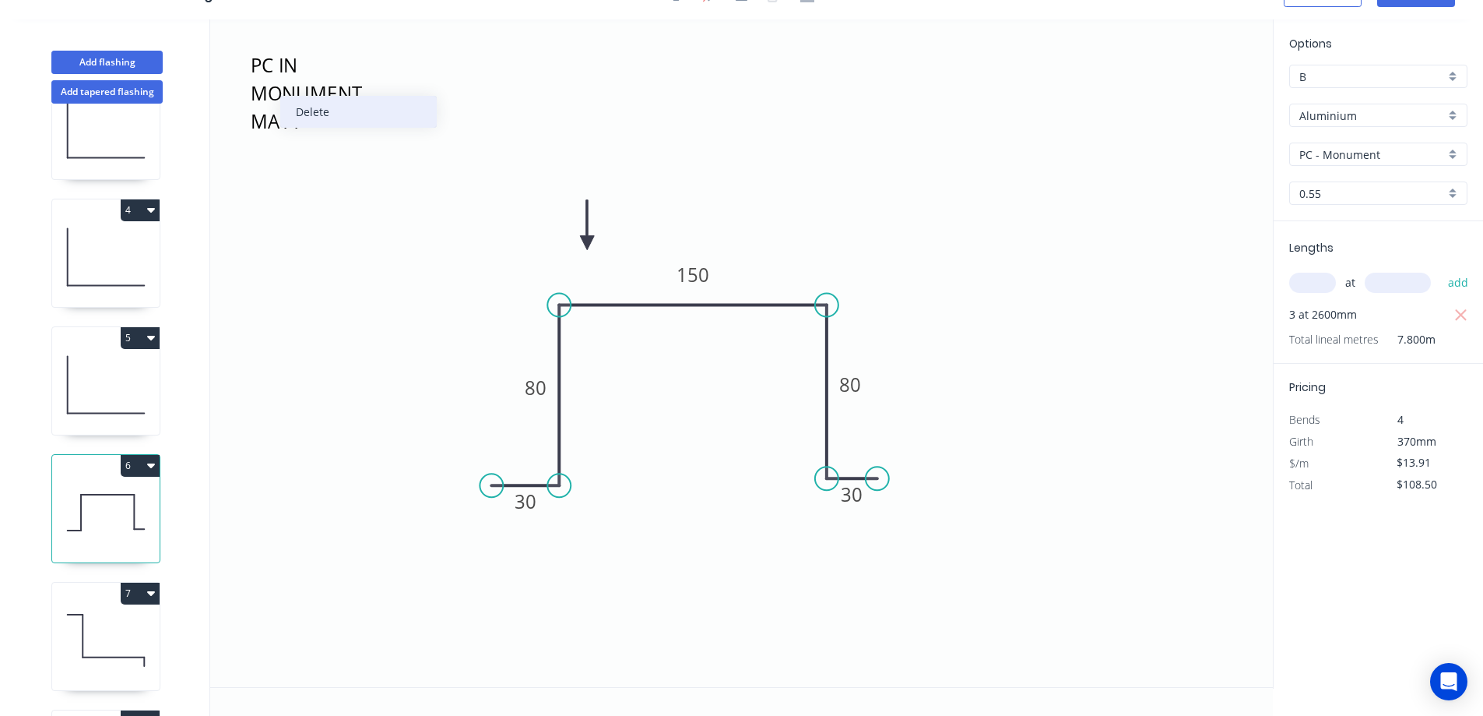
click at [307, 105] on div "Delete" at bounding box center [358, 112] width 157 height 32
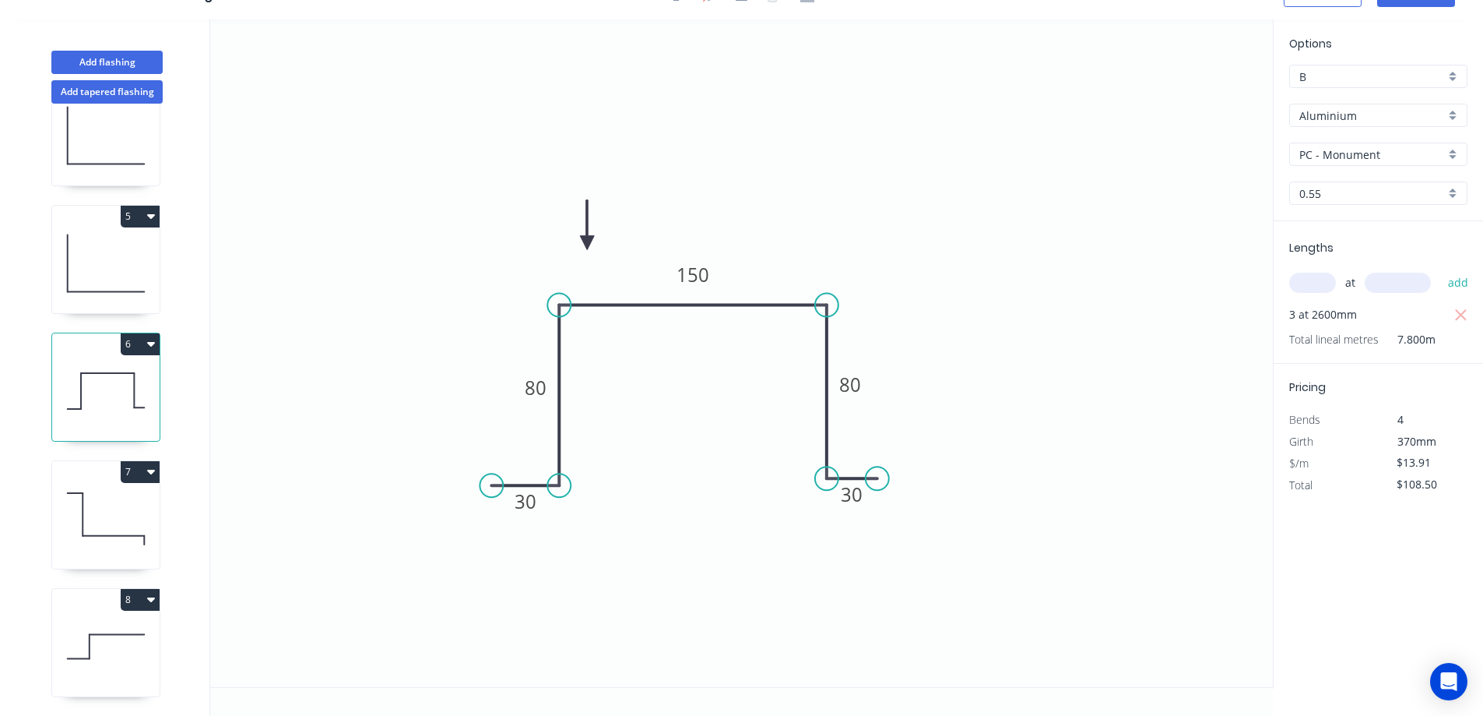
scroll to position [445, 0]
click at [99, 471] on icon at bounding box center [105, 519] width 107 height 100
type input "$10.41"
type input "$108.26"
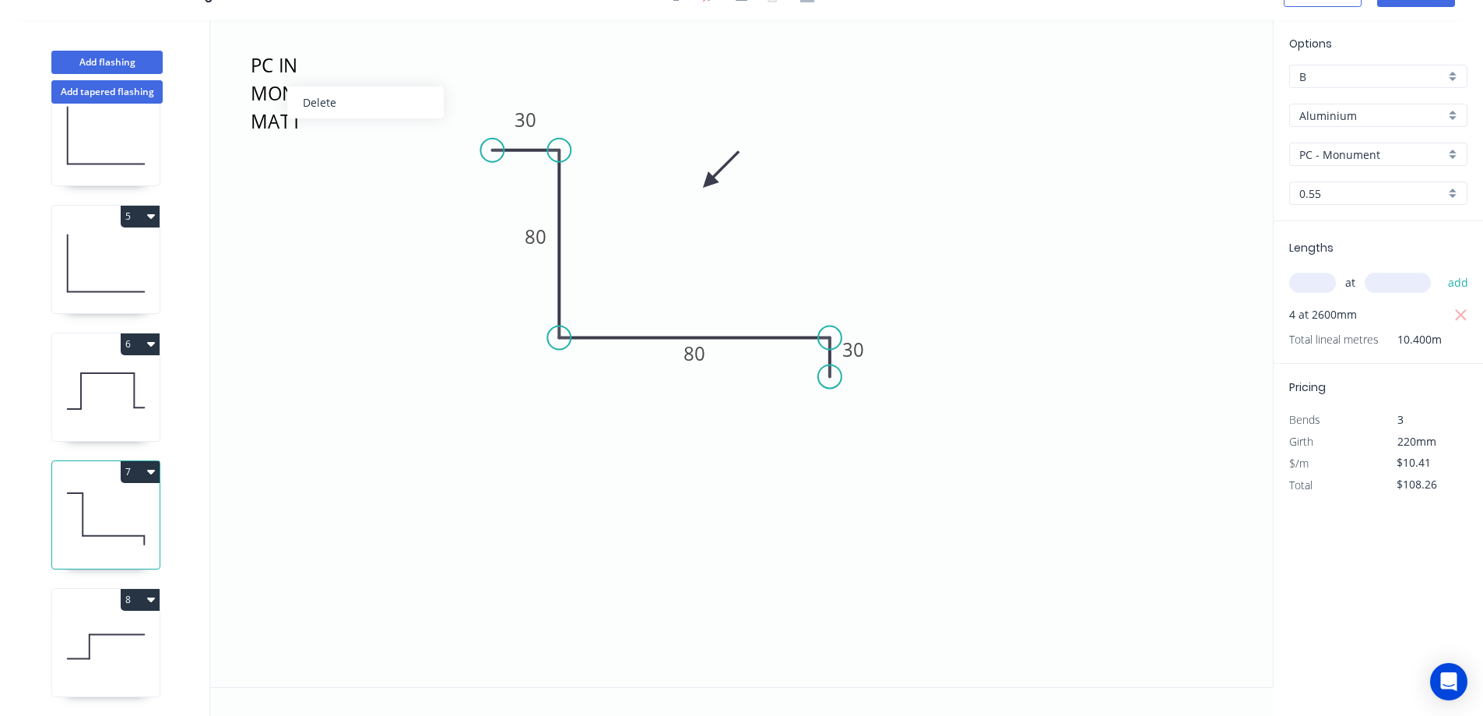
click at [297, 90] on div "Delete" at bounding box center [365, 102] width 157 height 32
click at [85, 589] on div "8" at bounding box center [105, 600] width 107 height 22
type input "$12.64"
type input "$65.73"
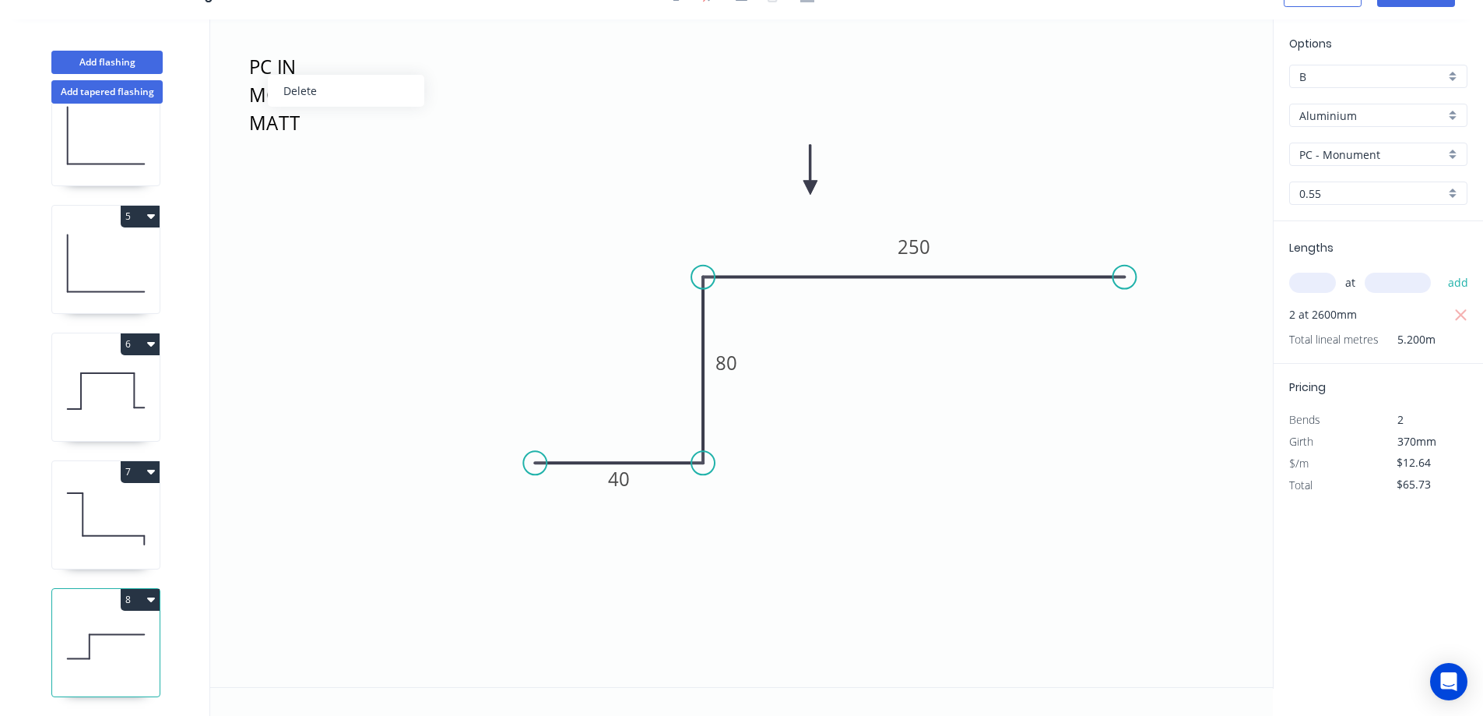
click at [289, 89] on div "Delete" at bounding box center [346, 91] width 157 height 32
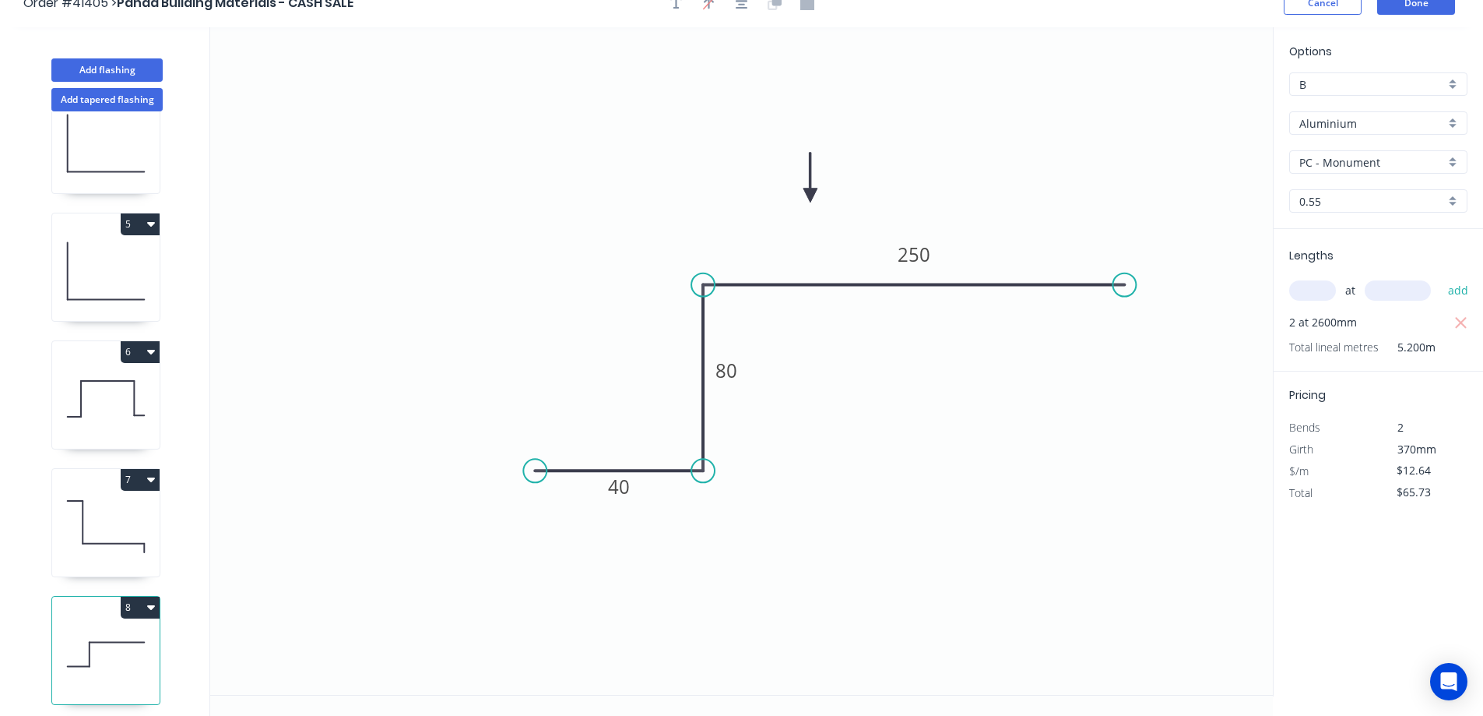
scroll to position [0, 0]
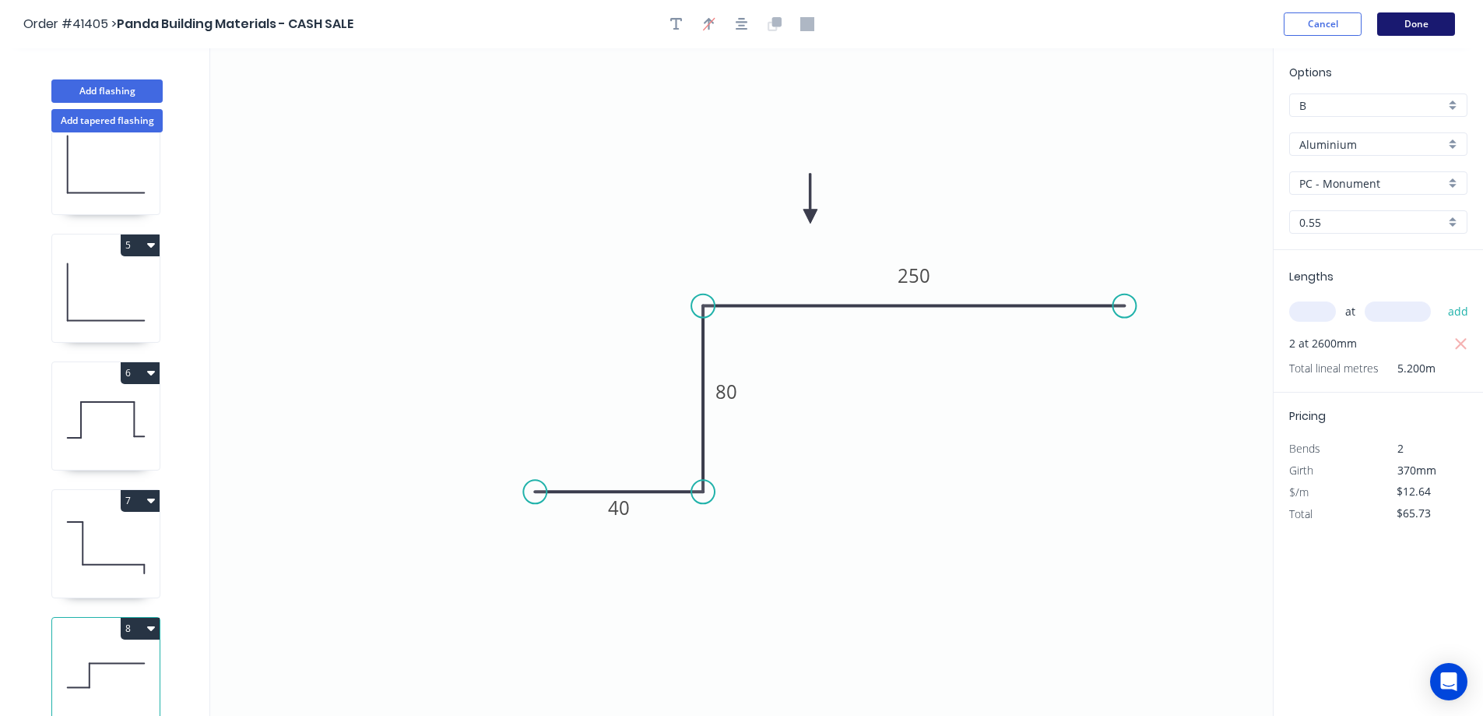
click at [1403, 26] on button "Done" at bounding box center [1416, 23] width 78 height 23
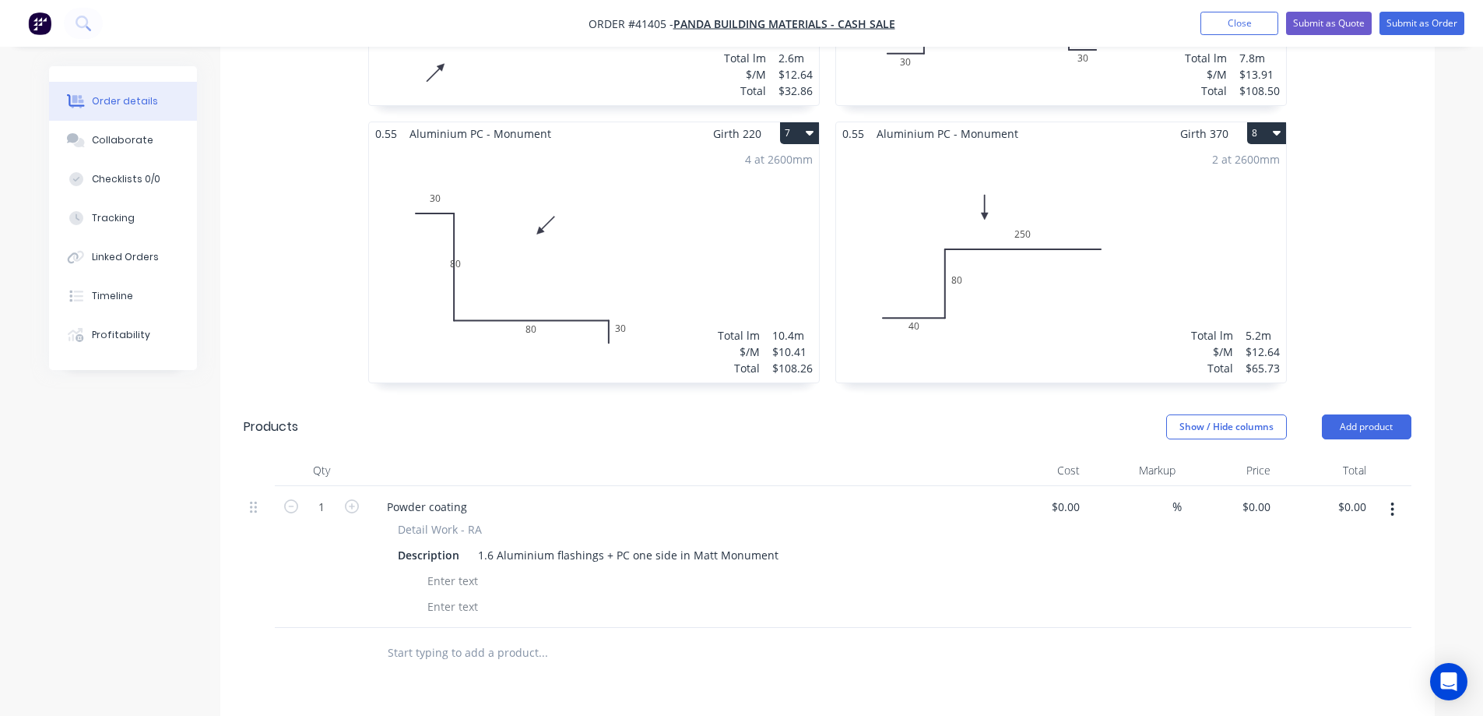
scroll to position [1324, 0]
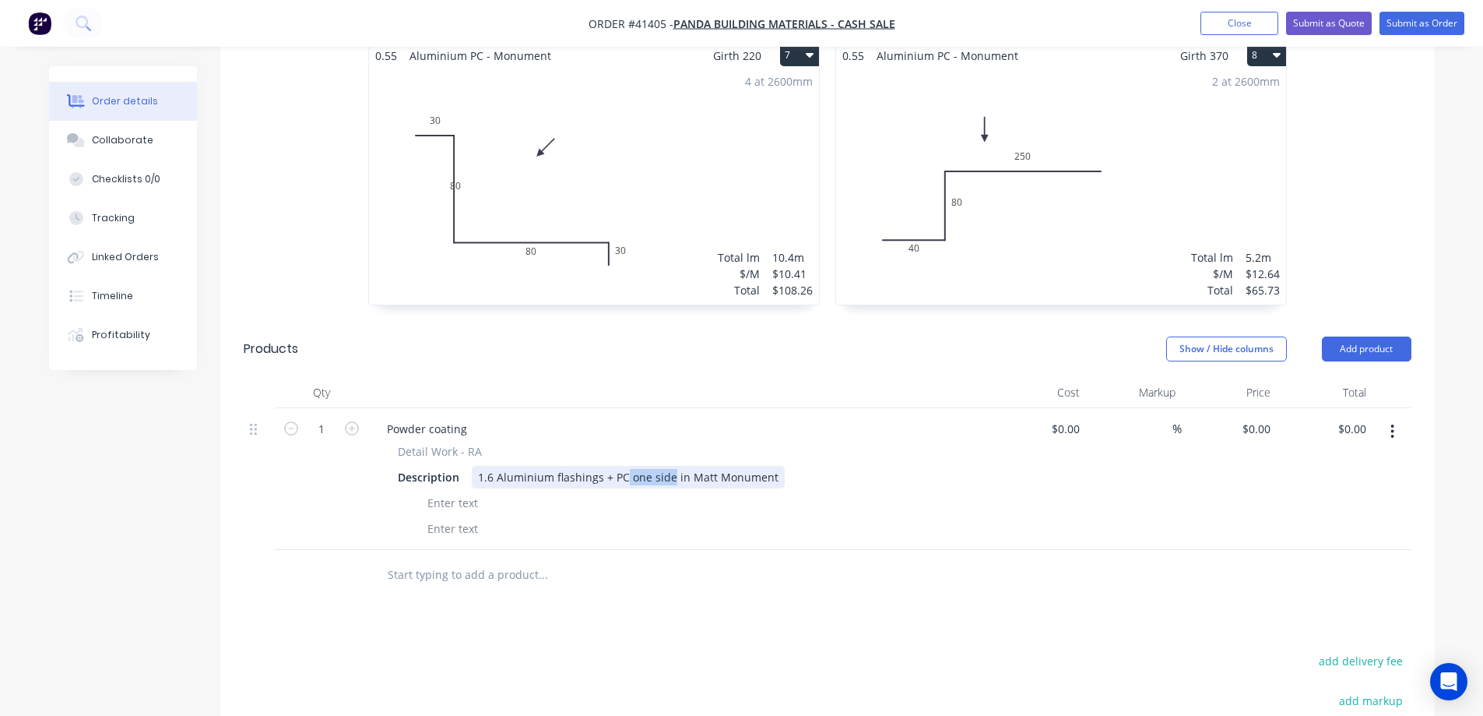
drag, startPoint x: 673, startPoint y: 455, endPoint x: 655, endPoint y: 516, distance: 64.1
click at [625, 466] on div "1.6 Aluminium flashings + PC one side in Matt Monument" at bounding box center [628, 477] width 313 height 23
click at [656, 516] on div "Powder coating Detail Work - RA Description 1.6 Aluminium flashings + PC one si…" at bounding box center [679, 479] width 623 height 142
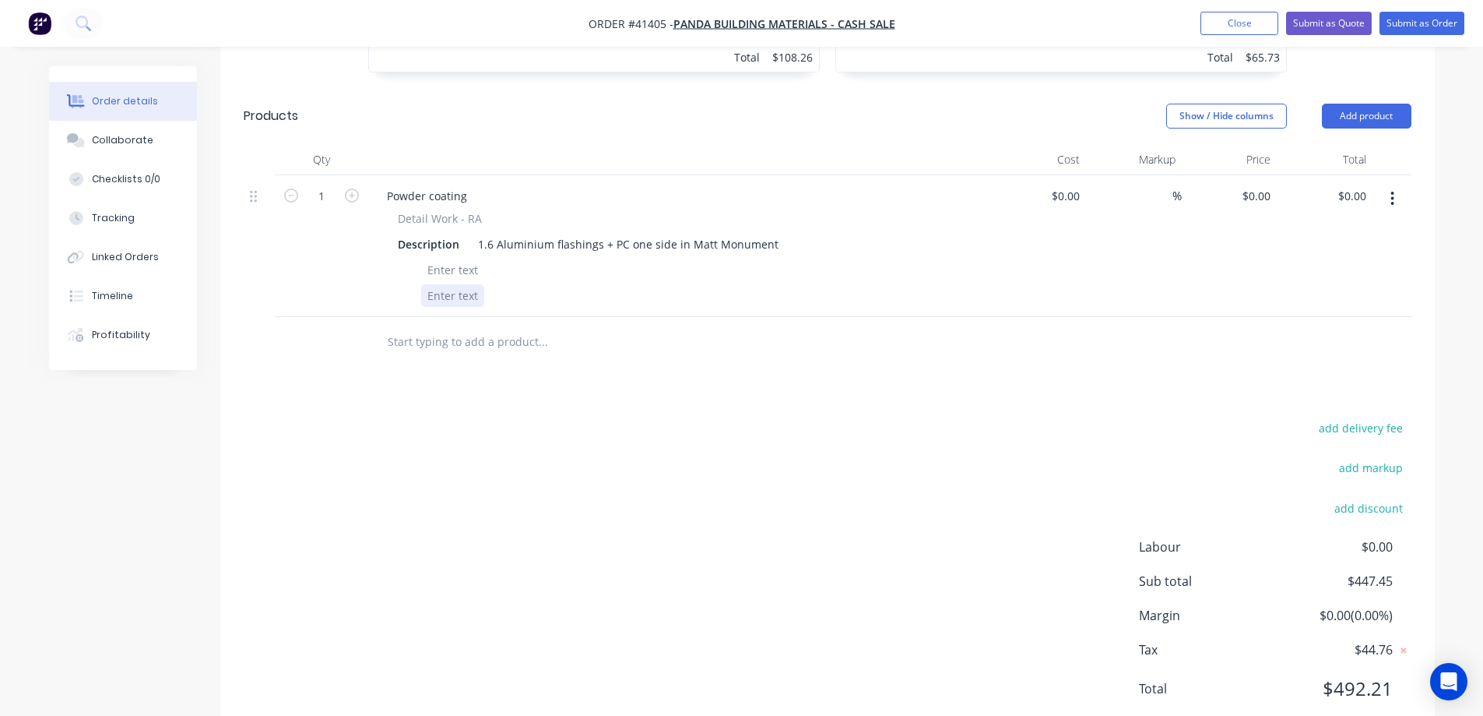
scroll to position [1557, 0]
click at [1250, 174] on div "0 0" at bounding box center [1230, 245] width 96 height 142
type input "$385.35"
click at [1245, 235] on div "$385.35 385.35" at bounding box center [1230, 245] width 96 height 142
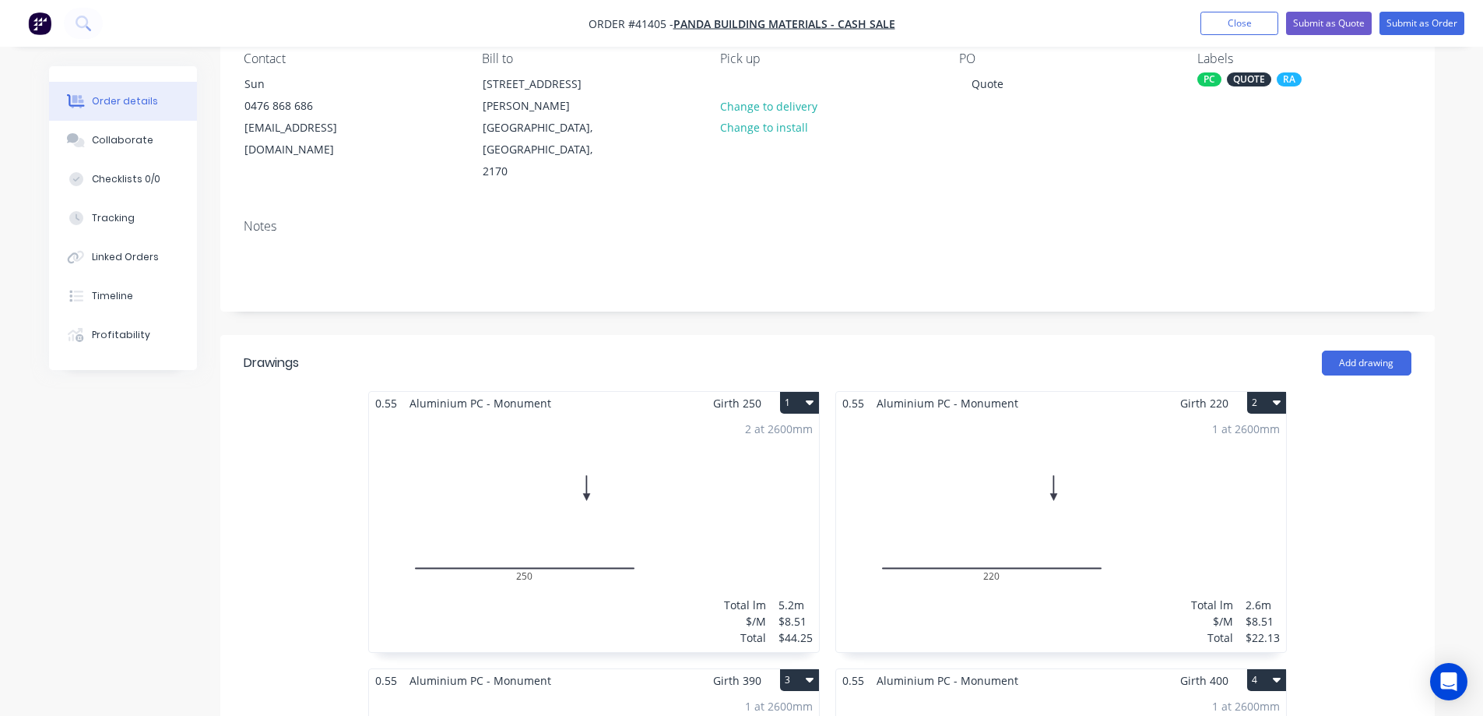
scroll to position [0, 0]
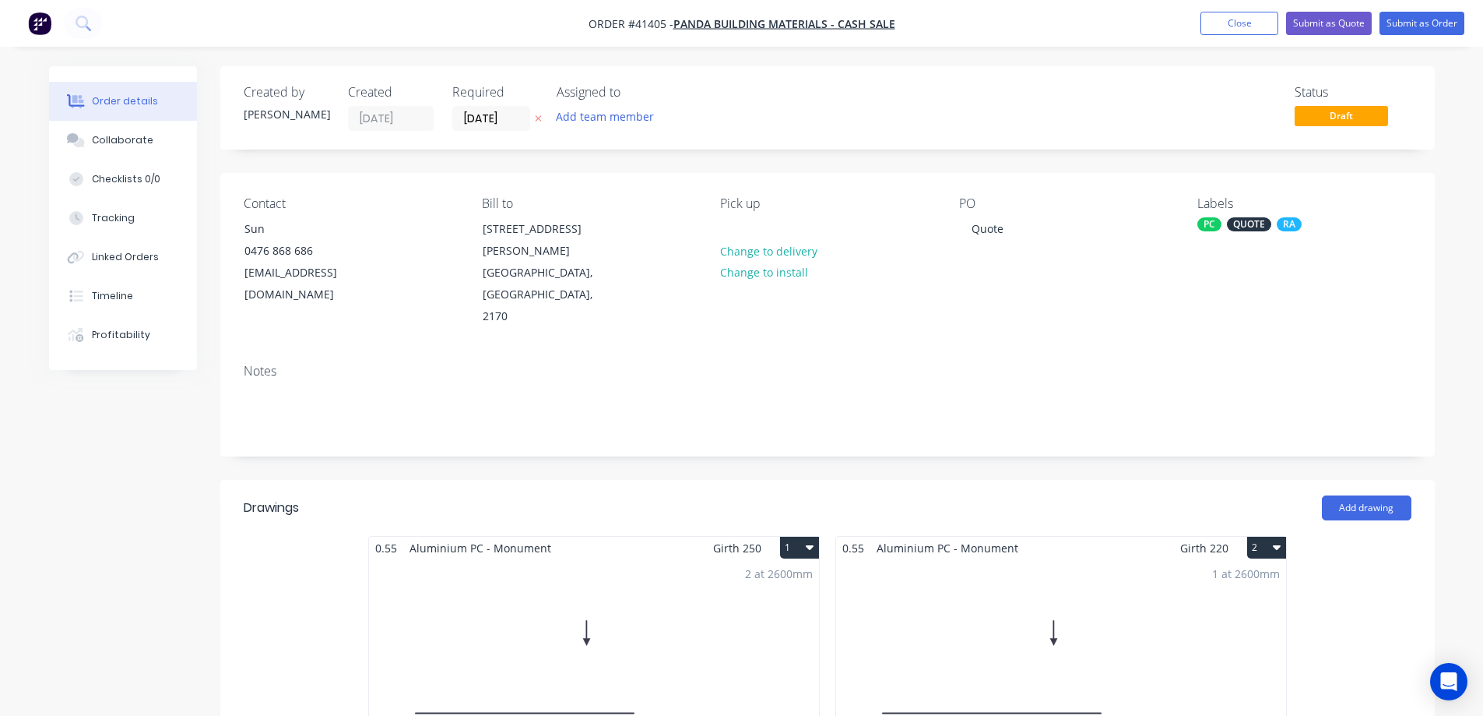
click at [688, 573] on div "2 at 2600mm Total lm $/M Total 5.2m $8.51 $44.25" at bounding box center [594, 677] width 450 height 237
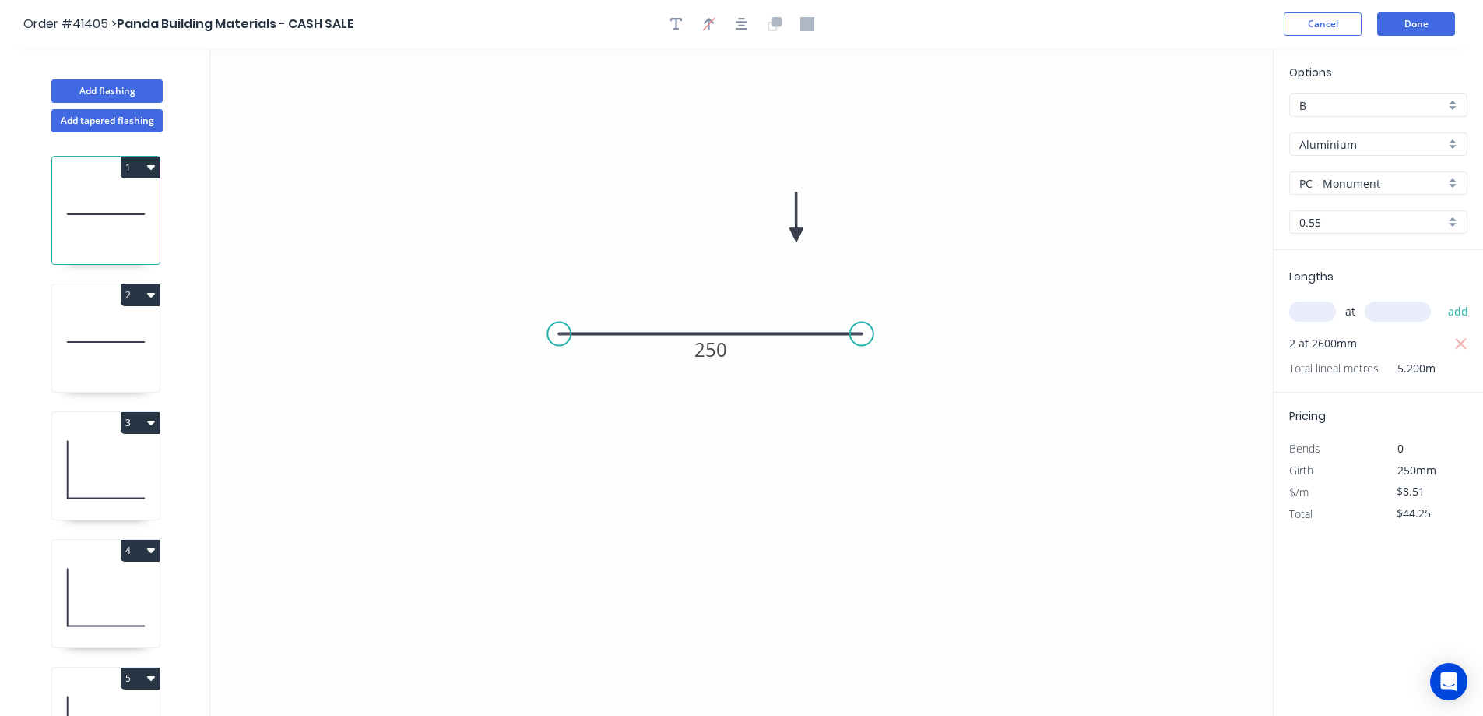
click at [1451, 221] on div "0.55" at bounding box center [1378, 221] width 178 height 23
click at [1328, 357] on div "1.6" at bounding box center [1378, 360] width 177 height 27
type input "1.6"
type input "$21.33"
type input "$110.92"
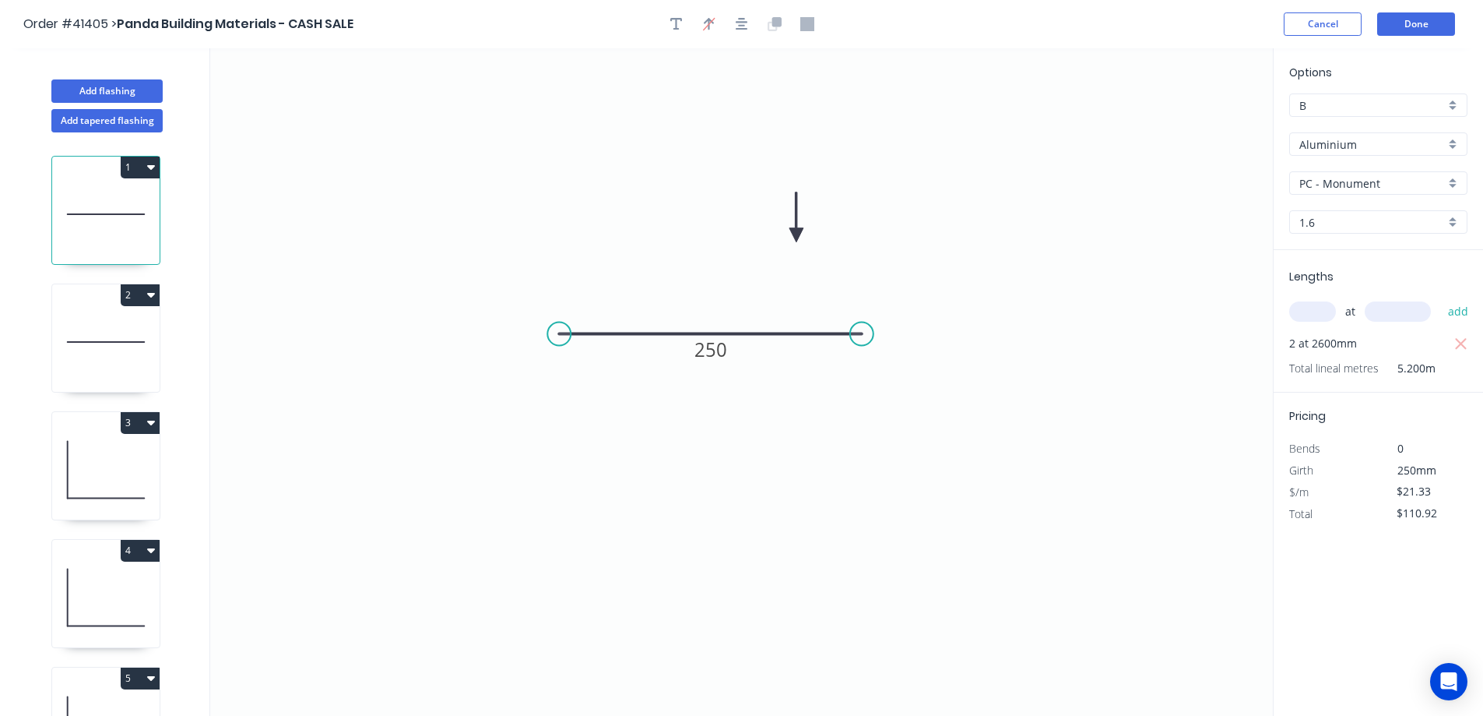
click at [138, 315] on icon at bounding box center [105, 342] width 107 height 100
type input "0.55"
type input "$8.51"
type input "$22.13"
click at [1459, 219] on div "0.55" at bounding box center [1378, 221] width 178 height 23
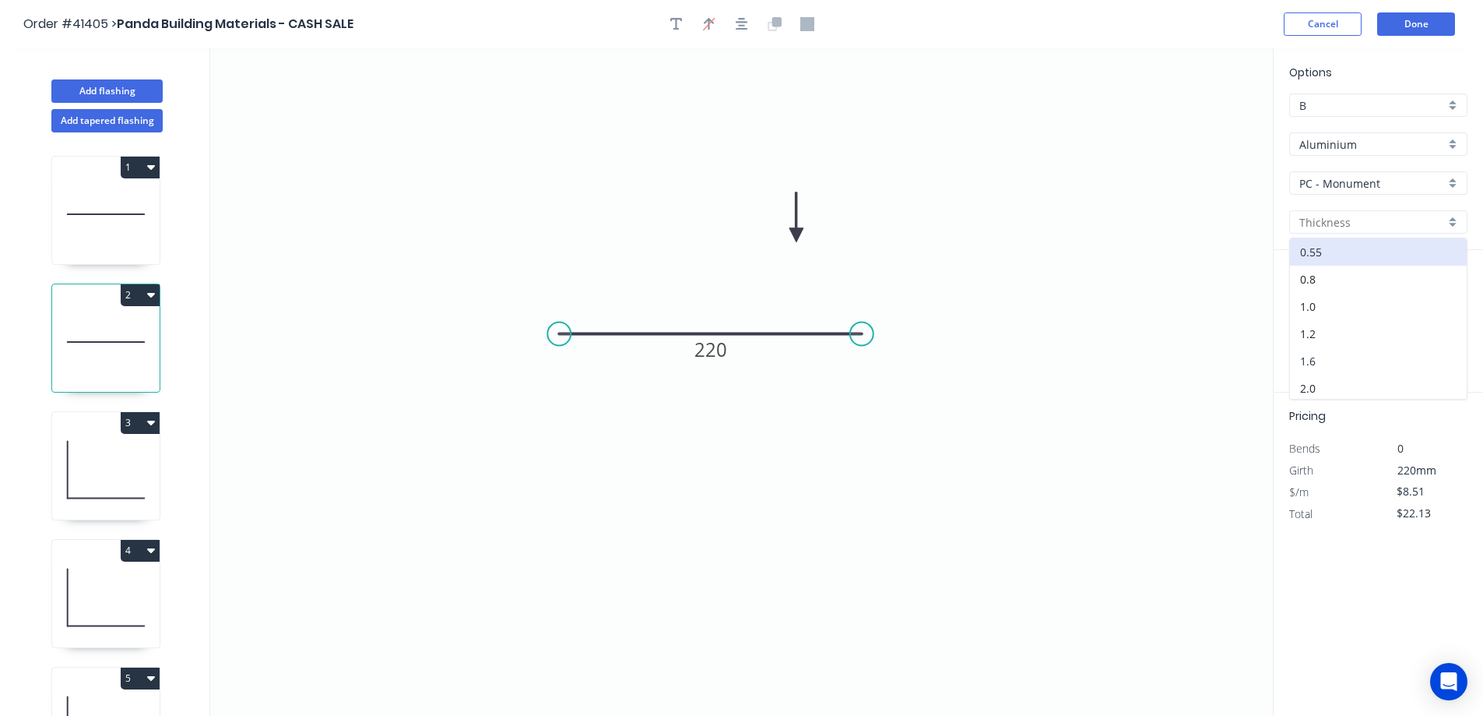
click at [1327, 357] on div "1.6" at bounding box center [1378, 360] width 177 height 27
type input "1.6"
type input "$21.33"
type input "$55.46"
click at [139, 452] on icon at bounding box center [105, 470] width 107 height 100
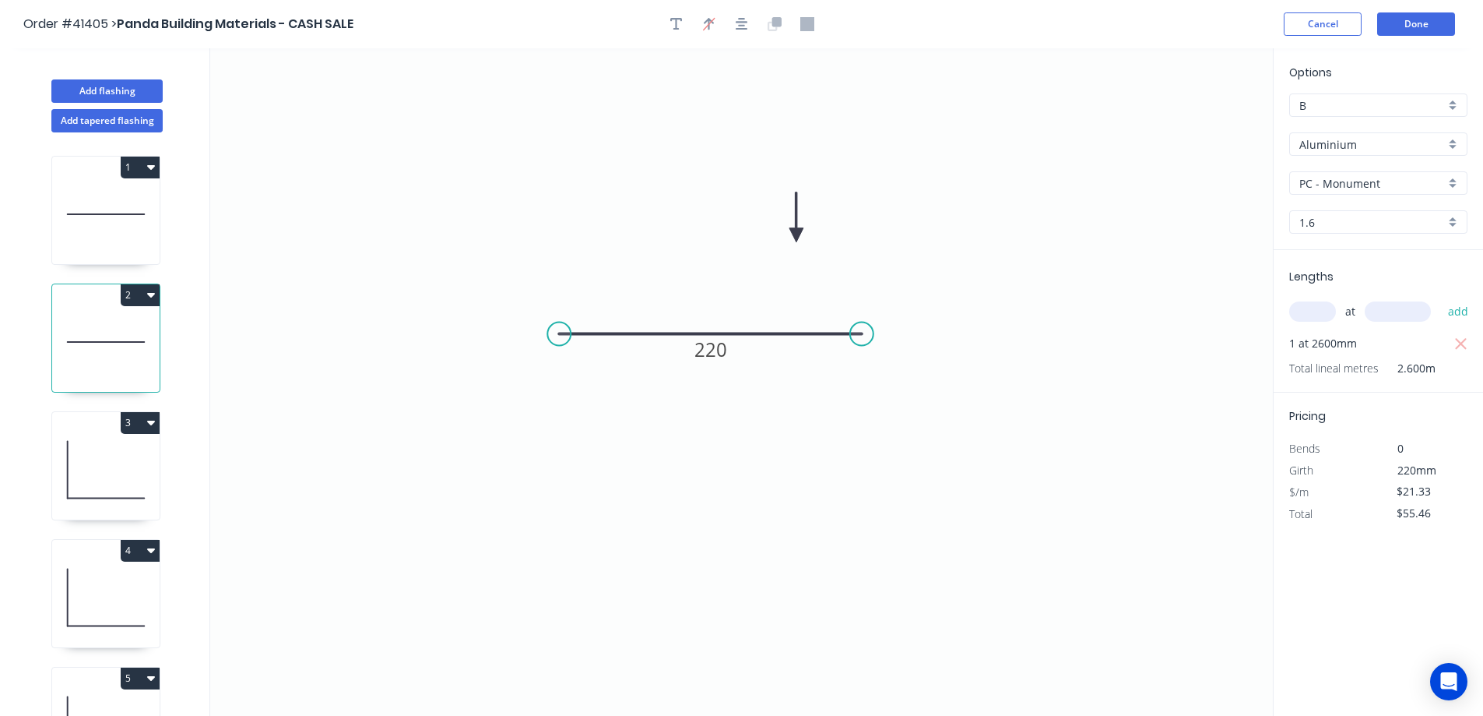
type input "0.55"
type input "$12.64"
type input "$32.86"
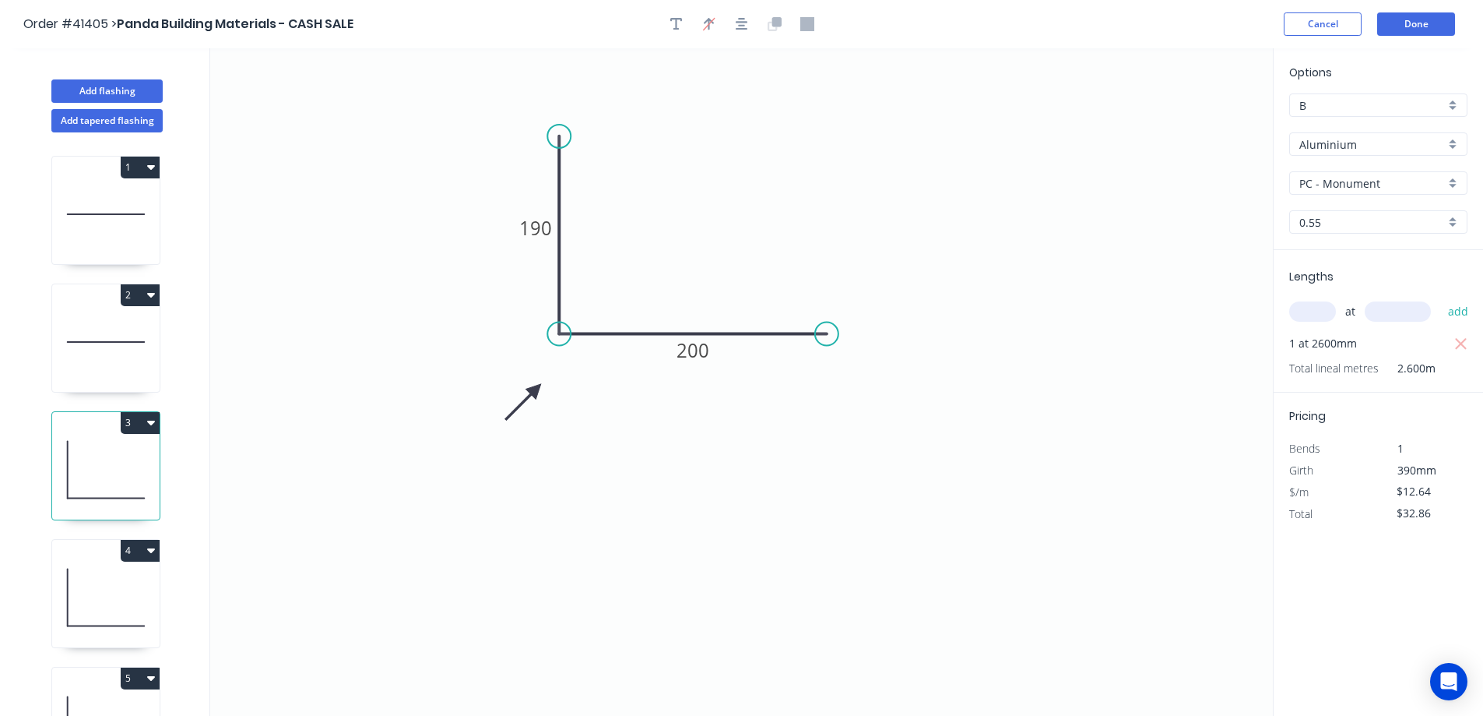
click at [1455, 220] on div "0.55" at bounding box center [1378, 221] width 178 height 23
click at [1335, 356] on div "1.6" at bounding box center [1378, 360] width 177 height 27
type input "1.6"
type input "$30.15"
type input "$78.39"
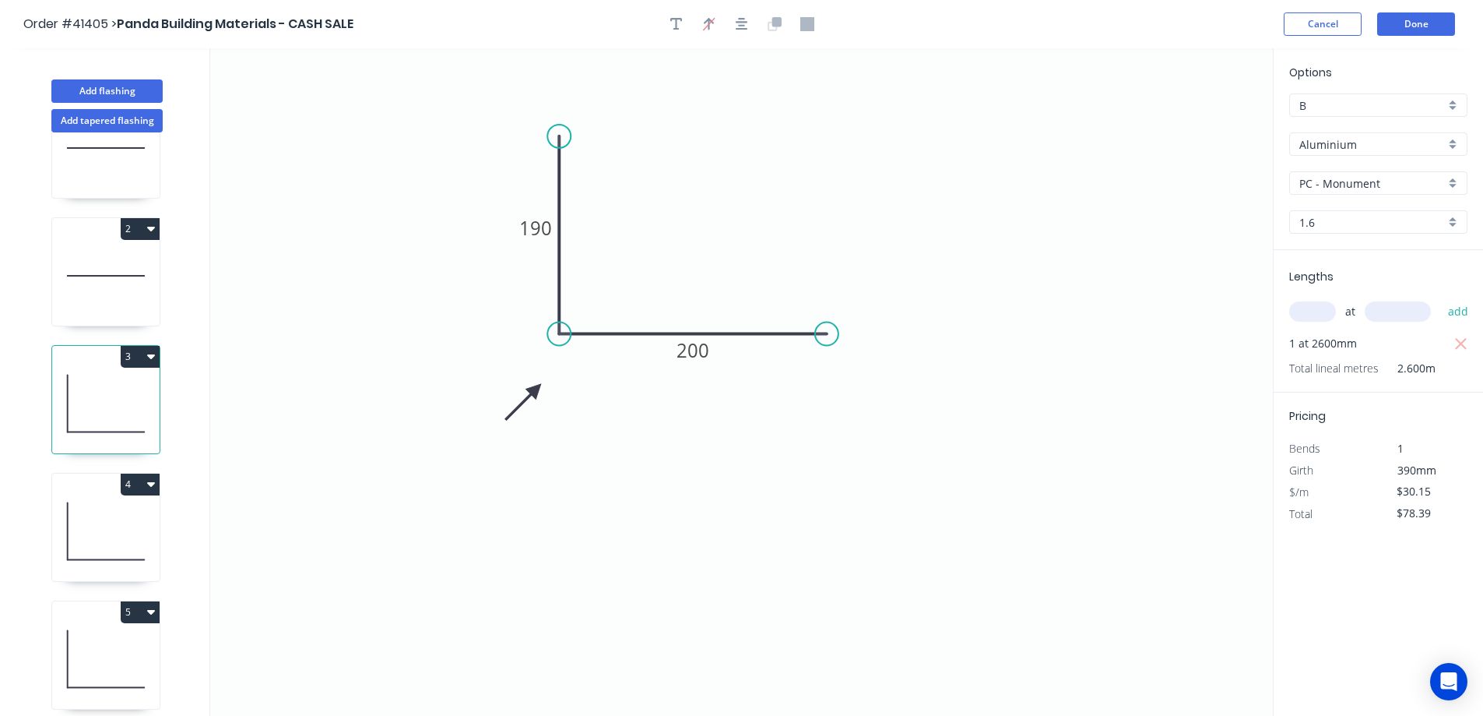
scroll to position [156, 0]
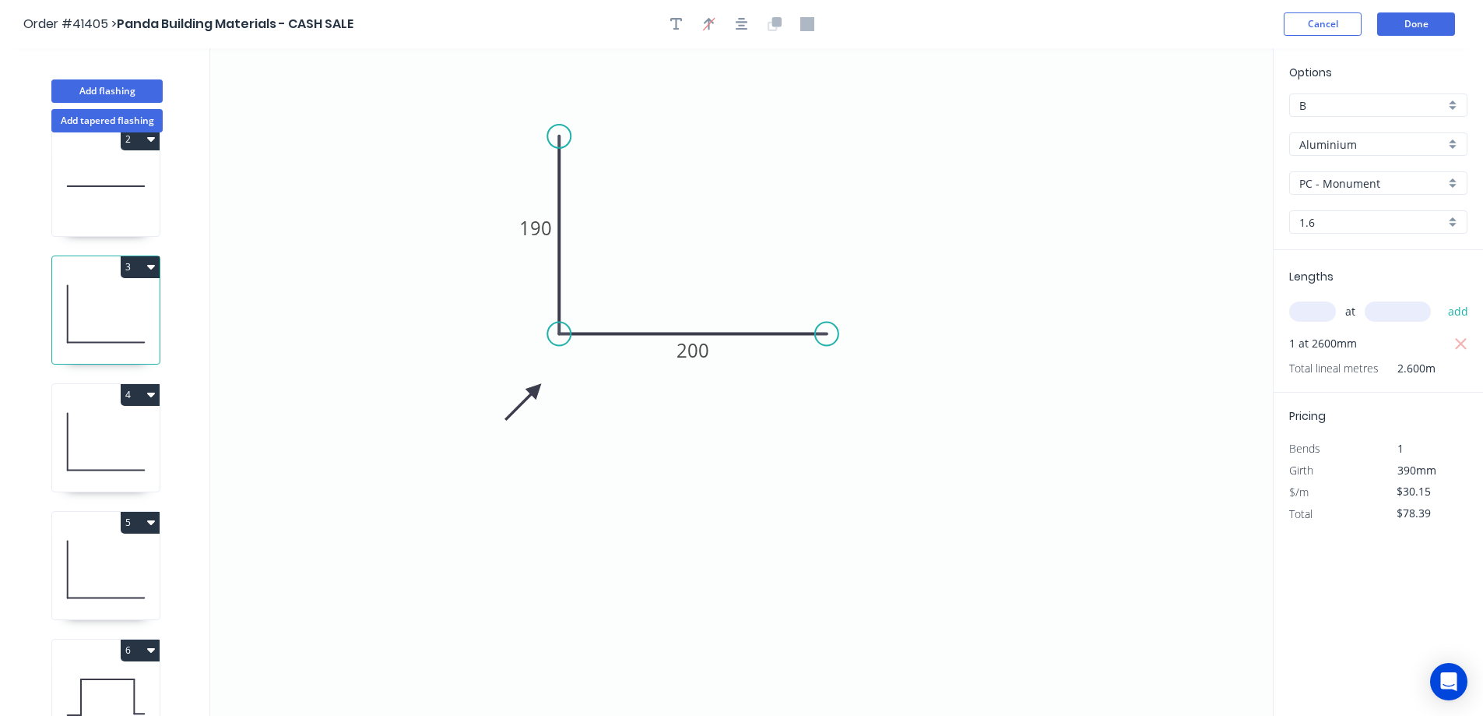
click at [111, 442] on icon at bounding box center [105, 442] width 107 height 100
type input "0.55"
type input "$12.64"
type input "$32.86"
click at [1451, 216] on div "0.55" at bounding box center [1378, 221] width 178 height 23
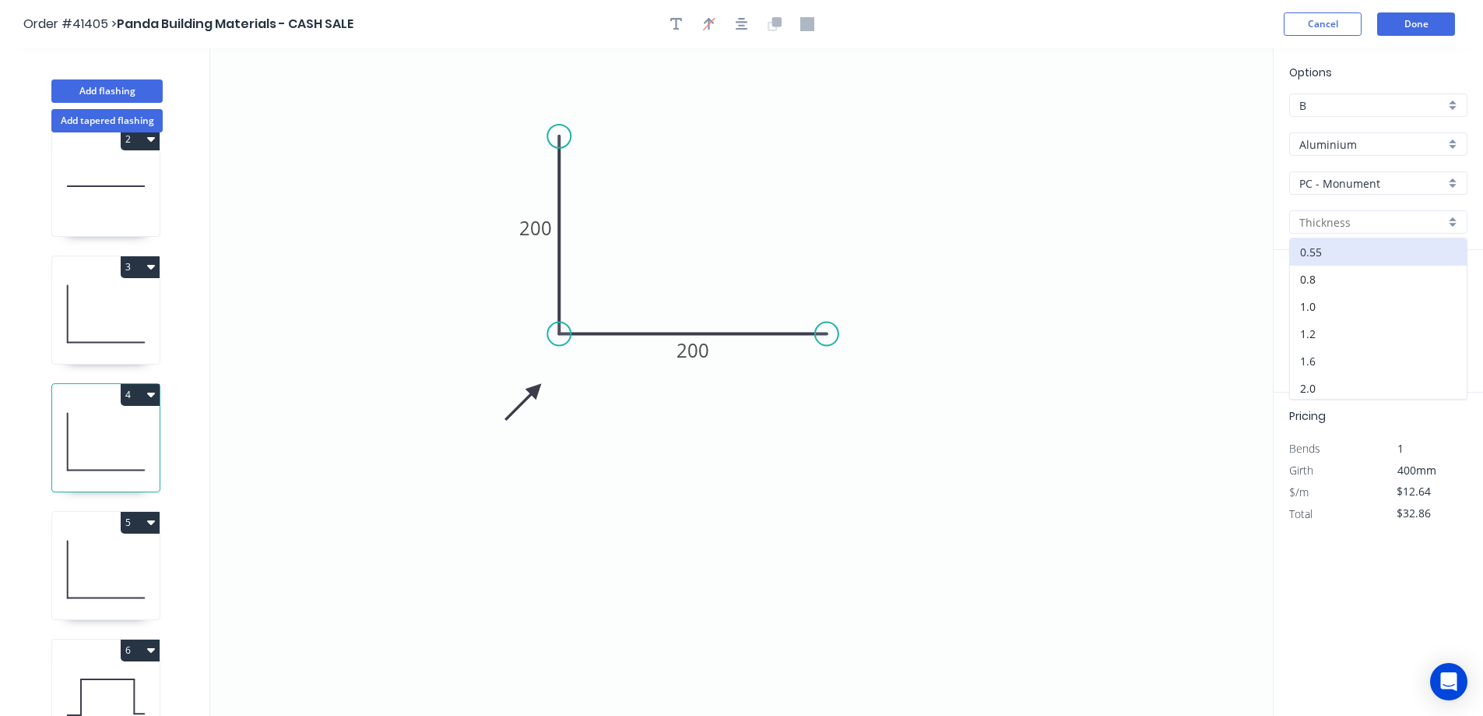
click at [1312, 361] on div "1.6" at bounding box center [1378, 360] width 177 height 27
type input "1.6"
type input "$30.15"
type input "$78.39"
click at [115, 558] on icon at bounding box center [105, 569] width 107 height 100
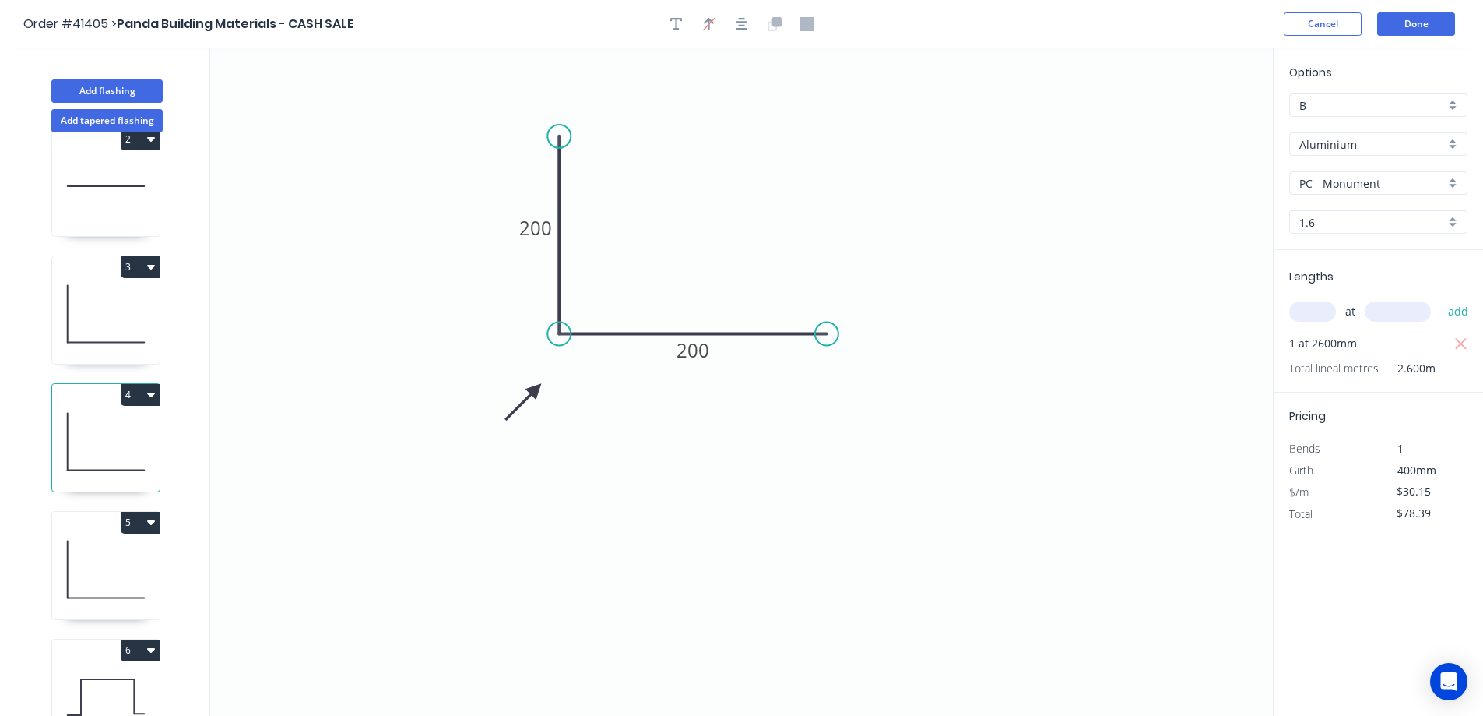
type input "0.55"
type input "$12.64"
type input "$32.86"
click at [1449, 220] on div "0.55" at bounding box center [1378, 221] width 178 height 23
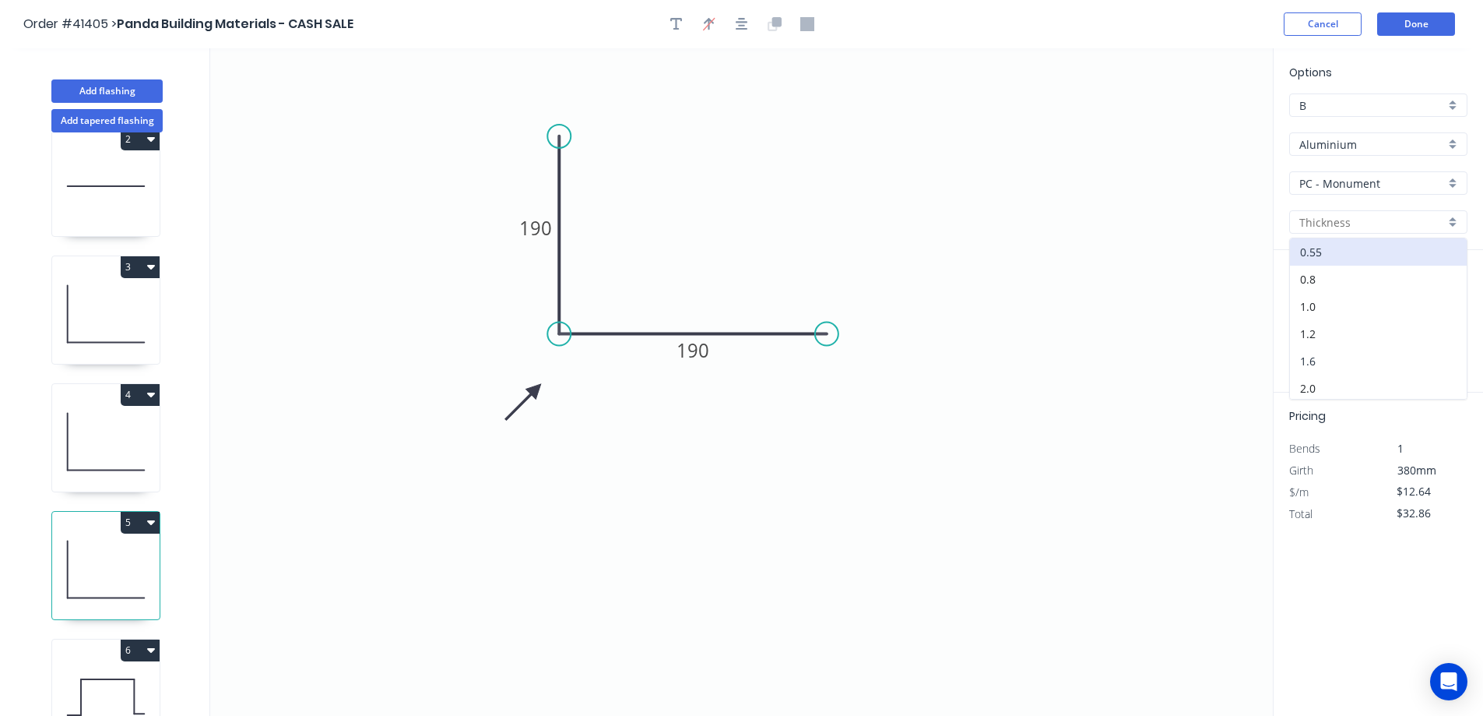
click at [1325, 354] on div "1.6" at bounding box center [1378, 360] width 177 height 27
type input "1.6"
type input "$30.15"
type input "$78.39"
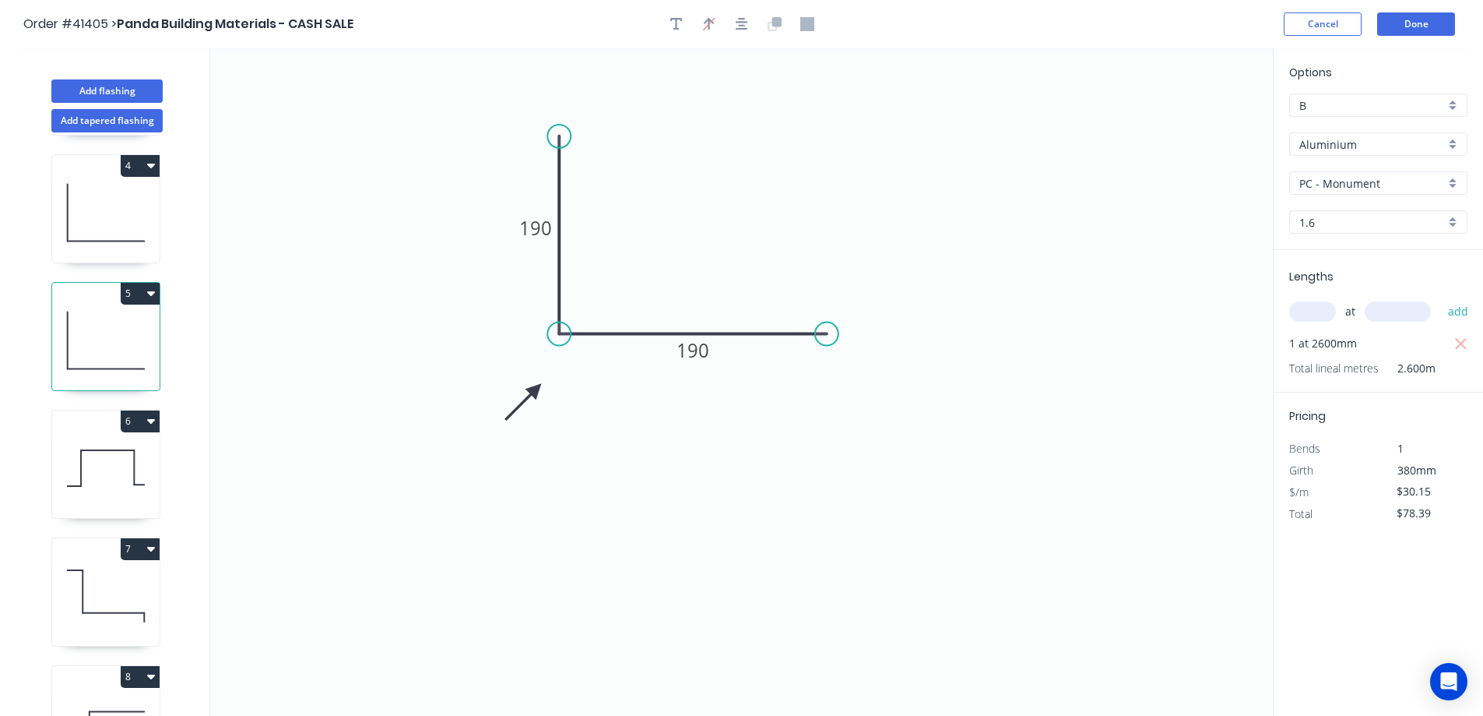
scroll to position [445, 0]
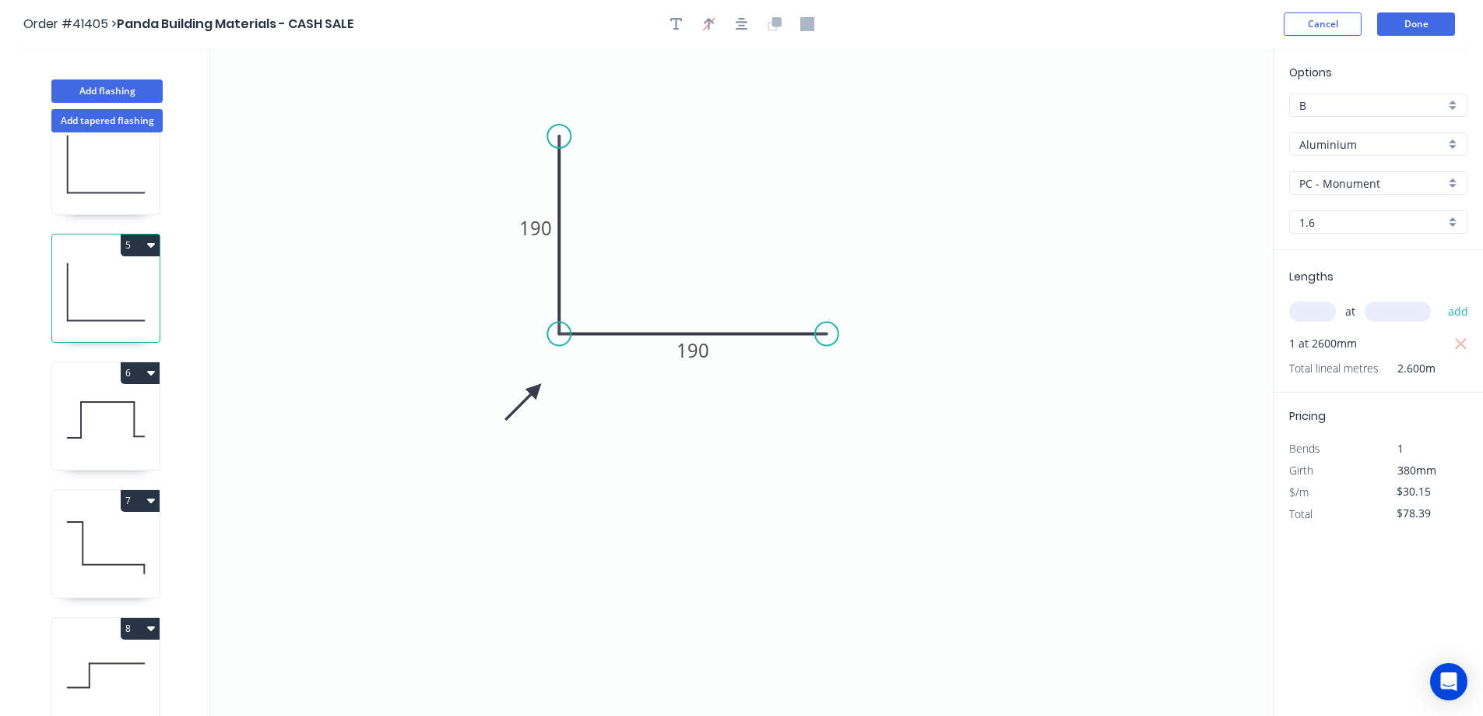
click at [111, 422] on icon at bounding box center [105, 420] width 107 height 100
type input "0.55"
type input "$13.91"
type input "$108.50"
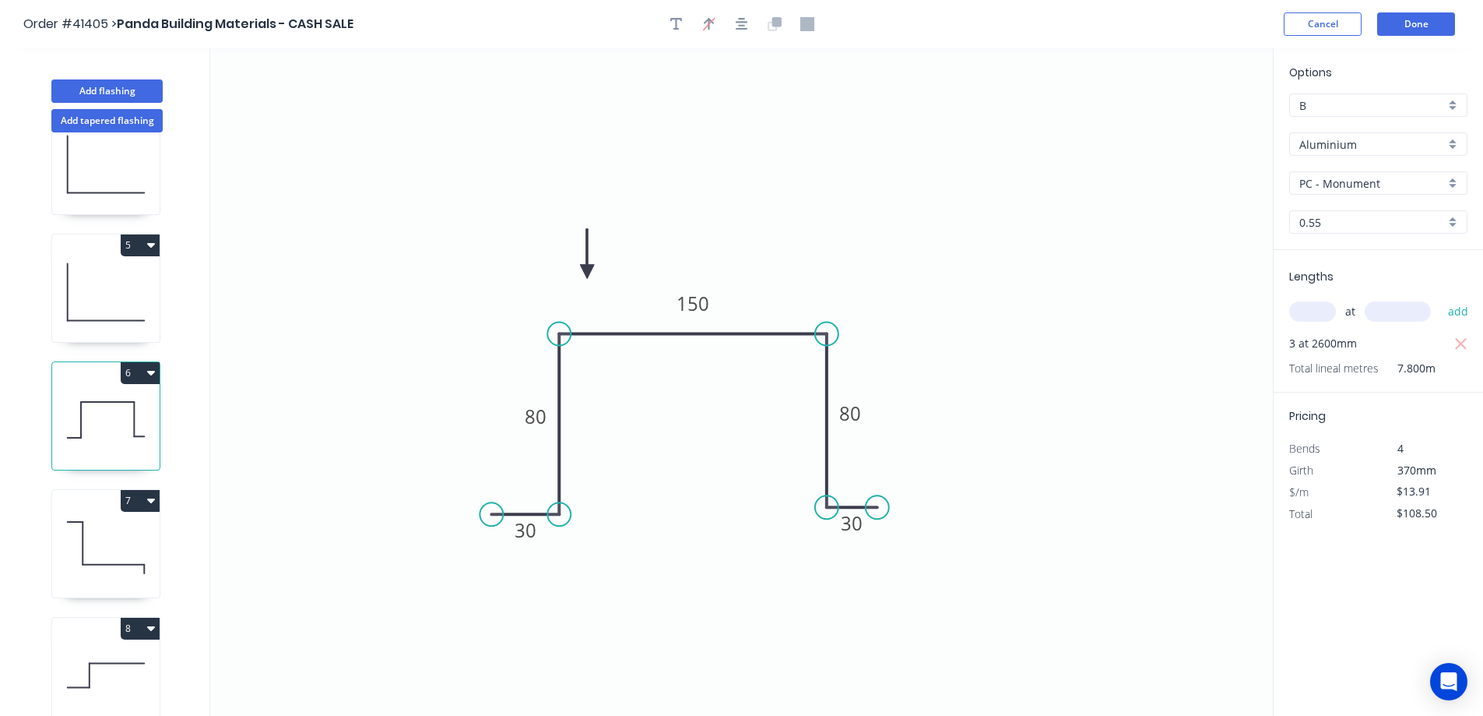
click at [1455, 219] on div "0.55" at bounding box center [1378, 221] width 178 height 23
click at [1335, 358] on div "1.6" at bounding box center [1378, 360] width 177 height 27
type input "1.6"
type input "$31.84"
type input "$248.35"
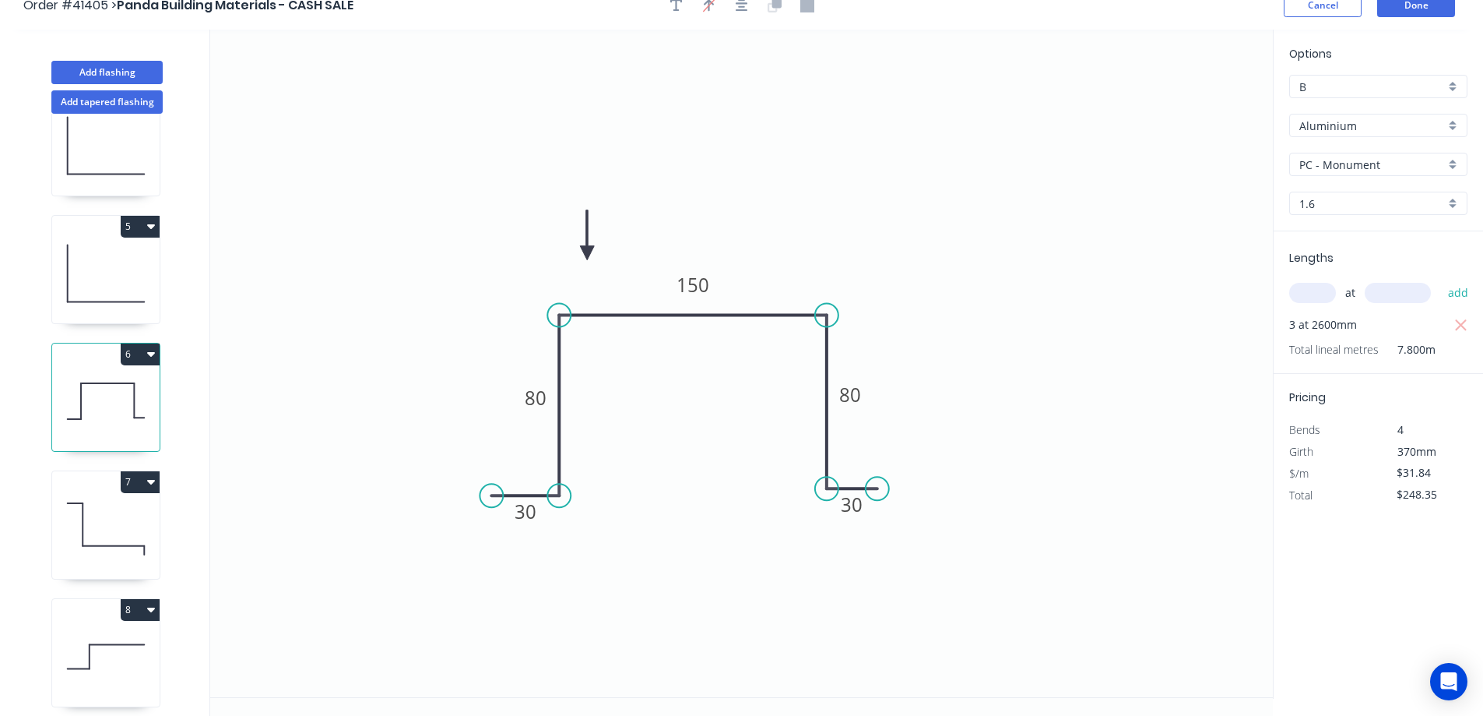
scroll to position [29, 0]
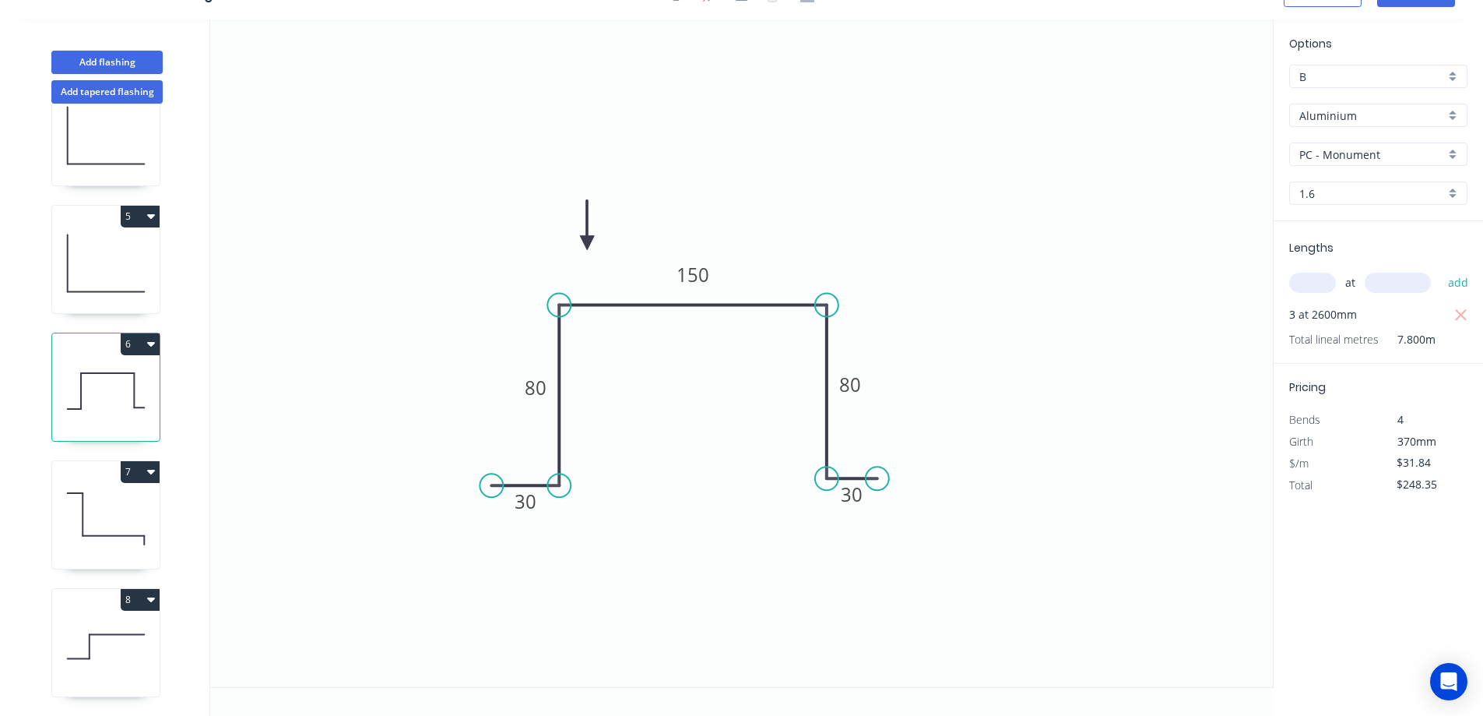
click at [120, 483] on icon at bounding box center [105, 519] width 107 height 100
type input "0.55"
type input "$10.41"
type input "$108.26"
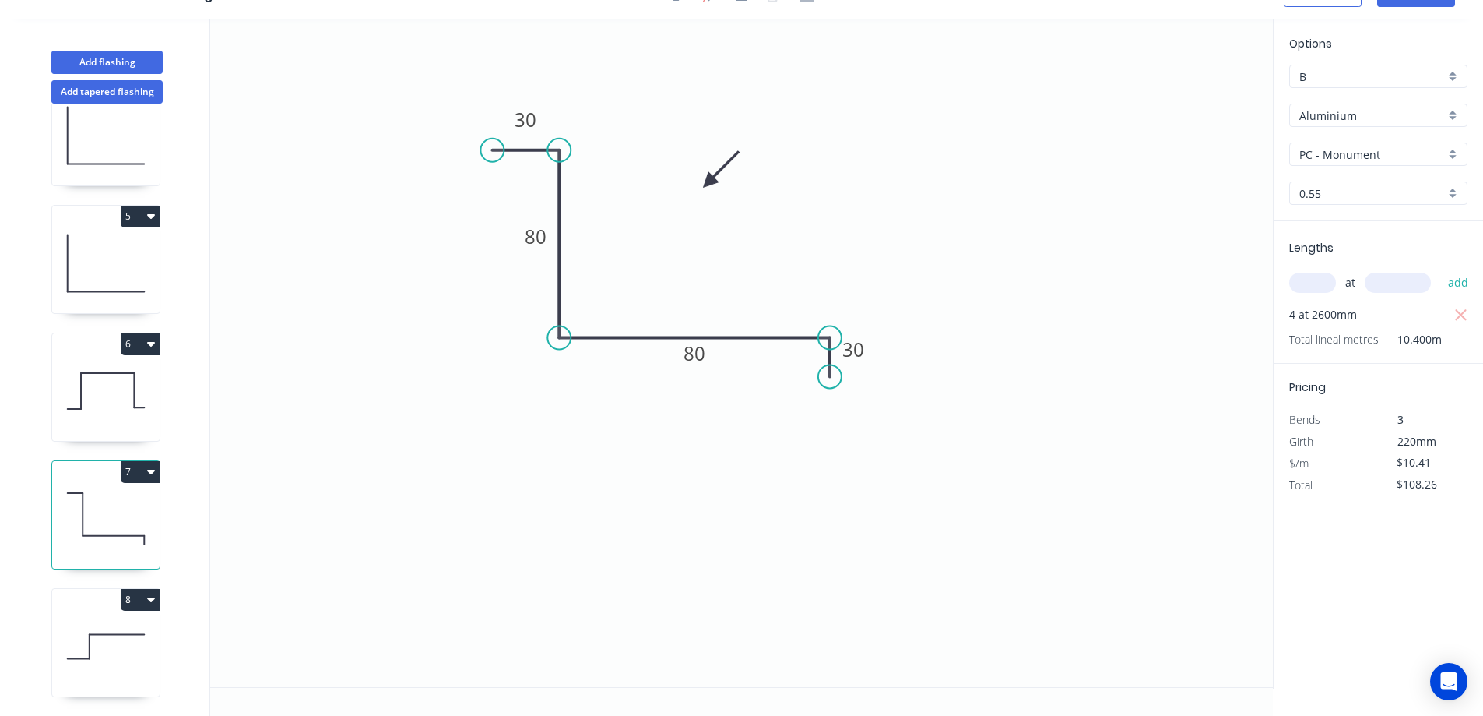
click at [1451, 192] on div "0.55" at bounding box center [1378, 192] width 178 height 23
click at [1322, 328] on div "1.6" at bounding box center [1378, 331] width 177 height 27
type input "1.6"
type input "$23.88"
type input "$248.35"
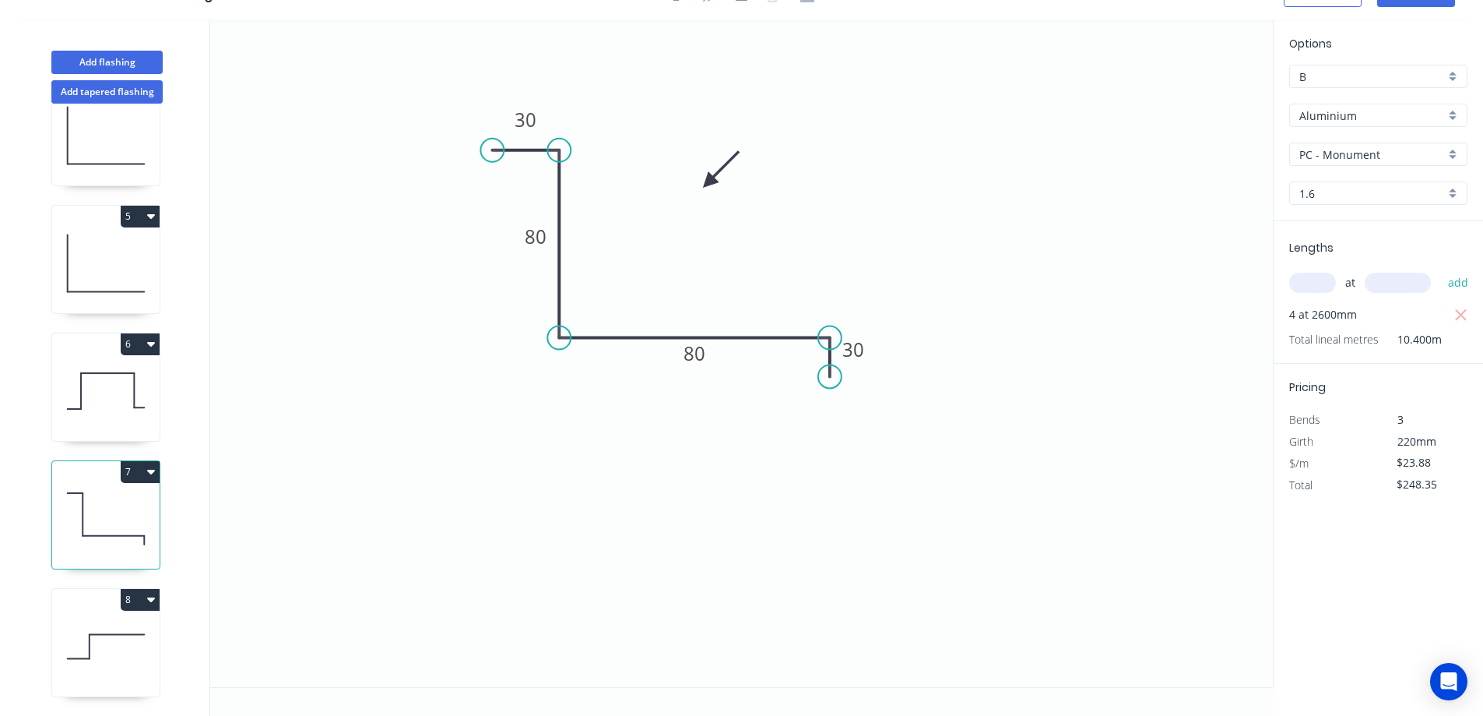
click at [146, 658] on icon at bounding box center [105, 646] width 107 height 100
type input "0.55"
type input "$12.64"
type input "$65.73"
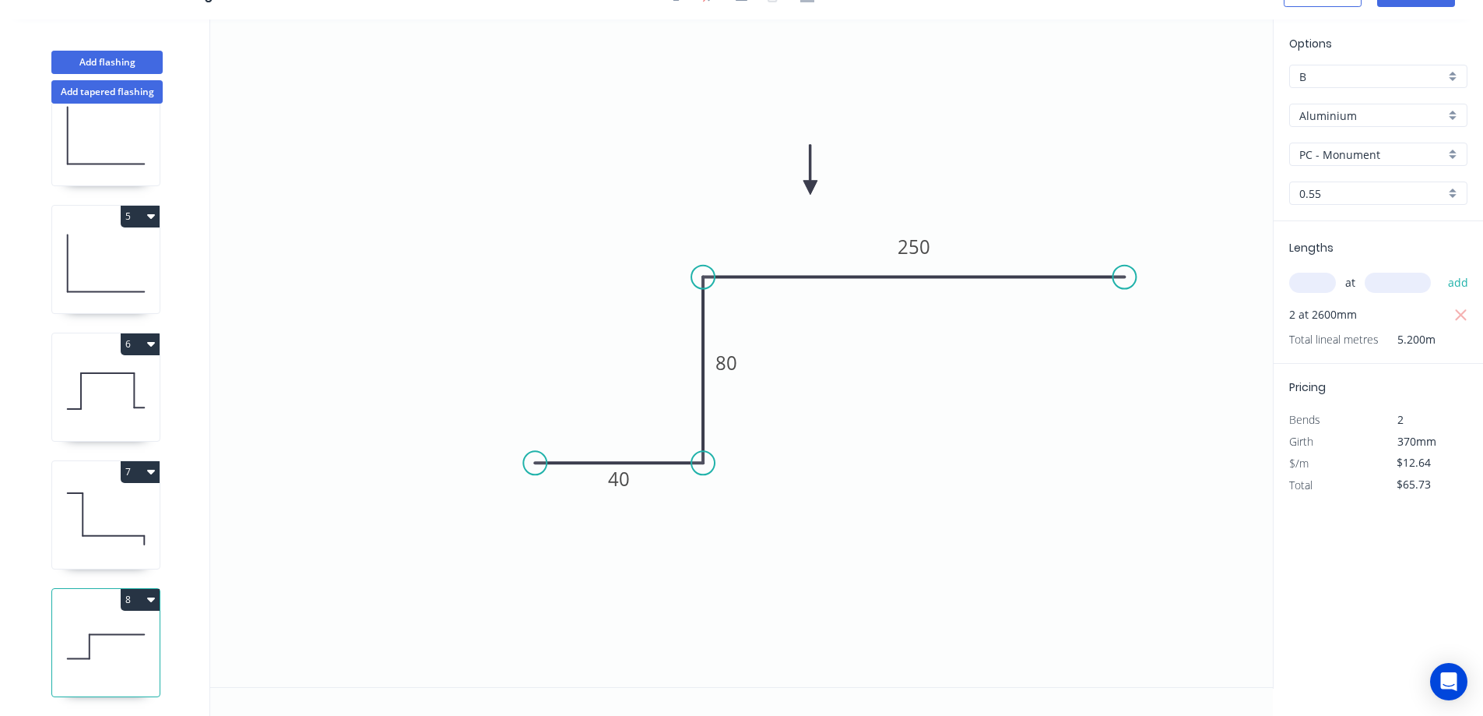
click at [1451, 193] on div "0.55" at bounding box center [1378, 192] width 178 height 23
click at [1327, 329] on div "1.6" at bounding box center [1378, 331] width 177 height 27
type input "1.6"
type input "$30.15"
type input "$156.78"
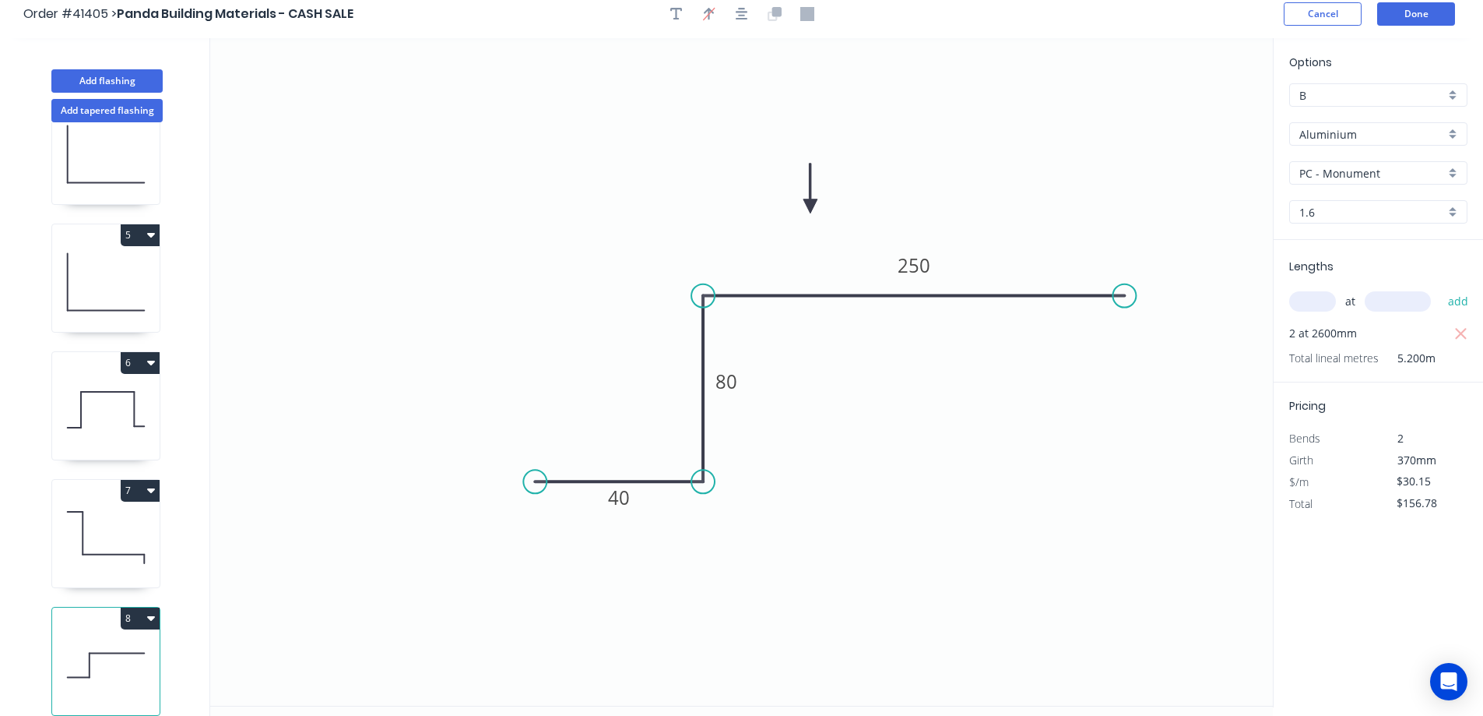
scroll to position [0, 0]
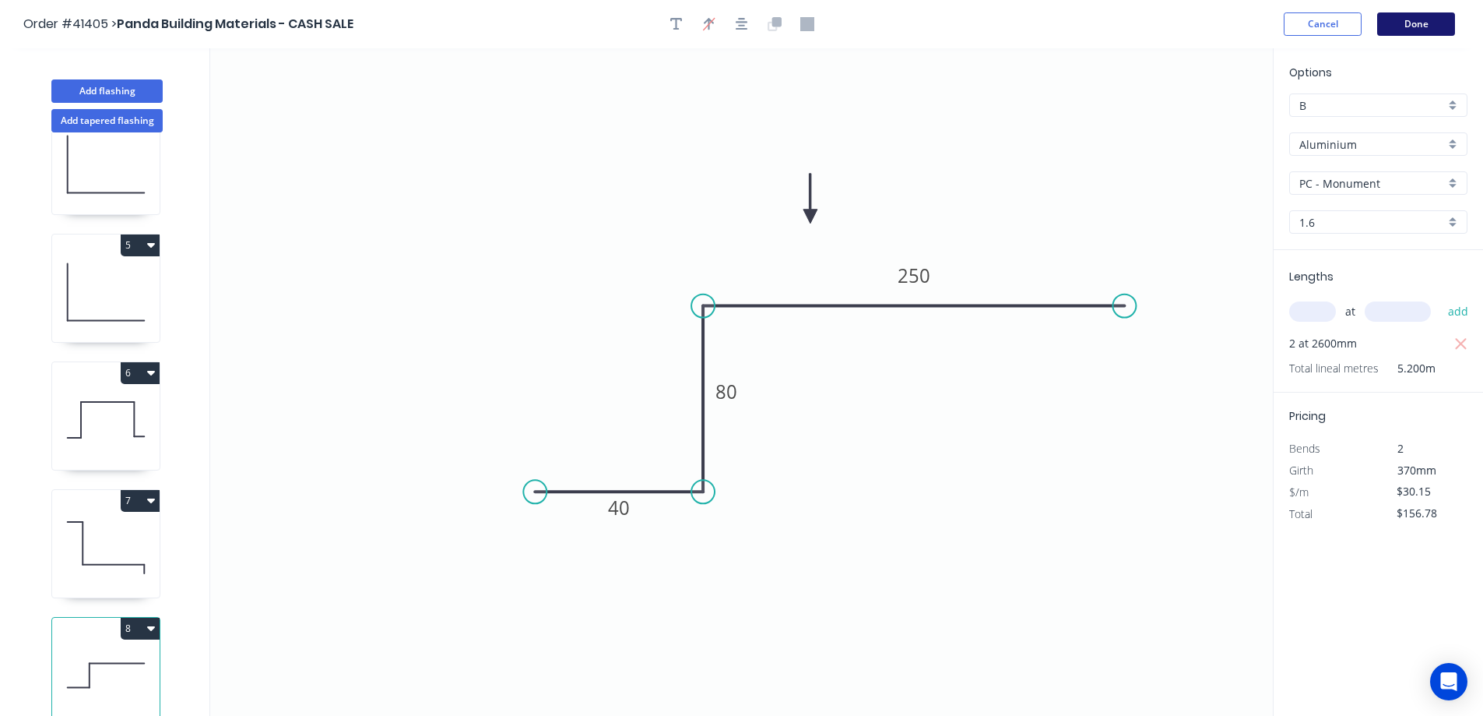
click at [1417, 26] on button "Done" at bounding box center [1416, 23] width 78 height 23
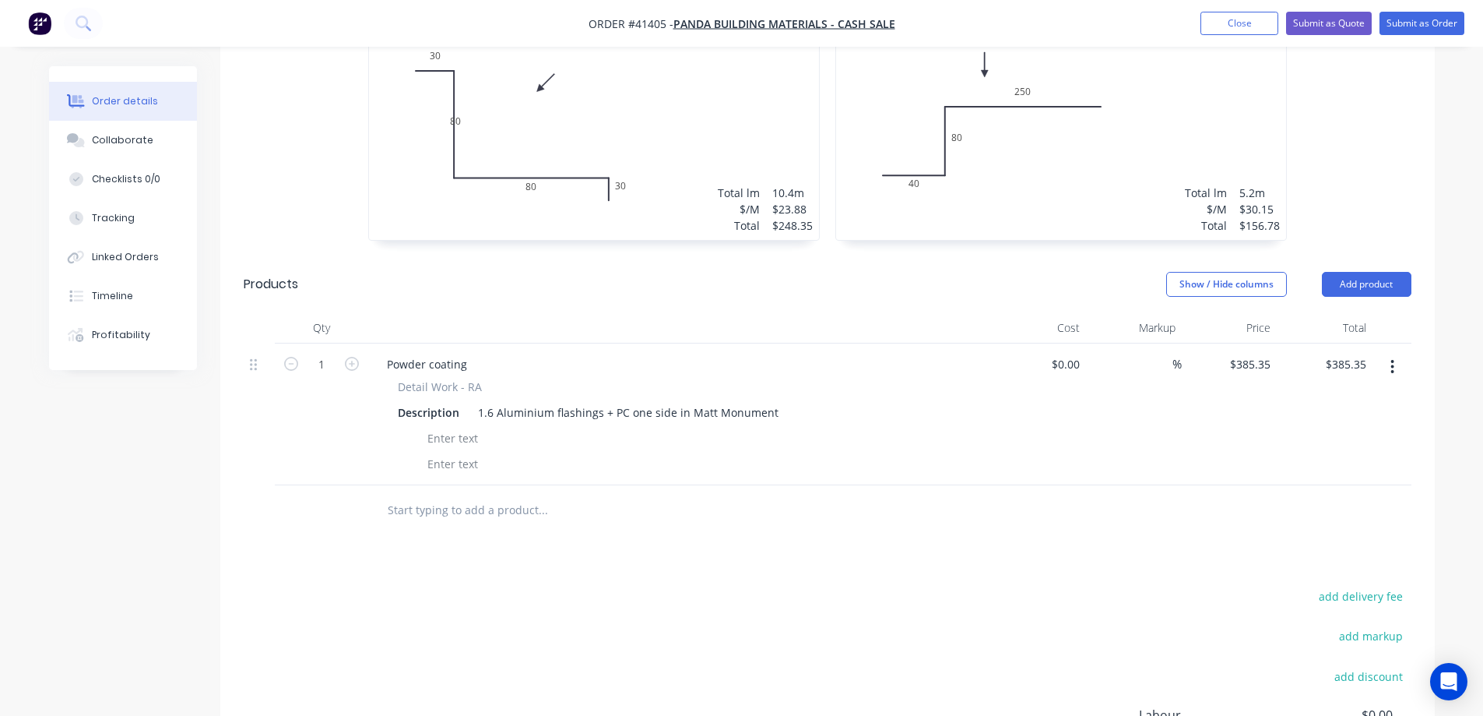
scroll to position [1350, 0]
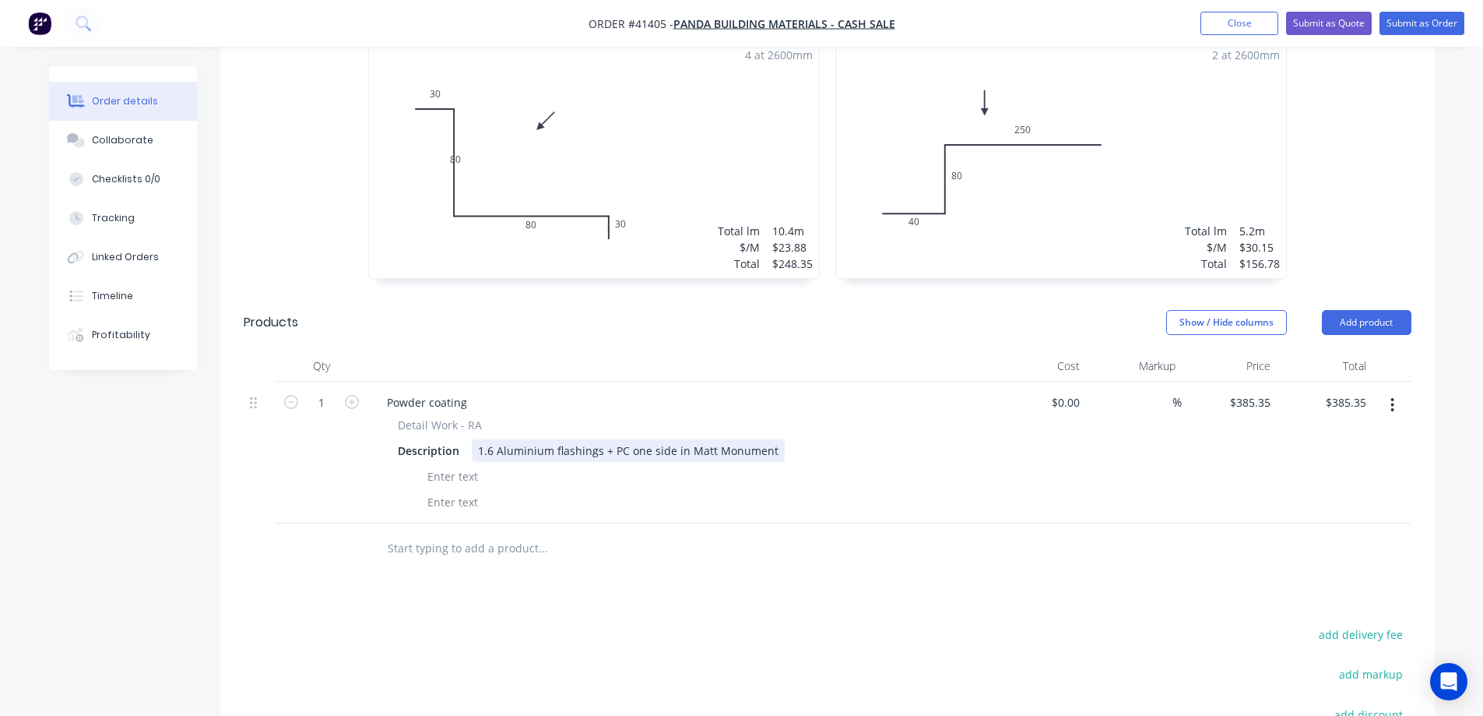
click at [676, 439] on div "1.6 Aluminium flashings + PC one side in Matt Monument" at bounding box center [628, 450] width 313 height 23
click at [763, 533] on div at bounding box center [608, 548] width 467 height 31
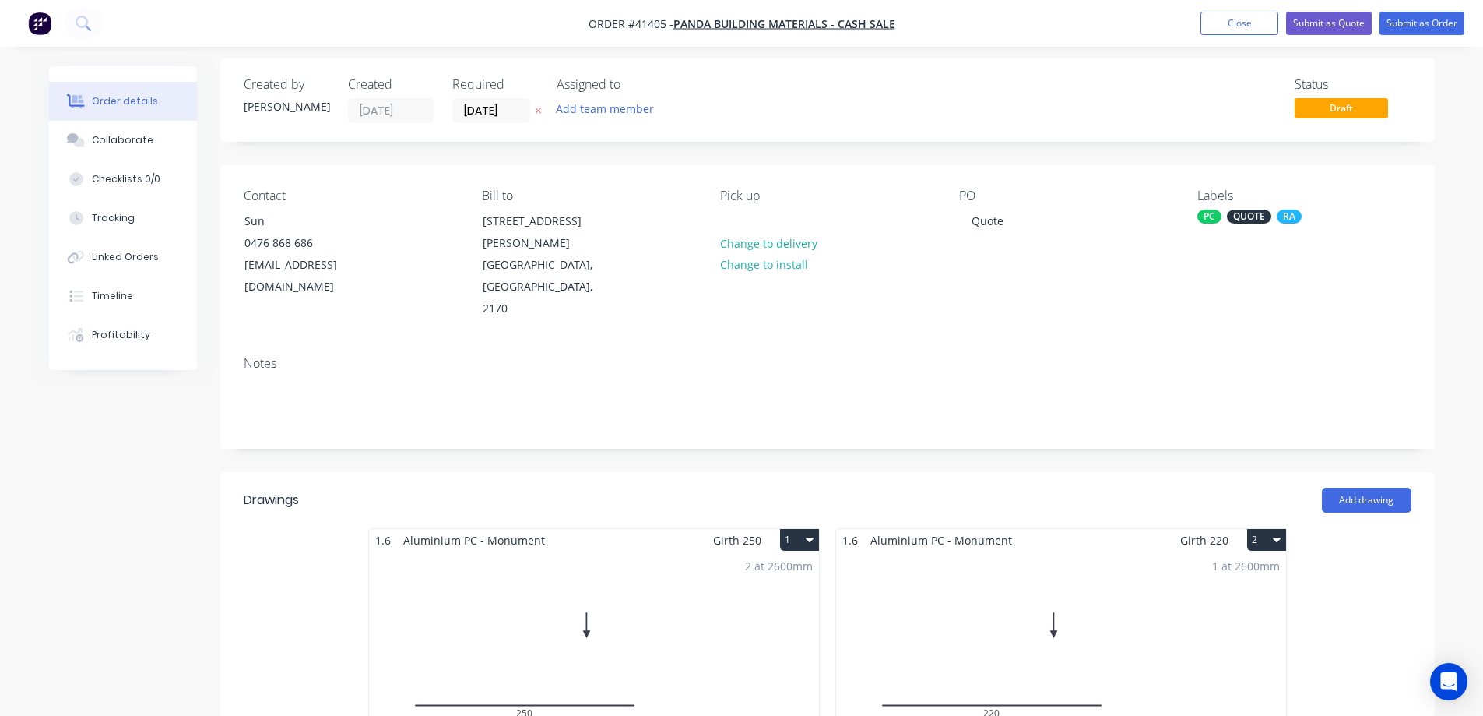
scroll to position [0, 0]
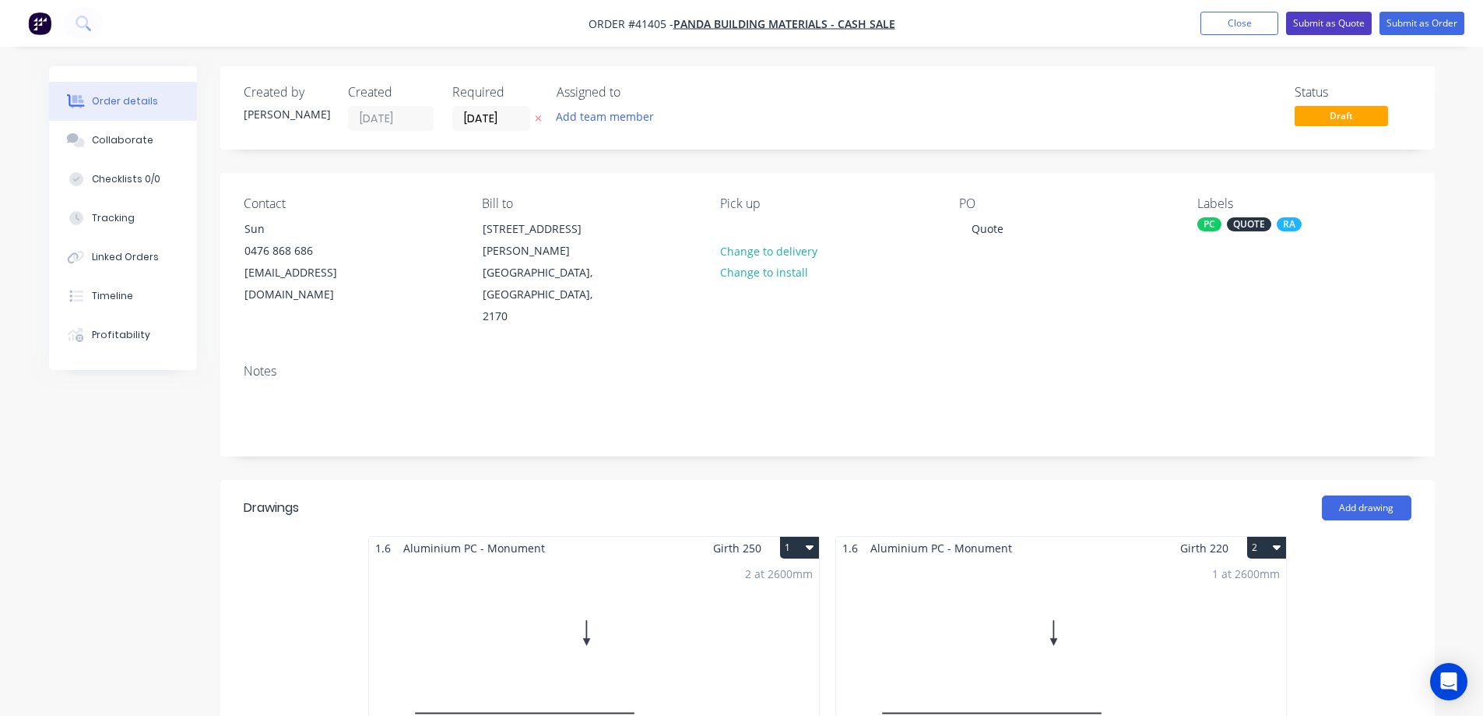
click at [1303, 24] on button "Submit as Quote" at bounding box center [1329, 23] width 86 height 23
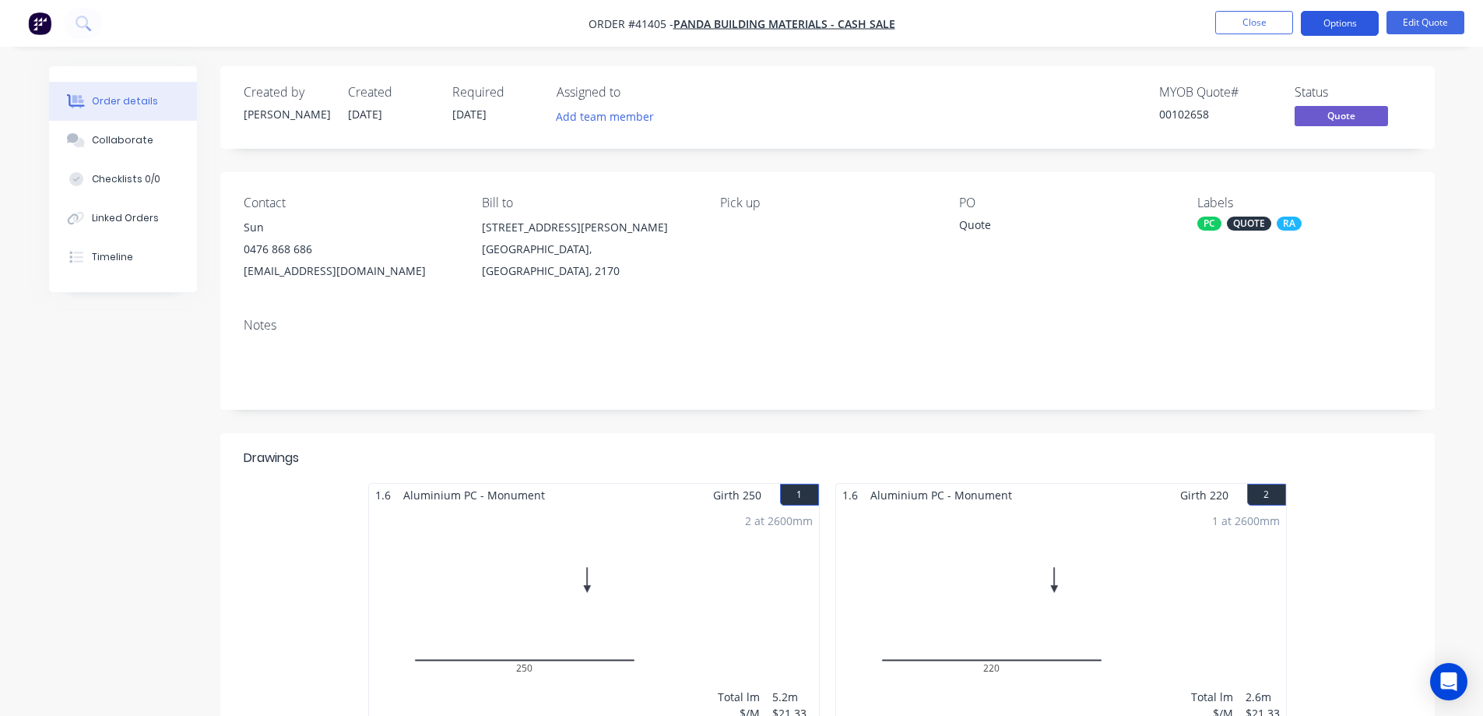
click at [1317, 17] on button "Options" at bounding box center [1340, 23] width 78 height 25
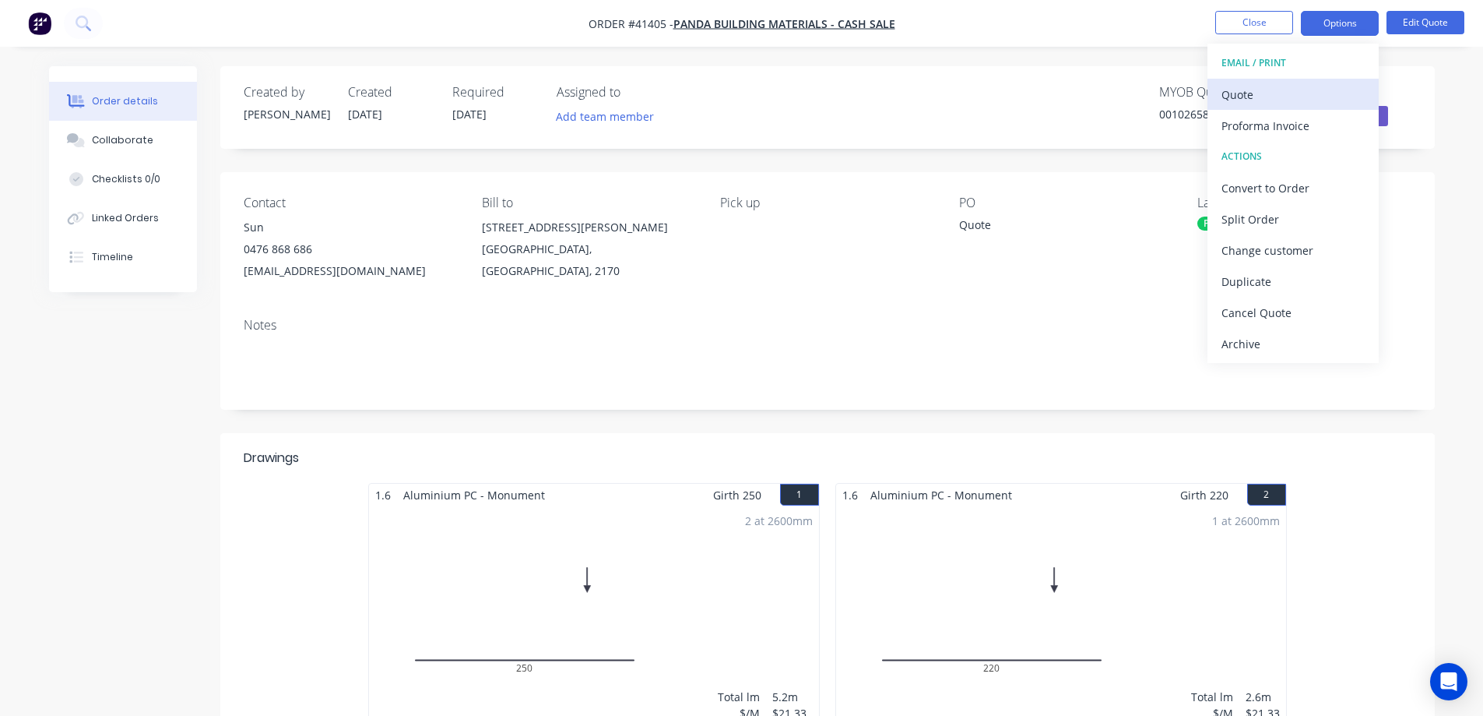
click at [1239, 90] on div "Quote" at bounding box center [1293, 94] width 143 height 23
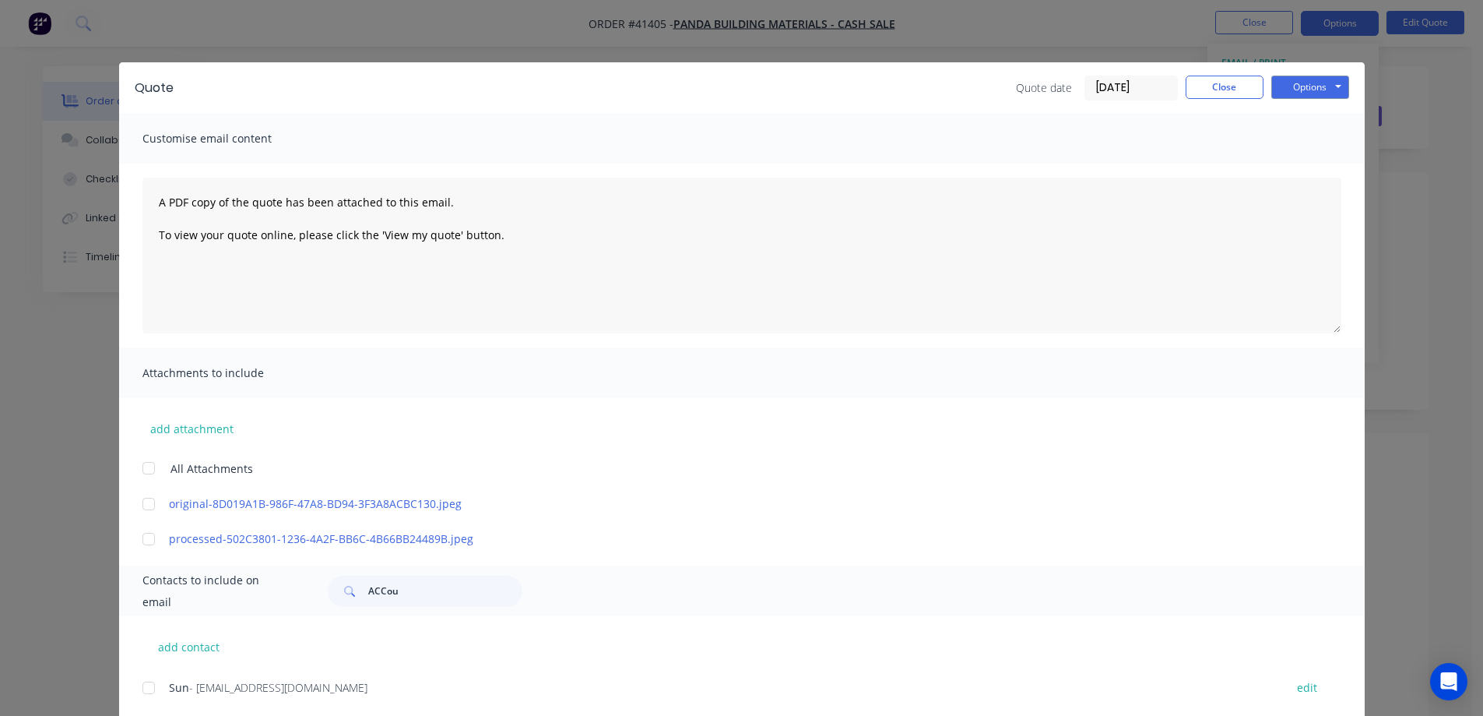
scroll to position [100, 0]
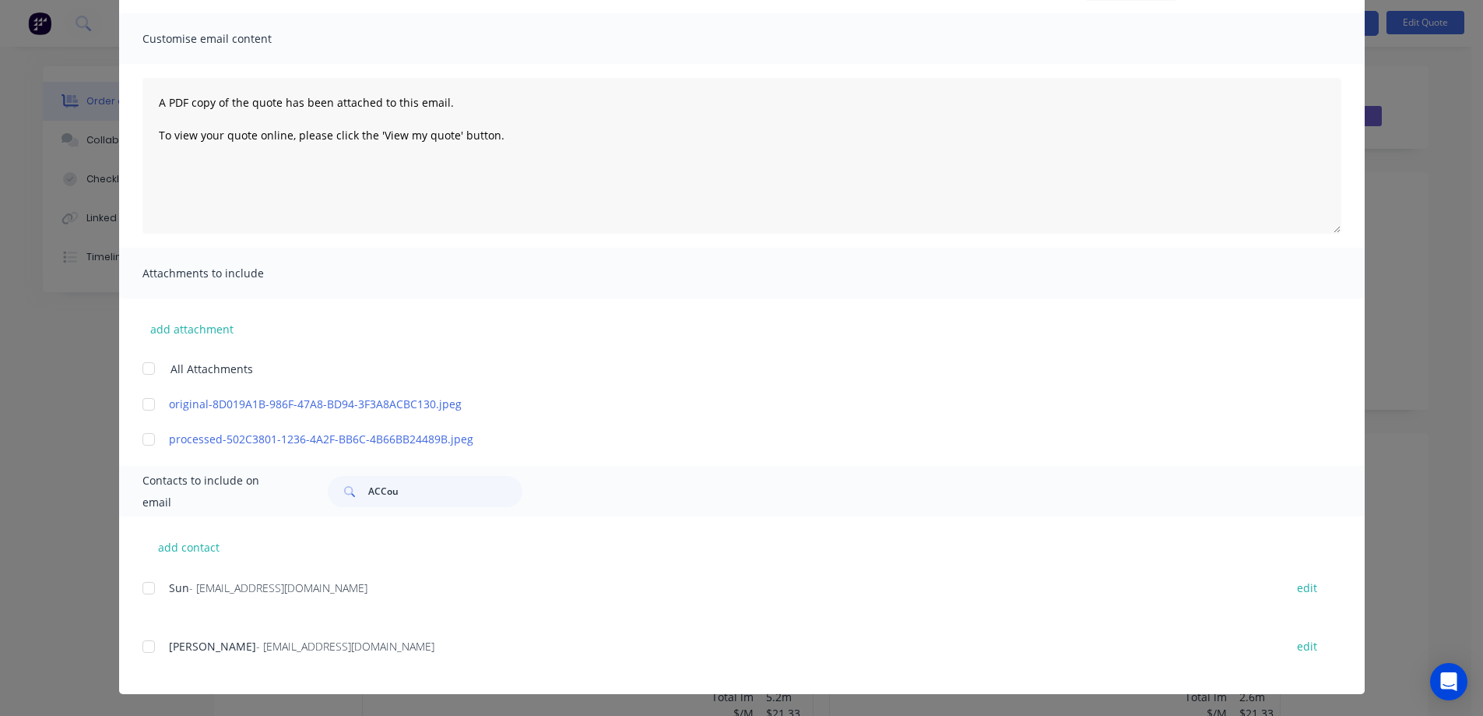
click at [146, 589] on div at bounding box center [148, 587] width 31 height 31
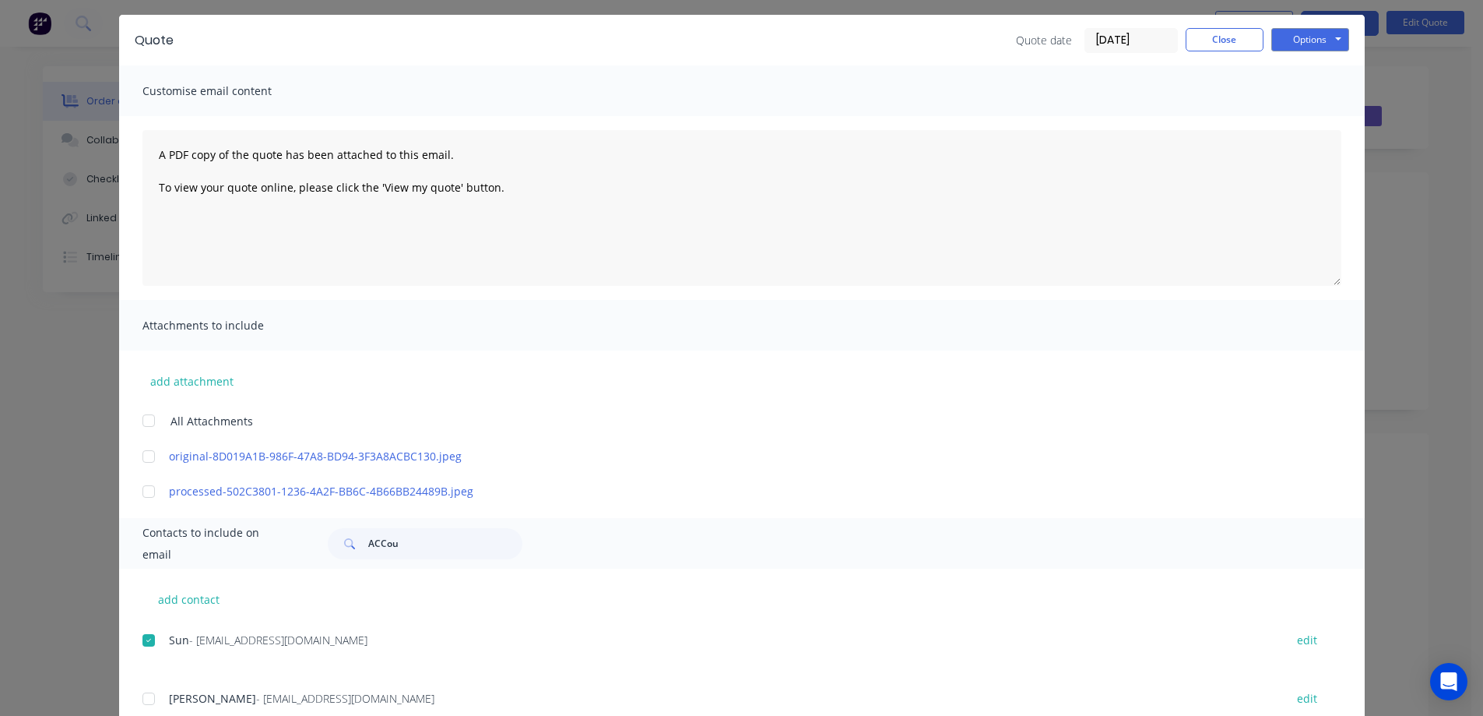
scroll to position [0, 0]
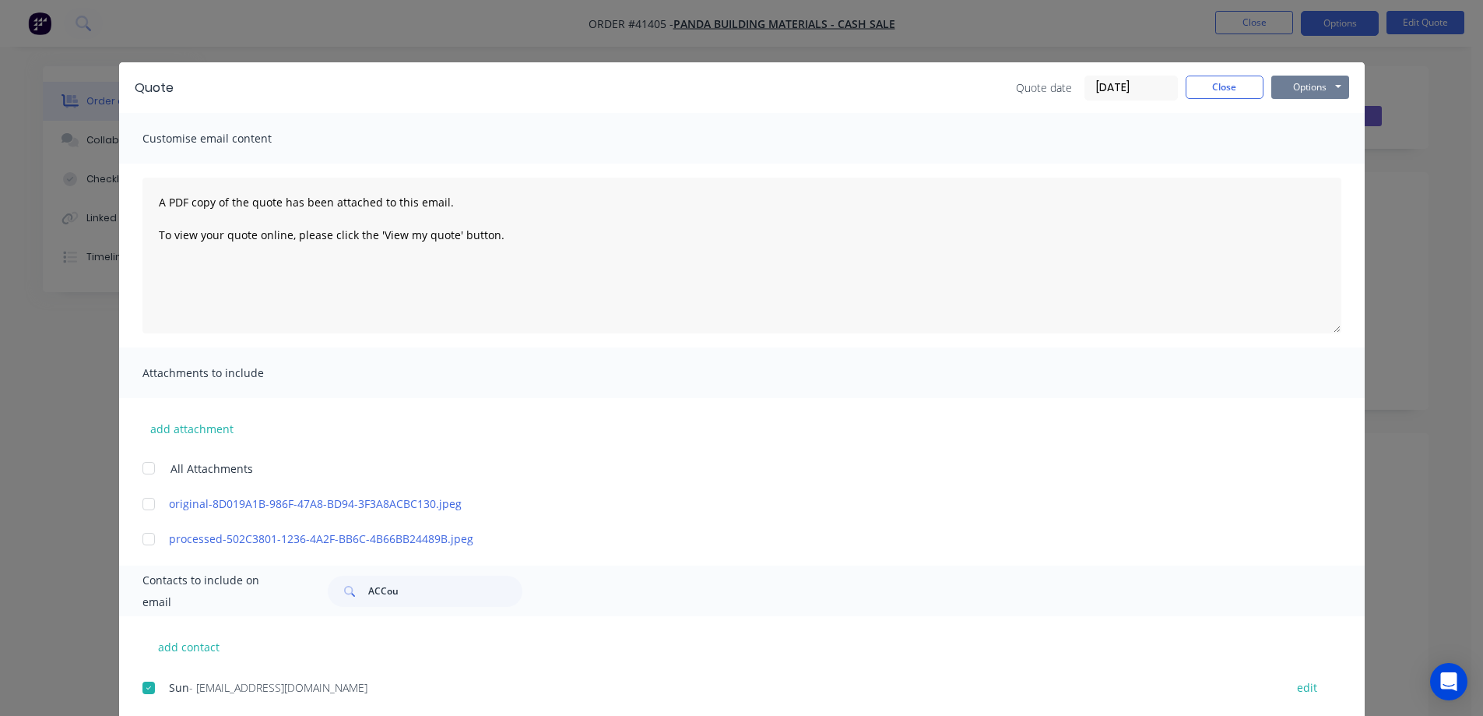
click at [1298, 79] on button "Options" at bounding box center [1311, 87] width 78 height 23
click at [1282, 167] on button "Email" at bounding box center [1322, 166] width 100 height 26
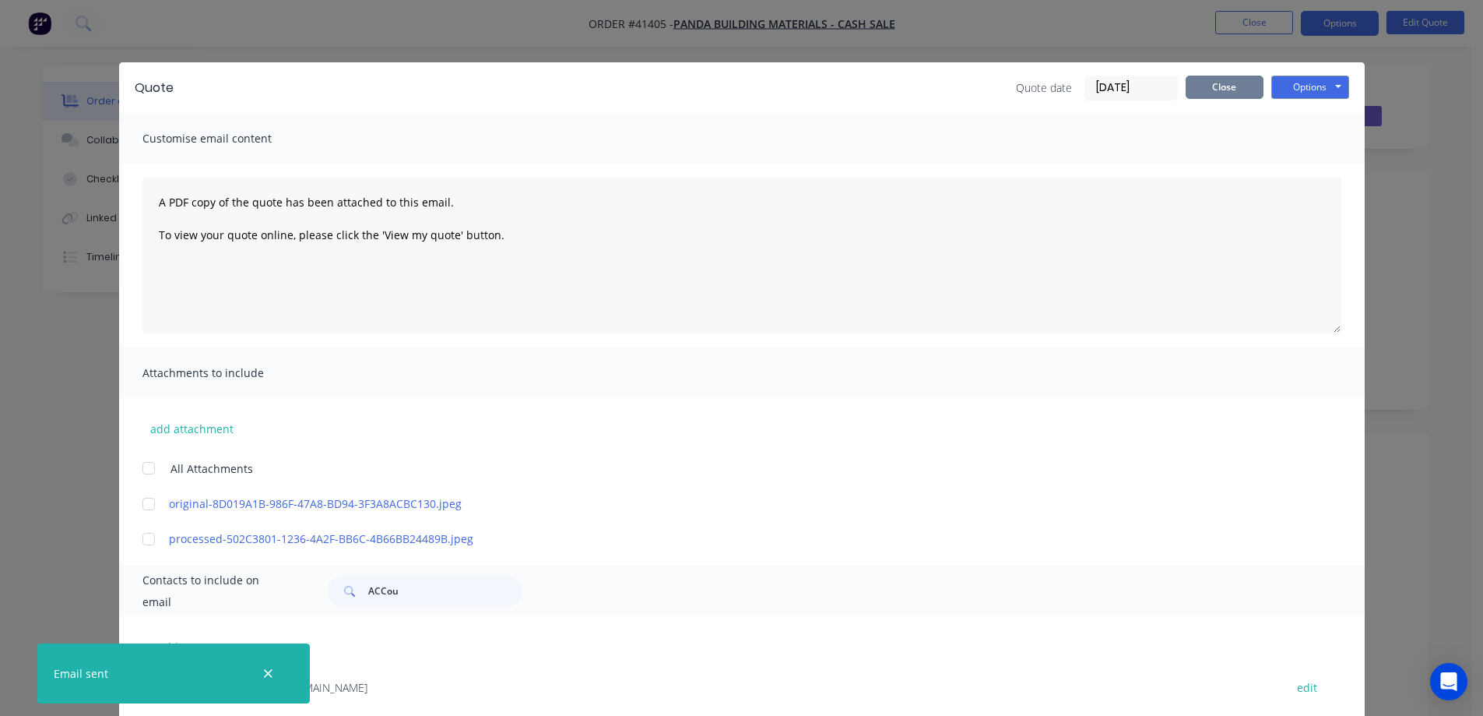
click at [1197, 90] on button "Close" at bounding box center [1225, 87] width 78 height 23
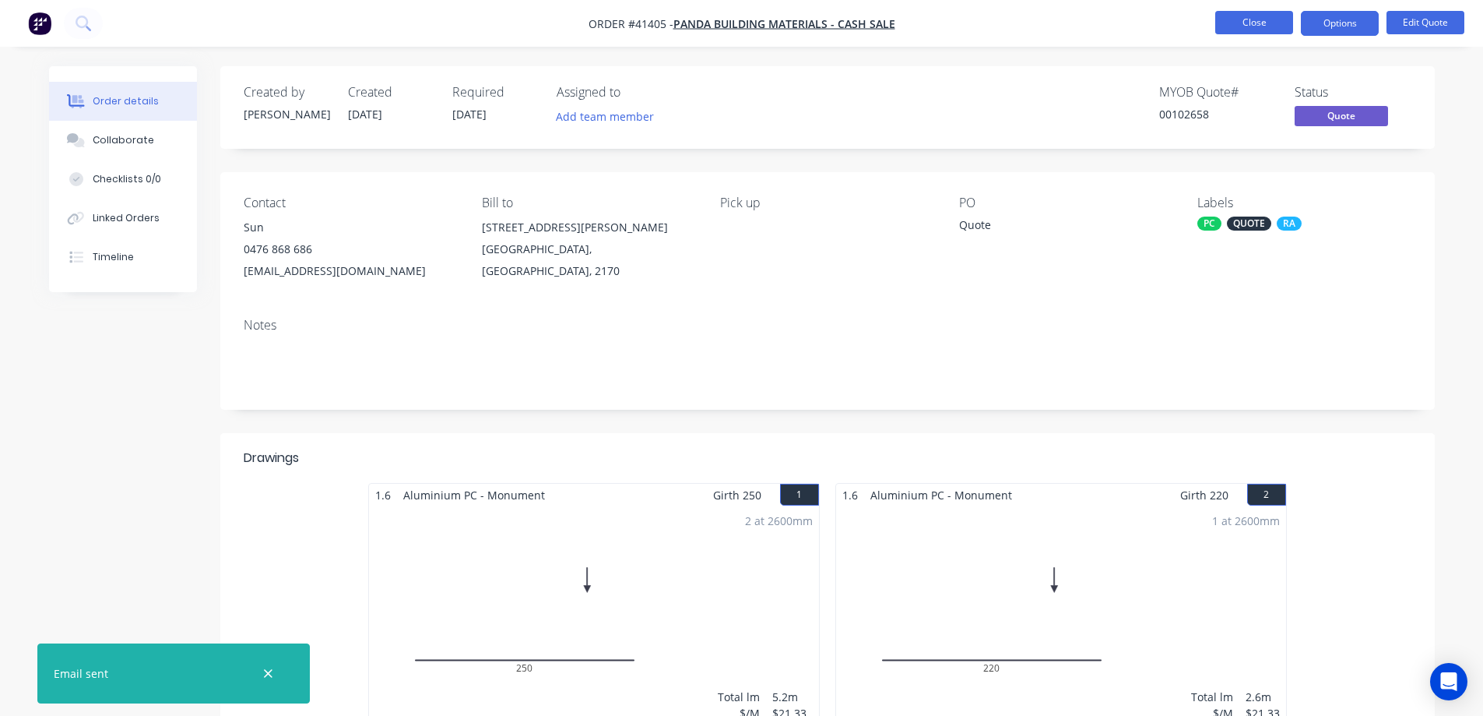
click at [1233, 25] on button "Close" at bounding box center [1255, 22] width 78 height 23
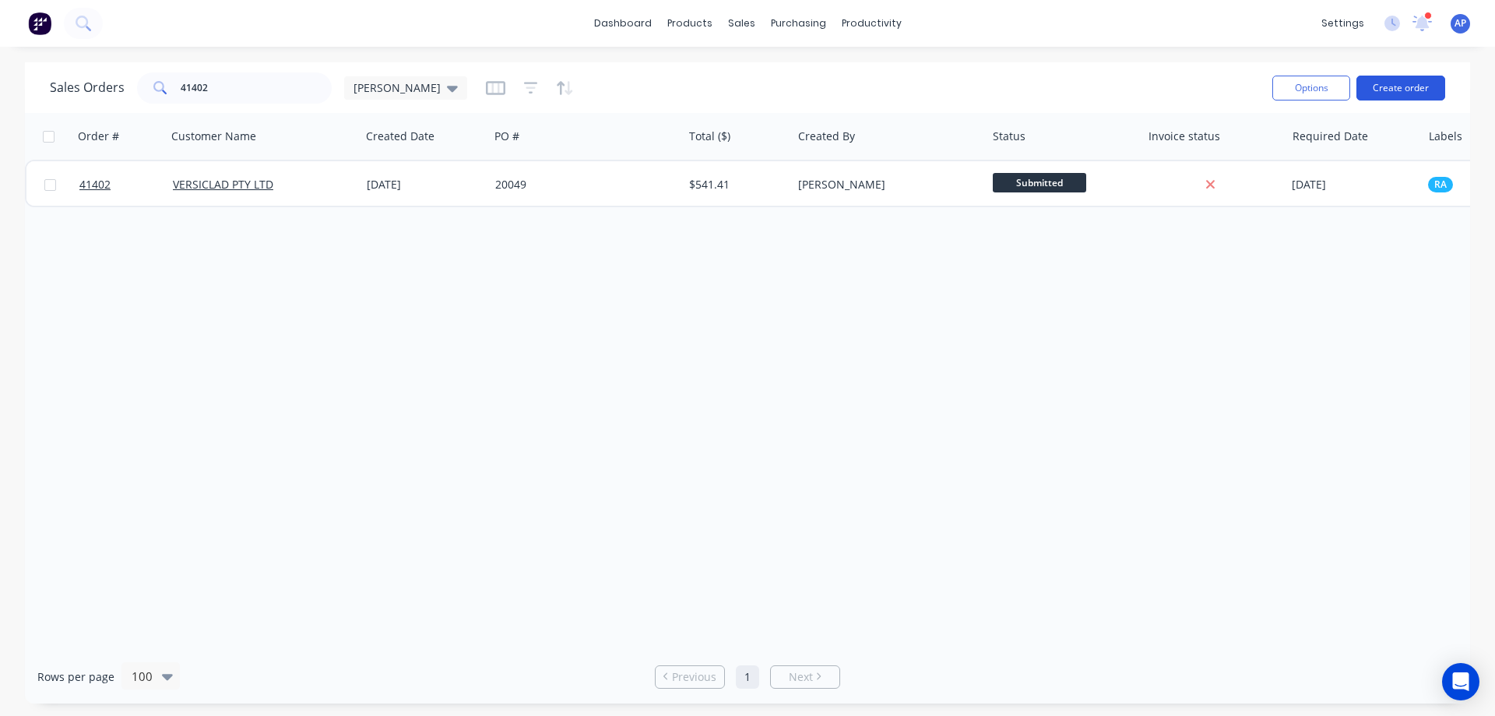
click at [1408, 91] on button "Create order" at bounding box center [1400, 88] width 89 height 25
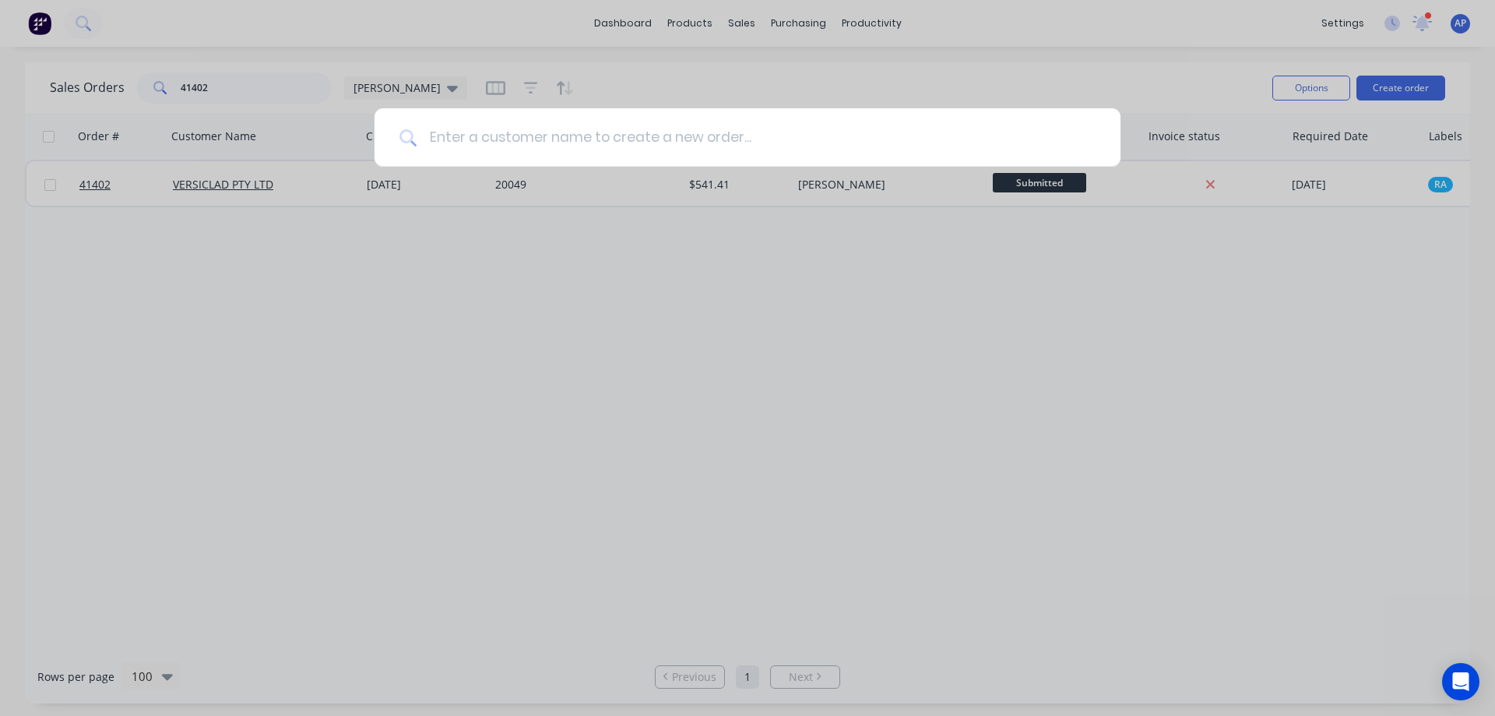
click at [709, 125] on input at bounding box center [756, 137] width 679 height 58
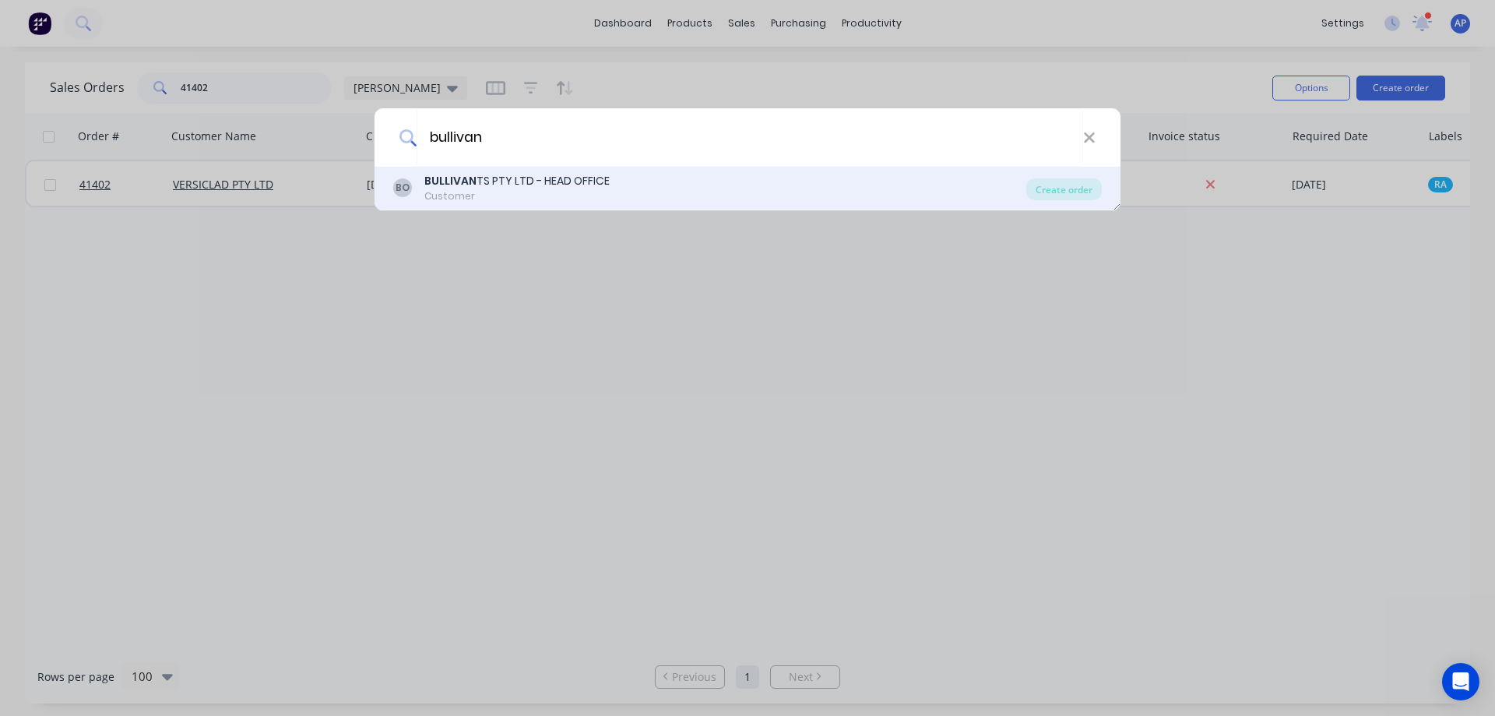
type input "bullivan"
click at [559, 187] on div "BULLIVAN TS PTY LTD - HEAD OFFICE" at bounding box center [516, 181] width 185 height 16
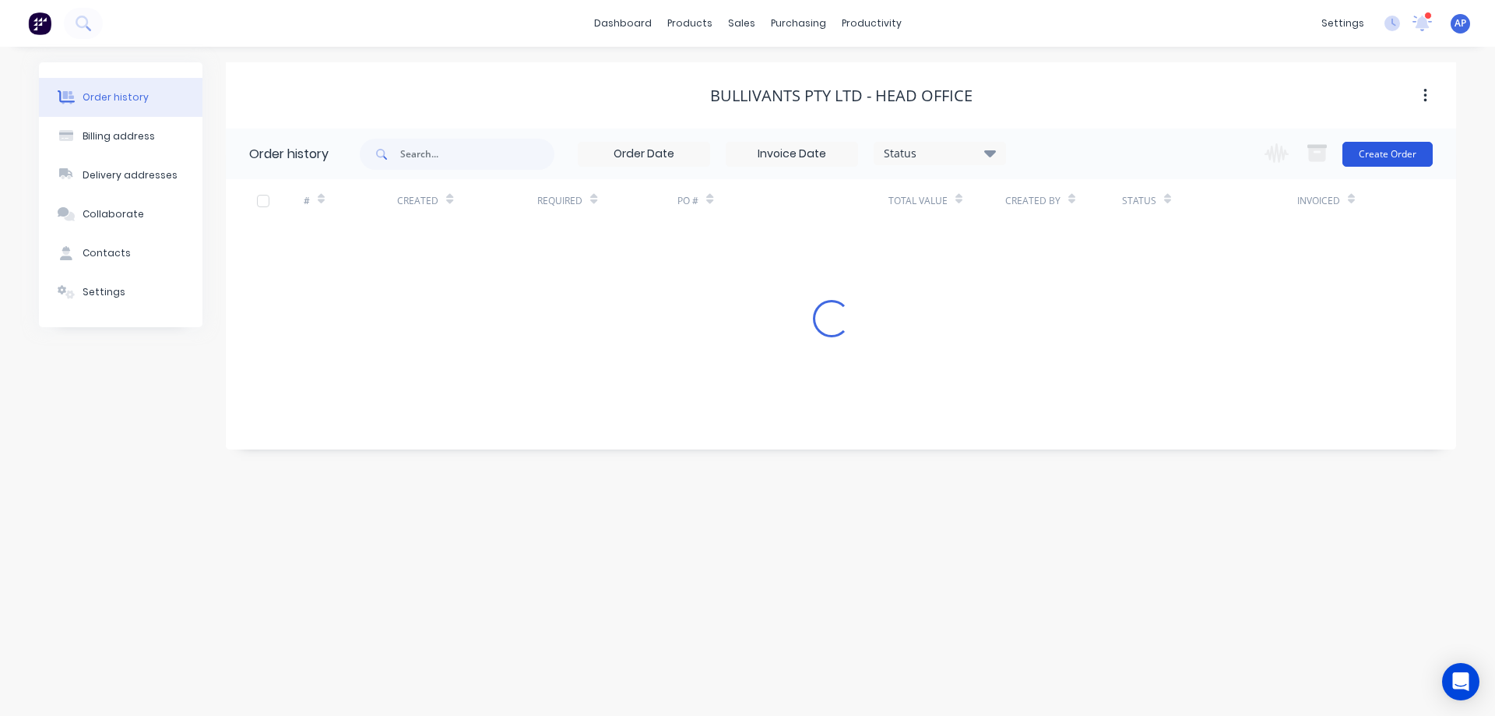
click at [1374, 166] on button "Create Order" at bounding box center [1387, 154] width 90 height 25
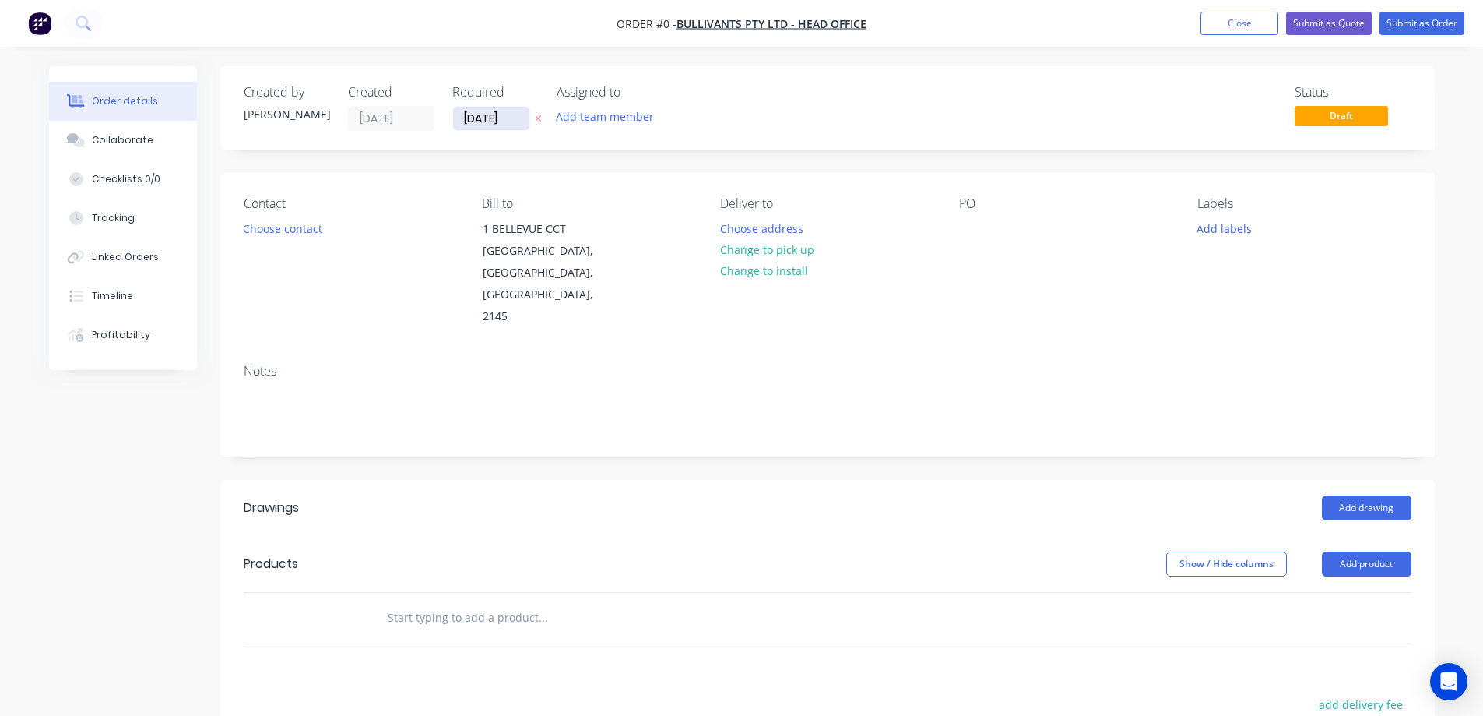
click at [488, 118] on input "[DATE]" at bounding box center [491, 118] width 76 height 23
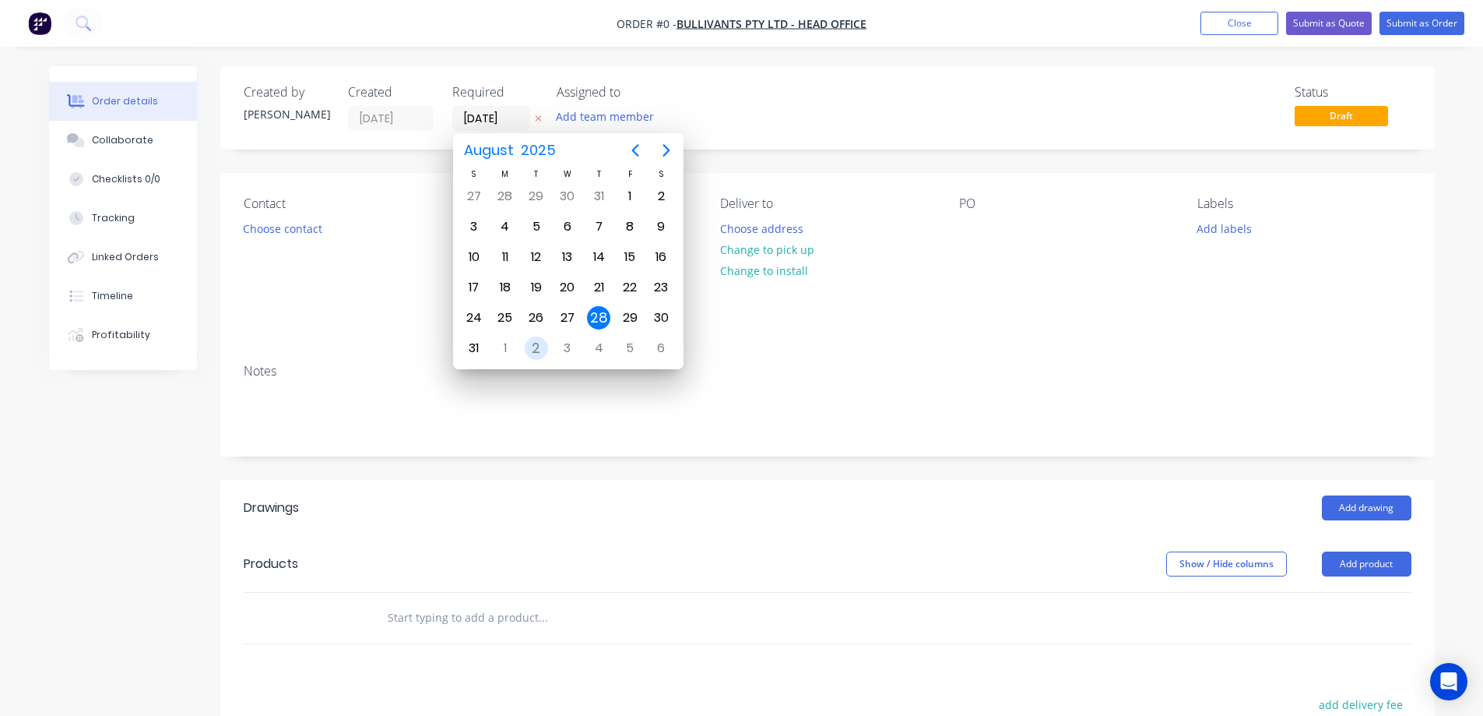
click at [536, 349] on div "2" at bounding box center [536, 347] width 23 height 23
type input "02/09/25"
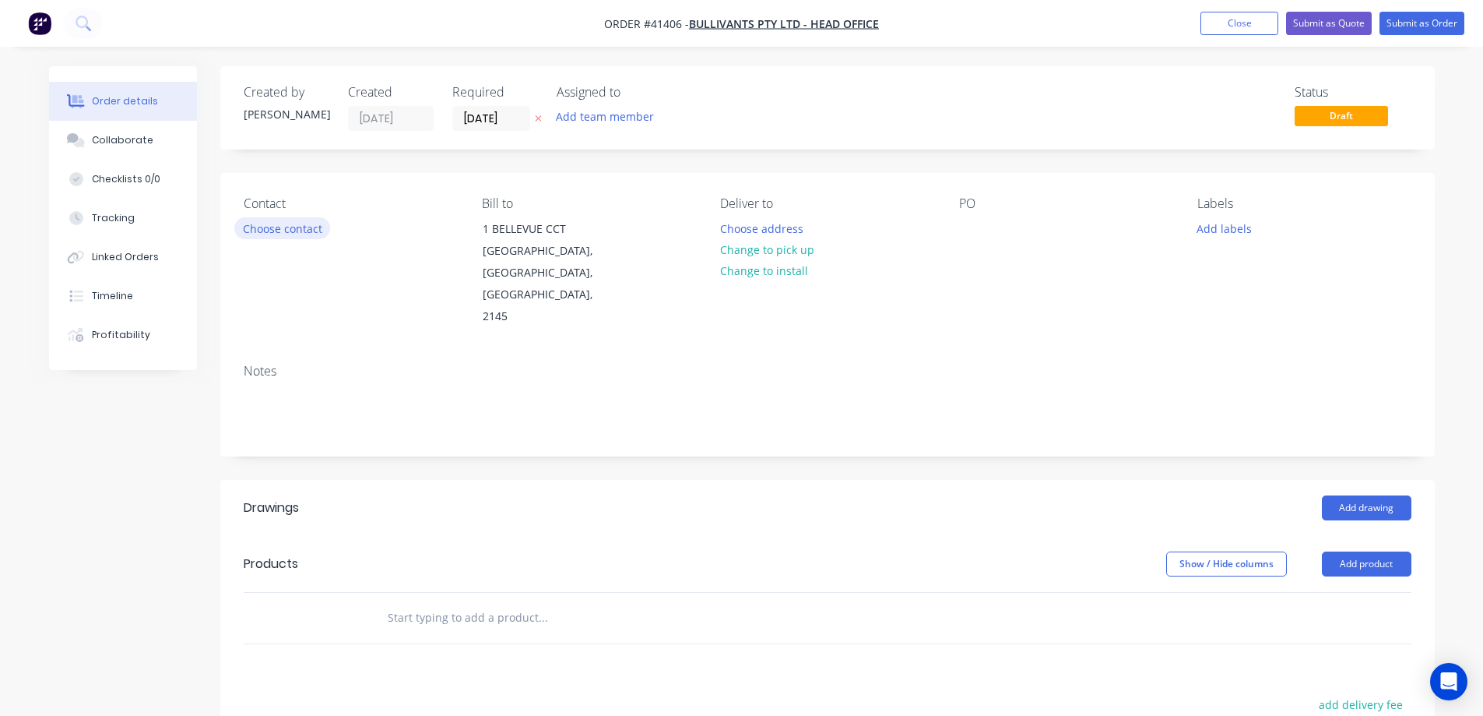
click at [317, 232] on button "Choose contact" at bounding box center [282, 227] width 96 height 21
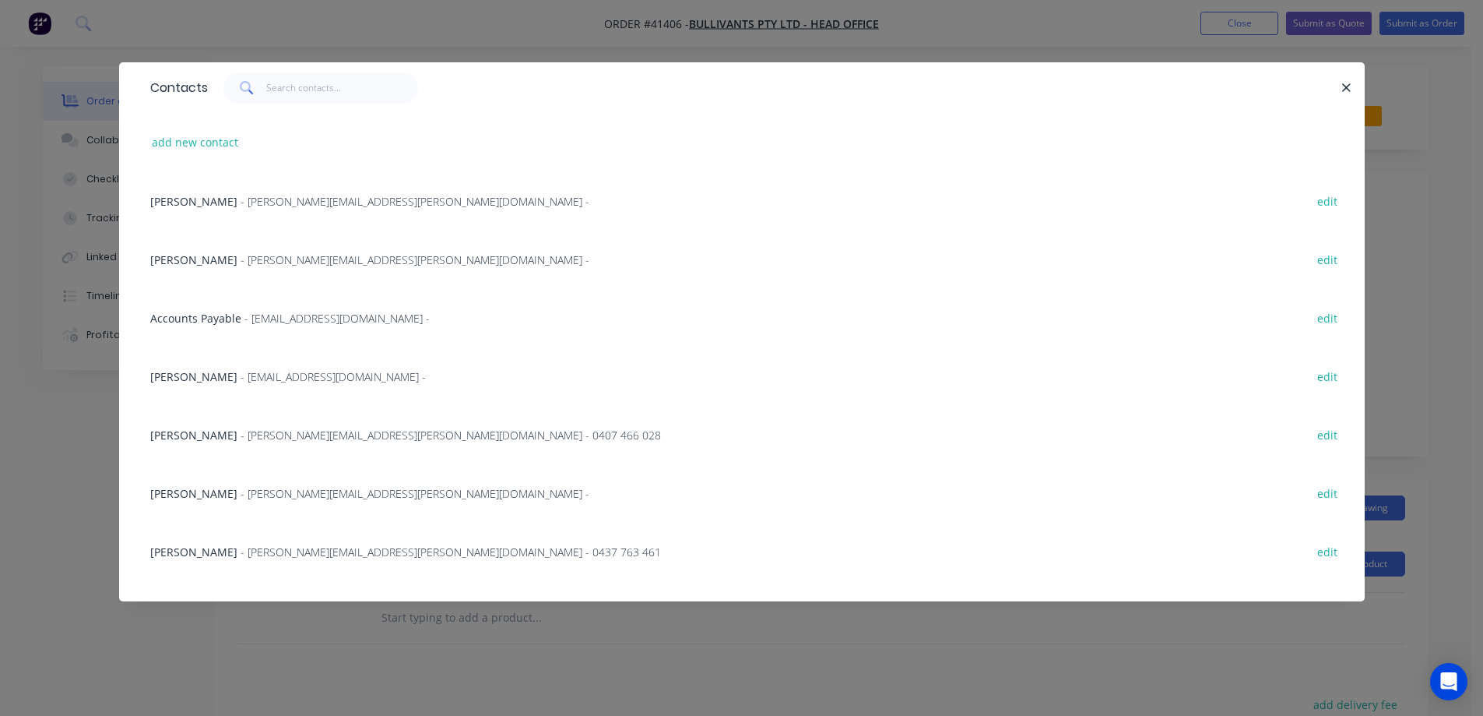
click at [319, 256] on span "- brenda.fitzpatrick@bullivants.com -" at bounding box center [415, 259] width 349 height 15
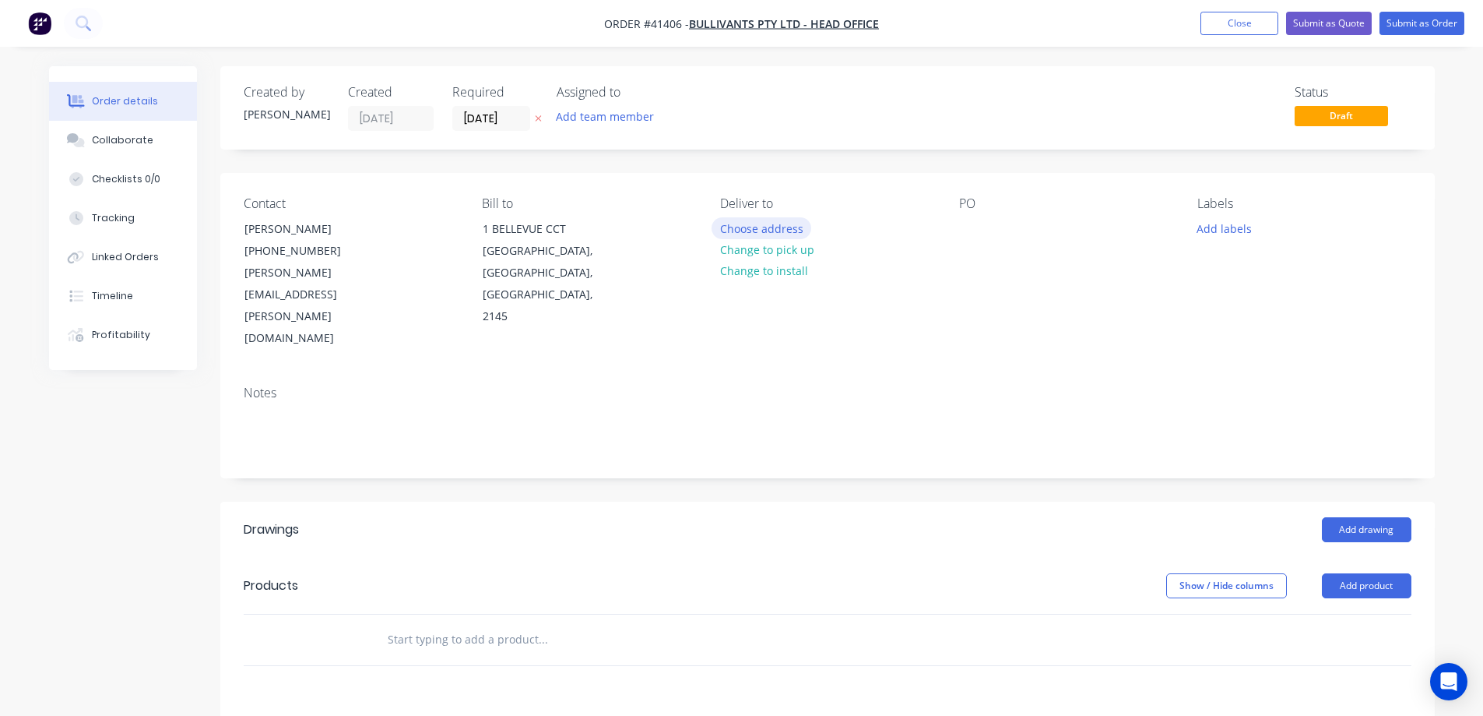
click at [768, 227] on button "Choose address" at bounding box center [762, 227] width 100 height 21
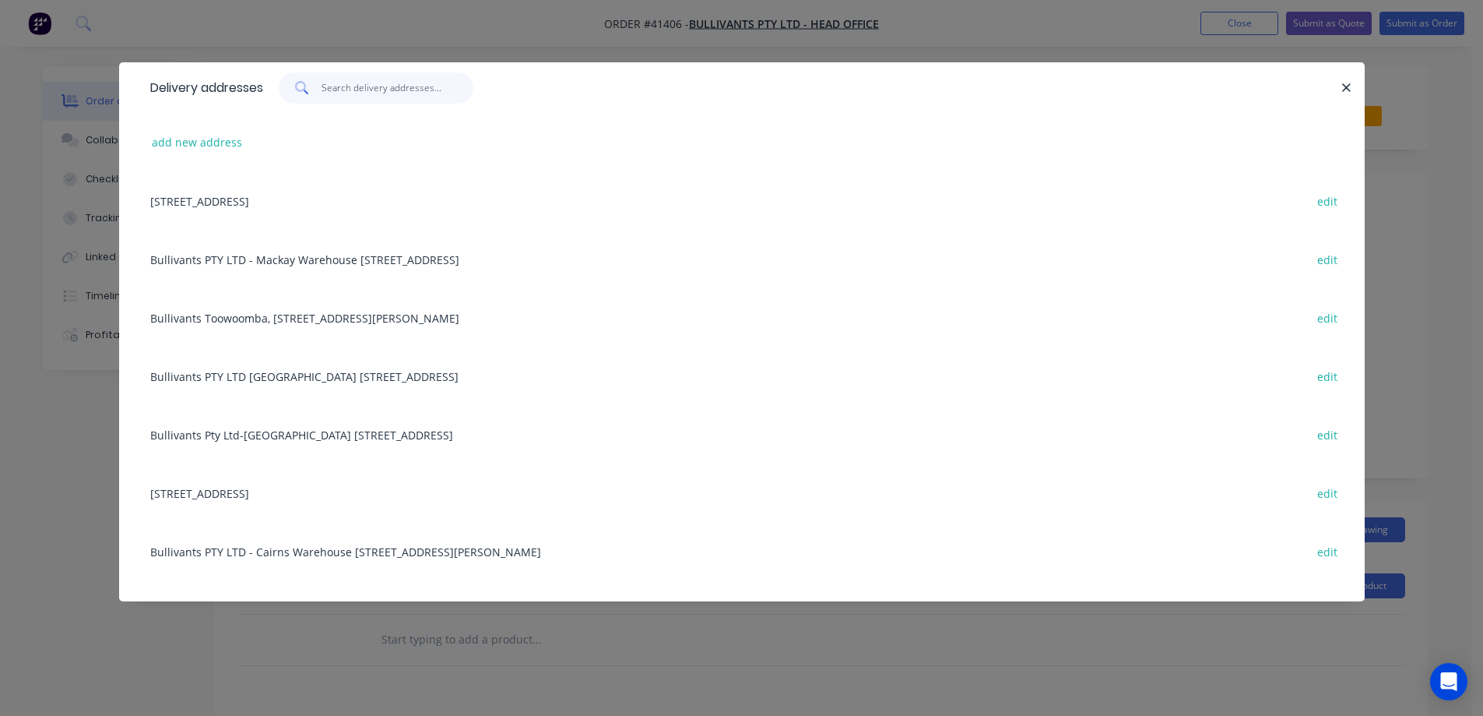
click at [374, 97] on input "text" at bounding box center [398, 87] width 152 height 31
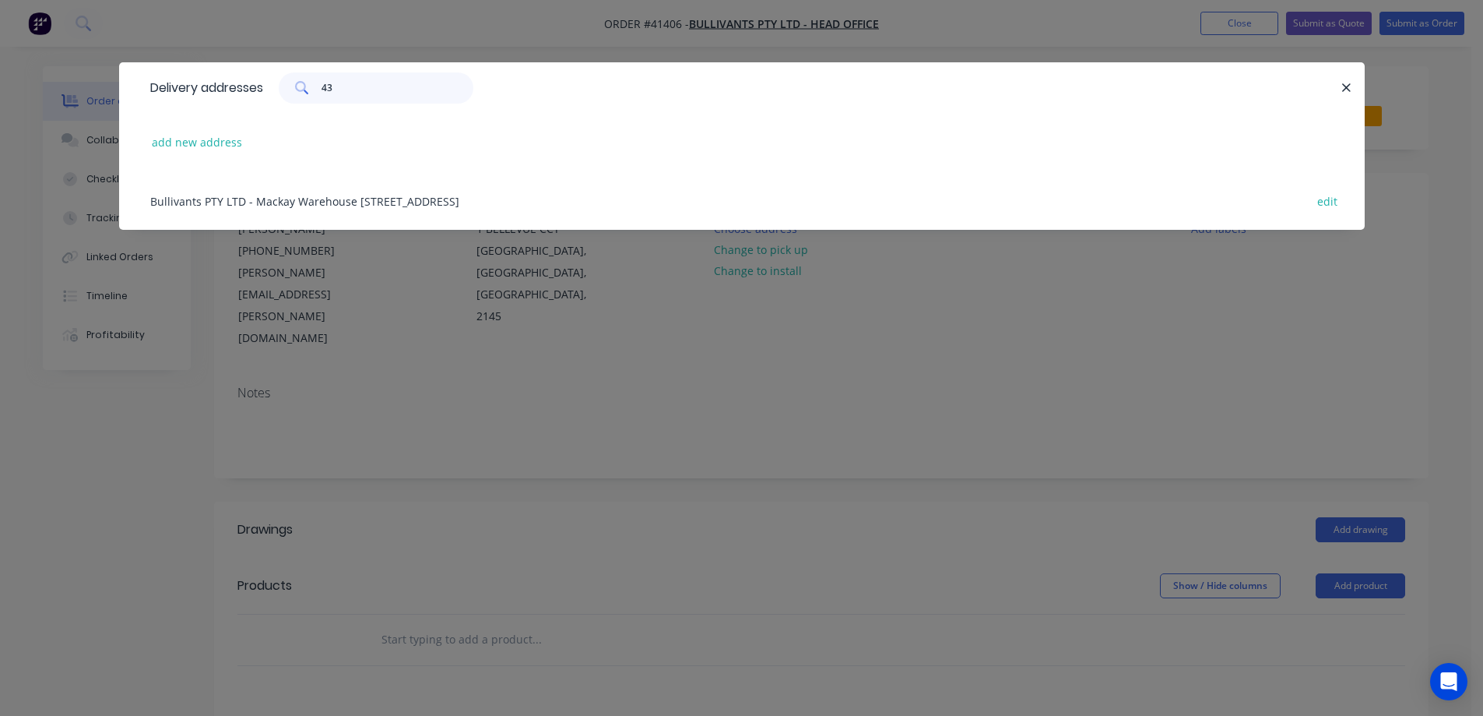
type input "43"
click at [424, 202] on div "Bullivants PTY LTD - Mackay Warehouse 43 - 51 Diesel Drive , Paget , Queensland…" at bounding box center [741, 200] width 1199 height 58
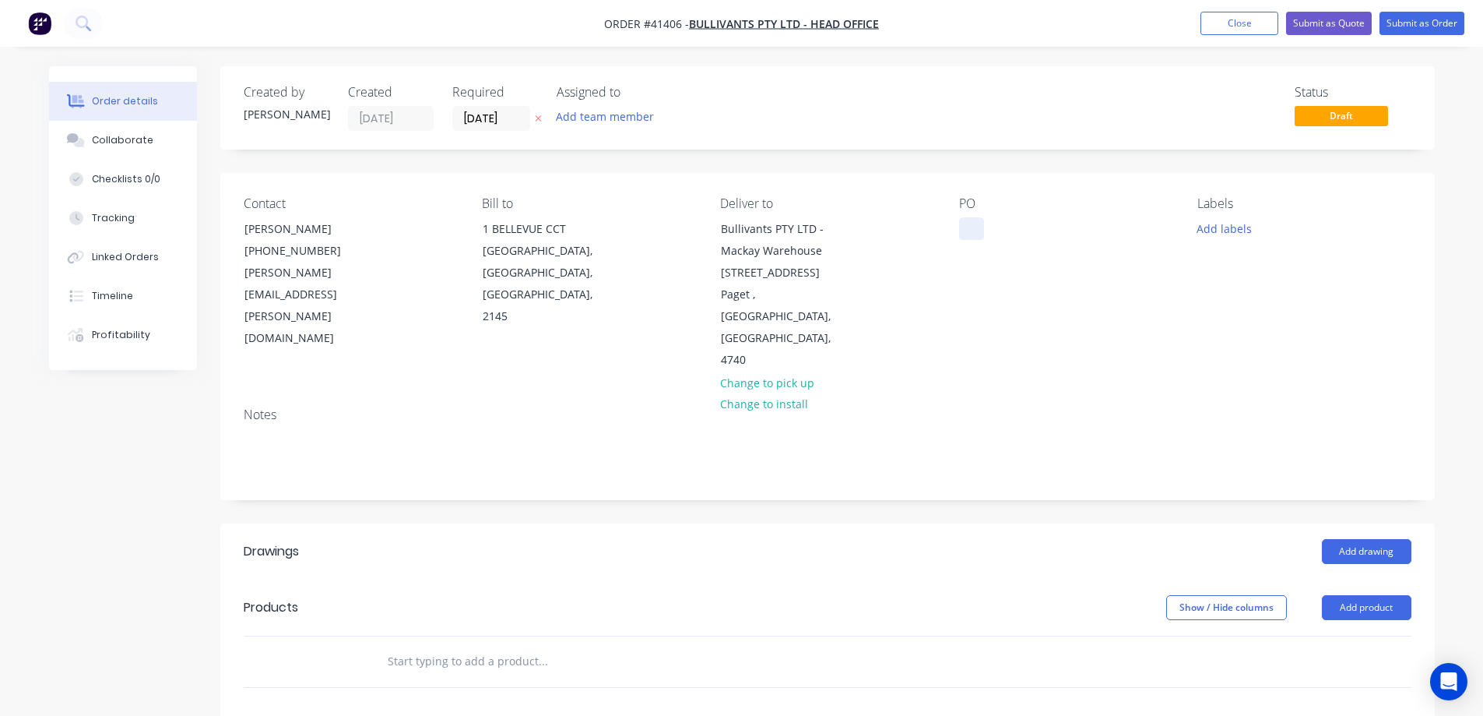
click at [968, 229] on div at bounding box center [971, 228] width 25 height 23
click at [1212, 225] on button "Add labels" at bounding box center [1225, 227] width 72 height 21
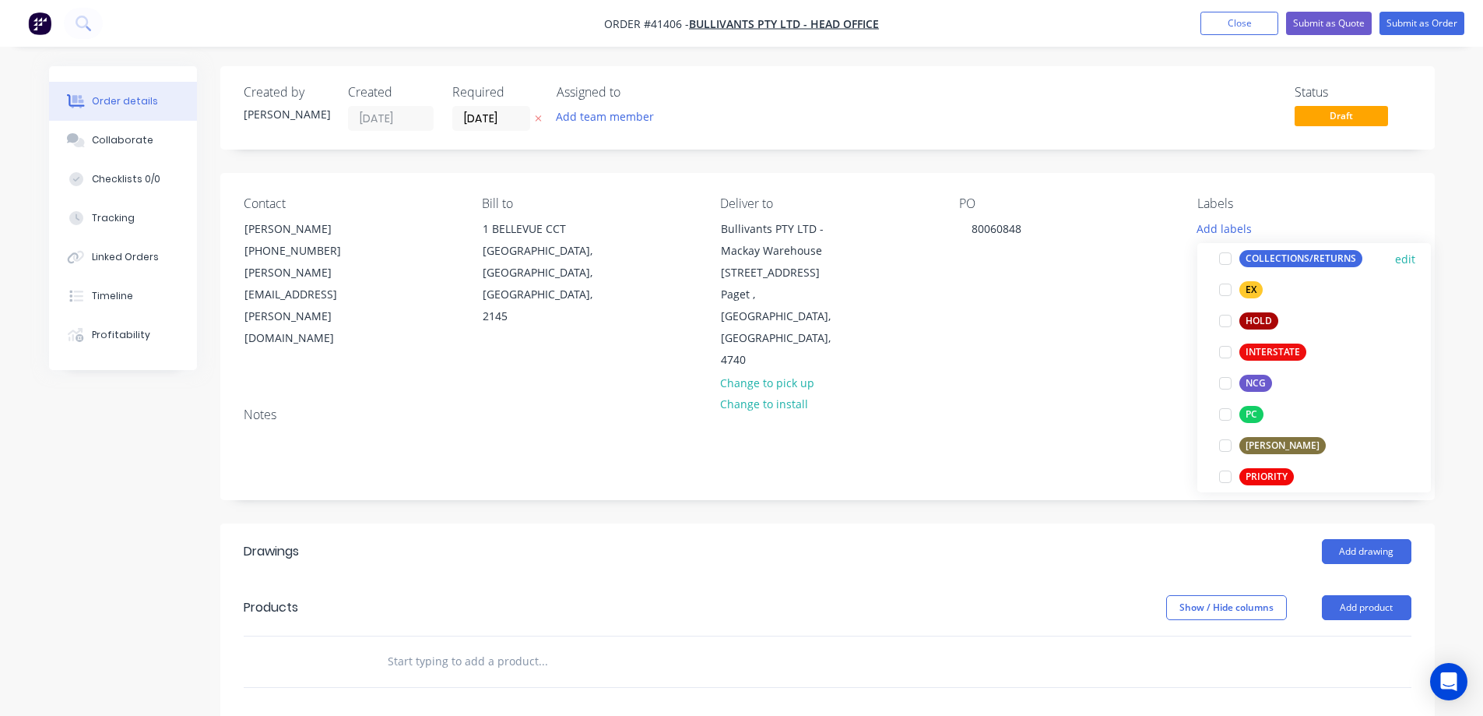
scroll to position [311, 0]
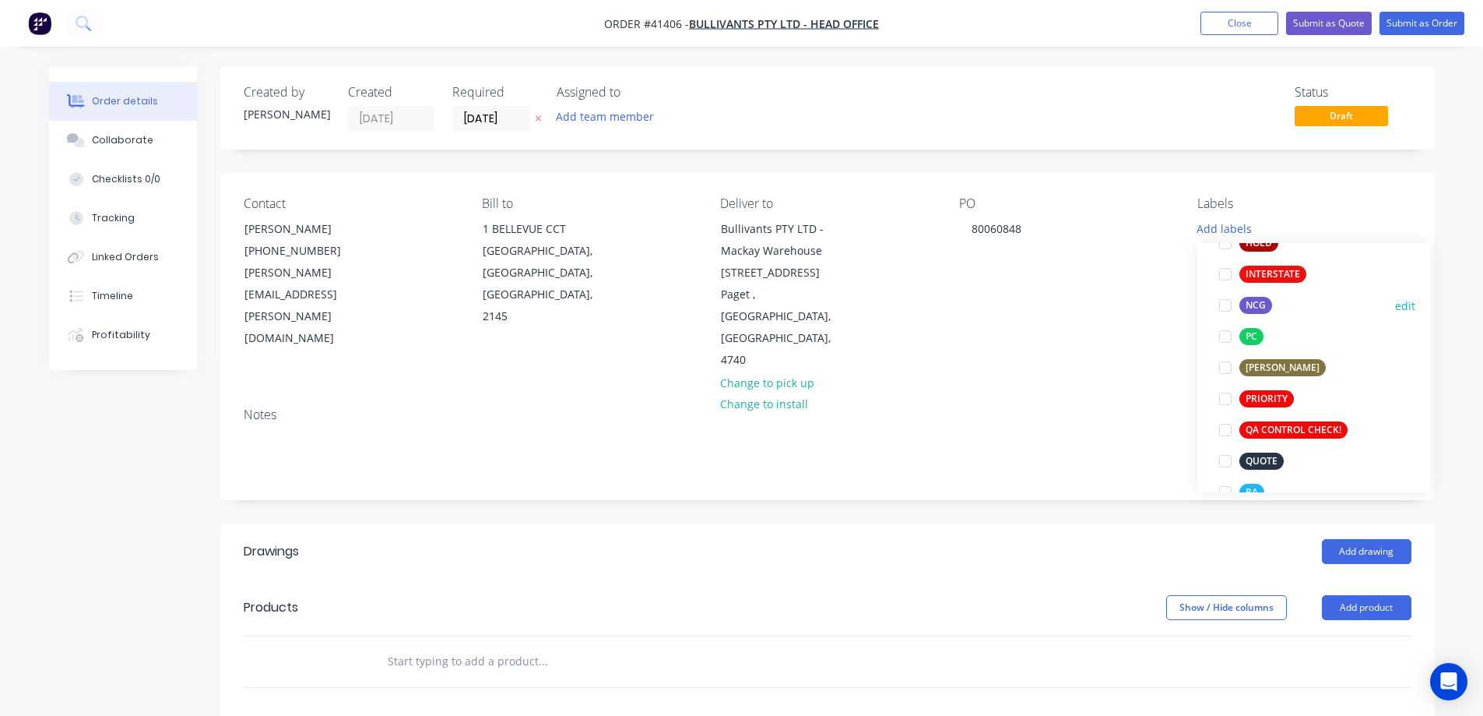
click at [1227, 304] on div at bounding box center [1225, 305] width 31 height 31
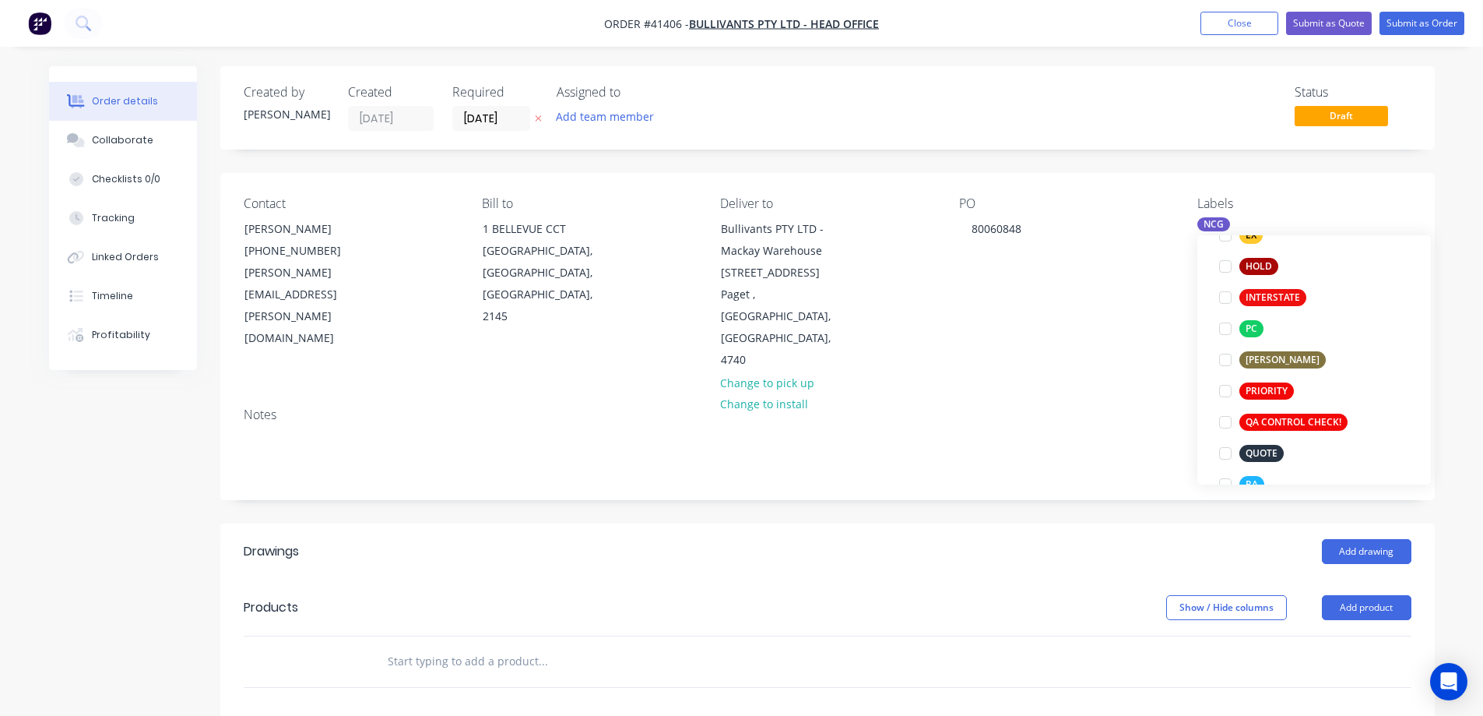
scroll to position [62, 0]
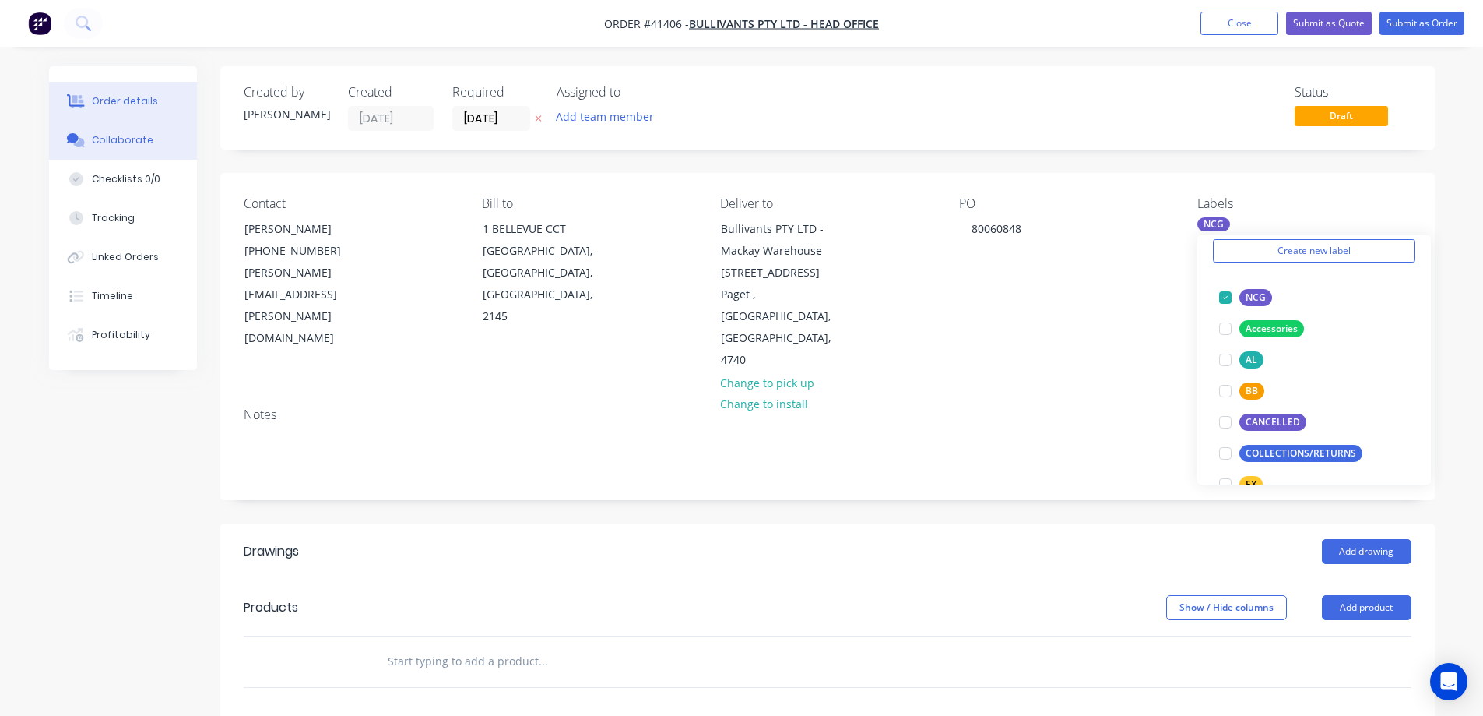
click at [154, 139] on button "Collaborate" at bounding box center [123, 140] width 148 height 39
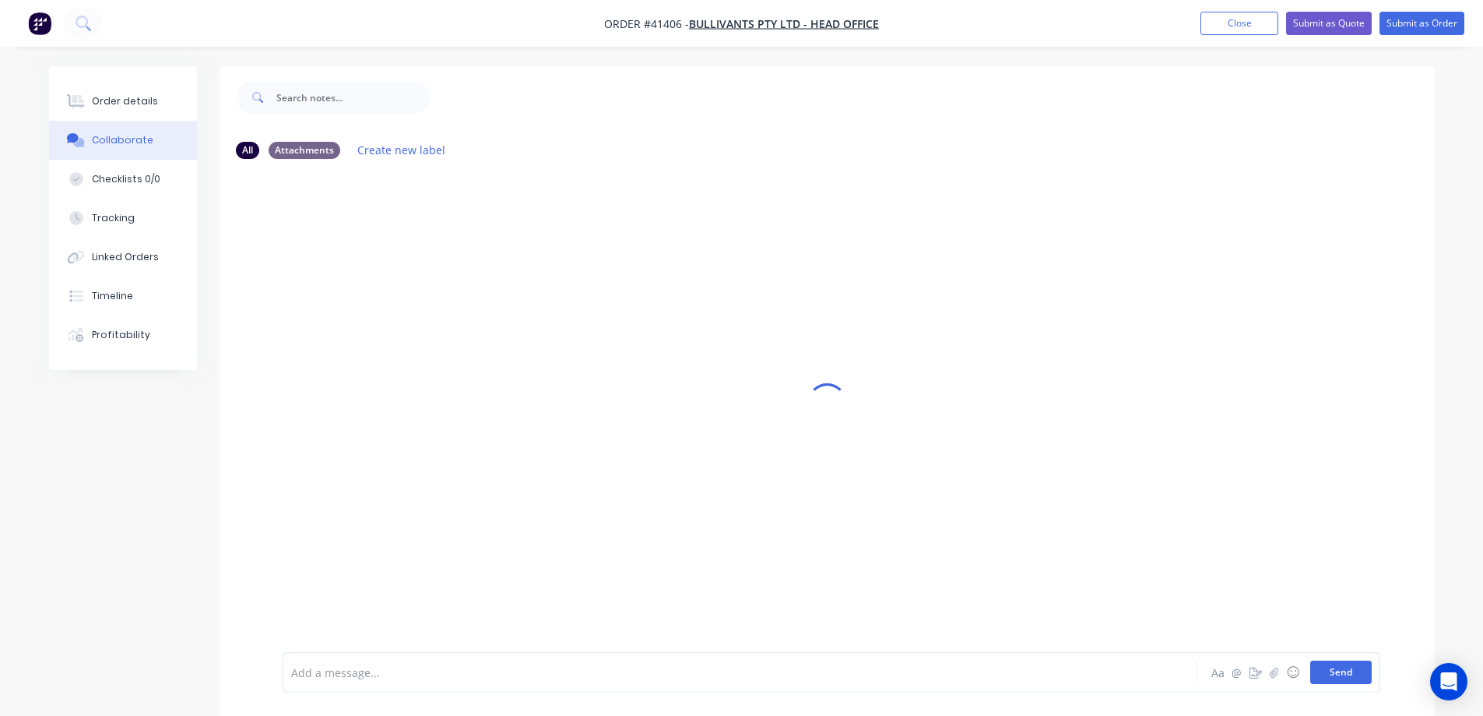
click at [1323, 671] on button "Send" at bounding box center [1342, 671] width 62 height 23
click at [1345, 674] on button "Send" at bounding box center [1342, 671] width 62 height 23
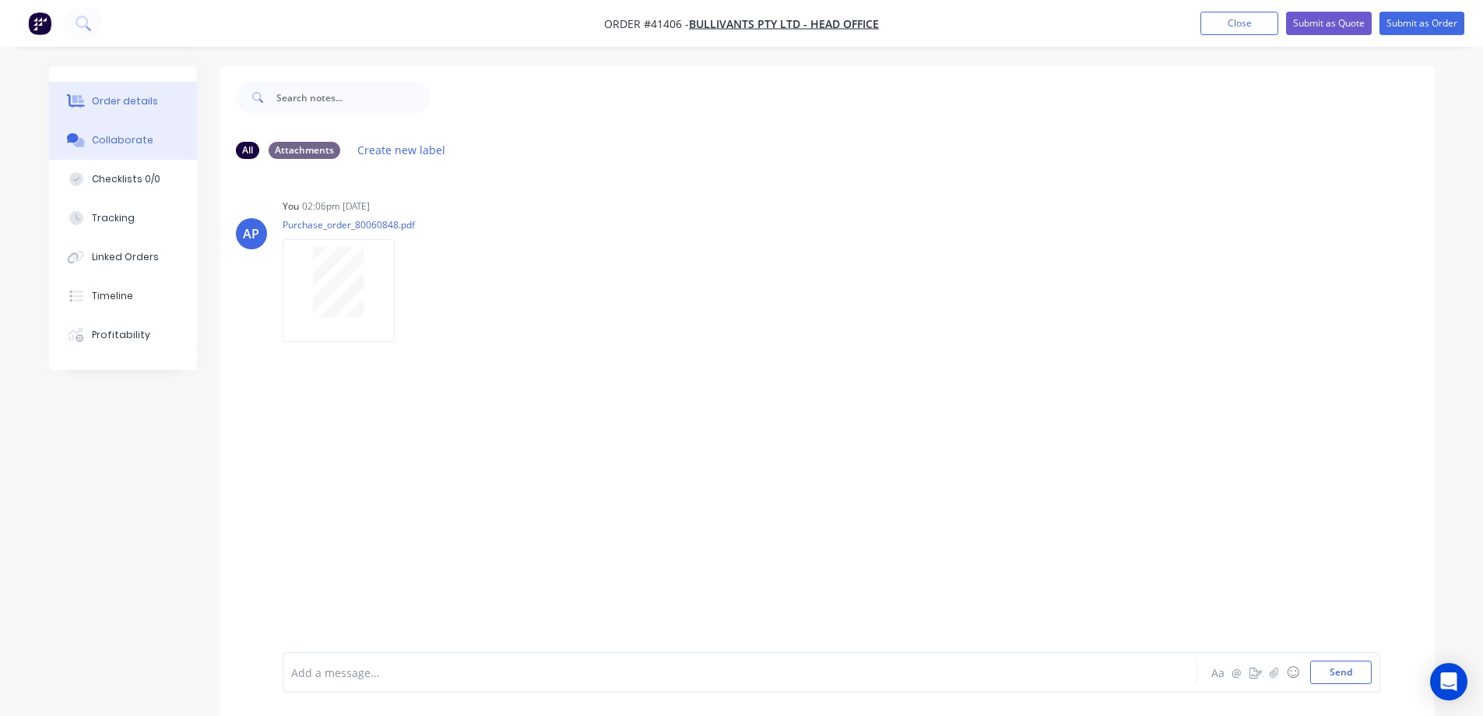
click at [107, 103] on div "Order details" at bounding box center [125, 101] width 66 height 14
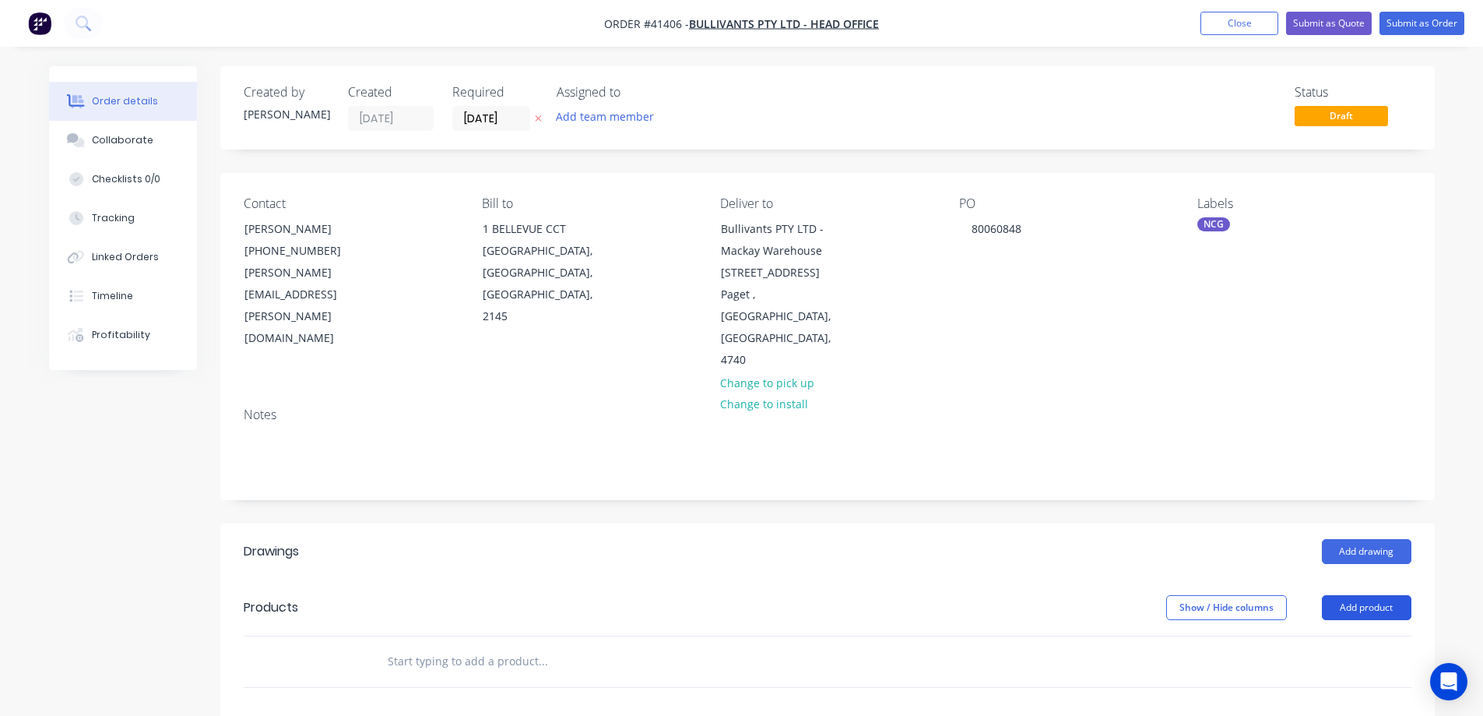
click at [1388, 595] on button "Add product" at bounding box center [1367, 607] width 90 height 25
click at [1372, 635] on div "Product catalogue" at bounding box center [1338, 646] width 120 height 23
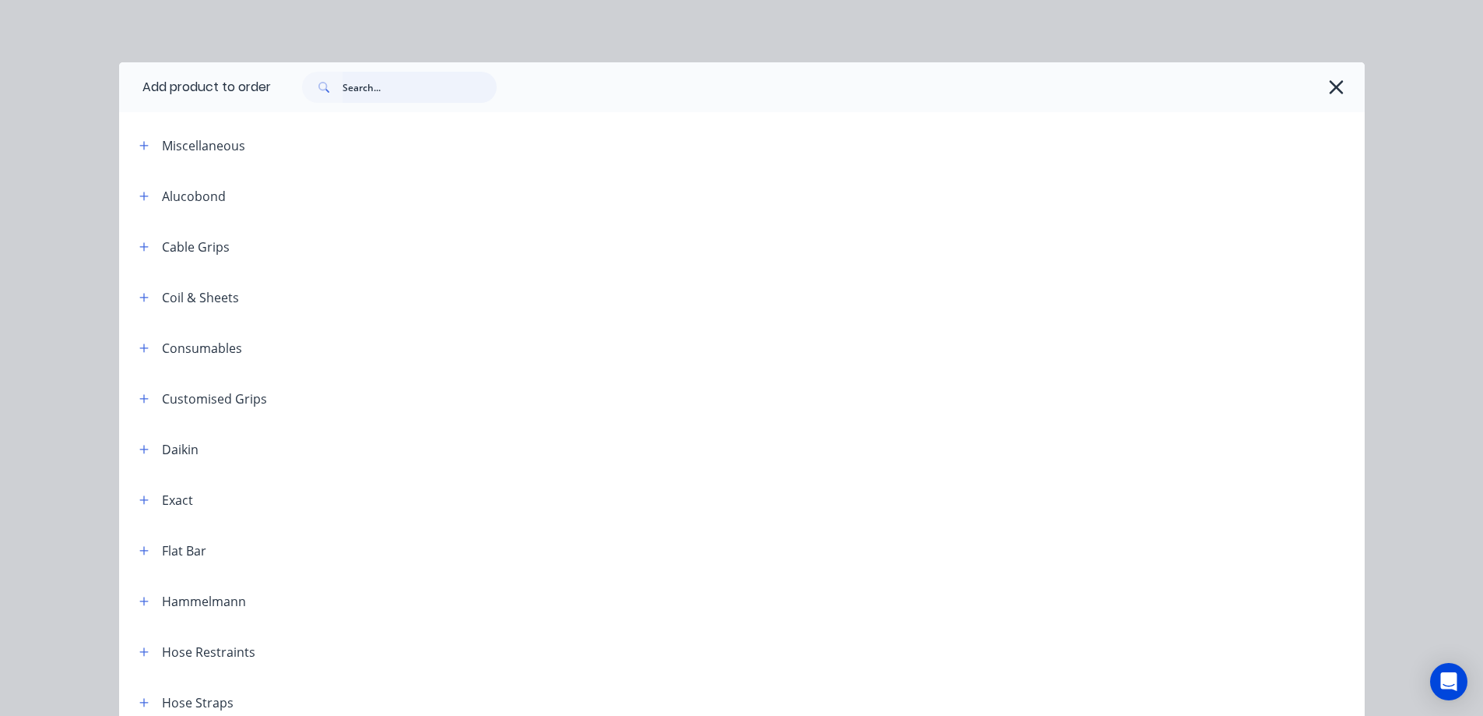
click at [368, 82] on input "text" at bounding box center [420, 87] width 154 height 31
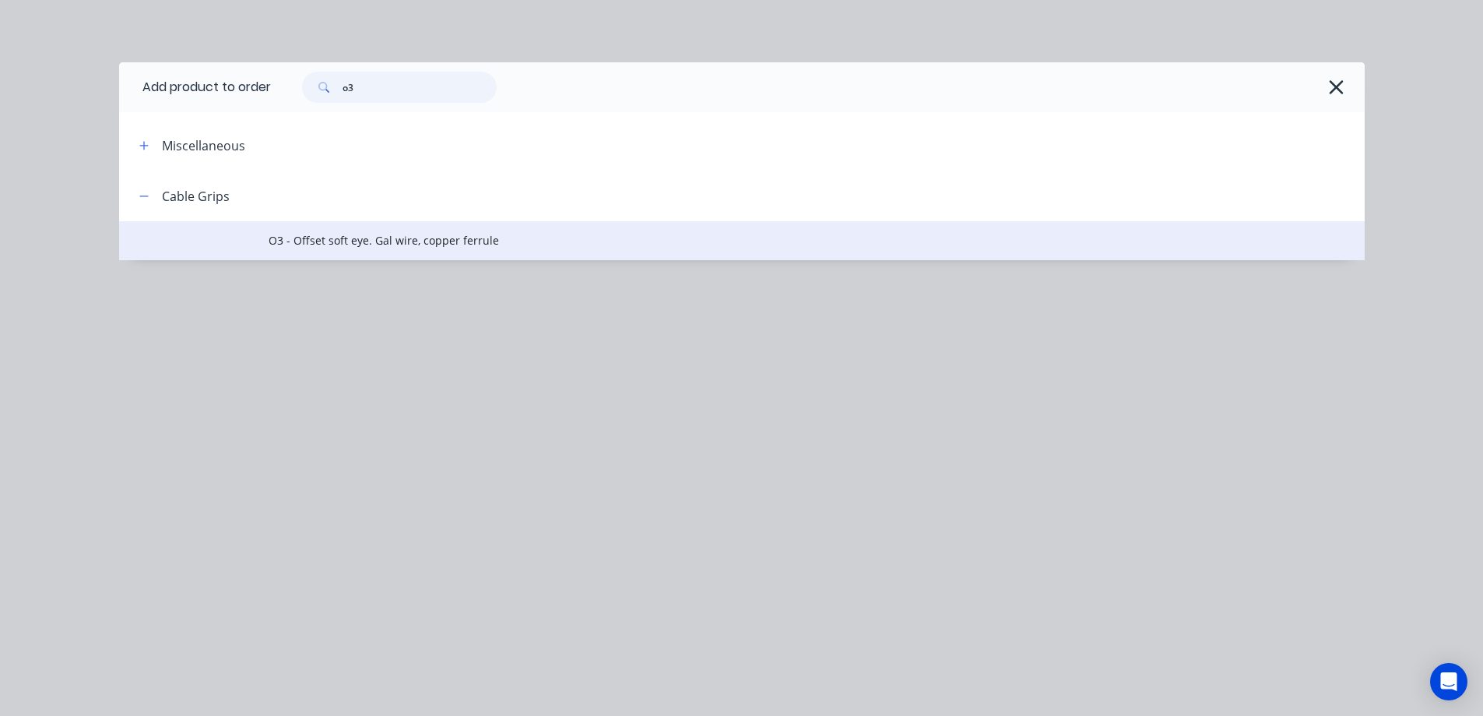
type input "o3"
click at [394, 237] on span "O3 - Offset soft eye. Gal wire, copper ferrule" at bounding box center [707, 240] width 877 height 16
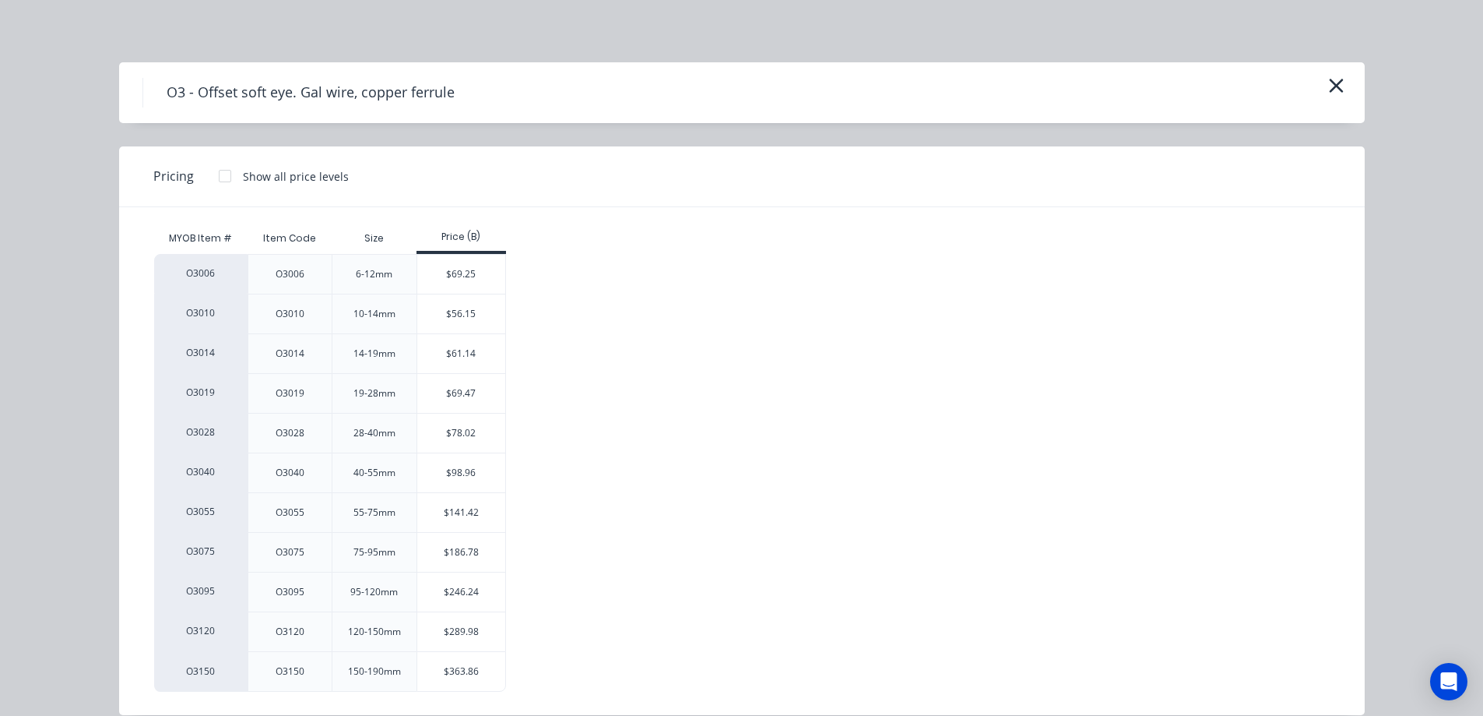
click at [445, 516] on div "$141.42" at bounding box center [461, 512] width 88 height 39
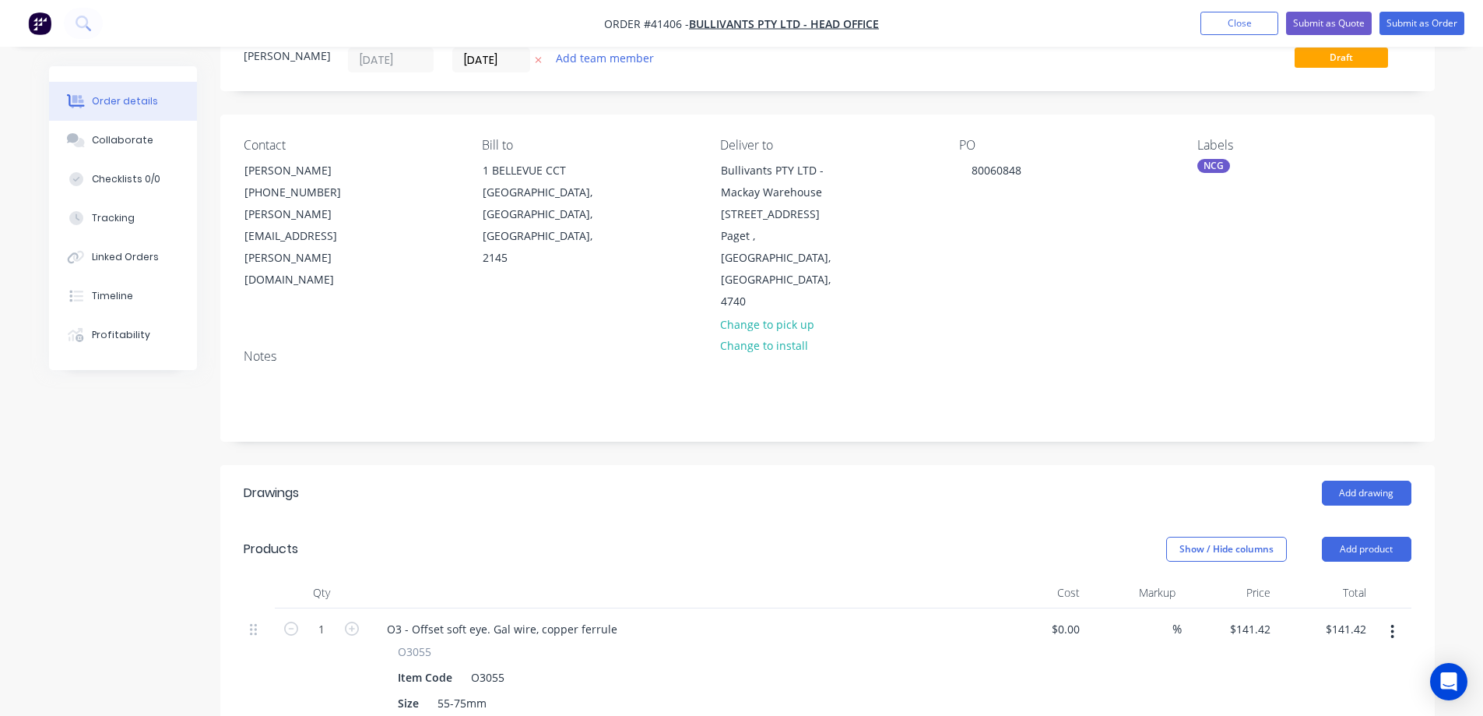
scroll to position [156, 0]
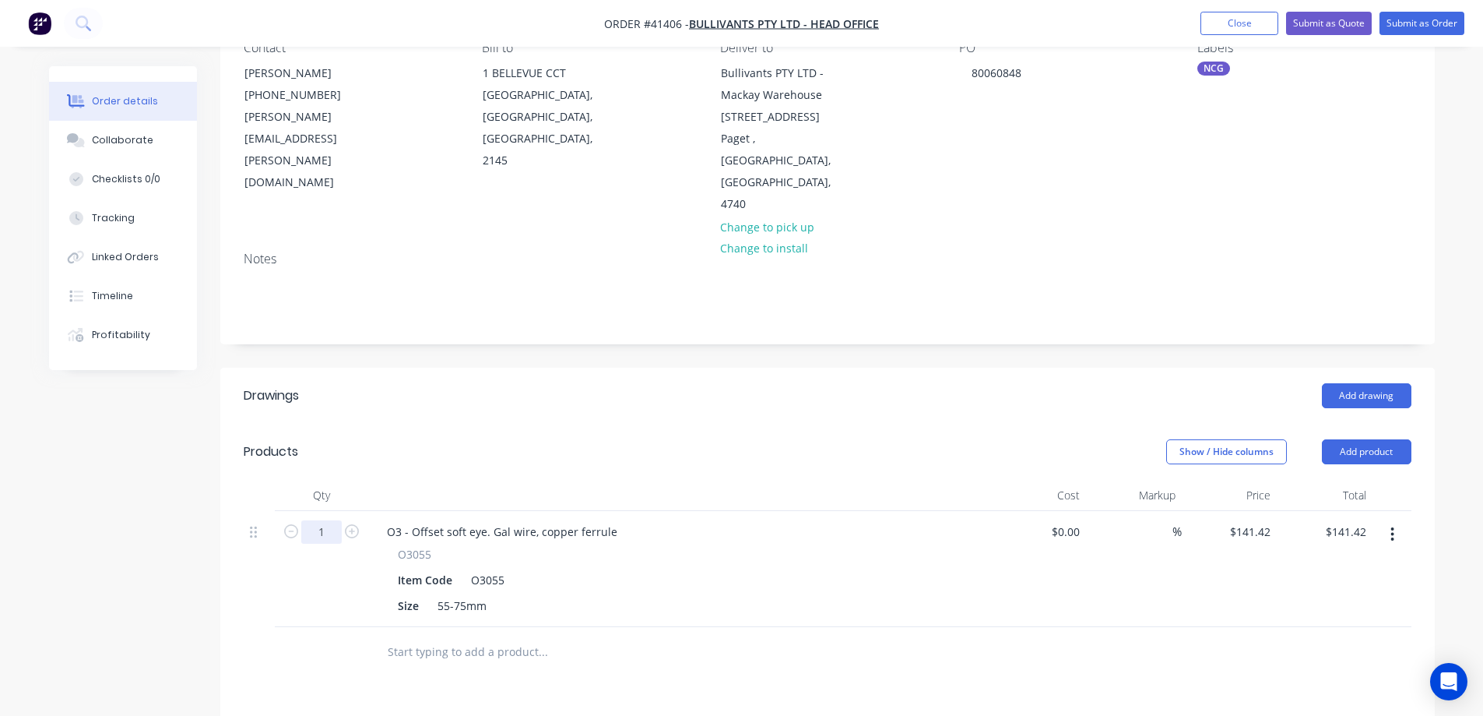
click at [327, 520] on input "1" at bounding box center [321, 531] width 40 height 23
click at [644, 568] on div "Item Code O3055" at bounding box center [677, 579] width 570 height 23
click at [324, 520] on input "1" at bounding box center [321, 531] width 40 height 23
type input "36"
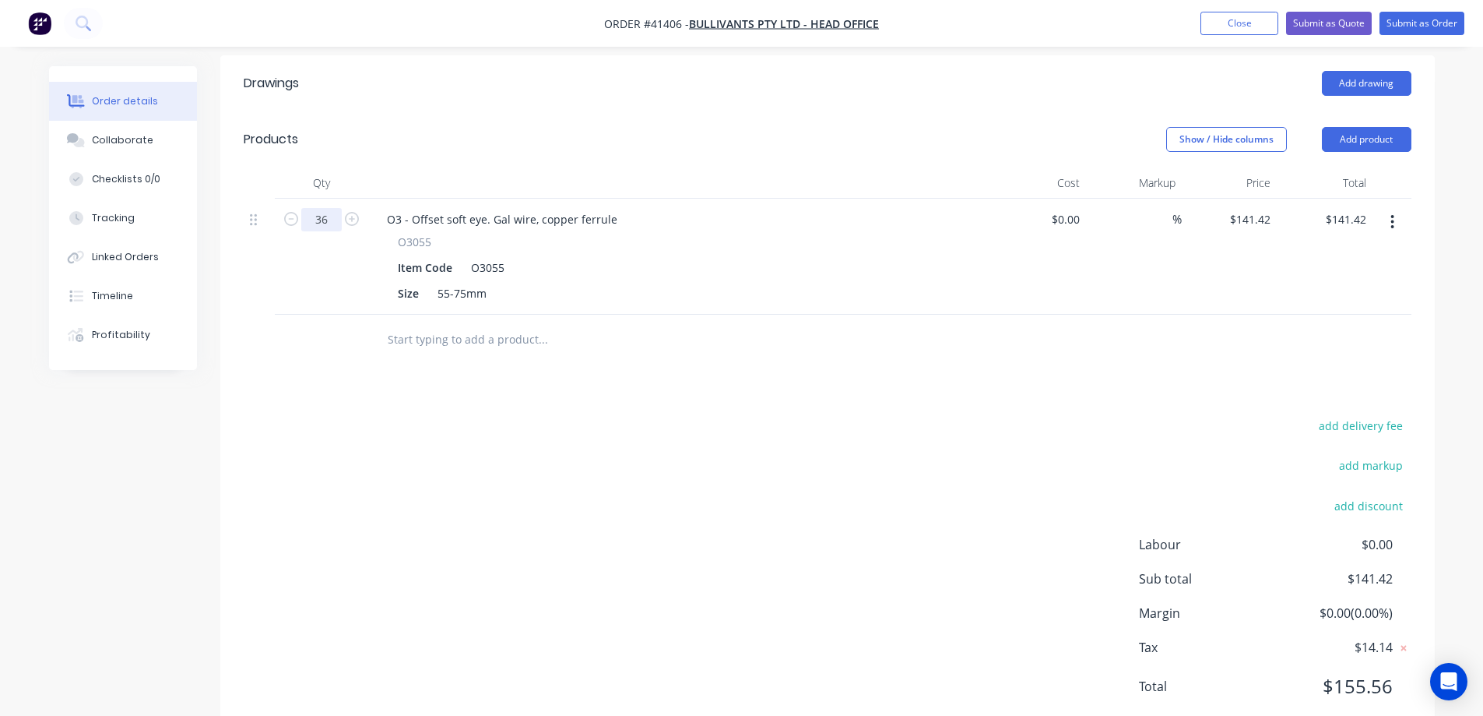
scroll to position [471, 0]
type input "$5,091.12"
click at [919, 514] on div "add delivery fee add markup add discount Labour $0.00 Sub total $141.42 Margin …" at bounding box center [828, 562] width 1168 height 301
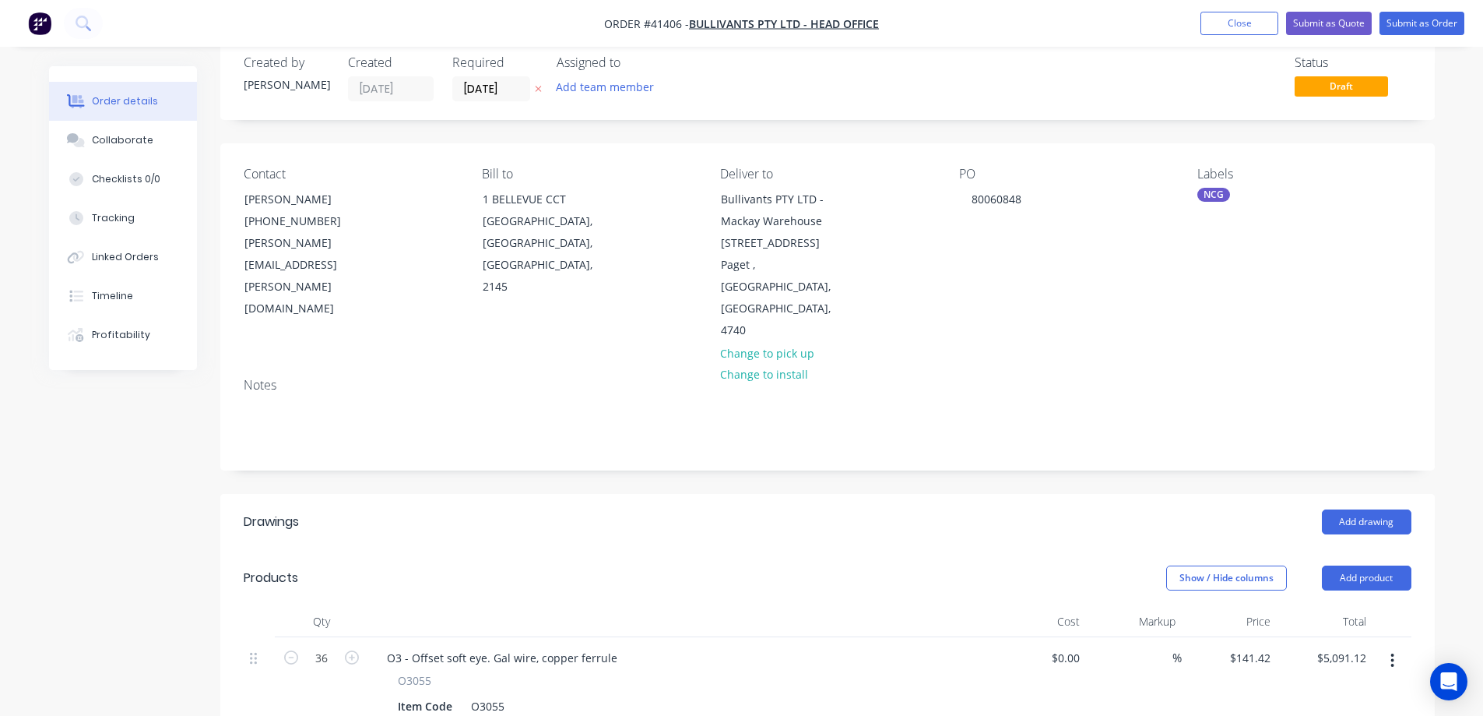
scroll to position [0, 0]
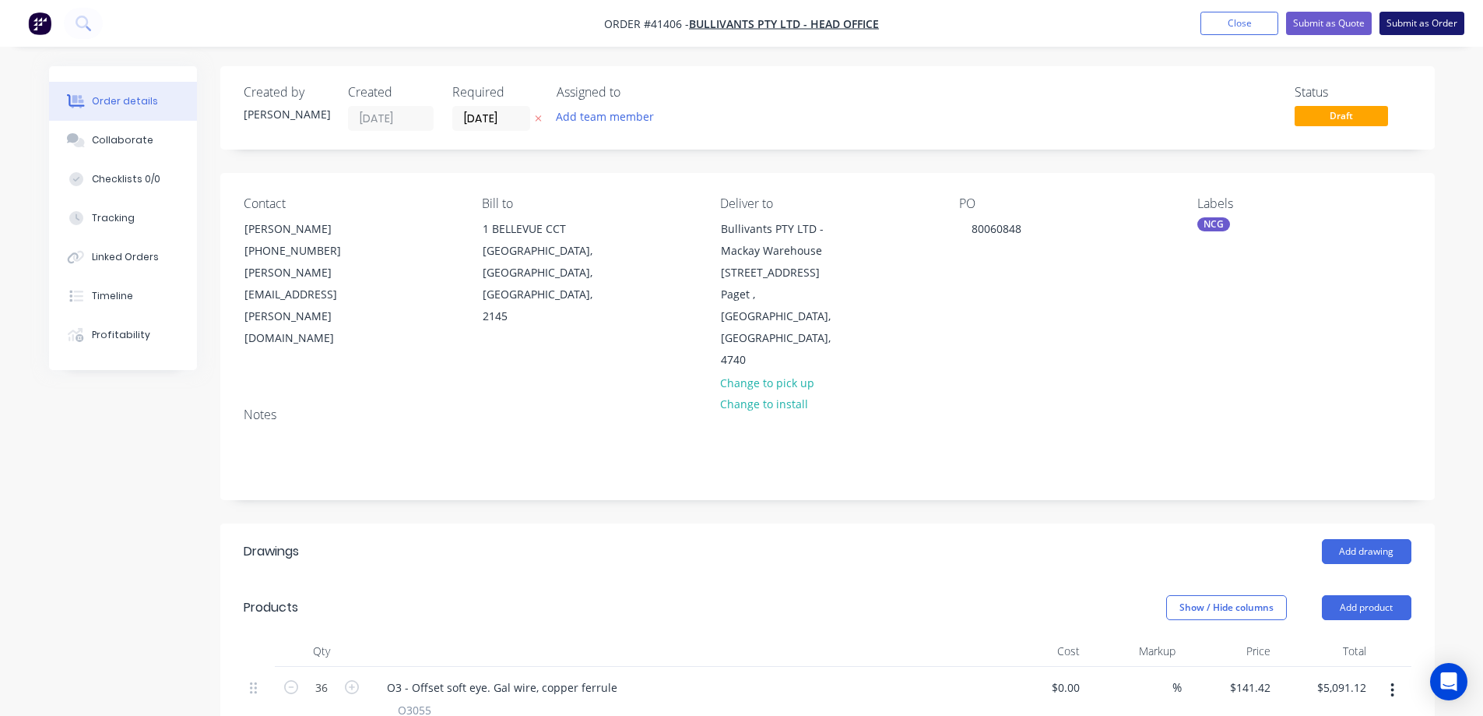
click at [1407, 24] on button "Submit as Order" at bounding box center [1422, 23] width 85 height 23
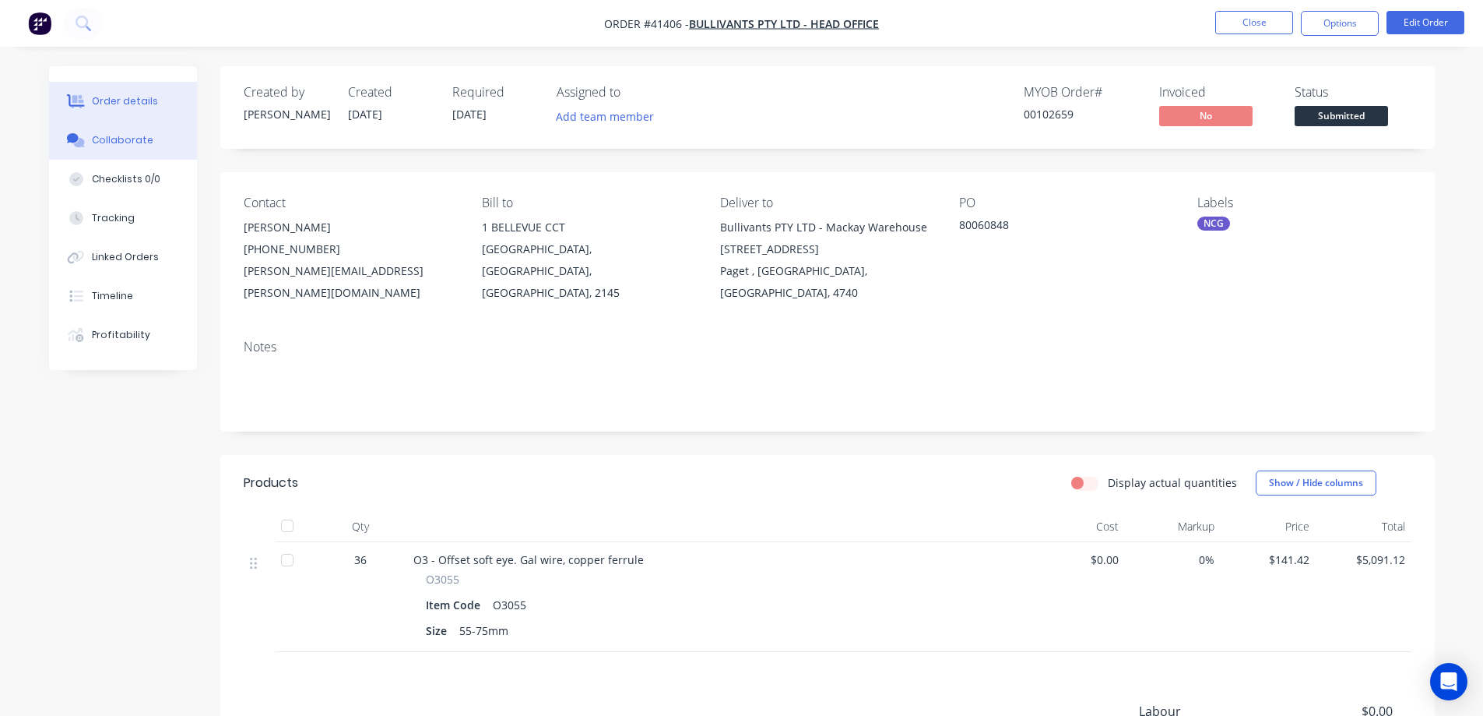
click at [111, 132] on button "Collaborate" at bounding box center [123, 140] width 148 height 39
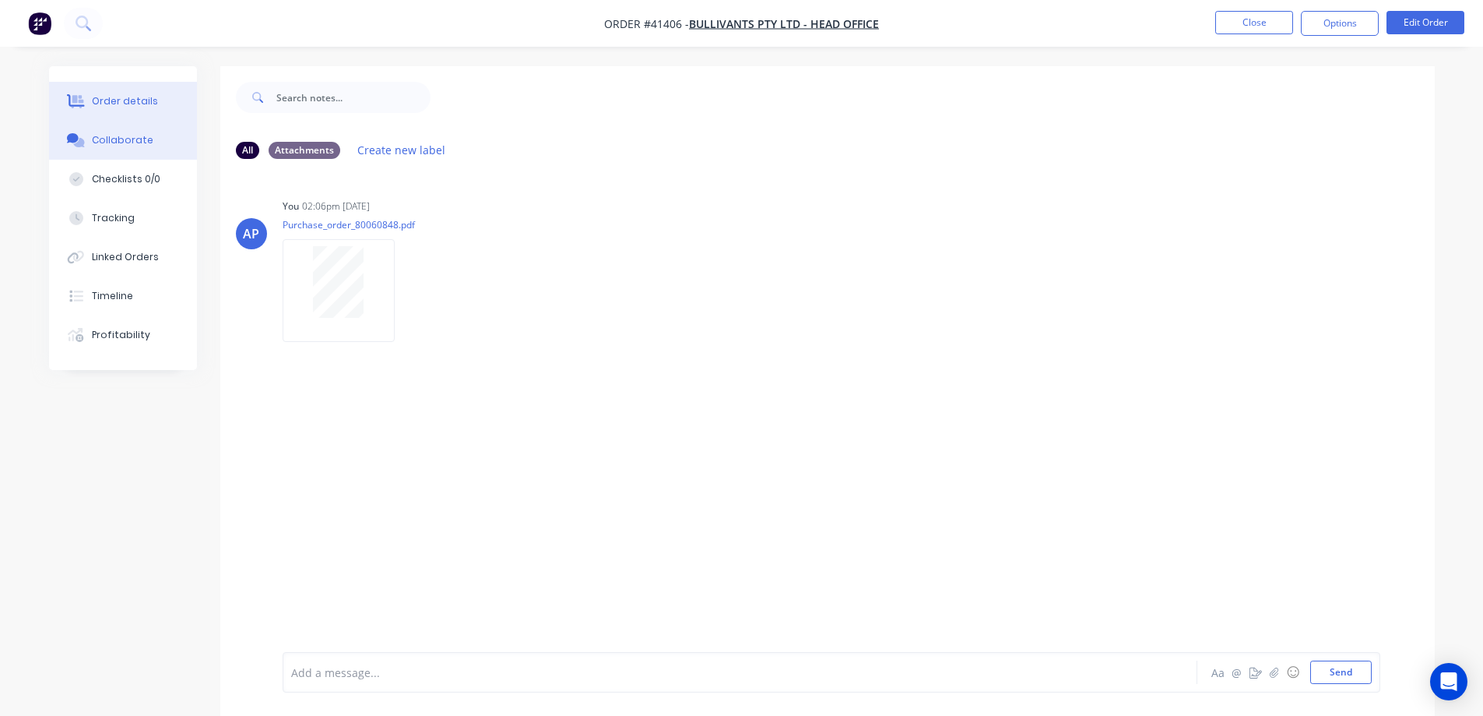
click at [118, 106] on div "Order details" at bounding box center [125, 101] width 66 height 14
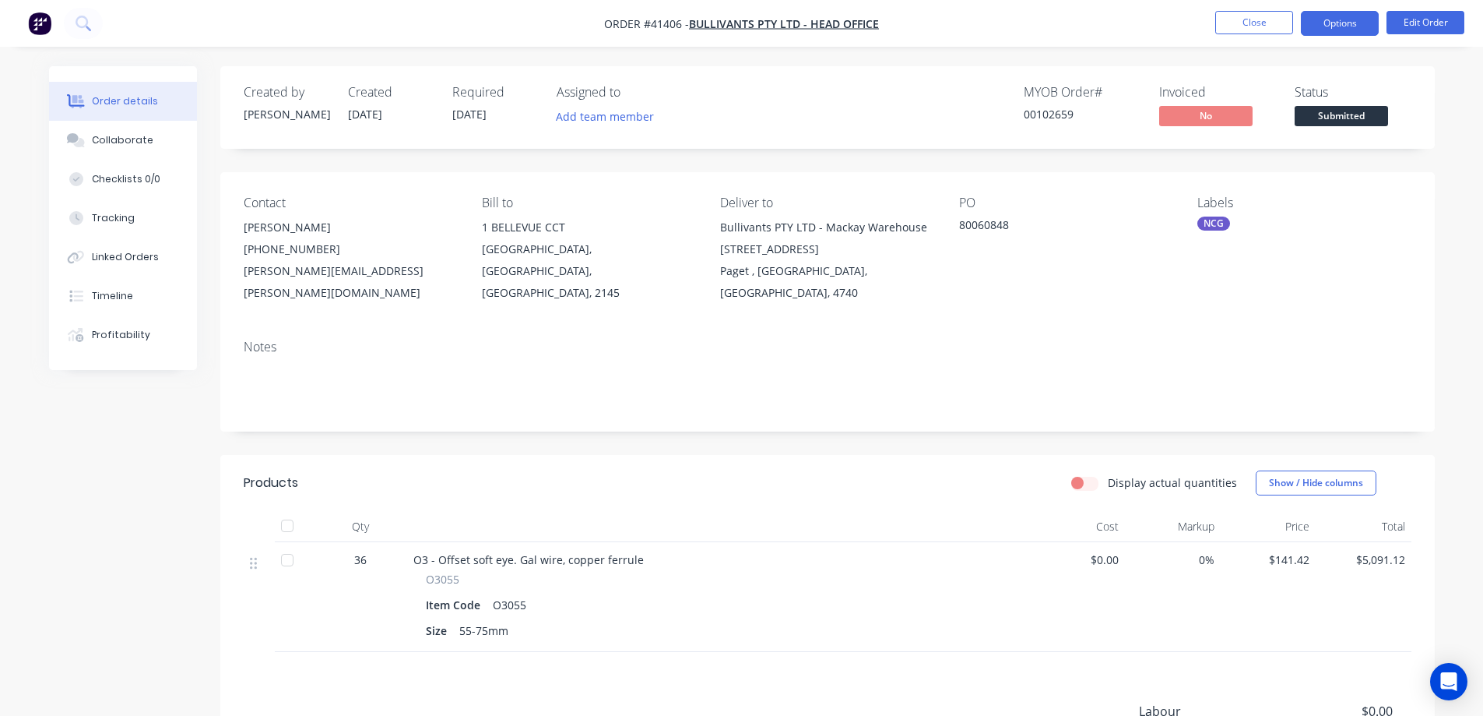
click at [1326, 22] on button "Options" at bounding box center [1340, 23] width 78 height 25
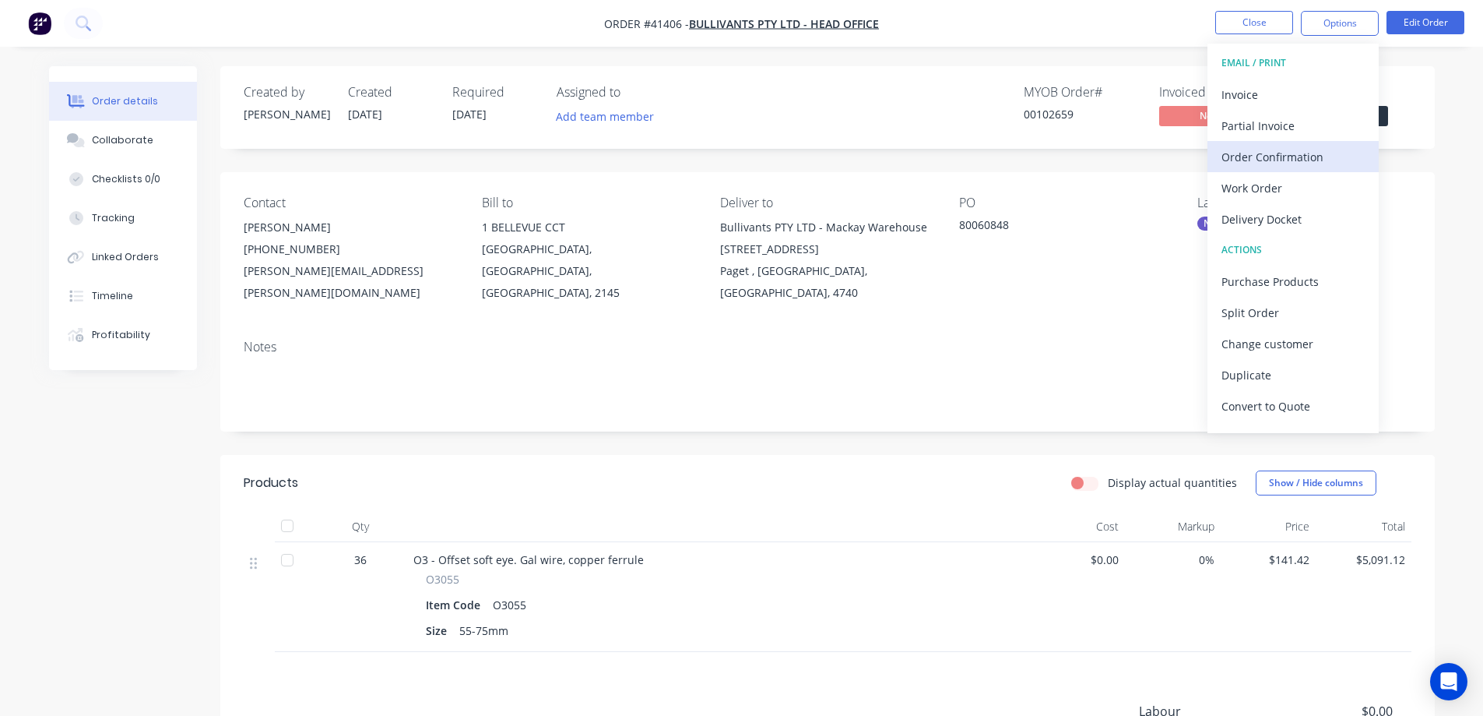
click at [1292, 153] on div "Order Confirmation" at bounding box center [1293, 157] width 143 height 23
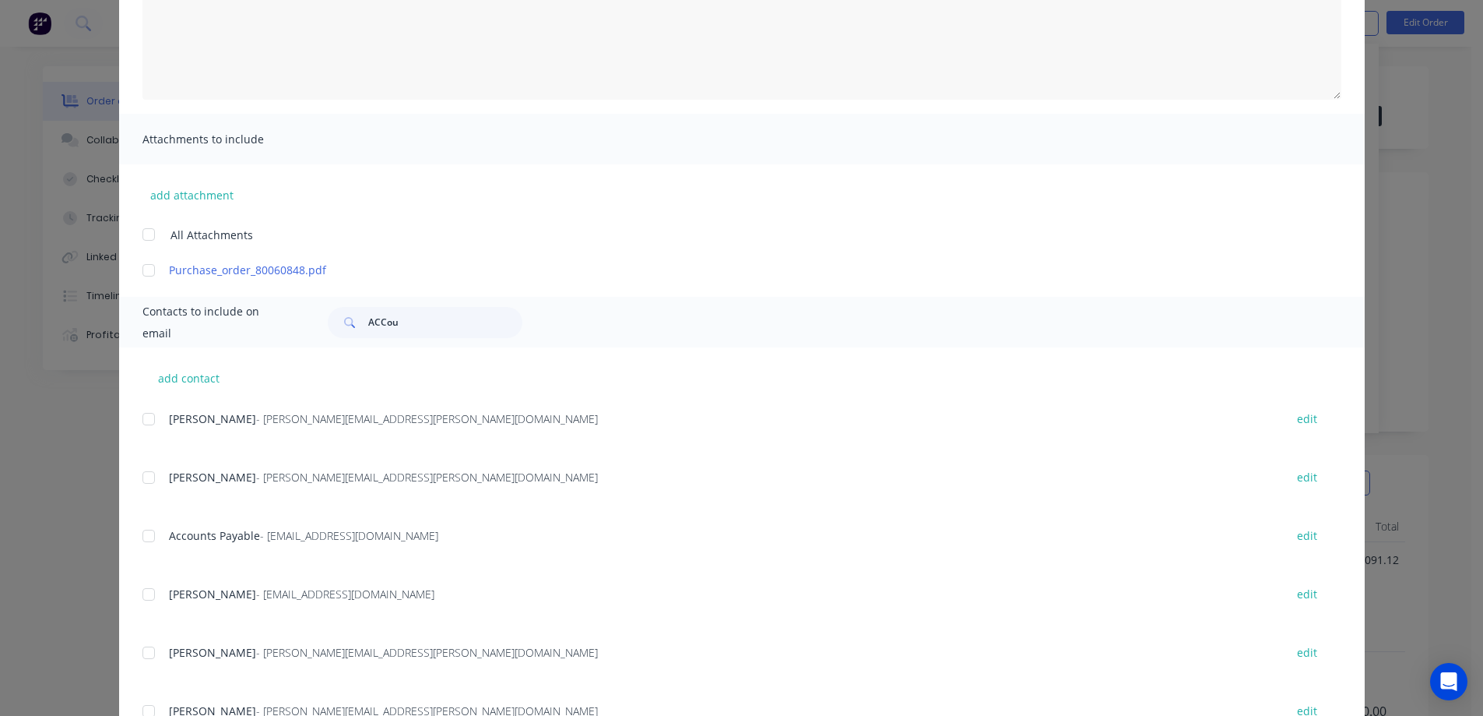
click at [146, 478] on div at bounding box center [148, 477] width 31 height 31
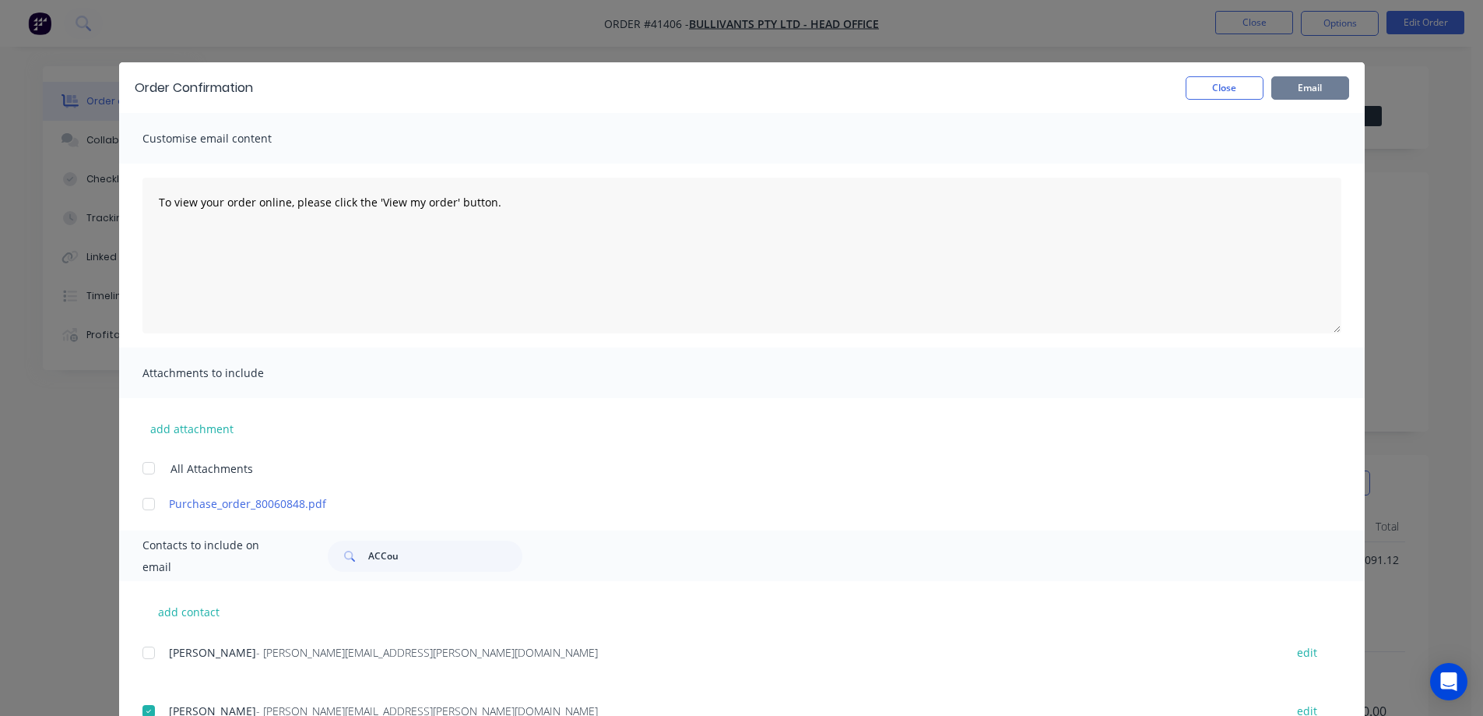
click at [1282, 90] on button "Email" at bounding box center [1311, 87] width 78 height 23
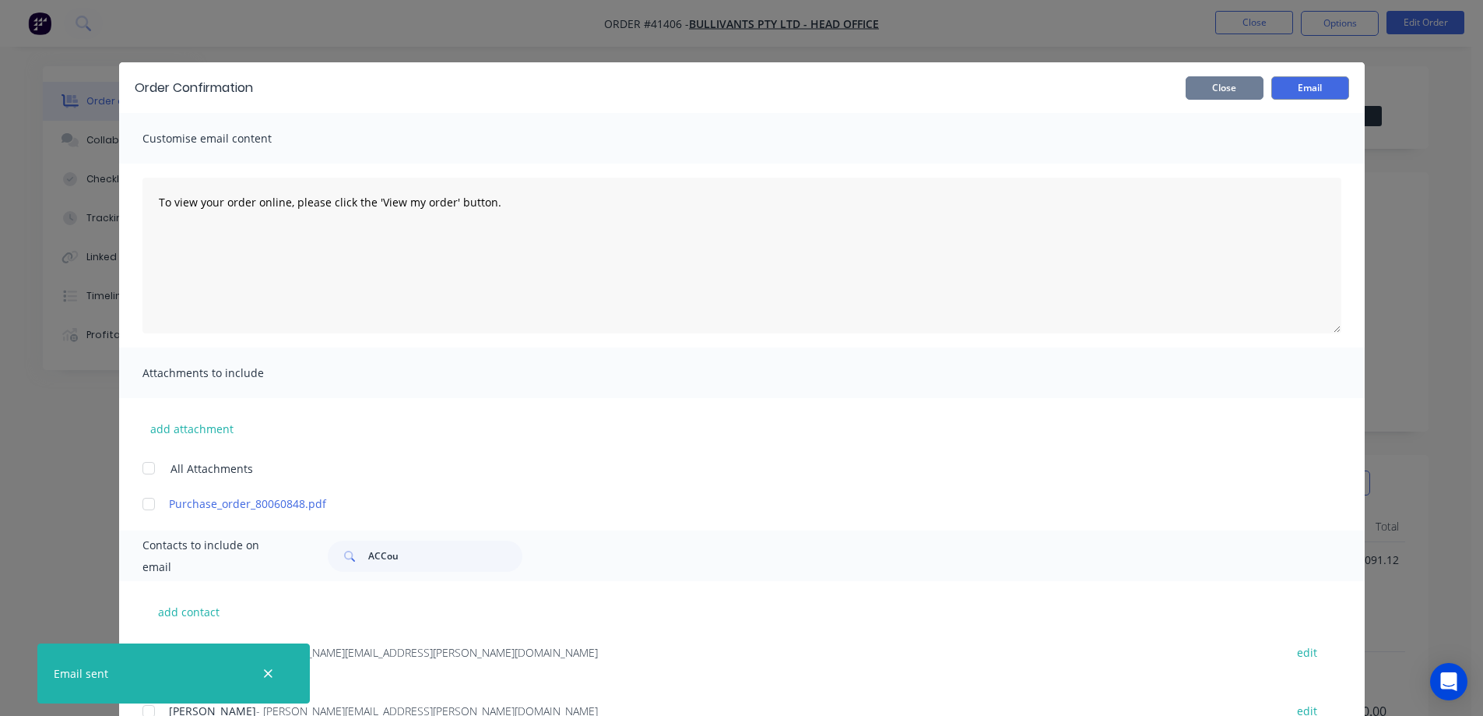
click at [1233, 90] on button "Close" at bounding box center [1225, 87] width 78 height 23
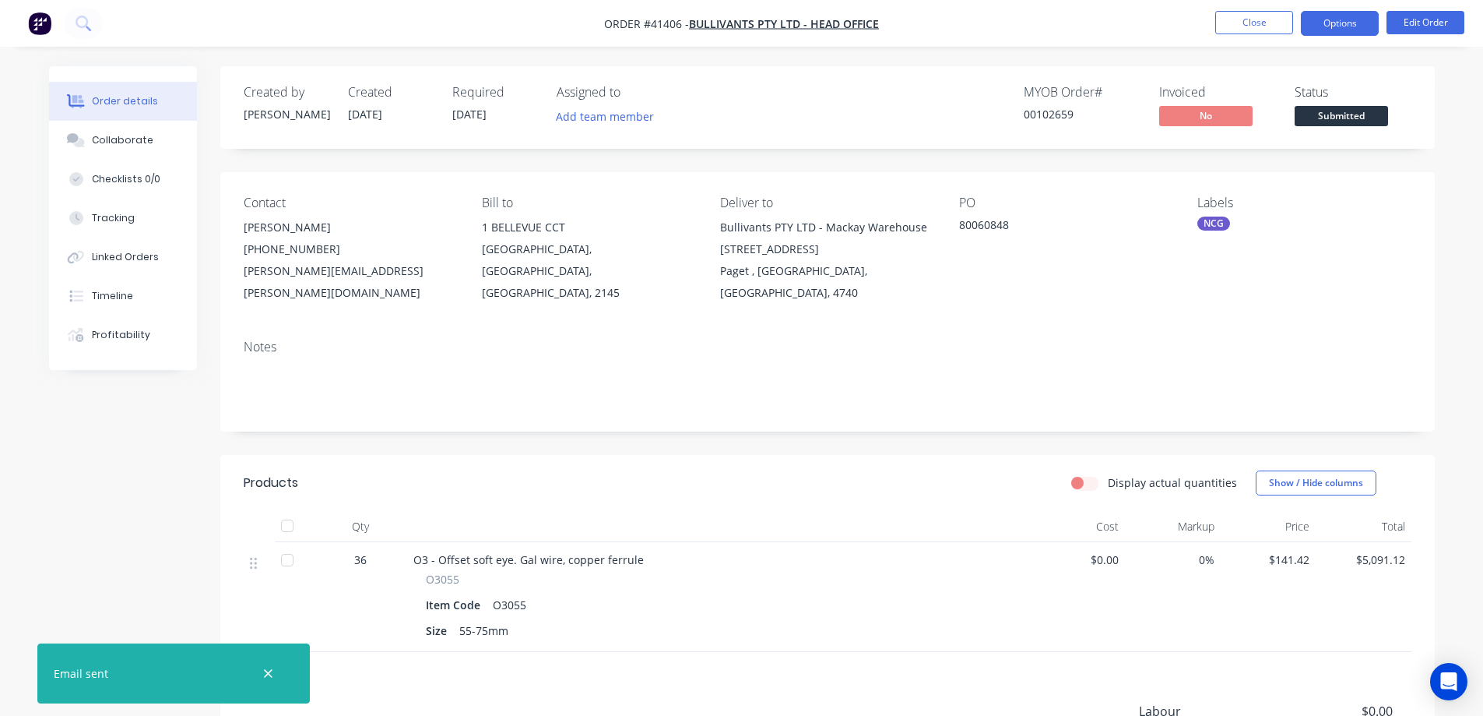
click at [1342, 24] on button "Options" at bounding box center [1340, 23] width 78 height 25
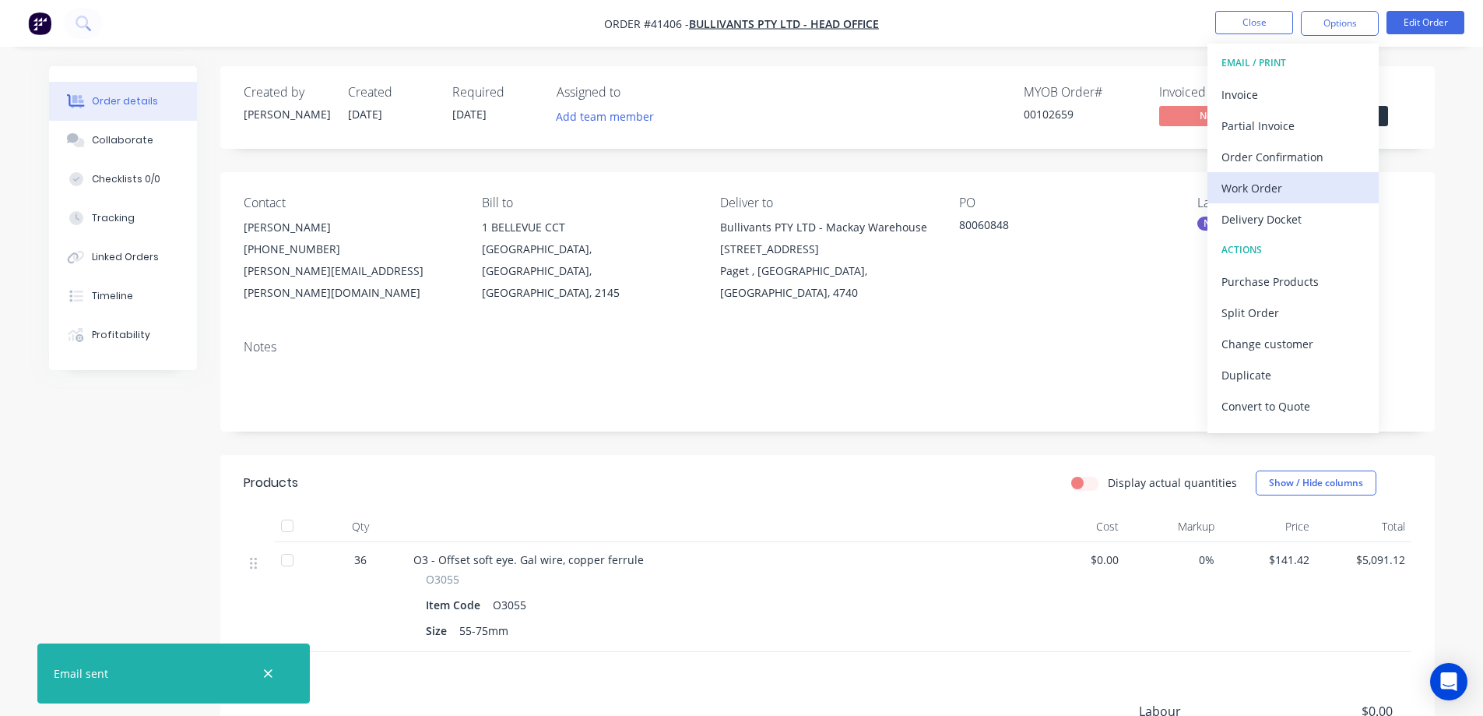
click at [1280, 185] on div "Work Order" at bounding box center [1293, 188] width 143 height 23
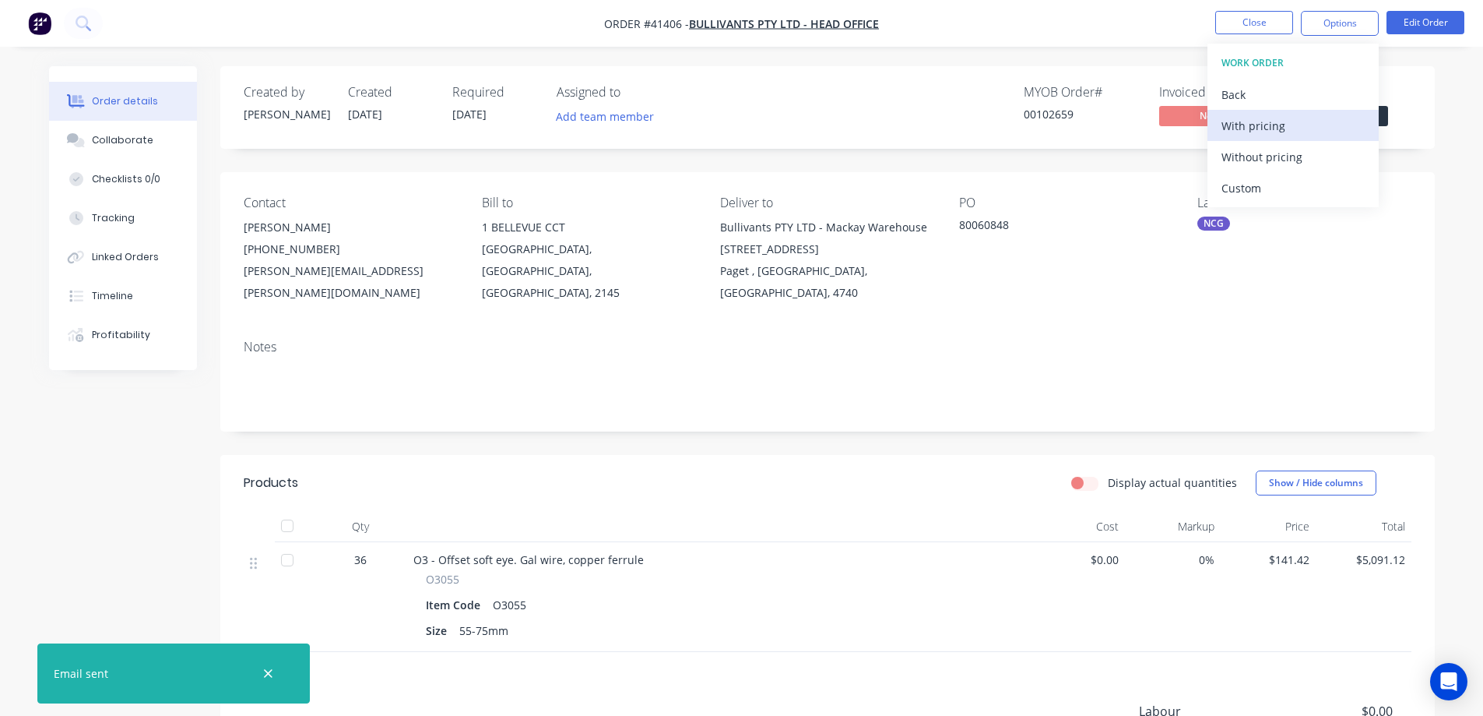
click at [1272, 126] on div "With pricing" at bounding box center [1293, 125] width 143 height 23
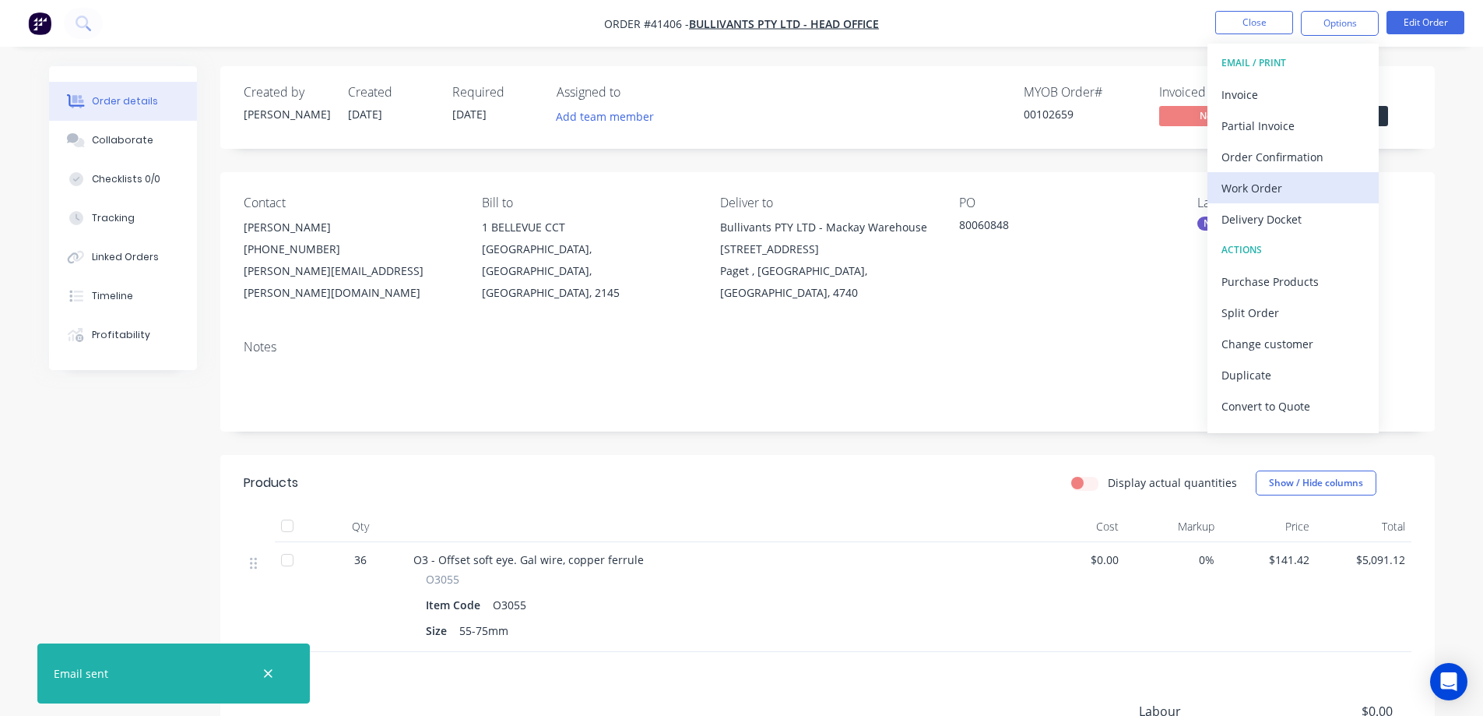
click at [1235, 188] on div "Work Order" at bounding box center [1293, 188] width 143 height 23
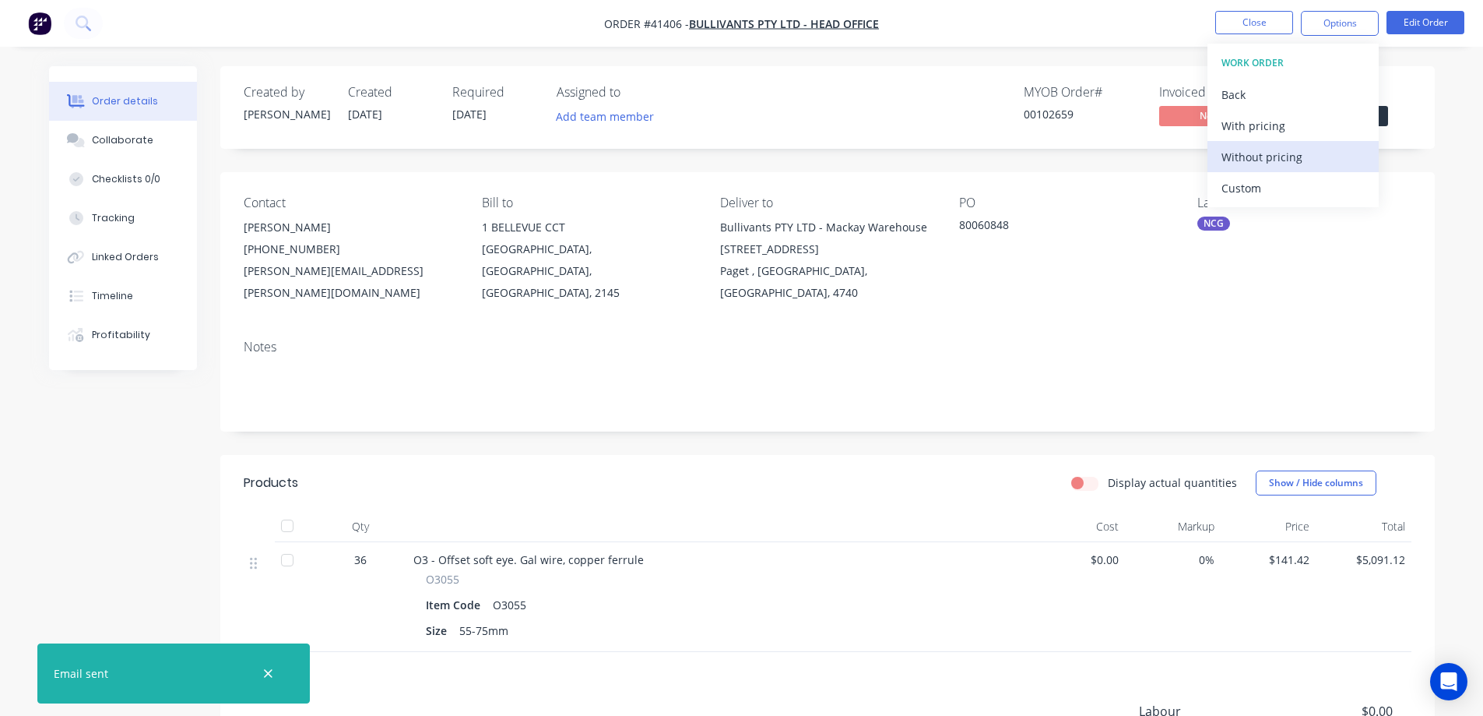
click at [1270, 153] on div "Without pricing" at bounding box center [1293, 157] width 143 height 23
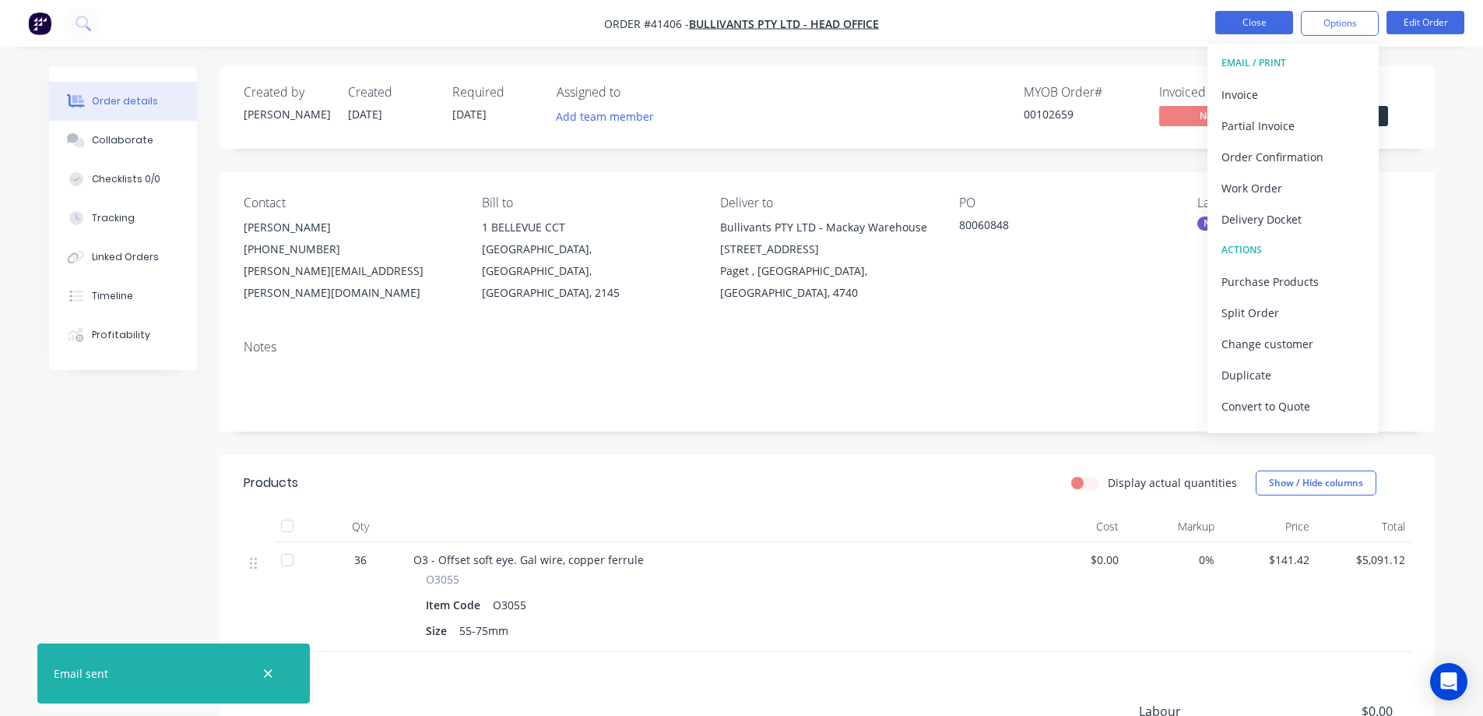
click at [1226, 21] on button "Close" at bounding box center [1255, 22] width 78 height 23
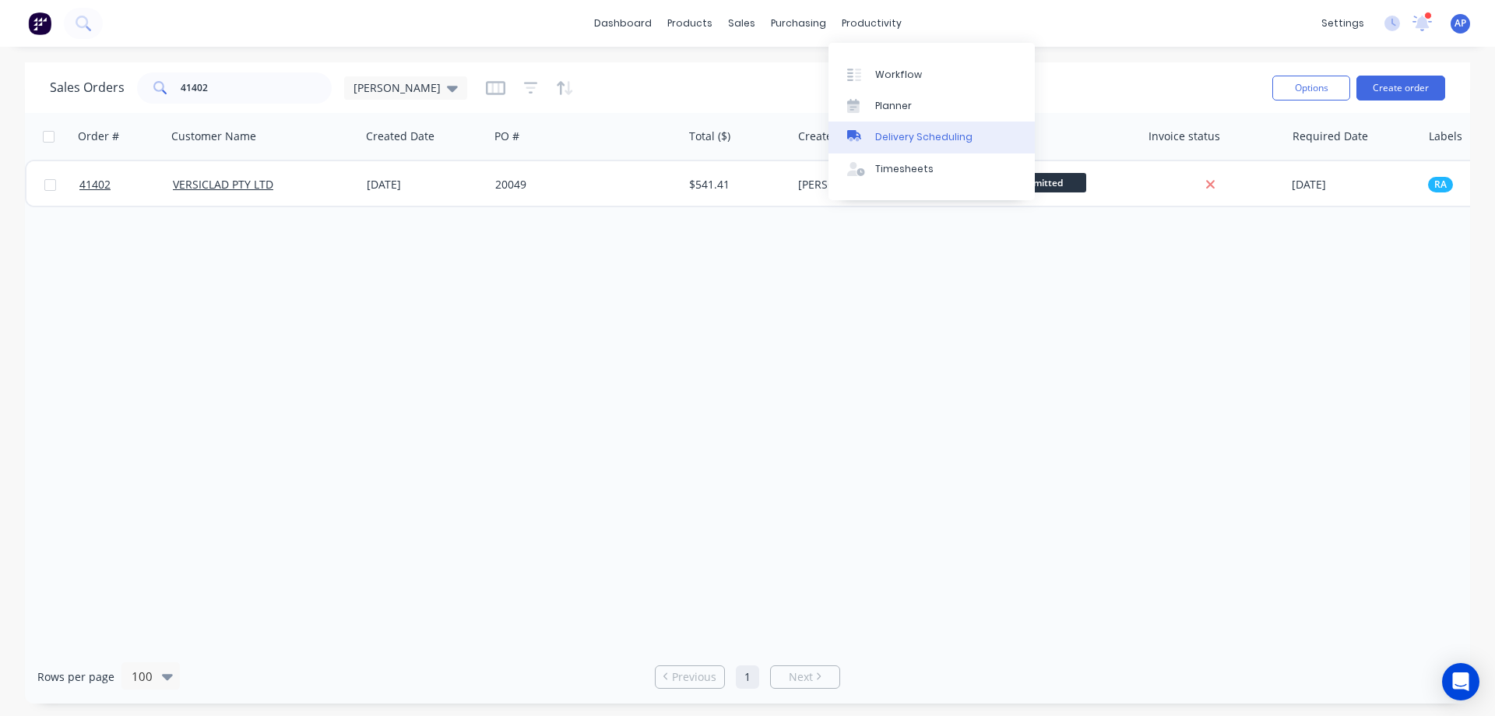
click at [951, 135] on div "Delivery Scheduling" at bounding box center [923, 137] width 97 height 14
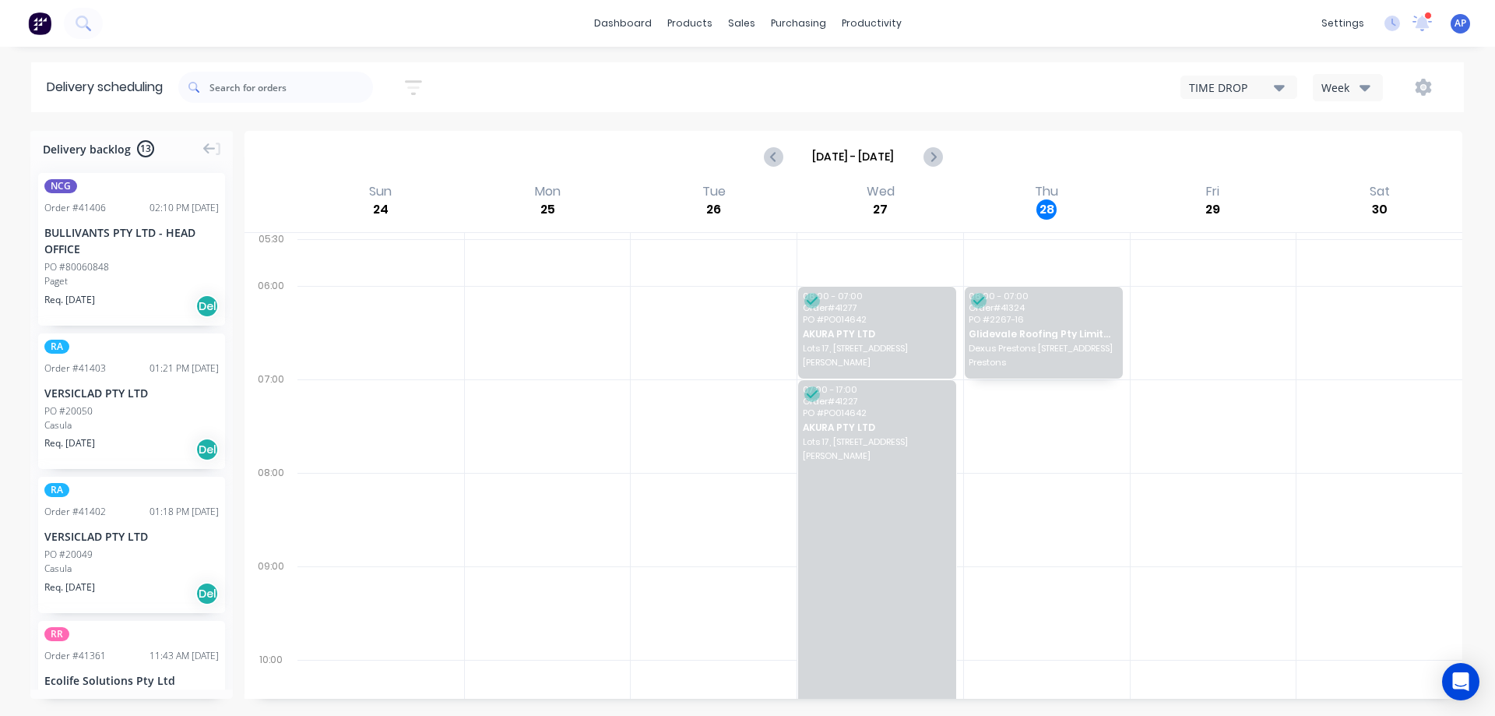
click at [1363, 78] on button "Week" at bounding box center [1348, 87] width 70 height 27
click at [984, 79] on div "TIME DROP Week Week Vehicle" at bounding box center [1127, 87] width 643 height 28
click at [1357, 84] on div "Week" at bounding box center [1343, 87] width 45 height 16
click at [1361, 156] on div "Vehicle" at bounding box center [1391, 159] width 154 height 31
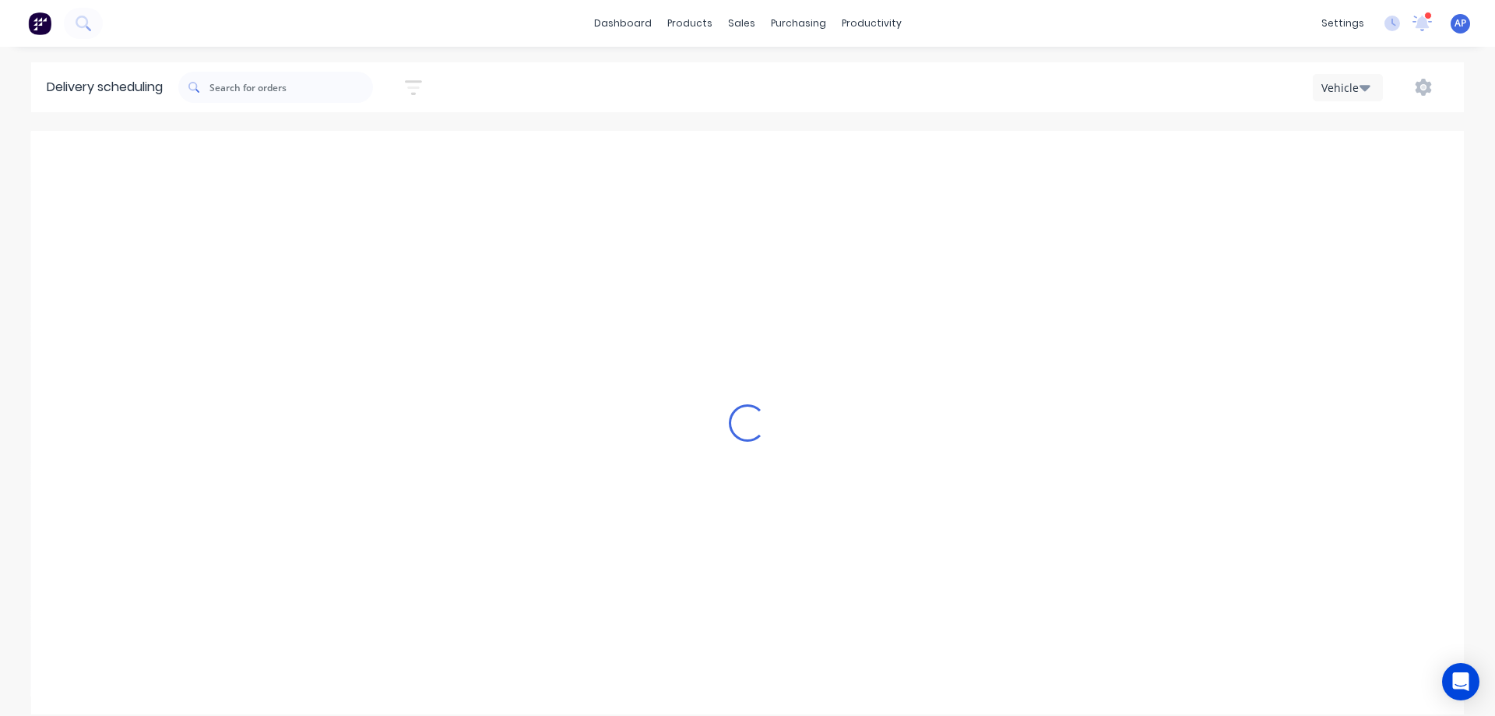
scroll to position [0, 1]
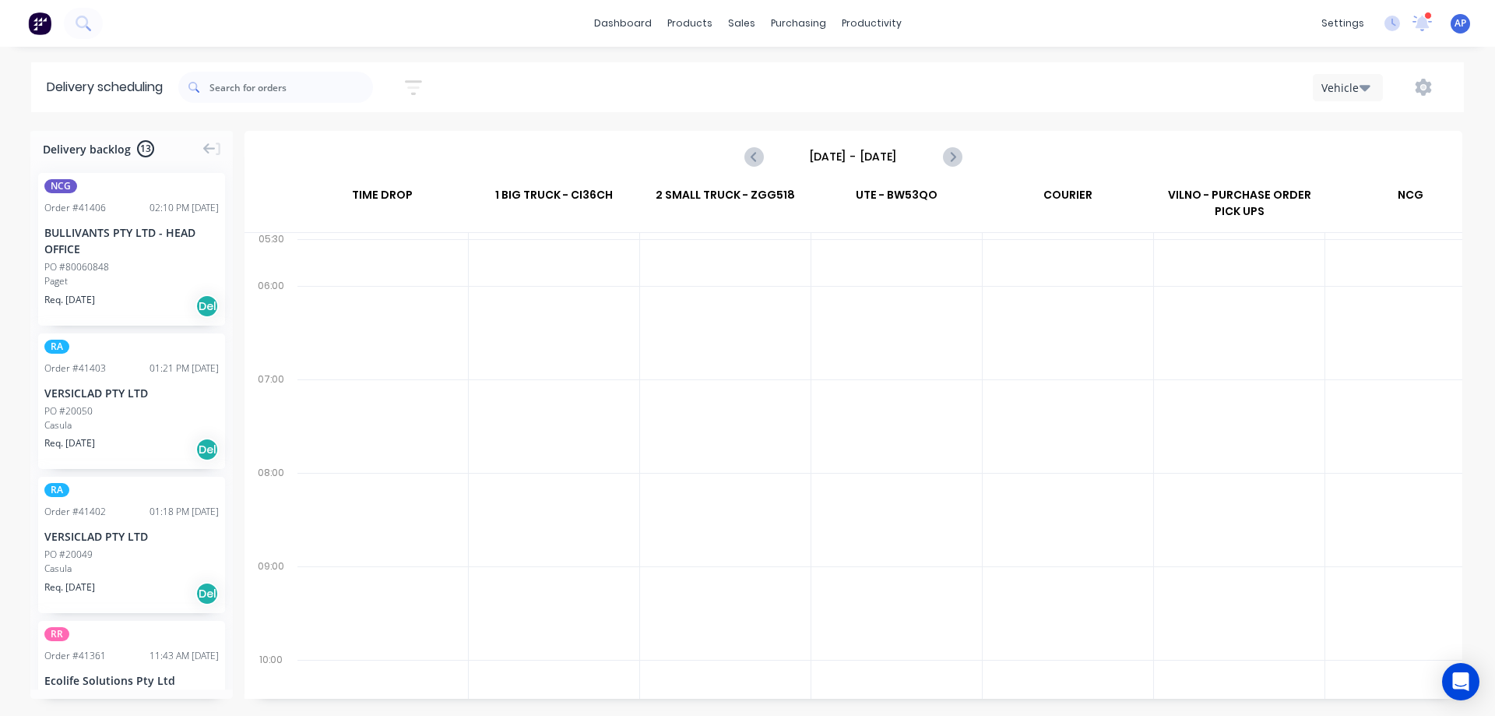
click at [866, 161] on input "Sunday - 24/08/25" at bounding box center [853, 156] width 154 height 23
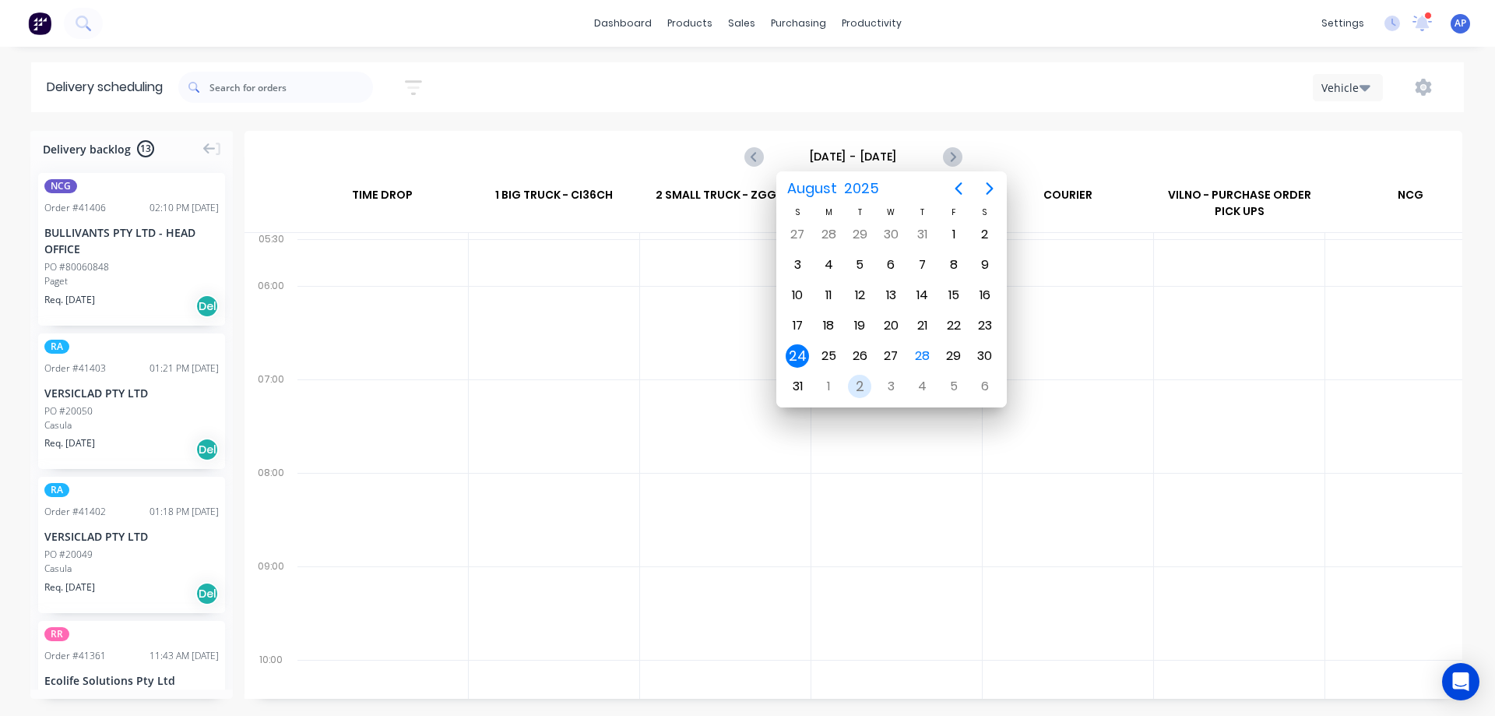
click at [861, 383] on div "2" at bounding box center [859, 386] width 23 height 23
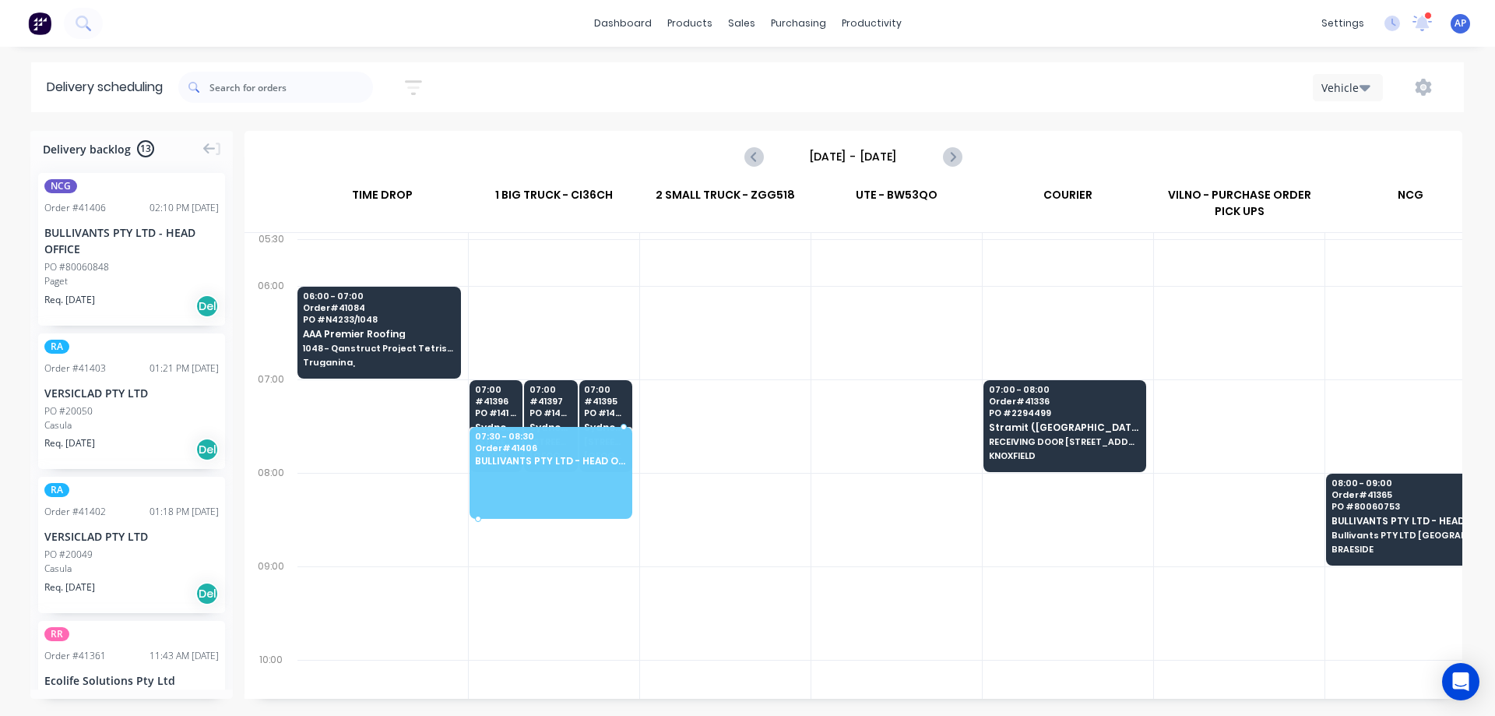
scroll to position [0, 0]
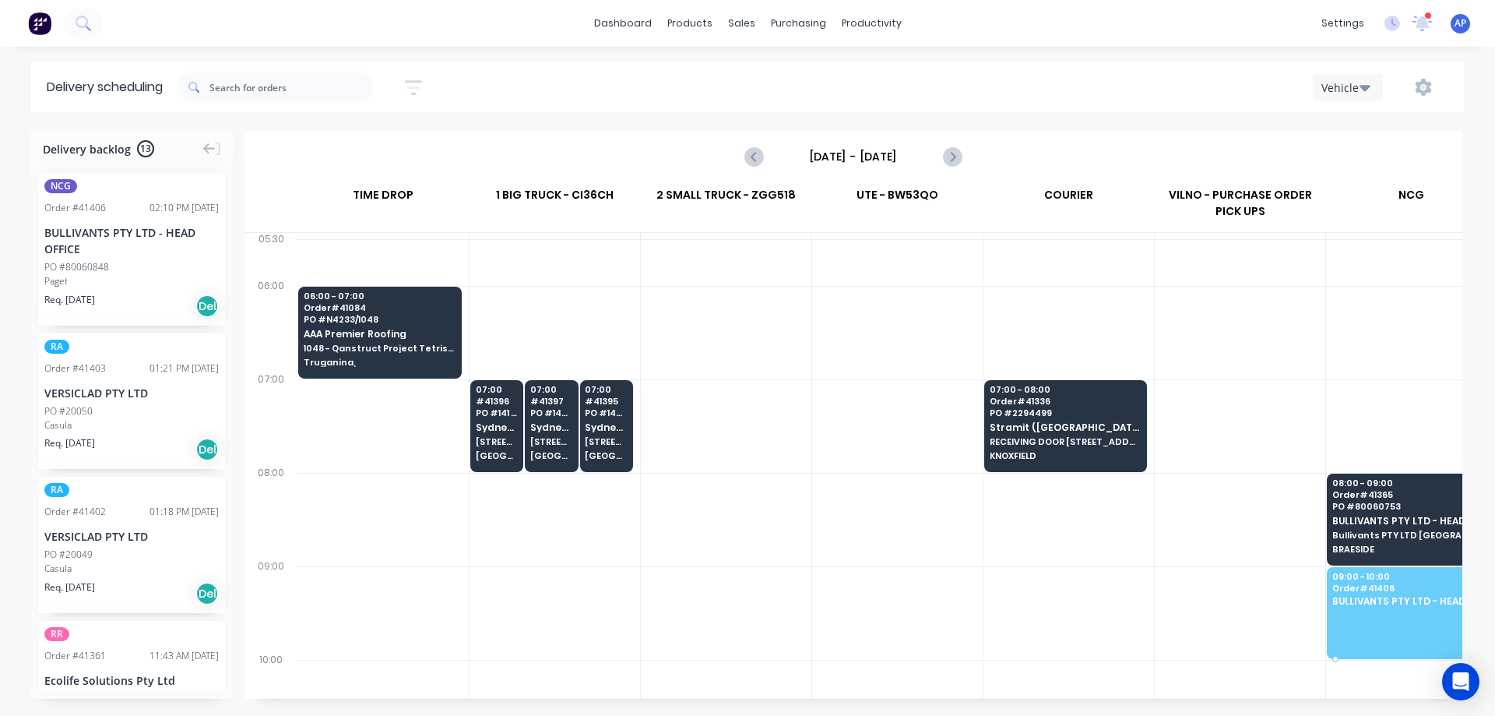
drag, startPoint x: 122, startPoint y: 255, endPoint x: 1342, endPoint y: 542, distance: 1252.6
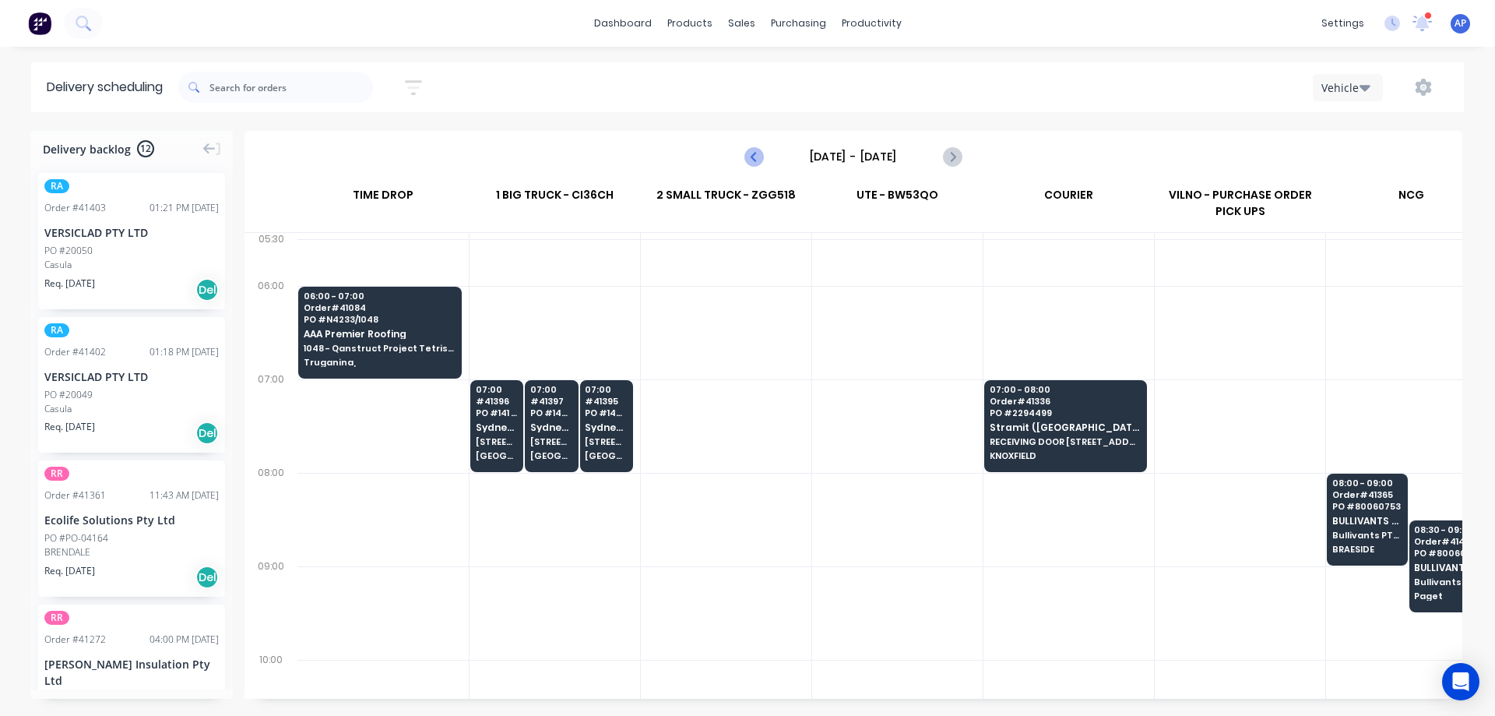
click at [751, 156] on icon "Previous page" at bounding box center [754, 156] width 19 height 19
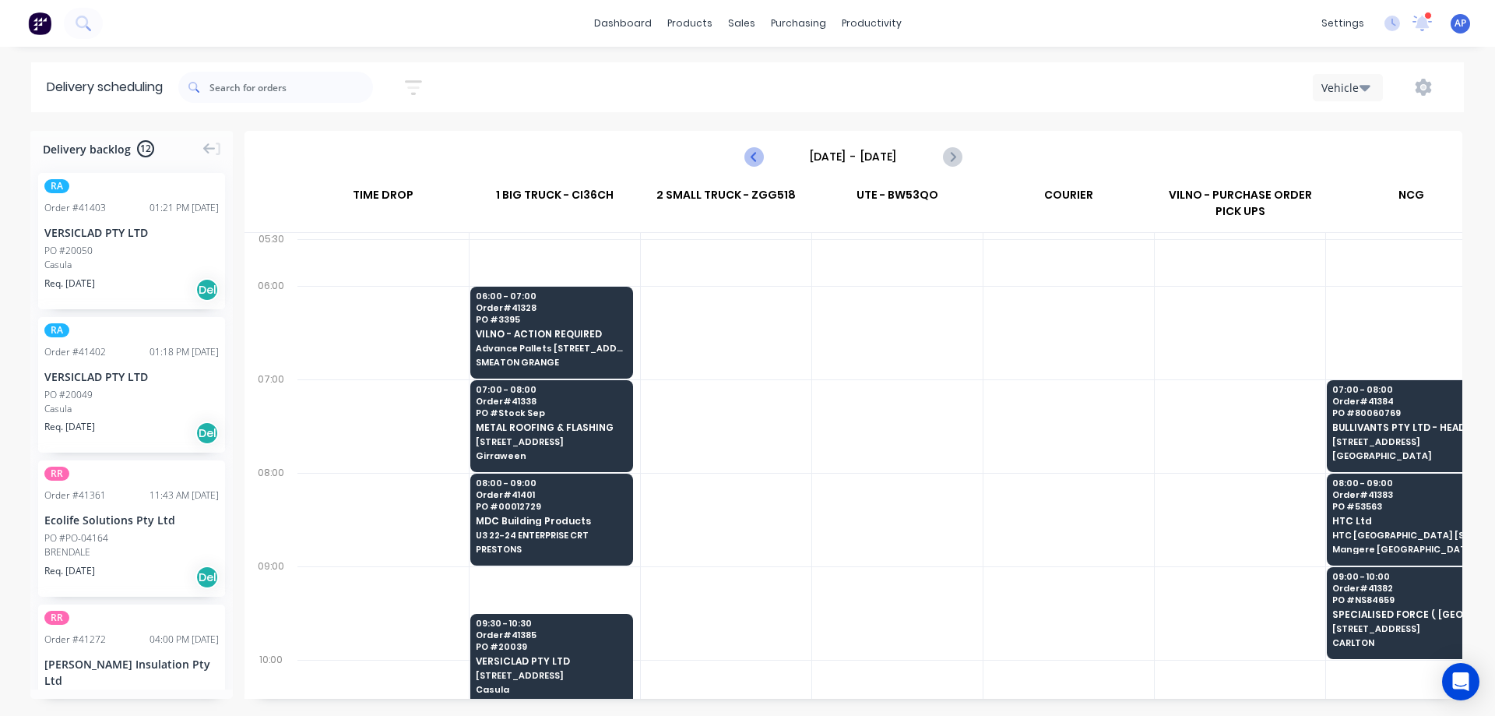
click at [751, 156] on icon "Previous page" at bounding box center [754, 156] width 19 height 19
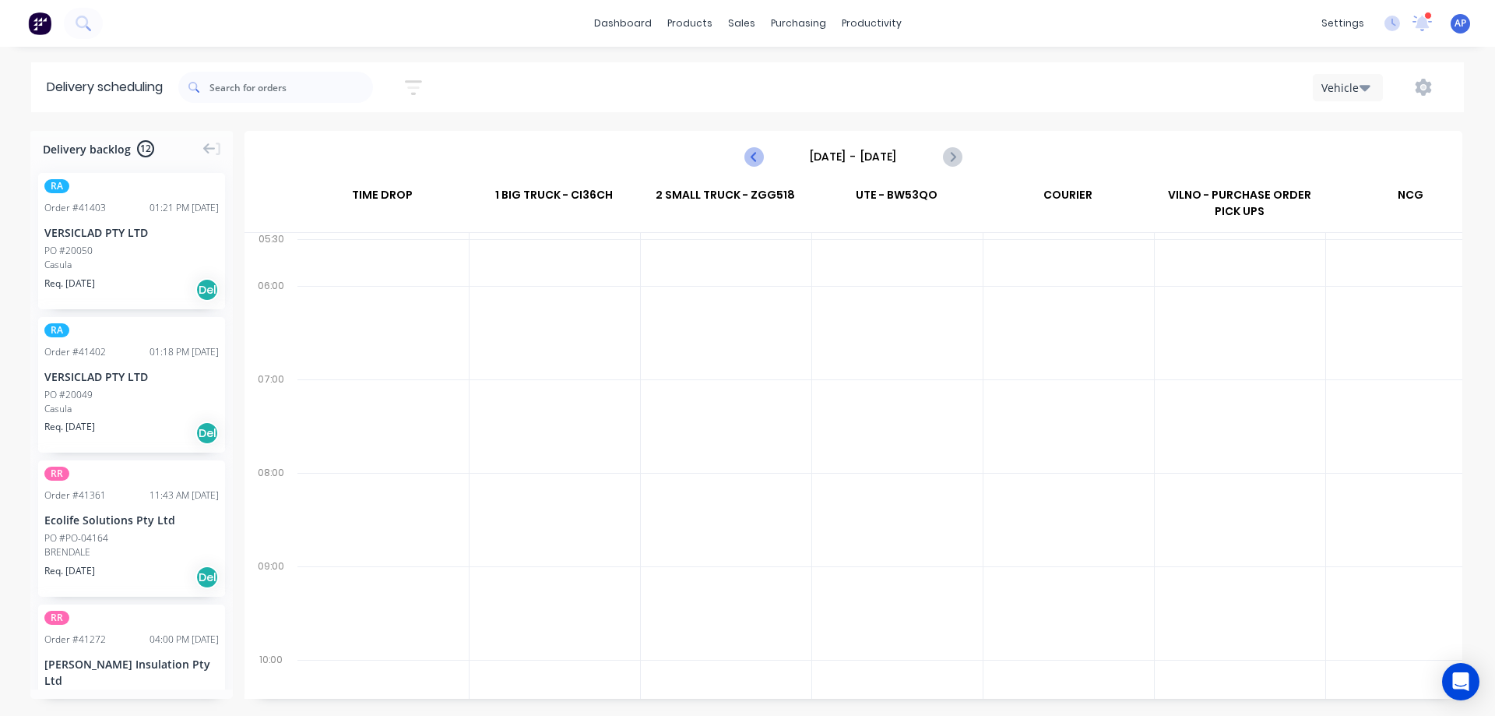
scroll to position [0, 1]
click at [751, 156] on icon "Previous page" at bounding box center [754, 156] width 19 height 19
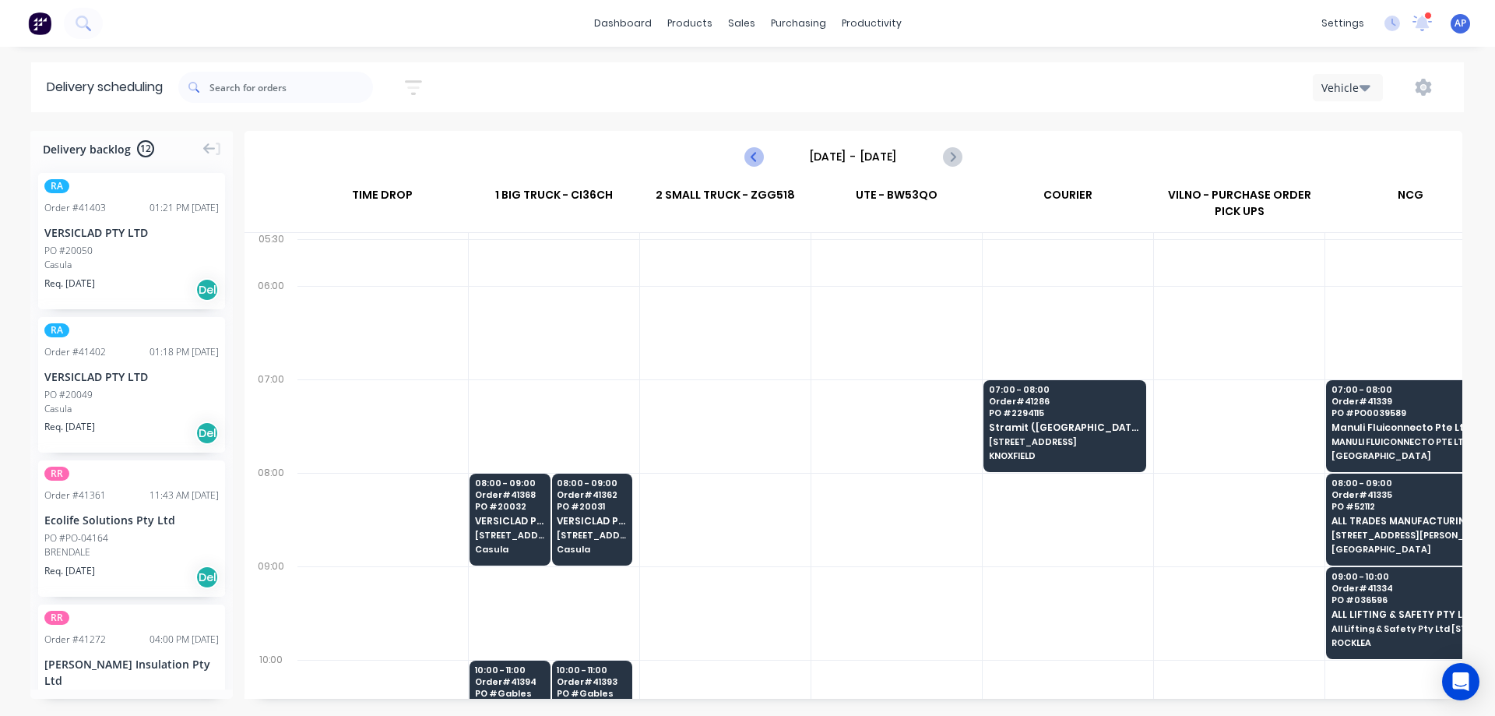
click at [751, 156] on icon "Previous page" at bounding box center [754, 156] width 19 height 19
type input "Thursday - 28/08/25"
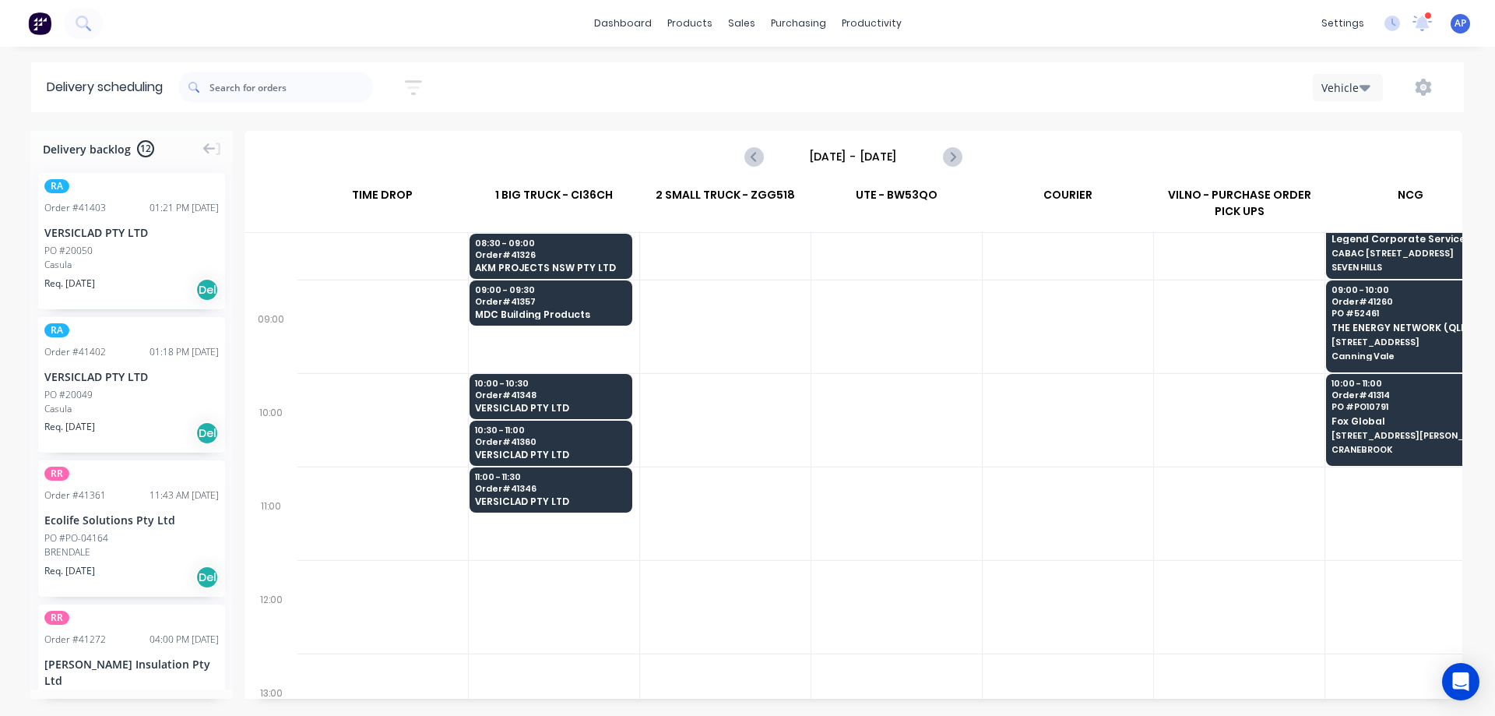
scroll to position [311, 1]
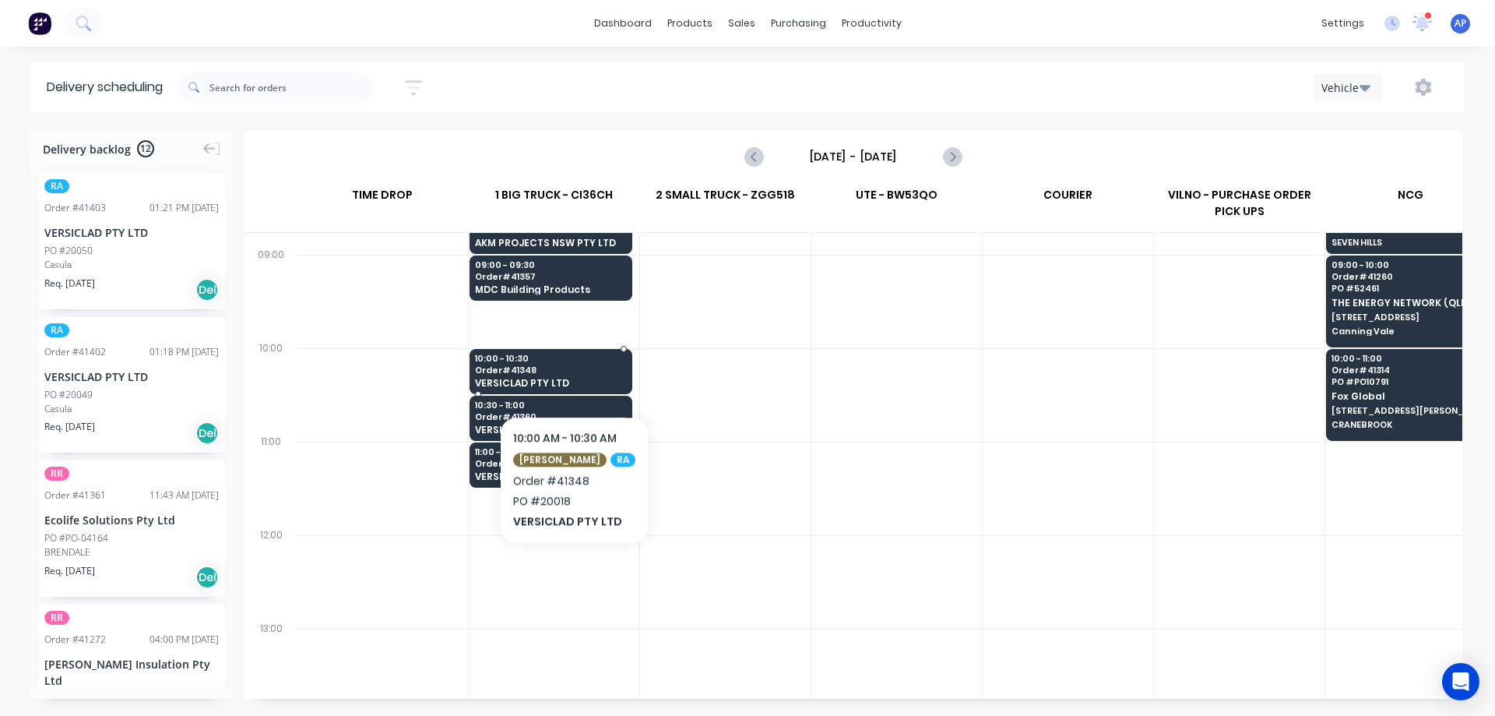
click at [565, 368] on span "Order # 41348" at bounding box center [550, 369] width 151 height 9
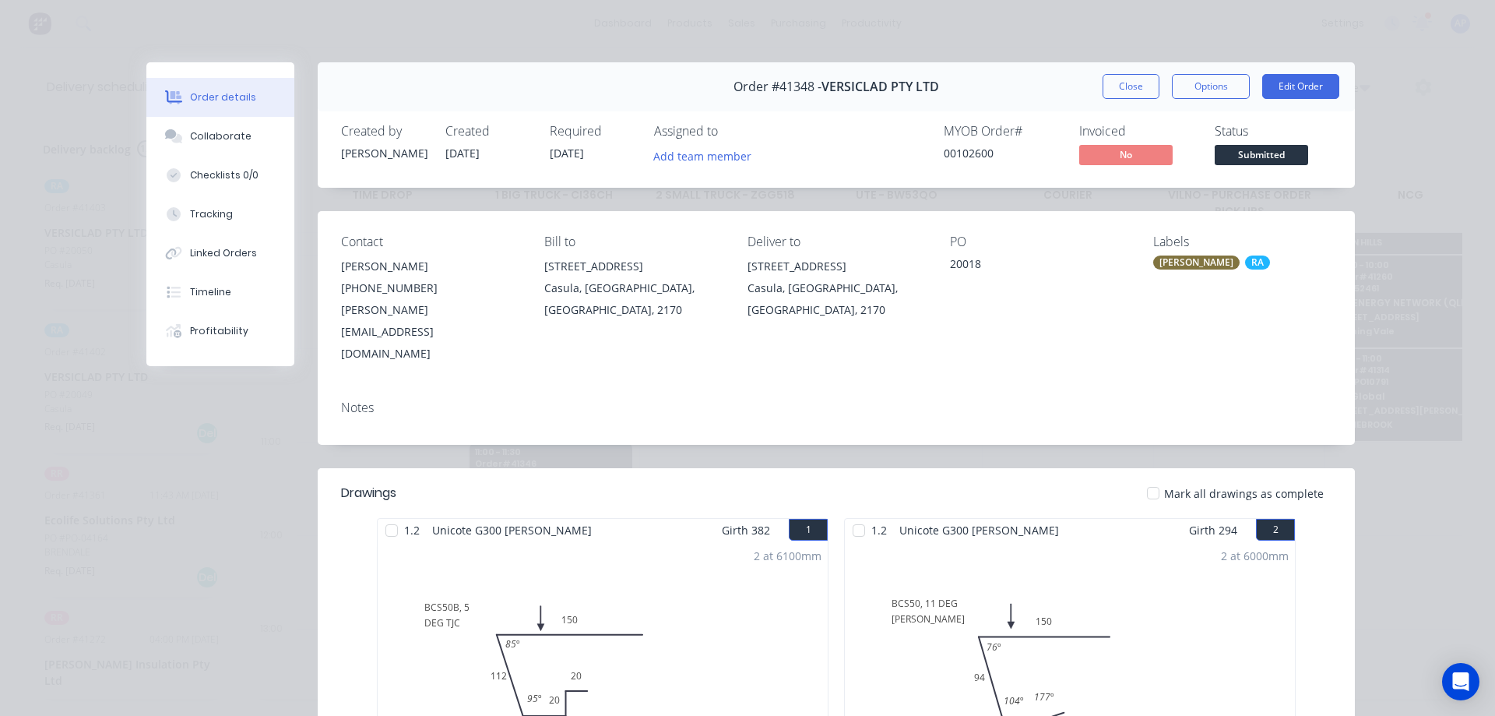
drag, startPoint x: 1134, startPoint y: 86, endPoint x: 1009, endPoint y: 153, distance: 141.8
click at [1134, 86] on button "Close" at bounding box center [1131, 86] width 57 height 25
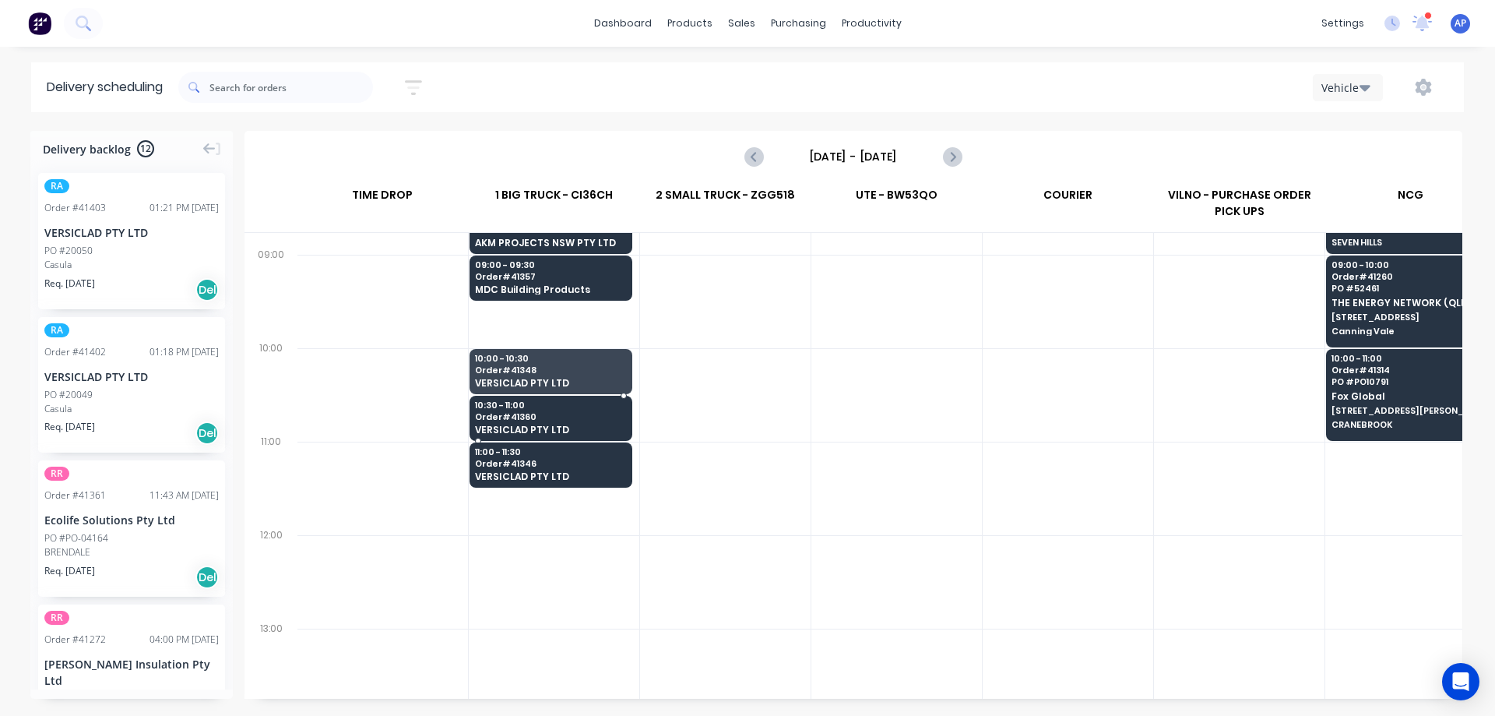
click at [606, 427] on span "VERSICLAD PTY LTD" at bounding box center [550, 429] width 151 height 10
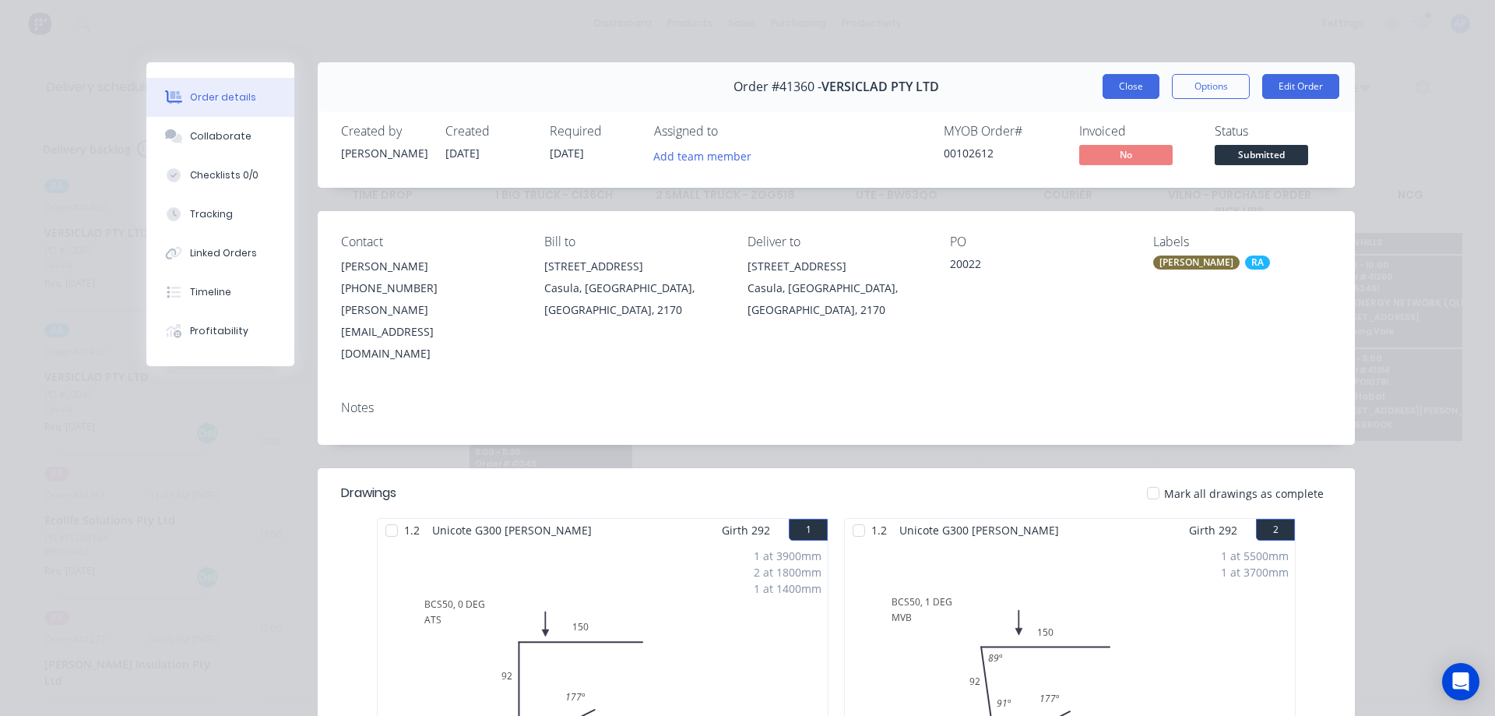
click at [1123, 84] on button "Close" at bounding box center [1131, 86] width 57 height 25
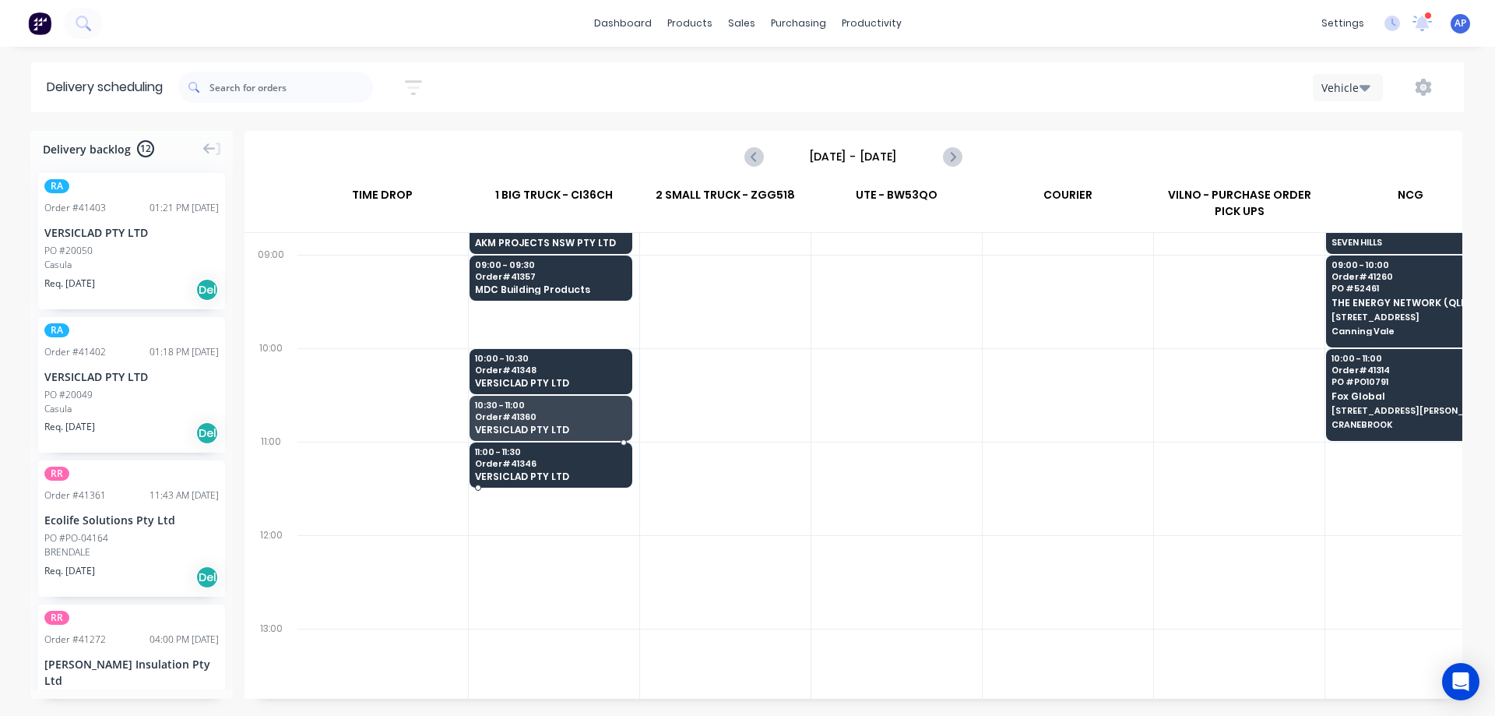
click at [565, 471] on span "VERSICLAD PTY LTD" at bounding box center [550, 476] width 151 height 10
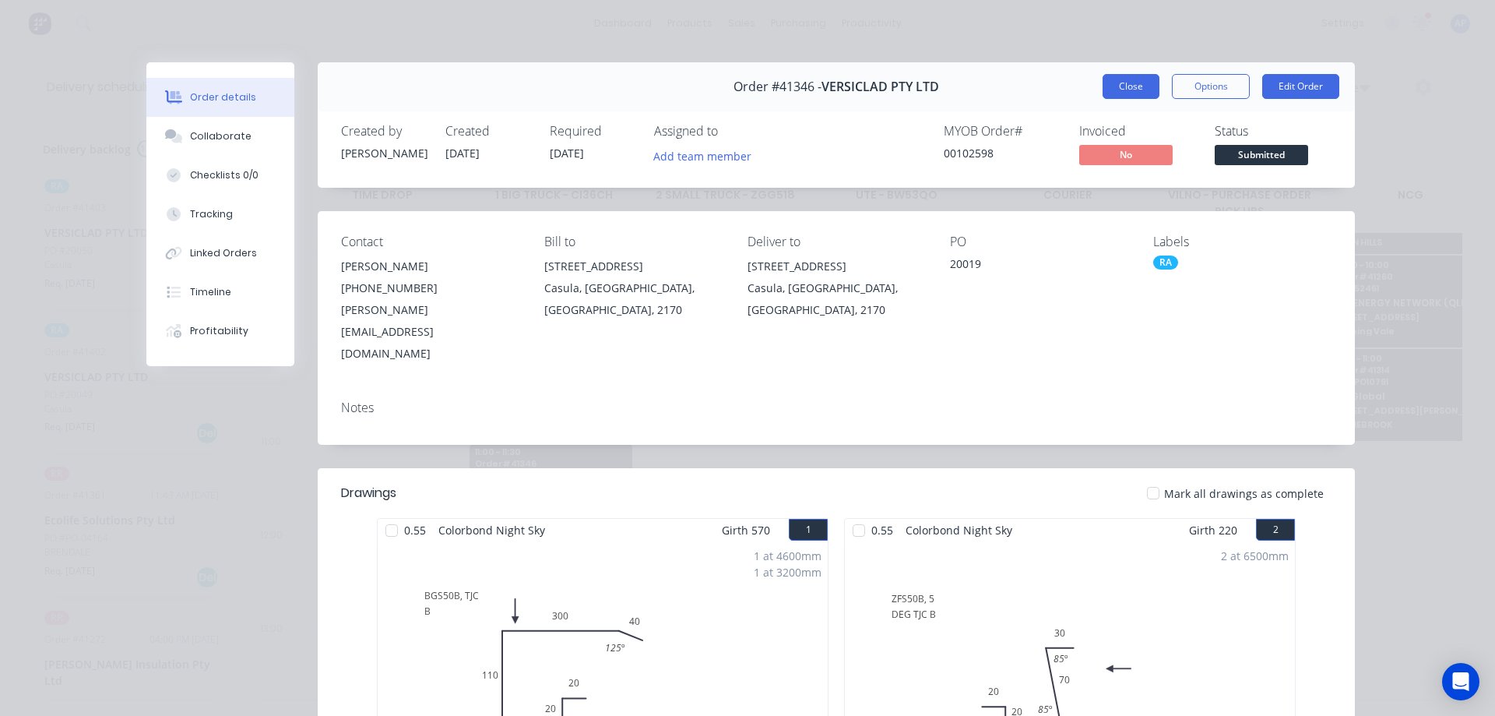
click at [1143, 86] on button "Close" at bounding box center [1131, 86] width 57 height 25
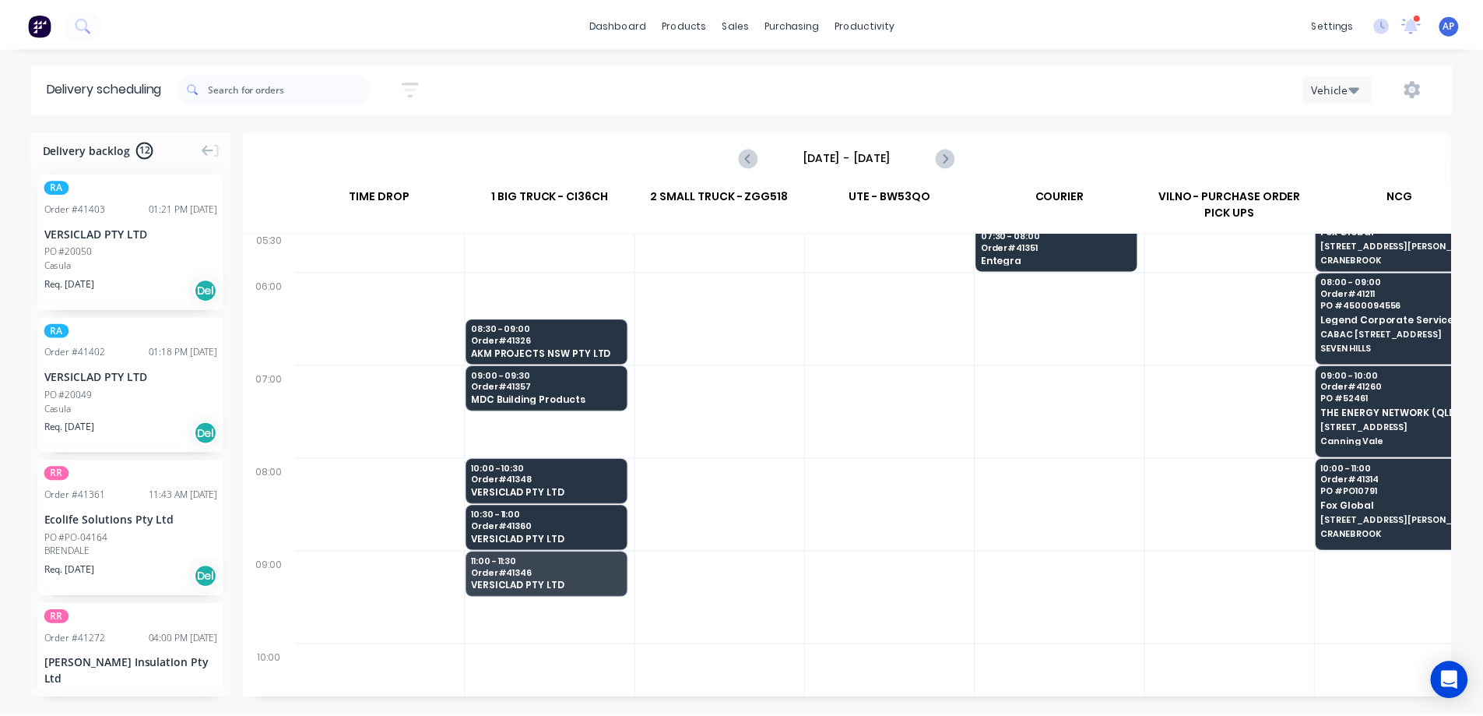
scroll to position [0, 1]
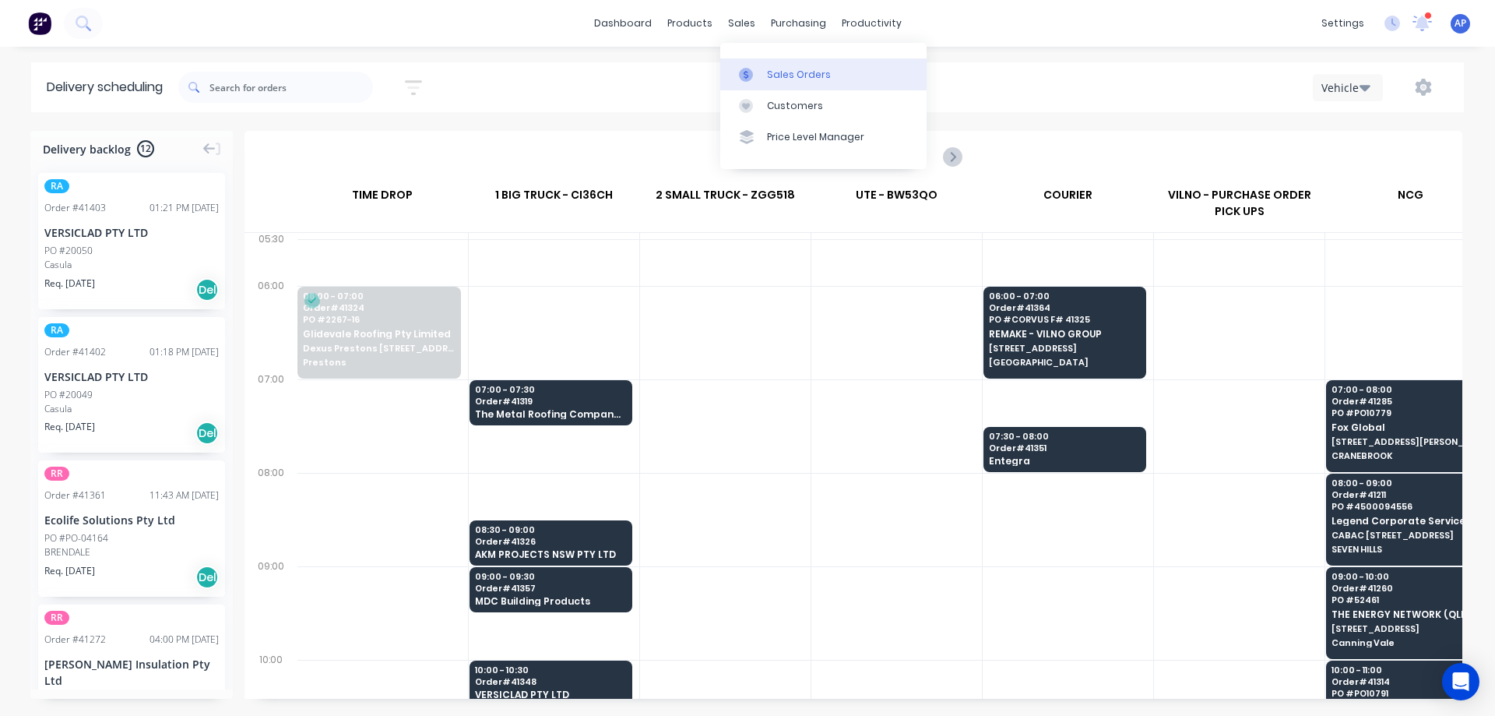
click at [786, 73] on div "Sales Orders" at bounding box center [799, 75] width 64 height 14
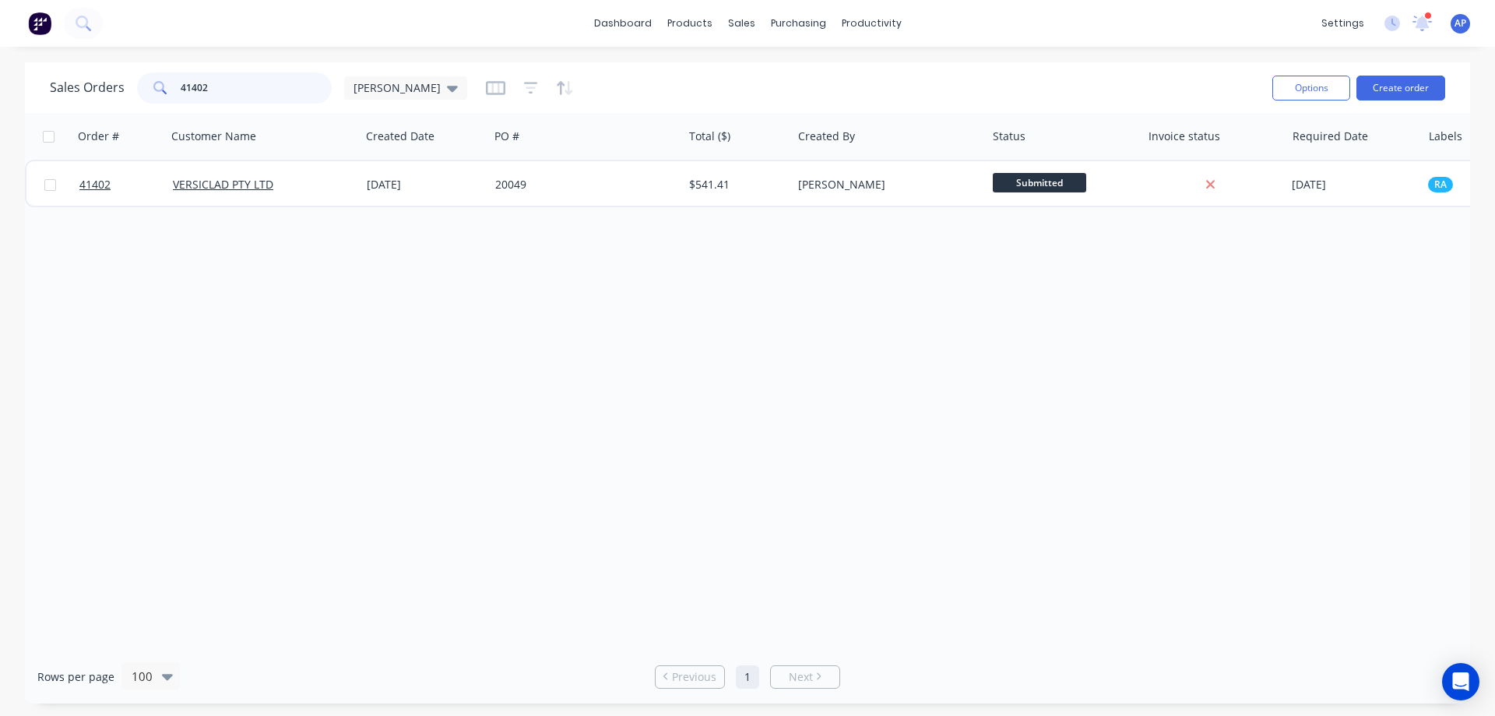
drag, startPoint x: 238, startPoint y: 90, endPoint x: 173, endPoint y: 89, distance: 65.4
click at [173, 89] on div "41402" at bounding box center [234, 87] width 195 height 31
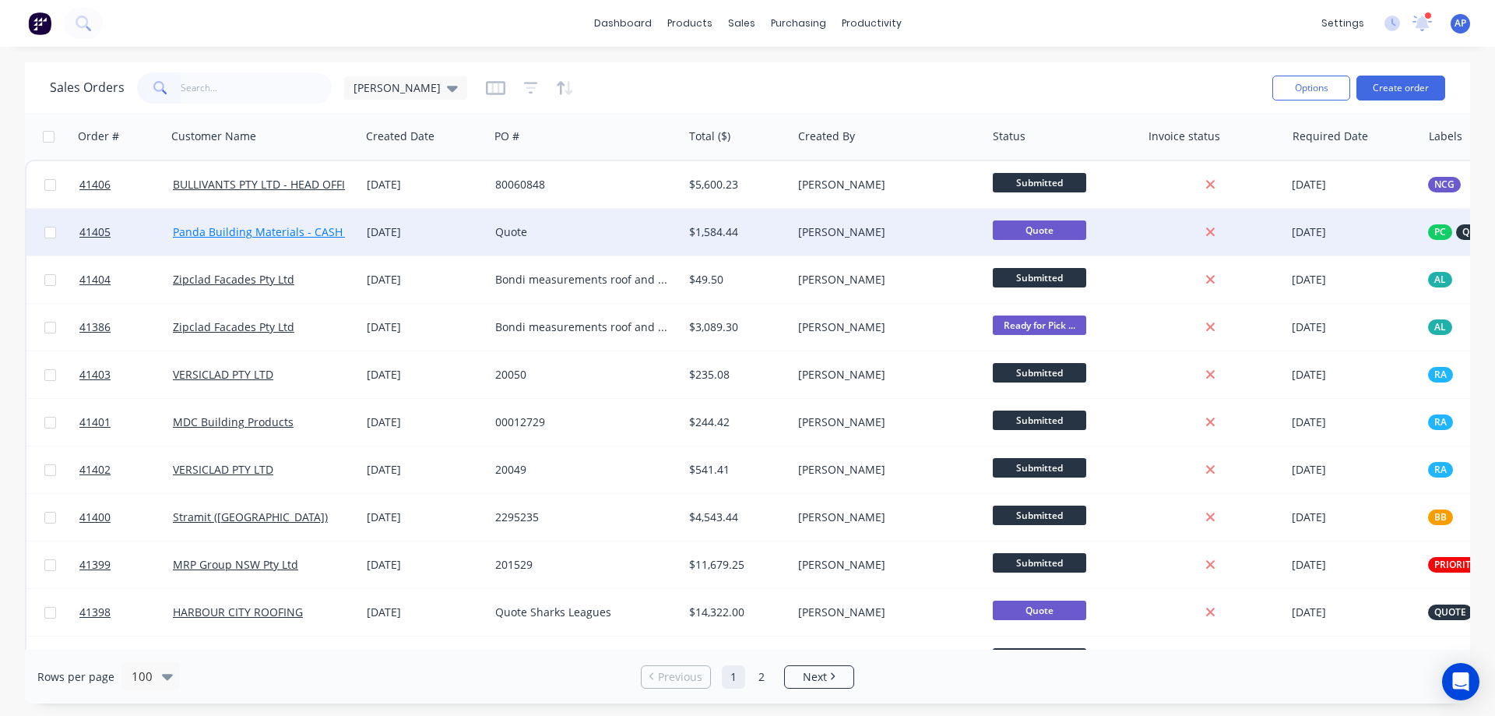
click at [277, 231] on link "Panda Building Materials - CASH SALE" at bounding box center [272, 231] width 198 height 15
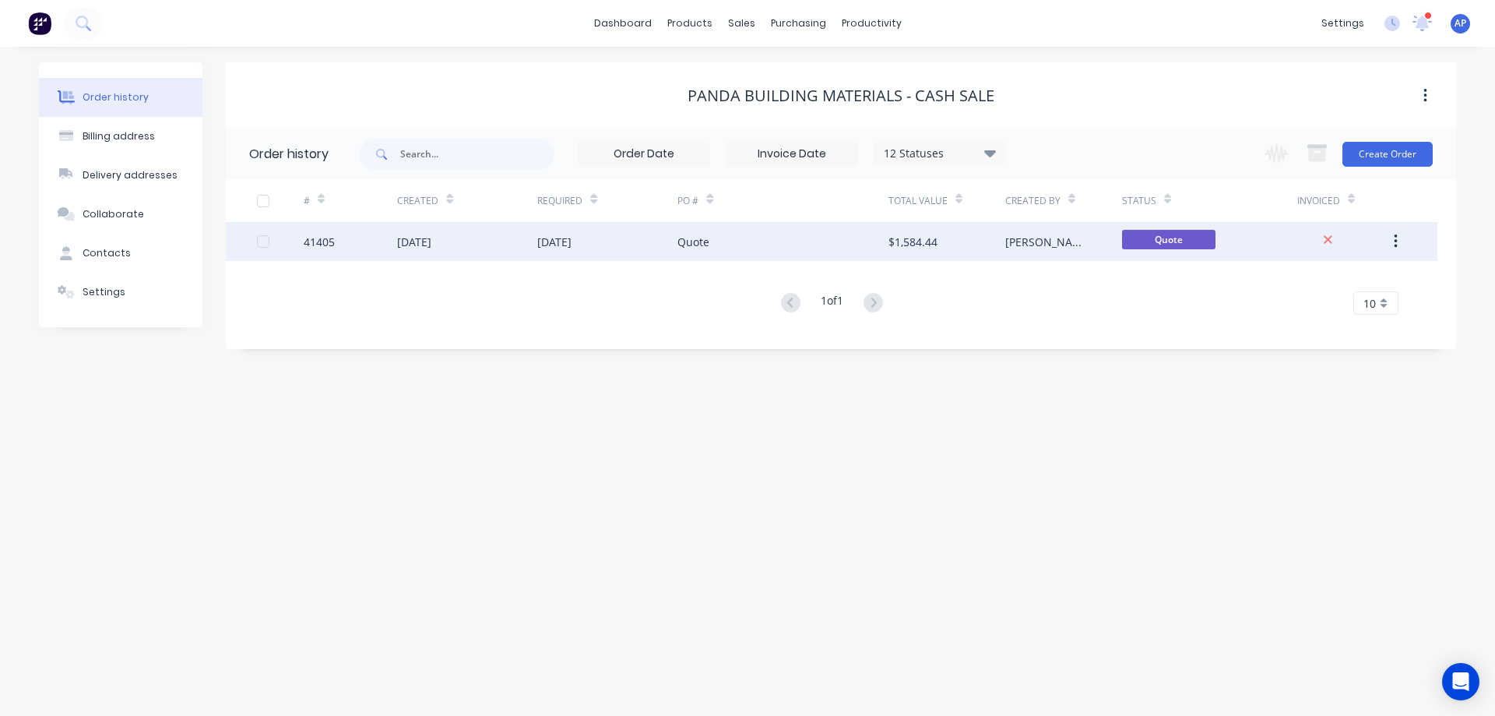
click at [812, 229] on div "Quote" at bounding box center [782, 241] width 210 height 39
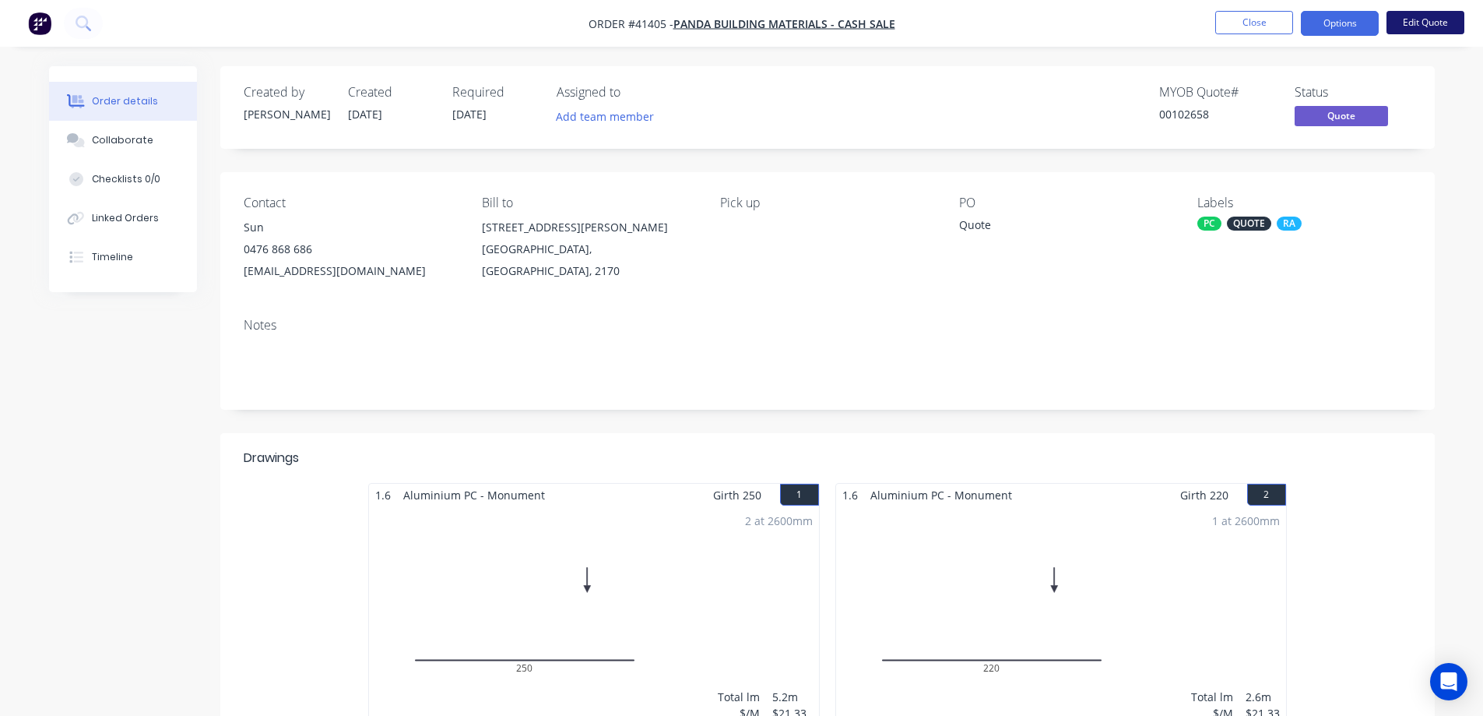
click at [1437, 22] on button "Edit Quote" at bounding box center [1426, 22] width 78 height 23
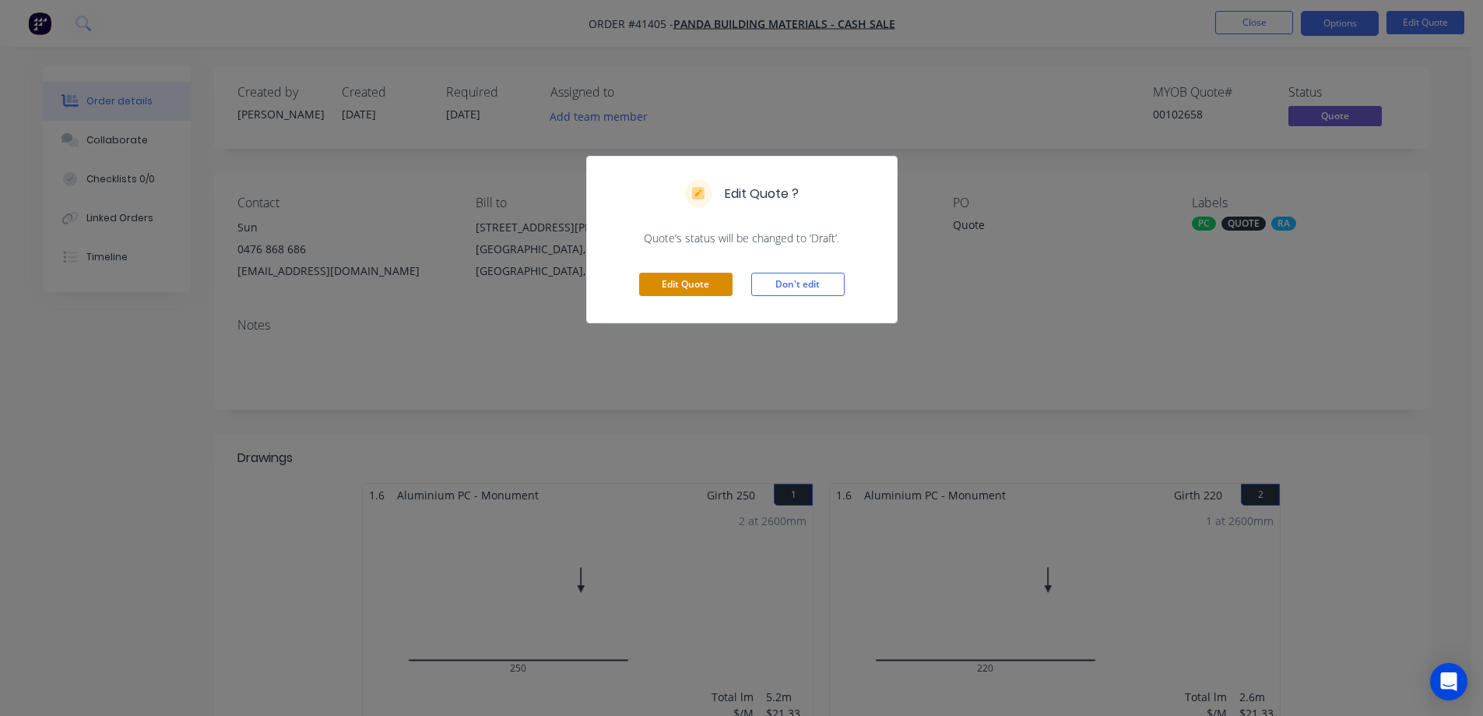
click at [704, 282] on button "Edit Quote" at bounding box center [685, 284] width 93 height 23
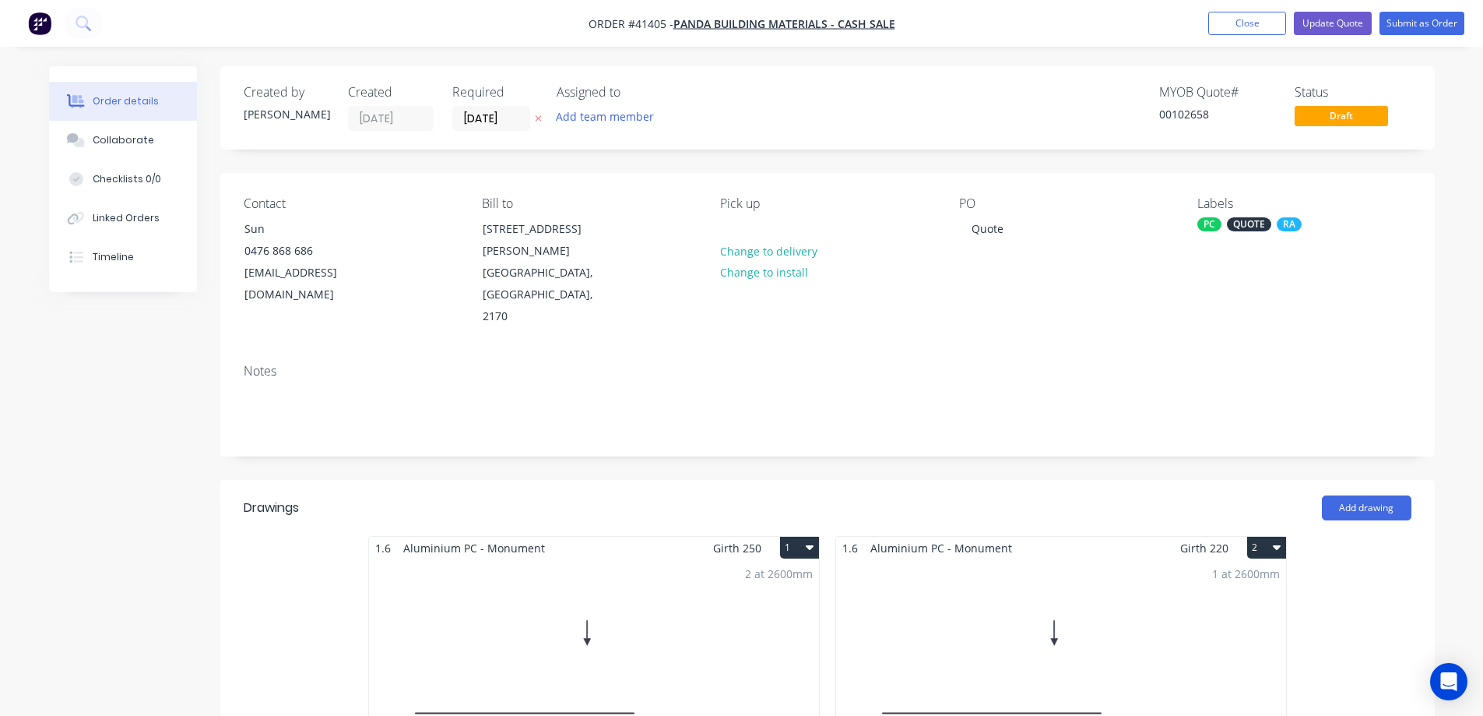
click at [669, 572] on div "2 at 2600mm Total lm $/M Total 5.2m $21.33 $110.92" at bounding box center [594, 677] width 450 height 237
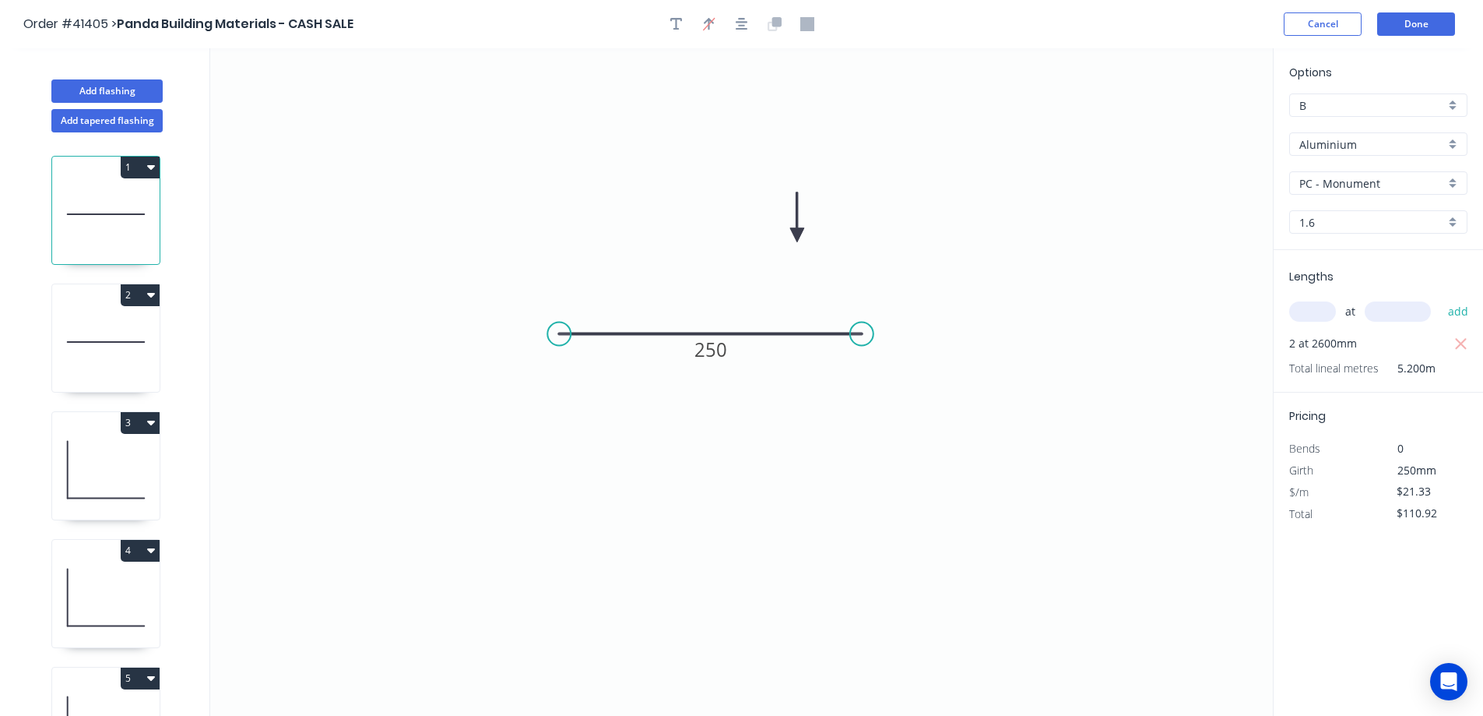
click at [1458, 181] on div "PC - Monument" at bounding box center [1378, 182] width 178 height 23
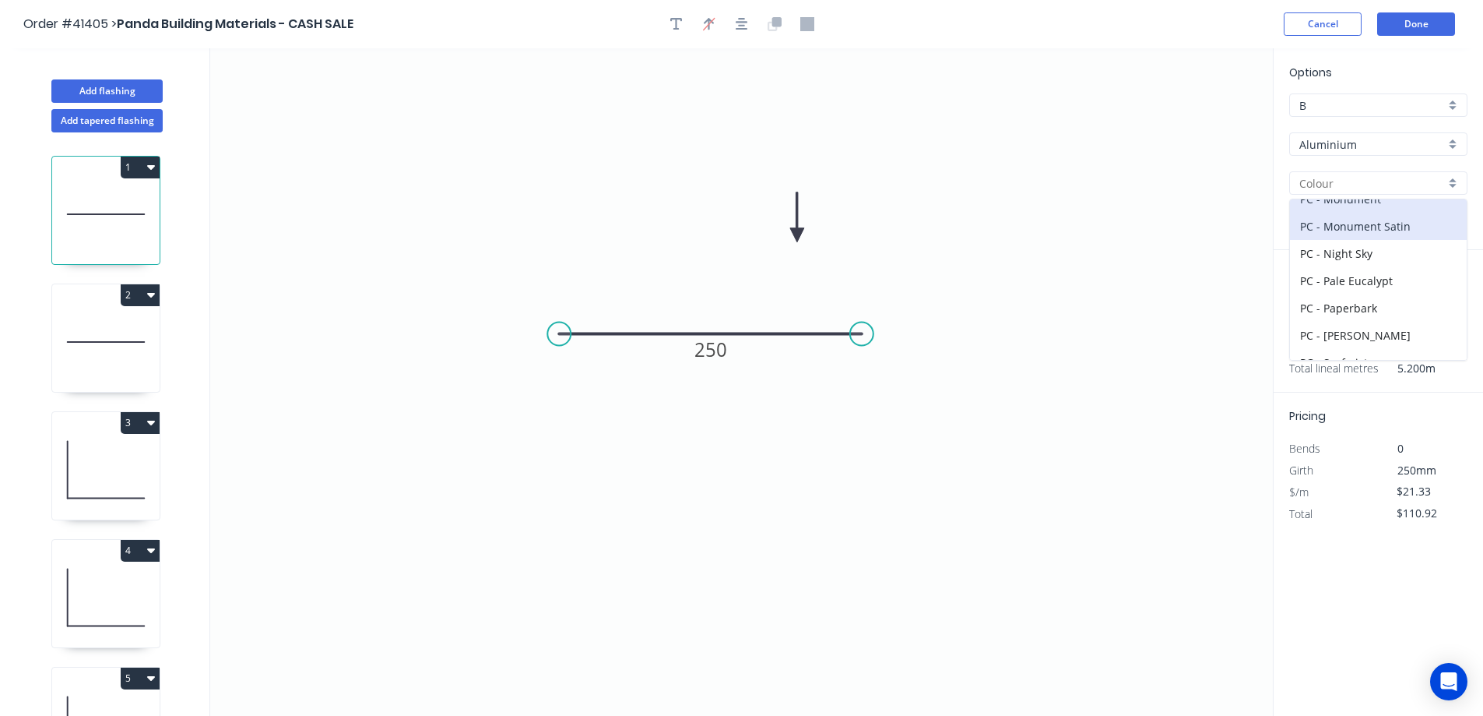
scroll to position [389, 0]
click at [1374, 253] on div "PC - Night Sky" at bounding box center [1378, 259] width 177 height 27
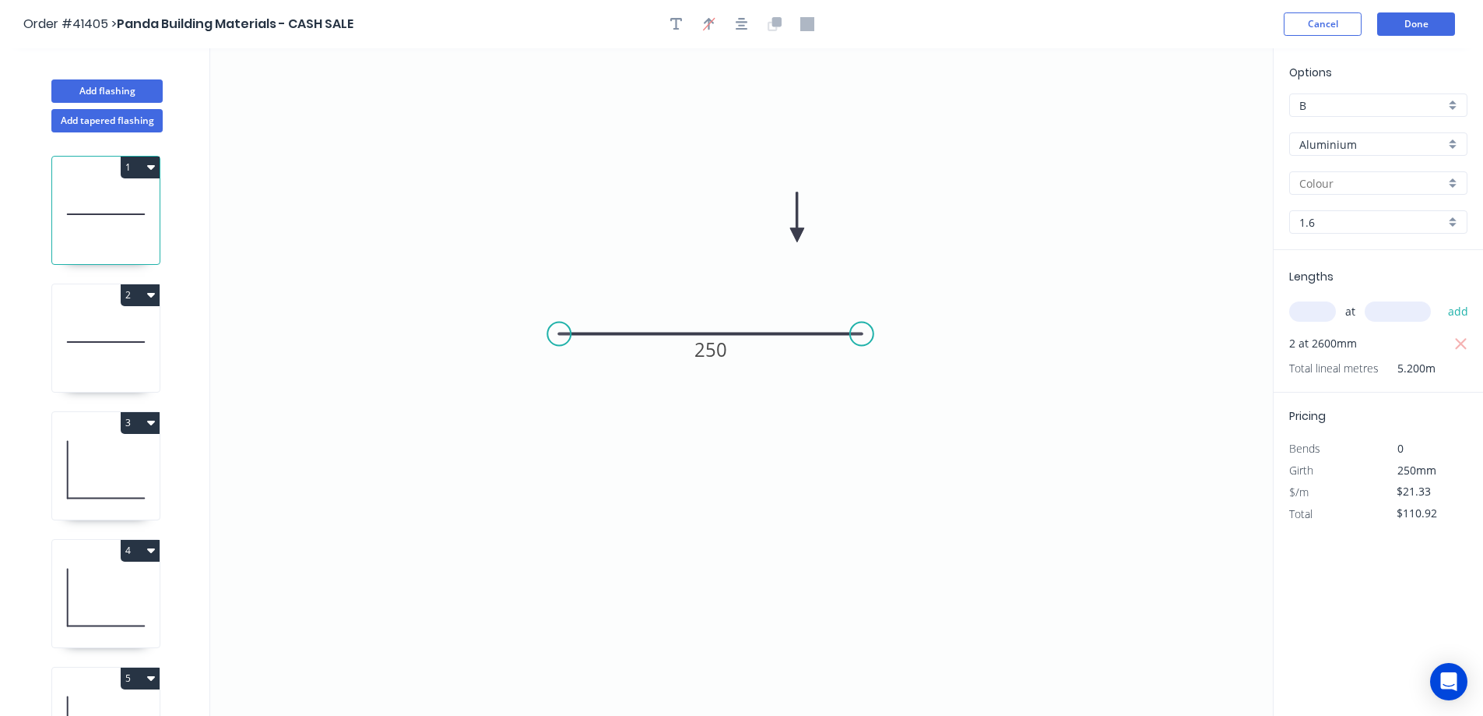
type input "PC - Night Sky"
click at [143, 325] on icon at bounding box center [105, 342] width 107 height 100
type input "$55.46"
click at [1453, 179] on div "PC - Monument" at bounding box center [1378, 182] width 178 height 23
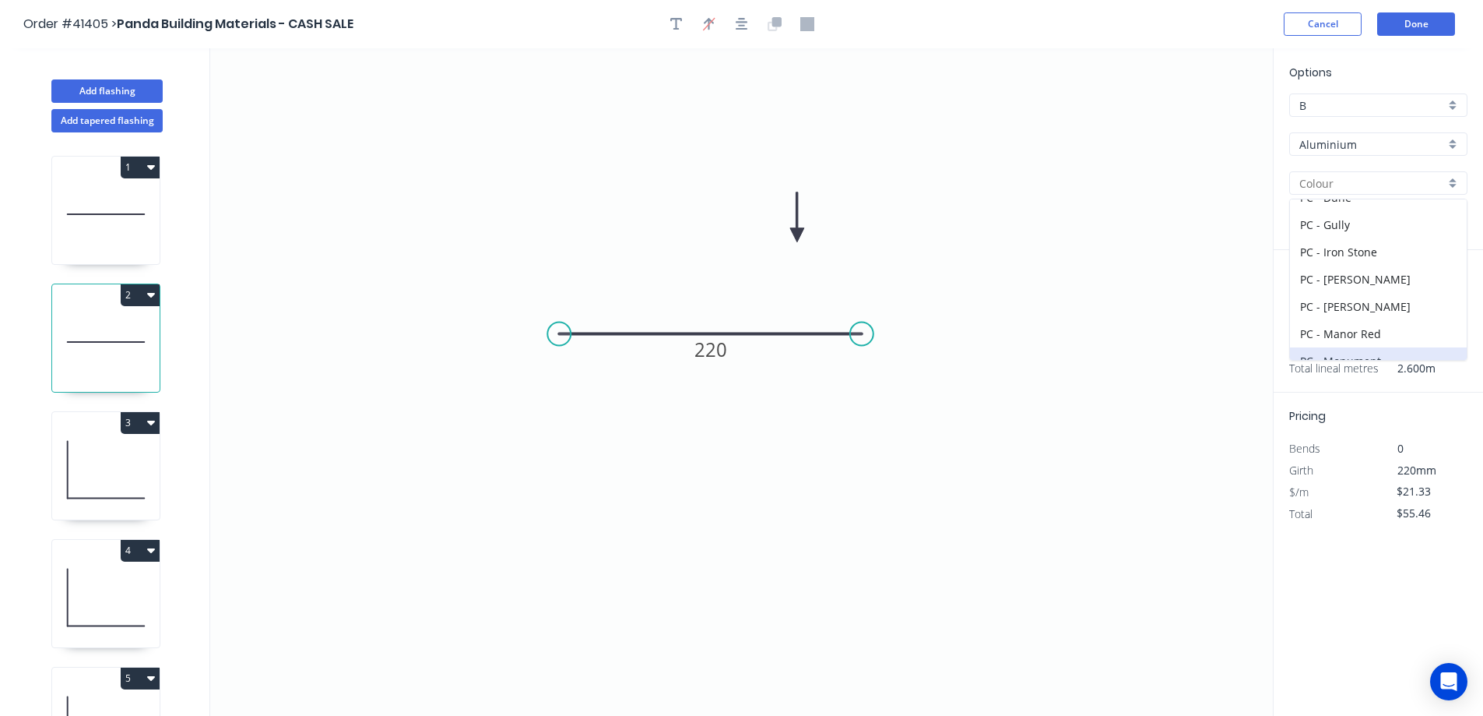
scroll to position [311, 0]
click at [1374, 327] on div "PC - Night Sky" at bounding box center [1378, 337] width 177 height 27
type input "PC - Night Sky"
click at [139, 459] on icon at bounding box center [105, 470] width 107 height 100
type input "$30.15"
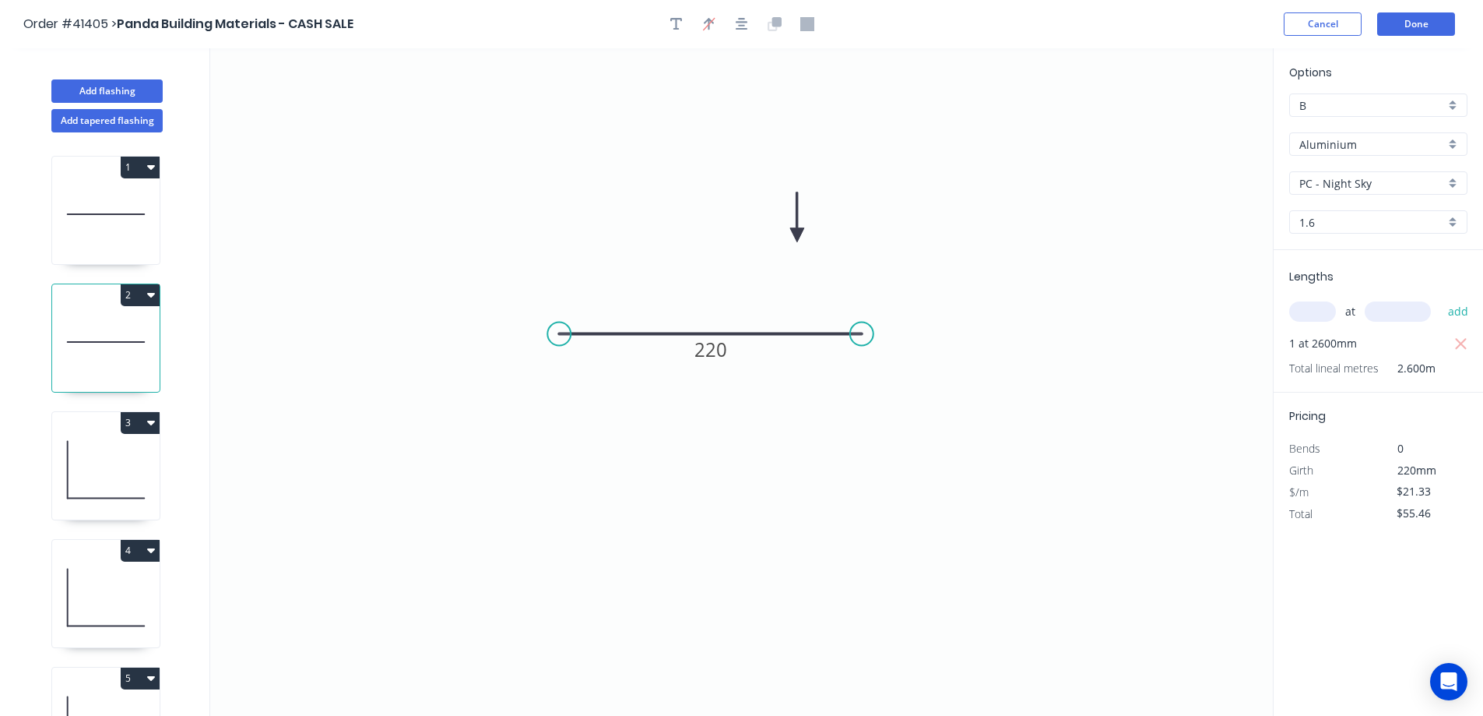
type input "$78.39"
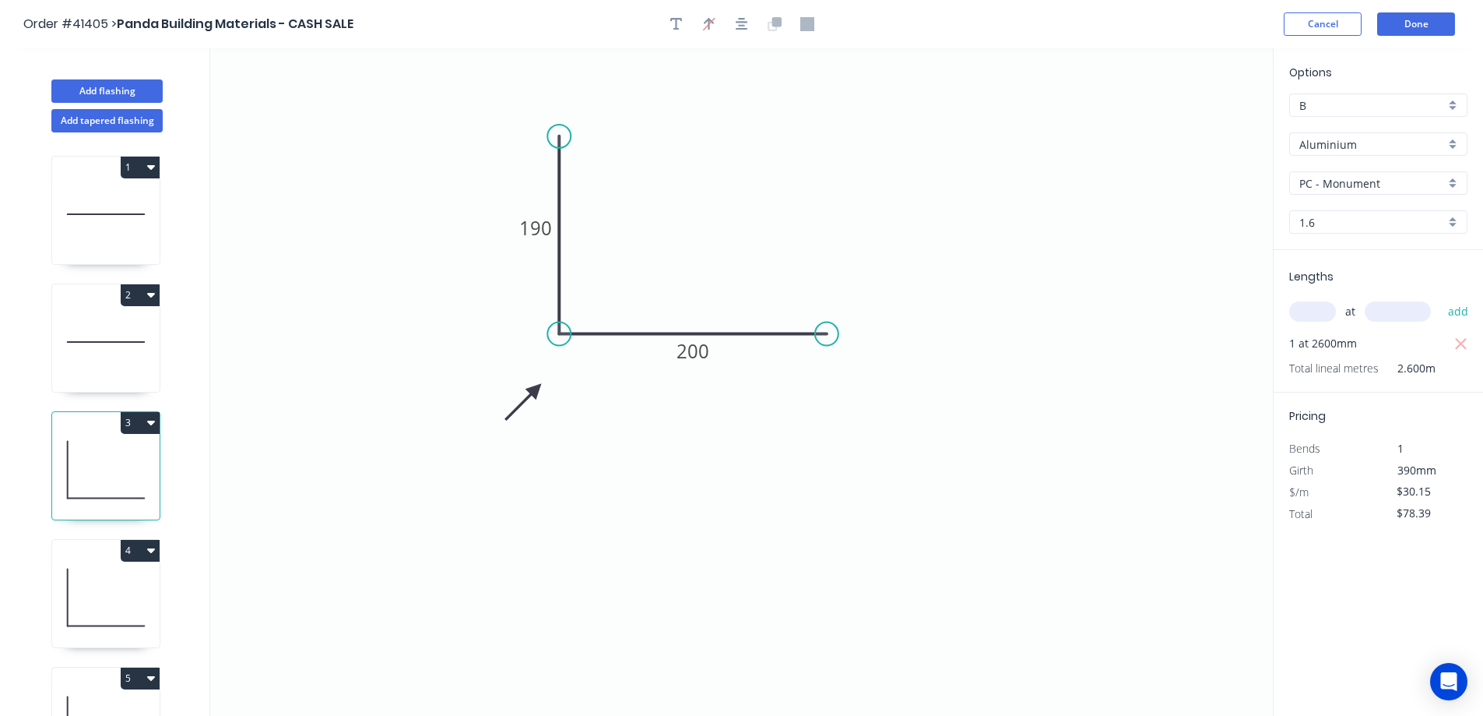
click at [1453, 180] on div "PC - Monument" at bounding box center [1378, 182] width 178 height 23
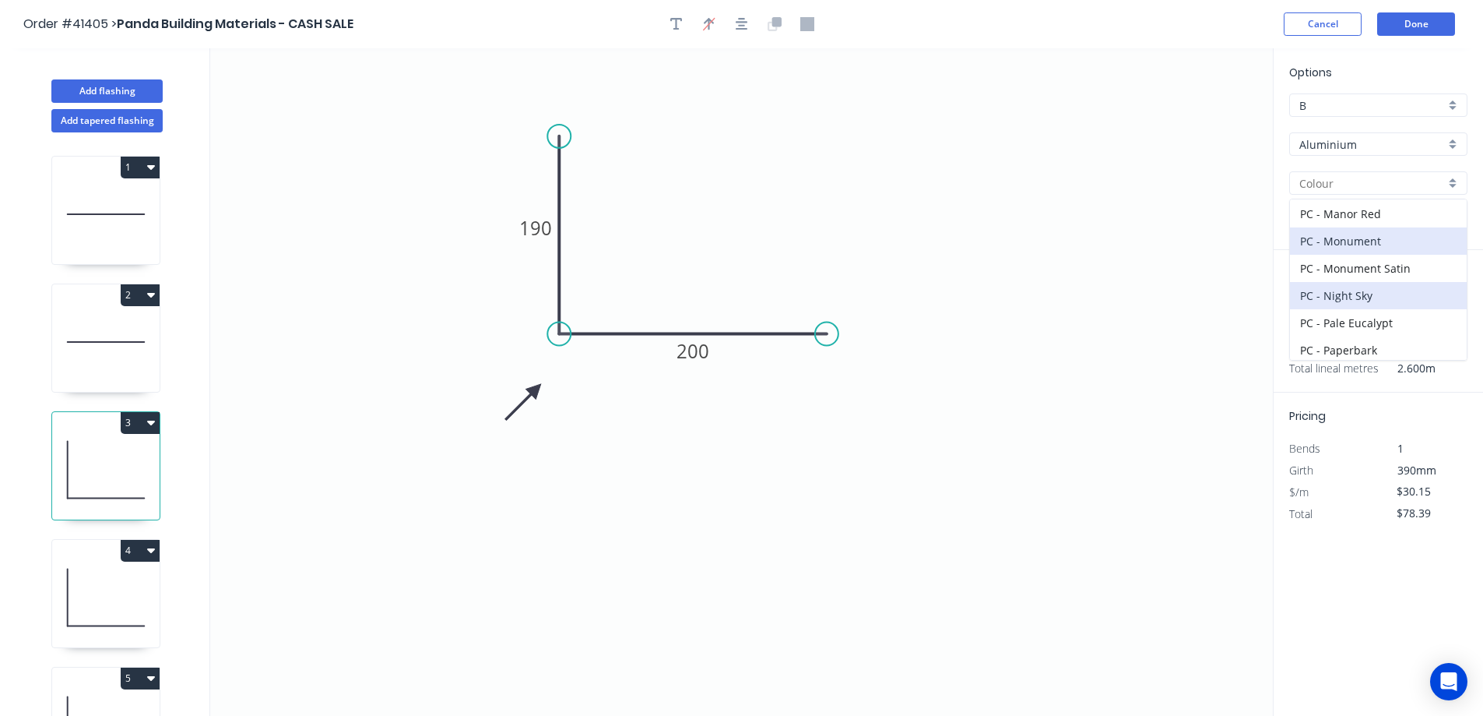
scroll to position [389, 0]
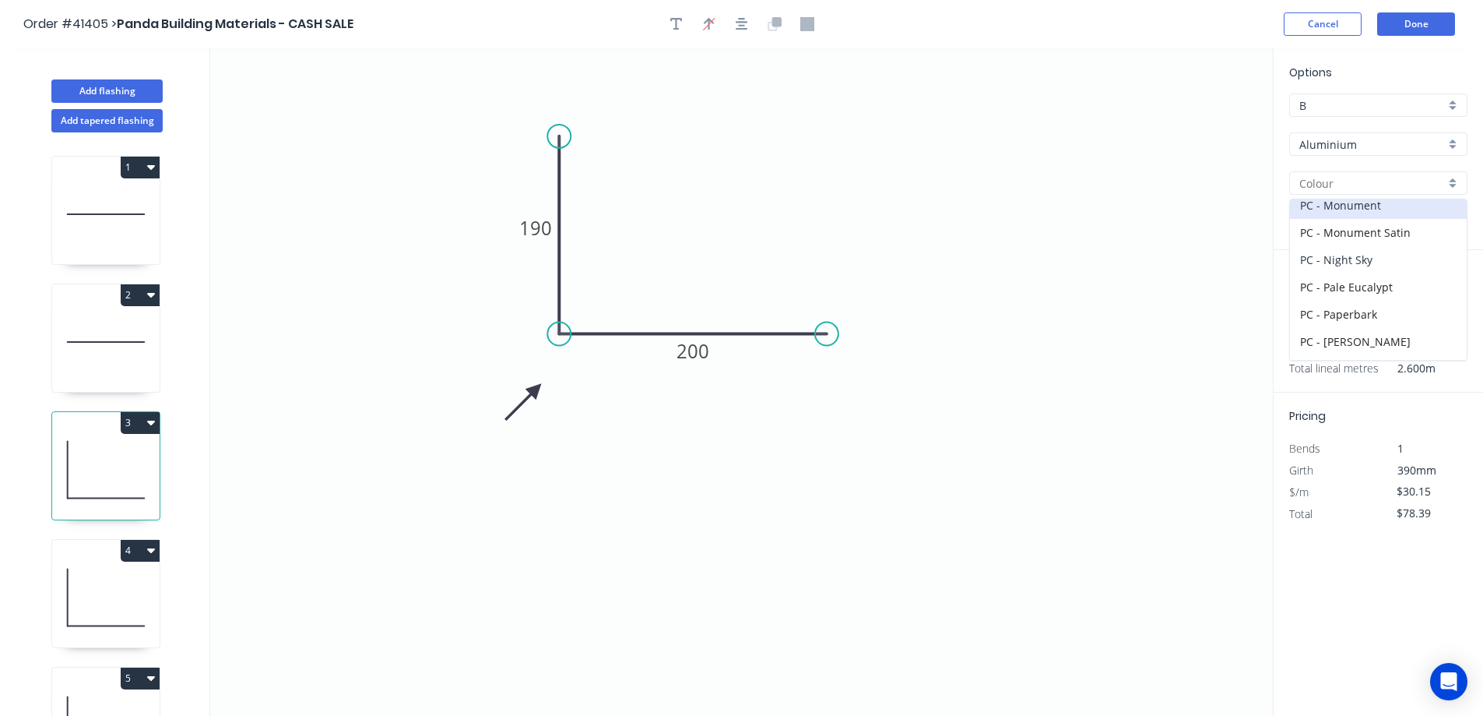
click at [1360, 256] on div "PC - Night Sky" at bounding box center [1378, 259] width 177 height 27
type input "PC - Night Sky"
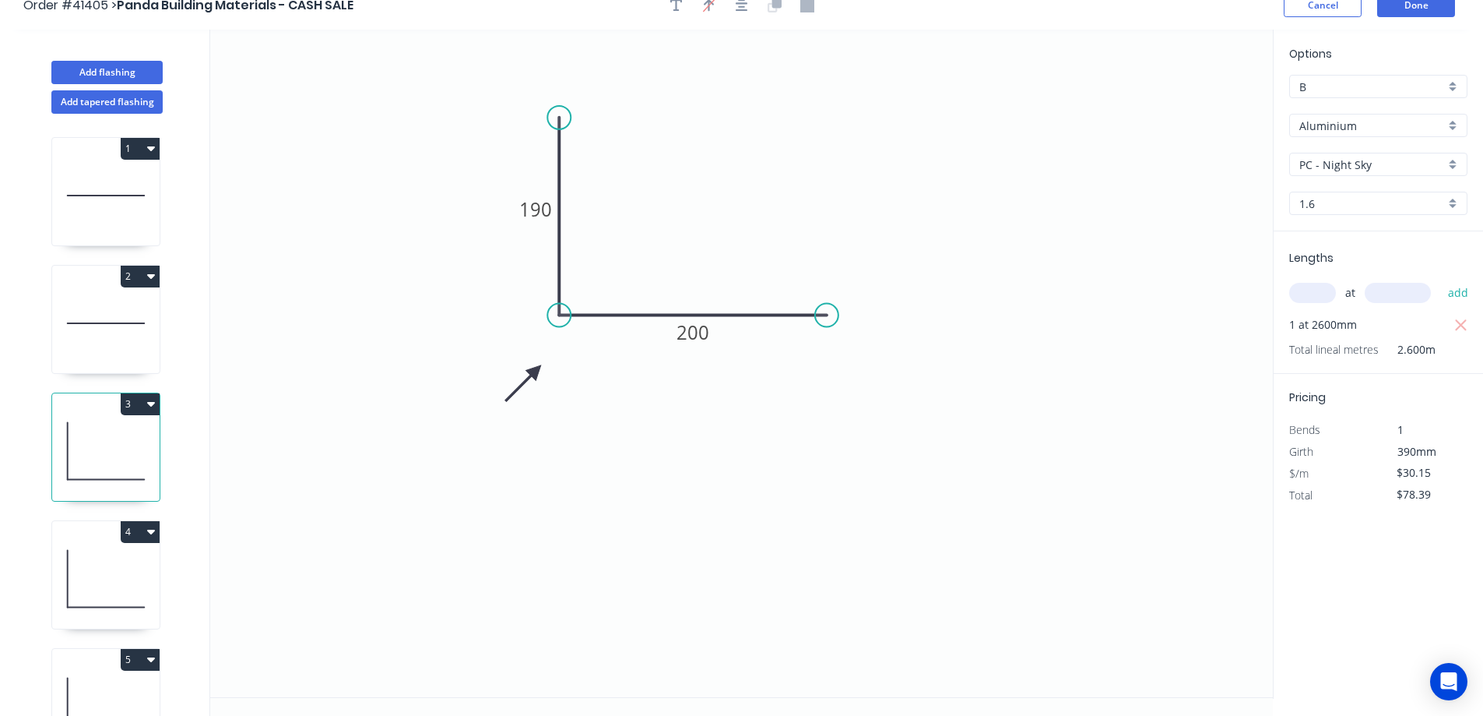
scroll to position [29, 0]
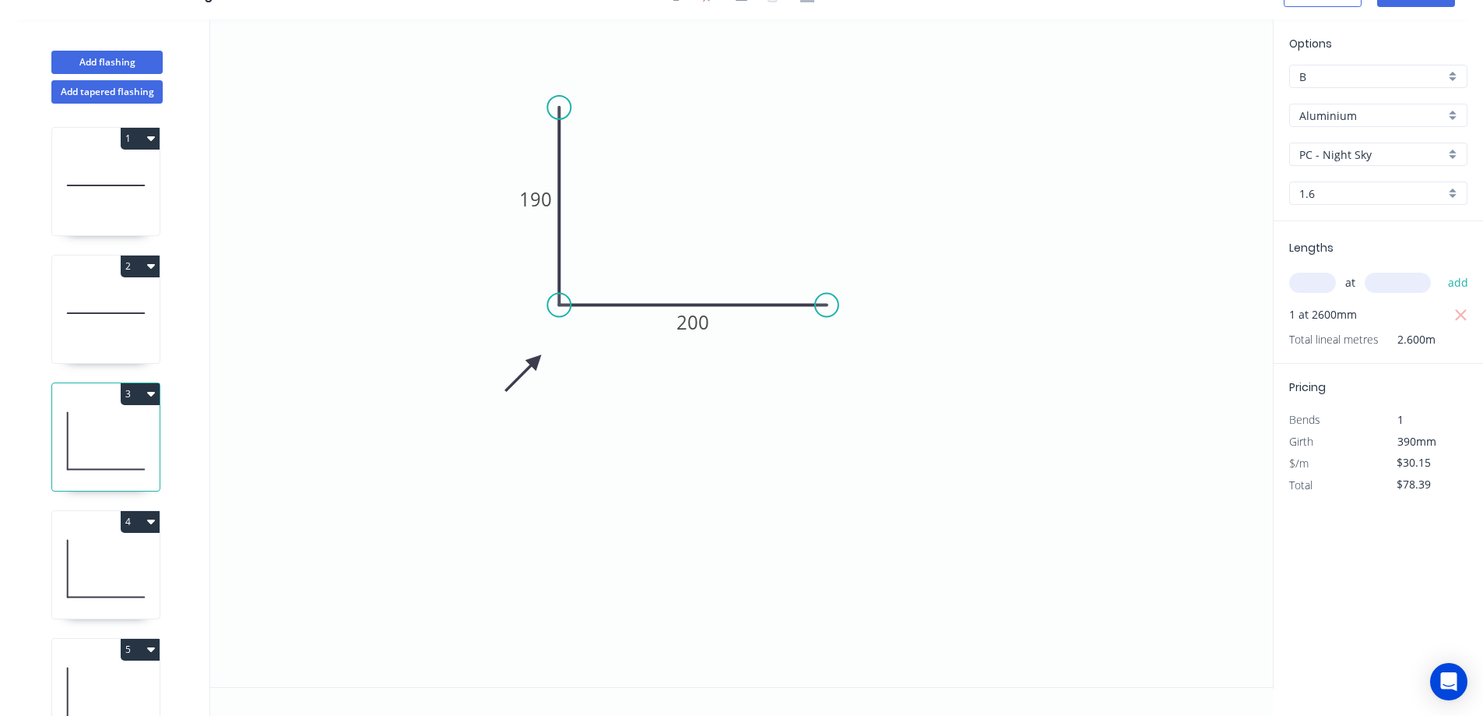
click at [146, 548] on icon at bounding box center [105, 569] width 107 height 100
click at [1453, 150] on div "PC - Monument" at bounding box center [1378, 153] width 178 height 23
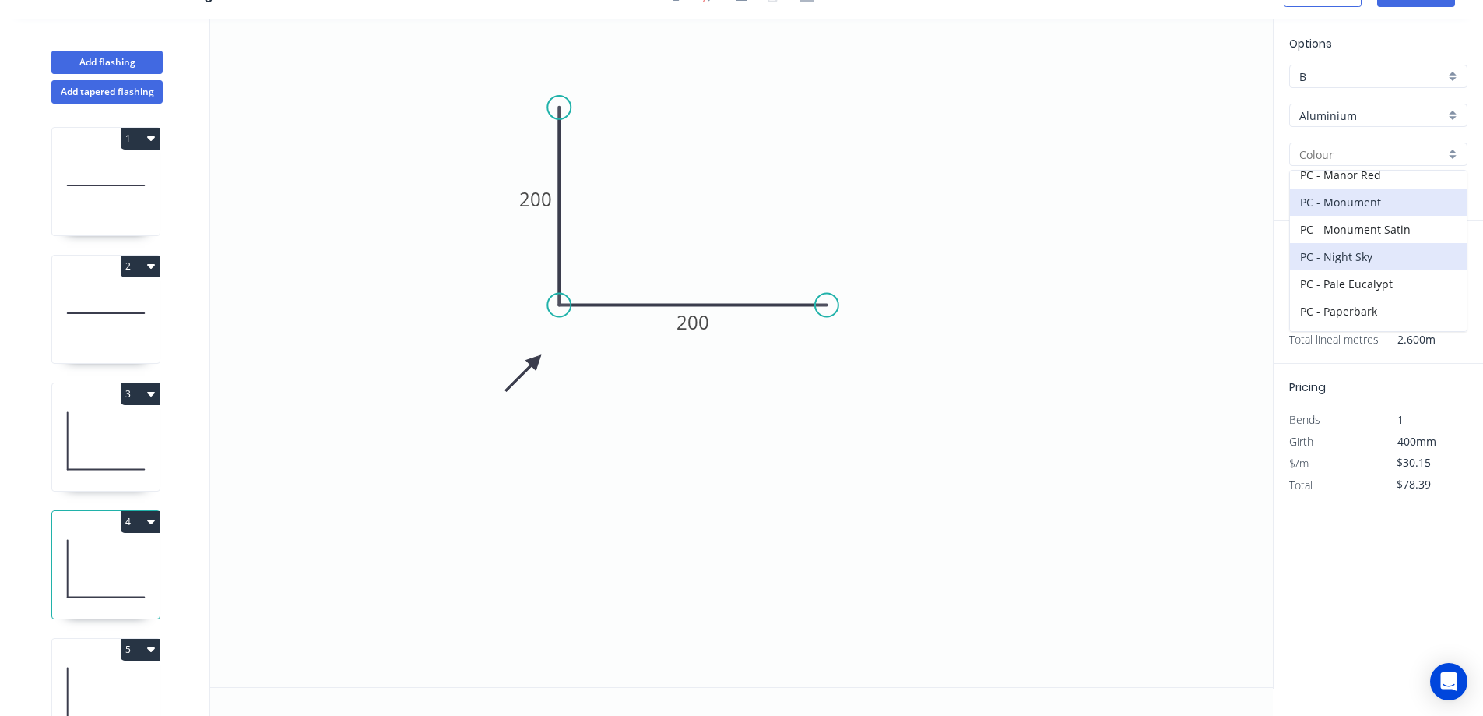
scroll to position [389, 0]
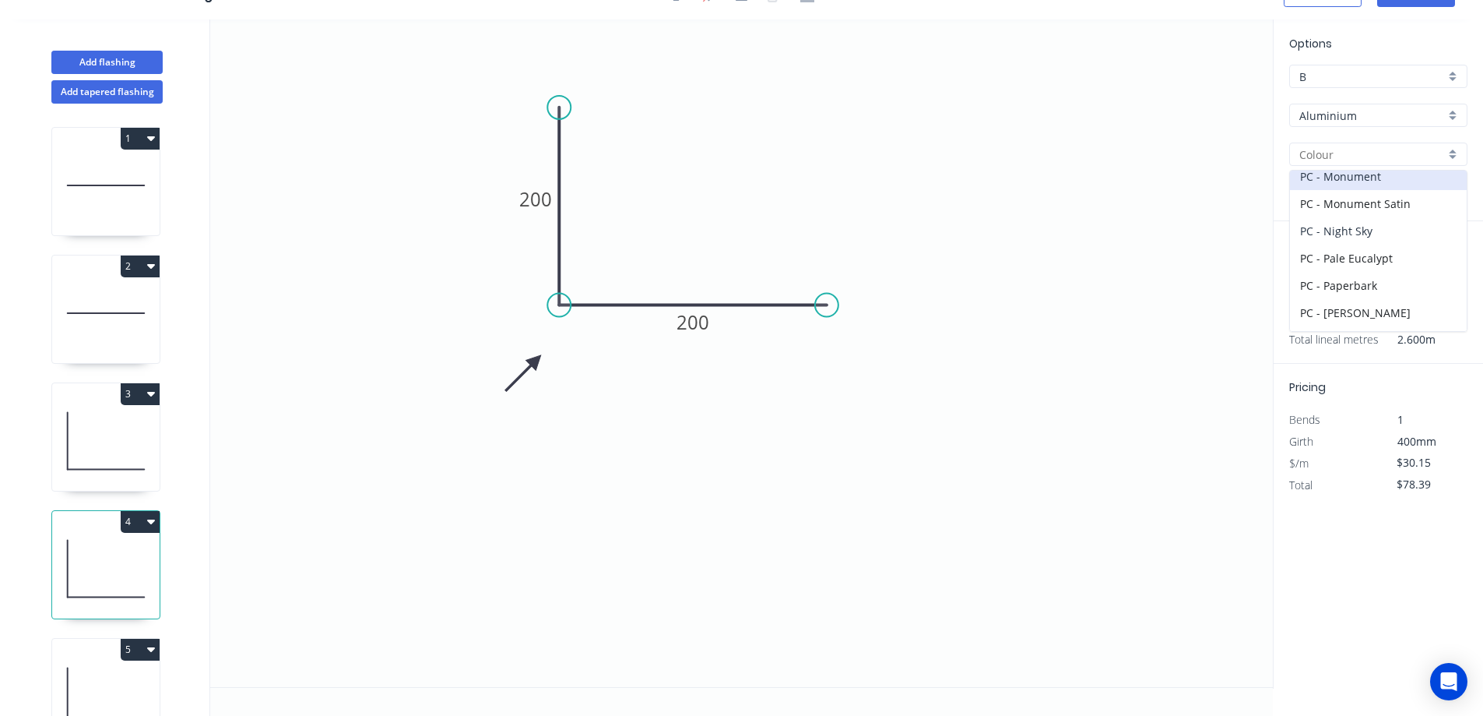
click at [1374, 227] on div "PC - Night Sky" at bounding box center [1378, 230] width 177 height 27
type input "PC - Night Sky"
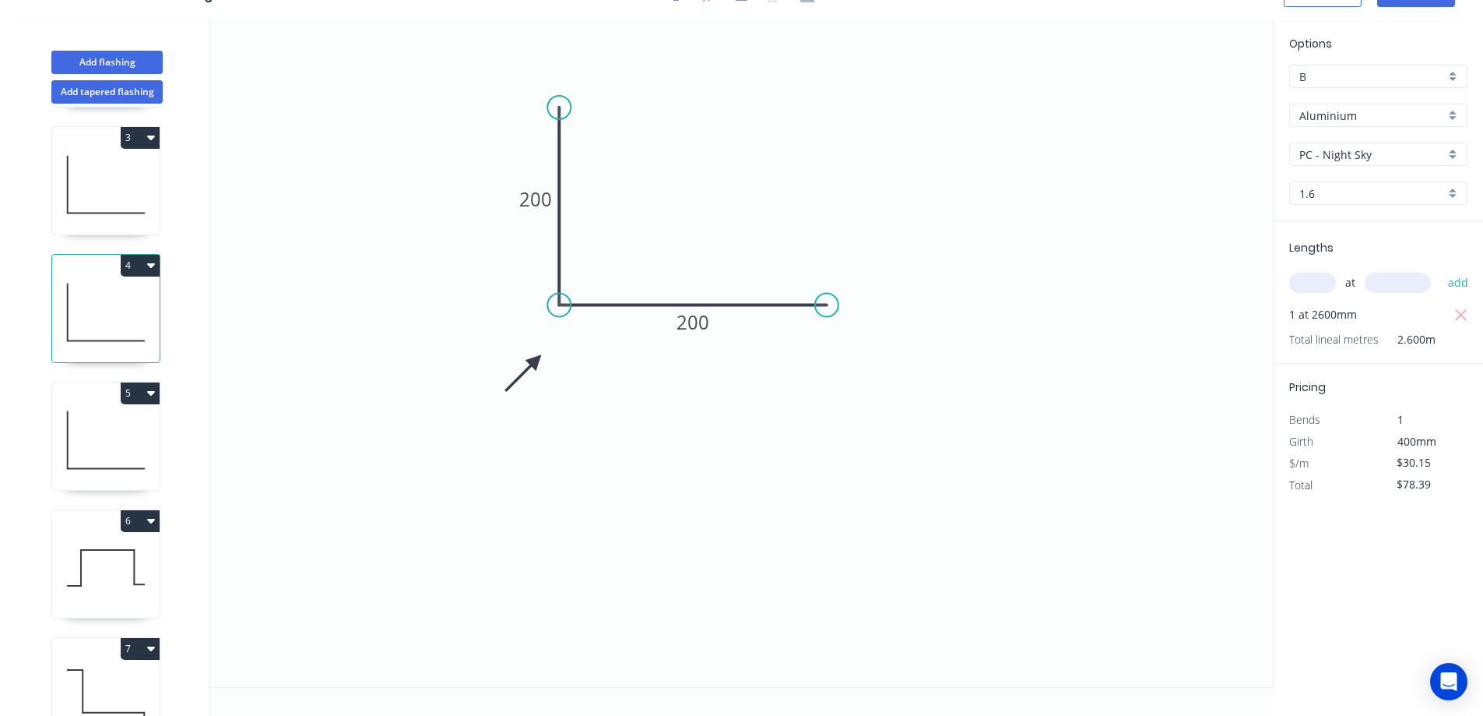
scroll to position [311, 0]
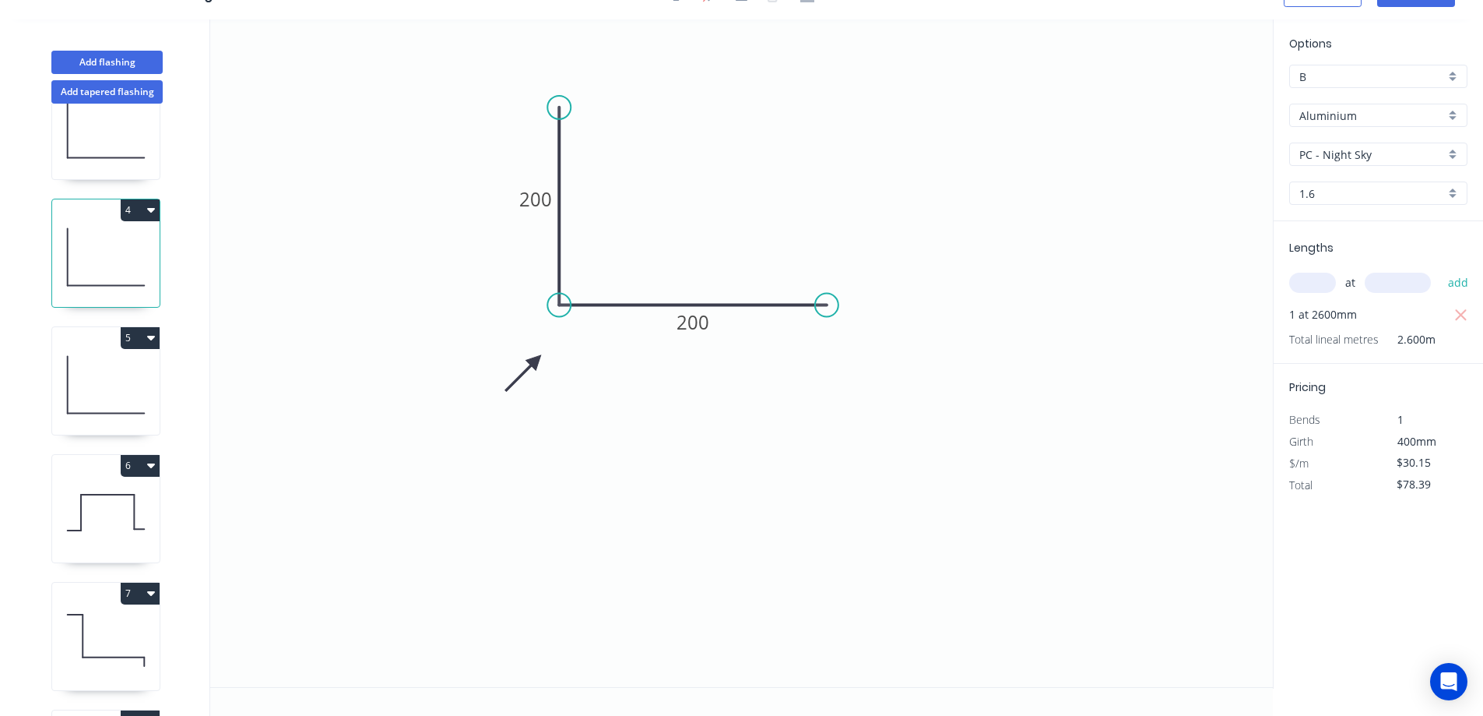
click at [118, 377] on icon at bounding box center [105, 385] width 107 height 100
click at [1451, 150] on div "PC - Monument" at bounding box center [1378, 153] width 178 height 23
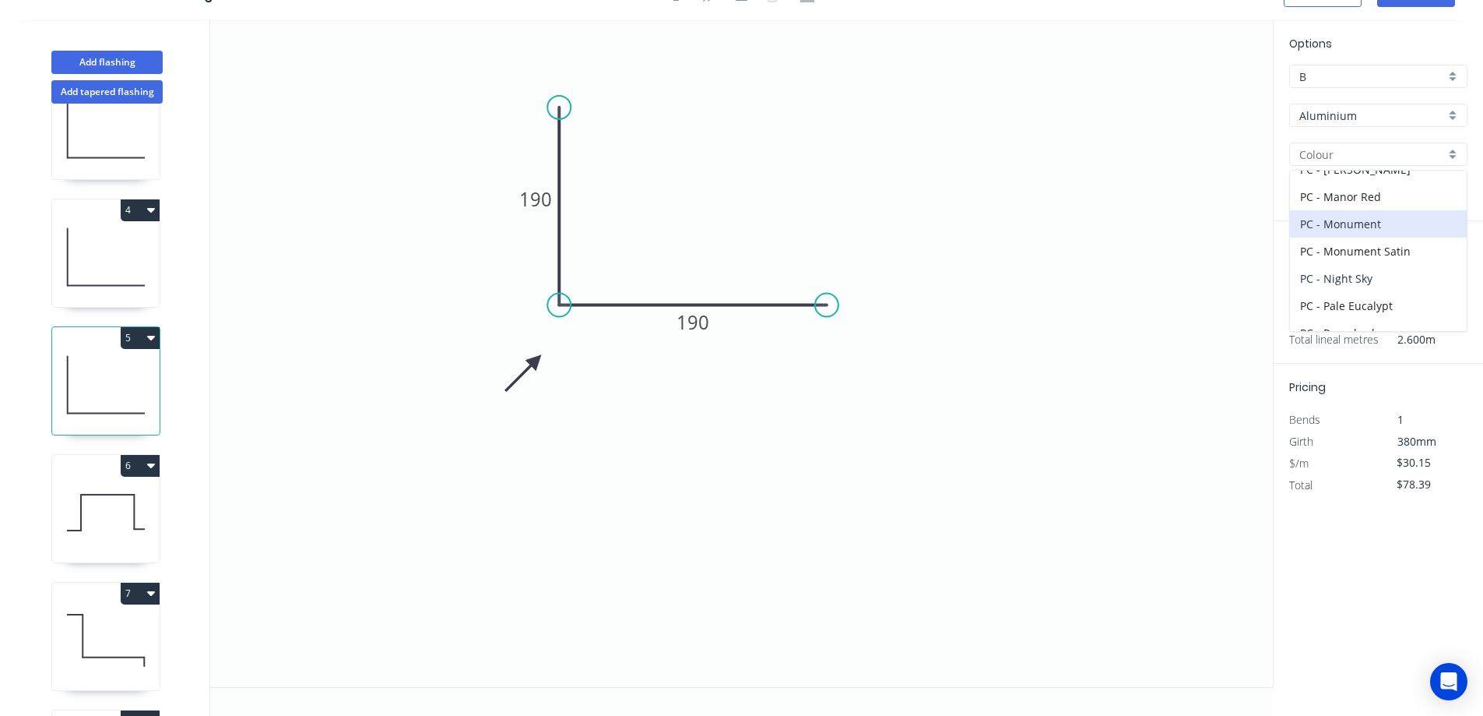
click at [1364, 281] on div "PC - Night Sky" at bounding box center [1378, 278] width 177 height 27
type input "PC - Night Sky"
click at [112, 523] on icon at bounding box center [105, 513] width 107 height 100
type input "$31.84"
type input "$248.35"
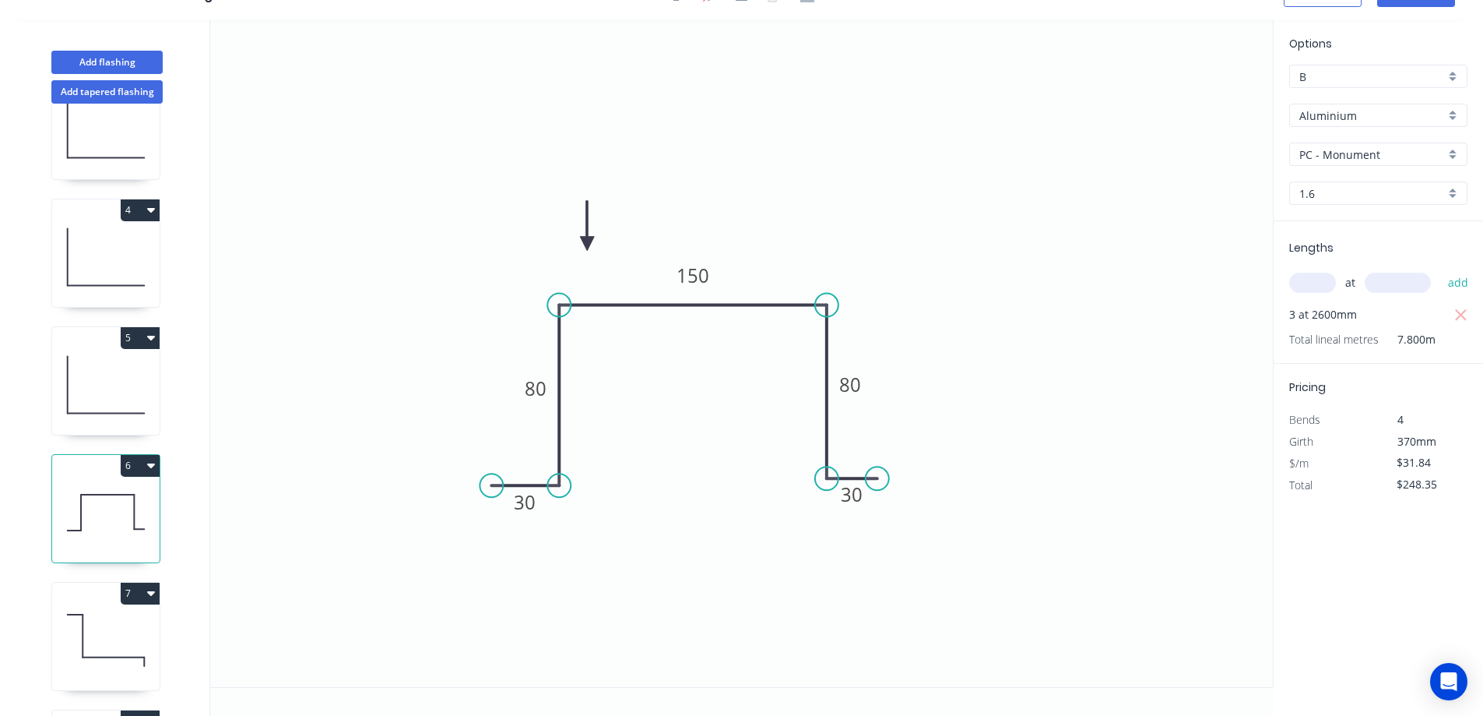
click at [1454, 150] on div "PC - Monument" at bounding box center [1378, 153] width 178 height 23
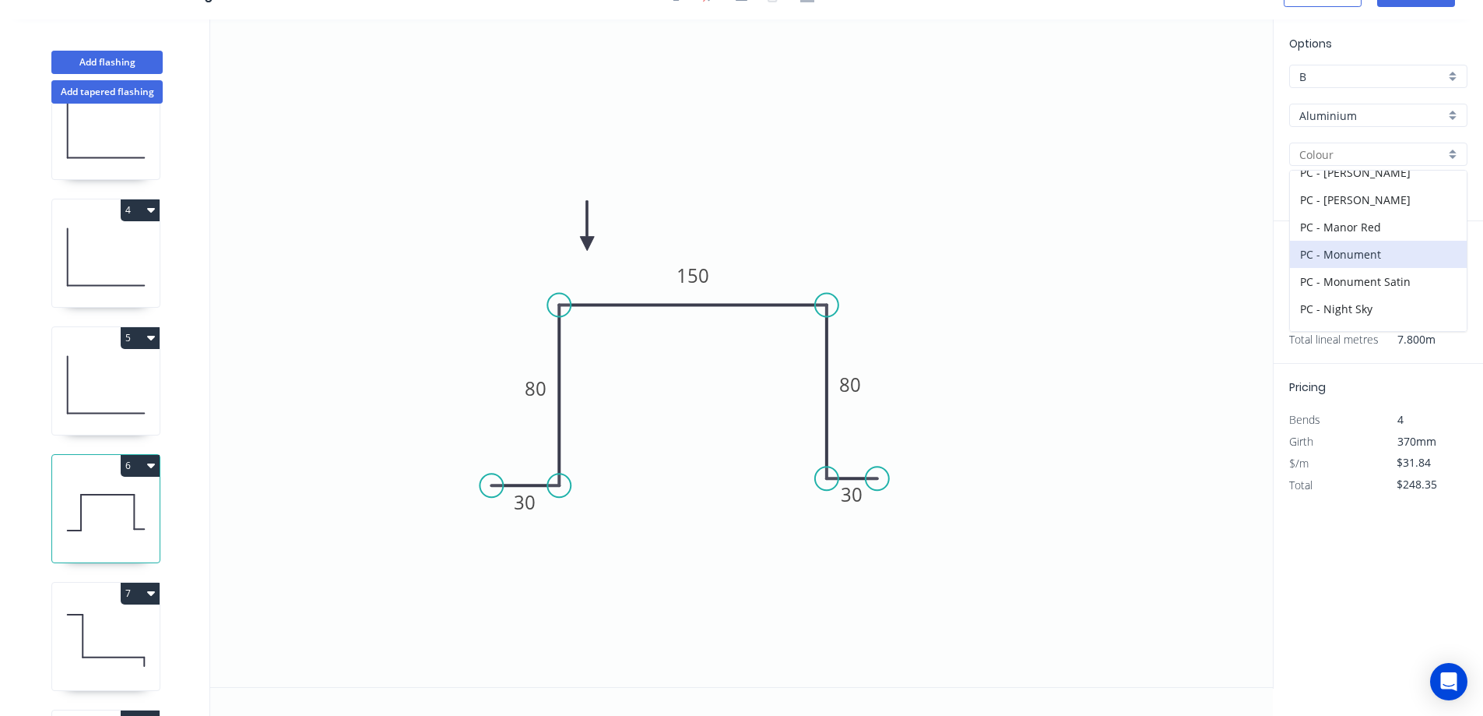
scroll to position [389, 0]
click at [1367, 231] on div "PC - Night Sky" at bounding box center [1378, 230] width 177 height 27
type input "PC - Night Sky"
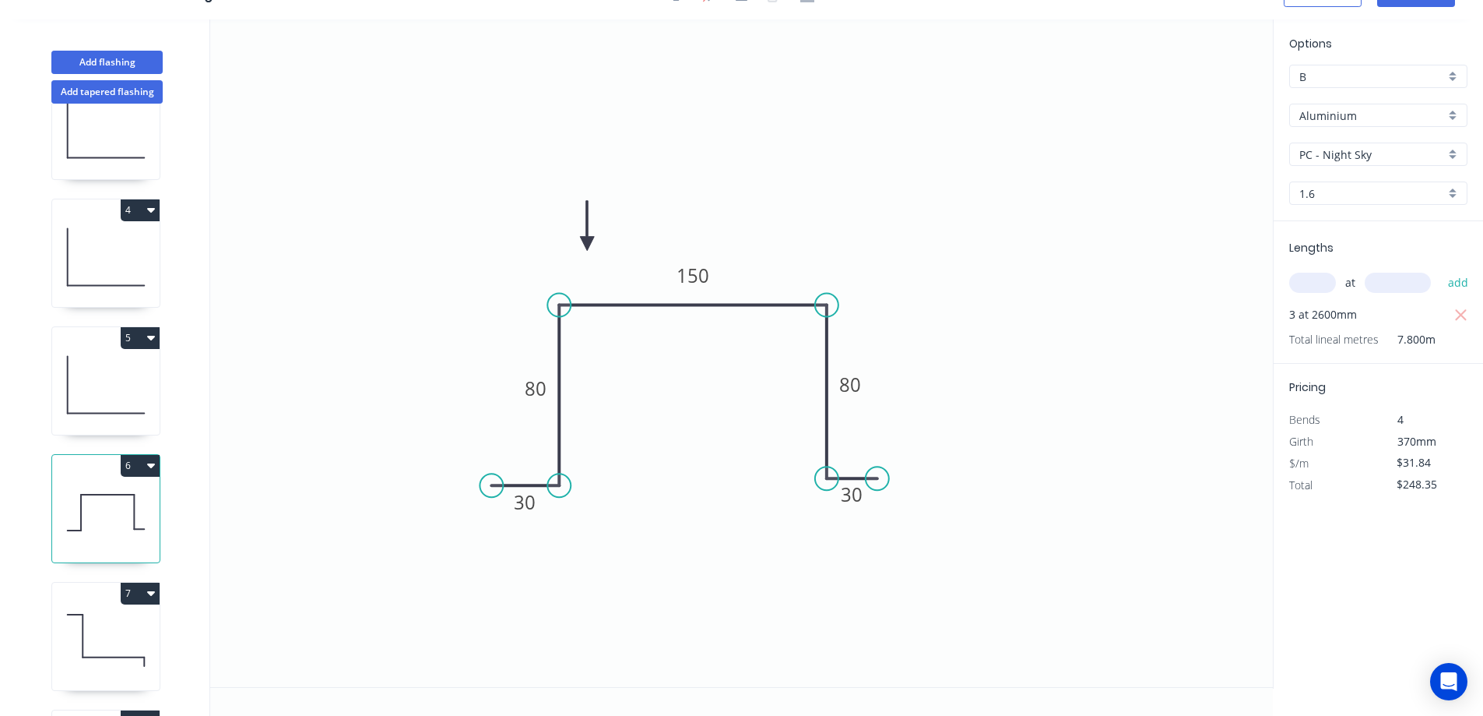
click at [145, 633] on icon at bounding box center [105, 640] width 107 height 100
type input "$23.88"
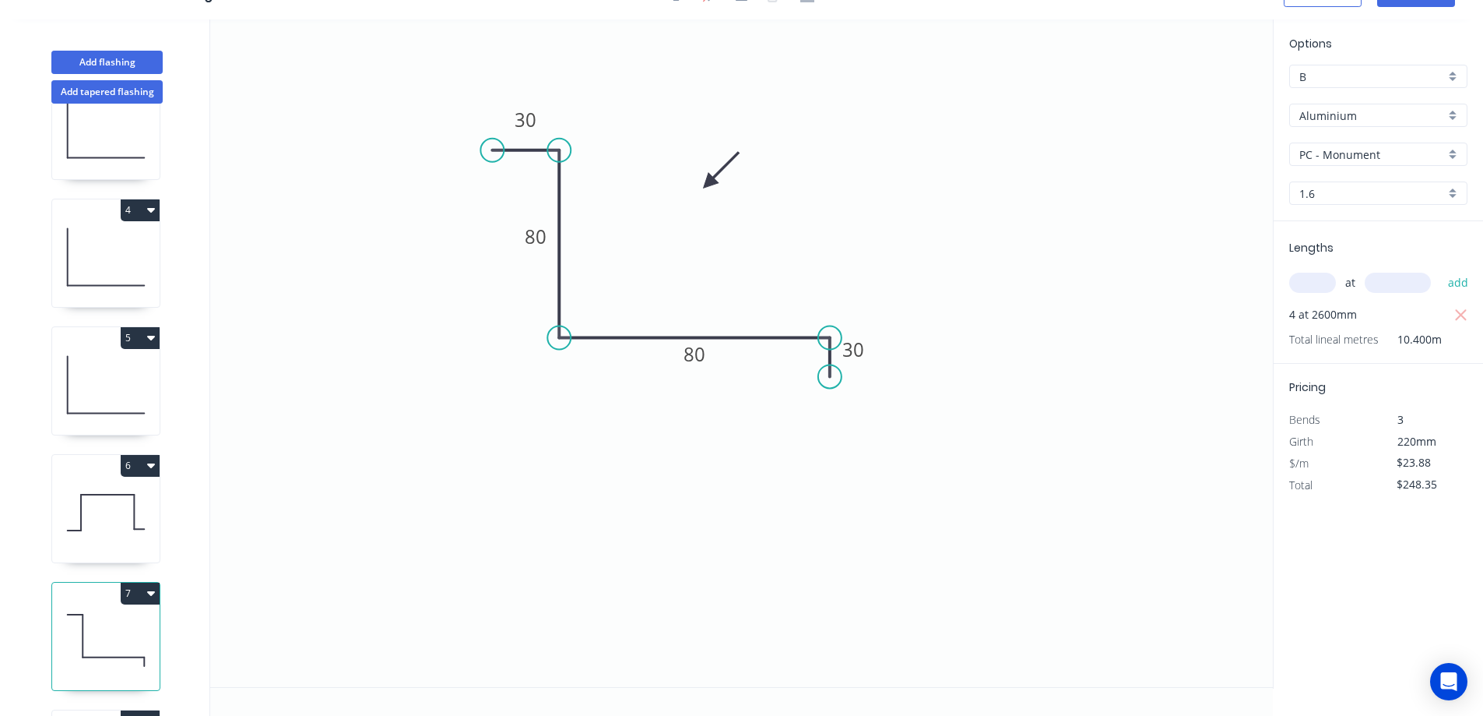
click at [1454, 151] on div "PC - Monument" at bounding box center [1378, 153] width 178 height 23
click at [1373, 229] on div "PC - Night Sky" at bounding box center [1378, 230] width 177 height 27
type input "PC - Night Sky"
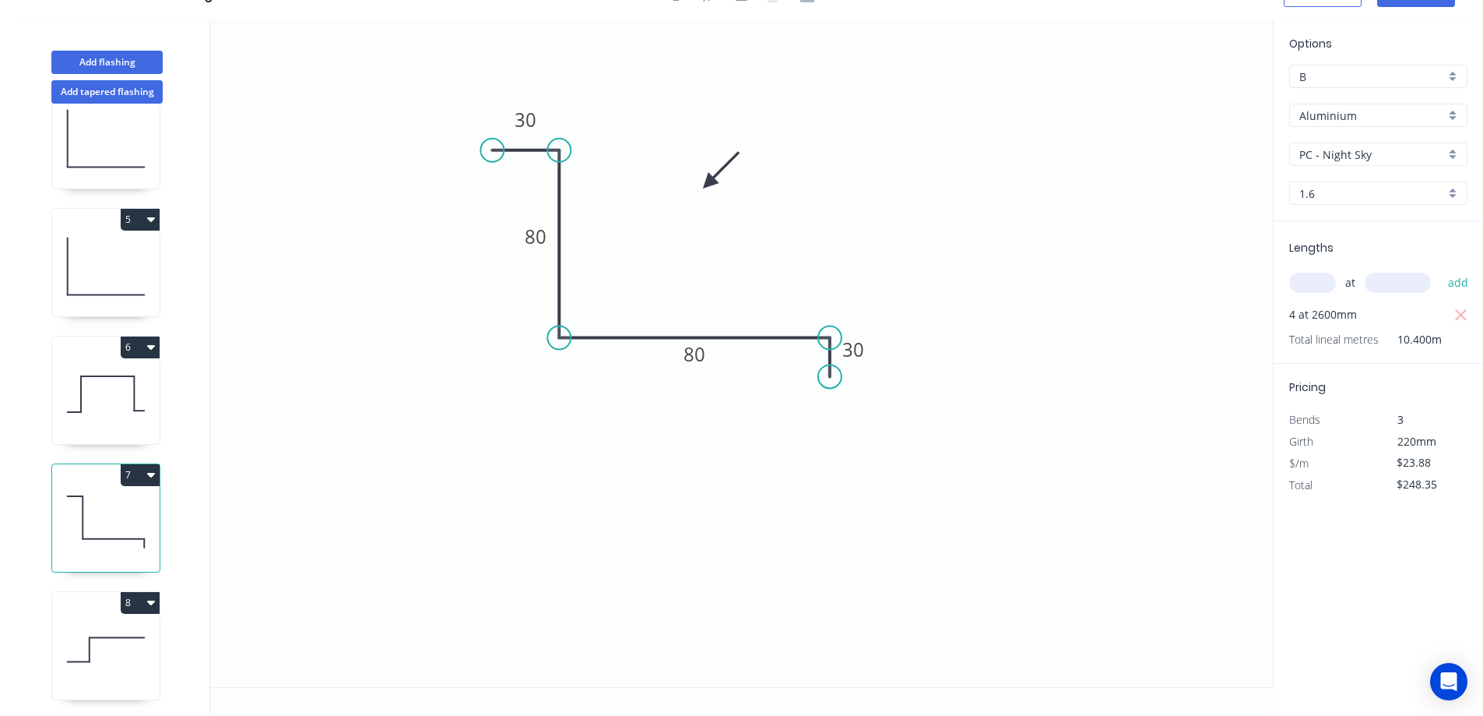
scroll to position [445, 0]
click at [141, 635] on icon at bounding box center [105, 646] width 107 height 100
type input "$30.15"
type input "$156.78"
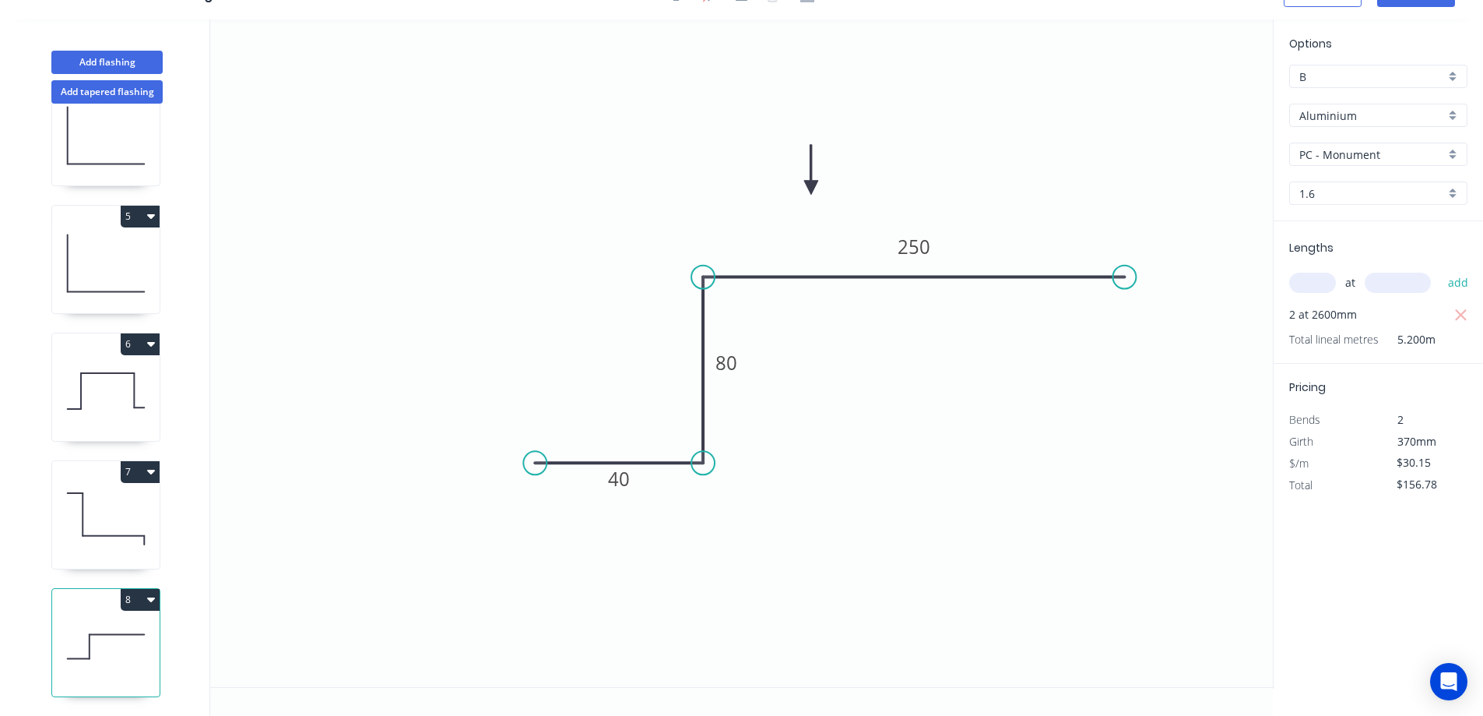
click at [1455, 159] on div "PC - Monument" at bounding box center [1378, 153] width 178 height 23
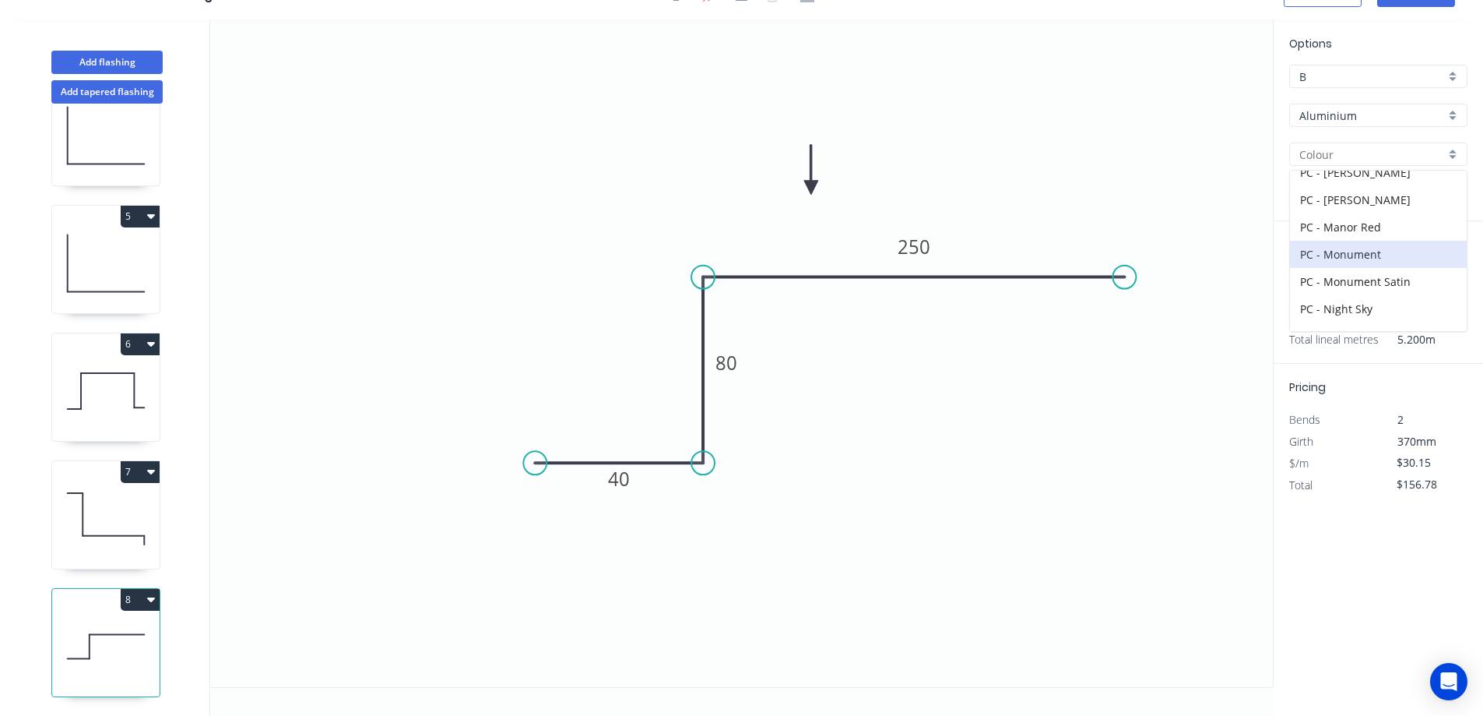
scroll to position [389, 0]
click at [1375, 228] on div "PC - Night Sky" at bounding box center [1378, 230] width 177 height 27
type input "PC - Night Sky"
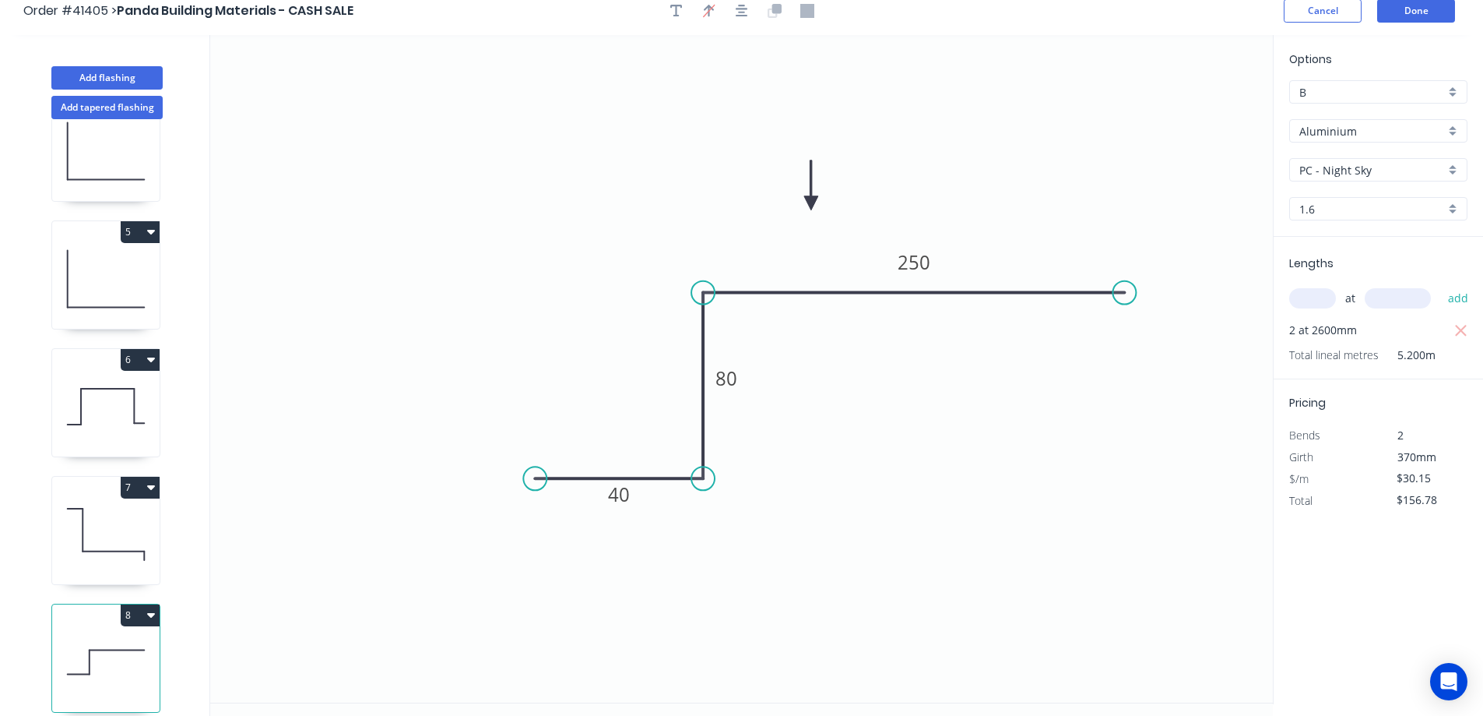
scroll to position [0, 0]
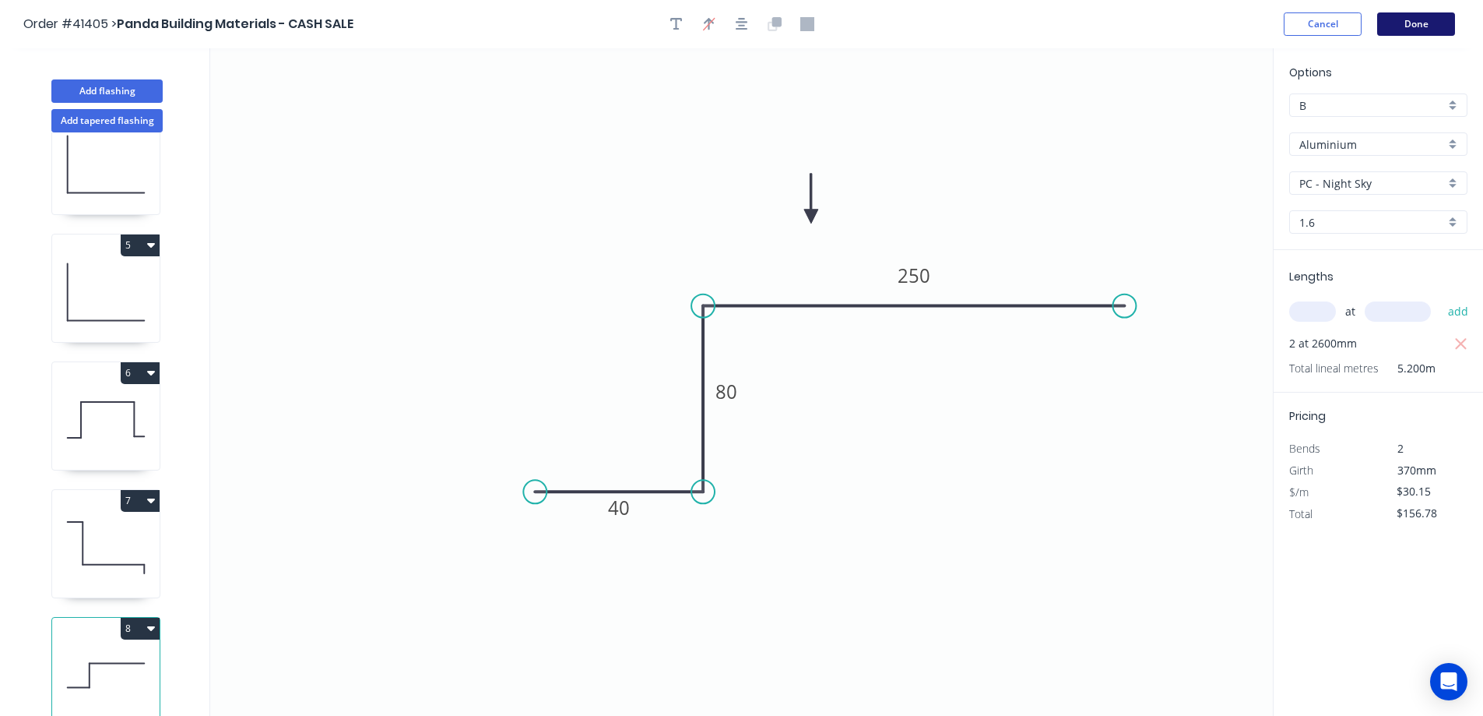
click at [1416, 23] on button "Done" at bounding box center [1416, 23] width 78 height 23
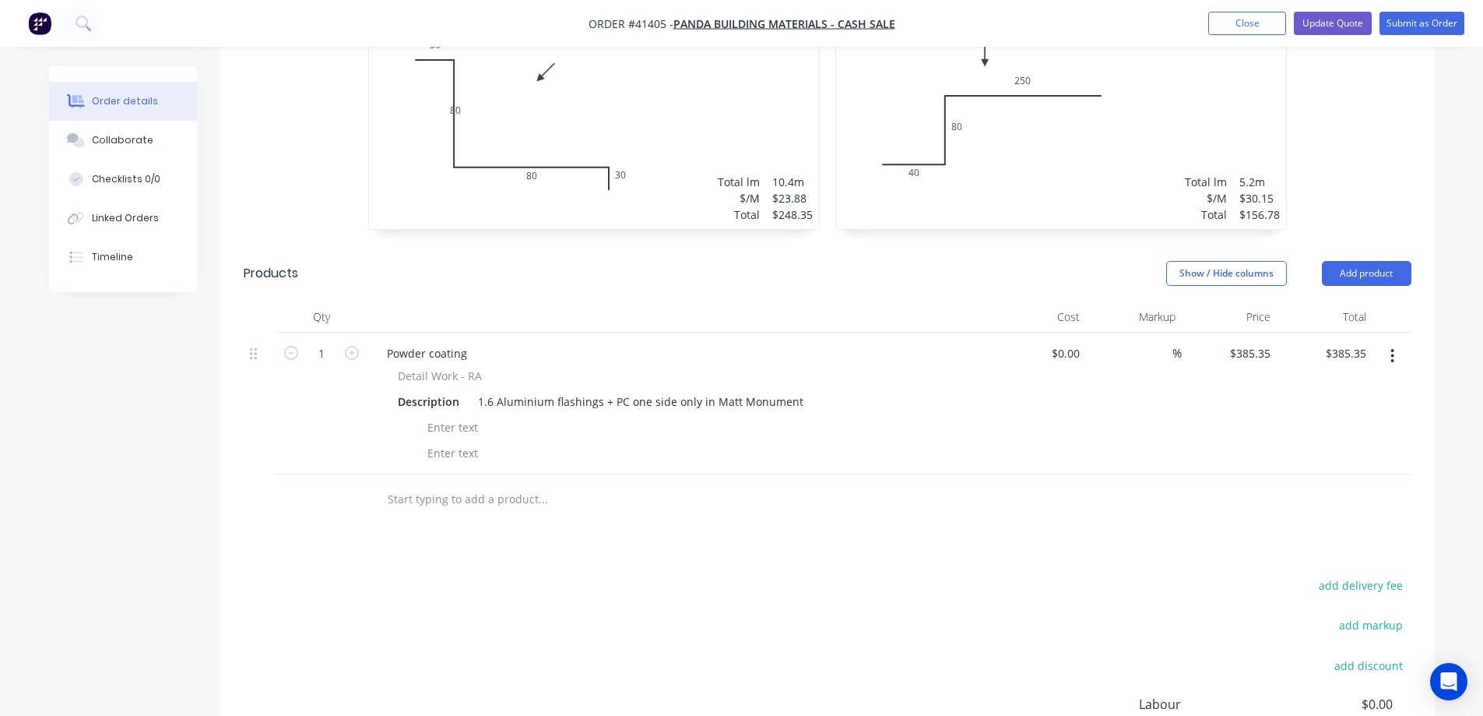
scroll to position [1402, 0]
click at [797, 388] on div "1.6 Aluminium flashings + PC one side only in Matt Monument" at bounding box center [641, 399] width 338 height 23
click at [834, 388] on div "Description 1.6 Aluminium flashings + PC one side only in Matt Black" at bounding box center [677, 399] width 570 height 23
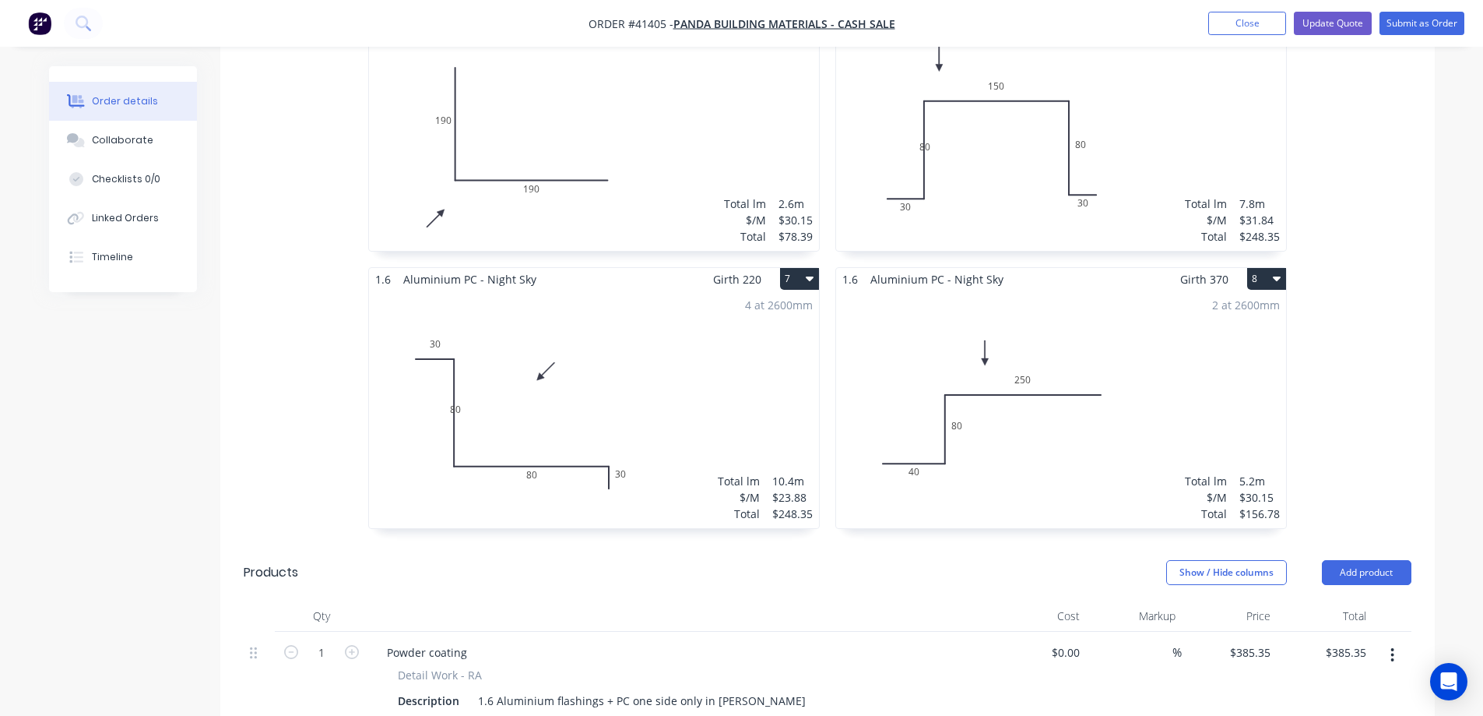
scroll to position [1090, 0]
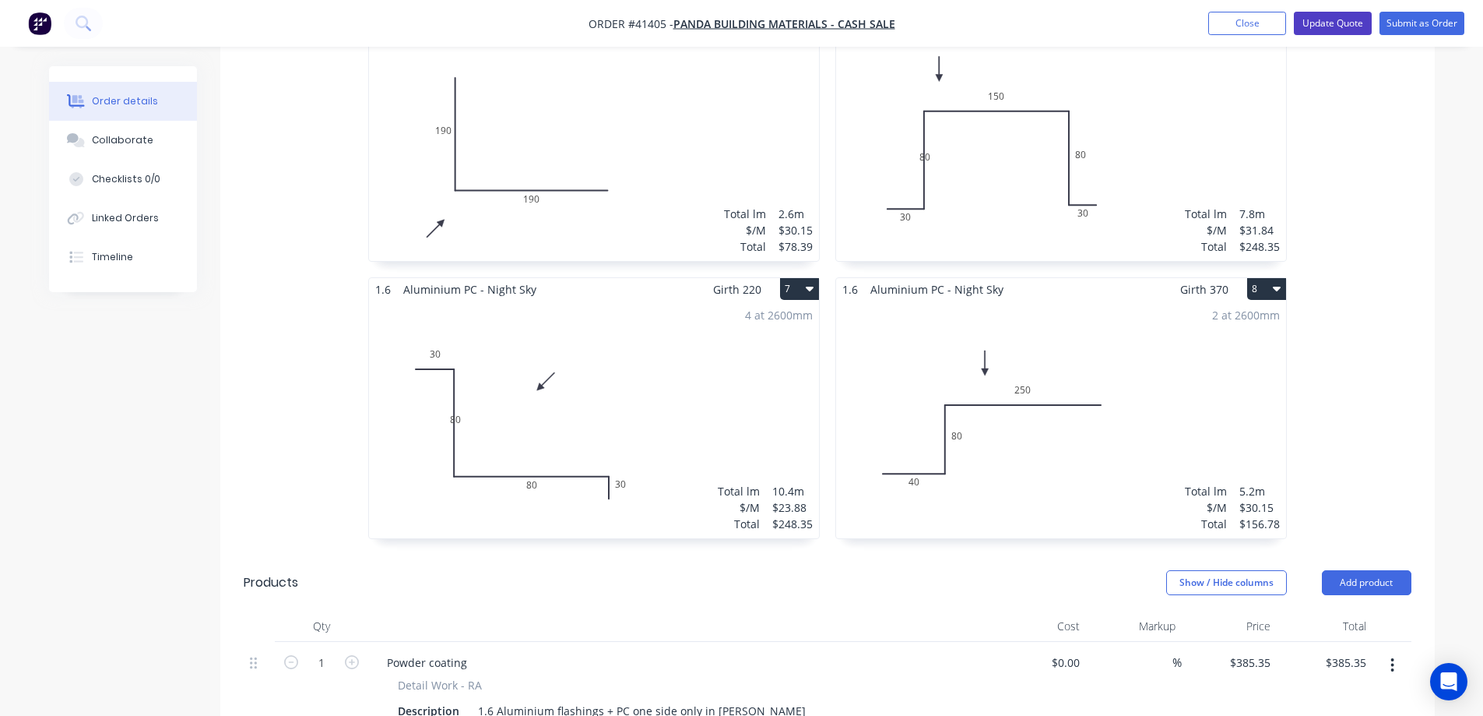
click at [1328, 22] on button "Update Quote" at bounding box center [1333, 23] width 78 height 23
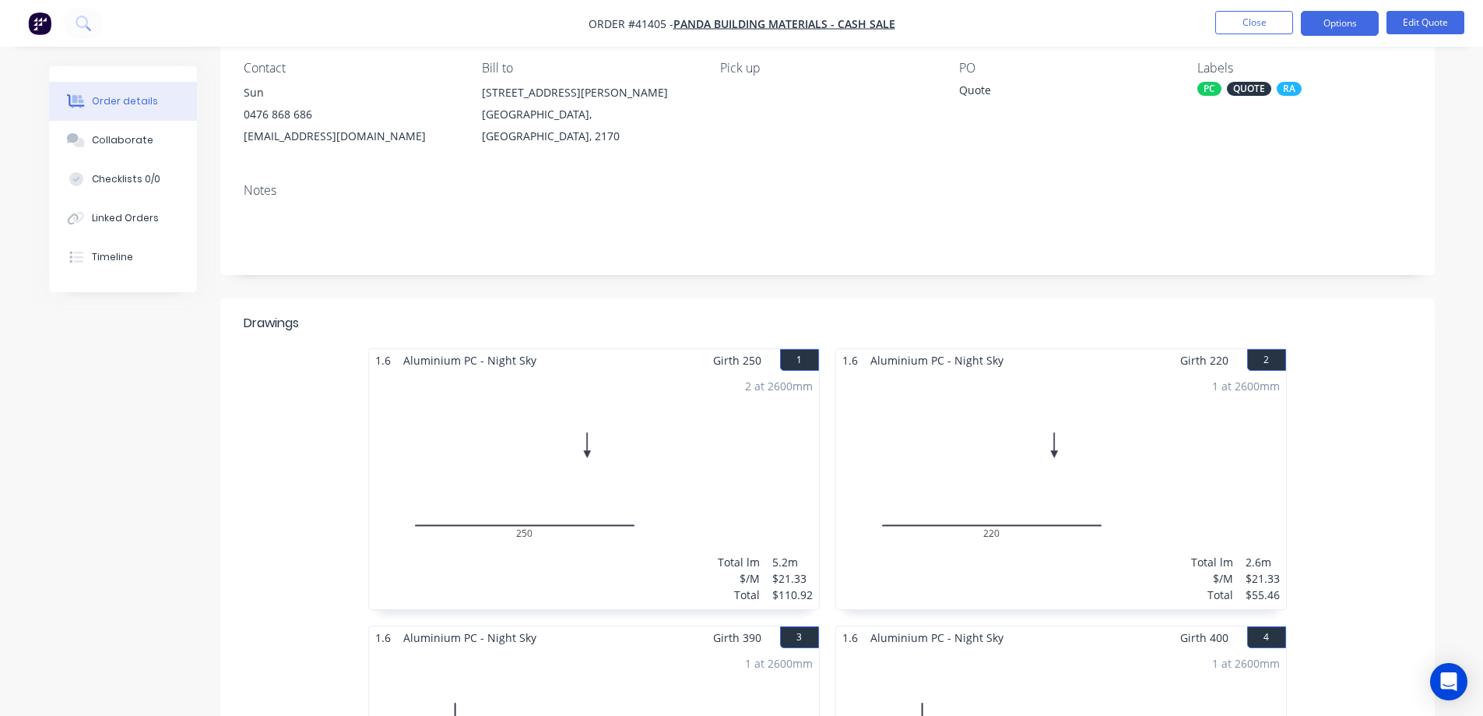
scroll to position [0, 0]
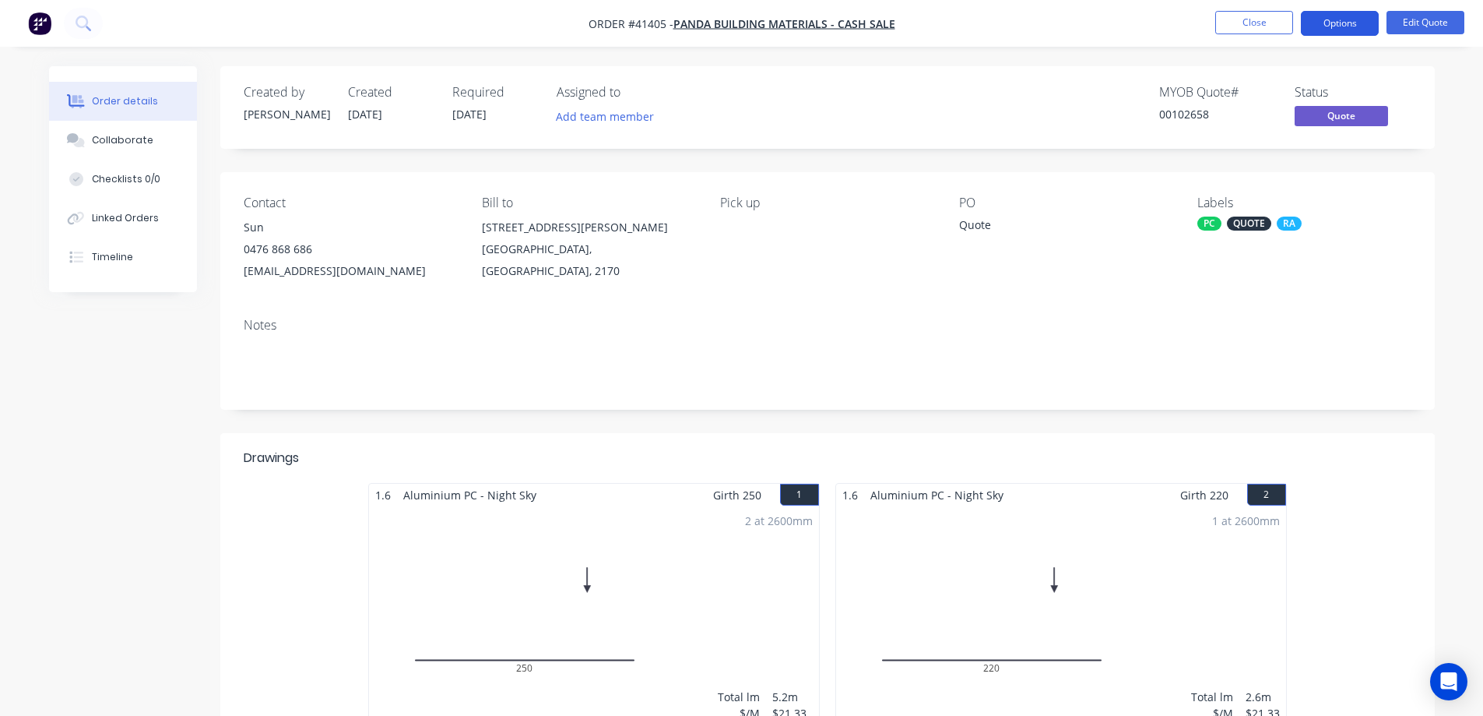
click at [1316, 23] on button "Options" at bounding box center [1340, 23] width 78 height 25
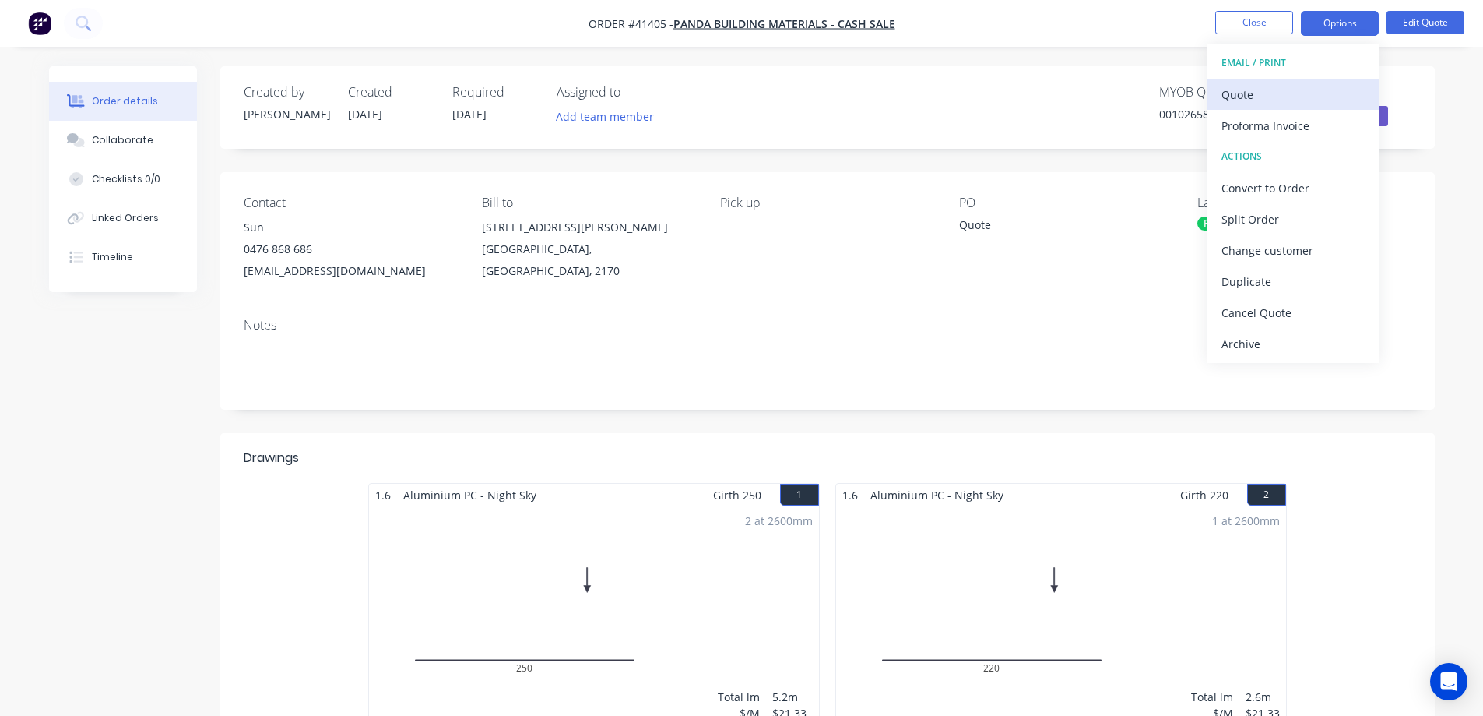
click at [1261, 90] on div "Quote" at bounding box center [1293, 94] width 143 height 23
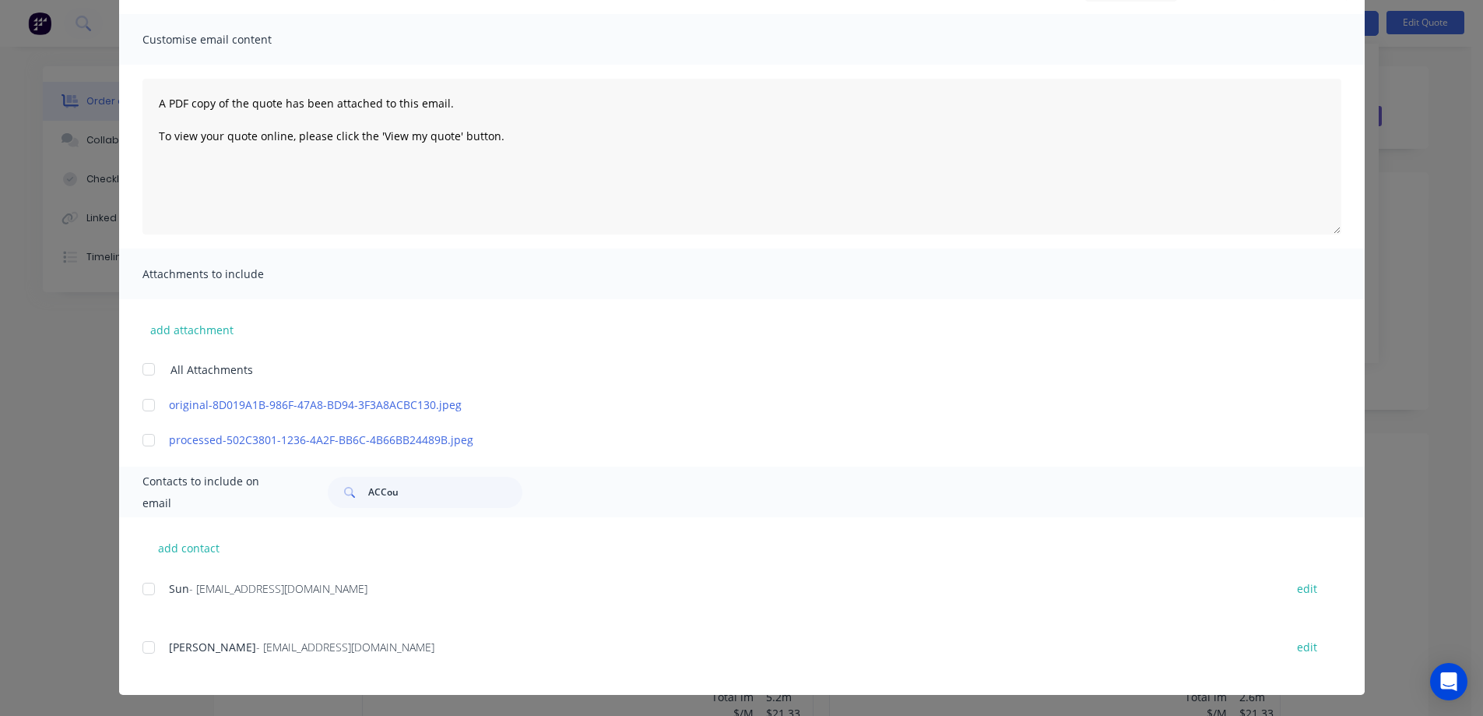
scroll to position [100, 0]
click at [139, 587] on div at bounding box center [148, 587] width 31 height 31
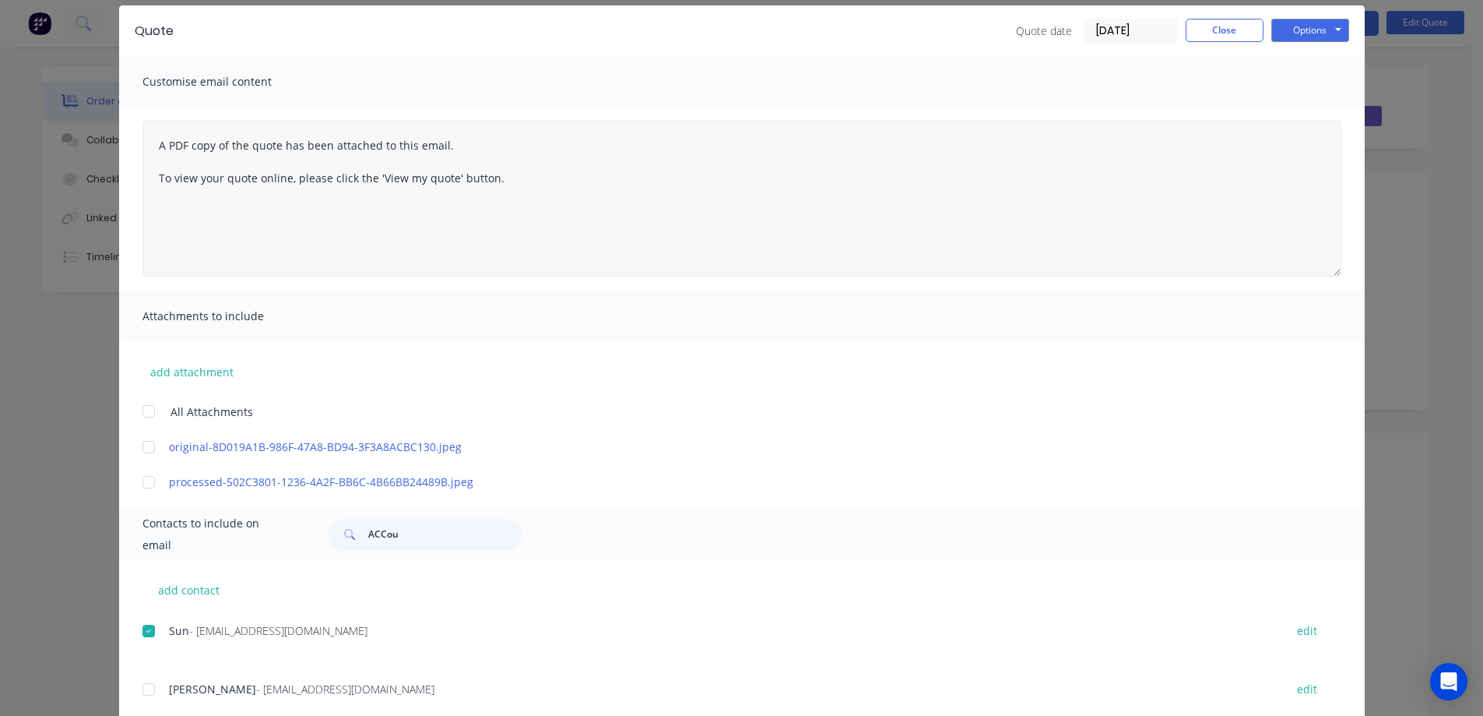
scroll to position [0, 0]
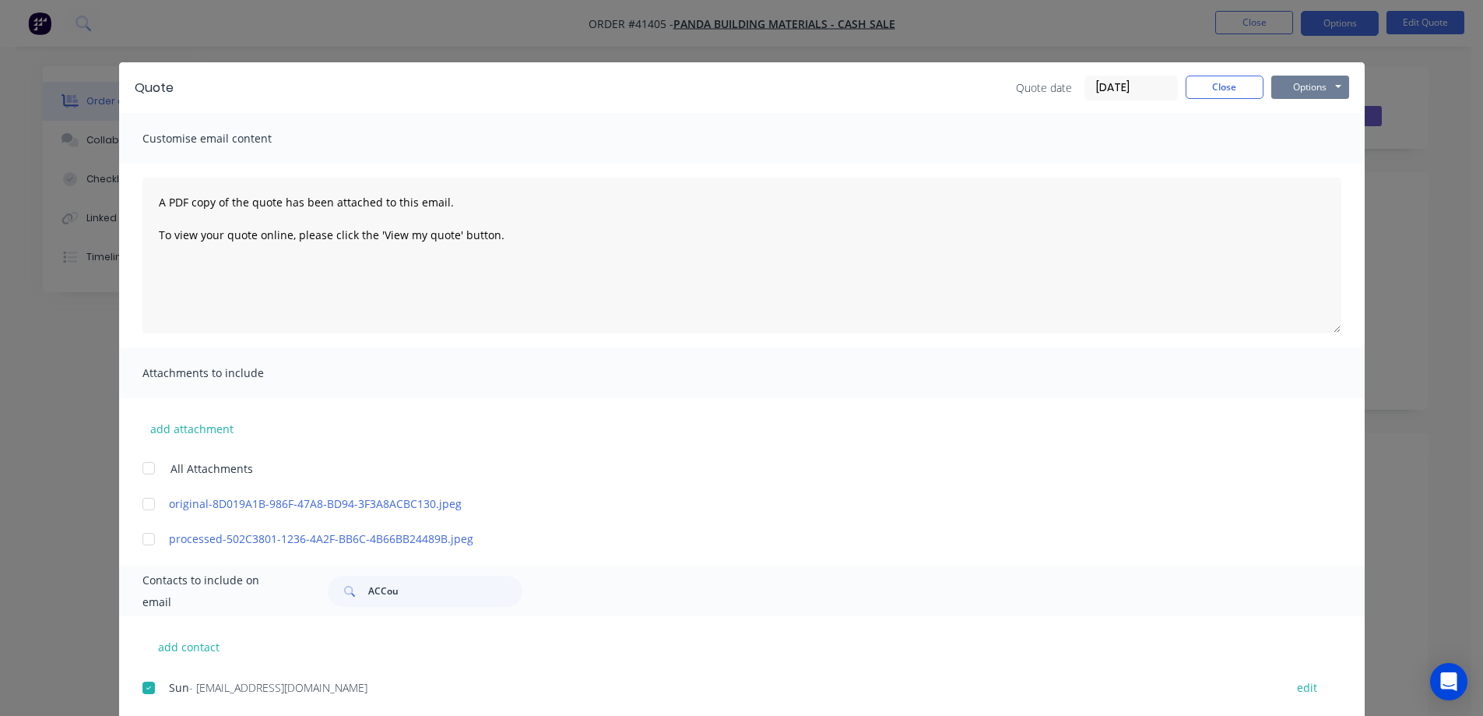
click at [1278, 83] on button "Options" at bounding box center [1311, 87] width 78 height 23
click at [1286, 160] on button "Email" at bounding box center [1322, 166] width 100 height 26
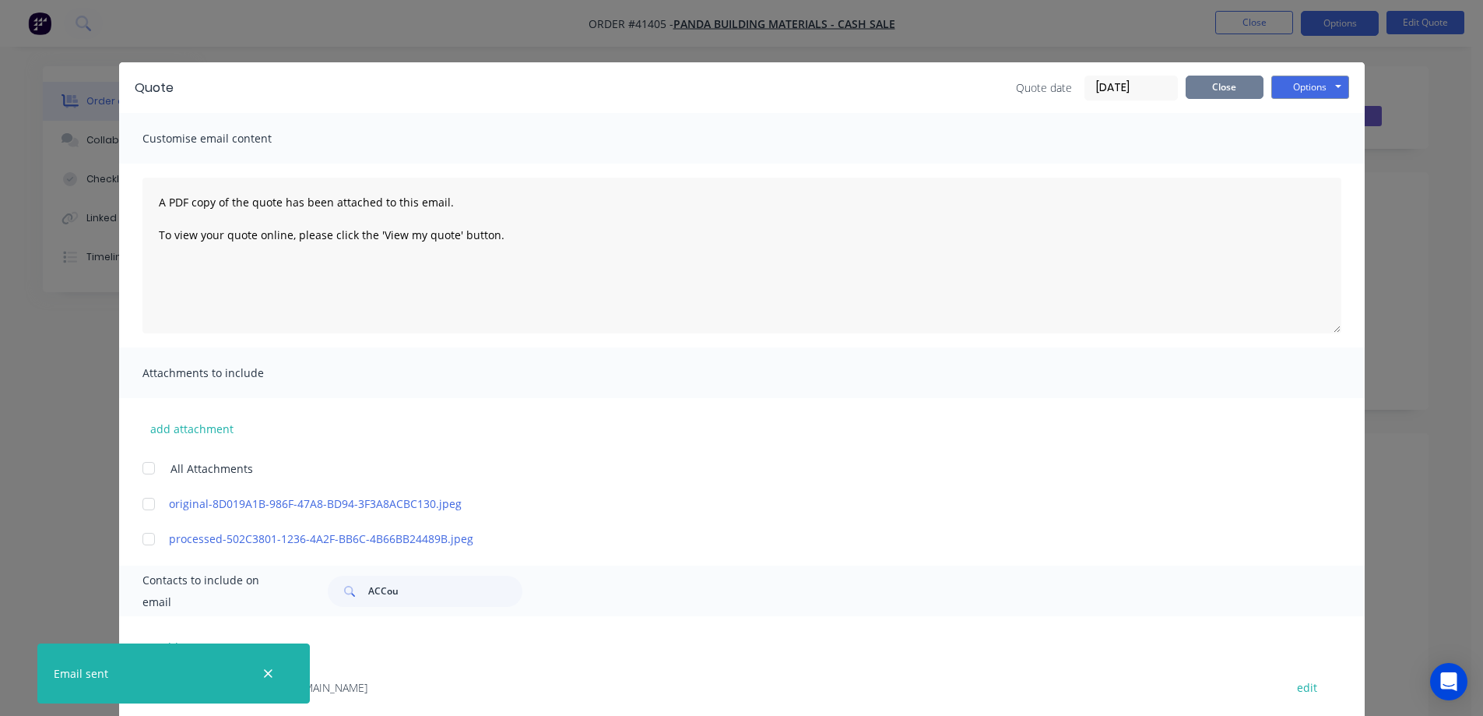
click at [1244, 86] on button "Close" at bounding box center [1225, 87] width 78 height 23
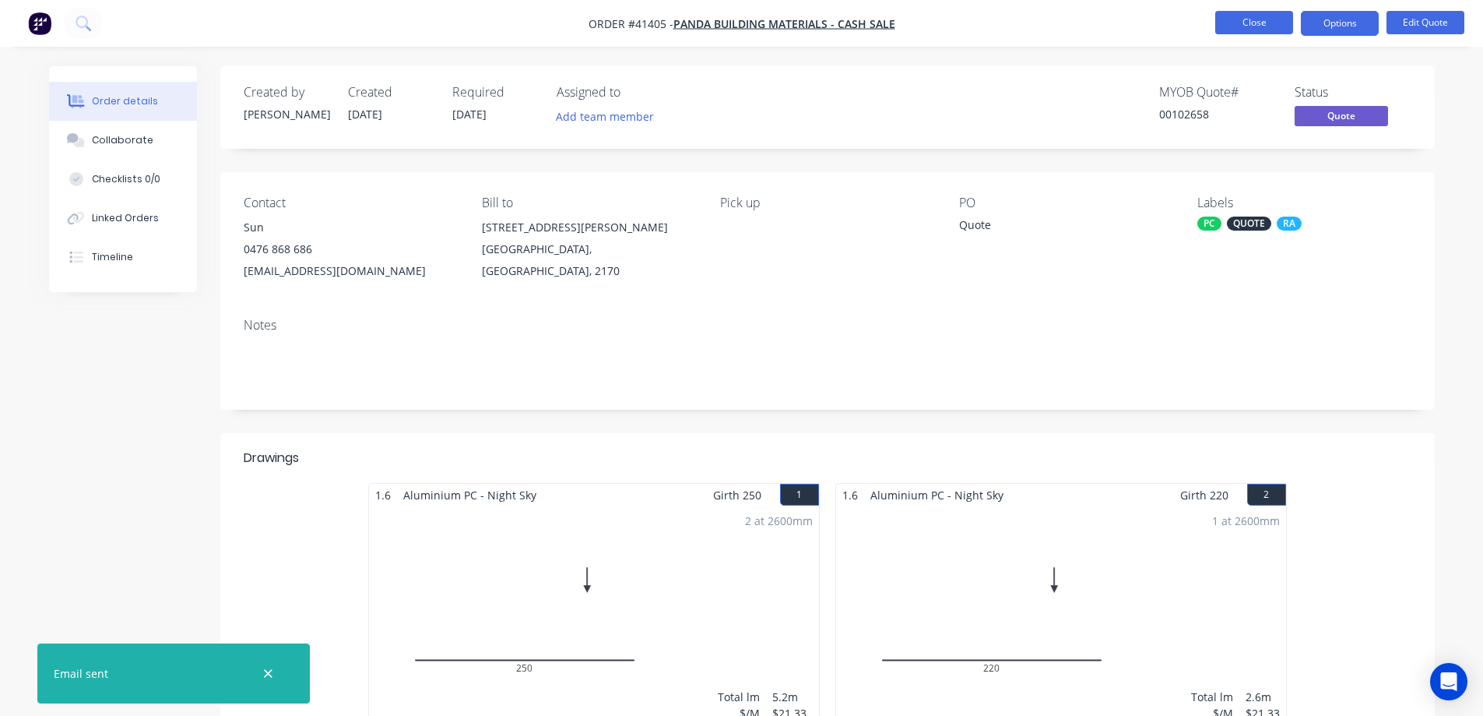
click at [1244, 23] on button "Close" at bounding box center [1255, 22] width 78 height 23
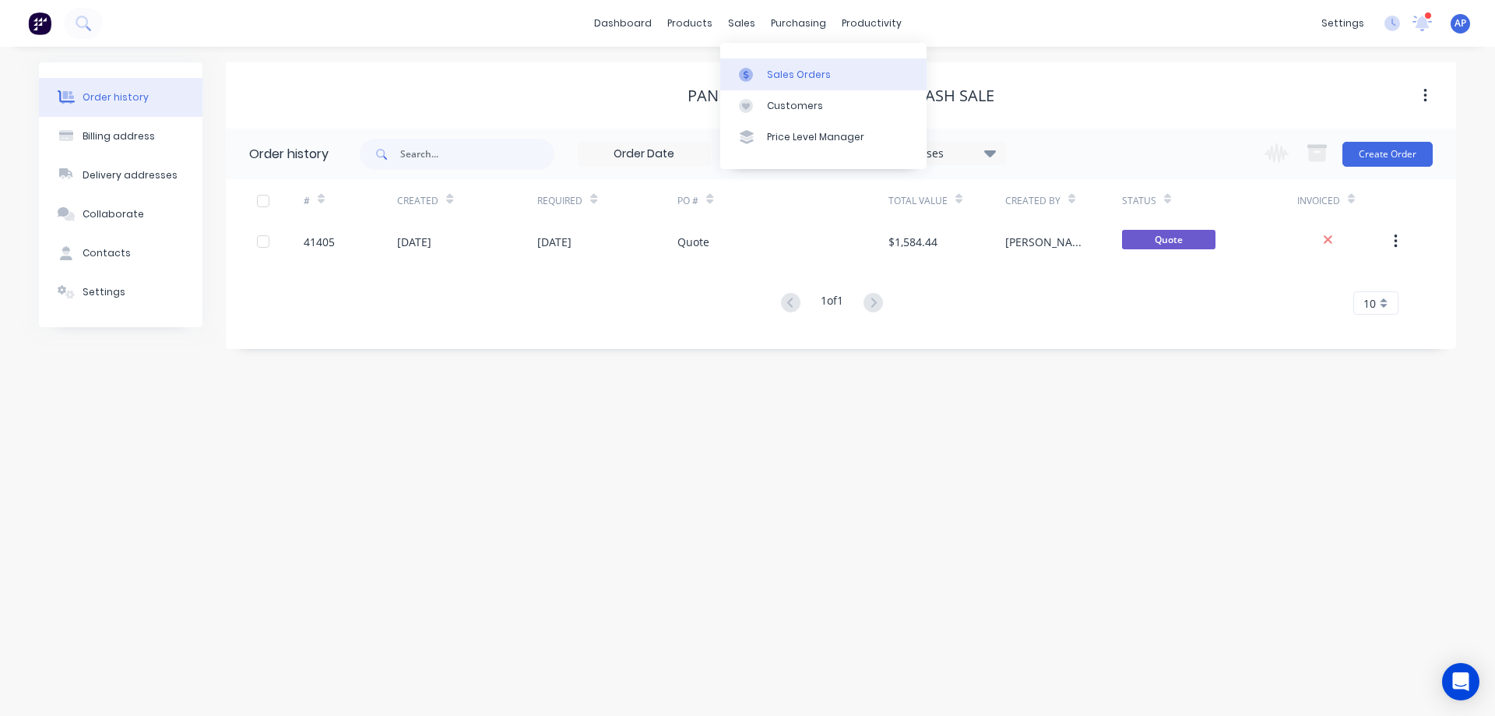
click at [783, 72] on div "Sales Orders" at bounding box center [799, 75] width 64 height 14
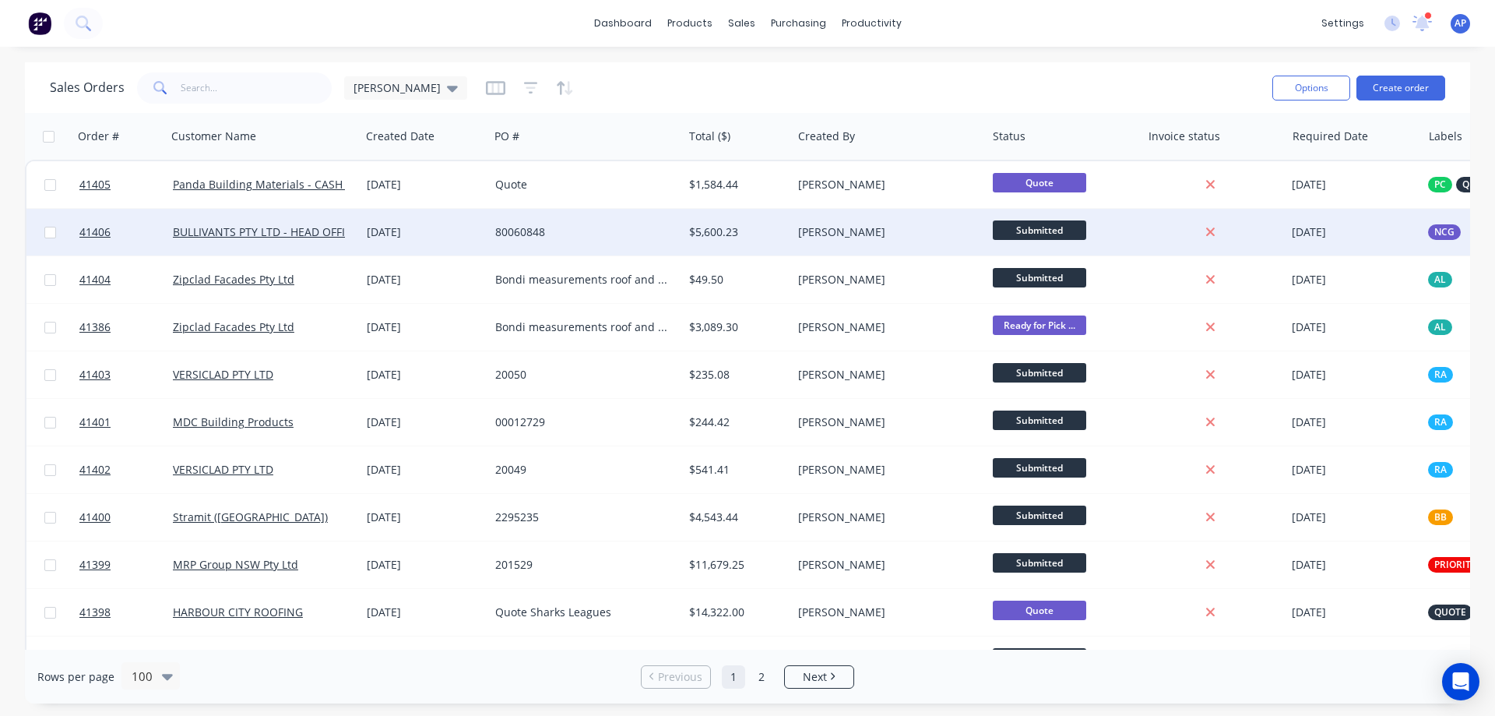
click at [641, 233] on div "80060848" at bounding box center [581, 232] width 173 height 16
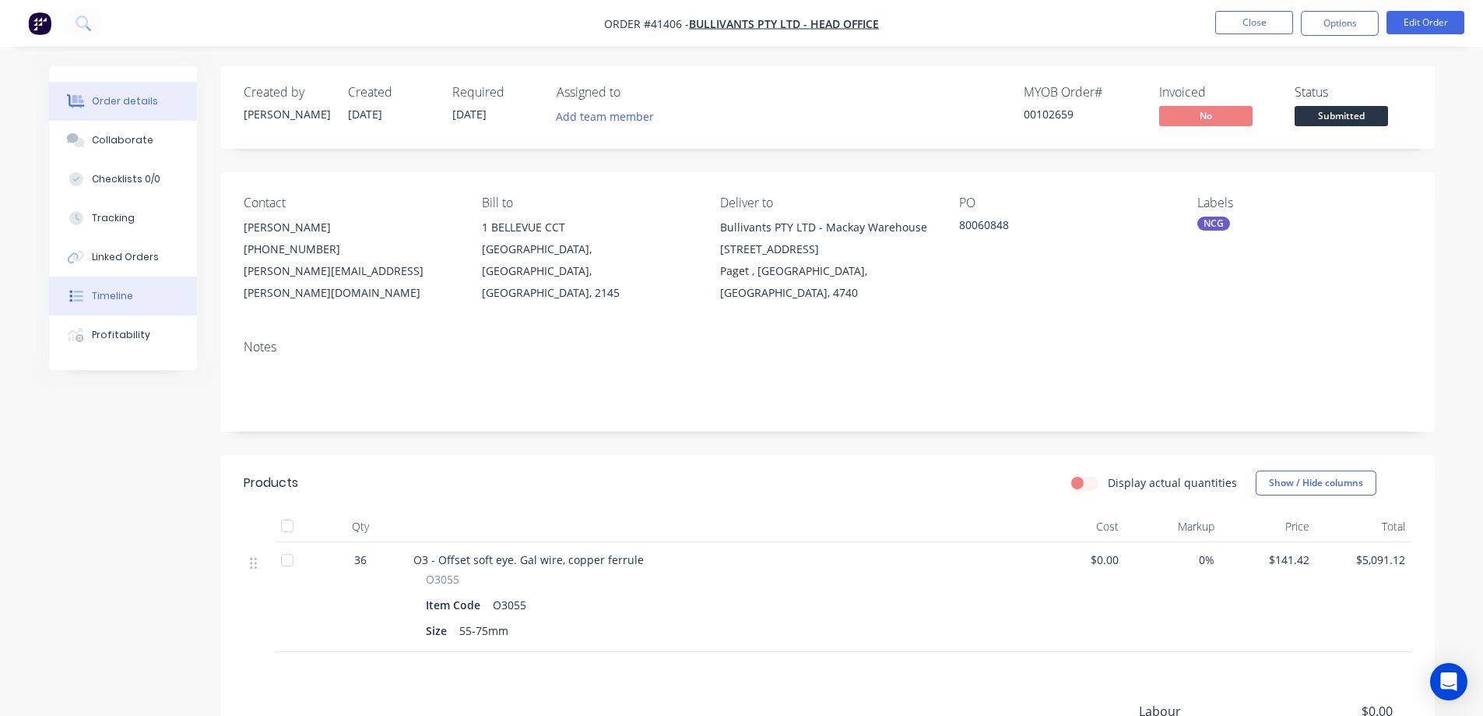
click at [141, 294] on button "Timeline" at bounding box center [123, 295] width 148 height 39
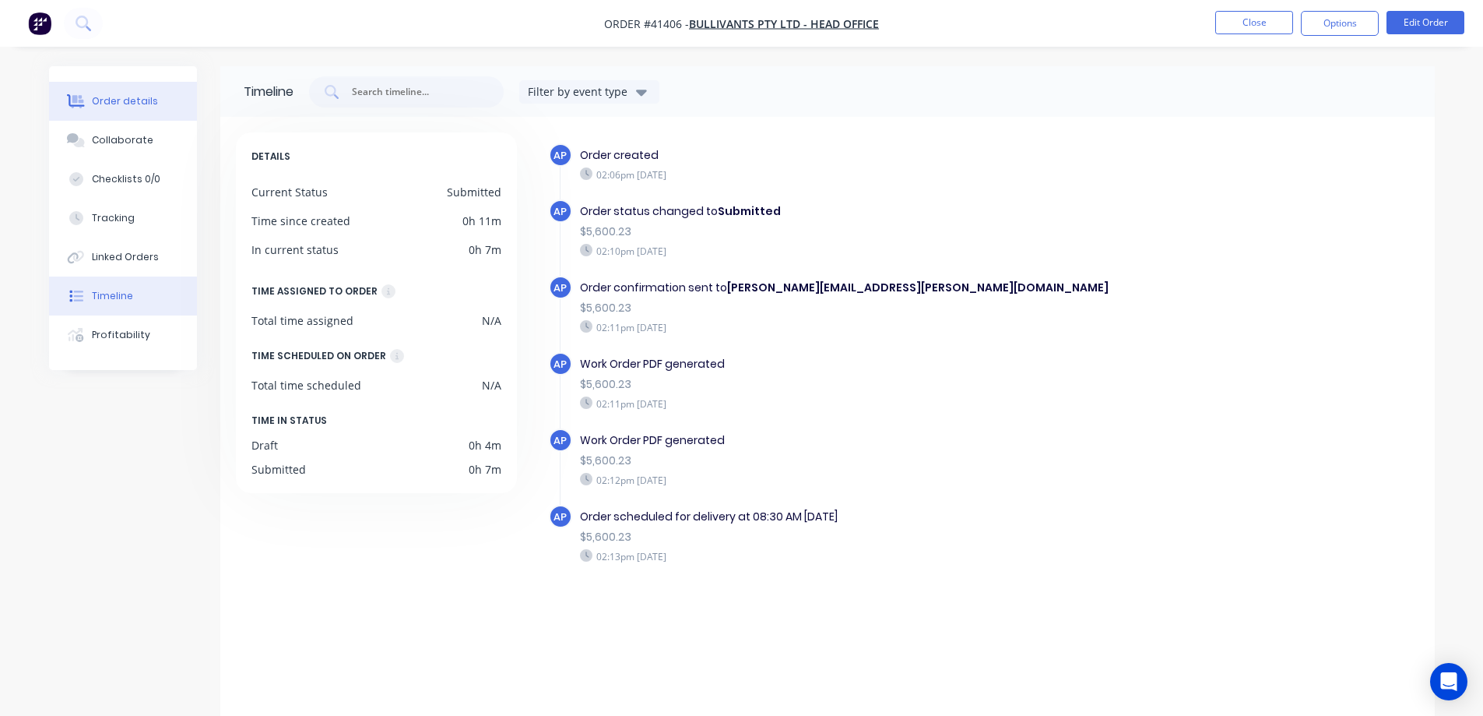
click at [169, 101] on button "Order details" at bounding box center [123, 101] width 148 height 39
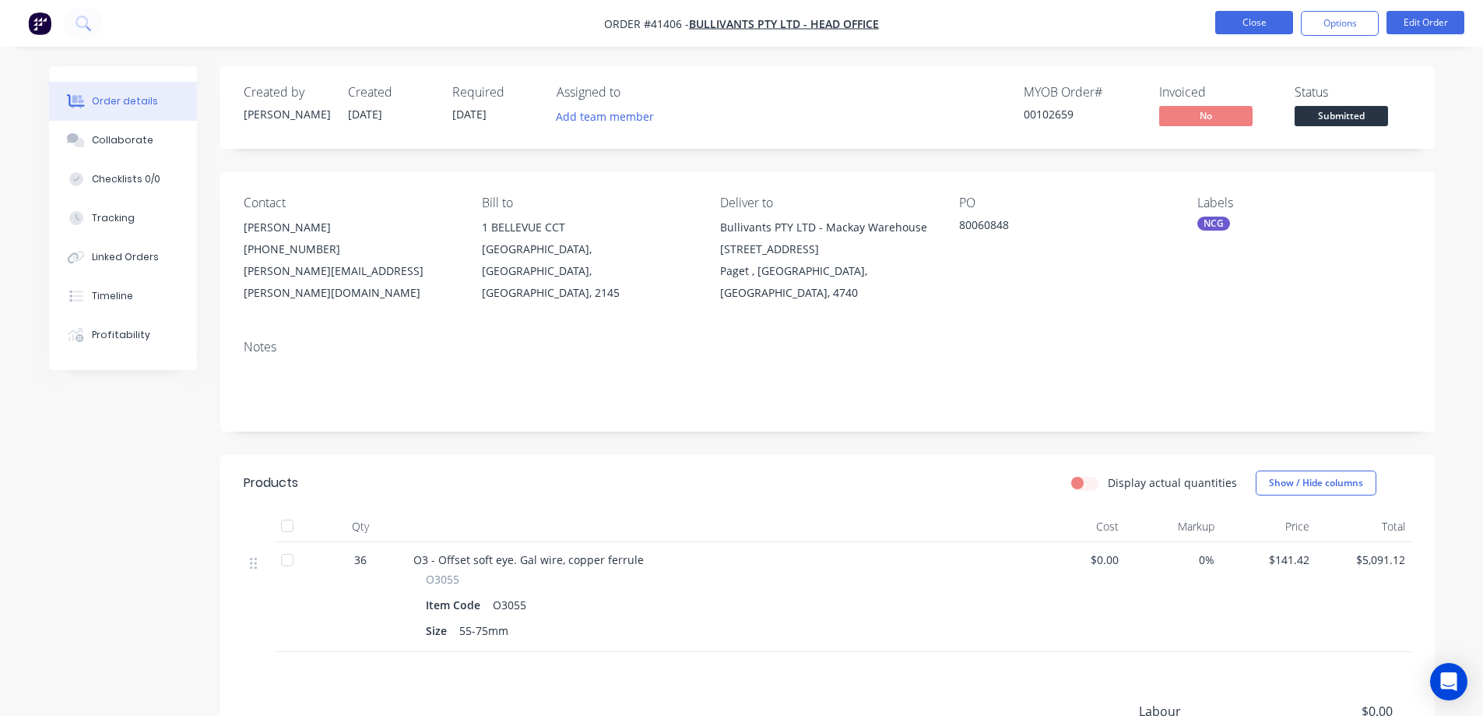
click at [1231, 22] on button "Close" at bounding box center [1255, 22] width 78 height 23
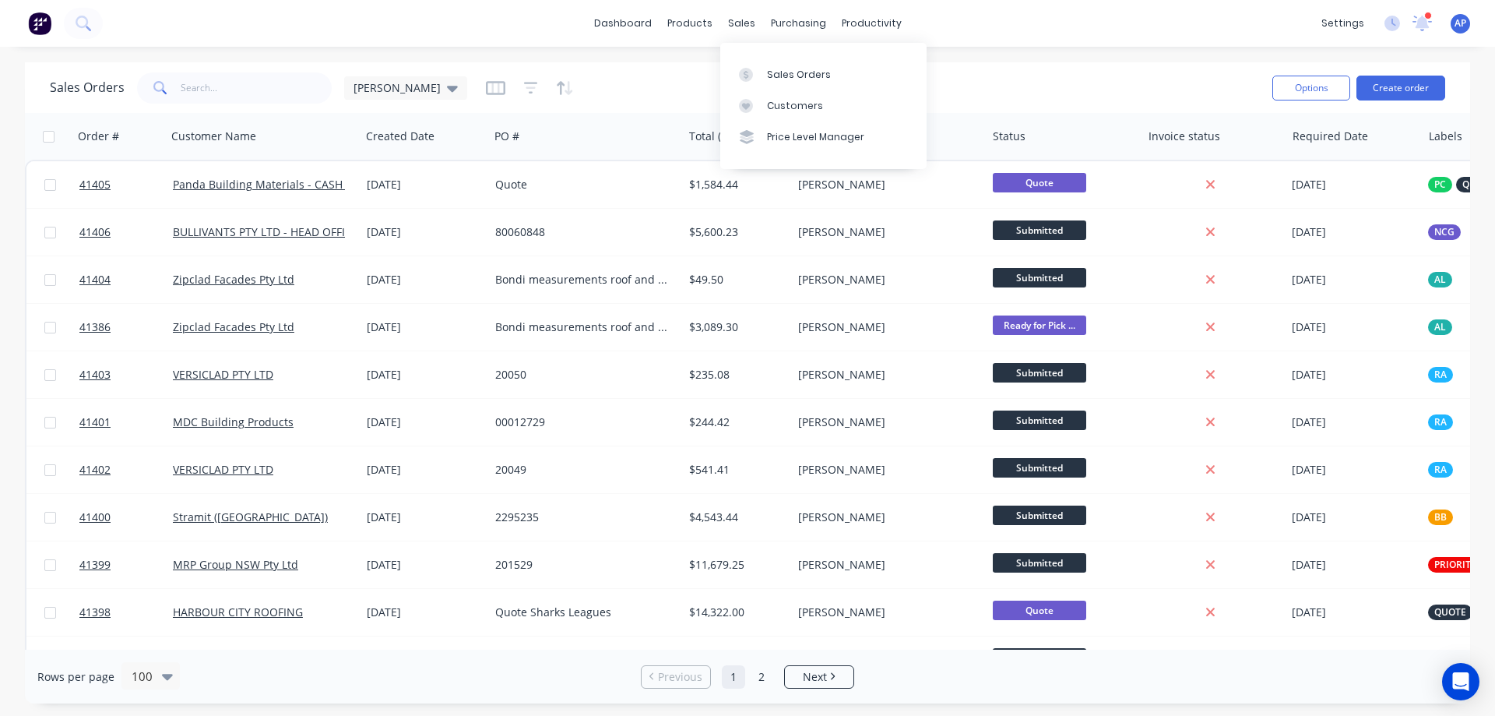
drag, startPoint x: 790, startPoint y: 71, endPoint x: 227, endPoint y: 91, distance: 562.6
click at [790, 72] on div "Sales Orders" at bounding box center [799, 75] width 64 height 14
click at [238, 90] on input "text" at bounding box center [257, 87] width 152 height 31
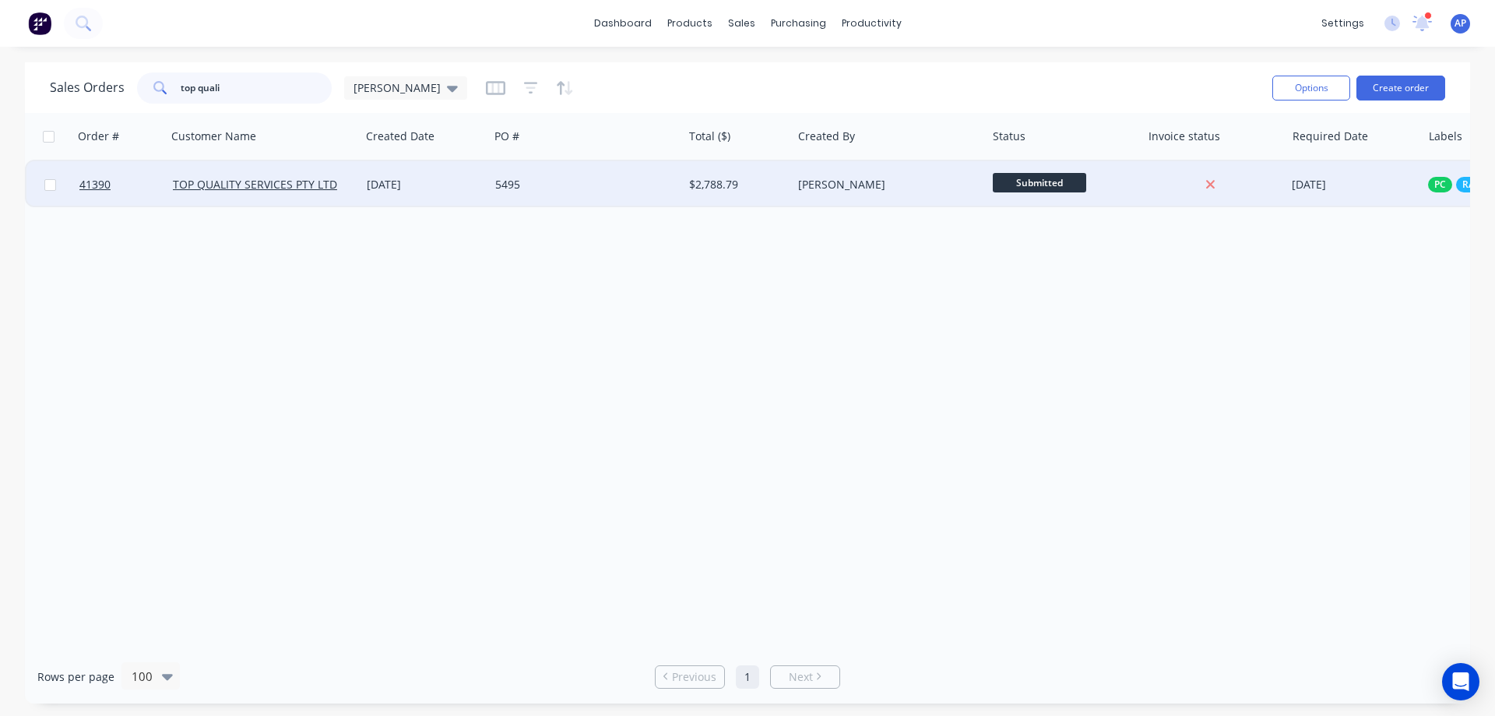
type input "top quali"
click at [595, 188] on div "5495" at bounding box center [581, 185] width 173 height 16
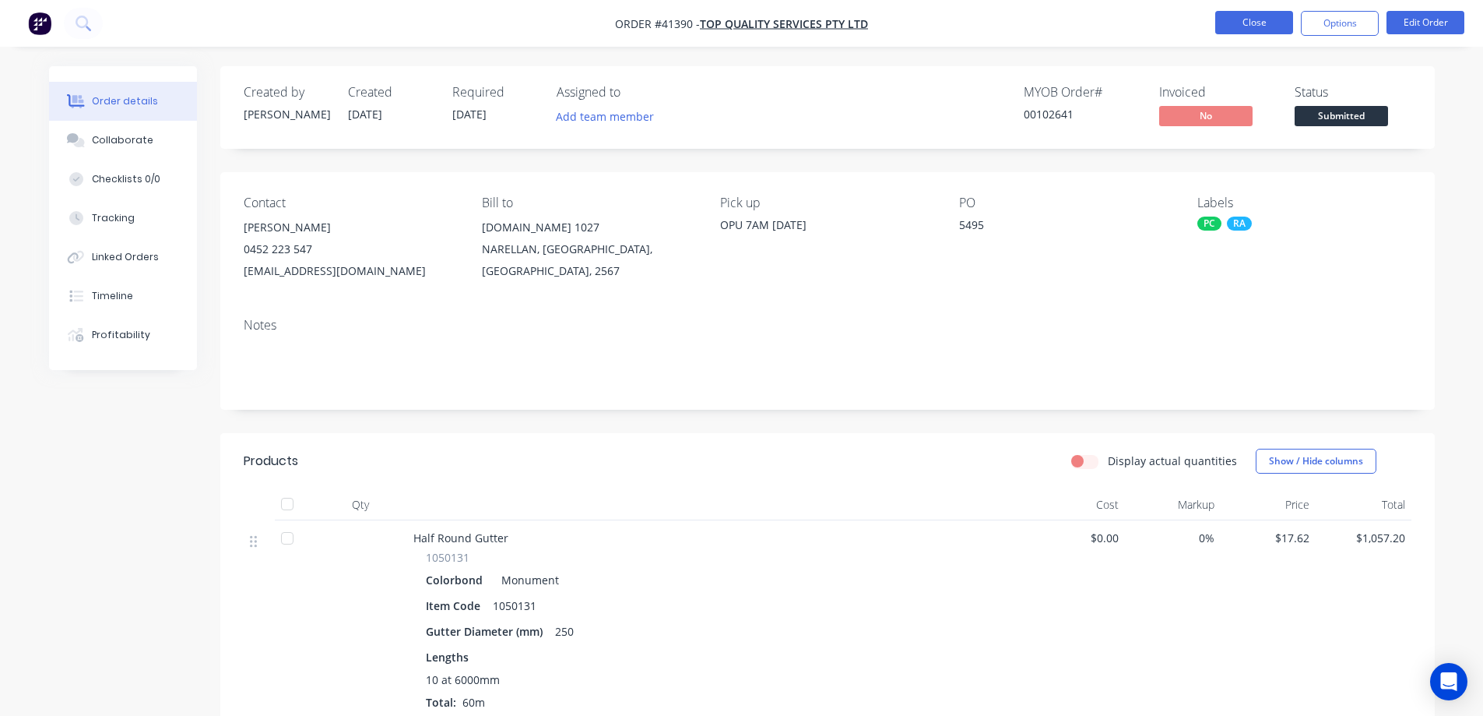
click at [1233, 21] on button "Close" at bounding box center [1255, 22] width 78 height 23
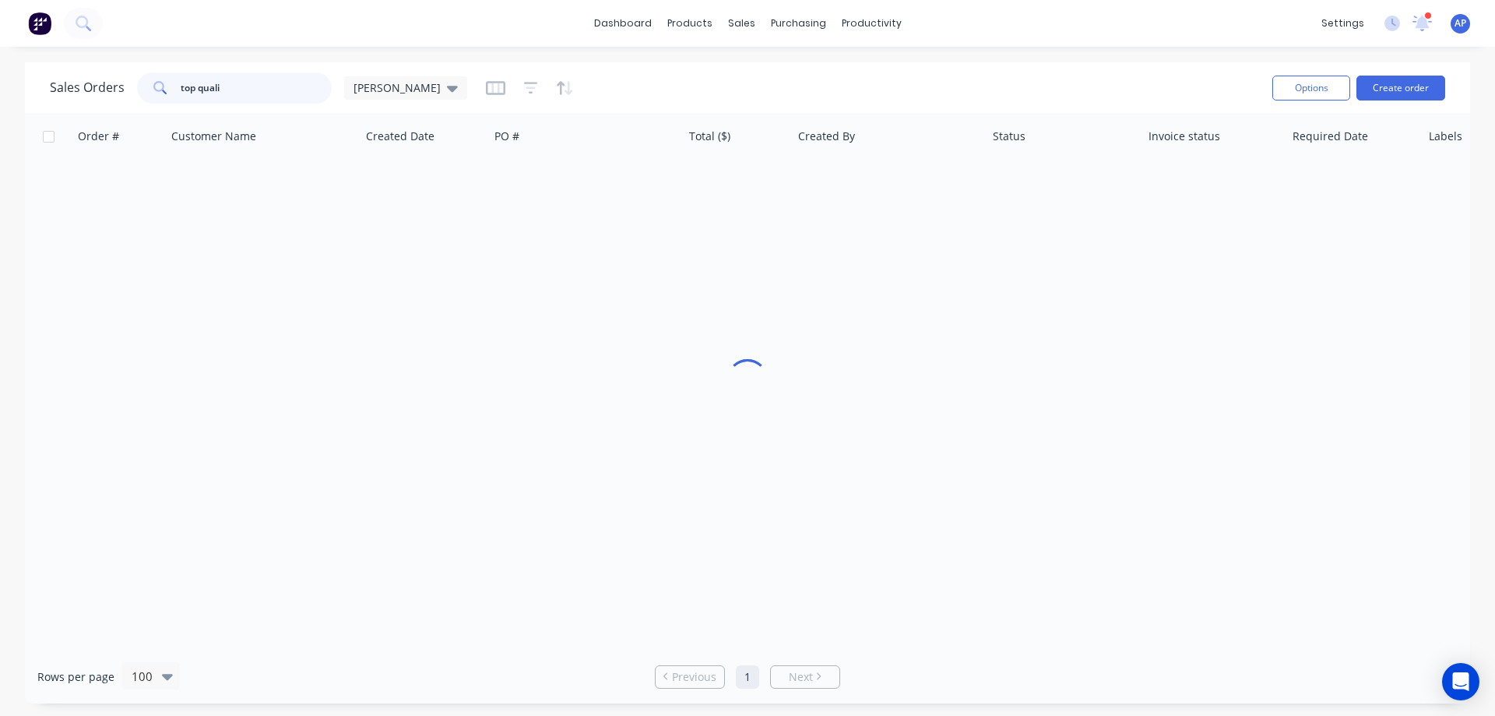
drag, startPoint x: 230, startPoint y: 86, endPoint x: 164, endPoint y: 94, distance: 66.7
click at [164, 94] on div "top quali" at bounding box center [234, 87] width 195 height 31
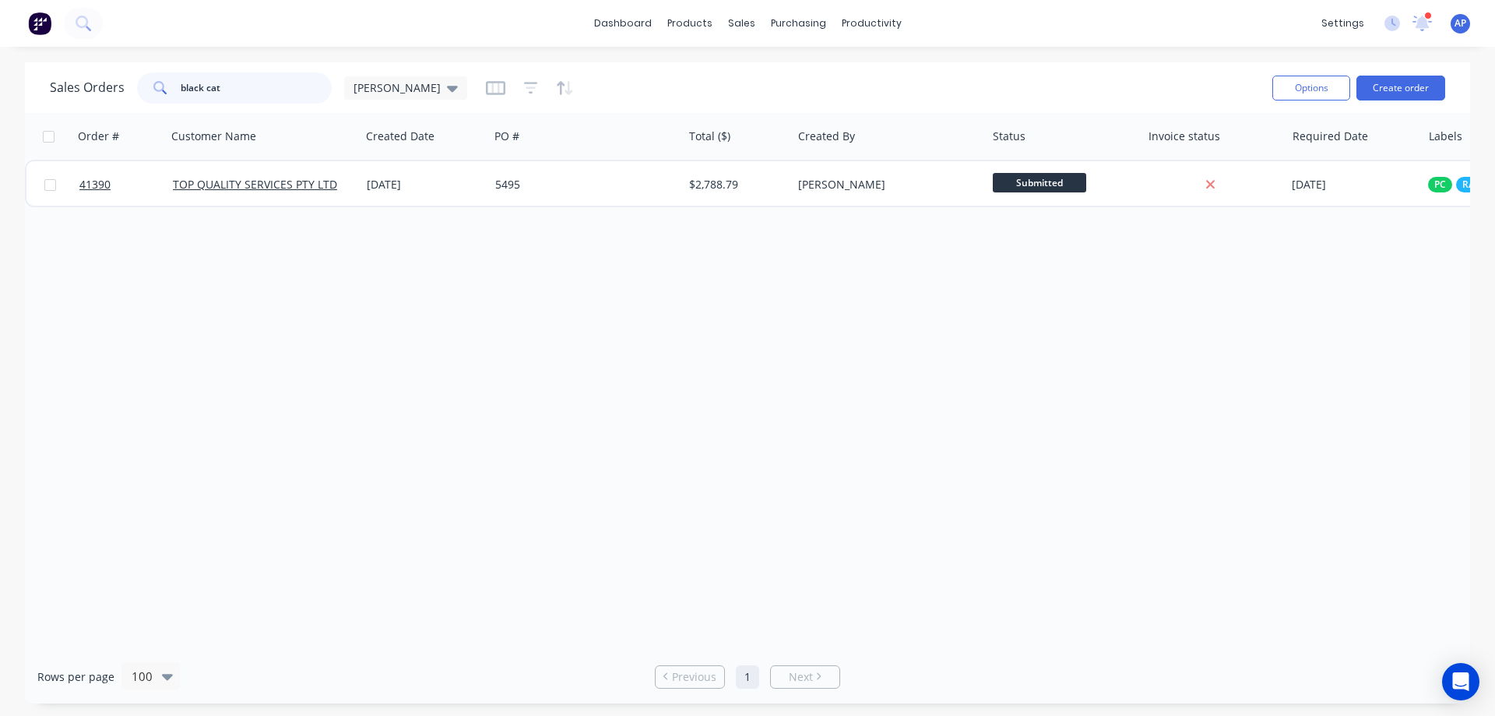
type input "black cat"
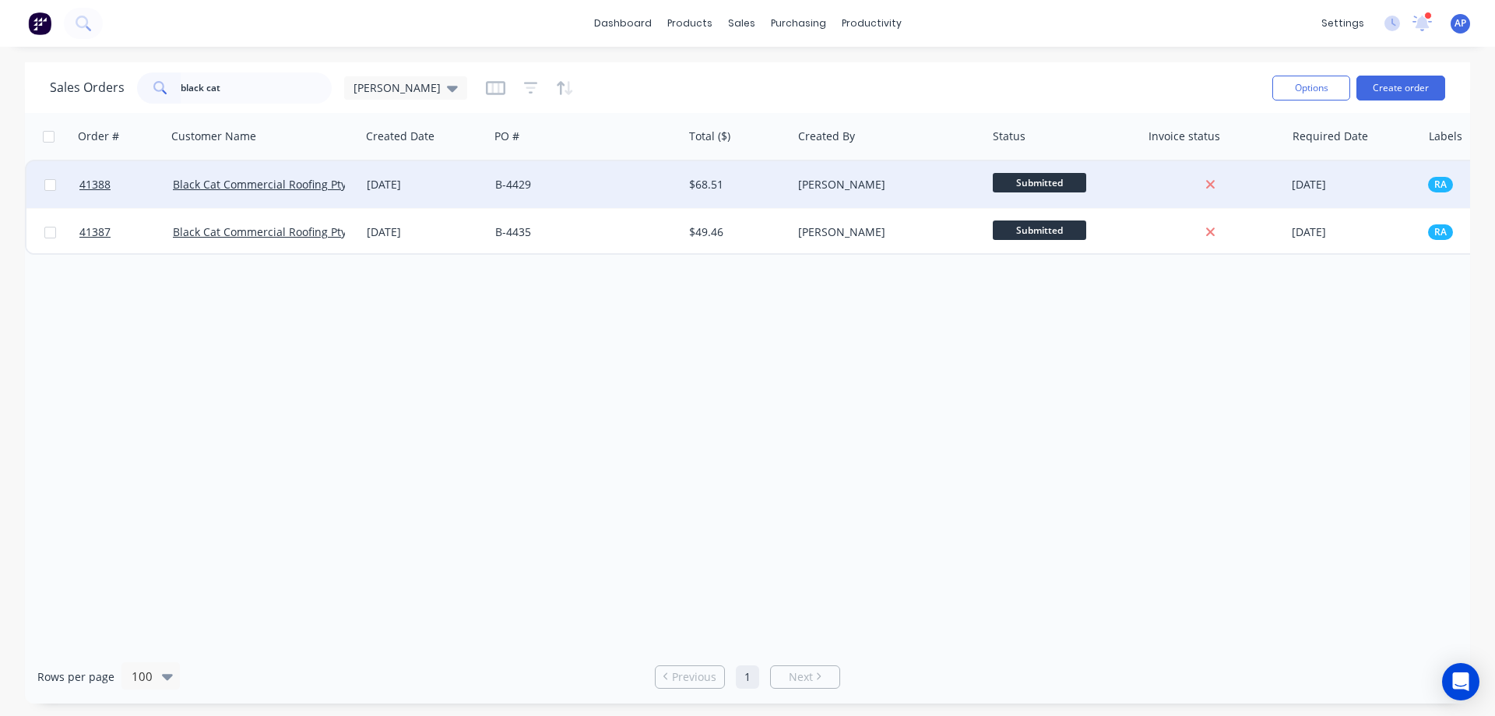
click at [561, 186] on div "B-4429" at bounding box center [581, 185] width 173 height 16
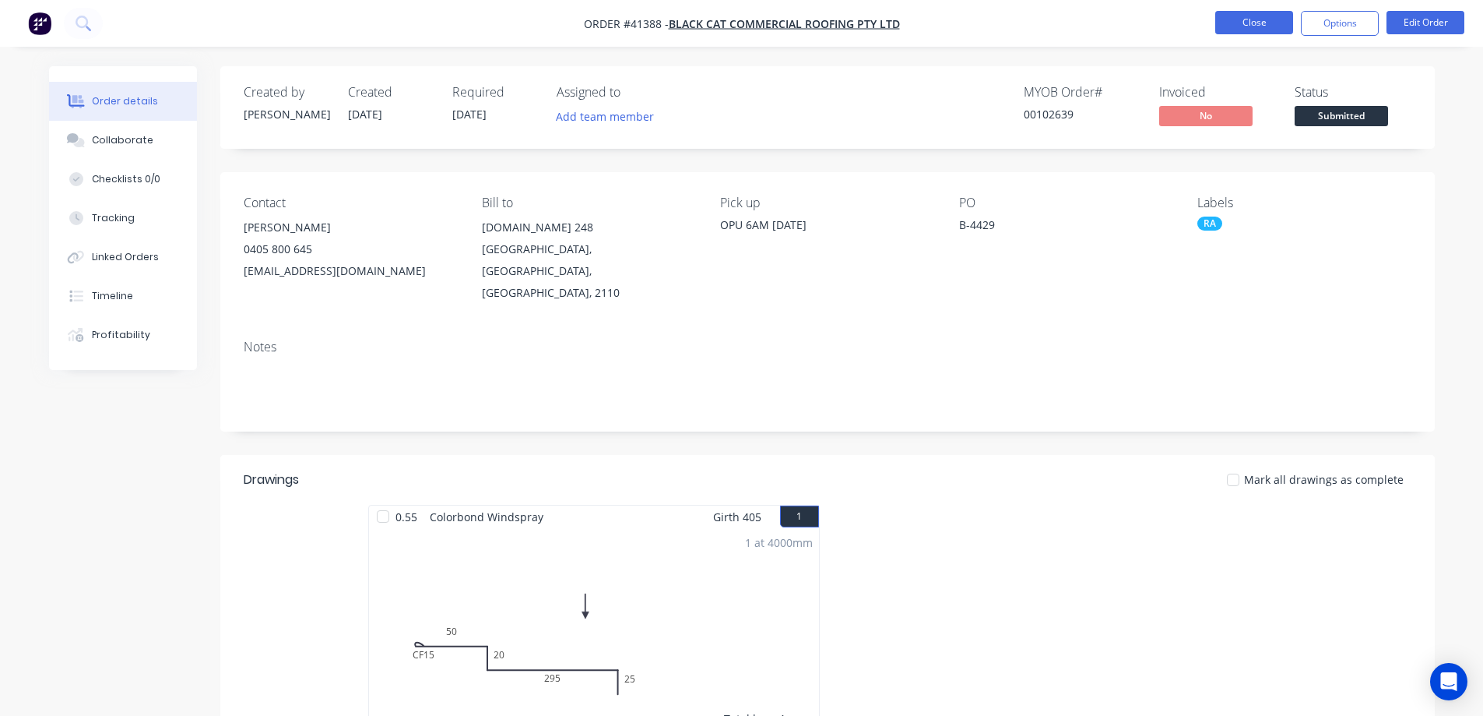
click at [1232, 21] on button "Close" at bounding box center [1255, 22] width 78 height 23
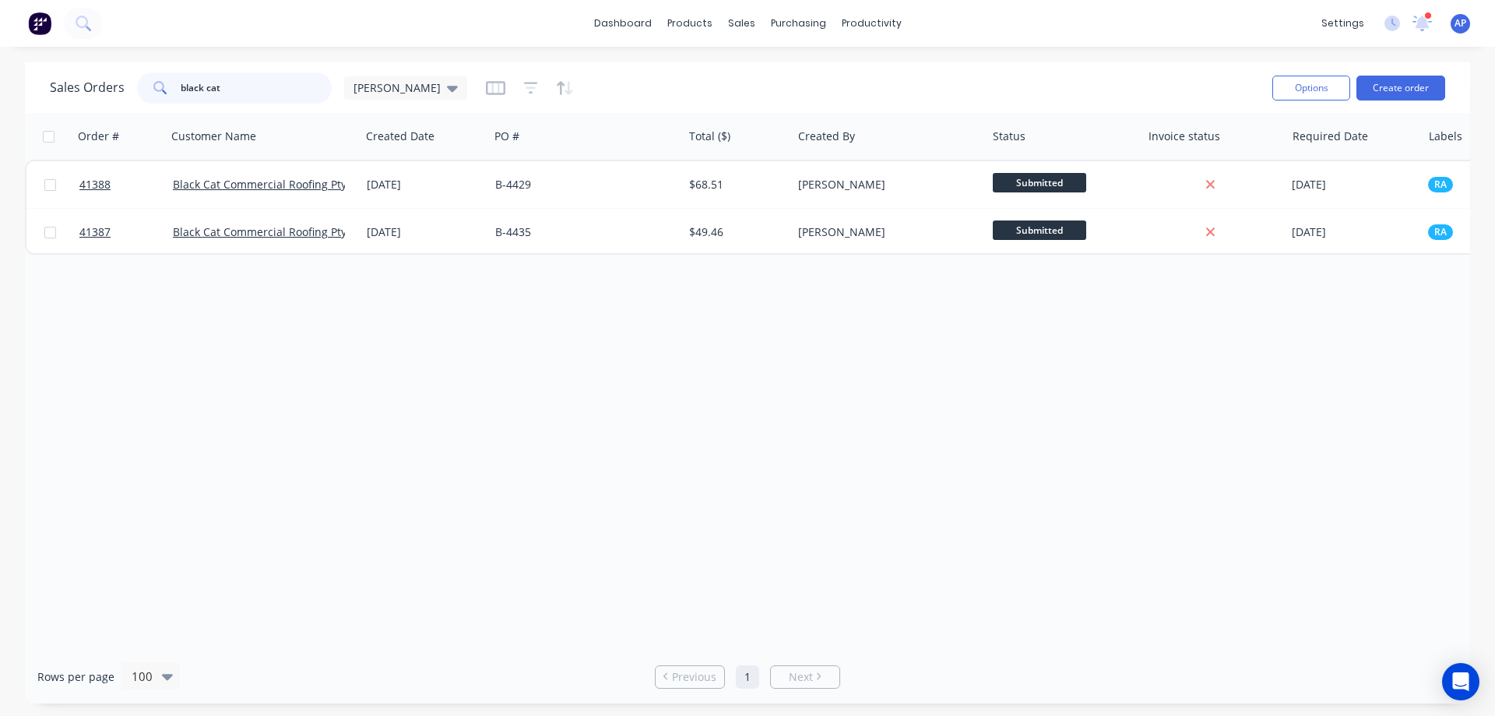
drag, startPoint x: 238, startPoint y: 93, endPoint x: 172, endPoint y: 101, distance: 66.7
click at [172, 101] on div "black cat" at bounding box center [234, 87] width 195 height 31
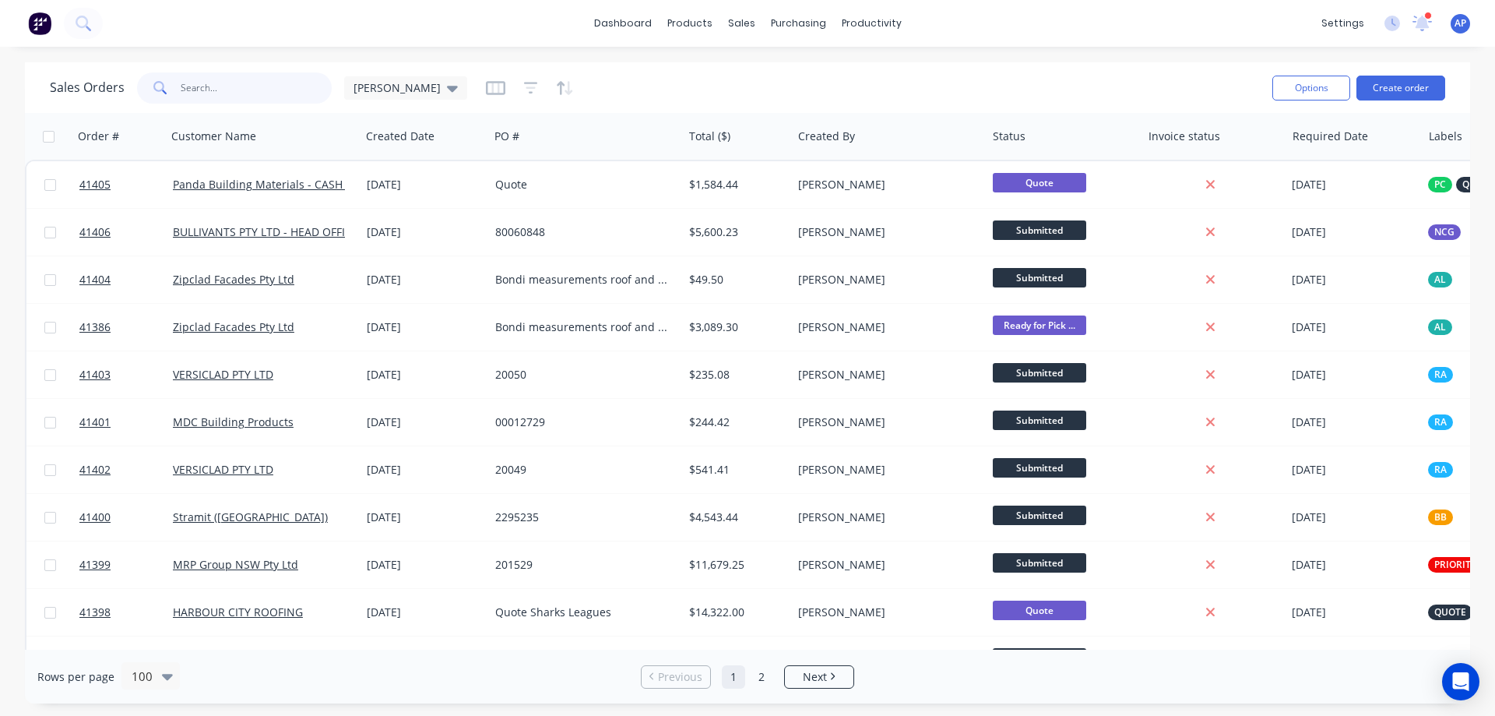
click at [245, 84] on input "text" at bounding box center [257, 87] width 152 height 31
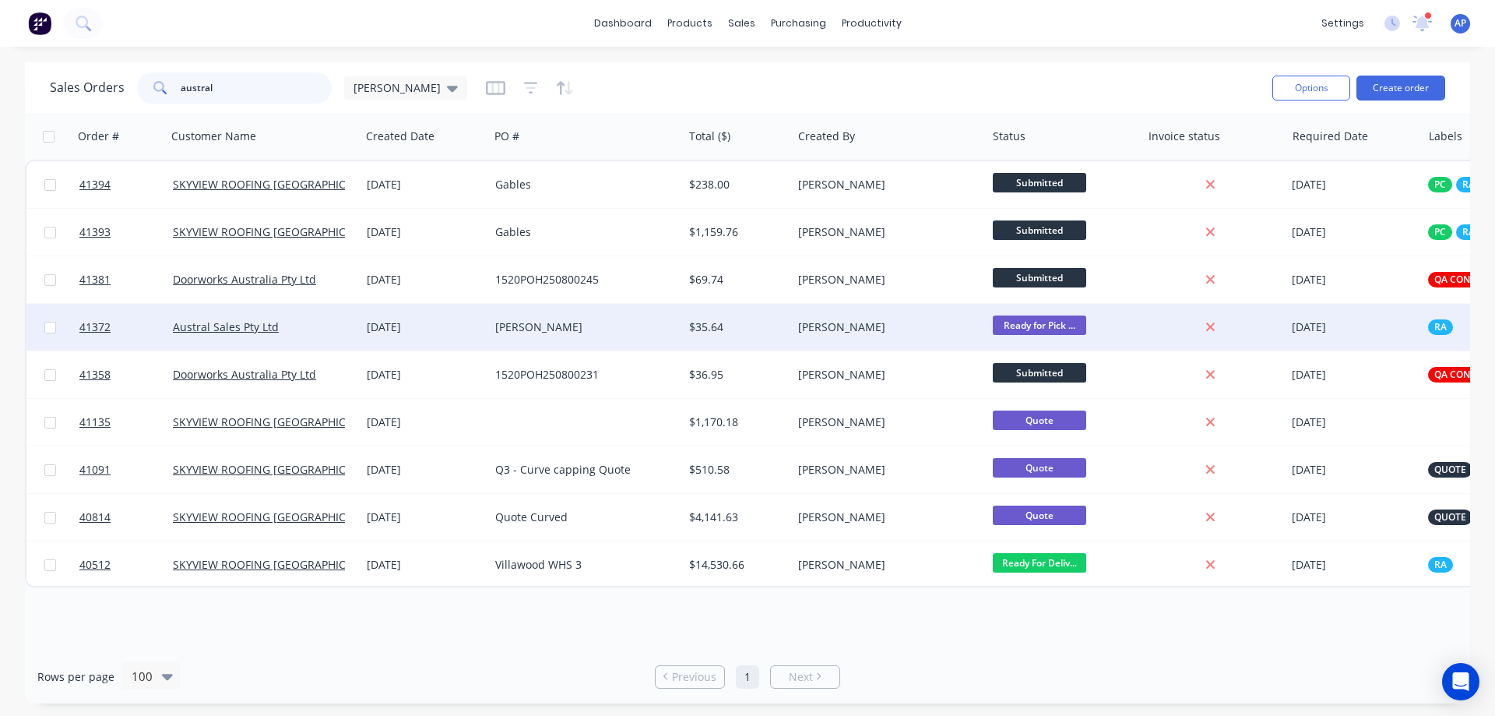
type input "austral"
click at [319, 328] on div "Austral Sales Pty Ltd" at bounding box center [259, 327] width 173 height 16
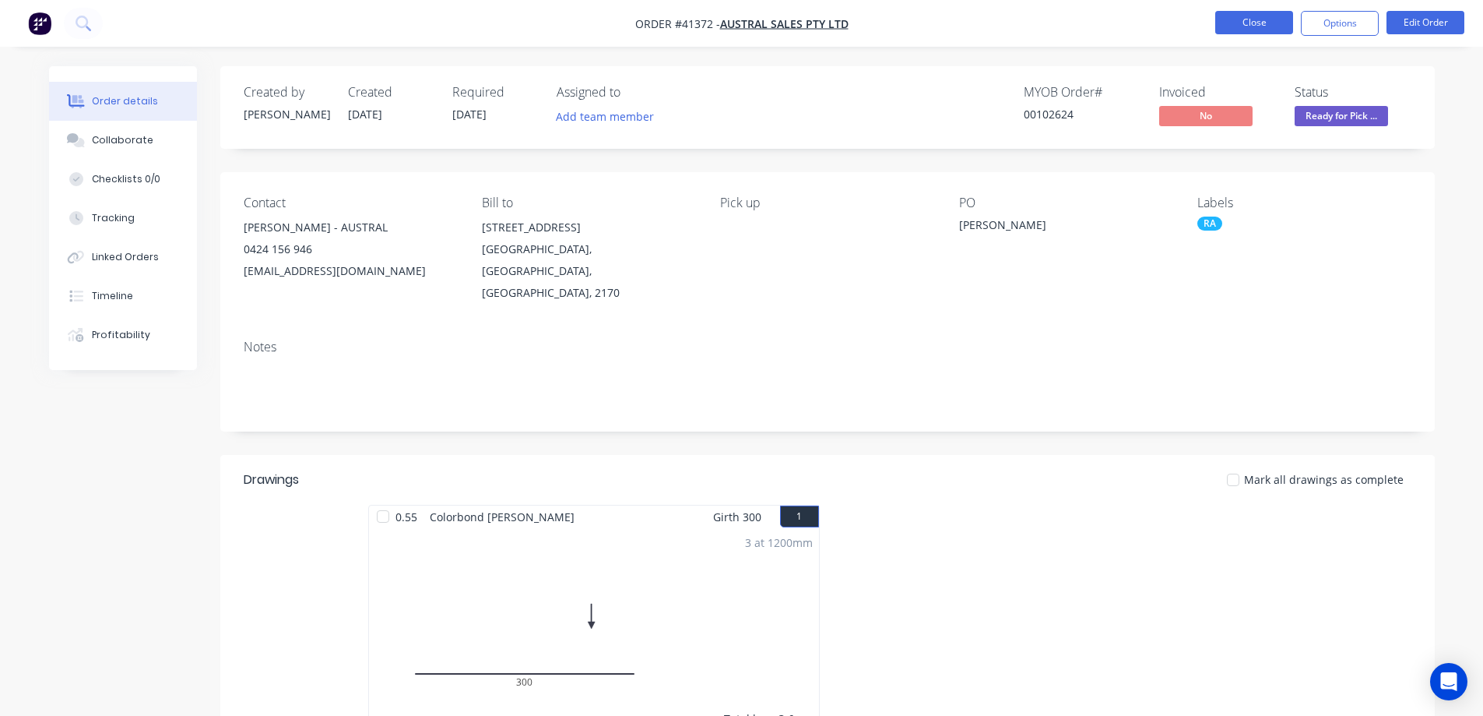
click at [1225, 22] on button "Close" at bounding box center [1255, 22] width 78 height 23
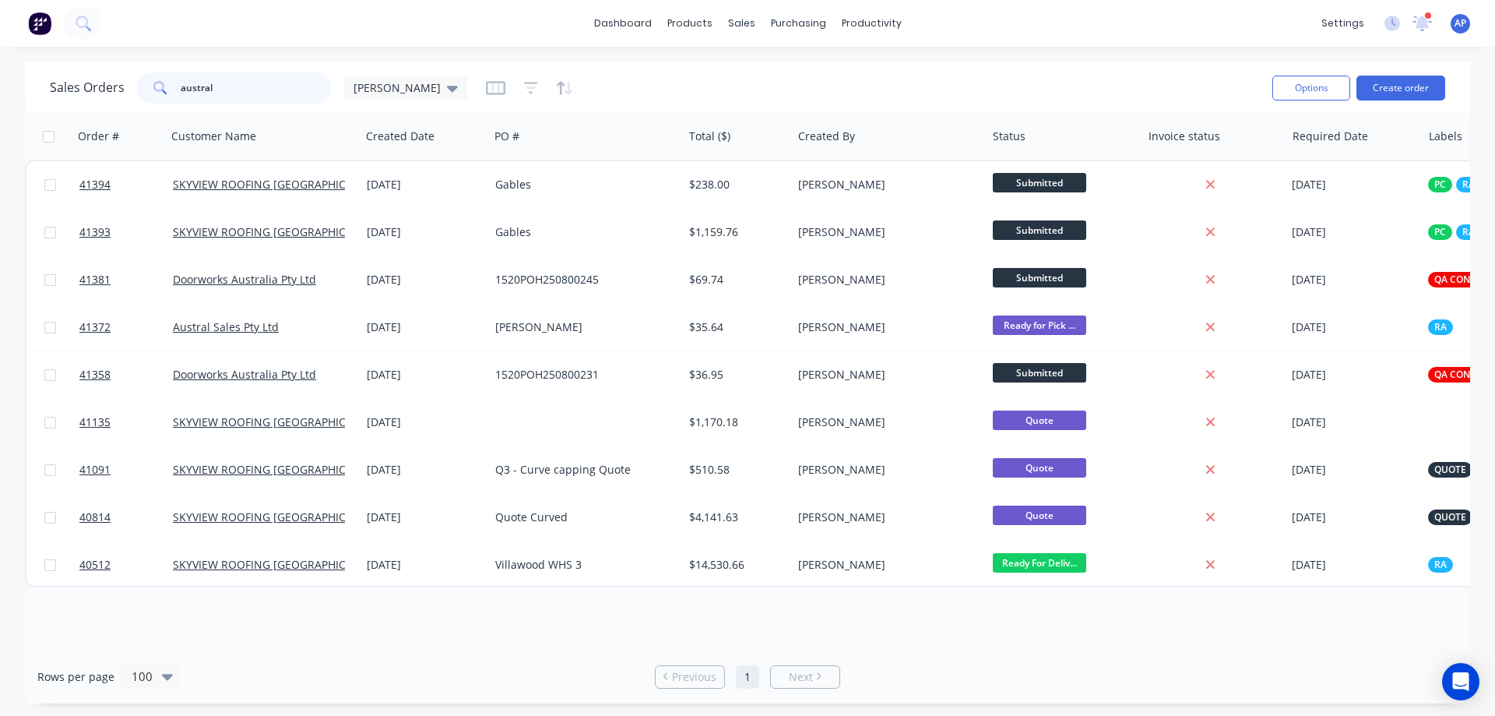
drag, startPoint x: 228, startPoint y: 90, endPoint x: 153, endPoint y: 90, distance: 74.8
click at [153, 90] on div "austral" at bounding box center [234, 87] width 195 height 31
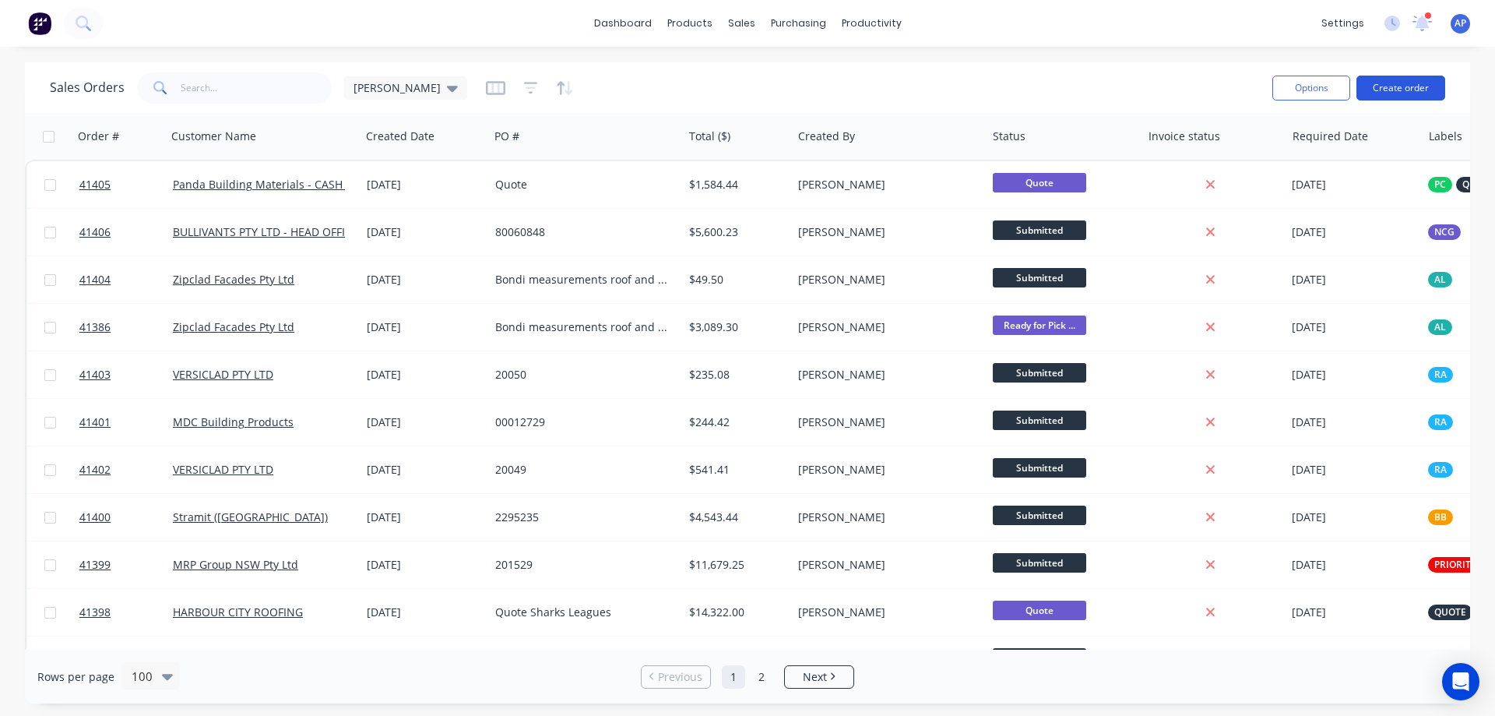
click at [1412, 87] on button "Create order" at bounding box center [1400, 88] width 89 height 25
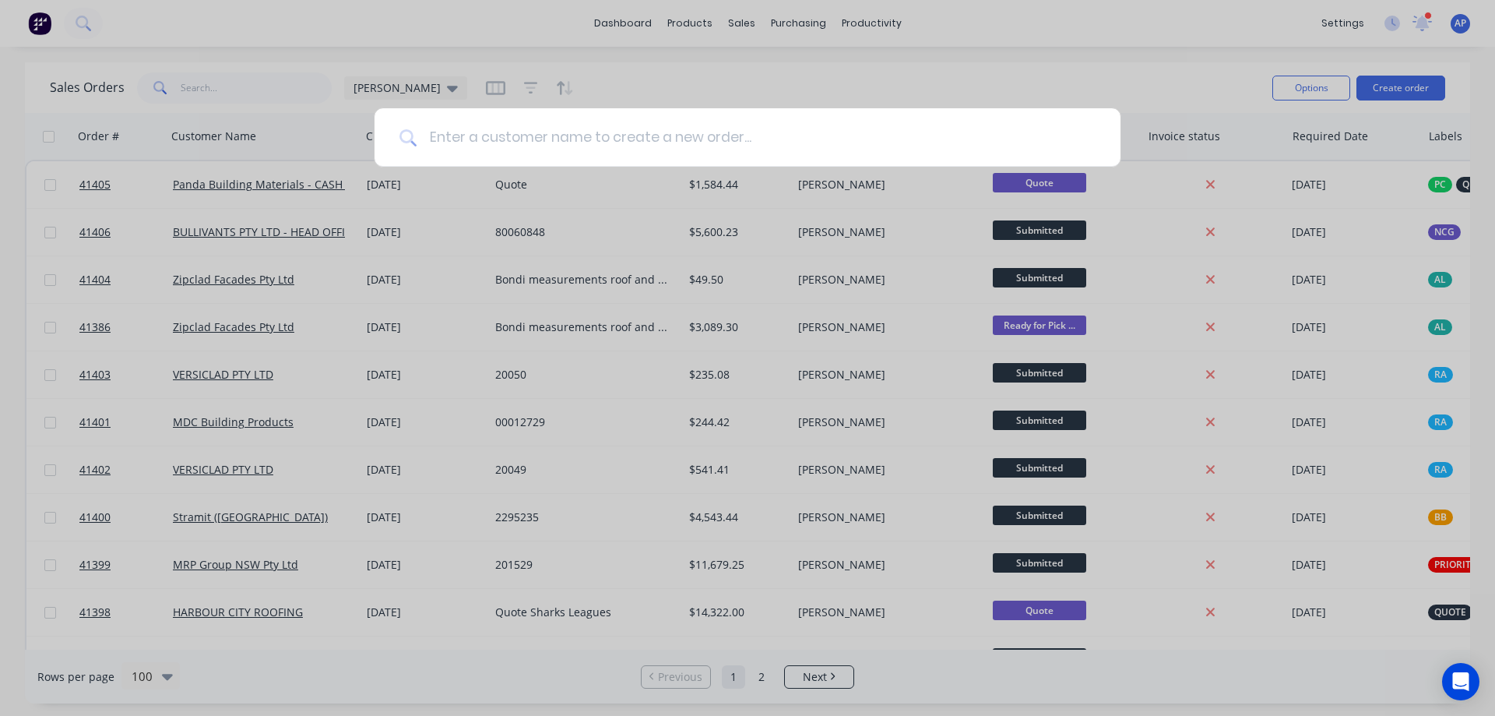
click at [540, 142] on input at bounding box center [756, 137] width 679 height 58
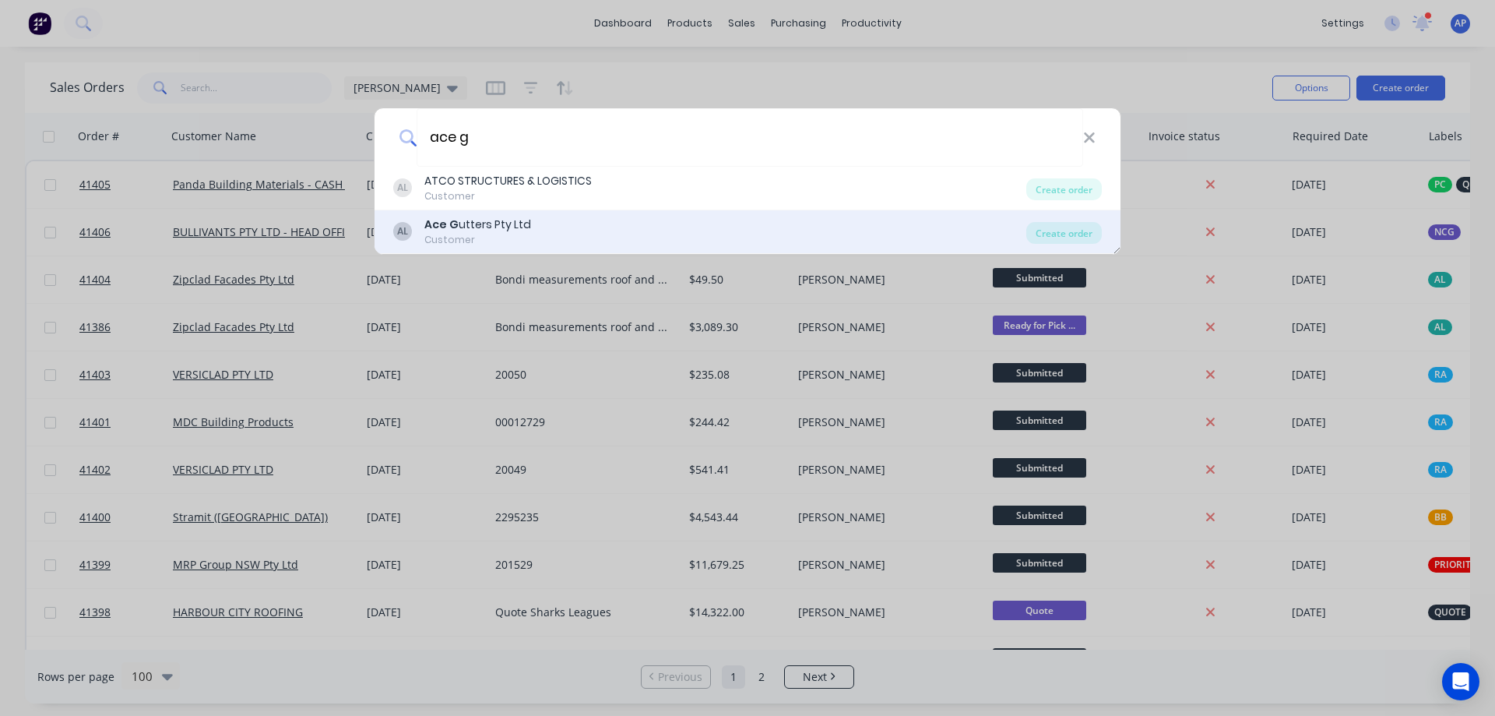
type input "ace g"
click at [485, 226] on div "Ace G utters Pty Ltd" at bounding box center [477, 224] width 107 height 16
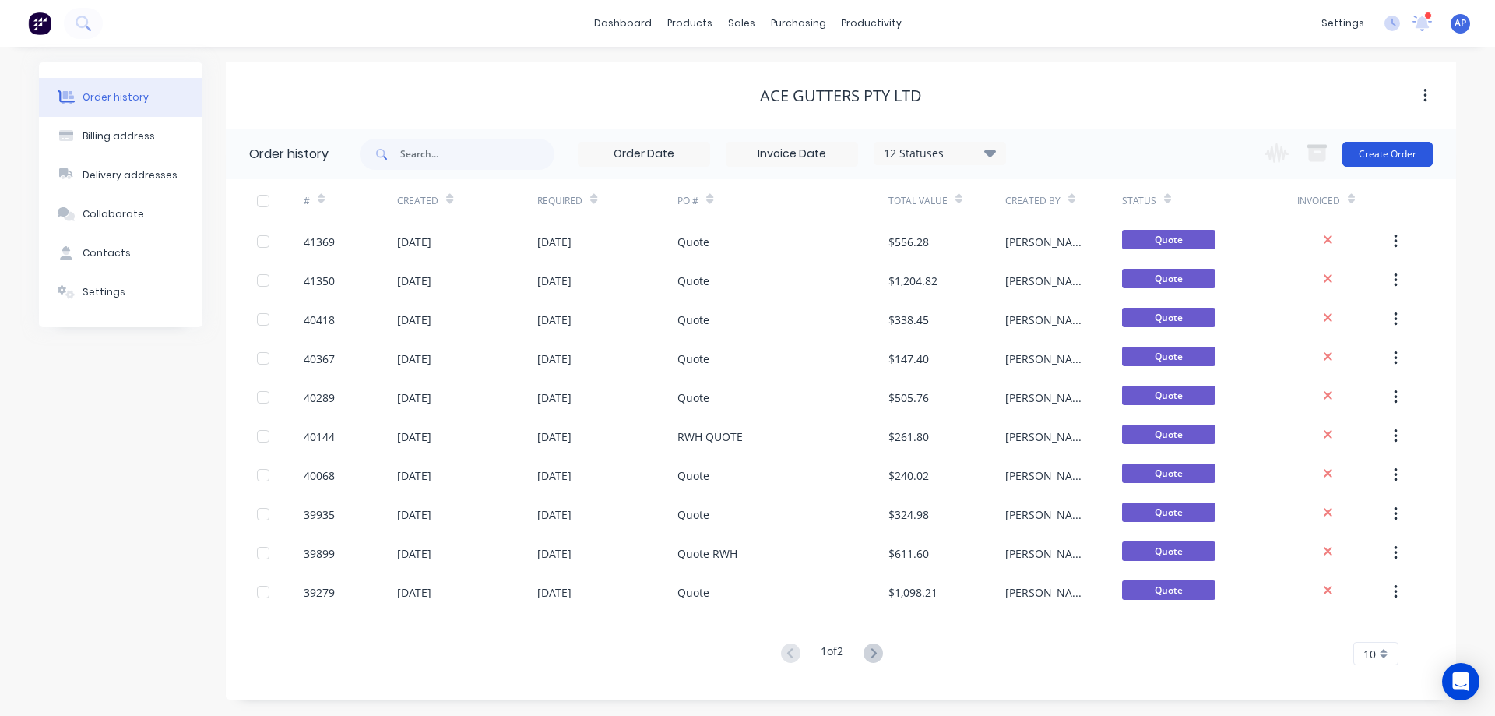
click at [1402, 150] on button "Create Order" at bounding box center [1387, 154] width 90 height 25
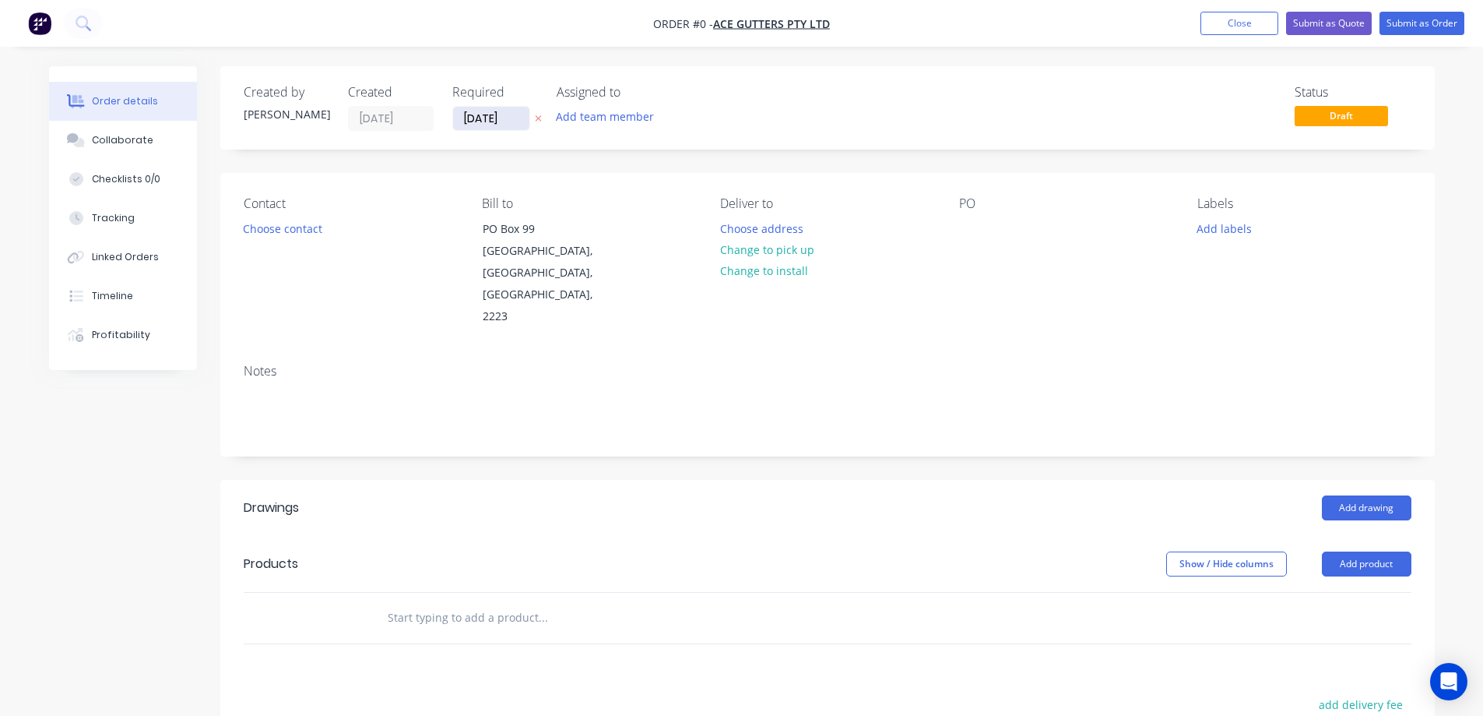
click at [484, 118] on input "[DATE]" at bounding box center [491, 118] width 76 height 23
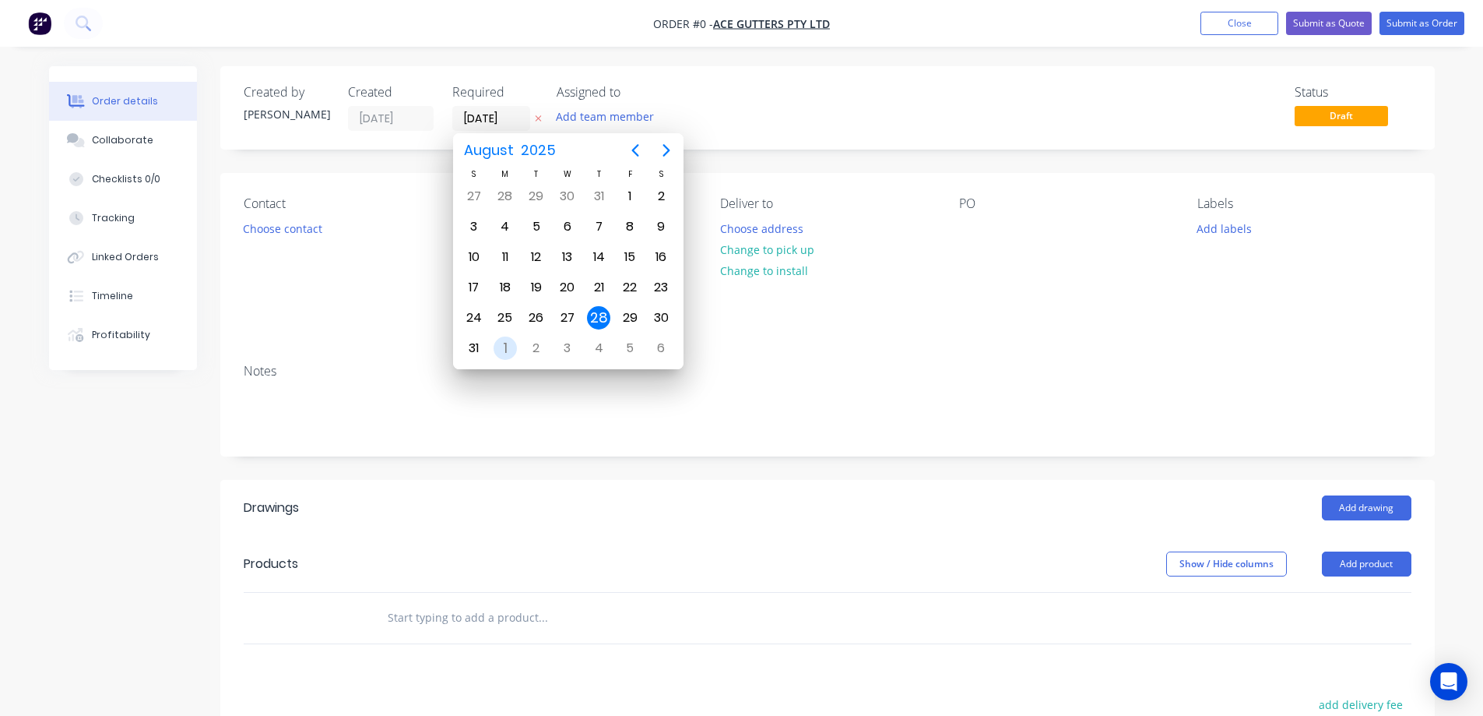
click at [505, 344] on div "1" at bounding box center [505, 347] width 23 height 23
type input "01/09/25"
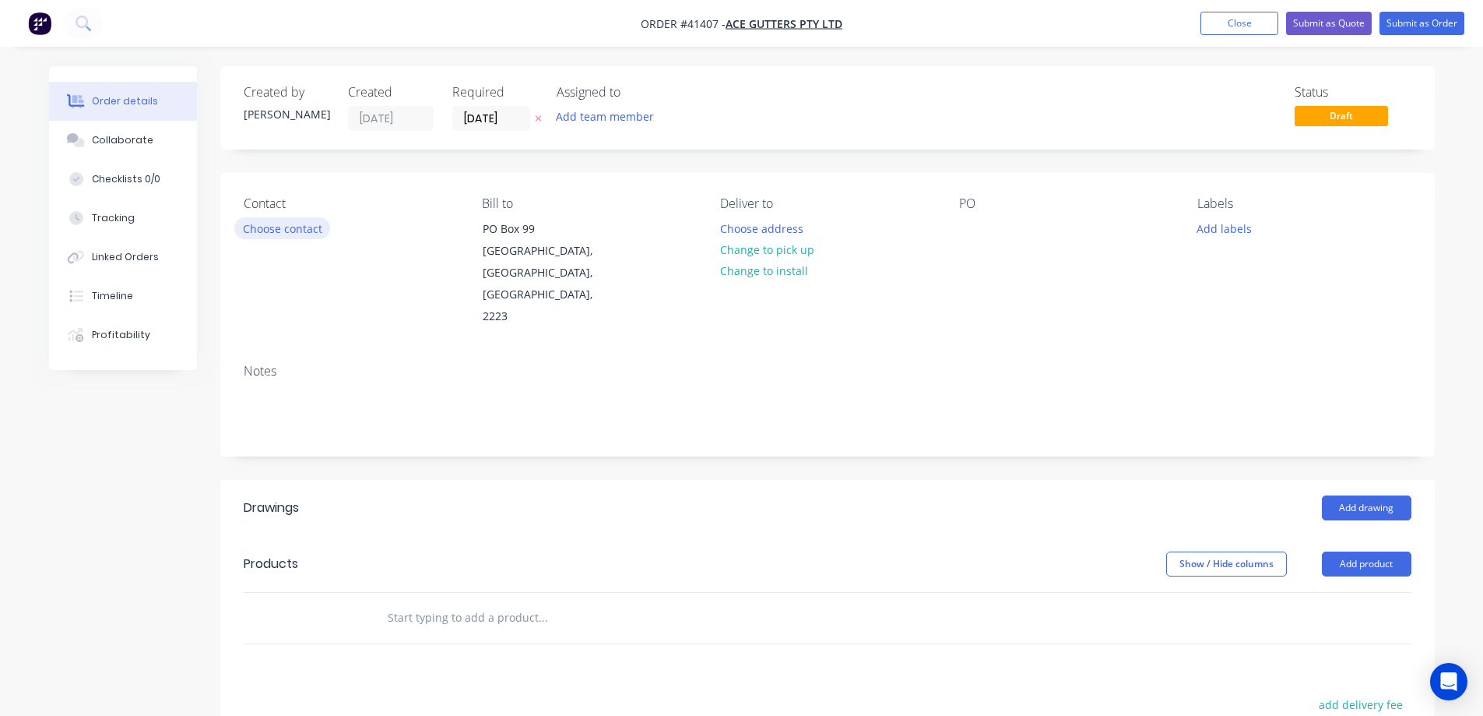
click at [308, 229] on button "Choose contact" at bounding box center [282, 227] width 96 height 21
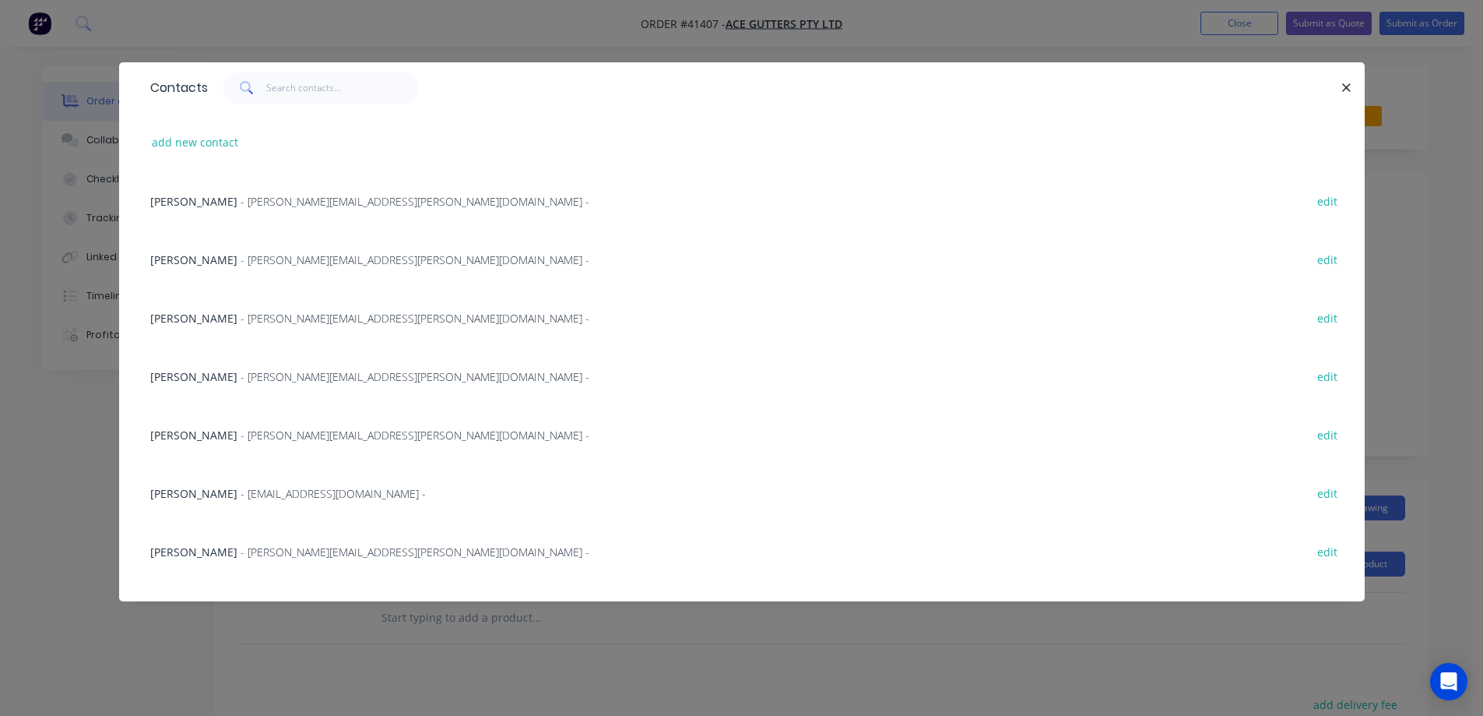
scroll to position [505, 0]
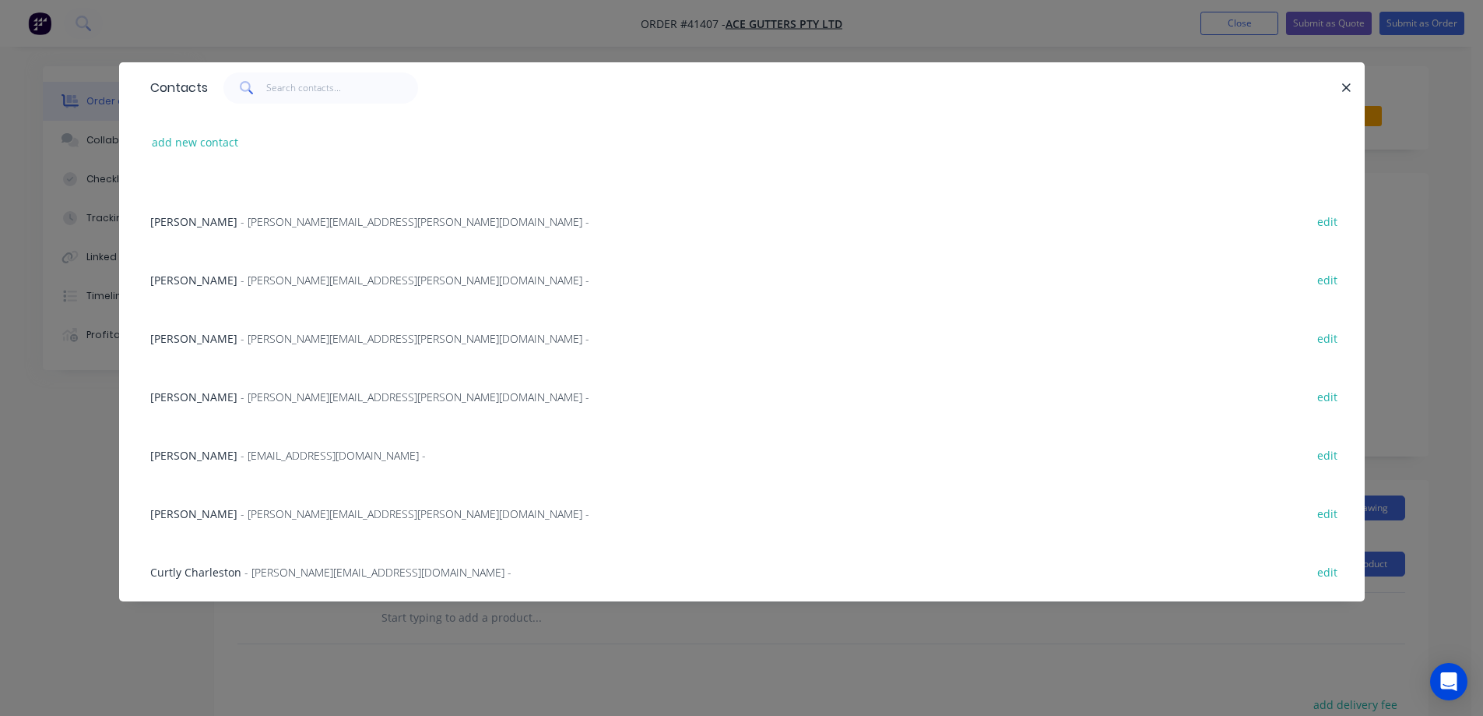
click at [276, 454] on span "- gs.purchasing@acegutters.com.au -" at bounding box center [333, 455] width 185 height 15
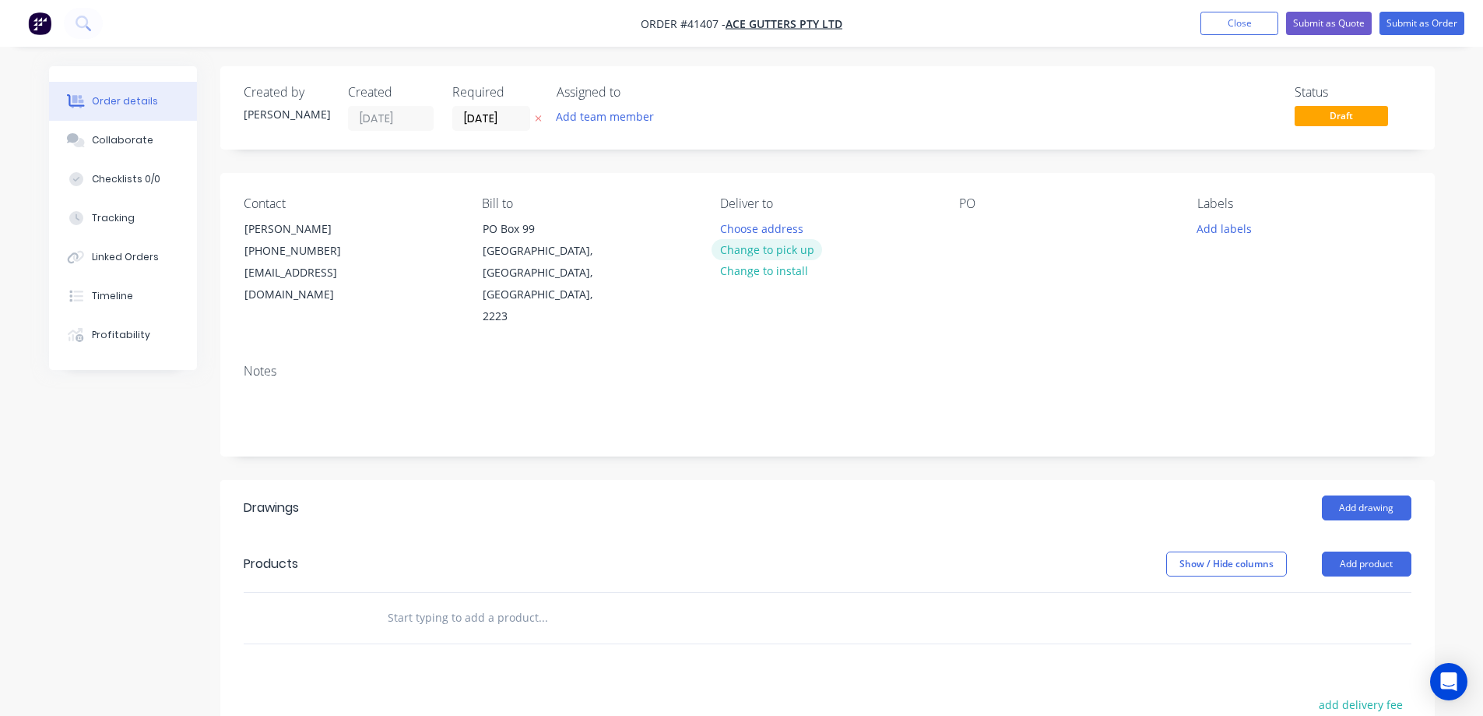
click at [766, 245] on button "Change to pick up" at bounding box center [767, 249] width 111 height 21
click at [972, 229] on div at bounding box center [971, 228] width 25 height 23
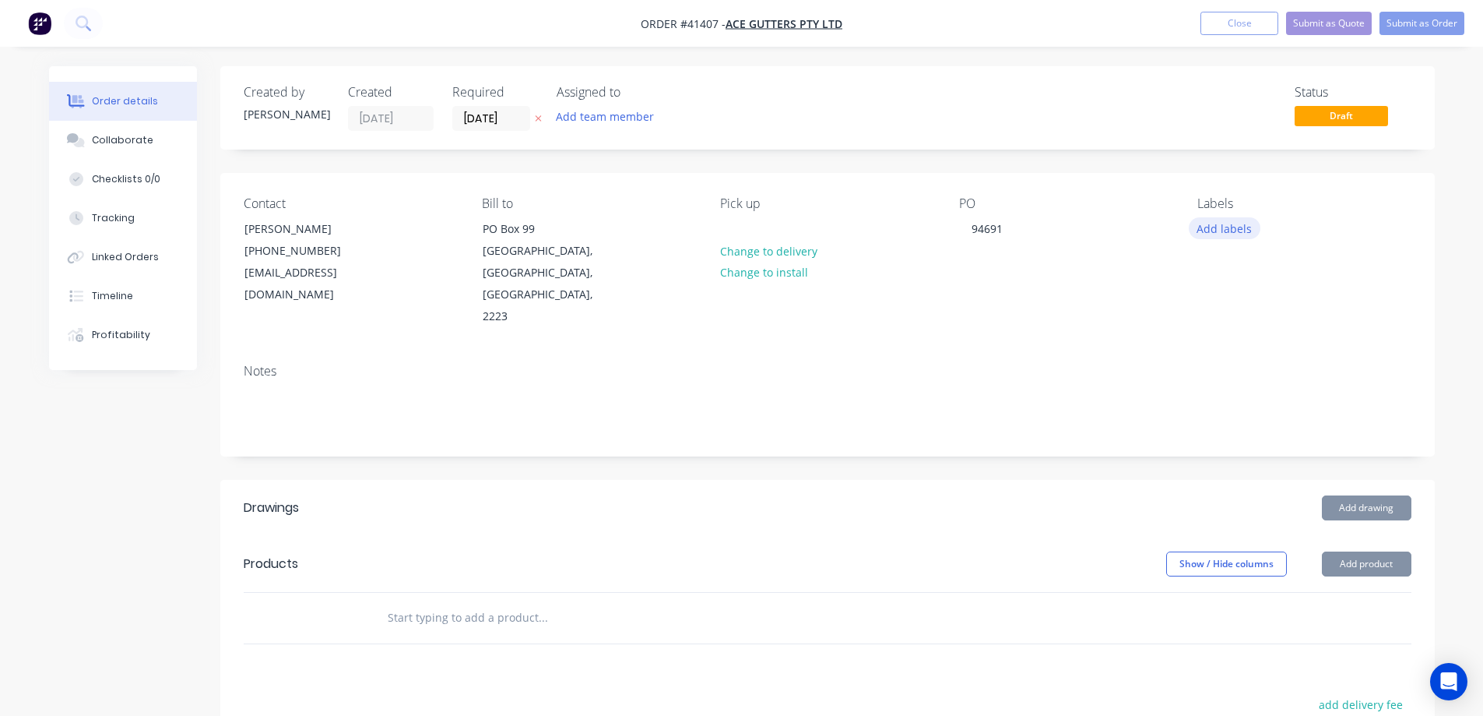
click at [1215, 223] on button "Add labels" at bounding box center [1225, 227] width 72 height 21
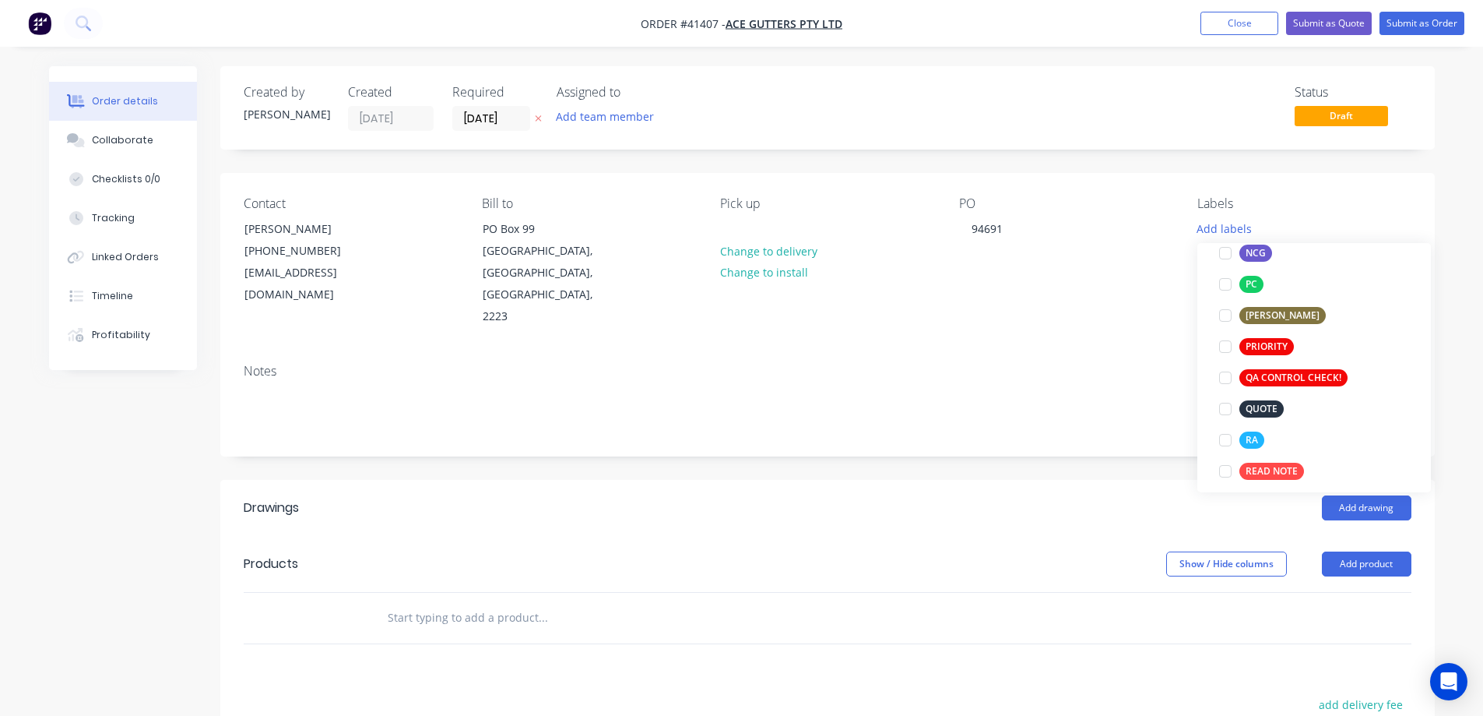
scroll to position [389, 0]
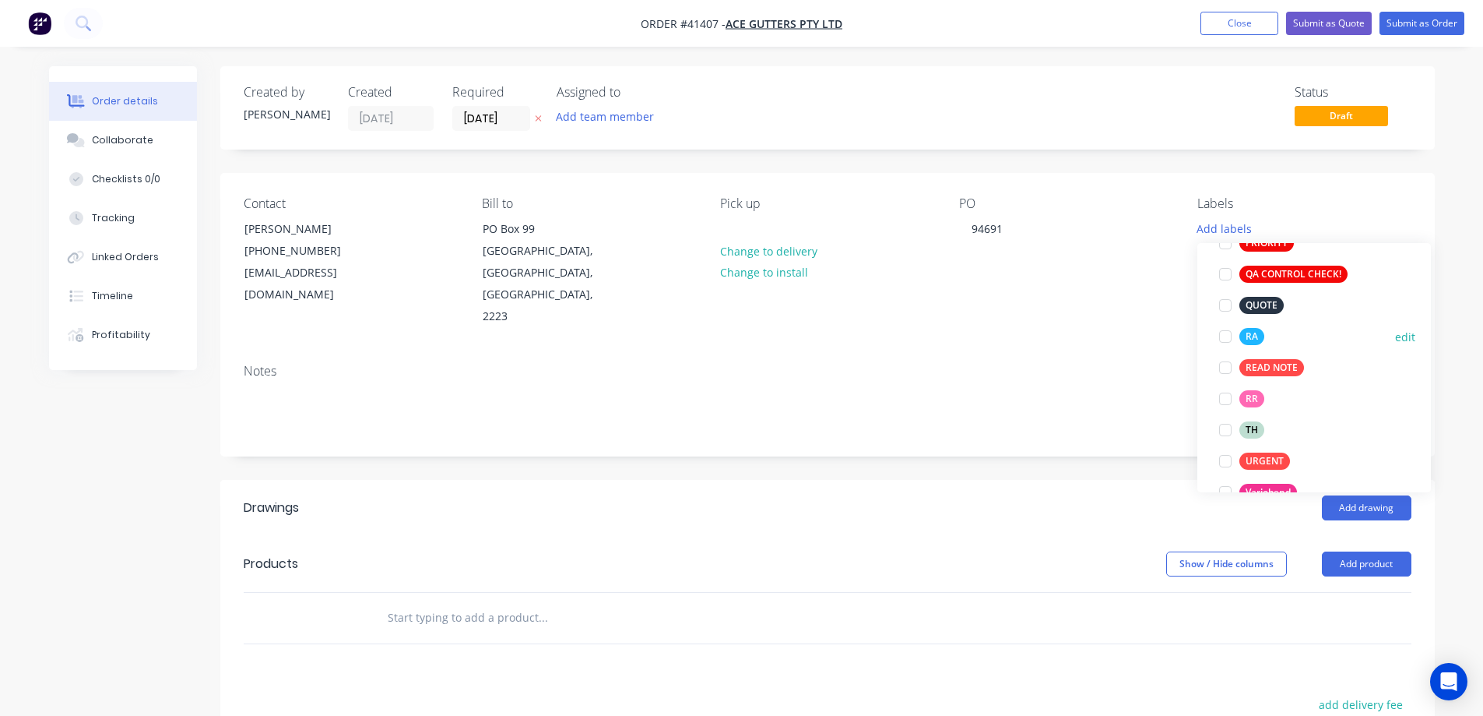
click at [1225, 334] on div at bounding box center [1225, 336] width 31 height 31
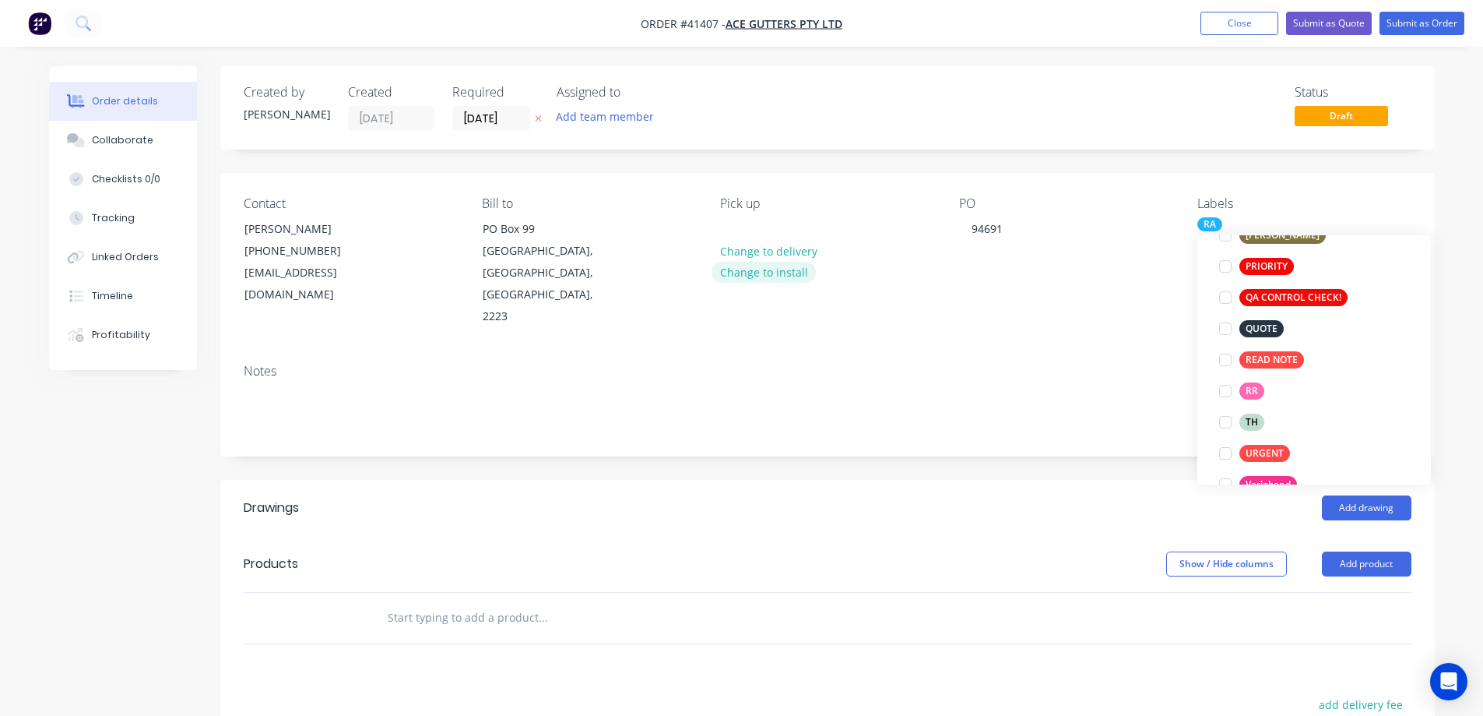
scroll to position [31, 0]
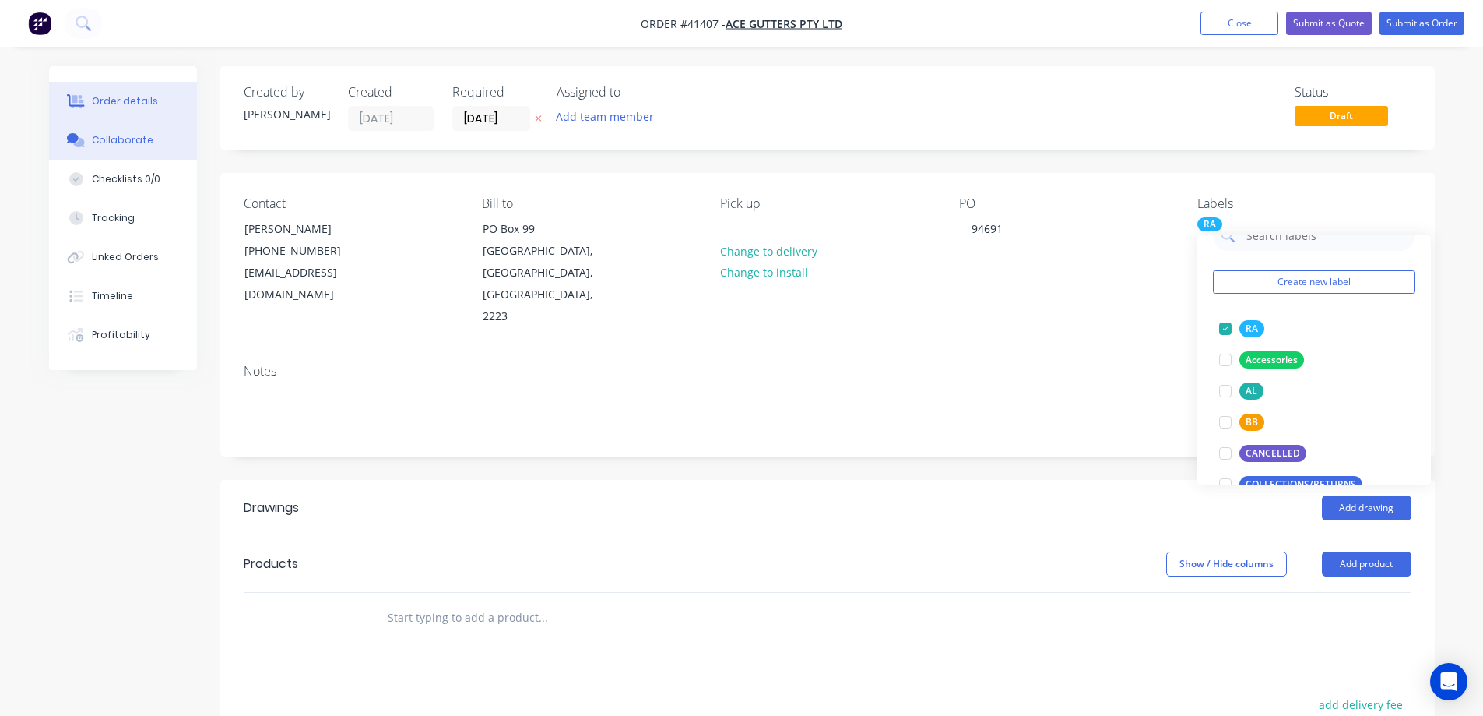
click at [109, 138] on div "Collaborate" at bounding box center [123, 140] width 62 height 14
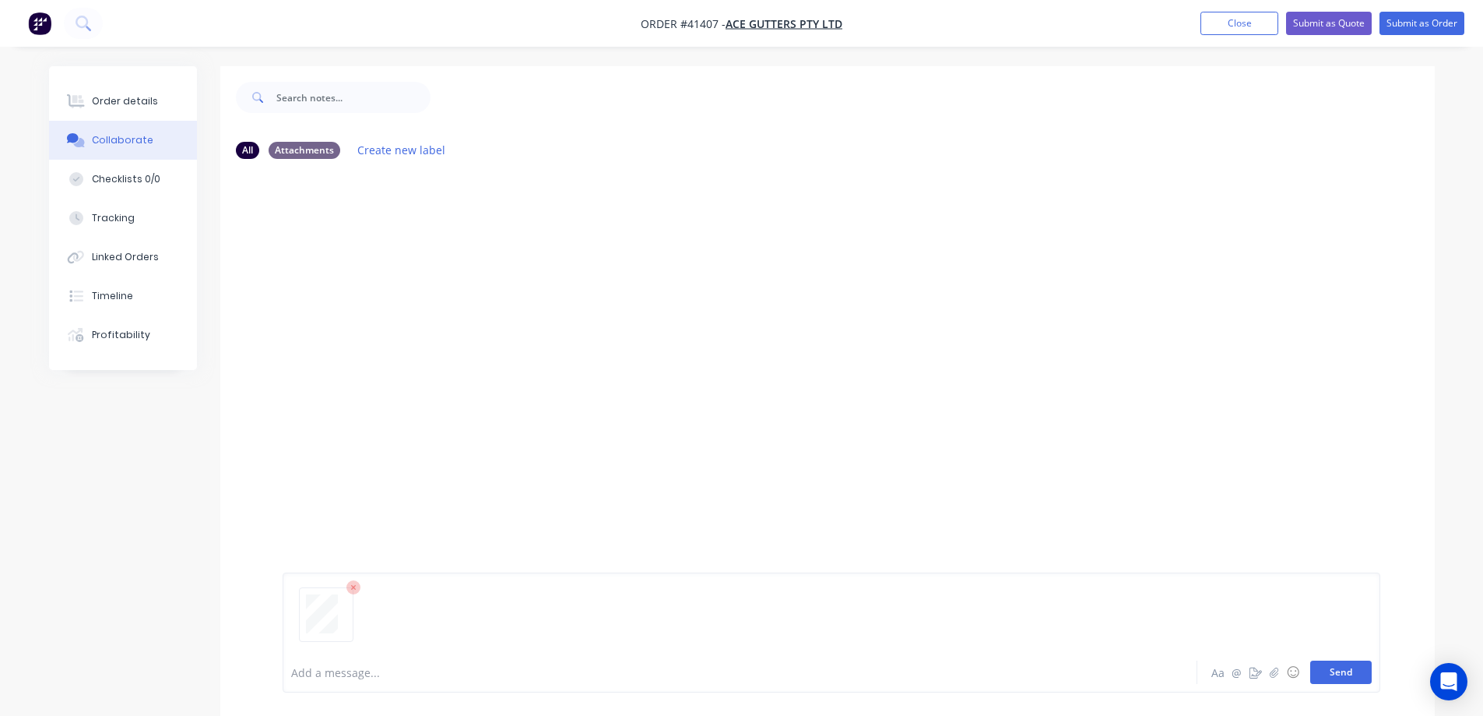
click at [1331, 670] on button "Send" at bounding box center [1342, 671] width 62 height 23
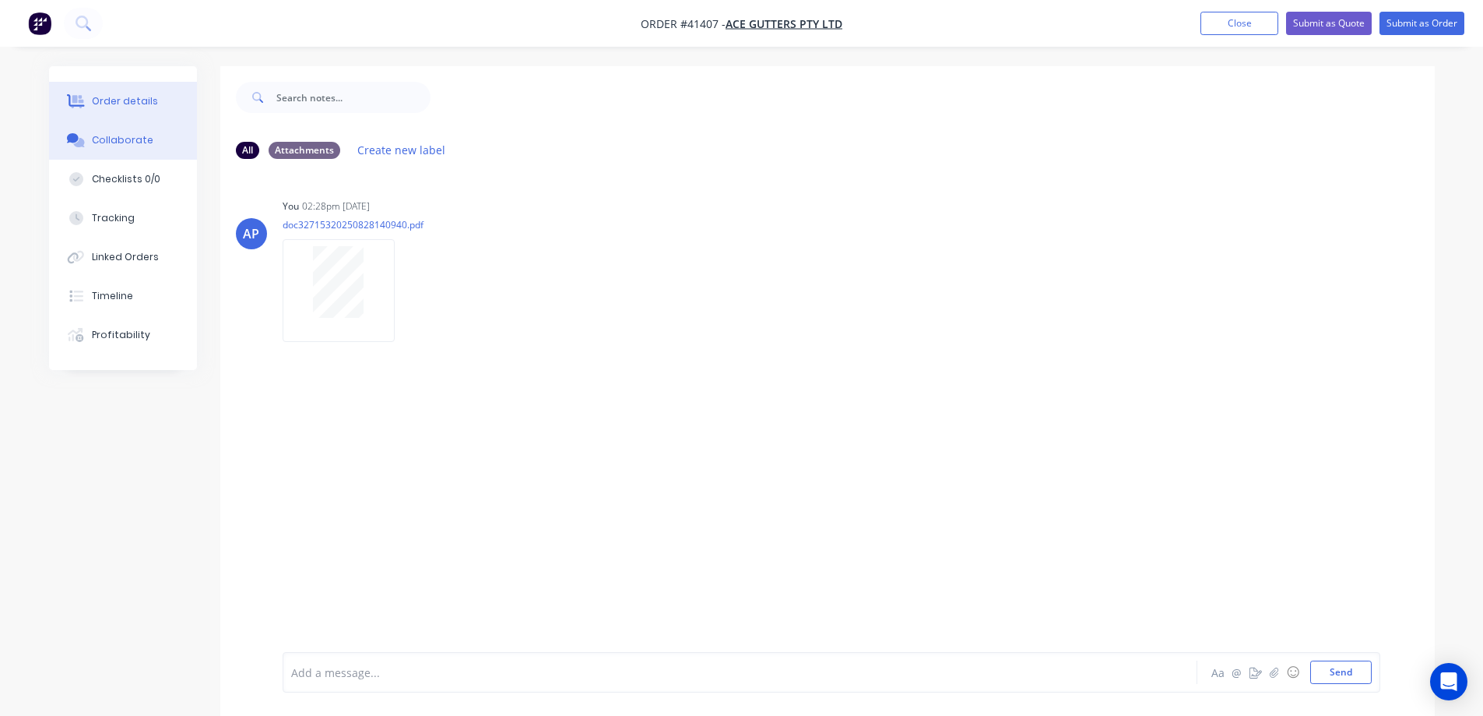
click at [142, 97] on div "Order details" at bounding box center [125, 101] width 66 height 14
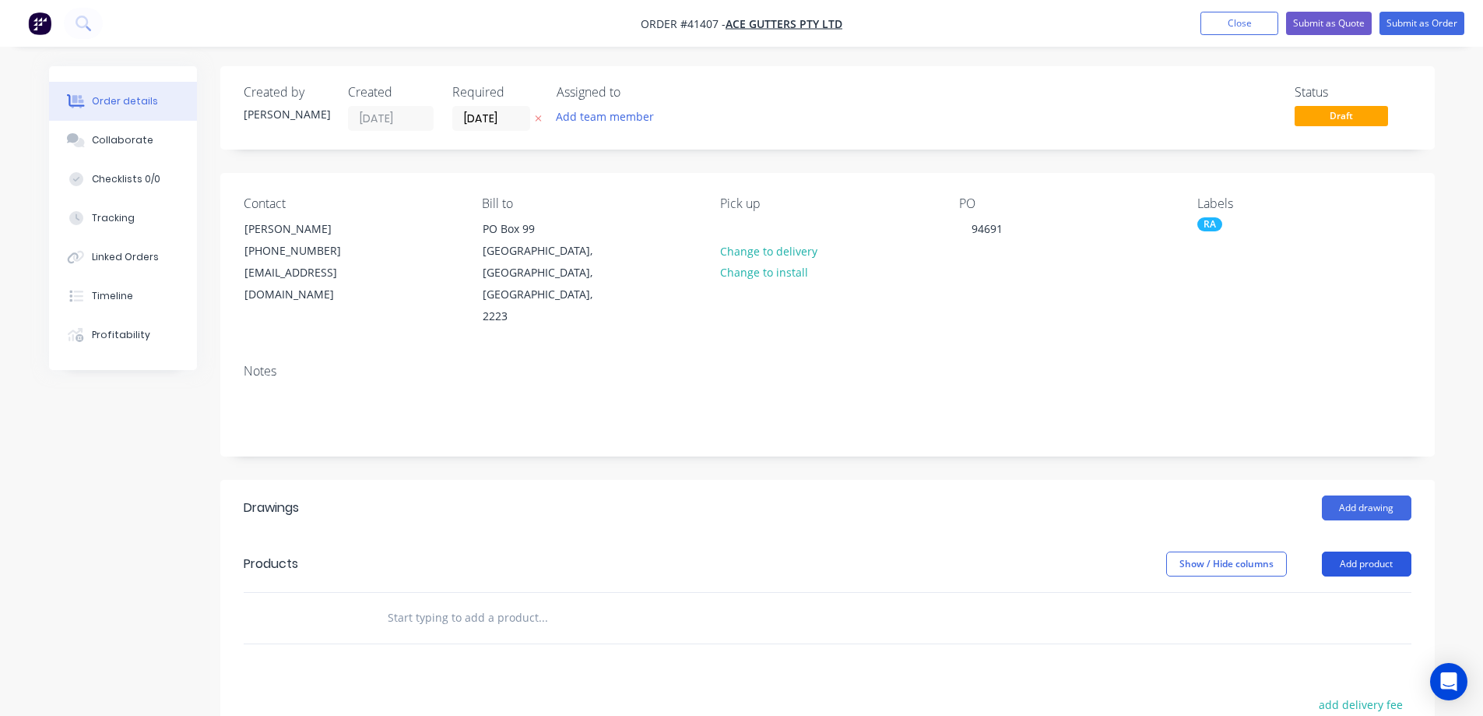
click at [1385, 551] on button "Add product" at bounding box center [1367, 563] width 90 height 25
click at [1379, 592] on div "Product catalogue" at bounding box center [1338, 603] width 120 height 23
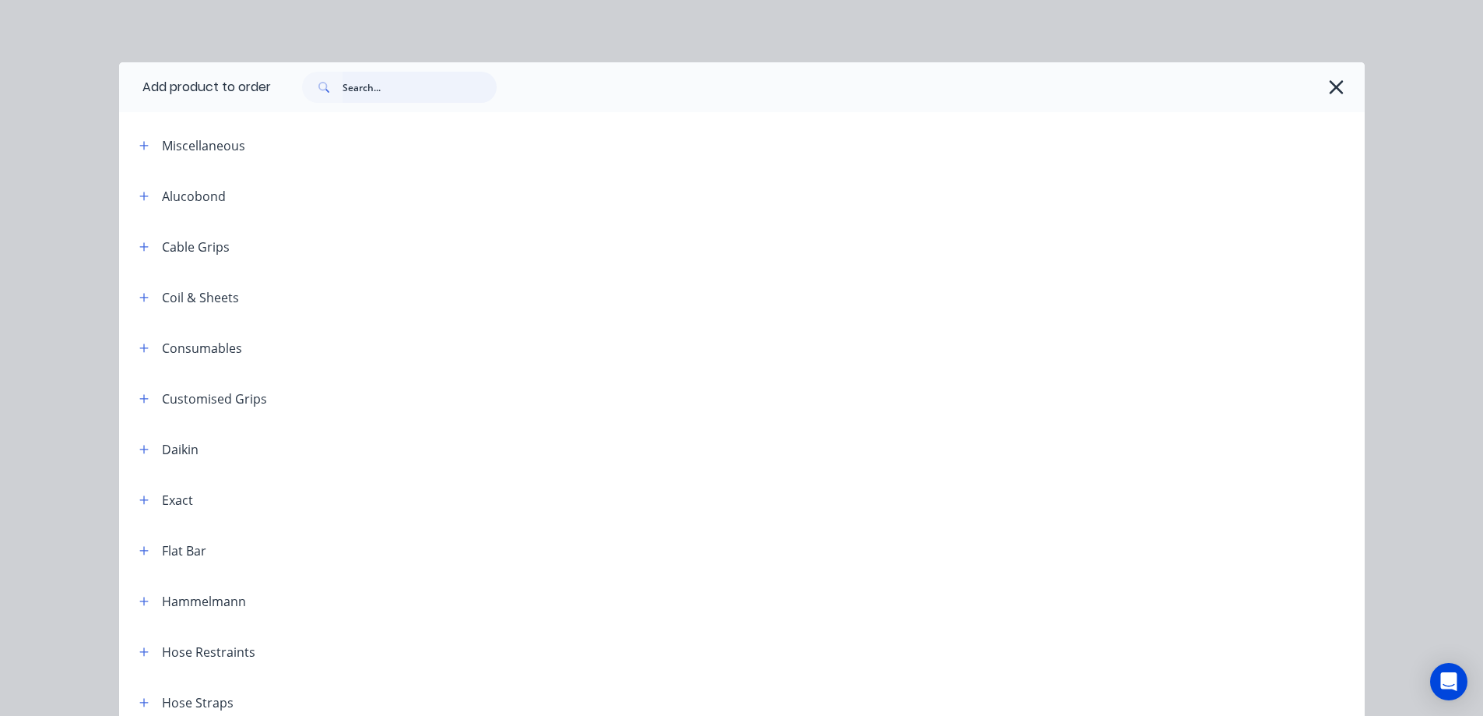
click at [391, 85] on input "text" at bounding box center [420, 87] width 154 height 31
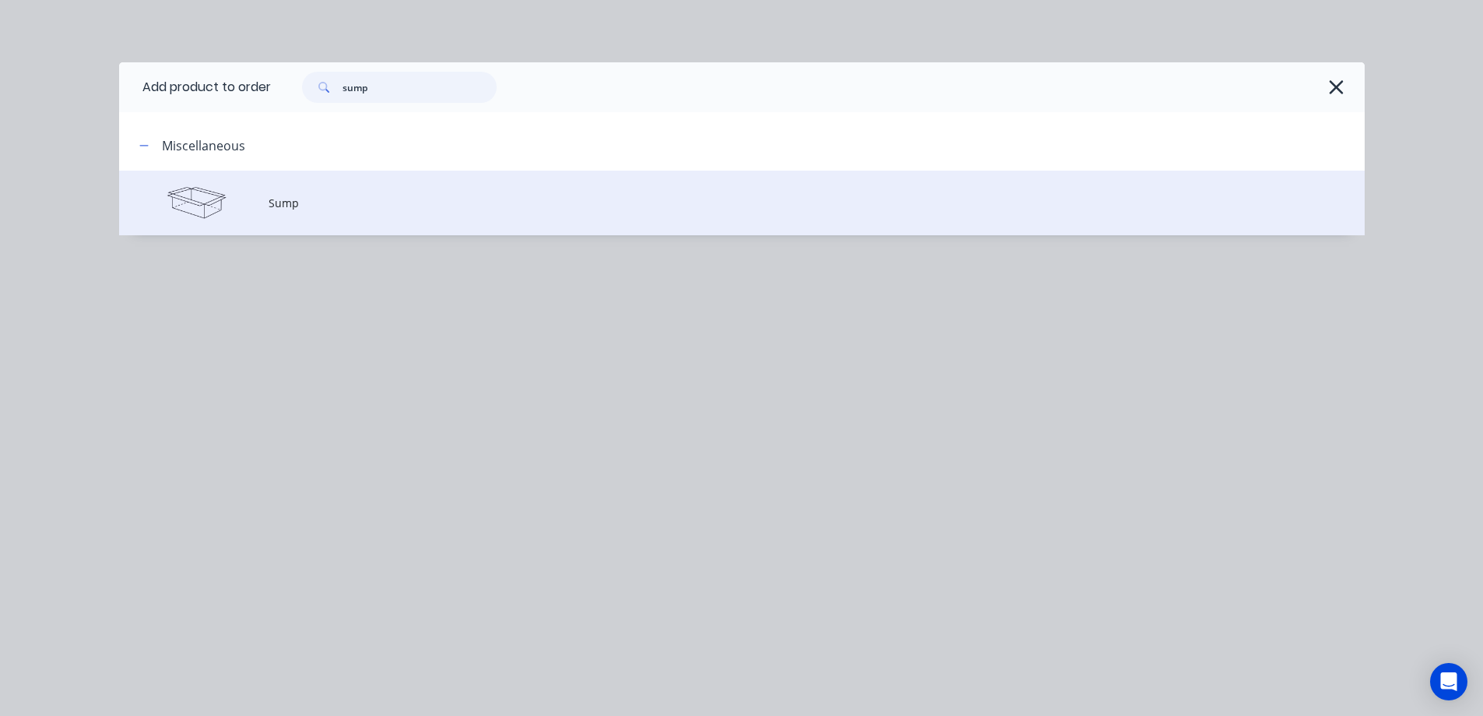
type input "sump"
click at [261, 203] on td at bounding box center [194, 203] width 150 height 65
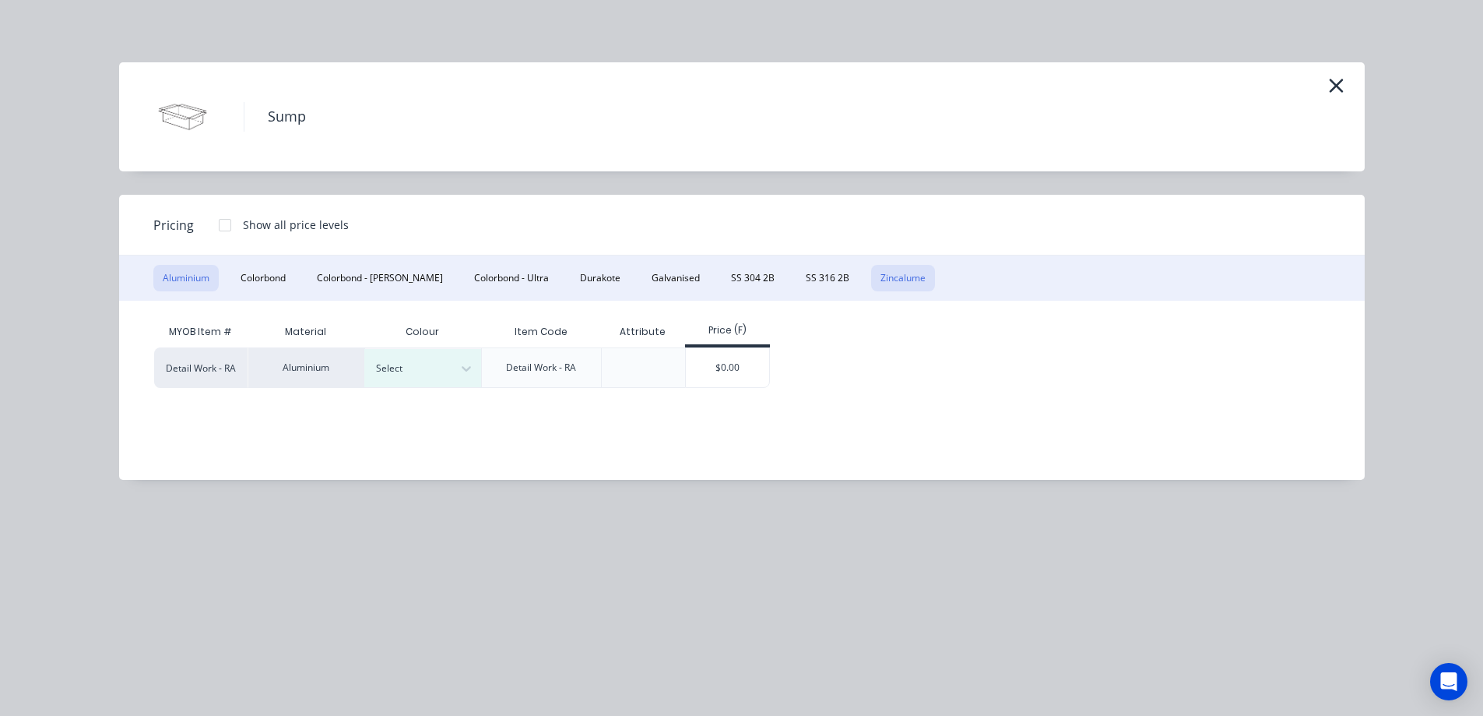
click at [871, 277] on button "Zincalume" at bounding box center [903, 278] width 64 height 26
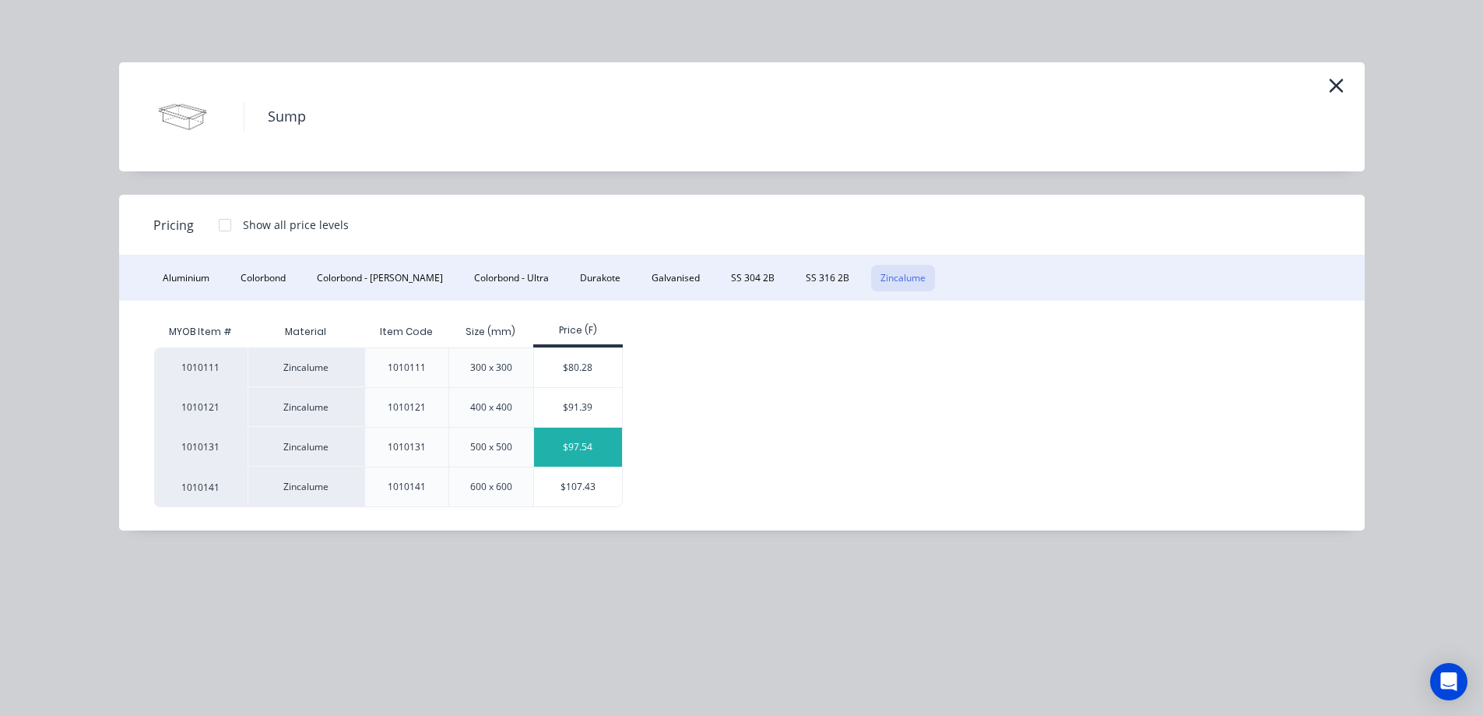
click at [561, 442] on div "$97.54" at bounding box center [578, 446] width 88 height 39
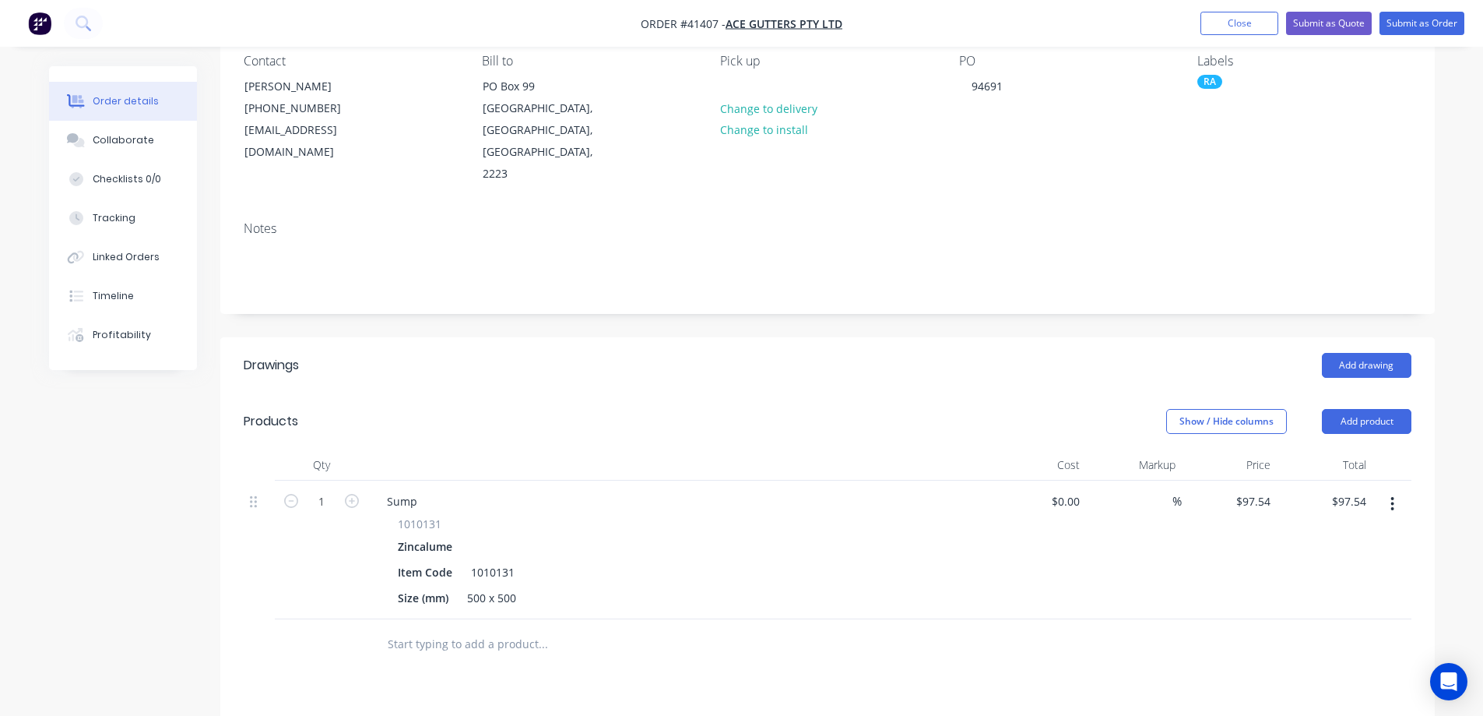
scroll to position [311, 0]
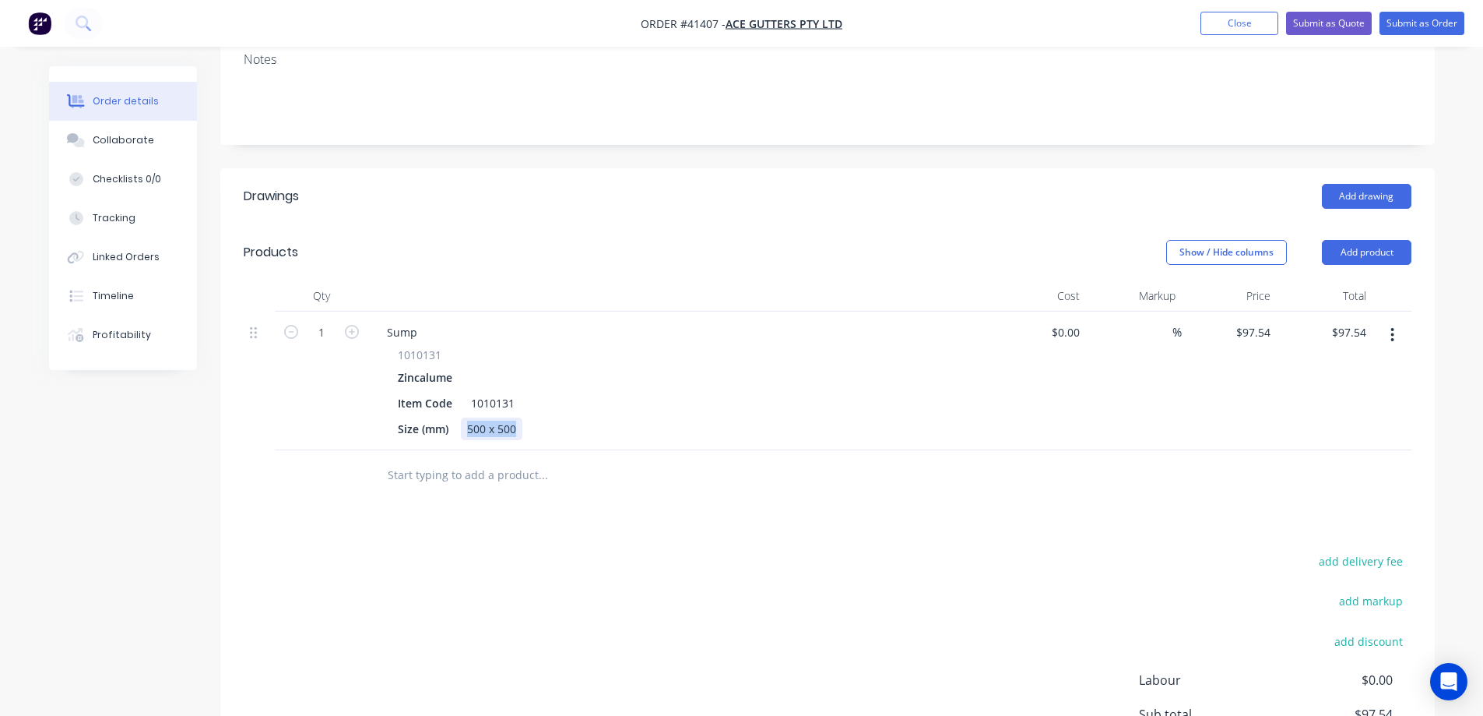
drag, startPoint x: 519, startPoint y: 385, endPoint x: 462, endPoint y: 395, distance: 57.6
click at [462, 417] on div "500 x 500" at bounding box center [492, 428] width 62 height 23
click at [790, 347] on div "1010131 Zincalume Item Code 1010131 Size (mm) 470 x 470 x 100 deep with 20mm fl…" at bounding box center [680, 393] width 610 height 93
click at [1360, 240] on button "Add product" at bounding box center [1367, 252] width 90 height 25
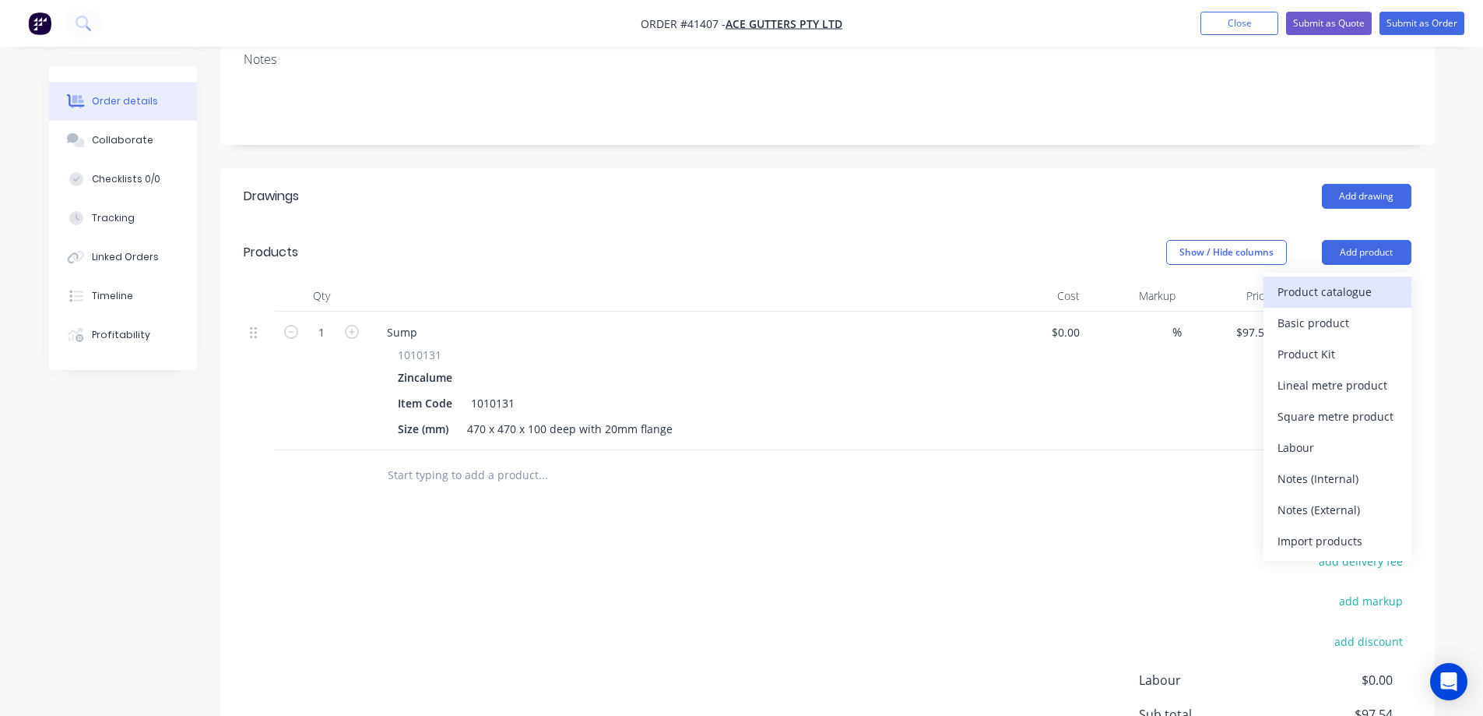
click at [1349, 280] on div "Product catalogue" at bounding box center [1338, 291] width 120 height 23
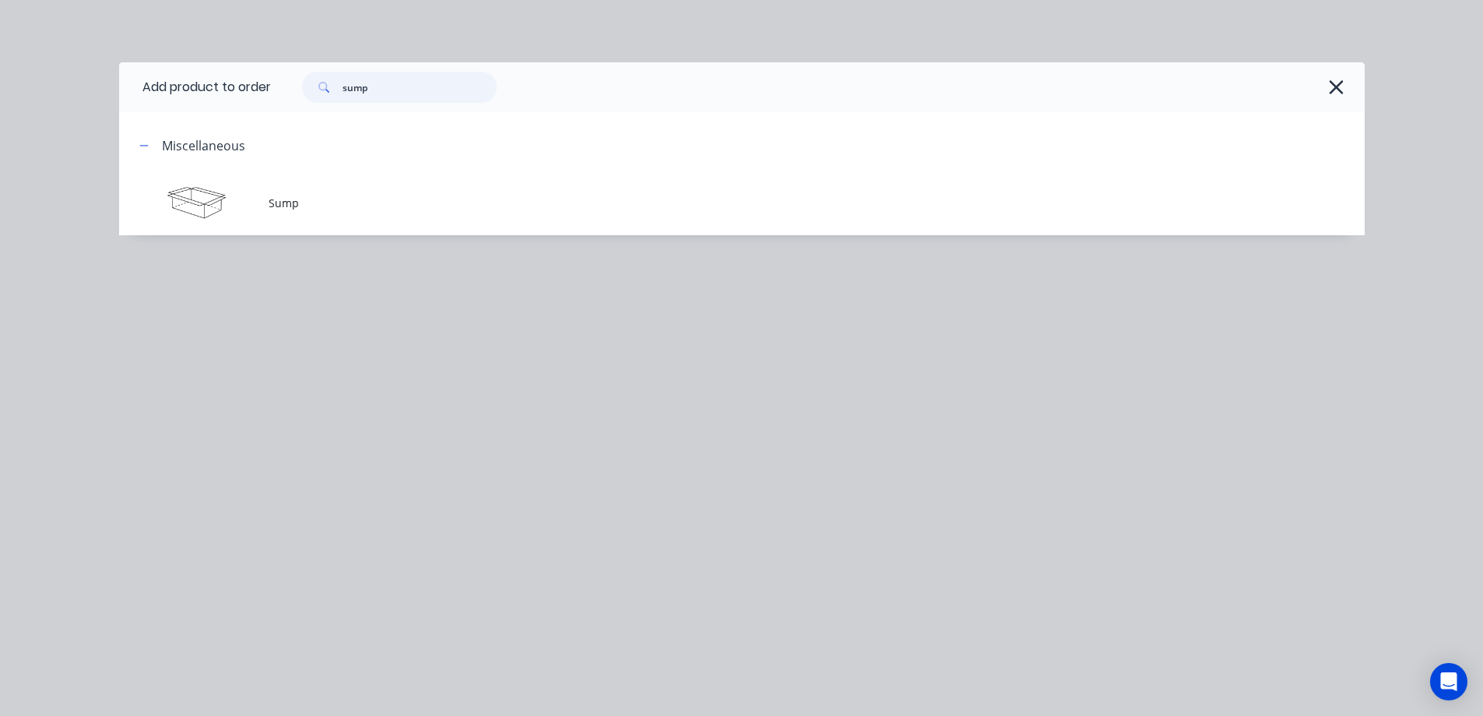
drag, startPoint x: 377, startPoint y: 92, endPoint x: 329, endPoint y: 94, distance: 48.3
click at [329, 94] on div "sump" at bounding box center [399, 87] width 195 height 31
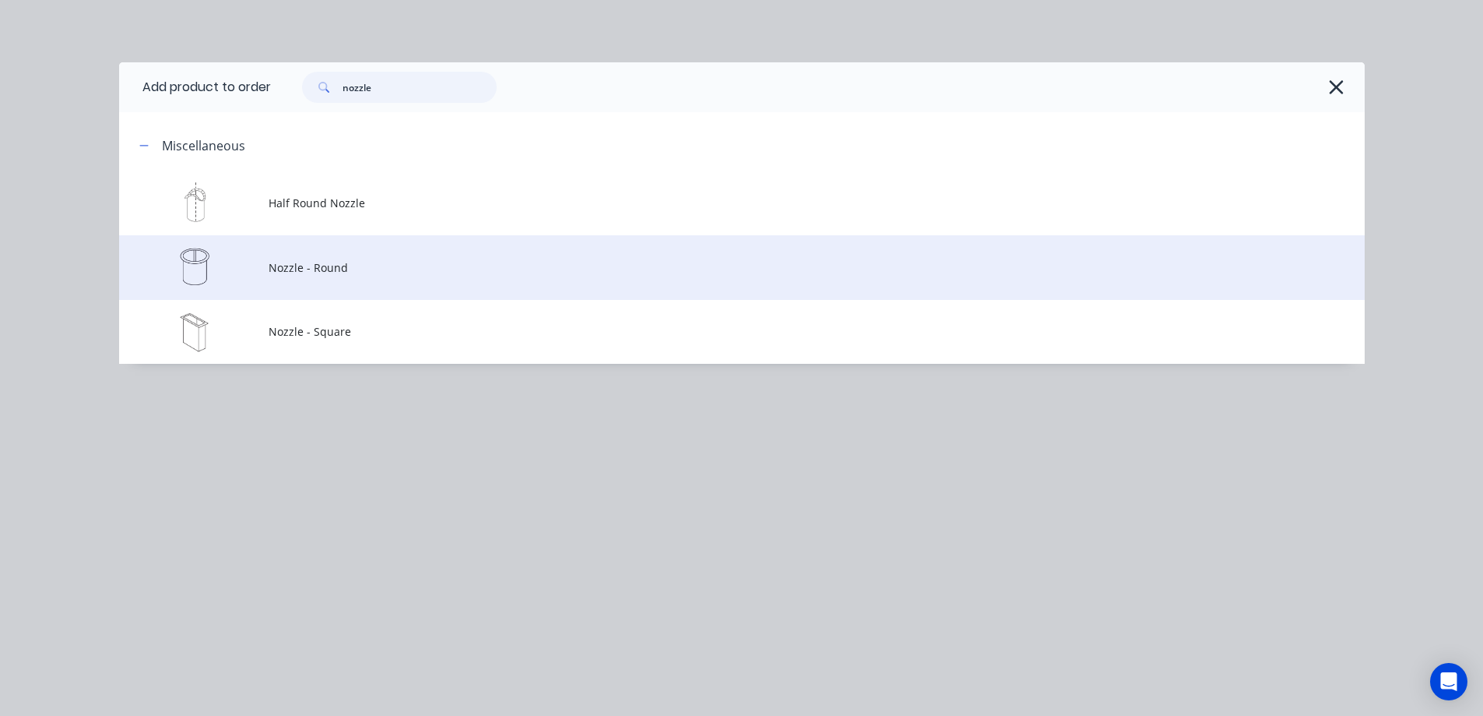
type input "nozzle"
click at [332, 273] on span "Nozzle - Round" at bounding box center [707, 267] width 877 height 16
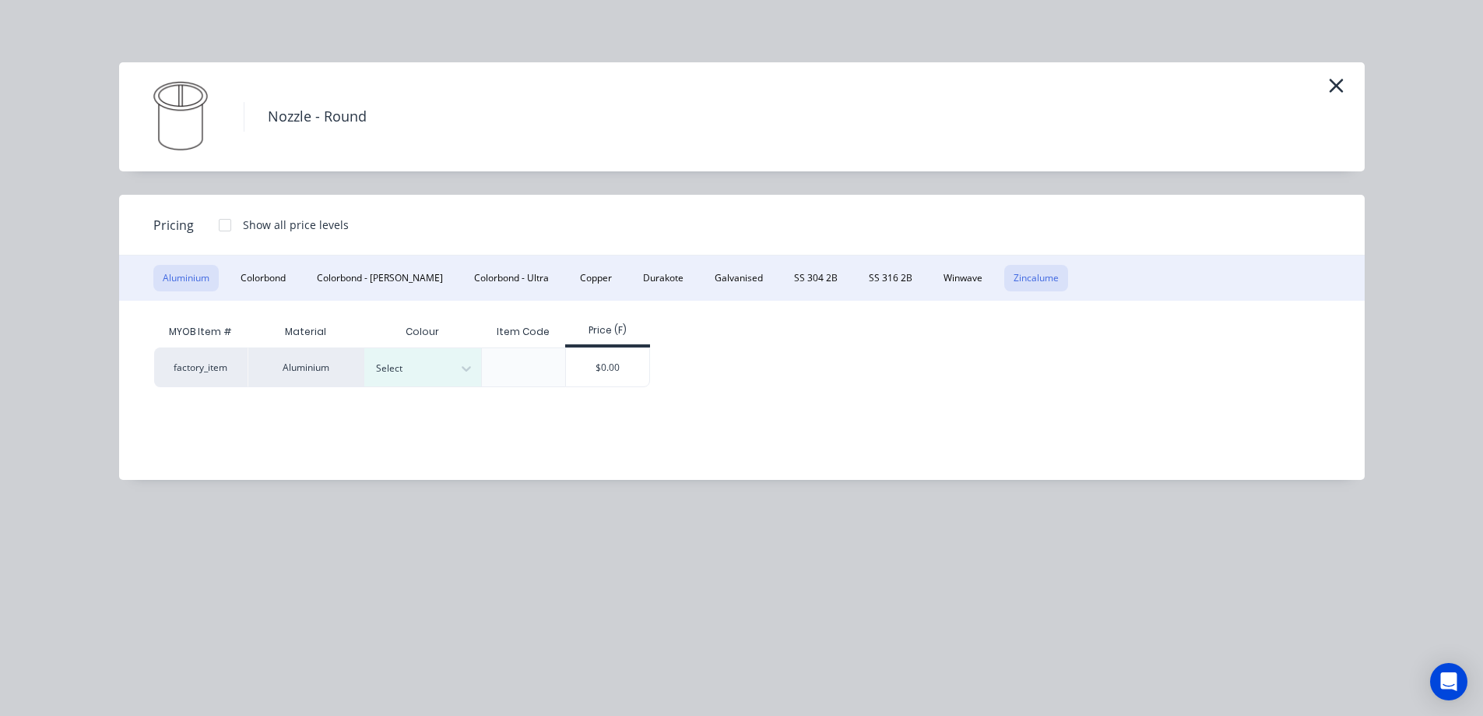
click at [1004, 278] on button "Zincalume" at bounding box center [1036, 278] width 64 height 26
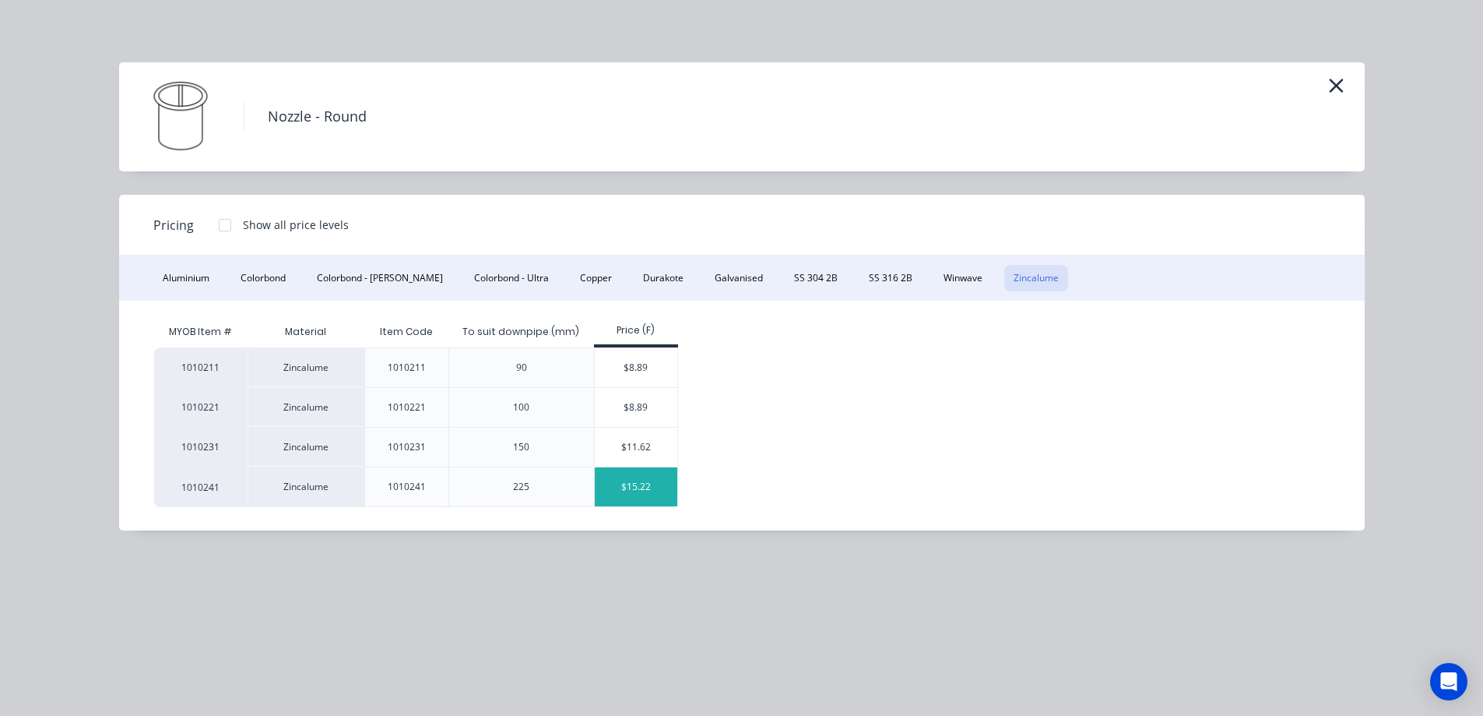
click at [621, 484] on div "$15.22" at bounding box center [636, 486] width 83 height 39
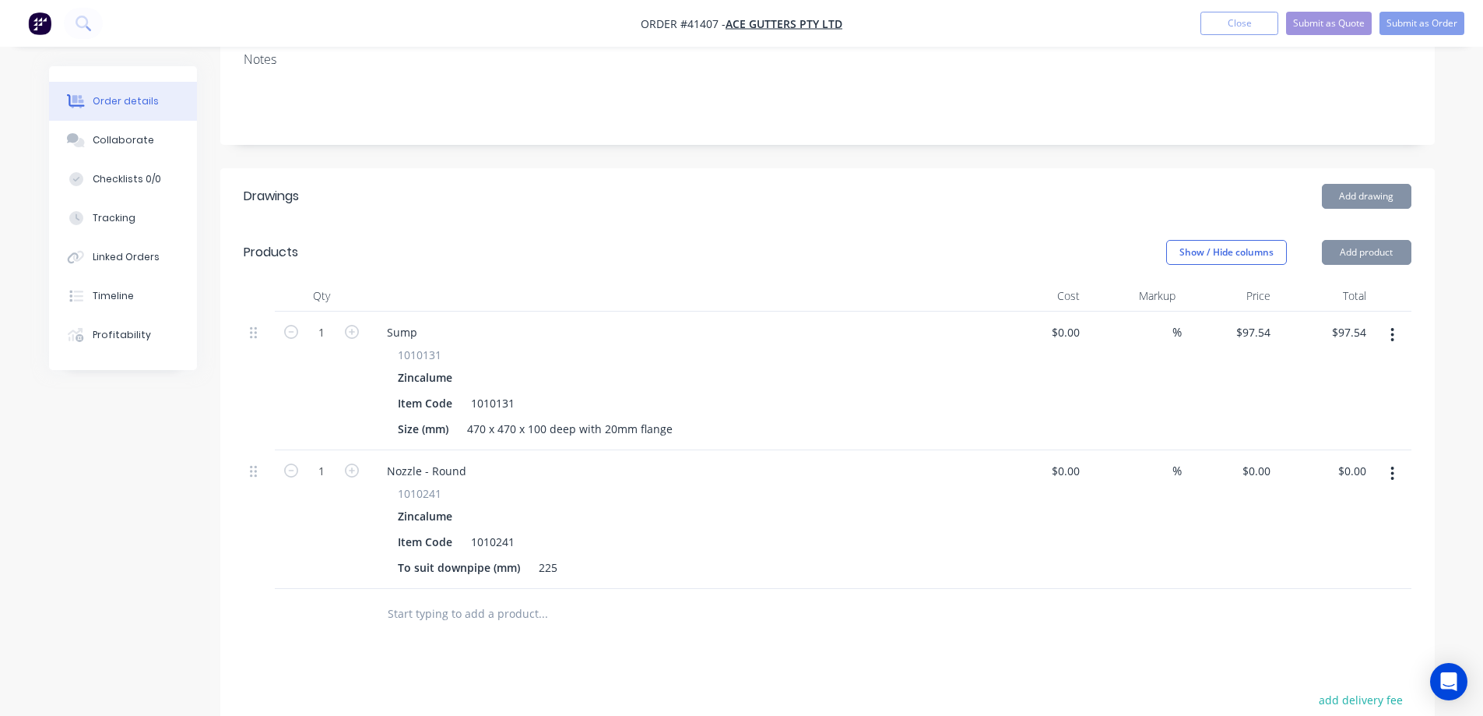
type input "$15.22"
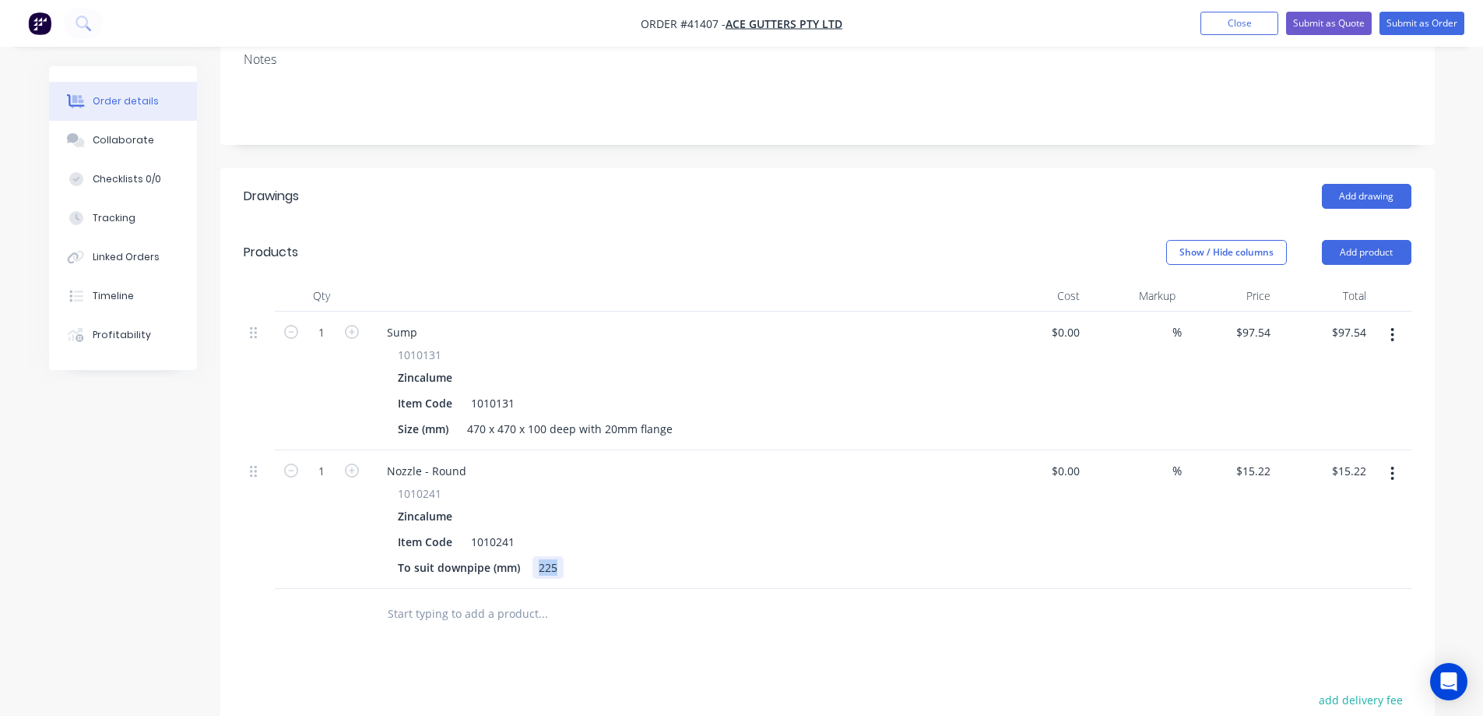
drag, startPoint x: 558, startPoint y: 522, endPoint x: 533, endPoint y: 526, distance: 25.2
click at [533, 556] on div "225" at bounding box center [548, 567] width 31 height 23
click at [681, 505] on div "Zincalume" at bounding box center [680, 516] width 564 height 23
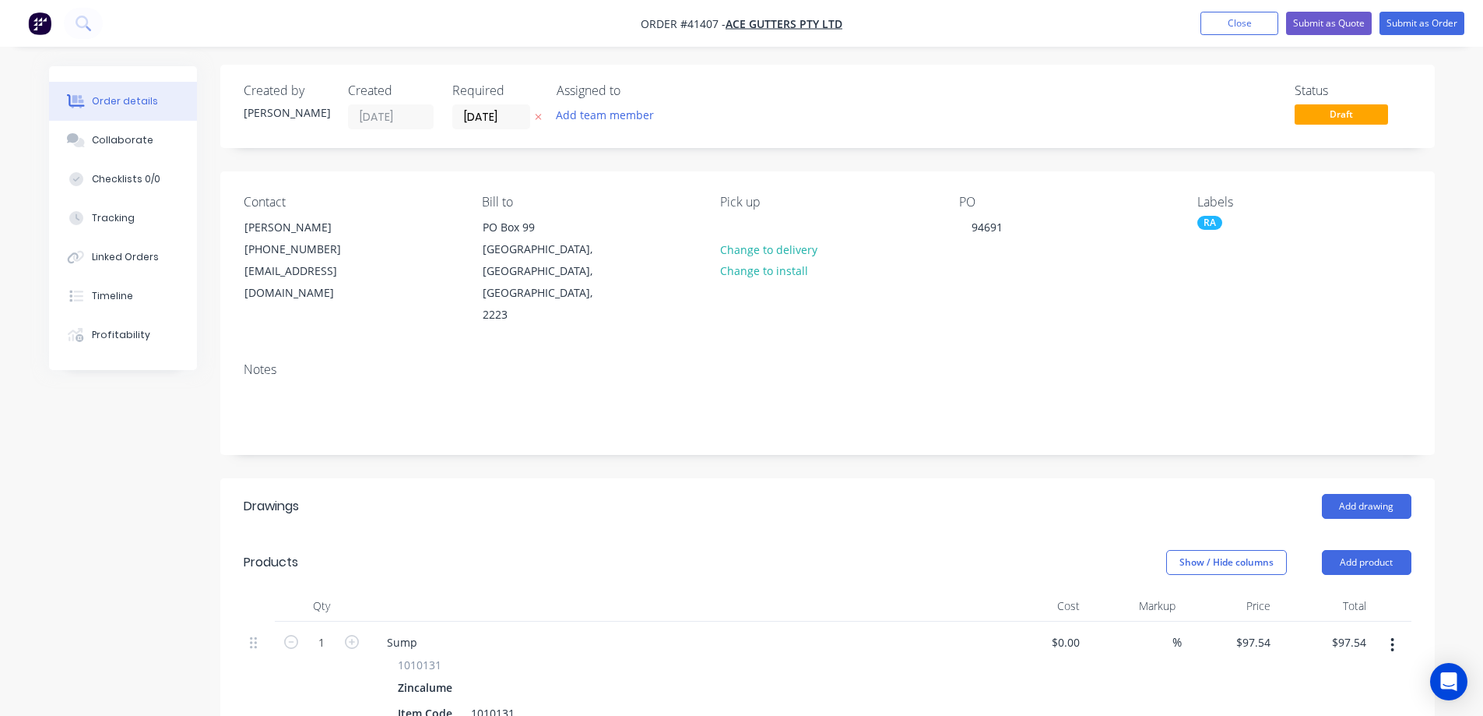
scroll to position [0, 0]
click at [1404, 22] on button "Submit as Order" at bounding box center [1422, 23] width 85 height 23
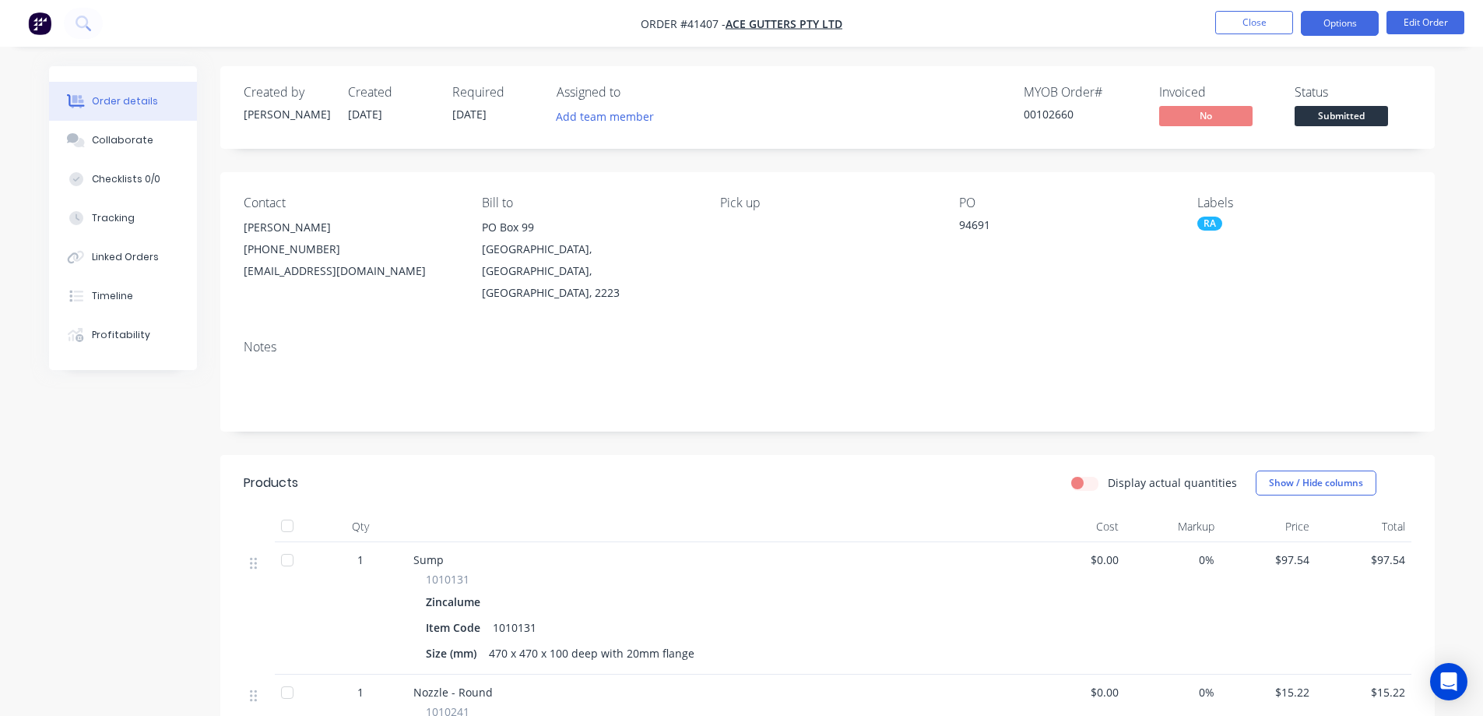
click at [1313, 18] on button "Options" at bounding box center [1340, 23] width 78 height 25
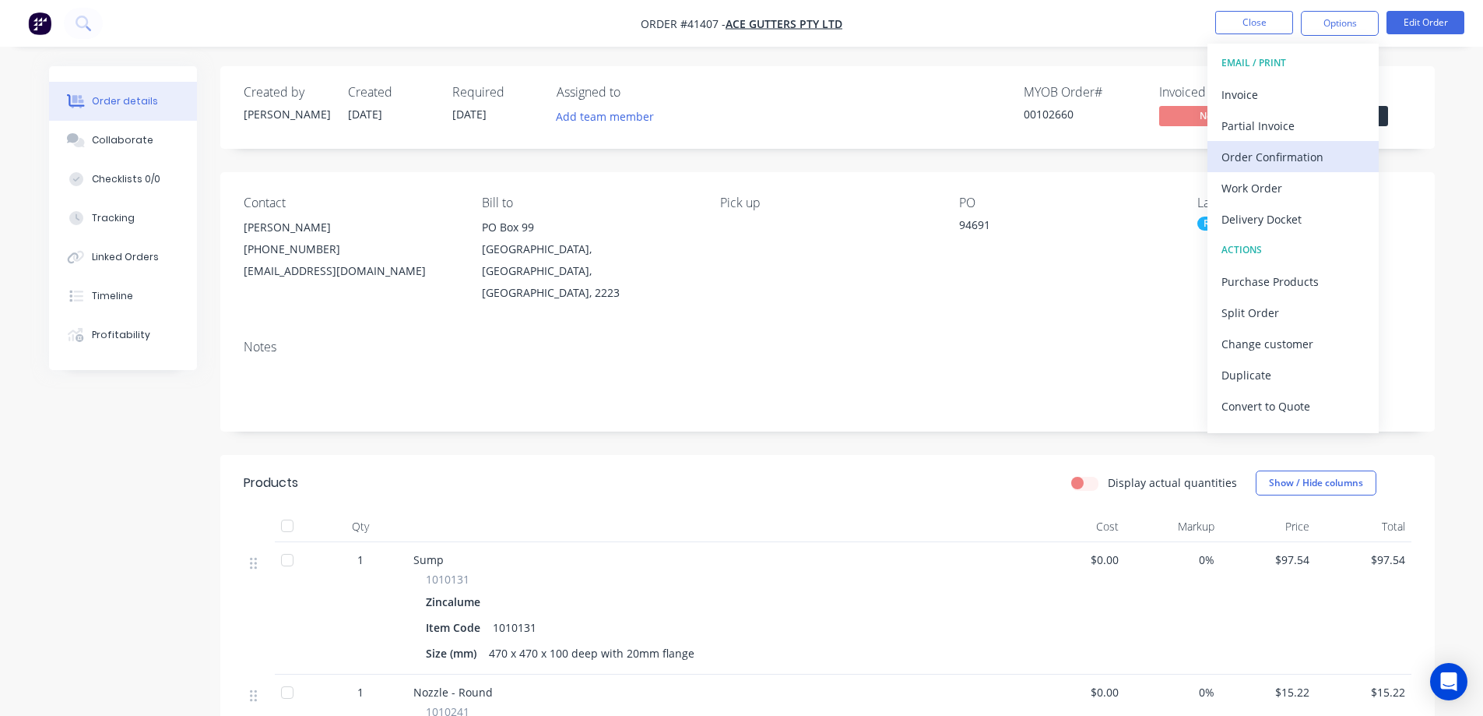
click at [1296, 152] on div "Order Confirmation" at bounding box center [1293, 157] width 143 height 23
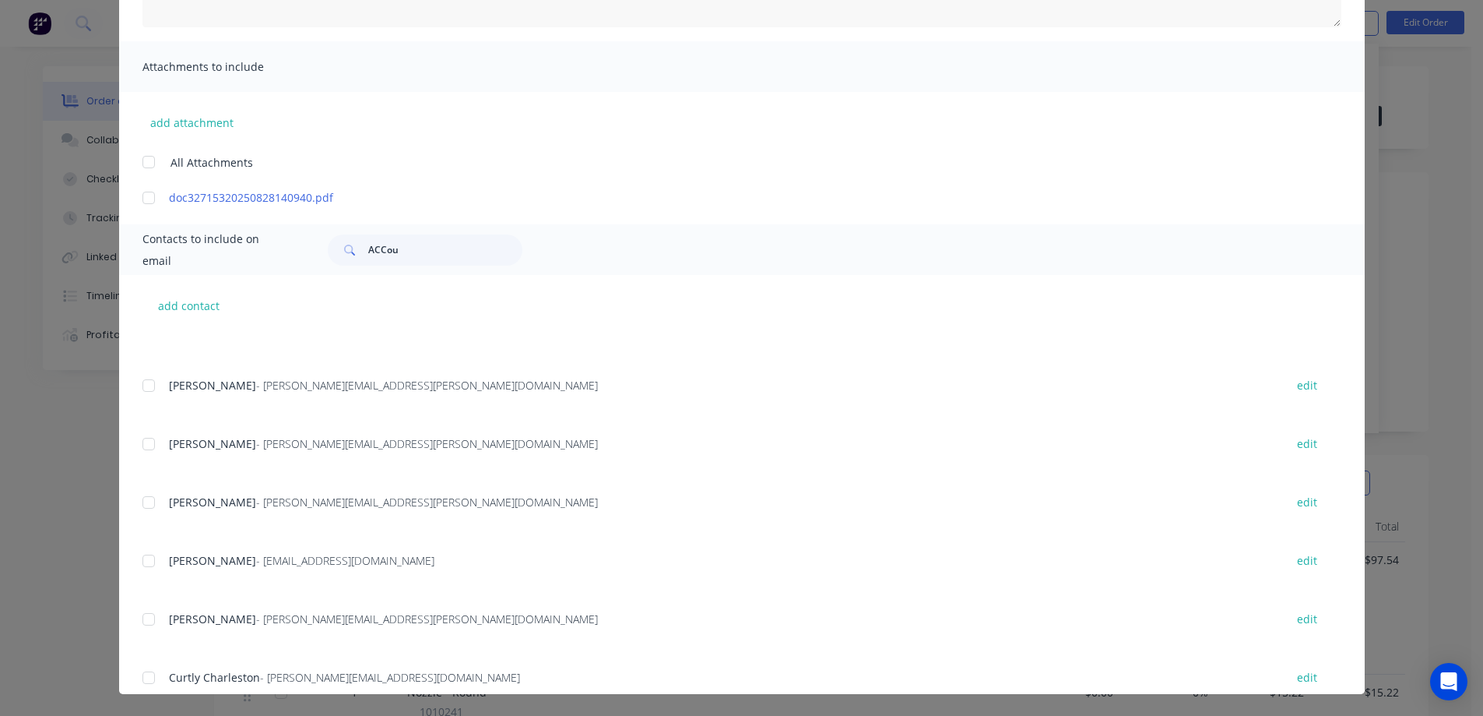
scroll to position [576, 0]
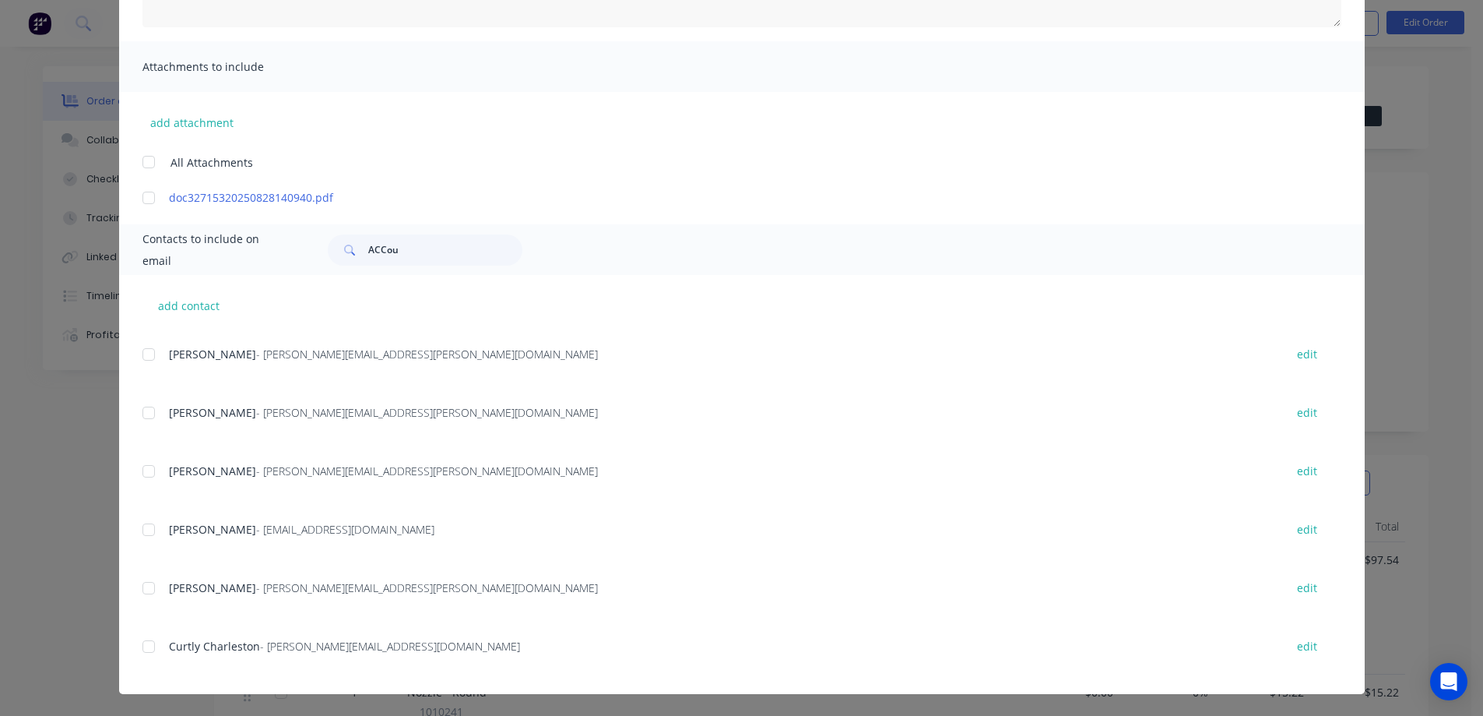
click at [142, 528] on div at bounding box center [148, 529] width 31 height 31
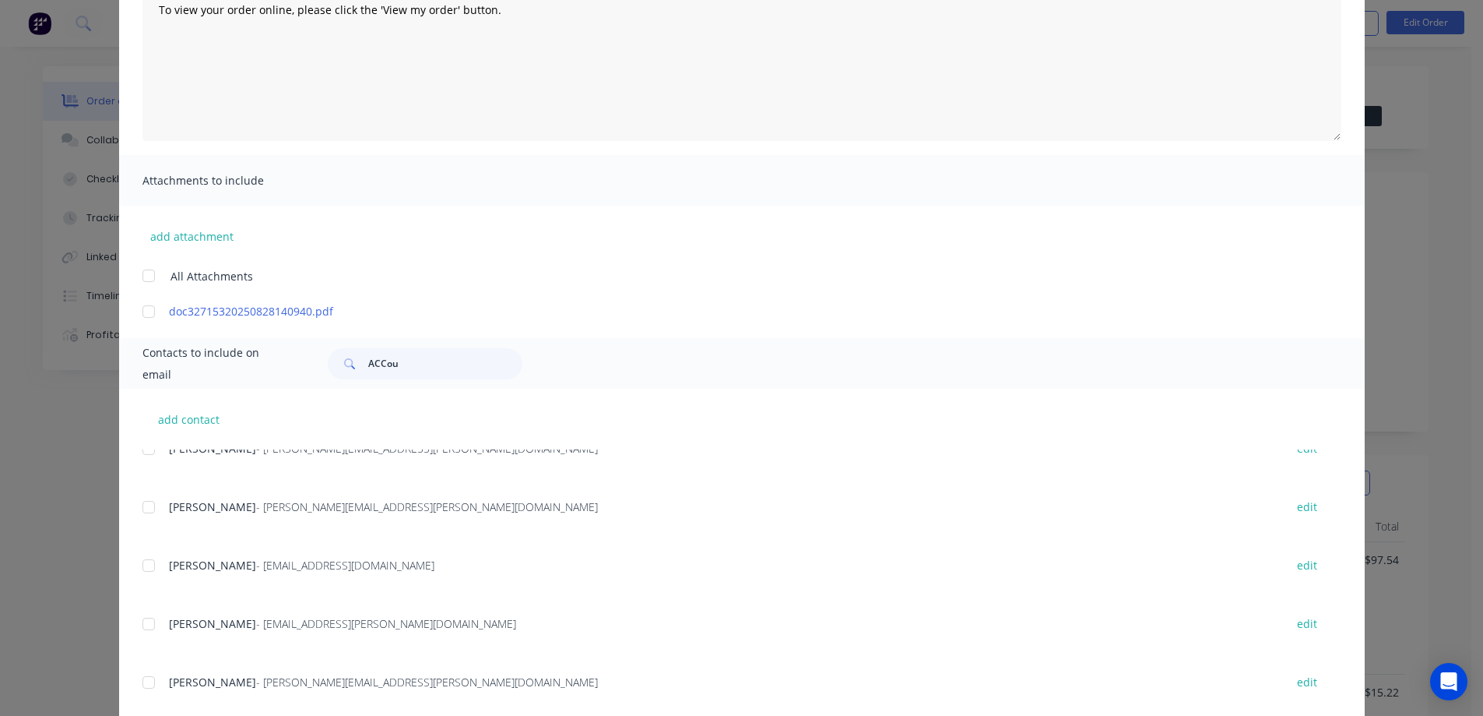
scroll to position [0, 0]
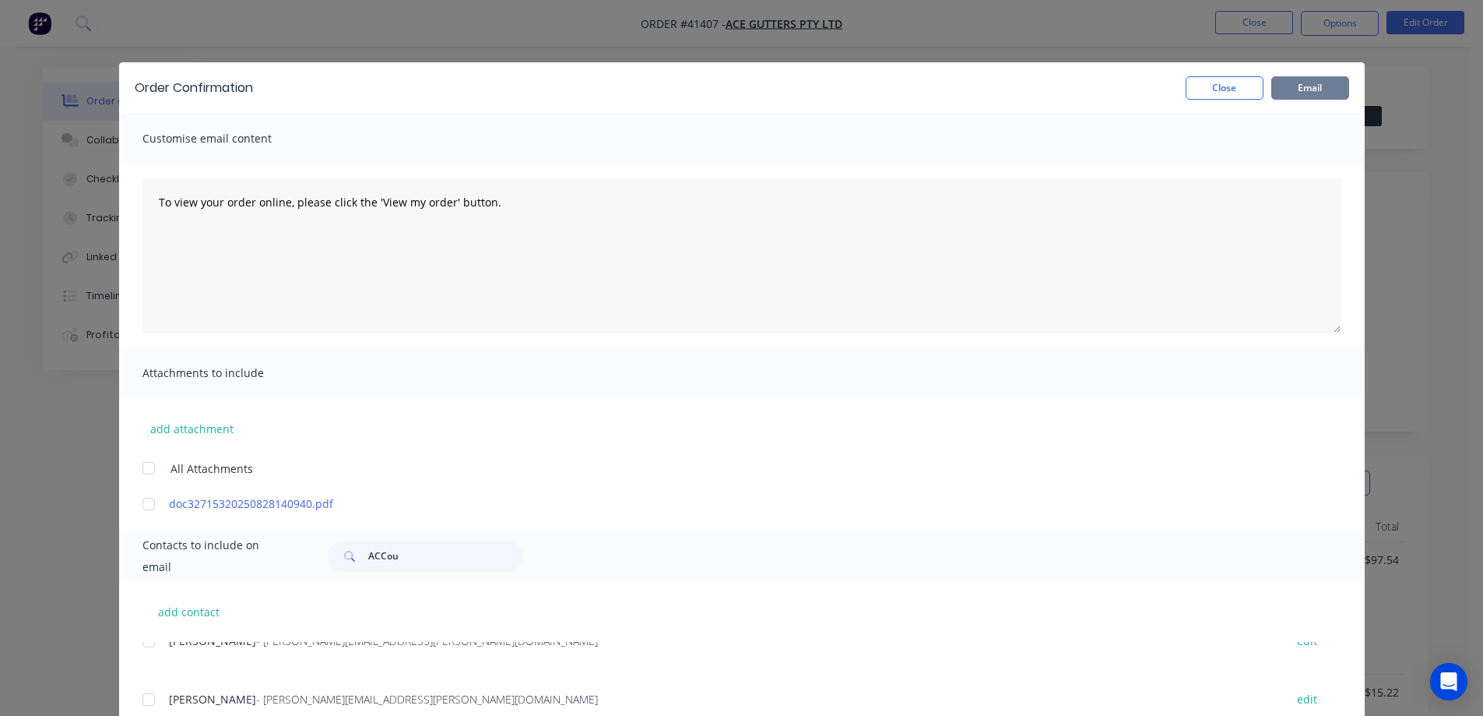
click at [1328, 83] on button "Email" at bounding box center [1311, 87] width 78 height 23
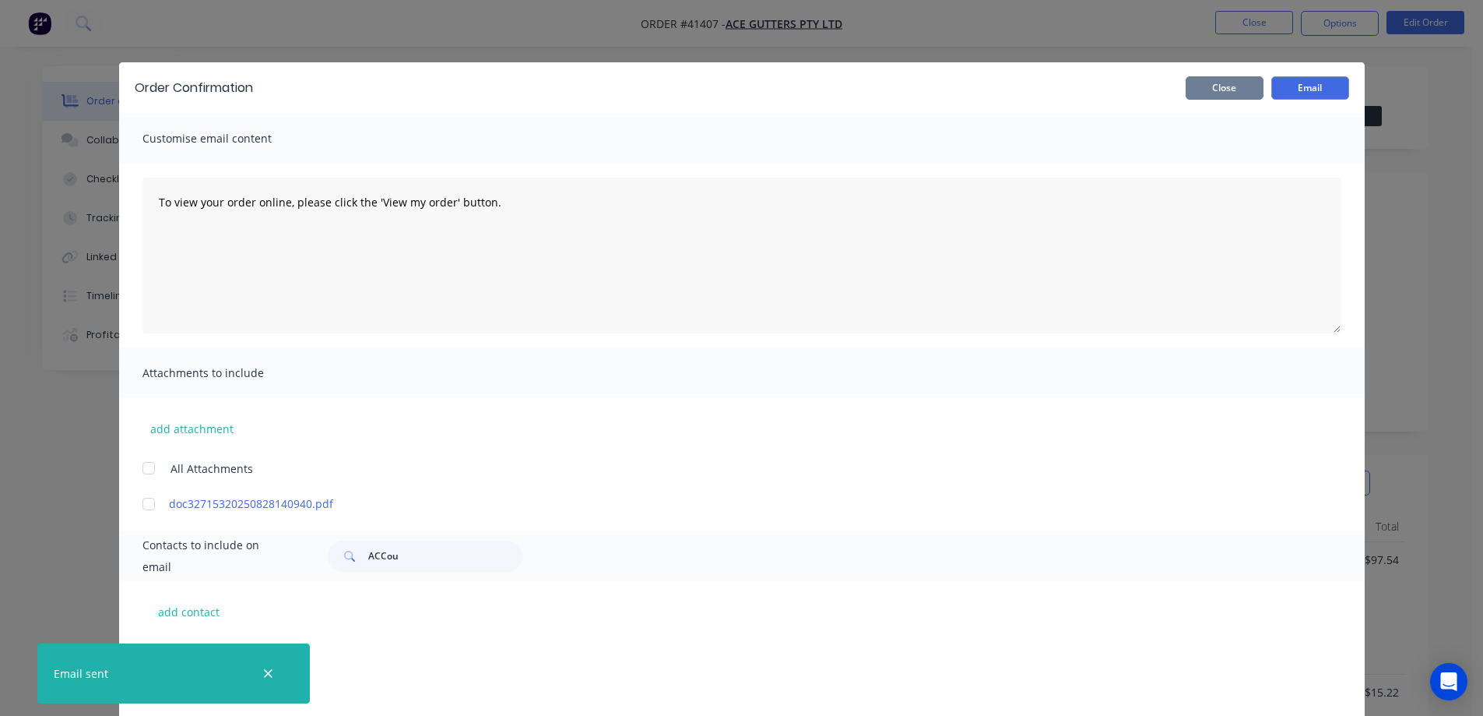
click at [1248, 85] on button "Close" at bounding box center [1225, 87] width 78 height 23
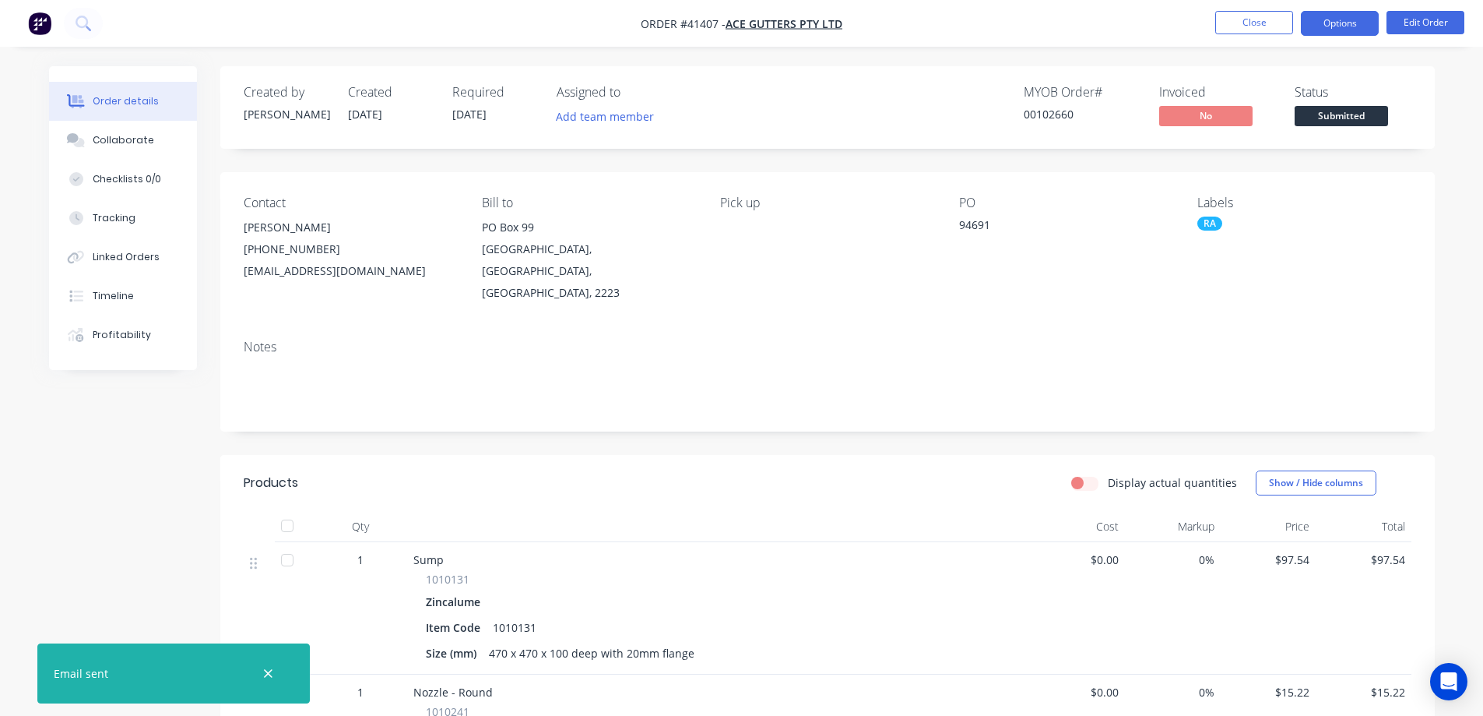
click at [1328, 24] on button "Options" at bounding box center [1340, 23] width 78 height 25
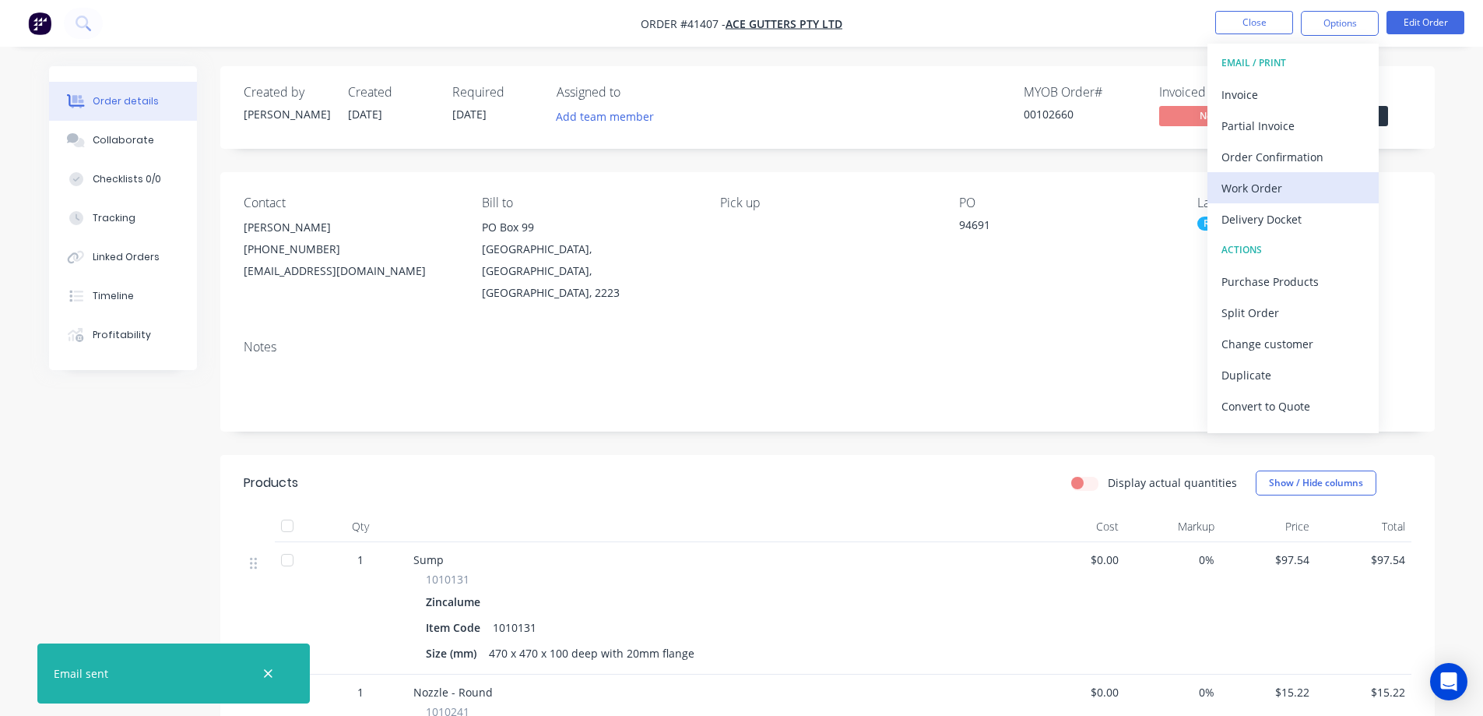
click at [1273, 184] on div "Work Order" at bounding box center [1293, 188] width 143 height 23
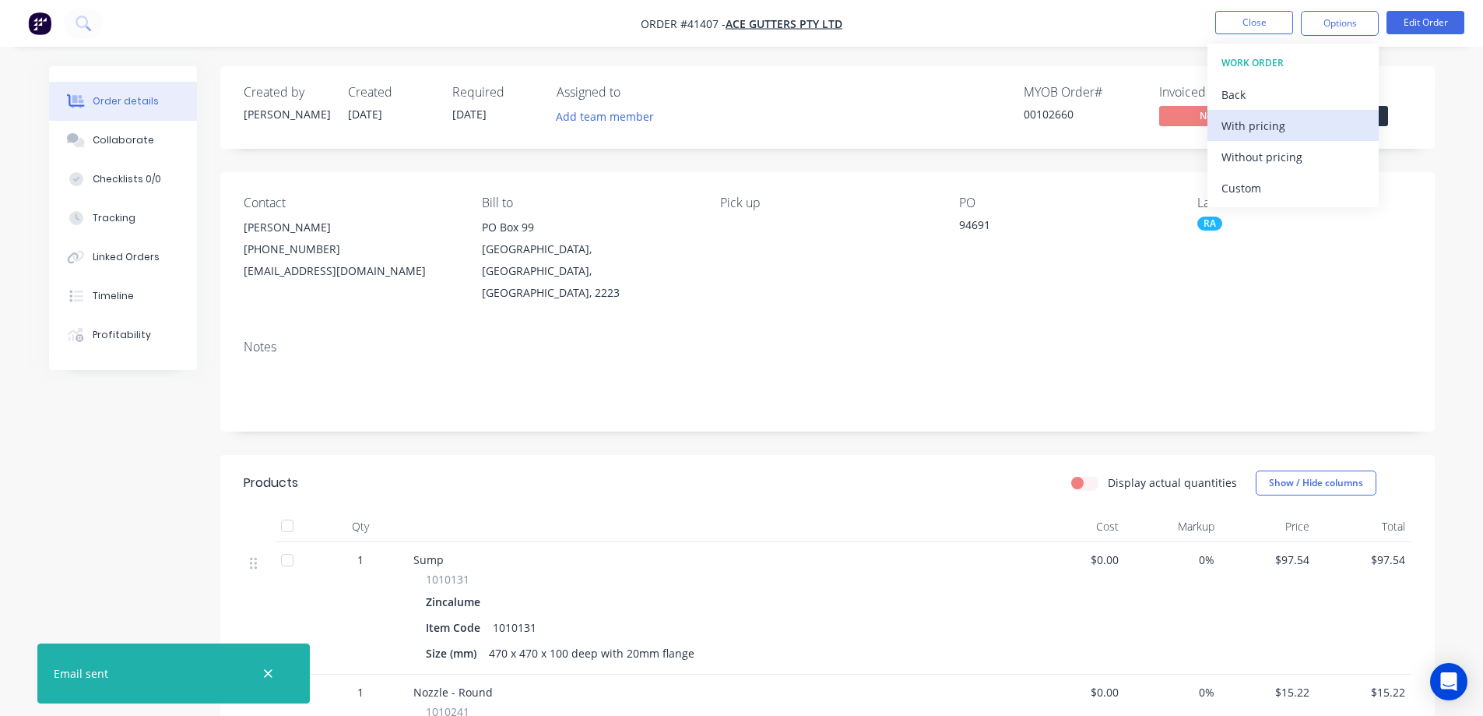
click at [1298, 127] on div "With pricing" at bounding box center [1293, 125] width 143 height 23
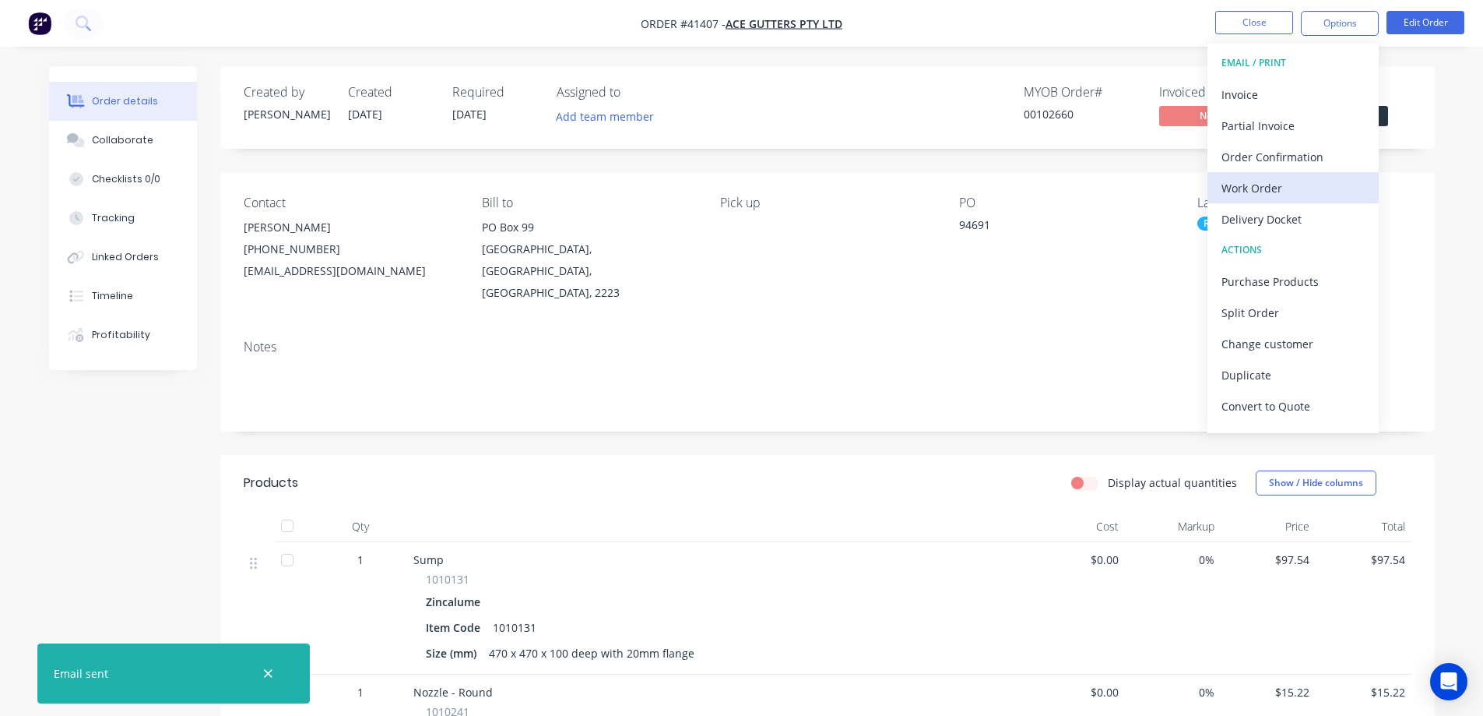
click at [1236, 185] on div "Work Order" at bounding box center [1293, 188] width 143 height 23
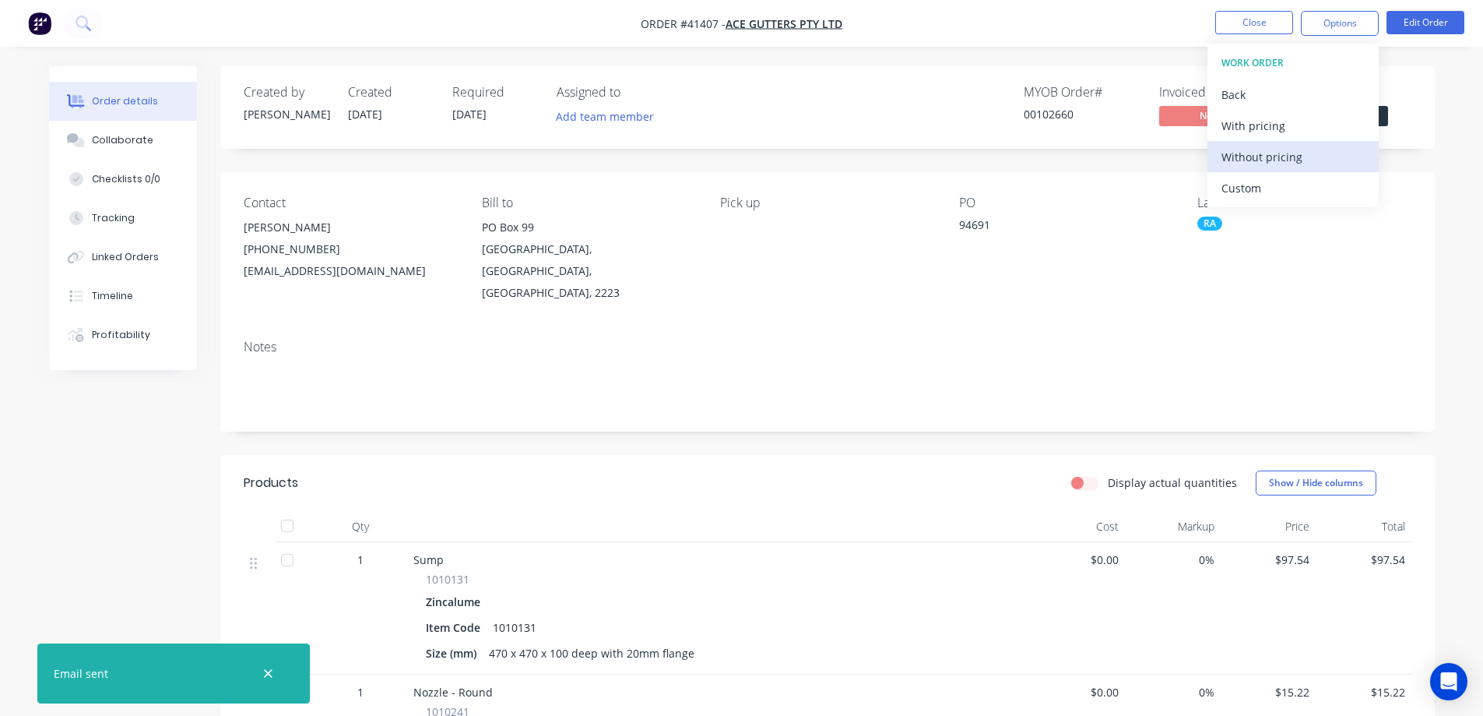
click at [1258, 158] on div "Without pricing" at bounding box center [1293, 157] width 143 height 23
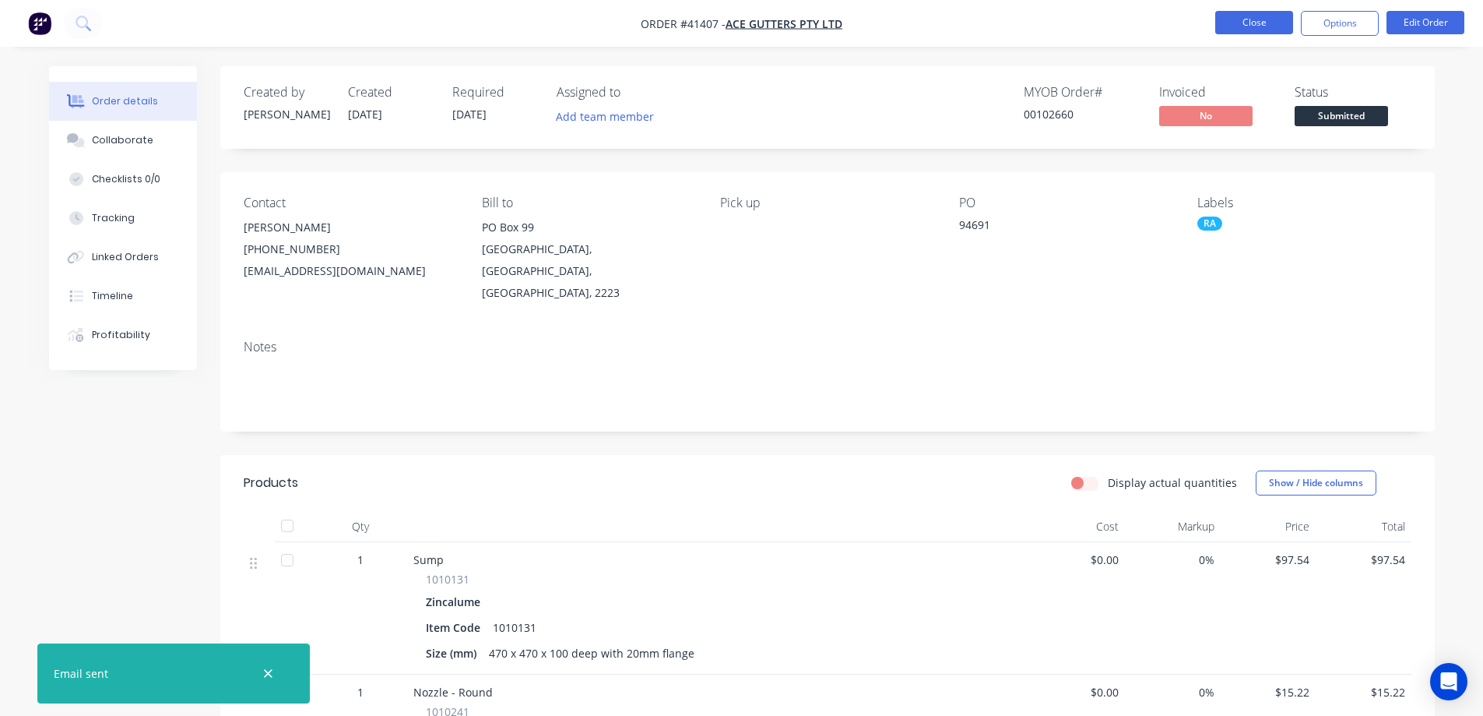
click at [1238, 22] on button "Close" at bounding box center [1255, 22] width 78 height 23
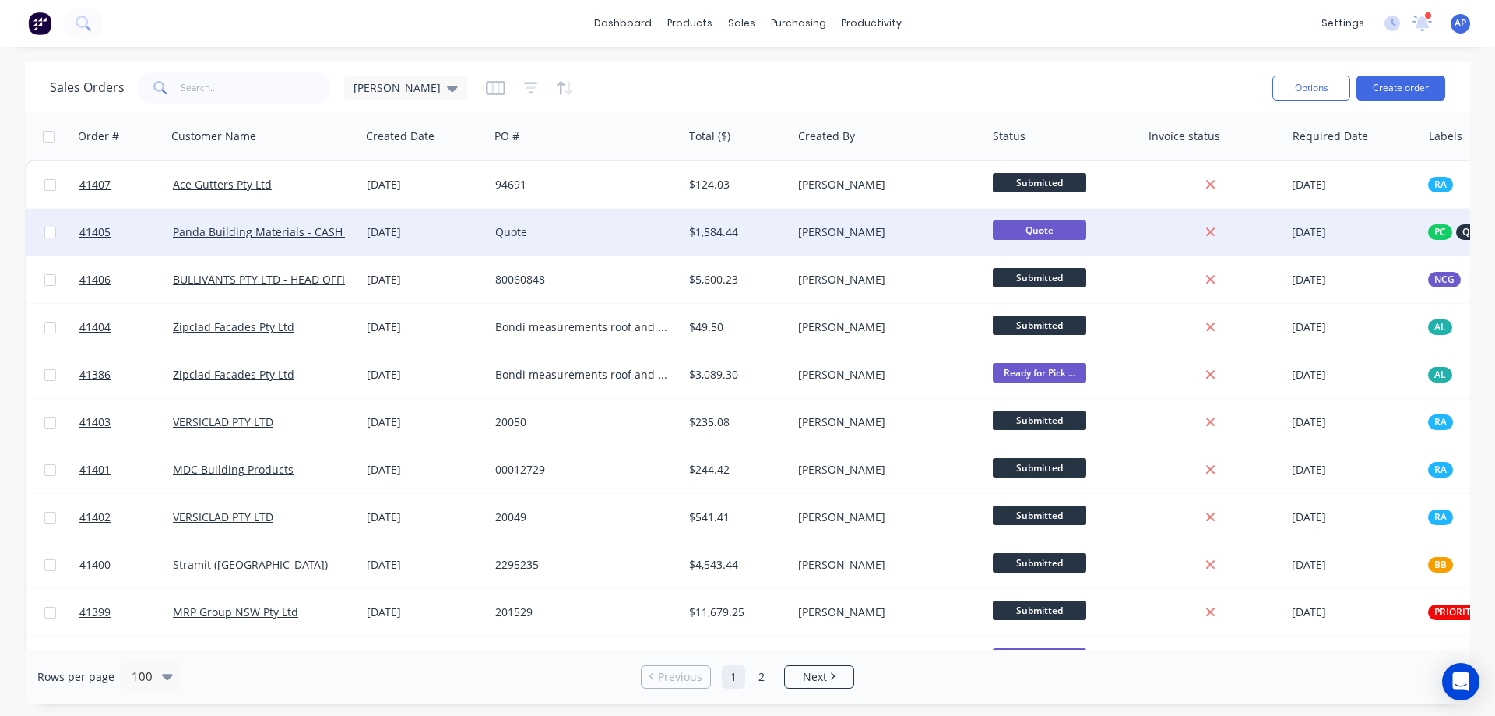
click at [617, 229] on div "Quote" at bounding box center [581, 232] width 173 height 16
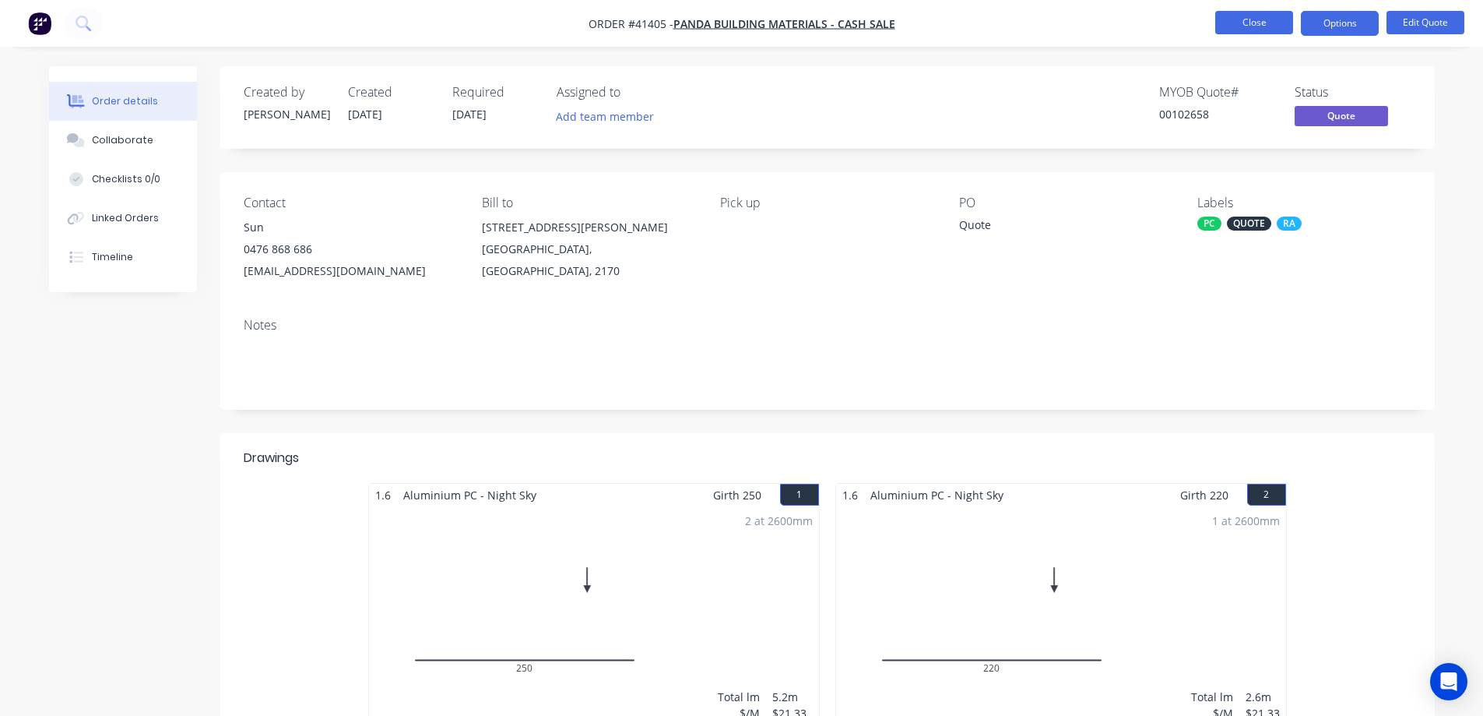
click at [1235, 23] on button "Close" at bounding box center [1255, 22] width 78 height 23
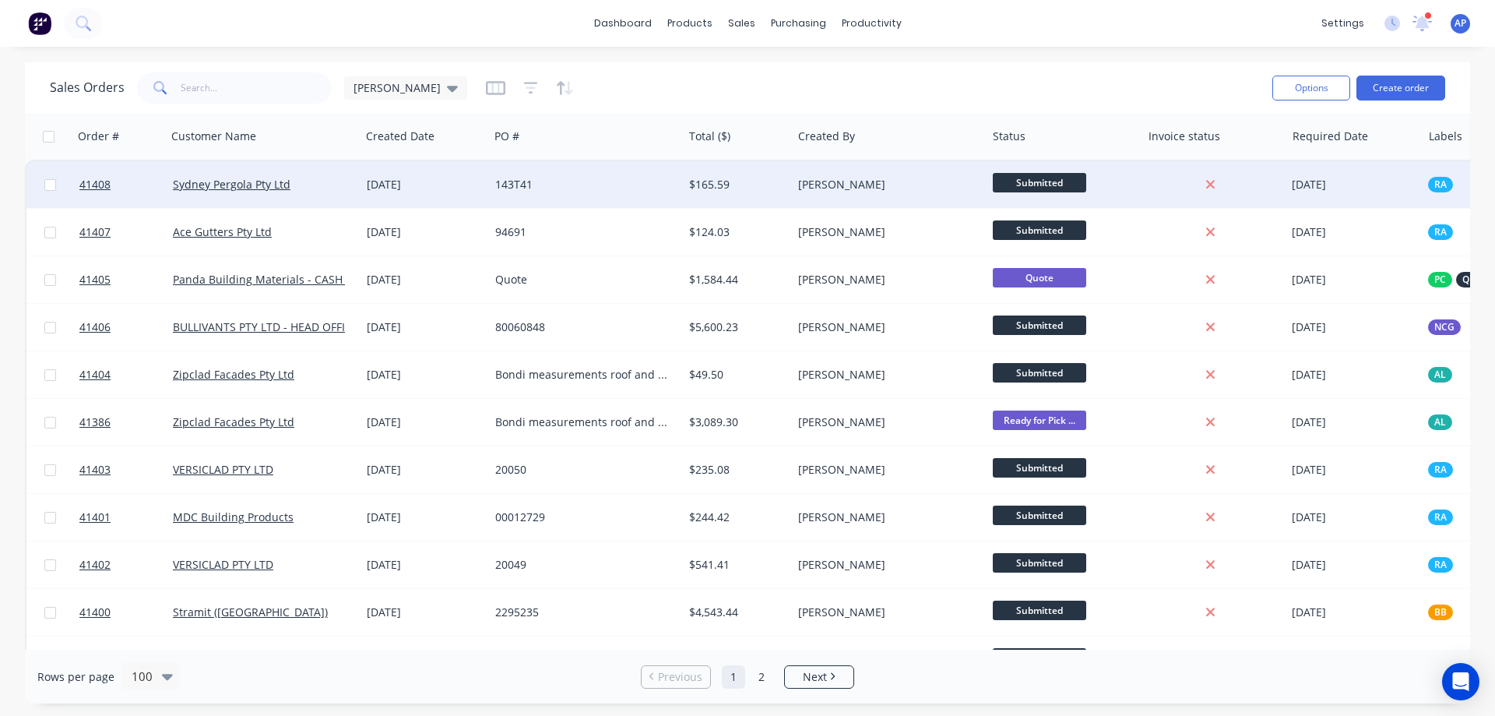
click at [593, 188] on div "143T41" at bounding box center [581, 185] width 173 height 16
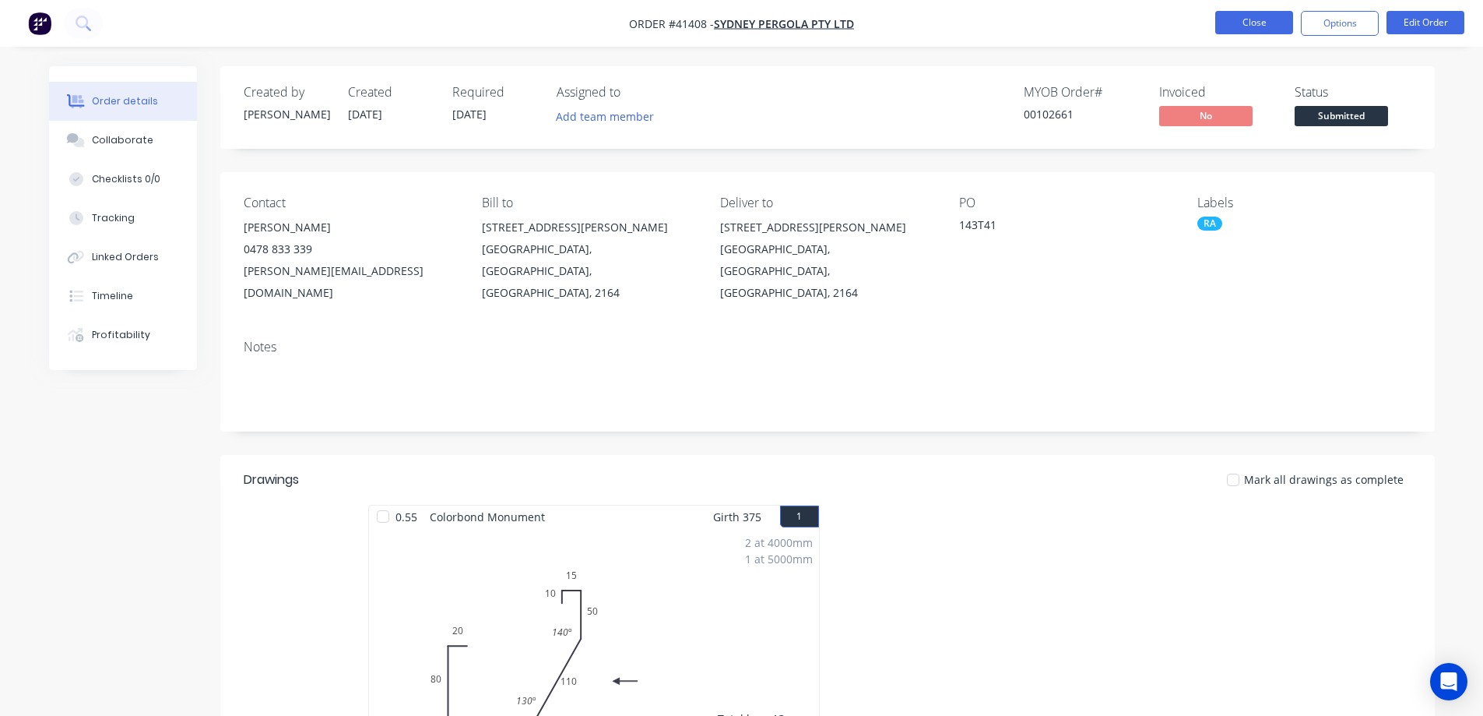
click at [1228, 23] on button "Close" at bounding box center [1255, 22] width 78 height 23
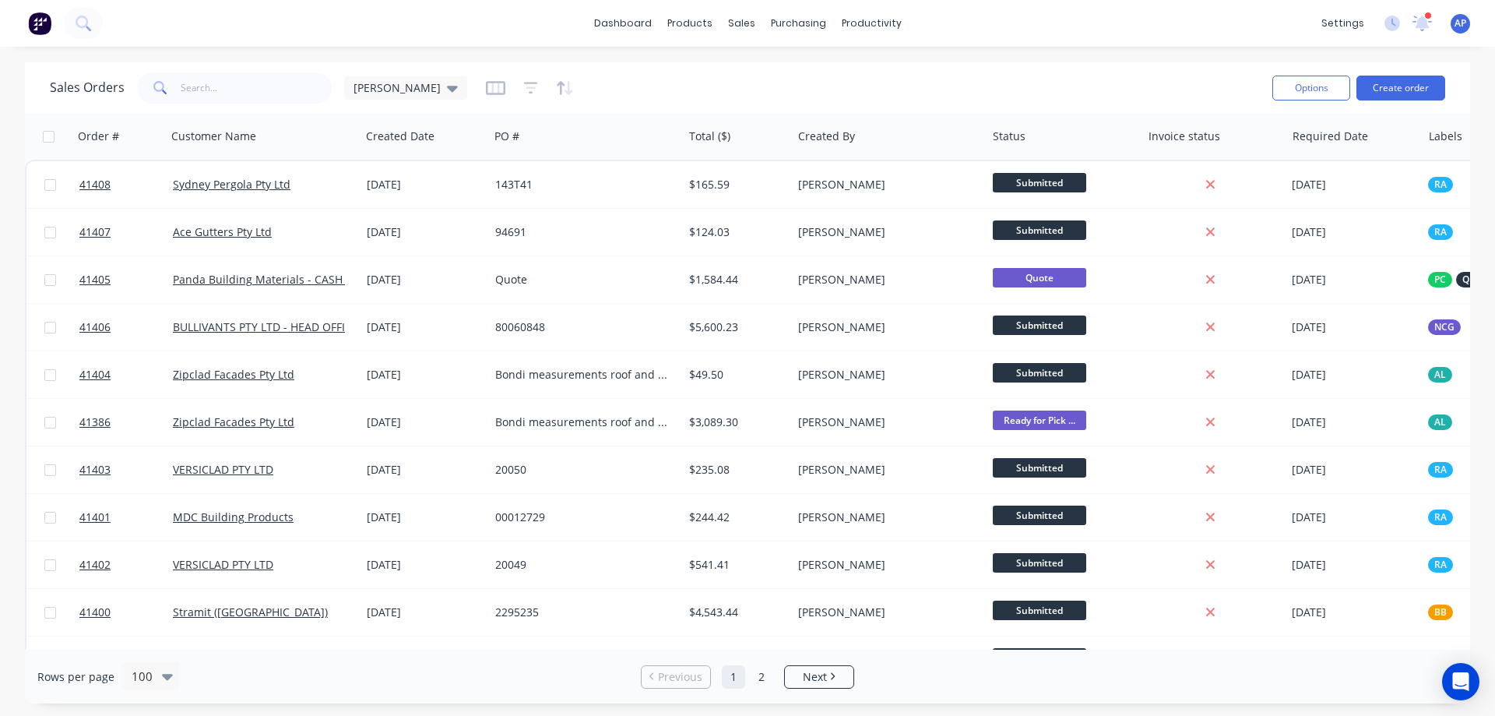
click at [1425, 16] on div at bounding box center [1428, 16] width 8 height 8
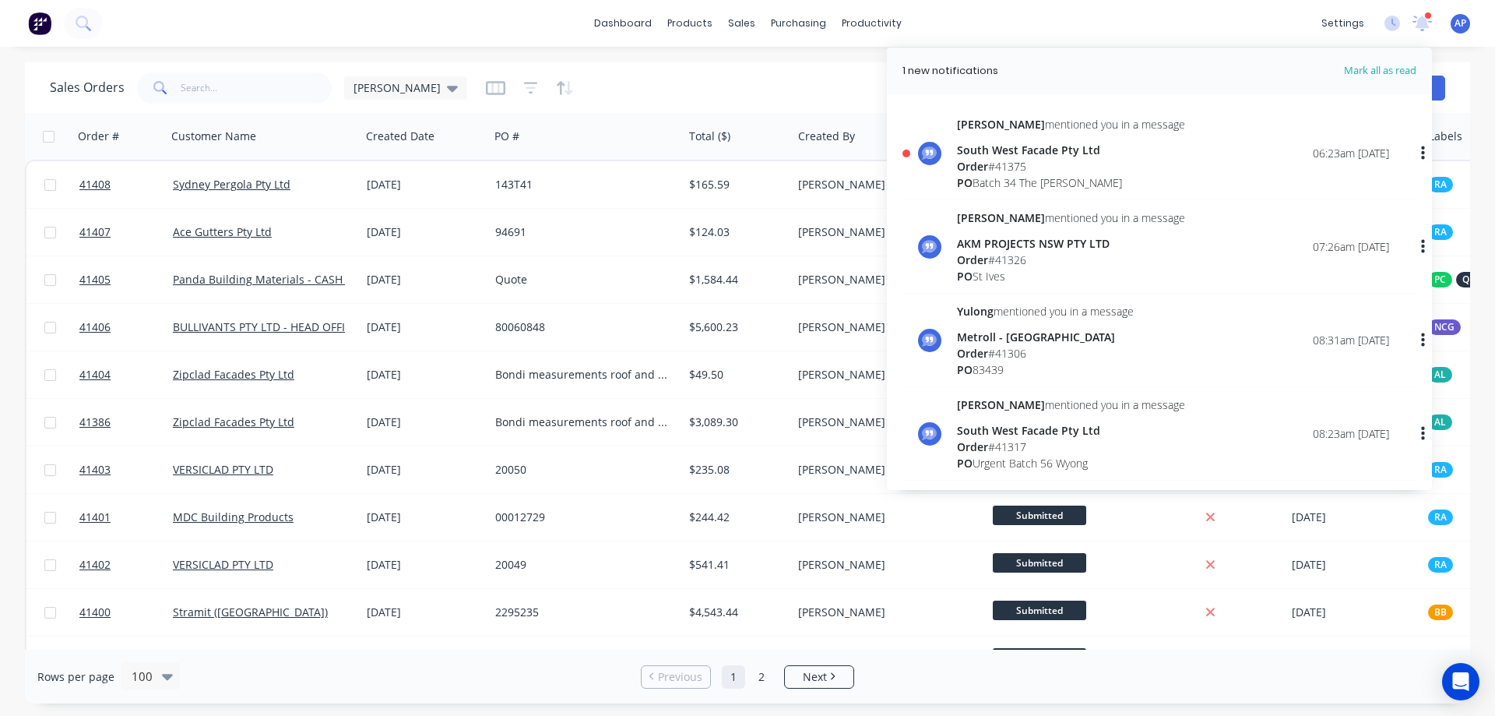
drag, startPoint x: 1358, startPoint y: 69, endPoint x: 1483, endPoint y: 57, distance: 126.0
click at [1358, 69] on span "Mark all as read" at bounding box center [1352, 71] width 128 height 16
click at [685, 68] on div "Sales Orders Angela Options Create order" at bounding box center [747, 87] width 1445 height 51
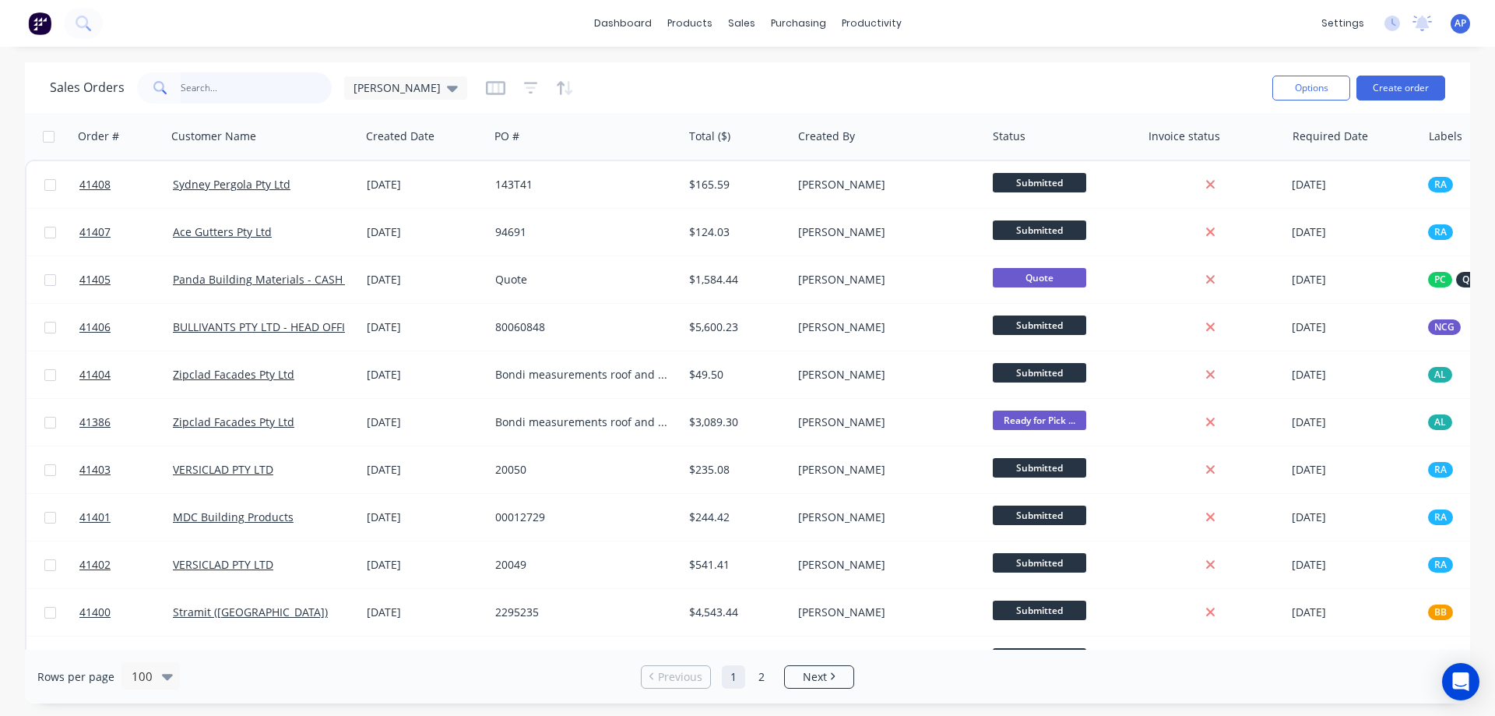
click at [209, 82] on input "text" at bounding box center [257, 87] width 152 height 31
type input "adroit"
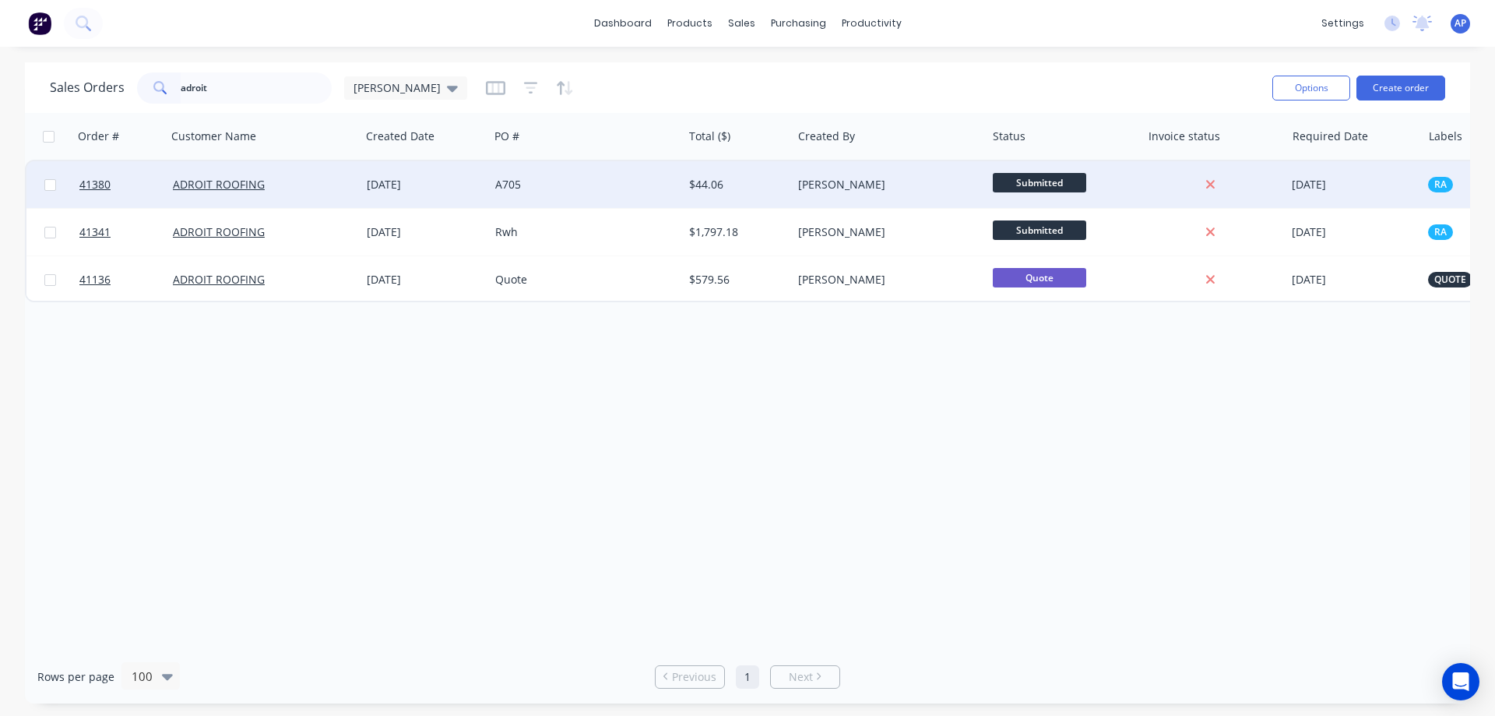
click at [307, 179] on div "ADROIT ROOFING" at bounding box center [259, 185] width 173 height 16
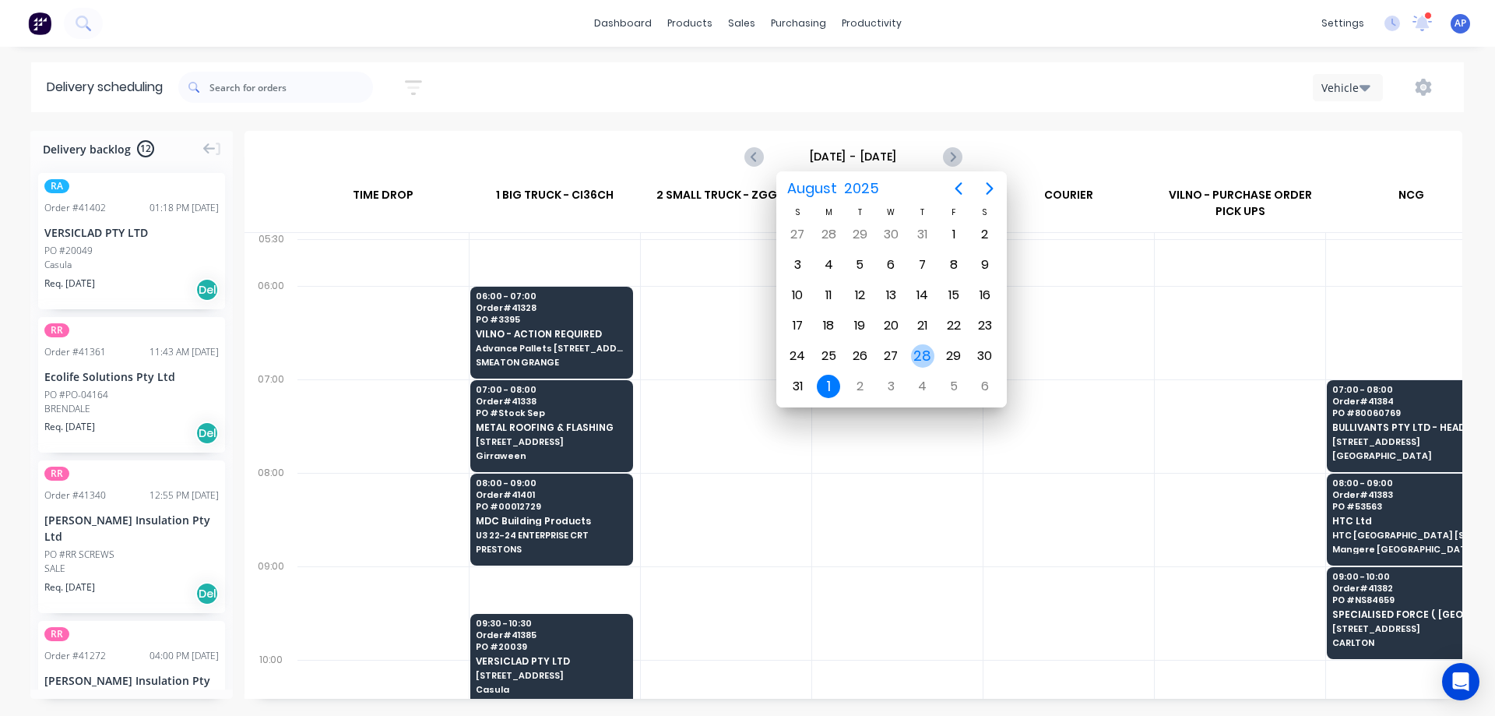
click at [924, 352] on div "28" at bounding box center [922, 355] width 23 height 23
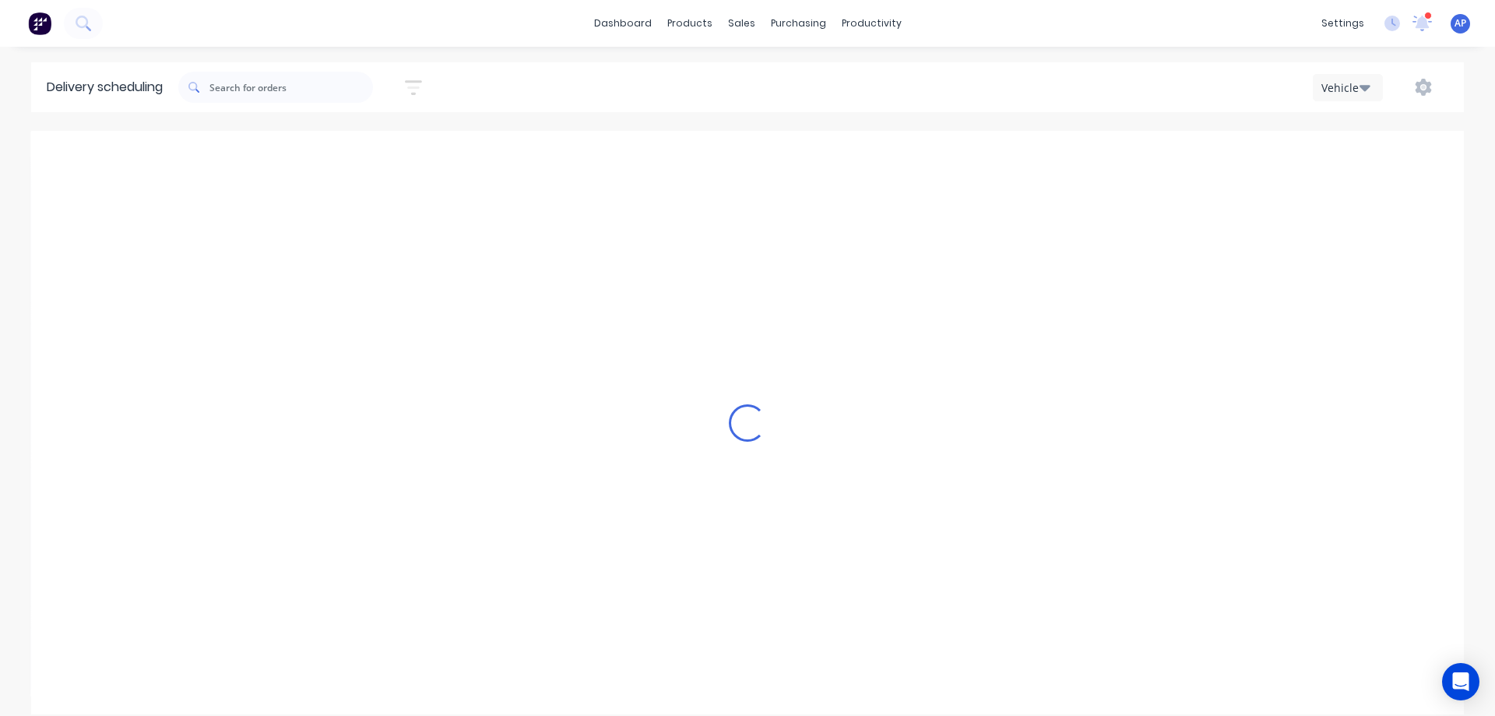
type input "[DATE] - [DATE]"
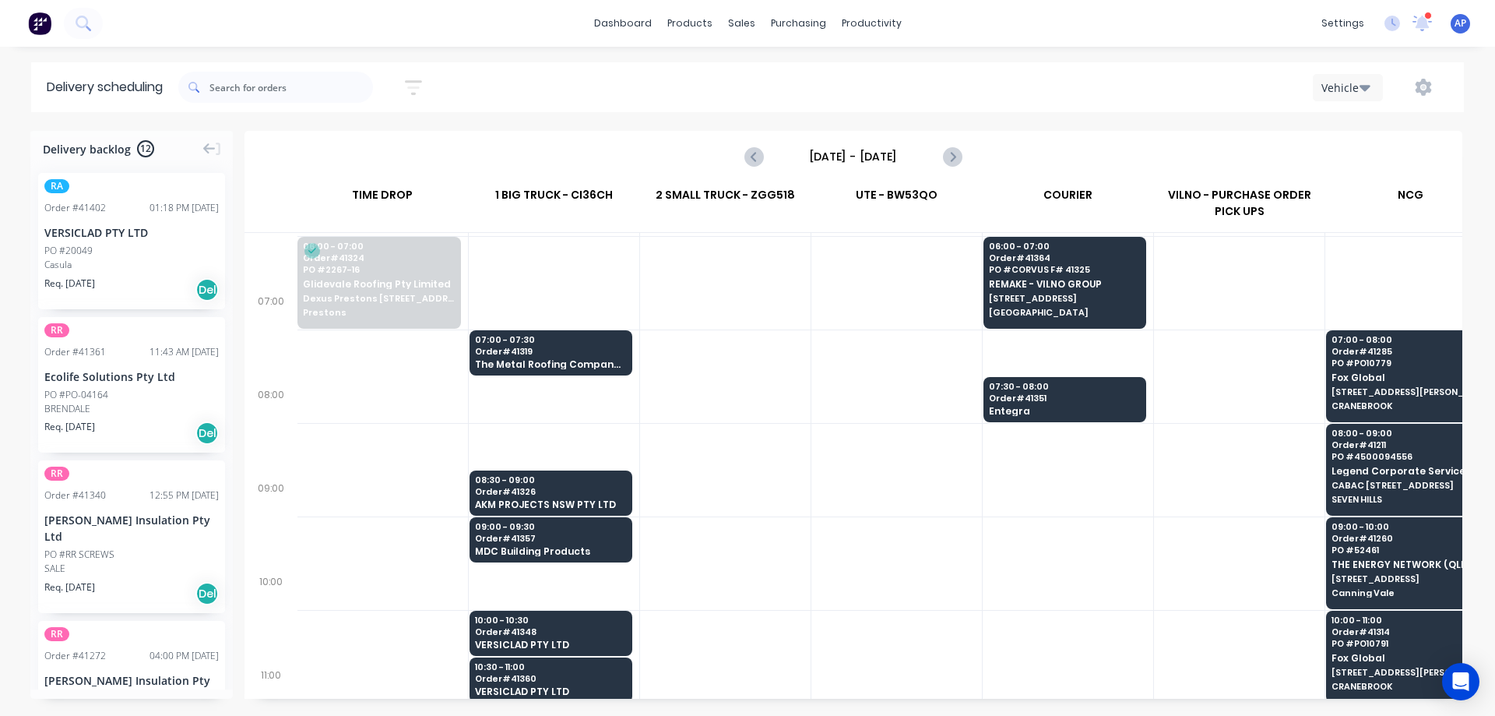
scroll to position [78, 1]
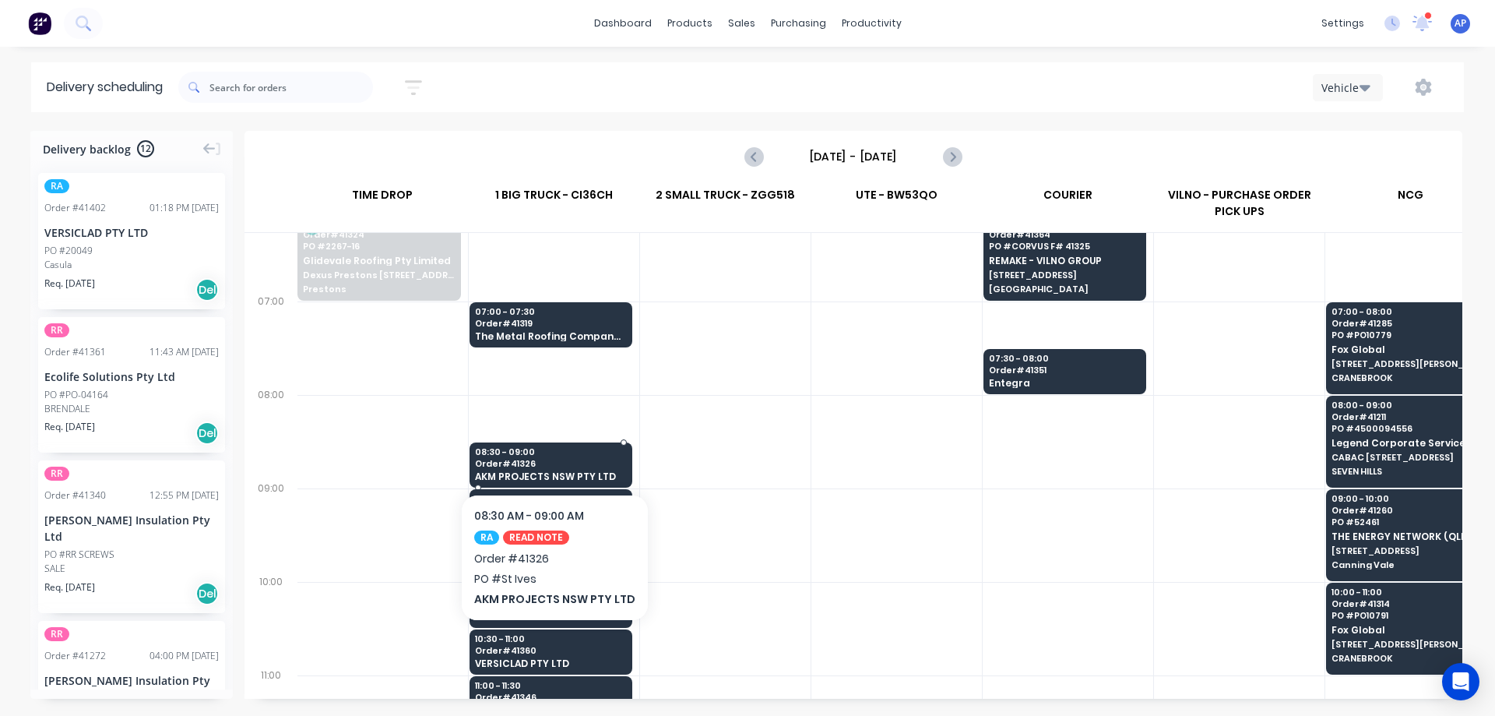
click at [614, 455] on span "08:30 - 09:00" at bounding box center [550, 451] width 151 height 9
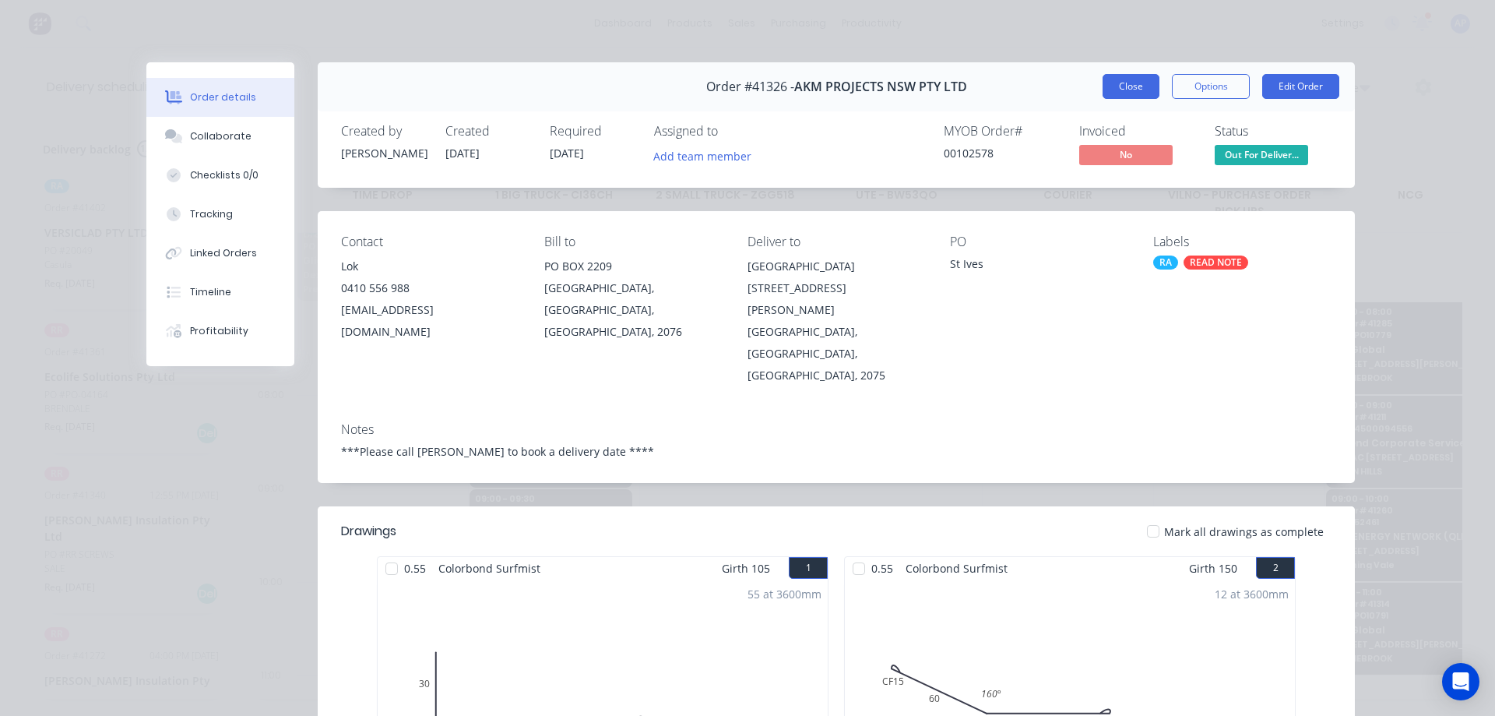
click at [1103, 85] on button "Close" at bounding box center [1131, 86] width 57 height 25
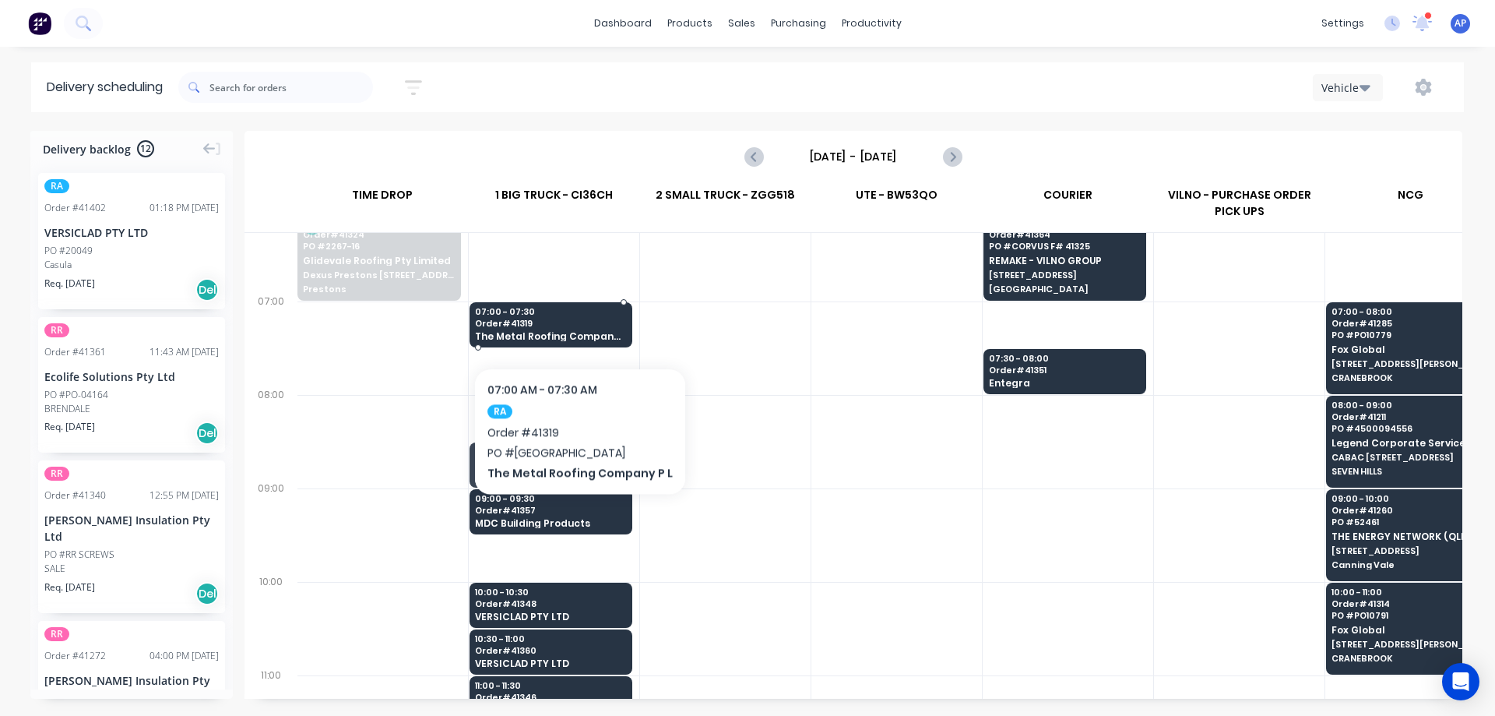
click at [574, 320] on span "Order # 41319" at bounding box center [550, 322] width 151 height 9
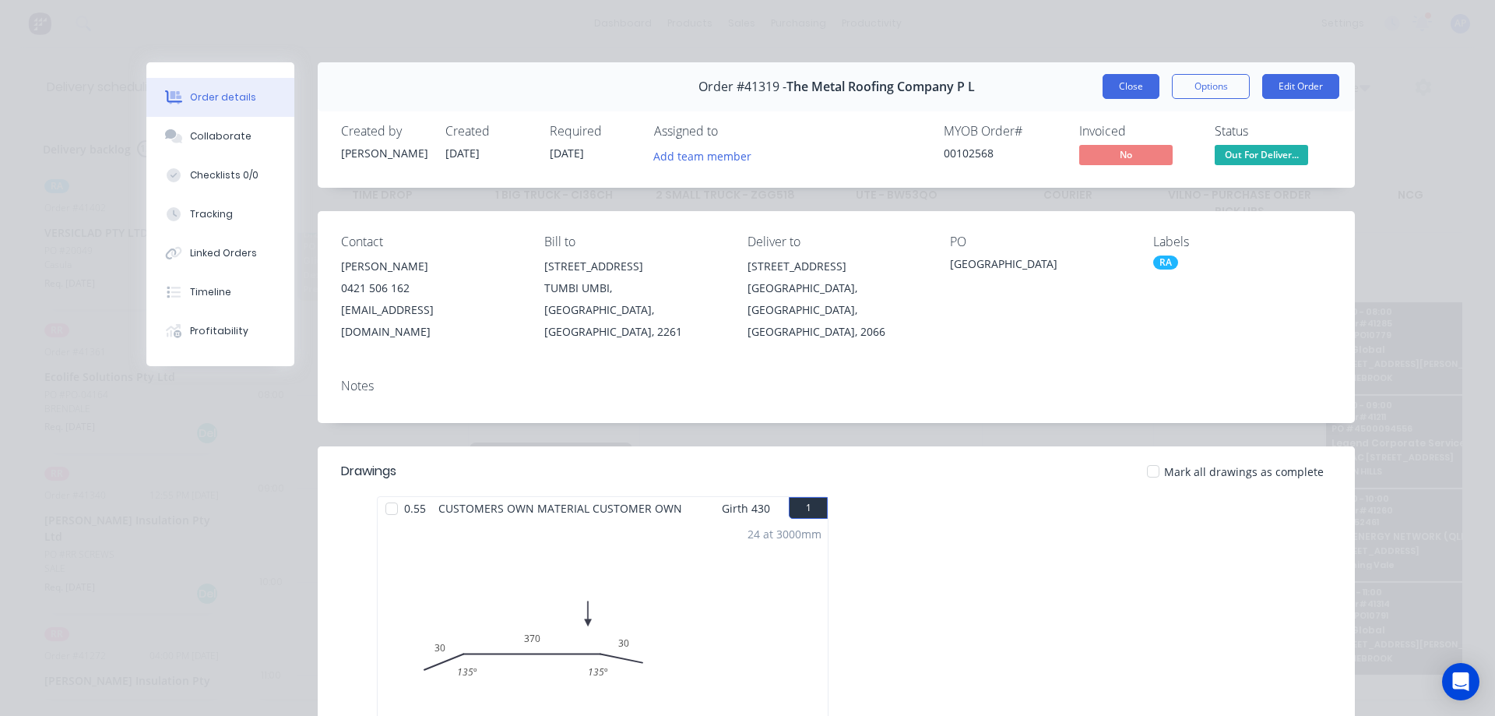
click at [1108, 85] on button "Close" at bounding box center [1131, 86] width 57 height 25
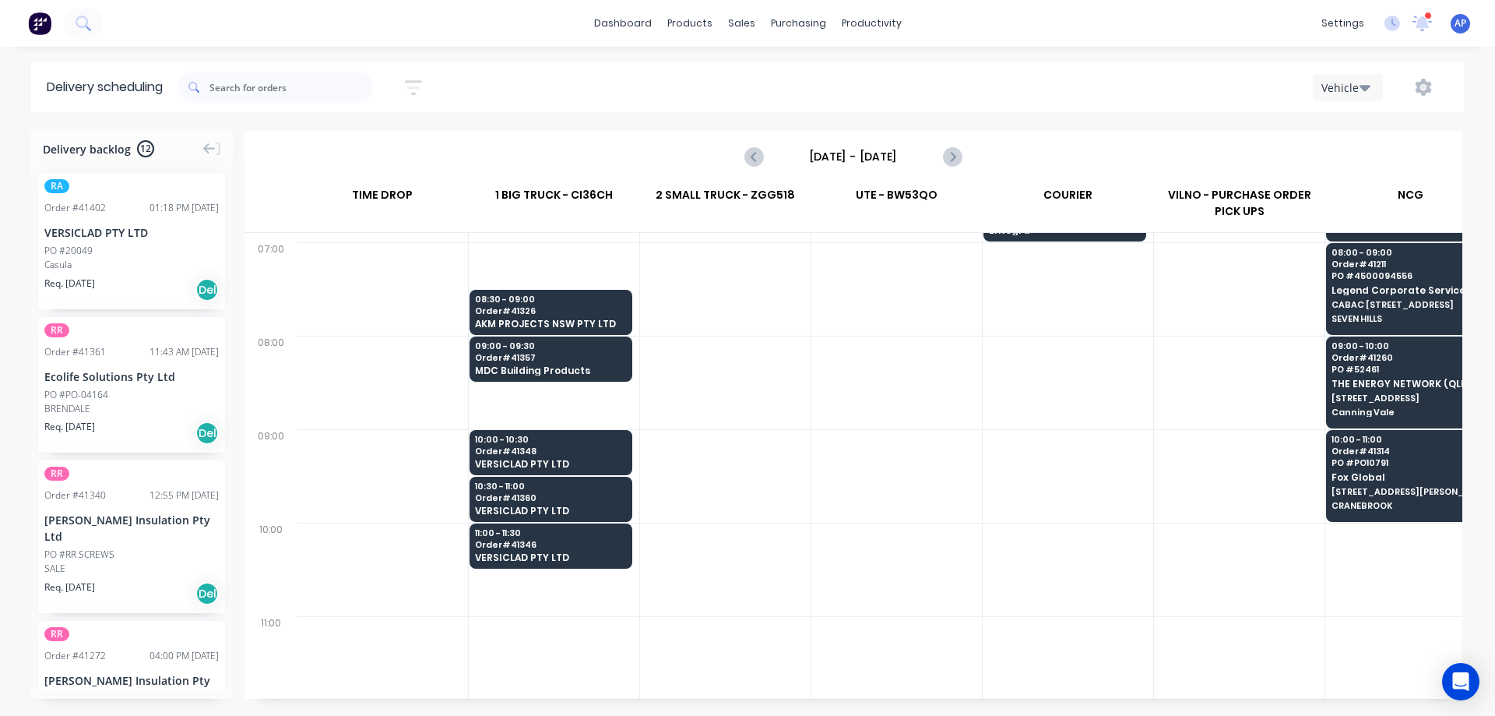
scroll to position [234, 1]
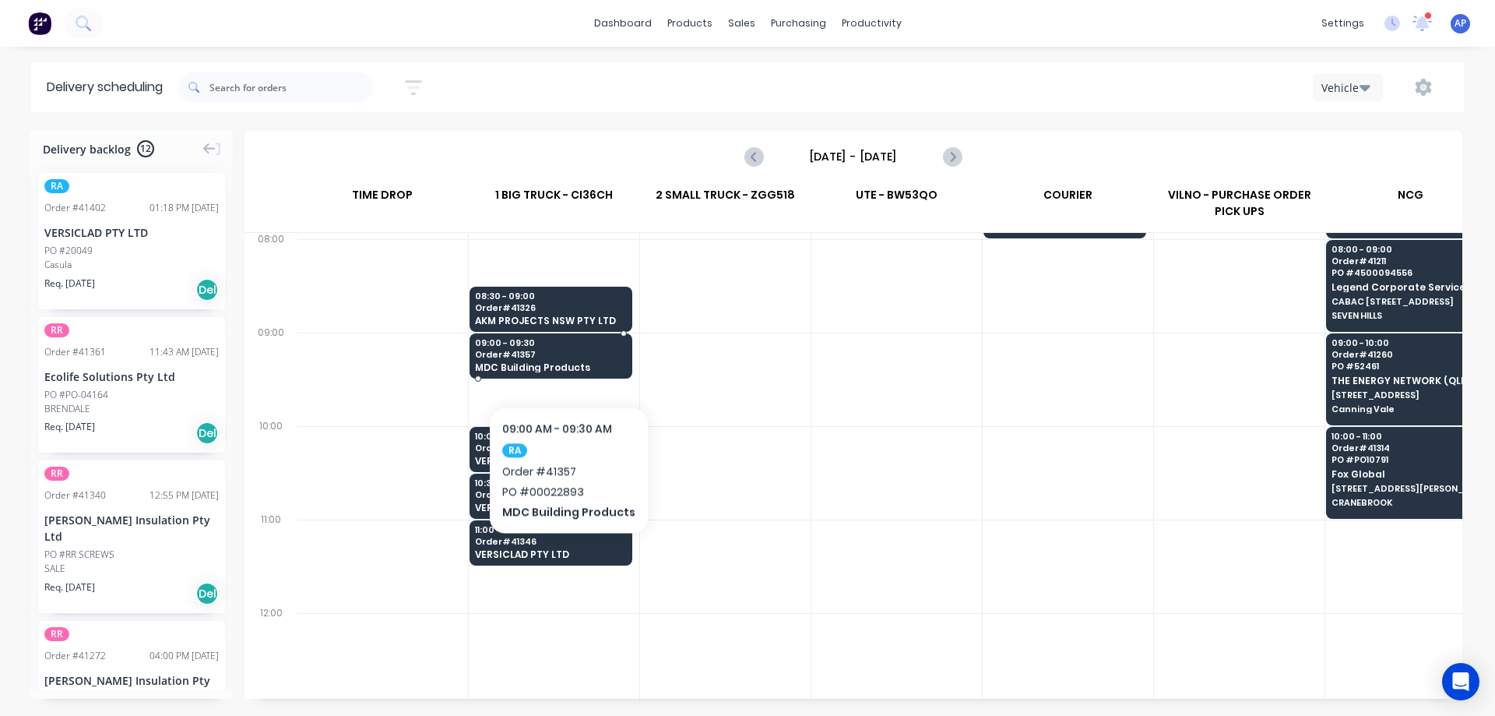
click at [565, 358] on div "09:00 - 09:30 Order # 41357 MDC Building Products" at bounding box center [550, 356] width 161 height 46
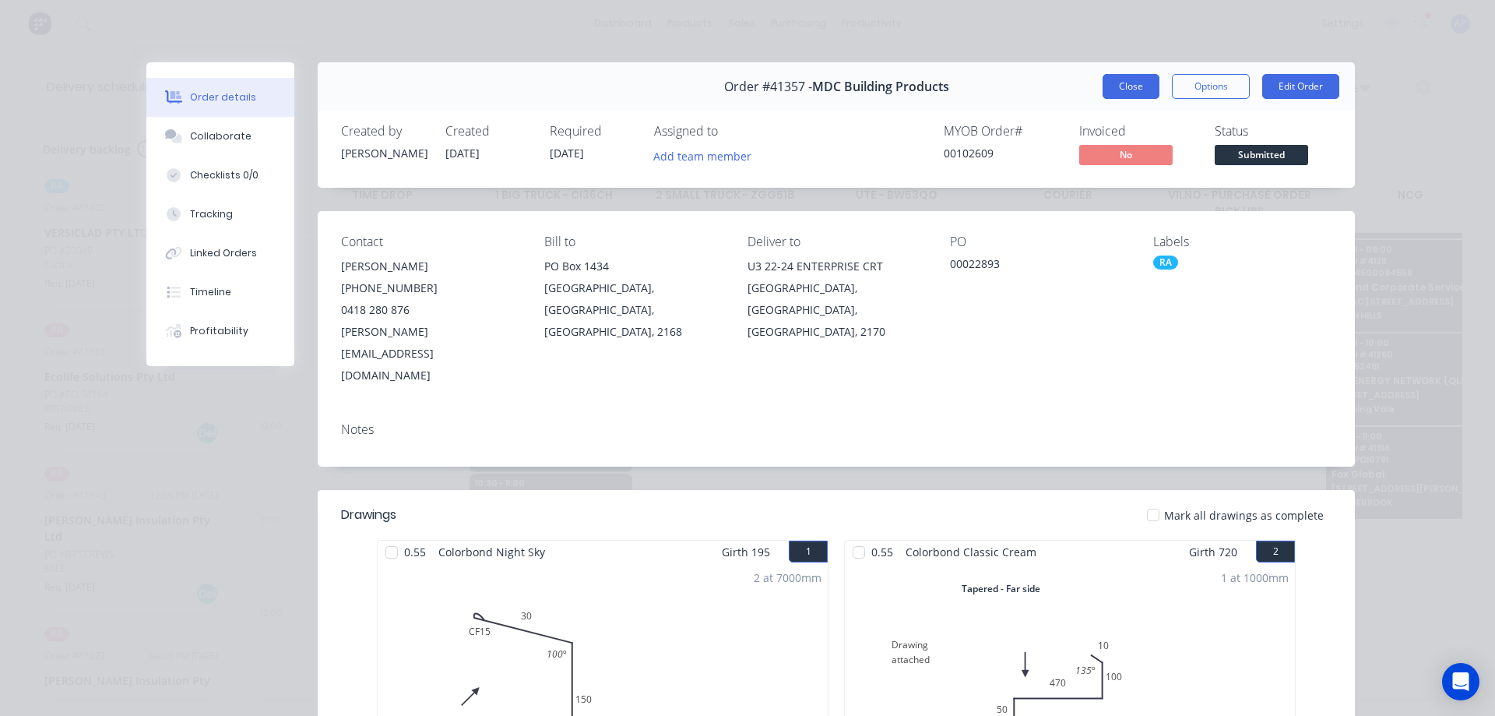
click at [1107, 84] on button "Close" at bounding box center [1131, 86] width 57 height 25
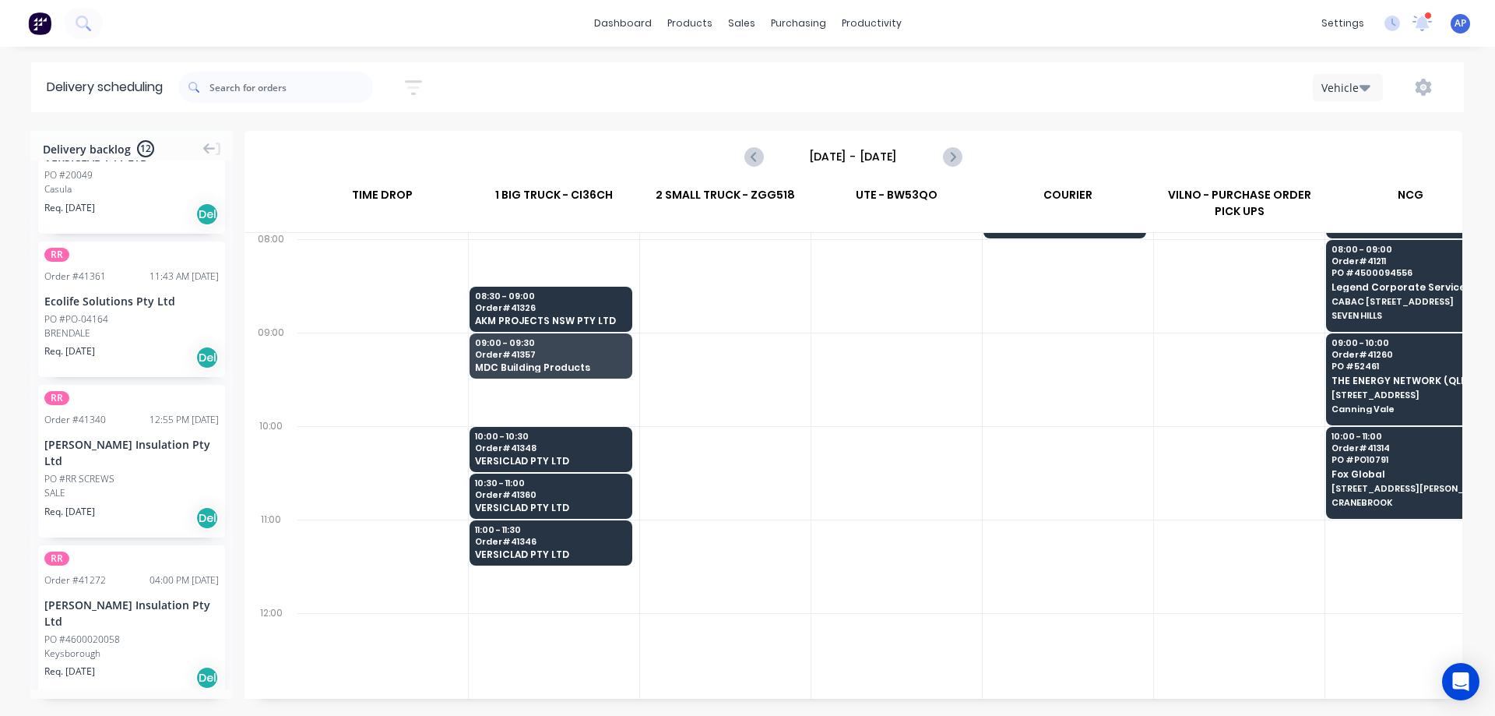
scroll to position [0, 0]
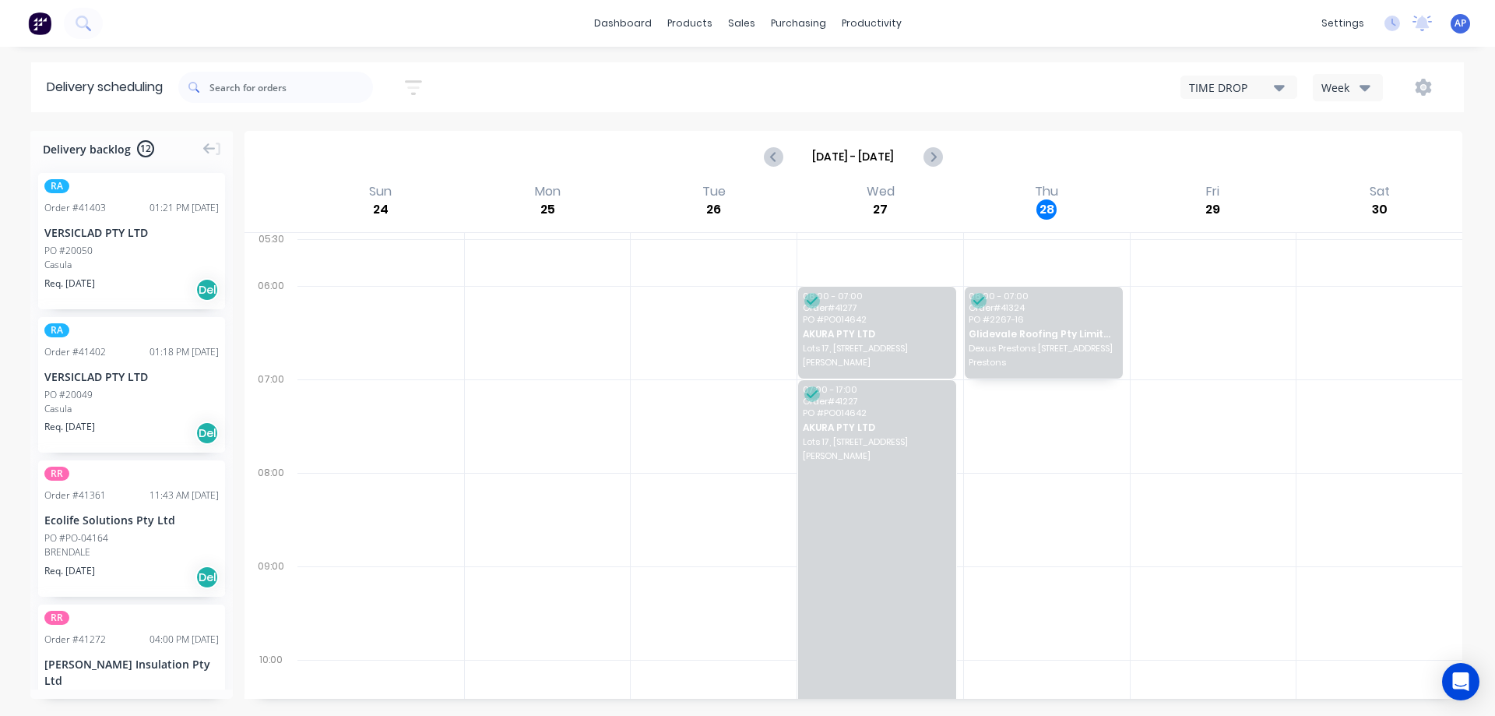
click at [1356, 85] on div "Week" at bounding box center [1343, 87] width 45 height 16
click at [1373, 155] on div "Vehicle" at bounding box center [1391, 159] width 154 height 31
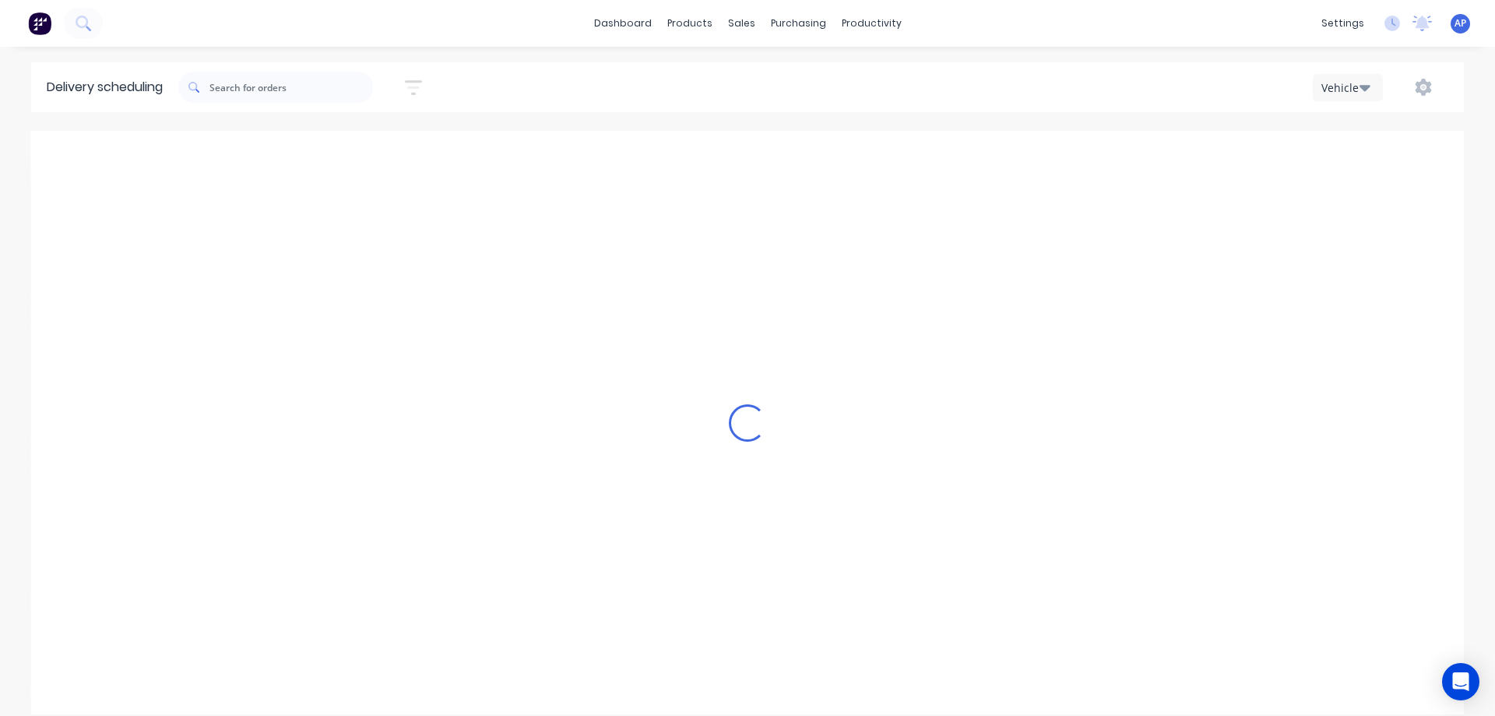
scroll to position [0, 1]
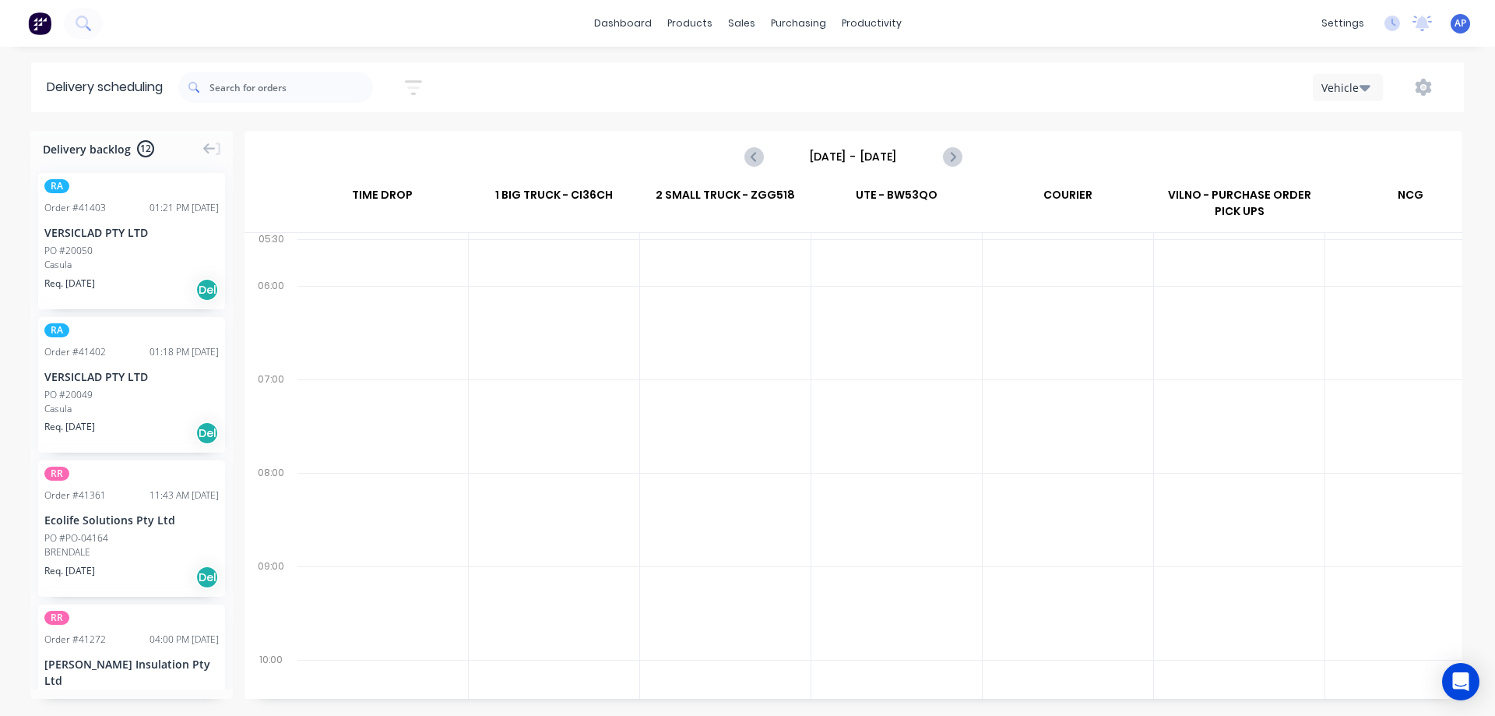
click at [832, 155] on input "[DATE] - [DATE]" at bounding box center [853, 156] width 154 height 23
click at [875, 154] on input "[DATE] - [DATE]" at bounding box center [853, 156] width 154 height 23
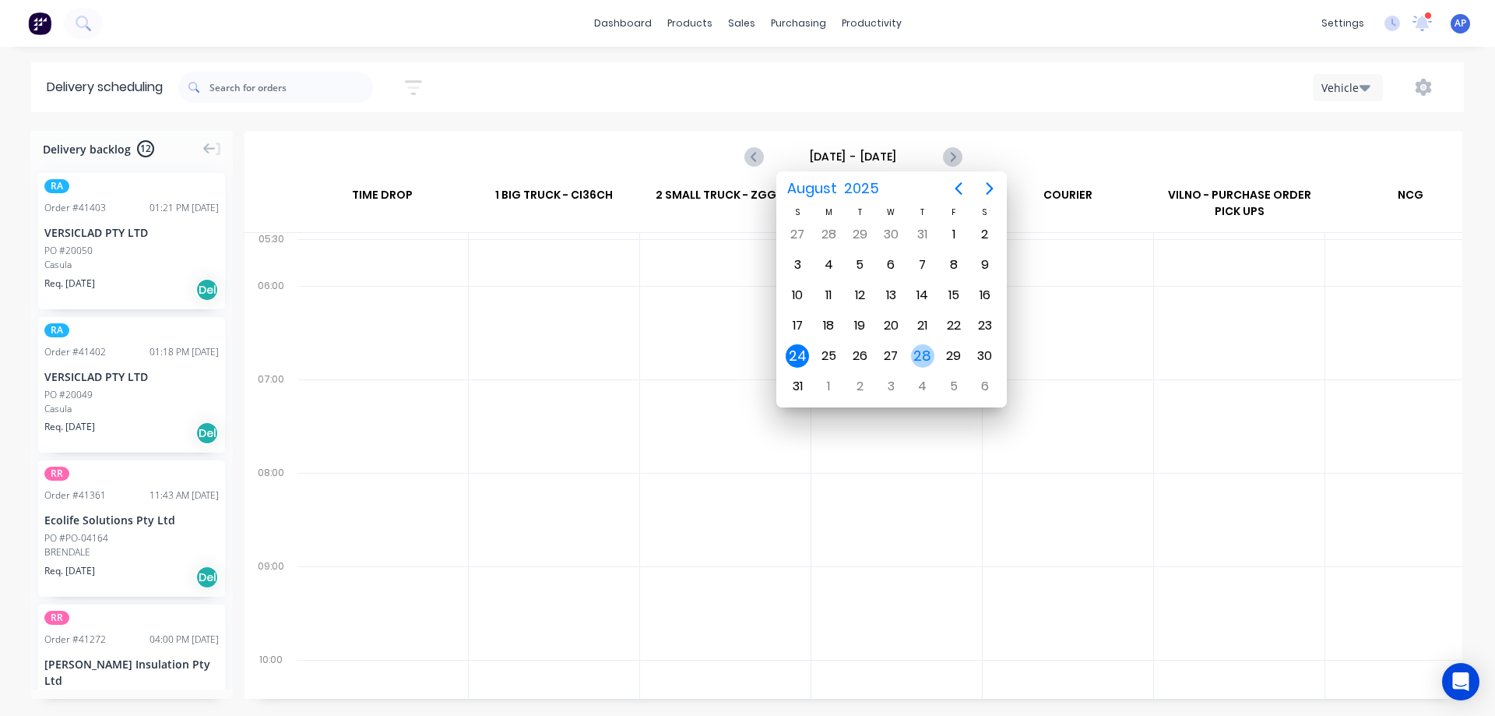
click at [921, 351] on div "28" at bounding box center [922, 355] width 23 height 23
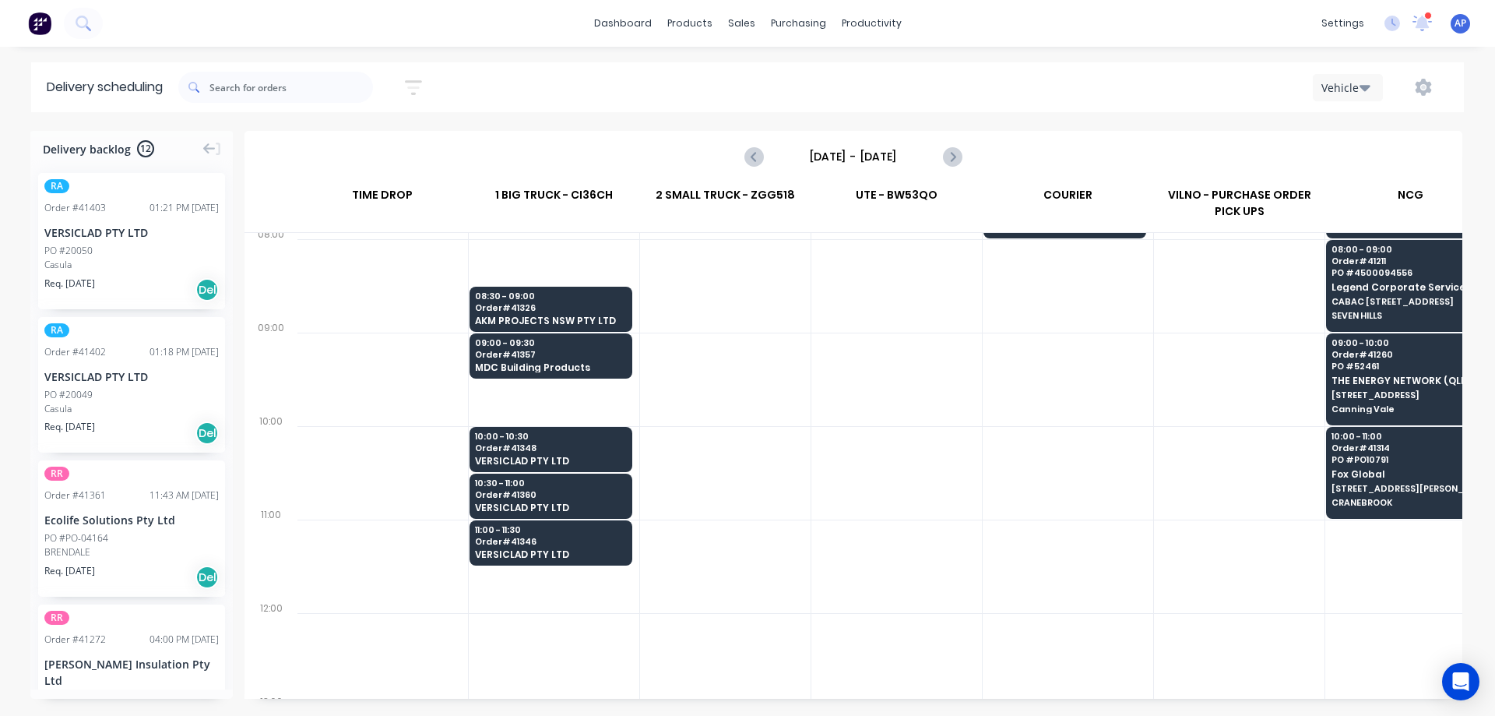
scroll to position [311, 1]
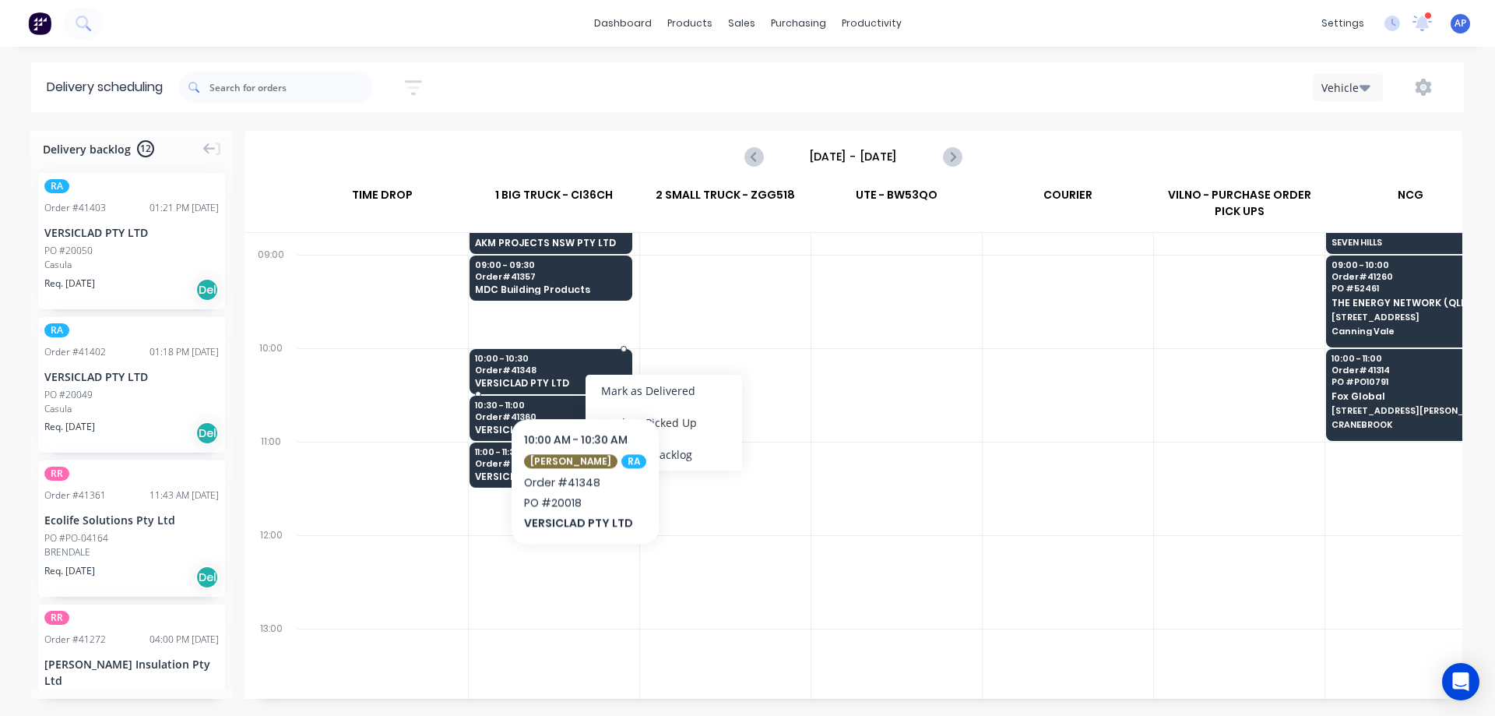
click at [575, 370] on span "Order # 41348" at bounding box center [550, 369] width 151 height 9
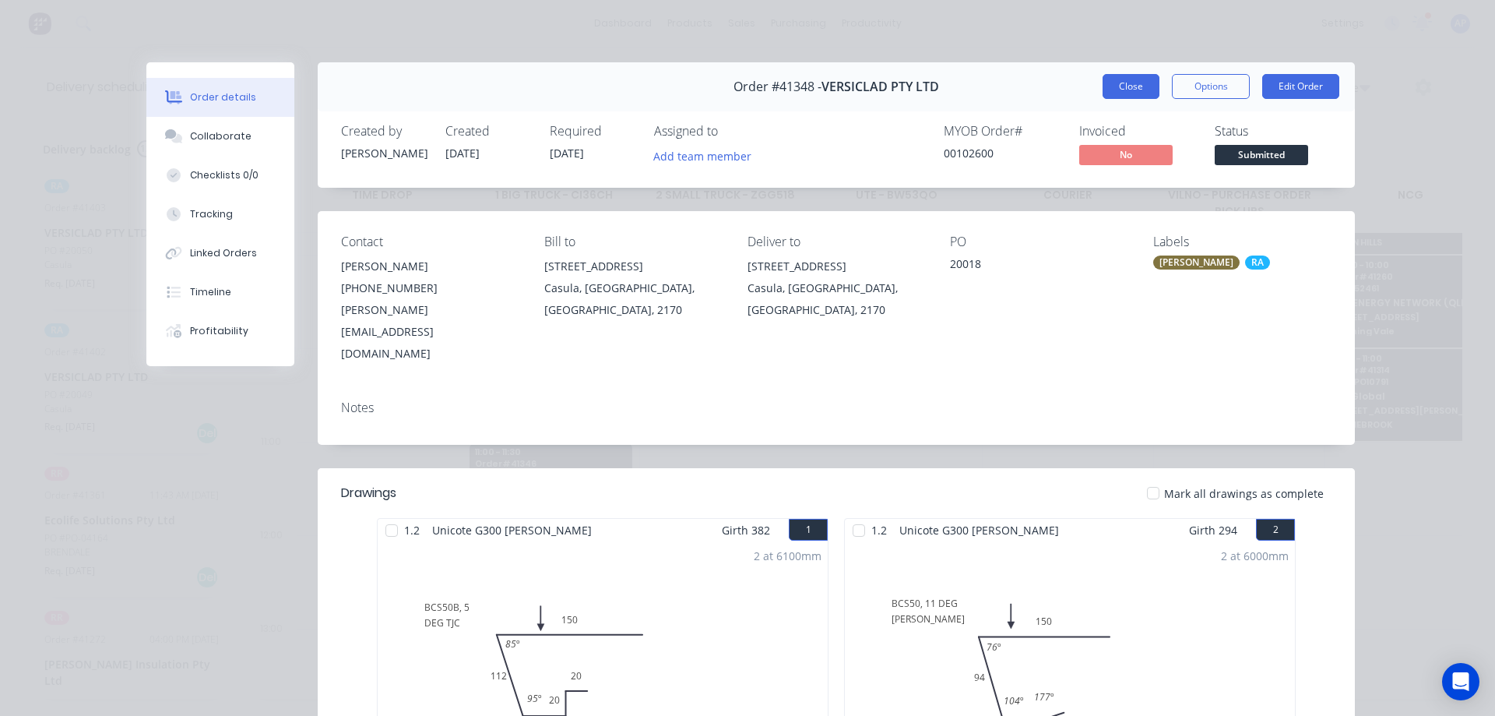
click at [1112, 85] on button "Close" at bounding box center [1131, 86] width 57 height 25
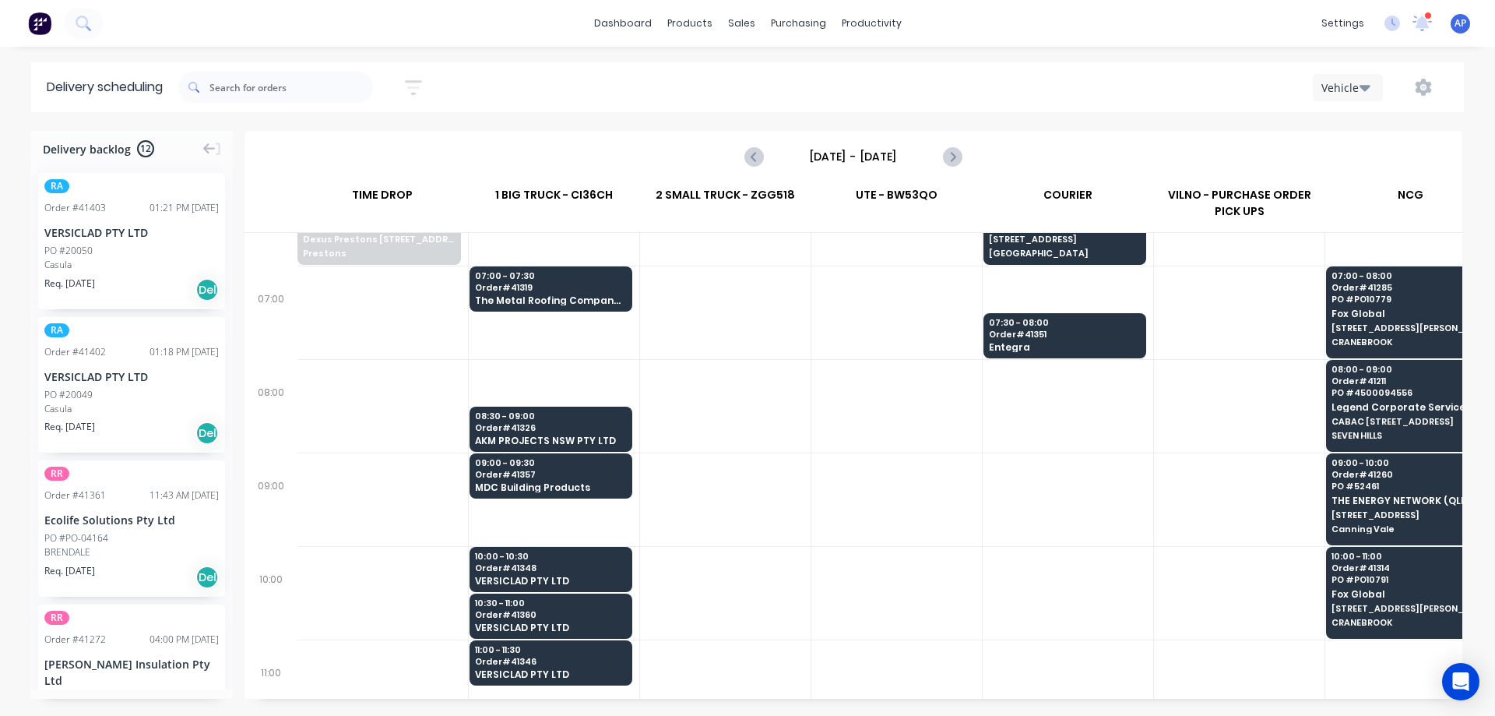
scroll to position [78, 1]
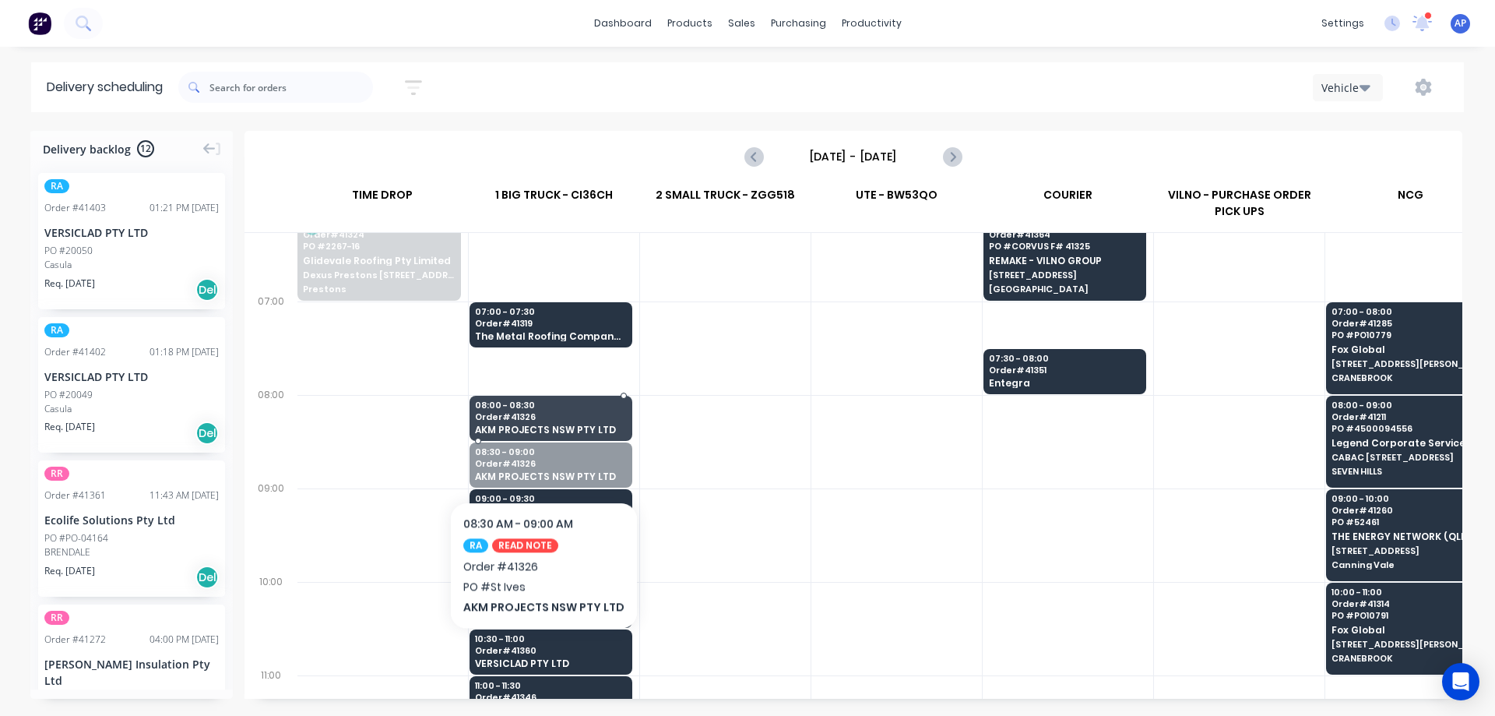
drag, startPoint x: 540, startPoint y: 459, endPoint x: 541, endPoint y: 429, distance: 30.4
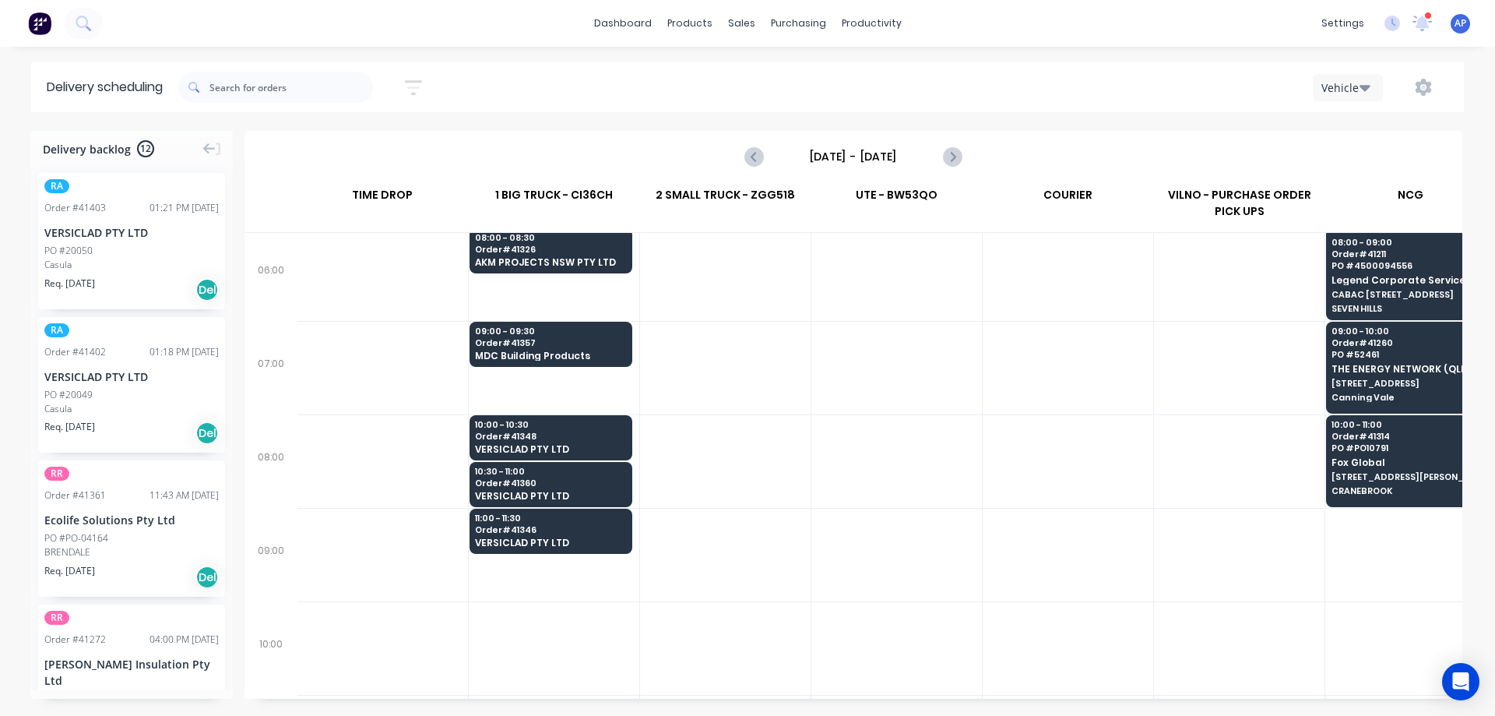
scroll to position [0, 1]
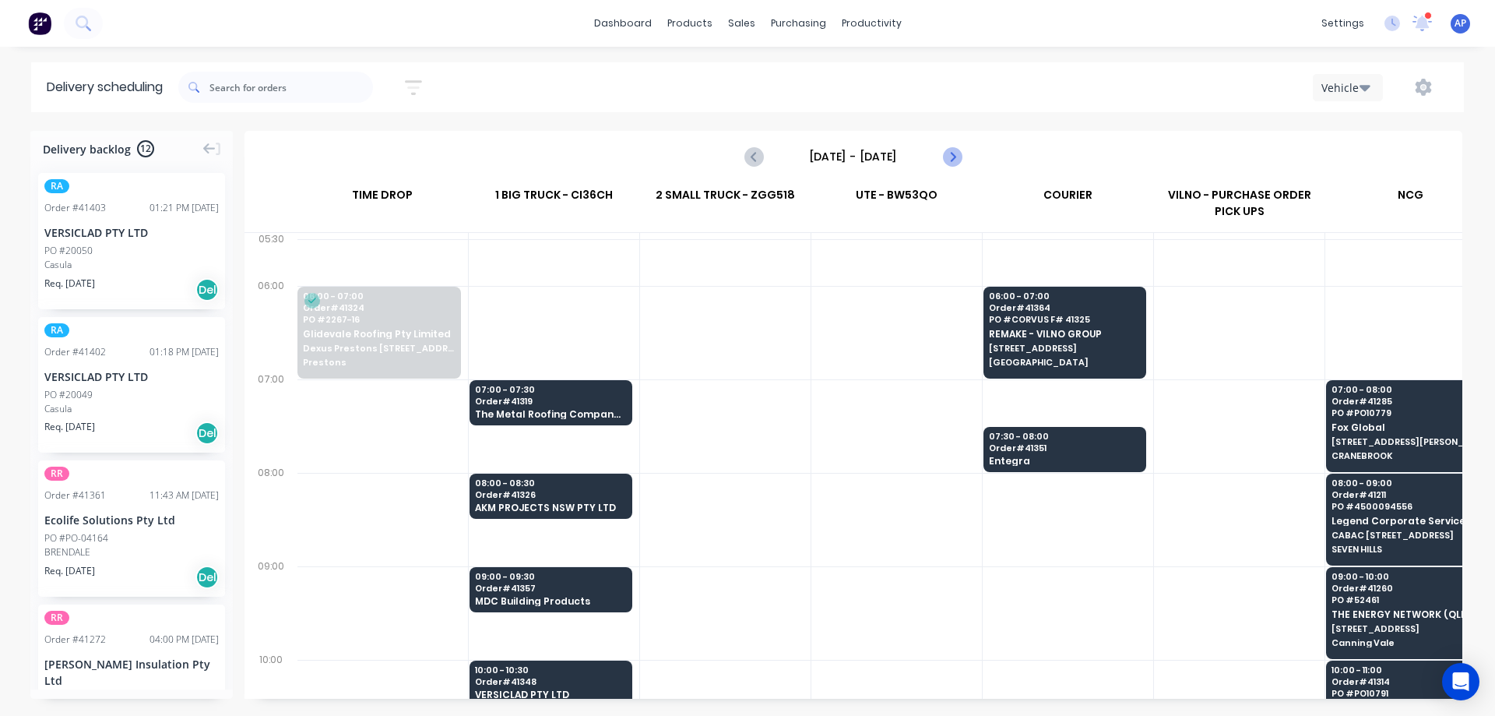
click at [950, 158] on icon "Next page" at bounding box center [951, 156] width 19 height 19
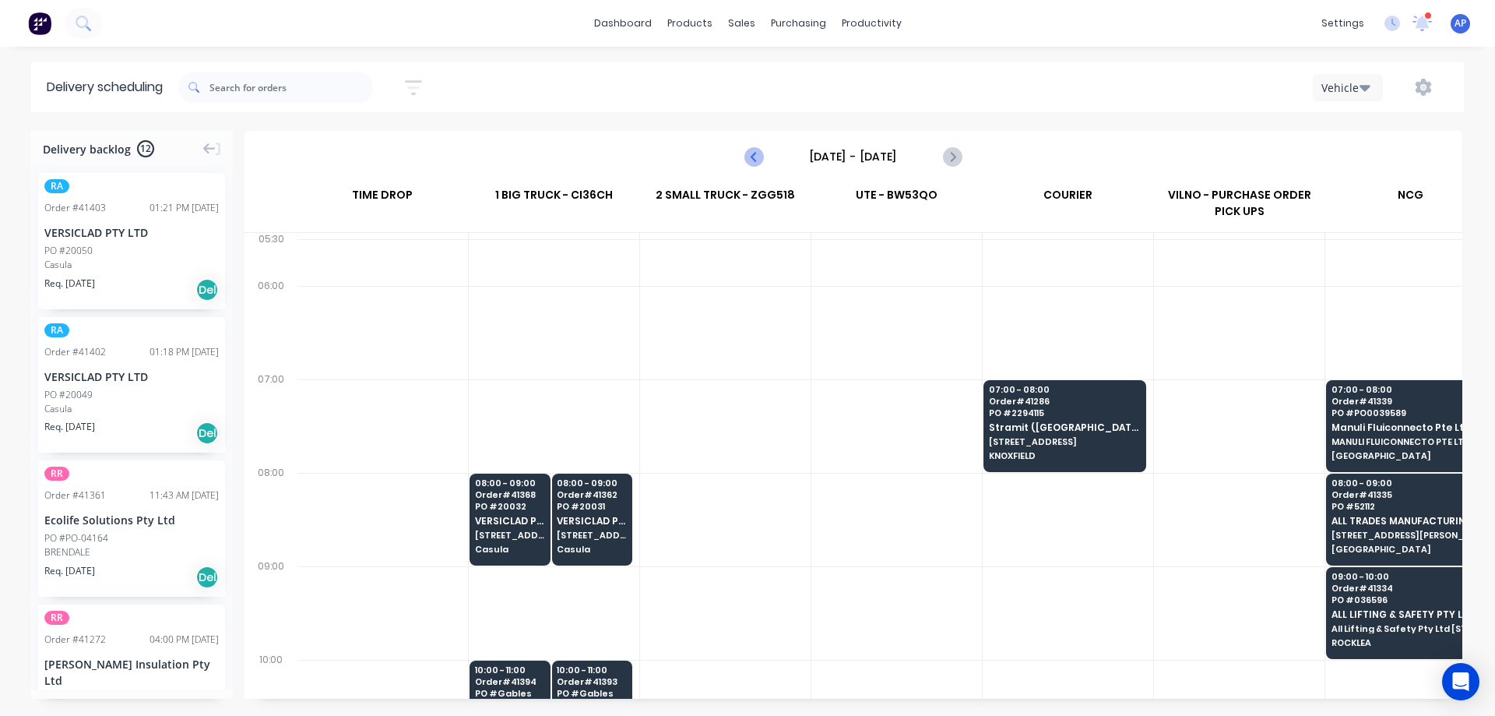
click at [756, 155] on icon "Previous page" at bounding box center [754, 156] width 19 height 19
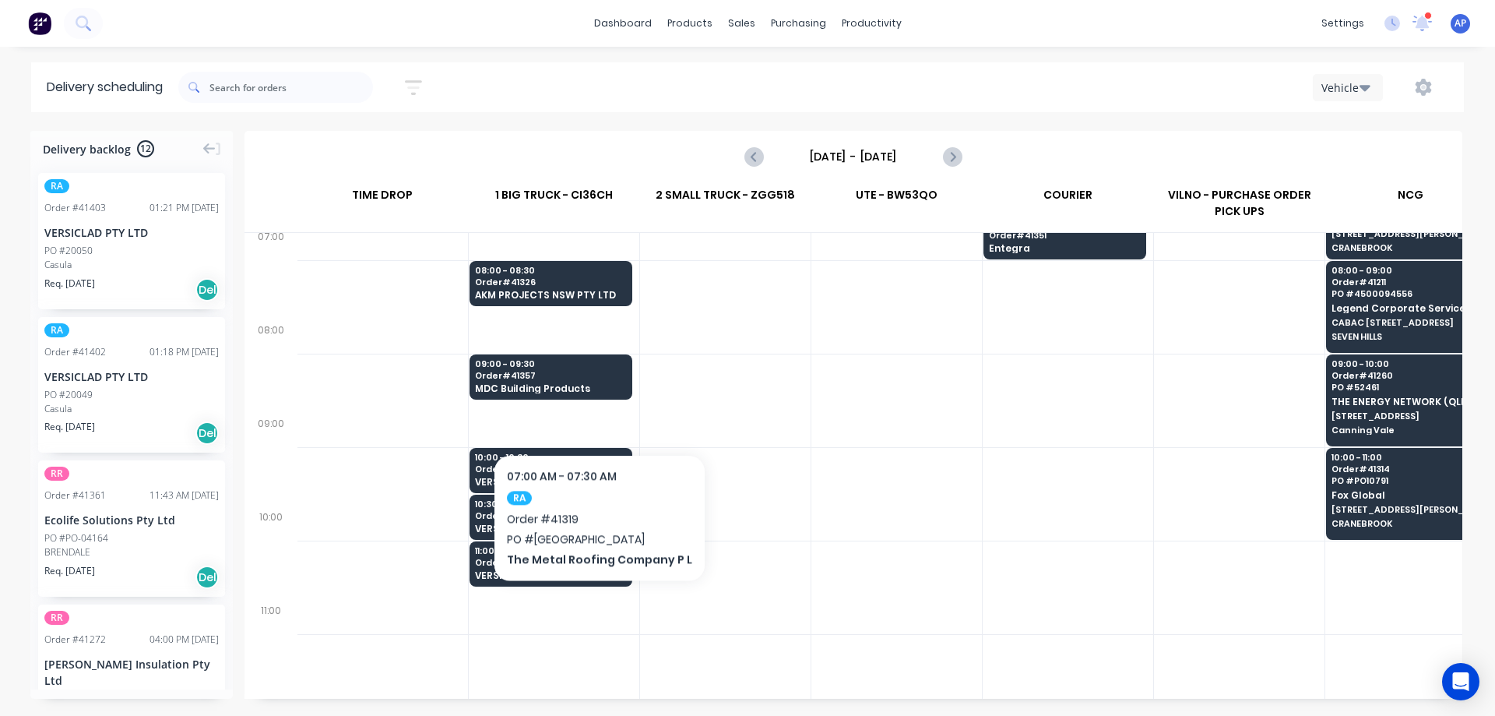
scroll to position [234, 1]
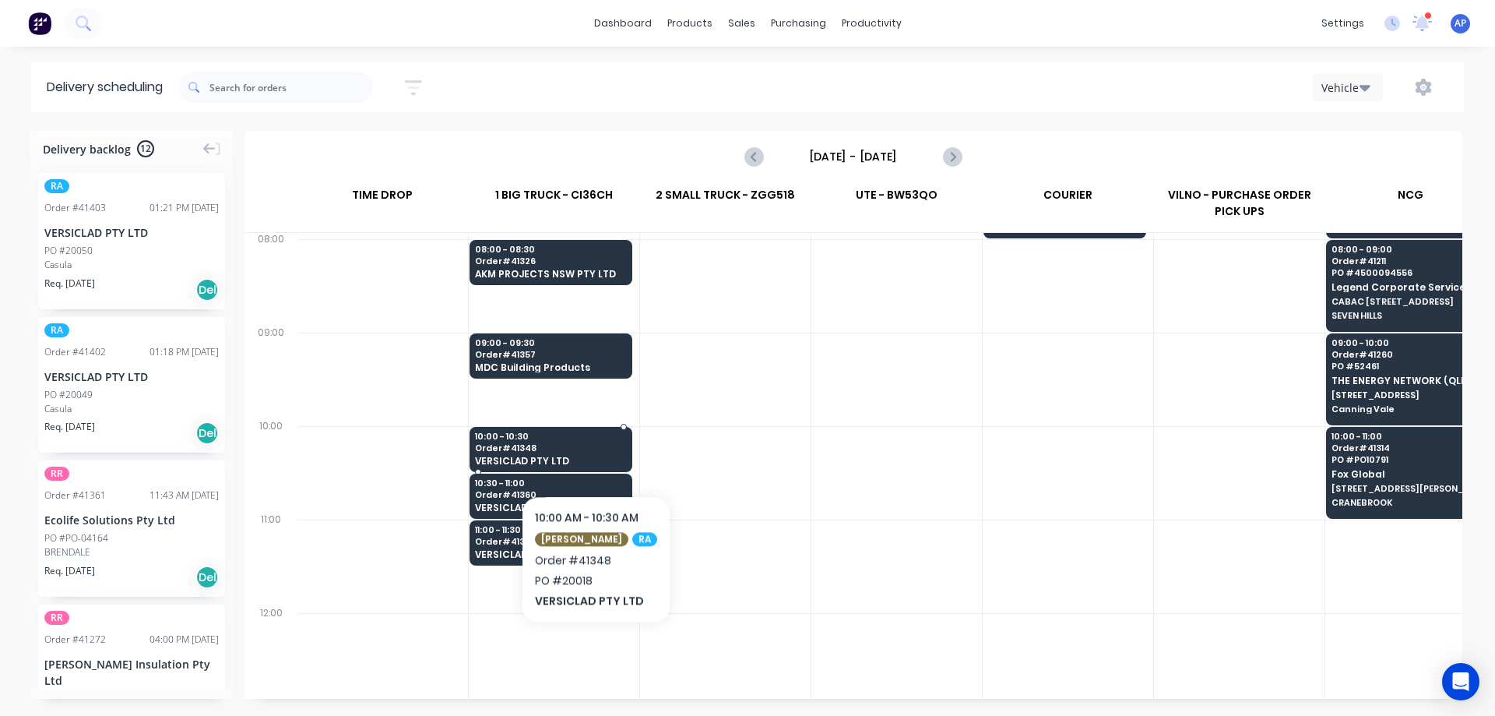
click at [586, 448] on span "Order # 41348" at bounding box center [550, 447] width 151 height 9
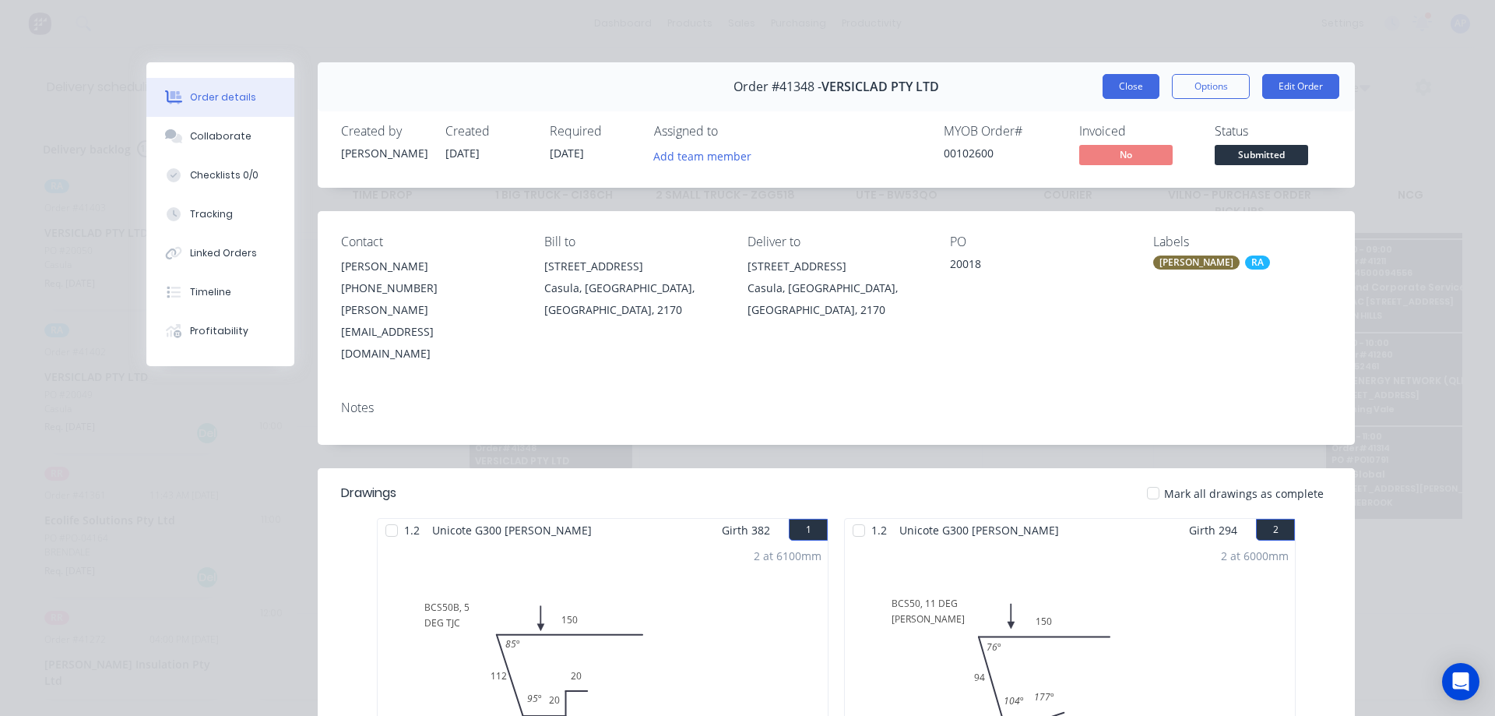
click at [1122, 85] on button "Close" at bounding box center [1131, 86] width 57 height 25
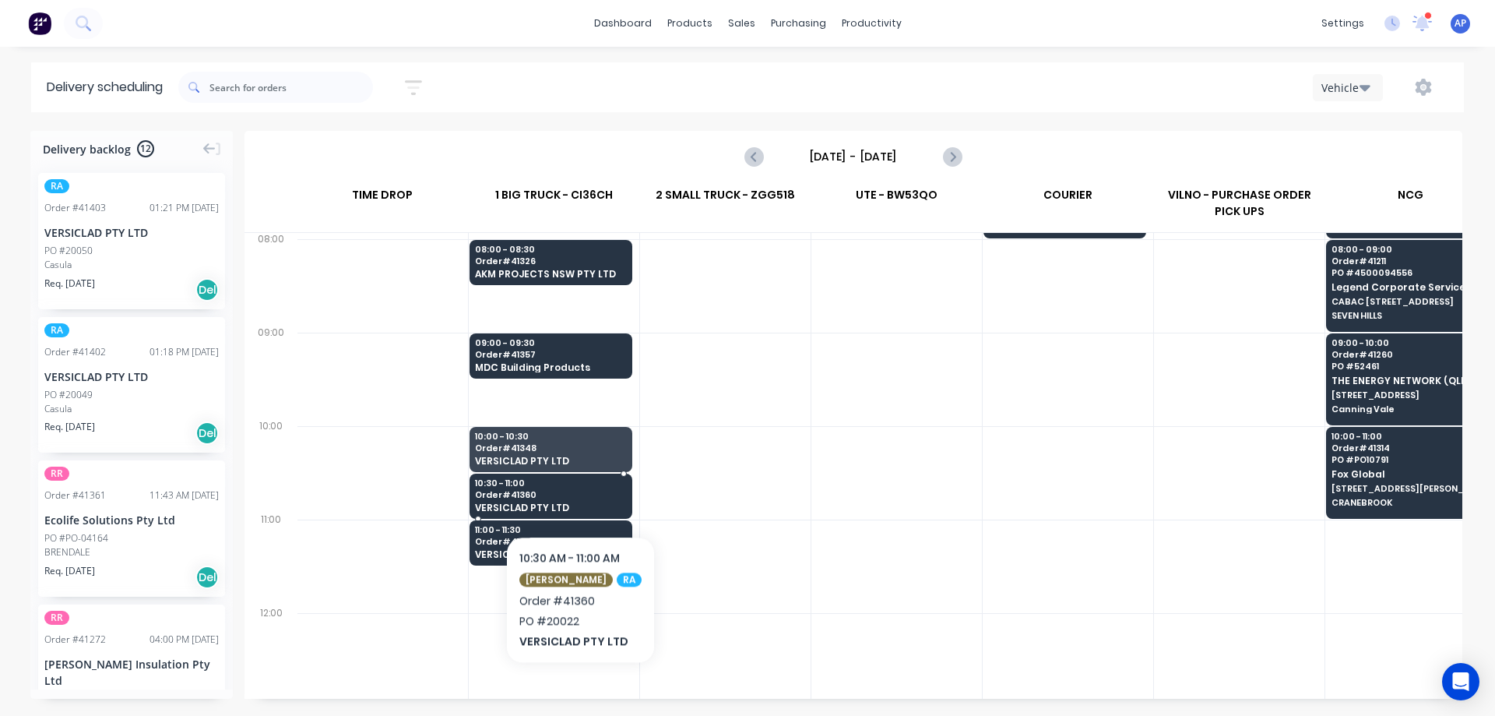
click at [572, 490] on span "Order # 41360" at bounding box center [550, 494] width 151 height 9
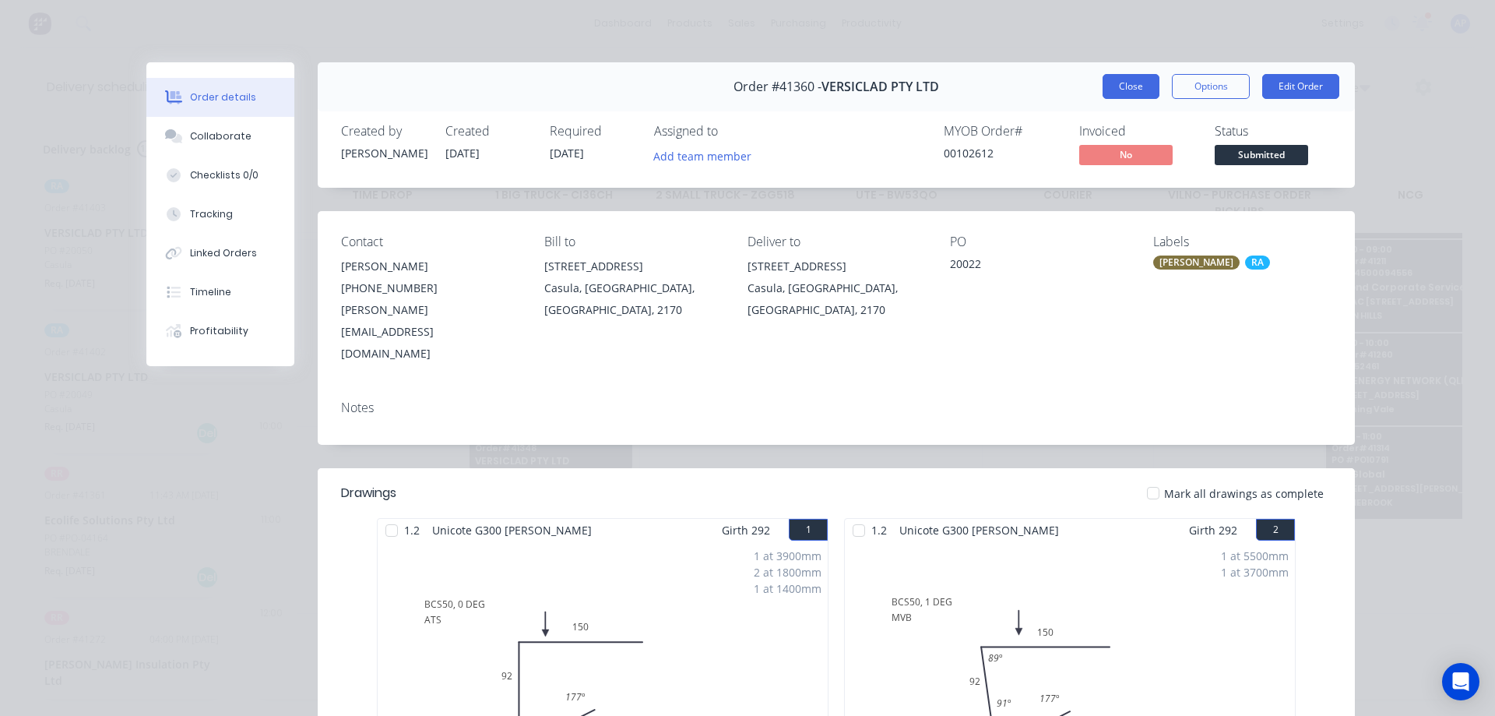
click at [1111, 83] on button "Close" at bounding box center [1131, 86] width 57 height 25
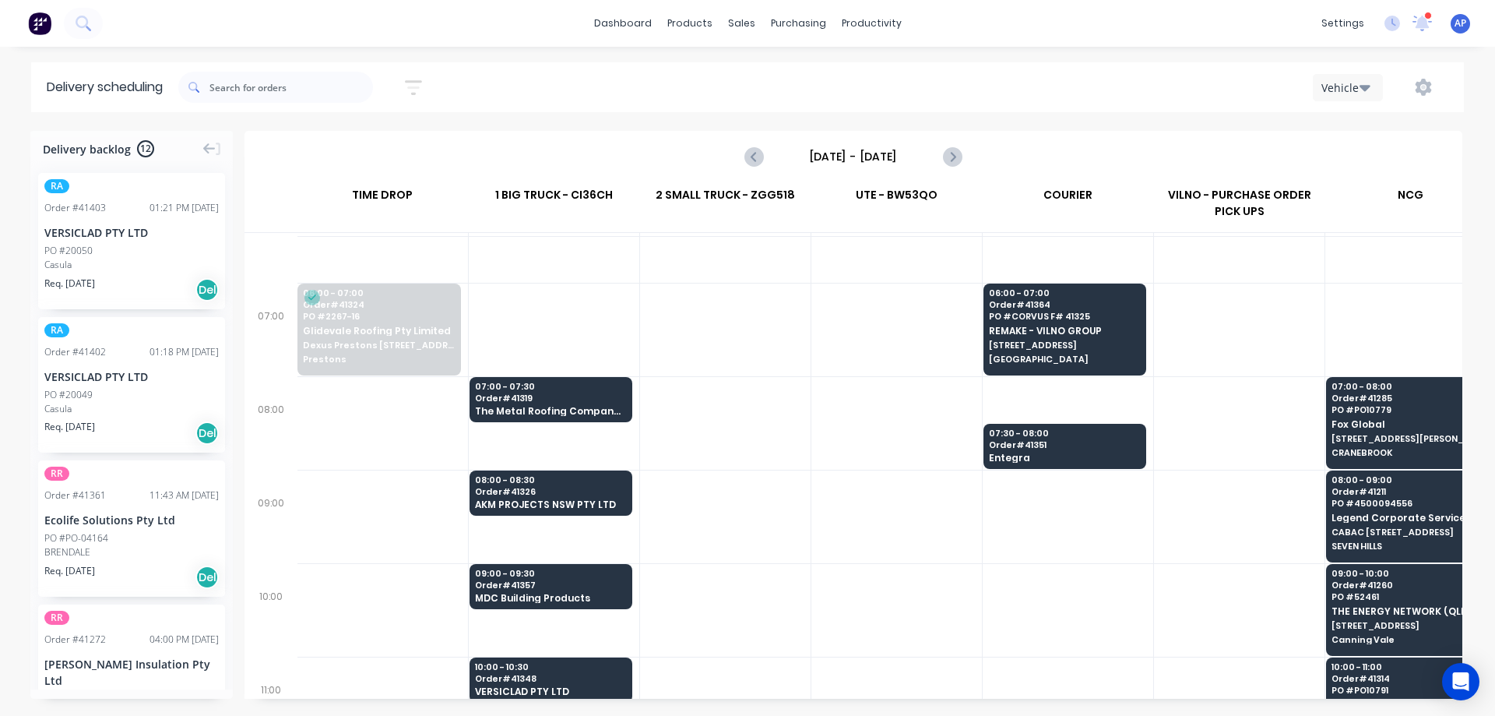
scroll to position [0, 1]
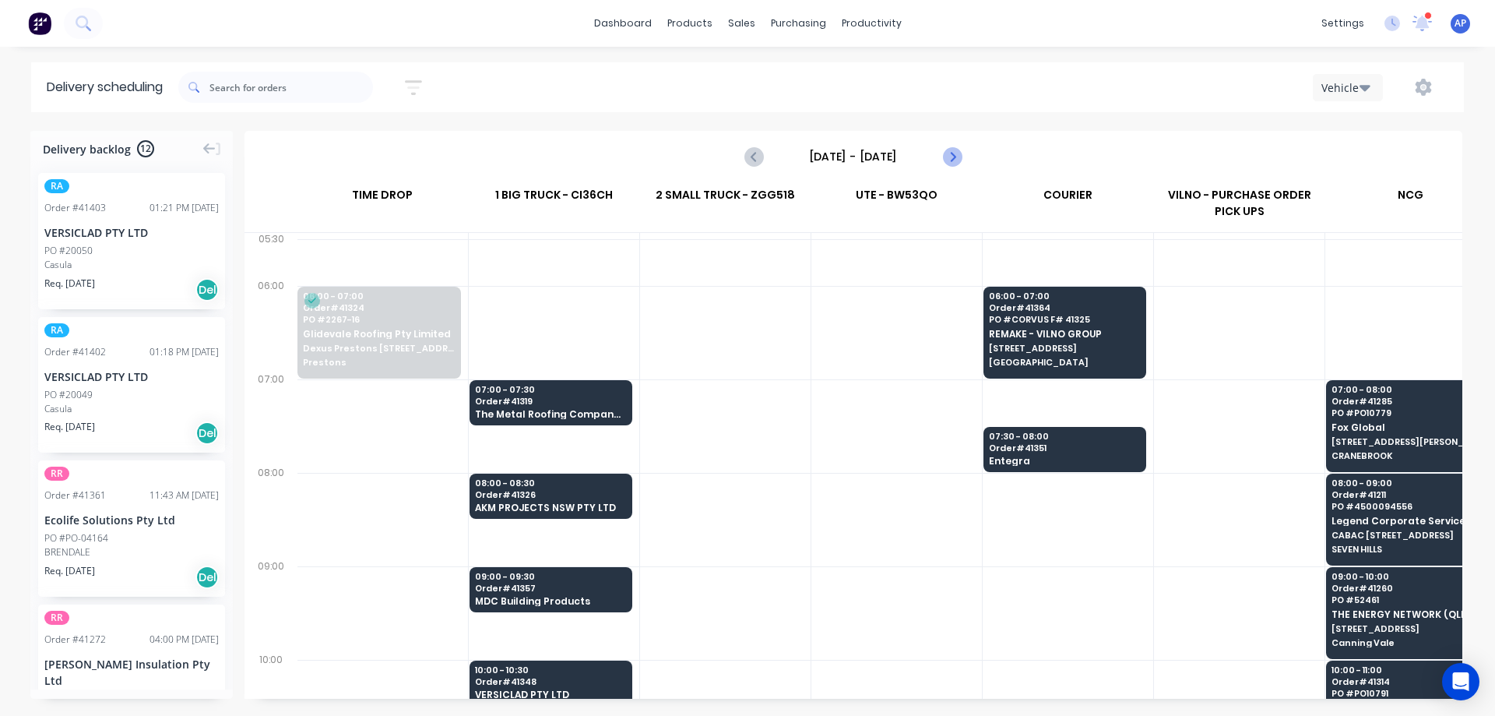
click at [953, 156] on icon "Next page" at bounding box center [951, 156] width 19 height 19
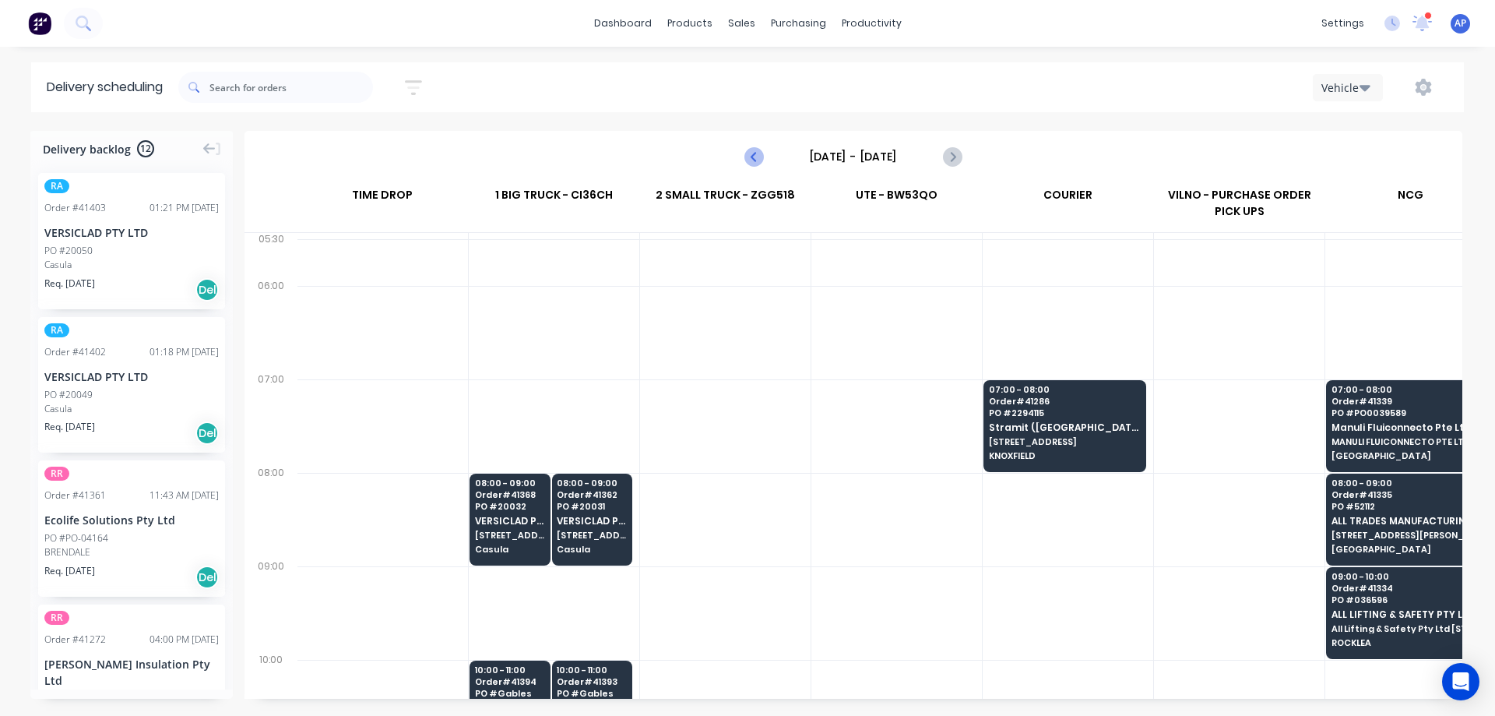
click at [749, 152] on icon "Previous page" at bounding box center [754, 156] width 19 height 19
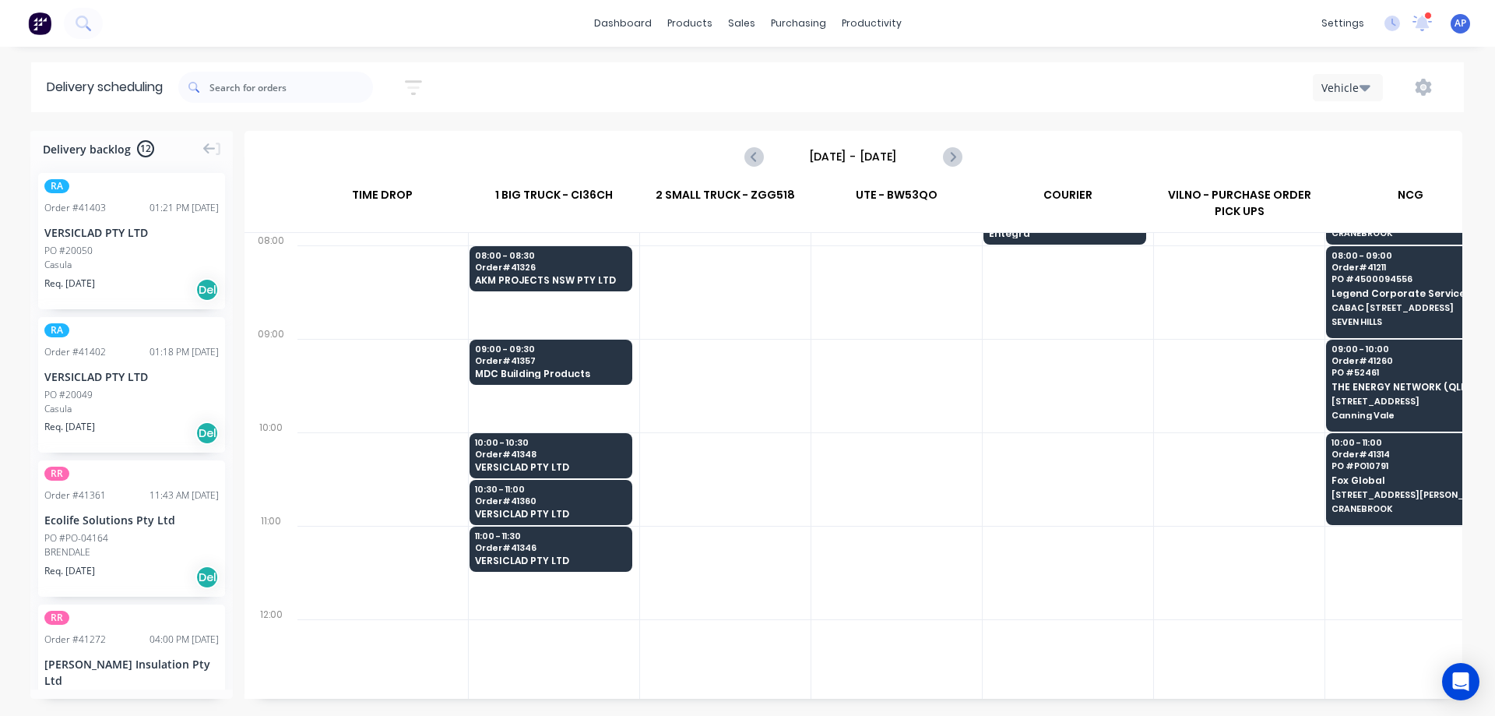
scroll to position [234, 1]
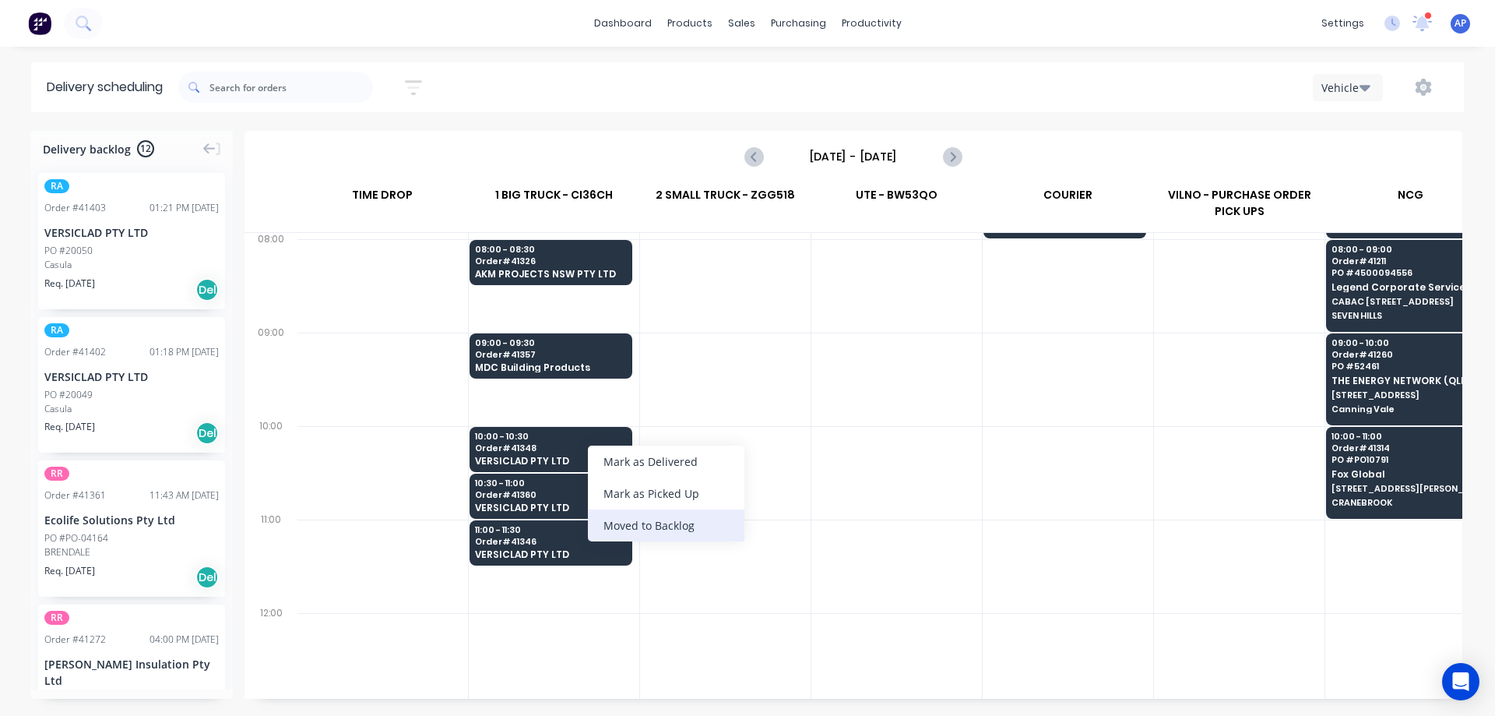
click at [698, 522] on div "Moved to Backlog" at bounding box center [666, 525] width 157 height 32
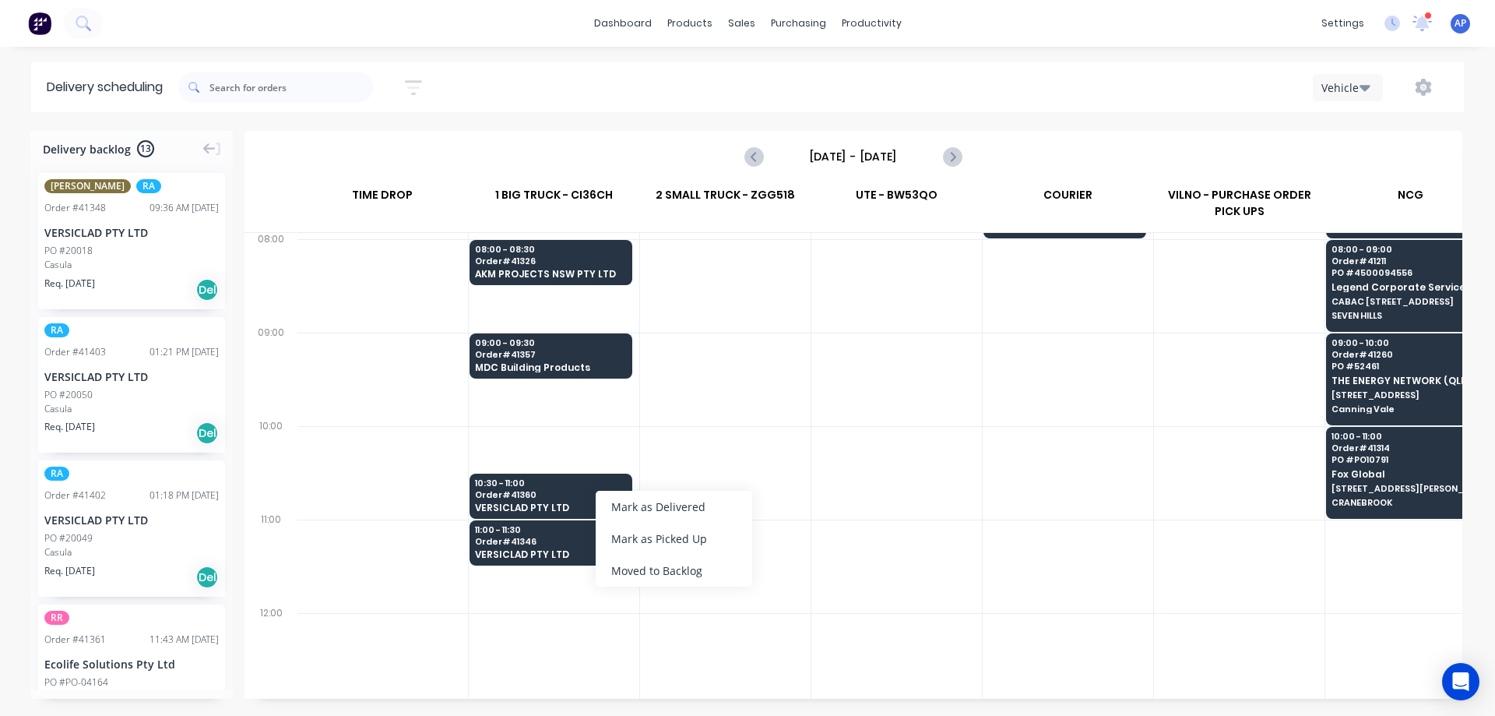
click at [701, 564] on div "Moved to Backlog" at bounding box center [674, 570] width 157 height 32
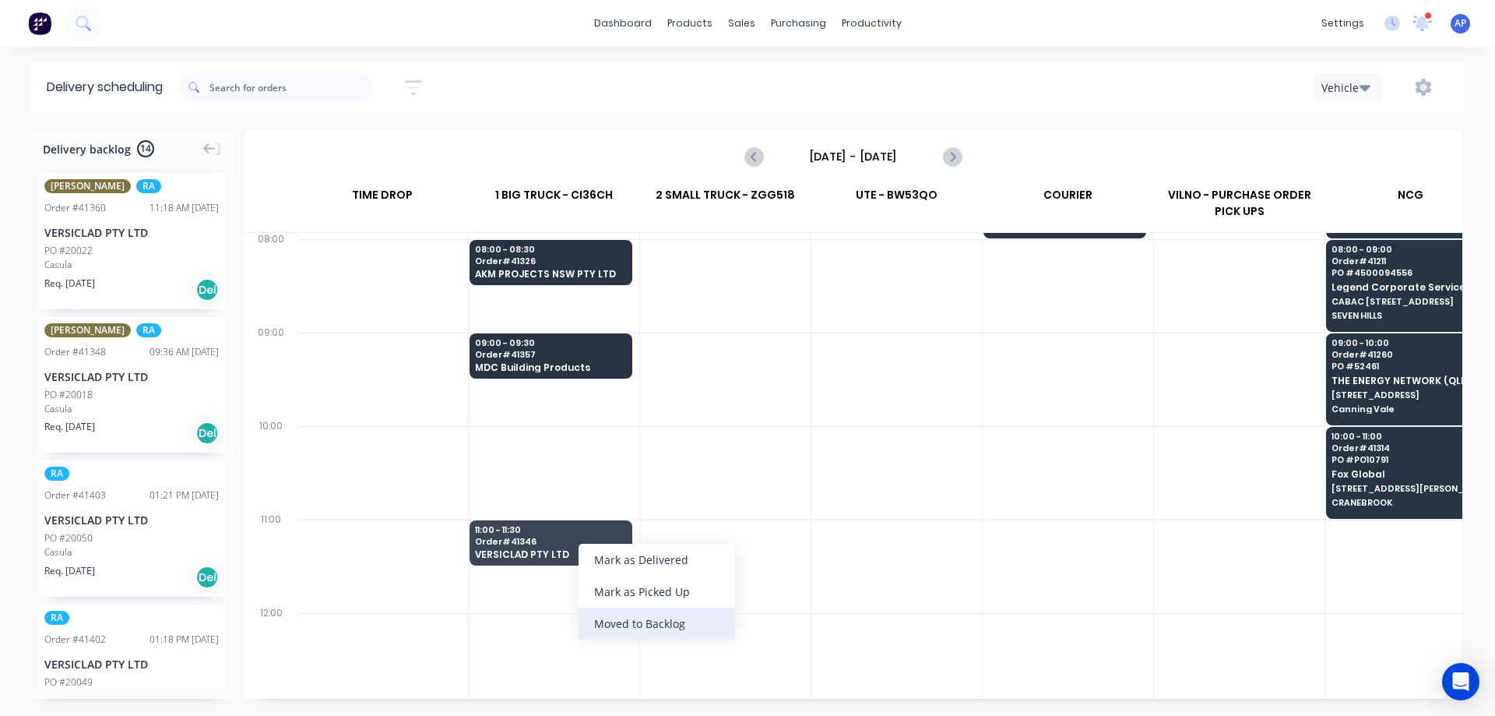
click at [678, 622] on div "Moved to Backlog" at bounding box center [657, 623] width 157 height 32
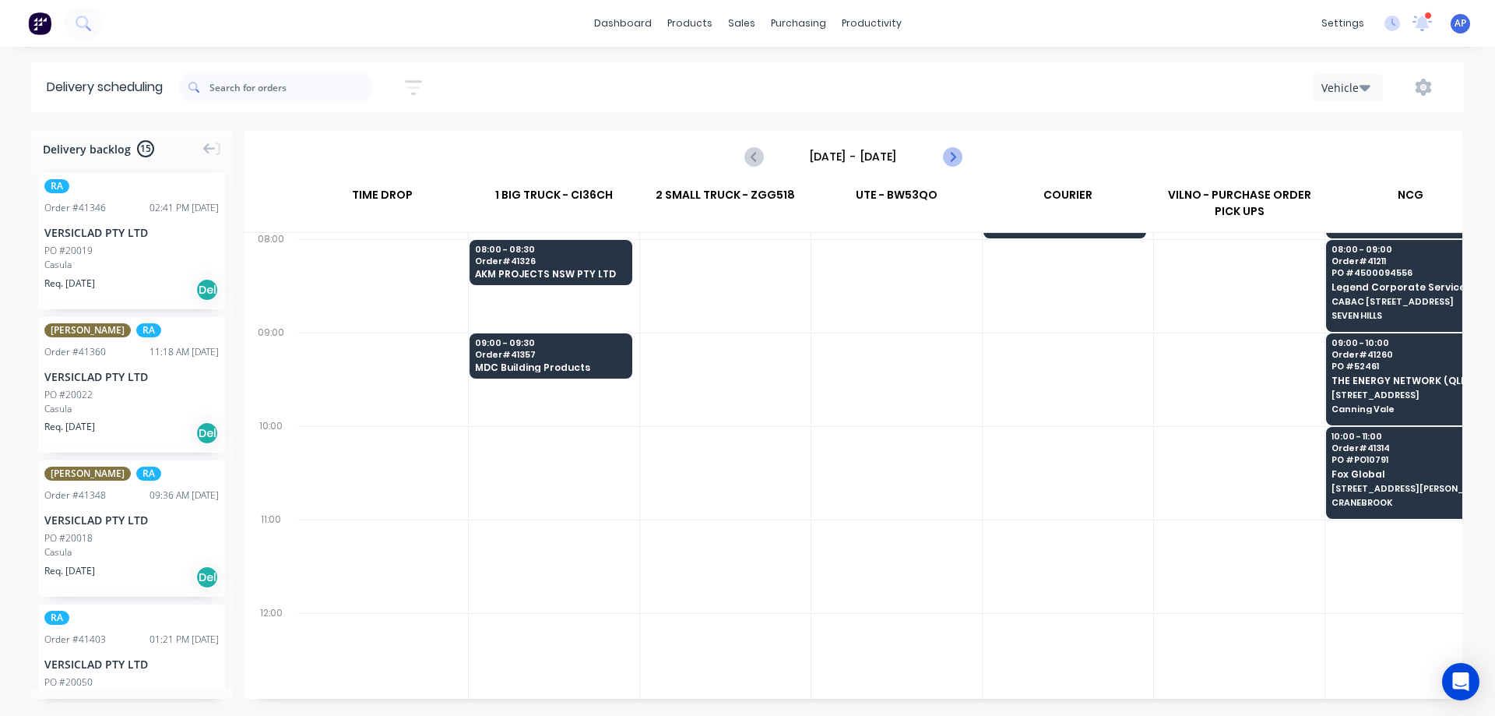
click at [957, 159] on icon "Next page" at bounding box center [951, 156] width 19 height 19
type input "[DATE] - [DATE]"
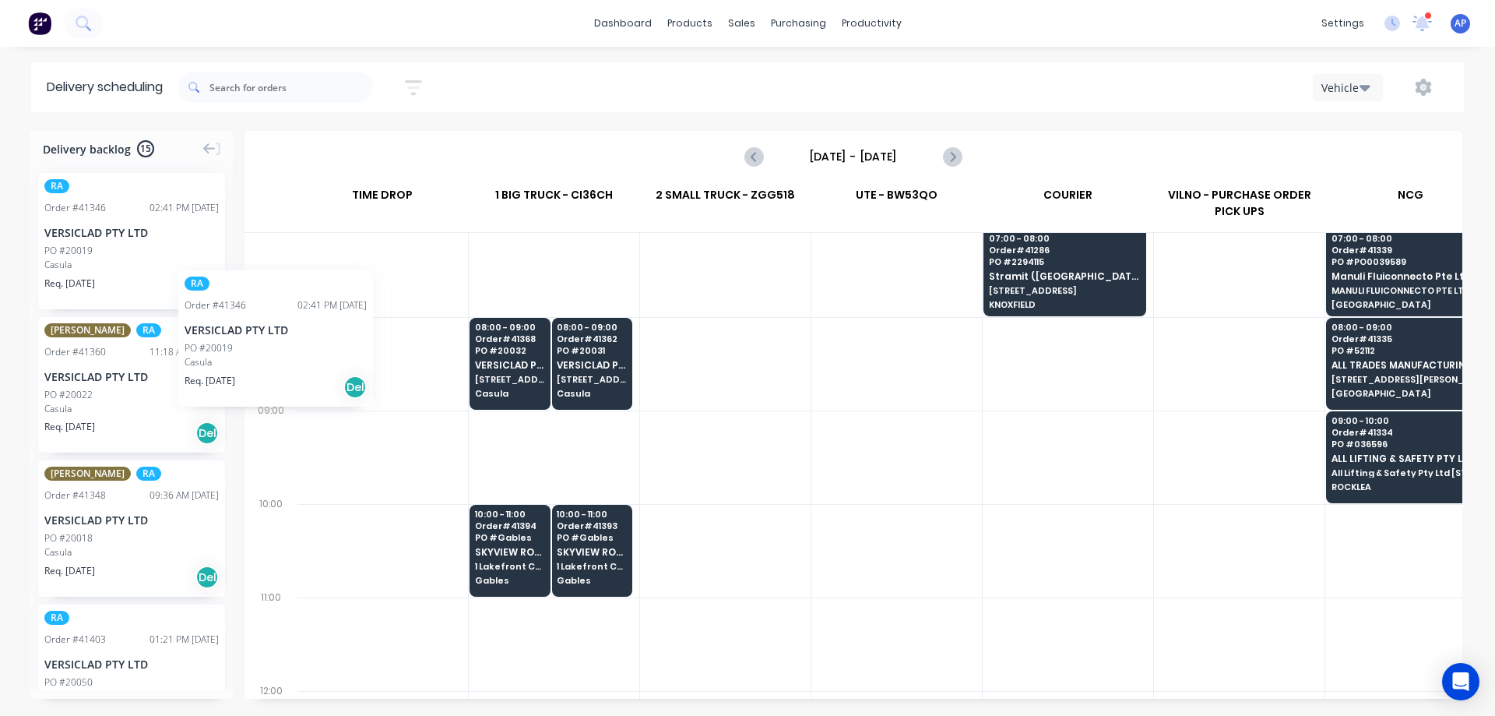
scroll to position [156, 0]
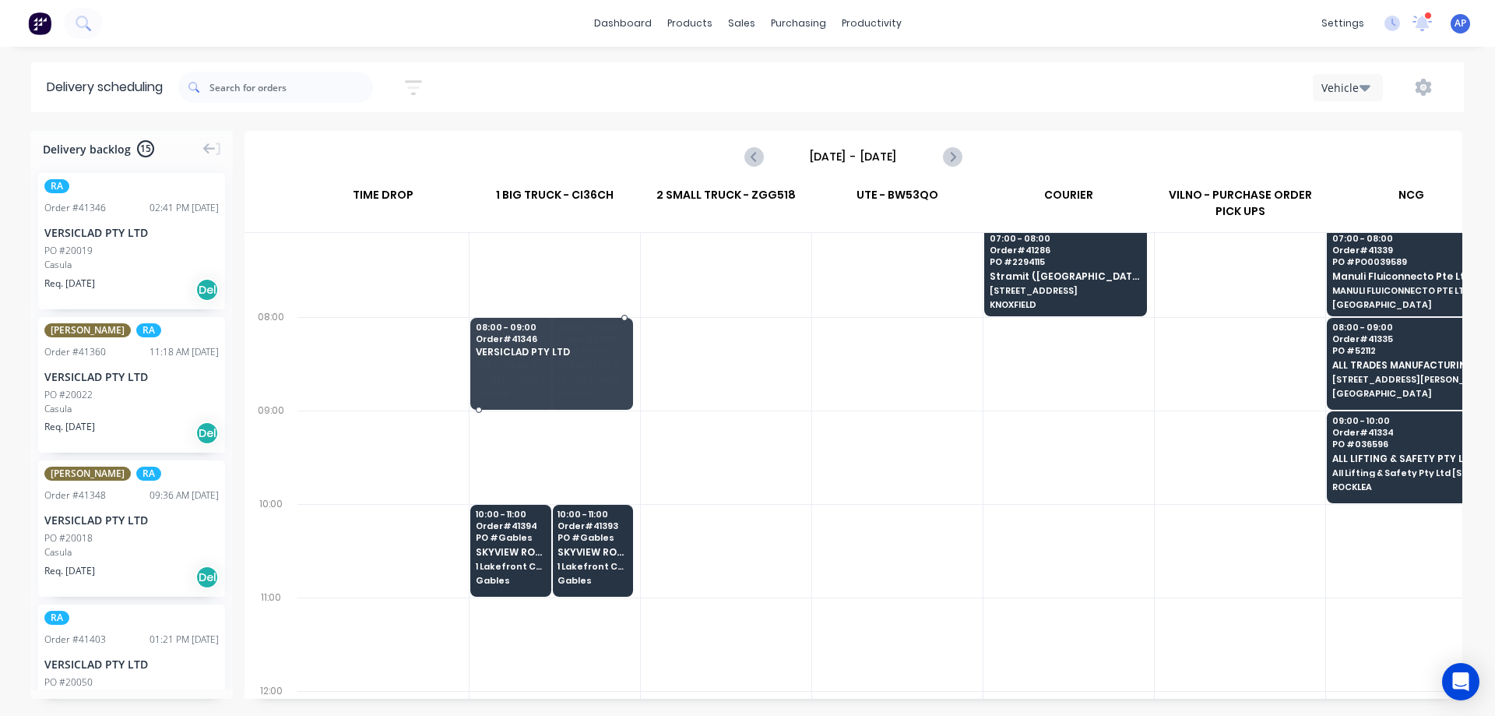
drag, startPoint x: 152, startPoint y: 244, endPoint x: 526, endPoint y: 362, distance: 392.8
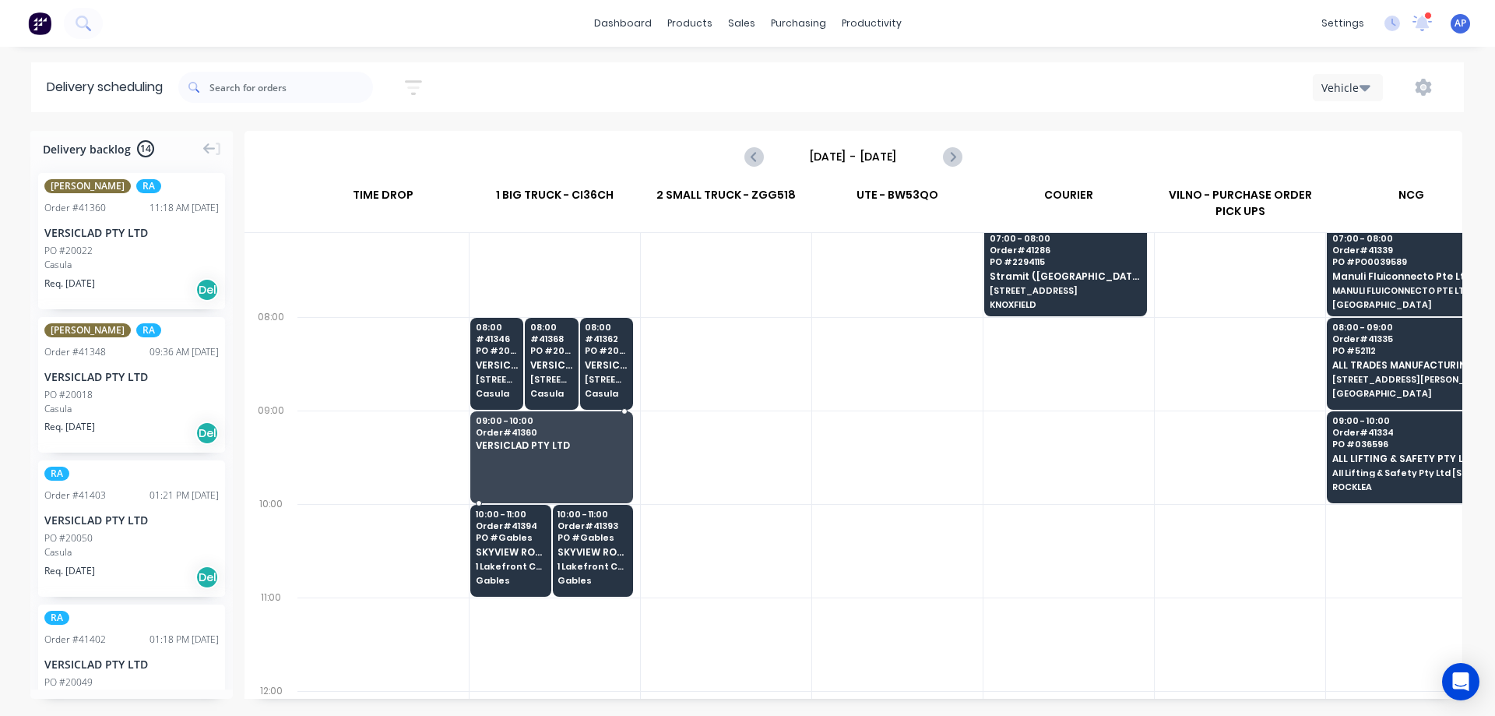
drag, startPoint x: 107, startPoint y: 248, endPoint x: 560, endPoint y: 424, distance: 486.2
drag, startPoint x: 139, startPoint y: 246, endPoint x: 536, endPoint y: 413, distance: 430.7
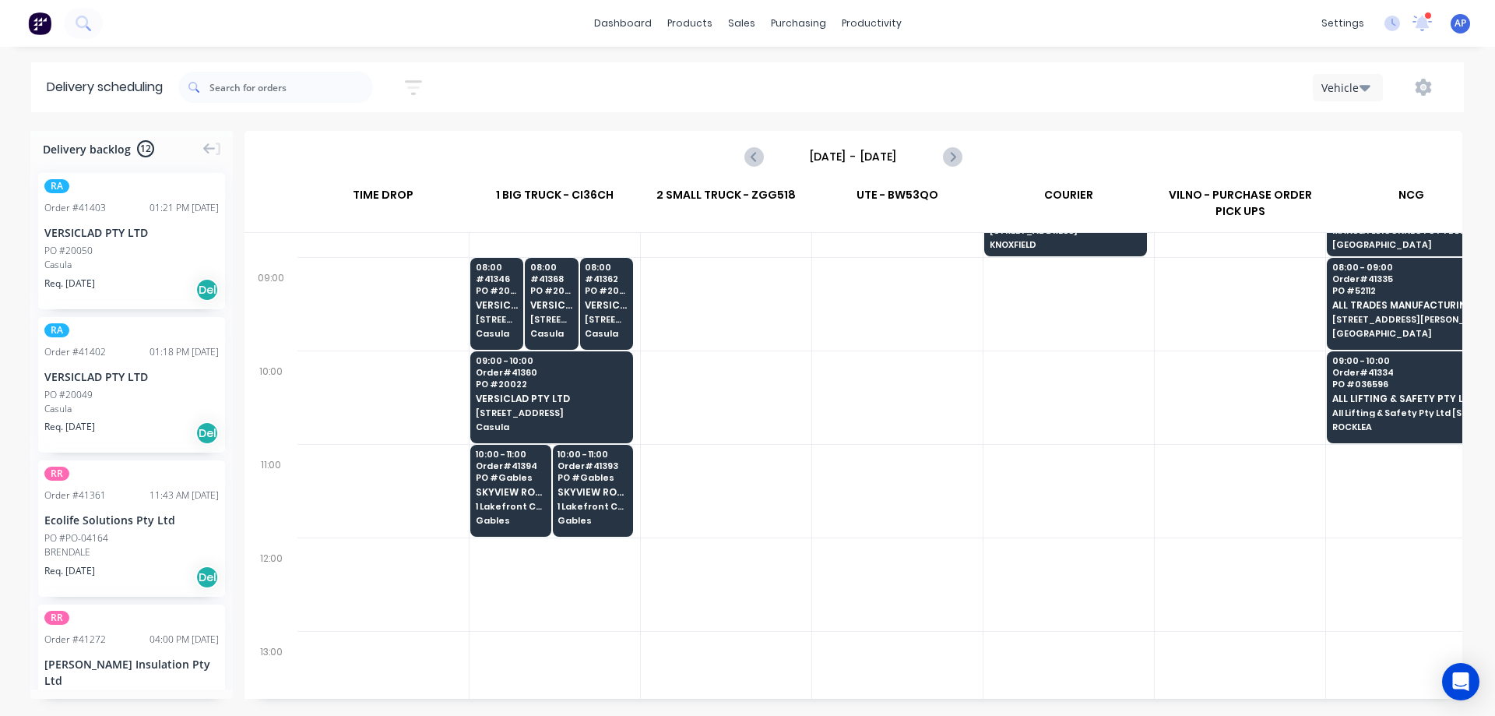
scroll to position [311, 0]
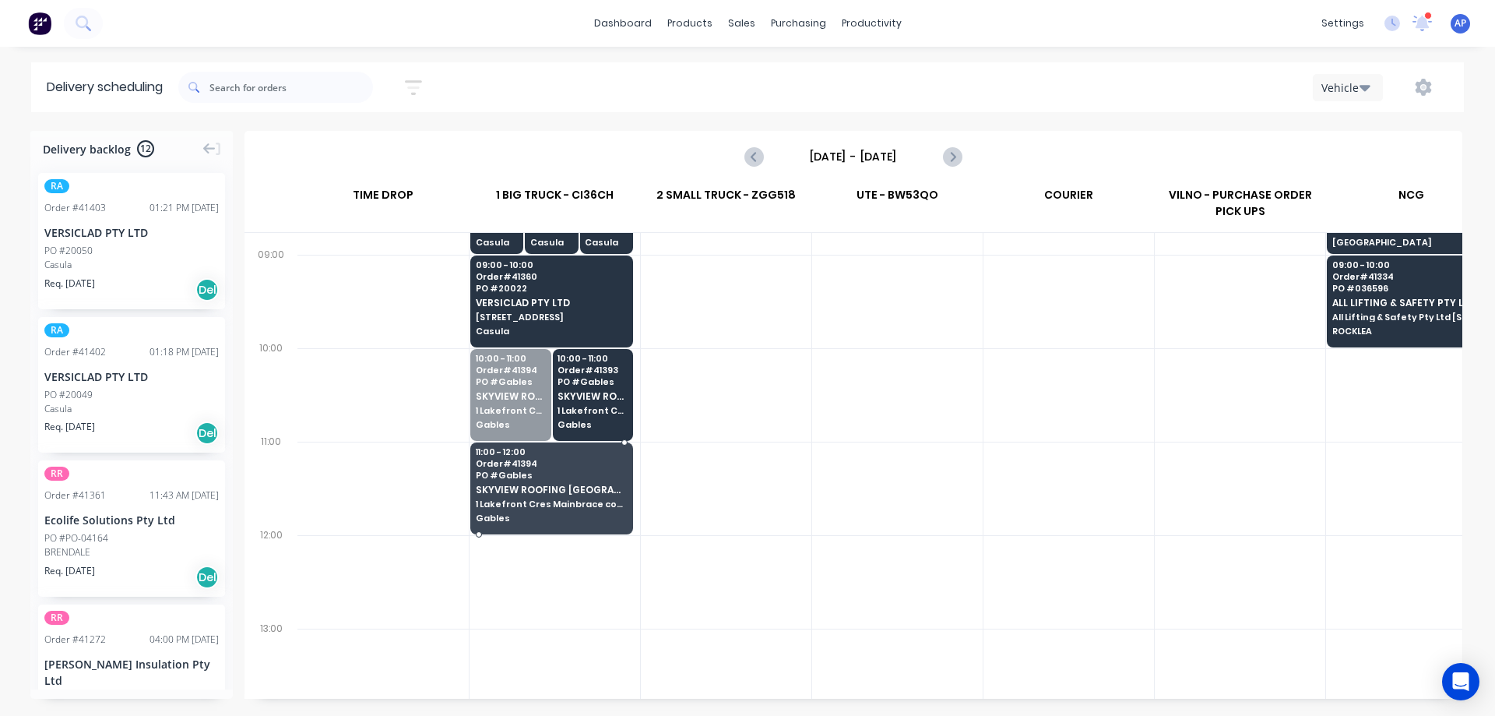
drag, startPoint x: 503, startPoint y: 401, endPoint x: 516, endPoint y: 493, distance: 92.8
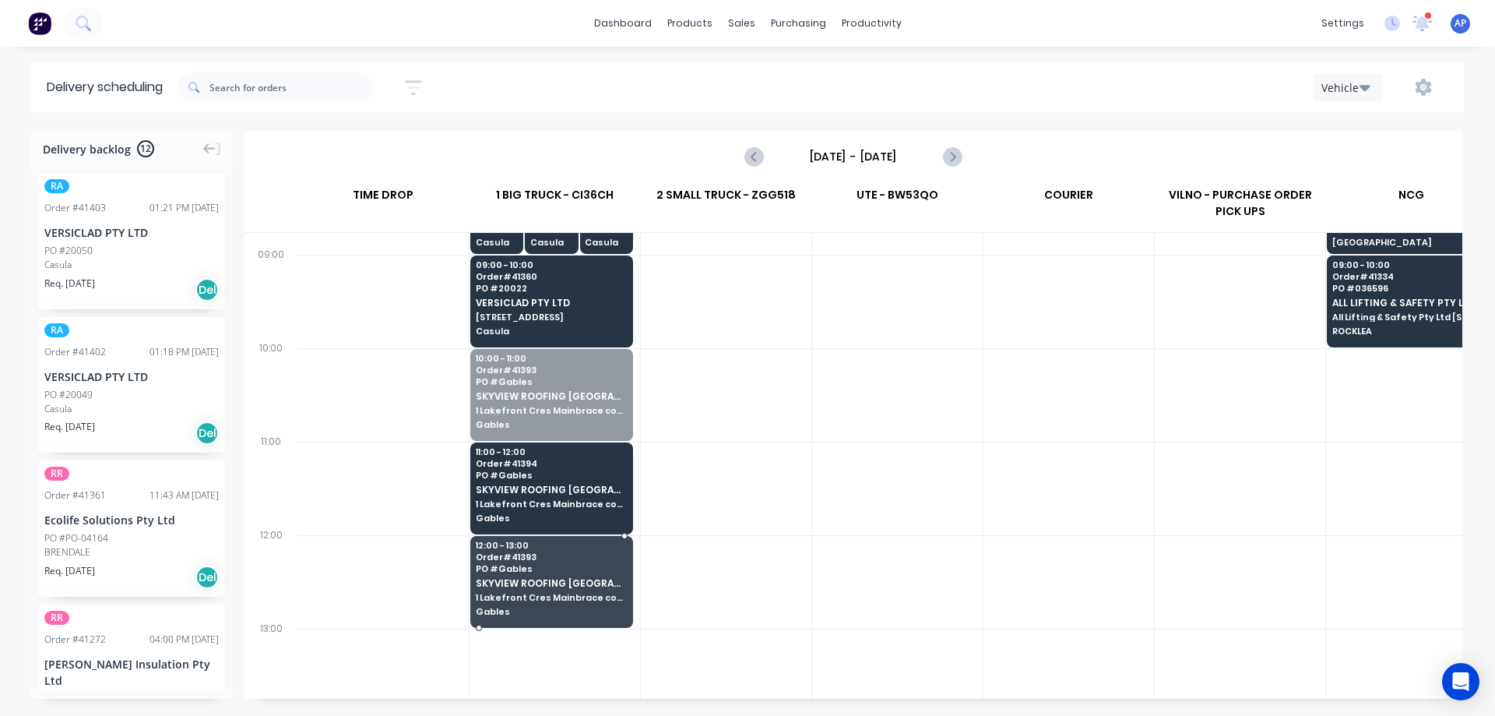
drag, startPoint x: 578, startPoint y: 384, endPoint x: 566, endPoint y: 541, distance: 157.7
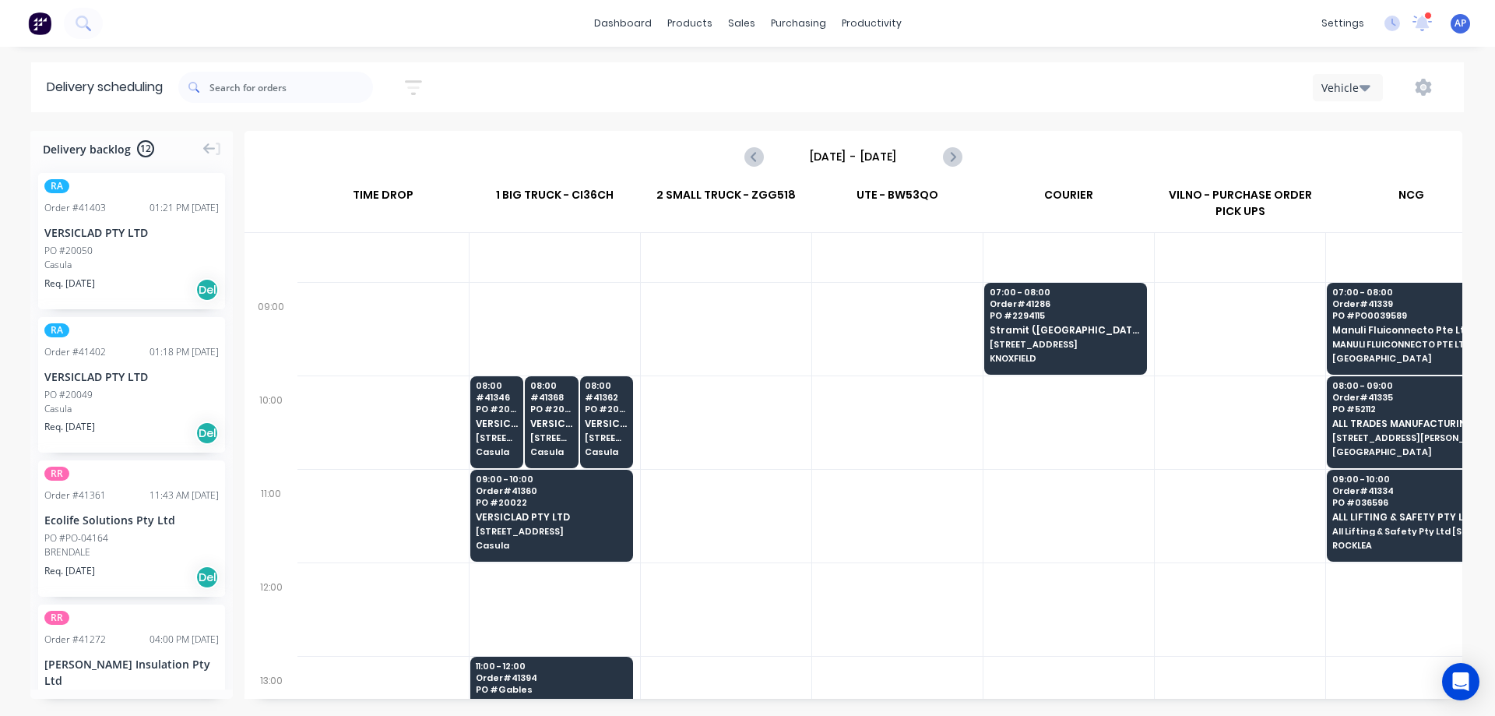
scroll to position [0, 0]
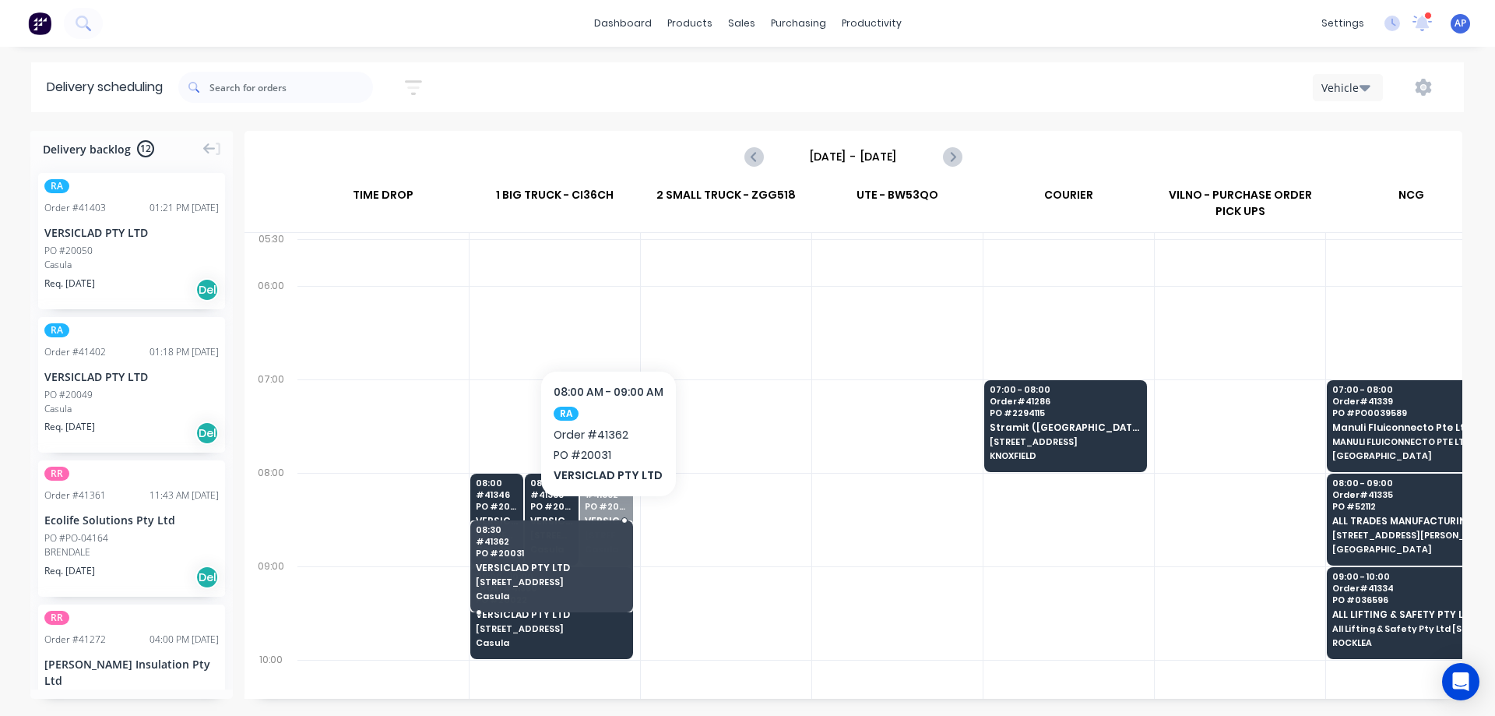
drag, startPoint x: 611, startPoint y: 507, endPoint x: 600, endPoint y: 566, distance: 60.2
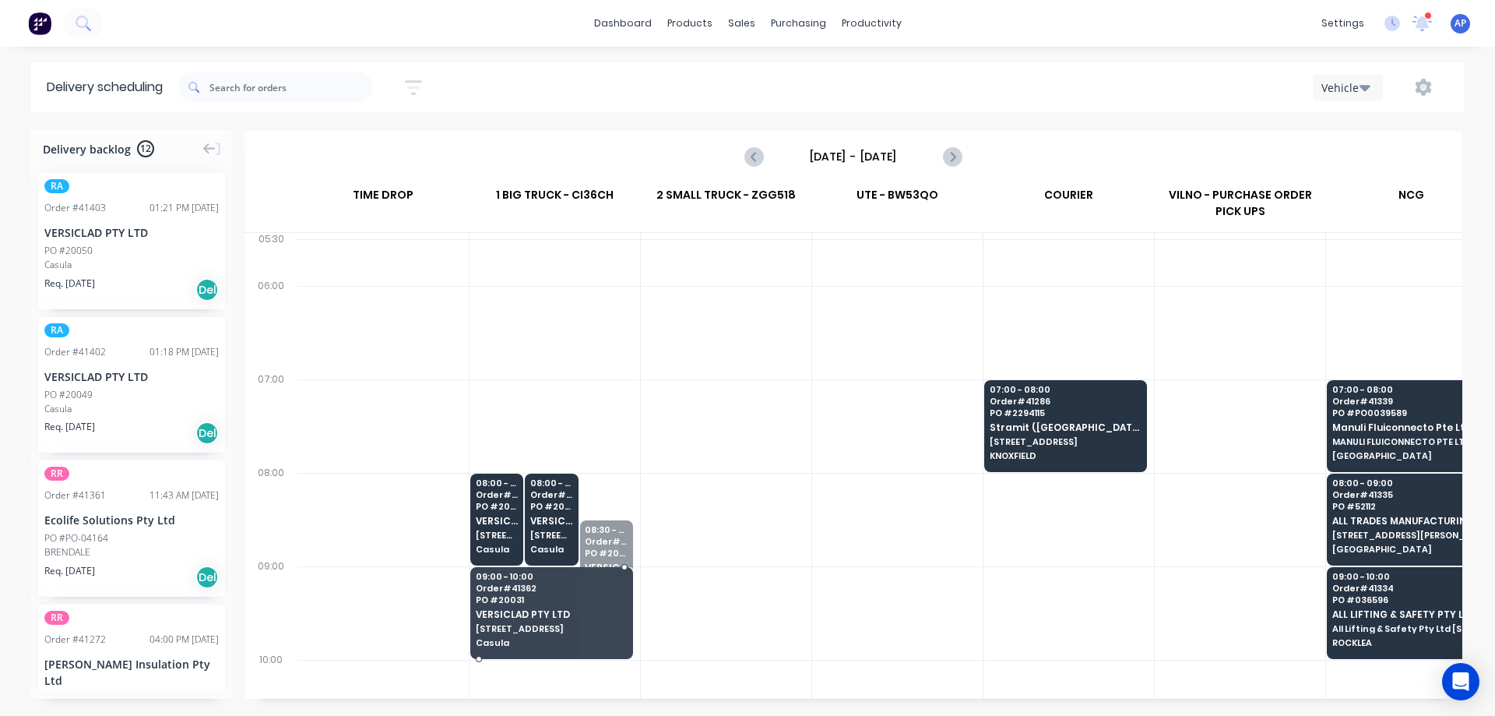
drag, startPoint x: 607, startPoint y: 561, endPoint x: 564, endPoint y: 537, distance: 49.5
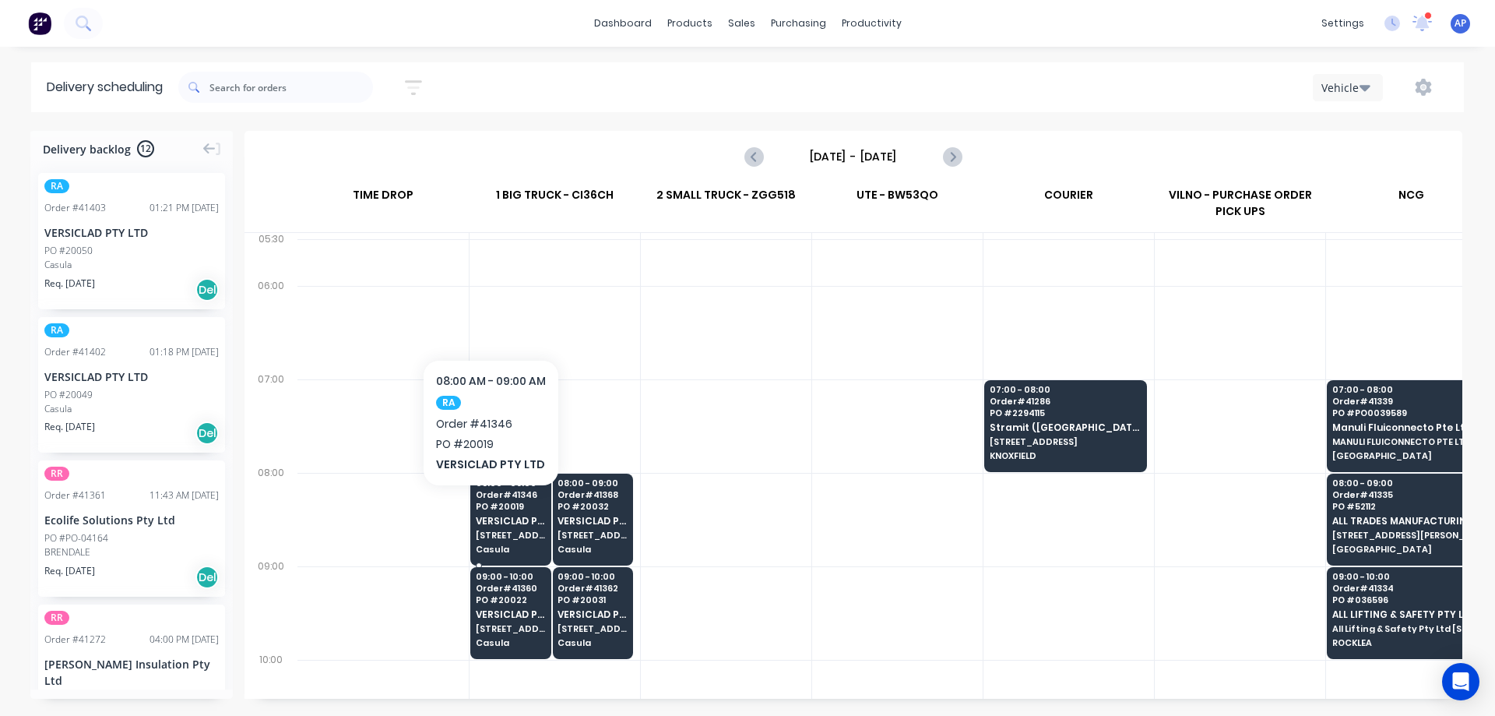
click at [491, 508] on span "PO # 20019" at bounding box center [510, 505] width 69 height 9
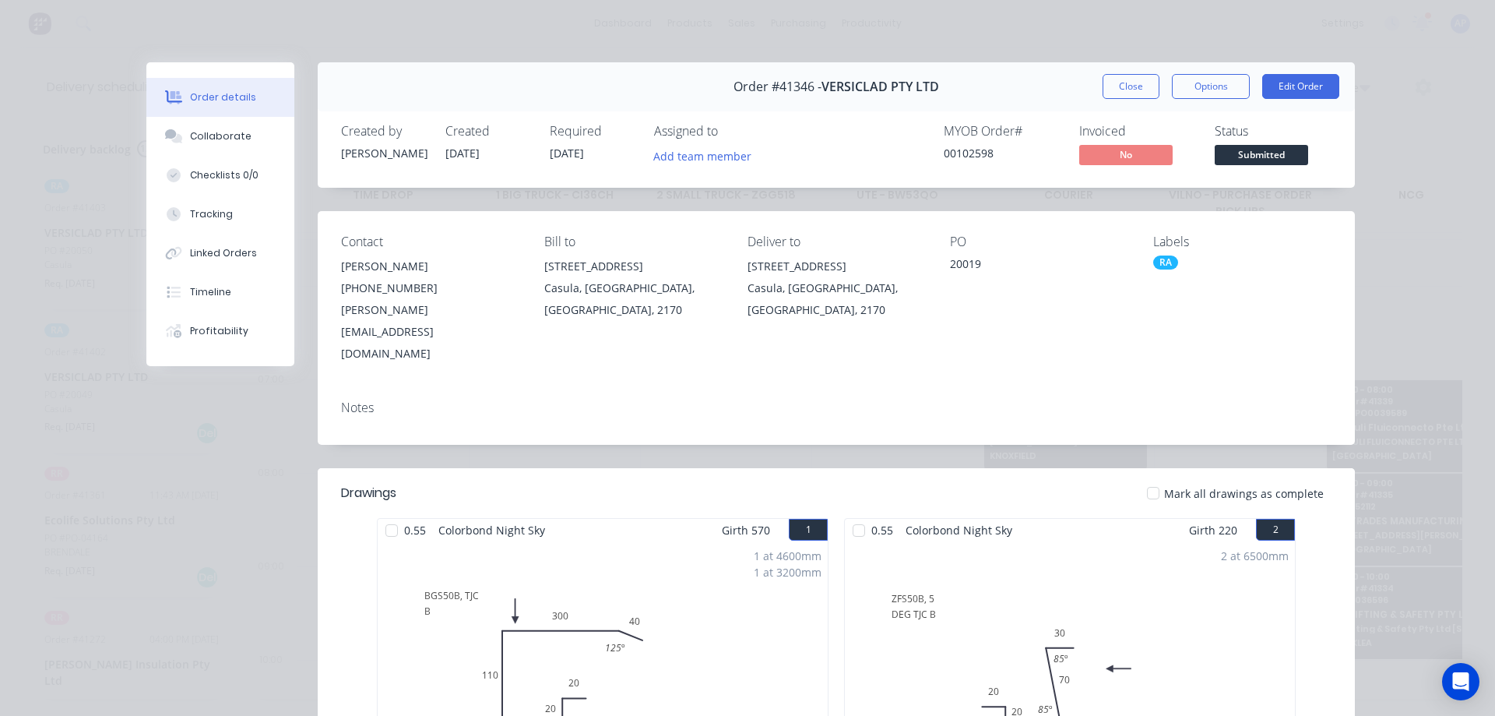
drag, startPoint x: 1120, startPoint y: 83, endPoint x: 757, endPoint y: 286, distance: 415.9
click at [1120, 82] on button "Close" at bounding box center [1131, 86] width 57 height 25
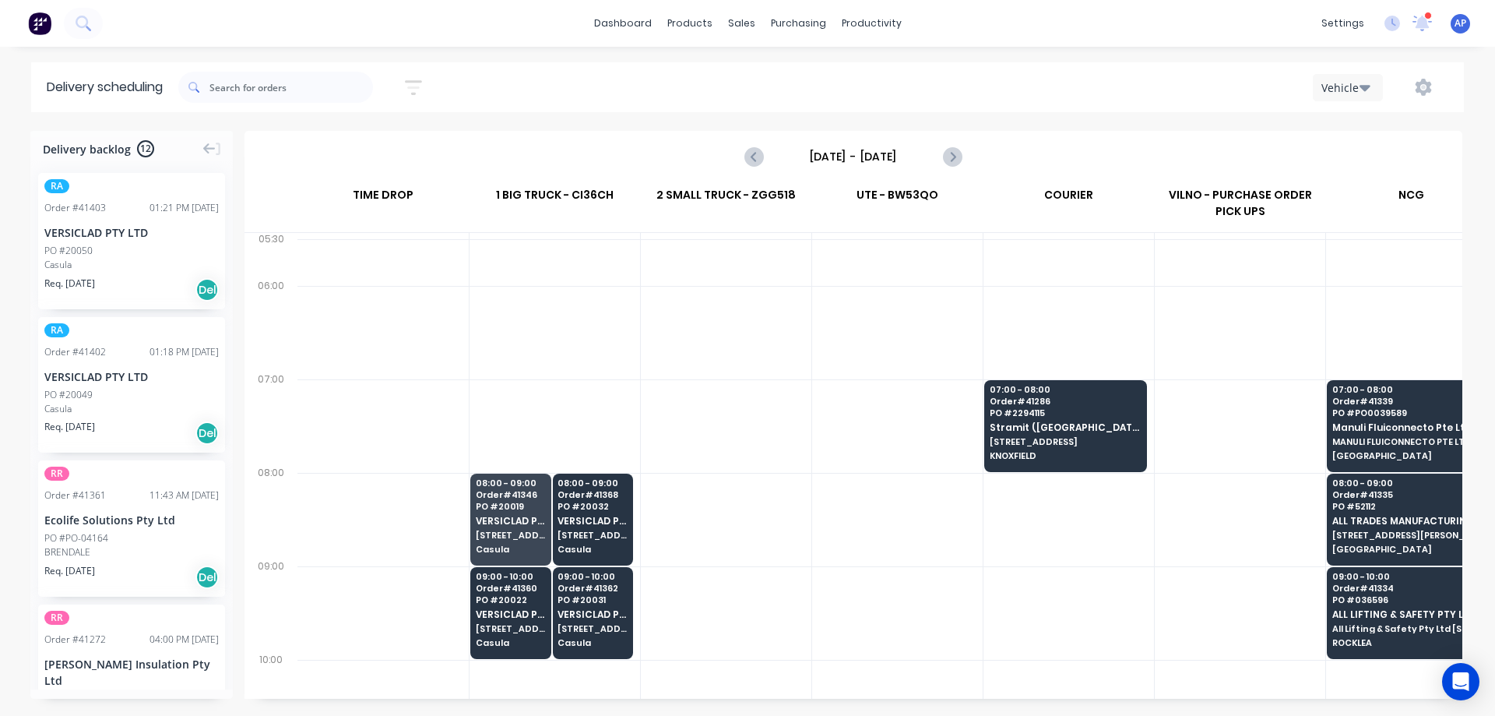
click at [607, 503] on span "PO # 20032" at bounding box center [592, 505] width 69 height 9
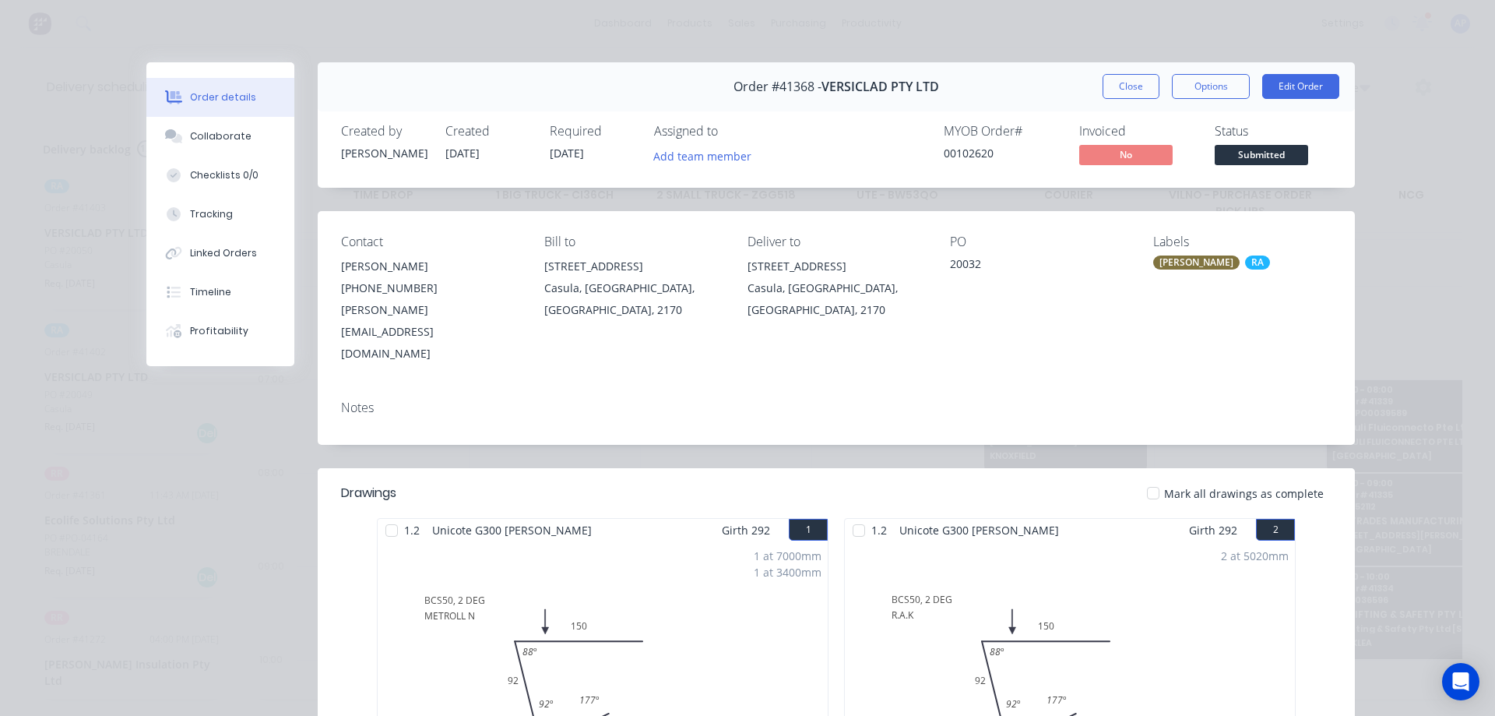
drag, startPoint x: 1117, startPoint y: 79, endPoint x: 746, endPoint y: 292, distance: 428.0
click at [1117, 81] on button "Close" at bounding box center [1131, 86] width 57 height 25
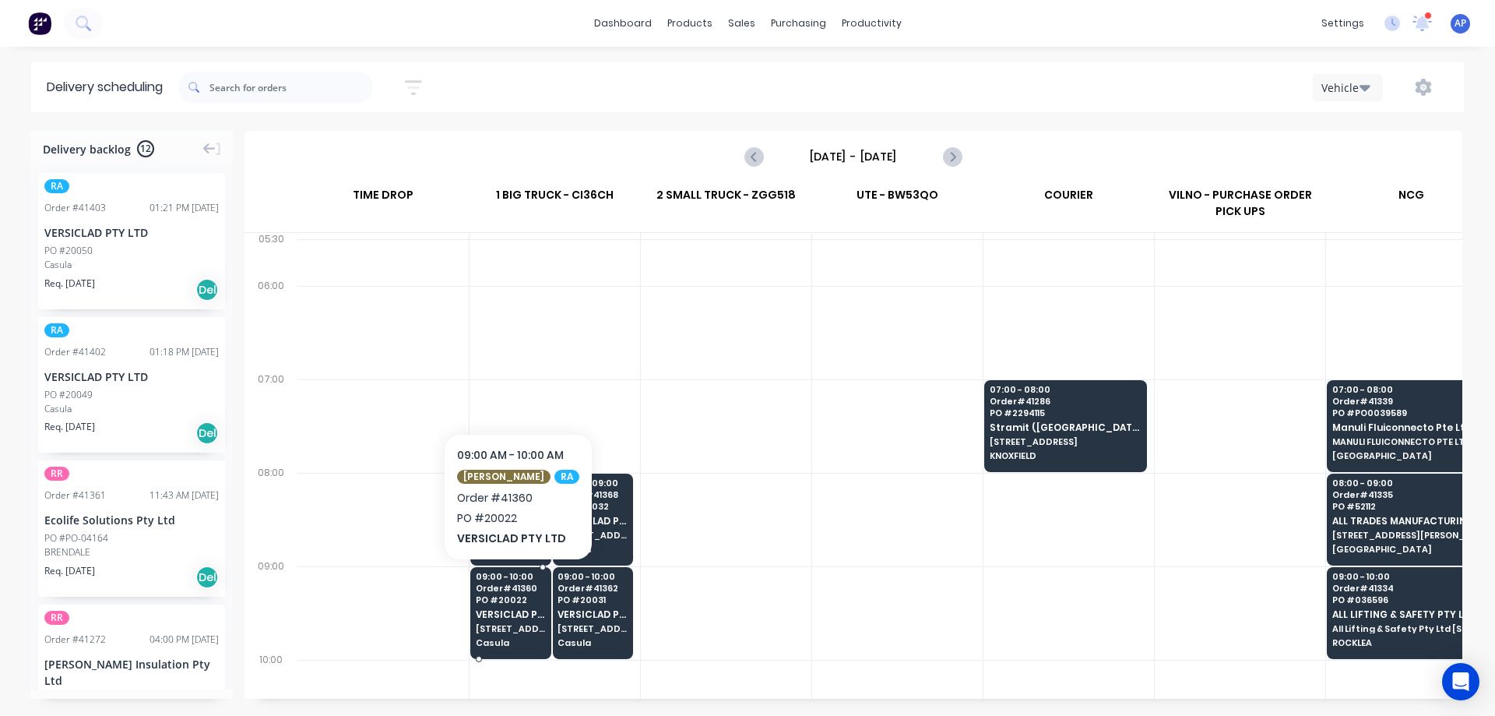
click at [504, 601] on span "PO # 20022" at bounding box center [510, 599] width 69 height 9
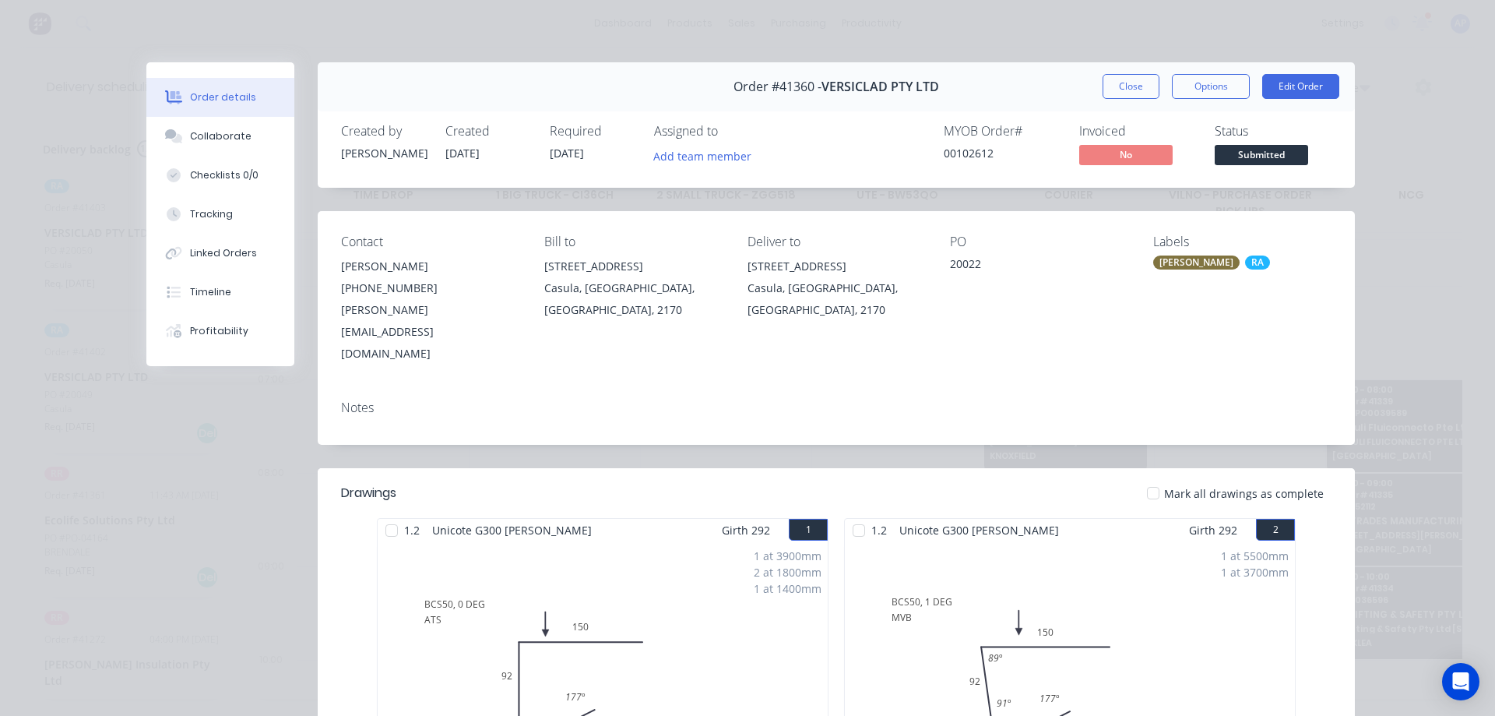
click at [1125, 86] on button "Close" at bounding box center [1131, 86] width 57 height 25
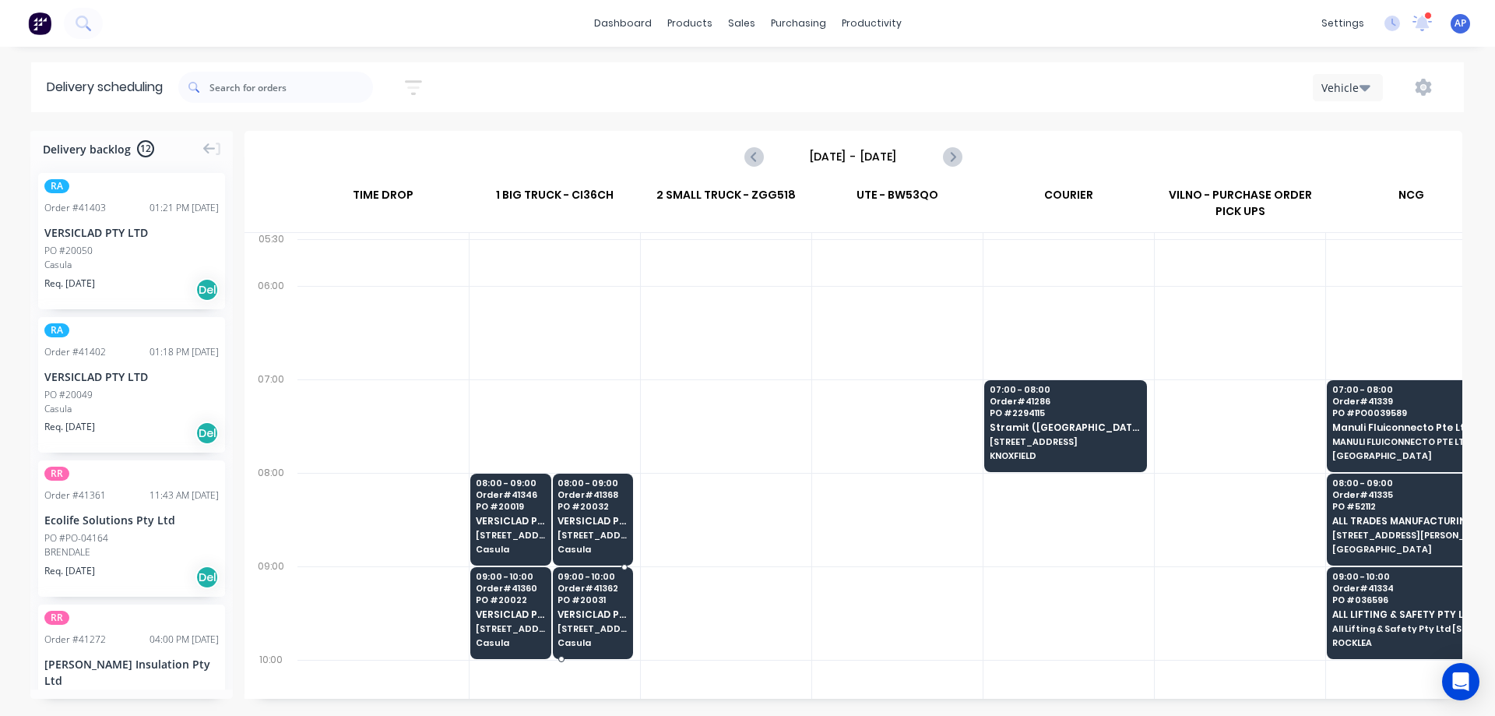
click at [575, 597] on span "PO # 20031" at bounding box center [592, 599] width 69 height 9
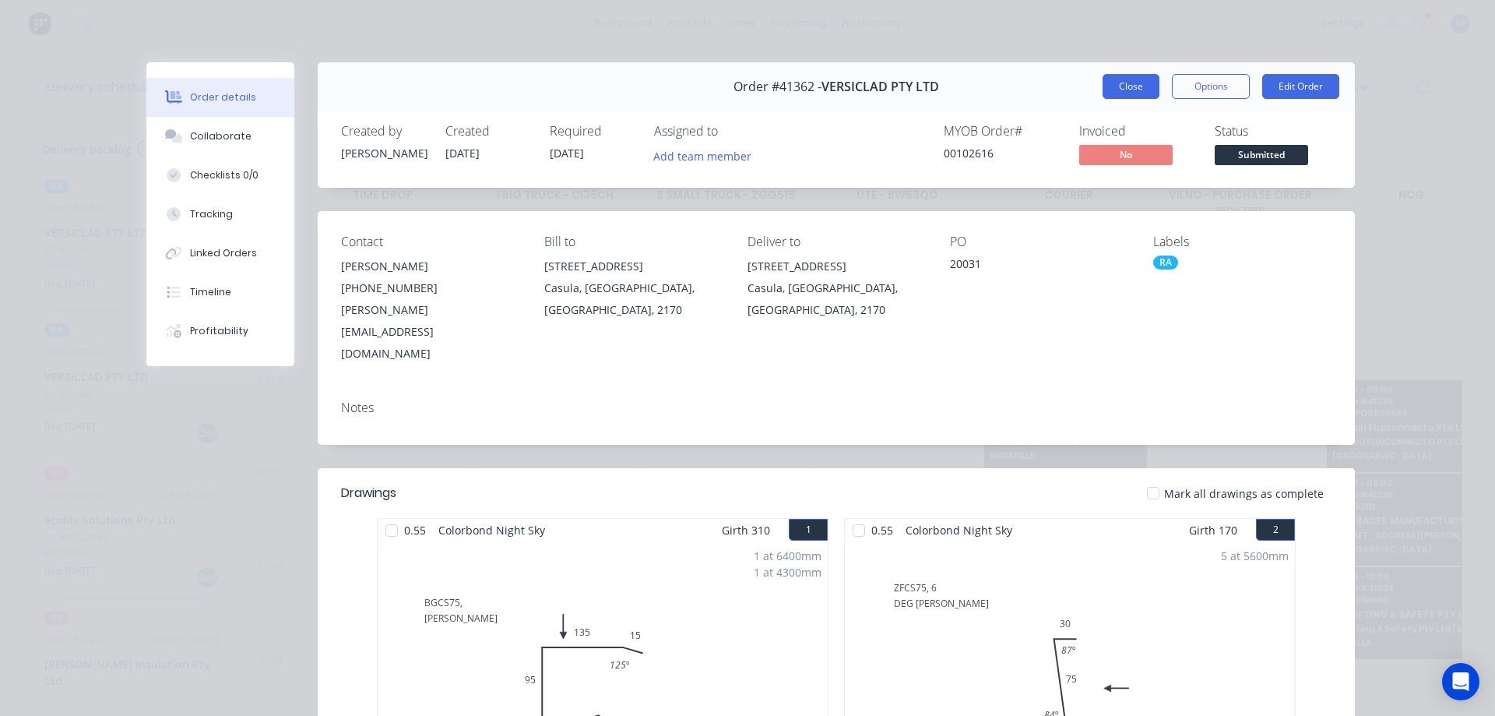
click at [1108, 79] on button "Close" at bounding box center [1131, 86] width 57 height 25
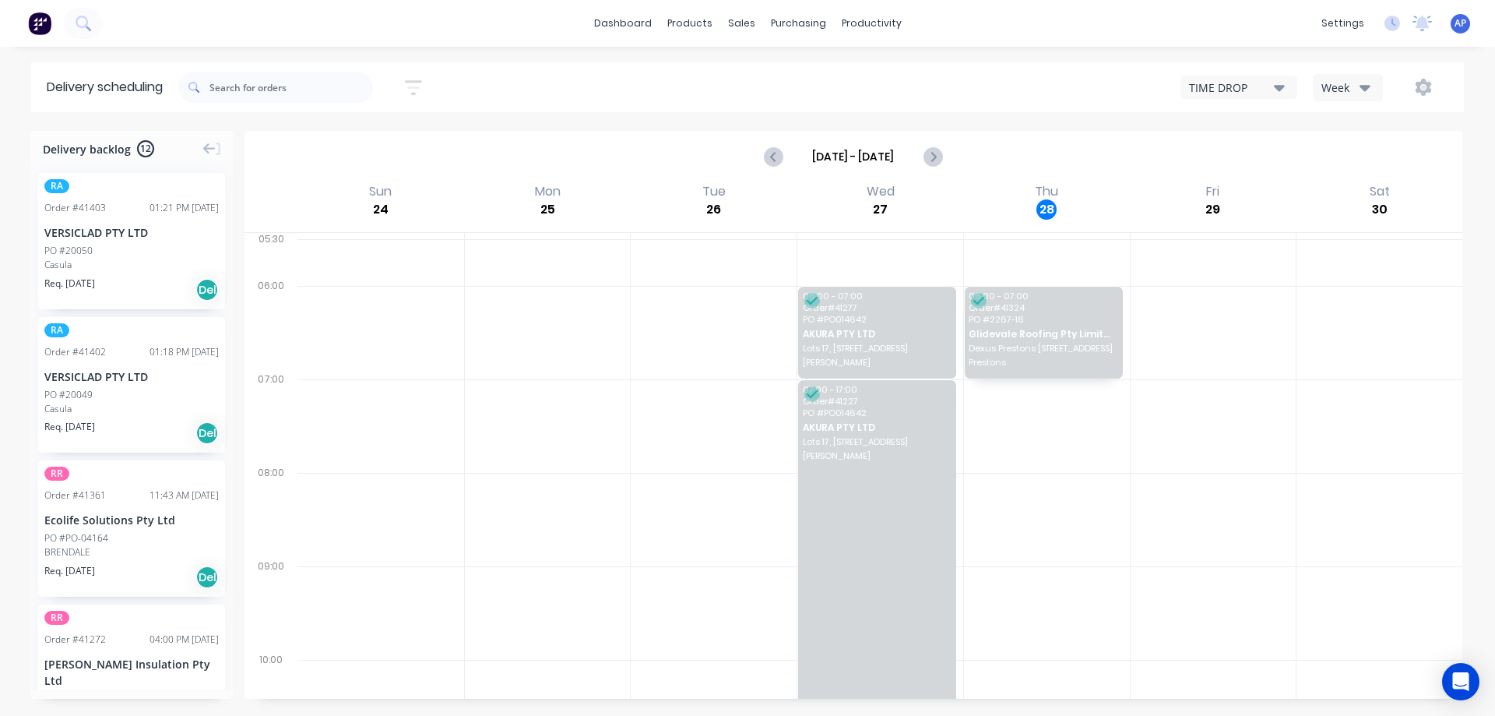
click at [1374, 90] on button "Week" at bounding box center [1348, 87] width 70 height 27
click at [1368, 163] on div "Vehicle" at bounding box center [1391, 159] width 154 height 31
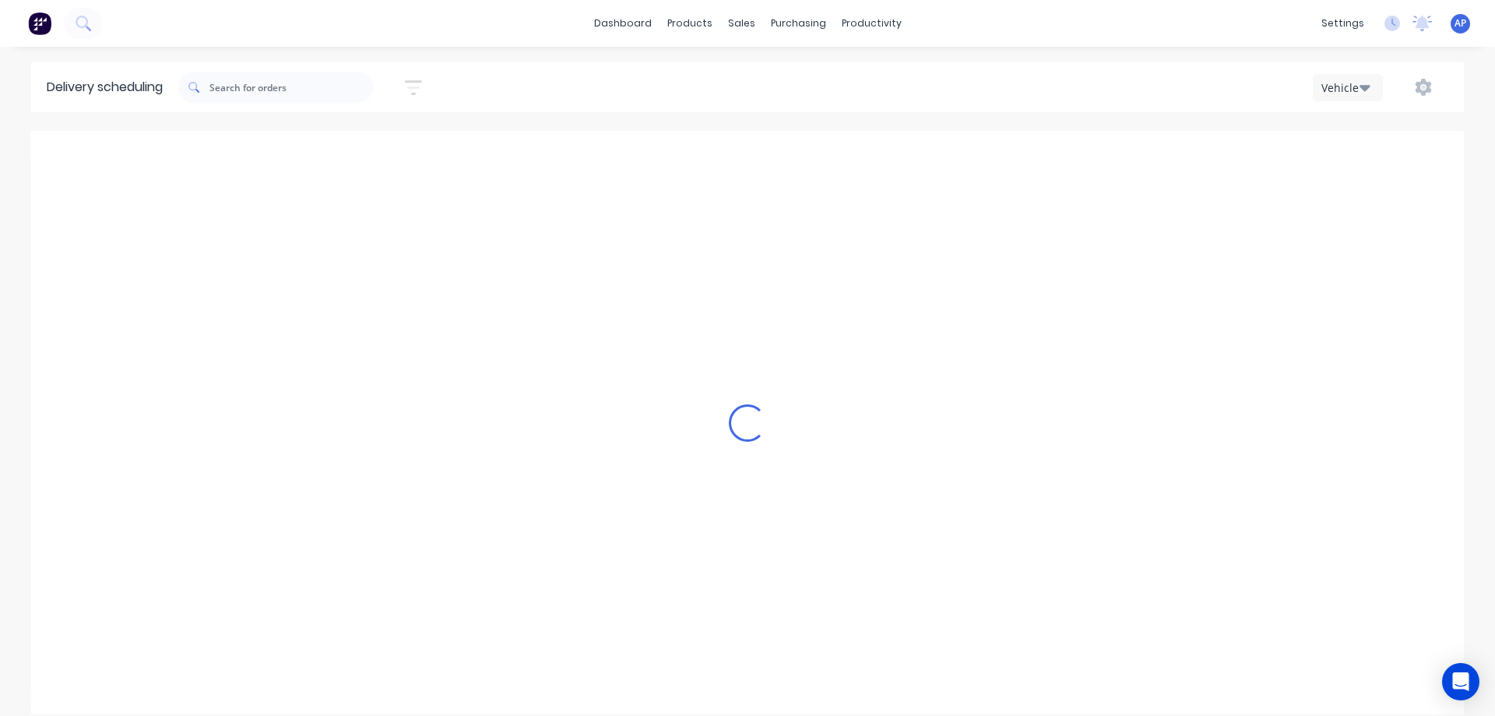
scroll to position [0, 1]
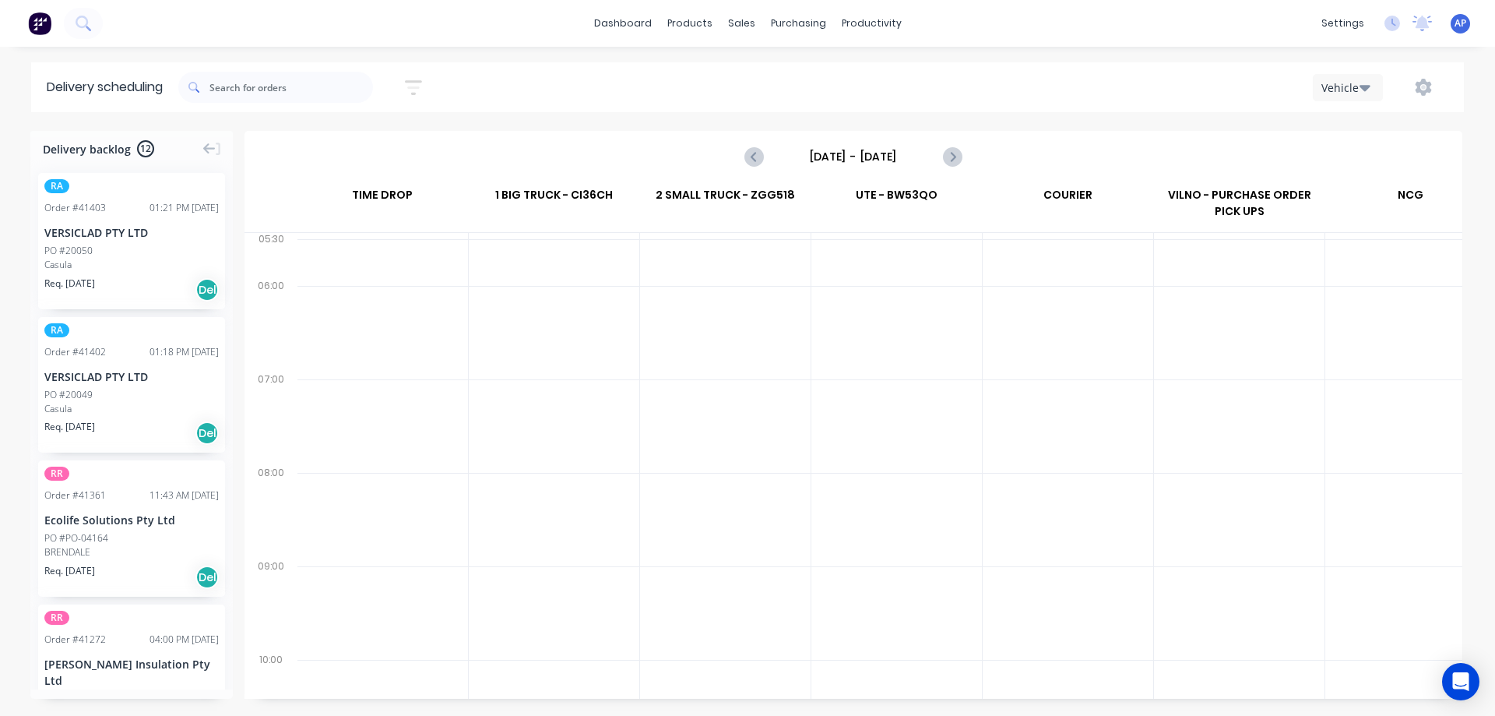
click at [868, 158] on input "[DATE] - [DATE]" at bounding box center [853, 156] width 154 height 23
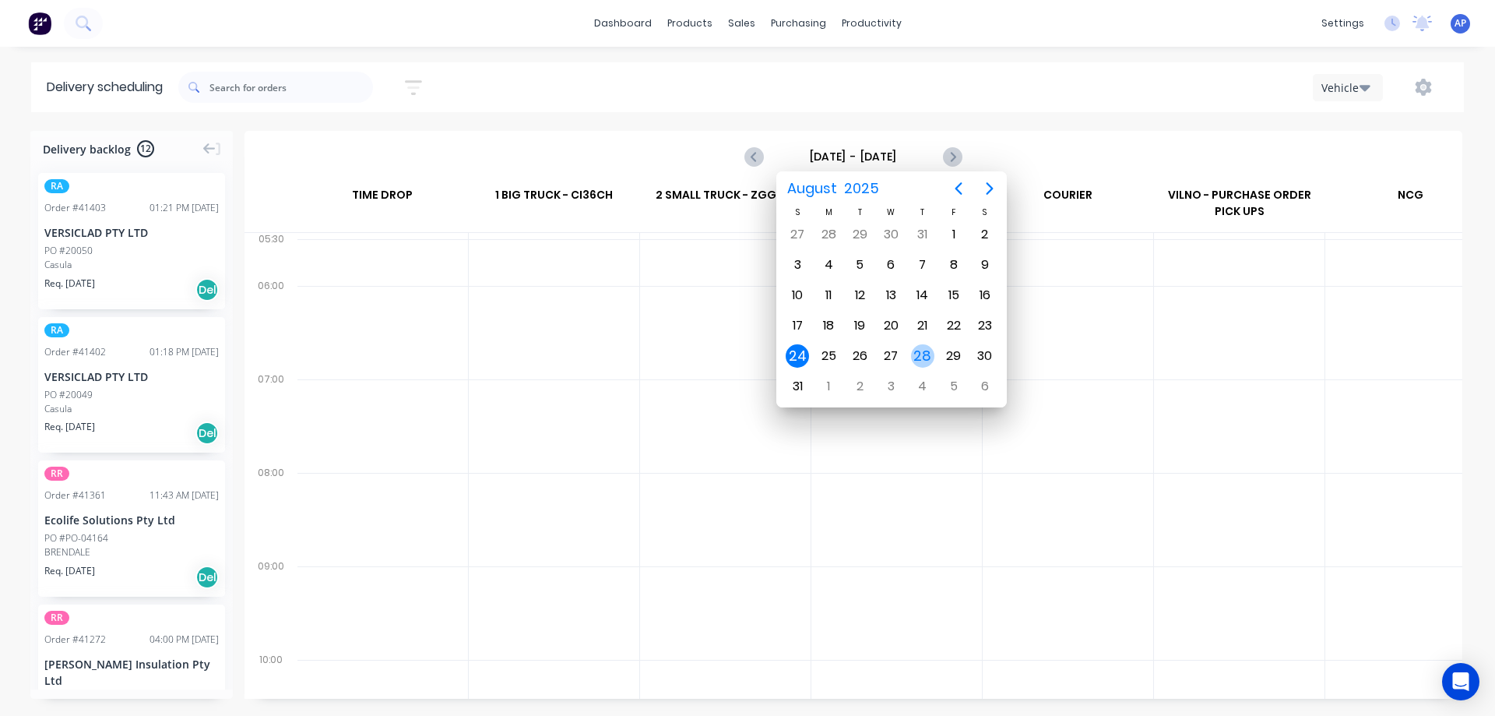
click at [926, 354] on div "28" at bounding box center [922, 355] width 23 height 23
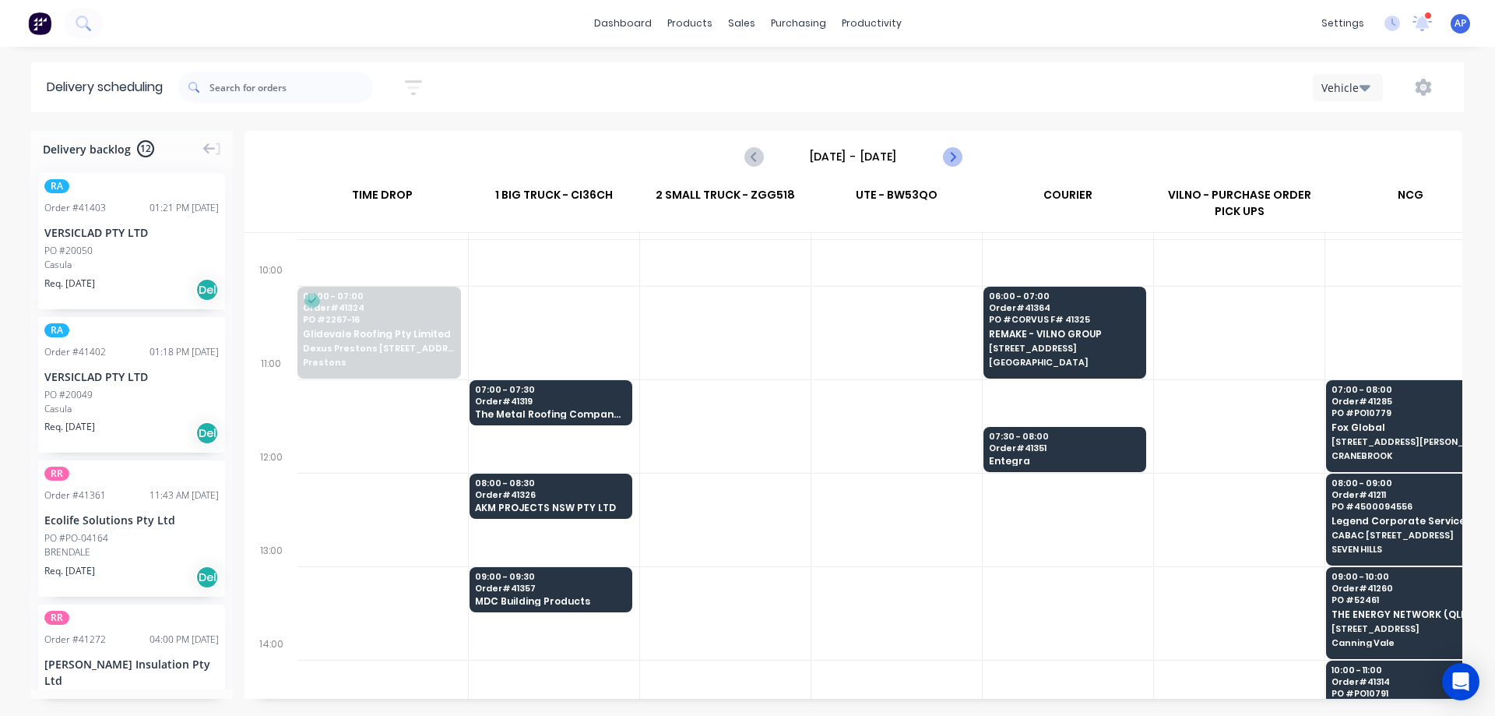
click at [949, 153] on icon "Next page" at bounding box center [951, 156] width 19 height 19
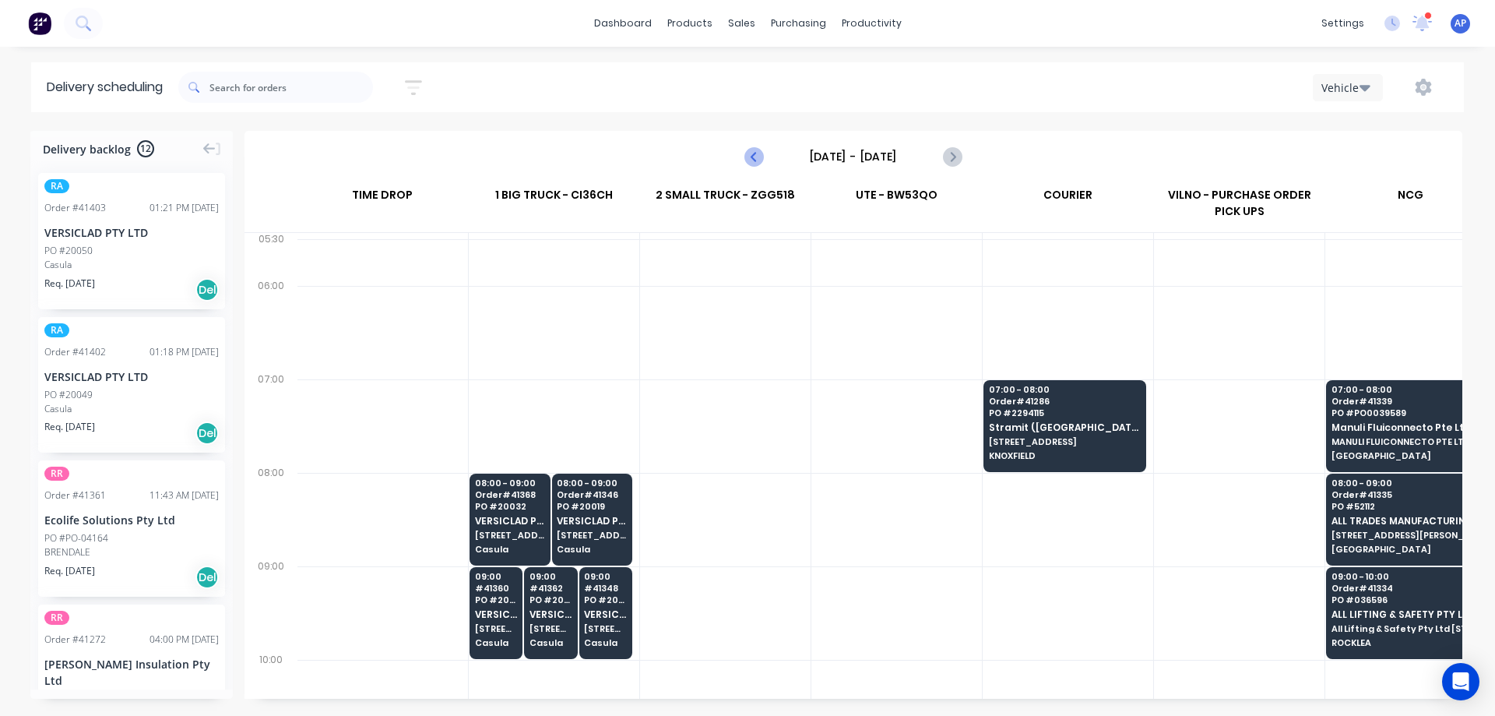
click at [751, 157] on icon "Previous page" at bounding box center [754, 156] width 19 height 19
type input "[DATE] - [DATE]"
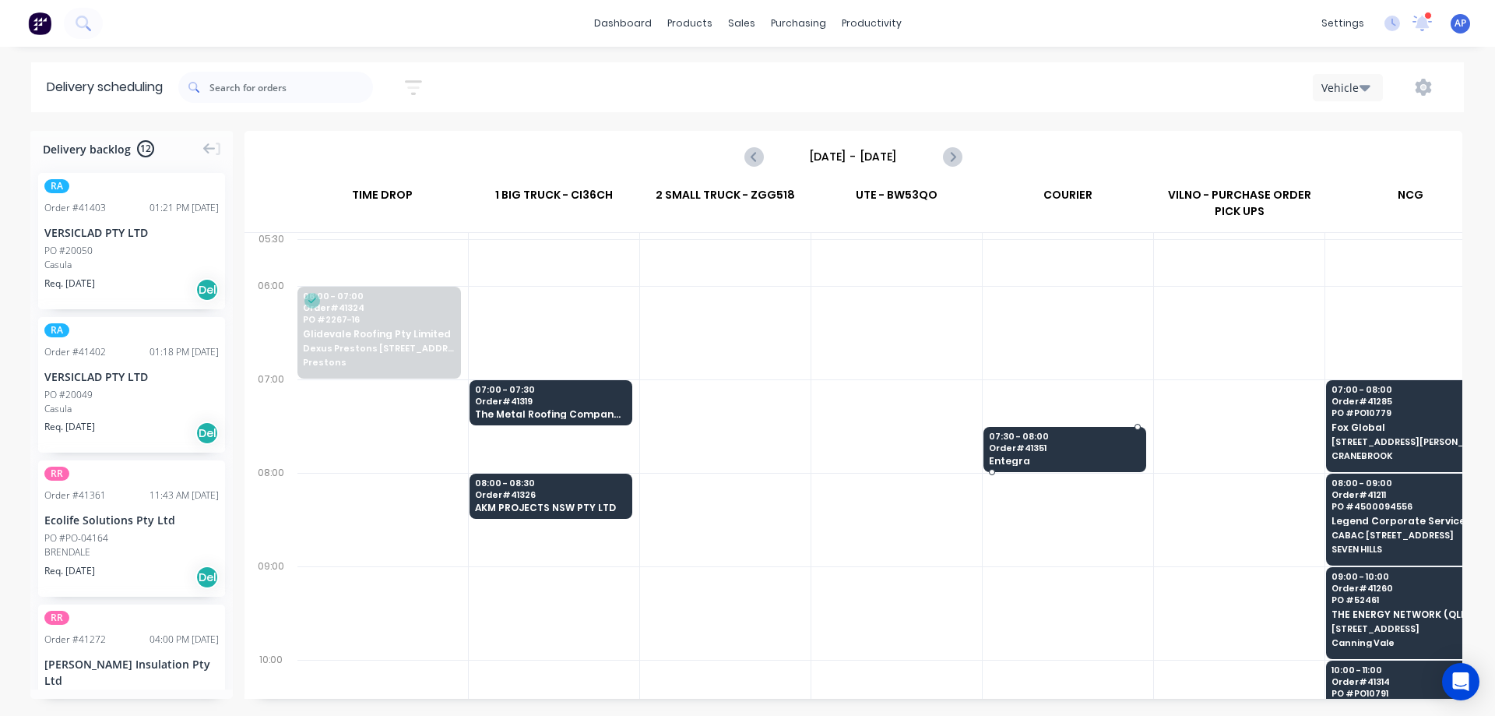
click at [1053, 451] on span "Order # 41351" at bounding box center [1064, 447] width 151 height 9
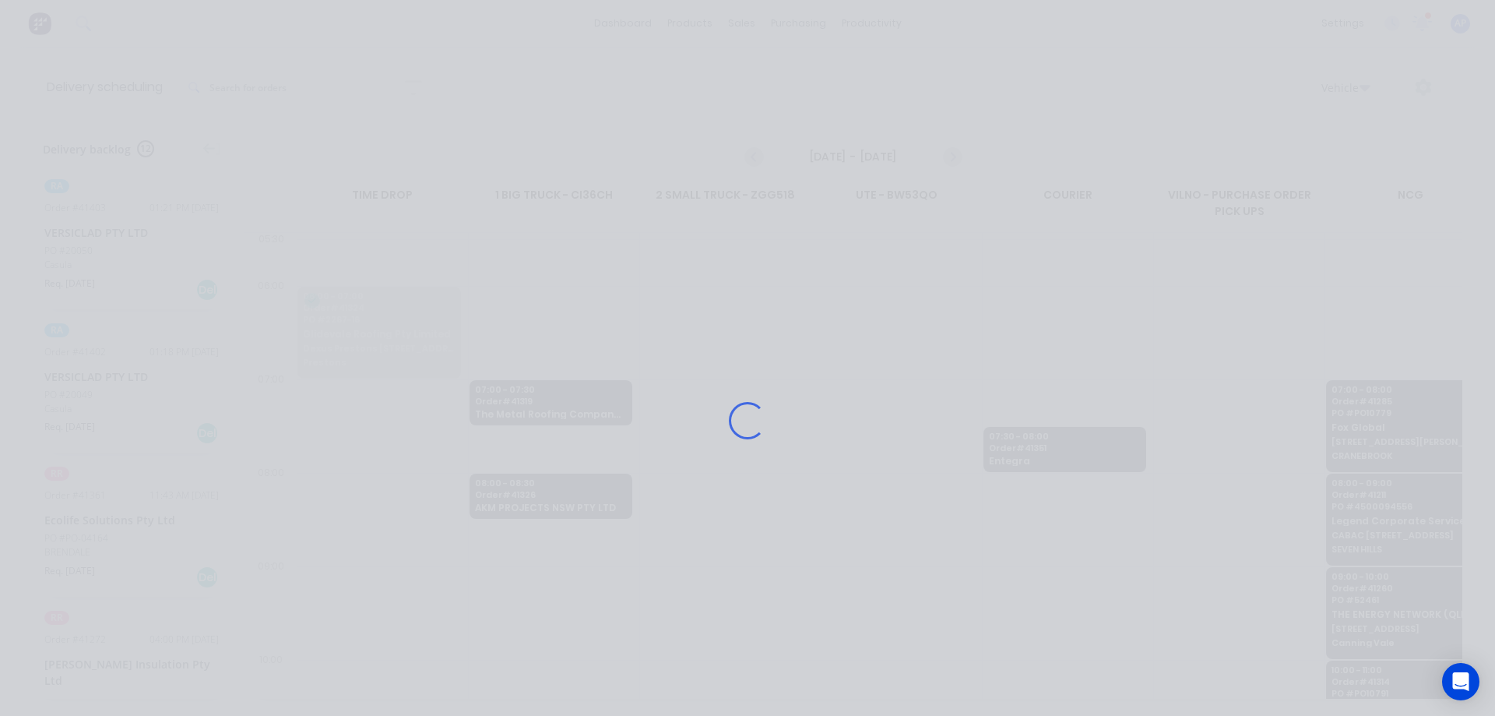
click at [1056, 453] on div "Loading..." at bounding box center [748, 420] width 1246 height 716
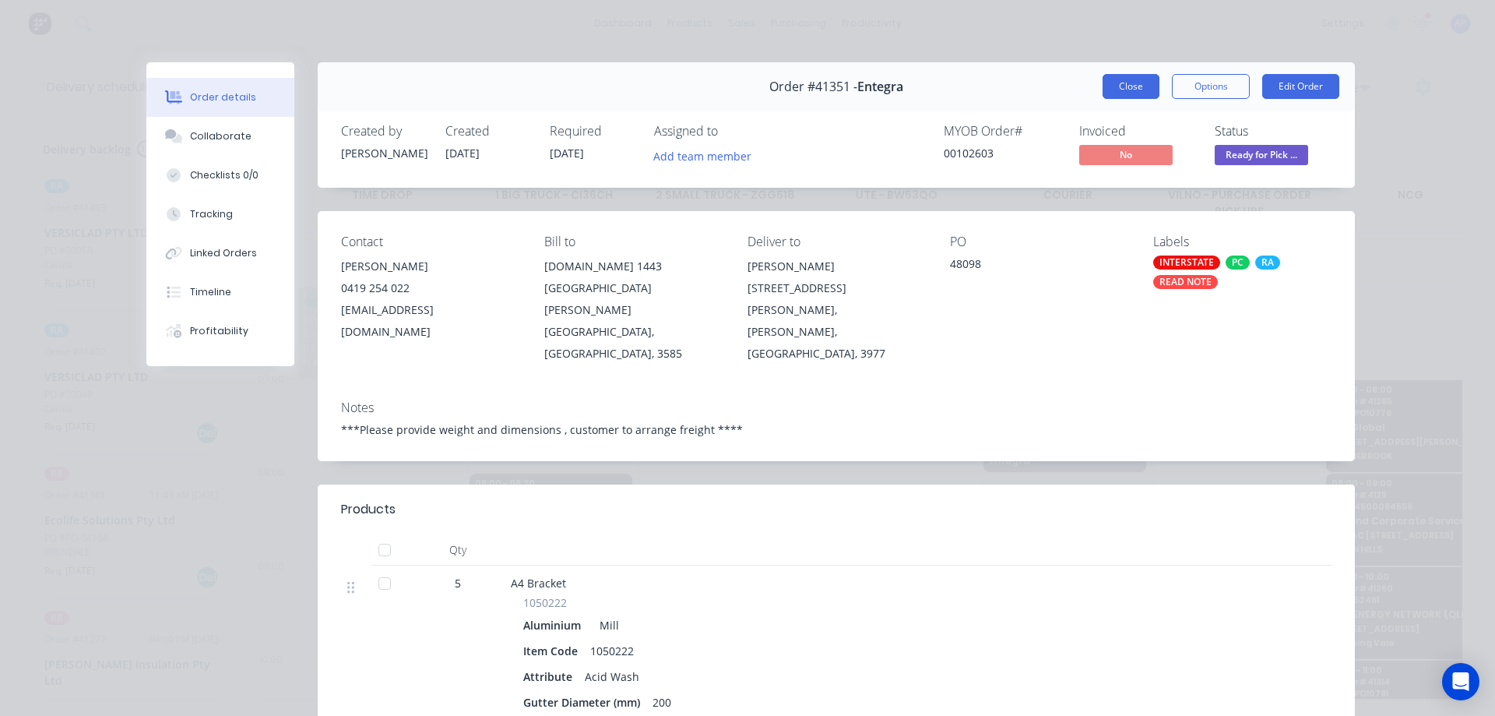
click at [1130, 85] on button "Close" at bounding box center [1131, 86] width 57 height 25
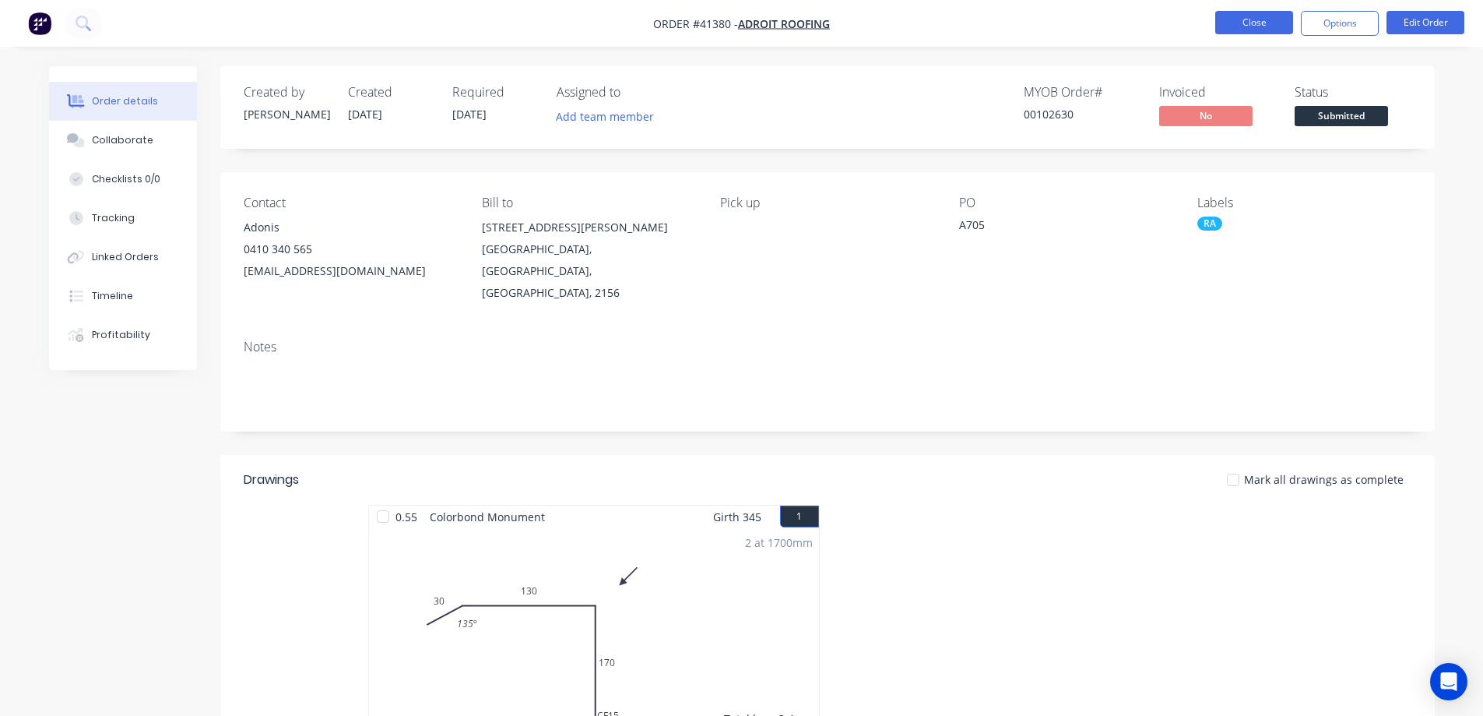
click at [1250, 19] on button "Close" at bounding box center [1255, 22] width 78 height 23
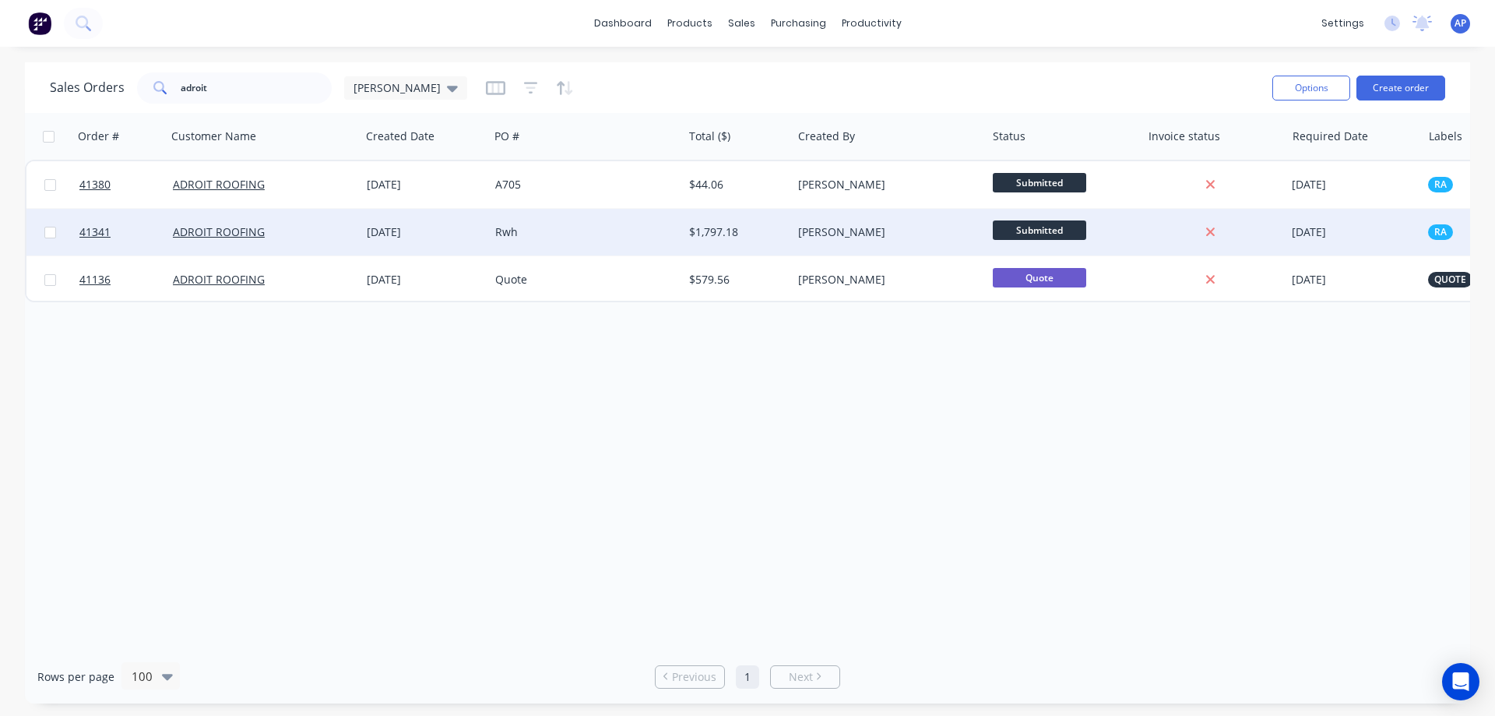
click at [537, 233] on div "Rwh" at bounding box center [581, 232] width 173 height 16
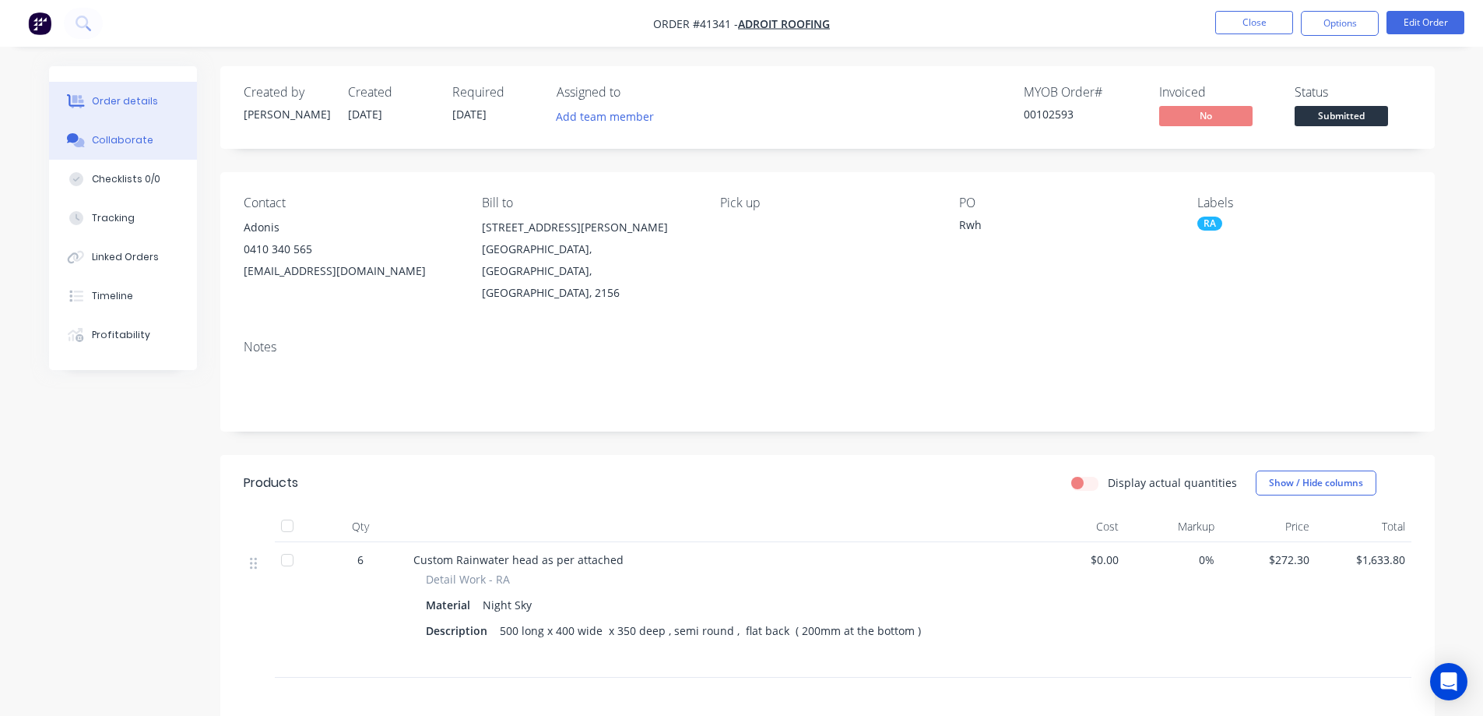
click at [142, 125] on button "Collaborate" at bounding box center [123, 140] width 148 height 39
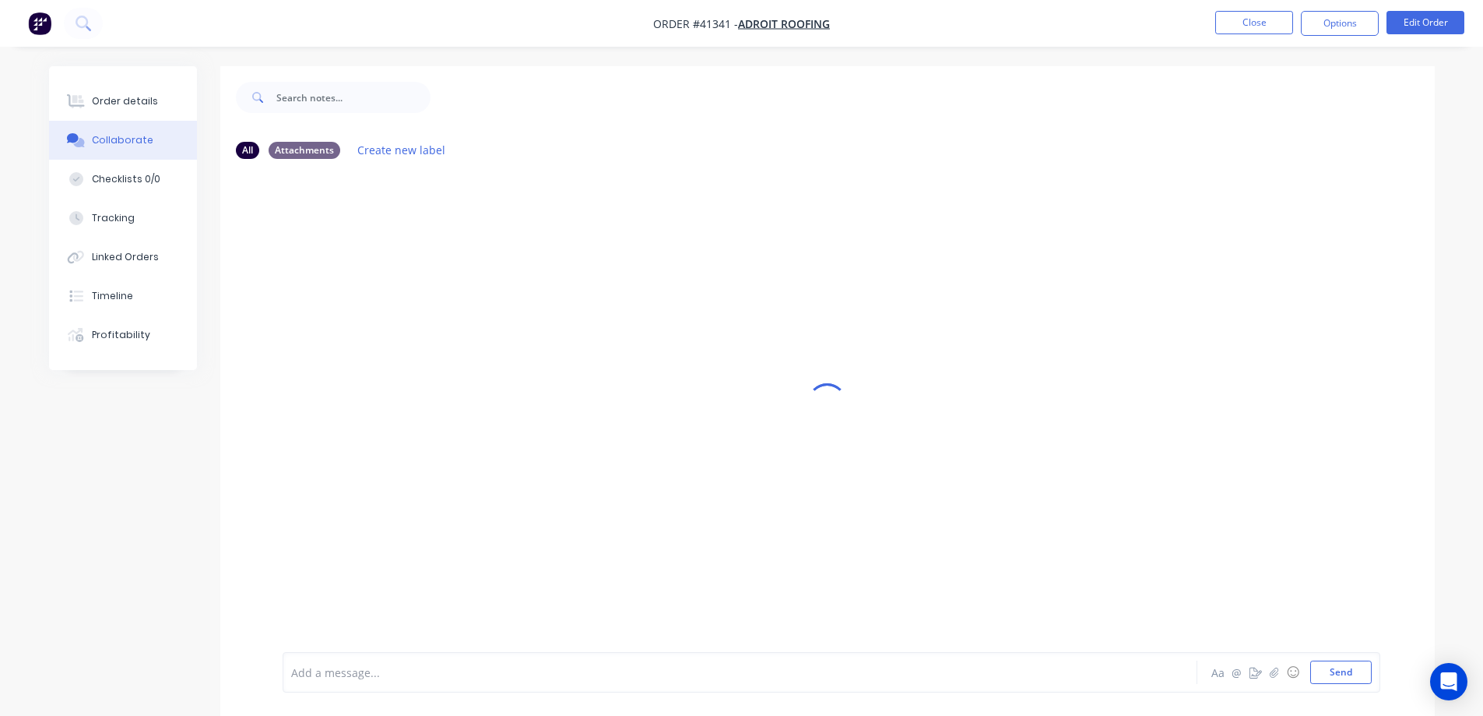
click at [383, 669] on div at bounding box center [697, 672] width 810 height 16
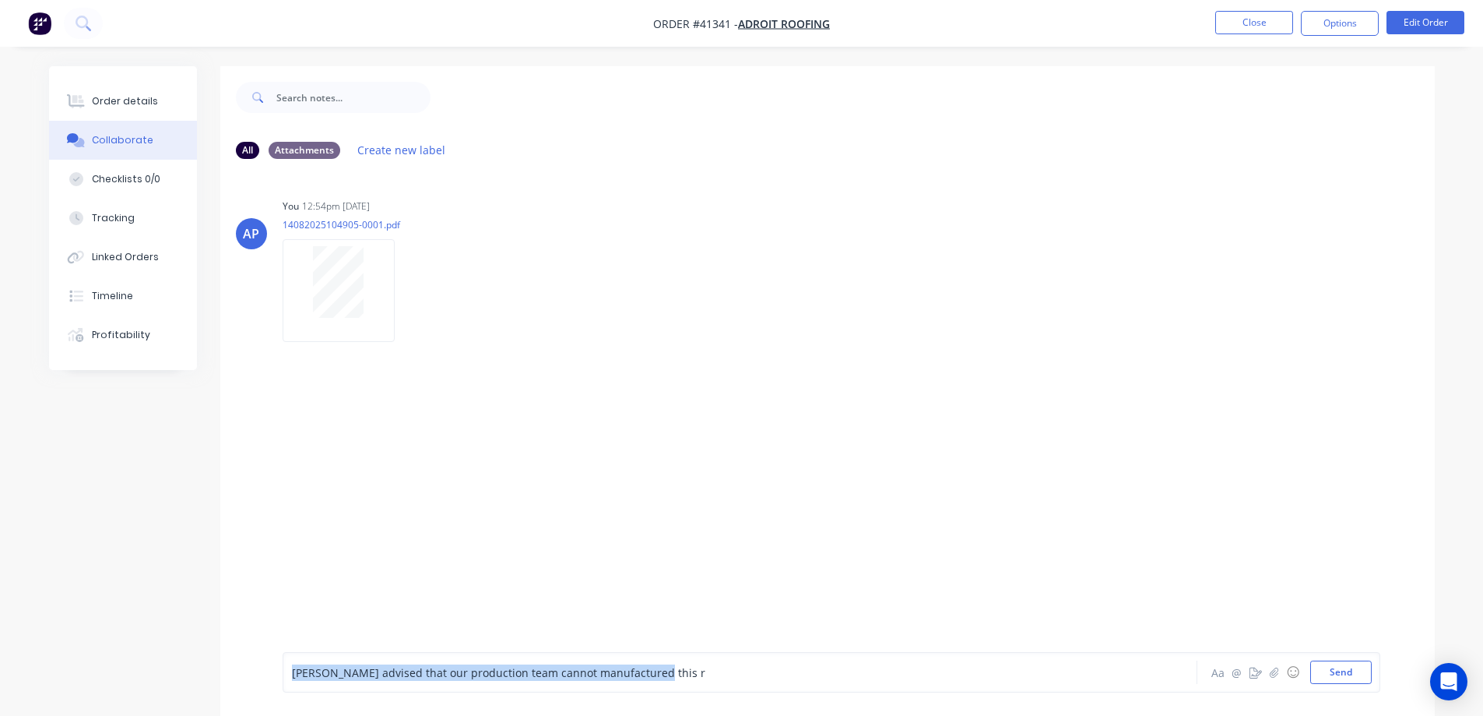
drag, startPoint x: 622, startPoint y: 677, endPoint x: 290, endPoint y: 681, distance: 331.7
click at [291, 681] on div "[PERSON_NAME] advised that our production team cannot manufactured this r" at bounding box center [696, 671] width 811 height 23
click at [365, 668] on div at bounding box center [697, 672] width 810 height 16
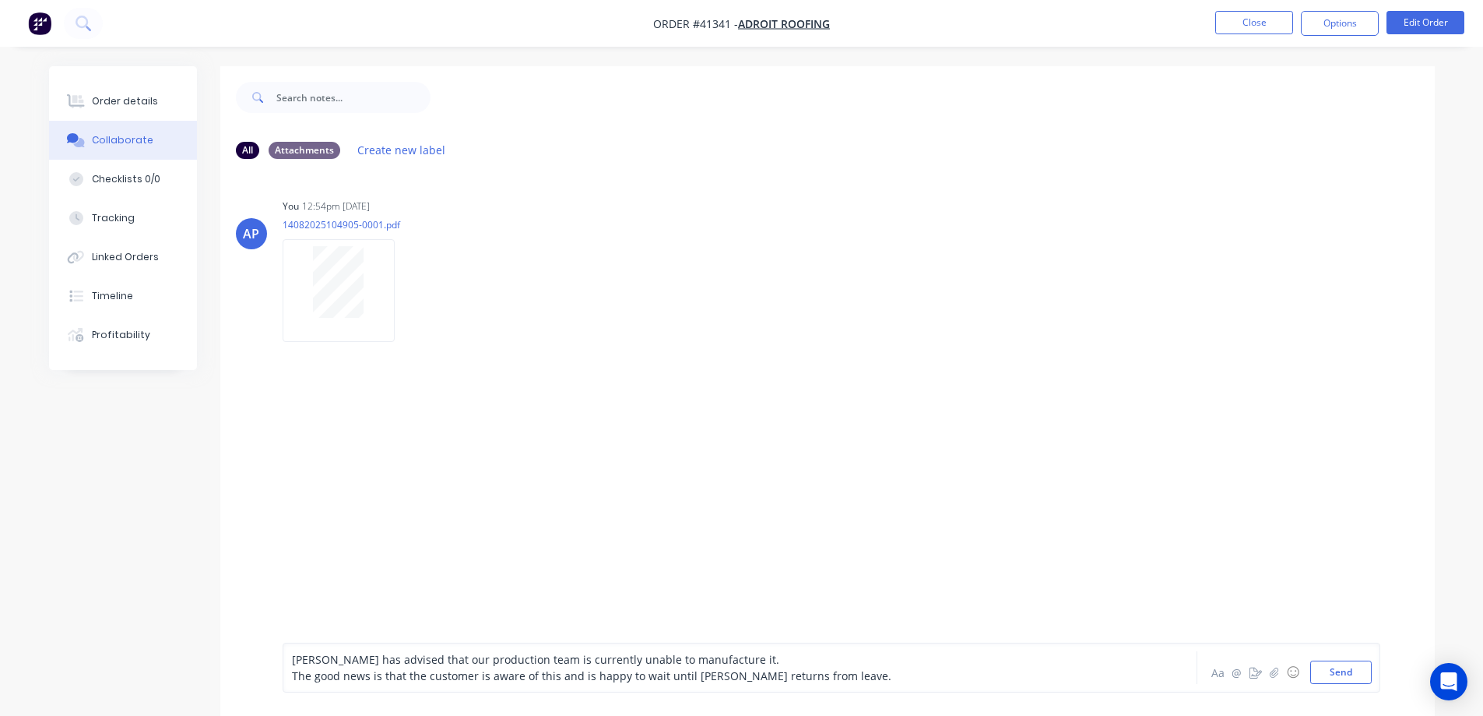
scroll to position [33, 0]
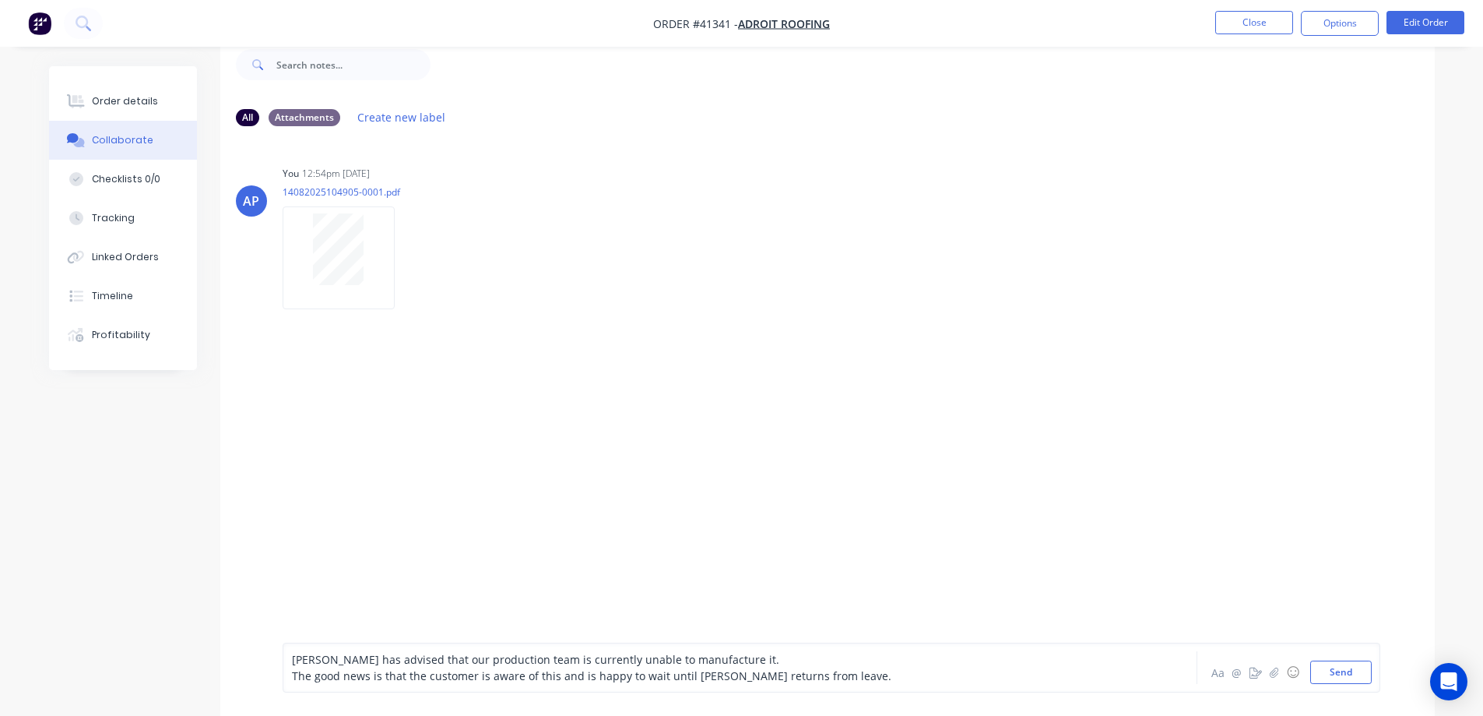
click at [320, 660] on span "[PERSON_NAME] has advised that our production team is currently unable to manuf…" at bounding box center [535, 659] width 487 height 15
click at [714, 660] on div "[PERSON_NAME] has advised that our production team is currently unable to manuf…" at bounding box center [697, 659] width 810 height 16
click at [714, 660] on span "[PERSON_NAME] has advised that our production team is currently unable to manuf…" at bounding box center [554, 659] width 525 height 15
click at [424, 675] on span "The good news is that the customer is aware of this and is happy to wait until …" at bounding box center [592, 675] width 600 height 15
click at [1327, 671] on button "Send" at bounding box center [1342, 671] width 62 height 23
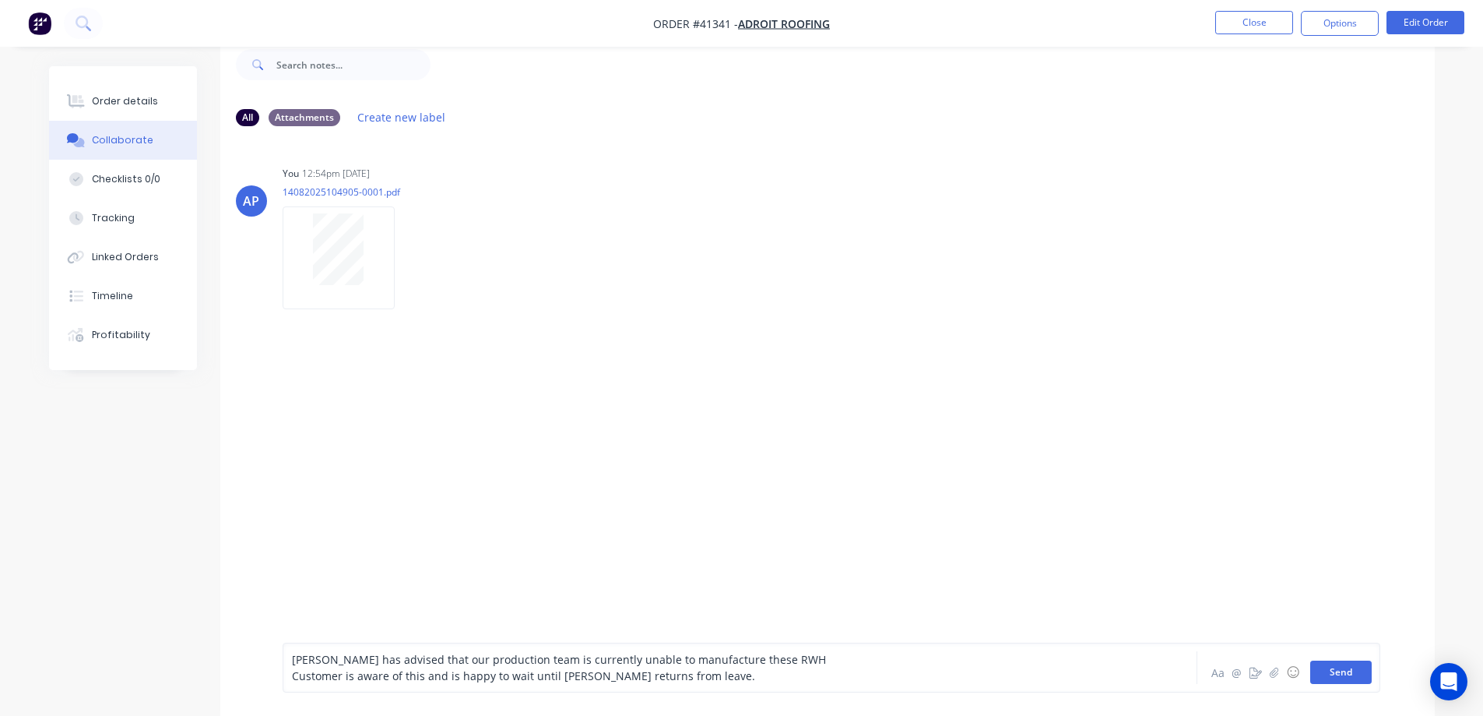
scroll to position [23, 0]
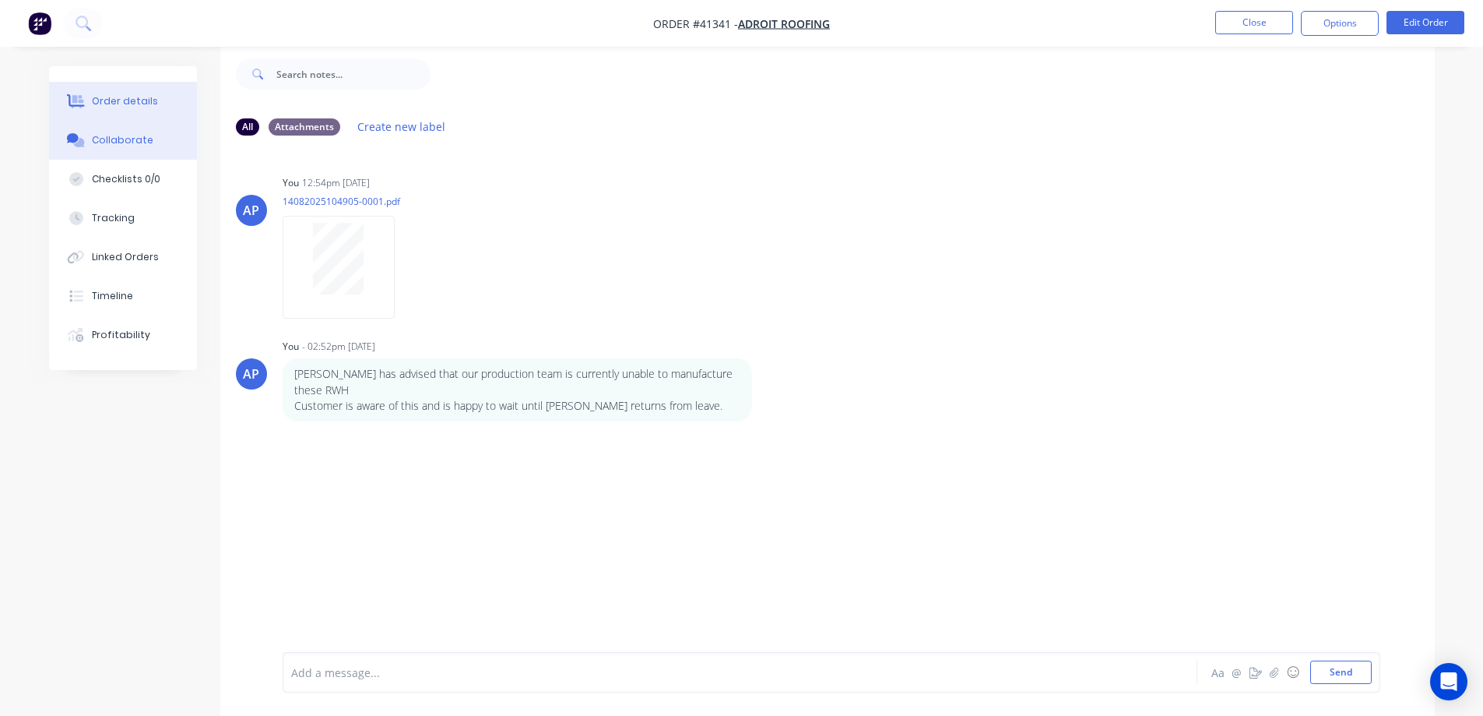
click at [128, 104] on div "Order details" at bounding box center [125, 101] width 66 height 14
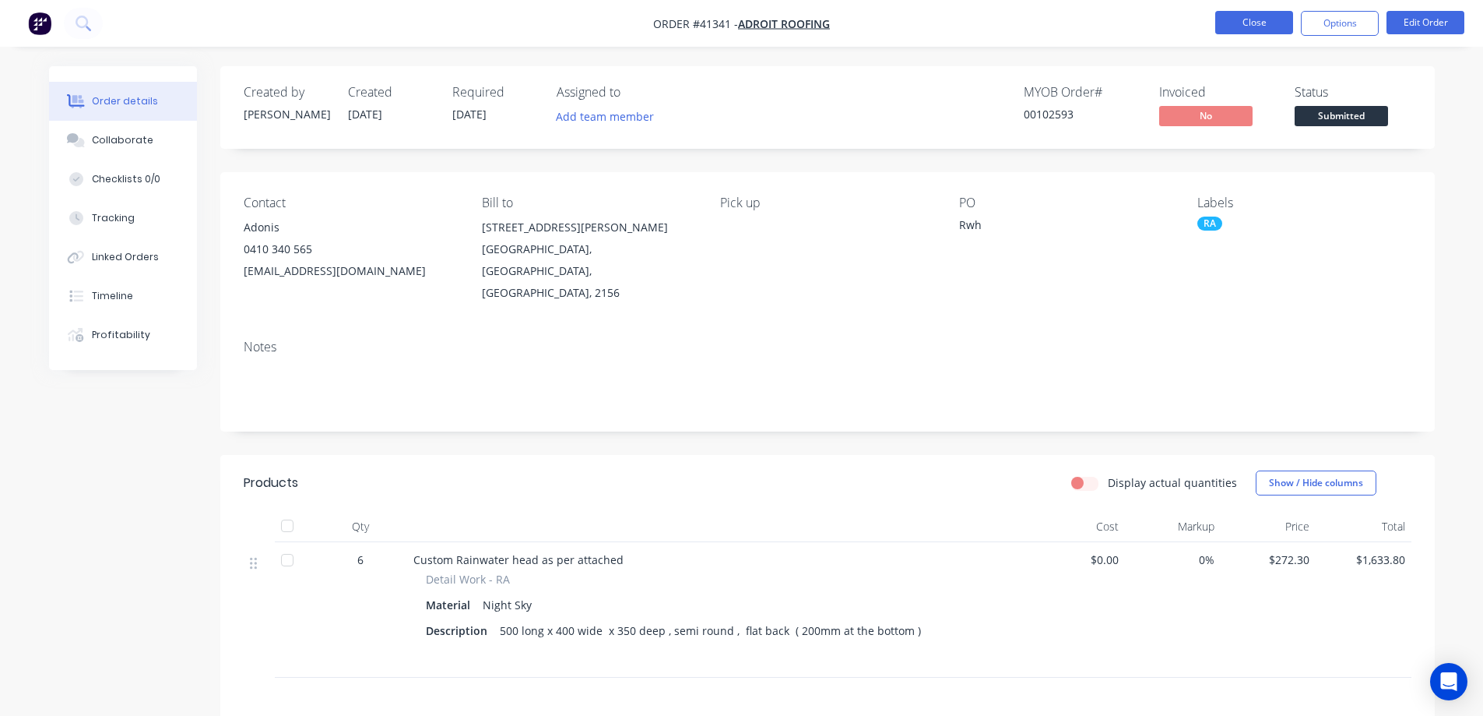
click at [1230, 22] on button "Close" at bounding box center [1255, 22] width 78 height 23
